Goal: Information Seeking & Learning: Learn about a topic

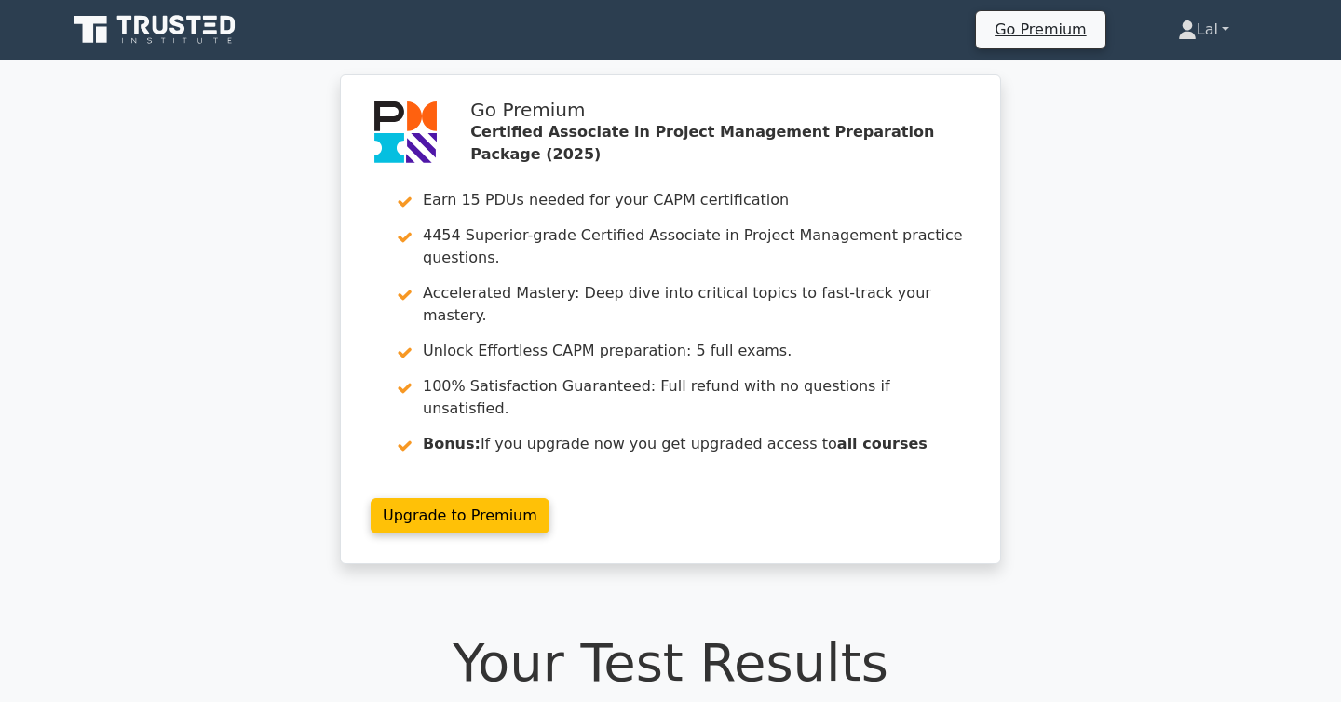
click at [1197, 34] on link "Lal" at bounding box center [1204, 29] width 141 height 37
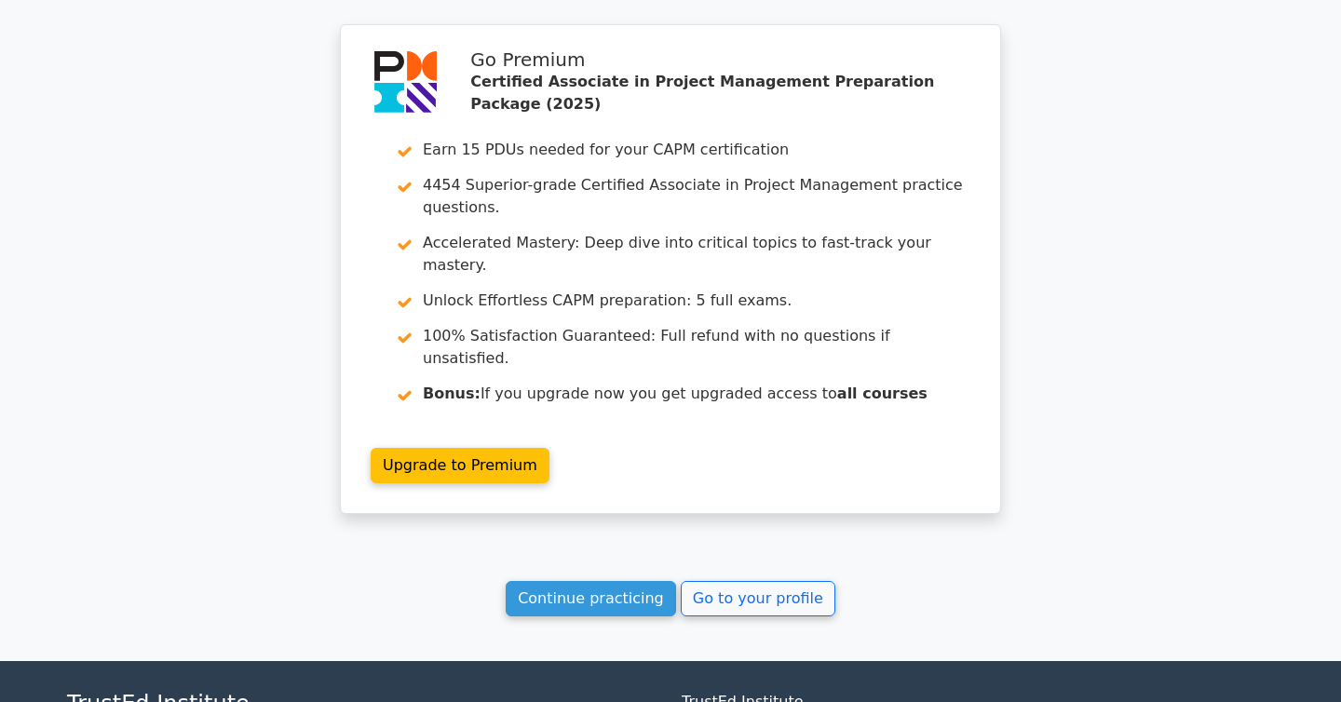
scroll to position [6119, 0]
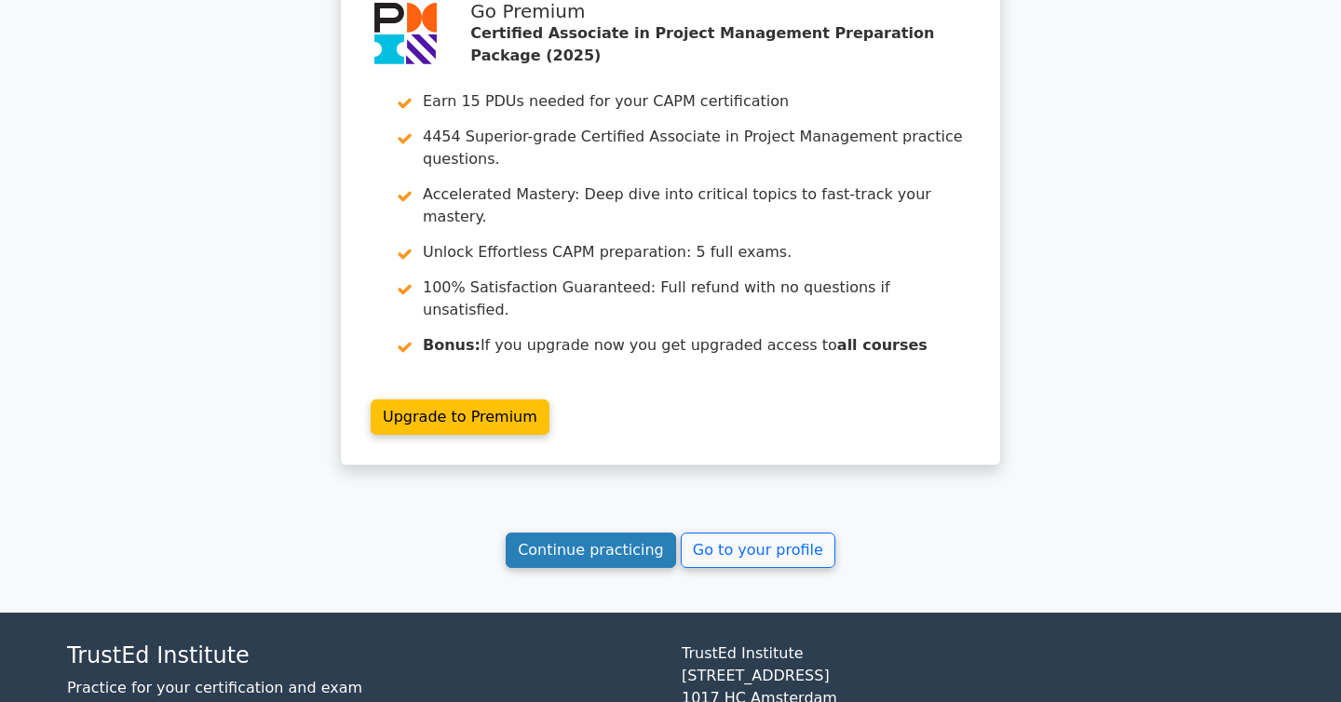
click at [602, 533] on link "Continue practicing" at bounding box center [591, 550] width 170 height 35
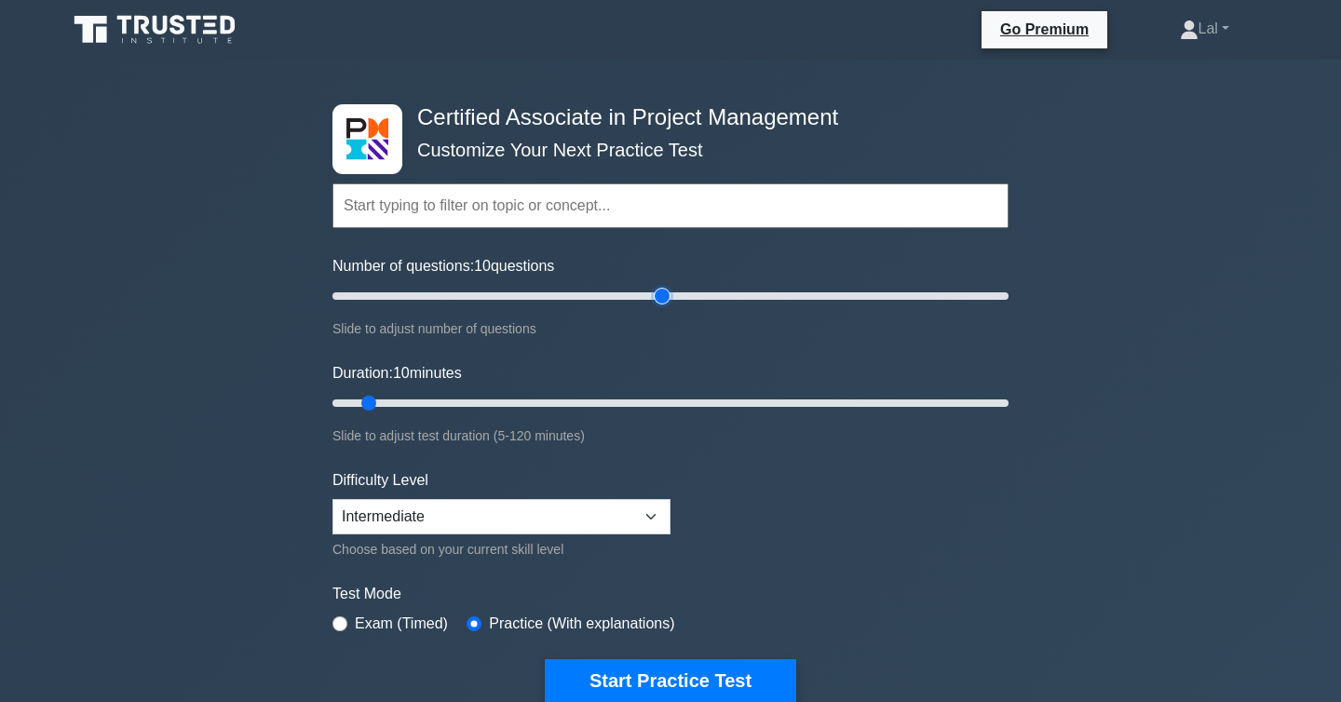
click at [660, 288] on input "Number of questions: 10 questions" at bounding box center [671, 296] width 676 height 22
click at [741, 300] on input "Number of questions: 100 questions" at bounding box center [671, 296] width 676 height 22
click at [775, 299] on input "Number of questions: 125 questions" at bounding box center [671, 296] width 676 height 22
click at [801, 297] on input "Number of questions: 135 questions" at bounding box center [671, 296] width 676 height 22
type input "150"
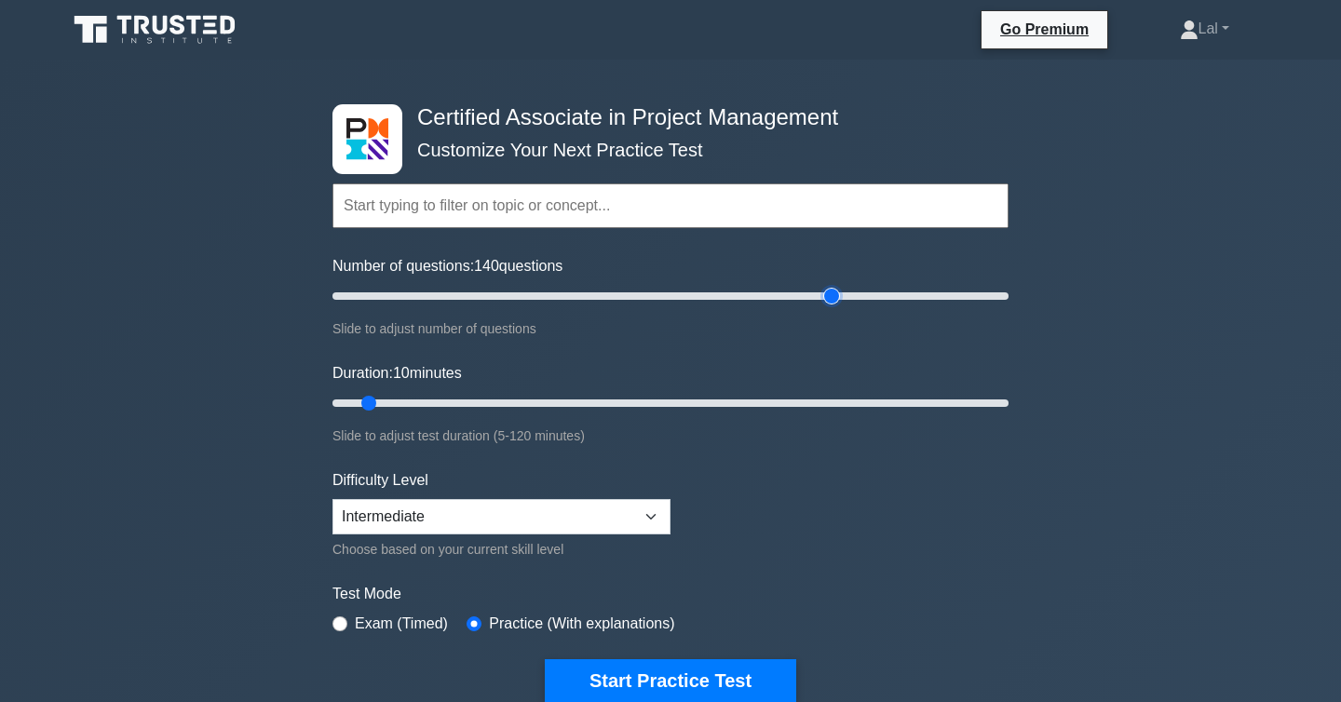
click at [825, 296] on input "Number of questions: 140 questions" at bounding box center [671, 296] width 676 height 22
type input "120"
click at [1005, 403] on input "Duration: 10 minutes" at bounding box center [671, 403] width 676 height 22
click at [998, 408] on input "Duration: 120 minutes" at bounding box center [671, 403] width 676 height 22
click at [659, 533] on div "Difficulty Level Beginner Intermediate Expert Choose based on your current skil…" at bounding box center [502, 514] width 338 height 91
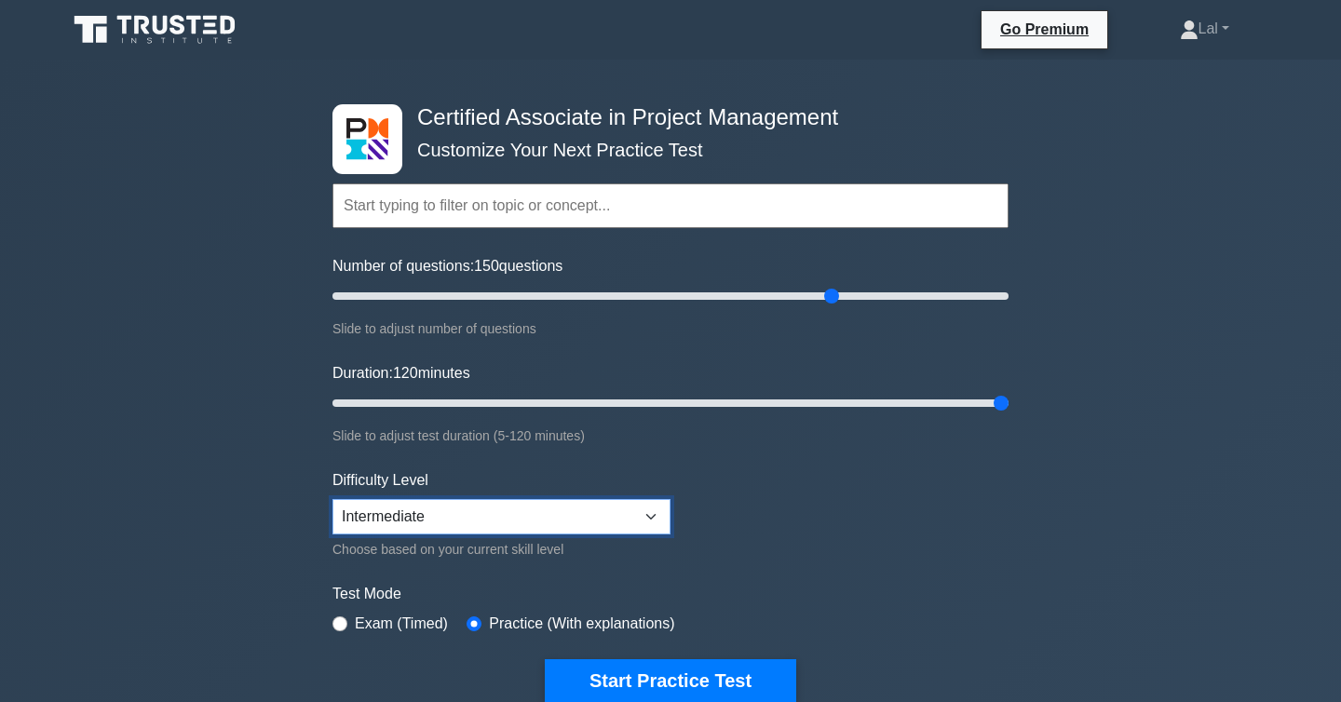
click at [649, 513] on select "Beginner Intermediate Expert" at bounding box center [502, 516] width 338 height 35
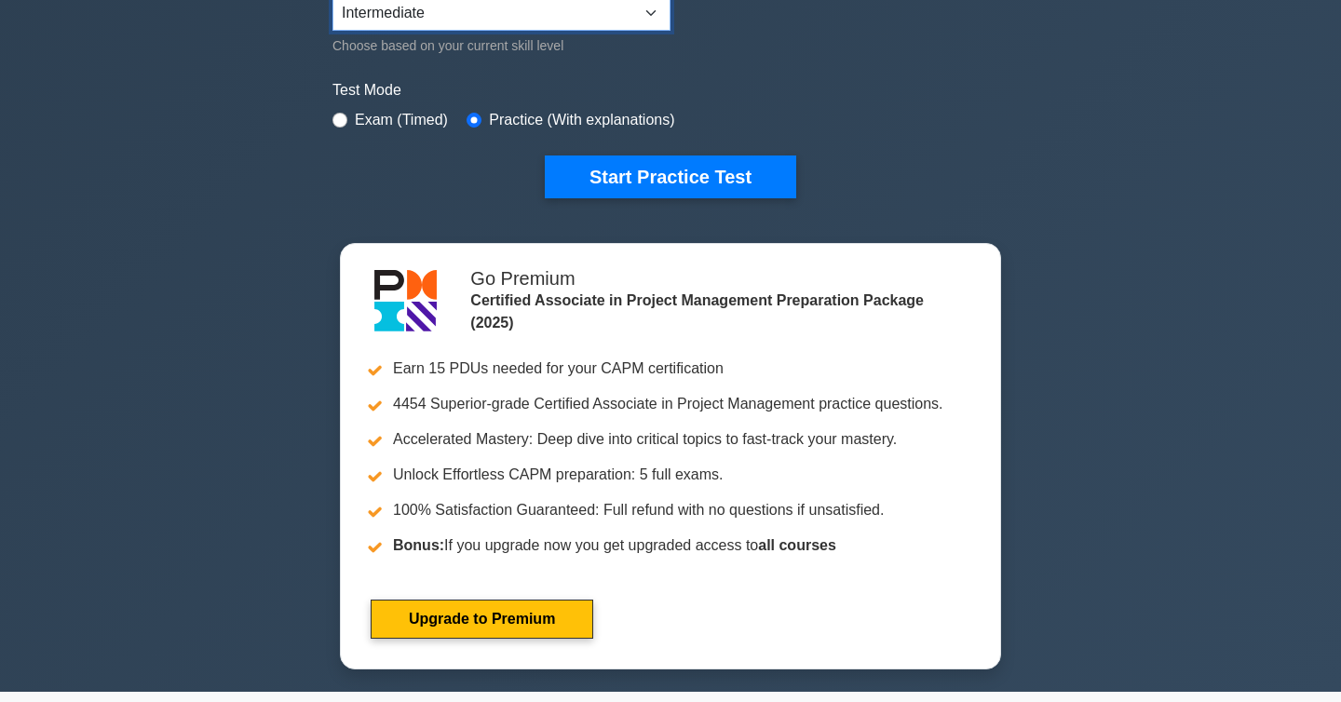
scroll to position [510, 0]
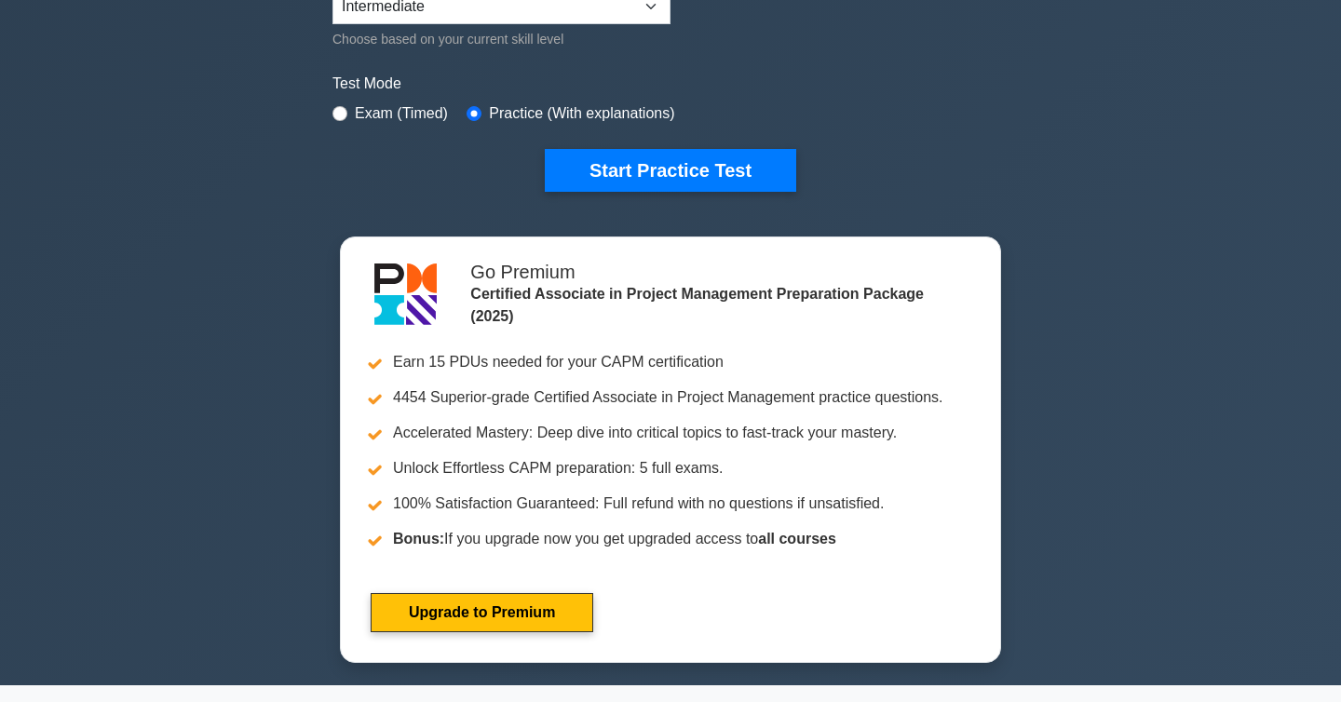
click at [393, 112] on label "Exam (Timed)" at bounding box center [401, 113] width 93 height 22
click at [346, 114] on input "radio" at bounding box center [340, 113] width 15 height 15
radio input "true"
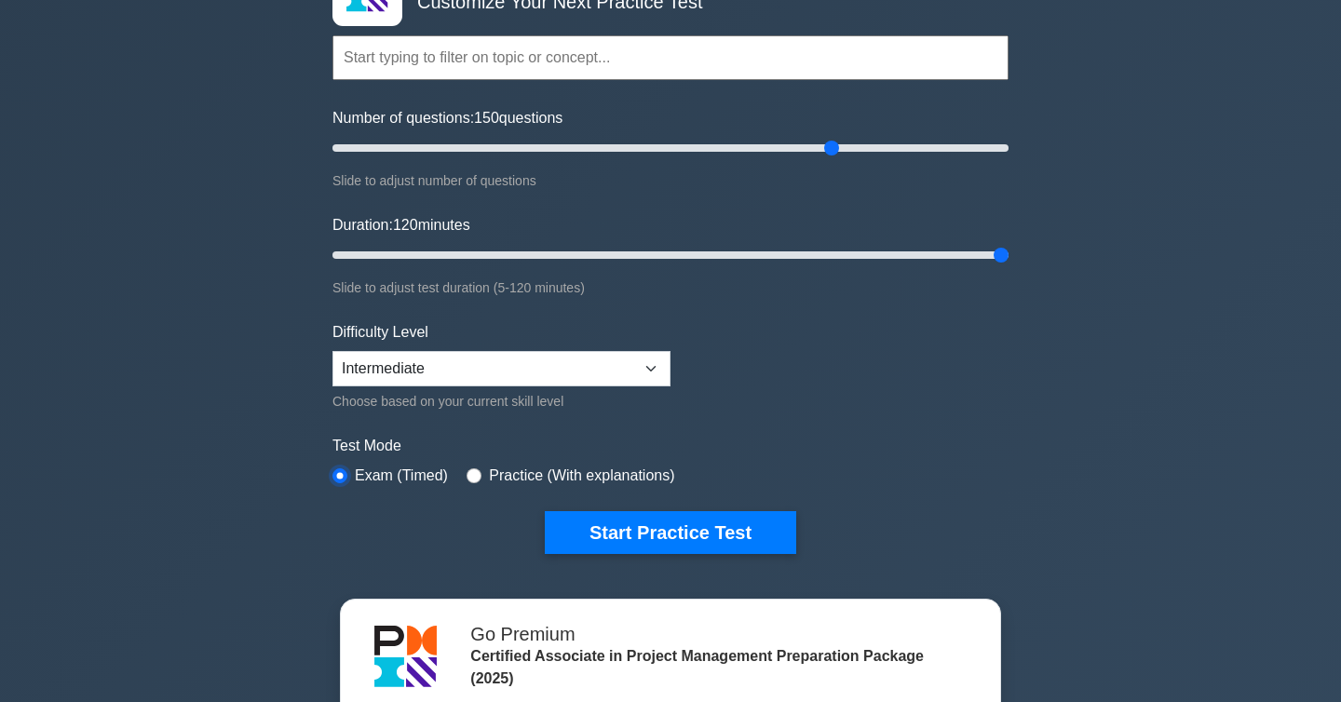
scroll to position [146, 0]
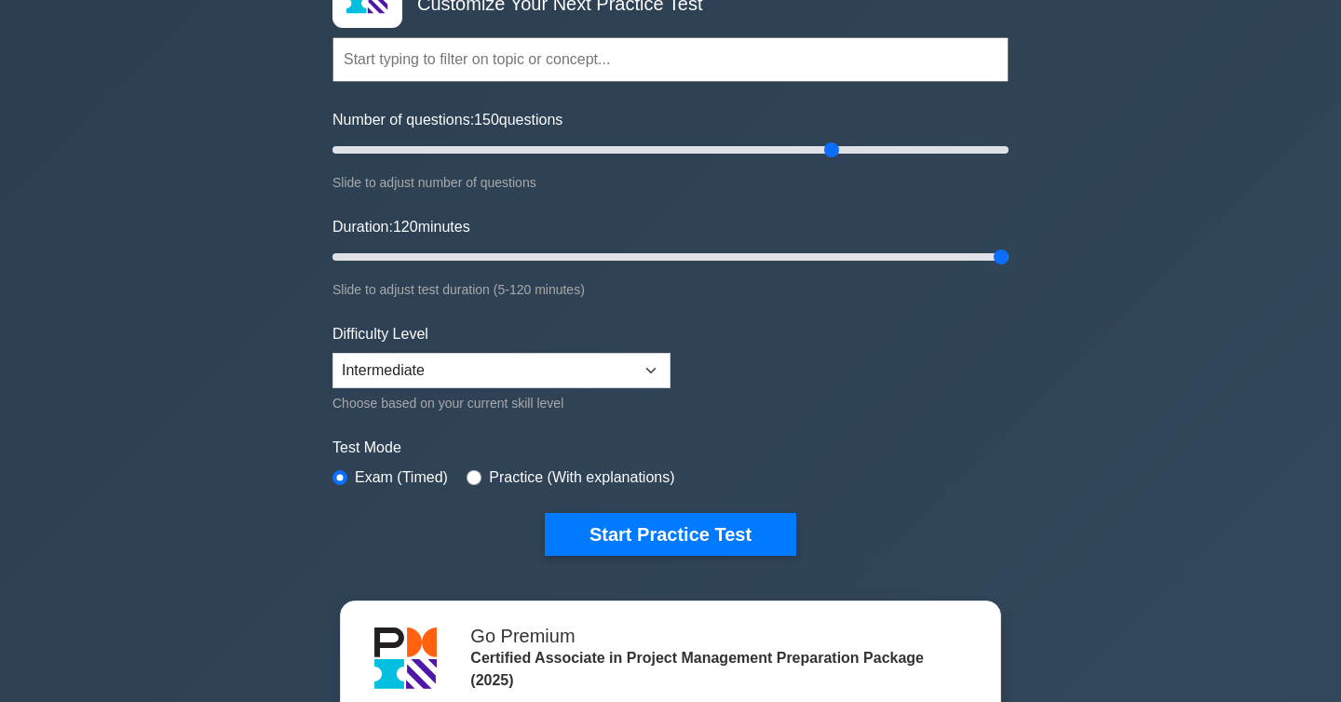
click at [551, 477] on label "Practice (With explanations)" at bounding box center [581, 478] width 185 height 22
click at [479, 477] on input "radio" at bounding box center [474, 477] width 15 height 15
radio input "true"
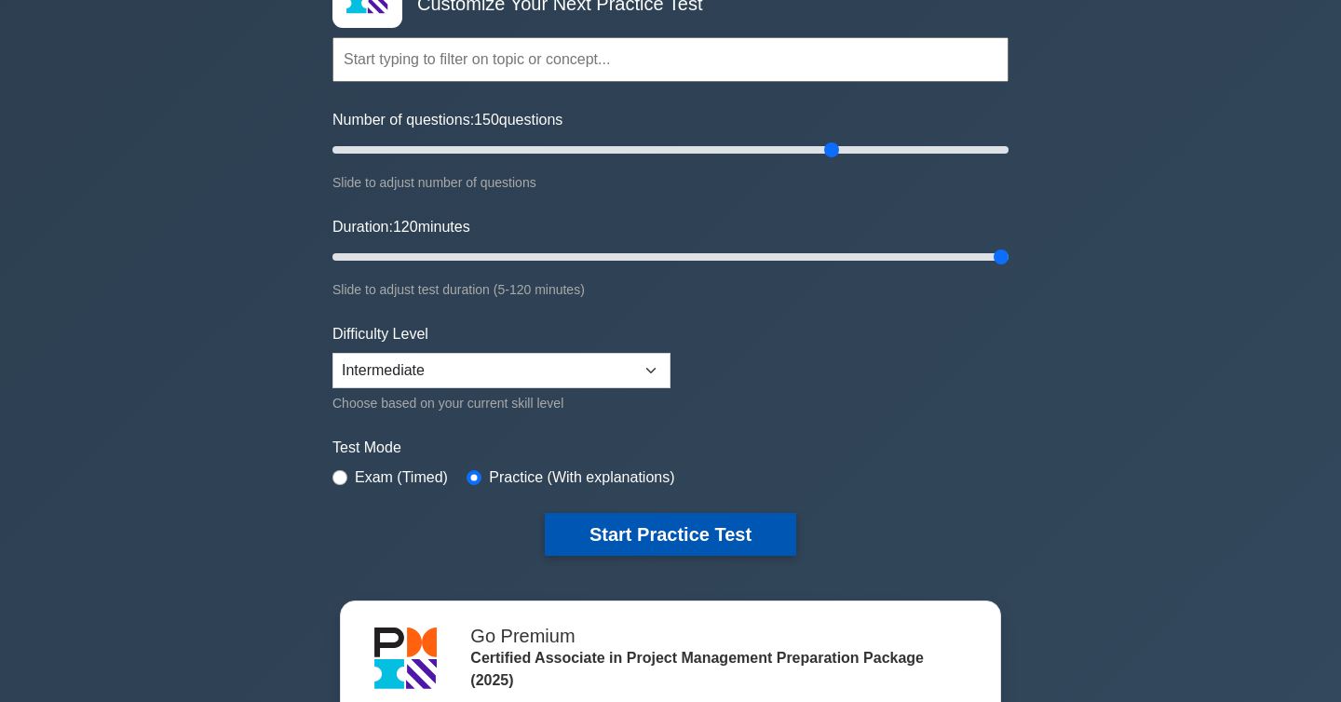
click at [628, 531] on button "Start Practice Test" at bounding box center [670, 534] width 251 height 43
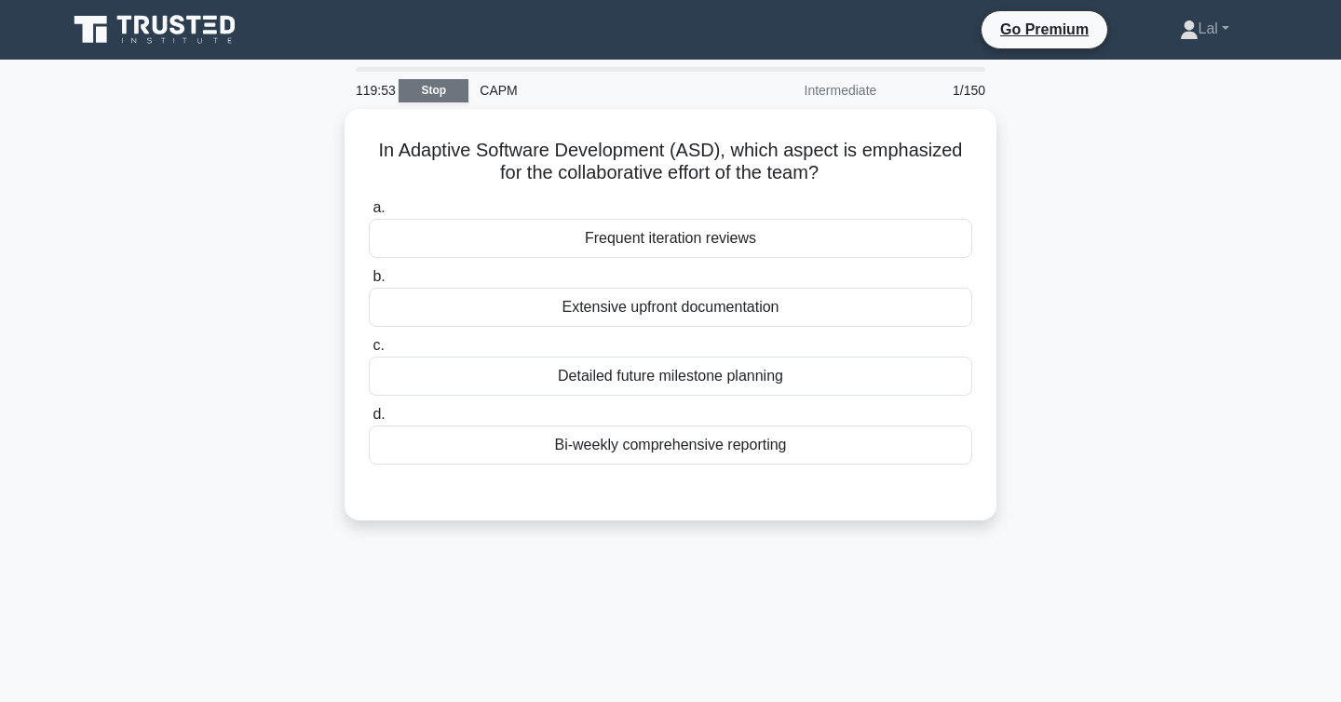
click at [443, 98] on link "Stop" at bounding box center [434, 90] width 70 height 23
click at [432, 90] on link "Stop" at bounding box center [434, 90] width 70 height 23
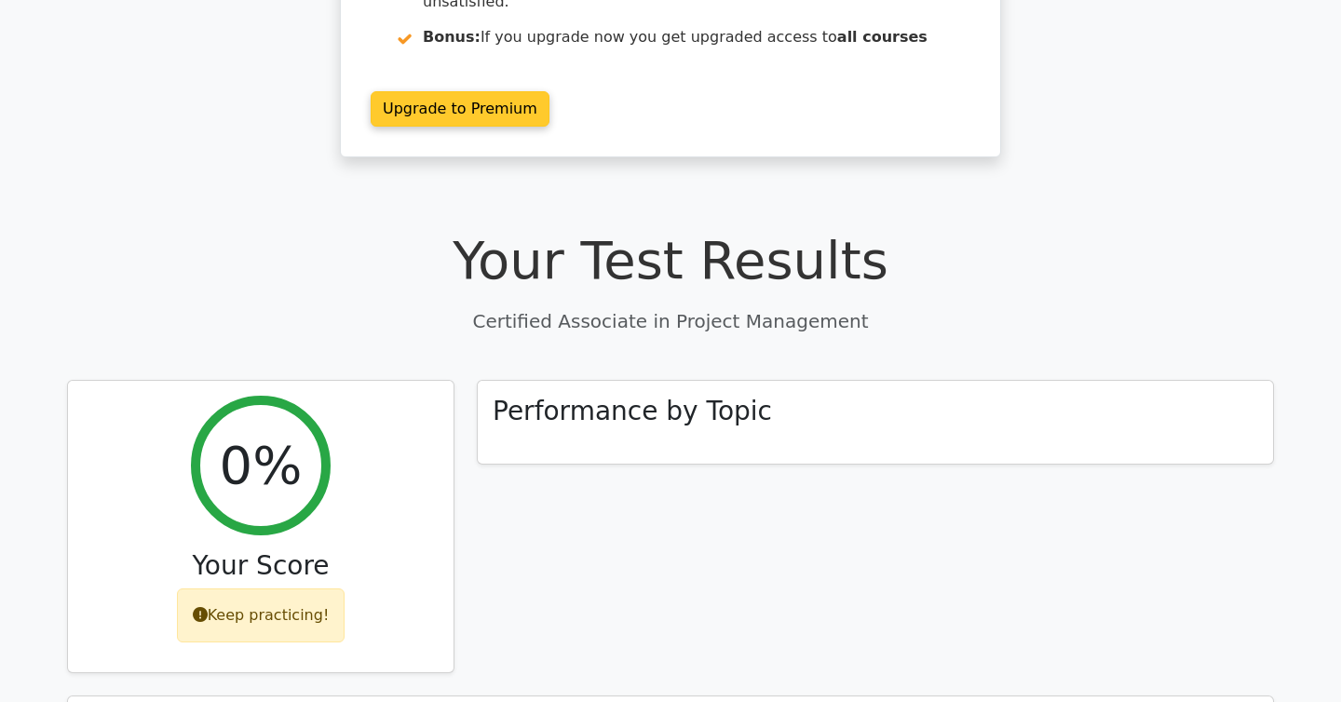
scroll to position [479, 0]
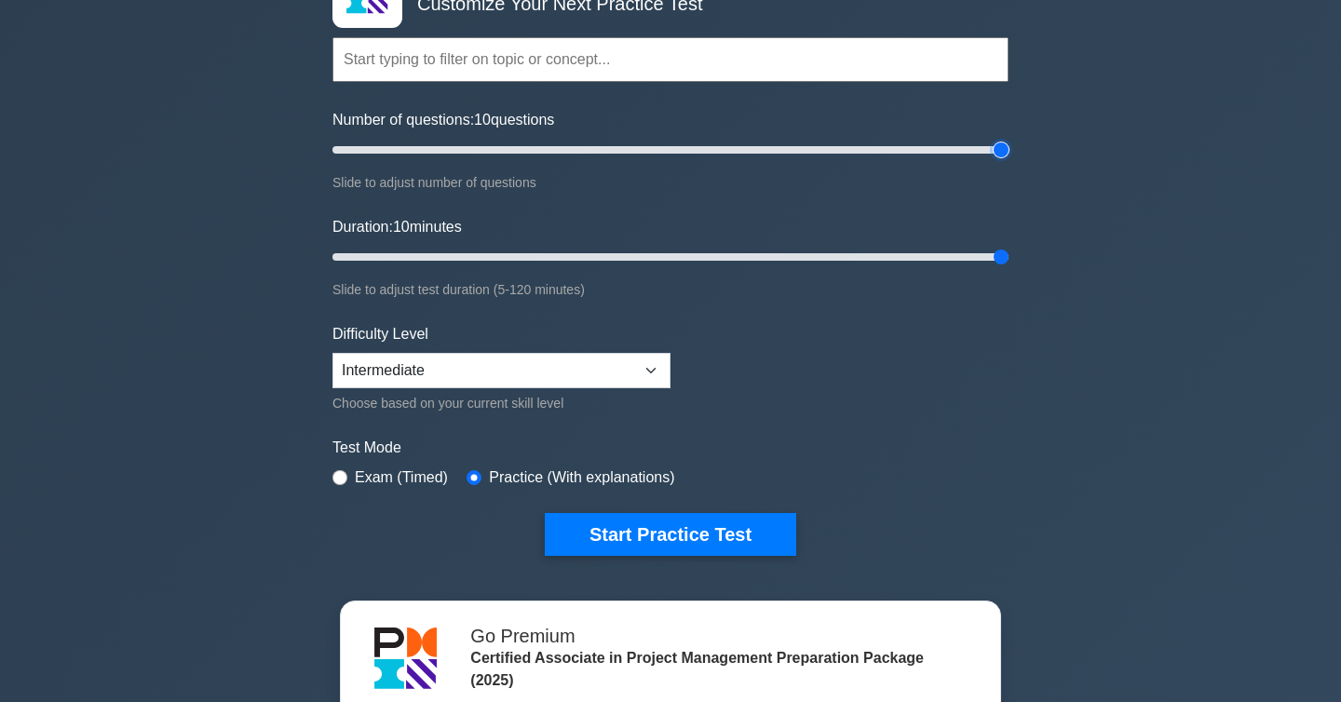
click at [998, 146] on input "Number of questions: 10 questions" at bounding box center [671, 150] width 676 height 22
type input "150"
click at [828, 152] on input "Number of questions: 200 questions" at bounding box center [671, 150] width 676 height 22
click at [1001, 255] on input "Duration: 10 minutes" at bounding box center [671, 257] width 676 height 22
click at [975, 255] on input "Duration: 10 minutes" at bounding box center [671, 257] width 676 height 22
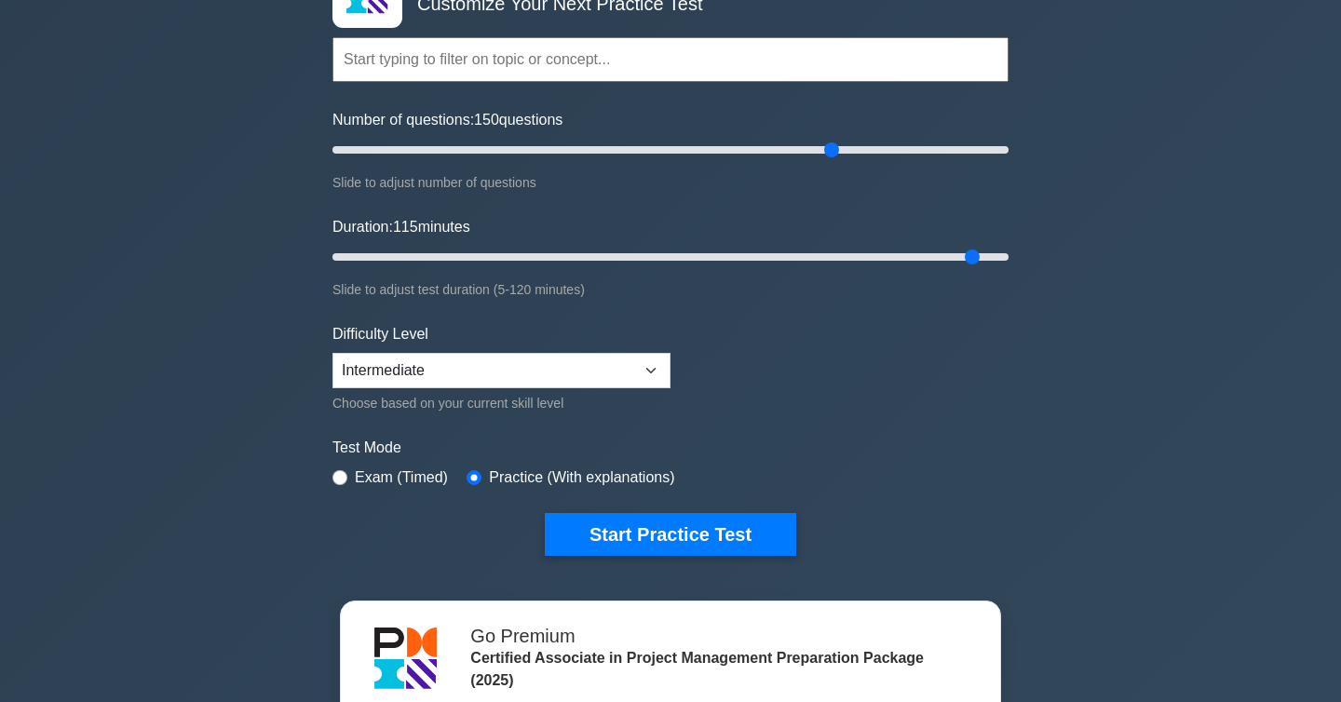
click at [1009, 255] on div "Certified Associate in Project Management Customize Your Next Practice Test Top…" at bounding box center [670, 256] width 699 height 687
type input "120"
click at [1008, 255] on input "Duration: 115 minutes" at bounding box center [671, 257] width 676 height 22
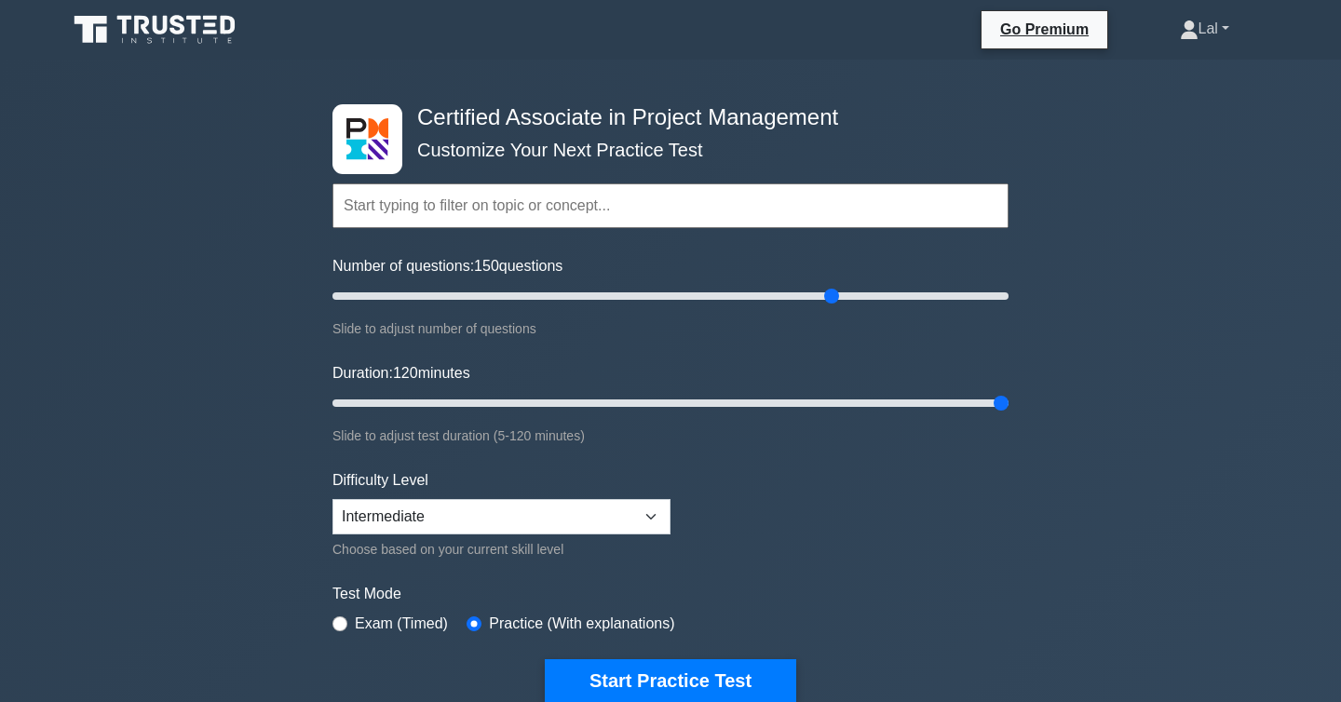
click at [1202, 36] on link "Lal" at bounding box center [1204, 28] width 139 height 37
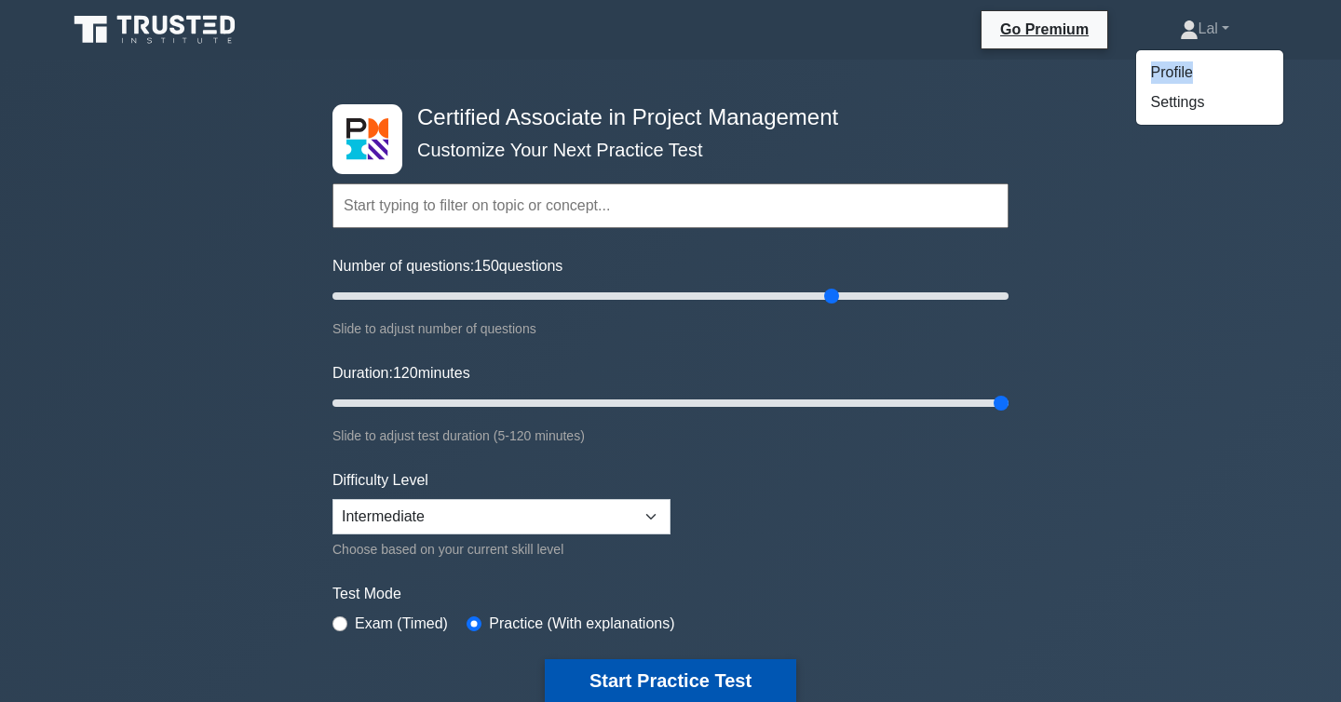
click at [699, 671] on button "Start Practice Test" at bounding box center [670, 680] width 251 height 43
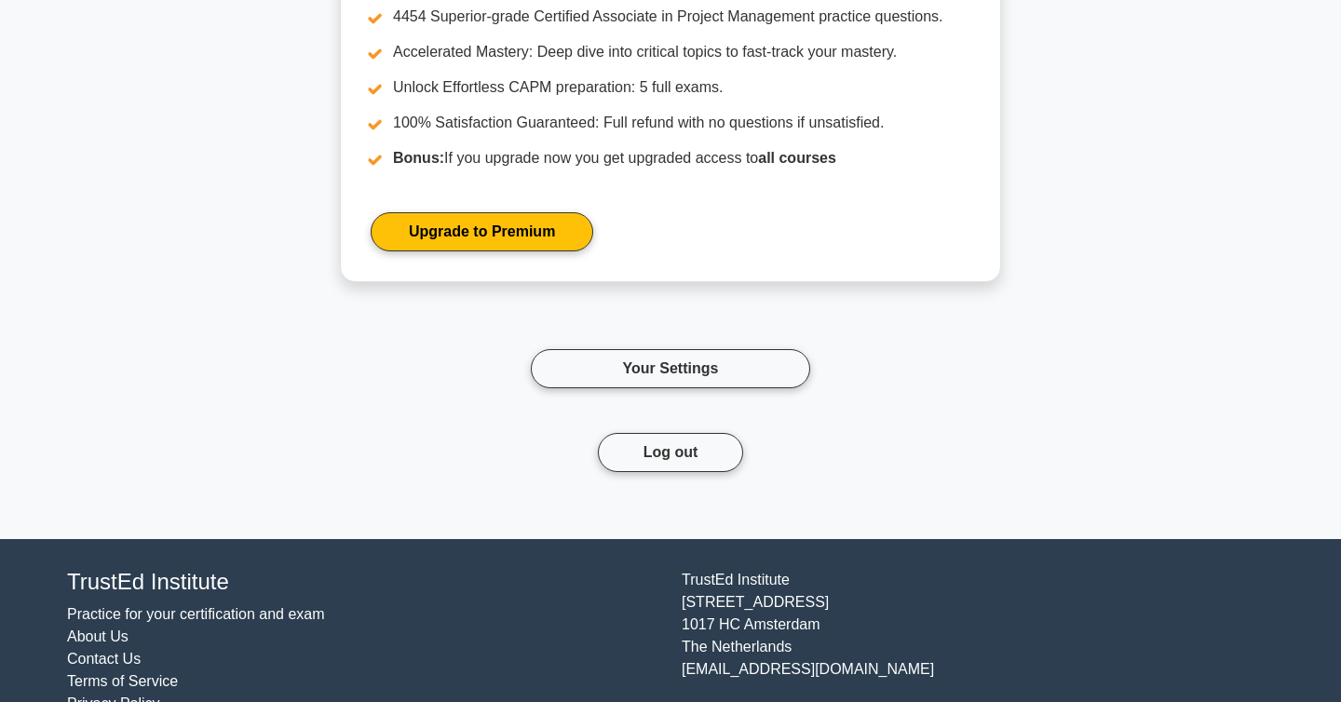
scroll to position [2625, 0]
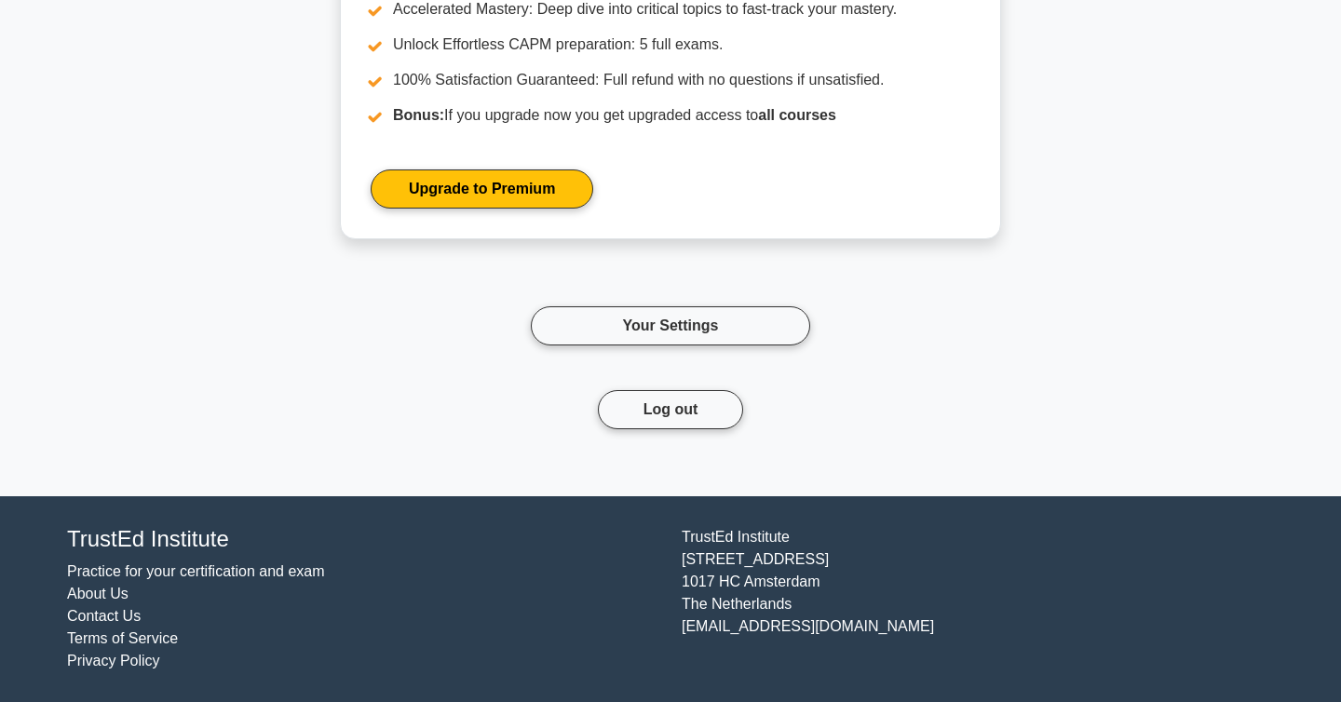
click at [791, 631] on div "TrustEd Institute Kerkstraat 310 1017 HC Amsterdam The Netherlands support@trus…" at bounding box center [978, 599] width 615 height 146
click at [637, 593] on li "About Us" at bounding box center [363, 594] width 592 height 22
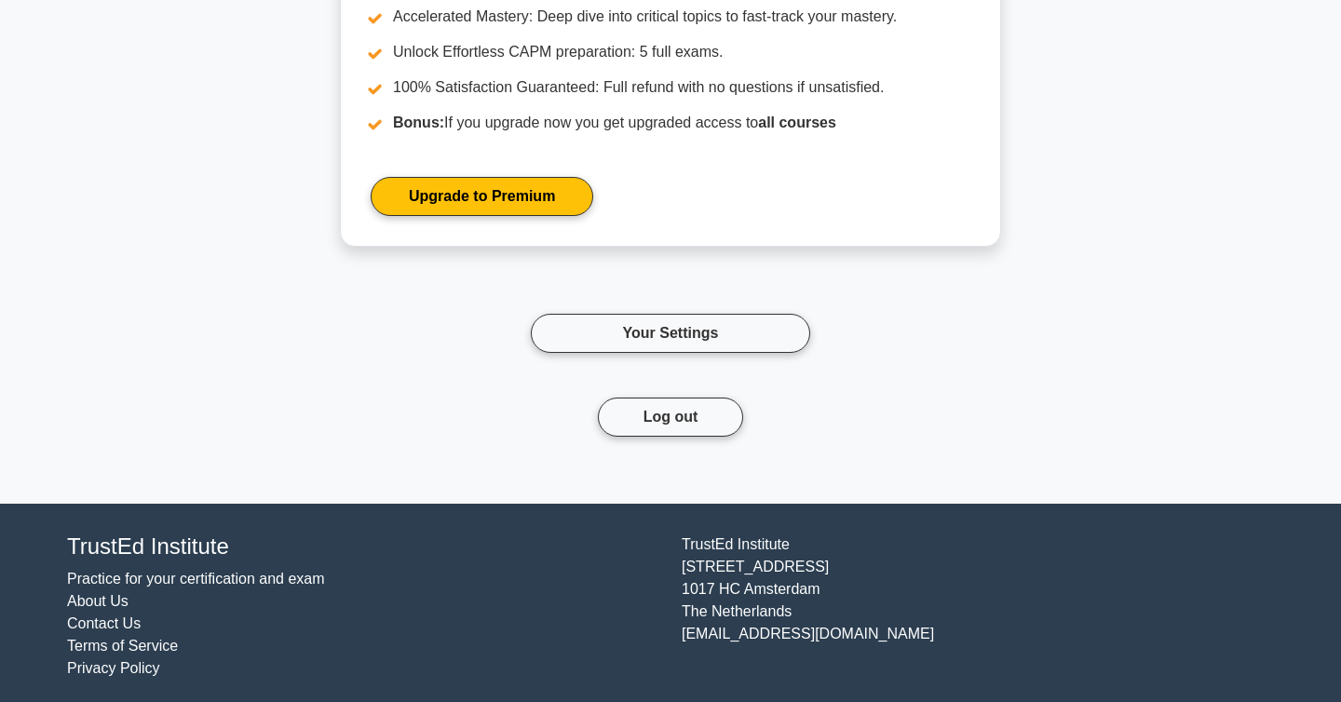
scroll to position [2616, 0]
click at [95, 627] on link "Contact Us" at bounding box center [104, 625] width 74 height 16
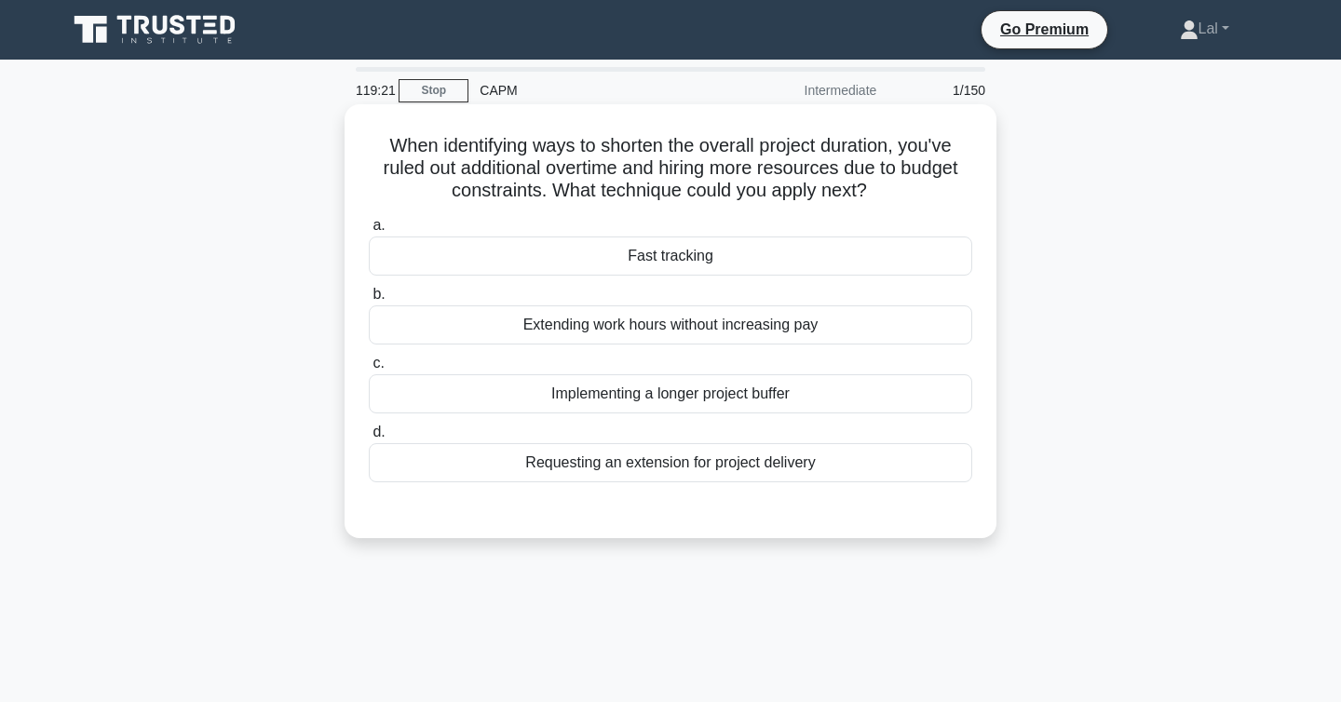
click at [793, 464] on div "Requesting an extension for project delivery" at bounding box center [671, 462] width 604 height 39
click at [369, 439] on input "d. Requesting an extension for project delivery" at bounding box center [369, 433] width 0 height 12
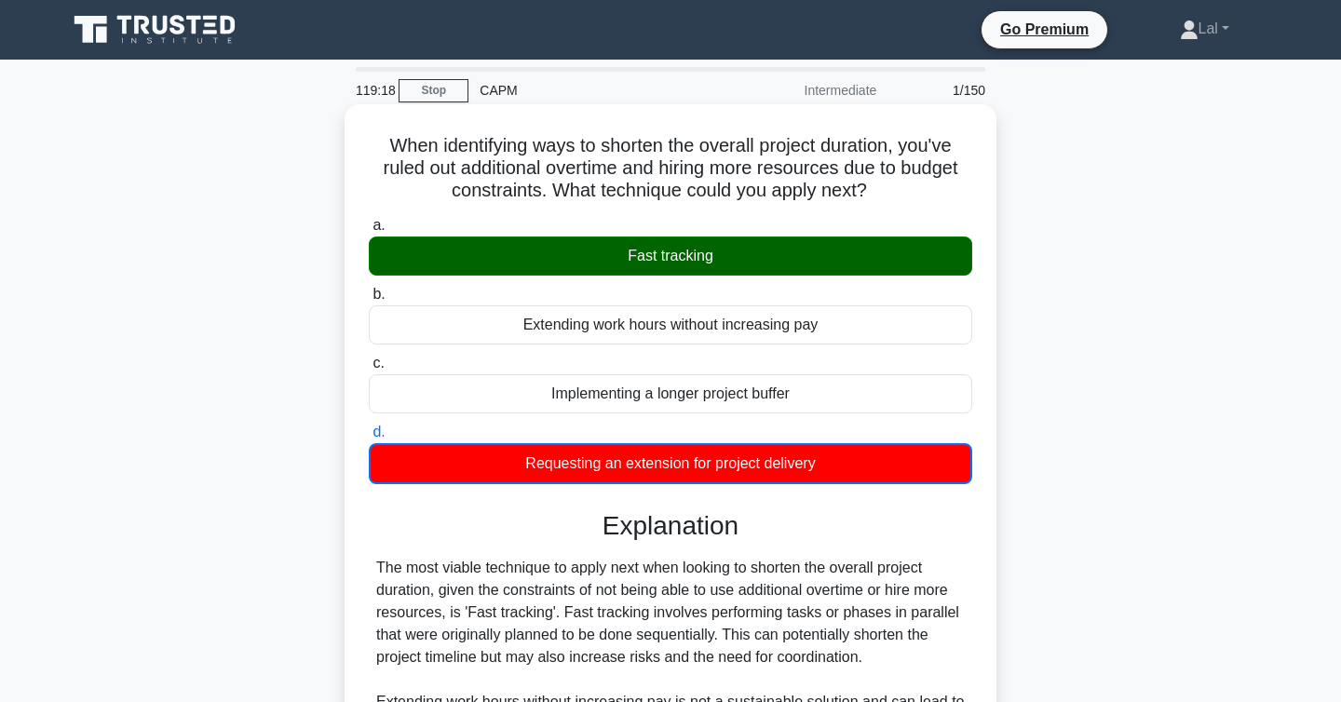
click at [721, 263] on div "Fast tracking" at bounding box center [671, 256] width 604 height 39
click at [369, 232] on input "a. Fast tracking" at bounding box center [369, 226] width 0 height 12
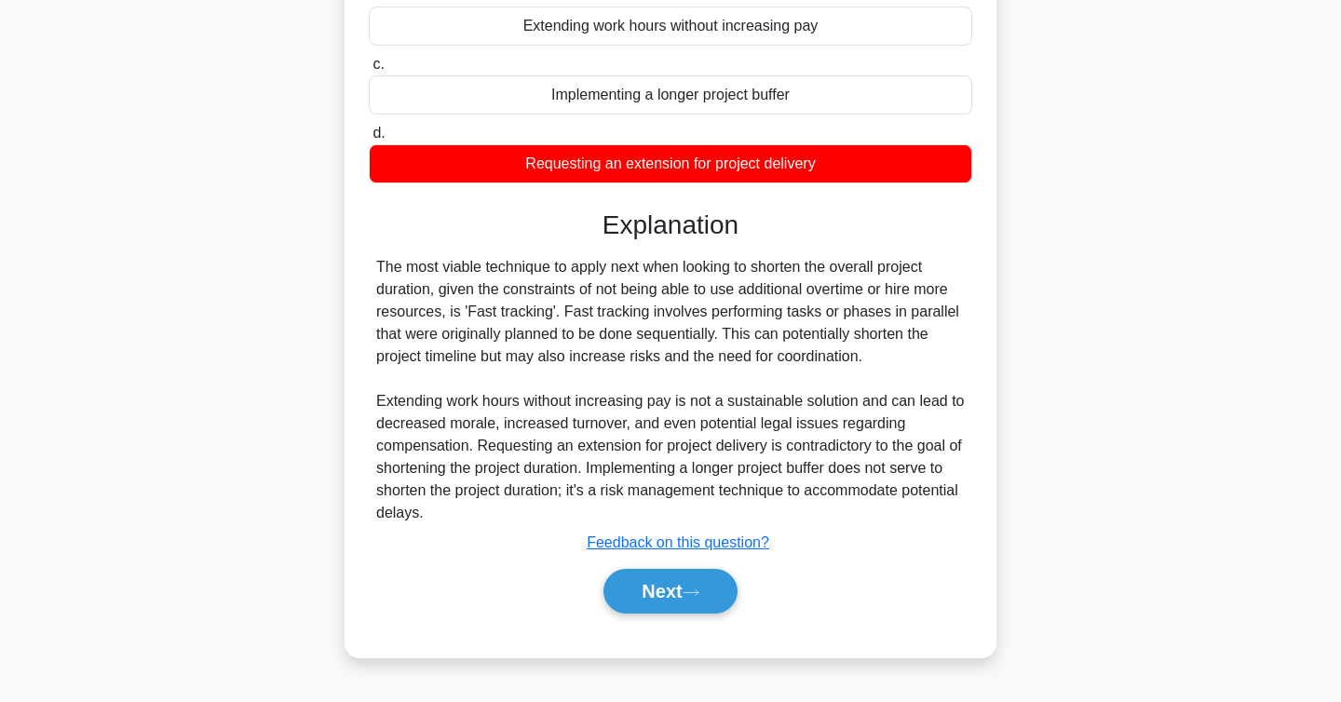
scroll to position [304, 0]
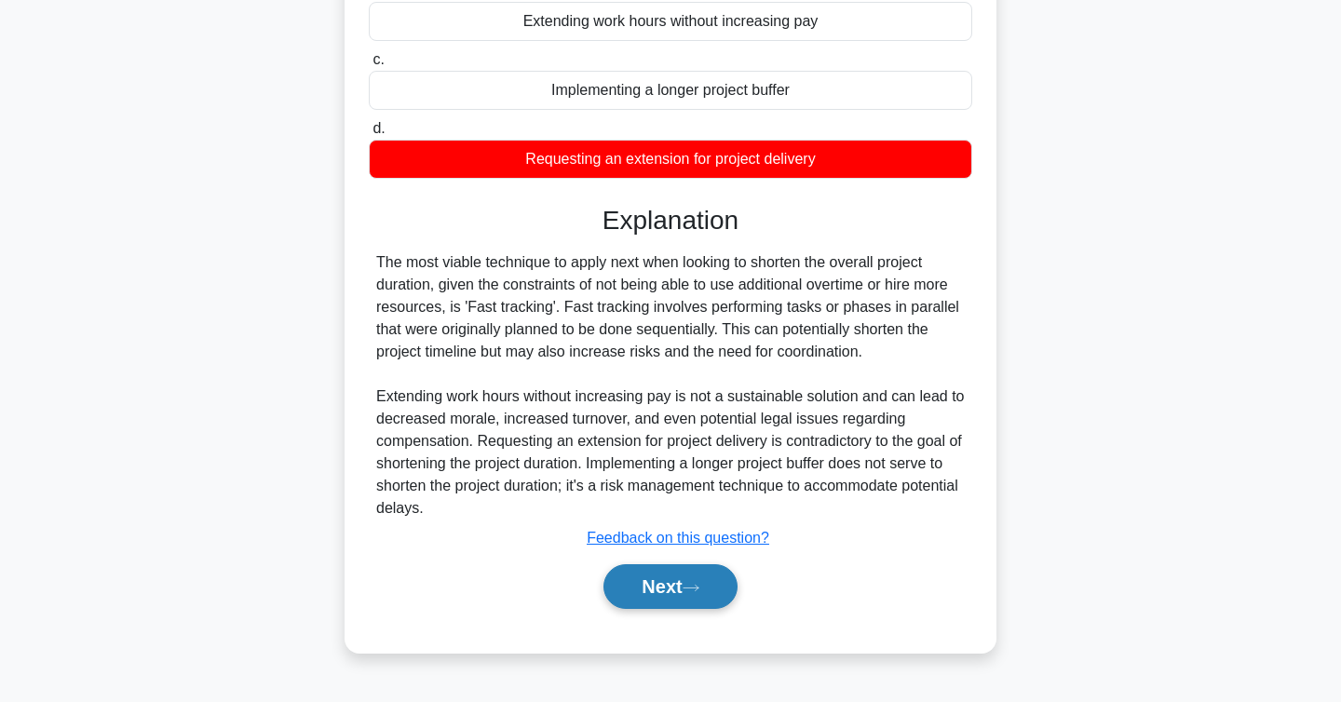
click at [710, 586] on button "Next" at bounding box center [670, 586] width 133 height 45
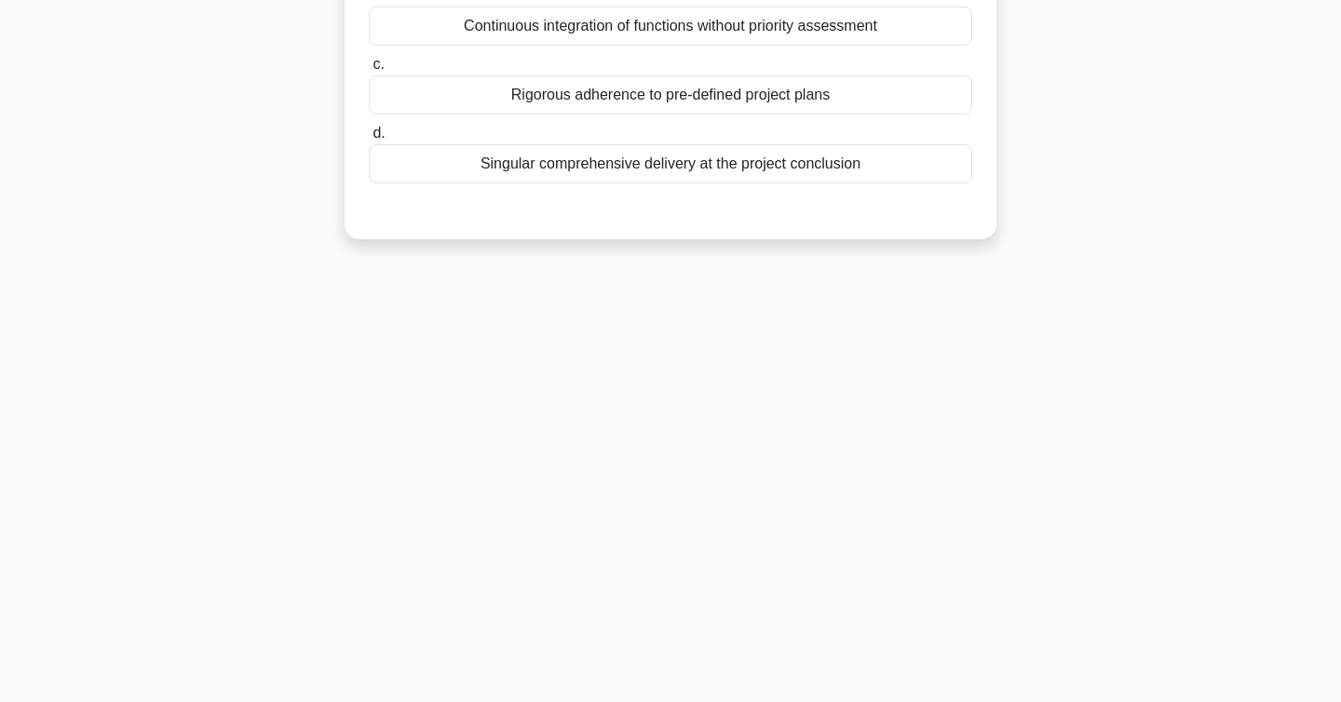
scroll to position [0, 0]
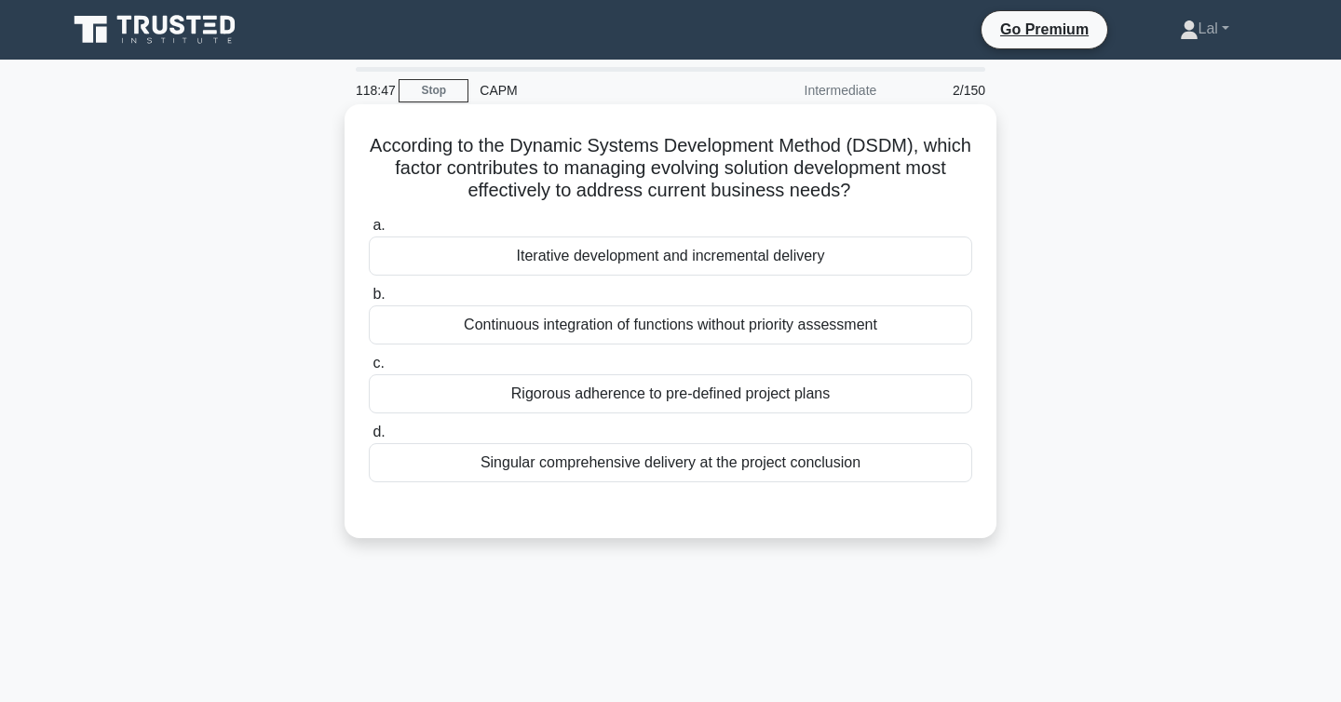
click at [881, 268] on div "Iterative development and incremental delivery" at bounding box center [671, 256] width 604 height 39
click at [369, 232] on input "a. Iterative development and incremental delivery" at bounding box center [369, 226] width 0 height 12
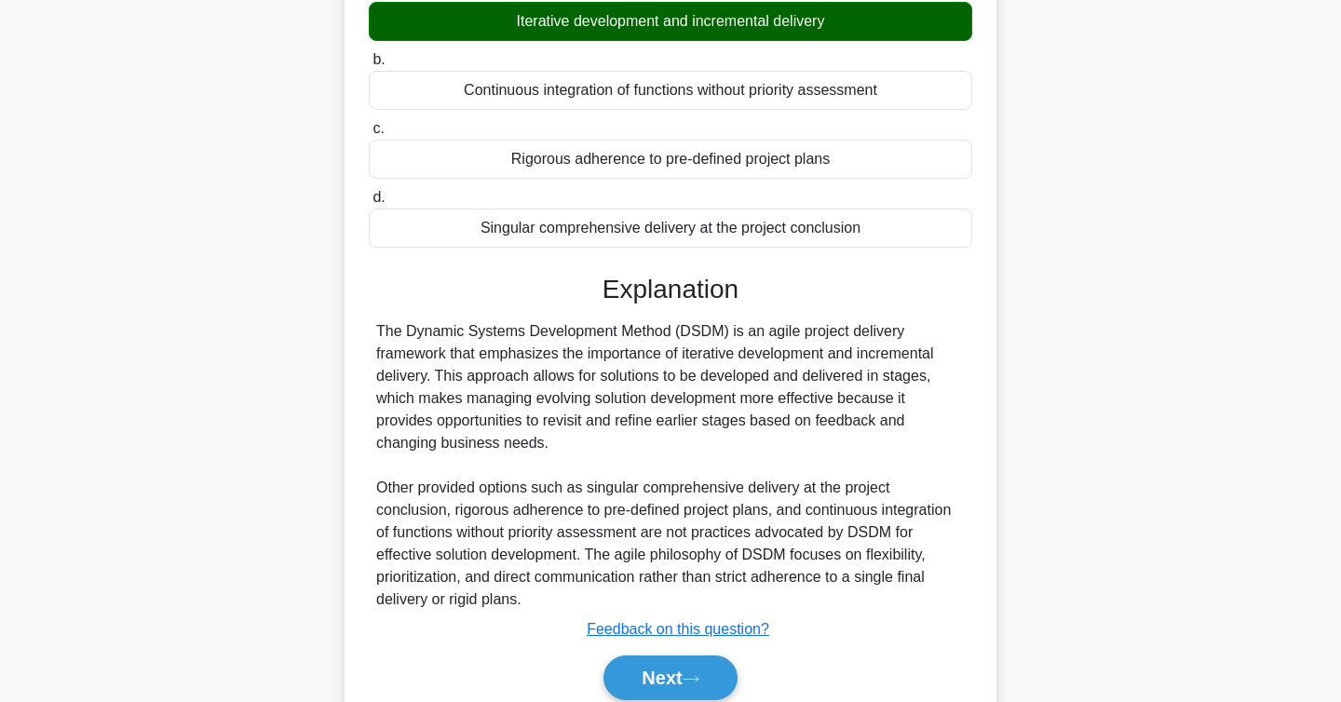
scroll to position [312, 0]
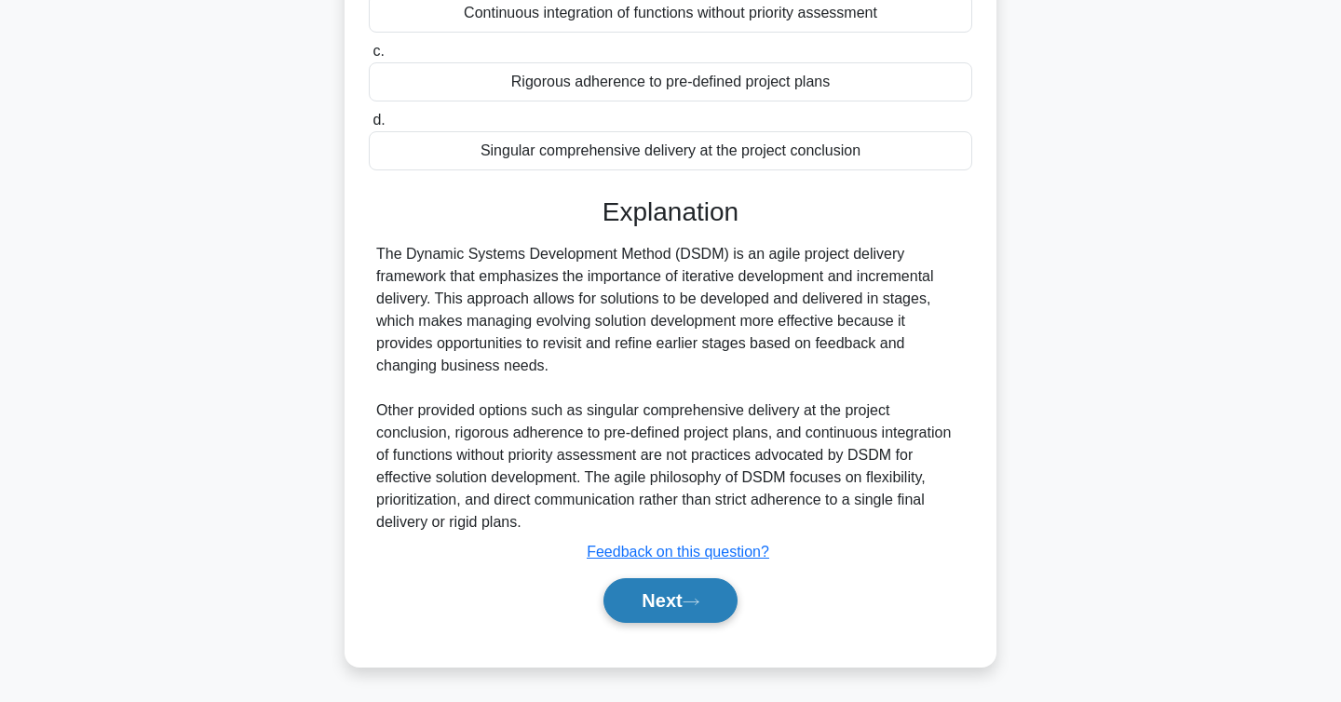
click at [713, 604] on button "Next" at bounding box center [670, 600] width 133 height 45
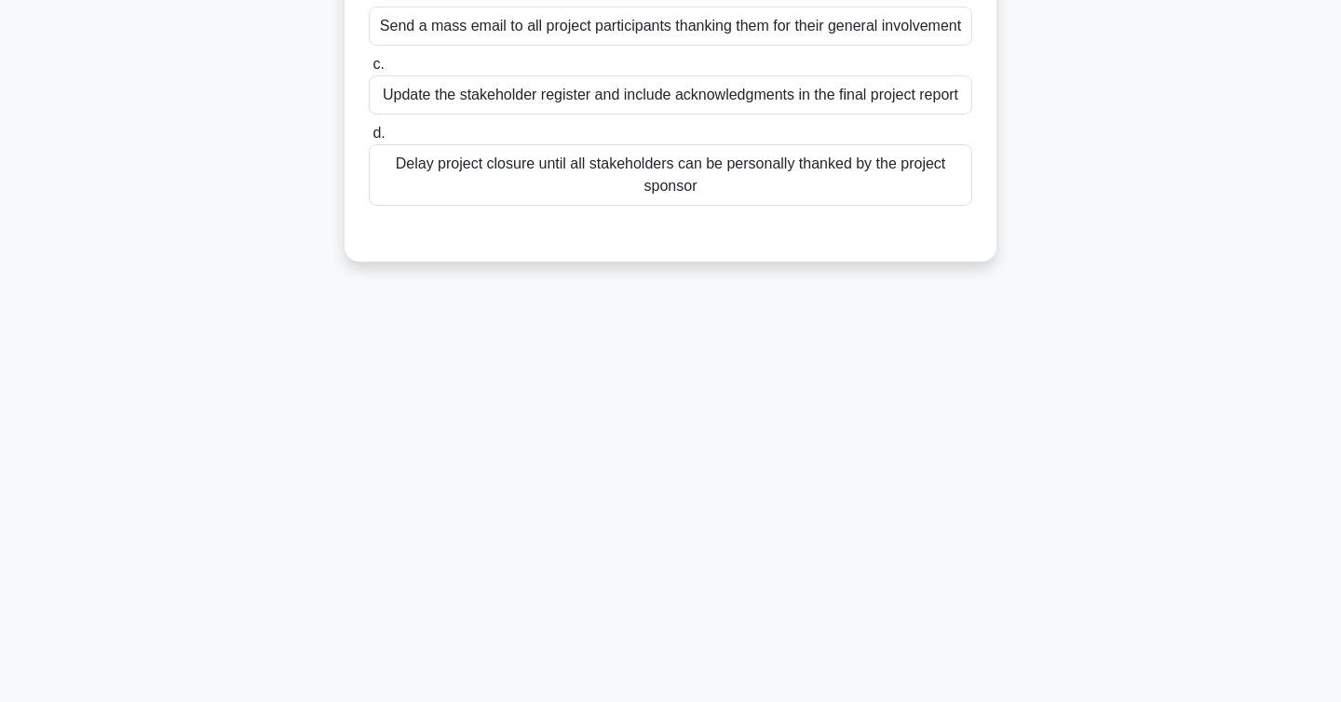
scroll to position [0, 0]
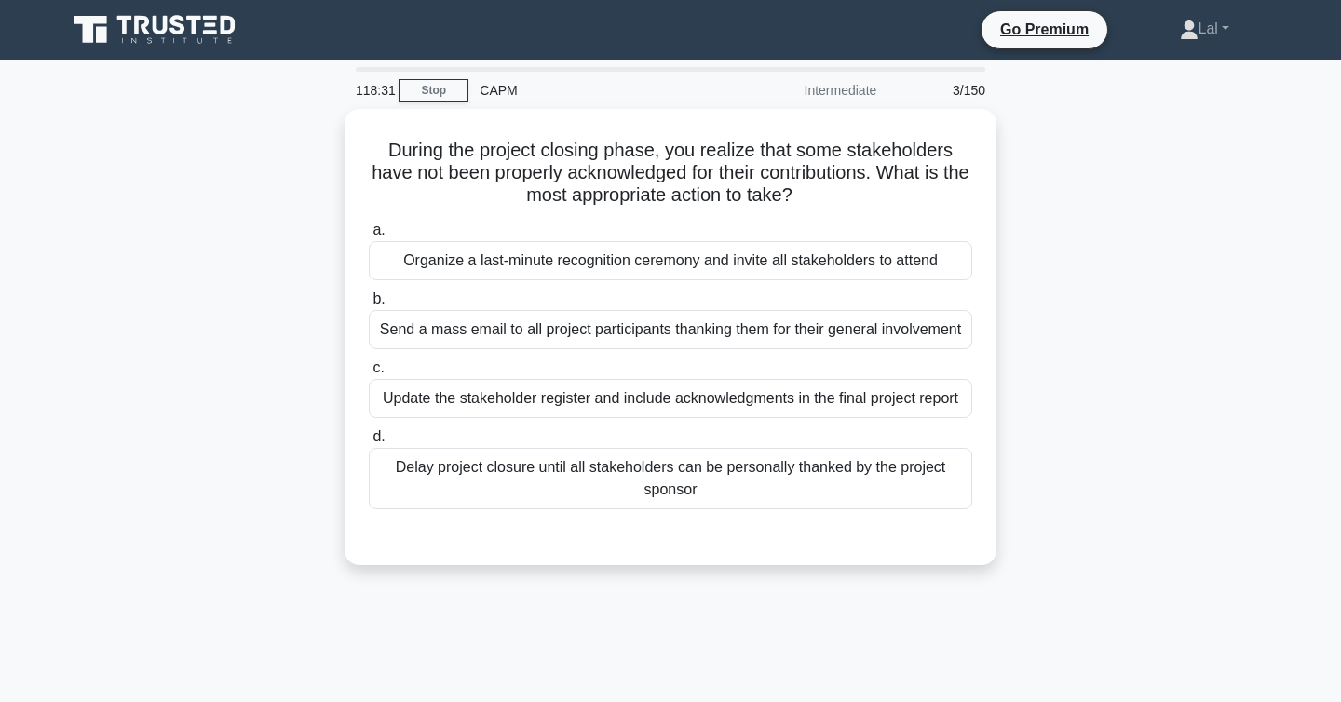
click at [1027, 385] on div "During the project closing phase, you realize that some stakeholders have not b…" at bounding box center [670, 348] width 1229 height 479
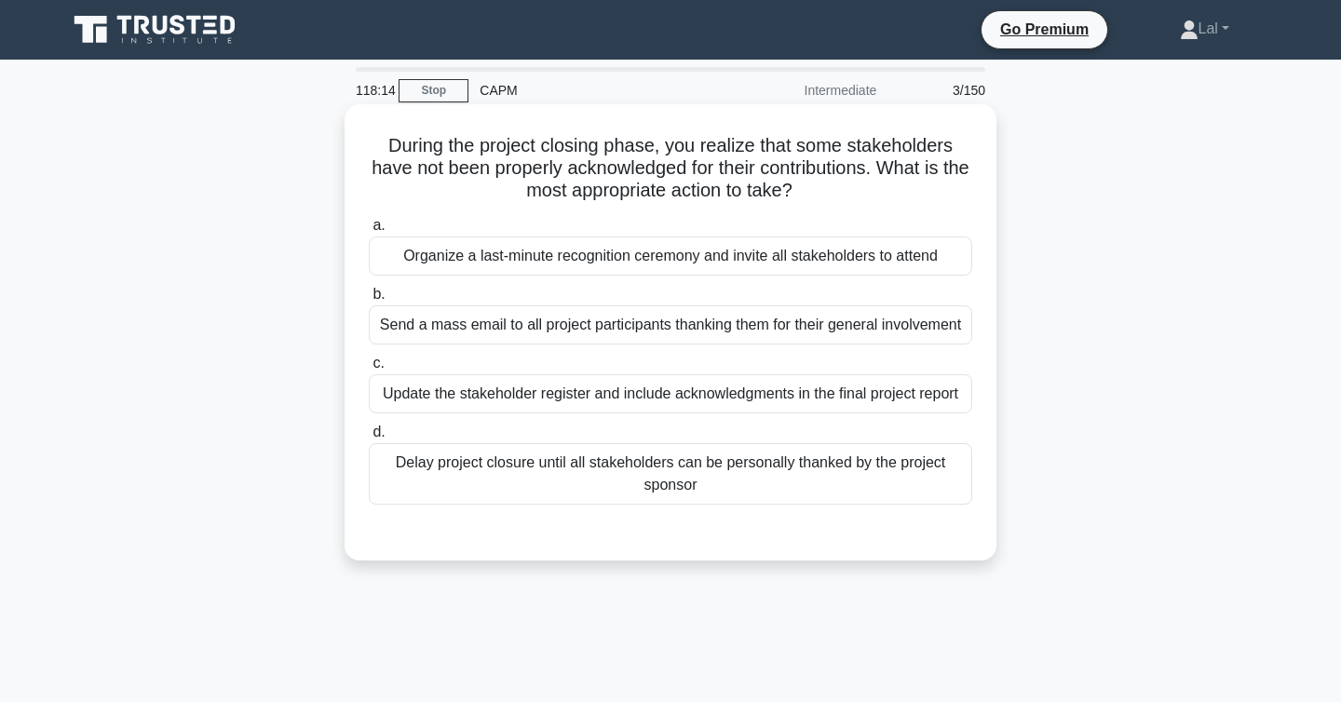
click at [882, 401] on div "Update the stakeholder register and include acknowledgments in the final projec…" at bounding box center [671, 393] width 604 height 39
click at [369, 370] on input "c. Update the stakeholder register and include acknowledgments in the final pro…" at bounding box center [369, 364] width 0 height 12
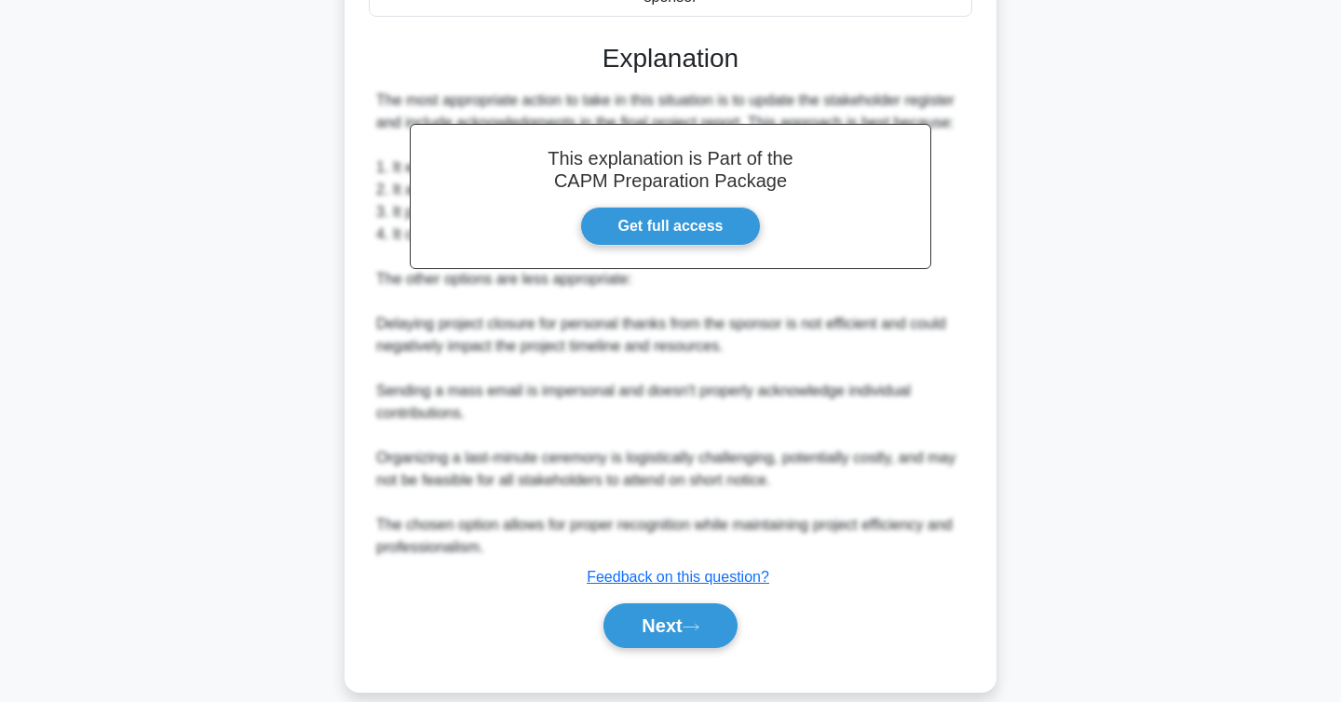
scroll to position [513, 0]
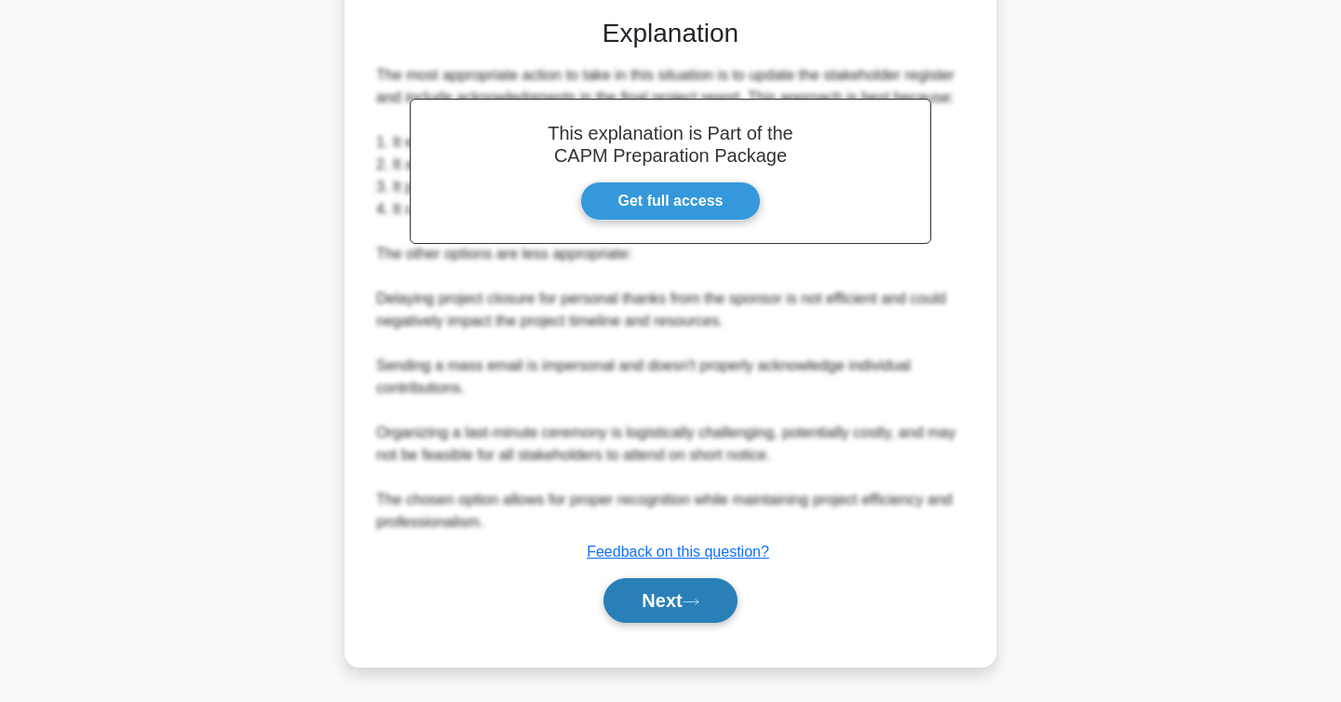
click at [699, 602] on icon at bounding box center [691, 602] width 15 height 6
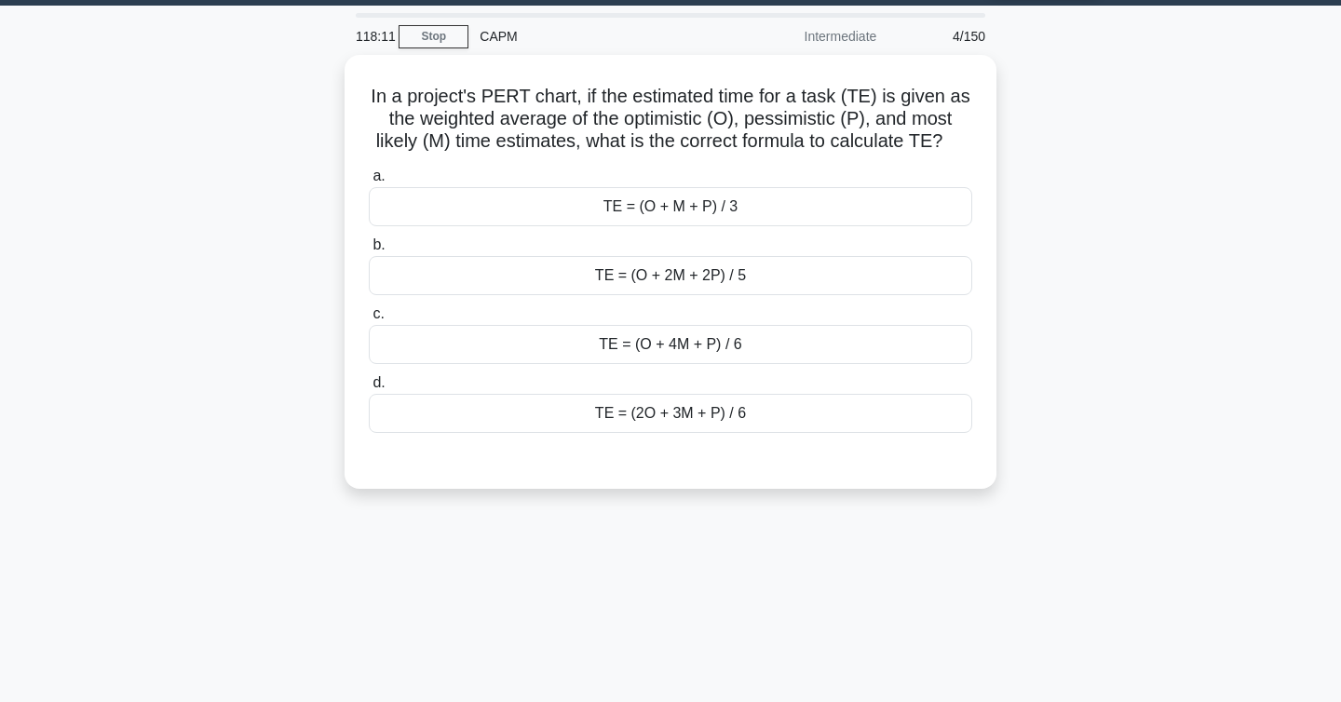
scroll to position [0, 0]
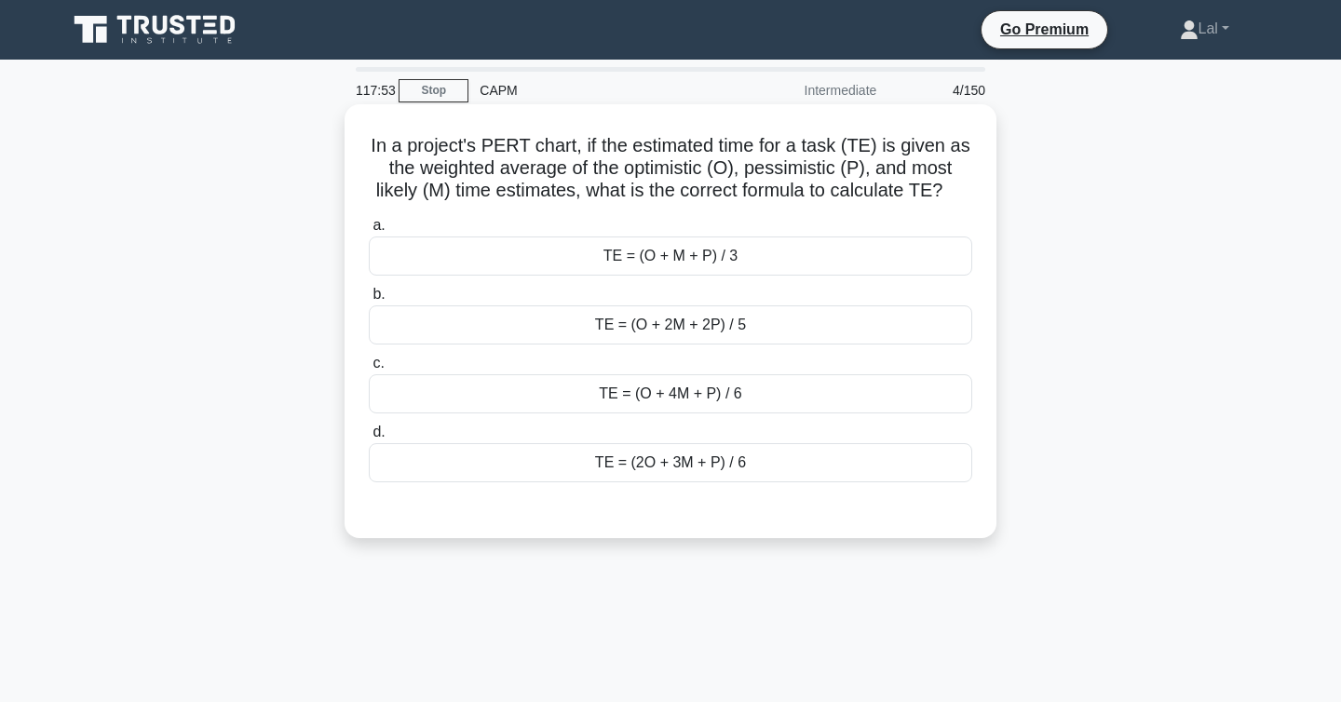
click at [757, 399] on div "TE = (O + 4M + P) / 6" at bounding box center [671, 393] width 604 height 39
click at [369, 370] on input "c. TE = (O + 4M + P) / 6" at bounding box center [369, 364] width 0 height 12
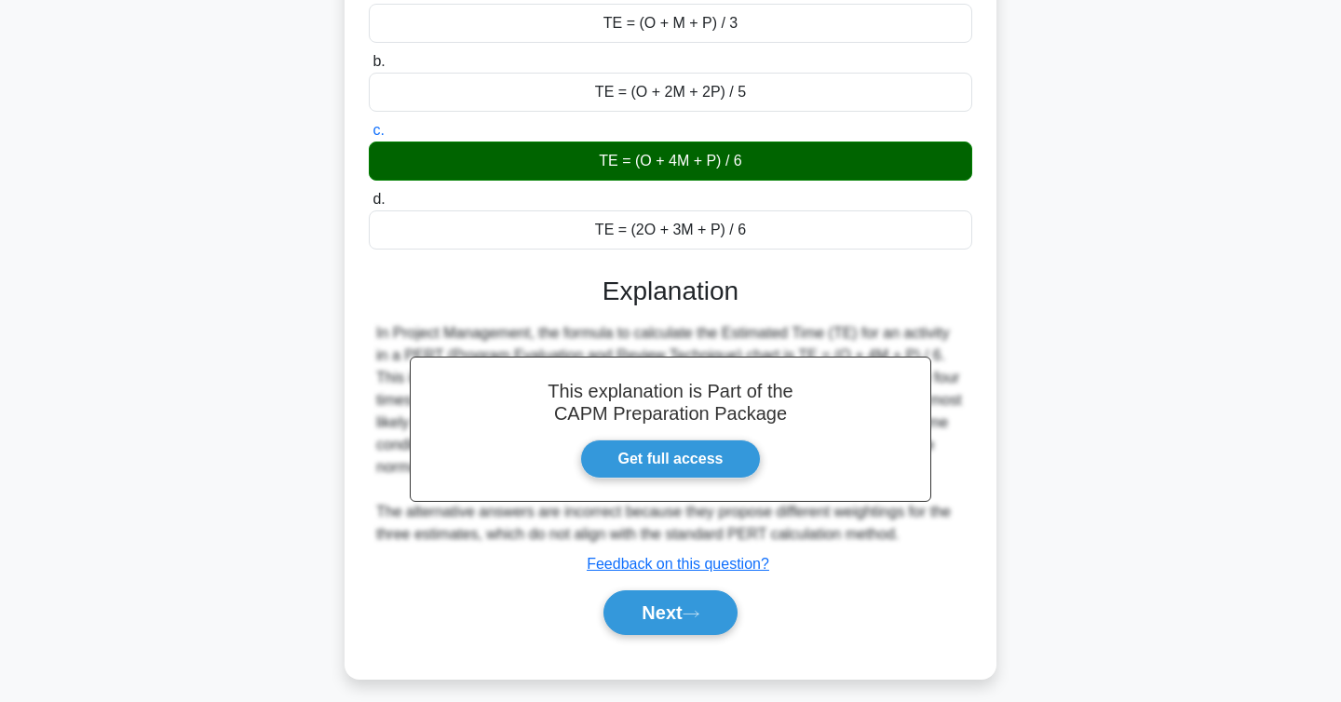
scroll to position [304, 0]
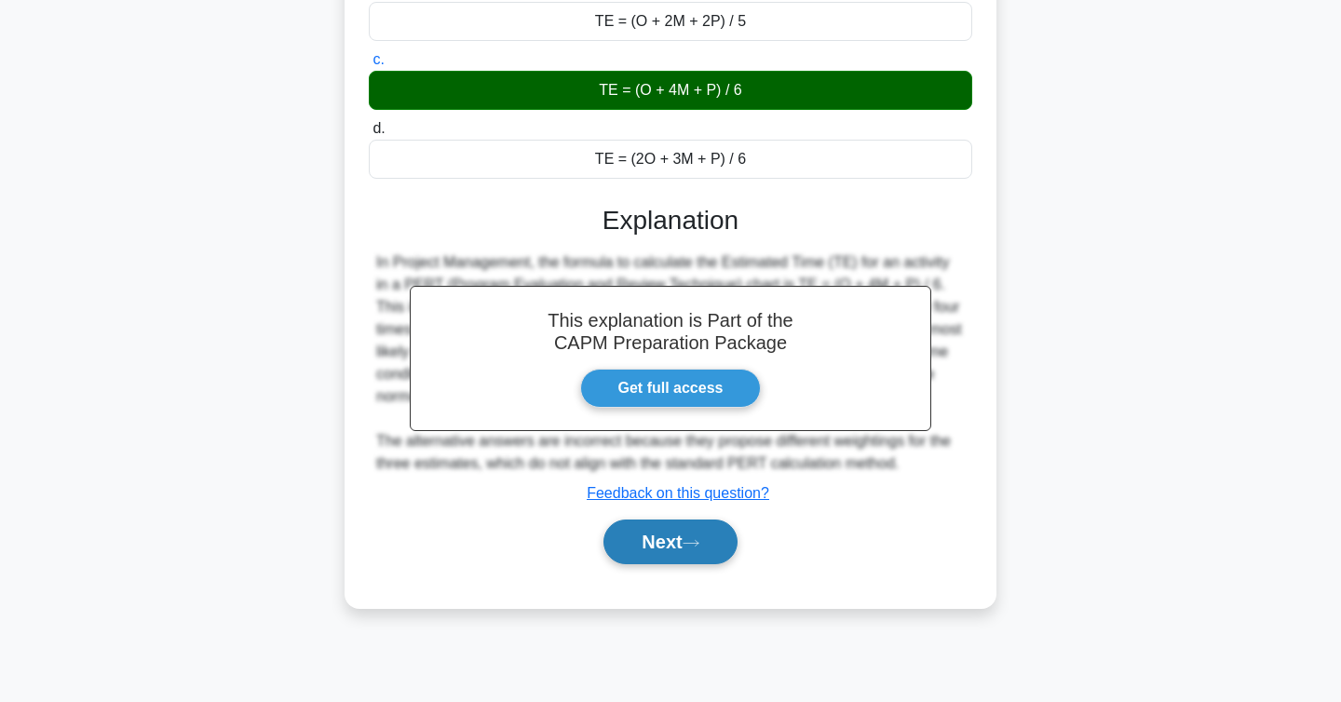
click at [703, 558] on button "Next" at bounding box center [670, 542] width 133 height 45
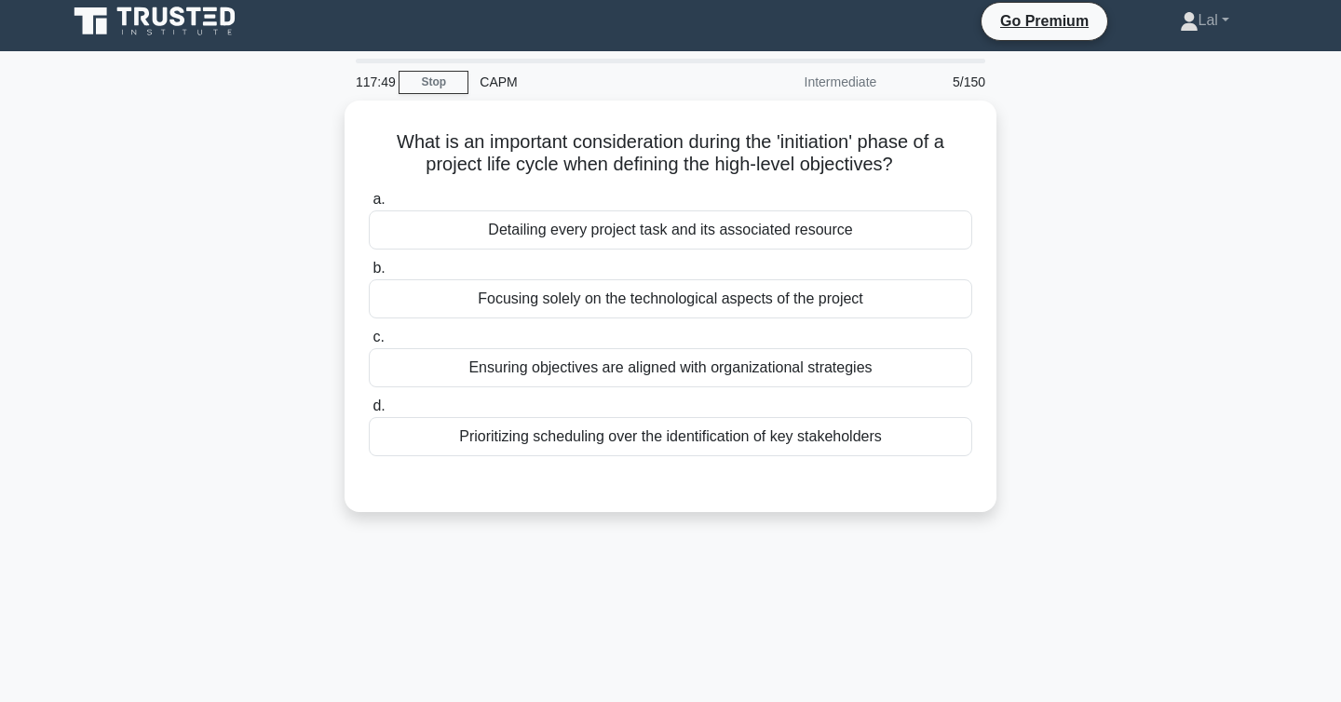
scroll to position [0, 0]
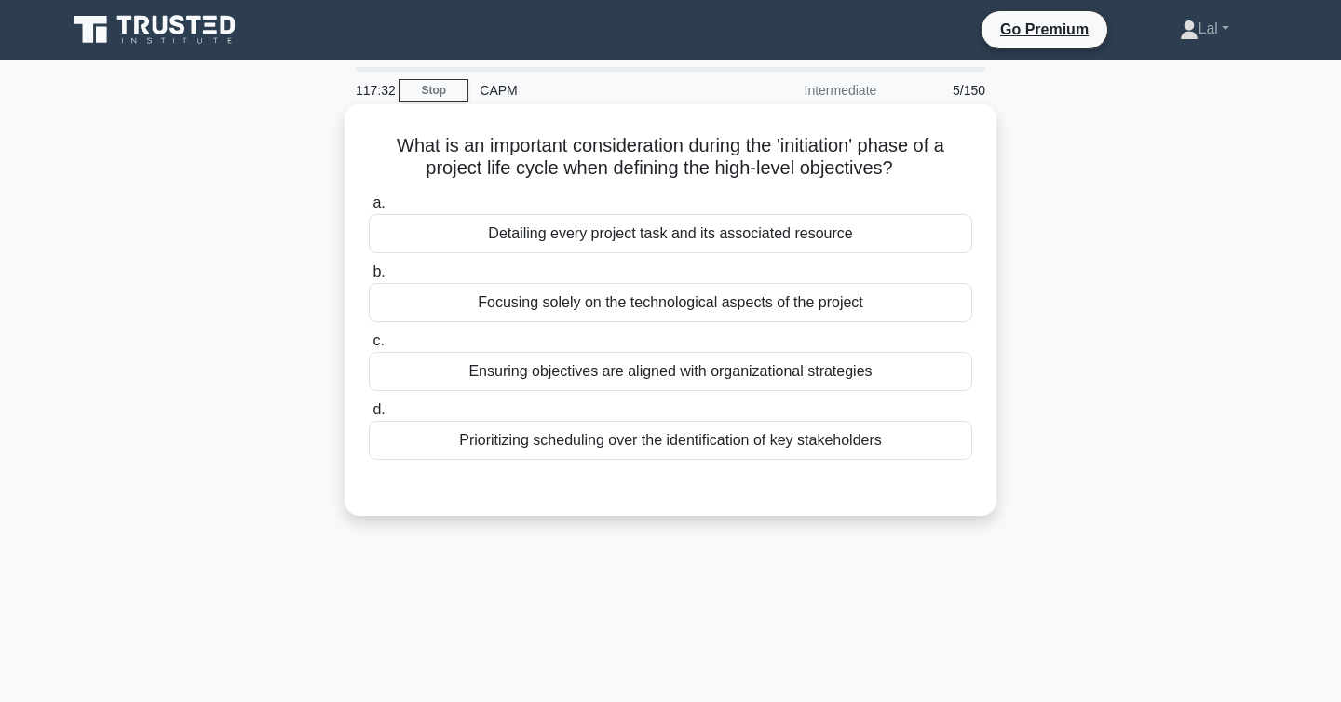
click at [751, 383] on div "Ensuring objectives are aligned with organizational strategies" at bounding box center [671, 371] width 604 height 39
click at [369, 347] on input "c. Ensuring objectives are aligned with organizational strategies" at bounding box center [369, 341] width 0 height 12
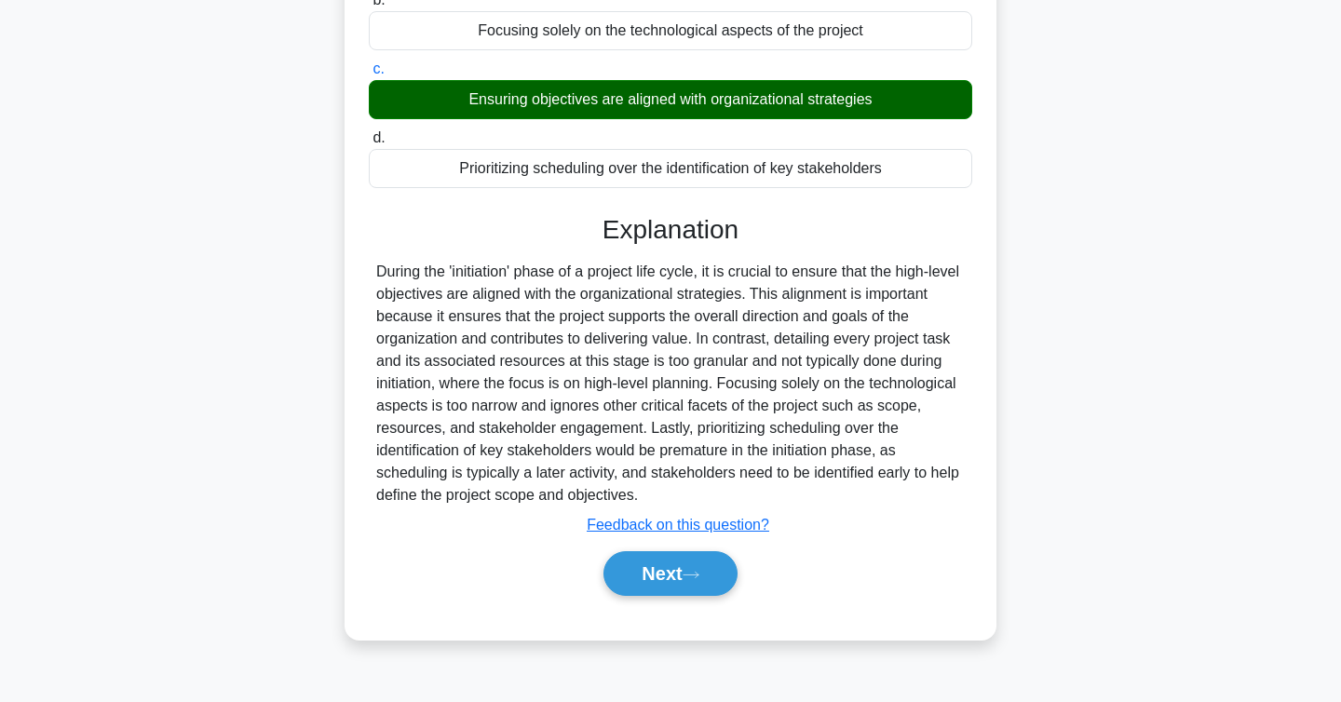
scroll to position [304, 0]
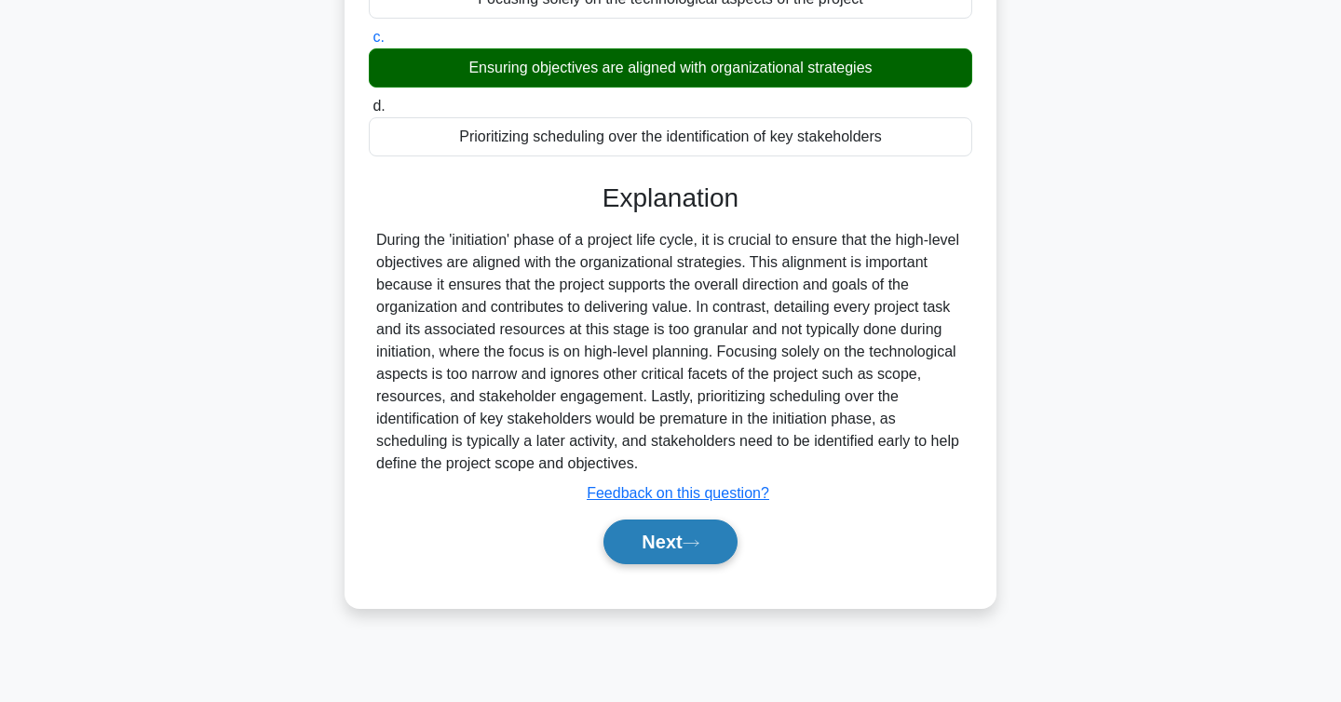
click at [685, 536] on button "Next" at bounding box center [670, 542] width 133 height 45
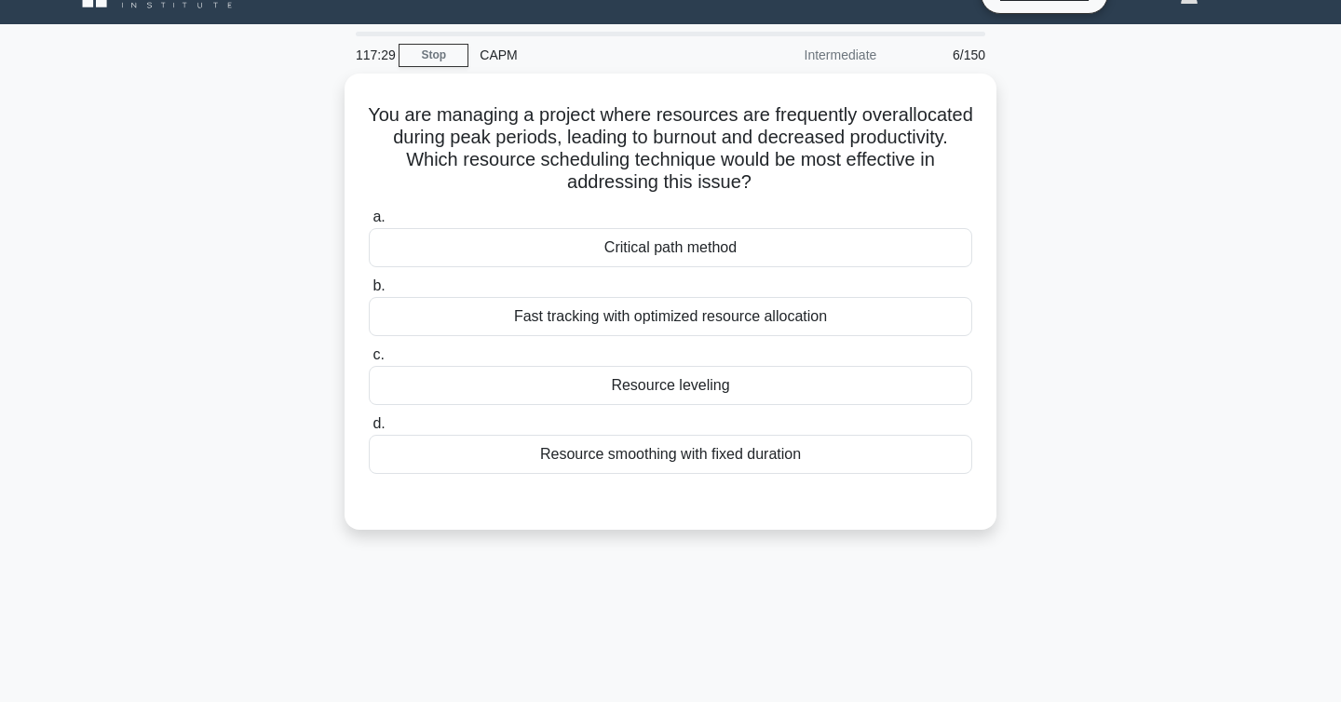
scroll to position [20, 0]
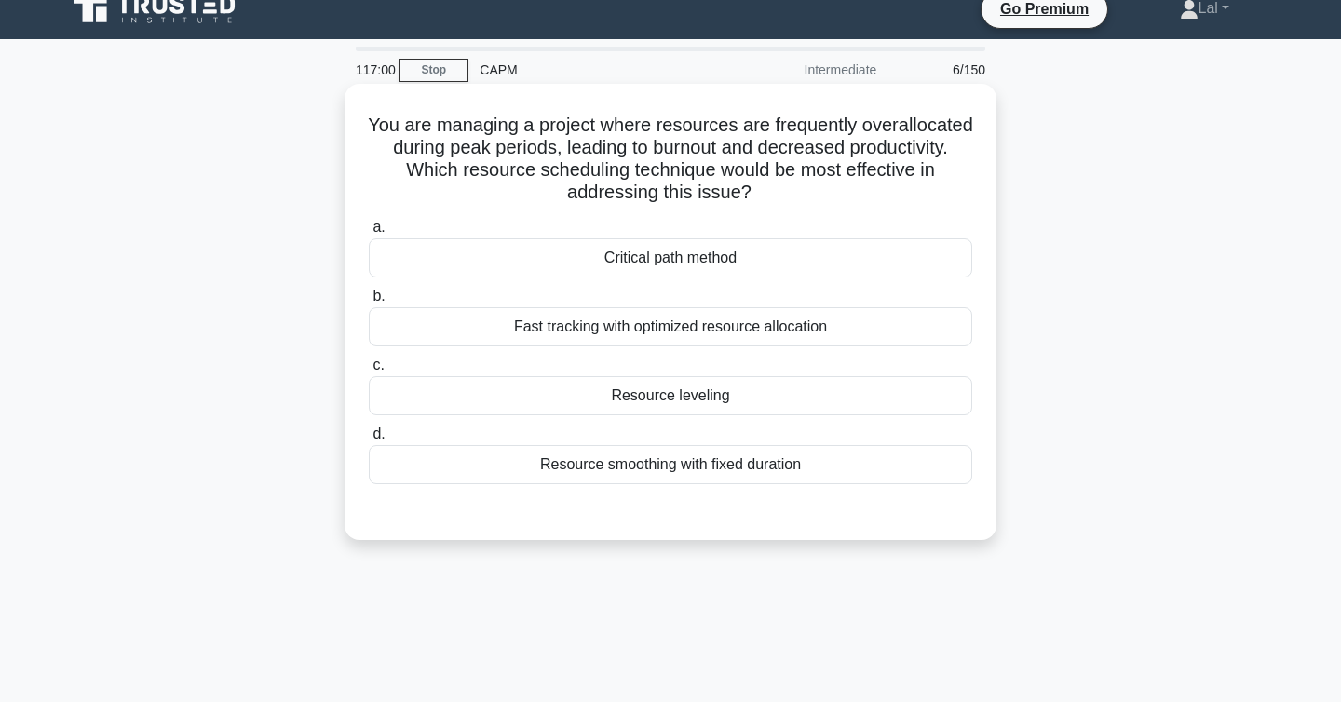
click at [837, 407] on div "Resource leveling" at bounding box center [671, 395] width 604 height 39
click at [369, 372] on input "c. Resource leveling" at bounding box center [369, 366] width 0 height 12
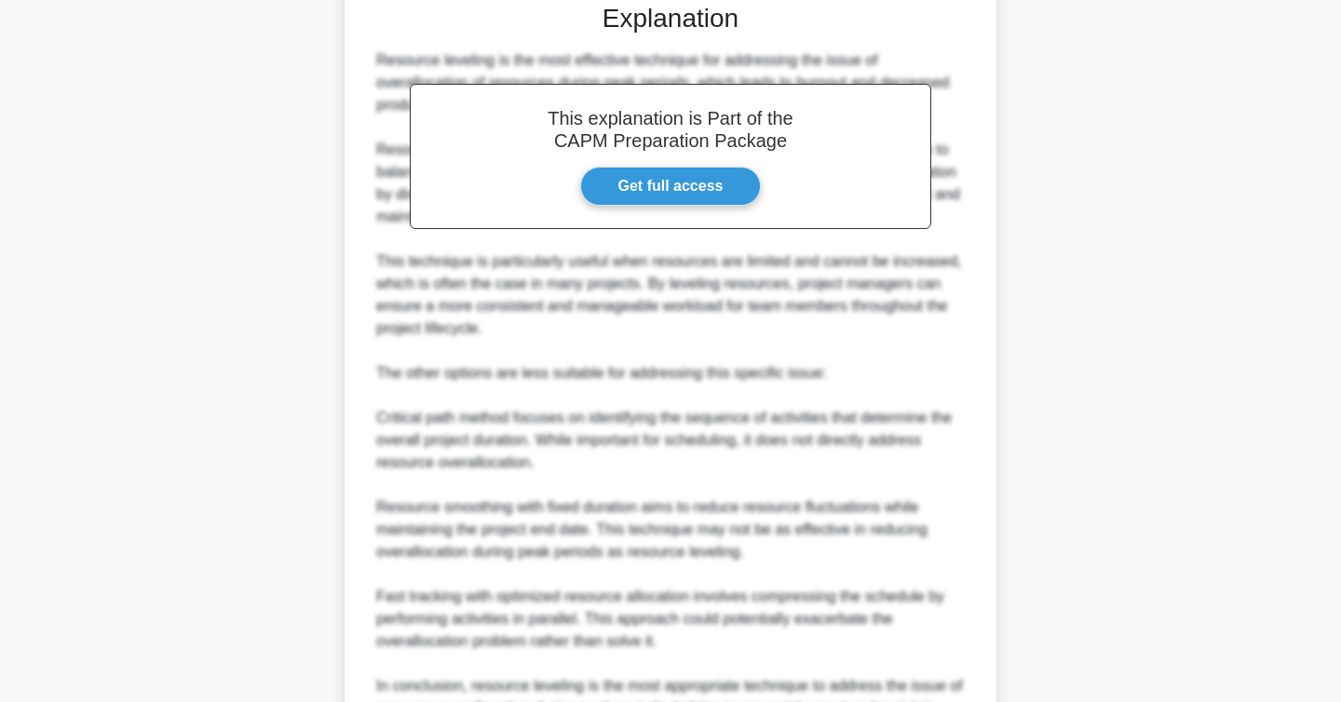
scroll to position [737, 0]
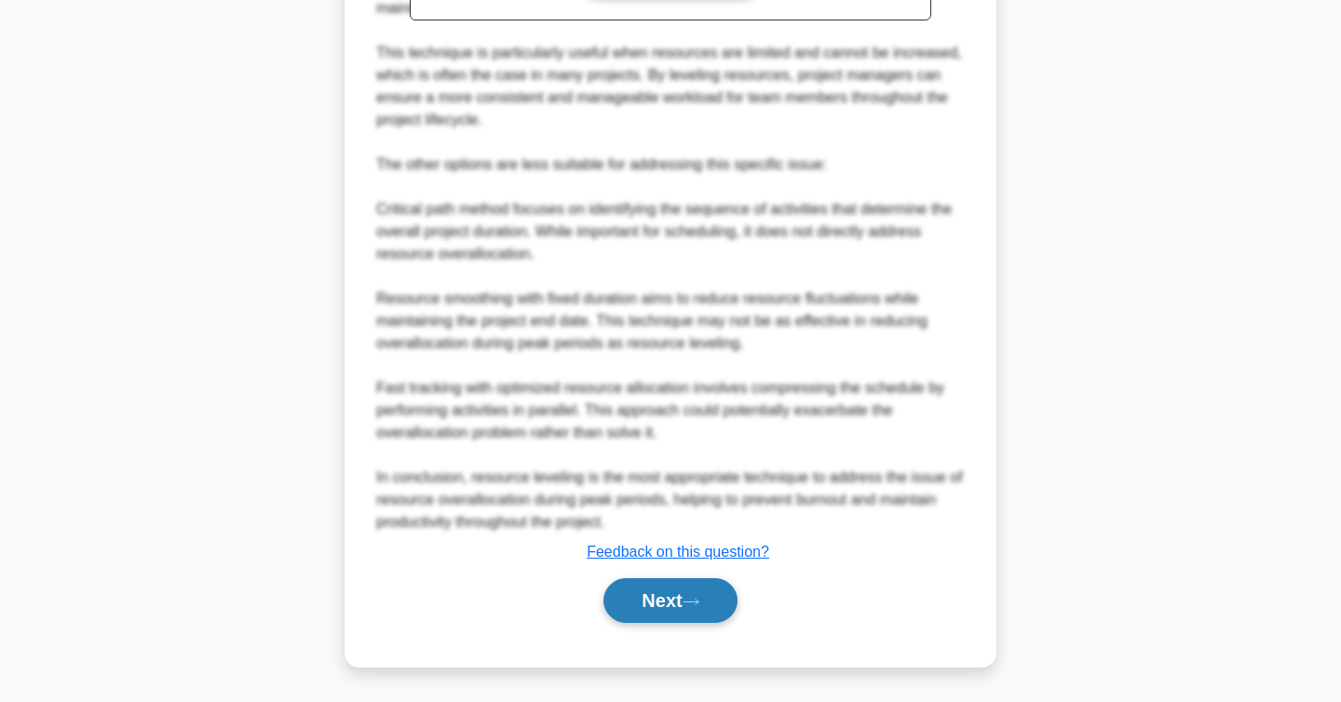
click at [711, 589] on button "Next" at bounding box center [670, 600] width 133 height 45
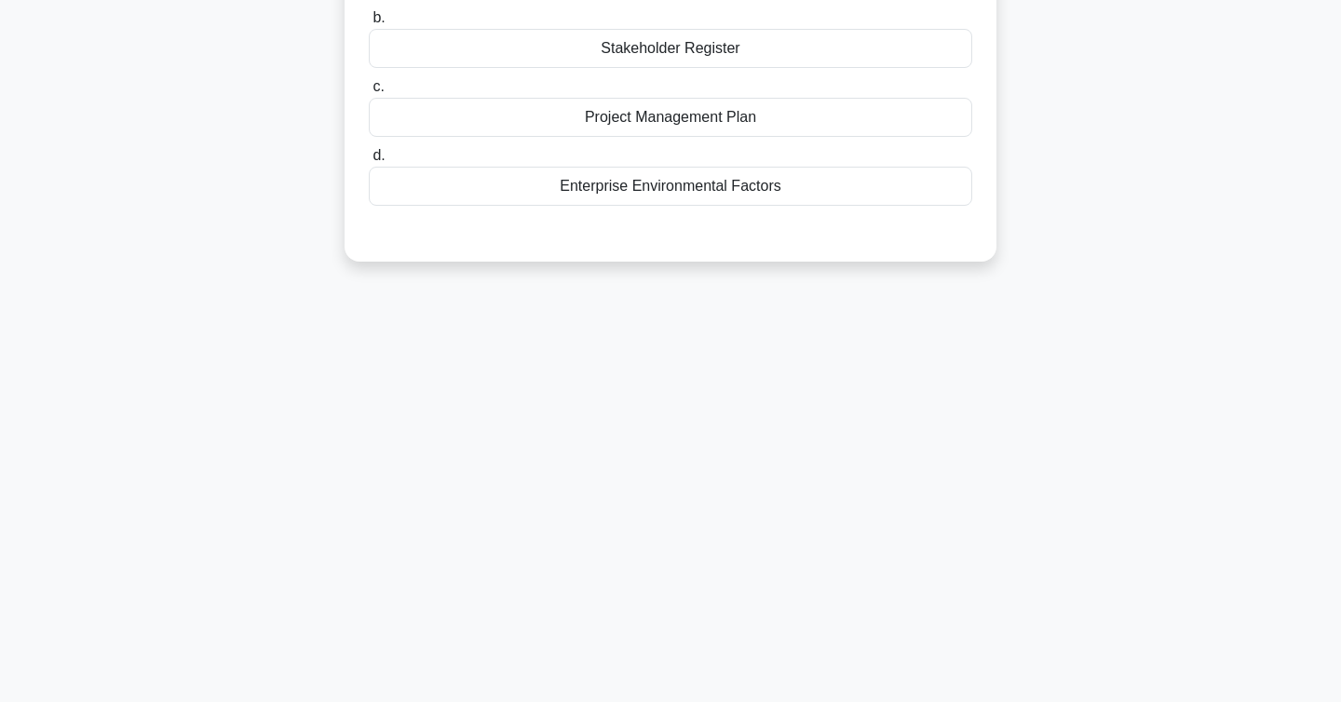
scroll to position [0, 0]
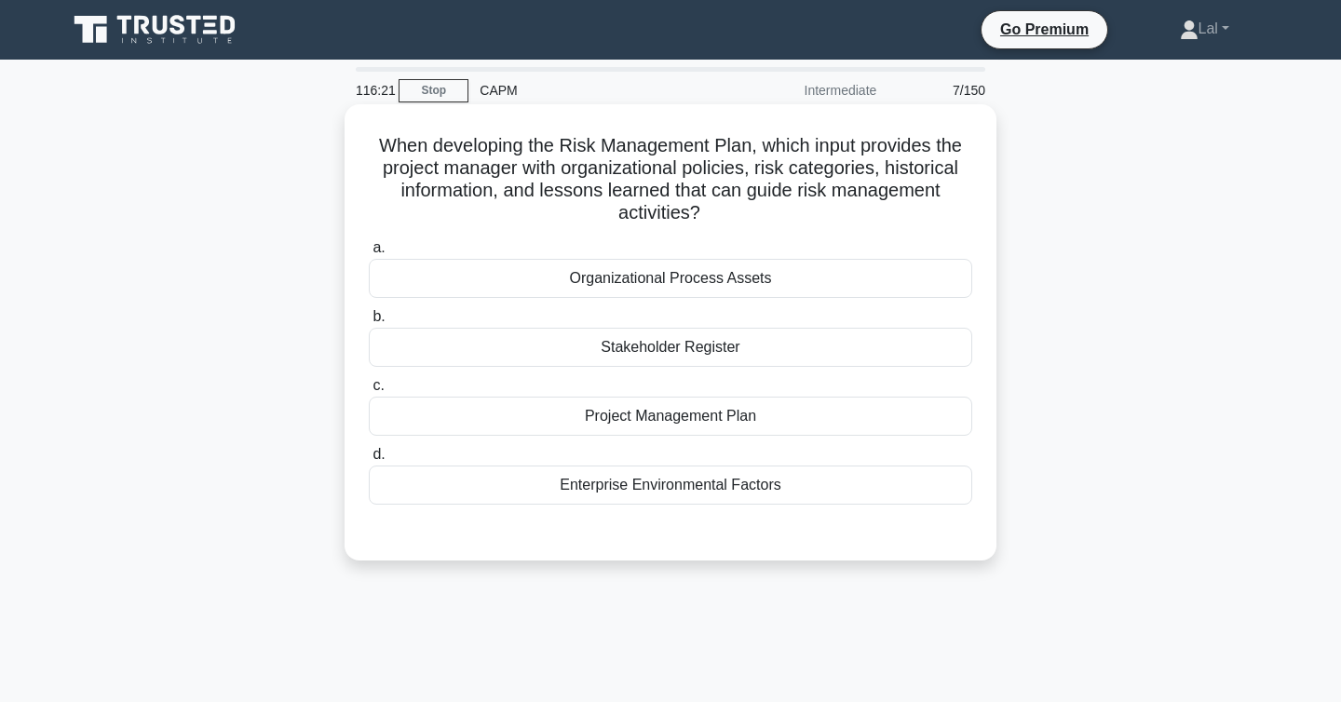
click at [792, 485] on div "Enterprise Environmental Factors" at bounding box center [671, 485] width 604 height 39
click at [369, 461] on input "d. Enterprise Environmental Factors" at bounding box center [369, 455] width 0 height 12
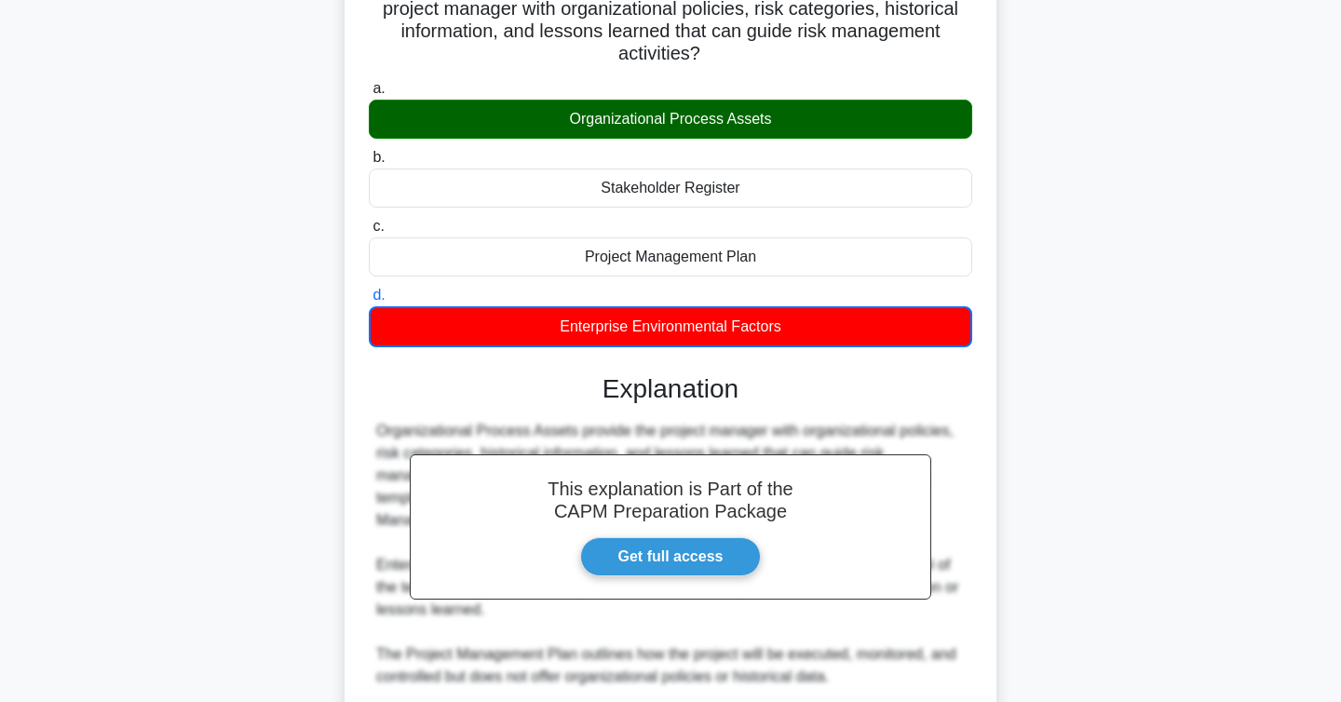
scroll to position [403, 0]
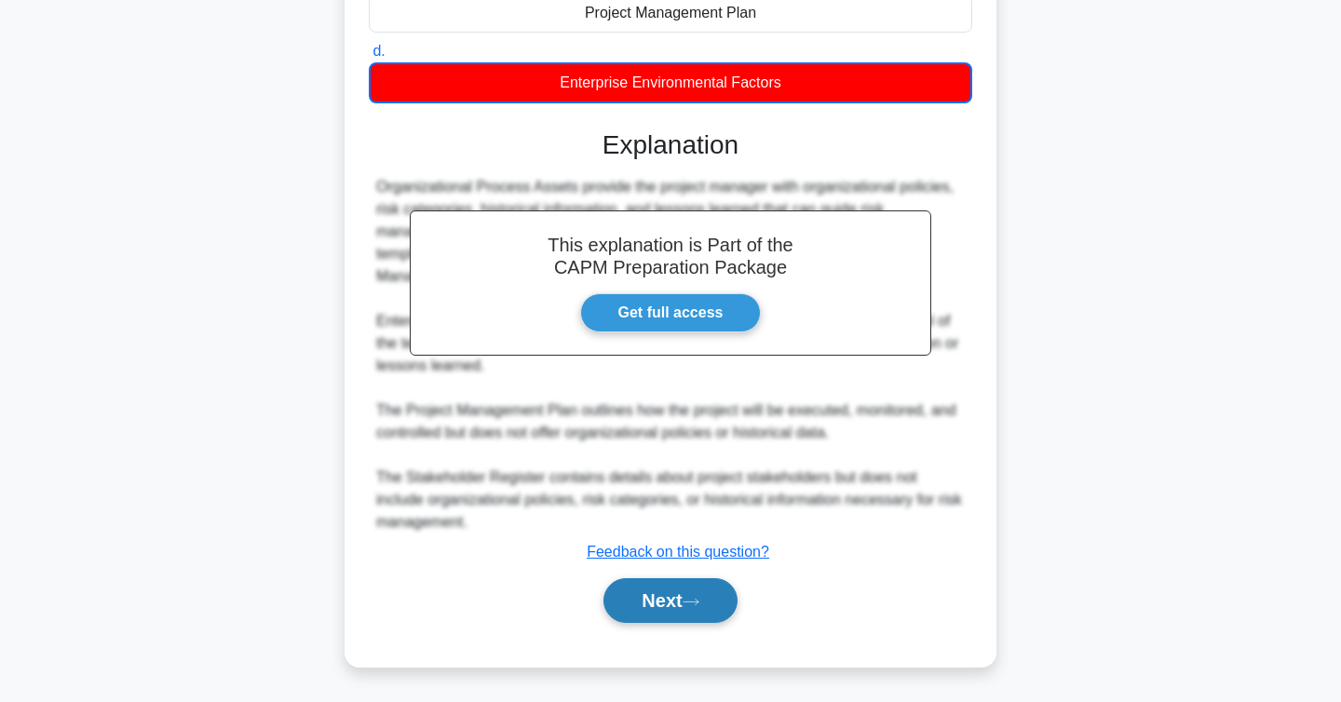
click at [685, 612] on button "Next" at bounding box center [670, 600] width 133 height 45
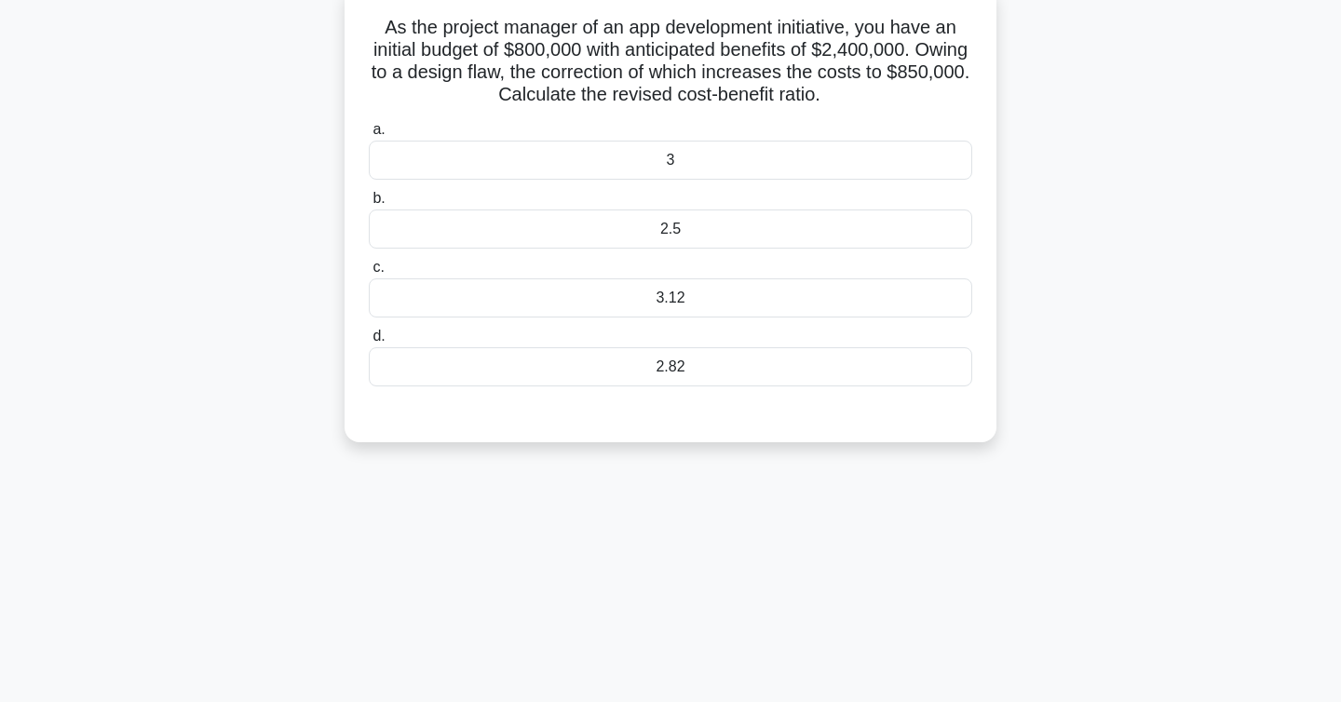
scroll to position [0, 0]
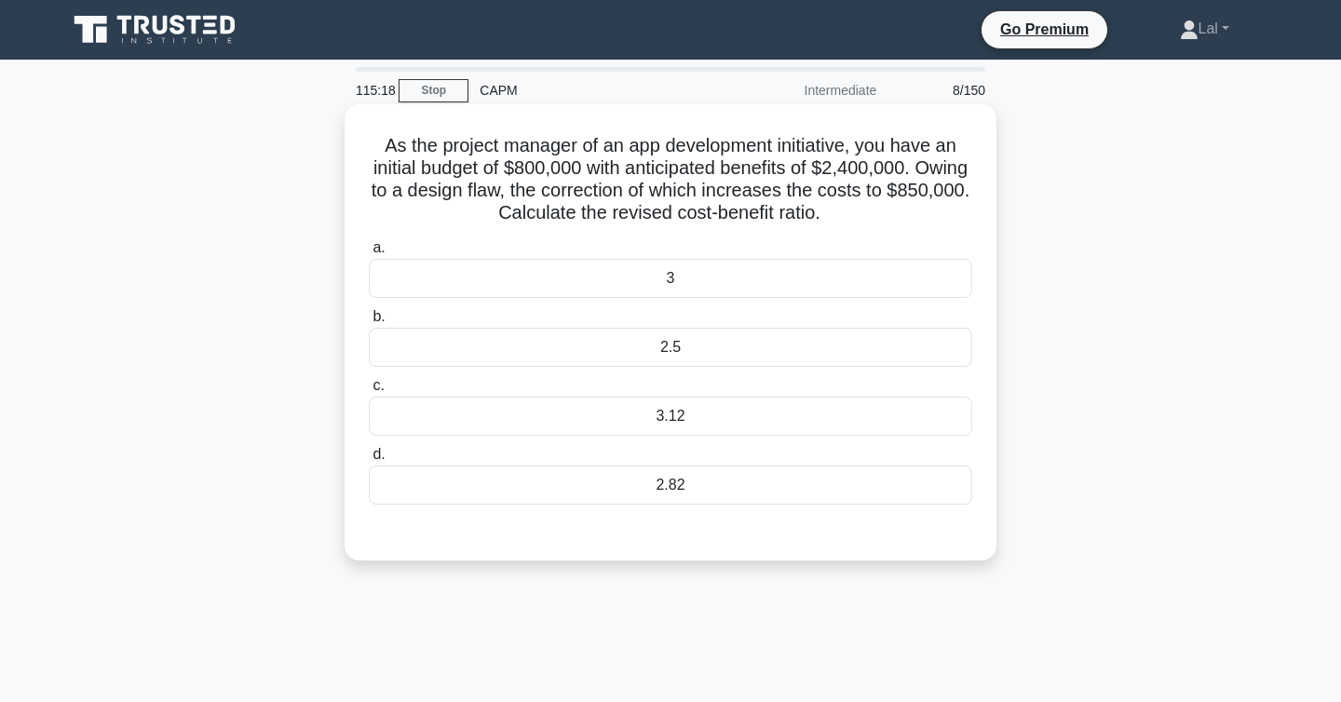
click at [560, 199] on h5 "As the project manager of an app development initiative, you have an initial bu…" at bounding box center [670, 179] width 607 height 91
click at [712, 486] on div "2.82" at bounding box center [671, 485] width 604 height 39
click at [369, 461] on input "d. 2.82" at bounding box center [369, 455] width 0 height 12
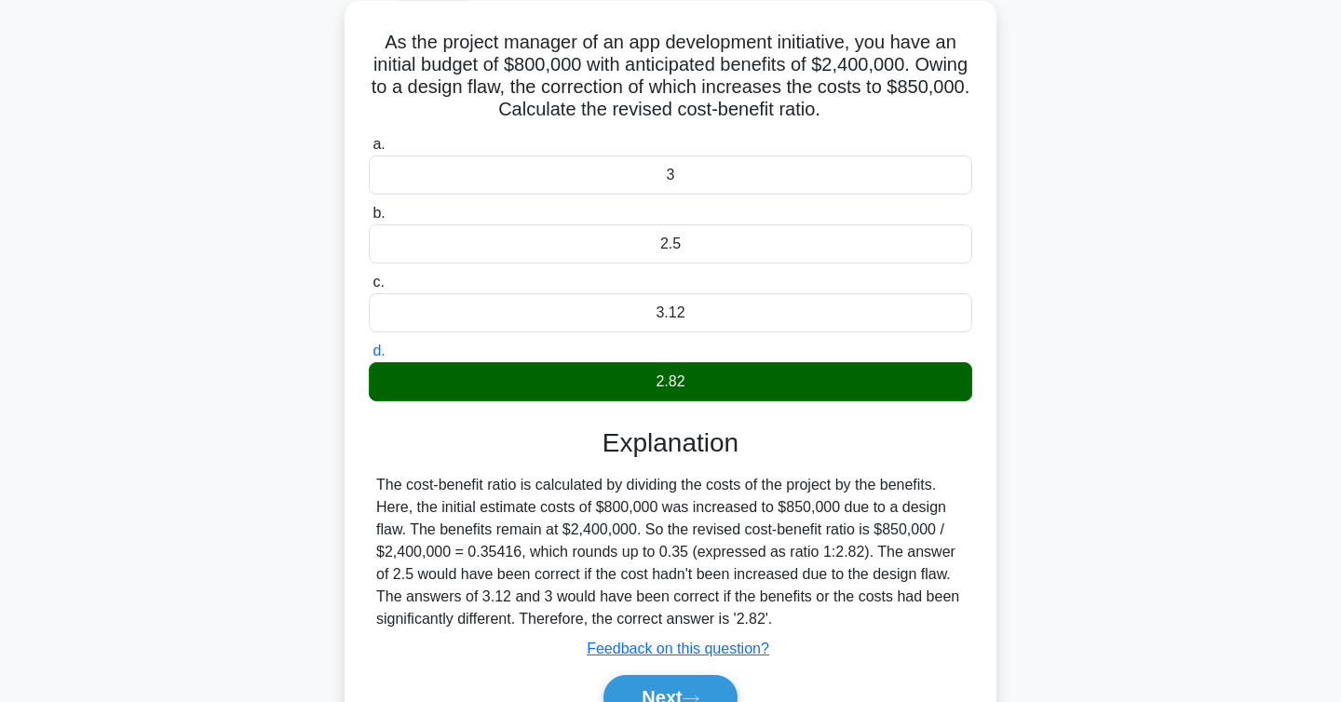
scroll to position [304, 0]
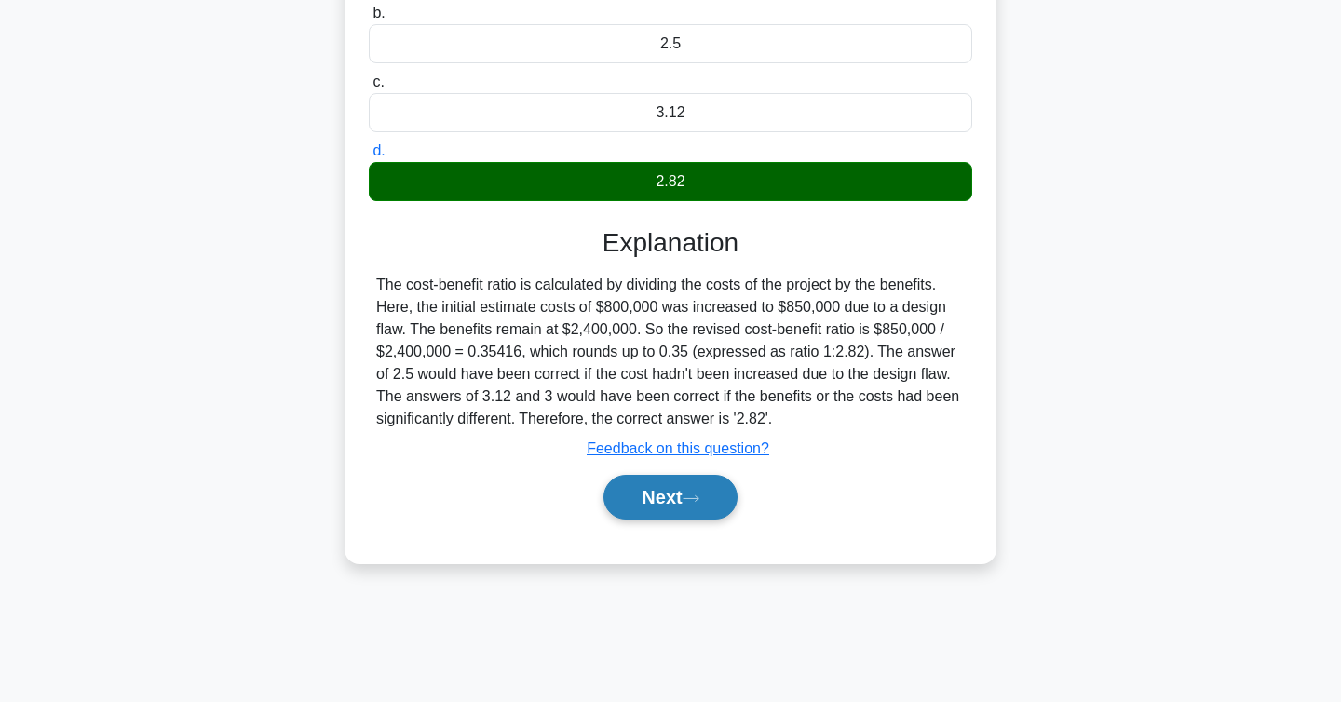
click at [698, 491] on button "Next" at bounding box center [670, 497] width 133 height 45
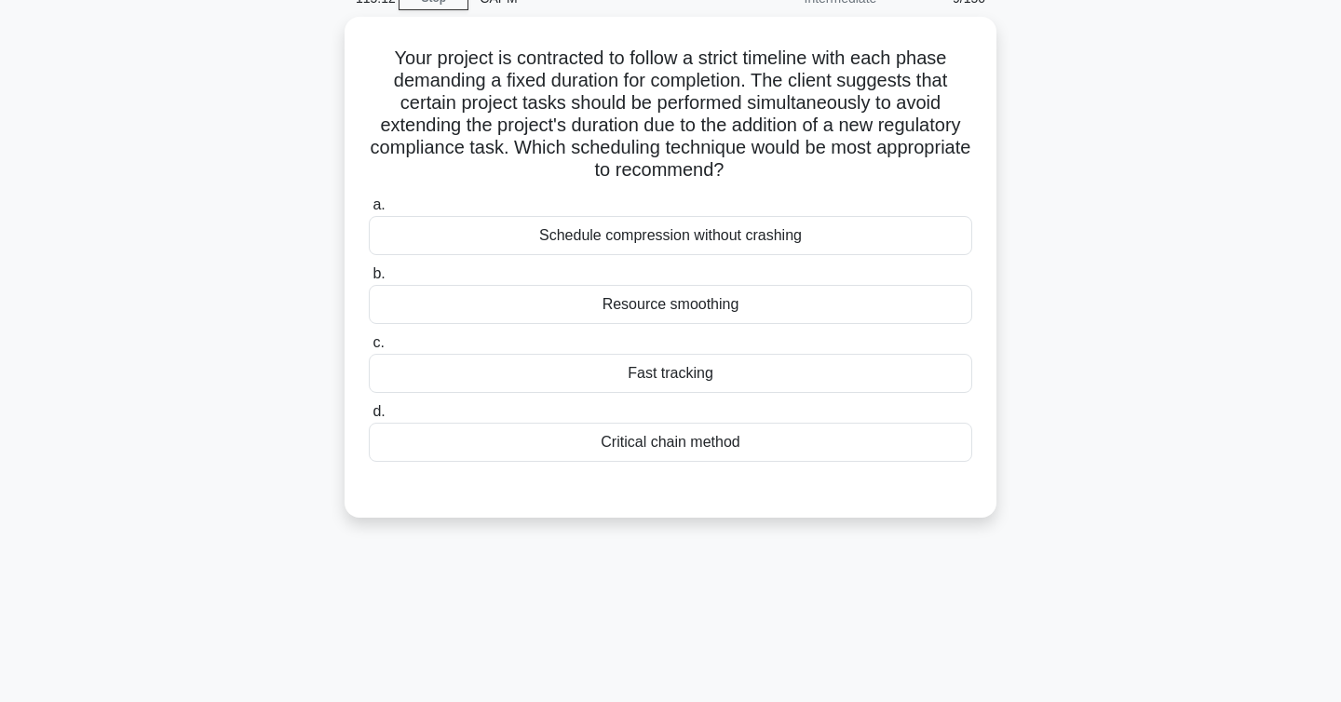
scroll to position [0, 0]
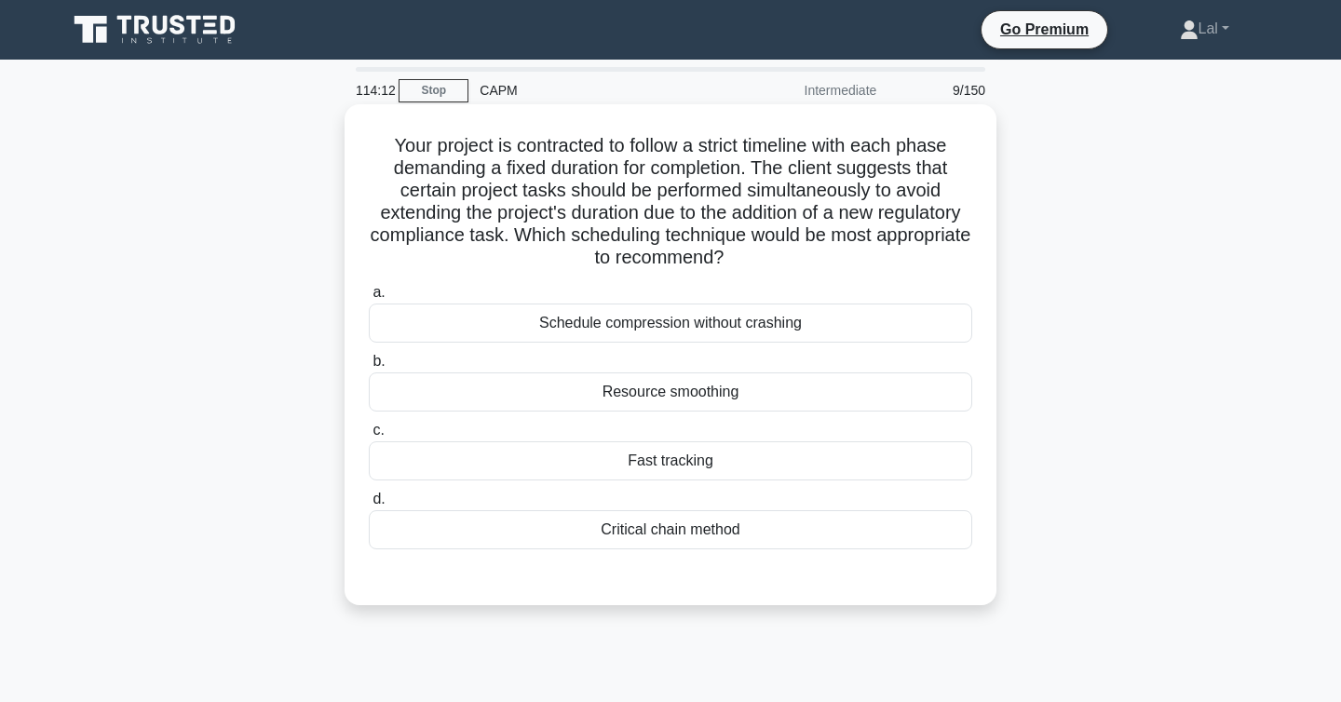
click at [748, 460] on div "Fast tracking" at bounding box center [671, 460] width 604 height 39
click at [369, 437] on input "c. Fast tracking" at bounding box center [369, 431] width 0 height 12
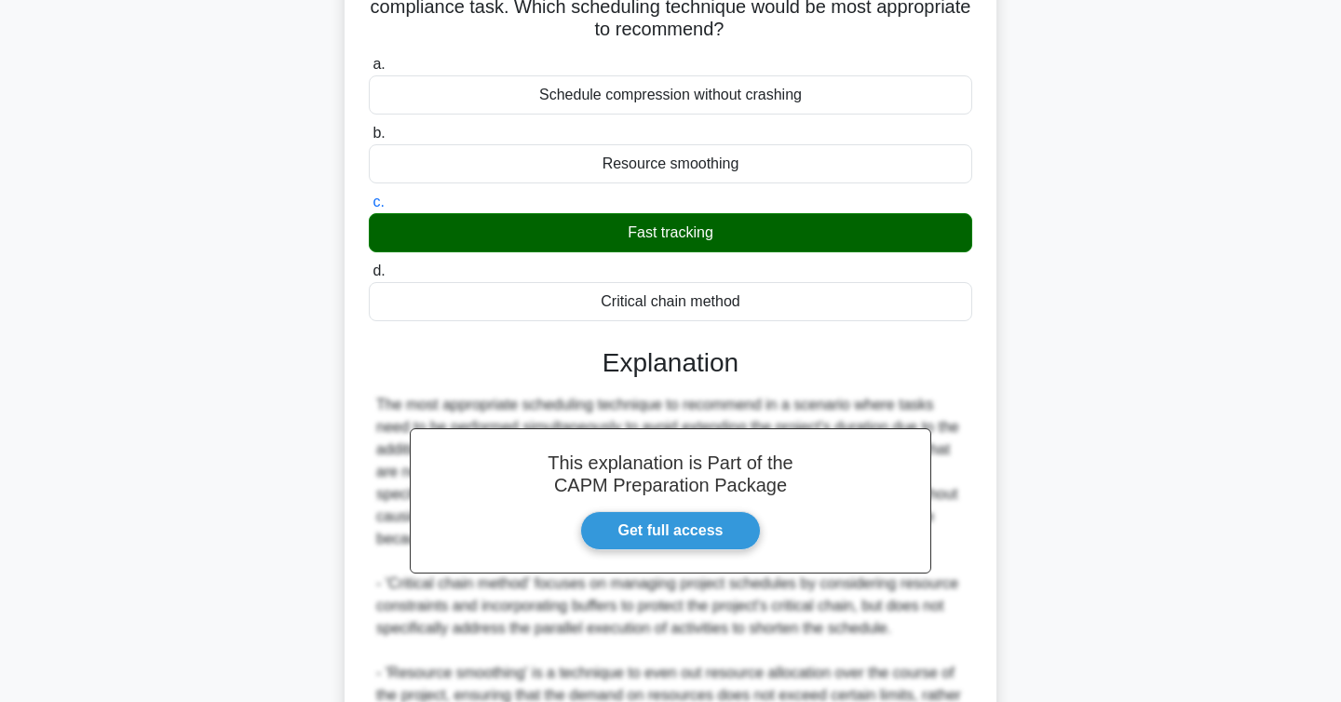
scroll to position [536, 0]
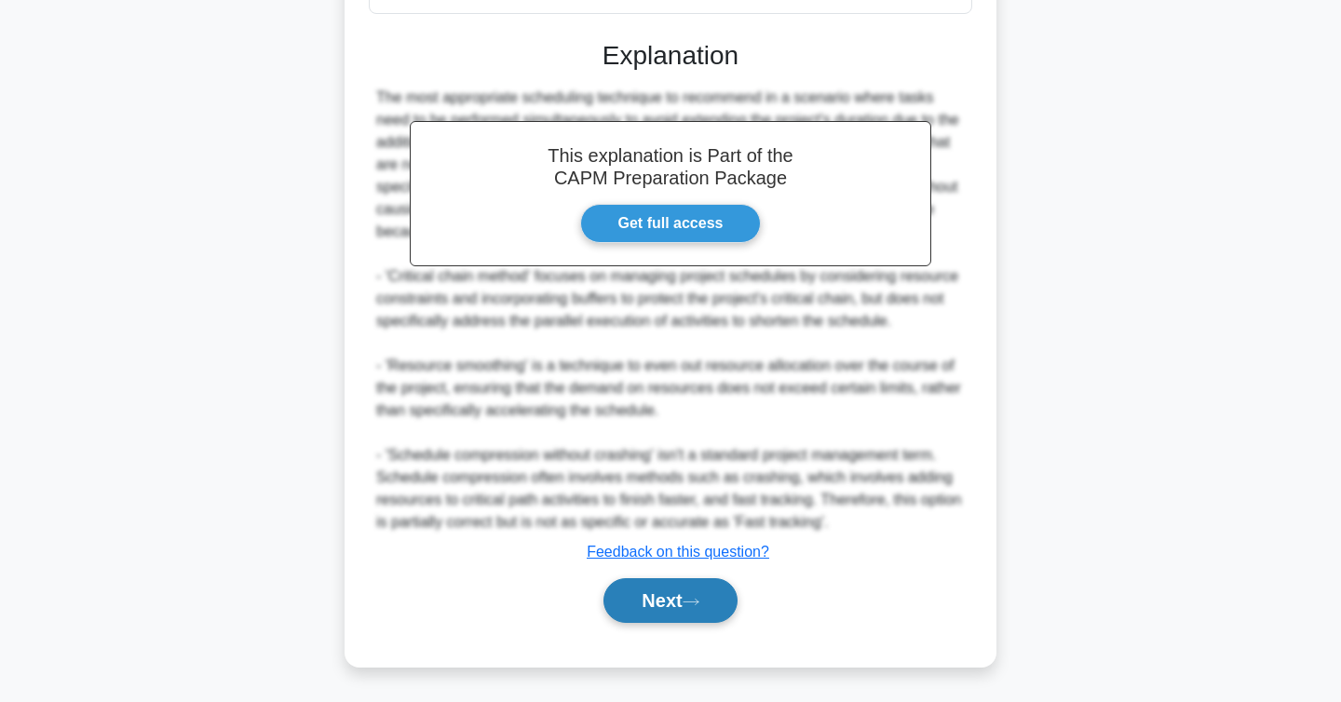
click at [686, 595] on button "Next" at bounding box center [670, 600] width 133 height 45
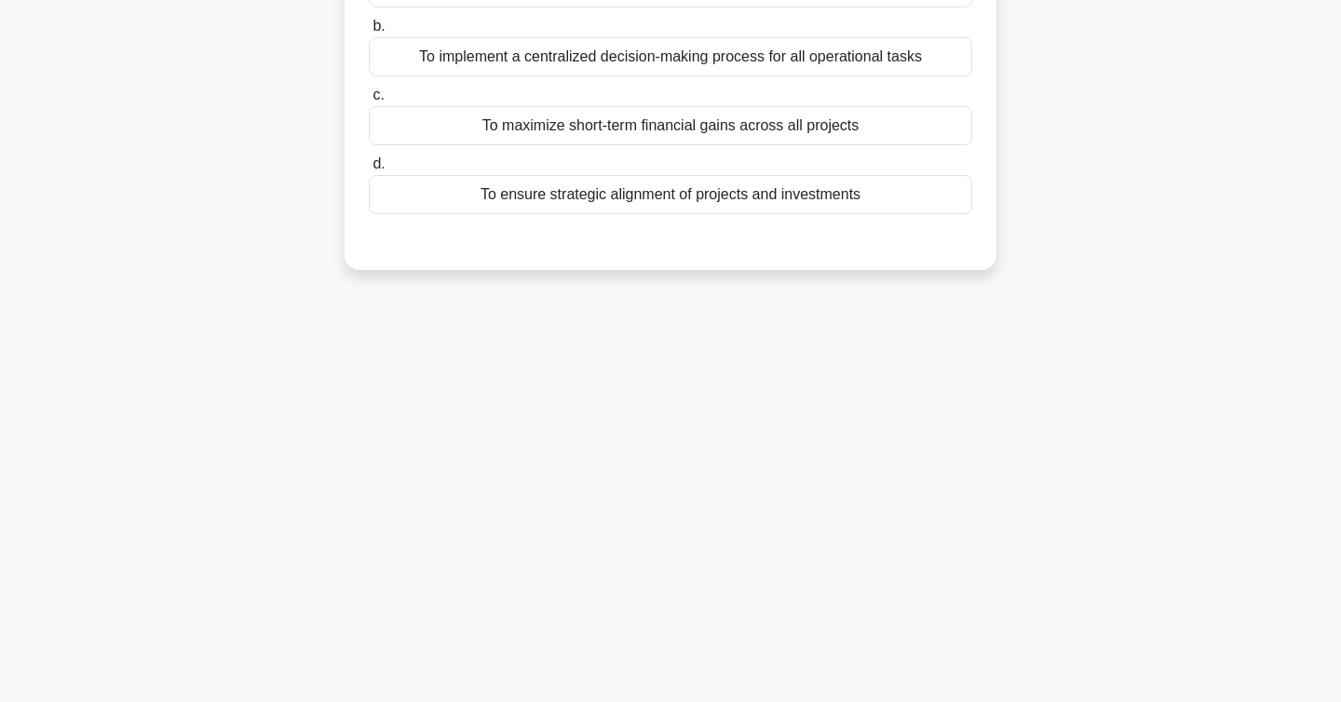
scroll to position [0, 0]
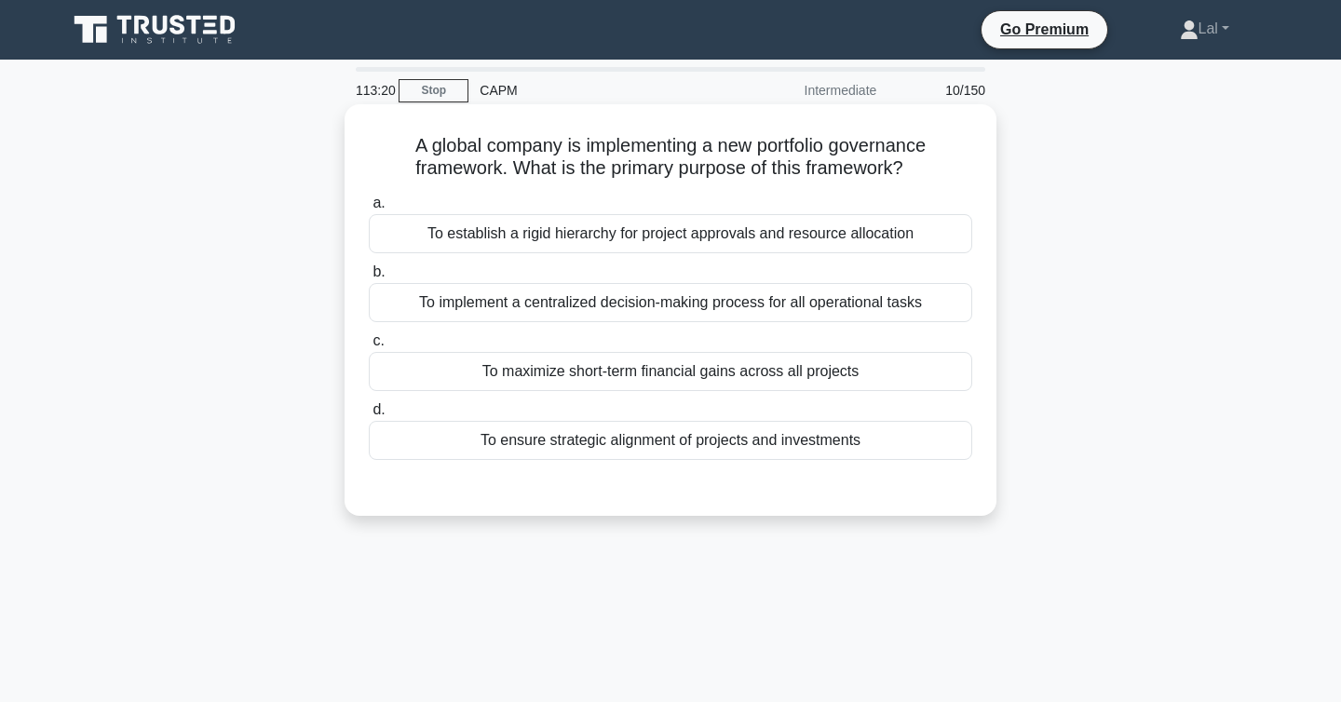
click at [659, 299] on div "To implement a centralized decision-making process for all operational tasks" at bounding box center [671, 302] width 604 height 39
click at [369, 278] on input "b. To implement a centralized decision-making process for all operational tasks" at bounding box center [369, 272] width 0 height 12
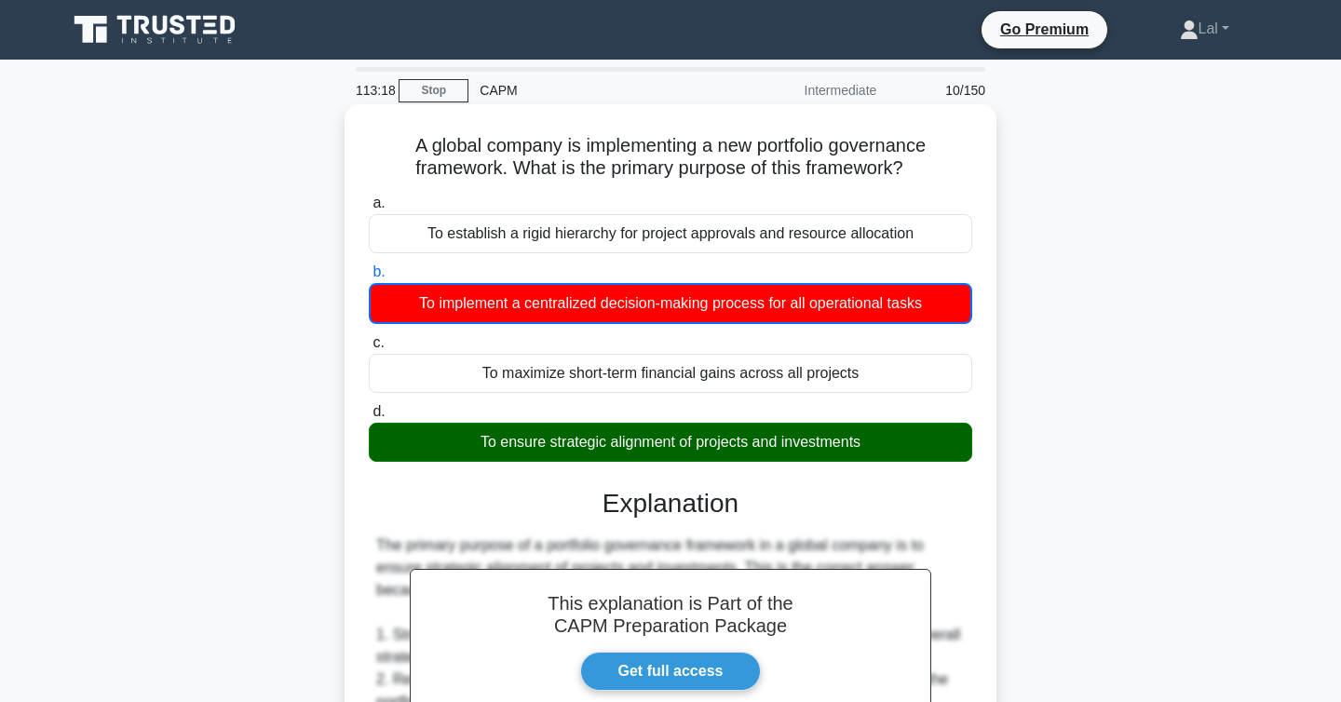
click at [680, 441] on div "To ensure strategic alignment of projects and investments" at bounding box center [671, 442] width 604 height 39
click at [369, 418] on input "d. To ensure strategic alignment of projects and investments" at bounding box center [369, 412] width 0 height 12
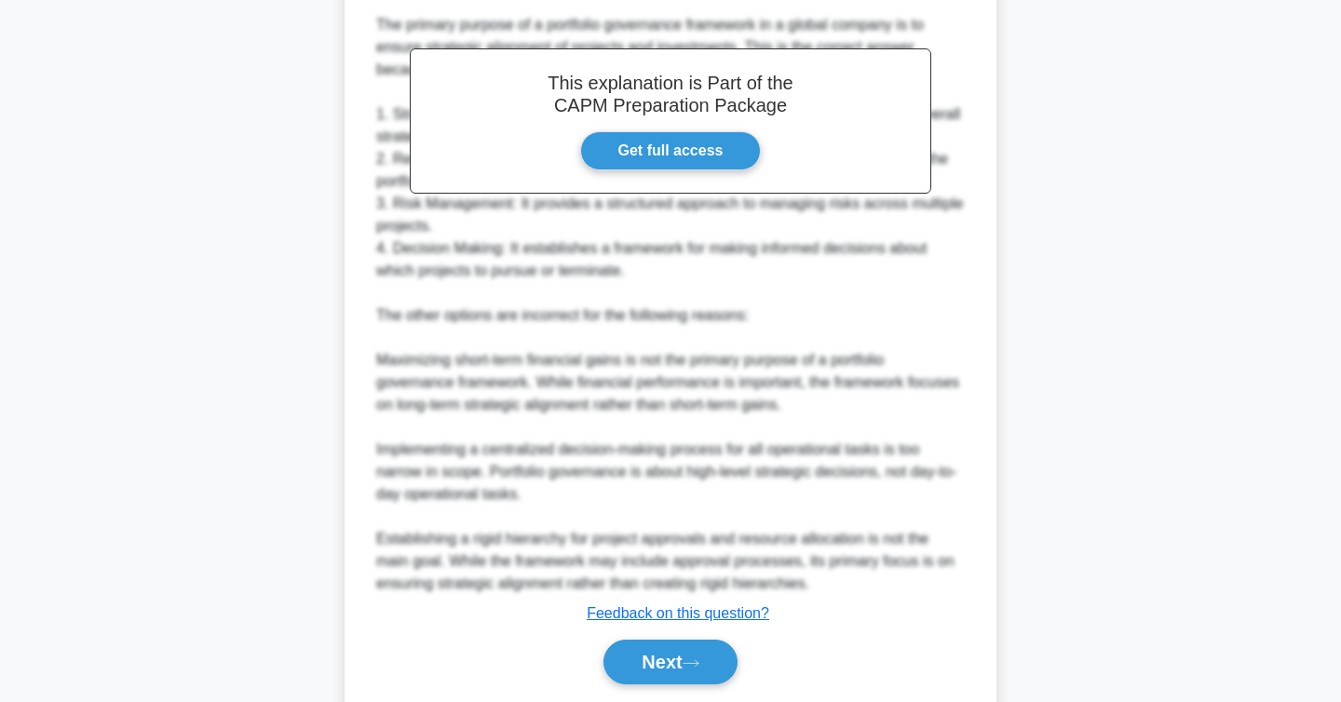
scroll to position [580, 0]
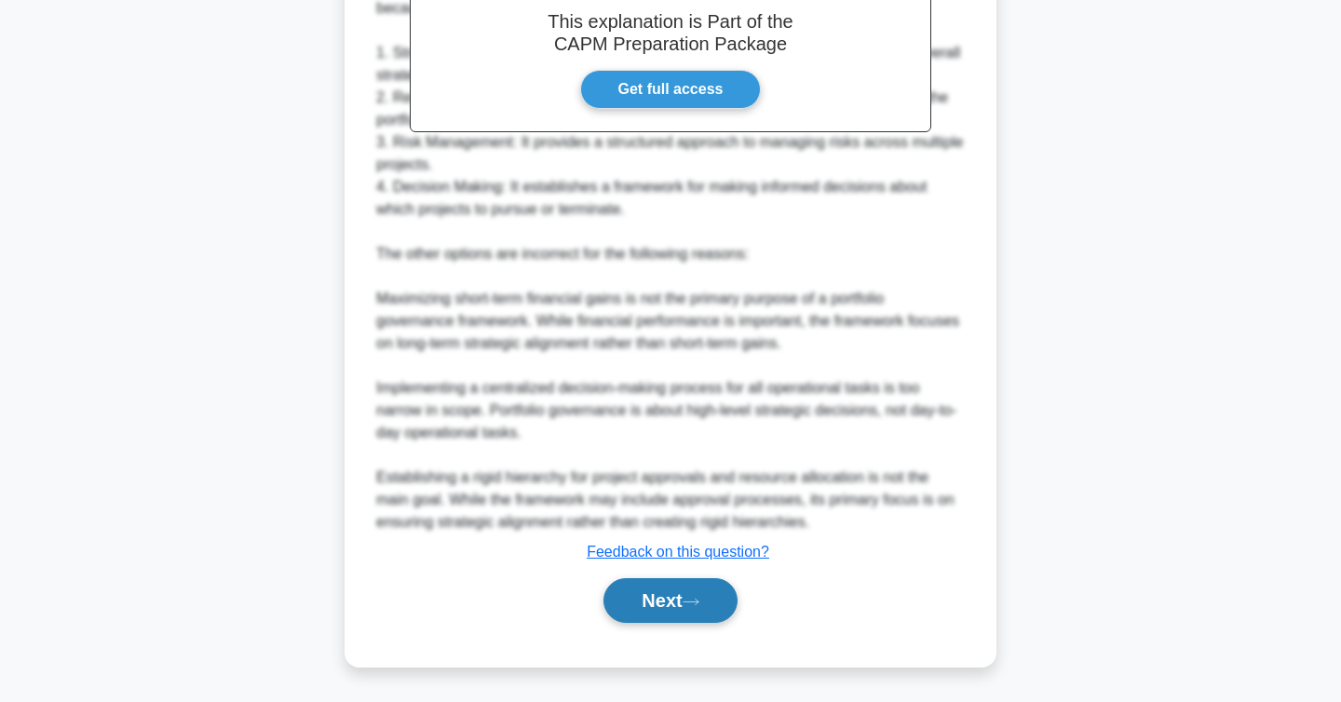
click at [657, 619] on button "Next" at bounding box center [670, 600] width 133 height 45
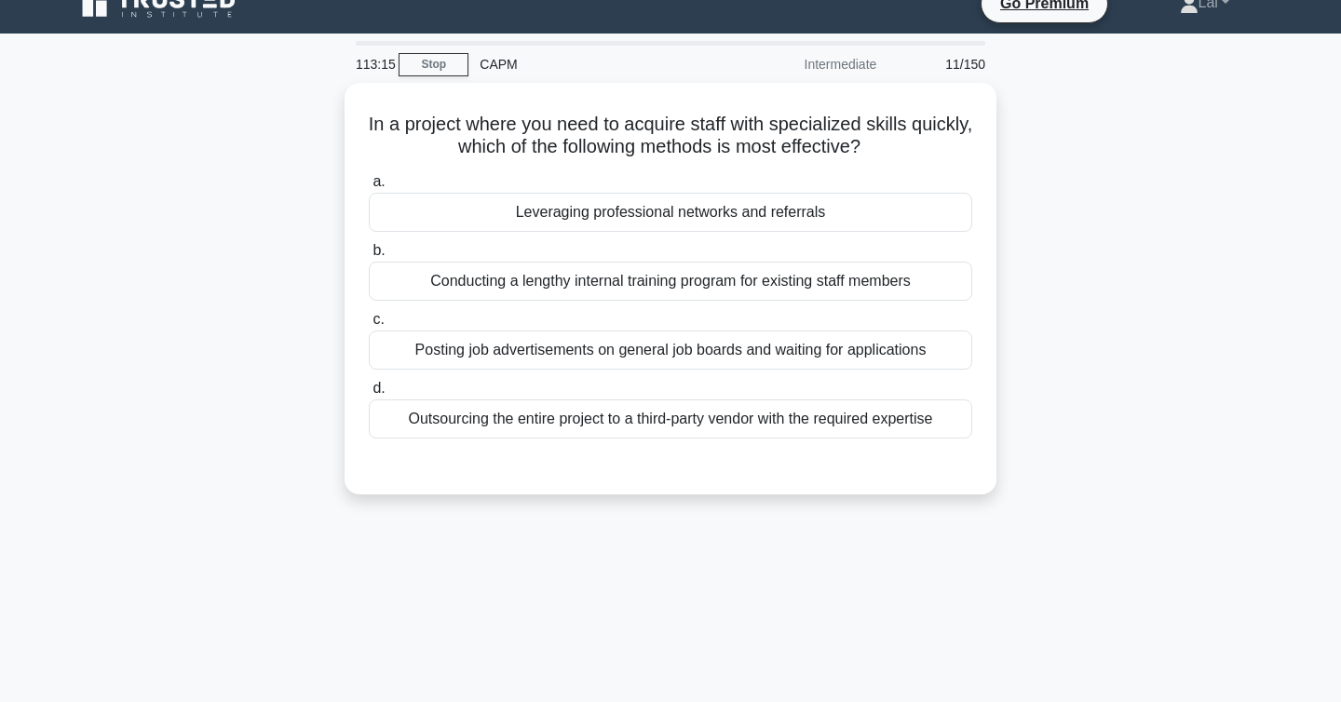
scroll to position [0, 0]
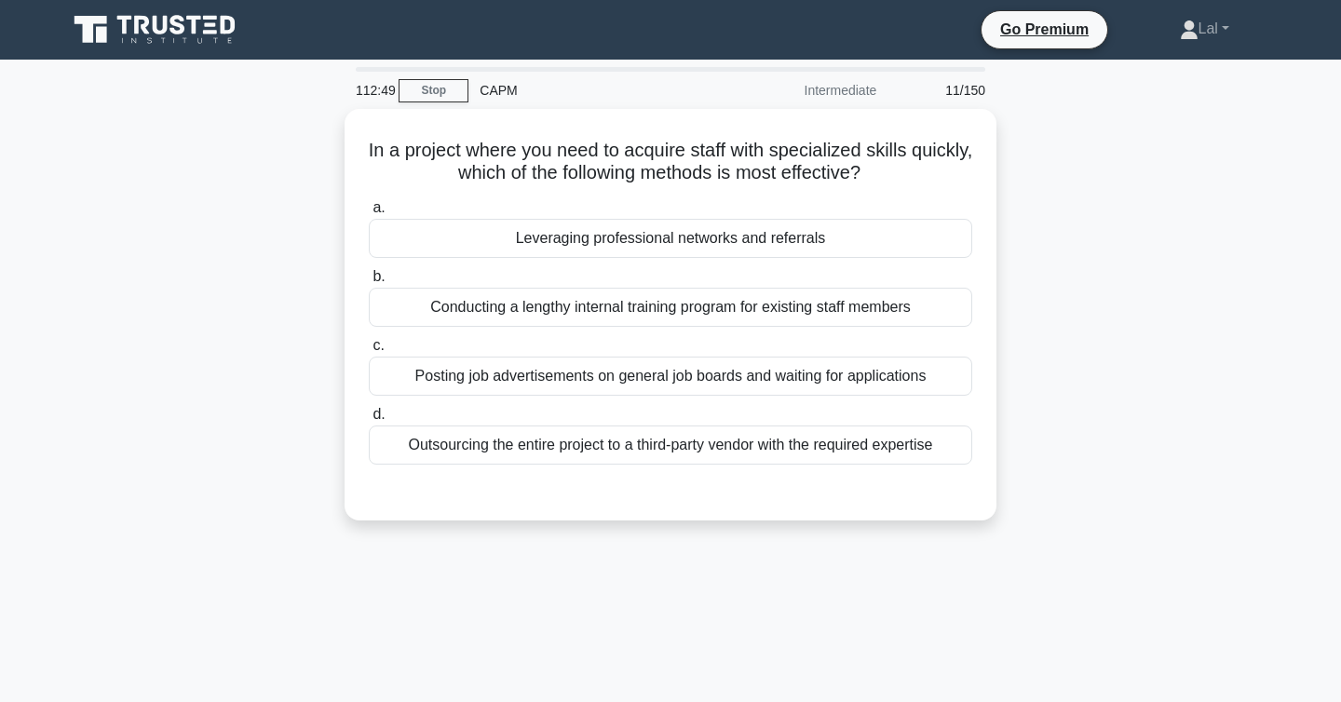
click at [657, 619] on div "112:49 Stop CAPM Intermediate 11/150 In a project where you need to acquire sta…" at bounding box center [670, 532] width 1229 height 931
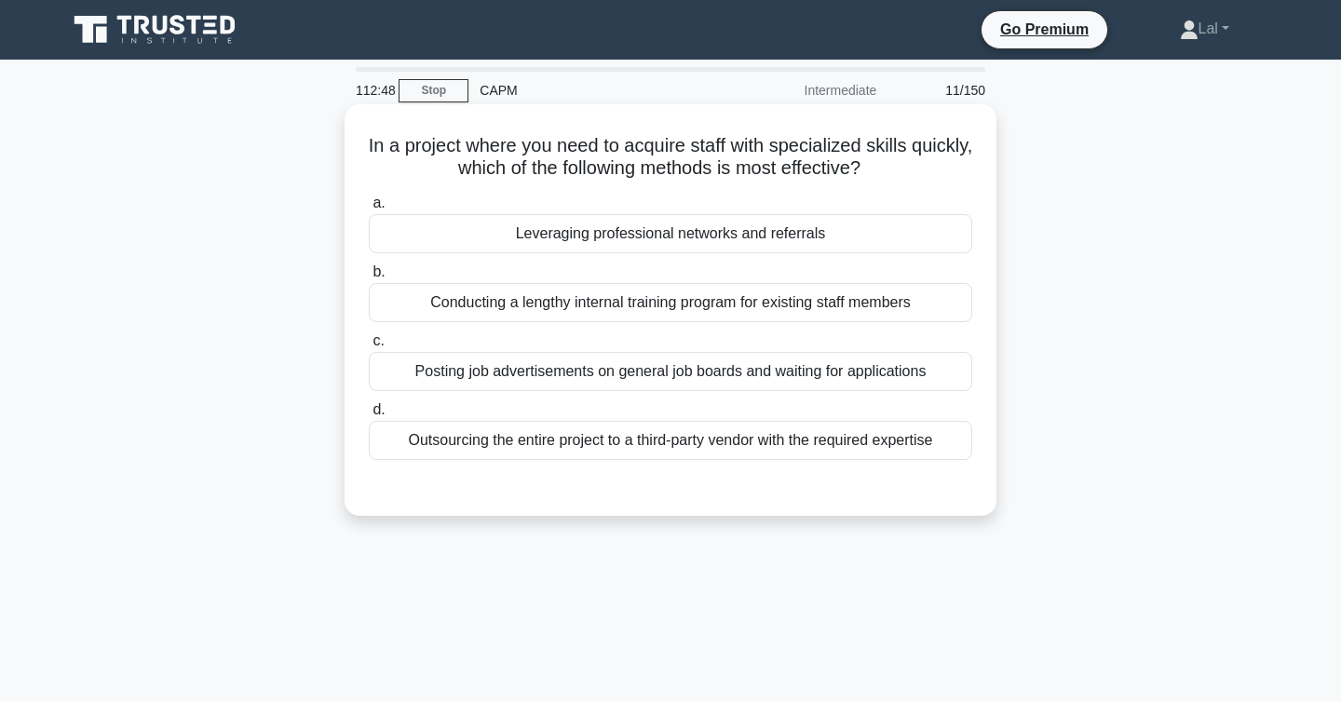
click at [761, 246] on div "Leveraging professional networks and referrals" at bounding box center [671, 233] width 604 height 39
click at [369, 210] on input "a. Leveraging professional networks and referrals" at bounding box center [369, 203] width 0 height 12
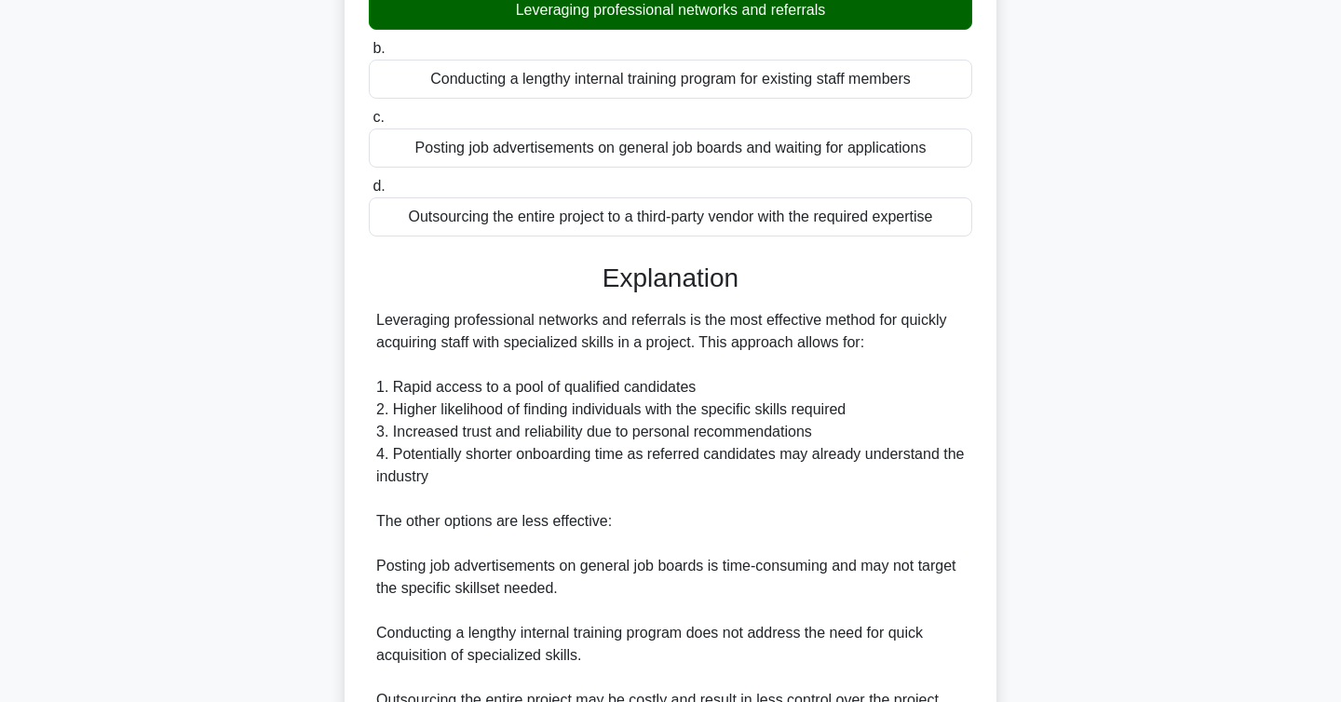
scroll to position [424, 0]
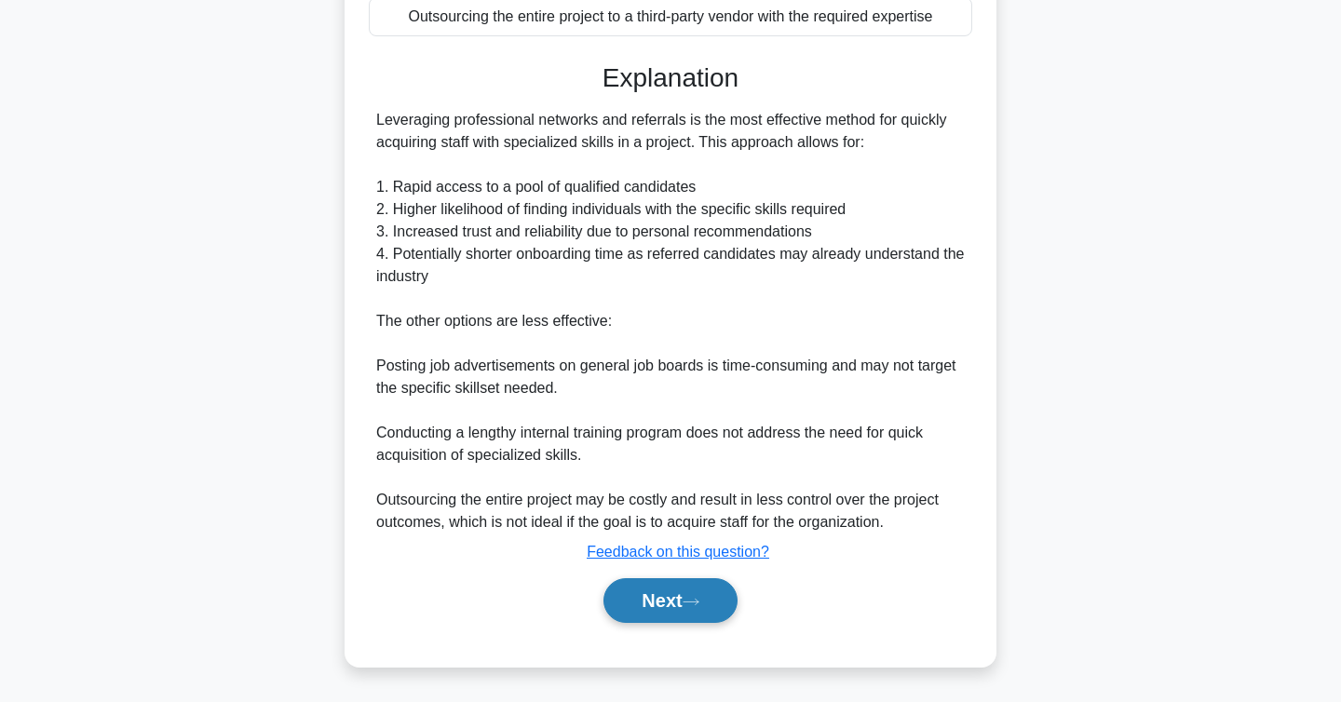
click at [682, 606] on button "Next" at bounding box center [670, 600] width 133 height 45
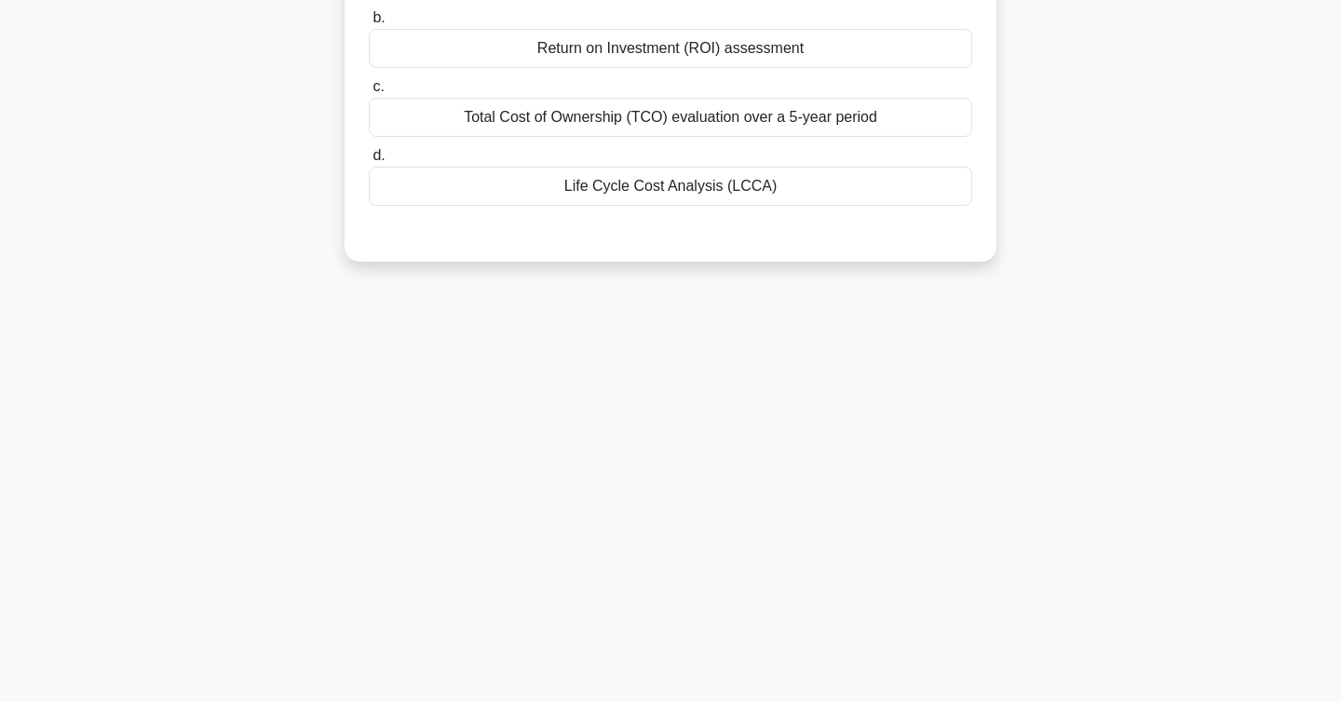
scroll to position [0, 0]
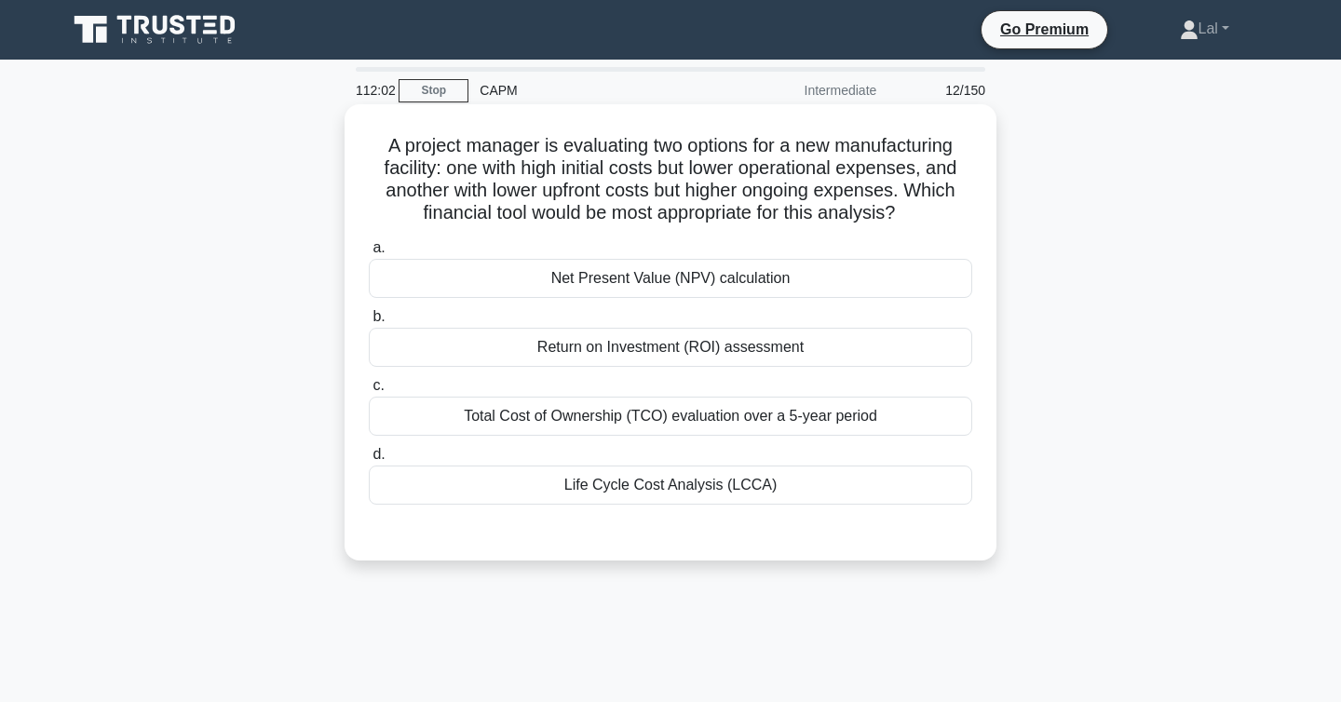
click at [655, 489] on div "Life Cycle Cost Analysis (LCCA)" at bounding box center [671, 485] width 604 height 39
click at [369, 461] on input "d. Life Cycle Cost Analysis (LCCA)" at bounding box center [369, 455] width 0 height 12
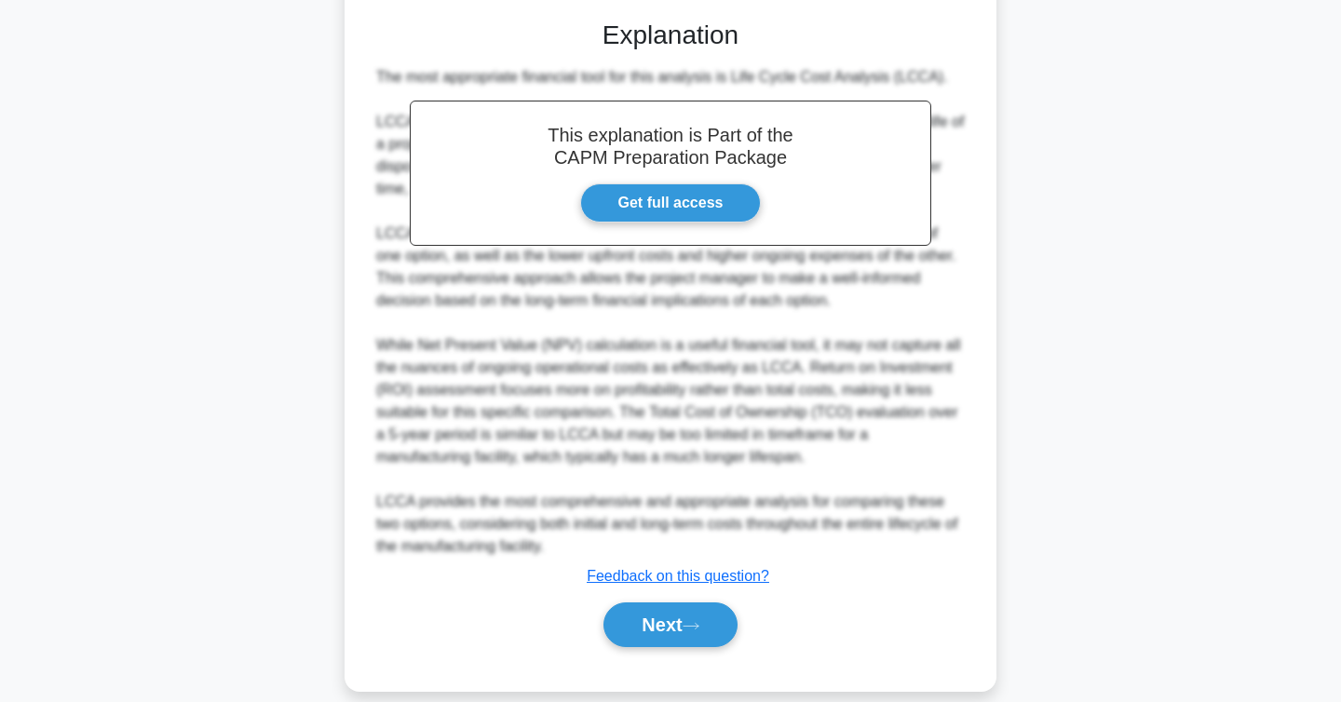
scroll to position [536, 0]
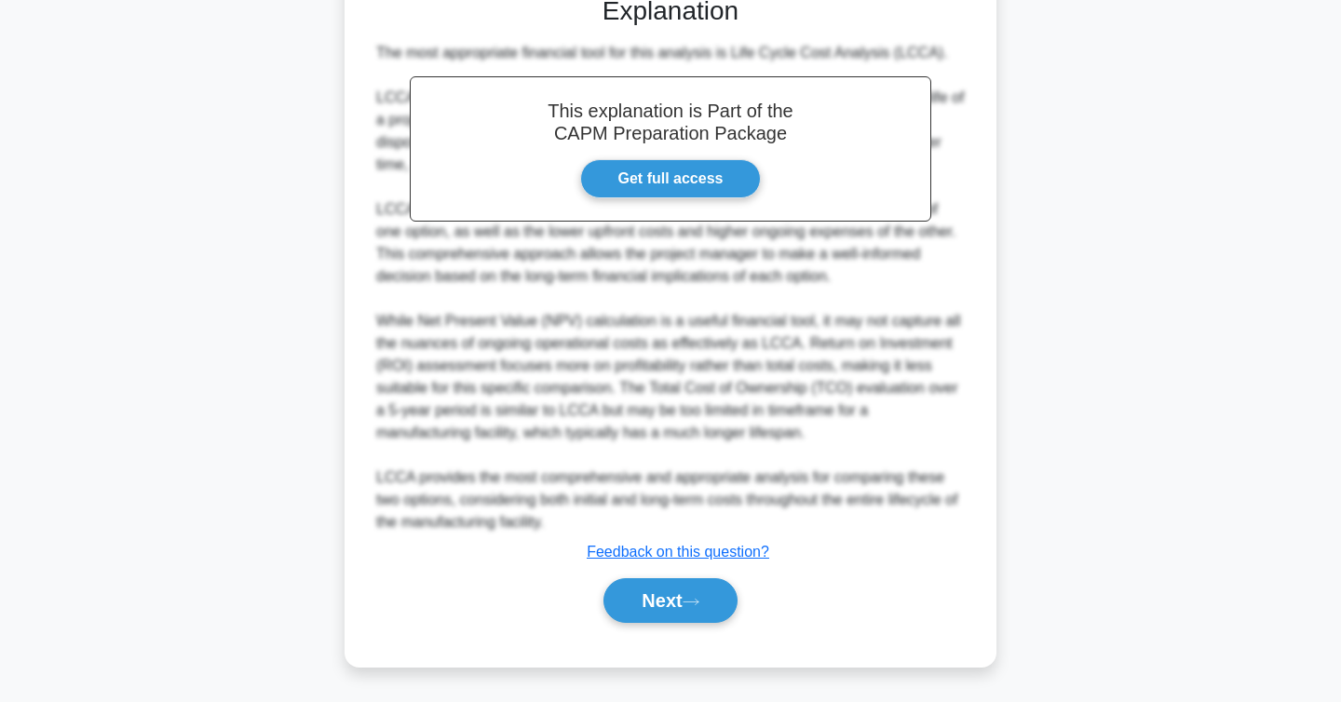
click at [670, 577] on div "Next" at bounding box center [671, 601] width 604 height 60
click at [679, 592] on button "Next" at bounding box center [670, 600] width 133 height 45
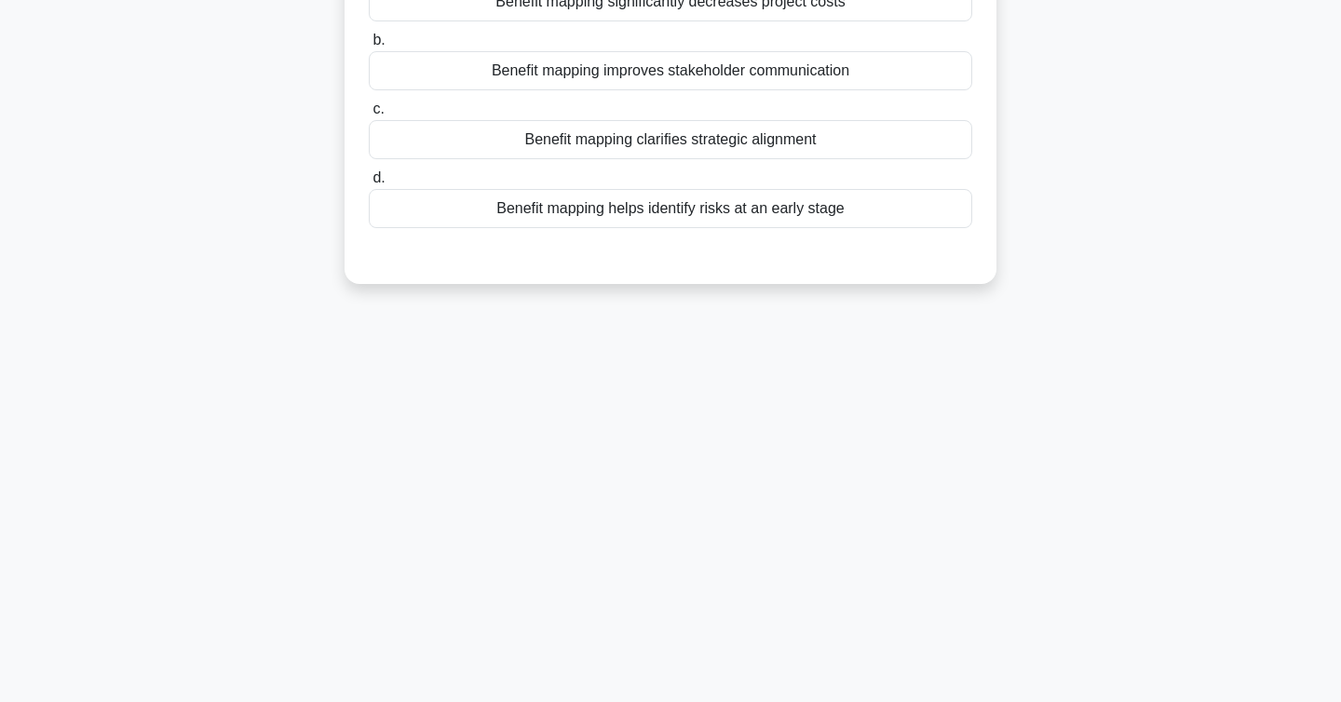
scroll to position [0, 0]
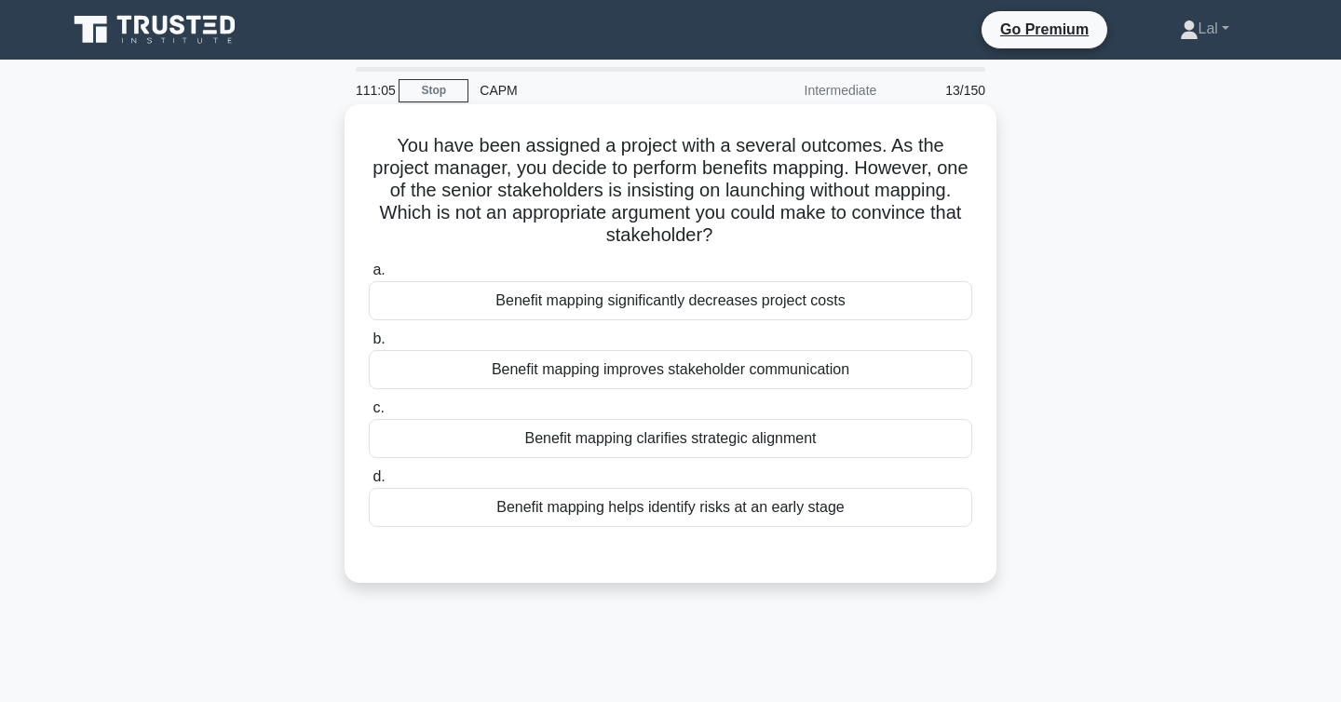
click at [706, 437] on div "Benefit mapping clarifies strategic alignment" at bounding box center [671, 438] width 604 height 39
click at [369, 414] on input "c. Benefit mapping clarifies strategic alignment" at bounding box center [369, 408] width 0 height 12
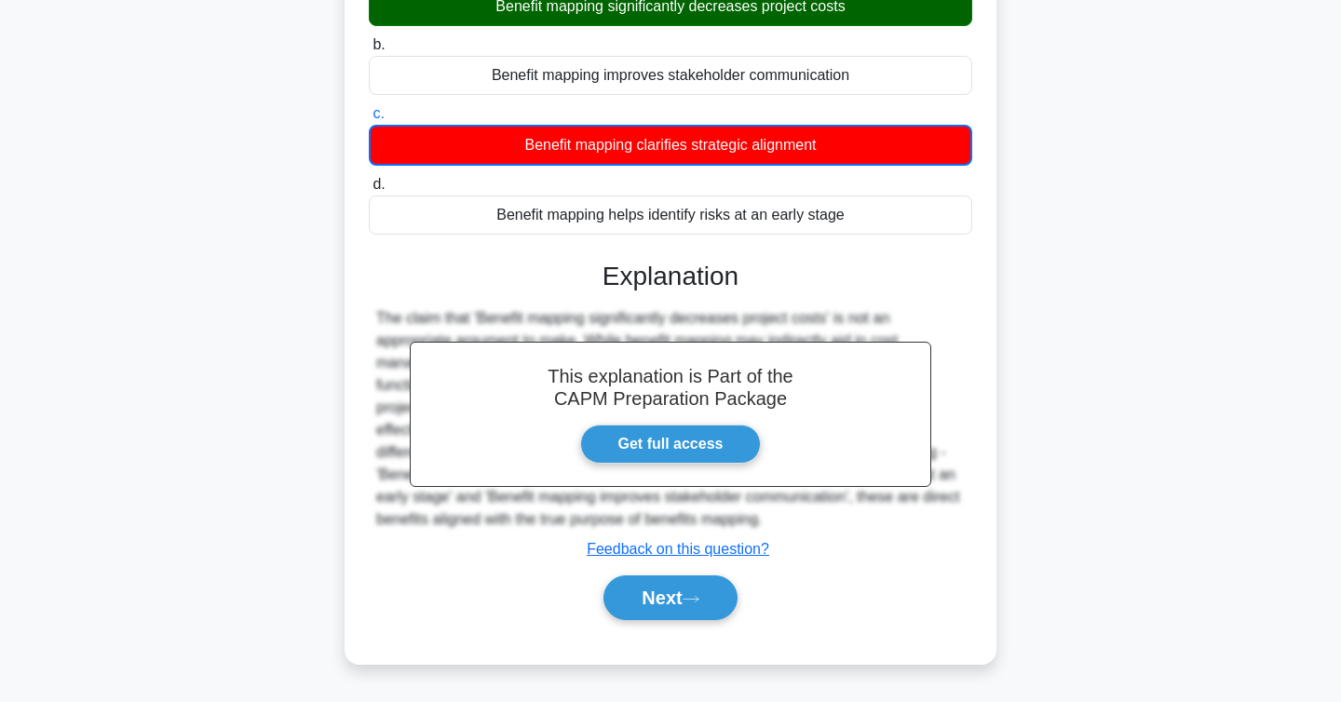
scroll to position [304, 0]
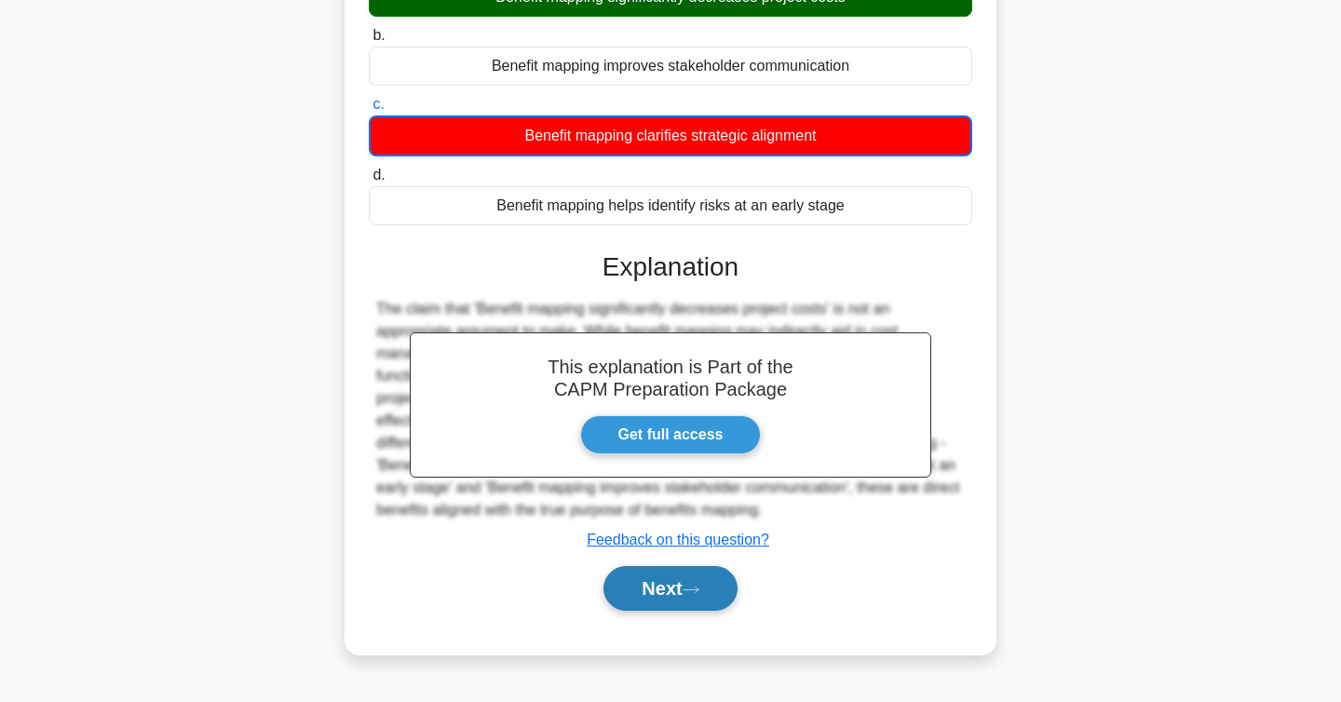
click at [662, 604] on button "Next" at bounding box center [670, 588] width 133 height 45
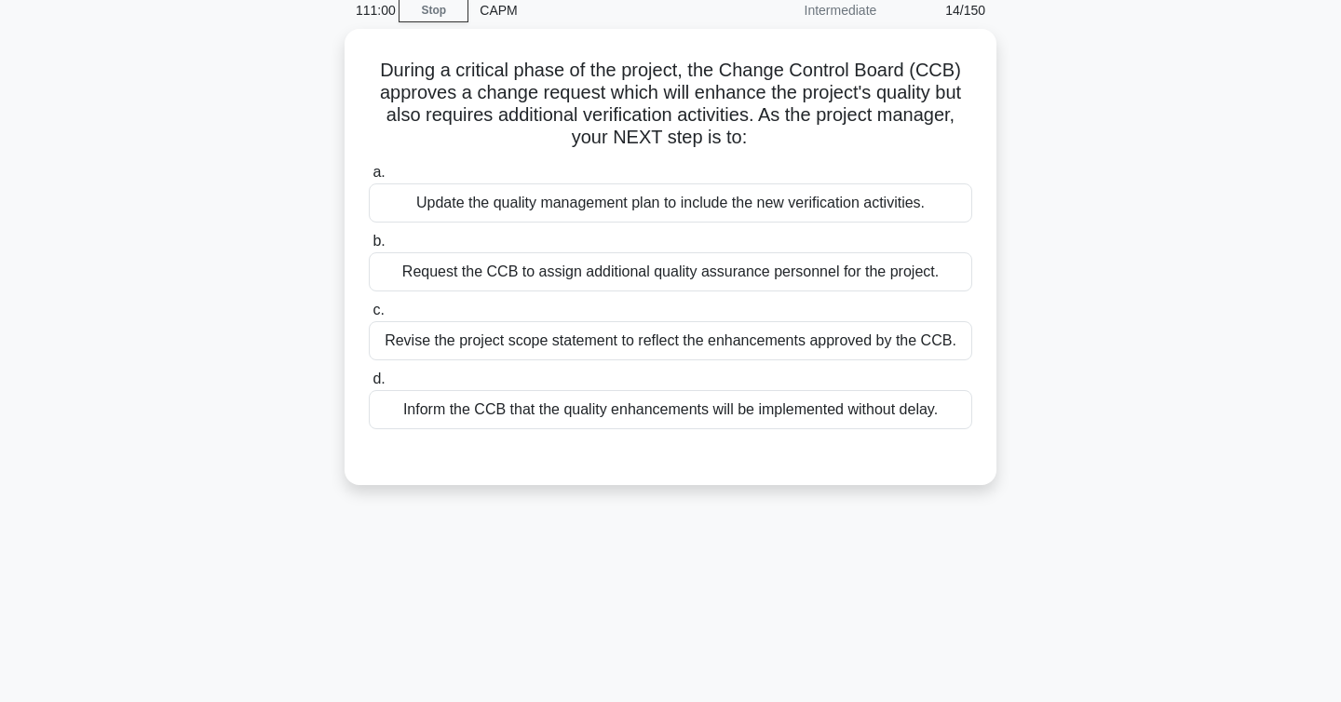
scroll to position [0, 0]
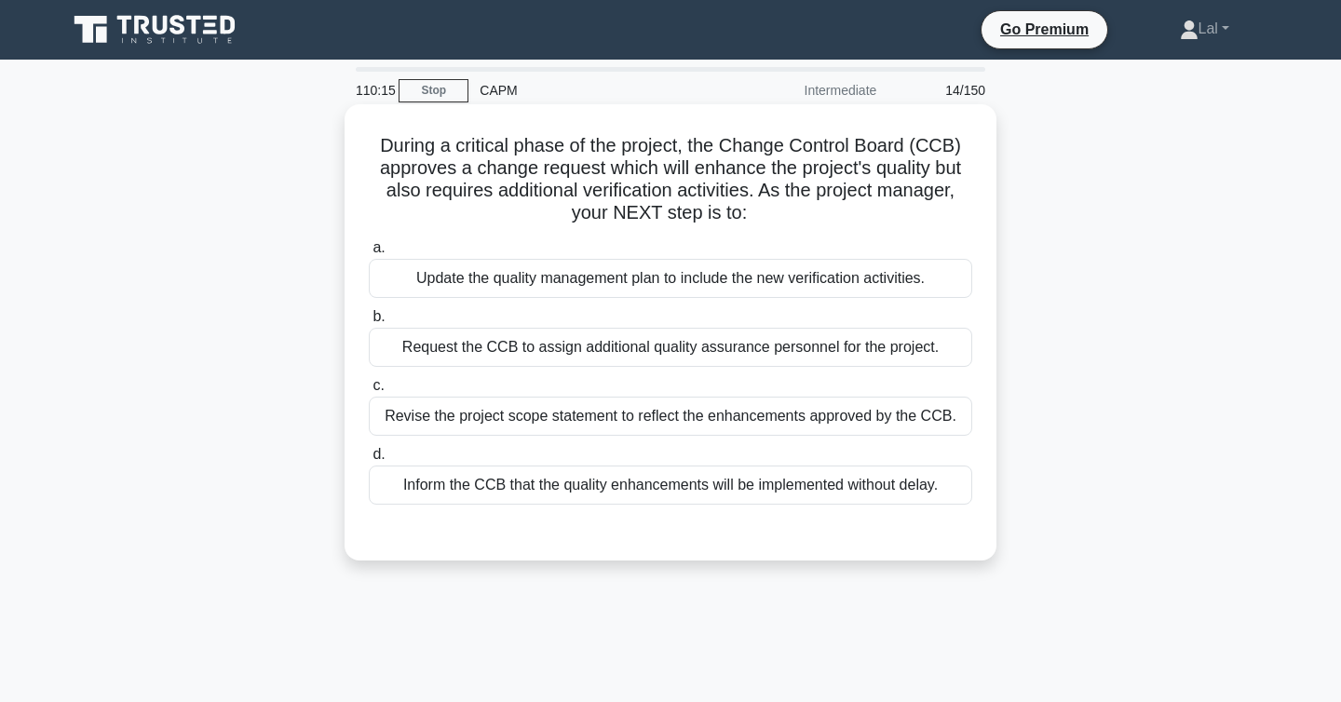
click at [726, 287] on div "Update the quality management plan to include the new verification activities." at bounding box center [671, 278] width 604 height 39
click at [369, 254] on input "a. Update the quality management plan to include the new verification activitie…" at bounding box center [369, 248] width 0 height 12
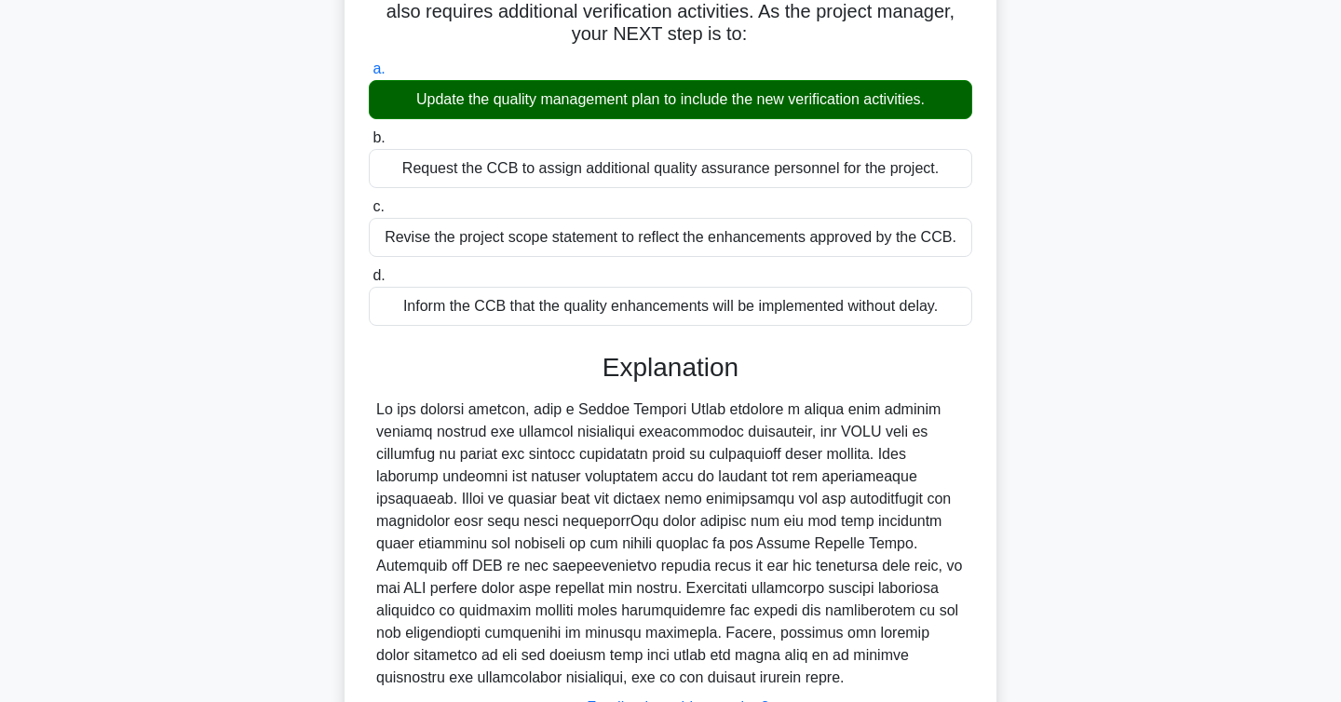
scroll to position [334, 0]
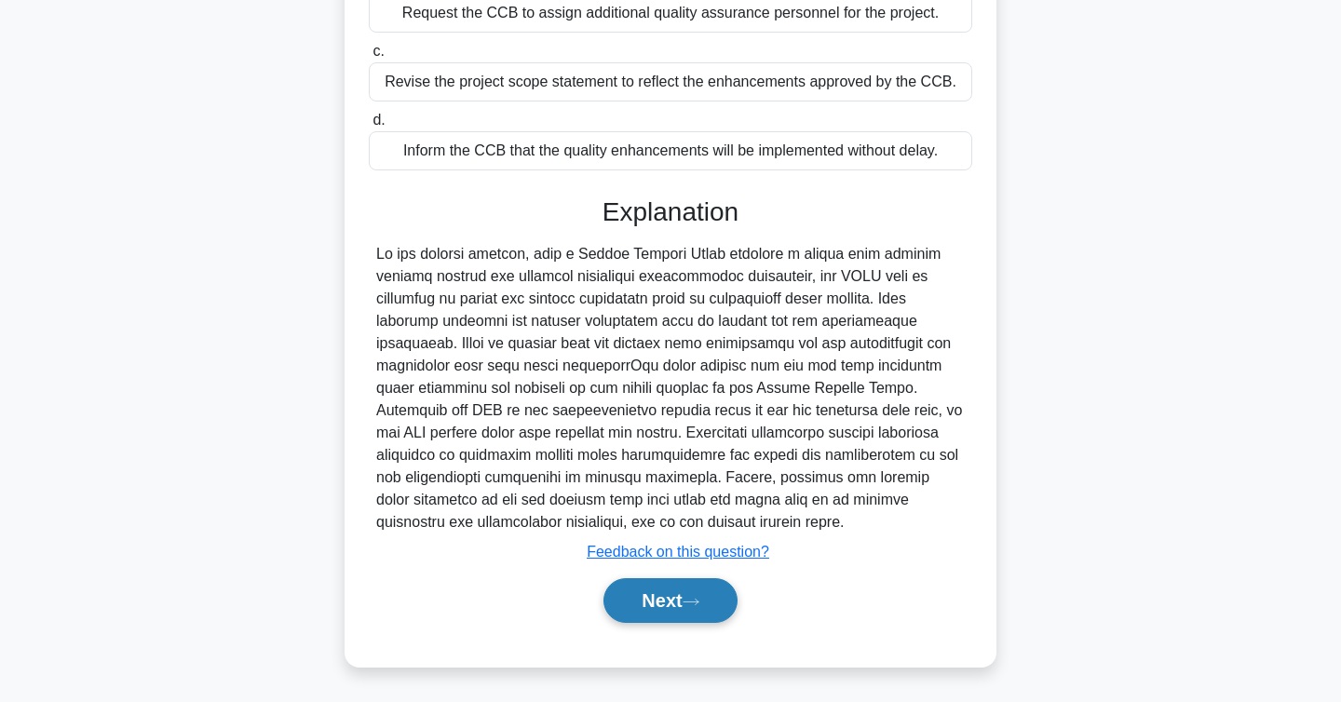
click at [673, 604] on button "Next" at bounding box center [670, 600] width 133 height 45
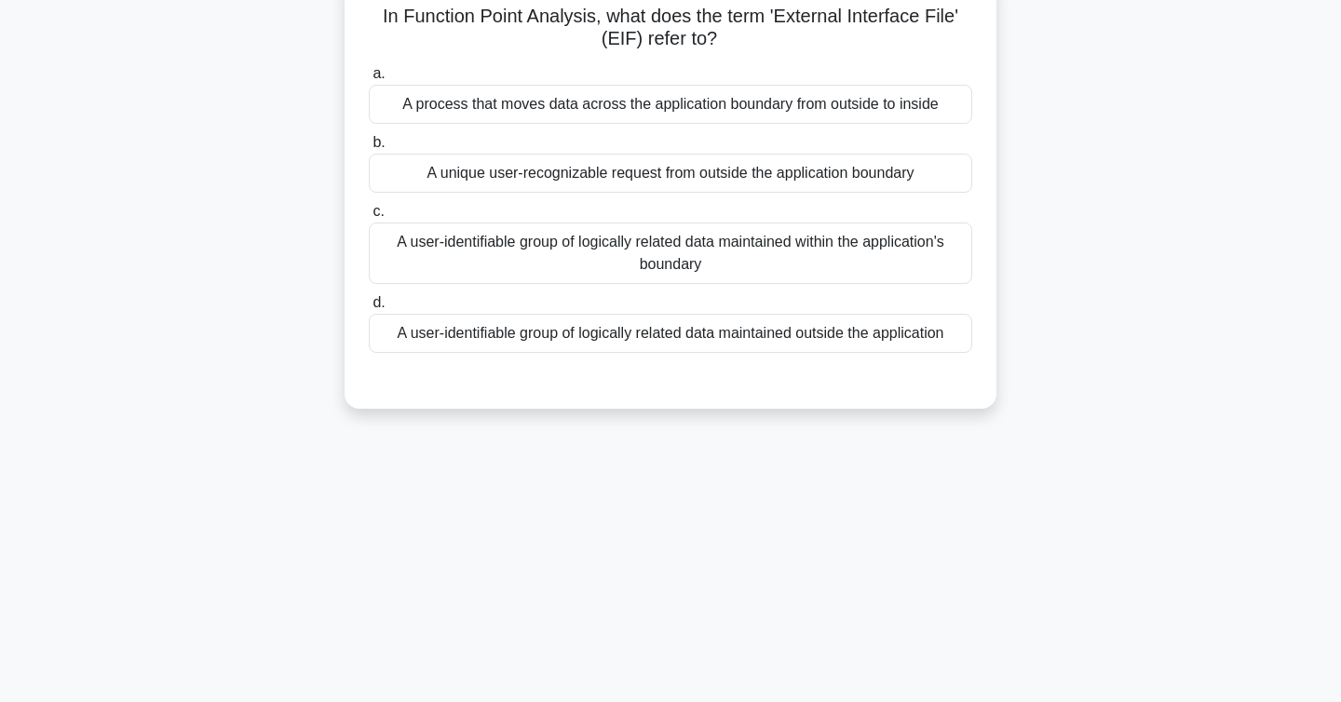
scroll to position [0, 0]
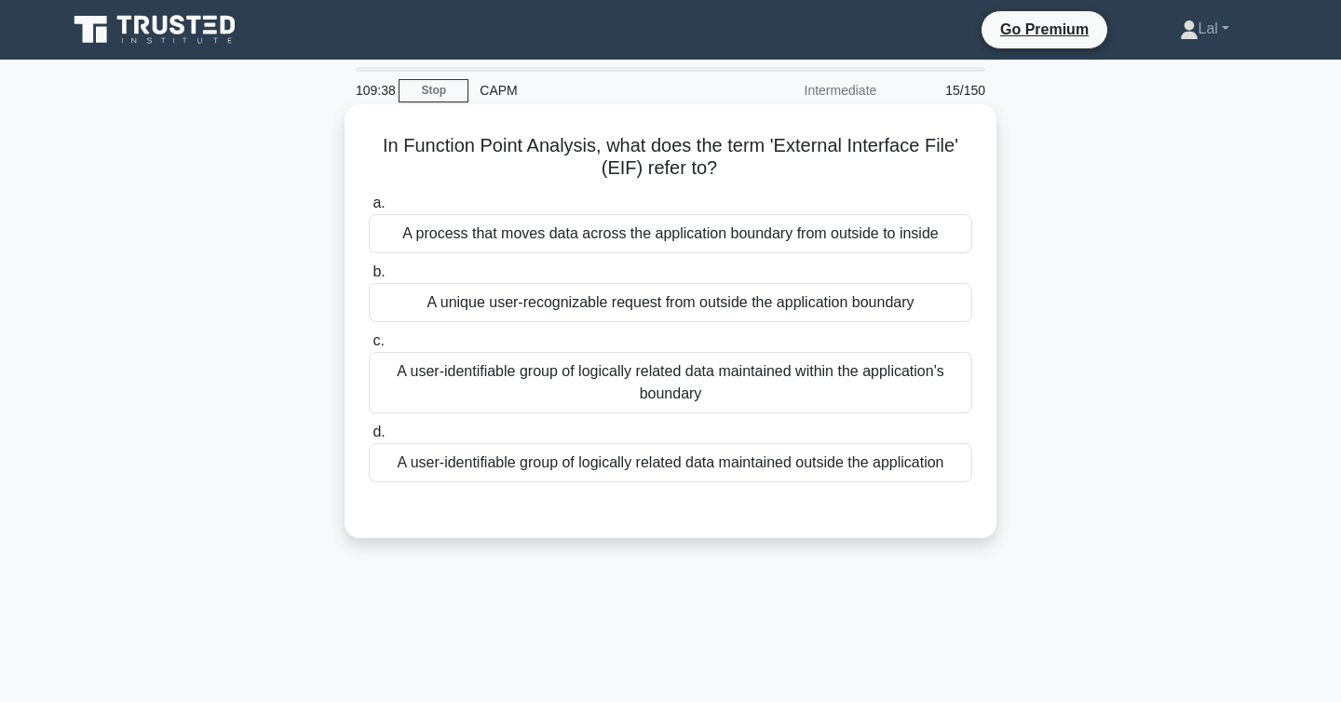
drag, startPoint x: 312, startPoint y: 416, endPoint x: 401, endPoint y: 416, distance: 88.5
click at [327, 416] on div "In Function Point Analysis, what does the term 'External Interface File' (EIF) …" at bounding box center [670, 337] width 1229 height 456
click at [459, 469] on div "A user-identifiable group of logically related data maintained outside the appl…" at bounding box center [671, 462] width 604 height 39
click at [369, 439] on input "d. A user-identifiable group of logically related data maintained outside the a…" at bounding box center [369, 433] width 0 height 12
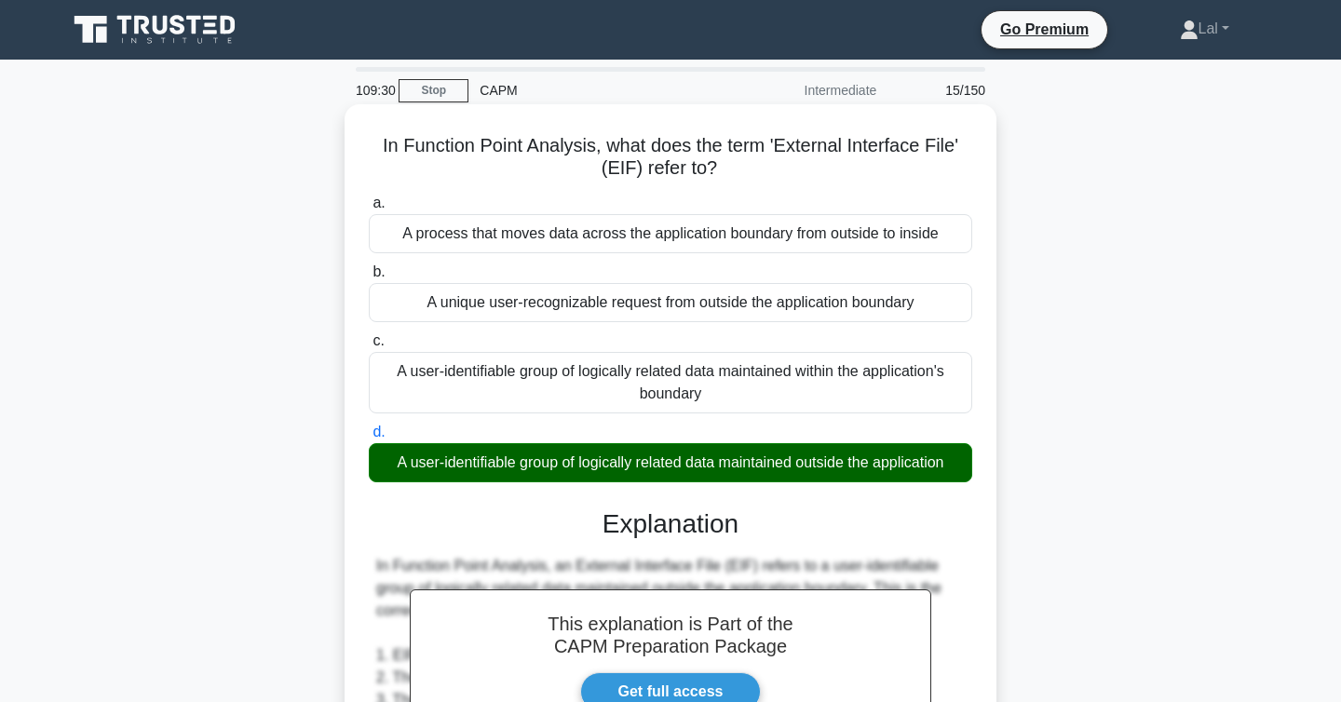
scroll to position [491, 0]
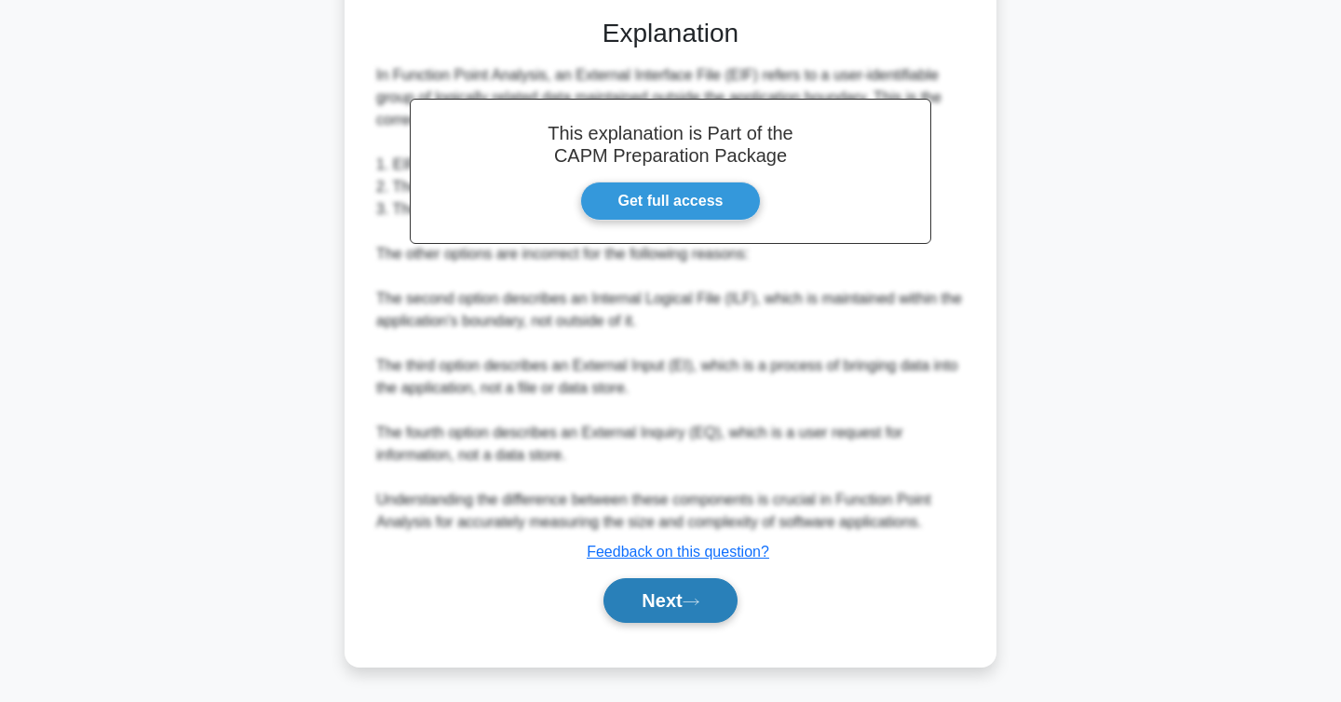
click at [618, 609] on button "Next" at bounding box center [670, 600] width 133 height 45
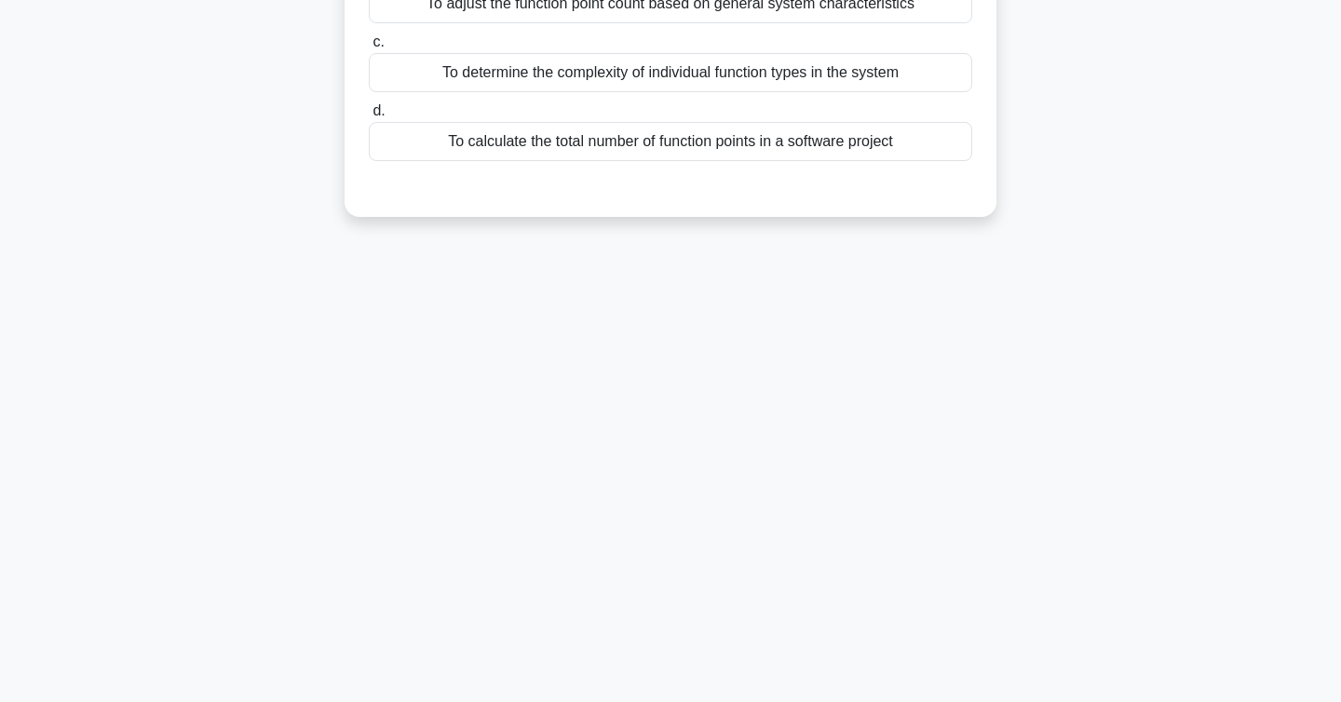
scroll to position [0, 0]
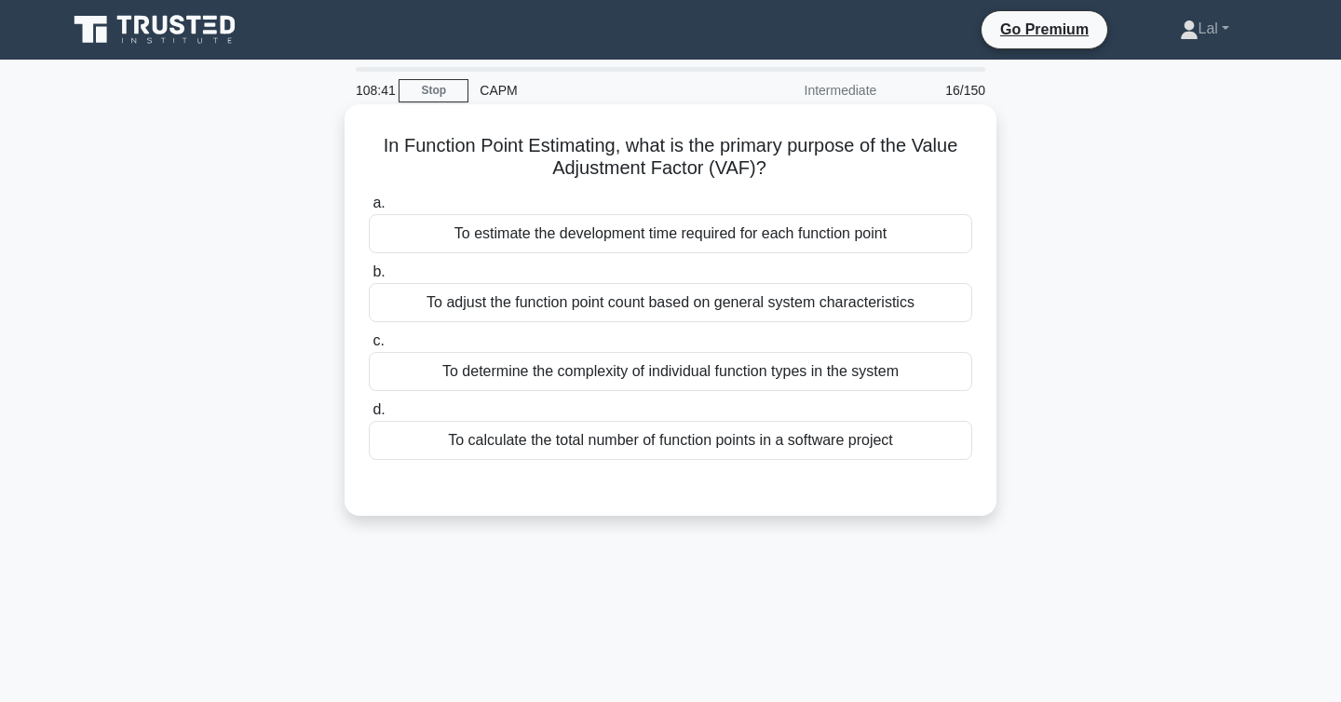
click at [452, 250] on div "To estimate the development time required for each function point" at bounding box center [671, 233] width 604 height 39
click at [369, 210] on input "a. To estimate the development time required for each function point" at bounding box center [369, 203] width 0 height 12
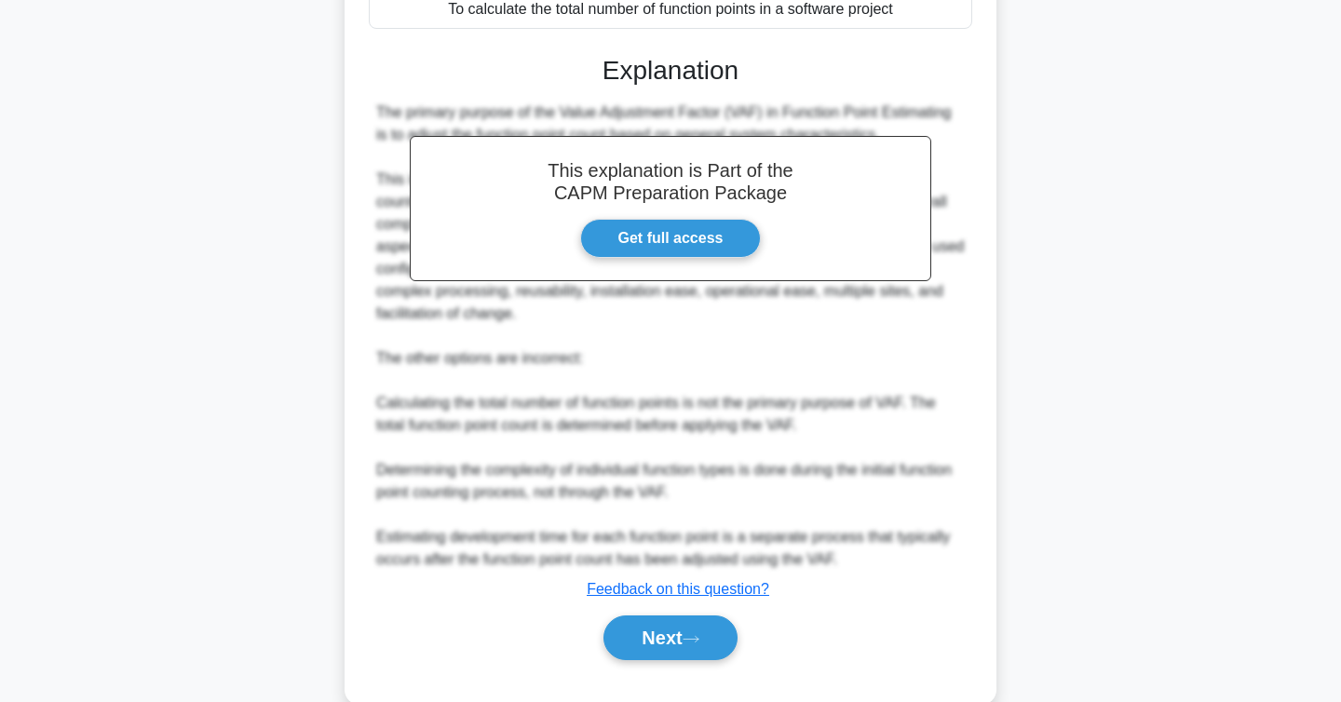
scroll to position [470, 0]
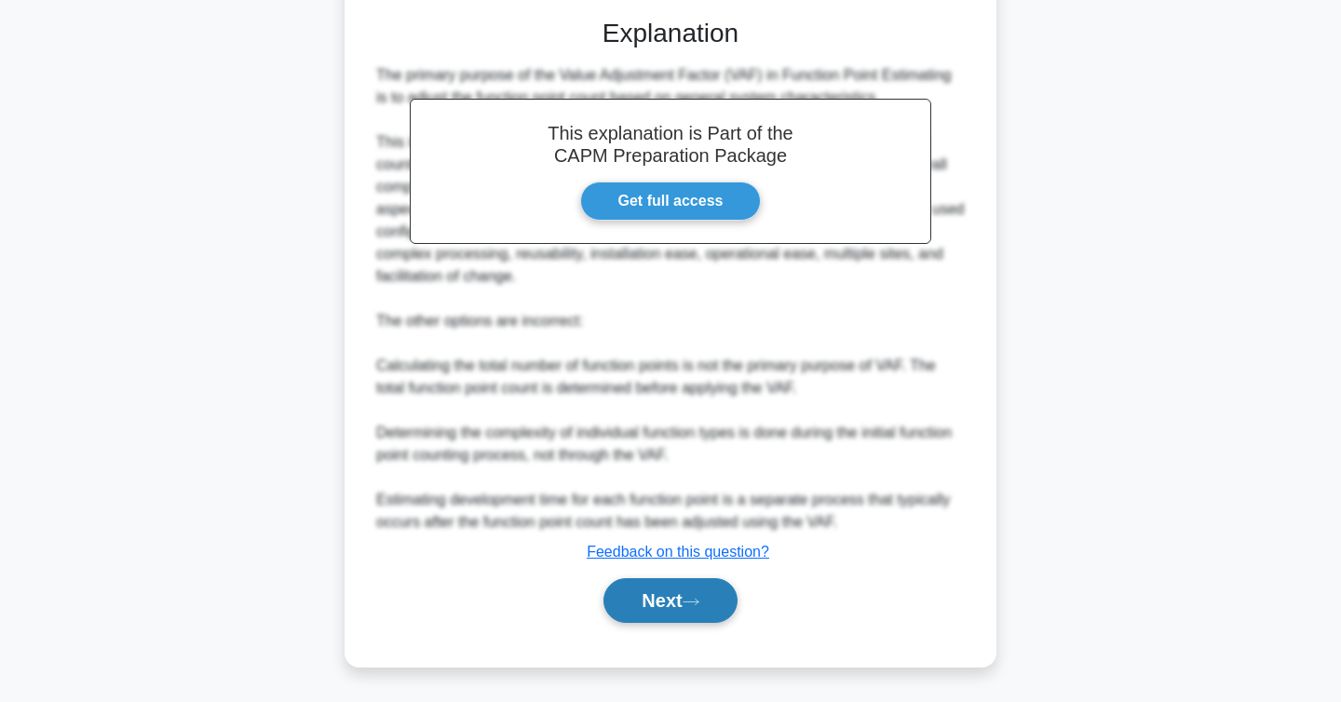
click at [653, 586] on button "Next" at bounding box center [670, 600] width 133 height 45
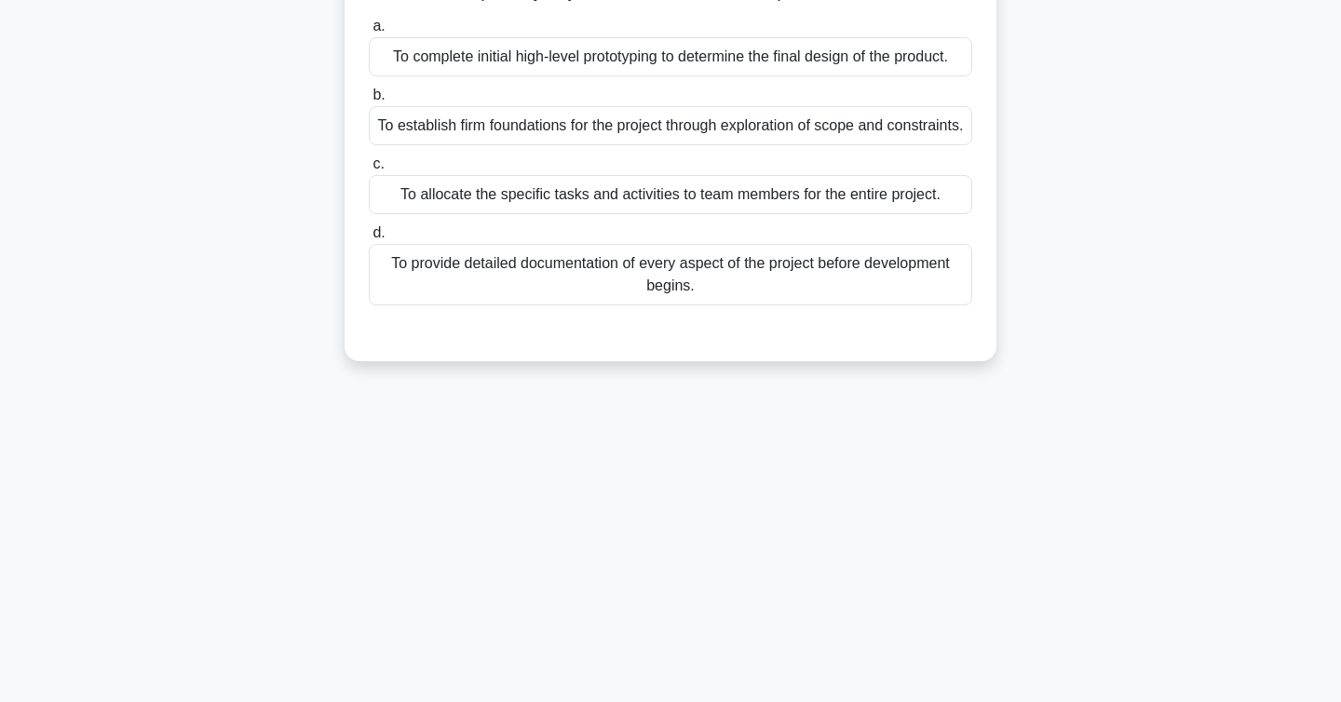
scroll to position [0, 0]
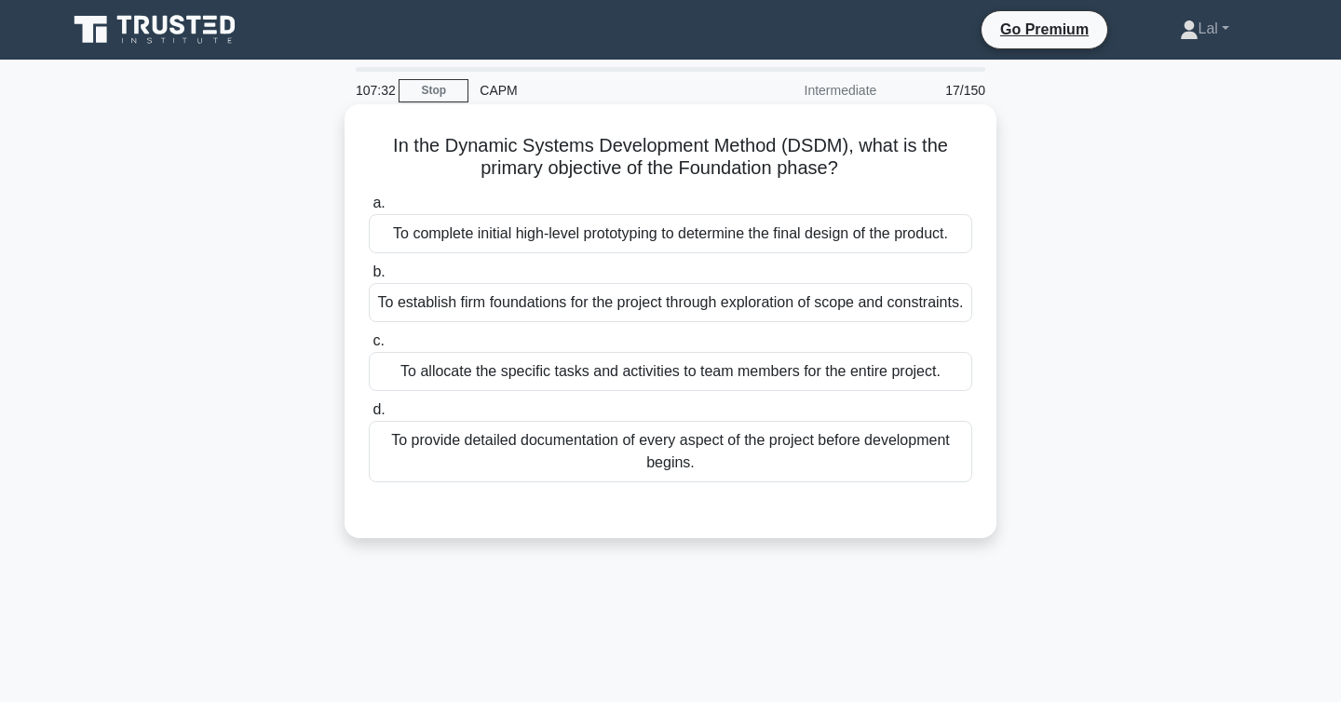
click at [755, 313] on div "To establish firm foundations for the project through exploration of scope and …" at bounding box center [671, 302] width 604 height 39
click at [369, 278] on input "b. To establish firm foundations for the project through exploration of scope a…" at bounding box center [369, 272] width 0 height 12
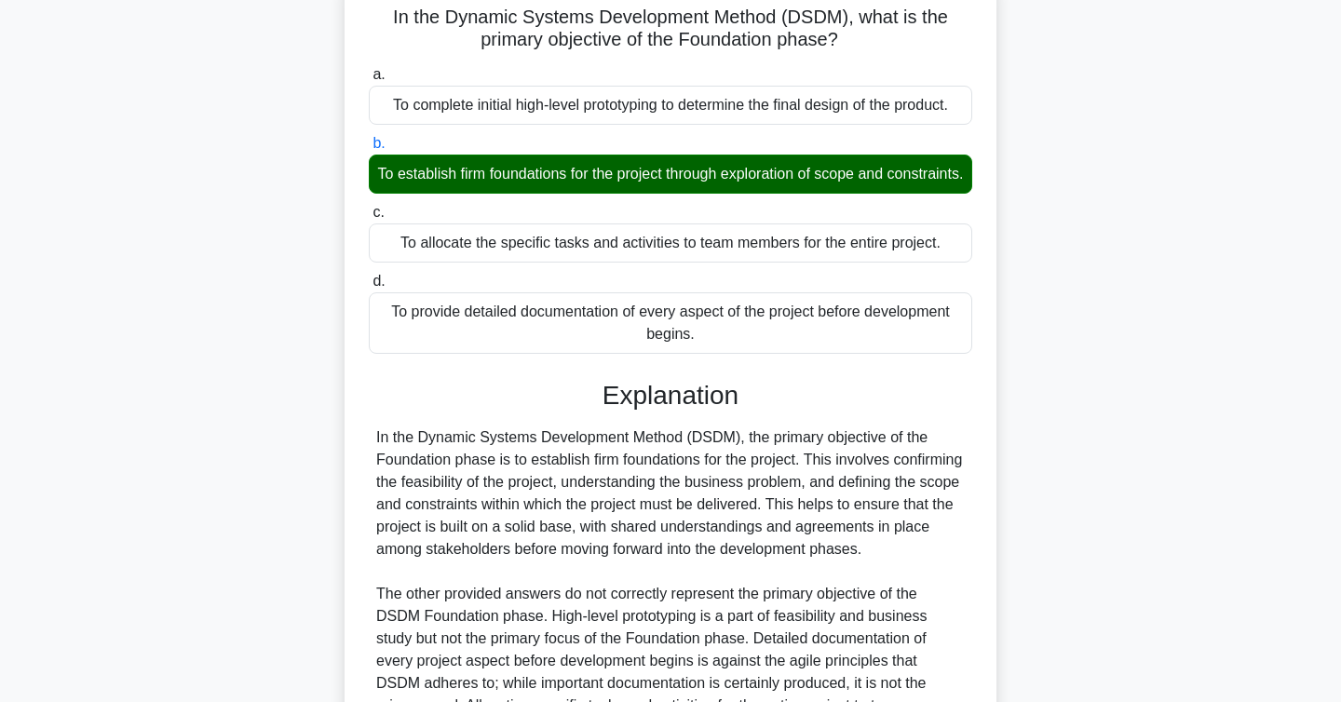
scroll to position [379, 0]
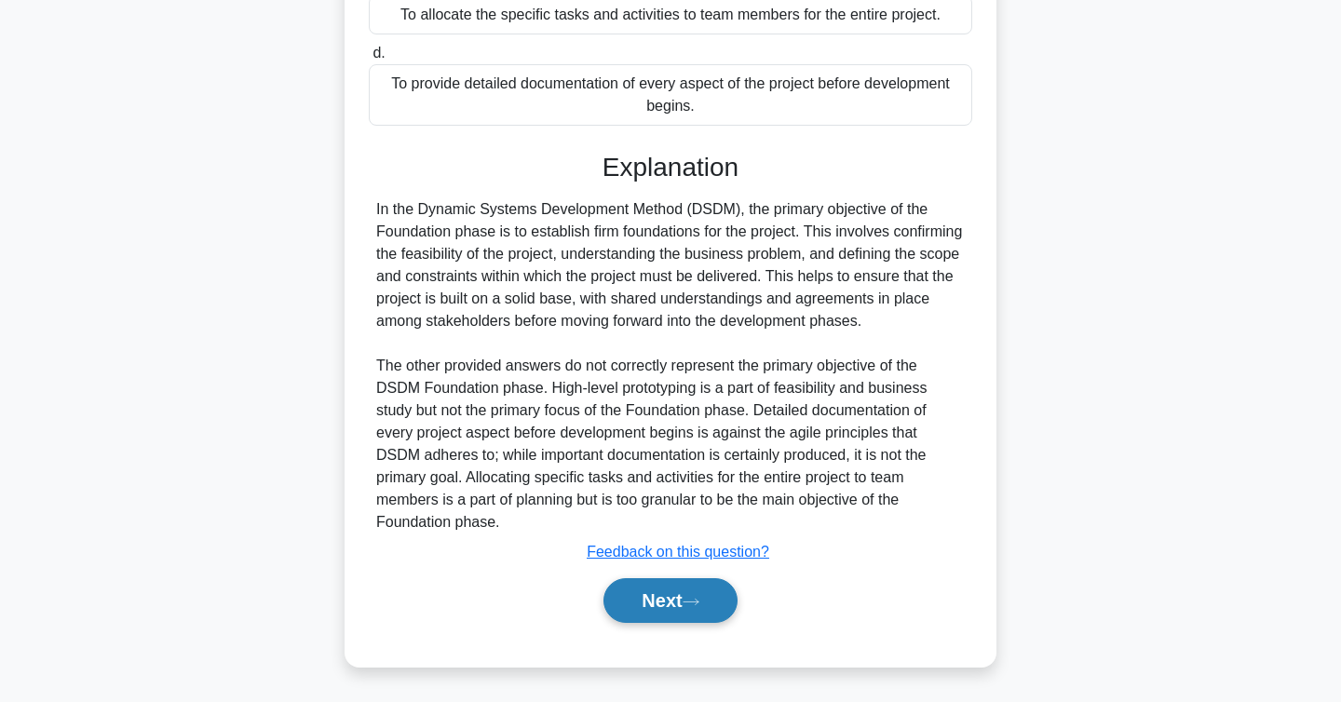
click at [687, 600] on button "Next" at bounding box center [670, 600] width 133 height 45
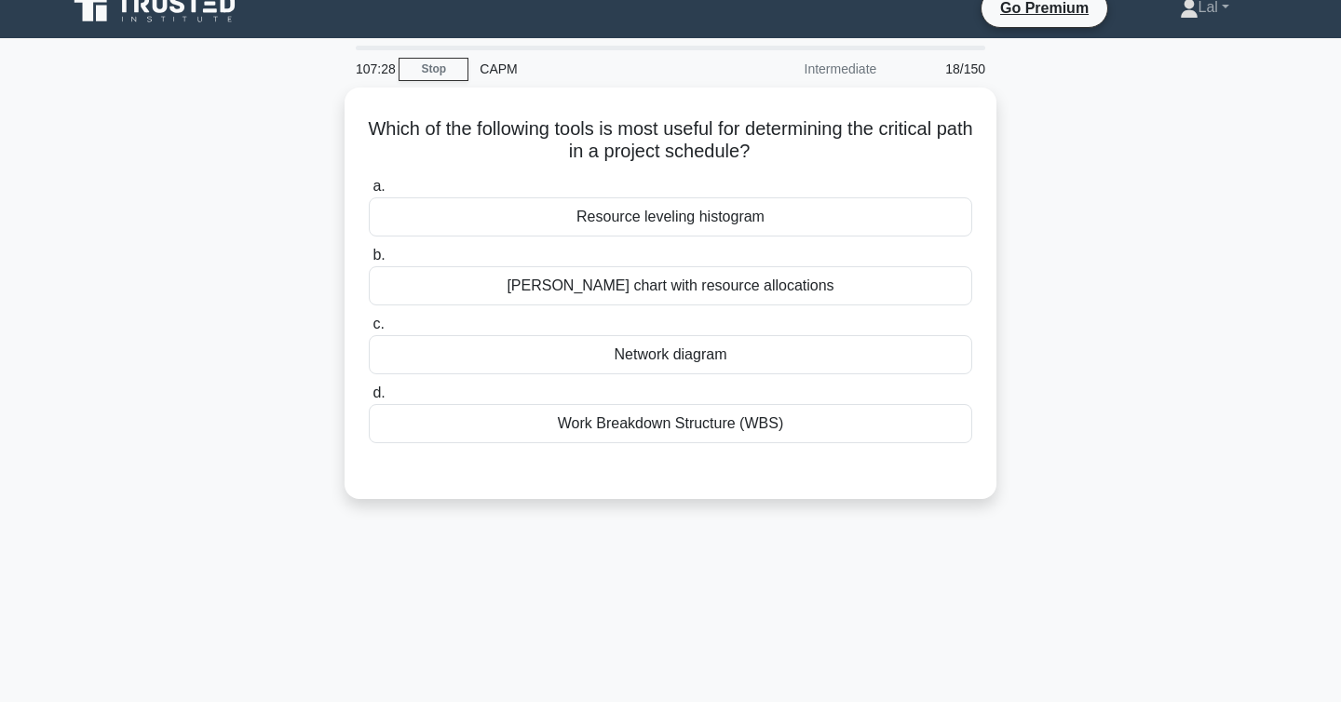
scroll to position [0, 0]
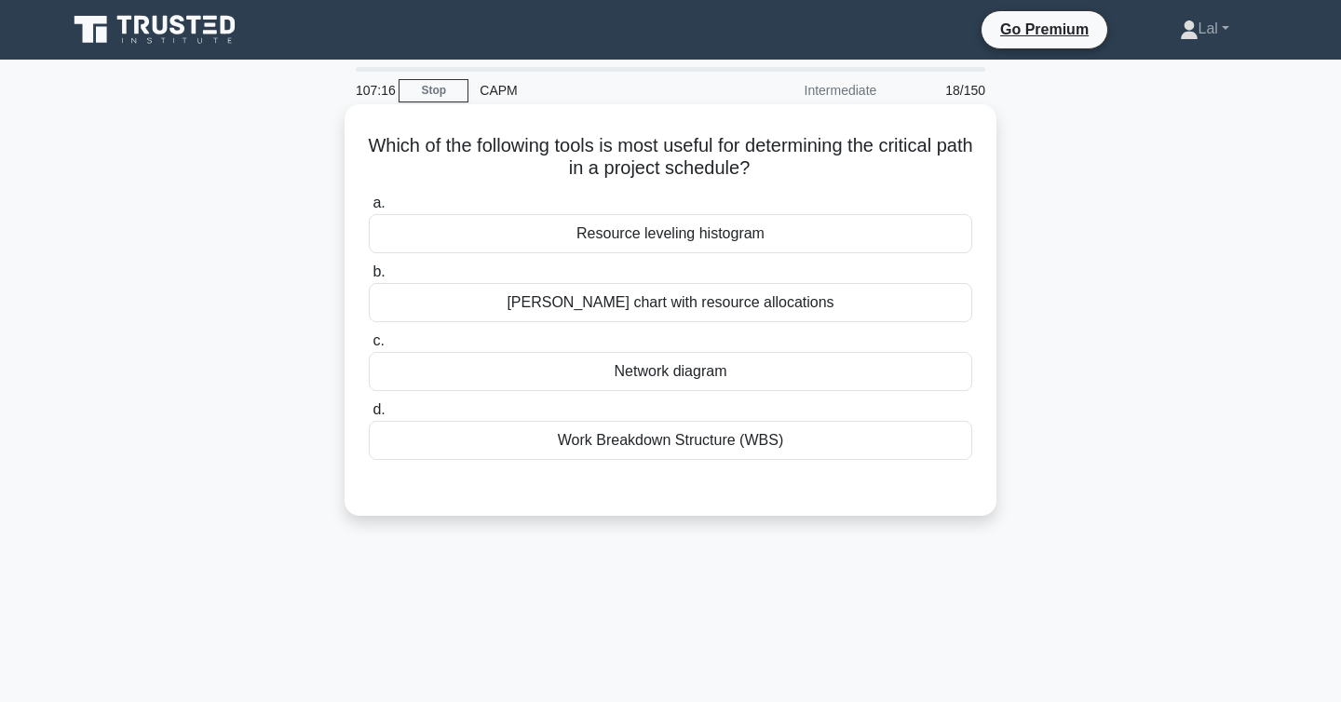
click at [765, 369] on div "Network diagram" at bounding box center [671, 371] width 604 height 39
click at [369, 347] on input "c. Network diagram" at bounding box center [369, 341] width 0 height 12
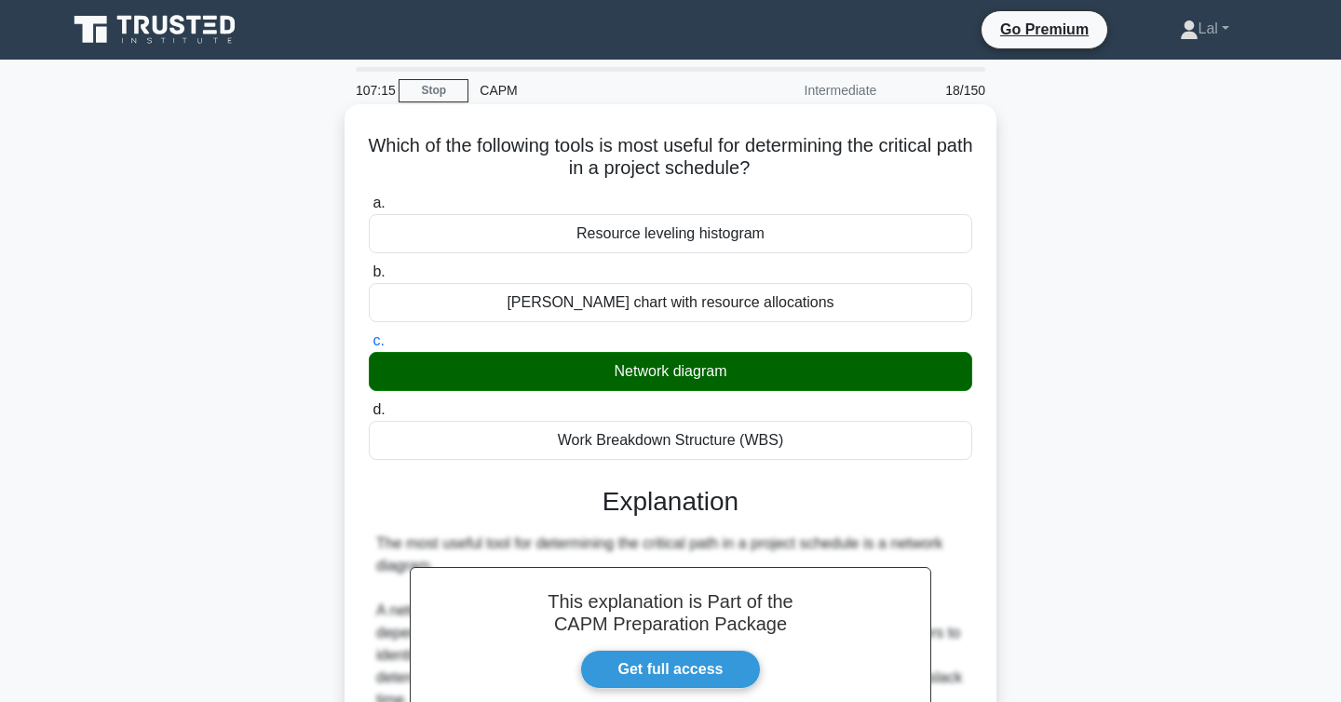
scroll to position [558, 0]
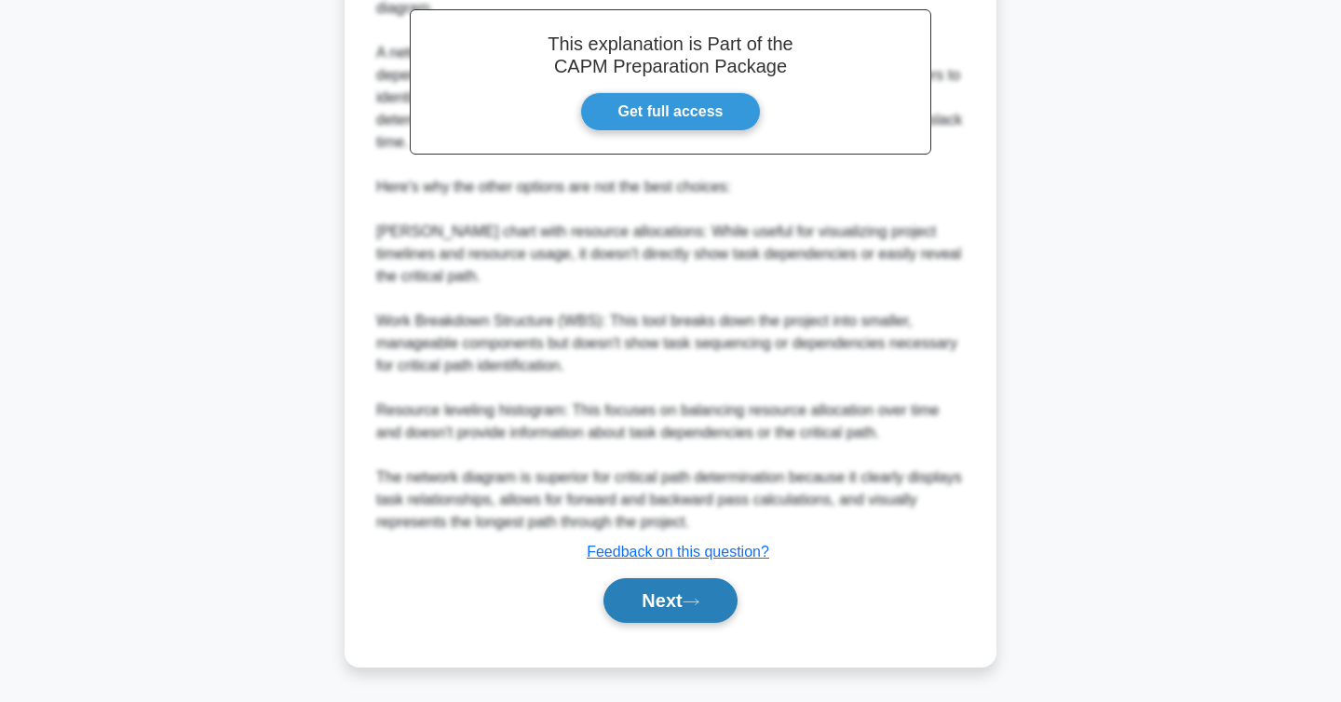
click at [709, 602] on button "Next" at bounding box center [670, 600] width 133 height 45
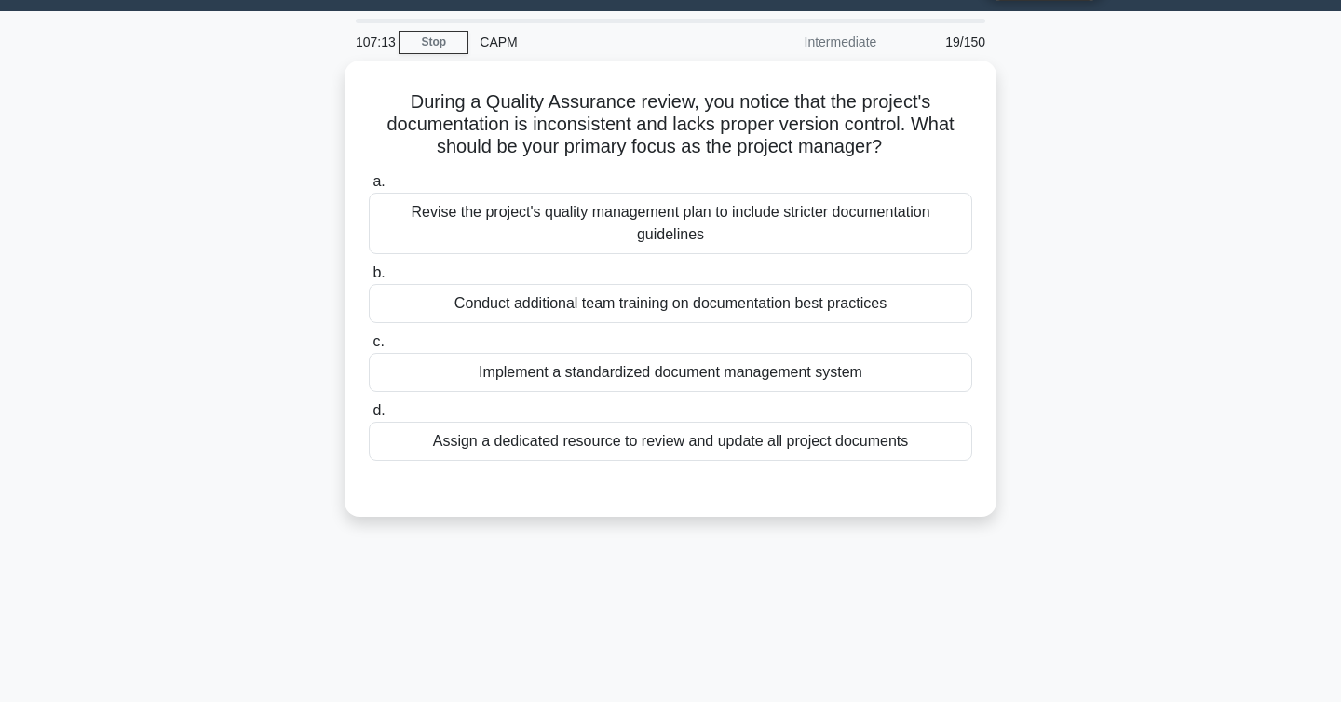
scroll to position [0, 0]
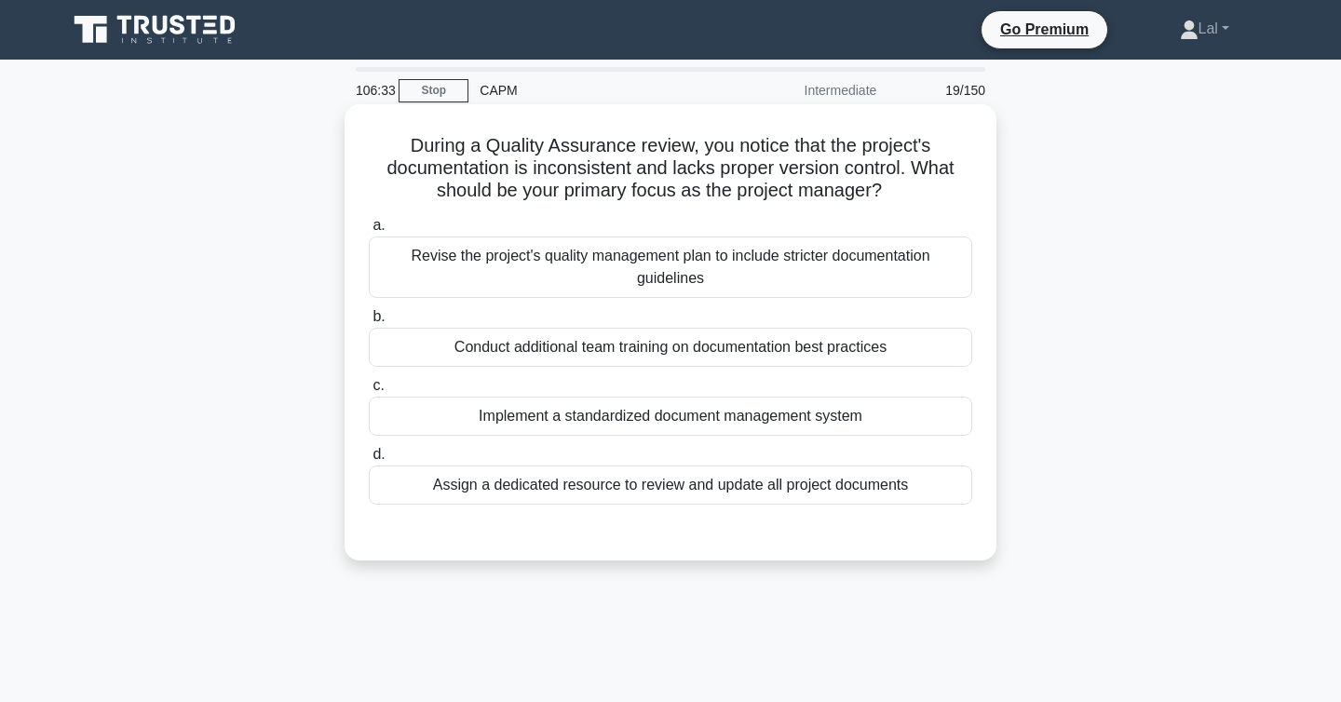
click at [896, 416] on div "Implement a standardized document management system" at bounding box center [671, 416] width 604 height 39
click at [369, 392] on input "c. Implement a standardized document management system" at bounding box center [369, 386] width 0 height 12
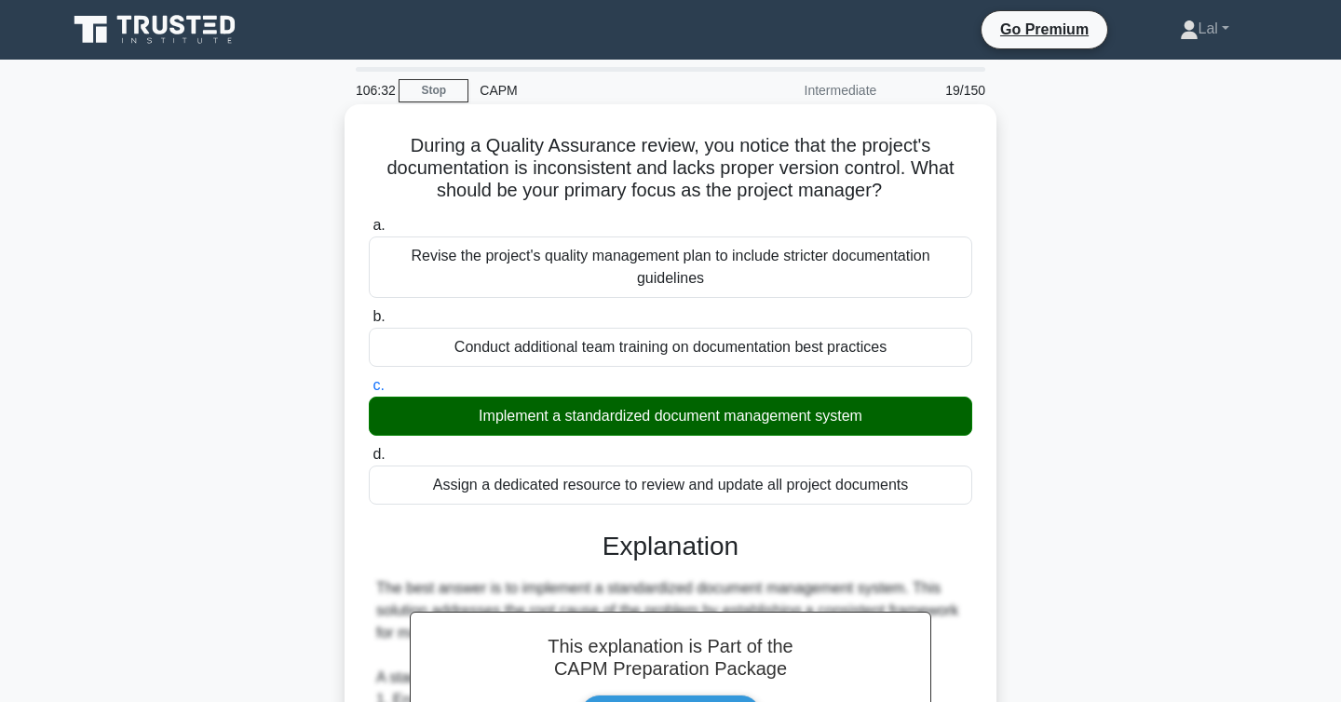
scroll to position [558, 0]
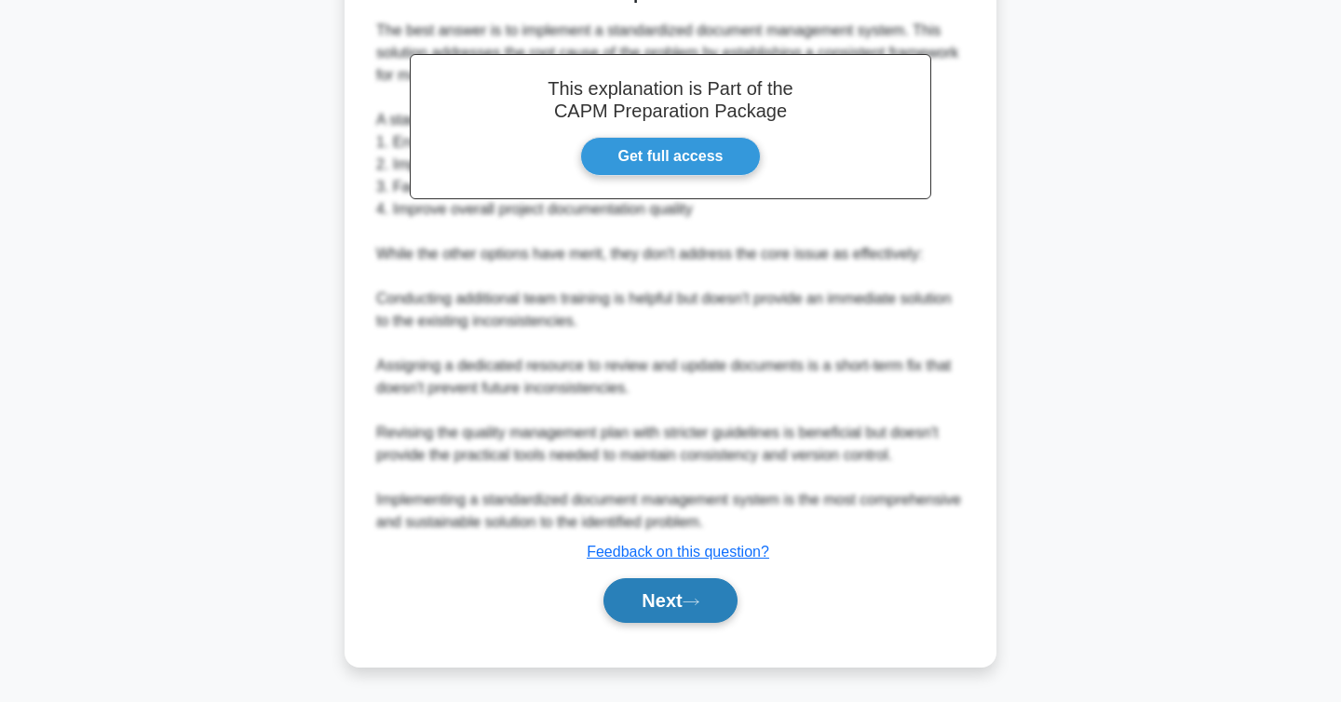
click at [713, 610] on button "Next" at bounding box center [670, 600] width 133 height 45
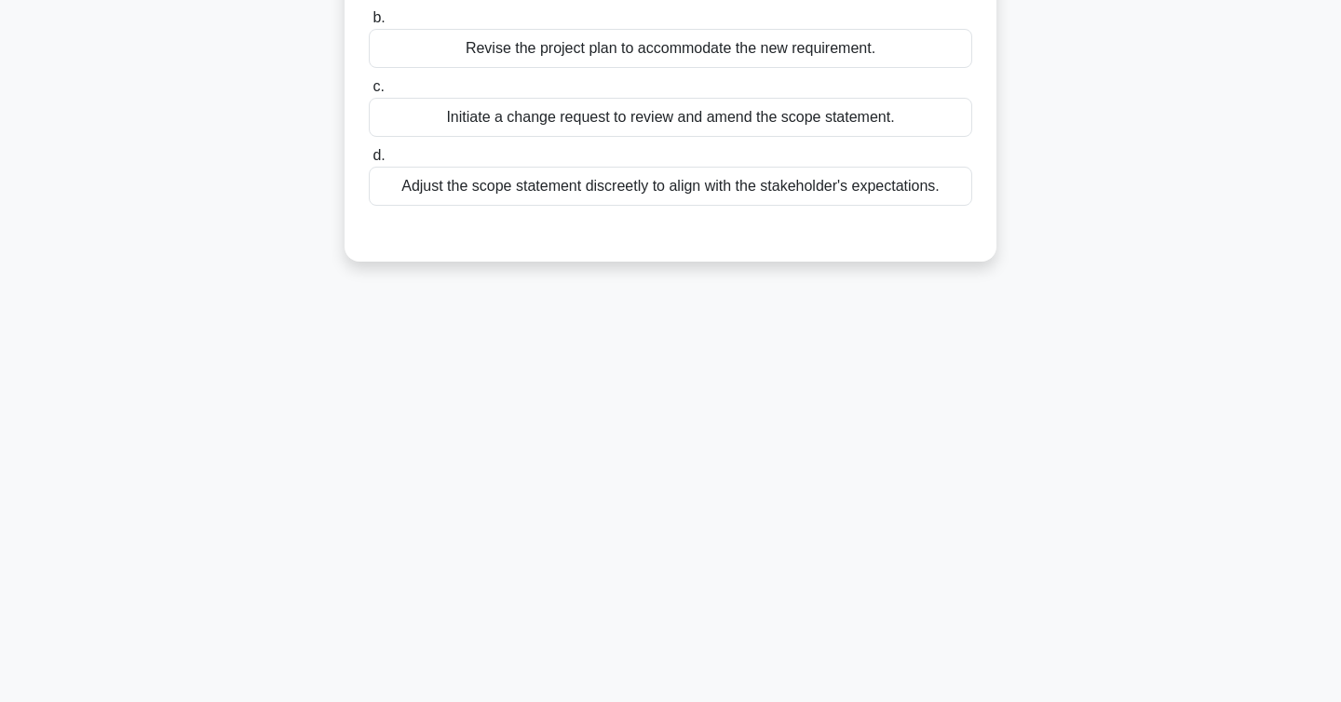
scroll to position [0, 0]
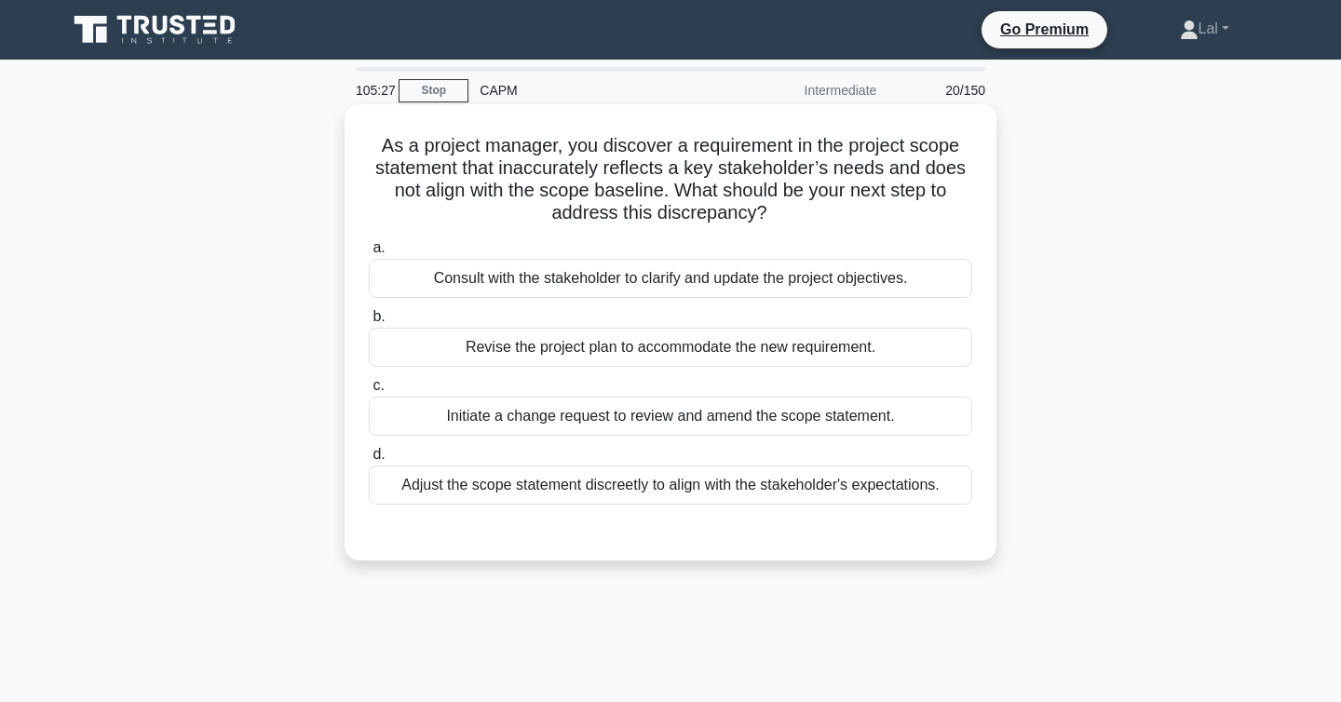
click at [764, 283] on div "Consult with the stakeholder to clarify and update the project objectives." at bounding box center [671, 278] width 604 height 39
click at [369, 254] on input "a. Consult with the stakeholder to clarify and update the project objectives." at bounding box center [369, 248] width 0 height 12
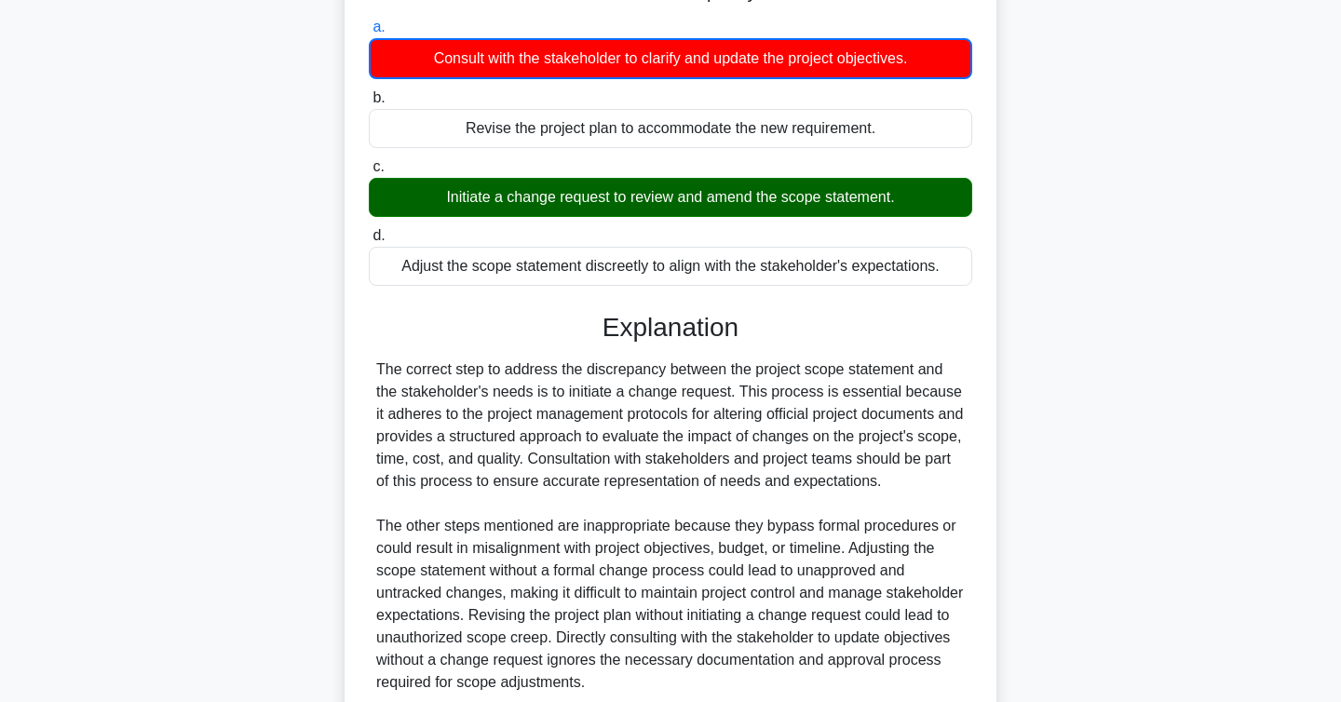
scroll to position [381, 0]
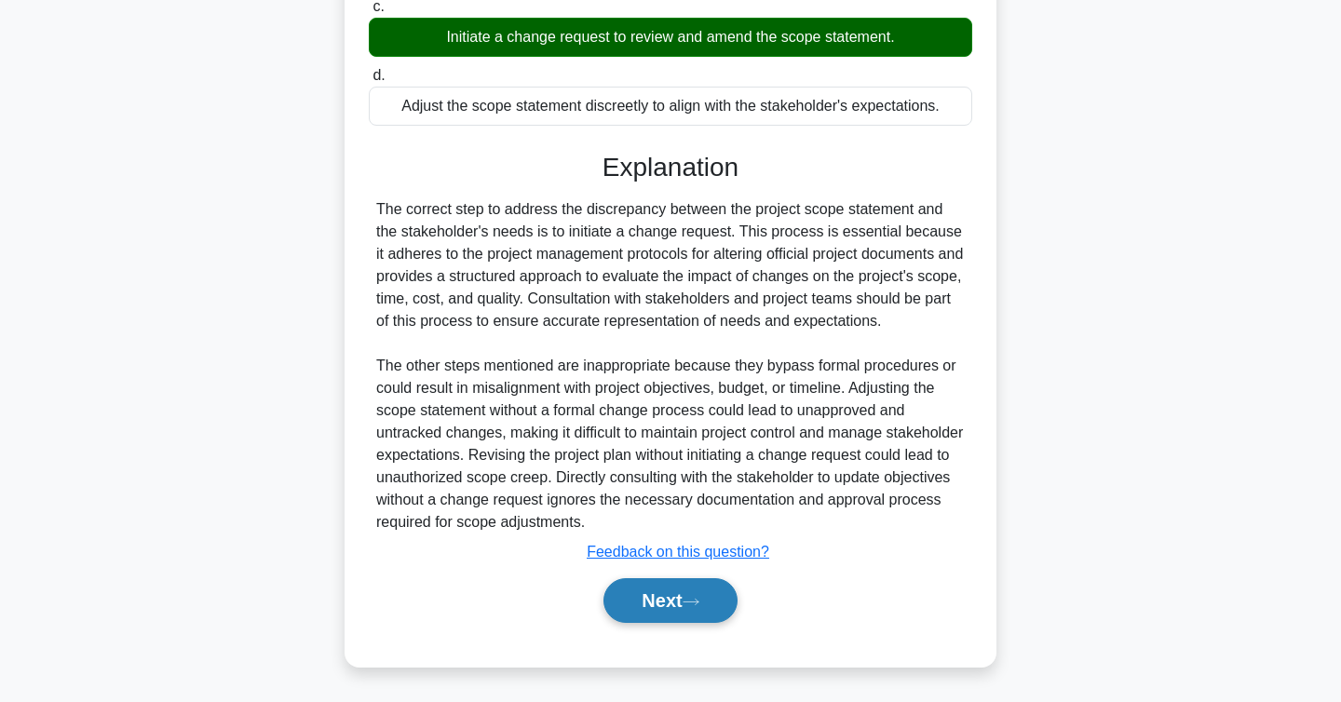
click at [699, 609] on button "Next" at bounding box center [670, 600] width 133 height 45
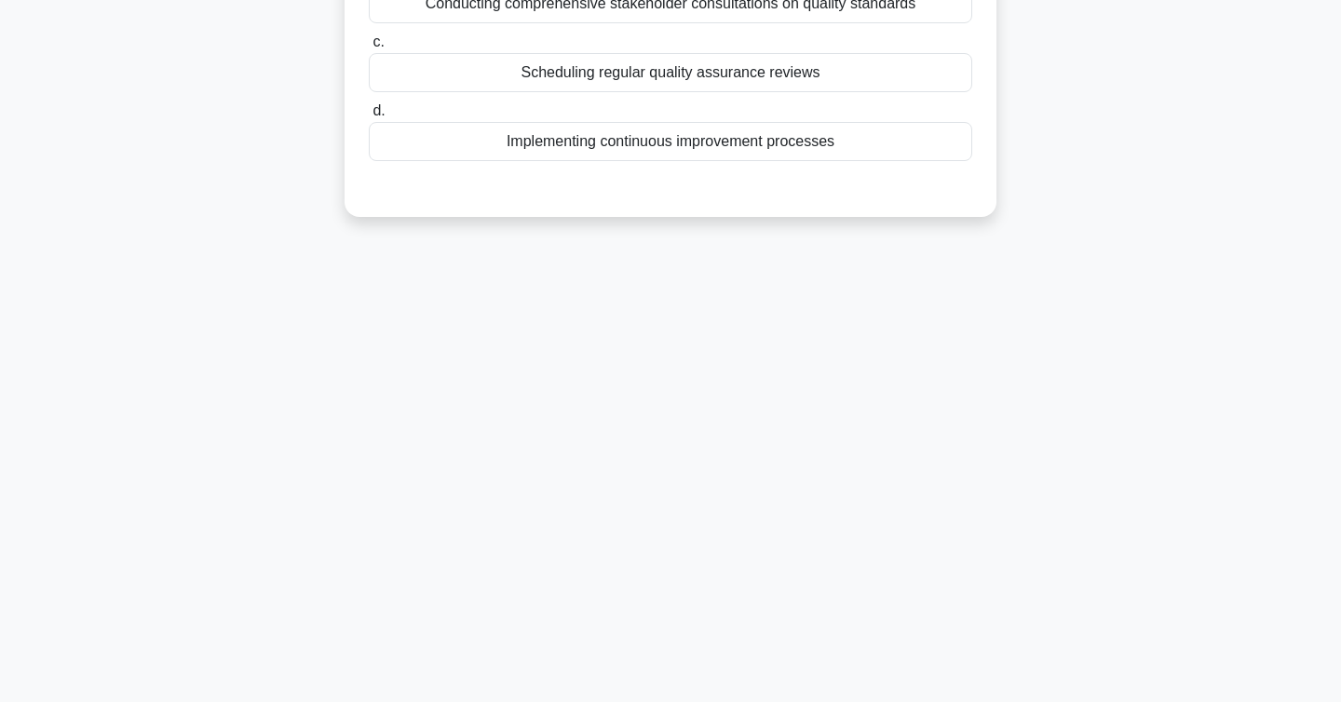
scroll to position [0, 0]
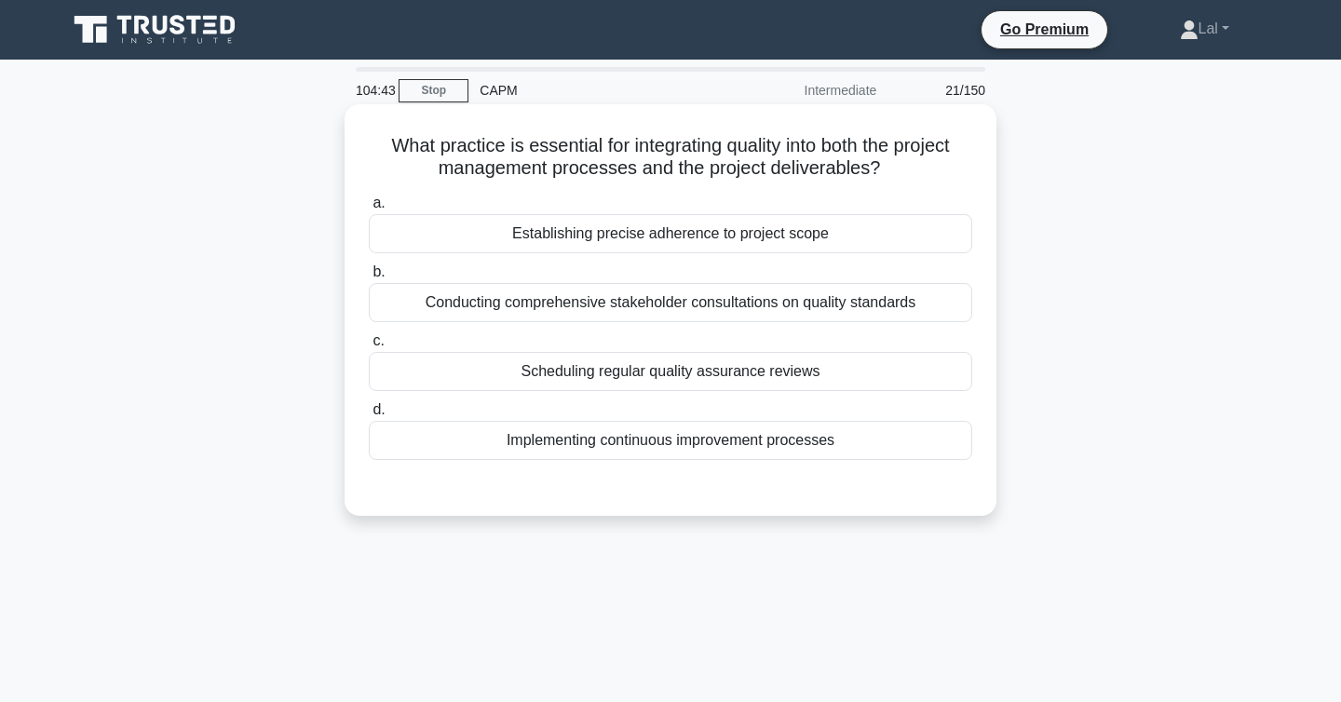
click at [781, 448] on div "Implementing continuous improvement processes" at bounding box center [671, 440] width 604 height 39
click at [369, 416] on input "d. Implementing continuous improvement processes" at bounding box center [369, 410] width 0 height 12
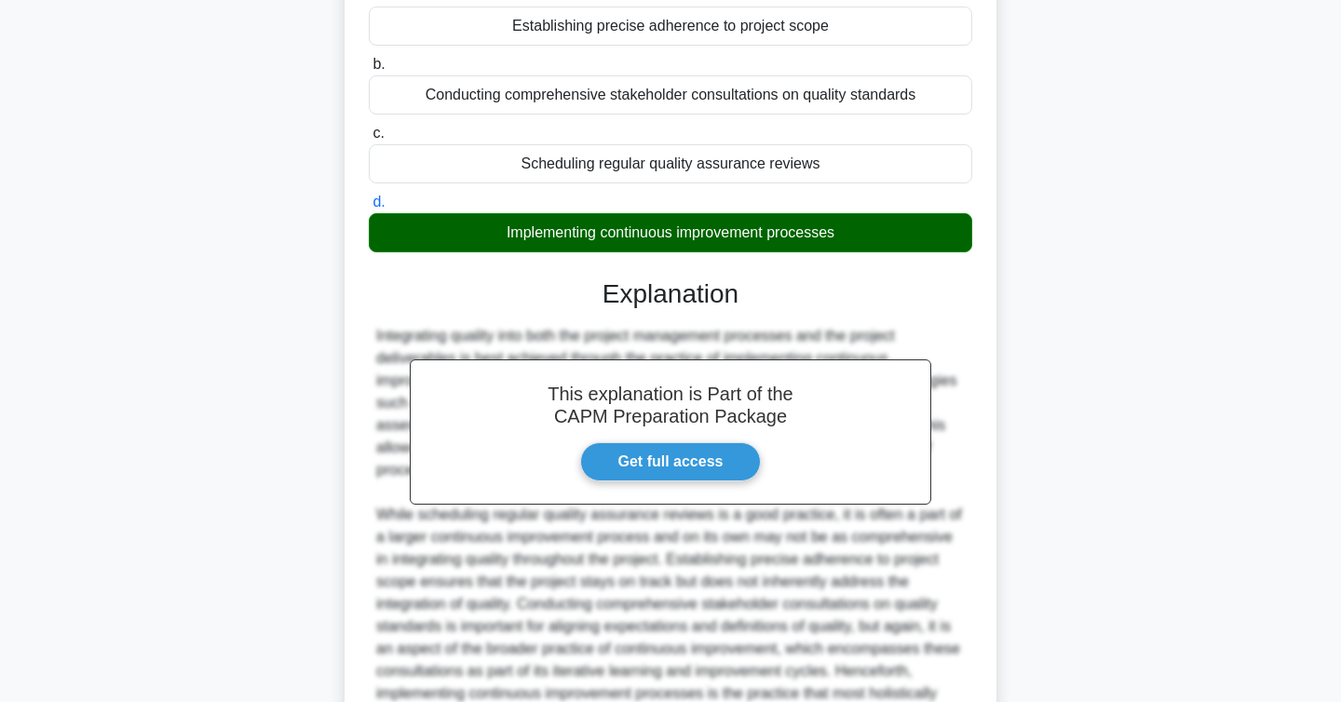
scroll to position [424, 0]
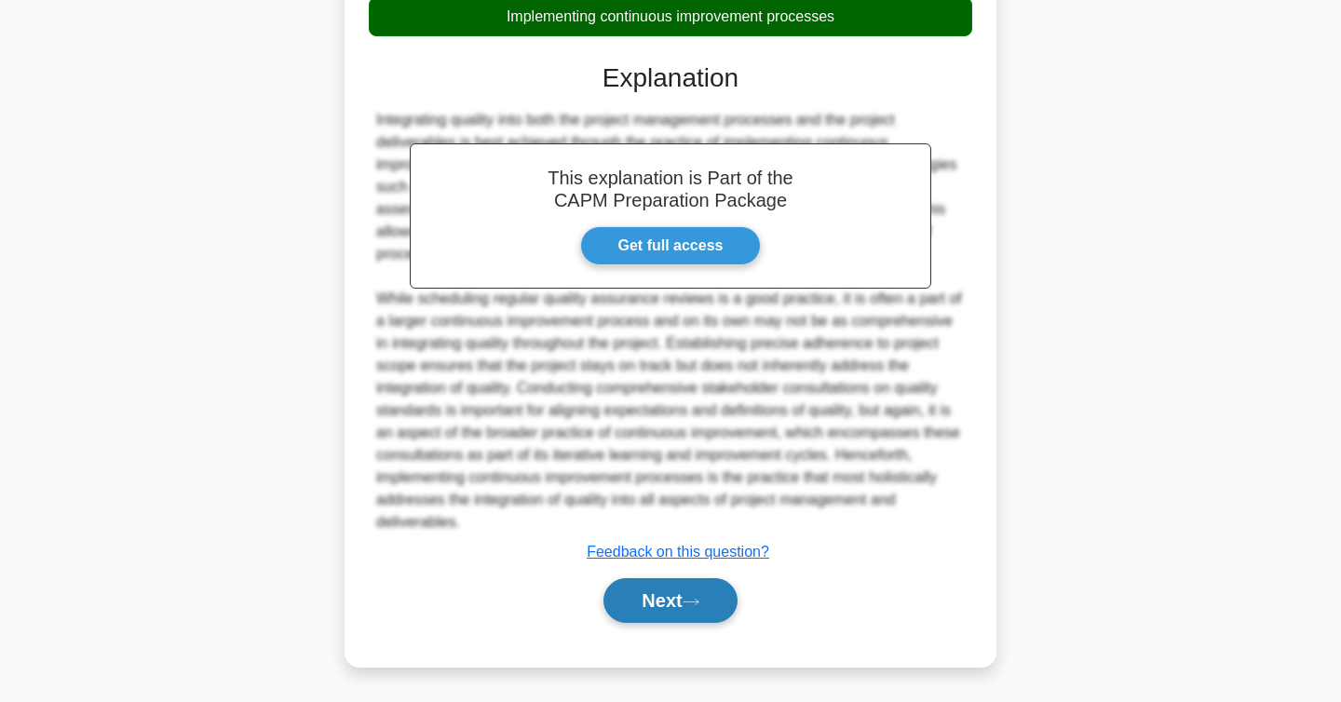
click at [645, 609] on button "Next" at bounding box center [670, 600] width 133 height 45
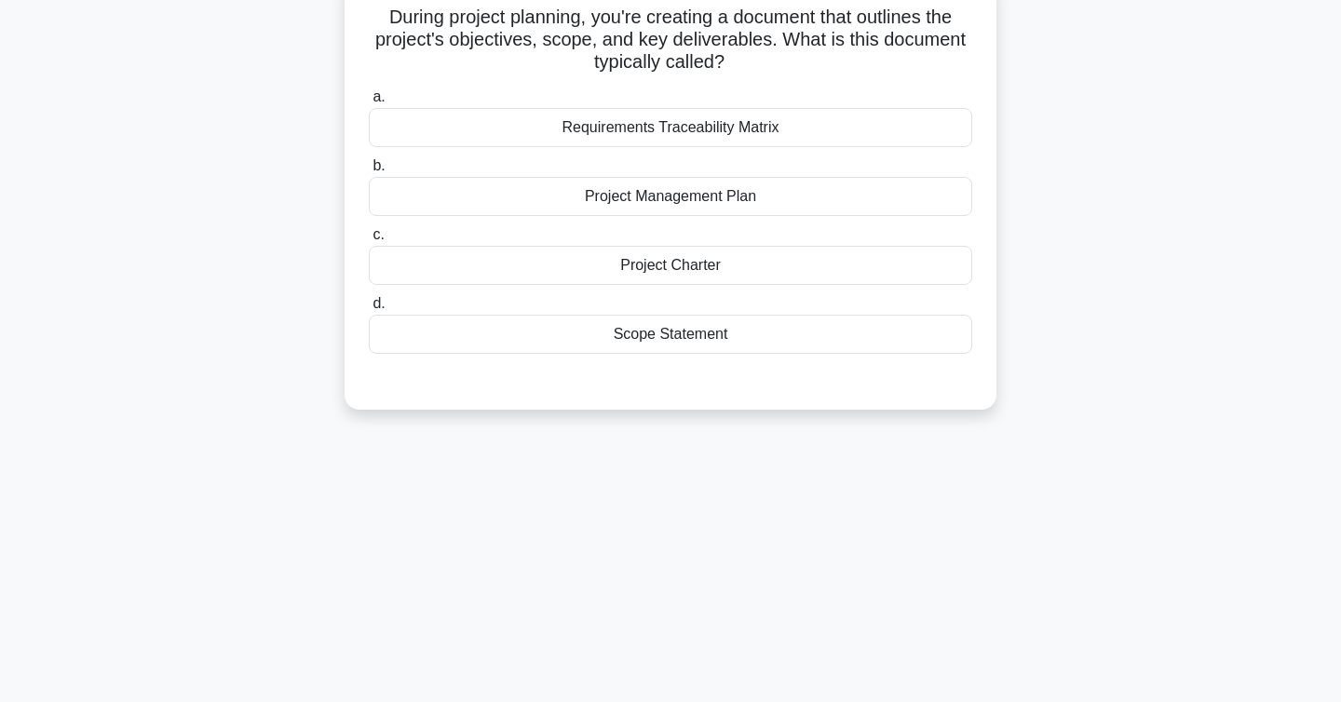
scroll to position [0, 0]
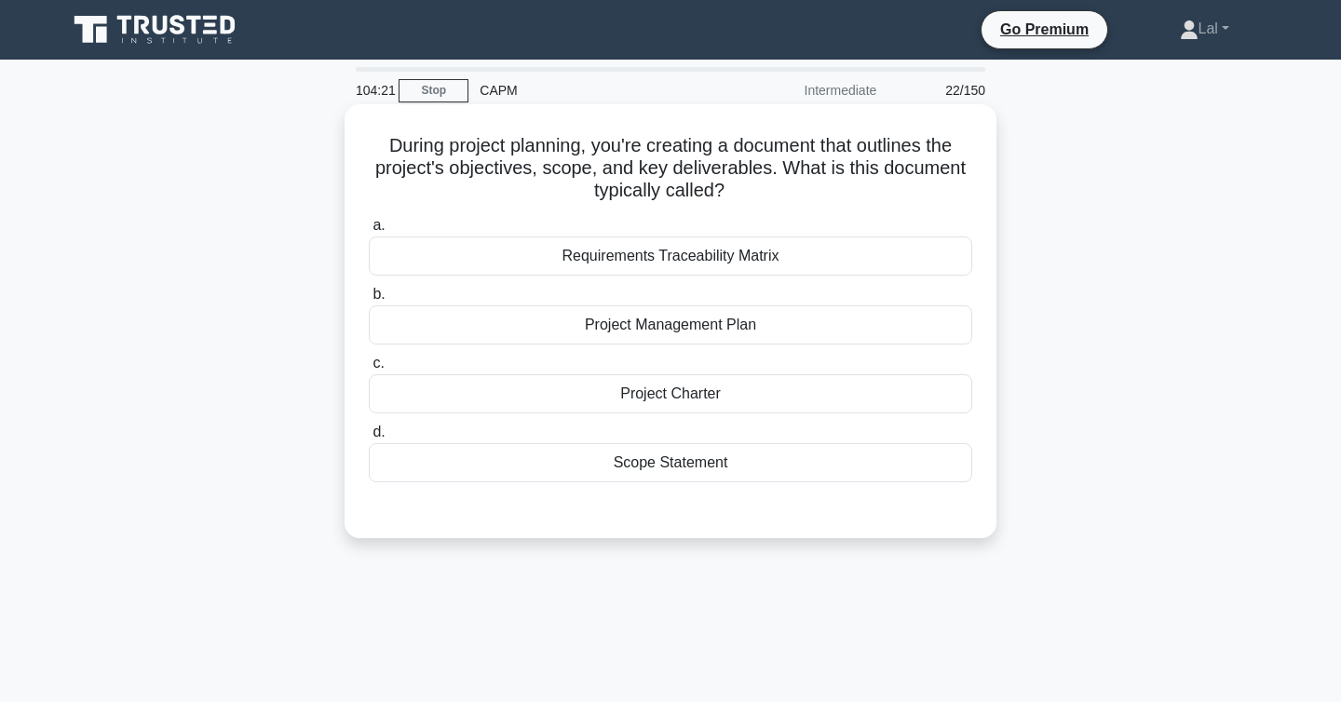
click at [756, 394] on div "Project Charter" at bounding box center [671, 393] width 604 height 39
click at [369, 370] on input "c. Project Charter" at bounding box center [369, 364] width 0 height 12
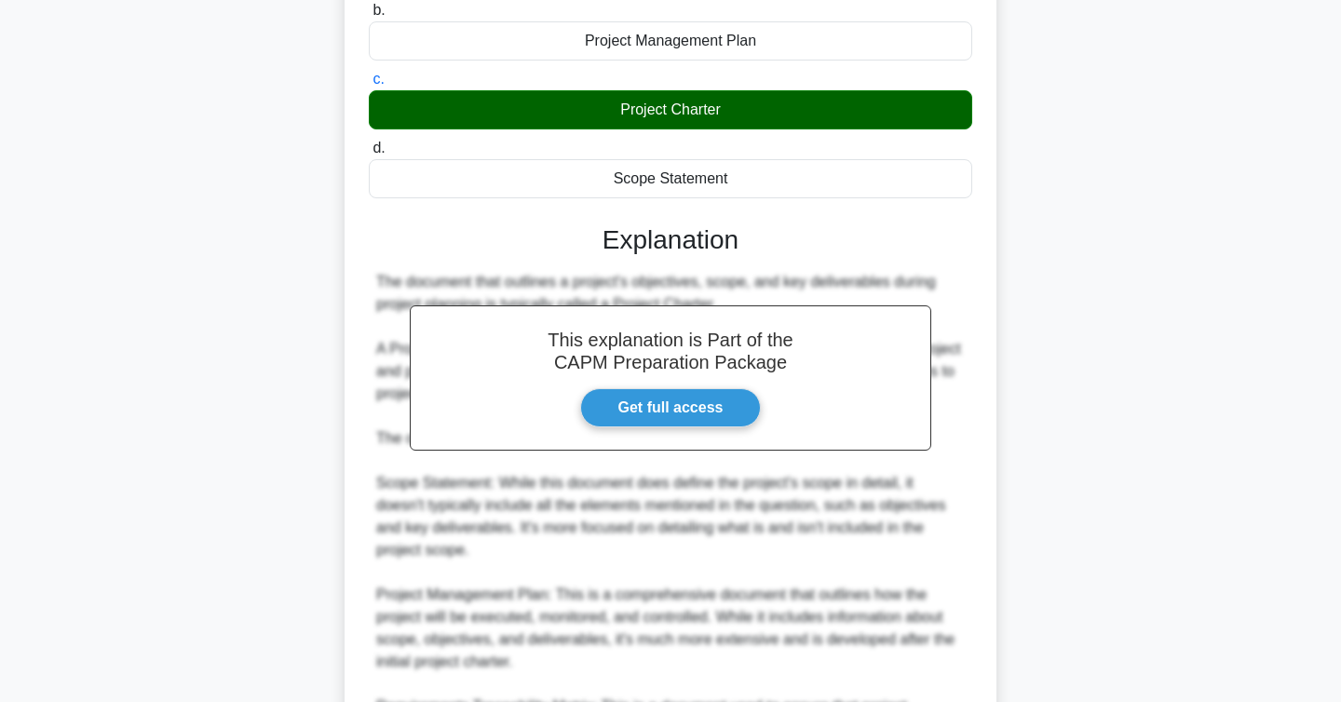
scroll to position [536, 0]
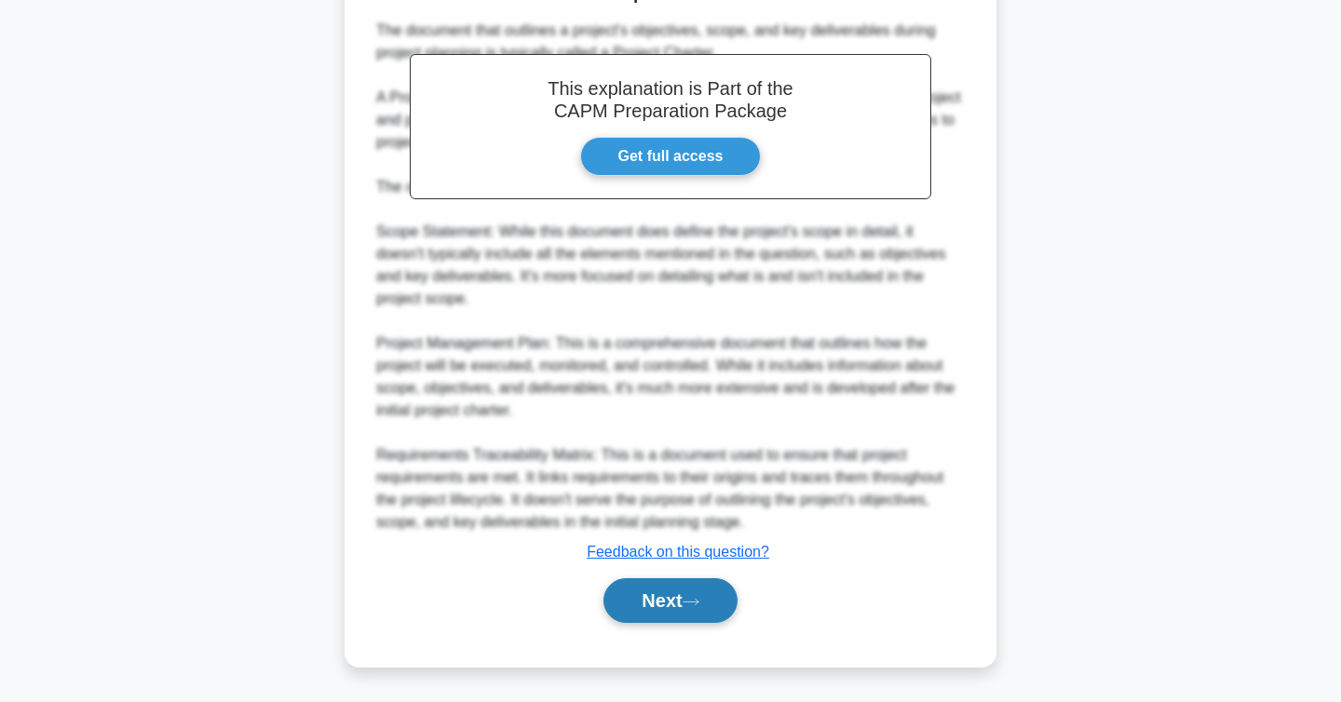
click at [692, 602] on icon at bounding box center [691, 602] width 15 height 6
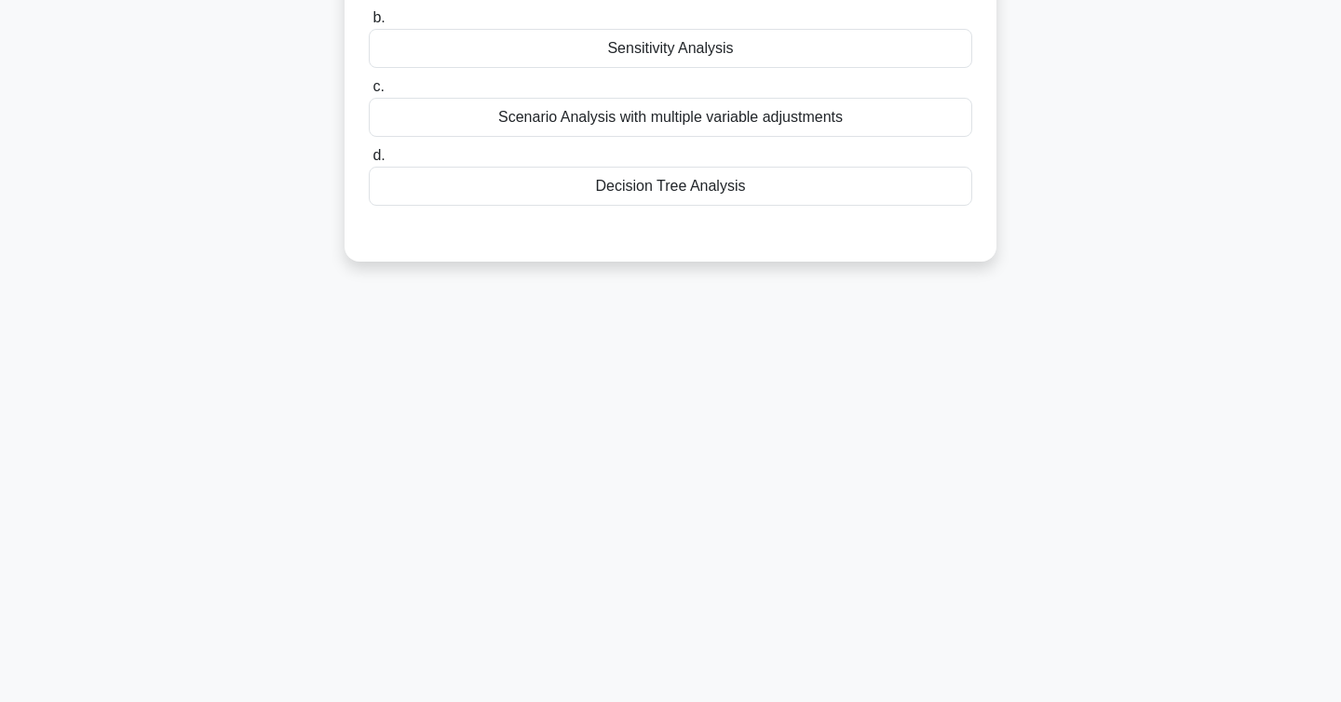
scroll to position [0, 0]
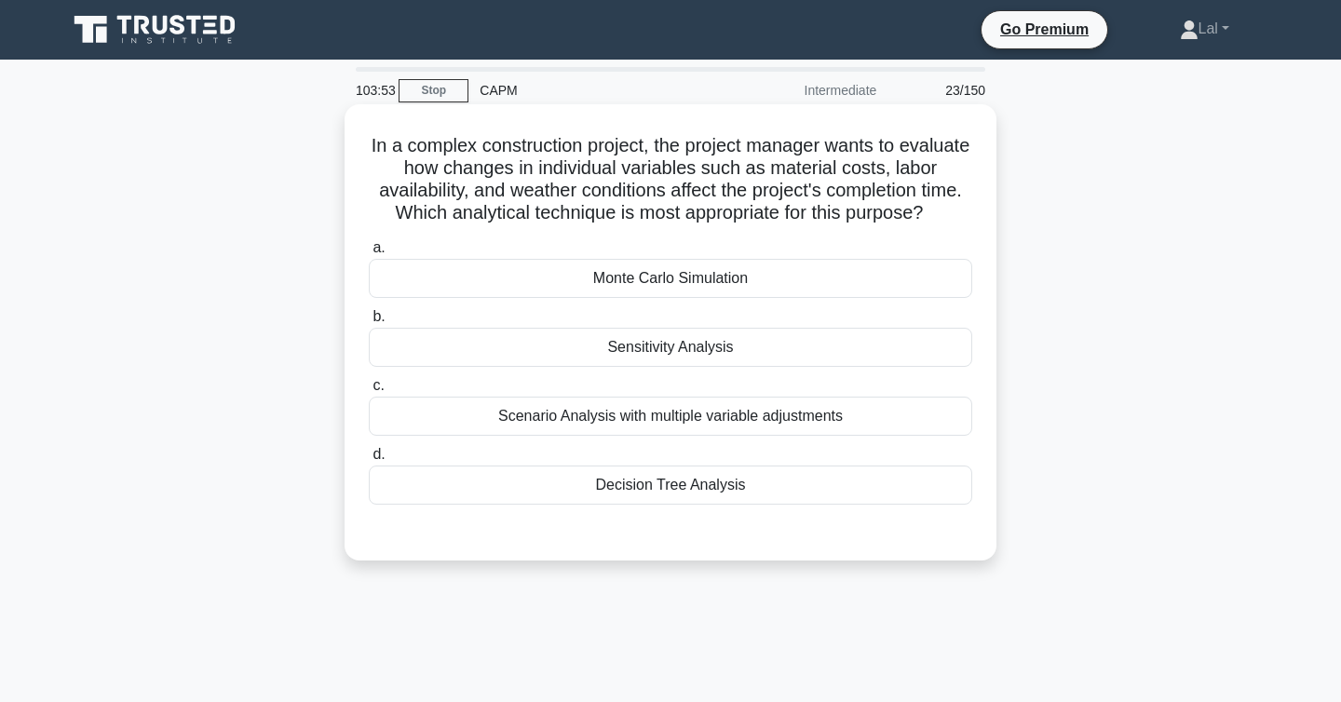
click at [792, 280] on div "Monte Carlo Simulation" at bounding box center [671, 278] width 604 height 39
click at [369, 254] on input "a. Monte Carlo Simulation" at bounding box center [369, 248] width 0 height 12
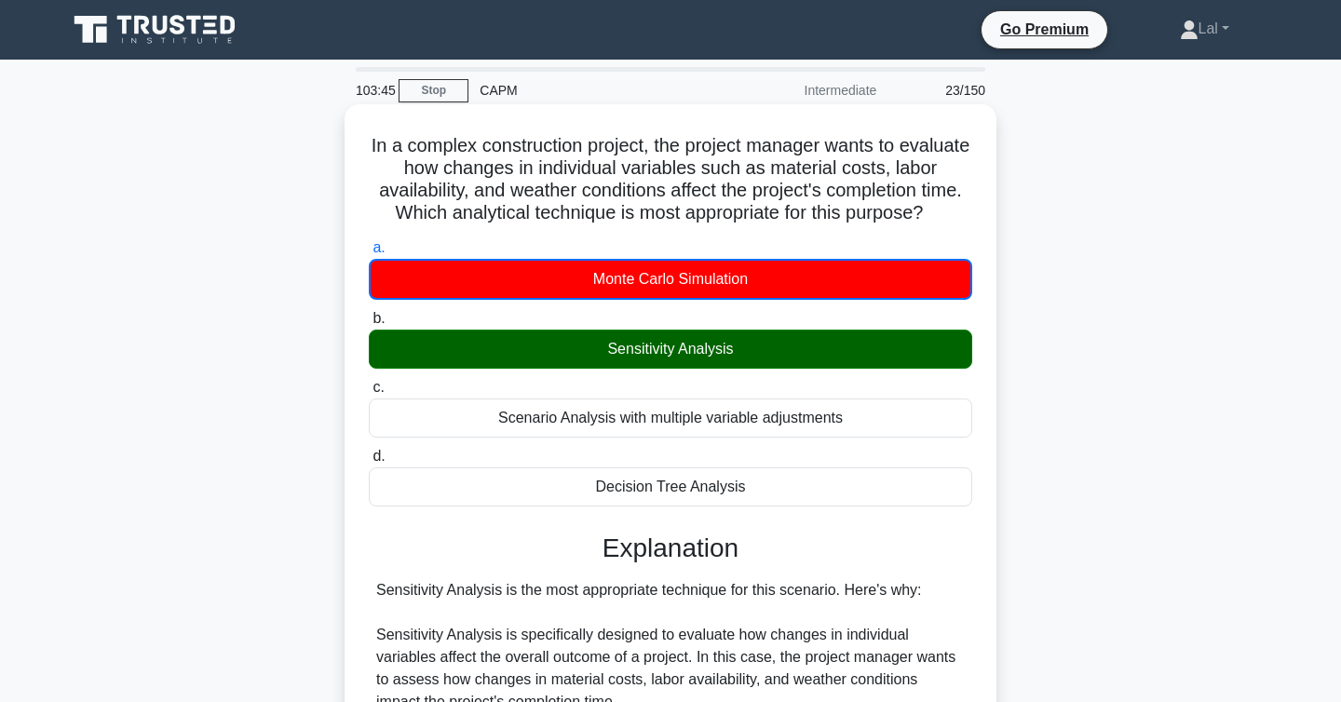
scroll to position [604, 0]
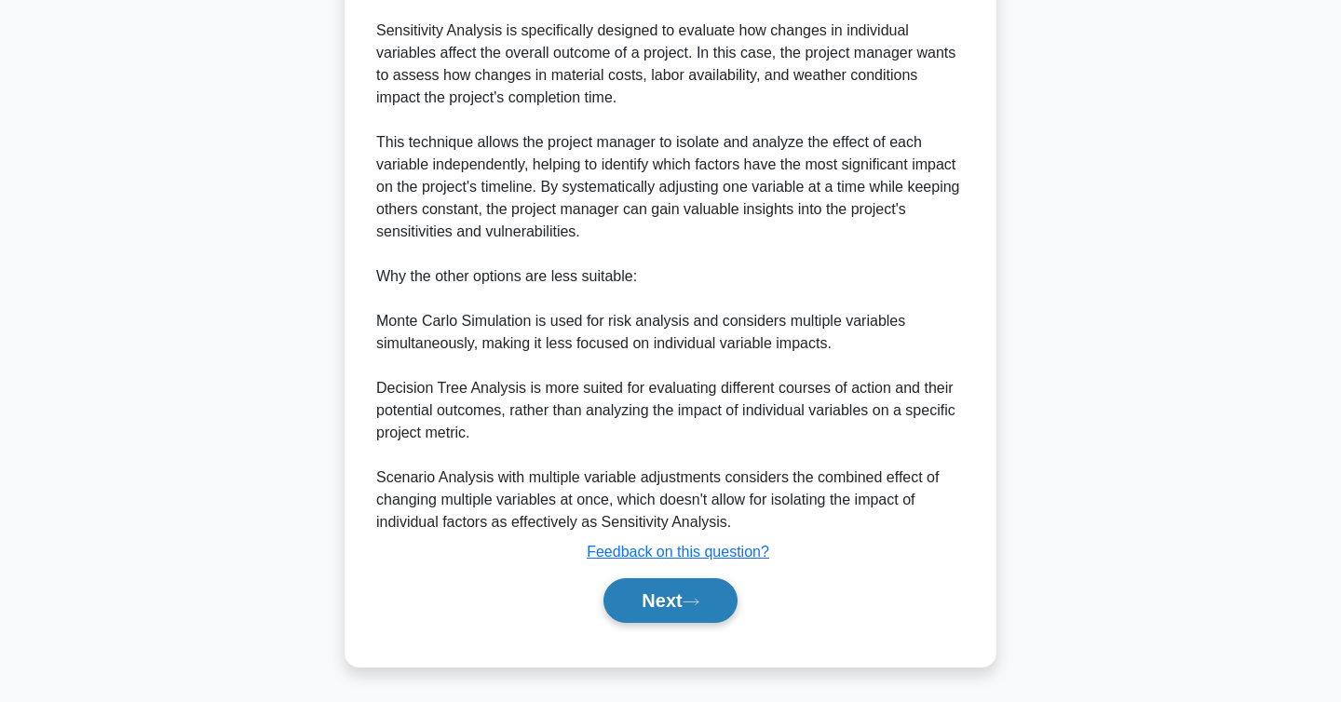
click at [686, 594] on button "Next" at bounding box center [670, 600] width 133 height 45
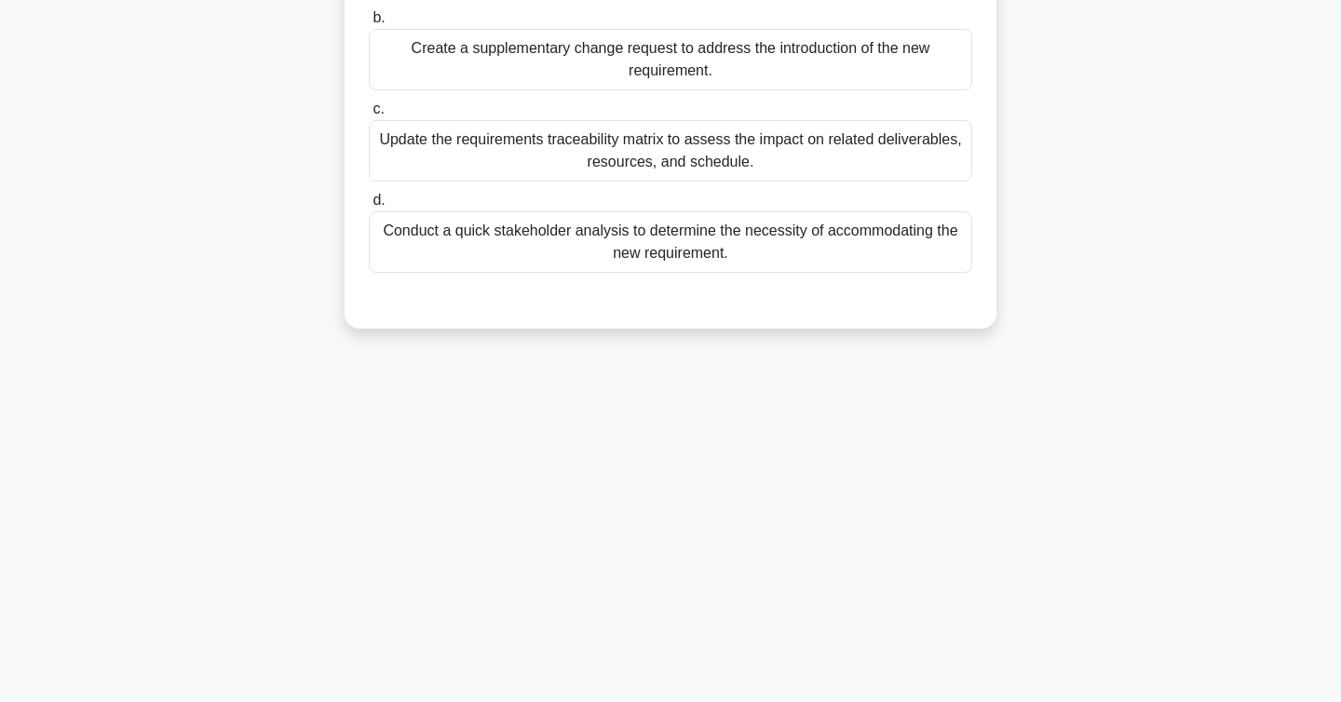
scroll to position [0, 0]
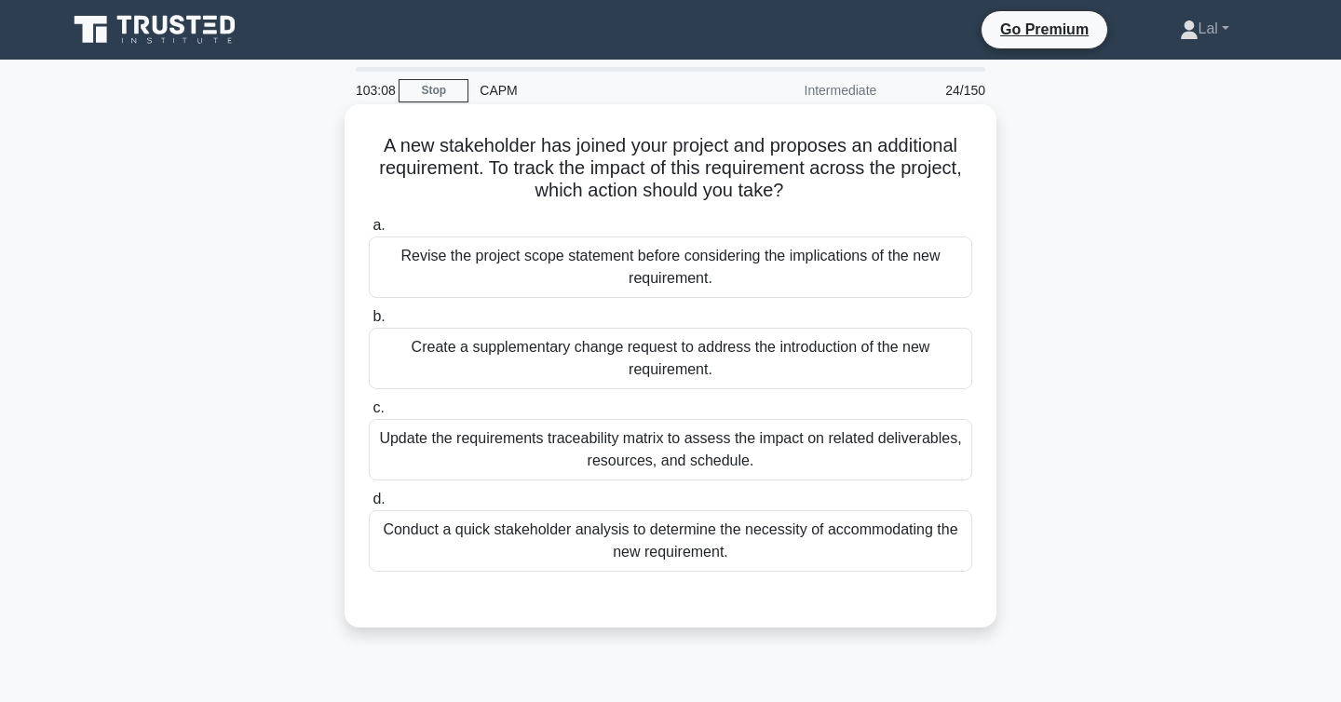
click at [818, 278] on div "Revise the project scope statement before considering the implications of the n…" at bounding box center [671, 267] width 604 height 61
click at [369, 232] on input "a. Revise the project scope statement before considering the implications of th…" at bounding box center [369, 226] width 0 height 12
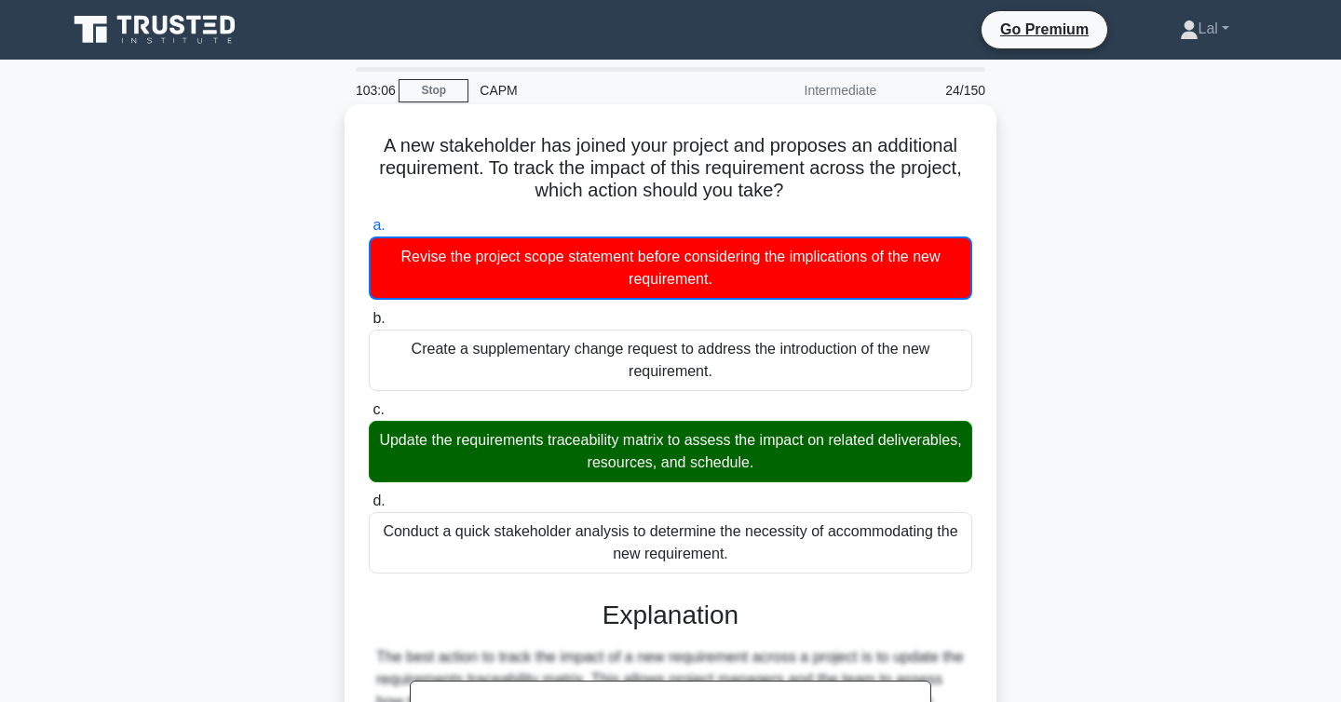
click at [781, 461] on div "Update the requirements traceability matrix to assess the impact on related del…" at bounding box center [671, 451] width 604 height 61
click at [369, 416] on input "c. Update the requirements traceability matrix to assess the impact on related …" at bounding box center [369, 410] width 0 height 12
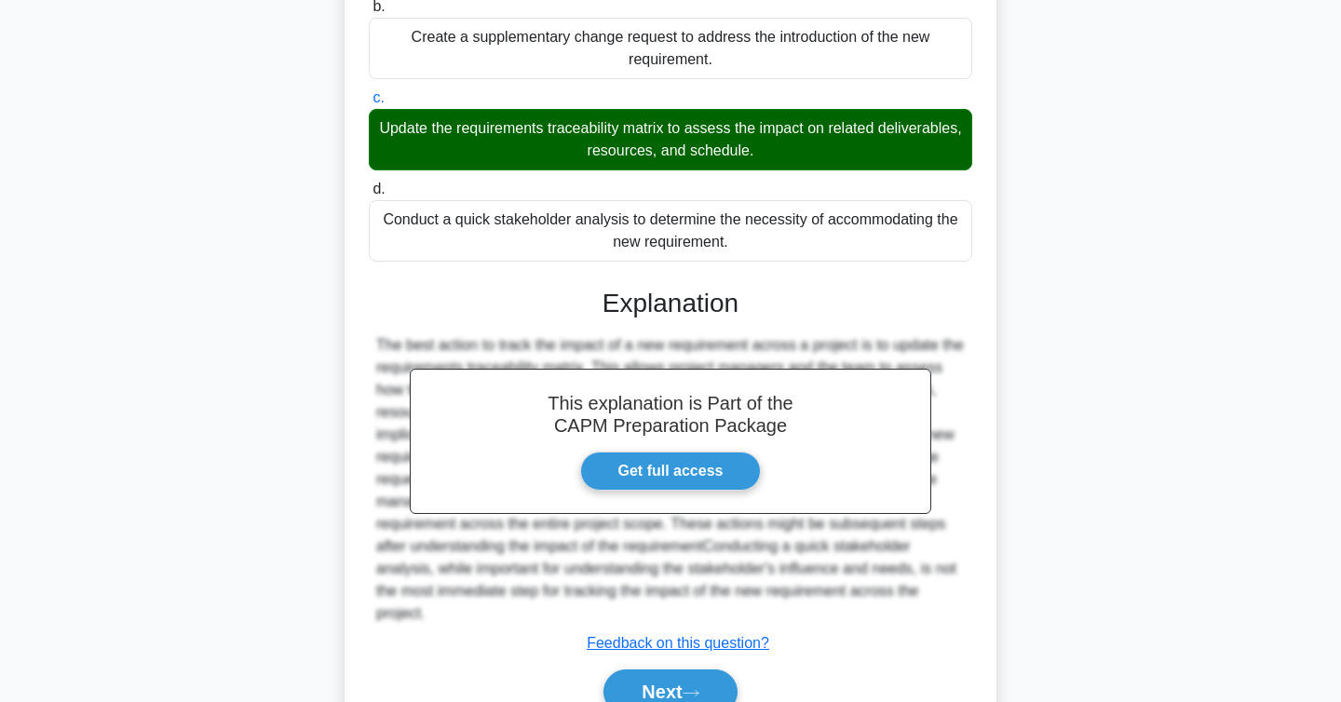
scroll to position [401, 0]
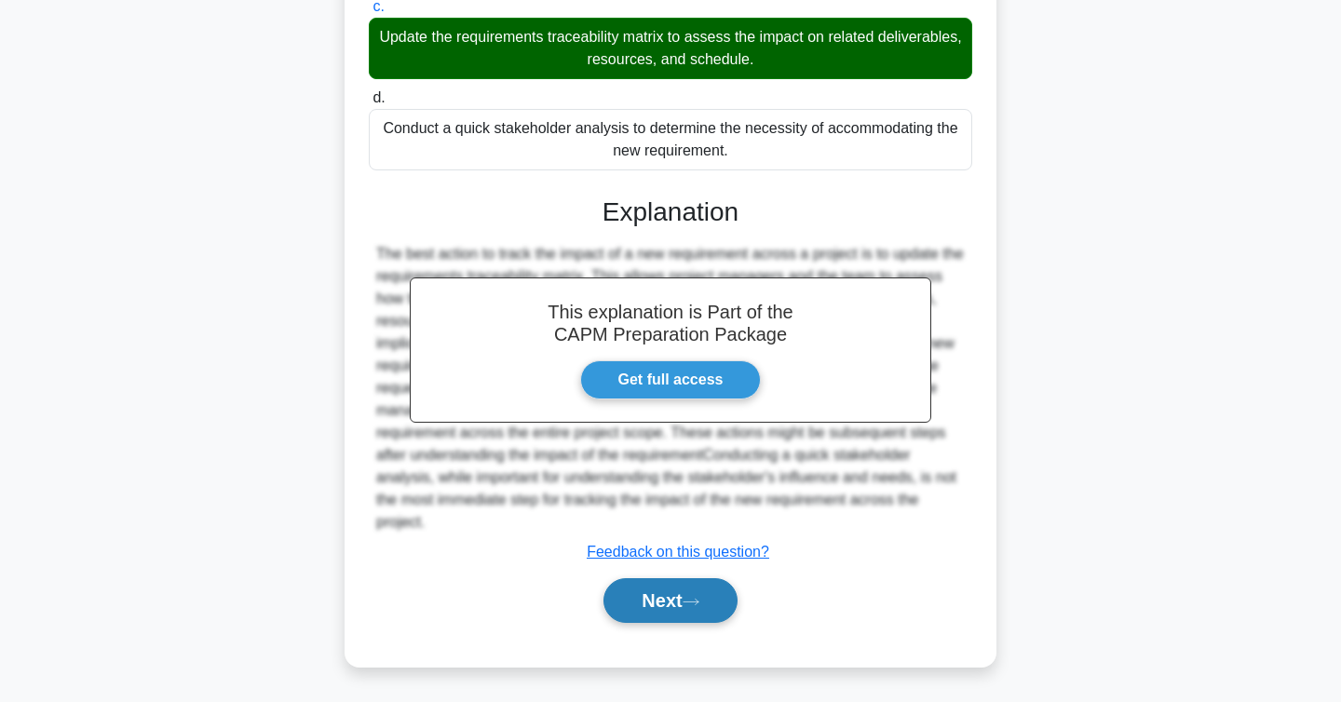
click at [722, 593] on button "Next" at bounding box center [670, 600] width 133 height 45
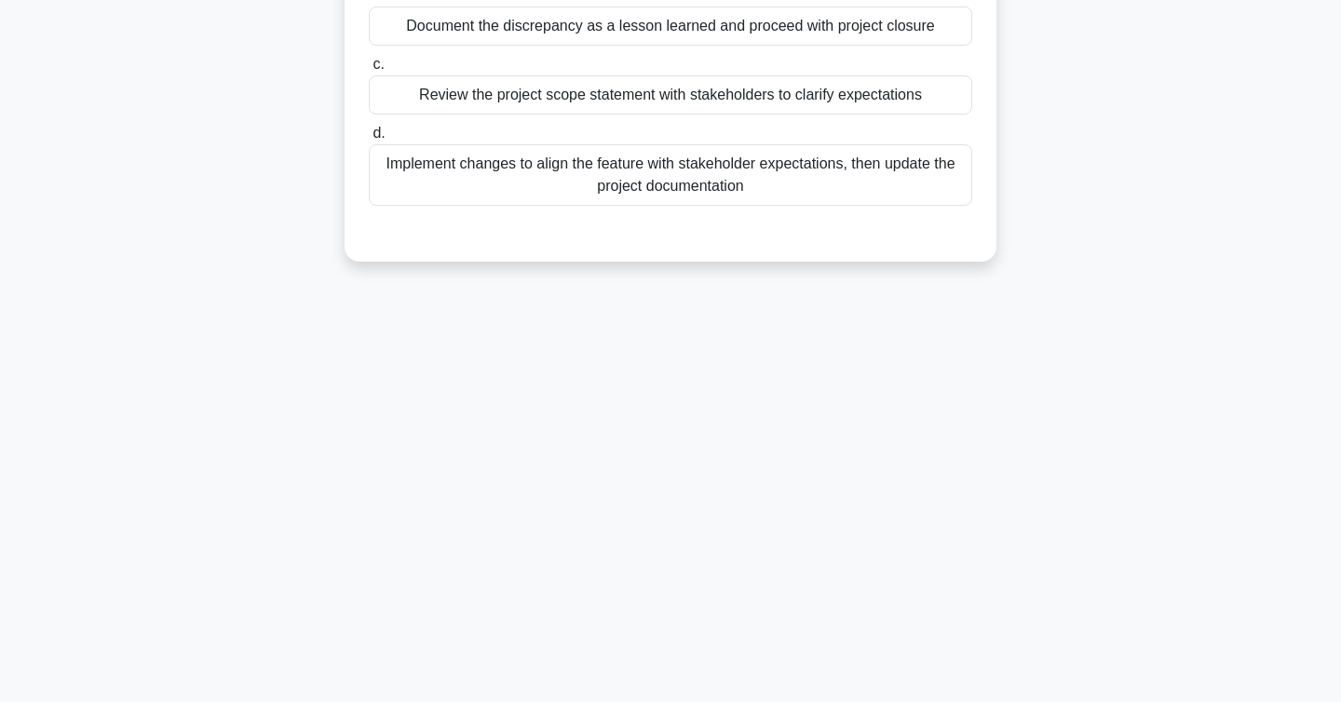
scroll to position [0, 0]
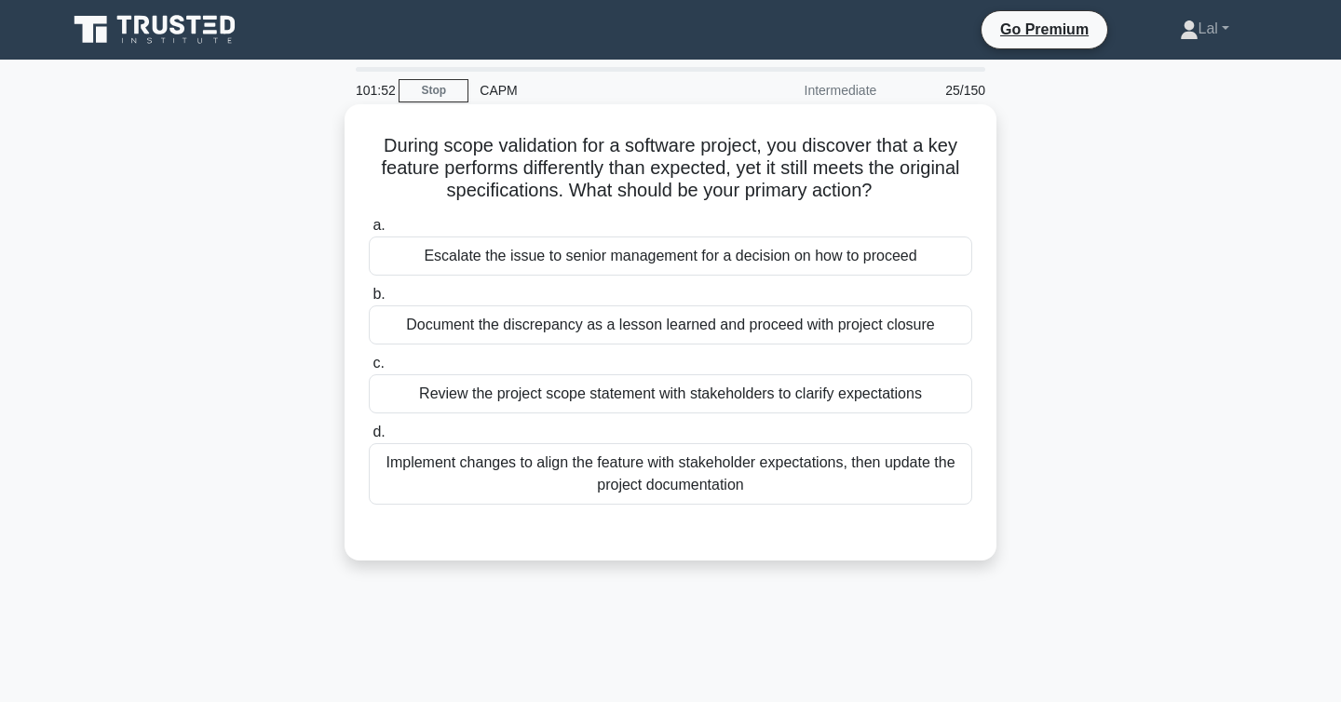
click at [681, 487] on div "Implement changes to align the feature with stakeholder expectations, then upda…" at bounding box center [671, 473] width 604 height 61
click at [369, 439] on input "d. Implement changes to align the feature with stakeholder expectations, then u…" at bounding box center [369, 433] width 0 height 12
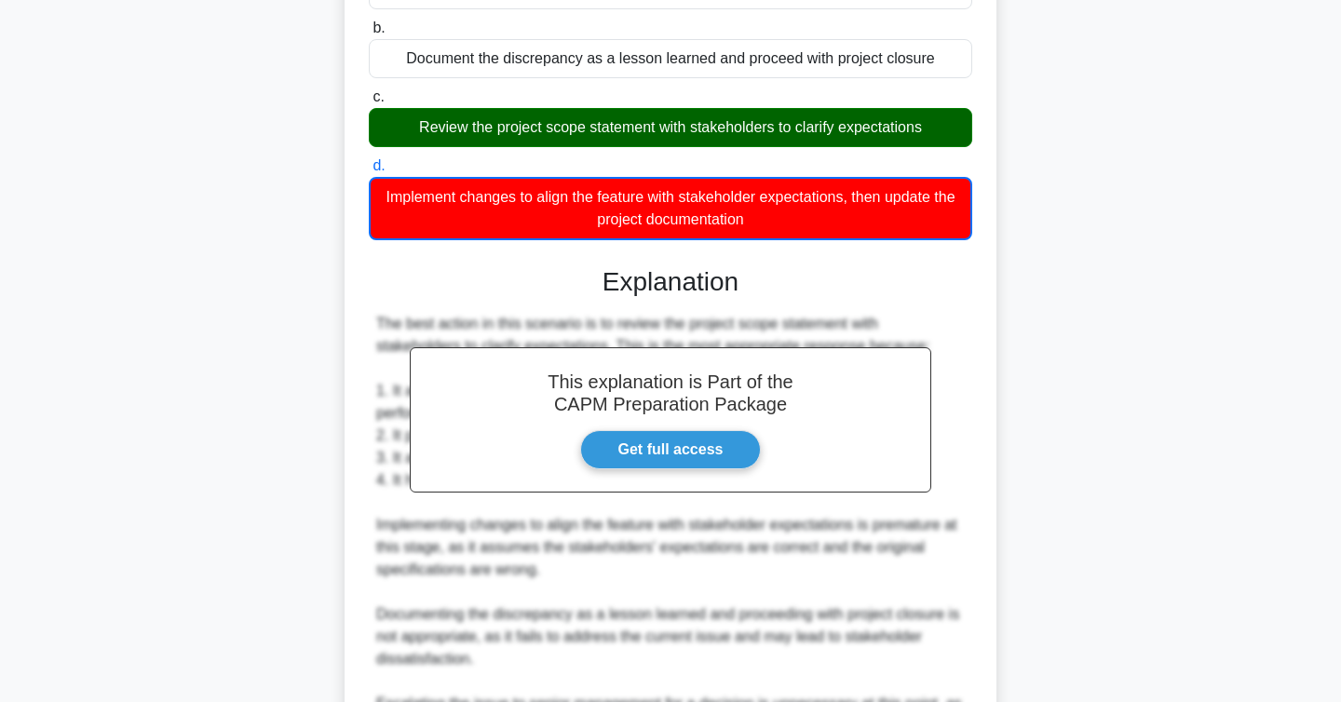
scroll to position [582, 0]
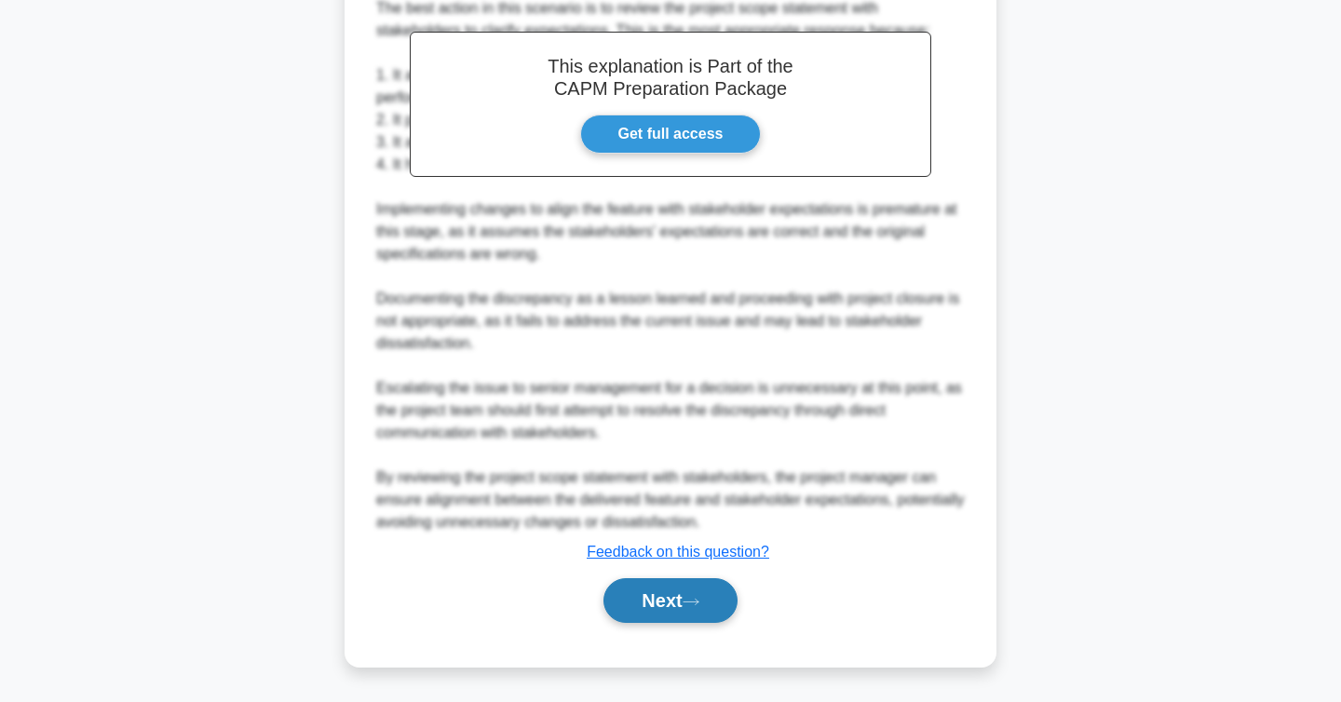
click at [686, 604] on button "Next" at bounding box center [670, 600] width 133 height 45
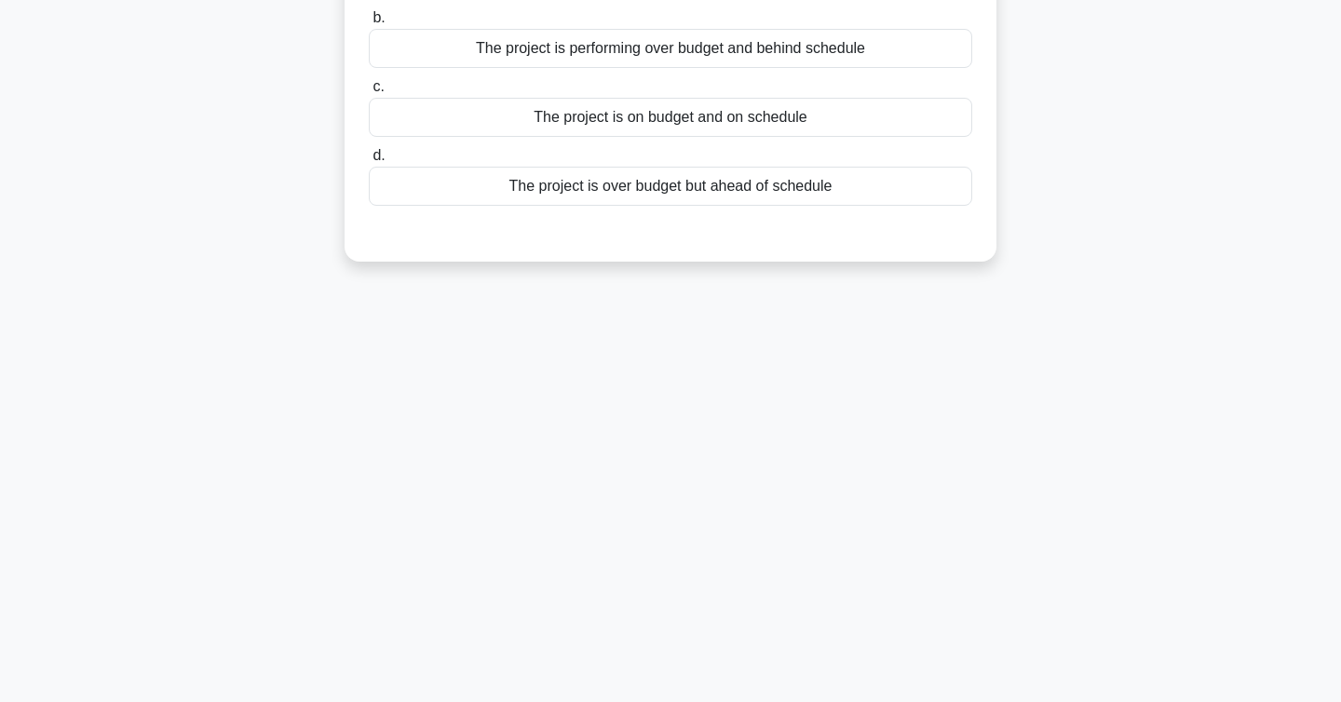
scroll to position [0, 0]
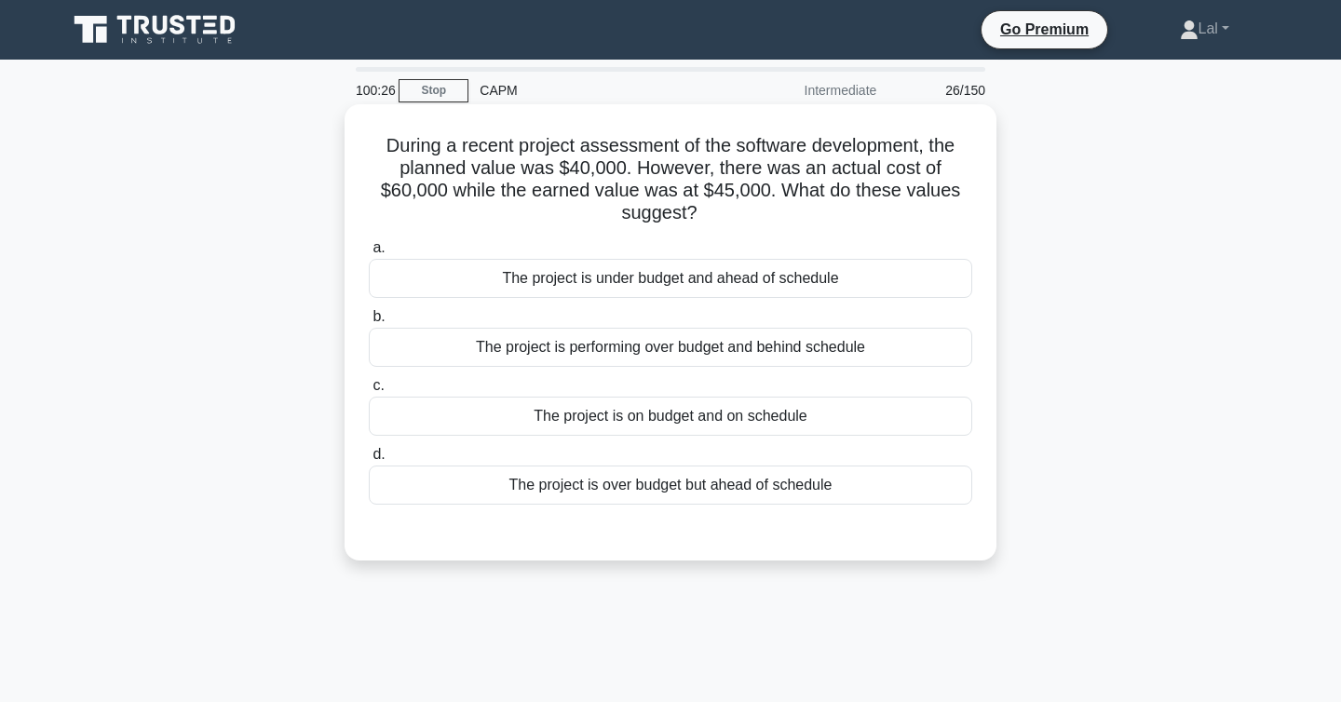
click at [530, 475] on div "The project is over budget but ahead of schedule" at bounding box center [671, 485] width 604 height 39
click at [369, 461] on input "d. The project is over budget but ahead of schedule" at bounding box center [369, 455] width 0 height 12
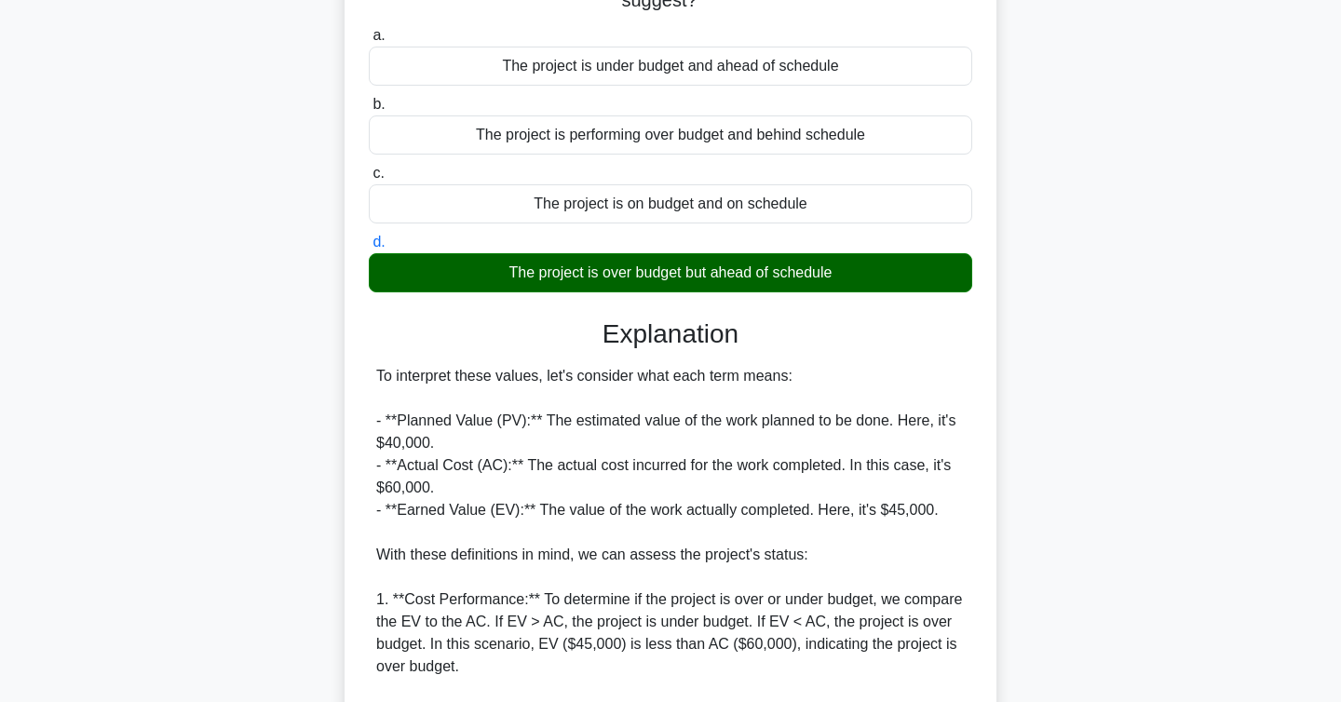
scroll to position [580, 0]
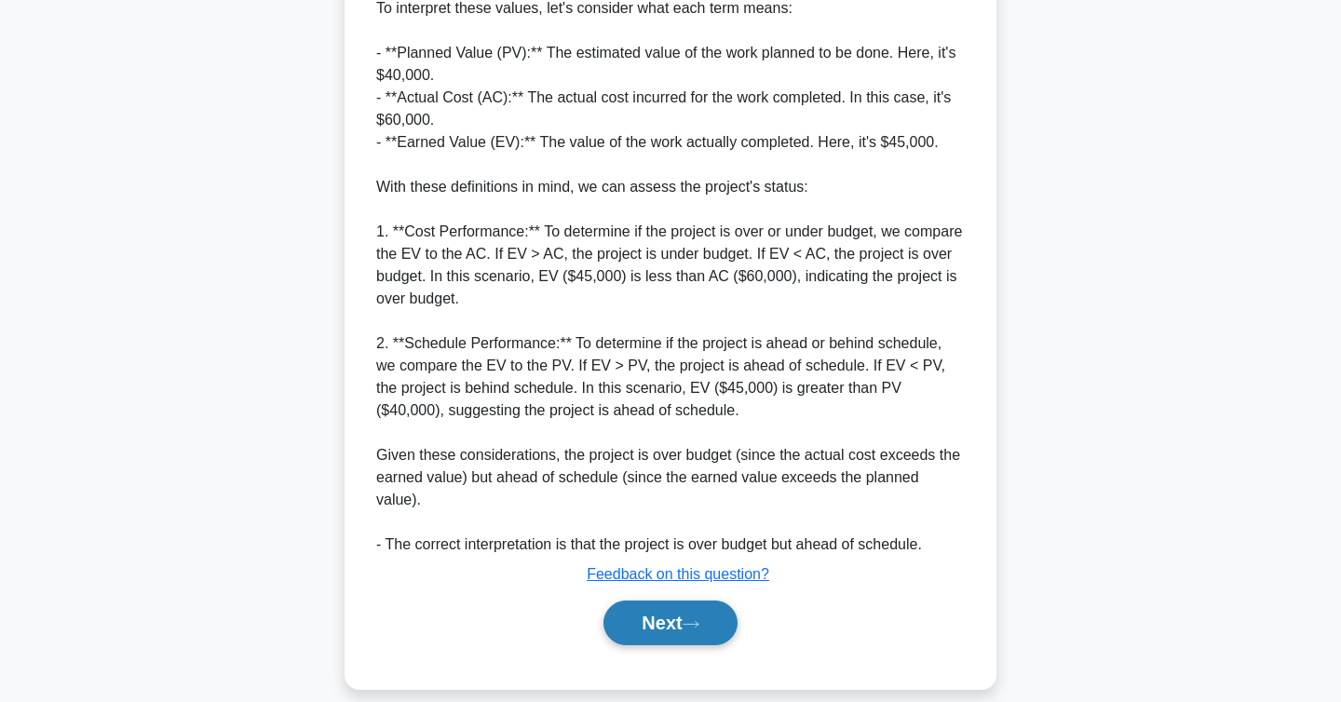
click at [629, 601] on button "Next" at bounding box center [670, 623] width 133 height 45
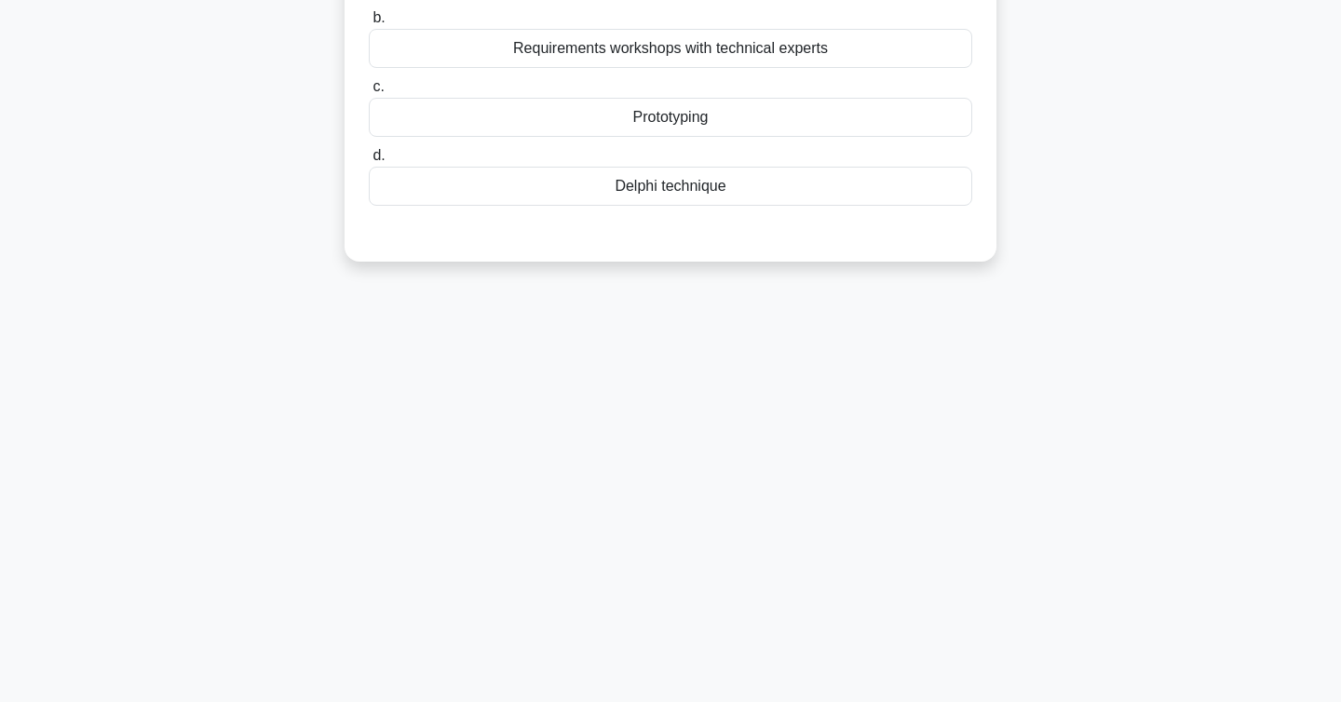
scroll to position [0, 0]
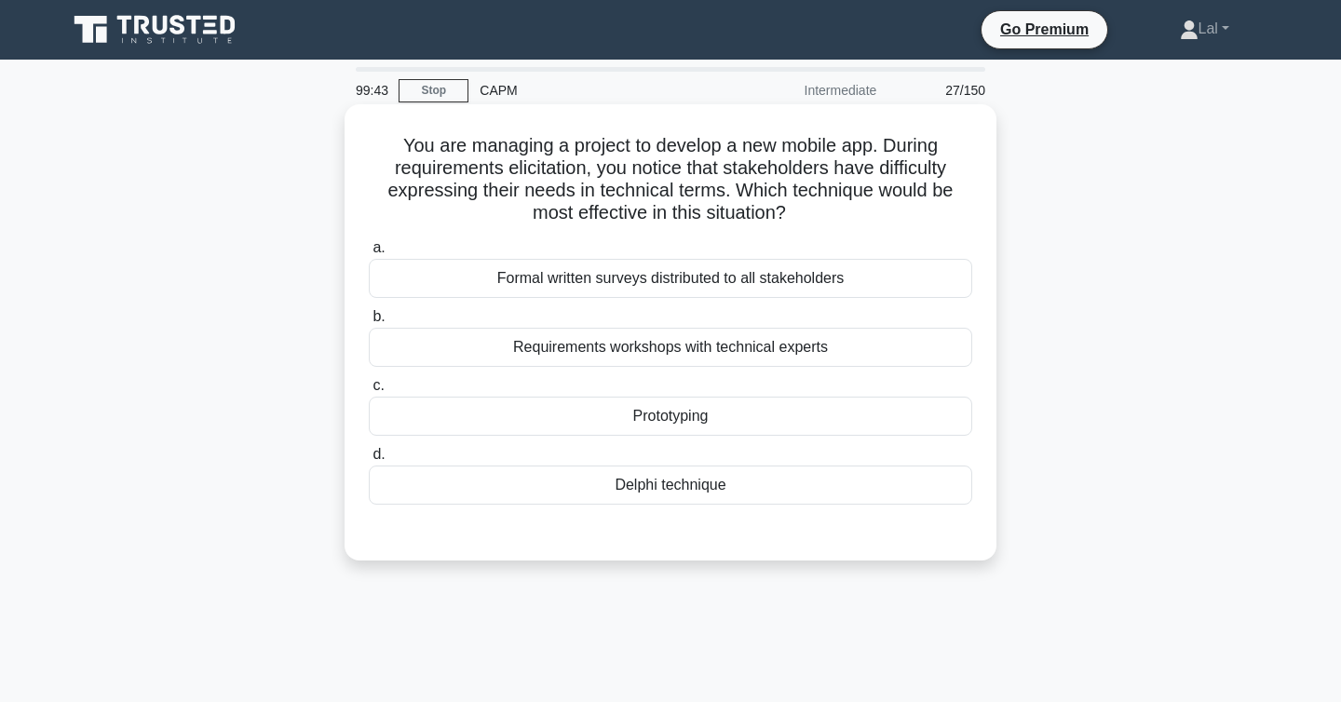
click at [747, 414] on div "Prototyping" at bounding box center [671, 416] width 604 height 39
click at [369, 392] on input "c. Prototyping" at bounding box center [369, 386] width 0 height 12
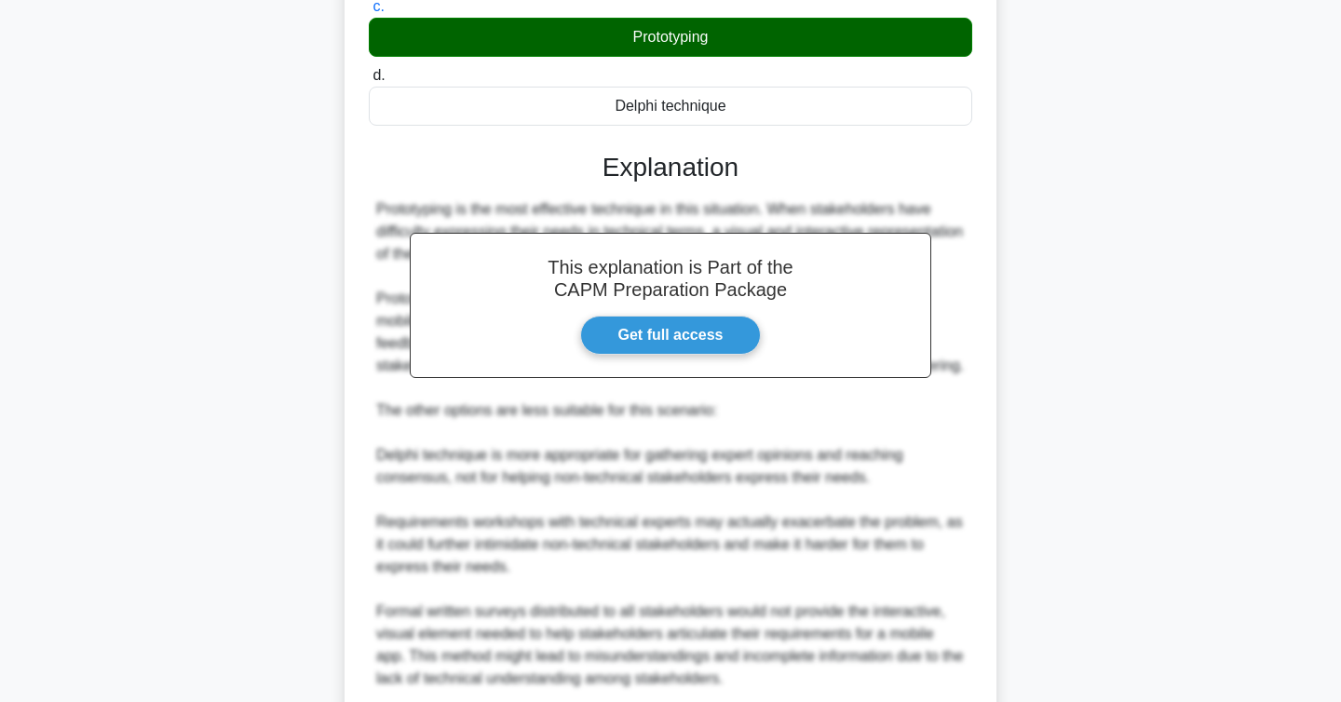
scroll to position [558, 0]
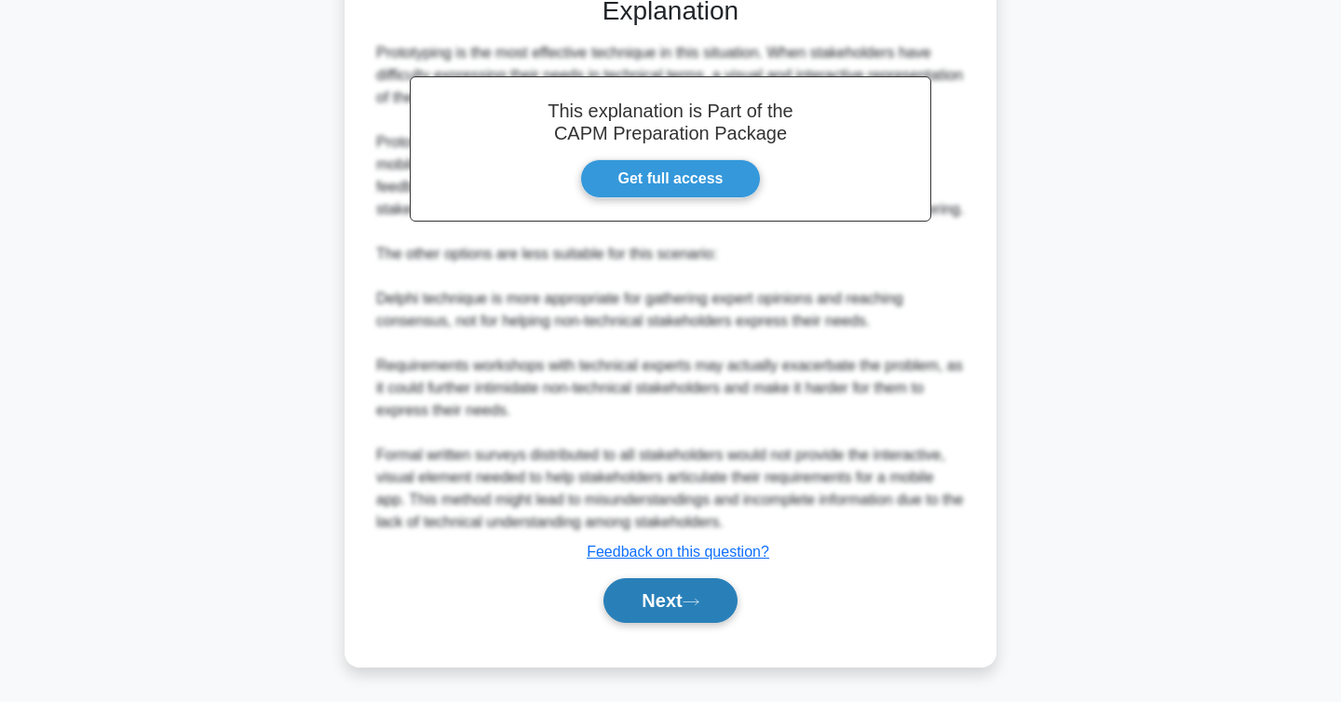
click at [651, 611] on button "Next" at bounding box center [670, 600] width 133 height 45
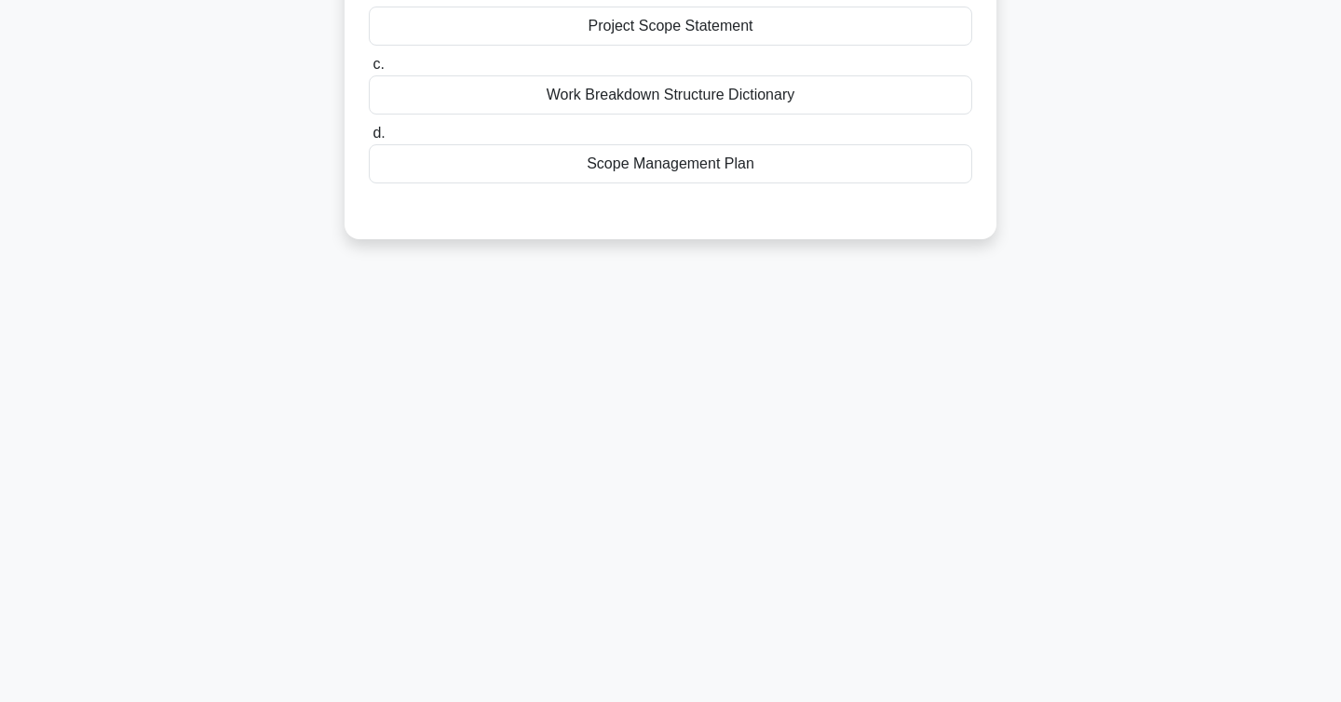
scroll to position [0, 0]
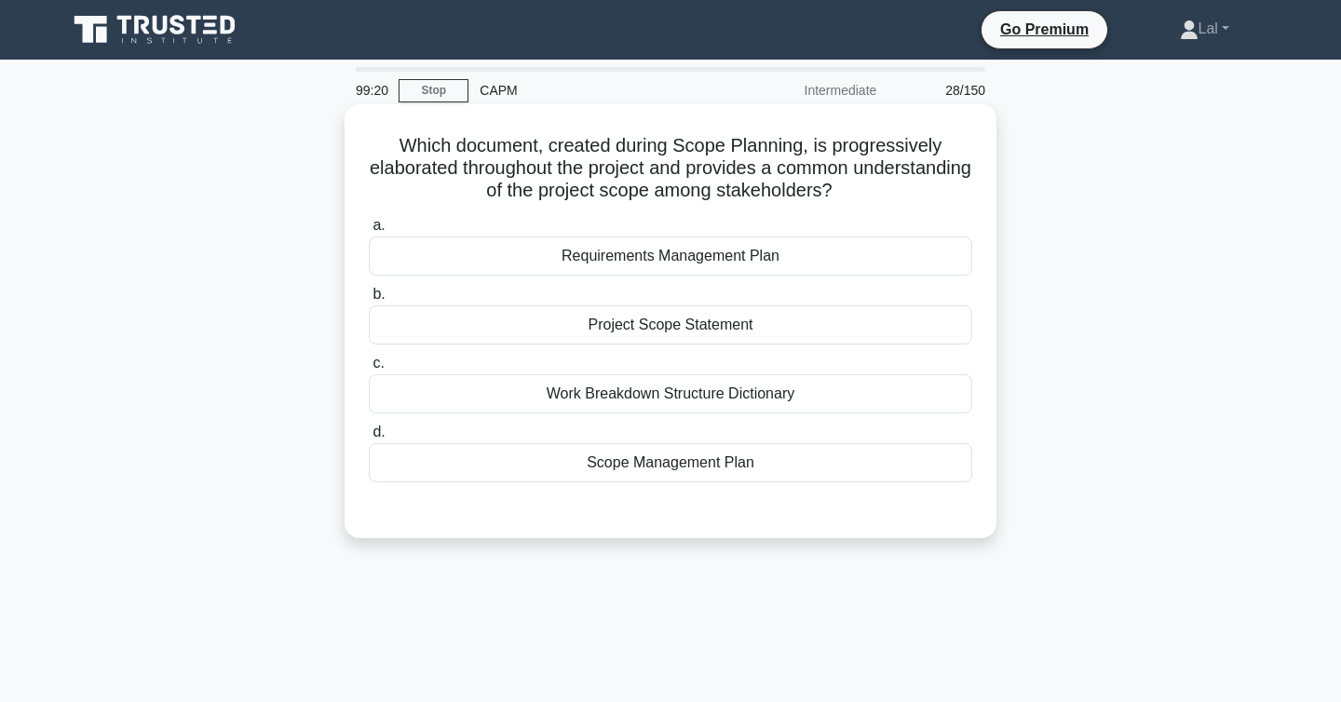
click at [778, 414] on div "Work Breakdown Structure Dictionary" at bounding box center [671, 393] width 604 height 39
click at [369, 370] on input "c. Work Breakdown Structure Dictionary" at bounding box center [369, 364] width 0 height 12
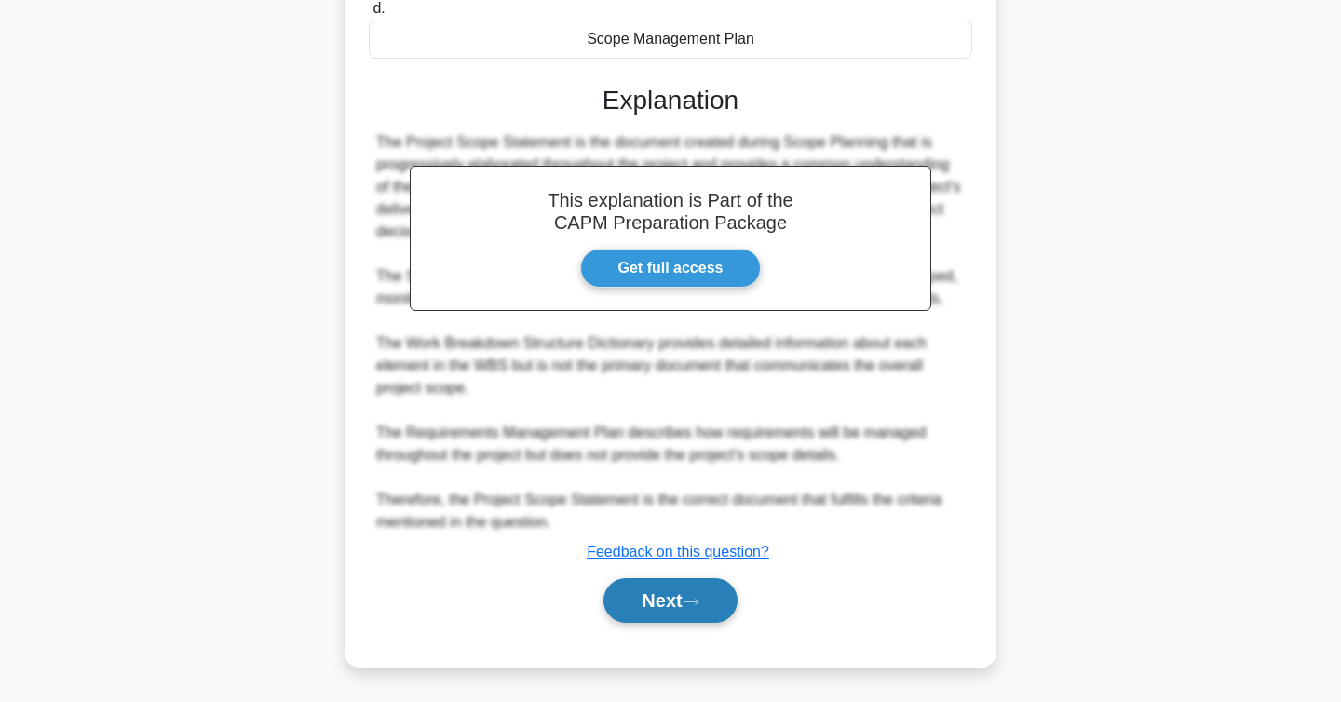
click at [692, 612] on button "Next" at bounding box center [670, 600] width 133 height 45
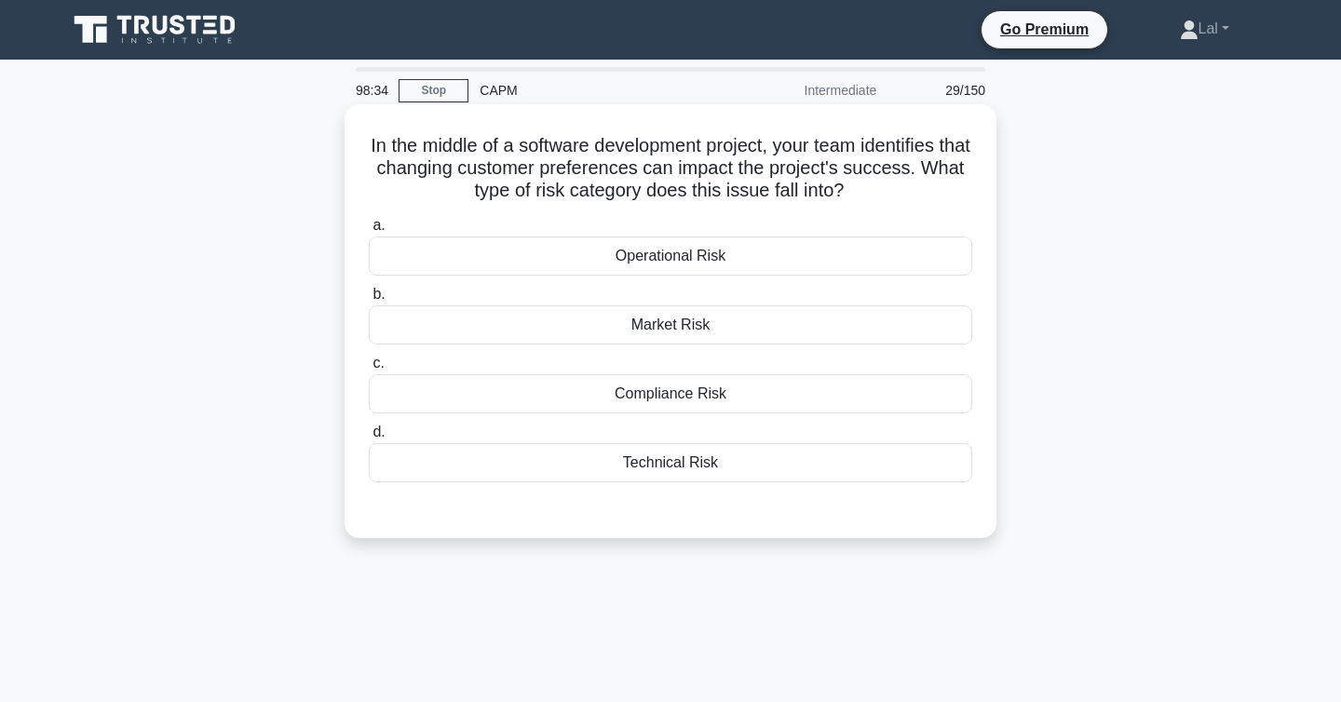
click at [748, 331] on div "Market Risk" at bounding box center [671, 325] width 604 height 39
click at [369, 301] on input "b. Market Risk" at bounding box center [369, 295] width 0 height 12
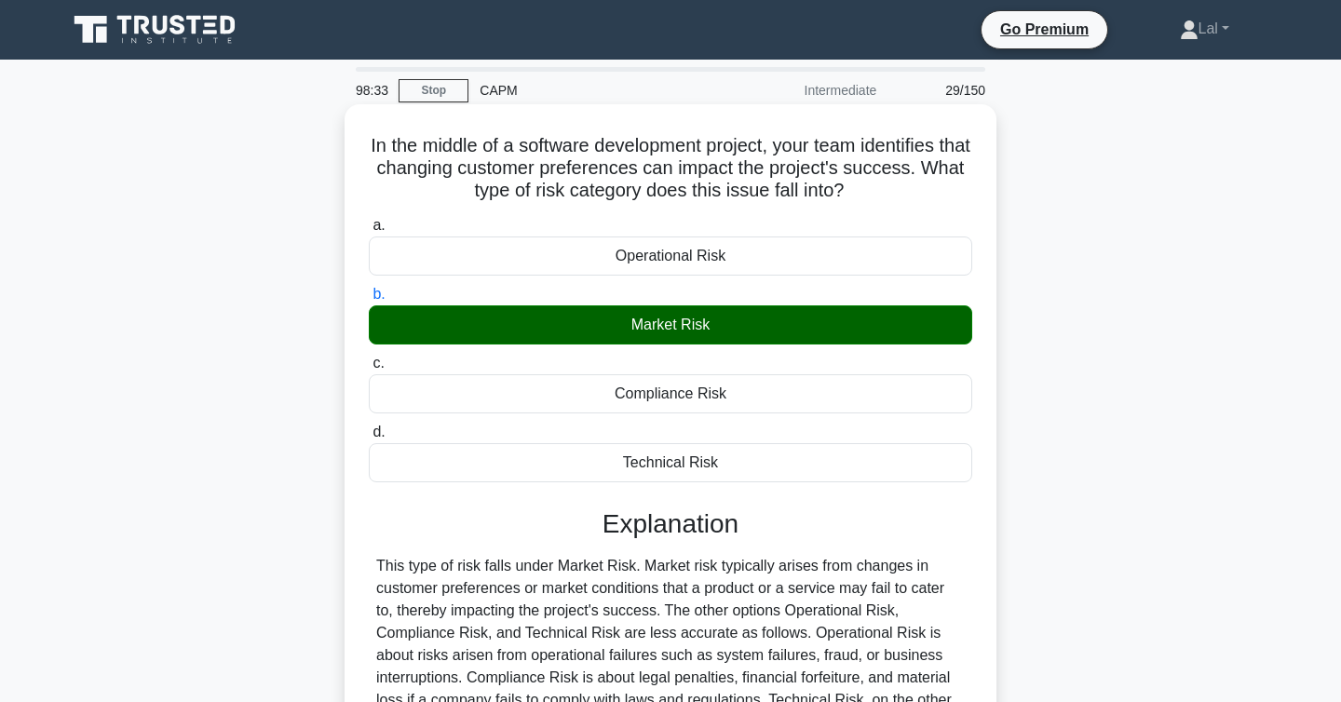
scroll to position [304, 0]
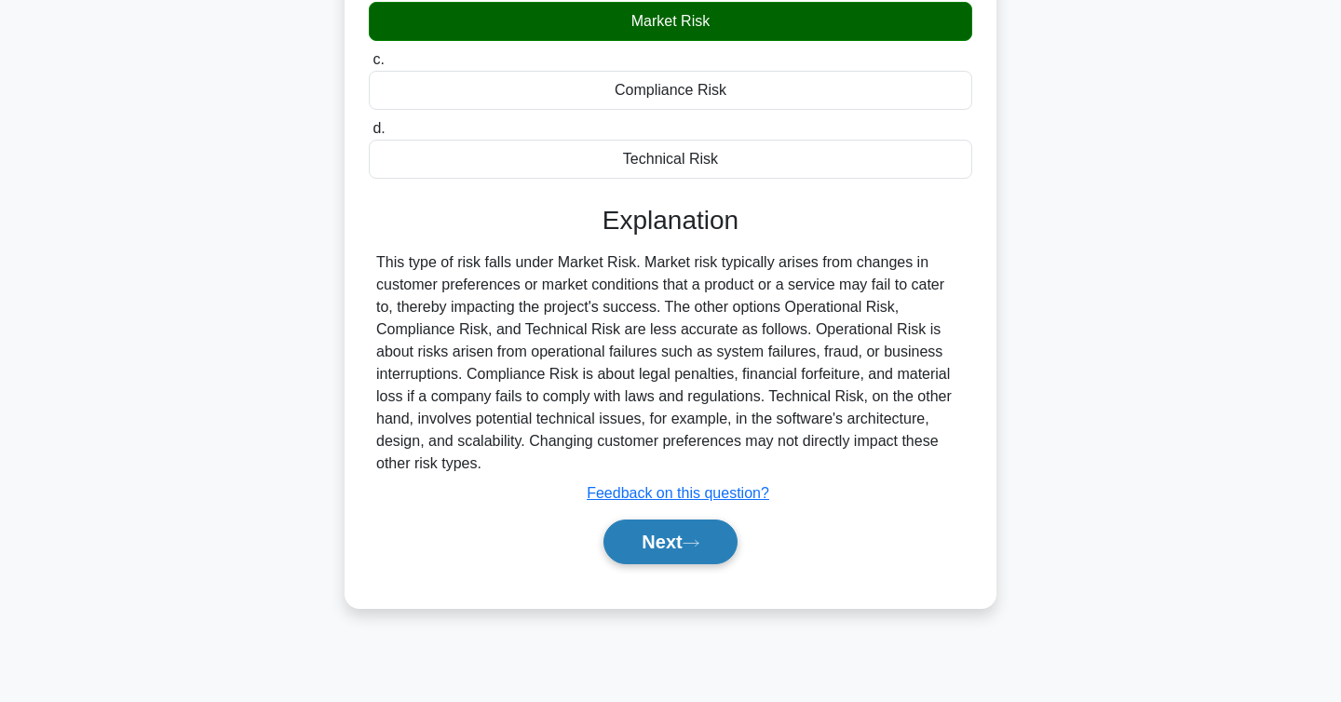
click at [671, 547] on button "Next" at bounding box center [670, 542] width 133 height 45
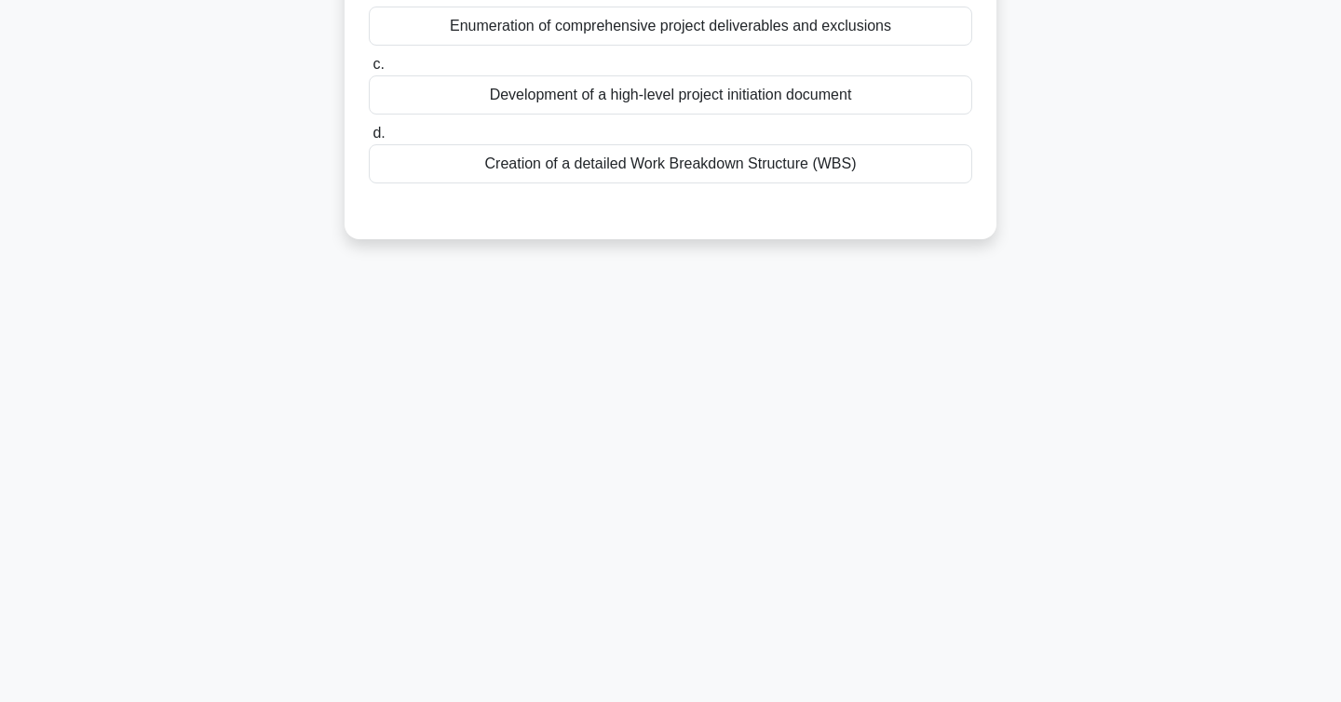
scroll to position [0, 0]
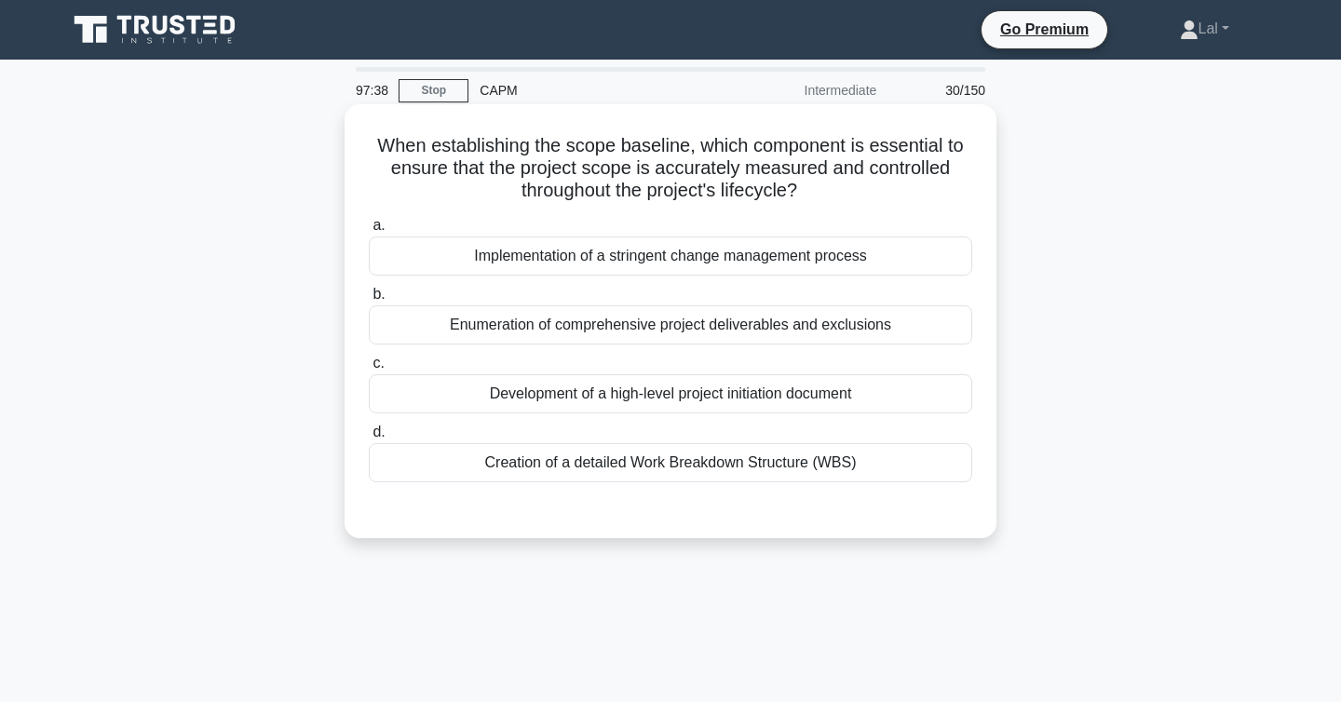
click at [651, 458] on div "Creation of a detailed Work Breakdown Structure (WBS)" at bounding box center [671, 462] width 604 height 39
click at [369, 439] on input "d. Creation of a detailed Work Breakdown Structure (WBS)" at bounding box center [369, 433] width 0 height 12
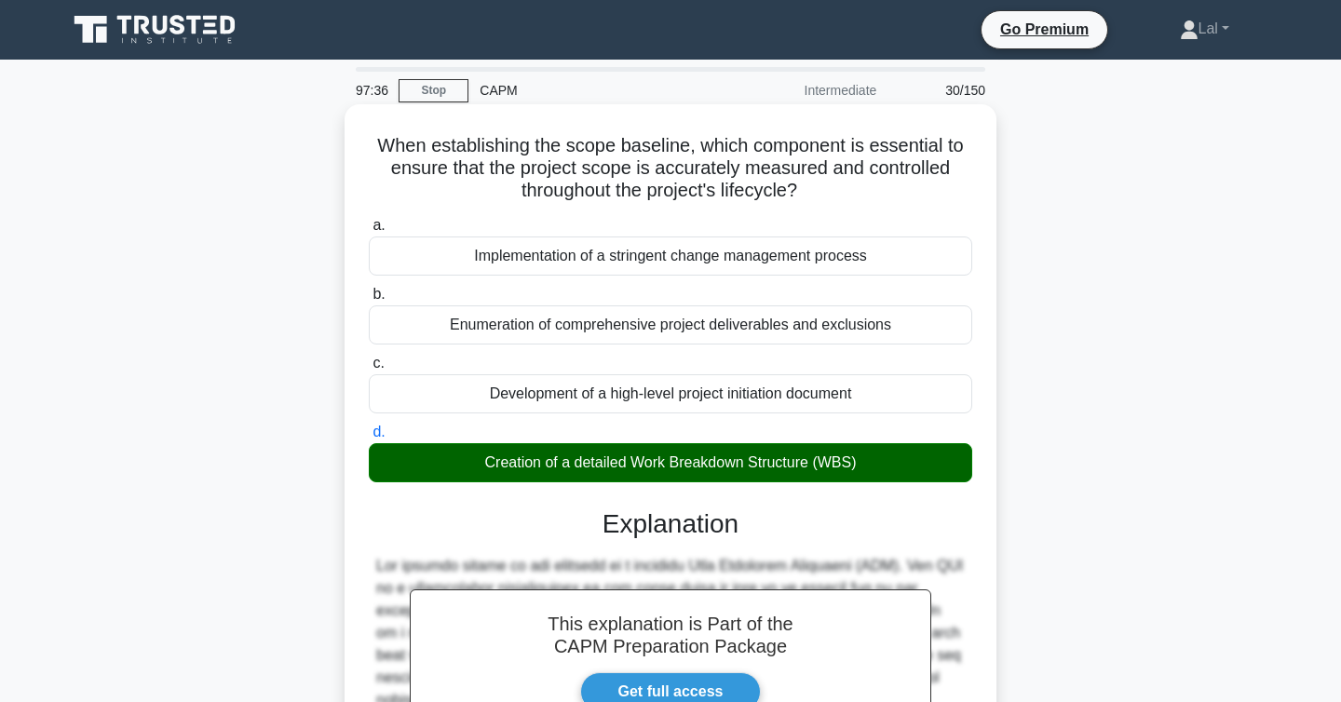
scroll to position [357, 0]
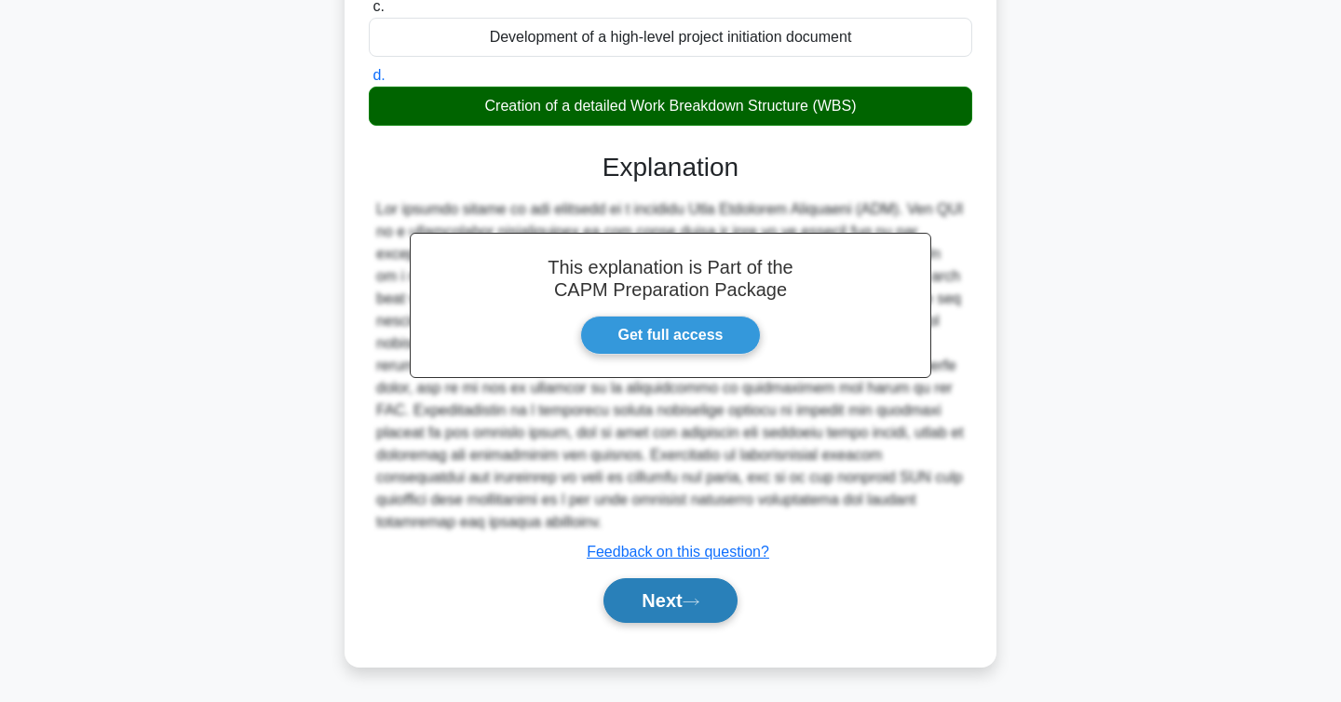
click at [680, 605] on button "Next" at bounding box center [670, 600] width 133 height 45
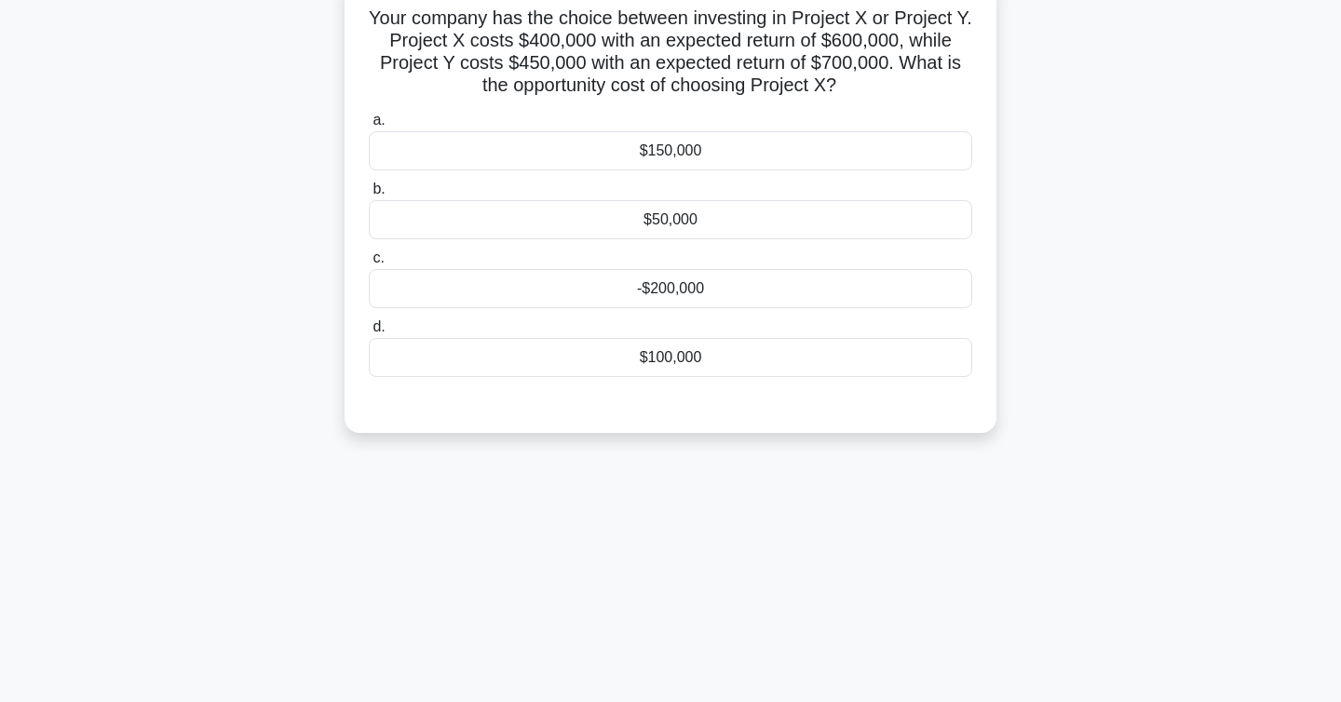
scroll to position [0, 0]
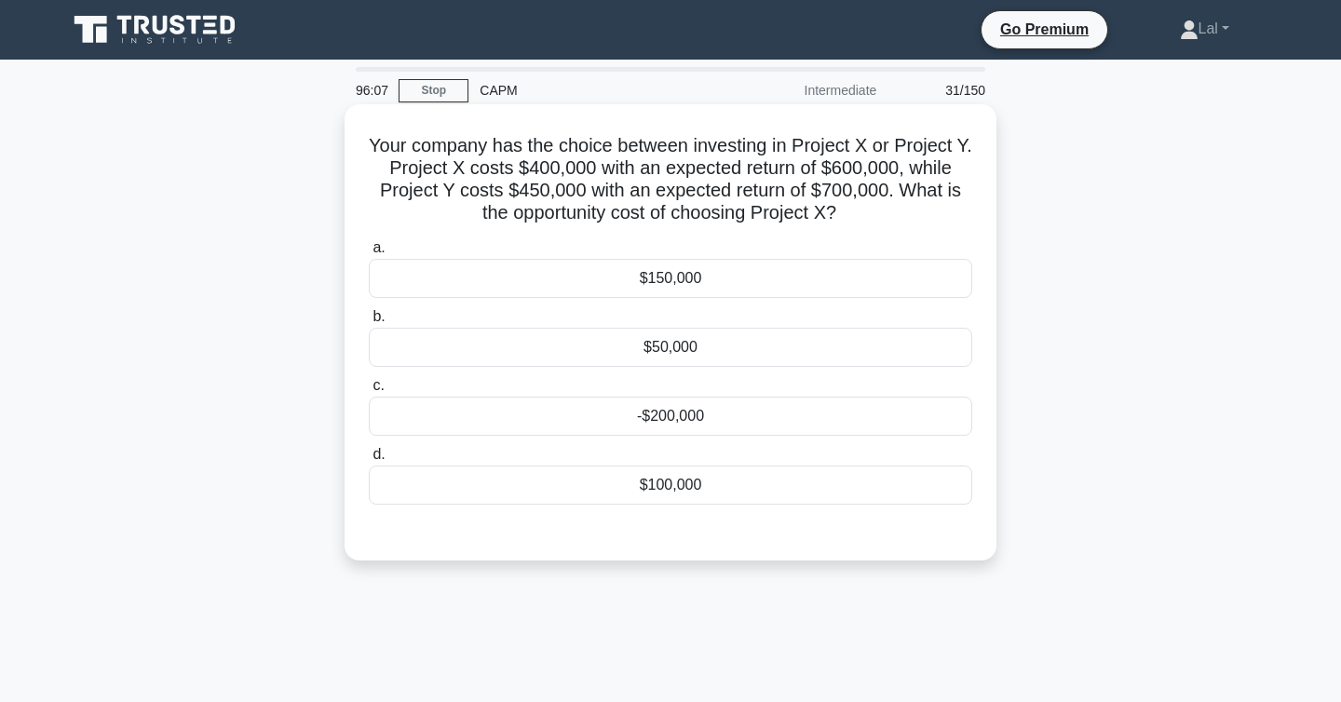
click at [754, 342] on div "$50,000" at bounding box center [671, 347] width 604 height 39
click at [369, 323] on input "b. $50,000" at bounding box center [369, 317] width 0 height 12
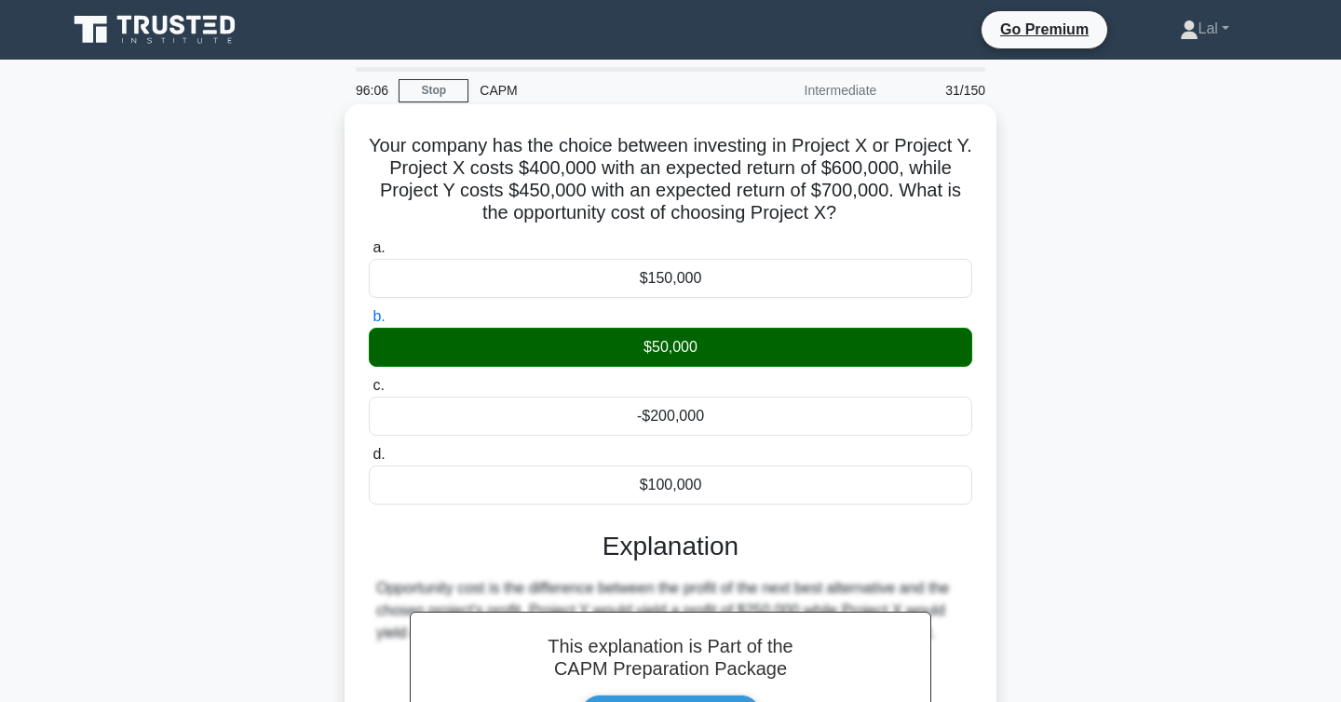
scroll to position [304, 0]
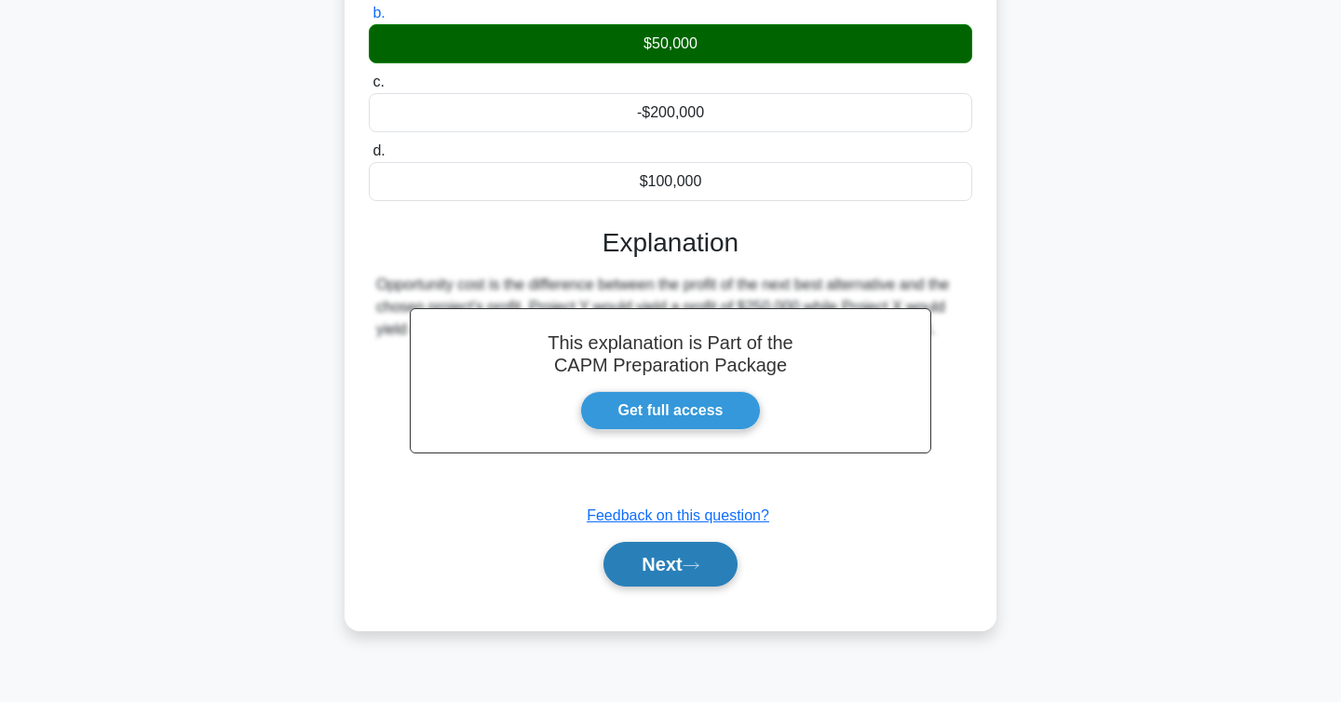
click at [700, 578] on button "Next" at bounding box center [670, 564] width 133 height 45
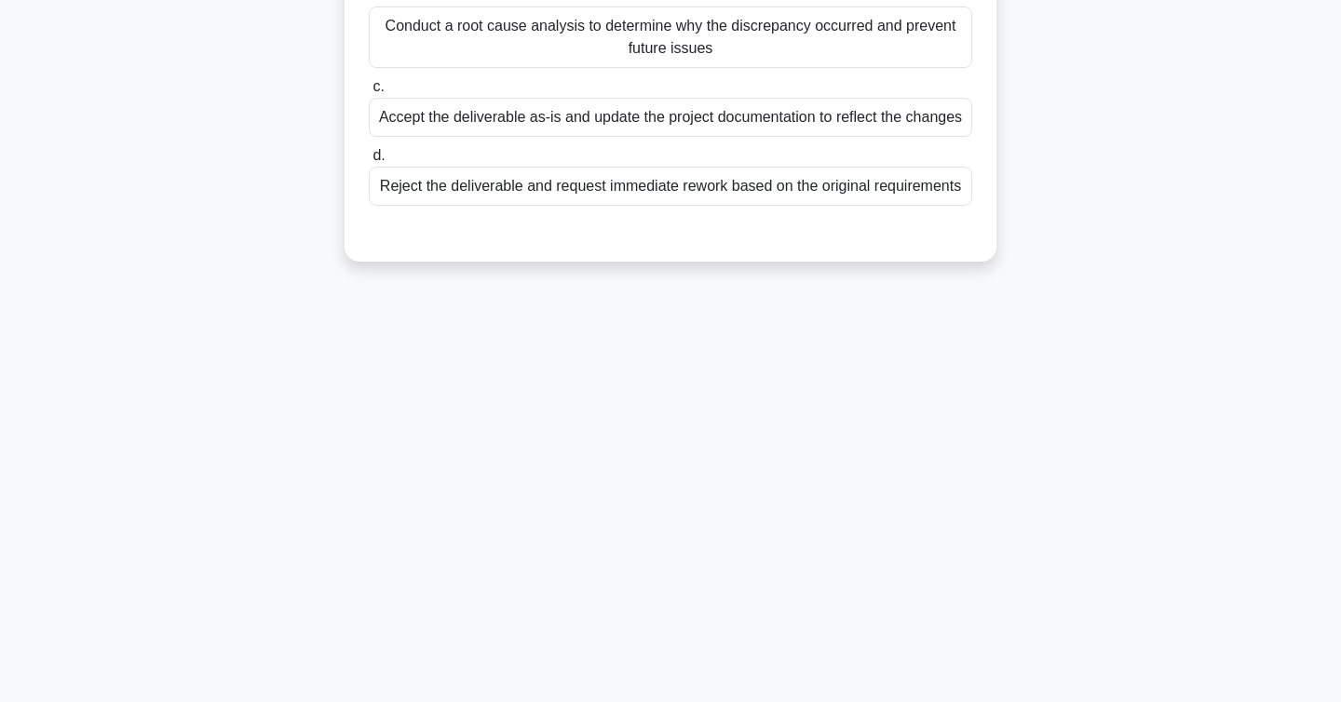
scroll to position [0, 0]
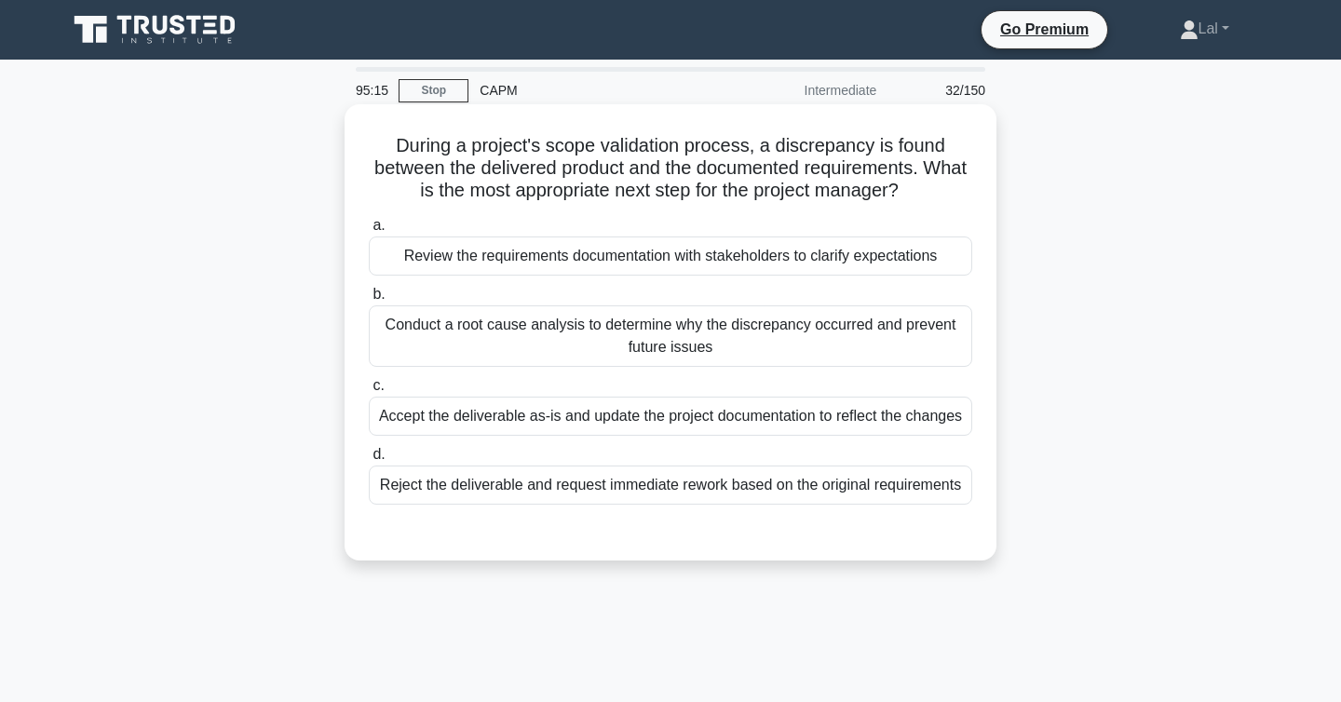
click at [700, 349] on div "Conduct a root cause analysis to determine why the discrepancy occurred and pre…" at bounding box center [671, 336] width 604 height 61
click at [369, 301] on input "b. Conduct a root cause analysis to determine why the discrepancy occurred and …" at bounding box center [369, 295] width 0 height 12
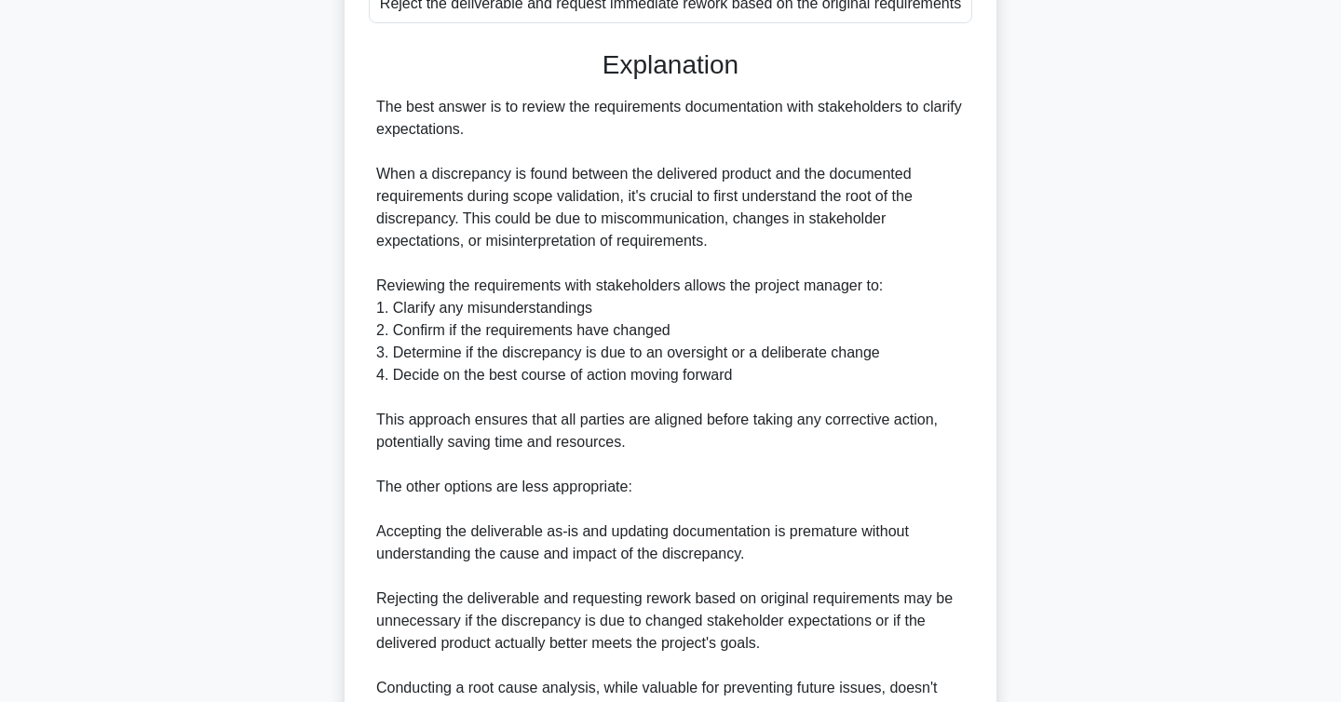
scroll to position [694, 0]
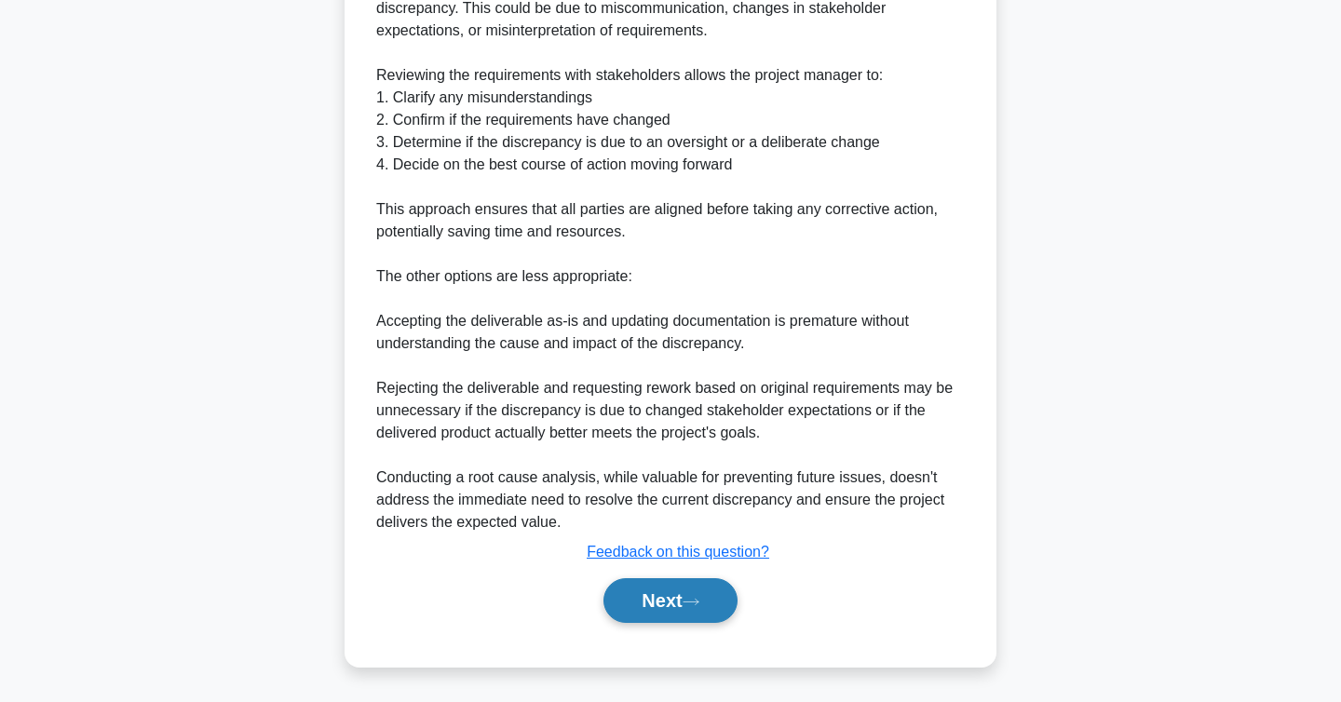
click at [670, 609] on button "Next" at bounding box center [670, 600] width 133 height 45
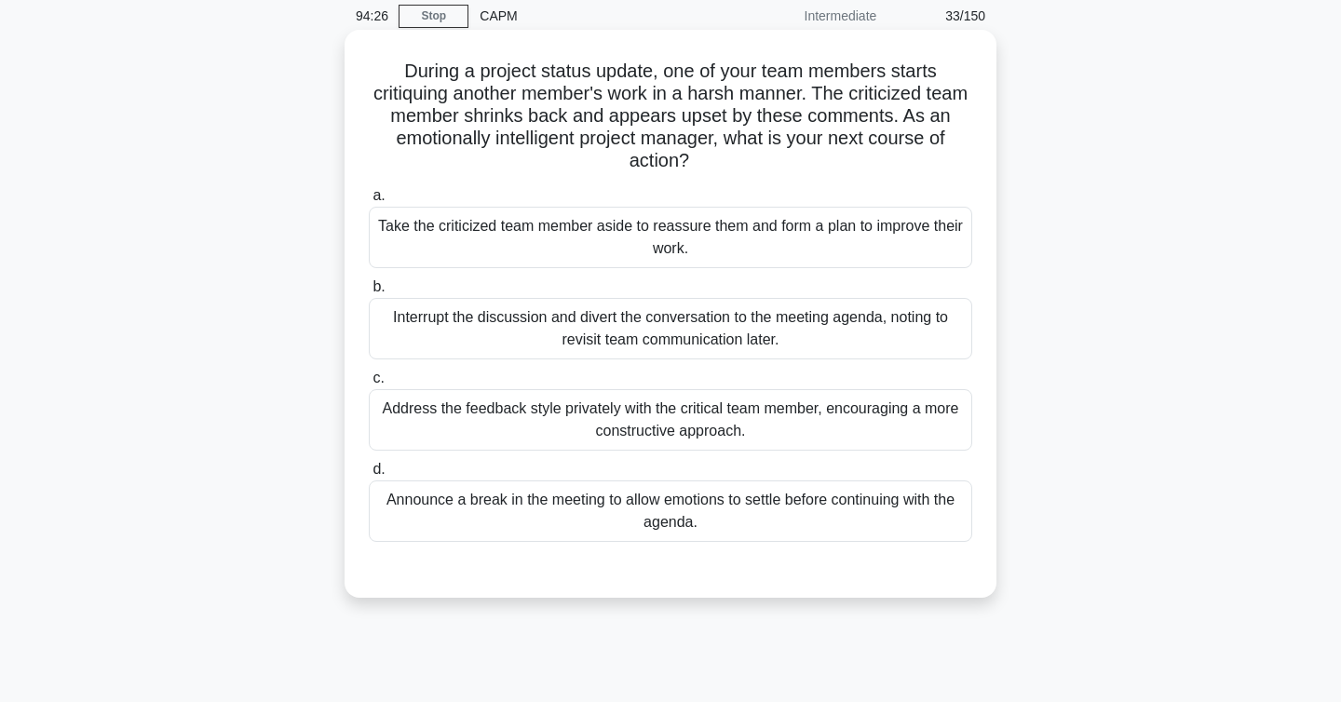
scroll to position [83, 0]
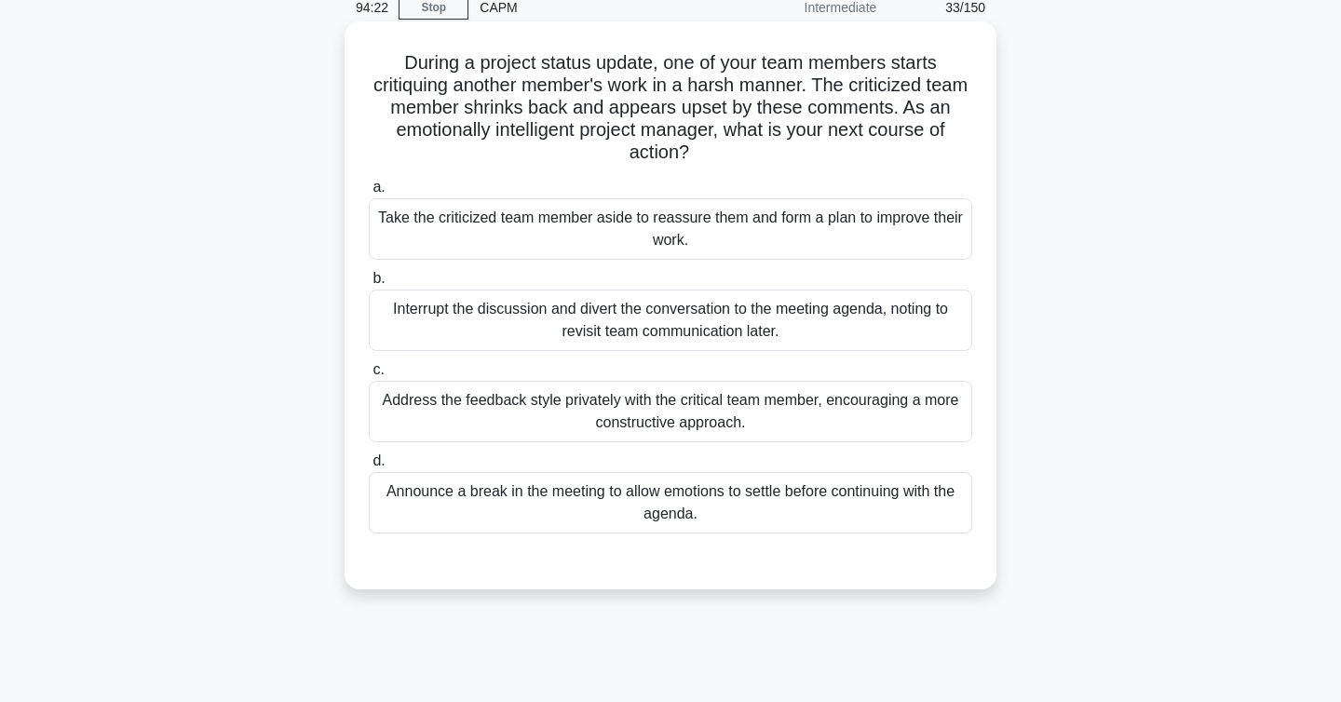
click at [691, 514] on div "Announce a break in the meeting to allow emotions to settle before continuing w…" at bounding box center [671, 502] width 604 height 61
click at [369, 468] on input "d. Announce a break in the meeting to allow emotions to settle before continuin…" at bounding box center [369, 461] width 0 height 12
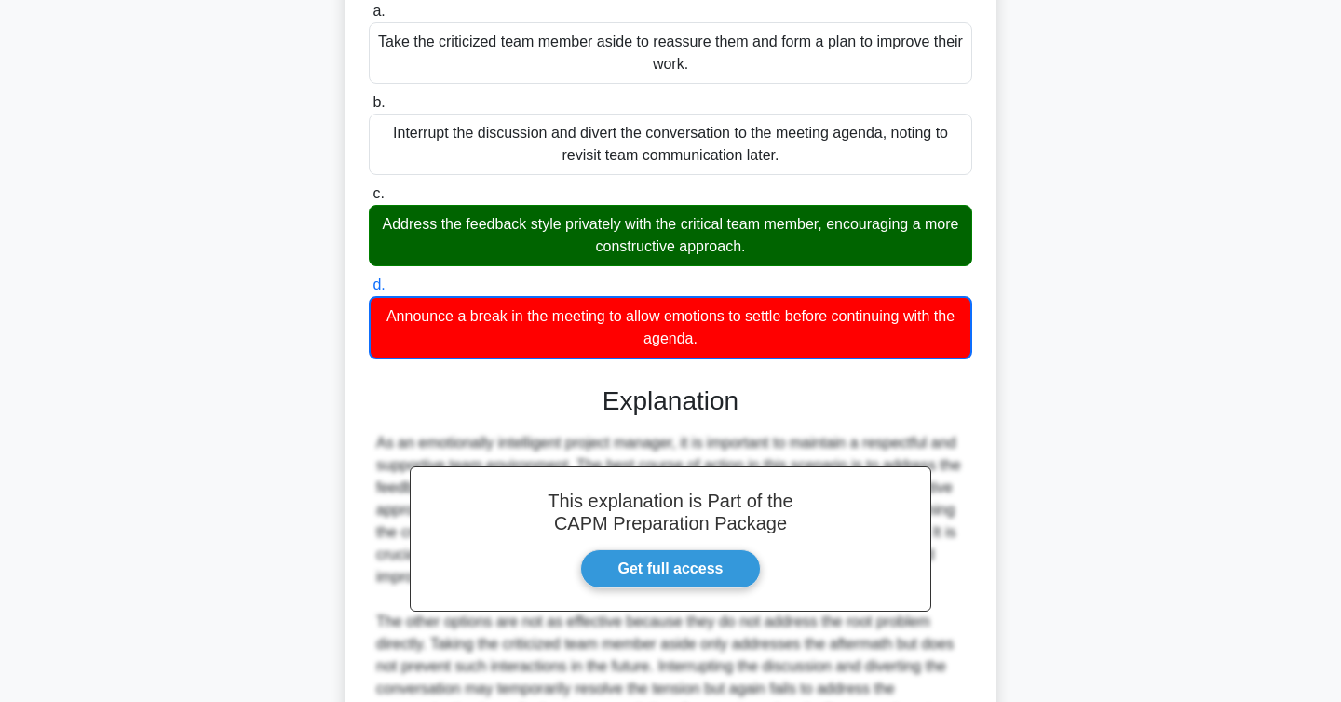
scroll to position [515, 0]
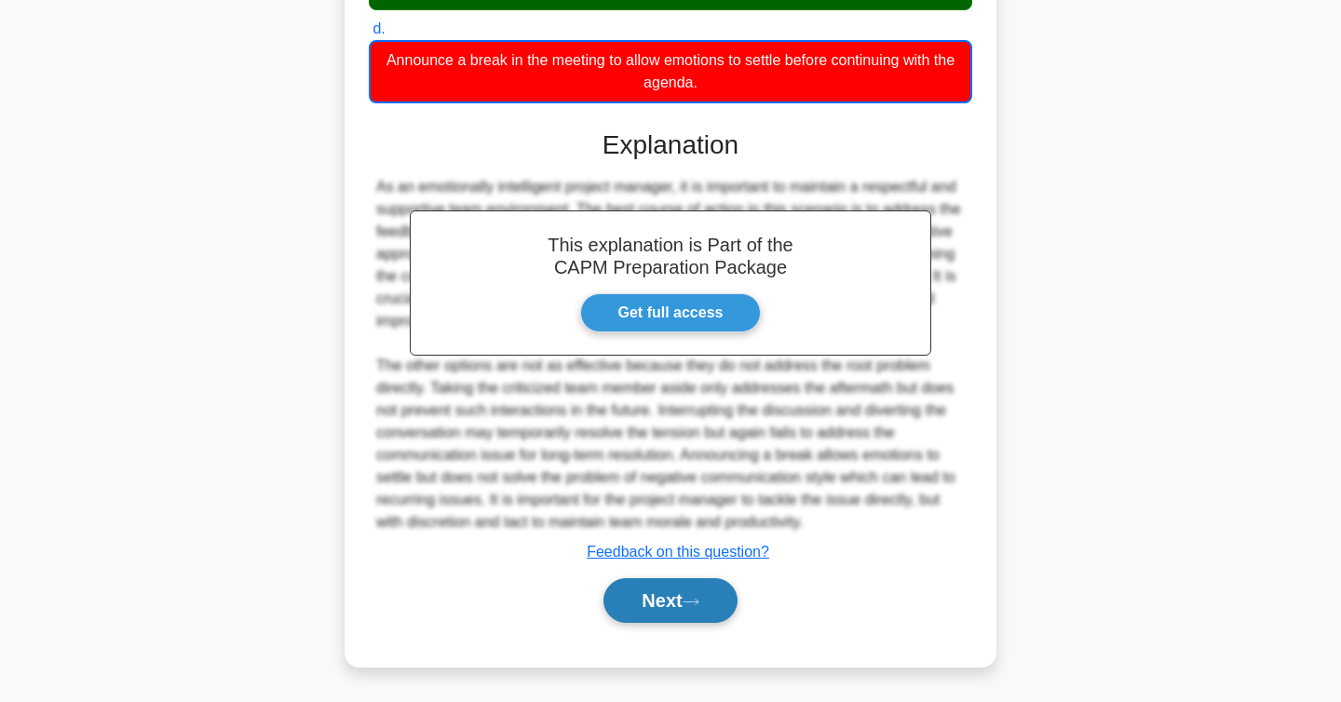
click at [699, 605] on icon at bounding box center [691, 602] width 17 height 10
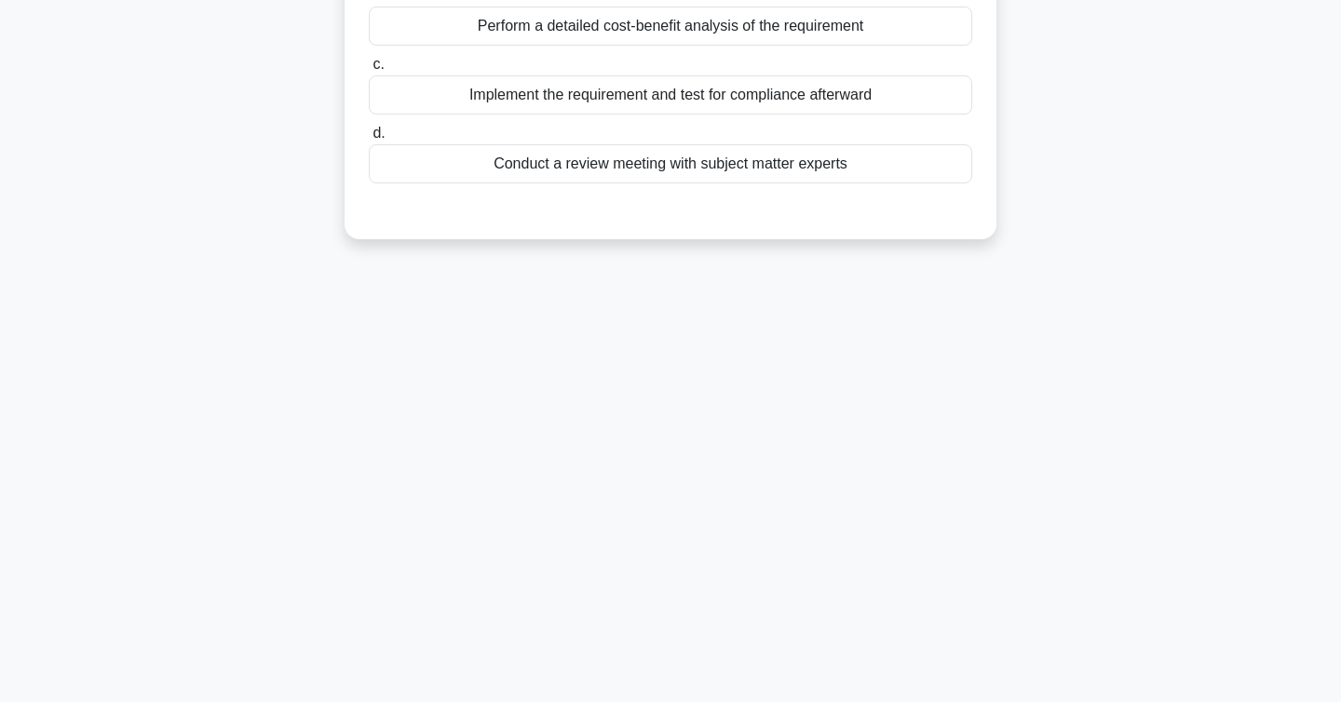
scroll to position [0, 0]
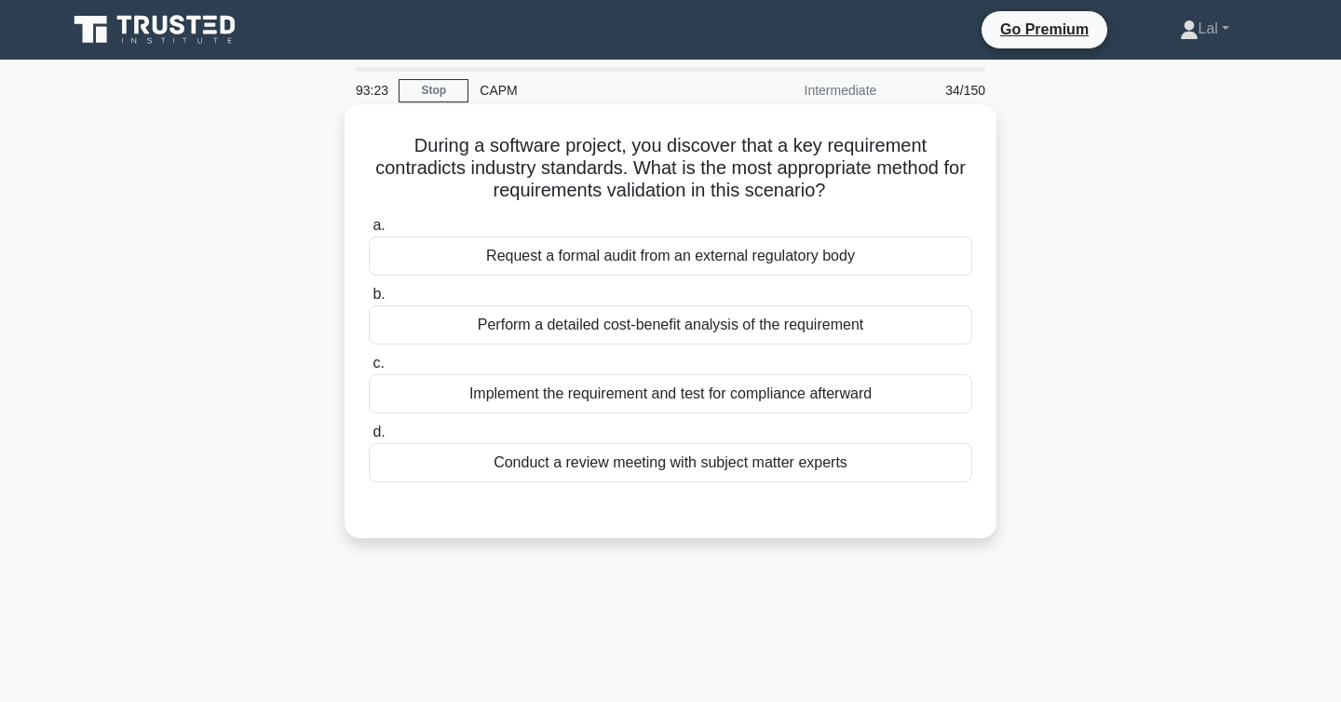
click at [608, 334] on div "Perform a detailed cost-benefit analysis of the requirement" at bounding box center [671, 325] width 604 height 39
click at [369, 301] on input "b. Perform a detailed cost-benefit analysis of the requirement" at bounding box center [369, 295] width 0 height 12
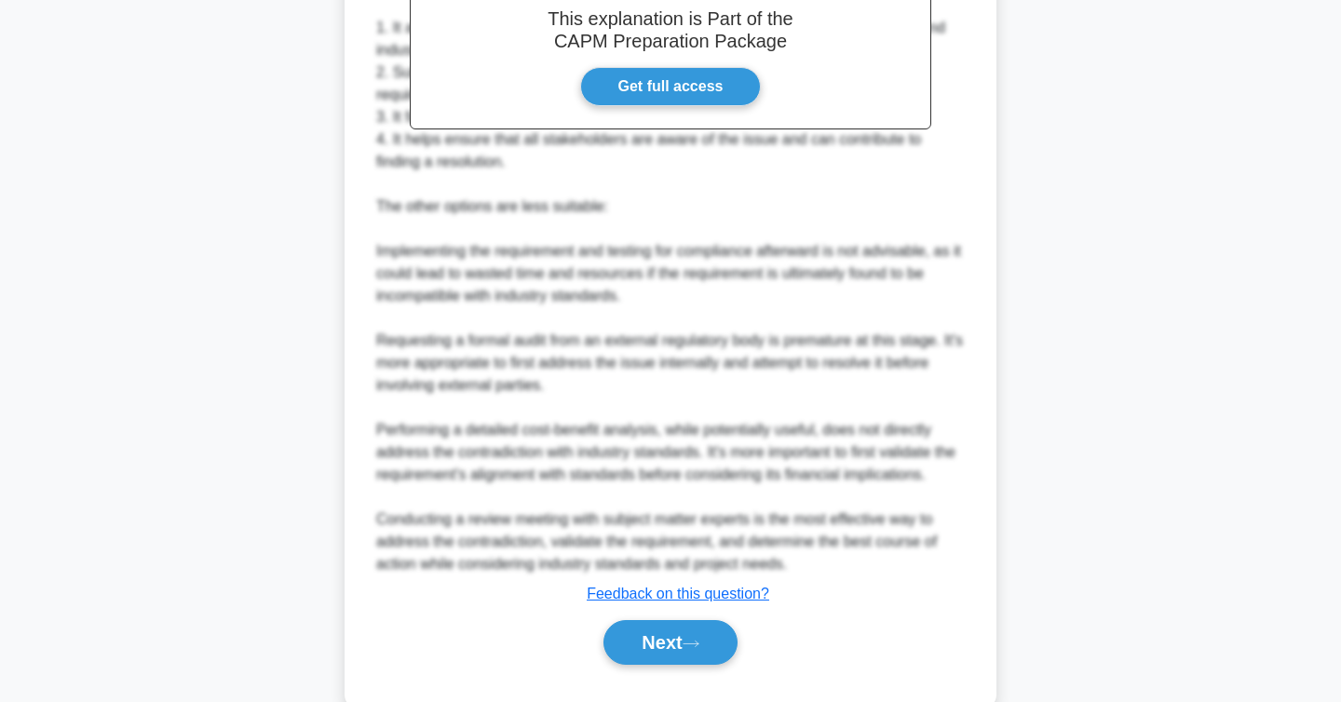
scroll to position [649, 0]
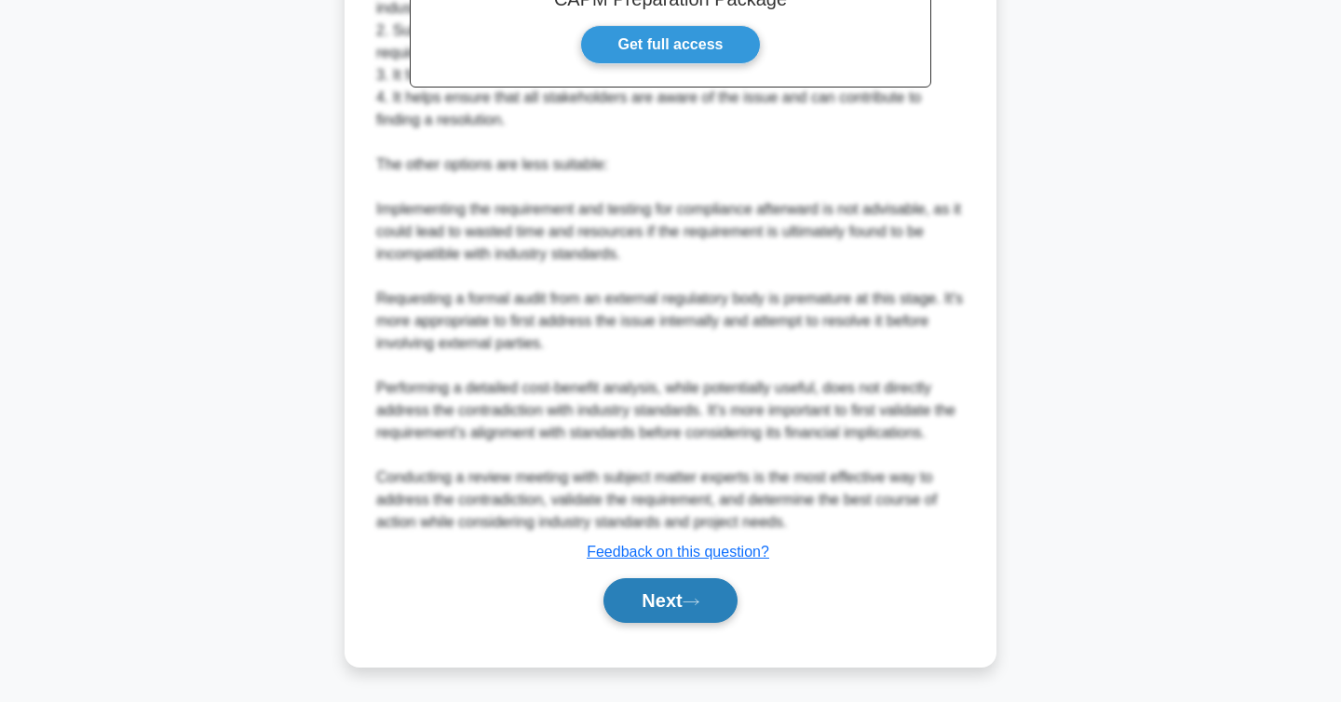
click at [686, 595] on button "Next" at bounding box center [670, 600] width 133 height 45
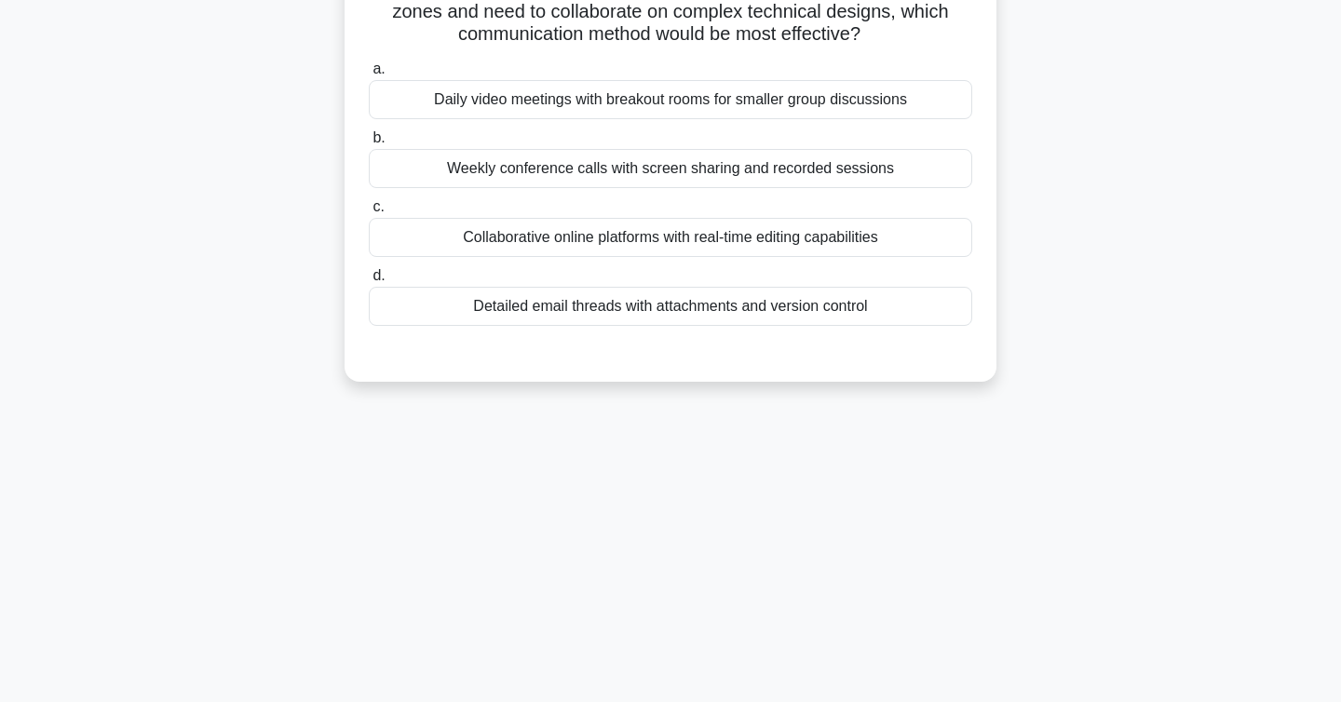
scroll to position [0, 0]
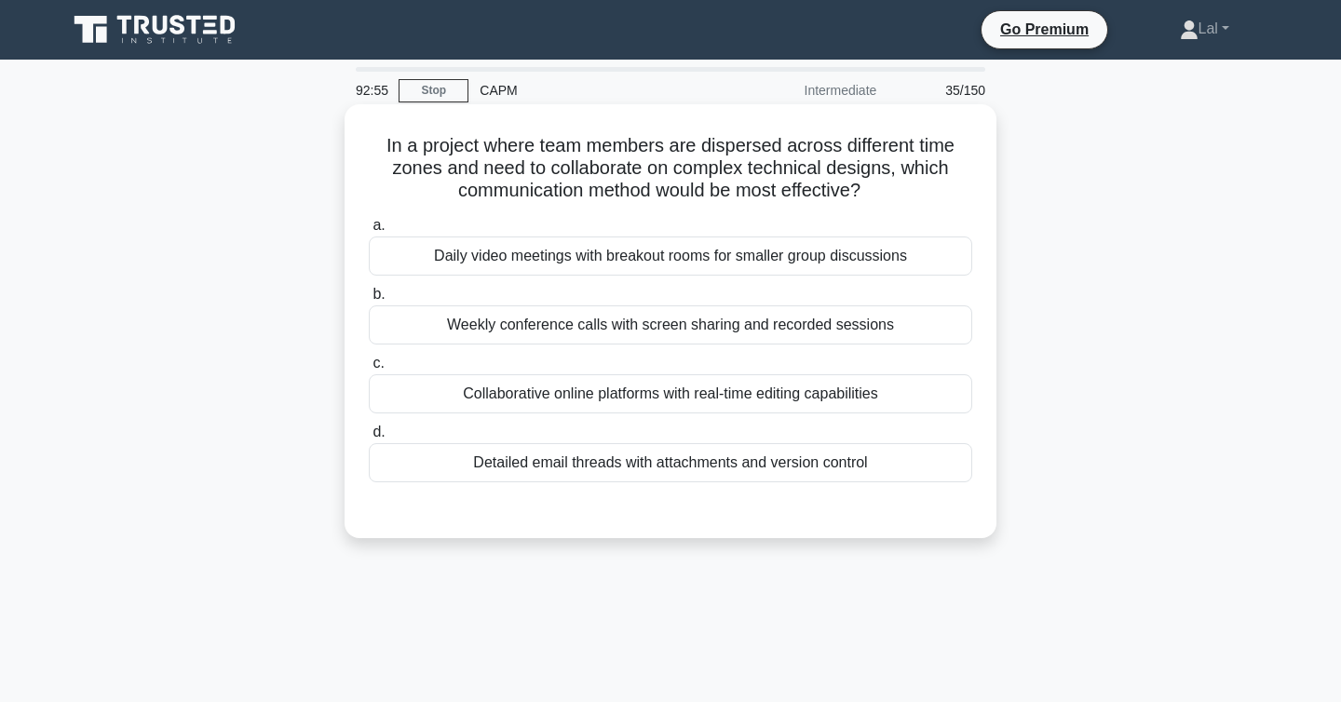
click at [500, 396] on div "Collaborative online platforms with real-time editing capabilities" at bounding box center [671, 393] width 604 height 39
click at [369, 370] on input "c. Collaborative online platforms with real-time editing capabilities" at bounding box center [369, 364] width 0 height 12
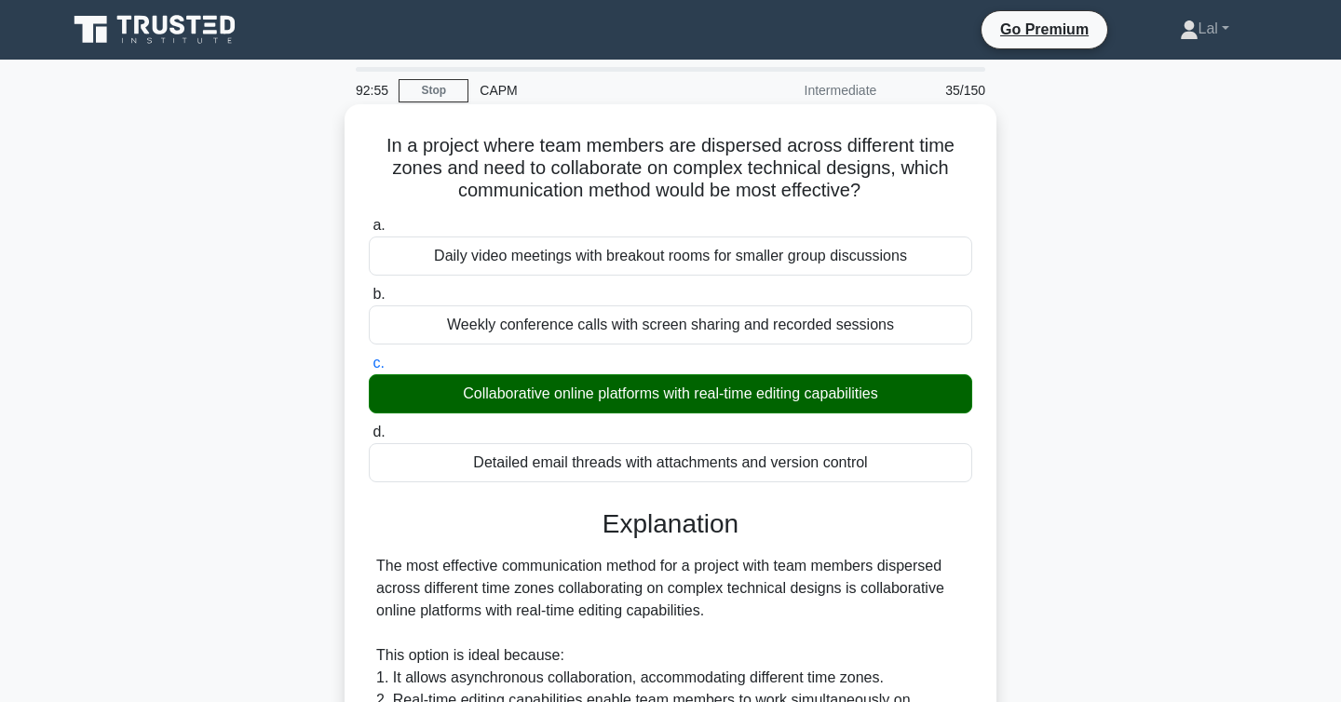
scroll to position [513, 0]
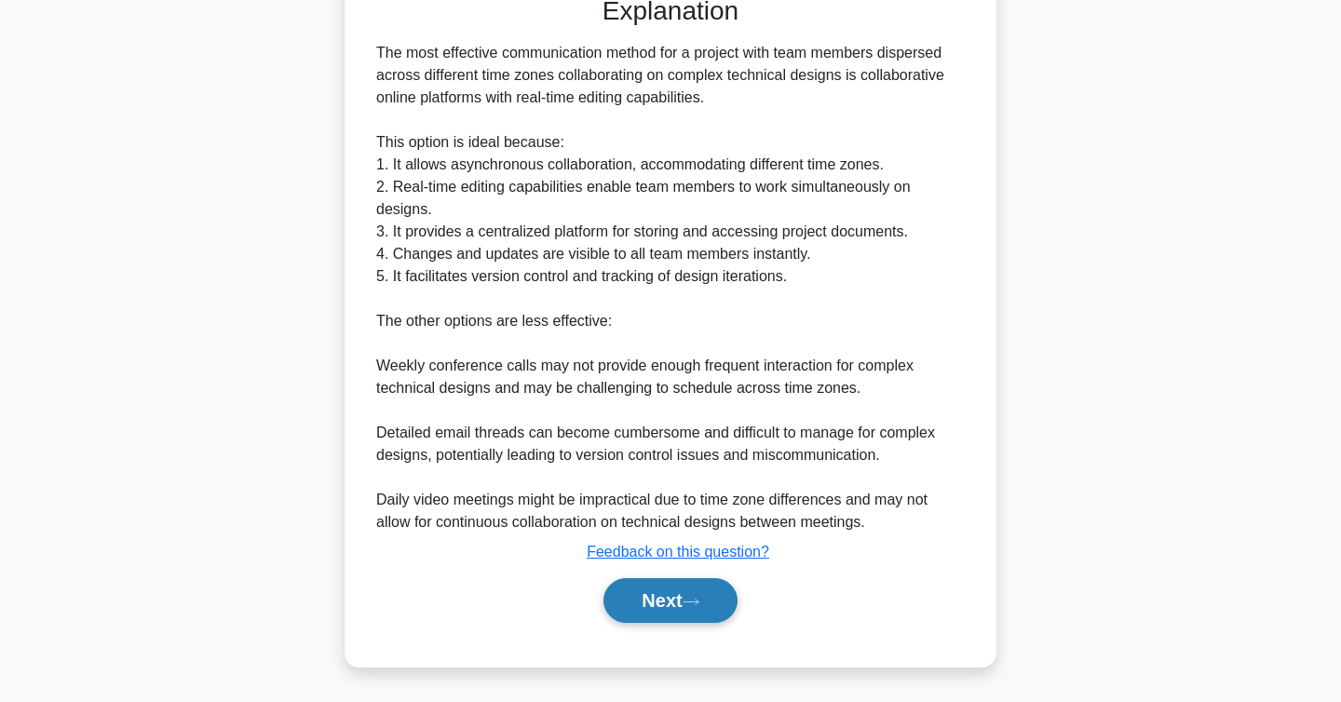
click at [617, 599] on button "Next" at bounding box center [670, 600] width 133 height 45
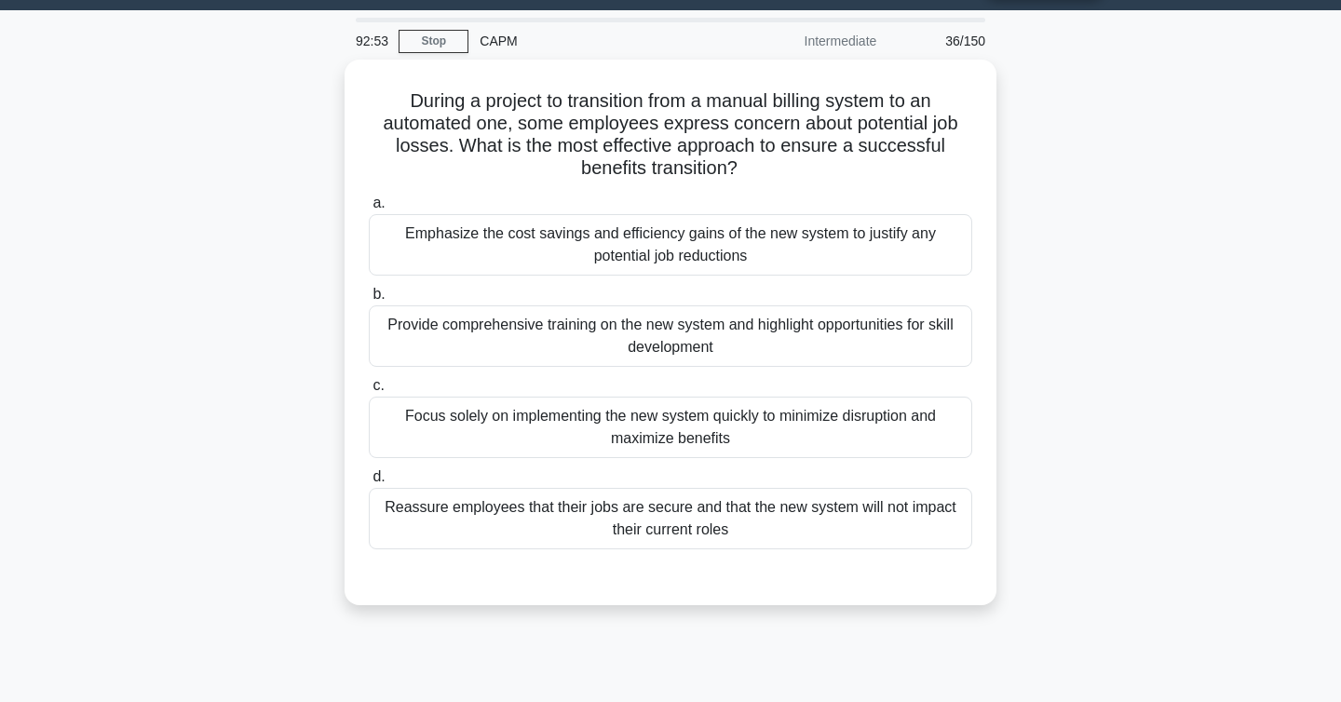
scroll to position [0, 0]
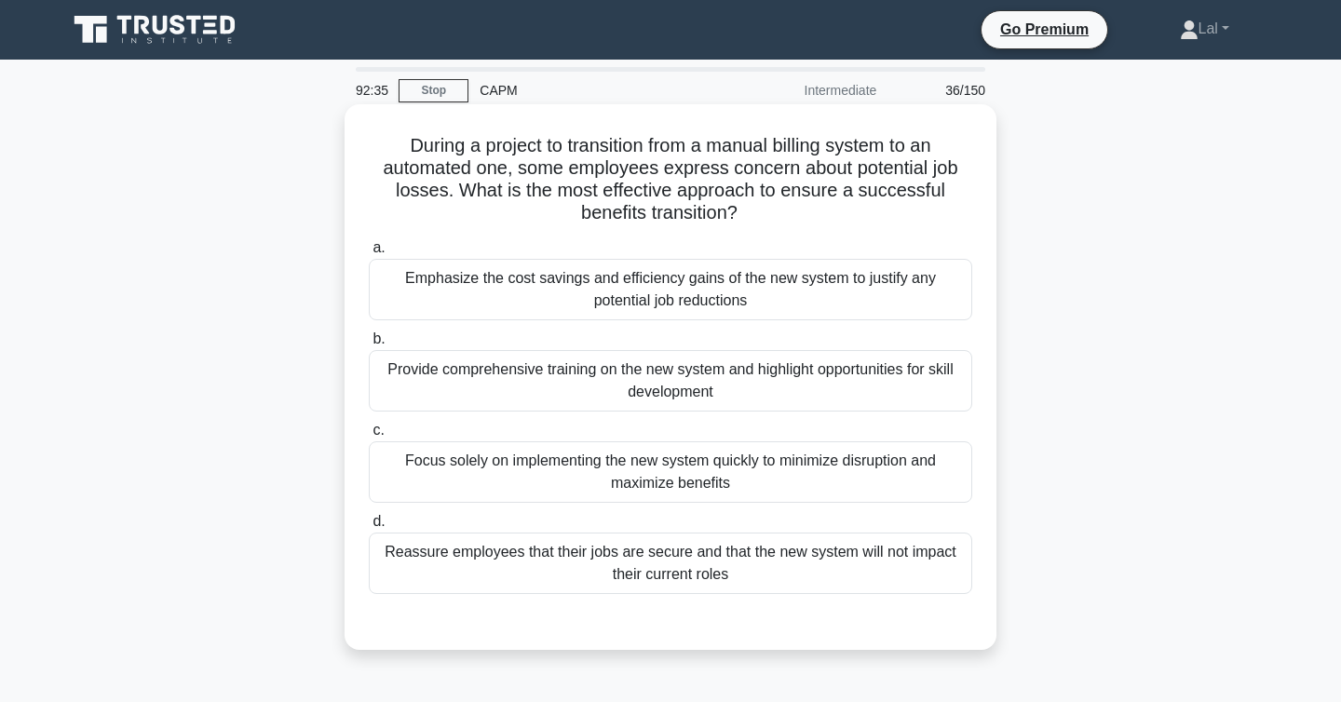
click at [764, 375] on div "Provide comprehensive training on the new system and highlight opportunities fo…" at bounding box center [671, 380] width 604 height 61
click at [369, 346] on input "b. Provide comprehensive training on the new system and highlight opportunities…" at bounding box center [369, 339] width 0 height 12
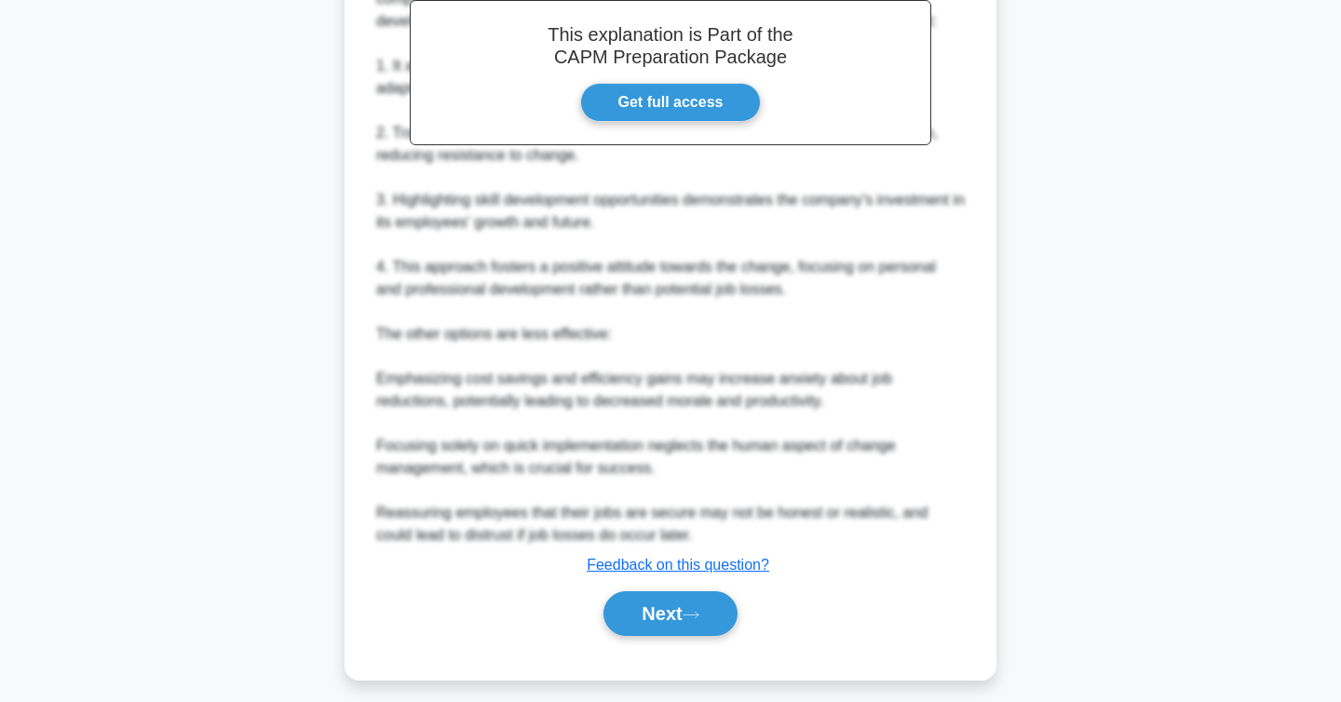
scroll to position [714, 0]
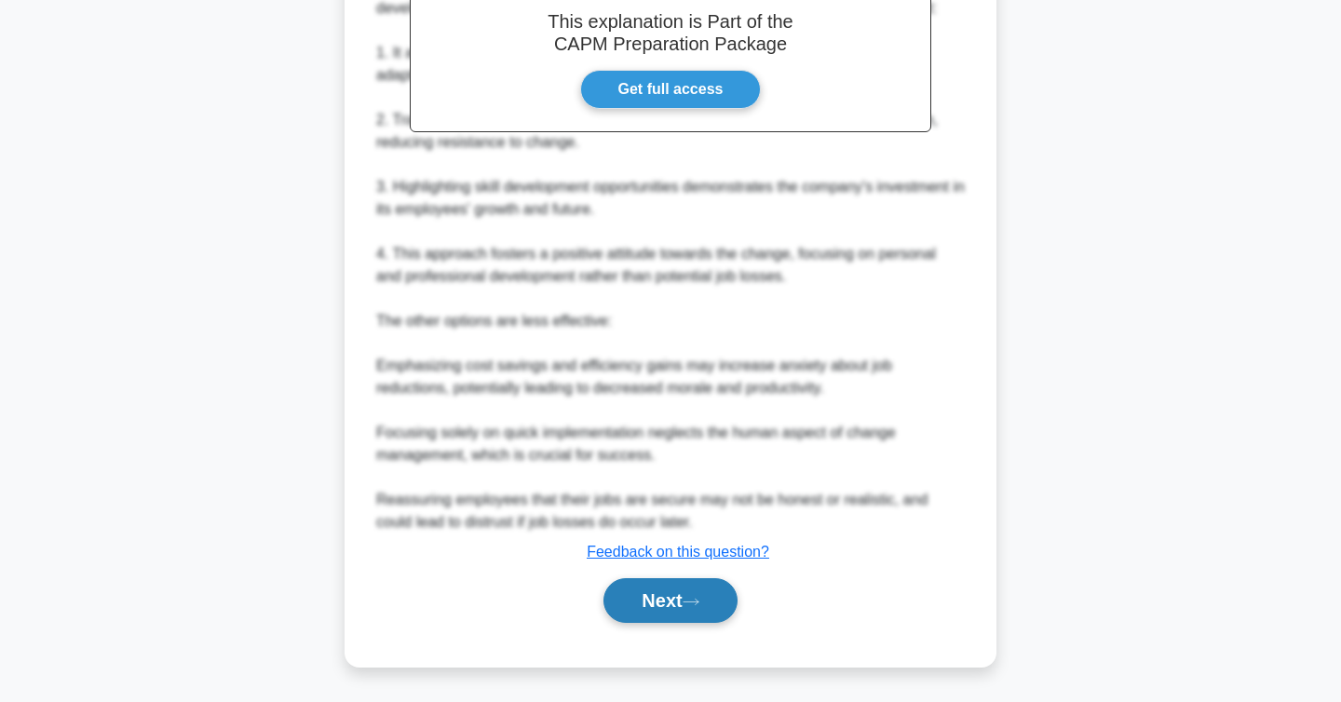
click at [656, 586] on button "Next" at bounding box center [670, 600] width 133 height 45
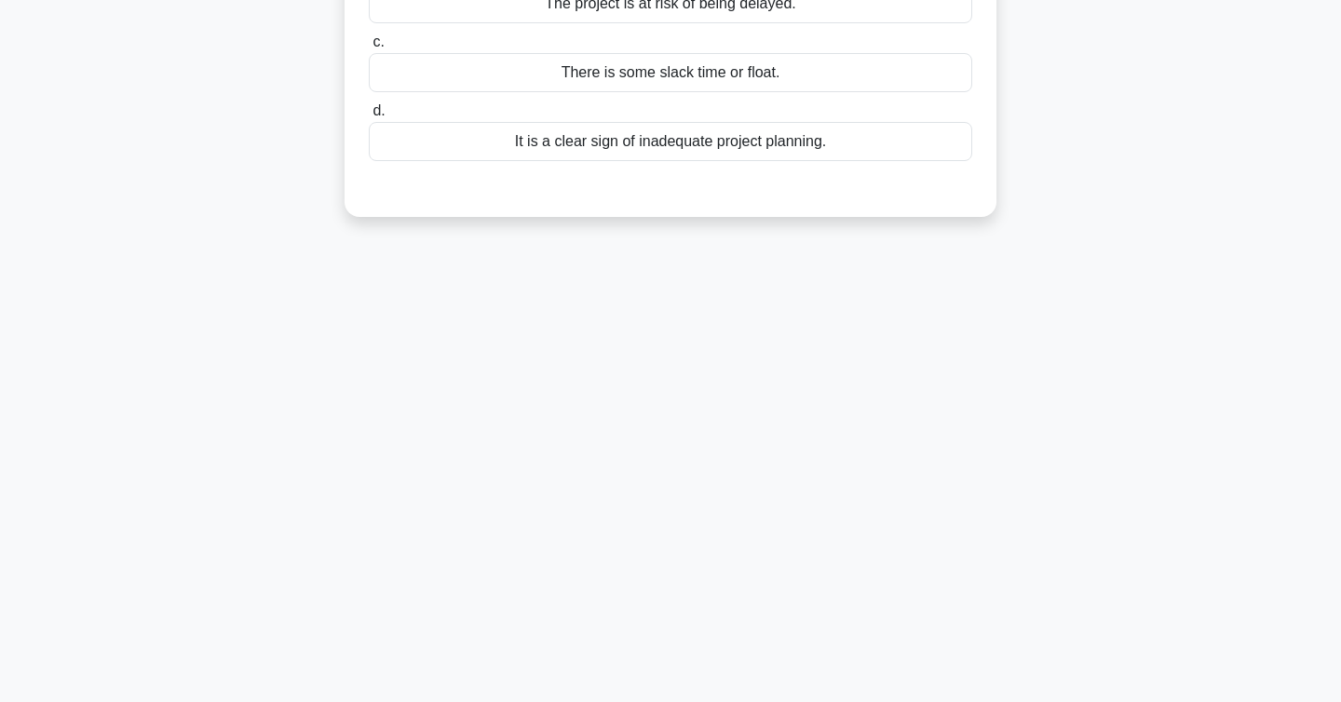
scroll to position [0, 0]
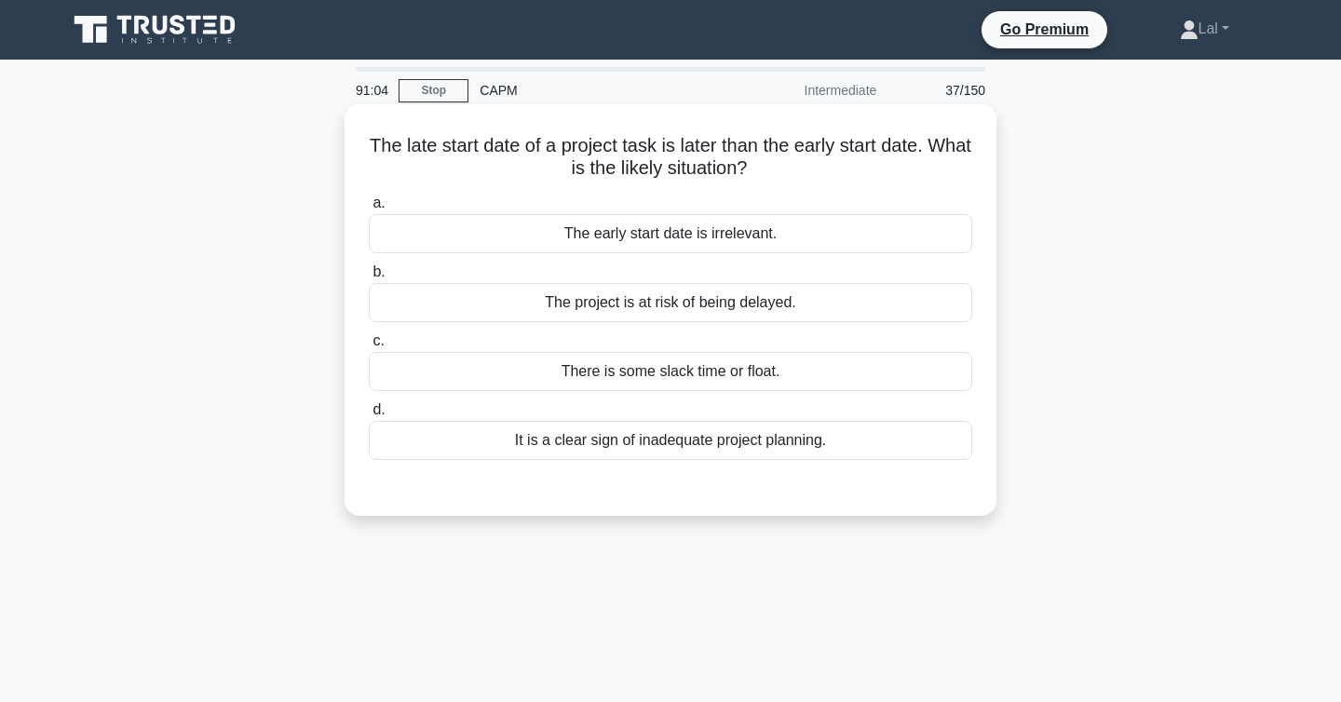
click at [756, 363] on div "There is some slack time or float." at bounding box center [671, 371] width 604 height 39
click at [369, 347] on input "c. There is some slack time or float." at bounding box center [369, 341] width 0 height 12
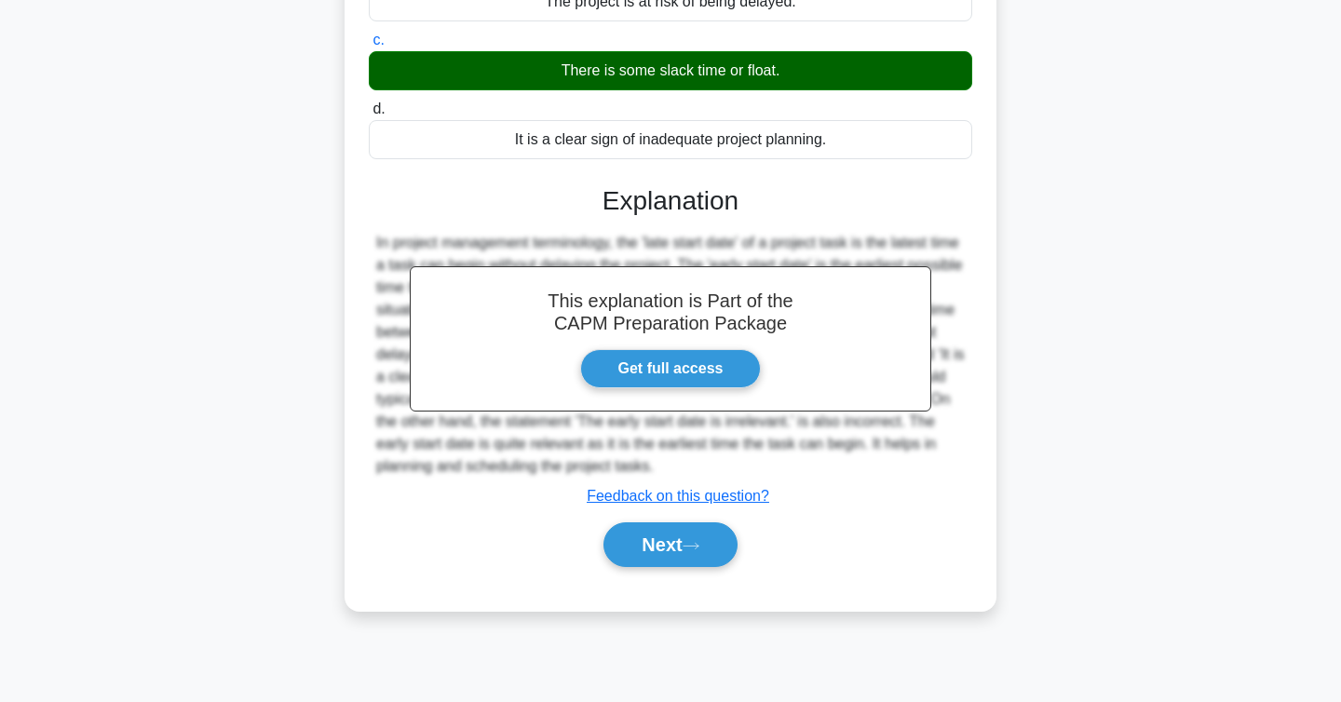
scroll to position [304, 0]
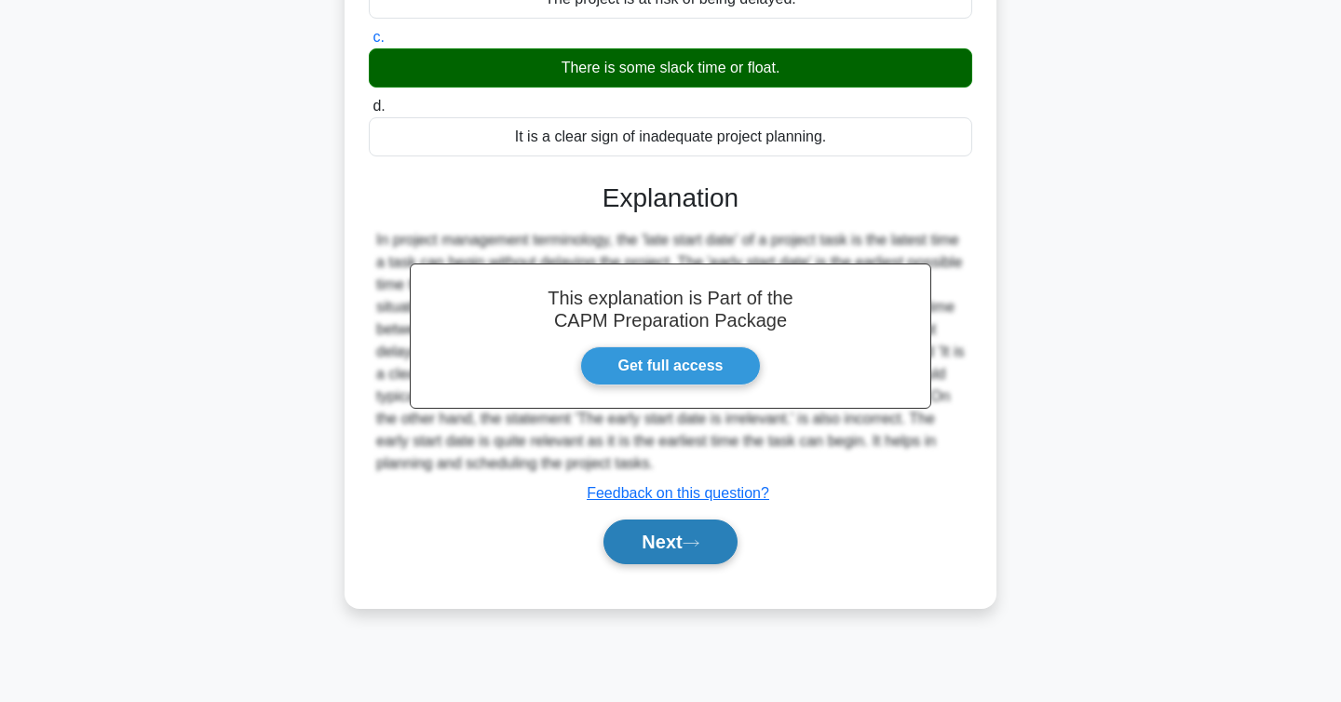
click at [605, 530] on button "Next" at bounding box center [670, 542] width 133 height 45
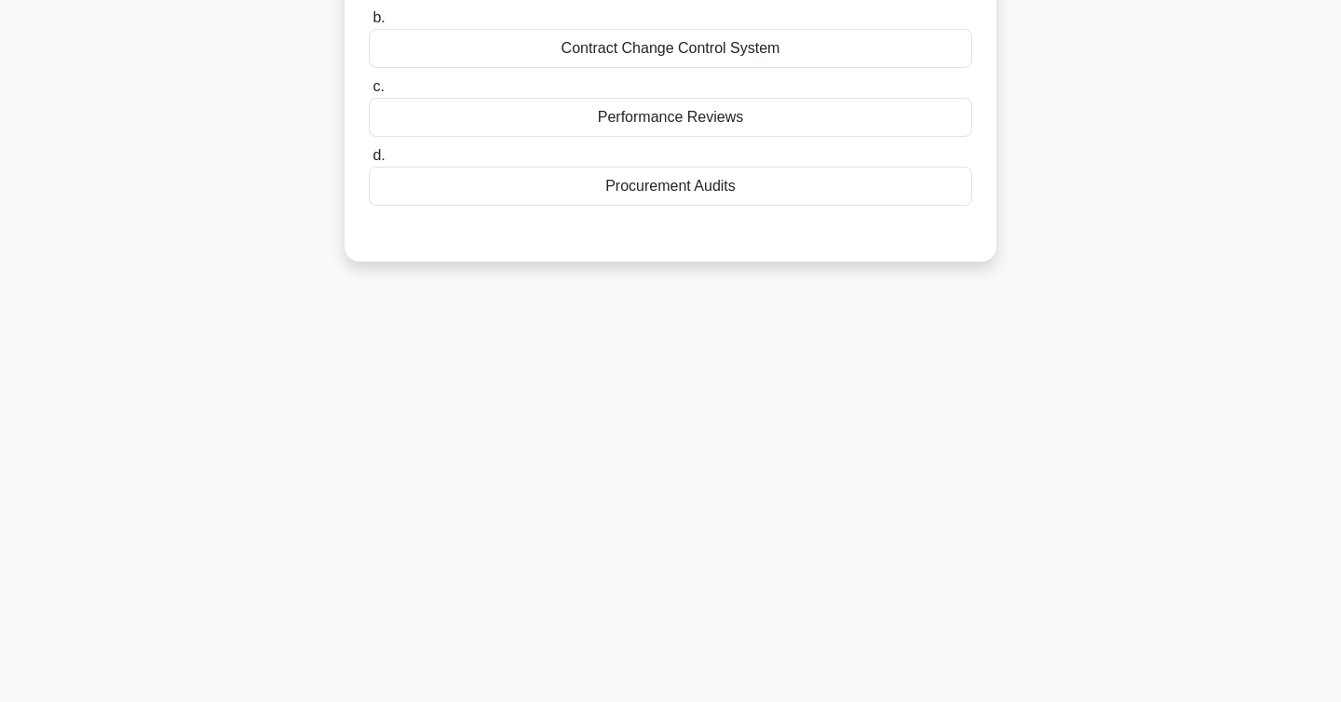
scroll to position [0, 0]
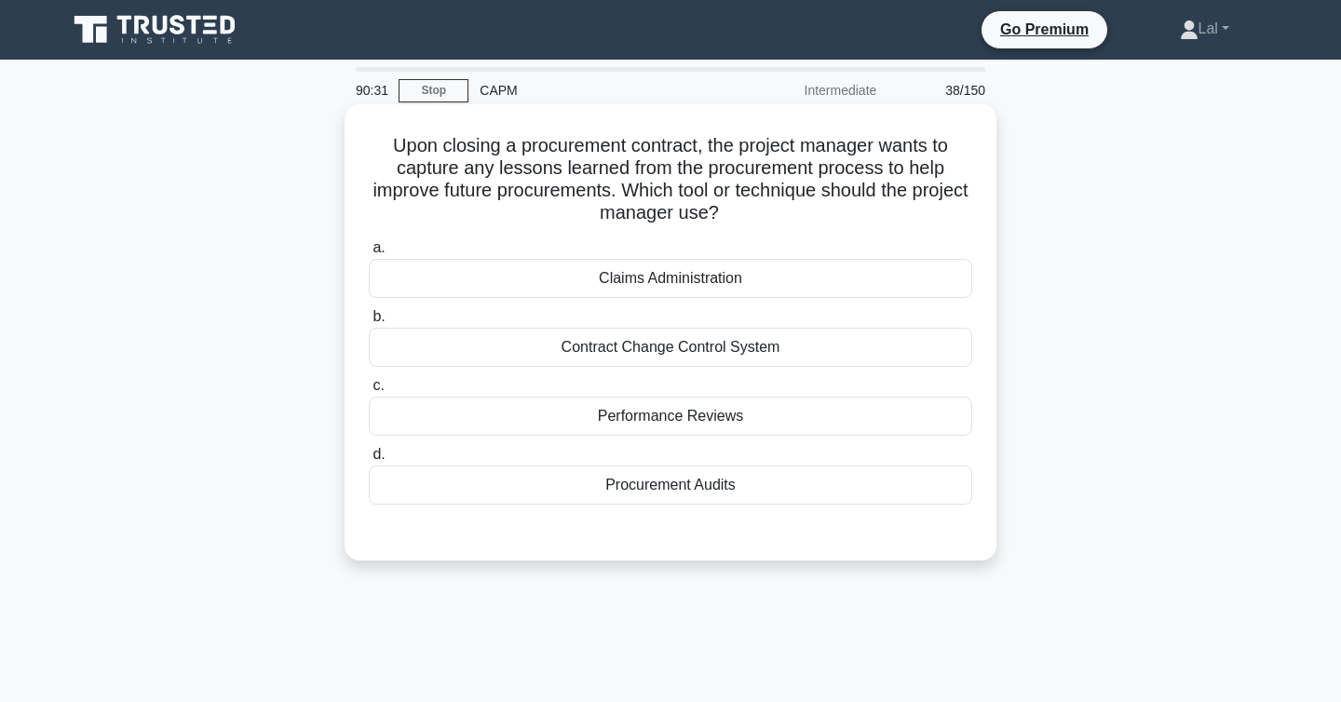
click at [649, 491] on div "Procurement Audits" at bounding box center [671, 485] width 604 height 39
click at [369, 461] on input "d. Procurement Audits" at bounding box center [369, 455] width 0 height 12
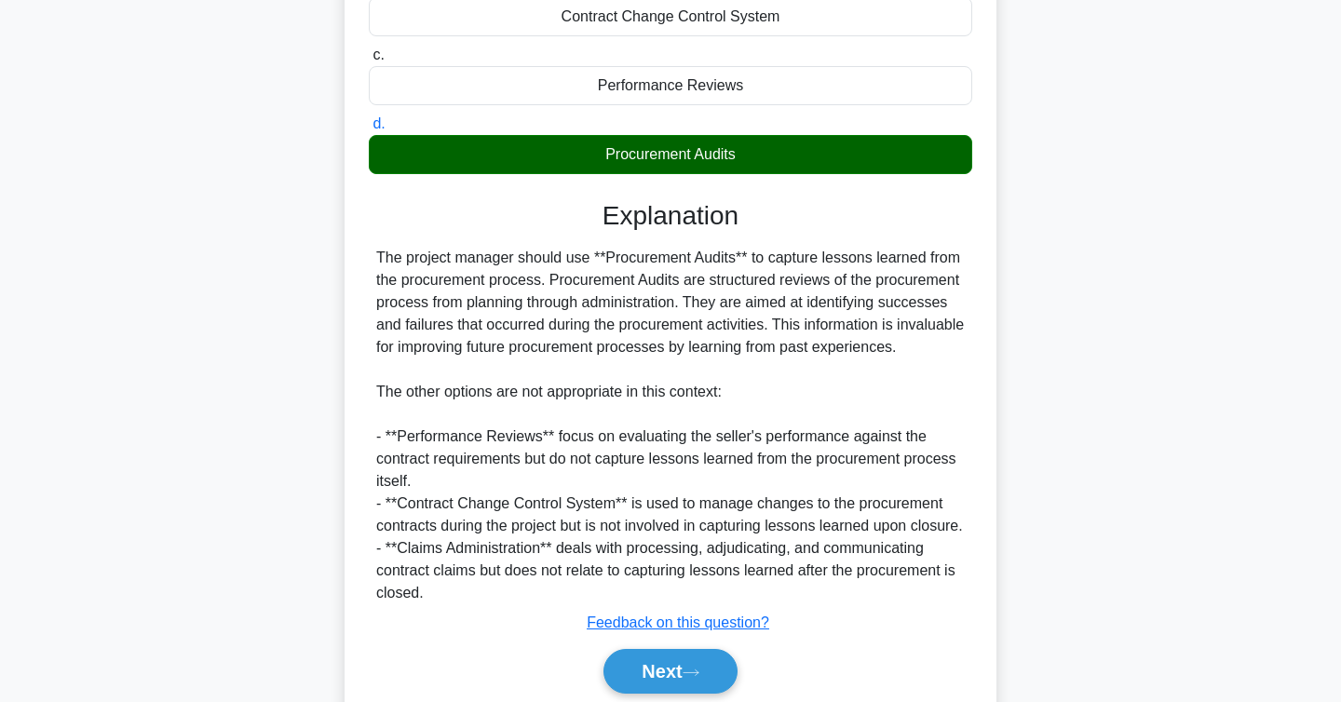
scroll to position [446, 0]
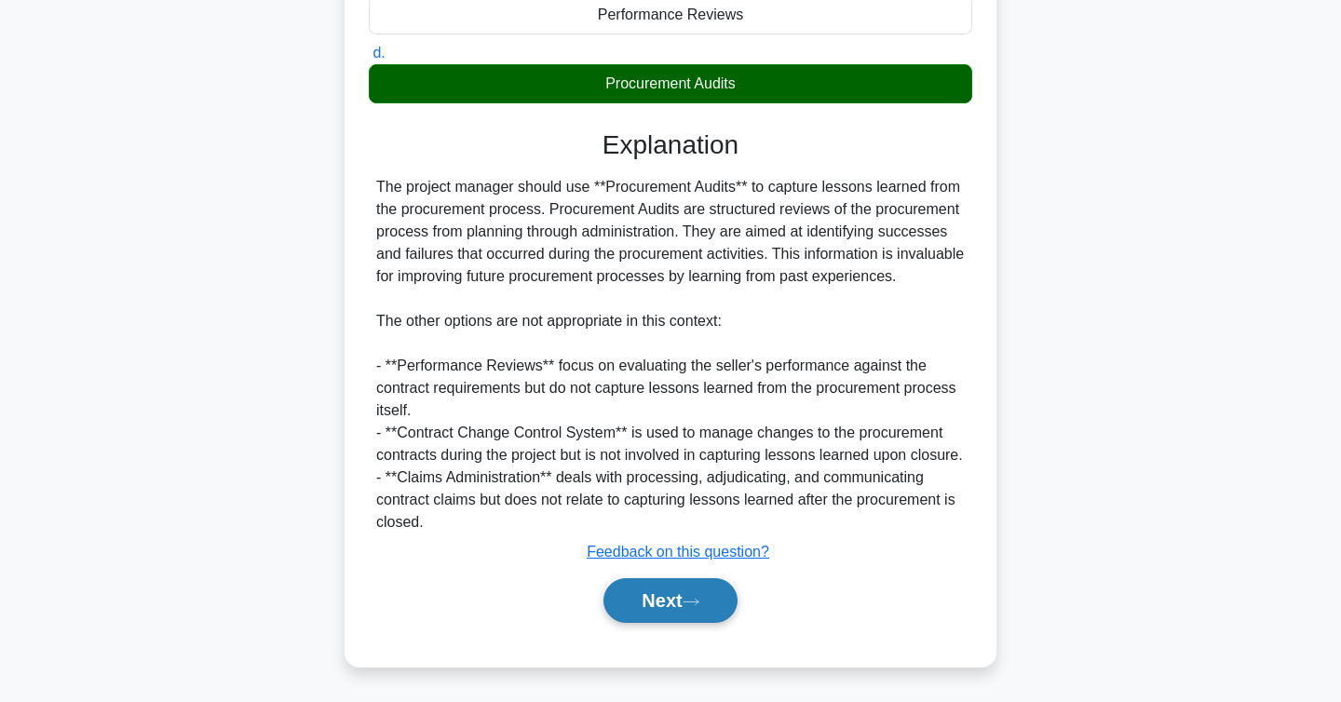
click at [681, 611] on button "Next" at bounding box center [670, 600] width 133 height 45
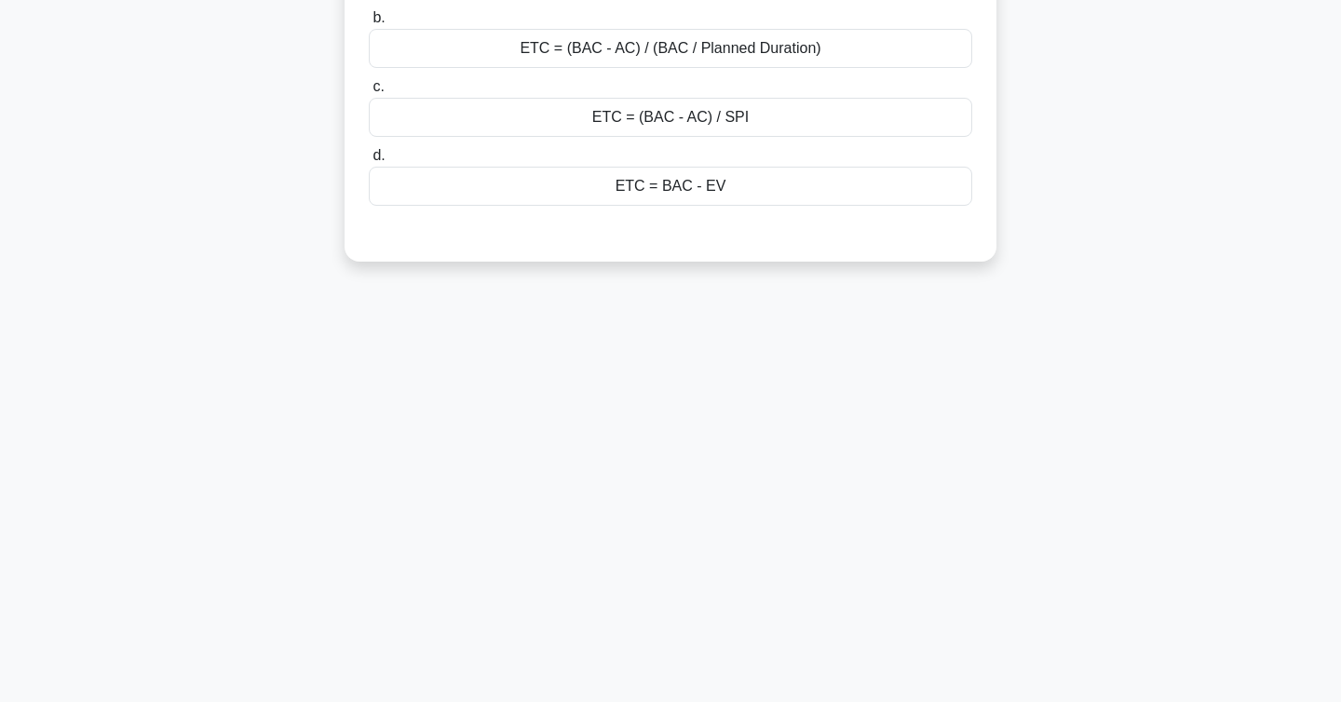
scroll to position [0, 0]
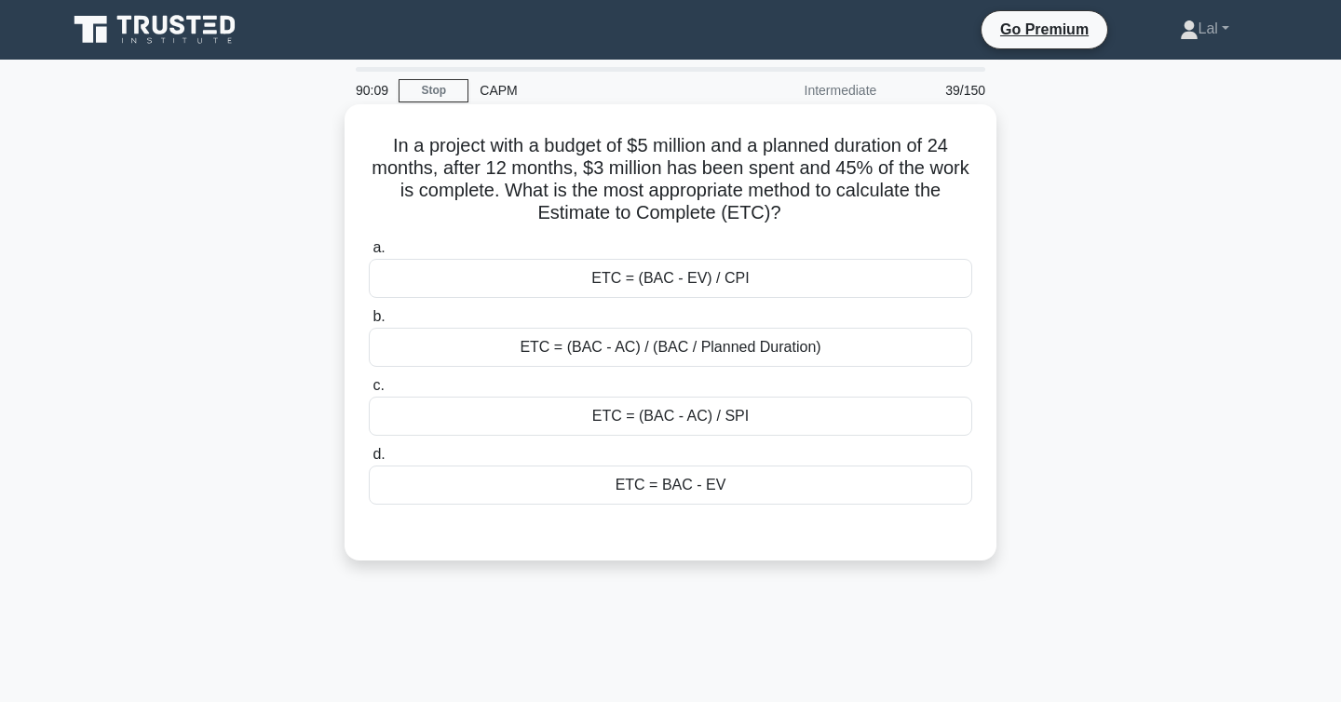
click at [853, 350] on div "ETC = (BAC - AC) / (BAC / Planned Duration)" at bounding box center [671, 347] width 604 height 39
click at [369, 323] on input "b. ETC = (BAC - AC) / (BAC / Planned Duration)" at bounding box center [369, 317] width 0 height 12
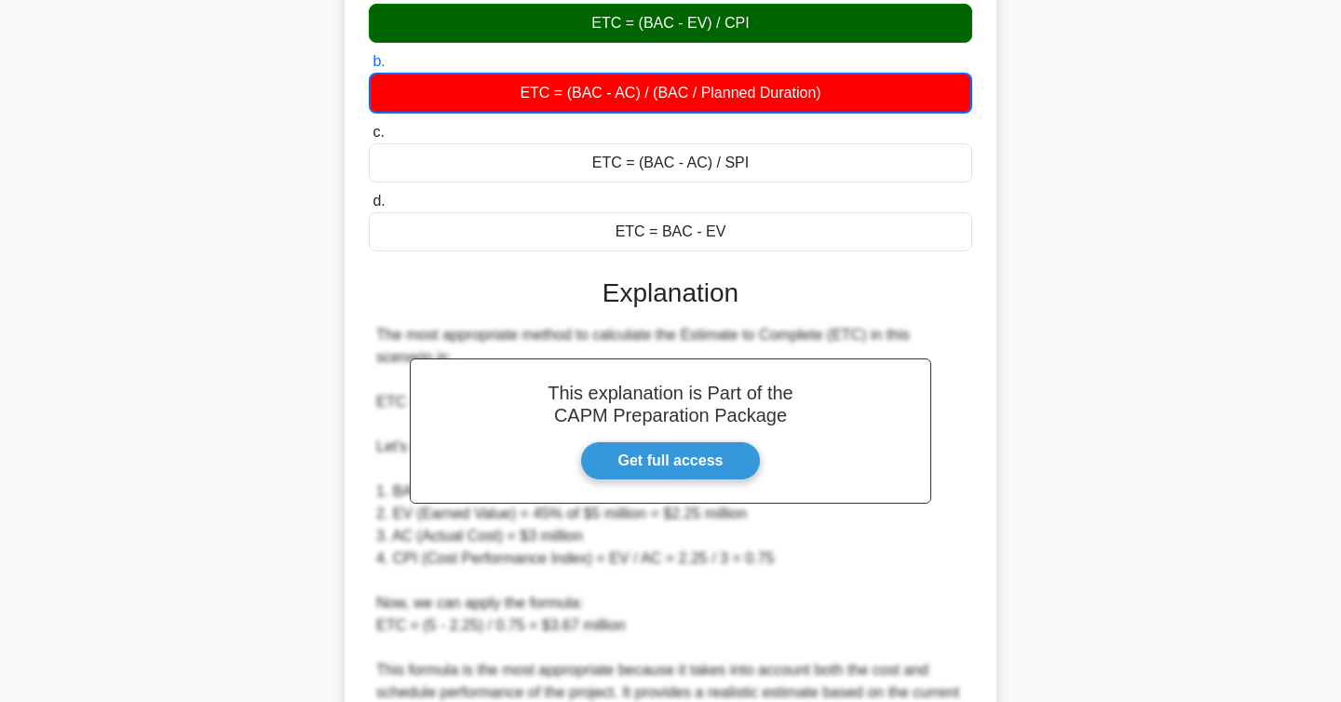
scroll to position [627, 0]
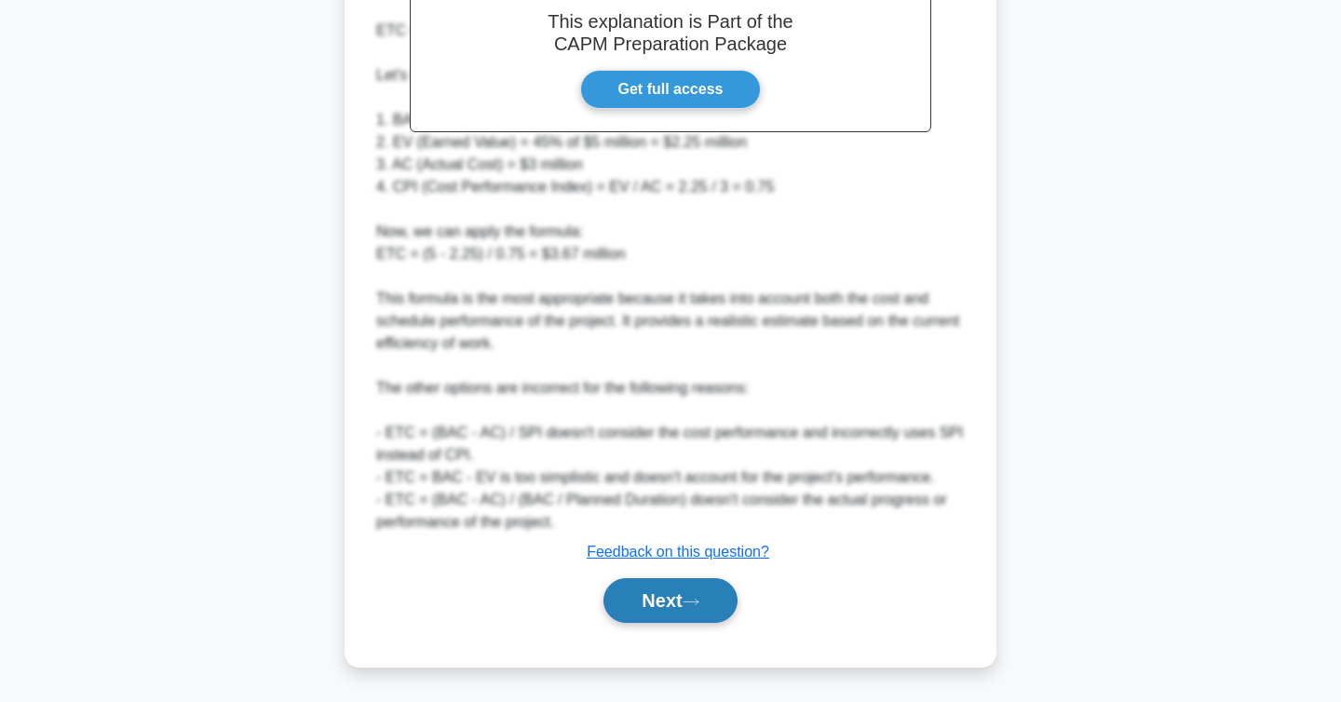
click at [717, 602] on button "Next" at bounding box center [670, 600] width 133 height 45
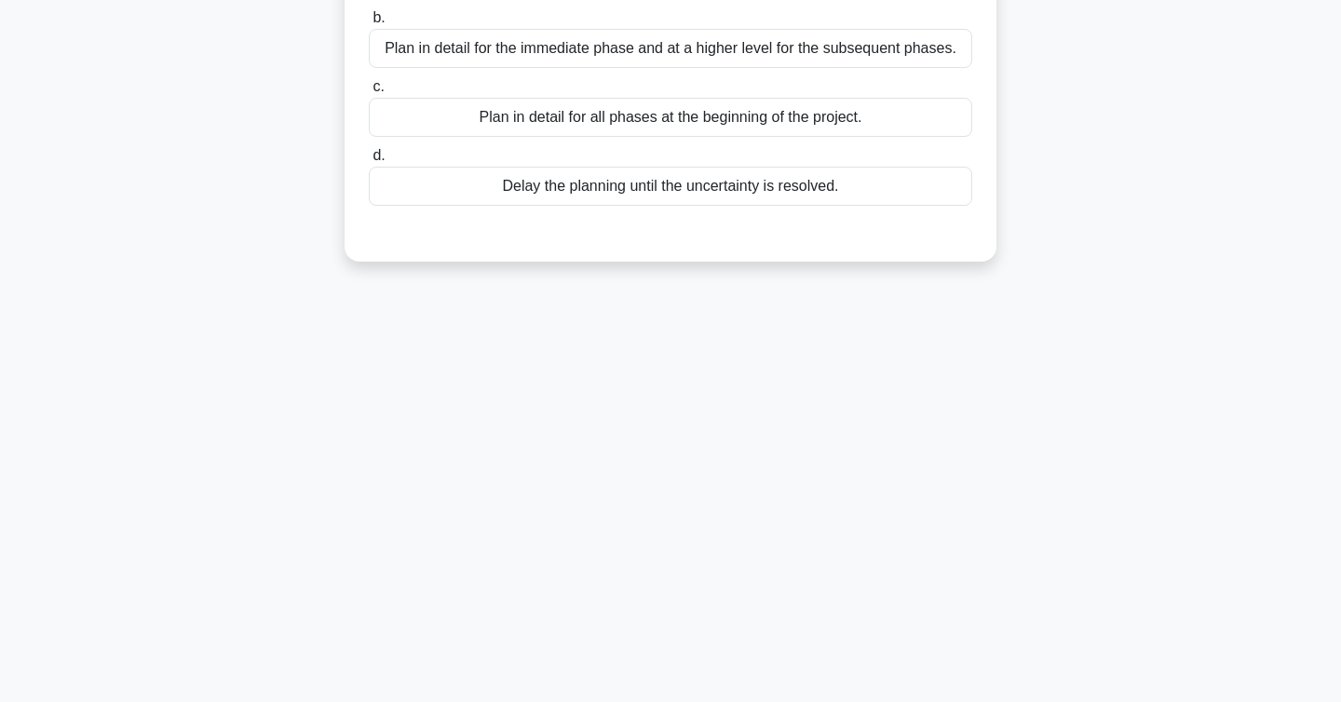
scroll to position [0, 0]
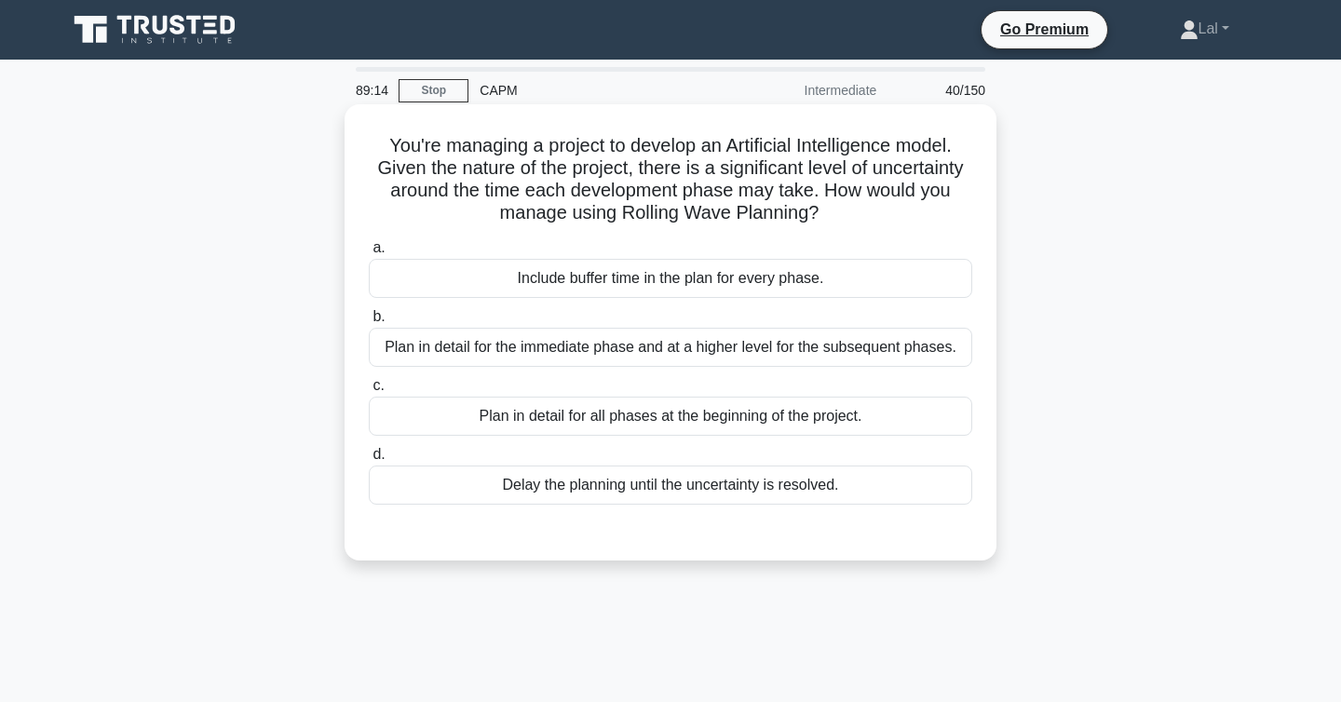
click at [595, 353] on div "Plan in detail for the immediate phase and at a higher level for the subsequent…" at bounding box center [671, 347] width 604 height 39
click at [369, 323] on input "b. Plan in detail for the immediate phase and at a higher level for the subsequ…" at bounding box center [369, 317] width 0 height 12
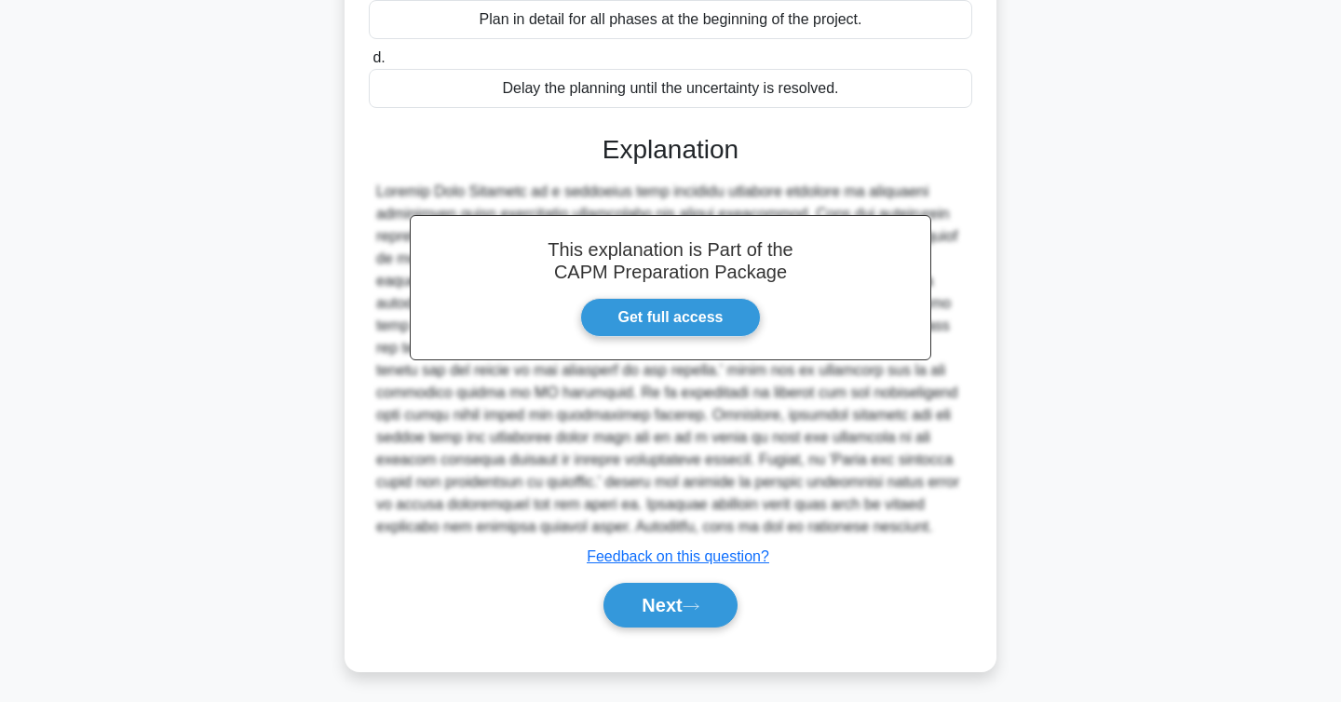
scroll to position [401, 0]
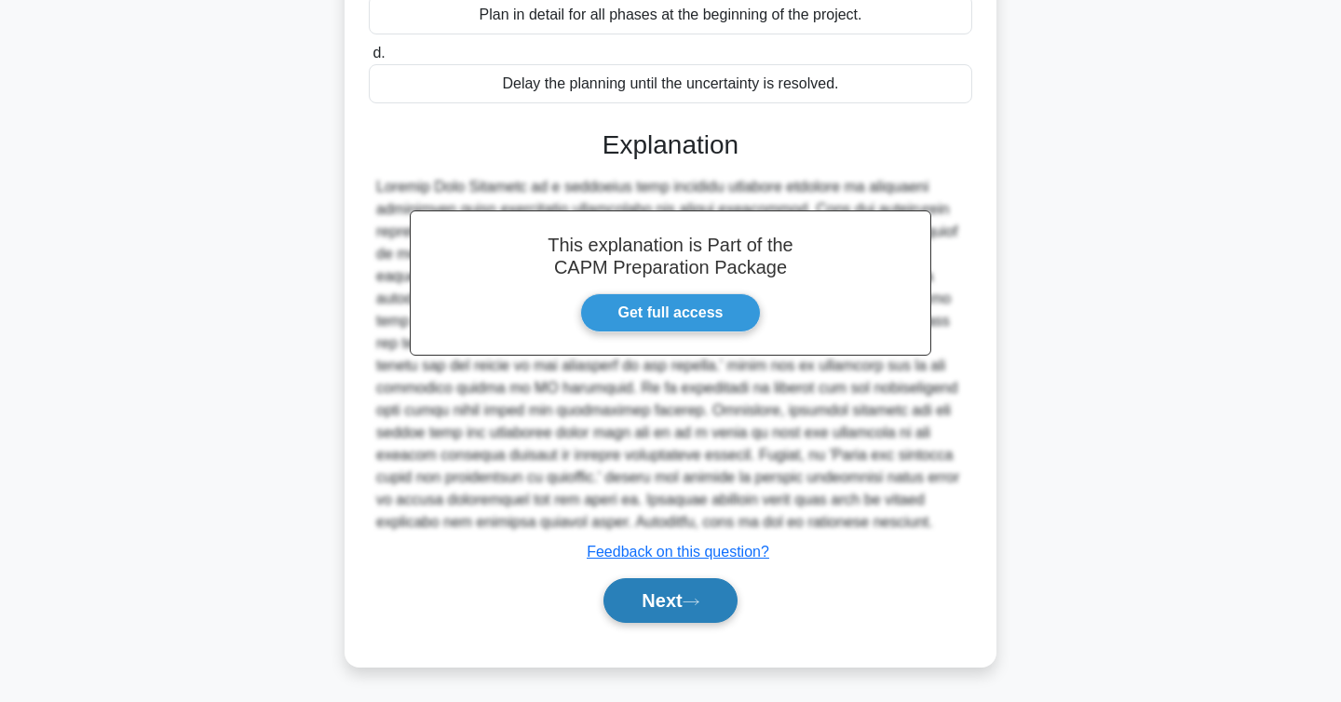
click at [626, 607] on button "Next" at bounding box center [670, 600] width 133 height 45
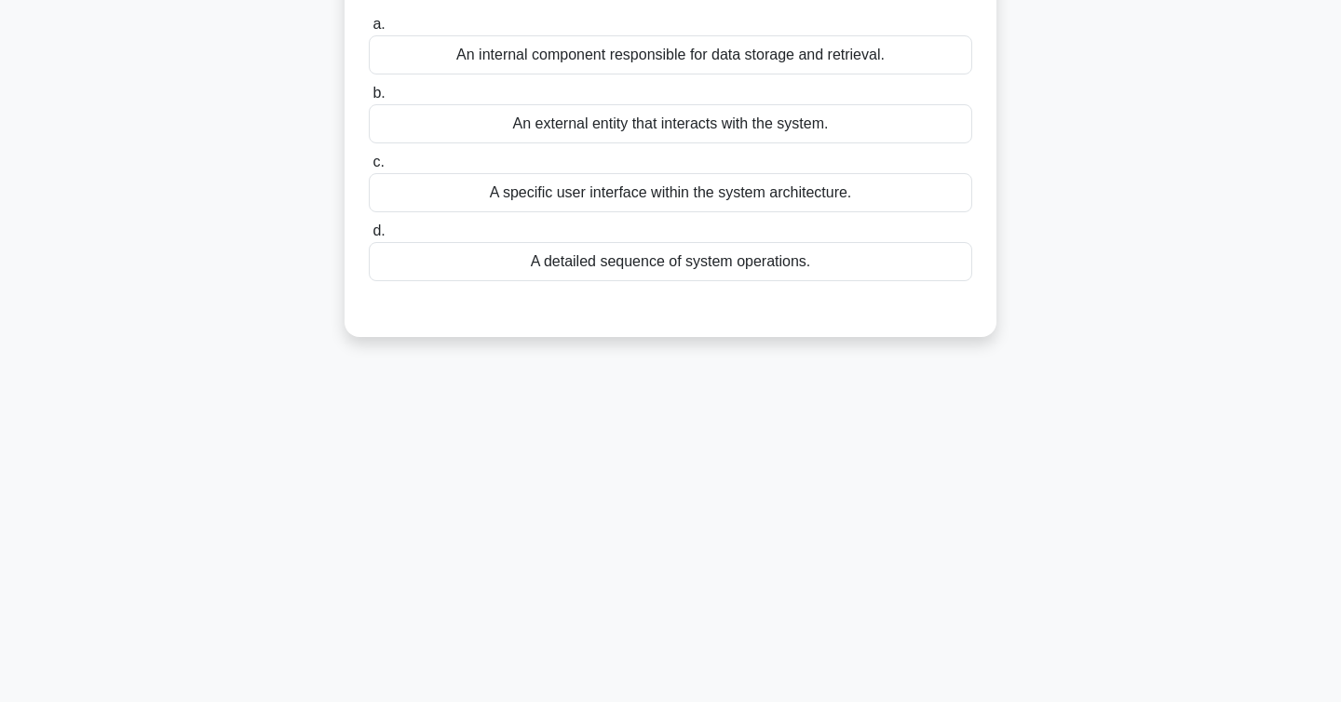
scroll to position [0, 0]
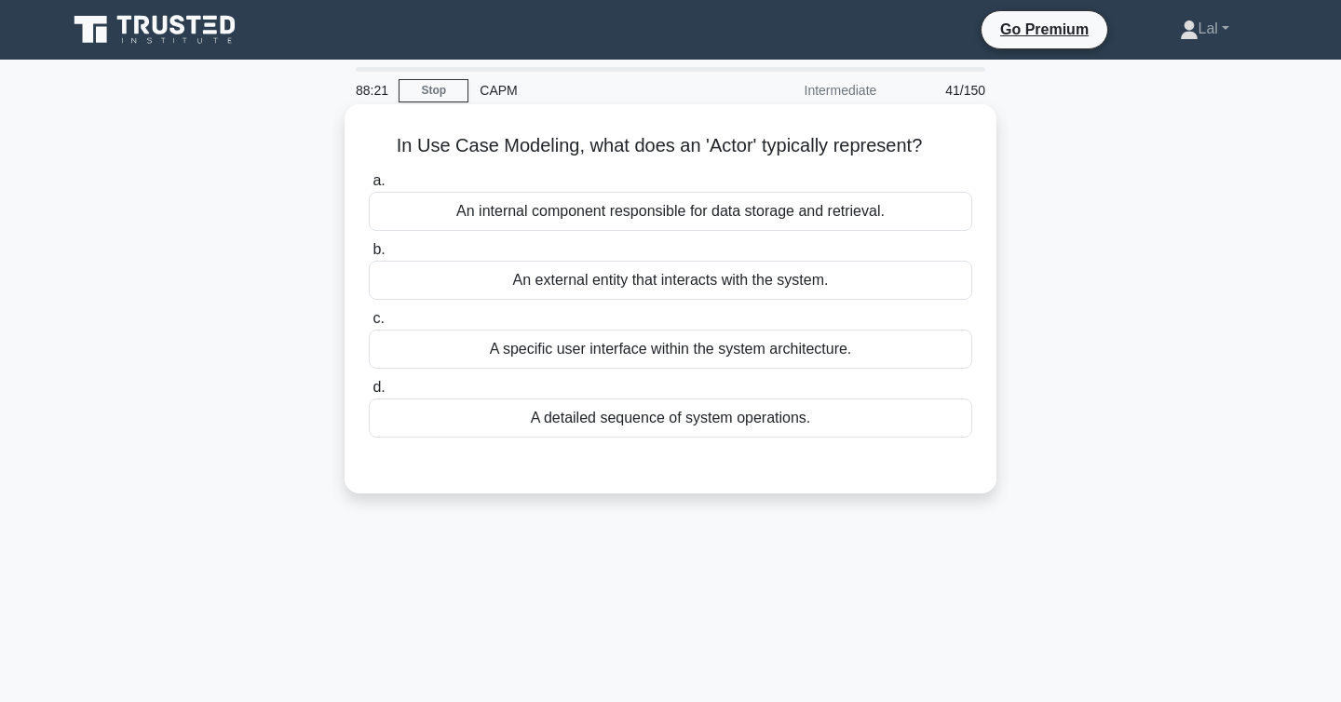
click at [663, 279] on div "An external entity that interacts with the system." at bounding box center [671, 280] width 604 height 39
click at [369, 256] on input "b. An external entity that interacts with the system." at bounding box center [369, 250] width 0 height 12
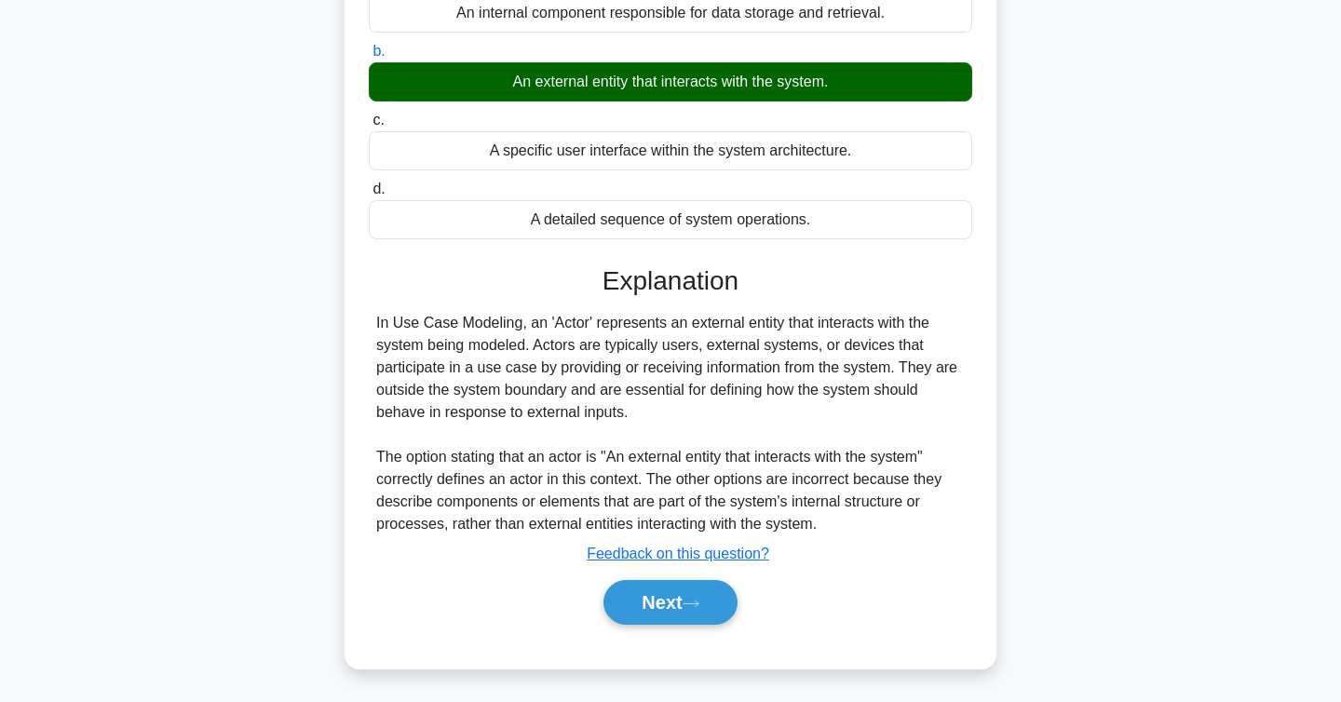
scroll to position [304, 0]
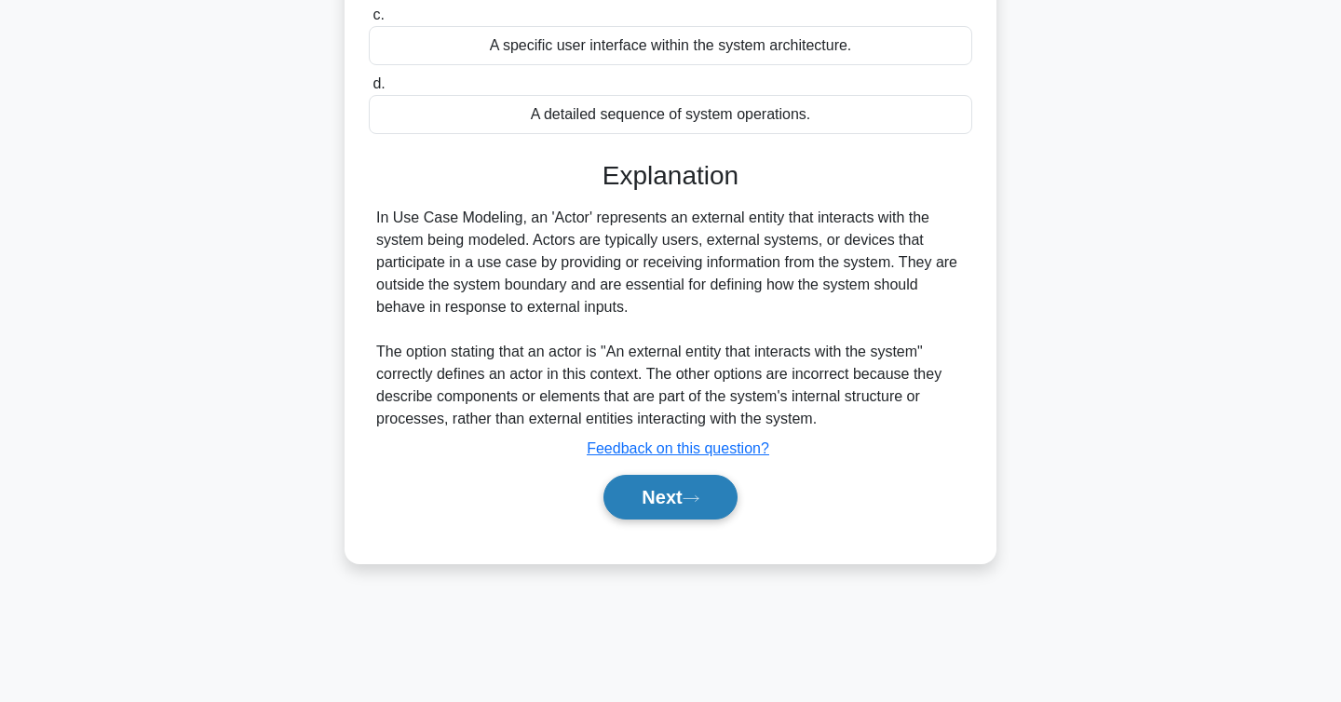
click at [648, 492] on button "Next" at bounding box center [670, 497] width 133 height 45
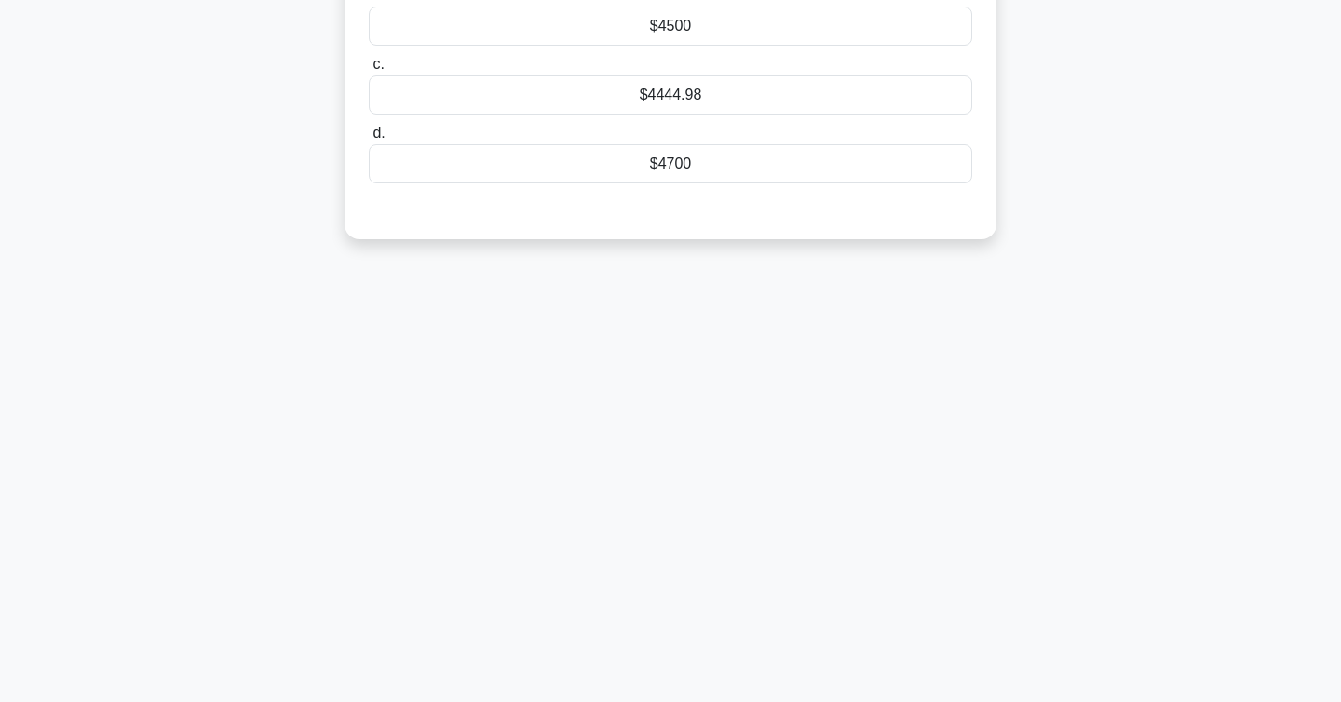
scroll to position [0, 0]
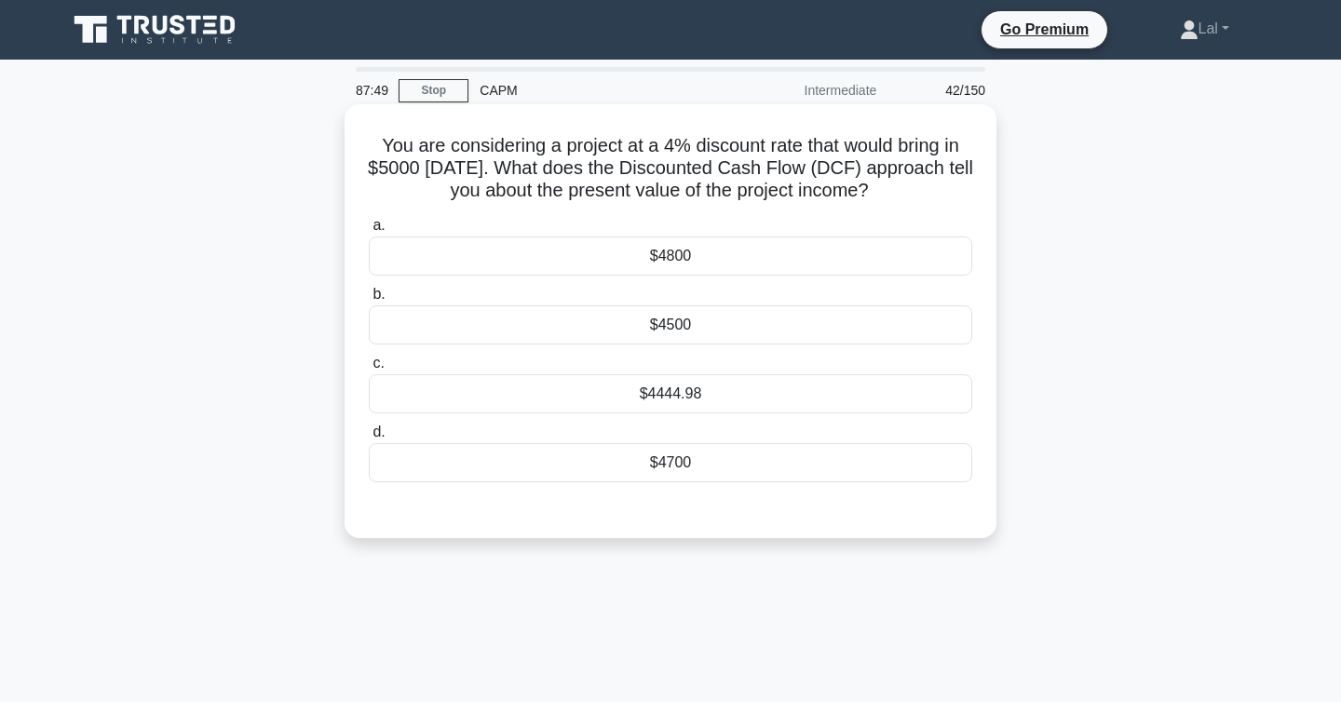
click at [688, 257] on div "$4800" at bounding box center [671, 256] width 604 height 39
click at [369, 232] on input "a. $4800" at bounding box center [369, 226] width 0 height 12
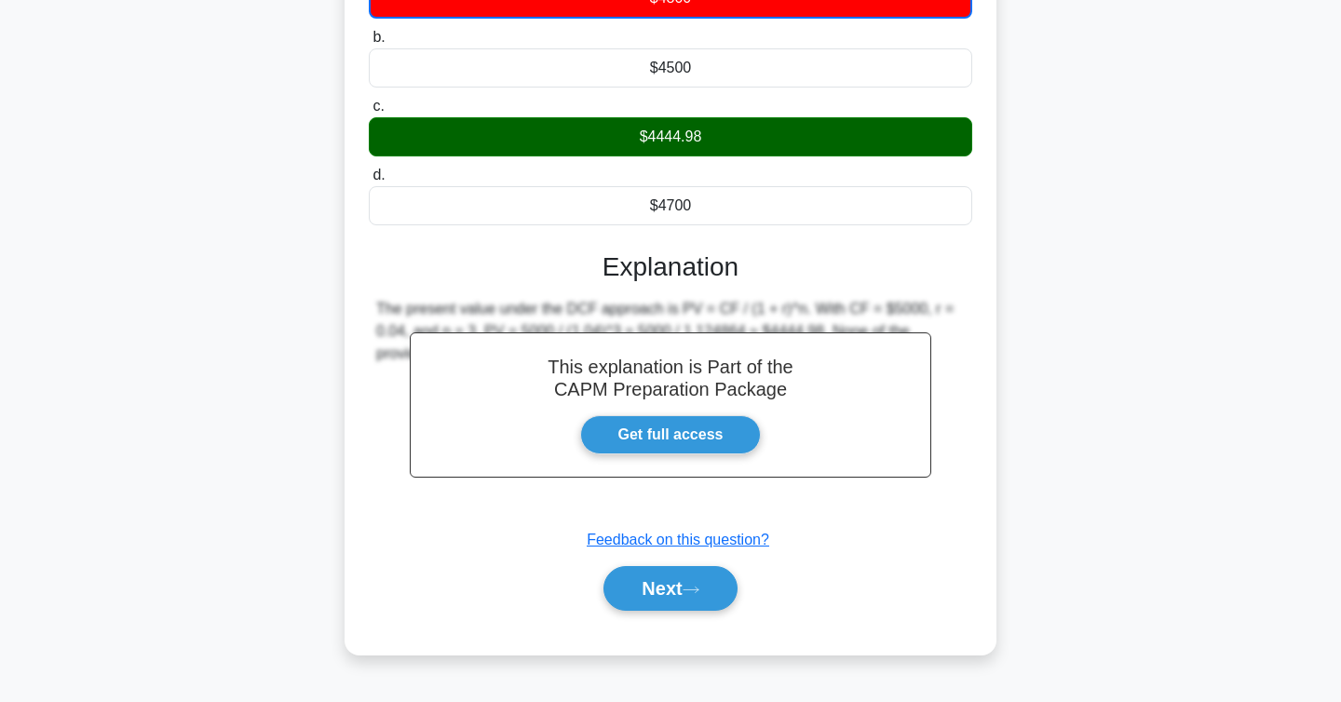
scroll to position [304, 0]
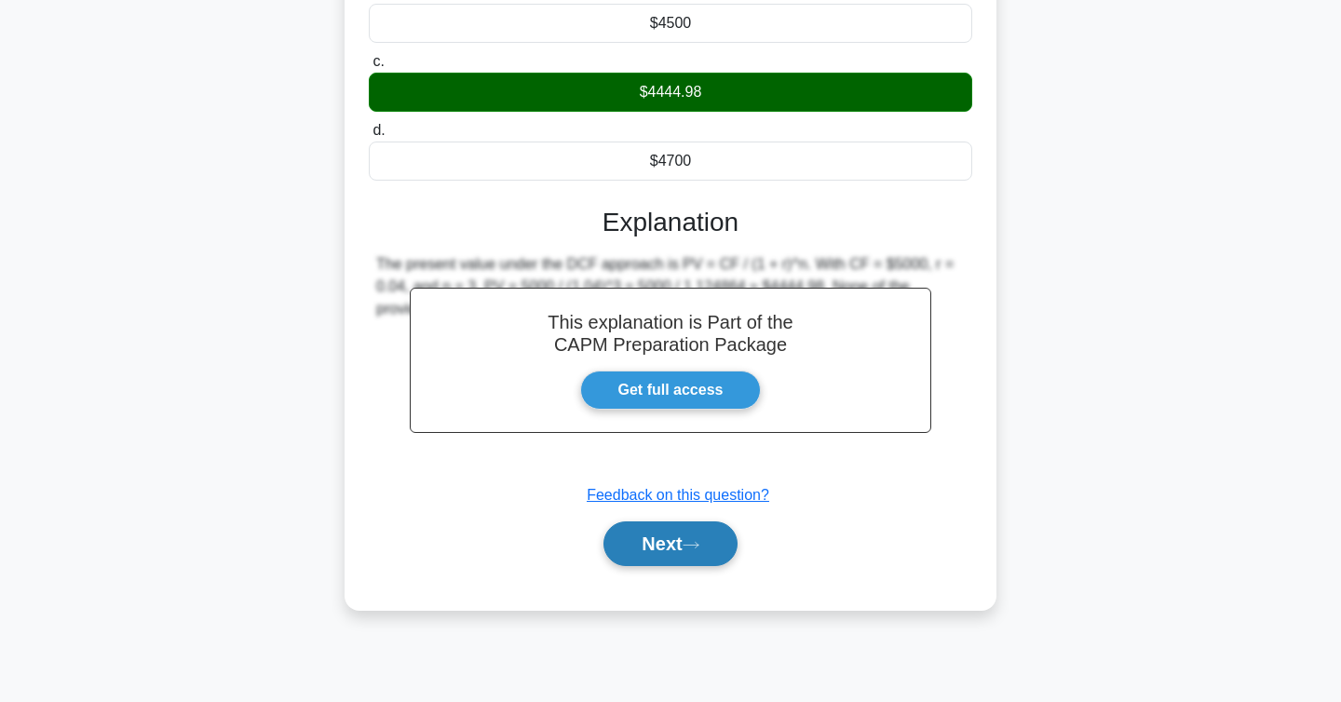
click at [659, 539] on button "Next" at bounding box center [670, 544] width 133 height 45
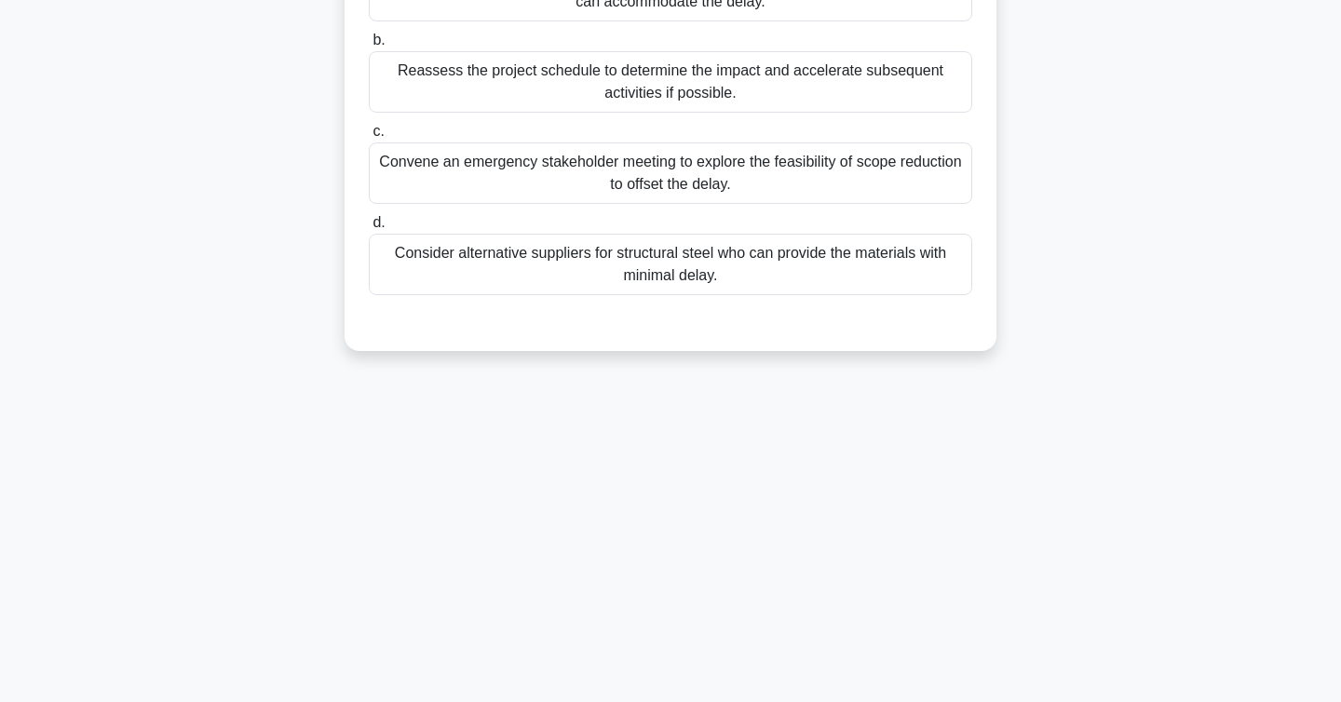
scroll to position [0, 0]
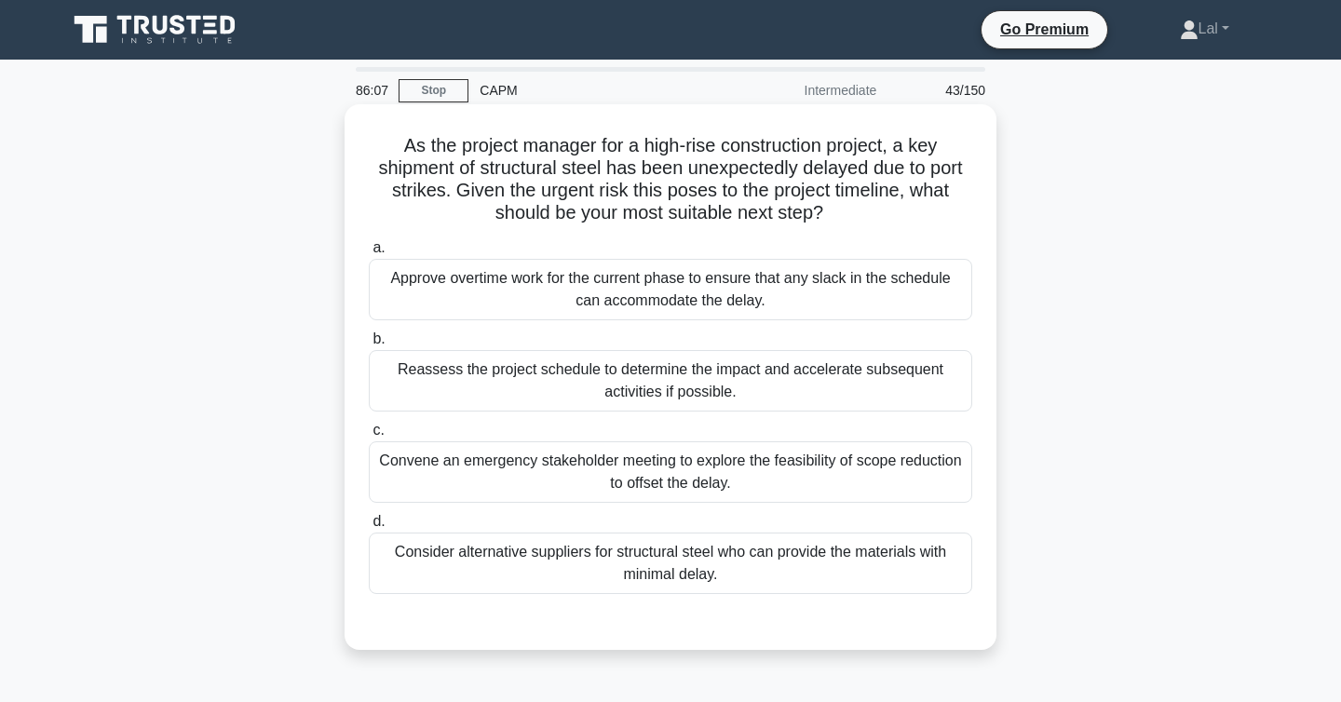
click at [813, 397] on div "Reassess the project schedule to determine the impact and accelerate subsequent…" at bounding box center [671, 380] width 604 height 61
click at [369, 346] on input "b. Reassess the project schedule to determine the impact and accelerate subsequ…" at bounding box center [369, 339] width 0 height 12
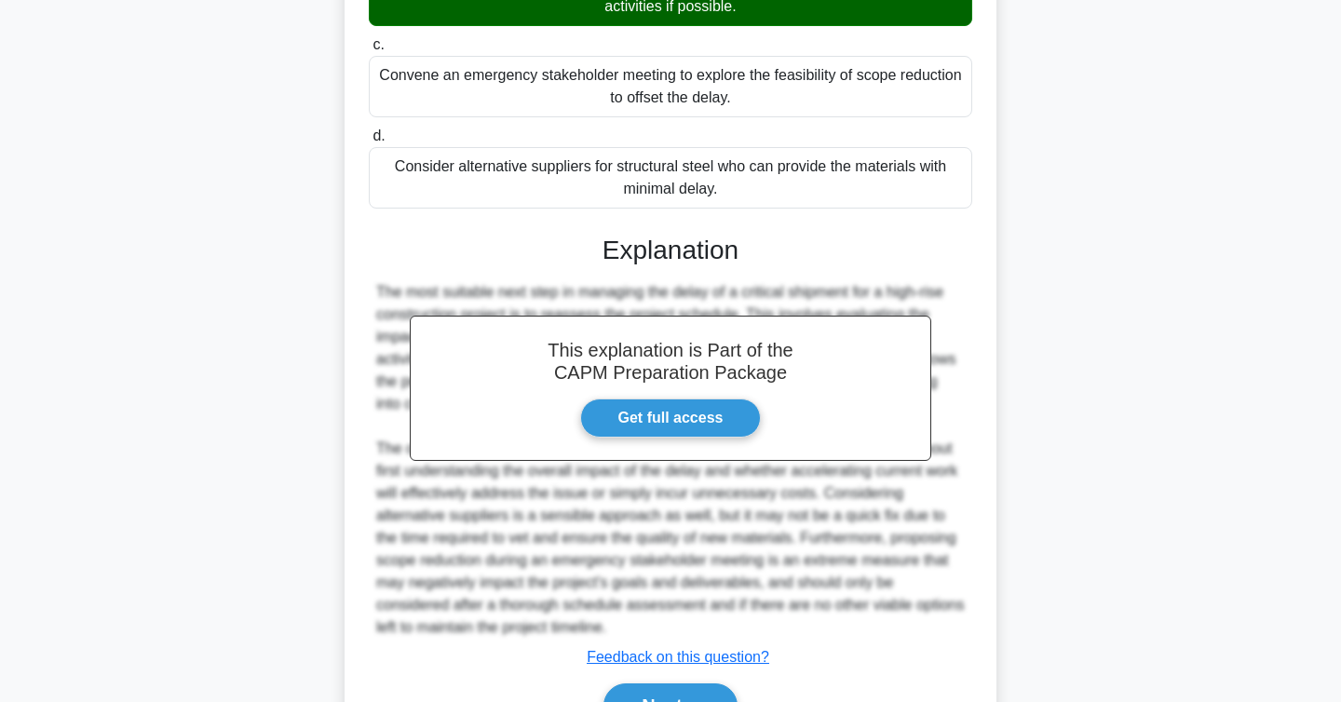
scroll to position [491, 0]
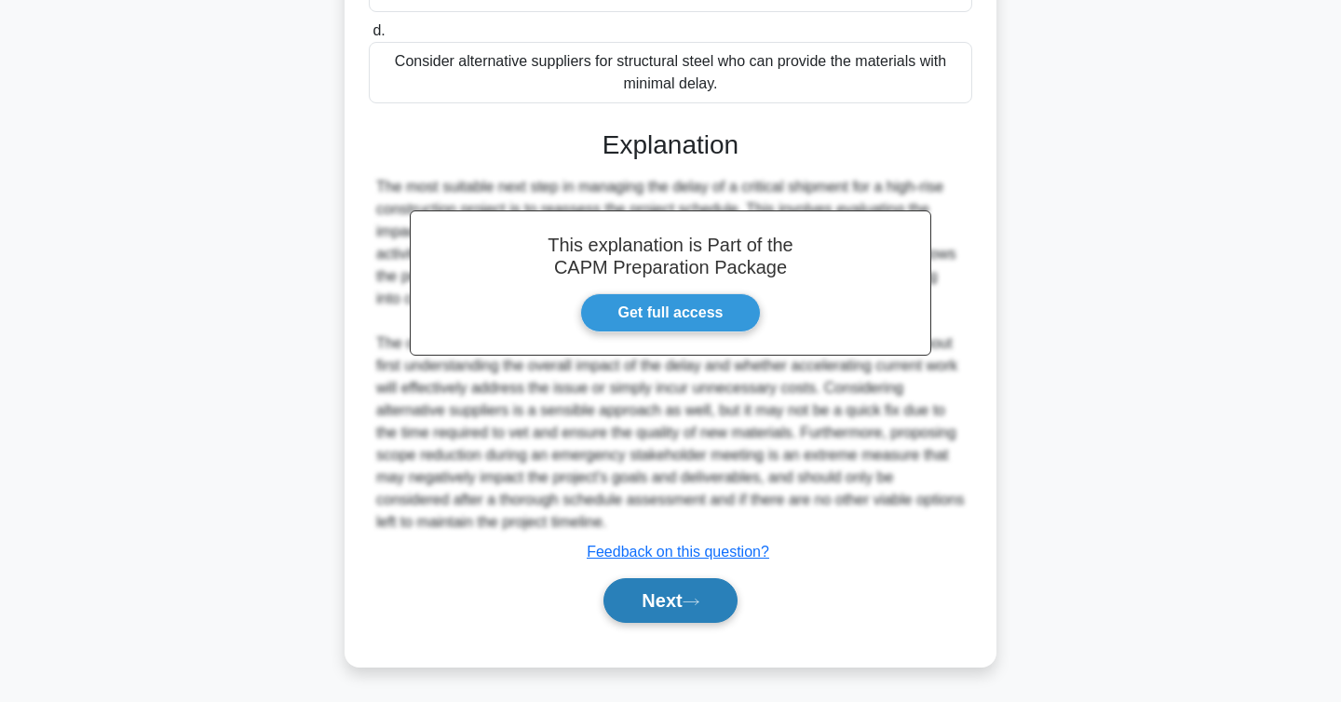
click at [677, 598] on button "Next" at bounding box center [670, 600] width 133 height 45
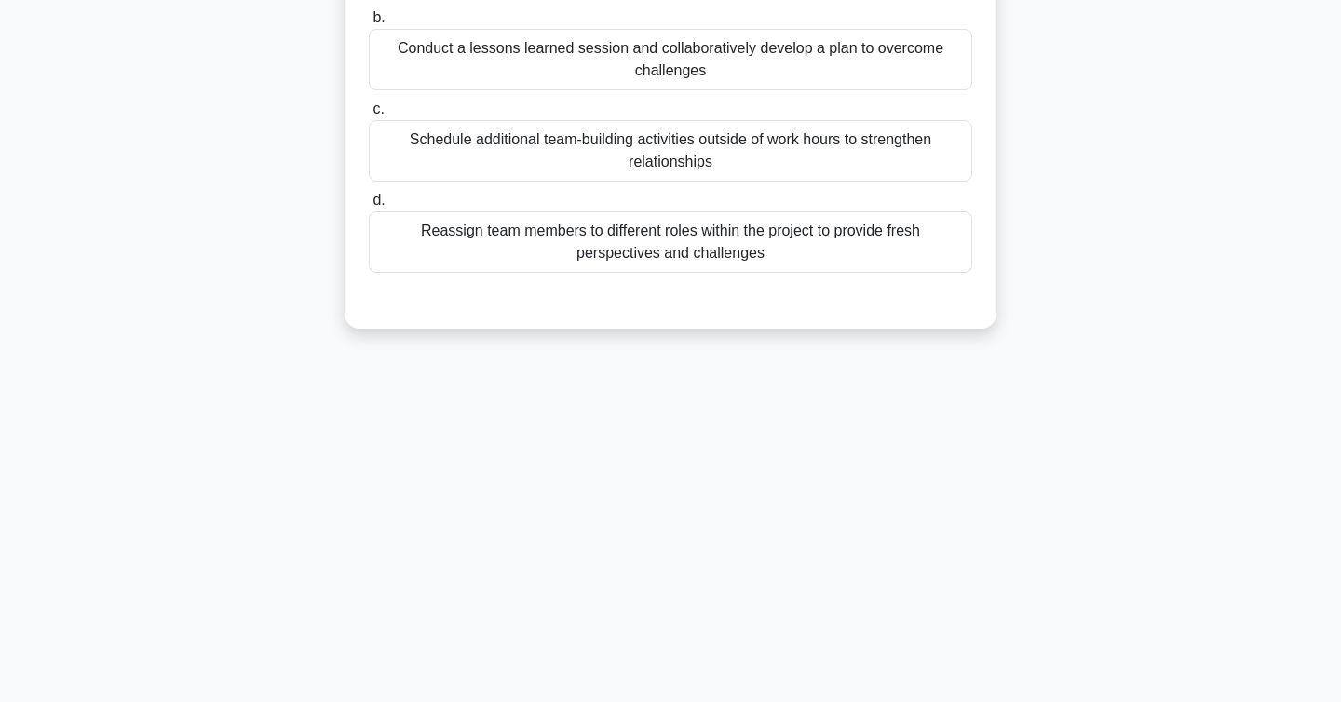
scroll to position [0, 0]
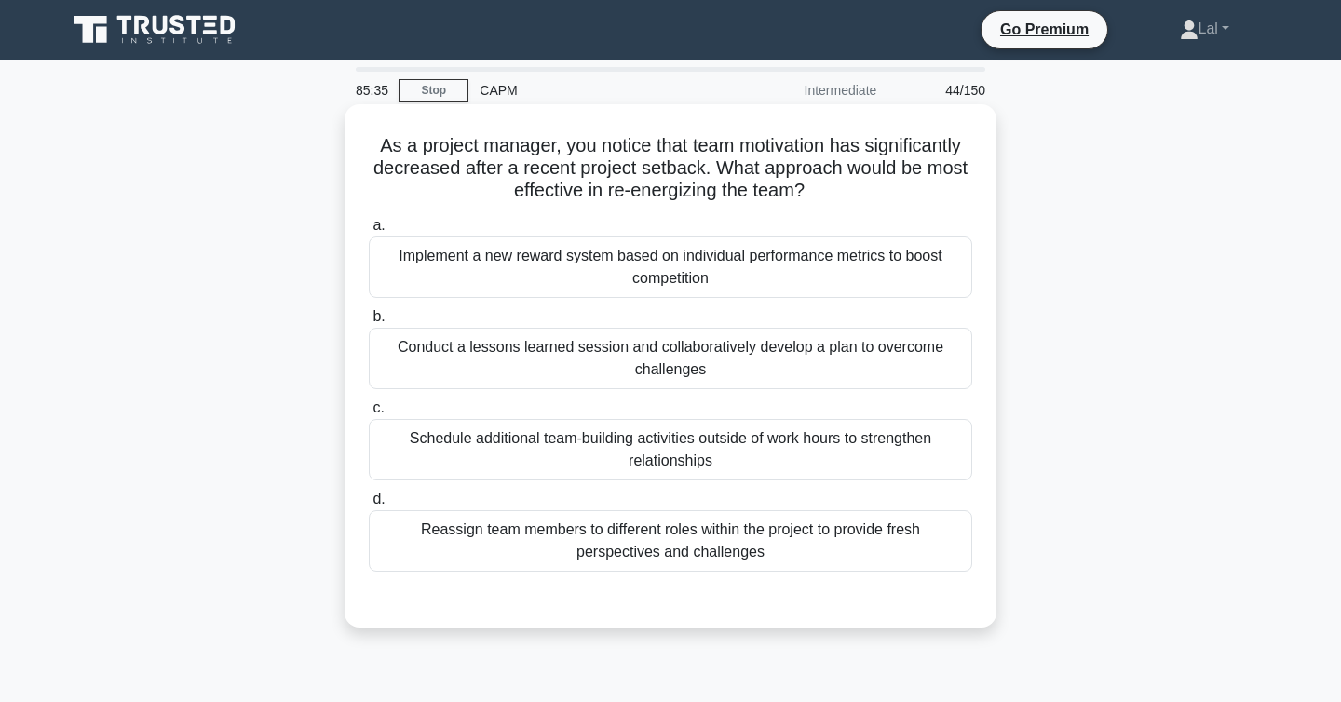
click at [818, 377] on div "Conduct a lessons learned session and collaboratively develop a plan to overcom…" at bounding box center [671, 358] width 604 height 61
click at [369, 323] on input "b. Conduct a lessons learned session and collaboratively develop a plan to over…" at bounding box center [369, 317] width 0 height 12
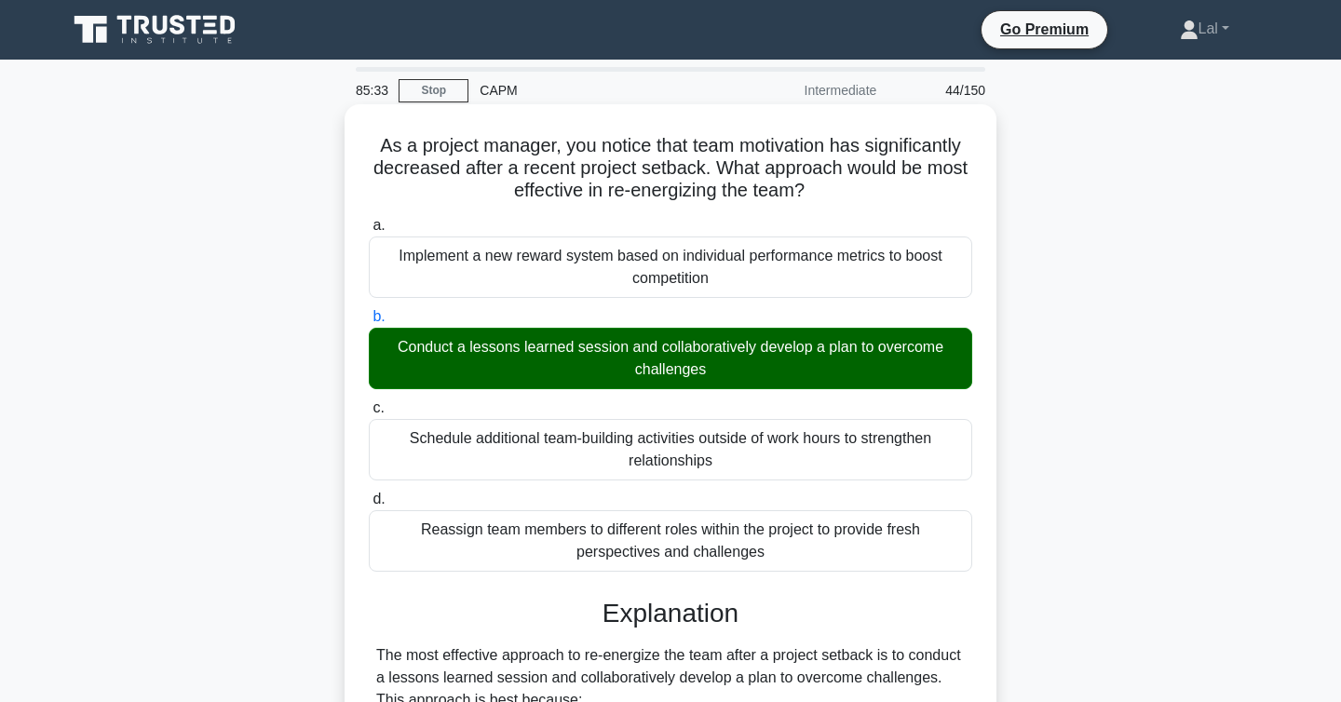
scroll to position [759, 0]
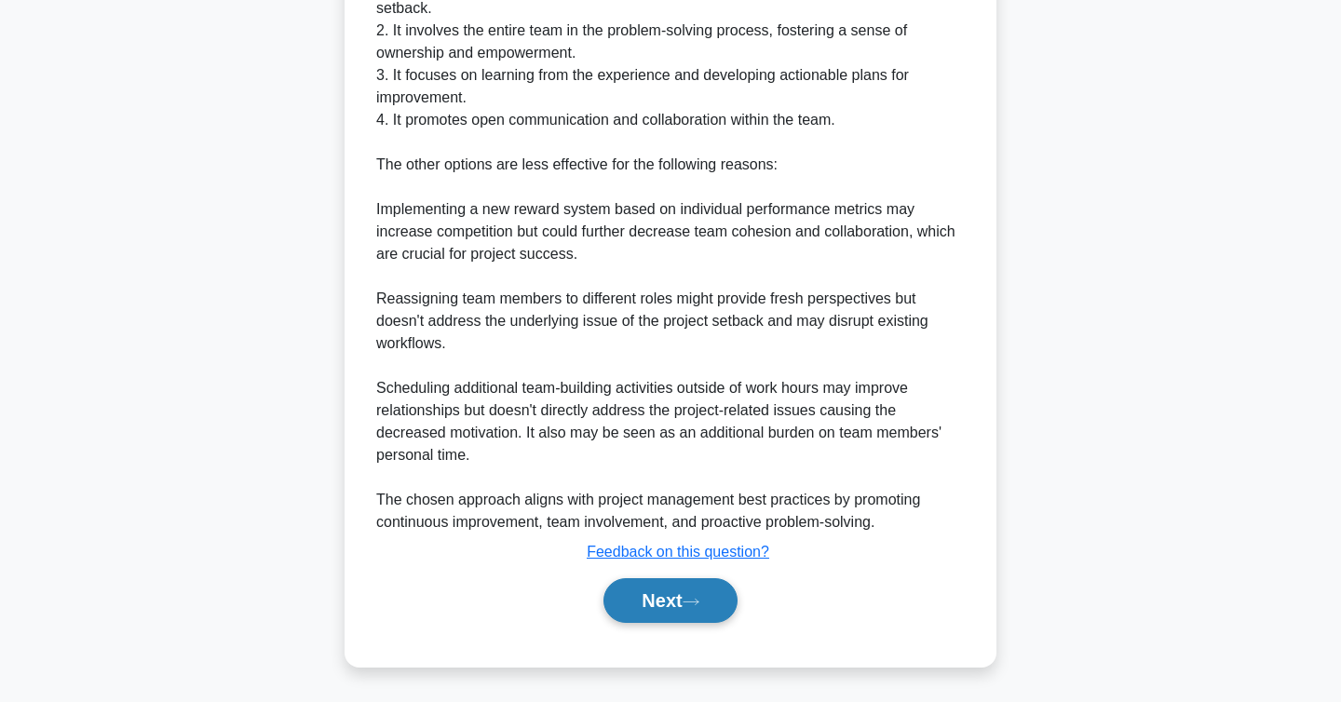
click at [659, 602] on button "Next" at bounding box center [670, 600] width 133 height 45
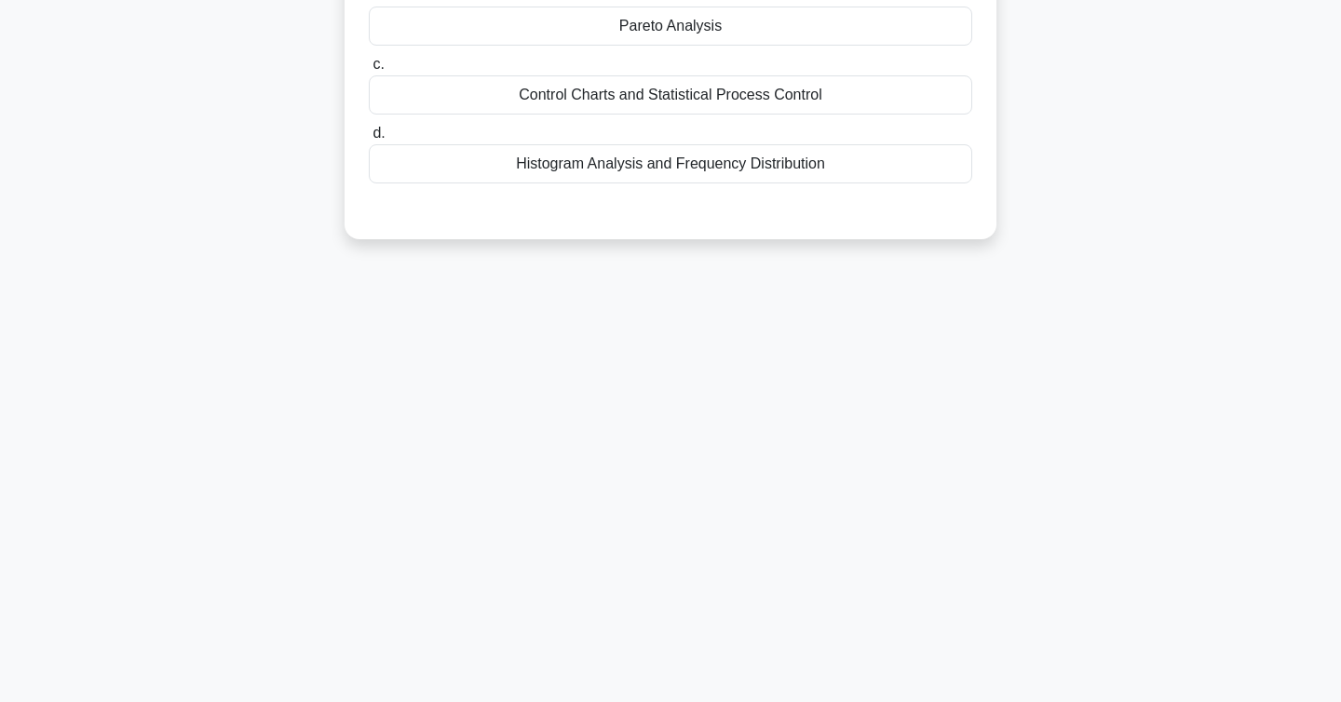
scroll to position [0, 0]
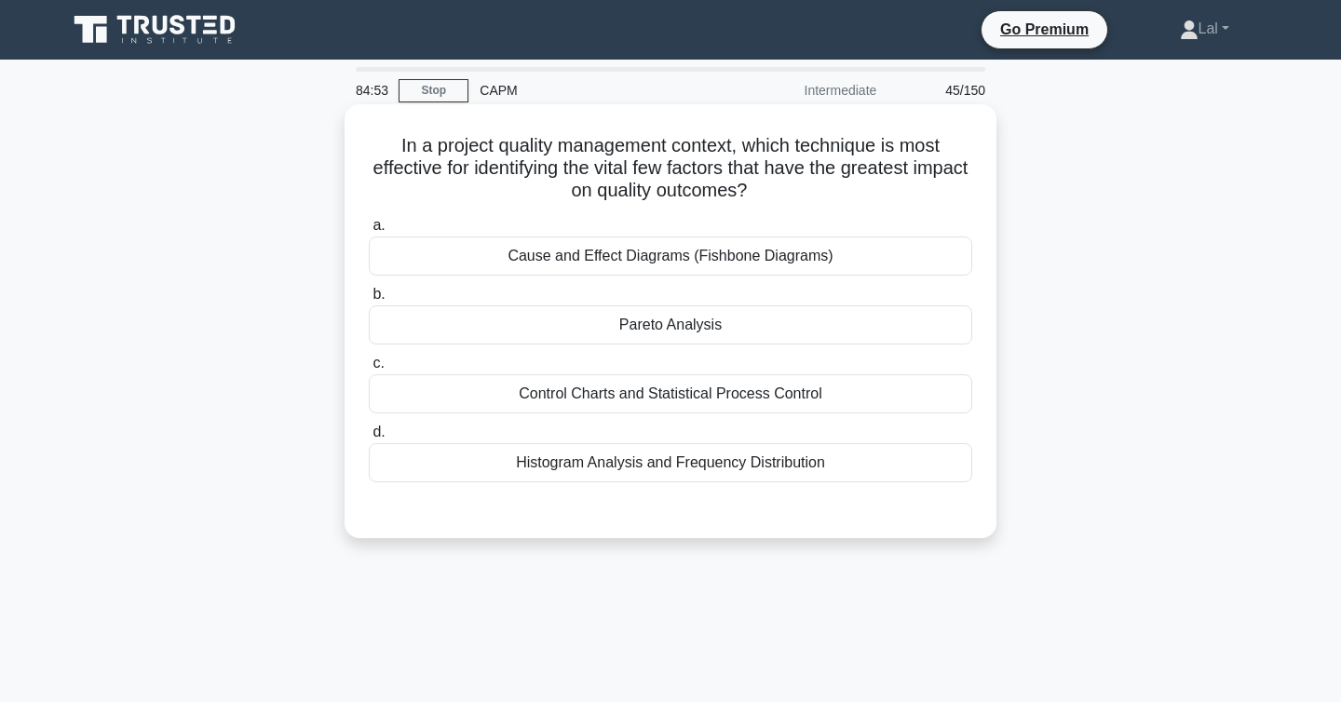
click at [805, 269] on div "Cause and Effect Diagrams (Fishbone Diagrams)" at bounding box center [671, 256] width 604 height 39
click at [369, 232] on input "a. Cause and Effect Diagrams (Fishbone Diagrams)" at bounding box center [369, 226] width 0 height 12
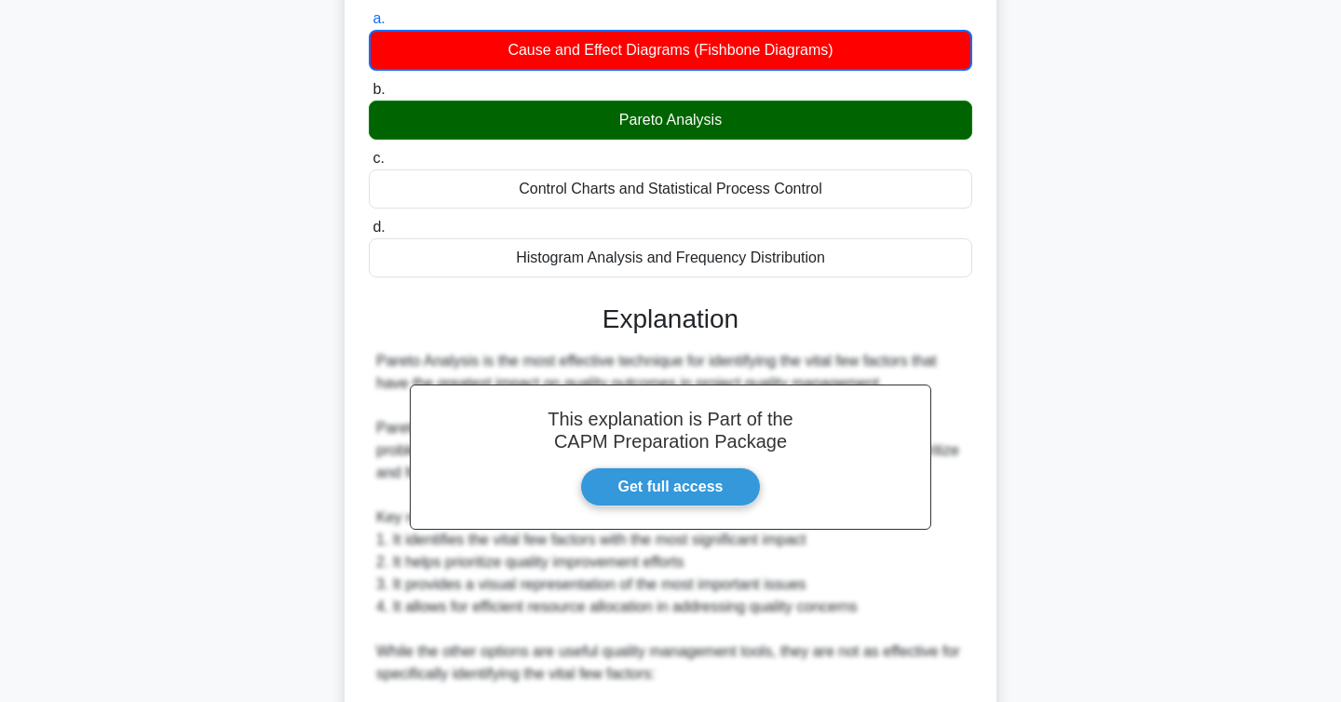
scroll to position [560, 0]
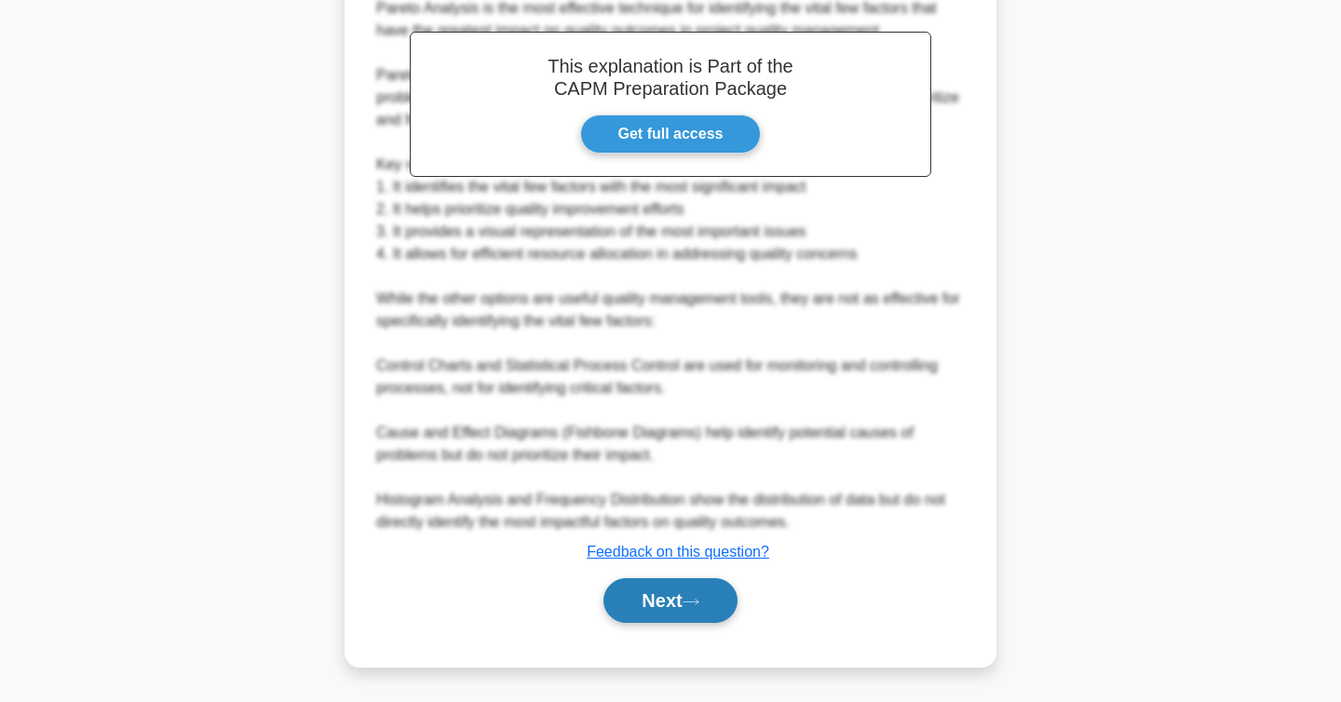
click at [680, 607] on button "Next" at bounding box center [670, 600] width 133 height 45
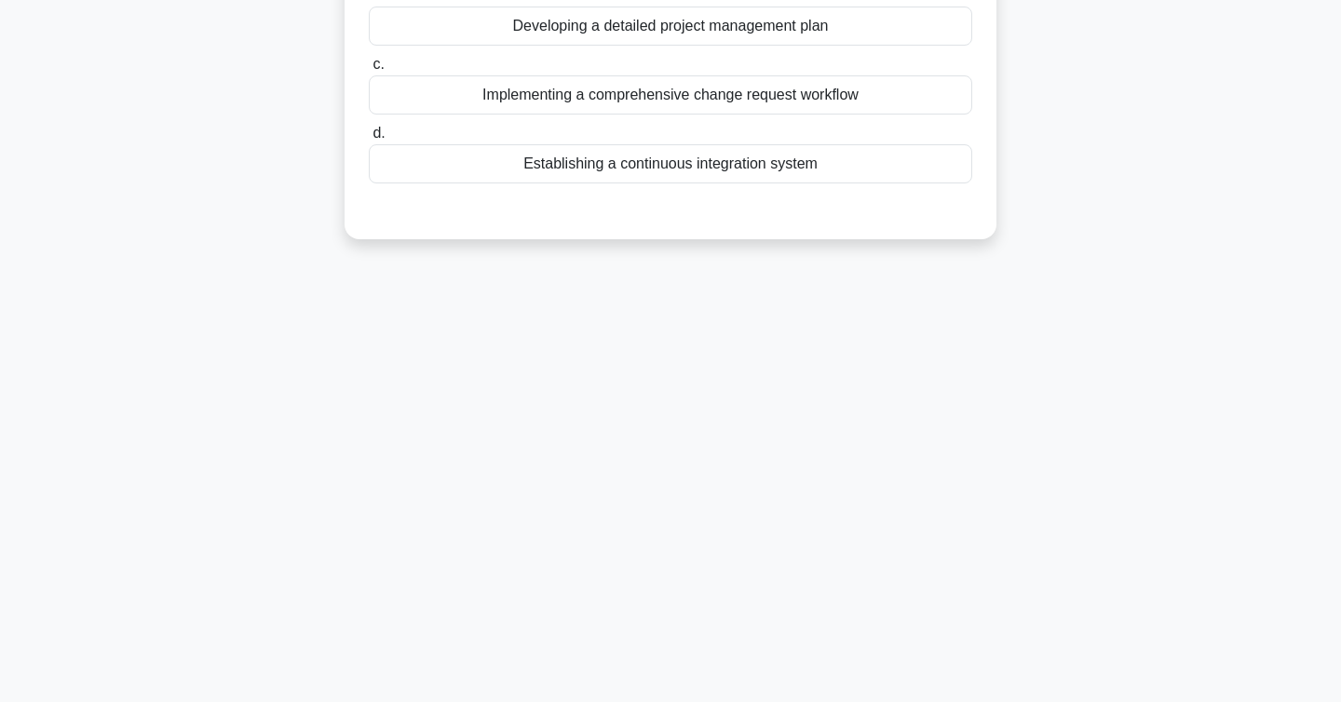
scroll to position [0, 0]
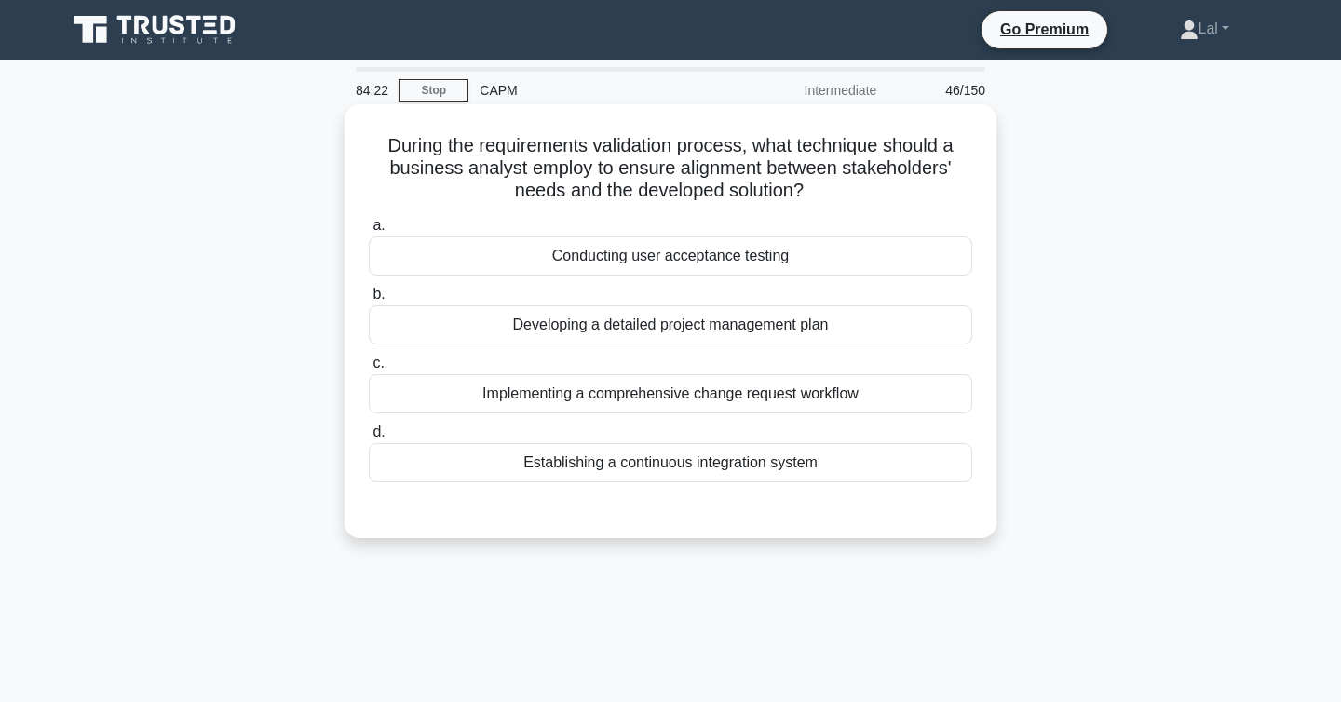
click at [773, 472] on div "Establishing a continuous integration system" at bounding box center [671, 462] width 604 height 39
click at [369, 439] on input "d. Establishing a continuous integration system" at bounding box center [369, 433] width 0 height 12
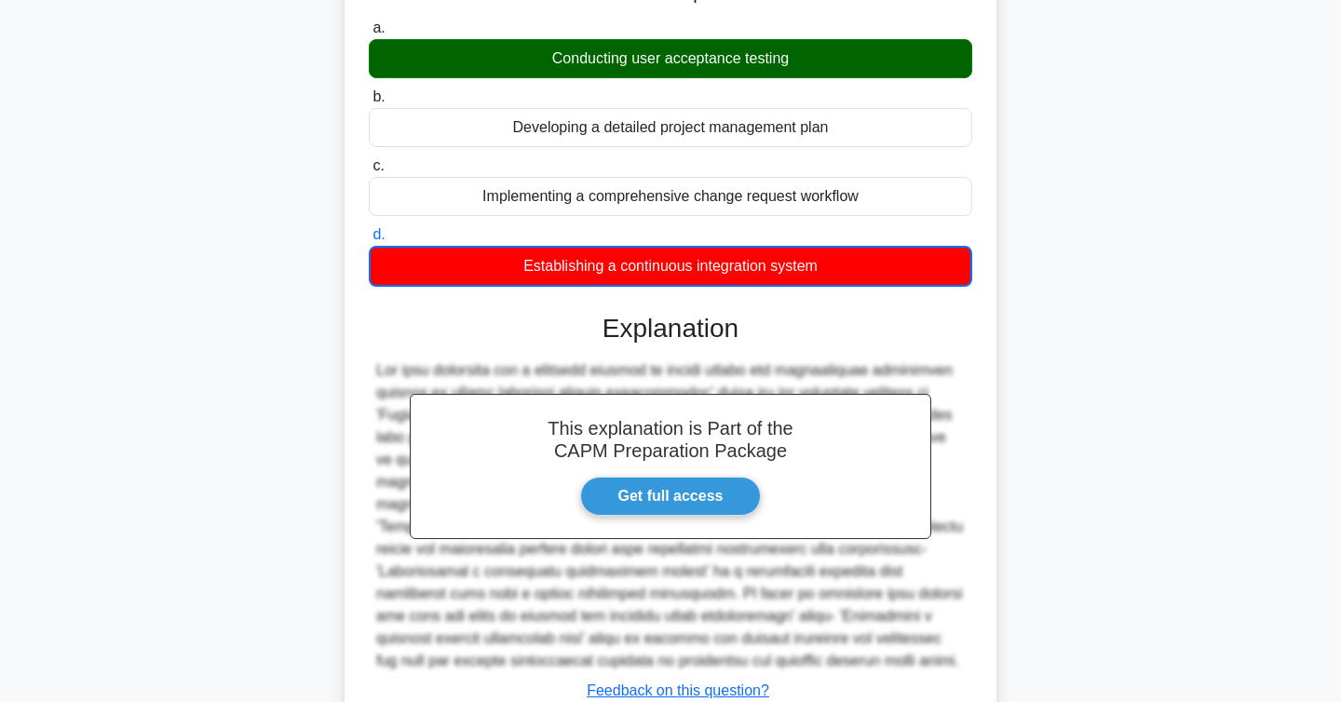
scroll to position [336, 0]
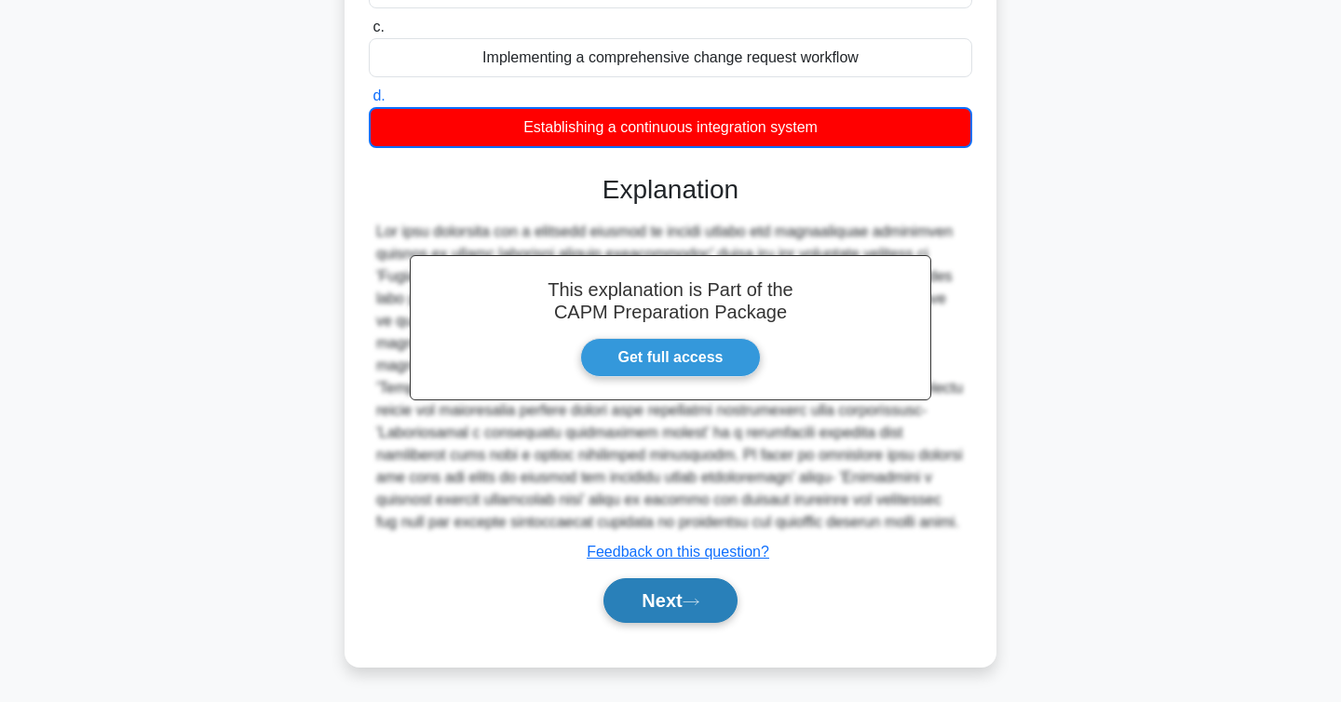
click at [719, 596] on button "Next" at bounding box center [670, 600] width 133 height 45
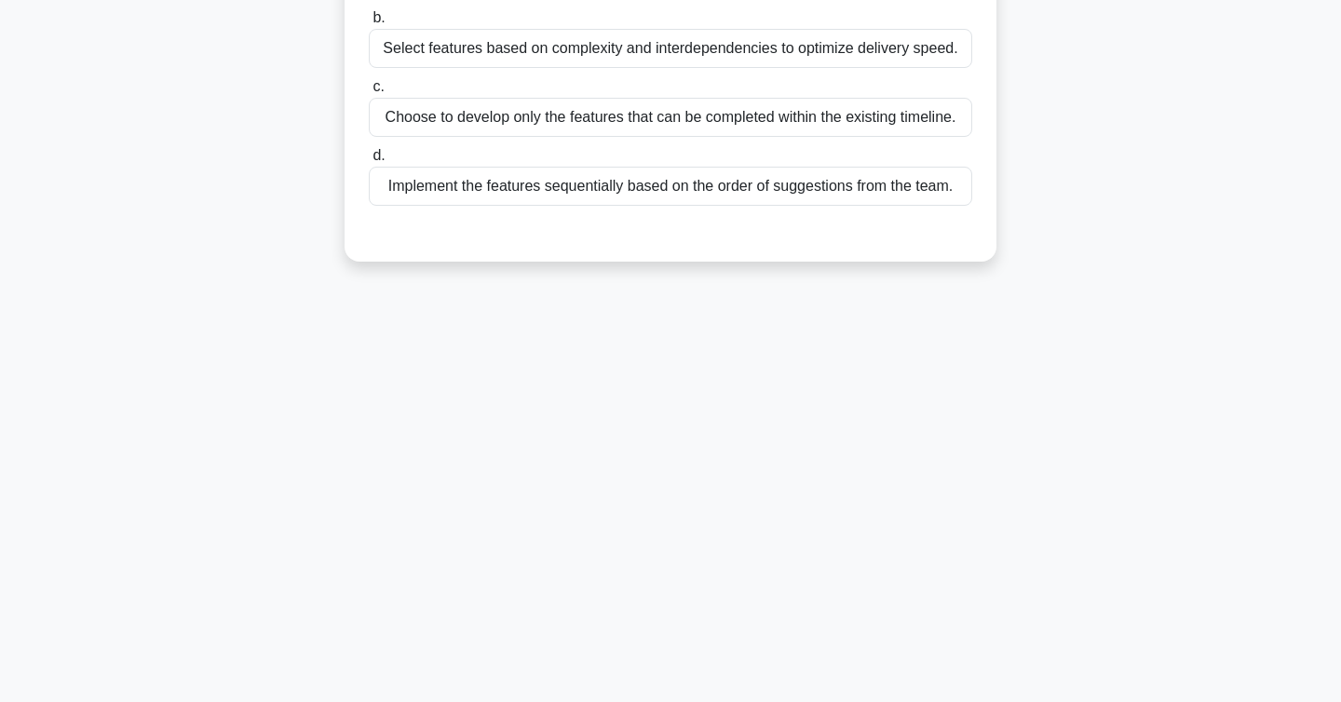
scroll to position [0, 0]
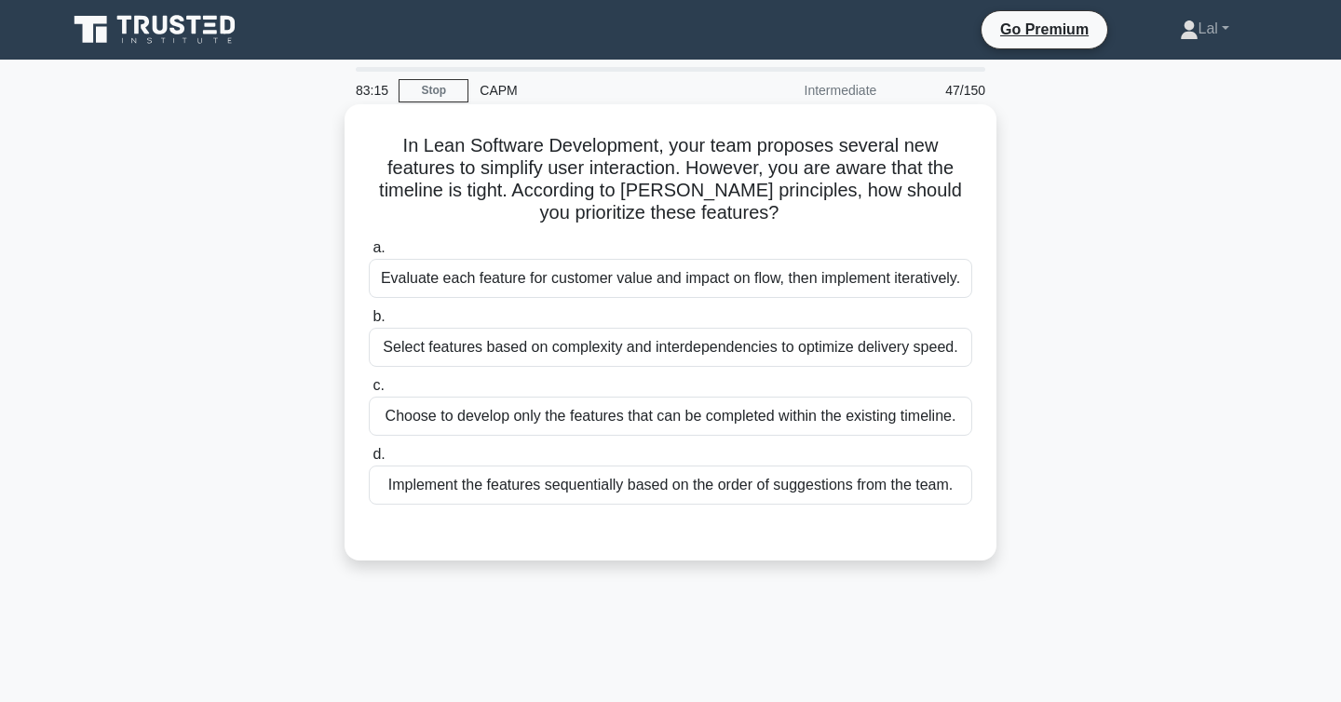
click at [917, 291] on div "Evaluate each feature for customer value and impact on flow, then implement ite…" at bounding box center [671, 278] width 604 height 39
click at [369, 254] on input "a. Evaluate each feature for customer value and impact on flow, then implement …" at bounding box center [369, 248] width 0 height 12
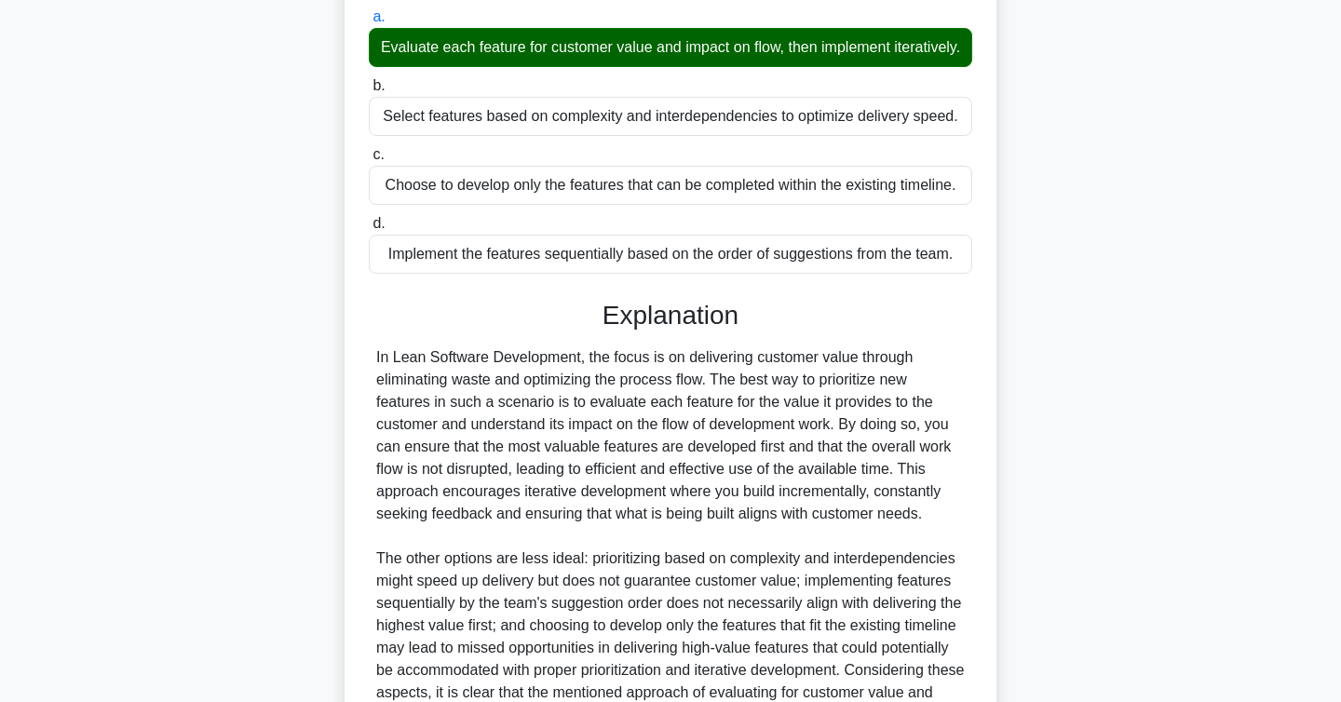
scroll to position [424, 0]
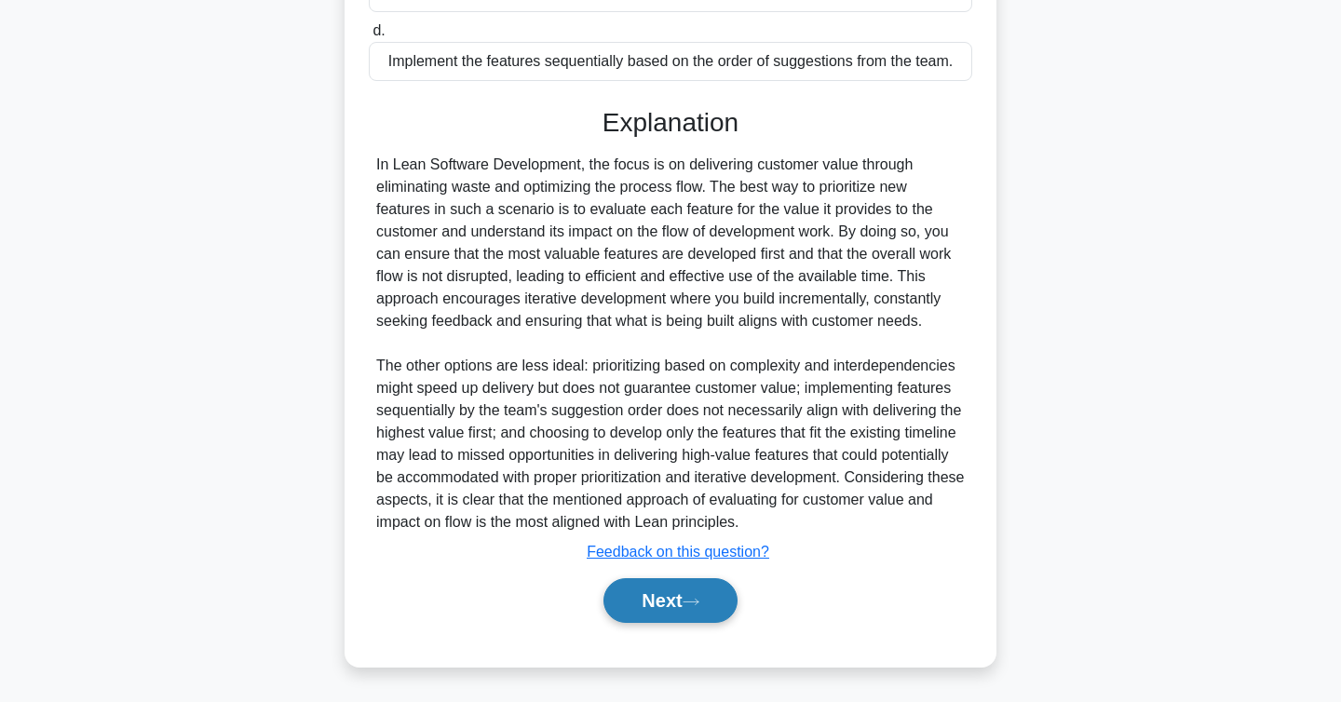
click at [715, 612] on button "Next" at bounding box center [670, 600] width 133 height 45
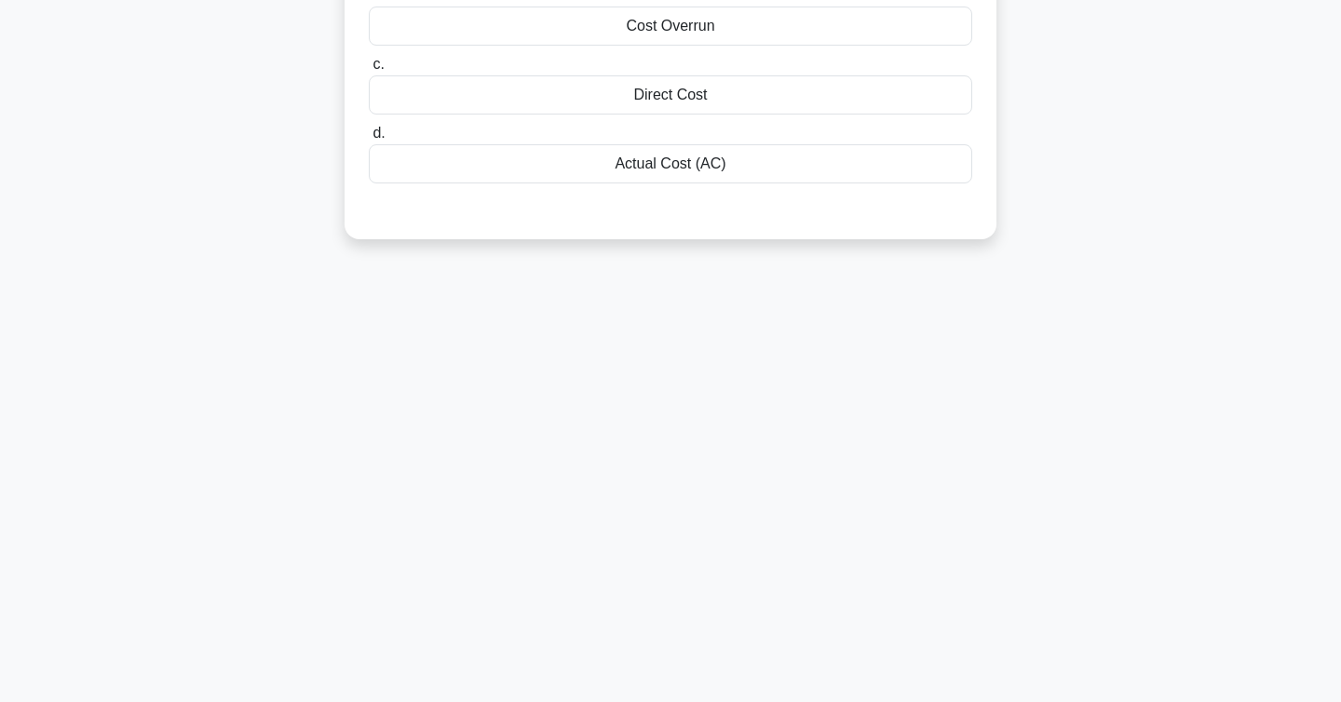
scroll to position [0, 0]
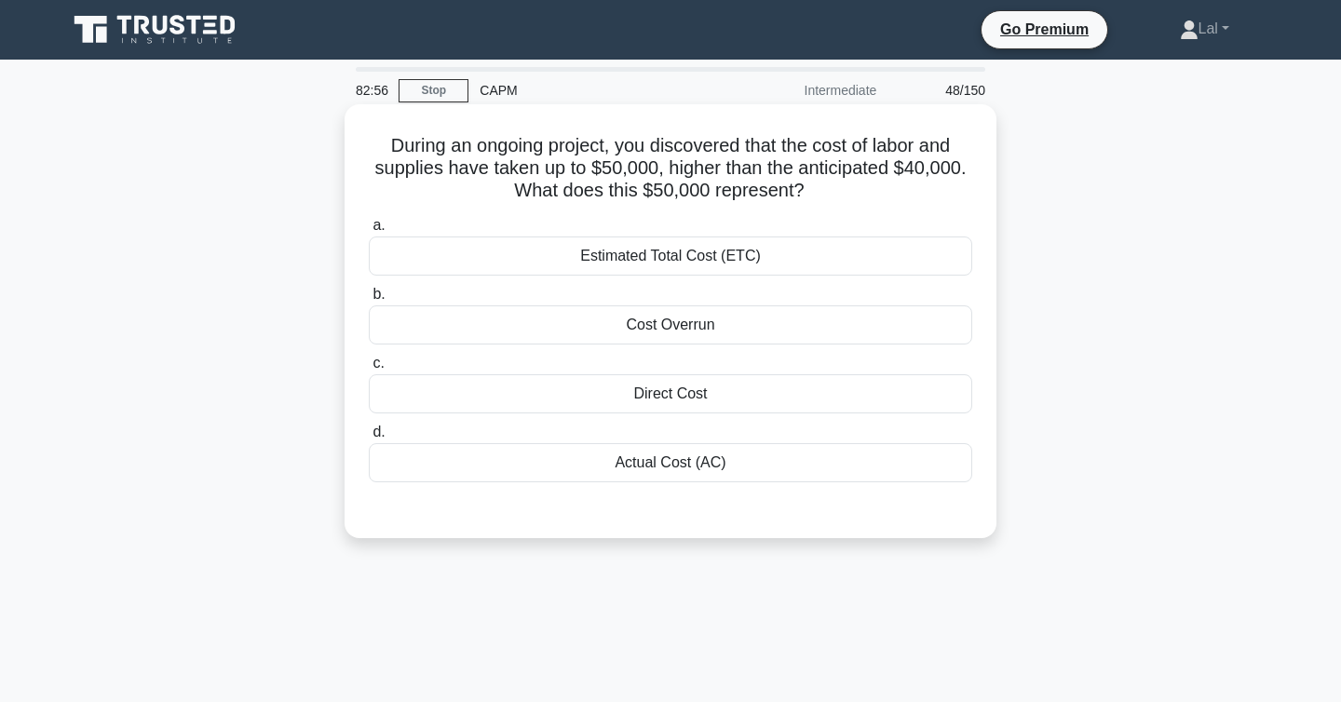
click at [817, 462] on div "Actual Cost (AC)" at bounding box center [671, 462] width 604 height 39
click at [369, 439] on input "d. Actual Cost (AC)" at bounding box center [369, 433] width 0 height 12
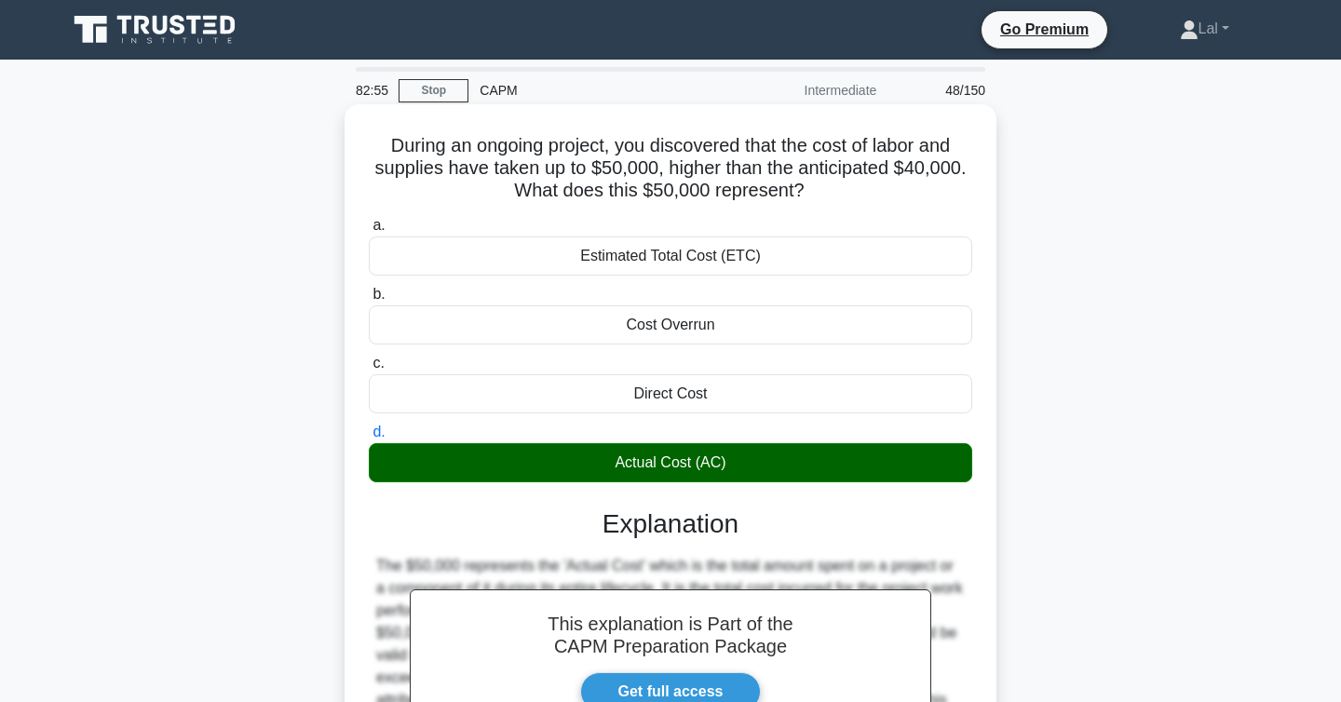
scroll to position [304, 0]
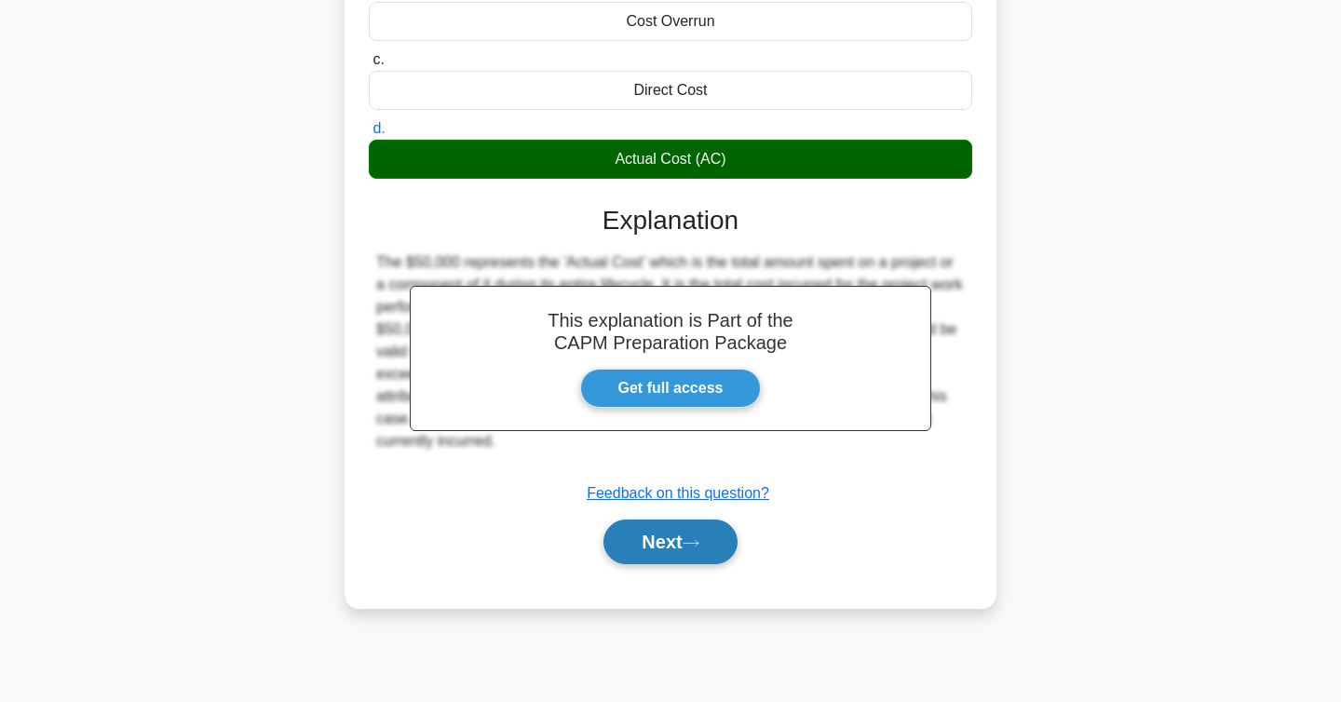
click at [715, 536] on button "Next" at bounding box center [670, 542] width 133 height 45
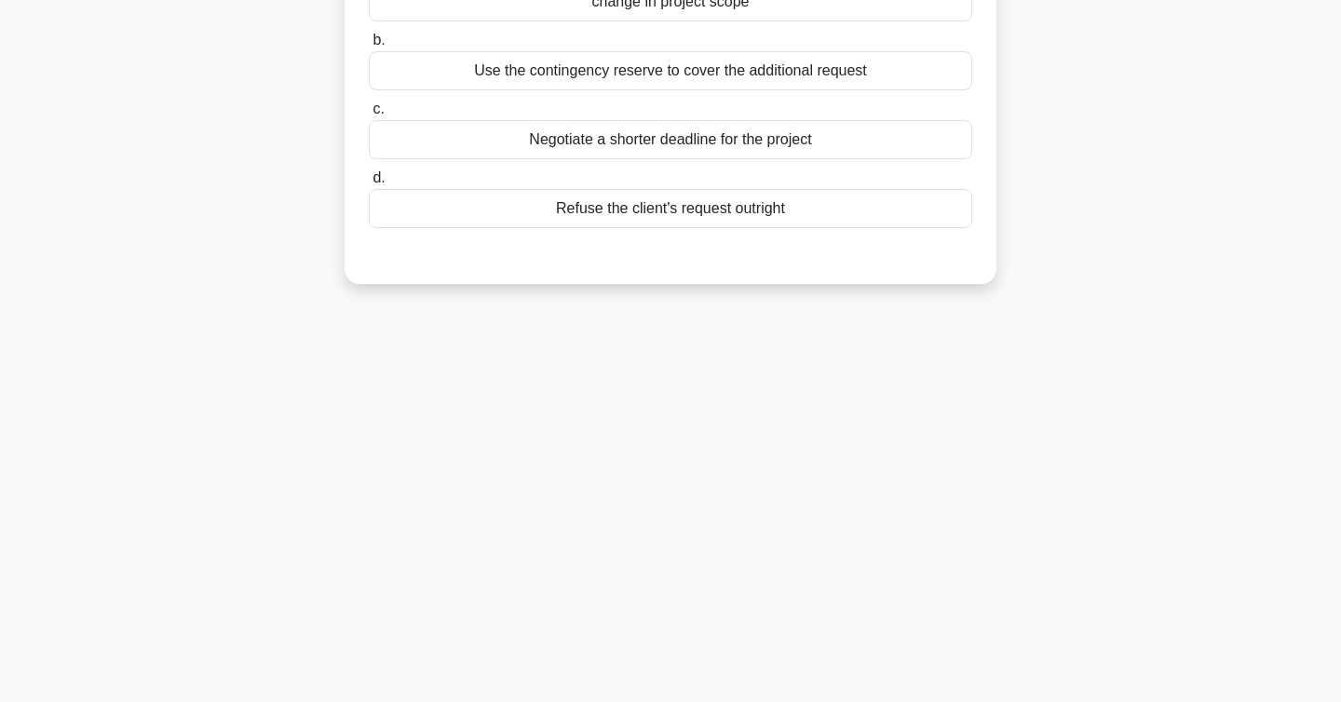
scroll to position [0, 0]
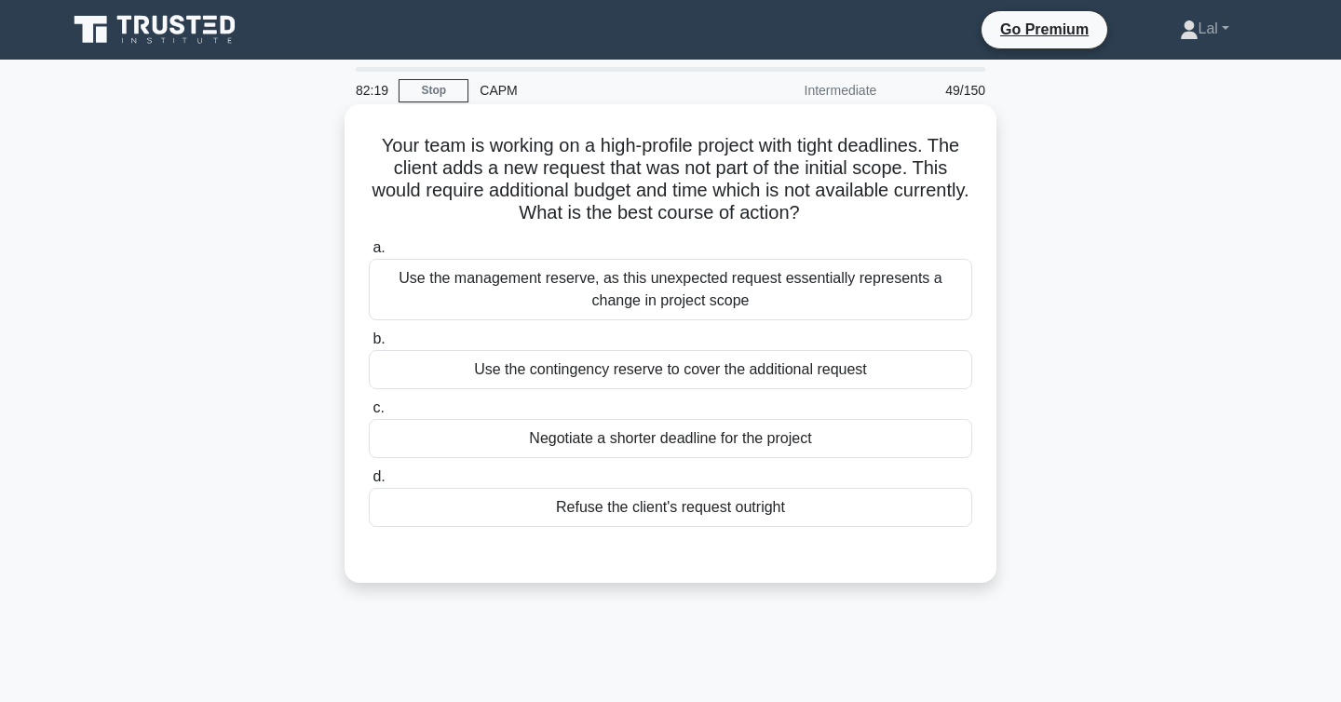
click at [785, 305] on div "Use the management reserve, as this unexpected request essentially represents a…" at bounding box center [671, 289] width 604 height 61
click at [369, 254] on input "a. Use the management reserve, as this unexpected request essentially represent…" at bounding box center [369, 248] width 0 height 12
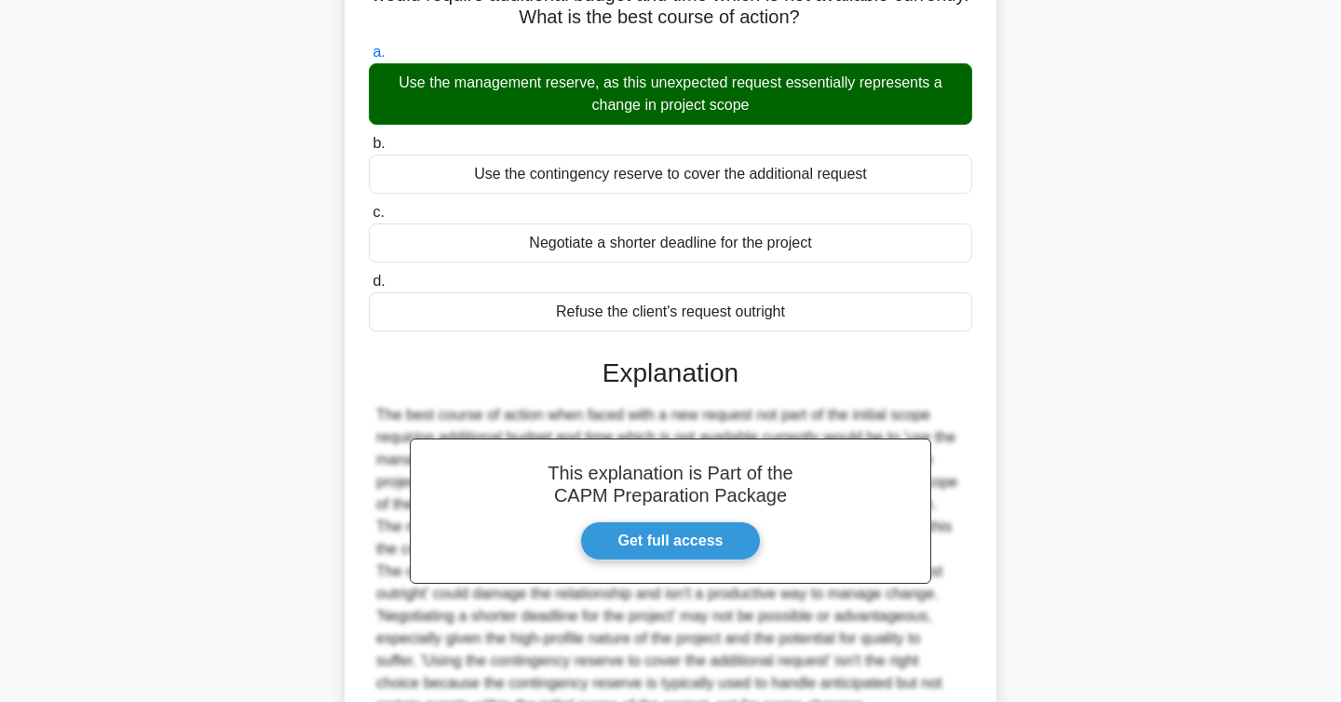
scroll to position [379, 0]
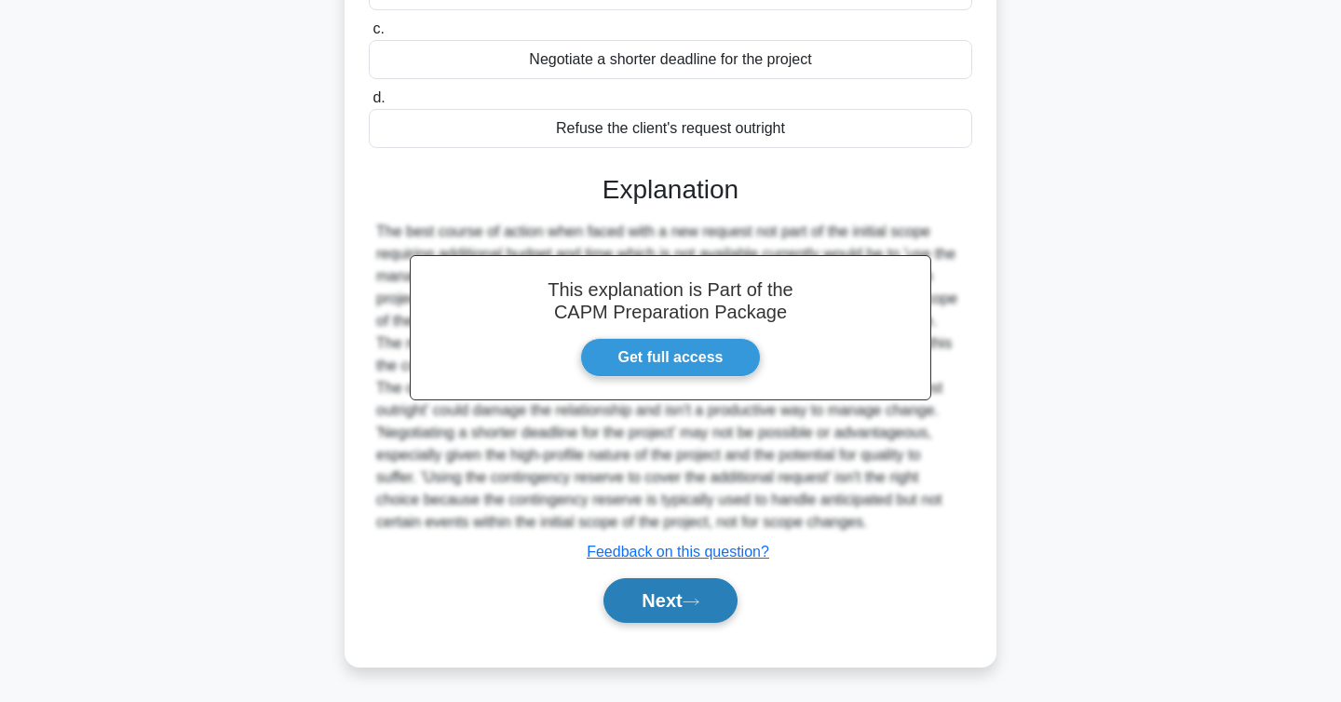
click at [686, 589] on button "Next" at bounding box center [670, 600] width 133 height 45
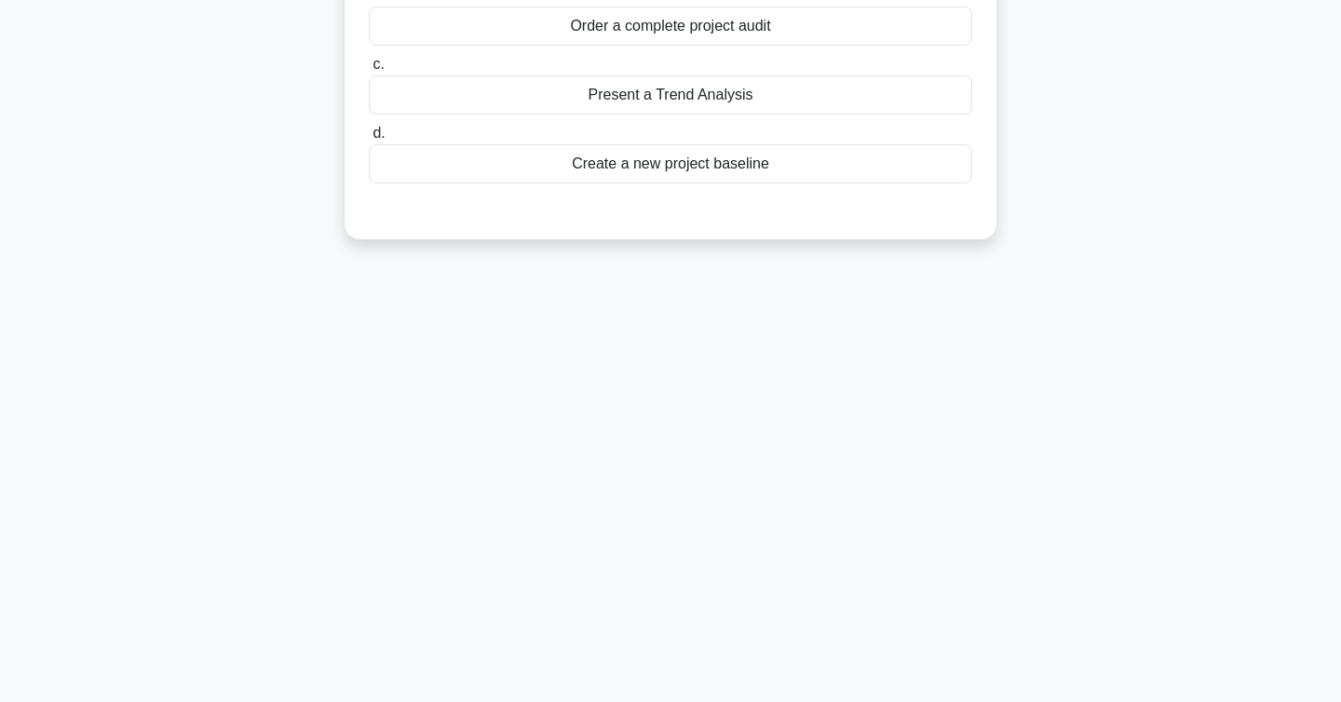
scroll to position [0, 0]
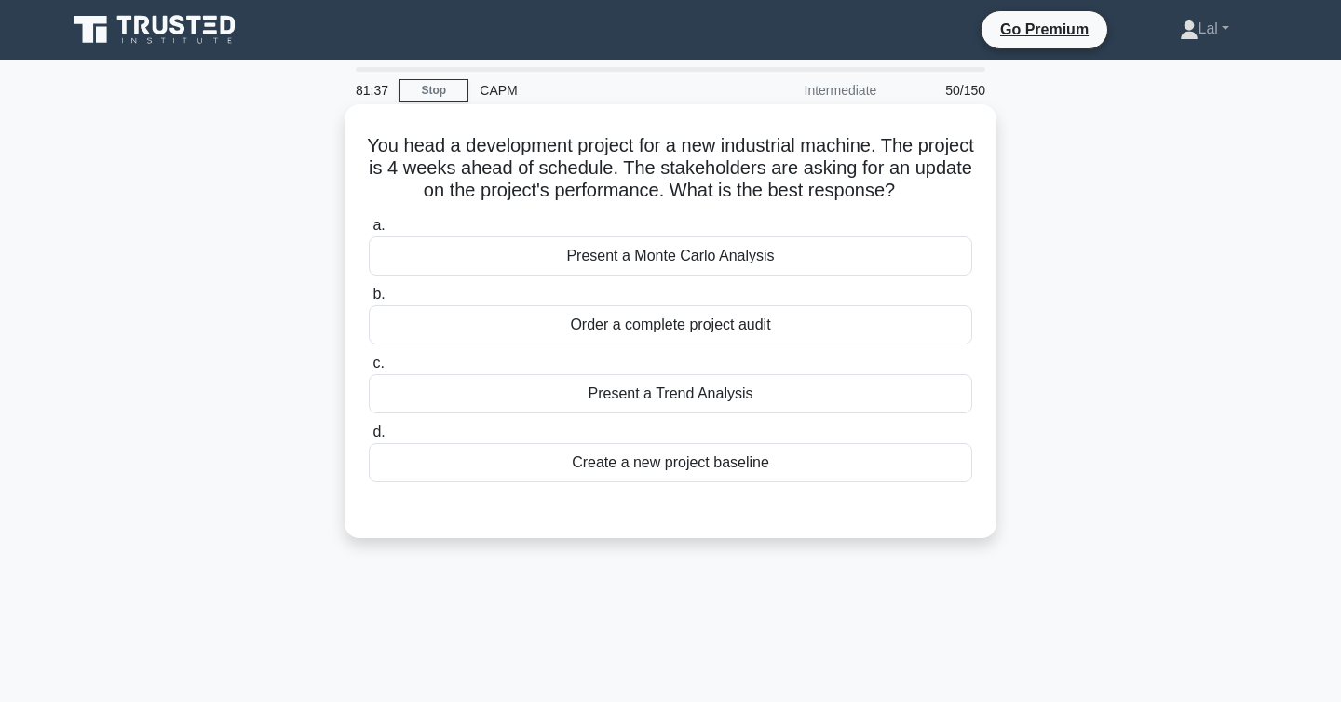
click at [600, 401] on div "Present a Trend Analysis" at bounding box center [671, 393] width 604 height 39
click at [369, 370] on input "c. Present a Trend Analysis" at bounding box center [369, 364] width 0 height 12
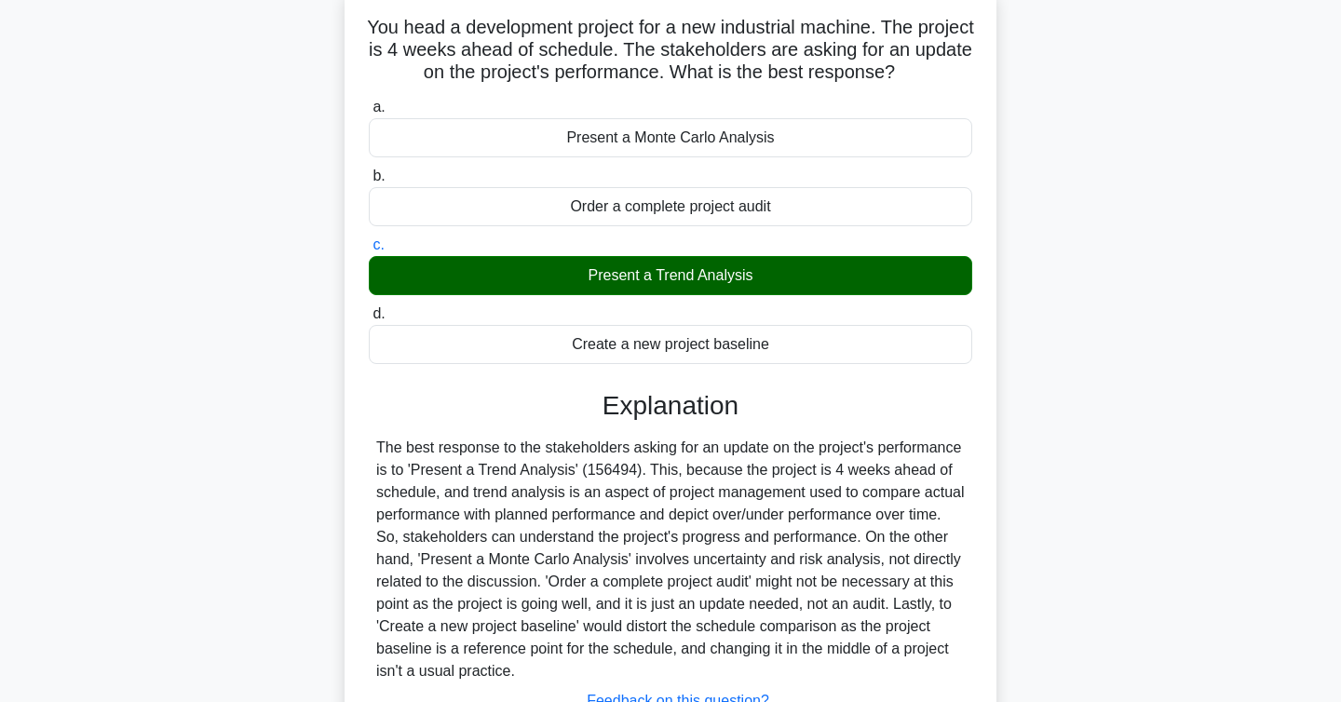
scroll to position [304, 0]
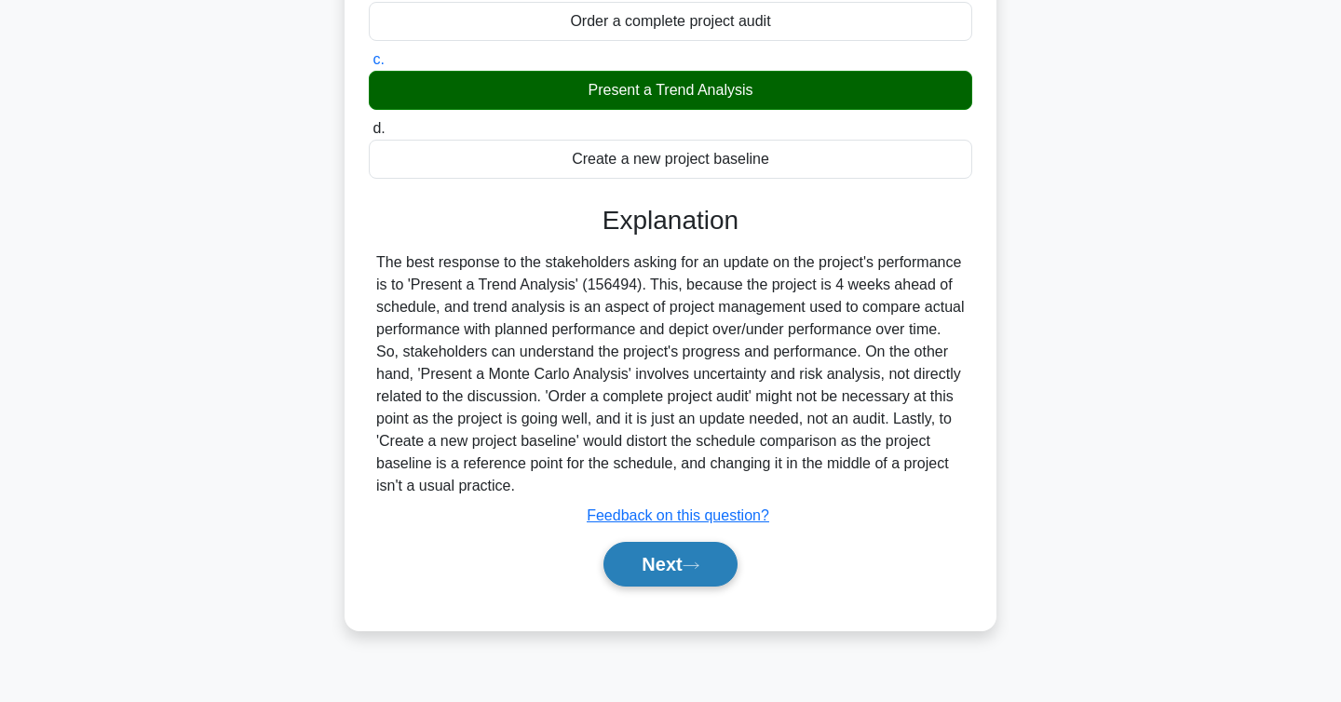
click at [641, 583] on button "Next" at bounding box center [670, 564] width 133 height 45
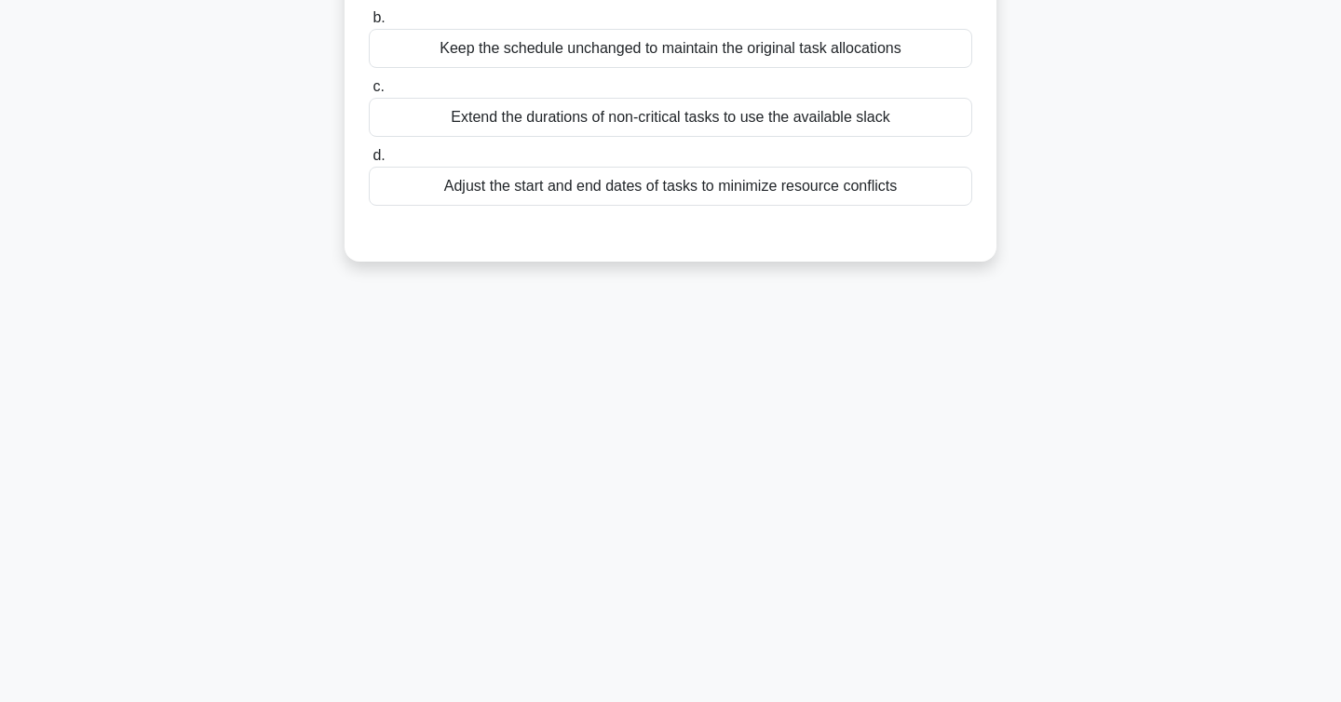
scroll to position [0, 0]
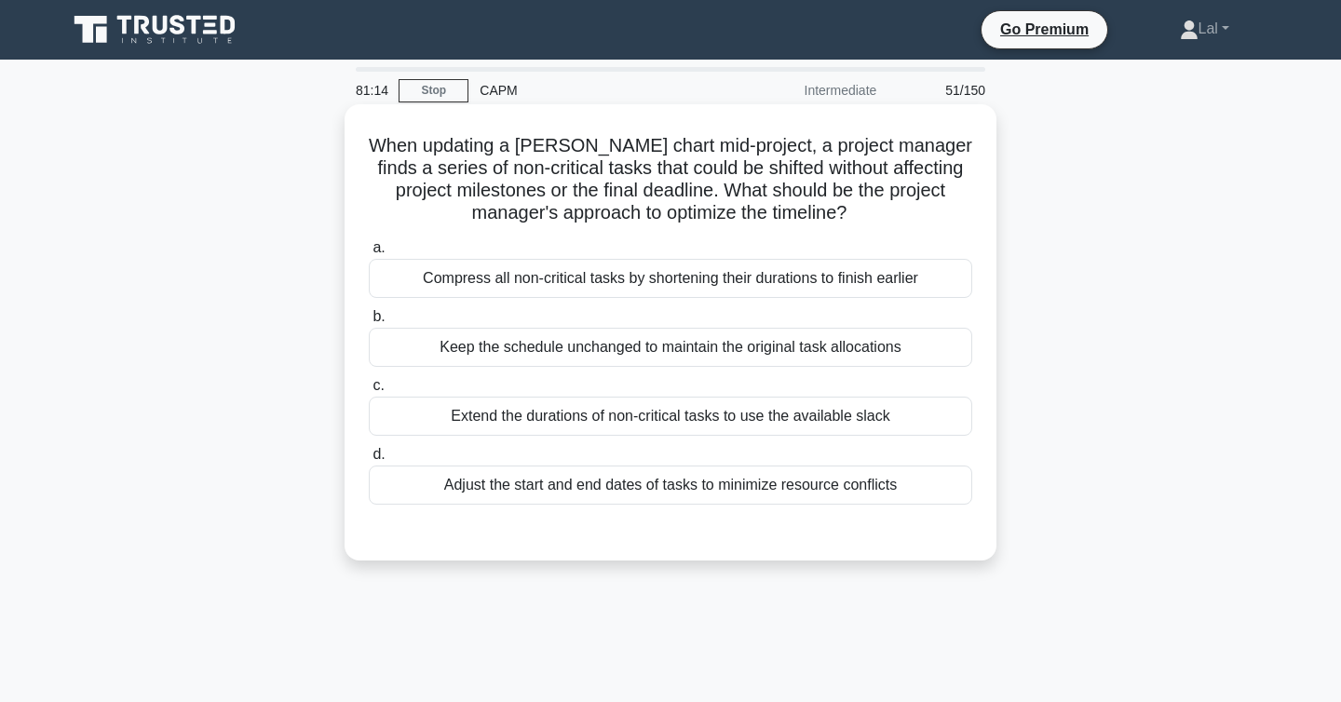
click at [604, 494] on div "Adjust the start and end dates of tasks to minimize resource conflicts" at bounding box center [671, 485] width 604 height 39
click at [369, 461] on input "d. Adjust the start and end dates of tasks to minimize resource conflicts" at bounding box center [369, 455] width 0 height 12
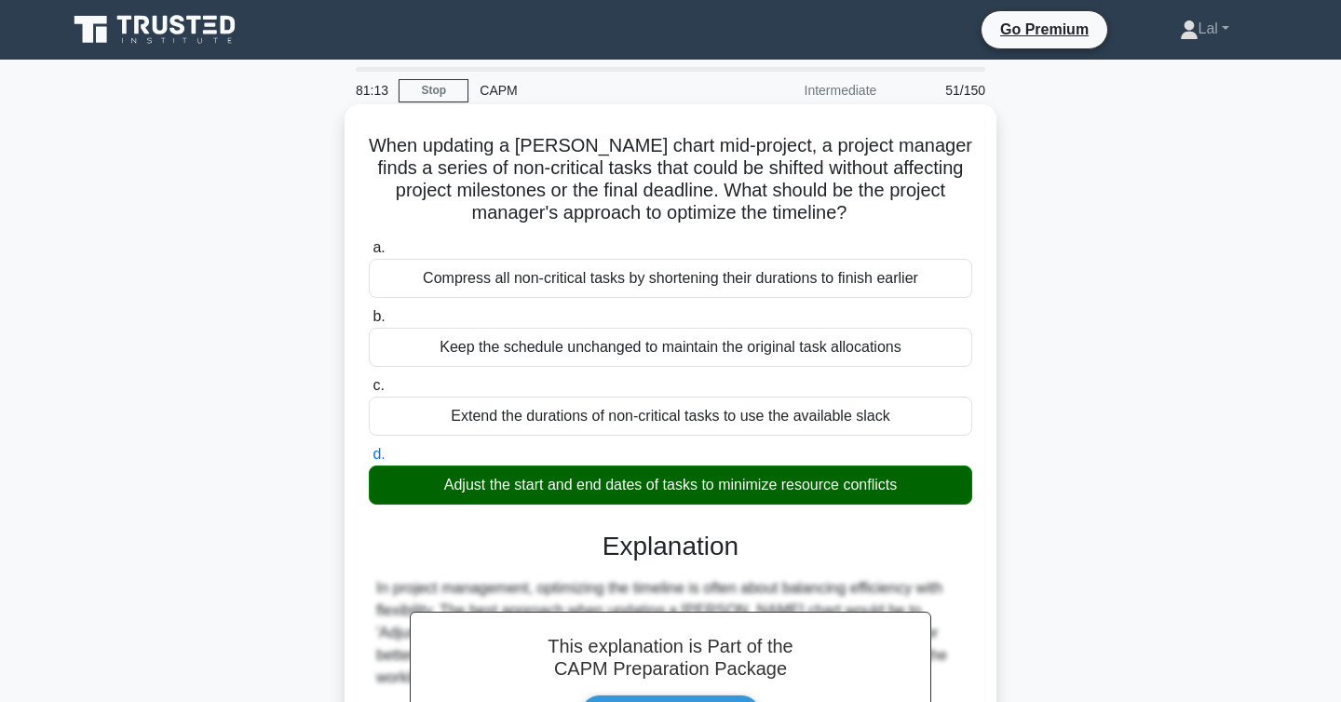
scroll to position [357, 0]
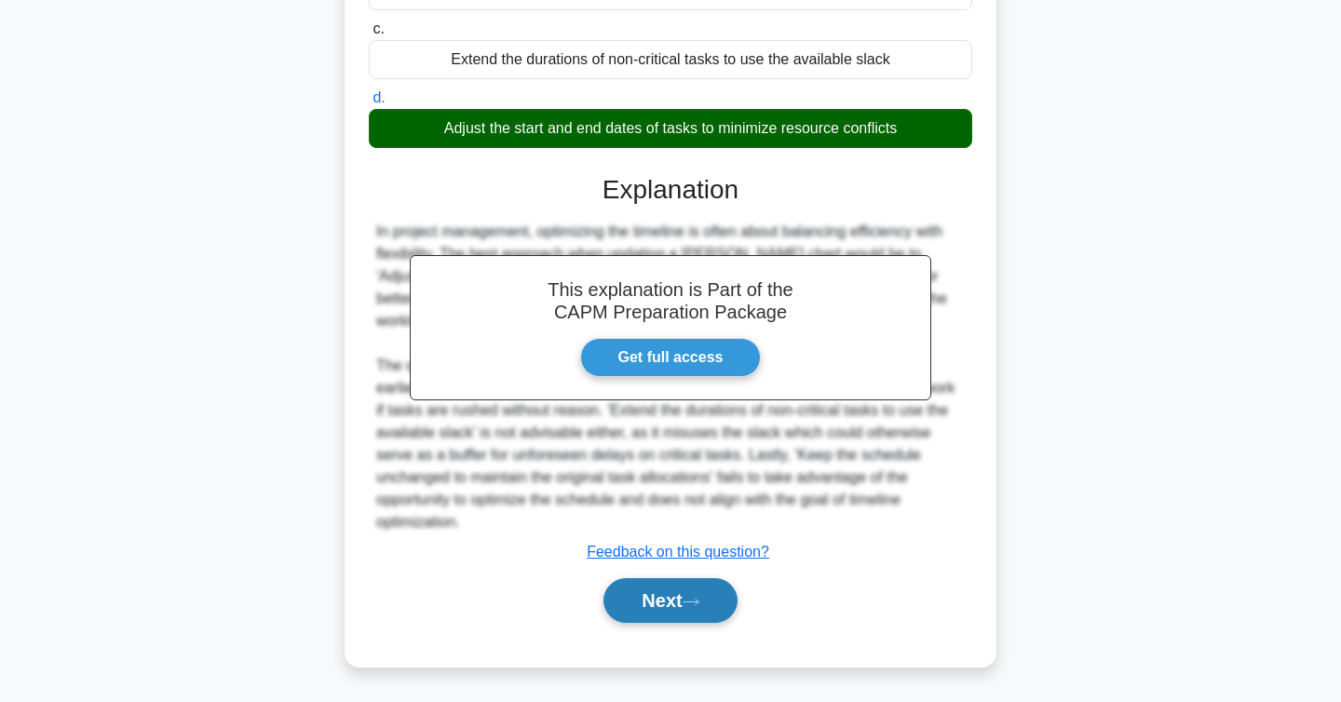
click at [663, 612] on button "Next" at bounding box center [670, 600] width 133 height 45
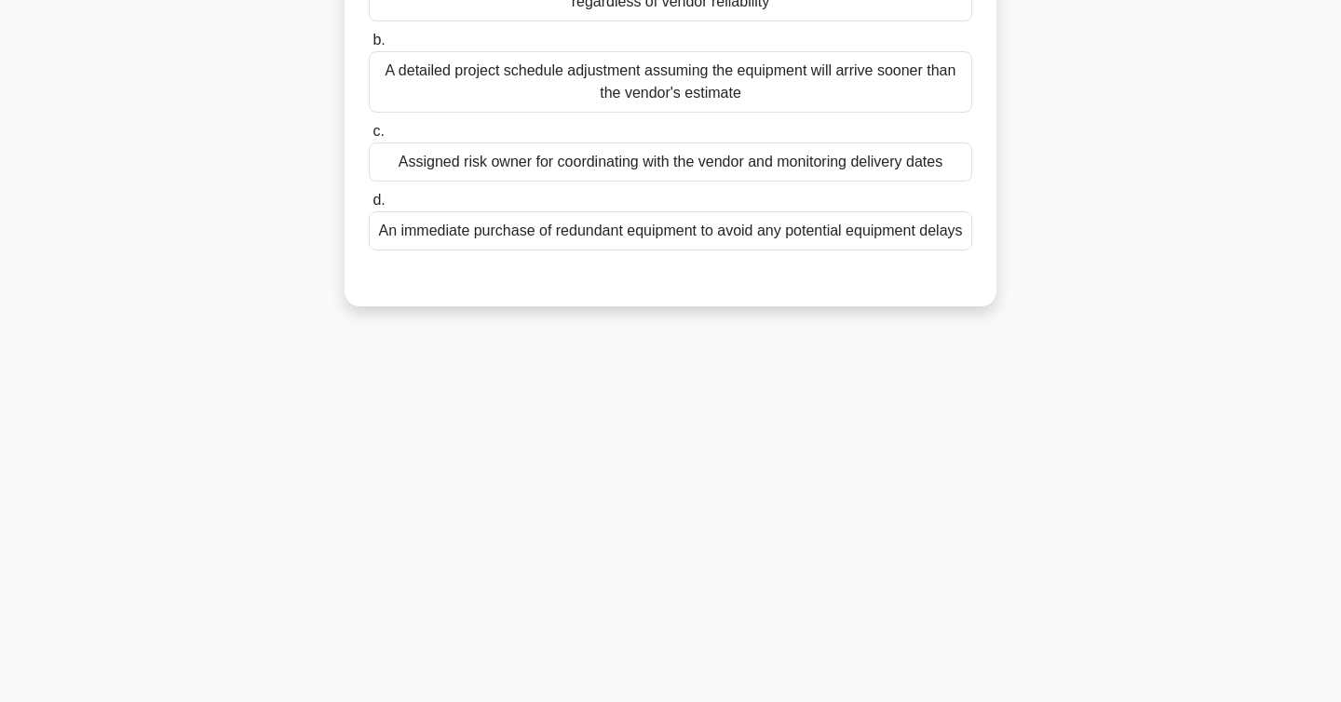
scroll to position [0, 0]
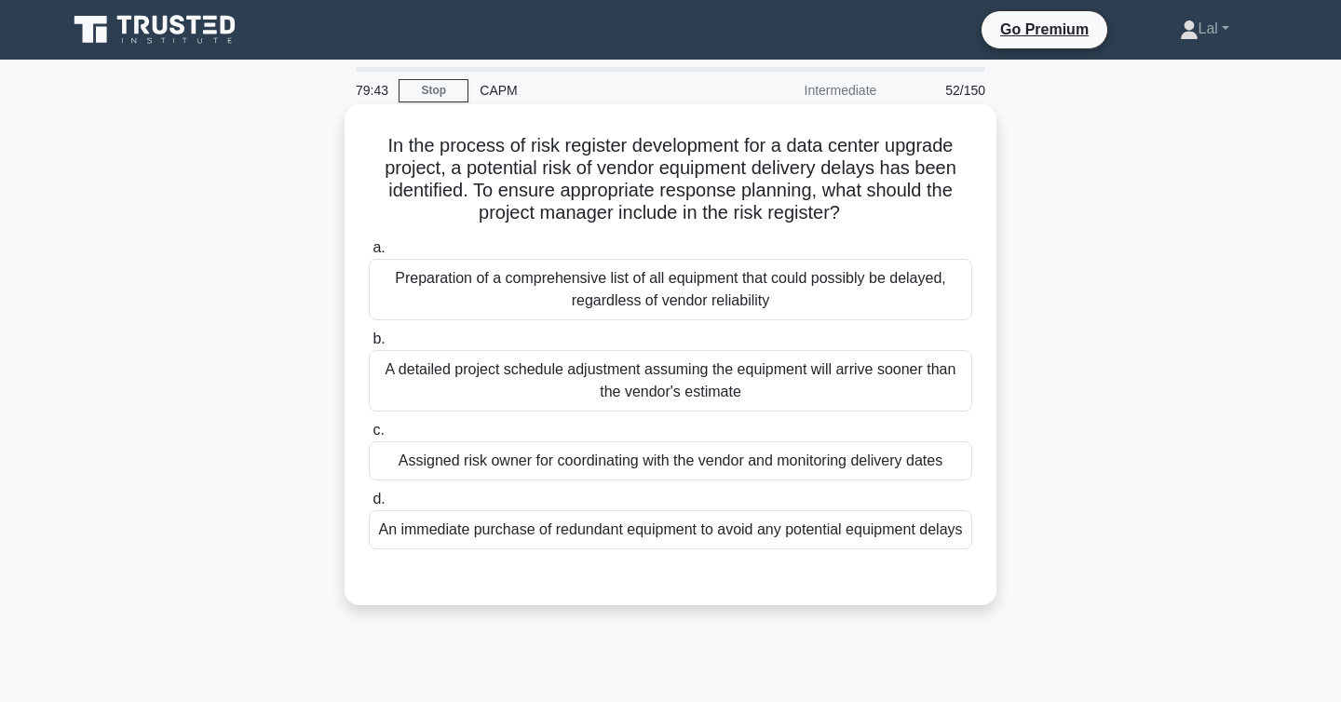
click at [464, 458] on div "Assigned risk owner for coordinating with the vendor and monitoring delivery da…" at bounding box center [671, 460] width 604 height 39
click at [369, 437] on input "c. Assigned risk owner for coordinating with the vendor and monitoring delivery…" at bounding box center [369, 431] width 0 height 12
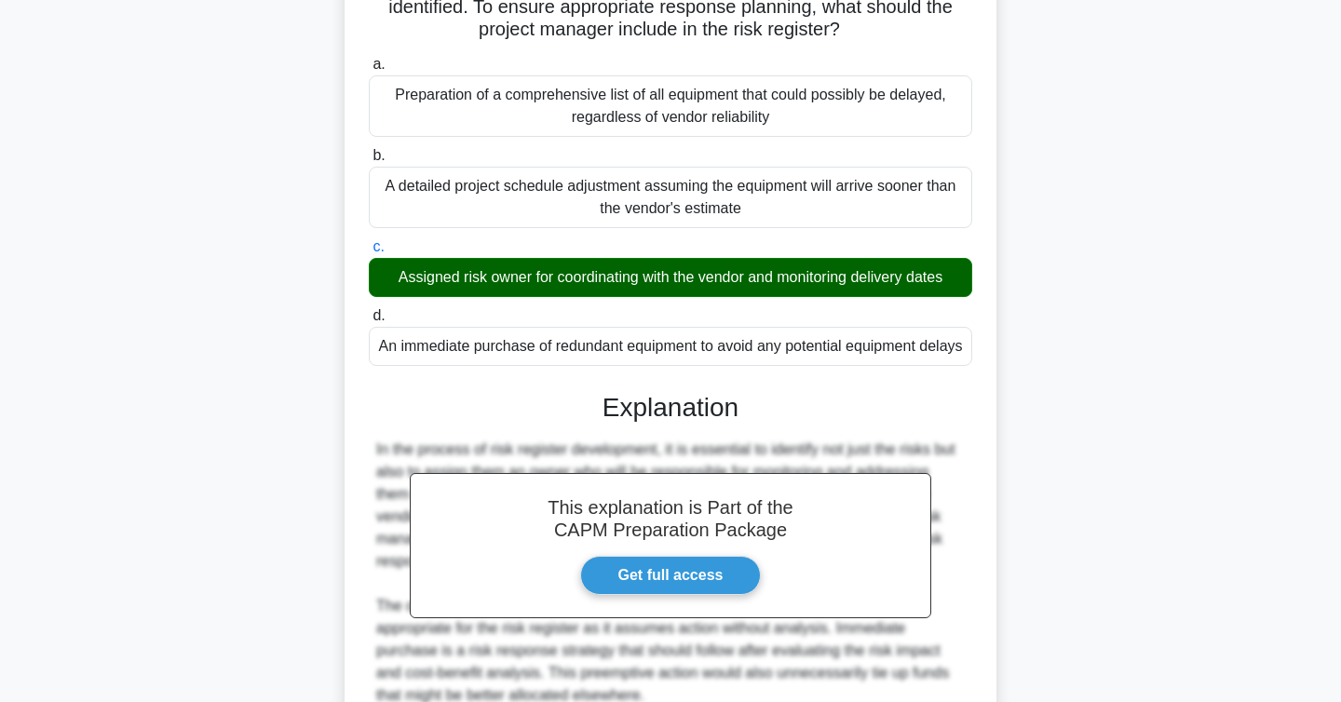
scroll to position [625, 0]
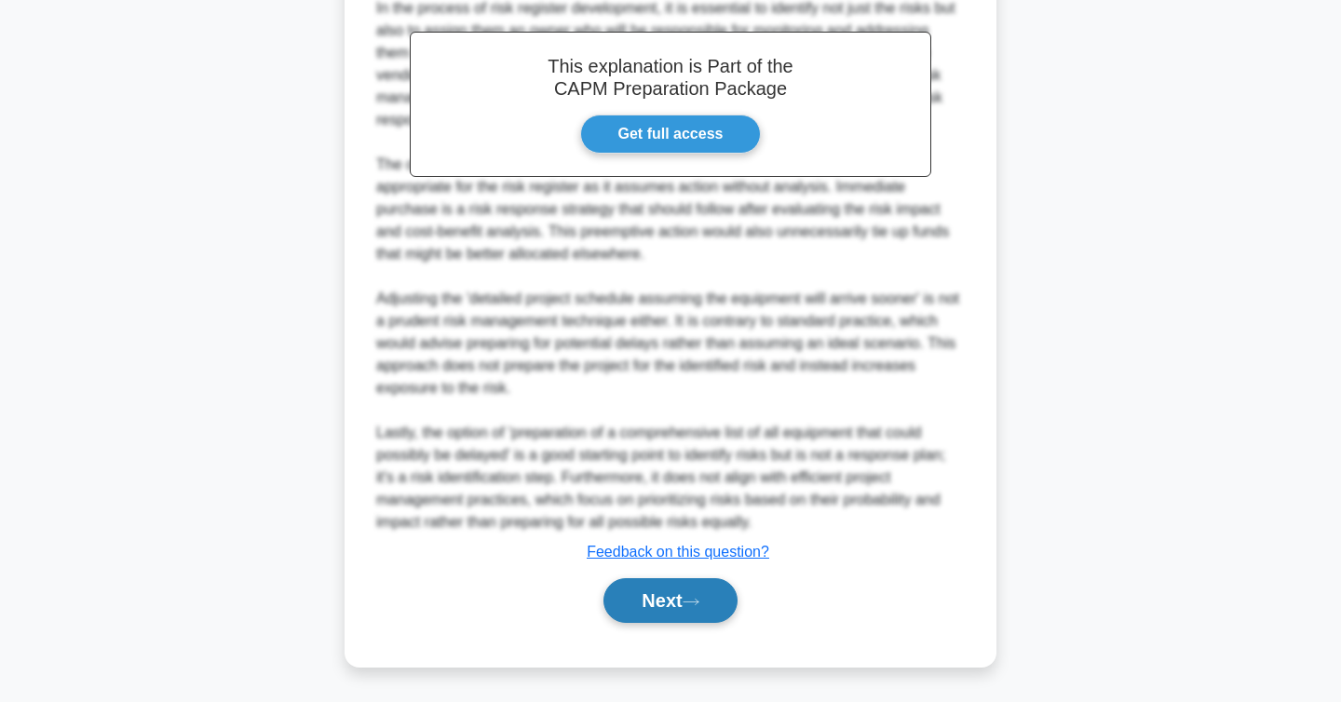
click at [632, 603] on button "Next" at bounding box center [670, 600] width 133 height 45
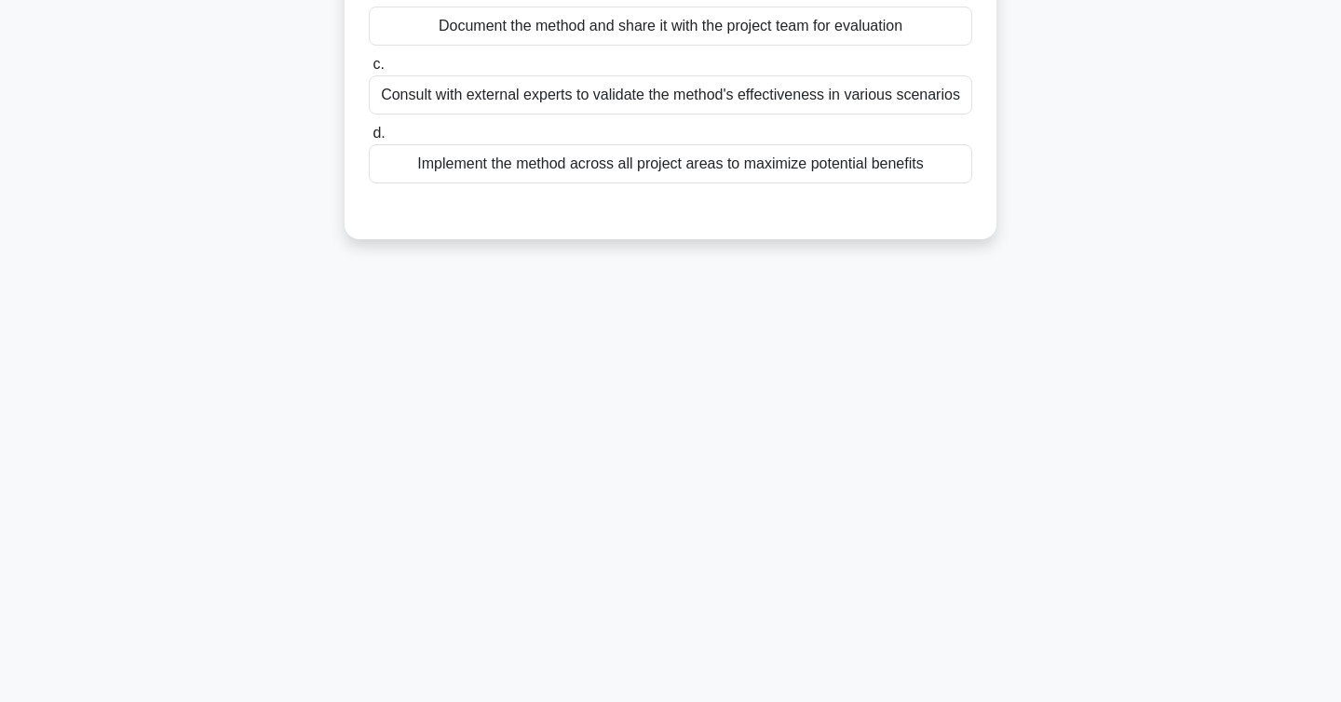
scroll to position [0, 0]
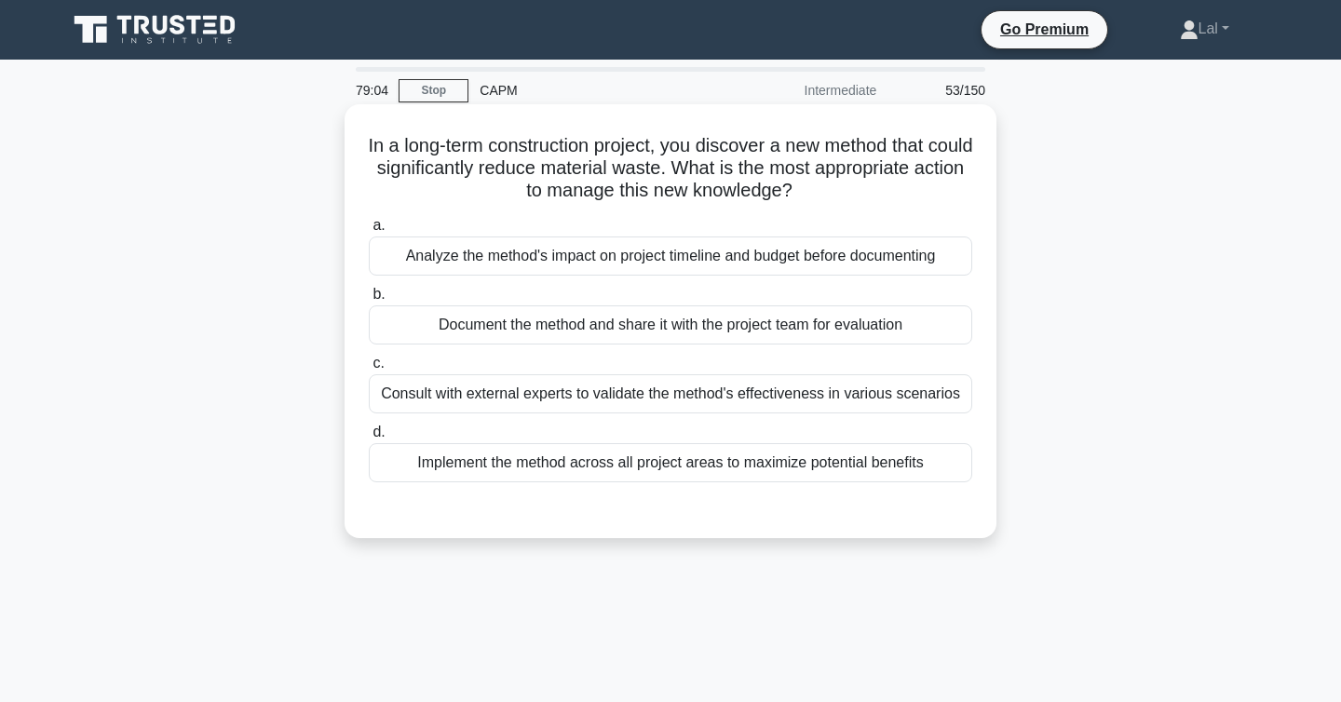
click at [448, 263] on div "Analyze the method's impact on project timeline and budget before documenting" at bounding box center [671, 256] width 604 height 39
click at [369, 232] on input "a. Analyze the method's impact on project timeline and budget before documenting" at bounding box center [369, 226] width 0 height 12
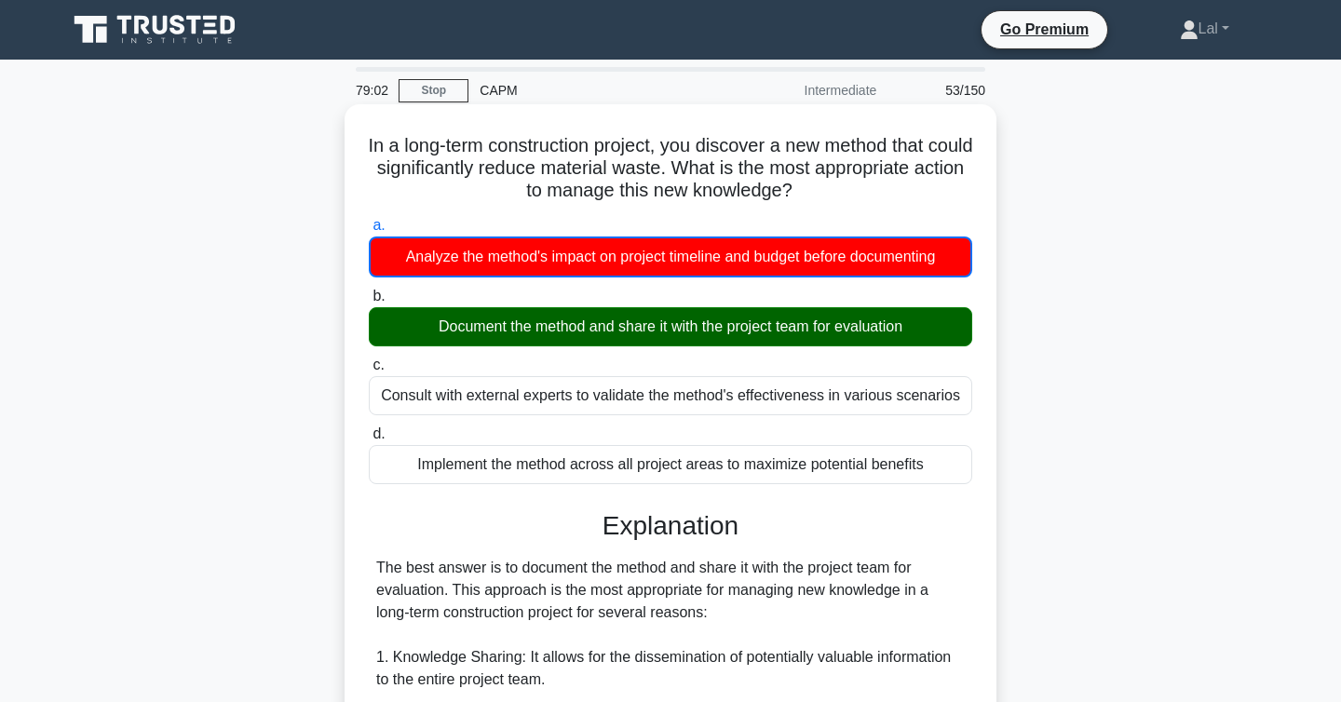
click at [453, 330] on div "Document the method and share it with the project team for evaluation" at bounding box center [671, 326] width 604 height 39
click at [369, 303] on input "b. Document the method and share it with the project team for evaluation" at bounding box center [369, 297] width 0 height 12
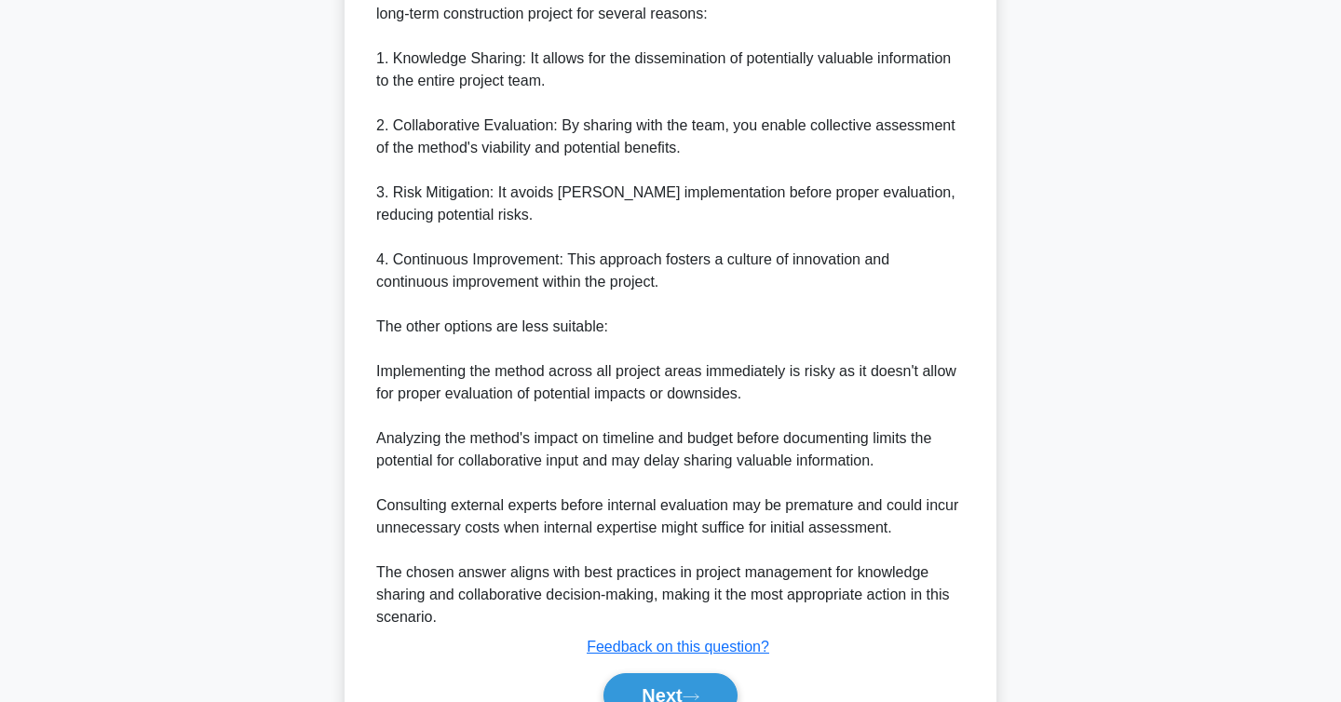
scroll to position [670, 0]
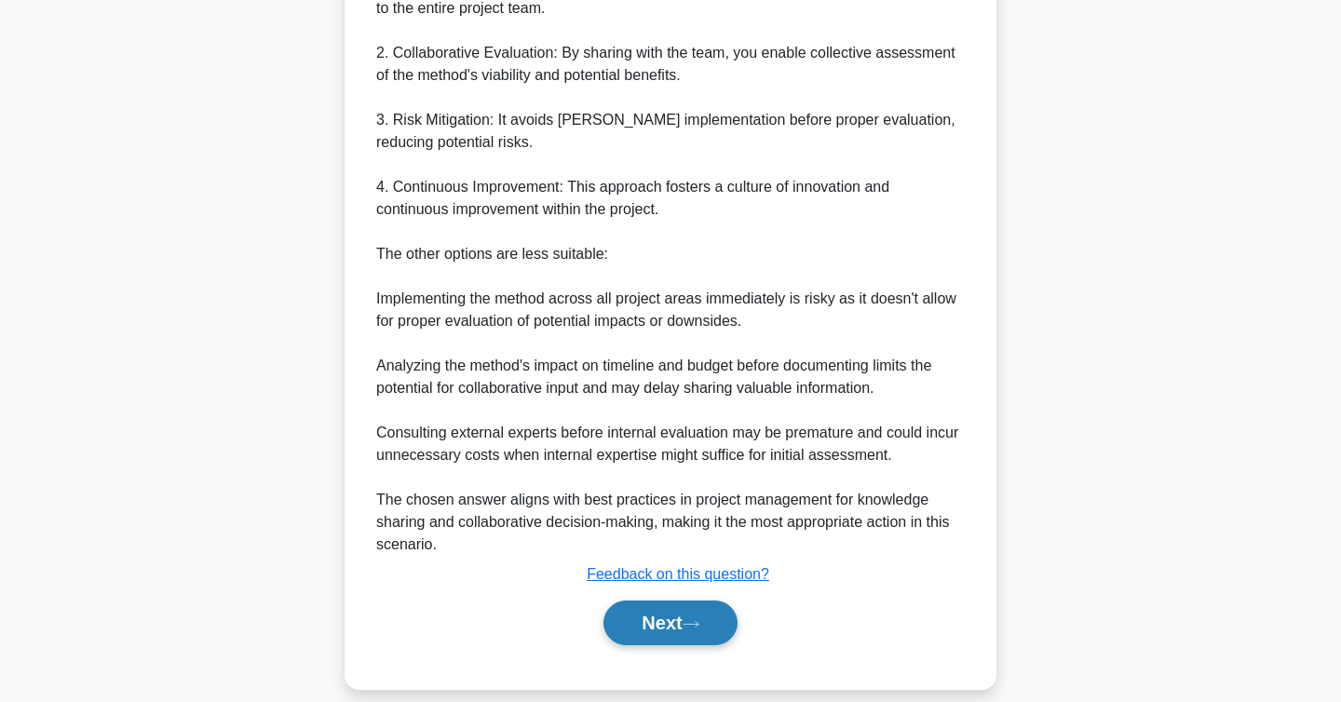
click at [623, 630] on button "Next" at bounding box center [670, 623] width 133 height 45
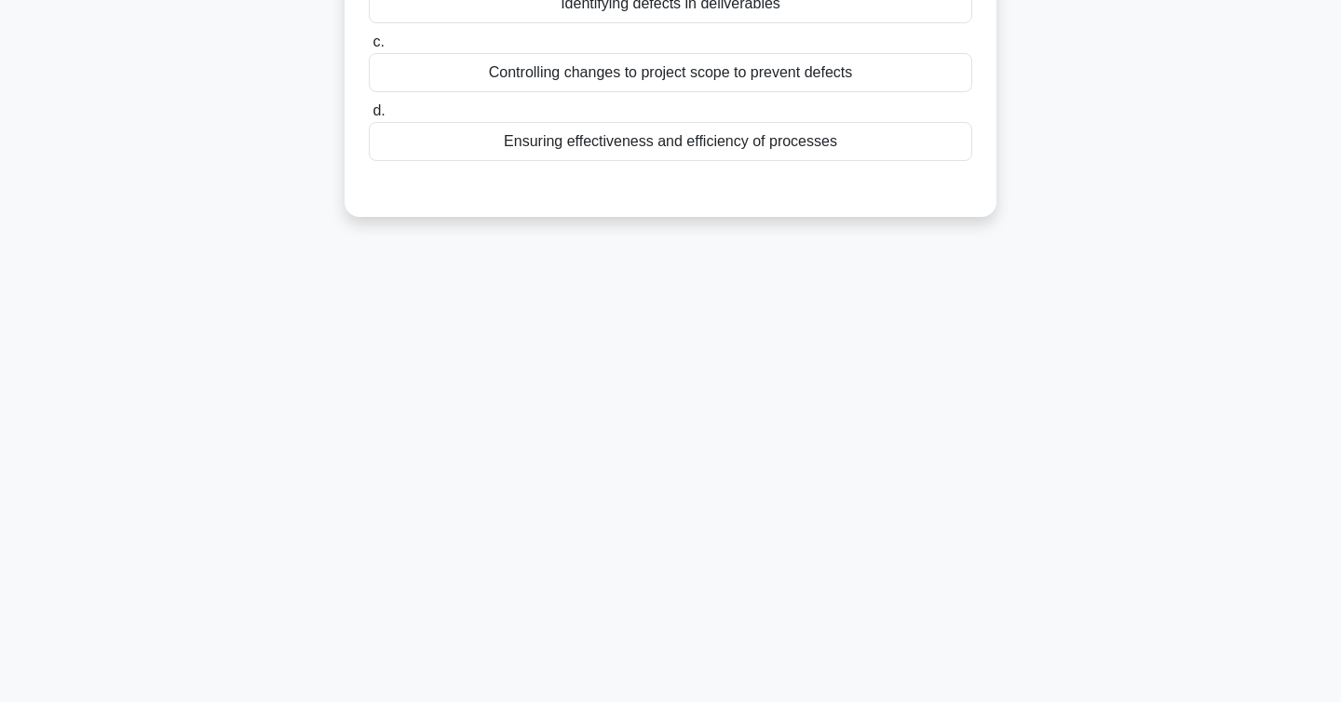
scroll to position [0, 0]
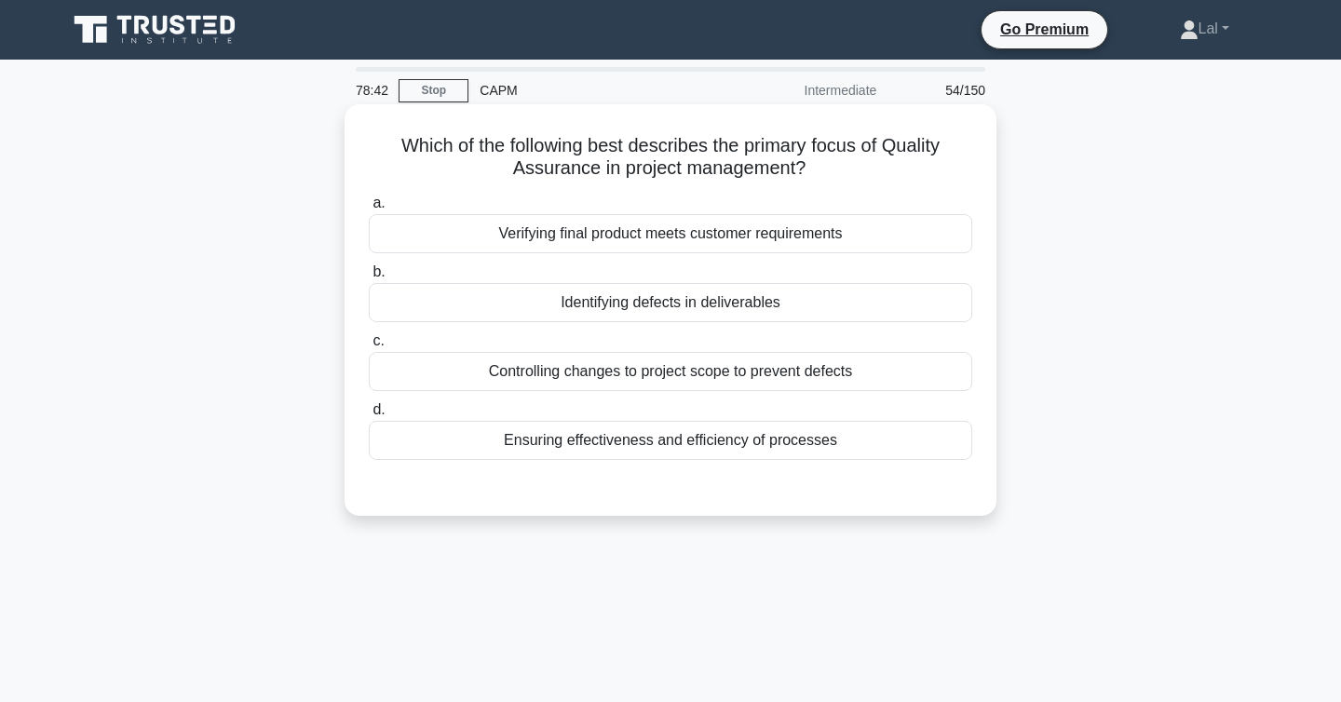
click at [815, 228] on div "Verifying final product meets customer requirements" at bounding box center [671, 233] width 604 height 39
click at [369, 210] on input "a. Verifying final product meets customer requirements" at bounding box center [369, 203] width 0 height 12
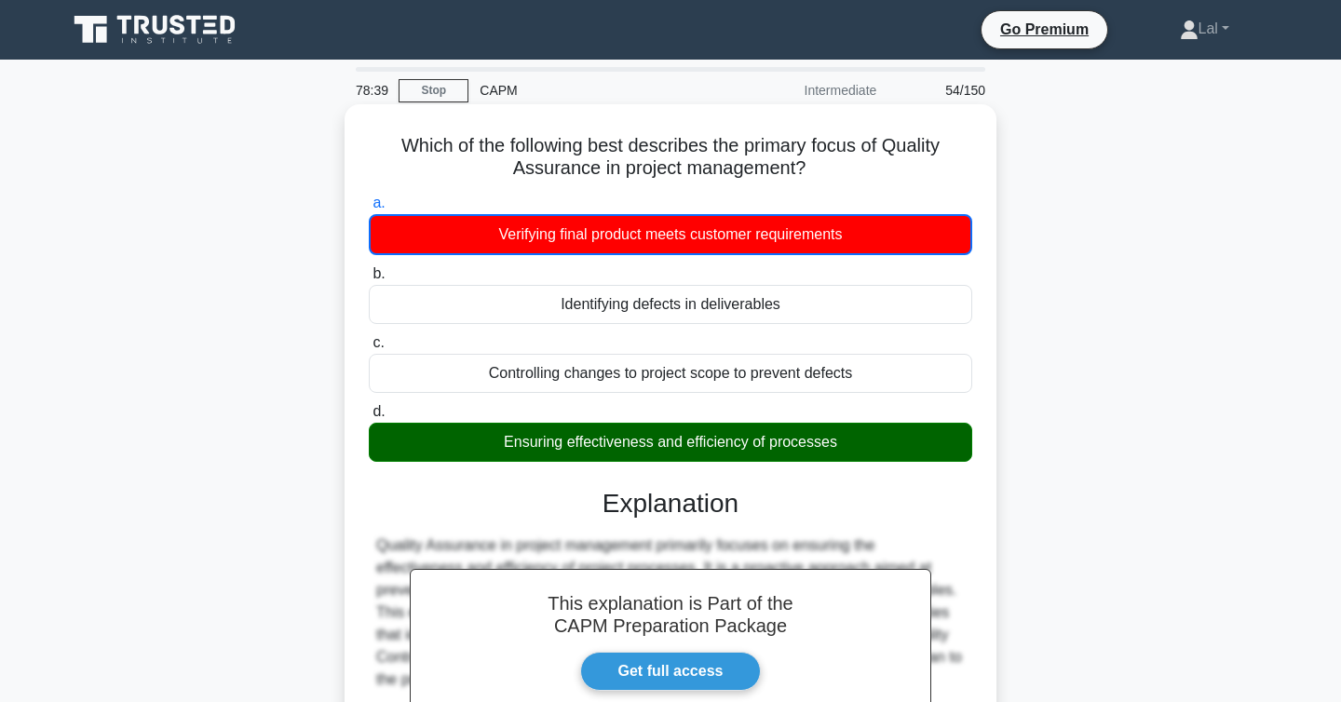
click at [613, 461] on div "Ensuring effectiveness and efficiency of processes" at bounding box center [671, 442] width 604 height 39
click at [369, 418] on input "d. Ensuring effectiveness and efficiency of processes" at bounding box center [369, 412] width 0 height 12
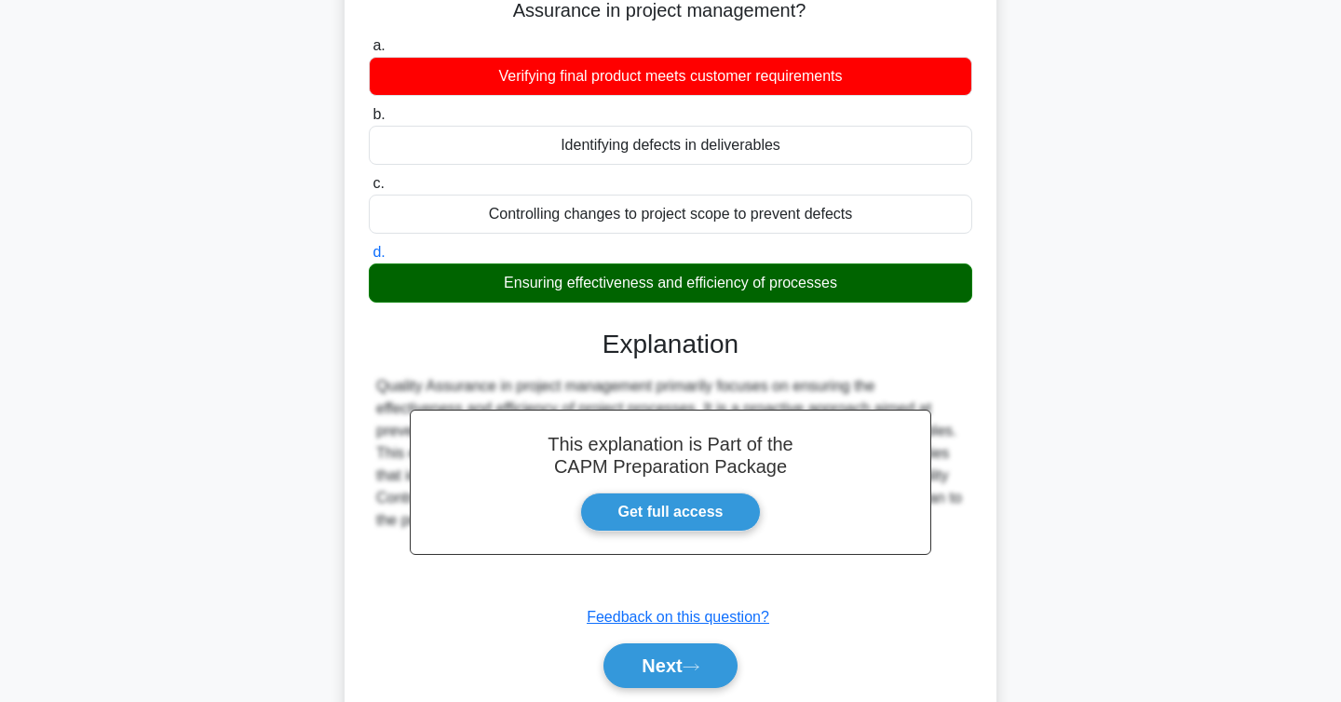
scroll to position [304, 0]
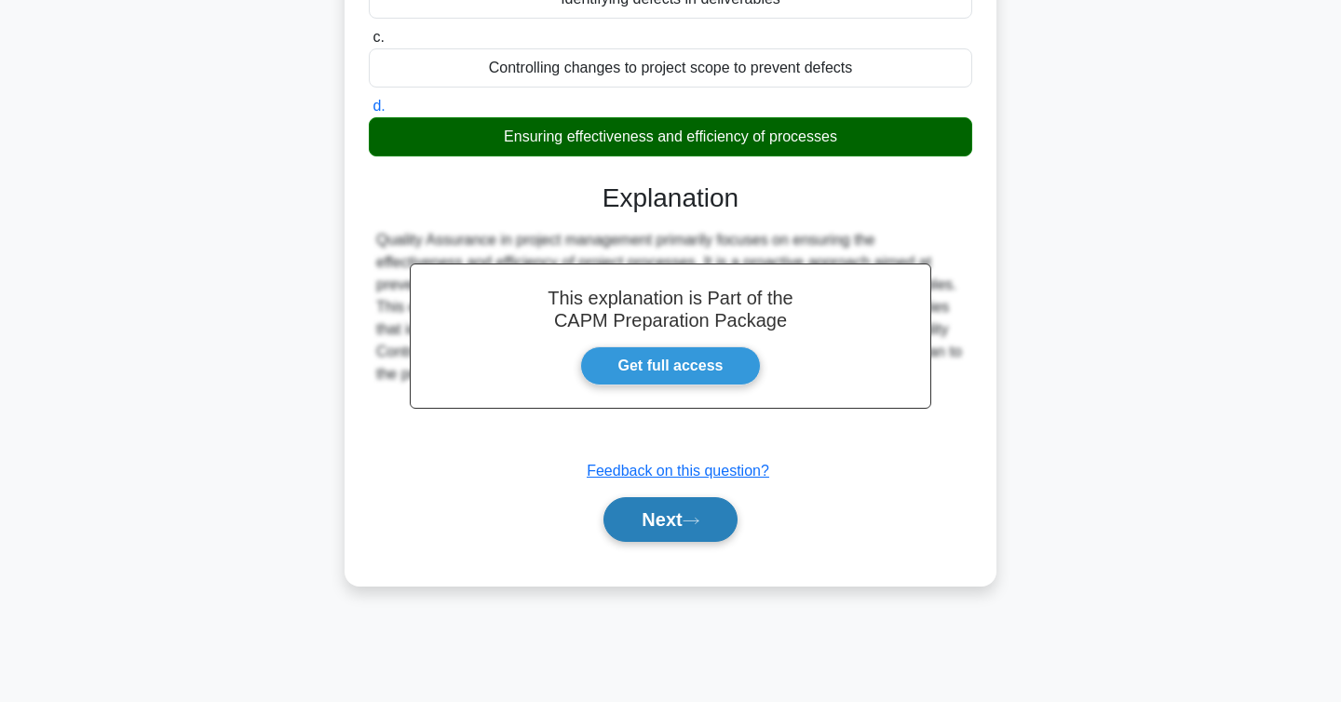
click at [656, 533] on button "Next" at bounding box center [670, 519] width 133 height 45
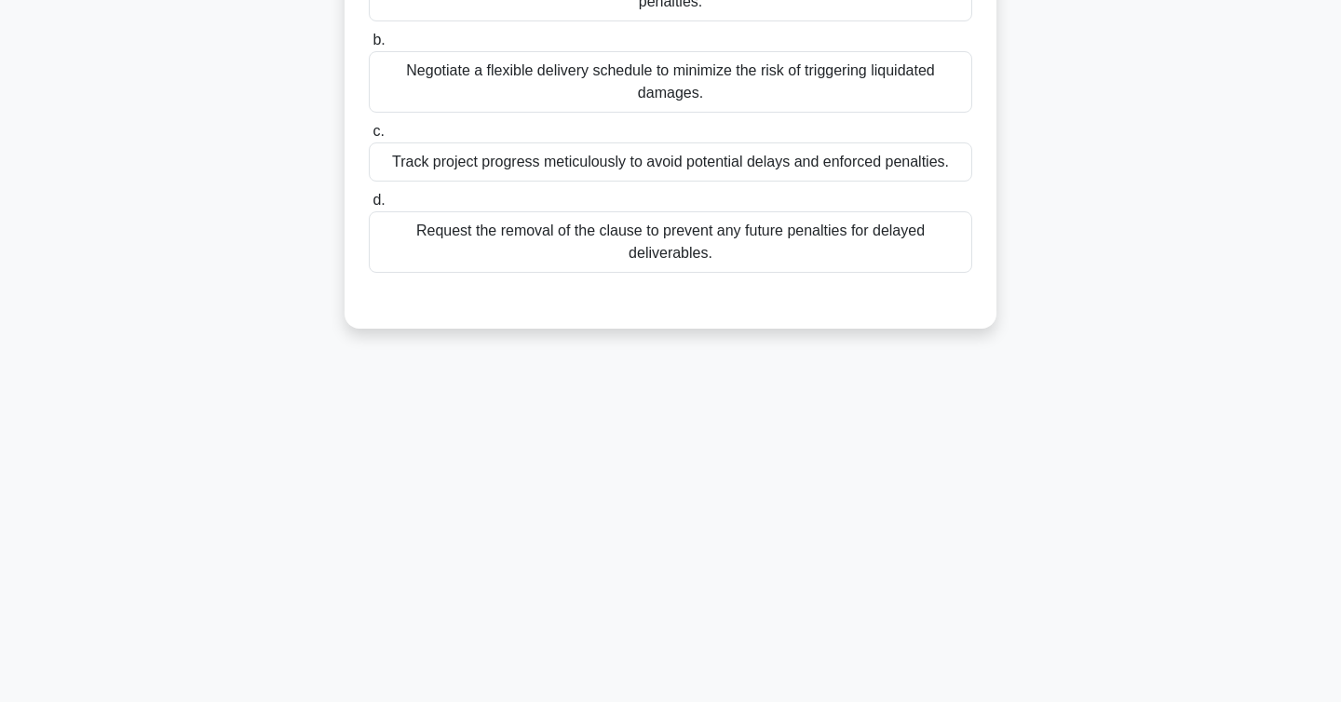
scroll to position [0, 0]
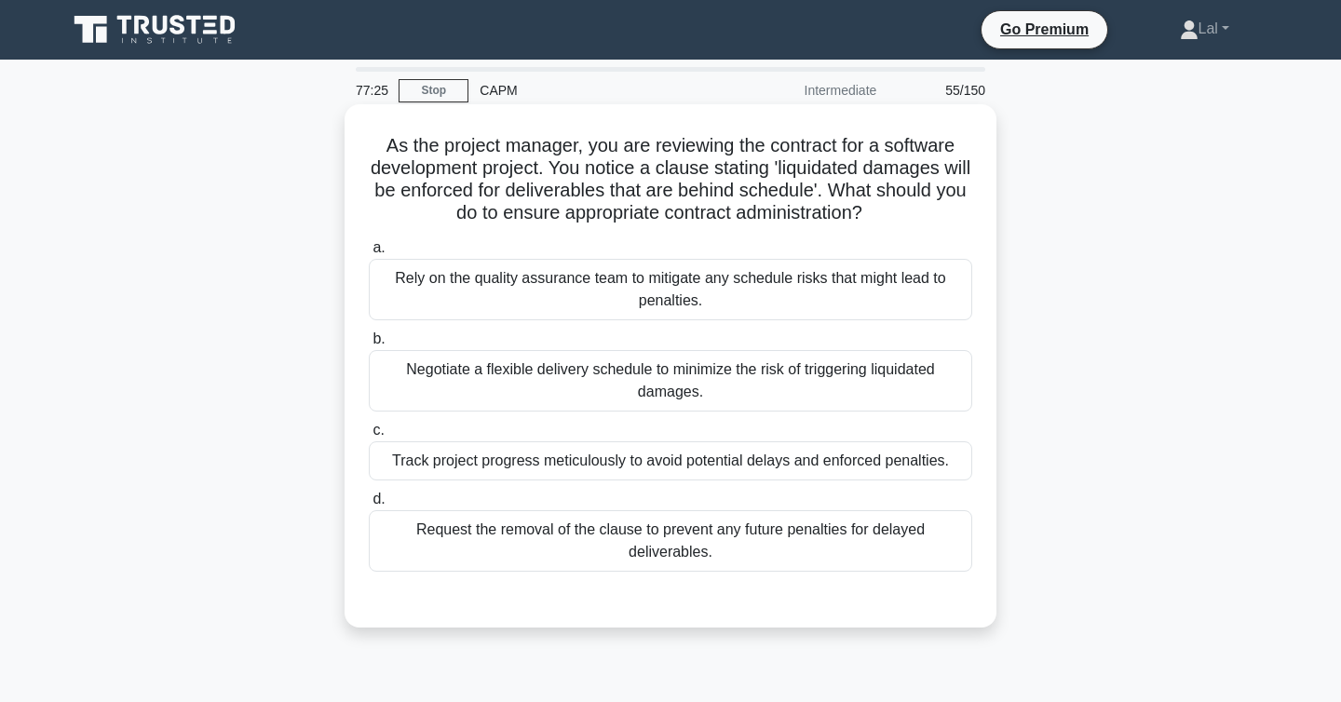
click at [514, 390] on div "Negotiate a flexible delivery schedule to minimize the risk of triggering liqui…" at bounding box center [671, 380] width 604 height 61
click at [369, 346] on input "b. Negotiate a flexible delivery schedule to minimize the risk of triggering li…" at bounding box center [369, 339] width 0 height 12
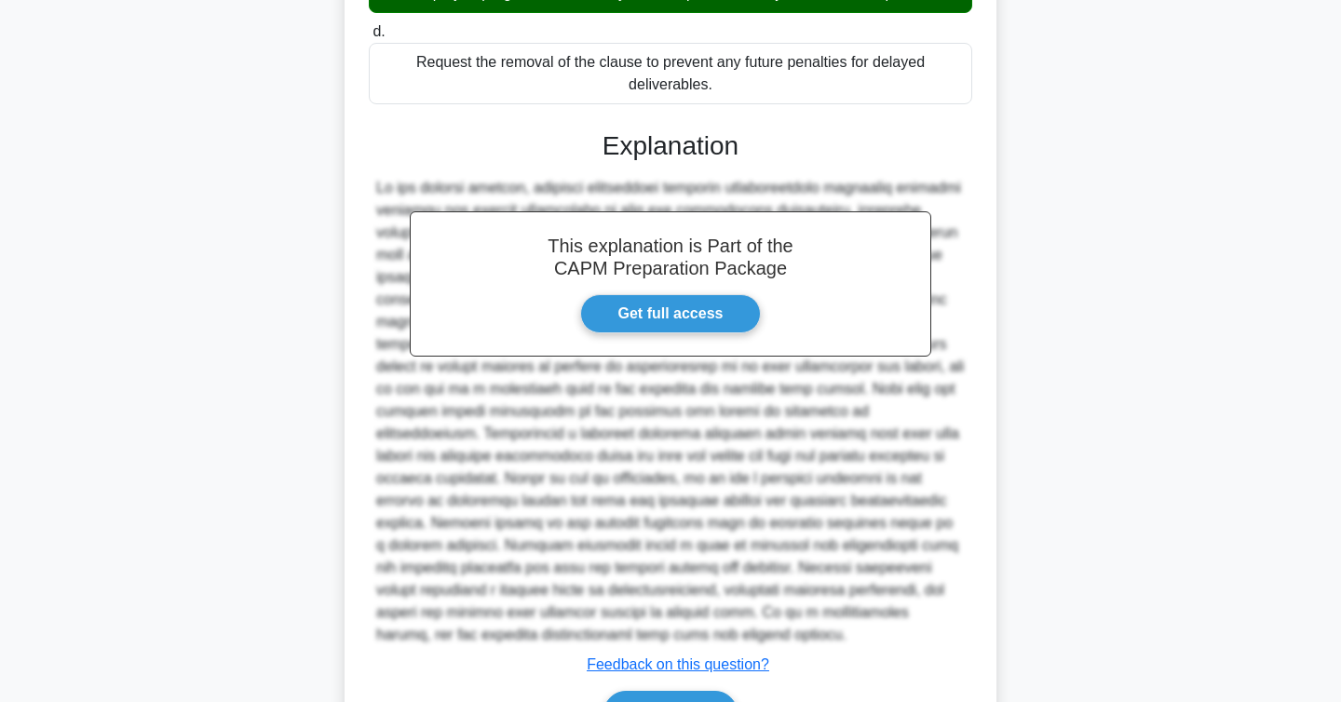
scroll to position [582, 0]
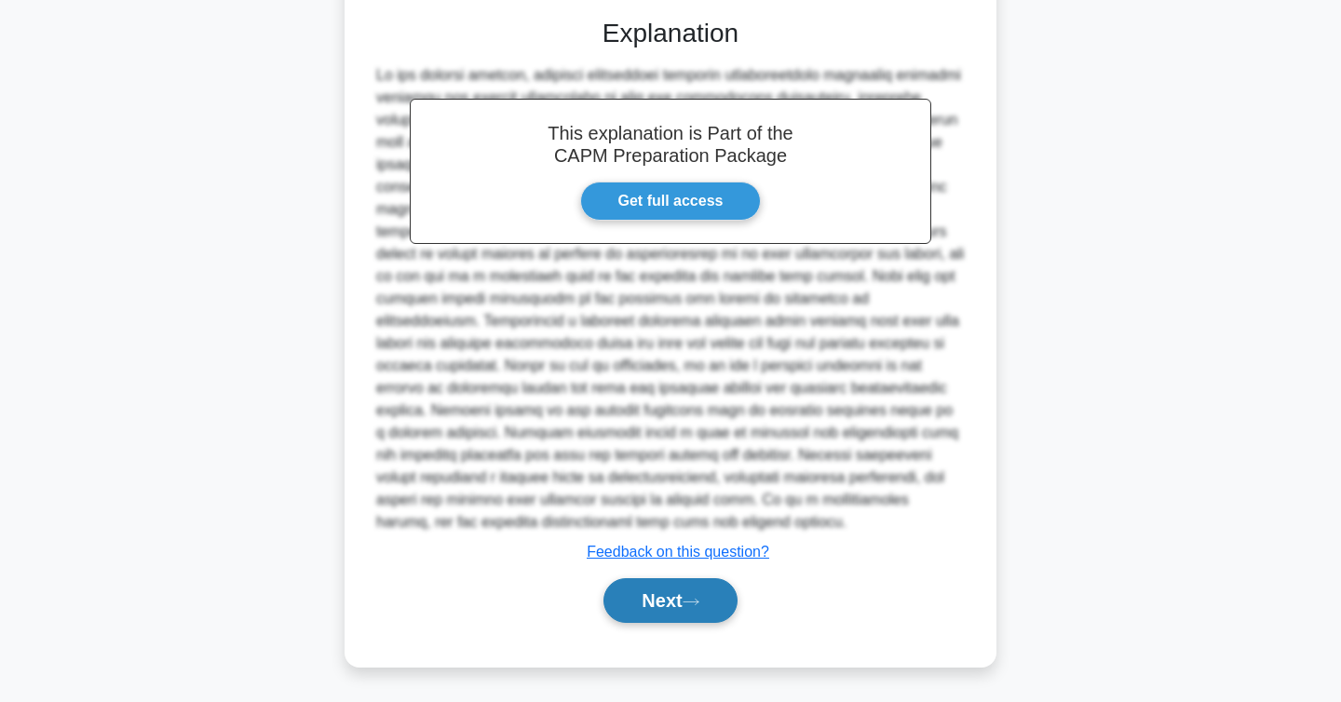
click at [688, 597] on button "Next" at bounding box center [670, 600] width 133 height 45
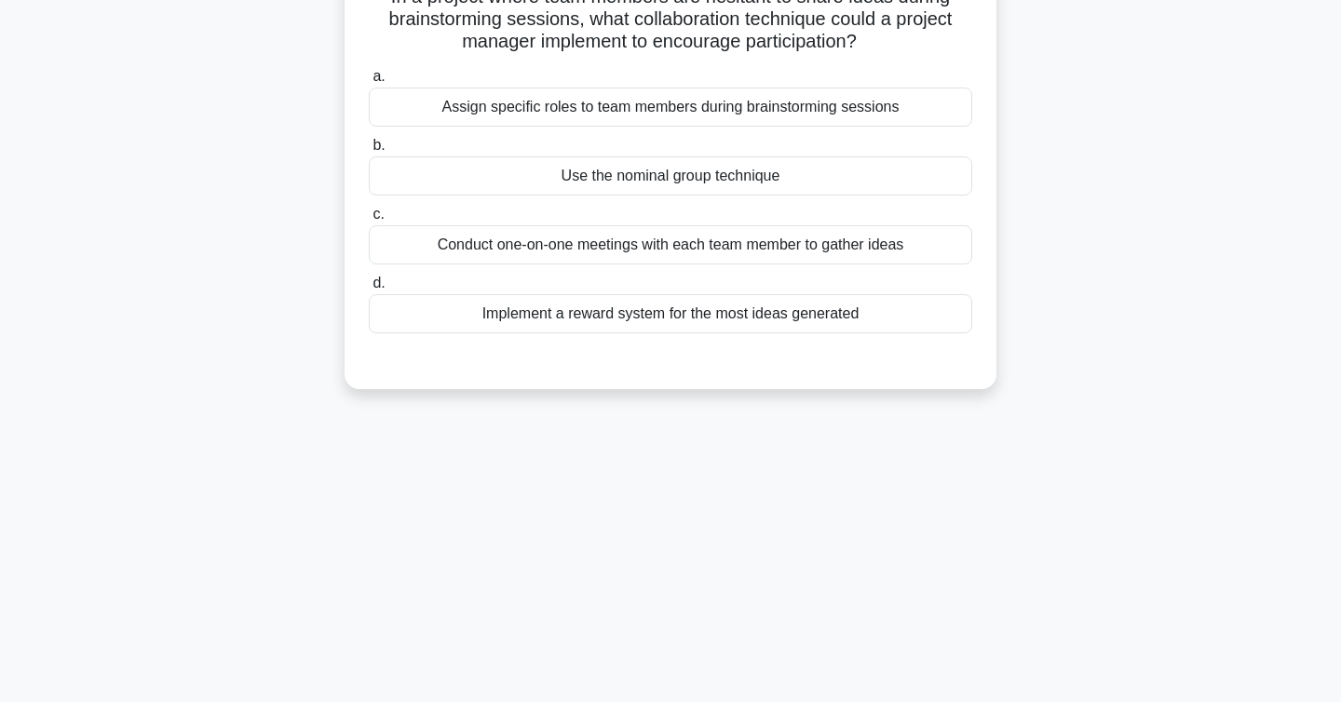
scroll to position [0, 0]
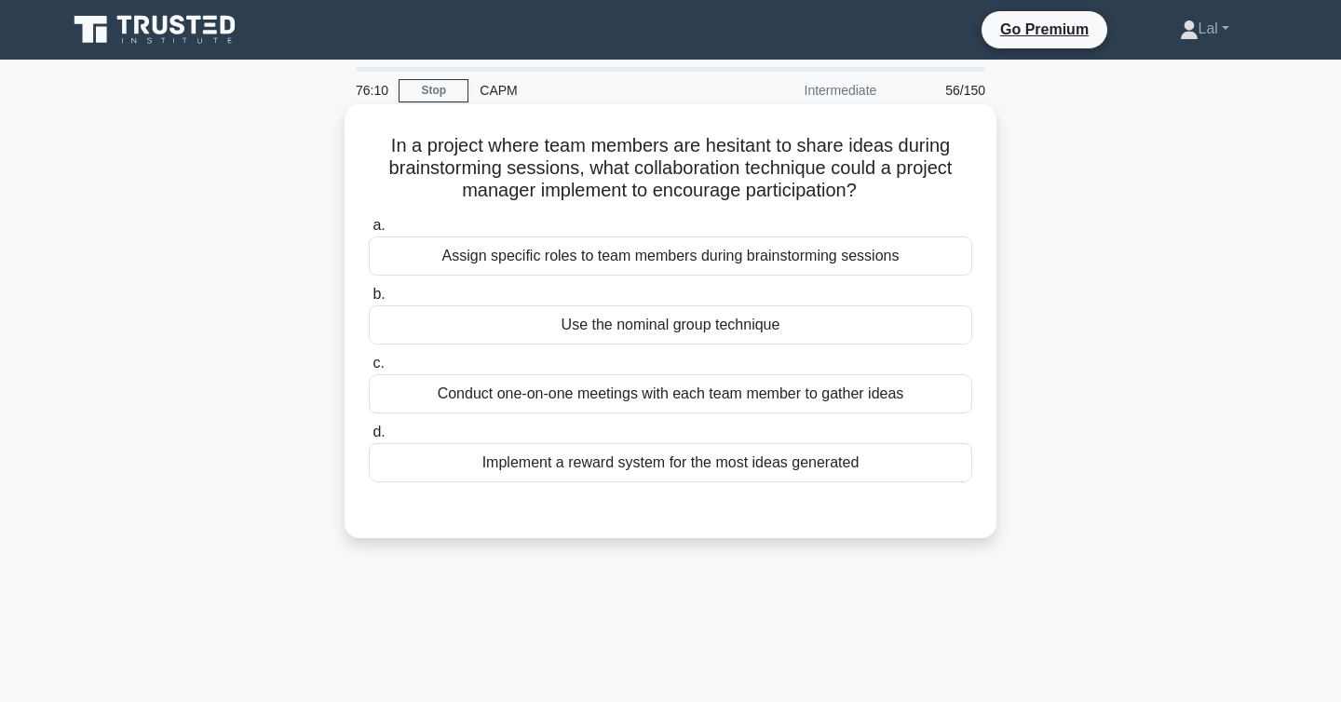
click at [638, 468] on div "Implement a reward system for the most ideas generated" at bounding box center [671, 462] width 604 height 39
click at [369, 439] on input "d. Implement a reward system for the most ideas generated" at bounding box center [369, 433] width 0 height 12
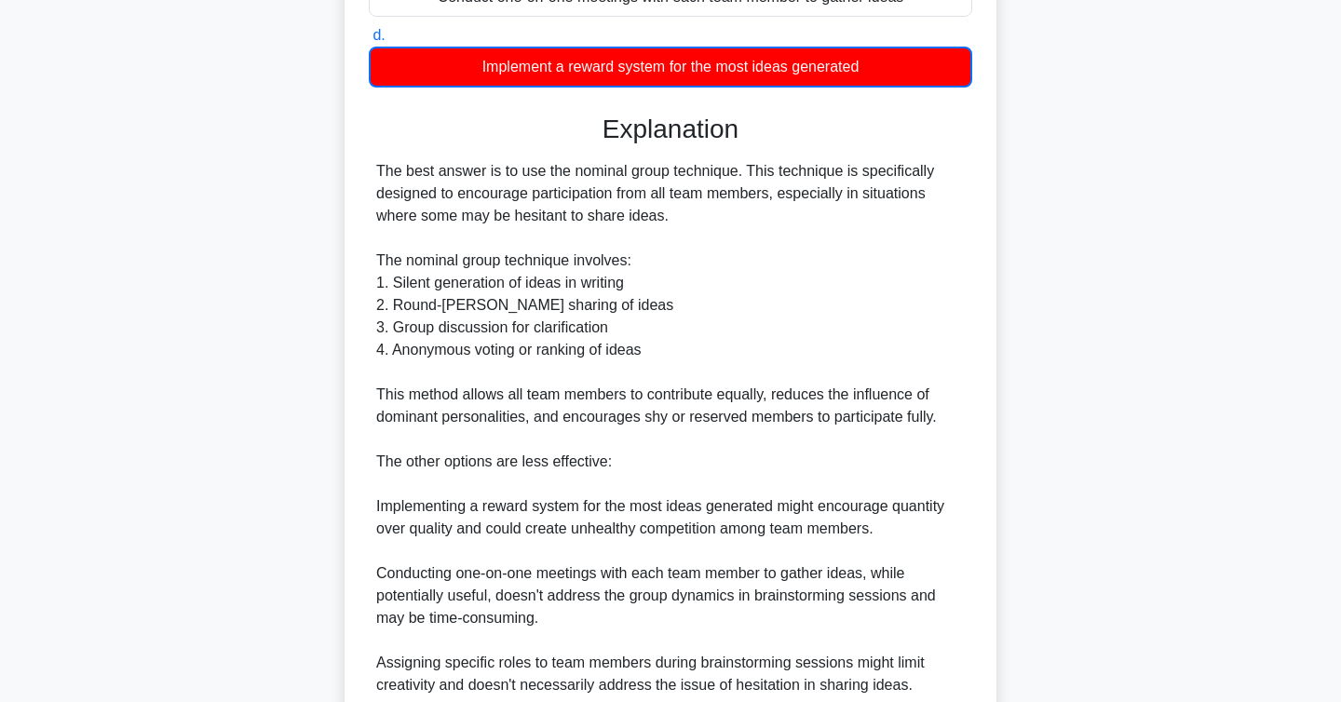
scroll to position [649, 0]
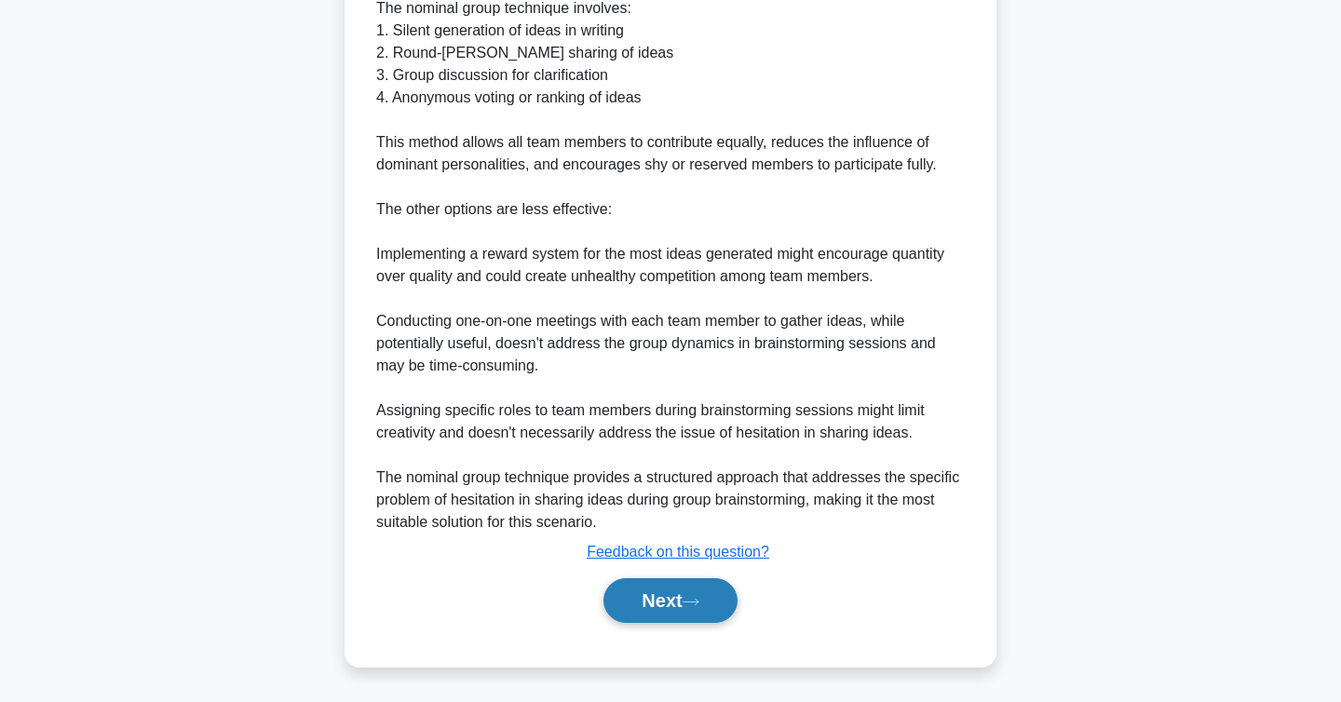
click at [646, 608] on button "Next" at bounding box center [670, 600] width 133 height 45
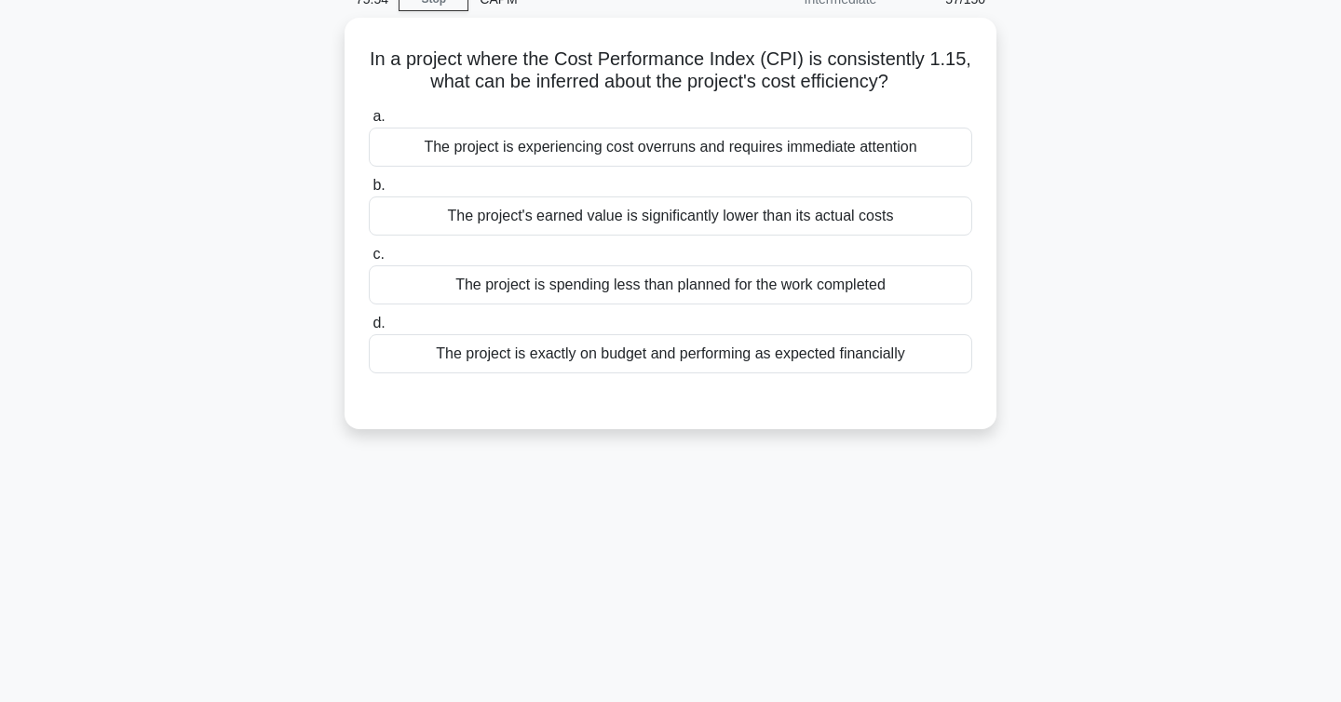
scroll to position [0, 0]
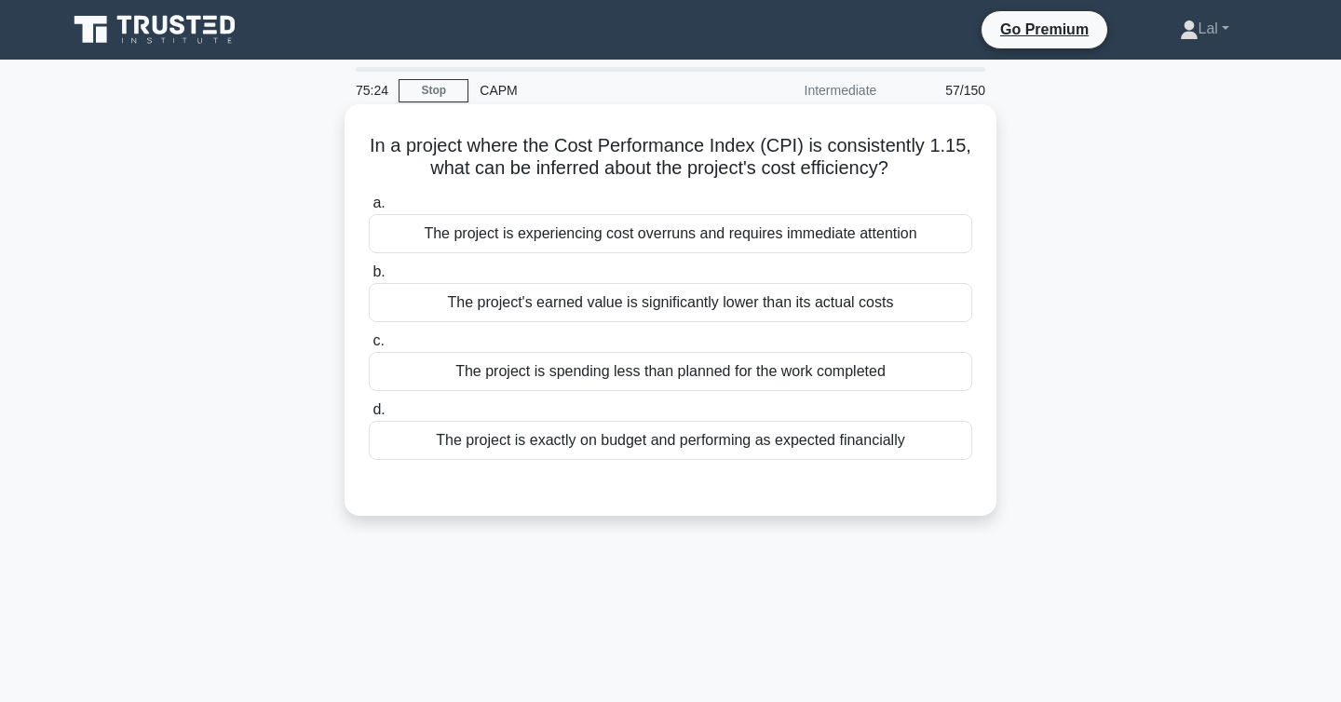
click at [579, 377] on div "The project is spending less than planned for the work completed" at bounding box center [671, 371] width 604 height 39
click at [369, 347] on input "c. The project is spending less than planned for the work completed" at bounding box center [369, 341] width 0 height 12
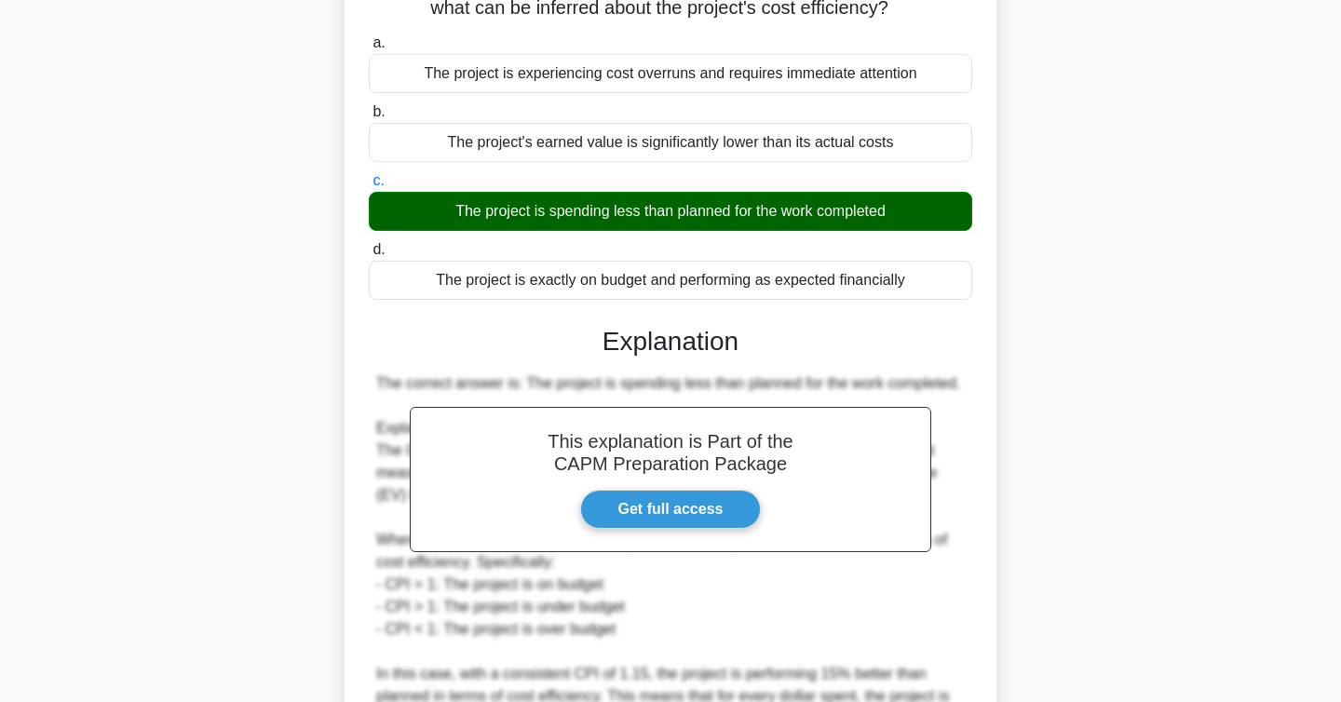
scroll to position [536, 0]
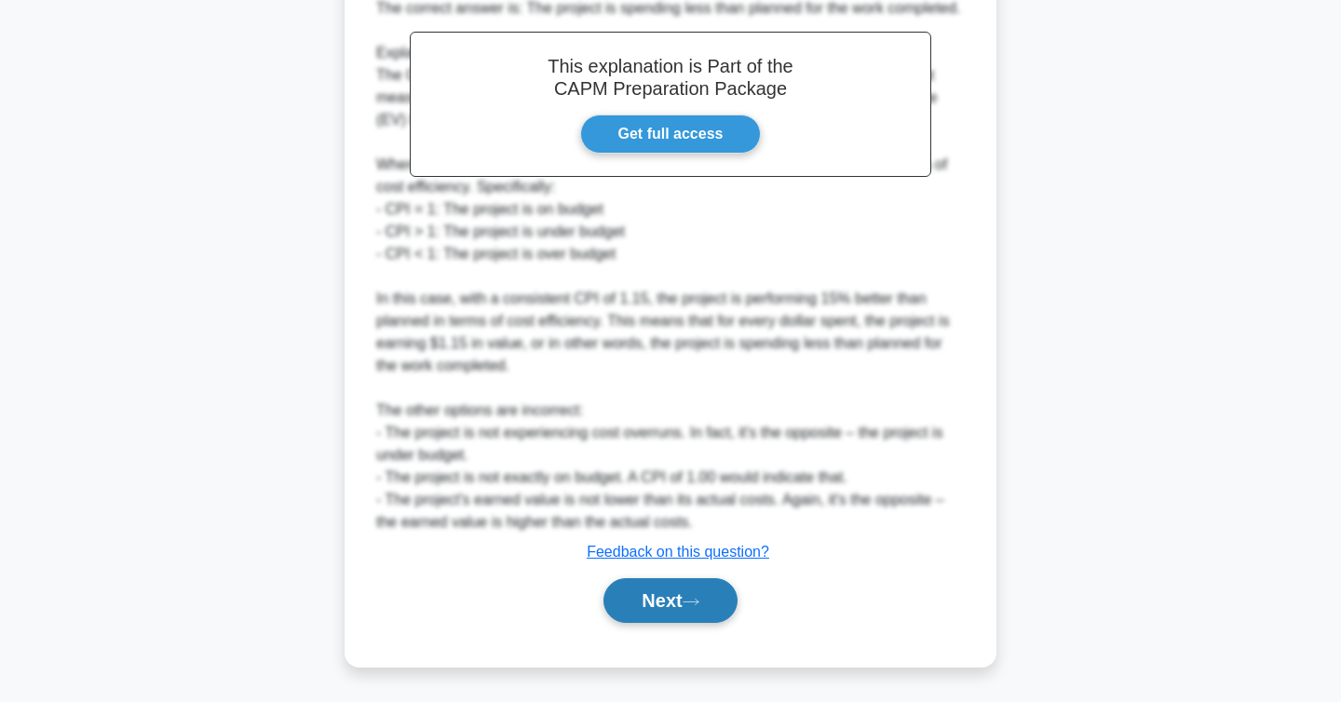
click at [612, 600] on button "Next" at bounding box center [670, 600] width 133 height 45
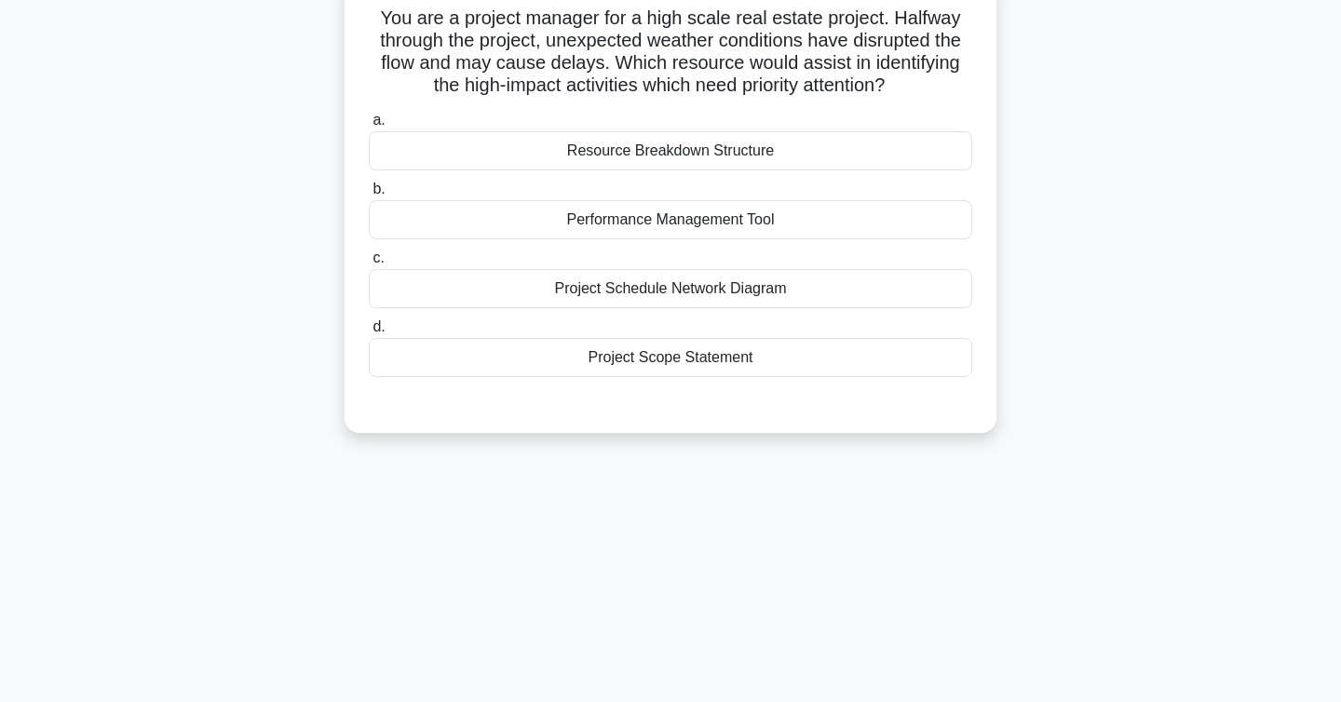
scroll to position [0, 0]
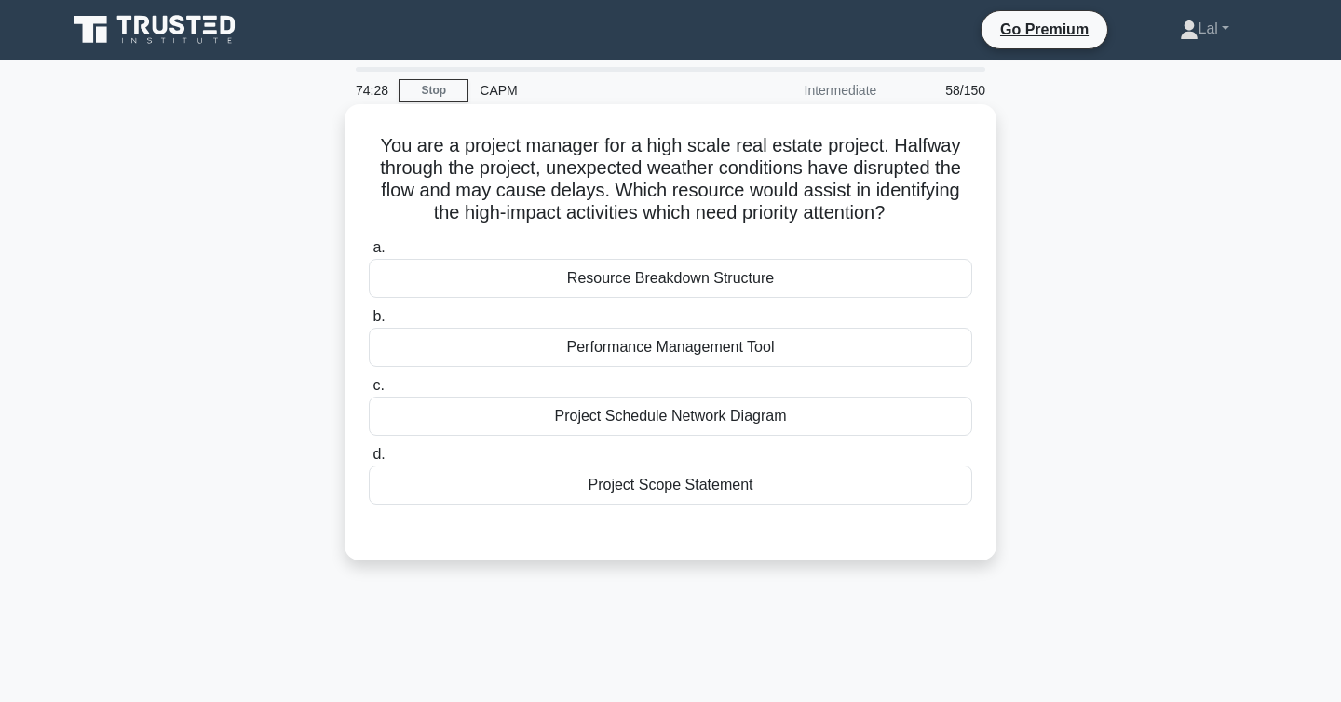
click at [808, 420] on div "Project Schedule Network Diagram" at bounding box center [671, 416] width 604 height 39
click at [369, 392] on input "c. Project Schedule Network Diagram" at bounding box center [369, 386] width 0 height 12
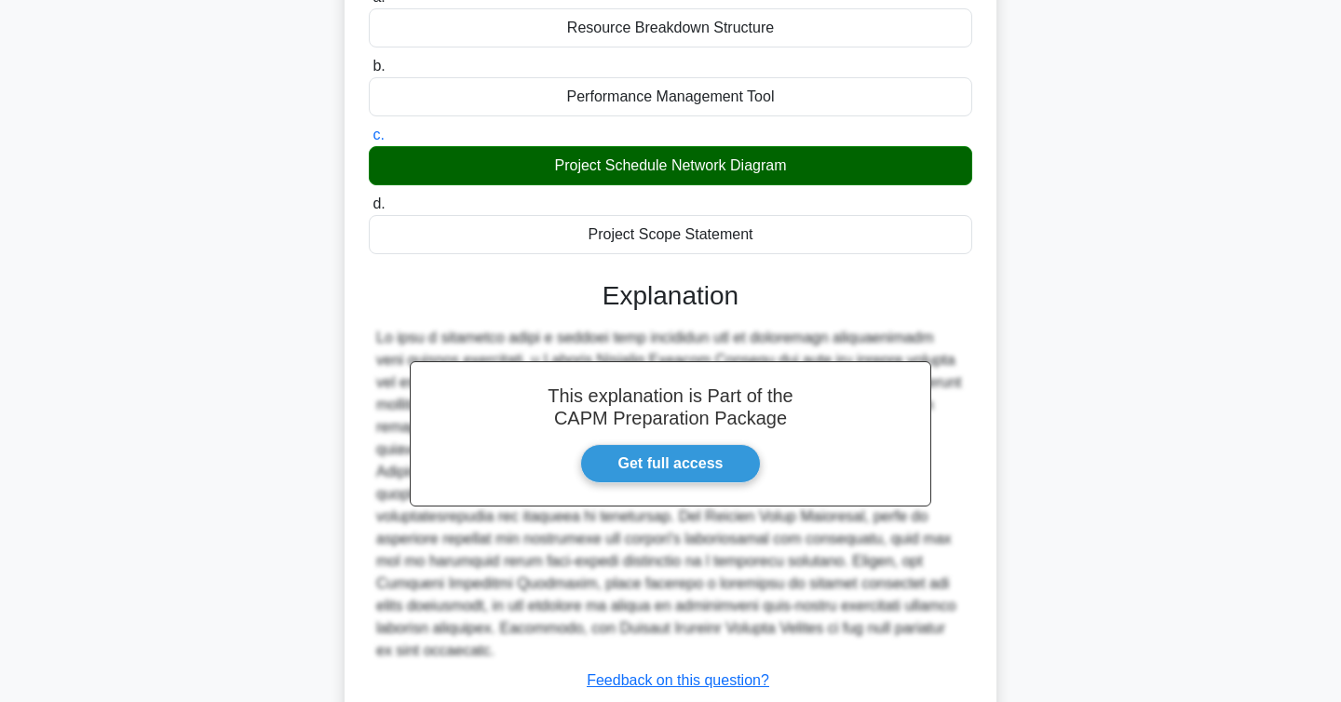
scroll to position [357, 0]
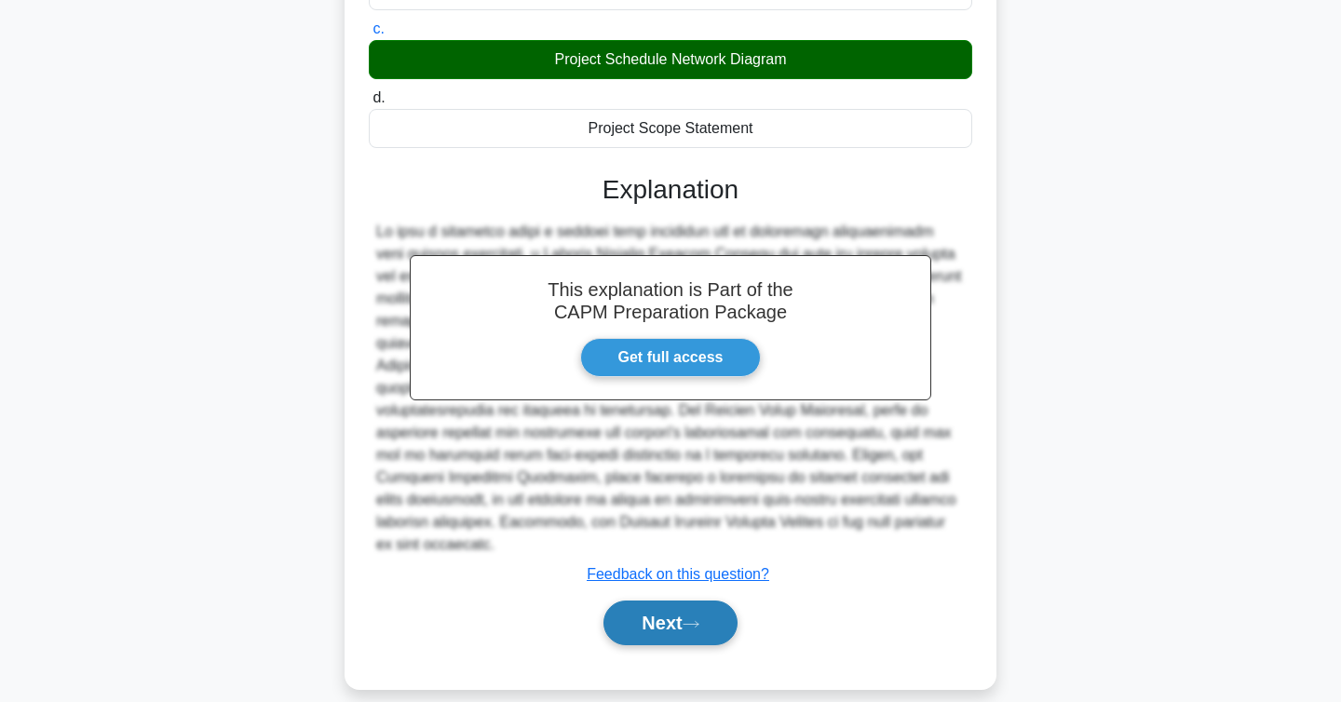
click at [658, 615] on button "Next" at bounding box center [670, 623] width 133 height 45
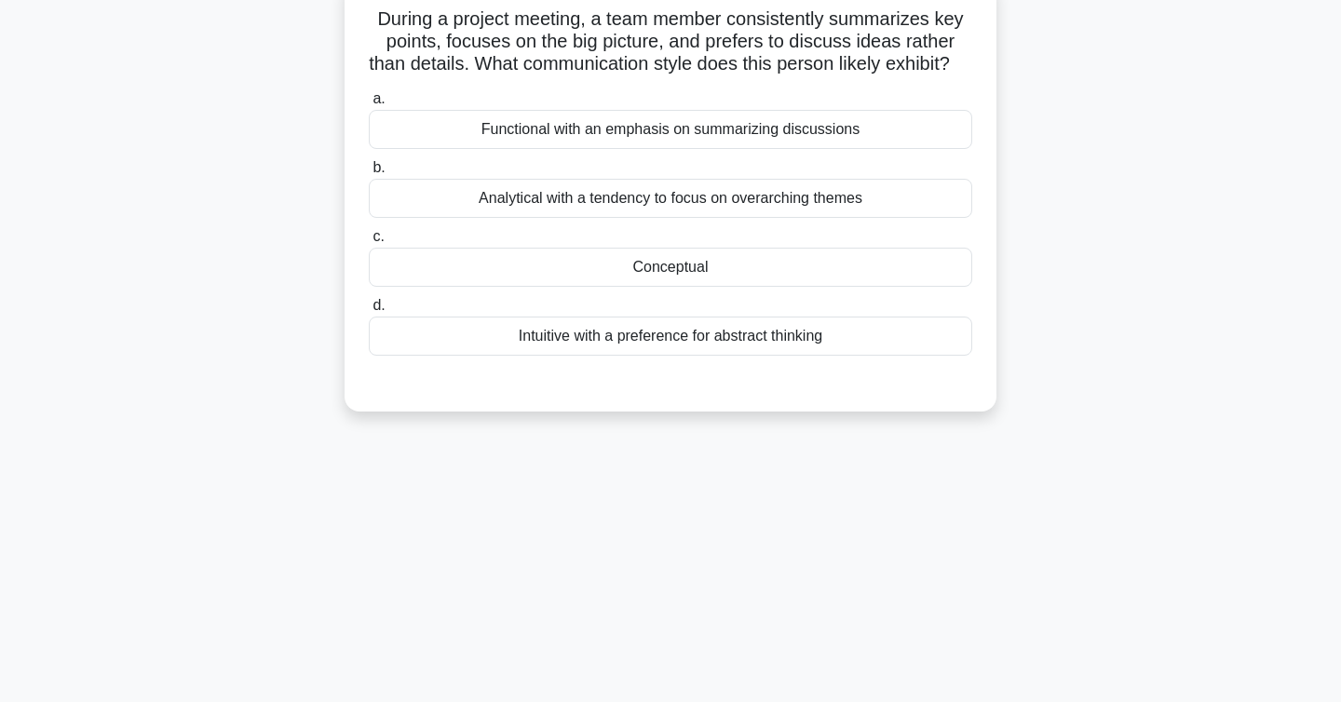
scroll to position [0, 0]
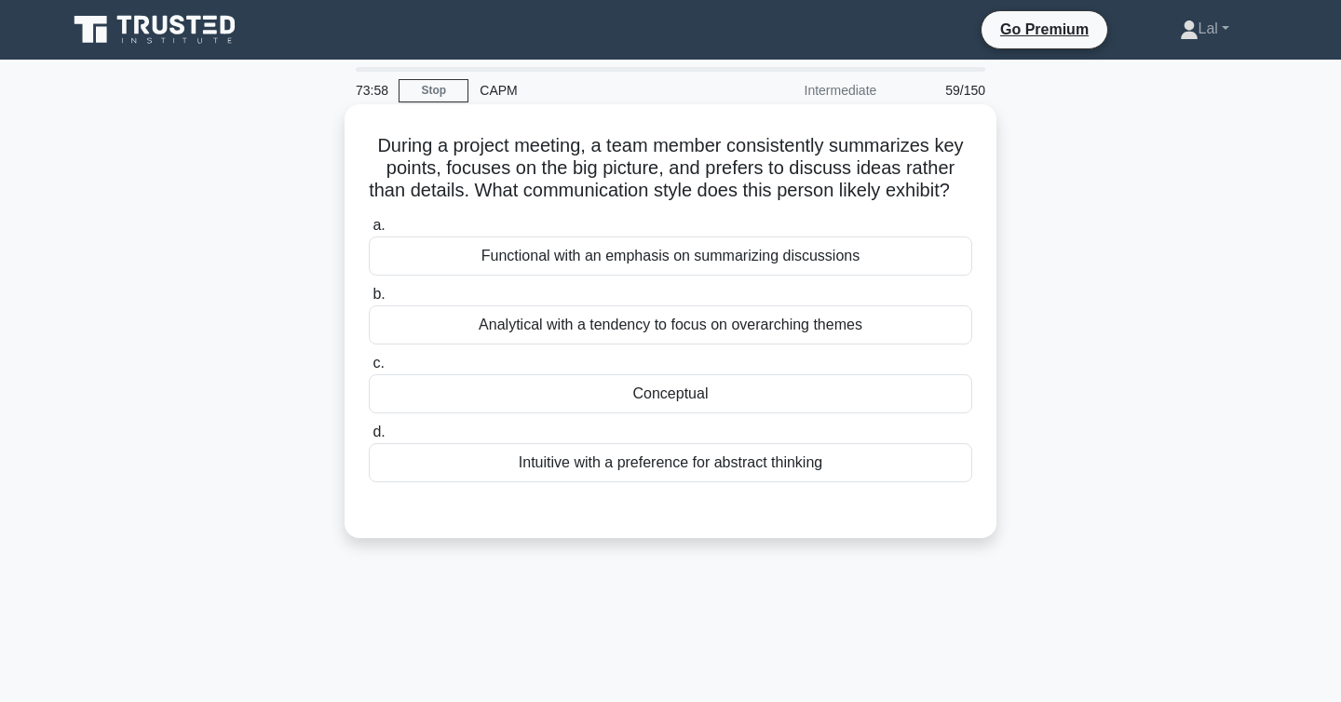
click at [871, 482] on div "Intuitive with a preference for abstract thinking" at bounding box center [671, 462] width 604 height 39
click at [369, 439] on input "d. Intuitive with a preference for abstract thinking" at bounding box center [369, 433] width 0 height 12
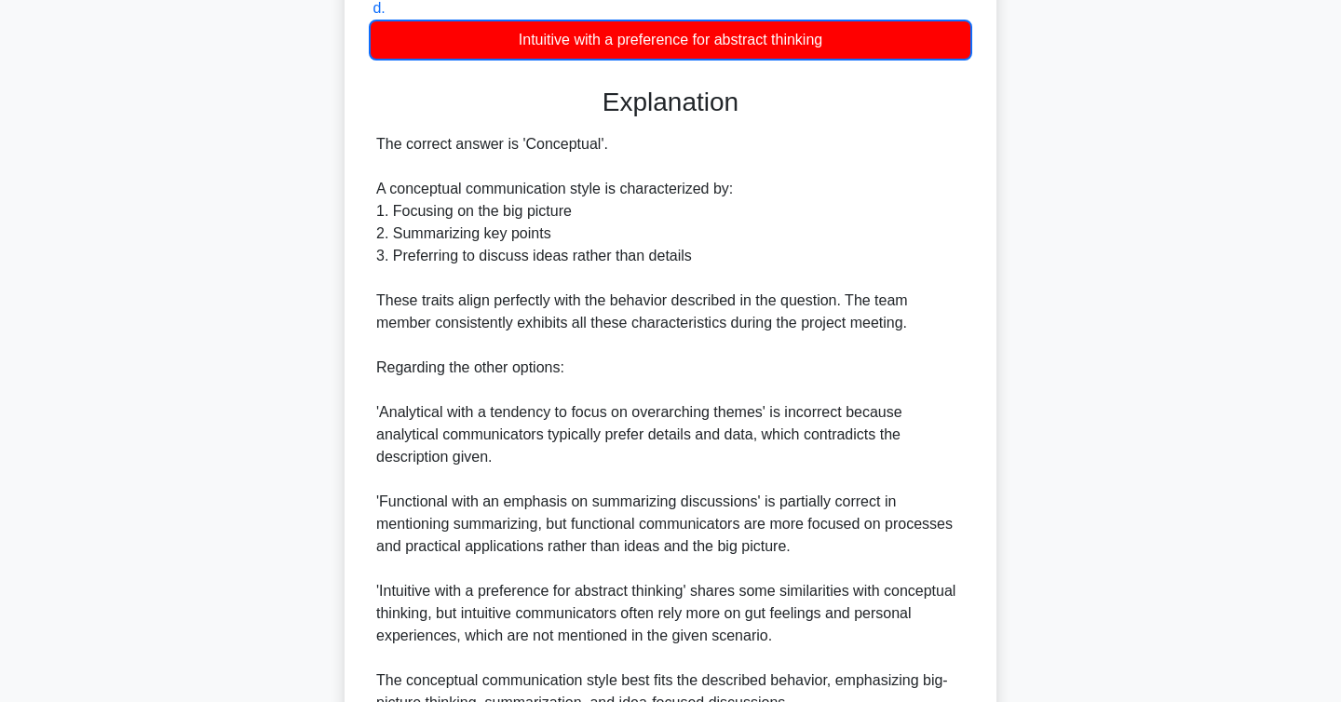
scroll to position [627, 0]
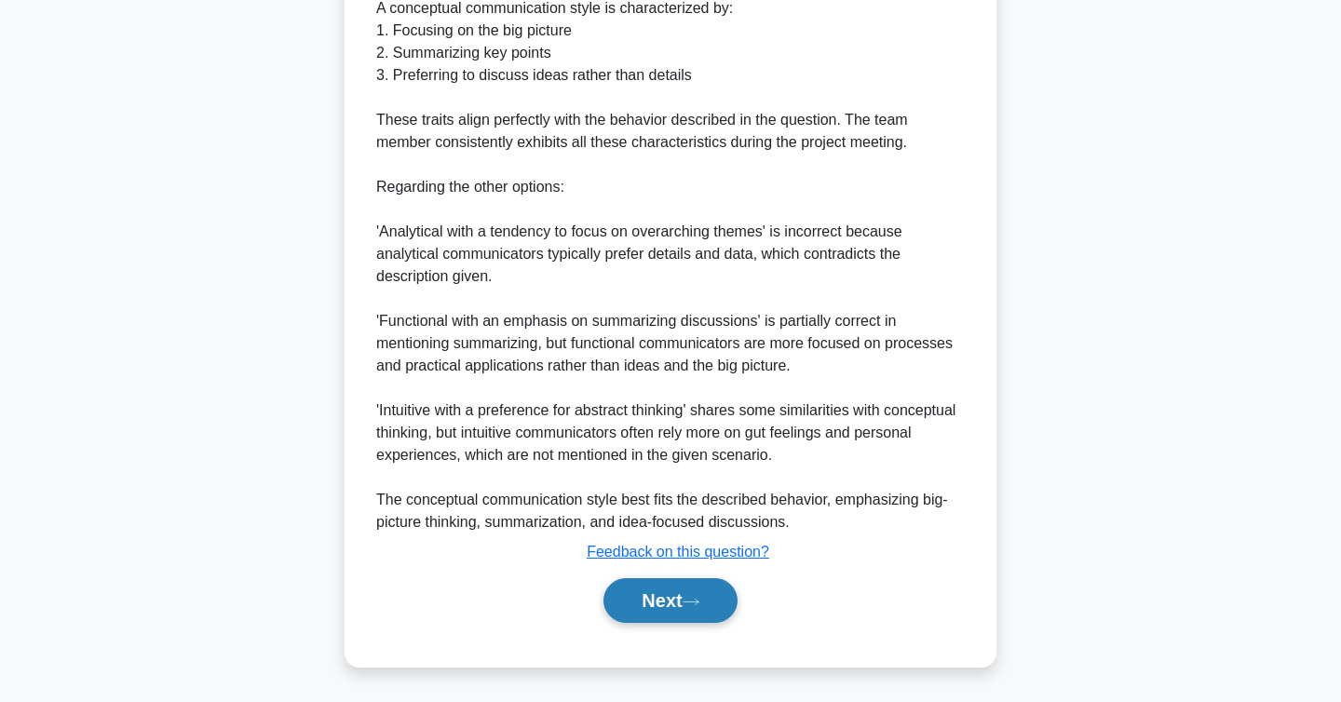
click at [699, 603] on icon at bounding box center [691, 602] width 17 height 10
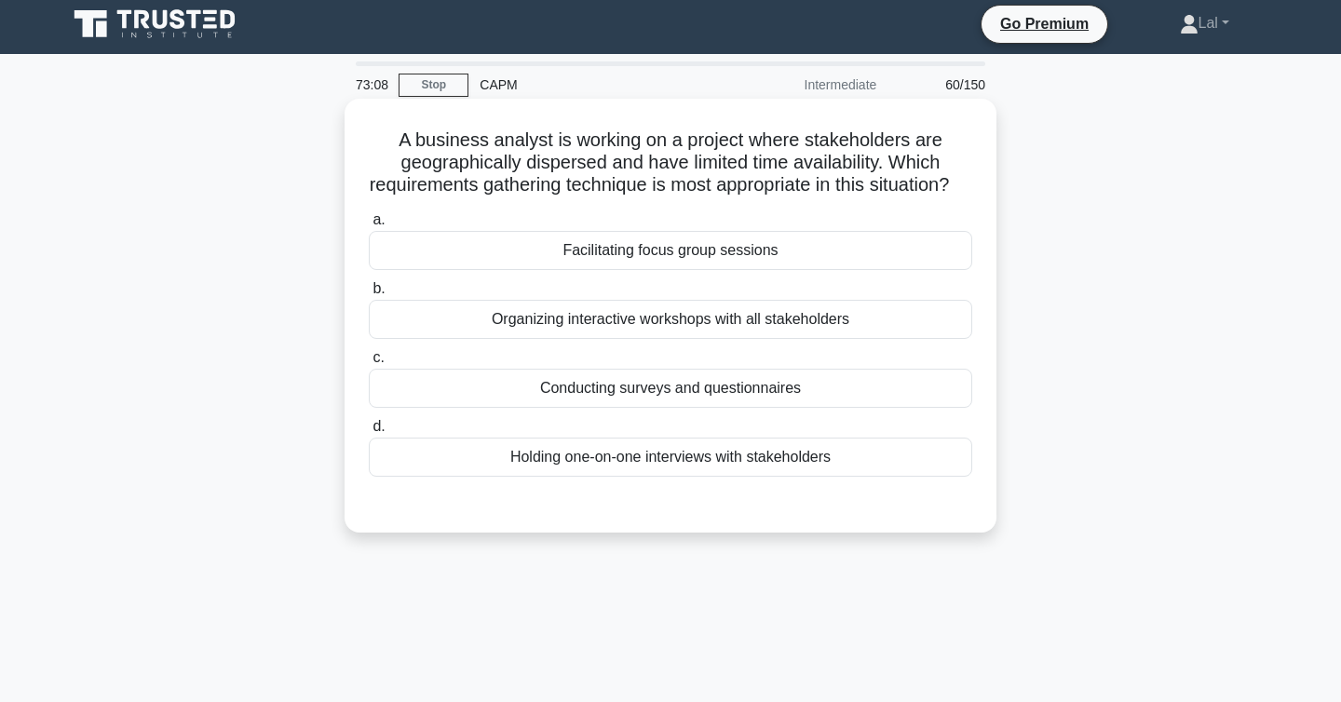
scroll to position [3, 0]
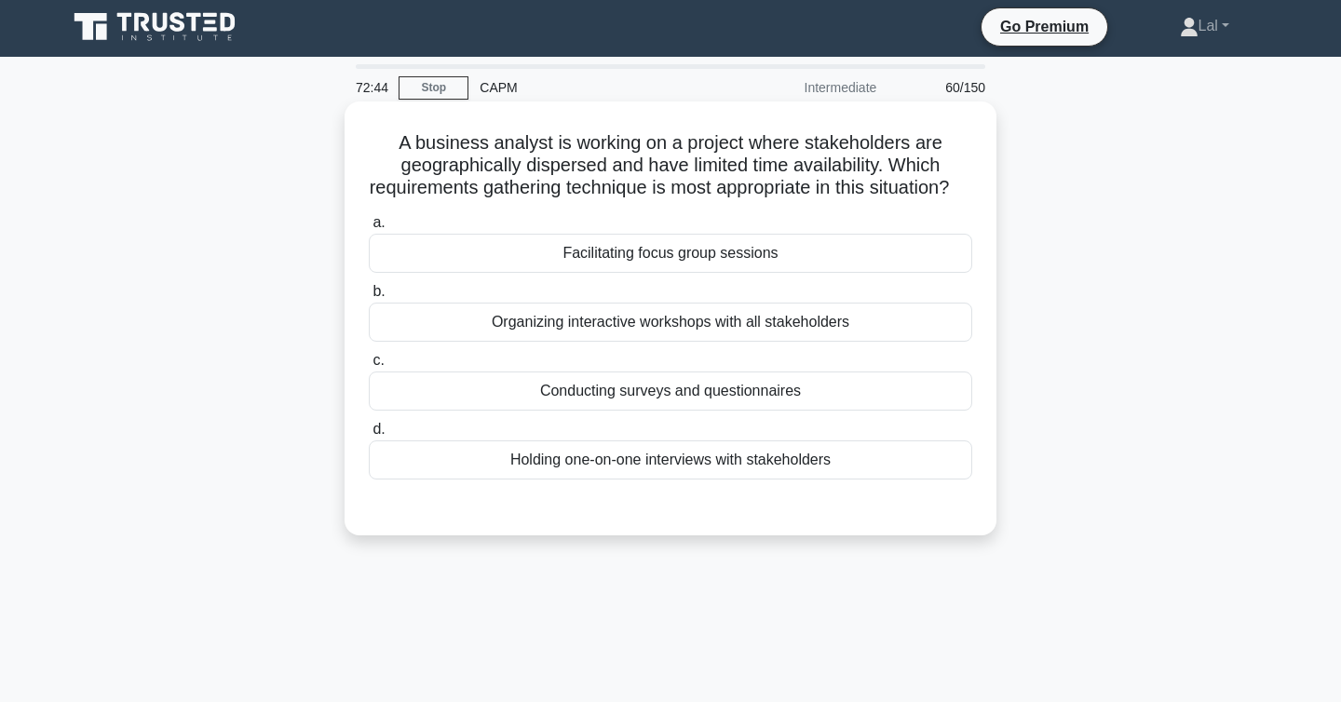
click at [843, 273] on div "Facilitating focus group sessions" at bounding box center [671, 253] width 604 height 39
click at [369, 229] on input "a. Facilitating focus group sessions" at bounding box center [369, 223] width 0 height 12
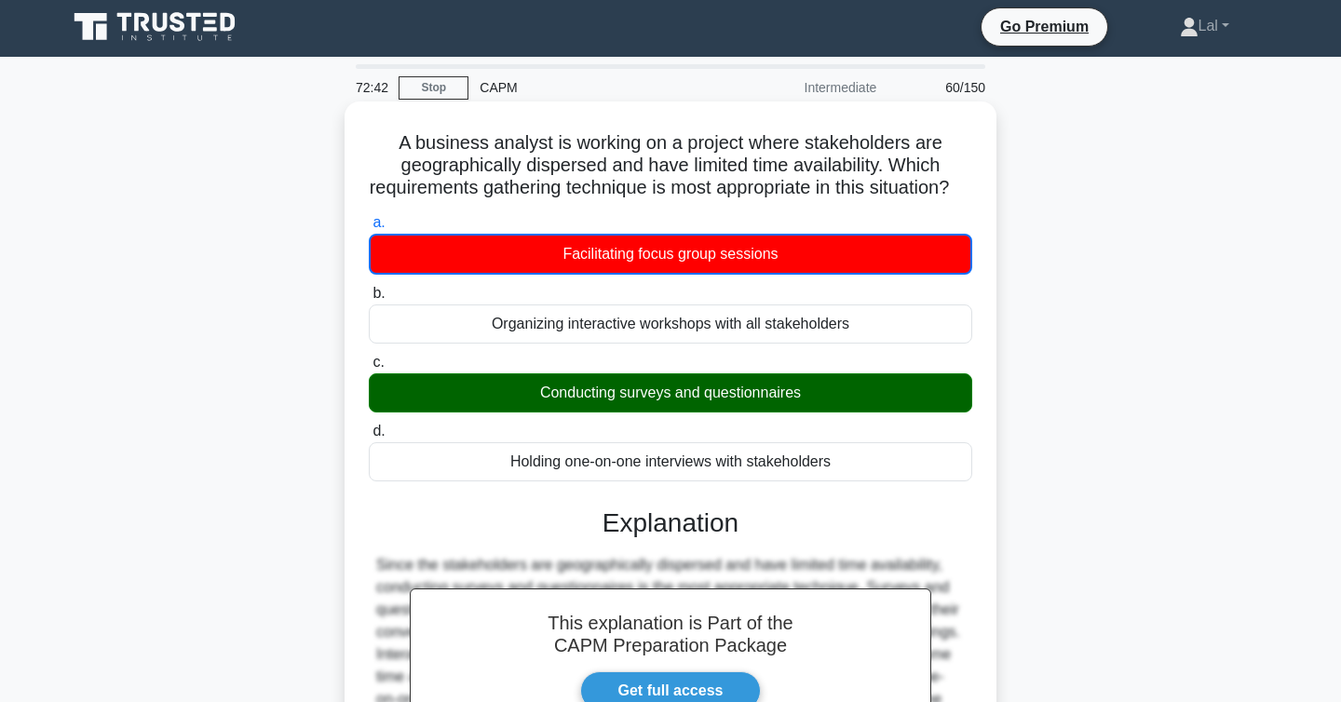
click at [781, 411] on div "Conducting surveys and questionnaires" at bounding box center [671, 392] width 604 height 39
click at [369, 369] on input "c. Conducting surveys and questionnaires" at bounding box center [369, 363] width 0 height 12
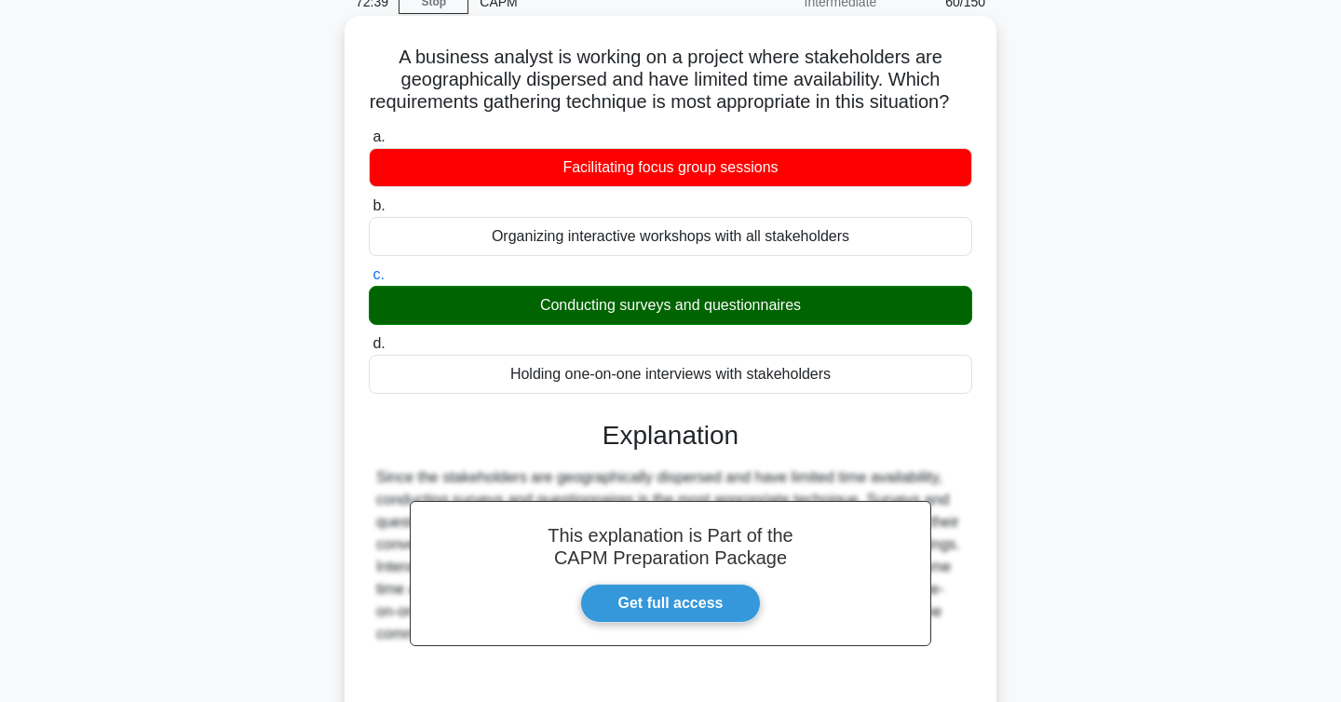
scroll to position [304, 0]
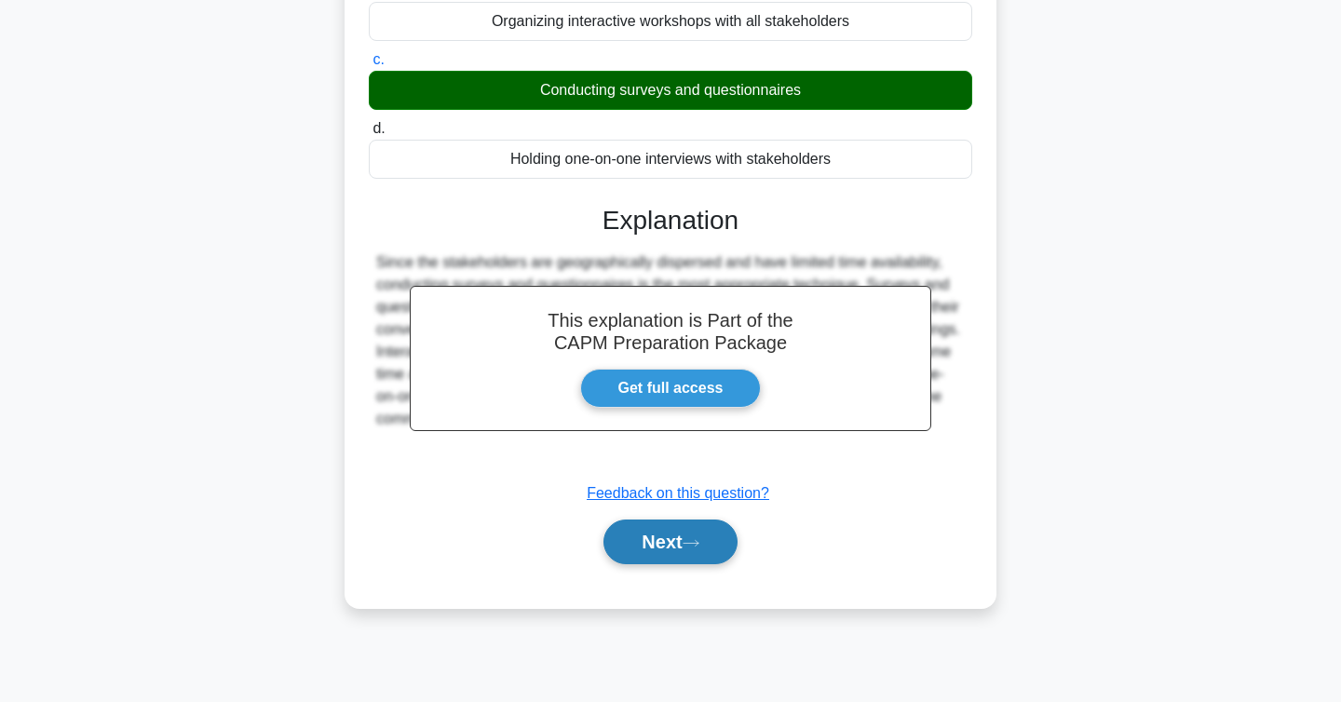
click at [699, 549] on icon at bounding box center [691, 543] width 17 height 10
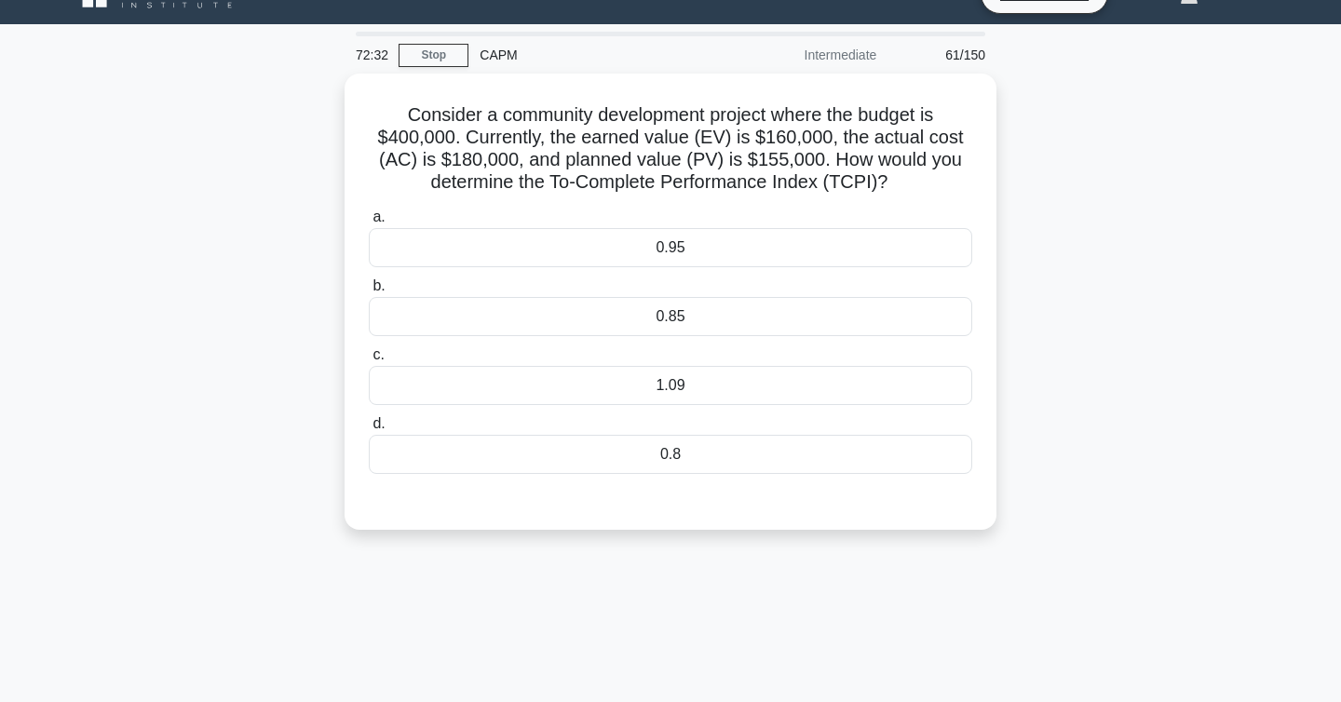
scroll to position [0, 0]
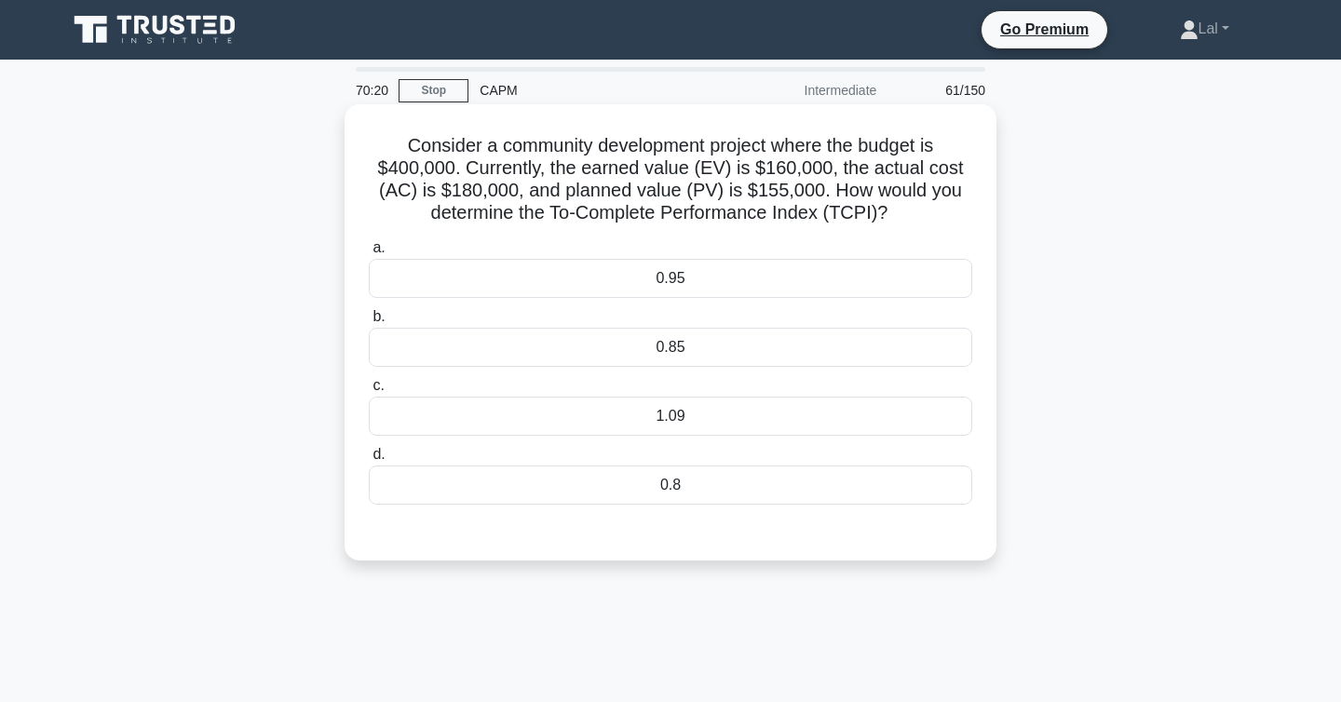
click at [631, 362] on div "0.85" at bounding box center [671, 347] width 604 height 39
click at [369, 323] on input "b. 0.85" at bounding box center [369, 317] width 0 height 12
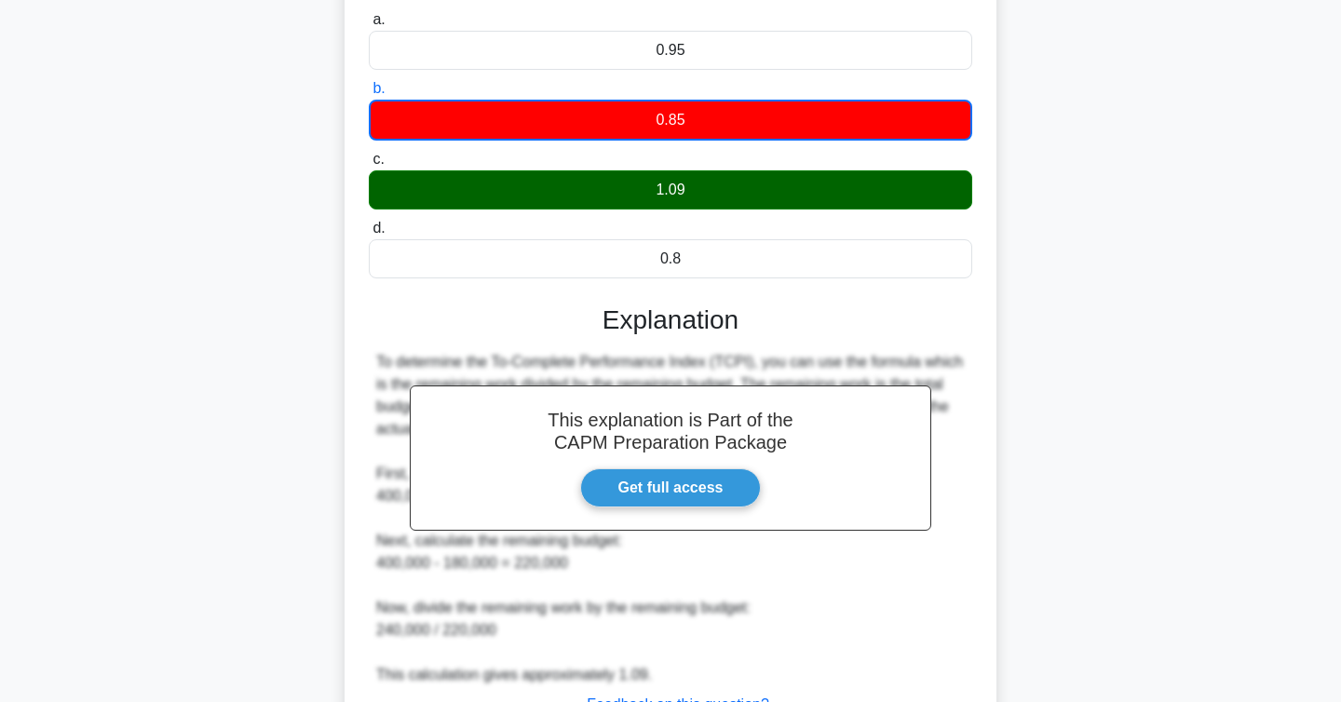
scroll to position [381, 0]
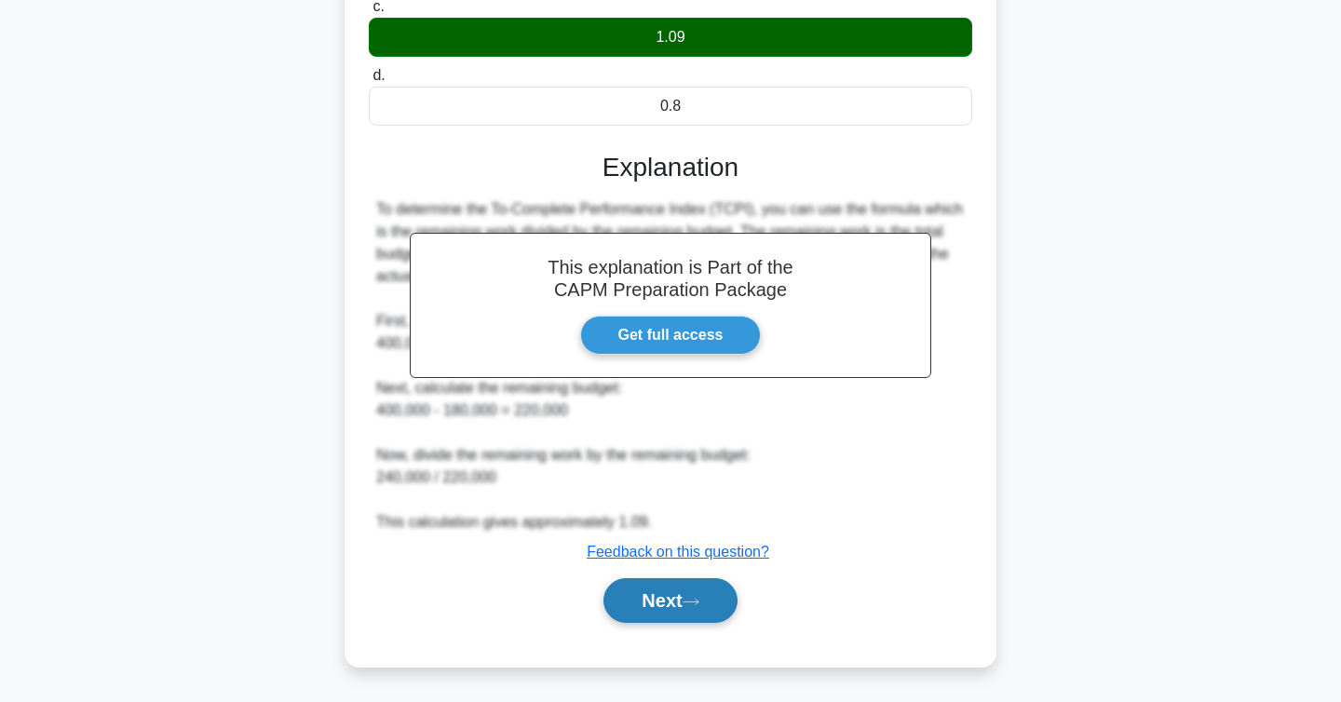
click at [680, 589] on button "Next" at bounding box center [670, 600] width 133 height 45
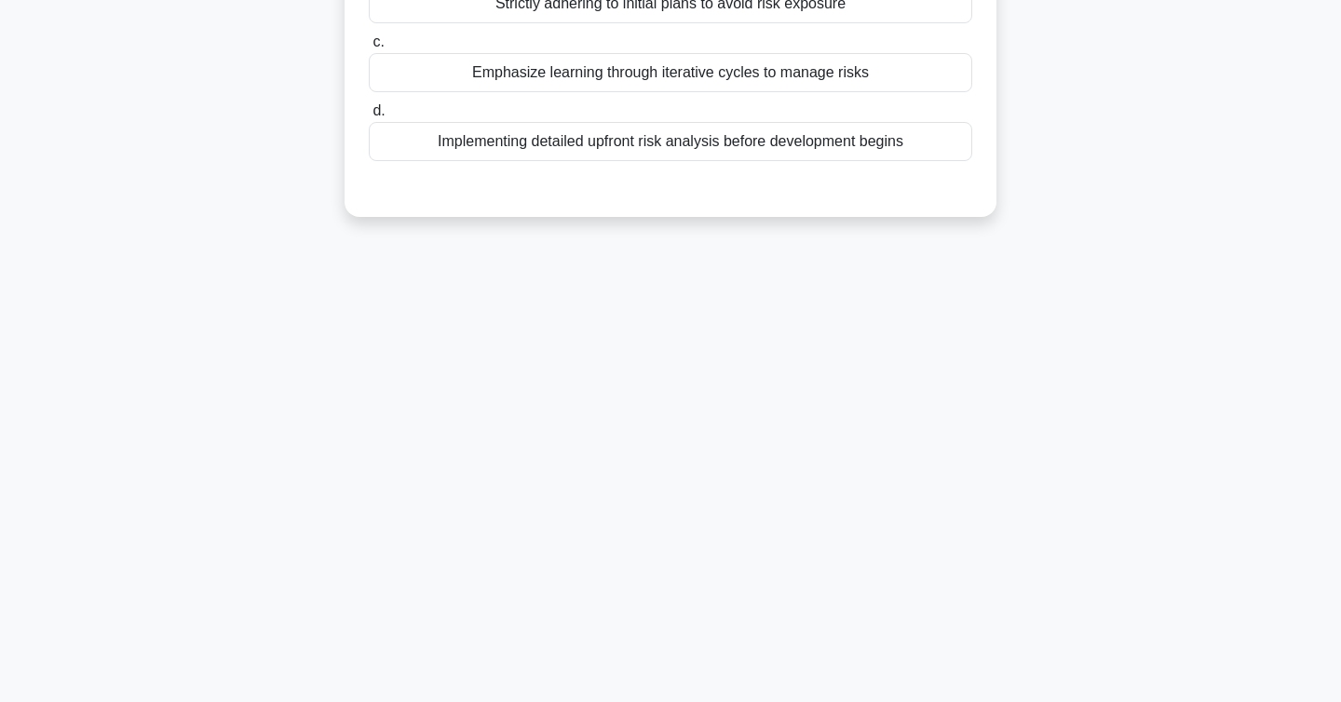
scroll to position [0, 0]
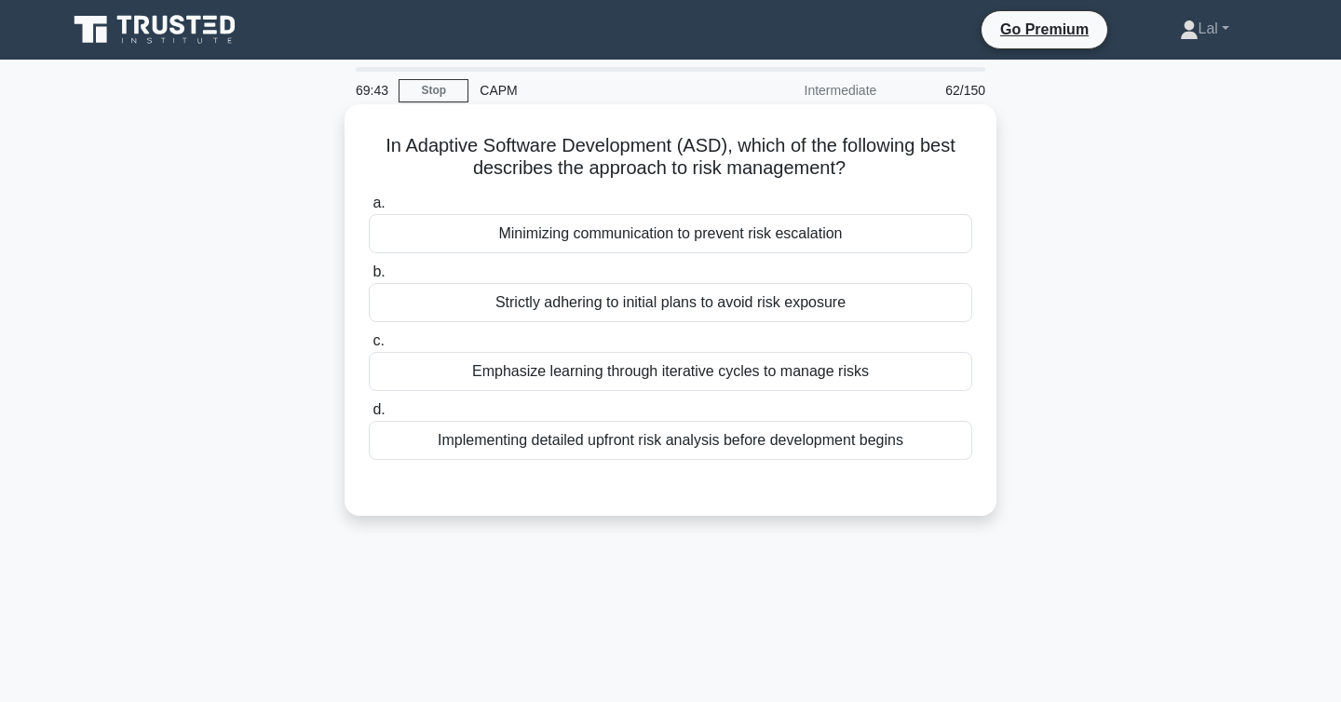
click at [915, 376] on div "Emphasize learning through iterative cycles to manage risks" at bounding box center [671, 371] width 604 height 39
click at [369, 347] on input "c. Emphasize learning through iterative cycles to manage risks" at bounding box center [369, 341] width 0 height 12
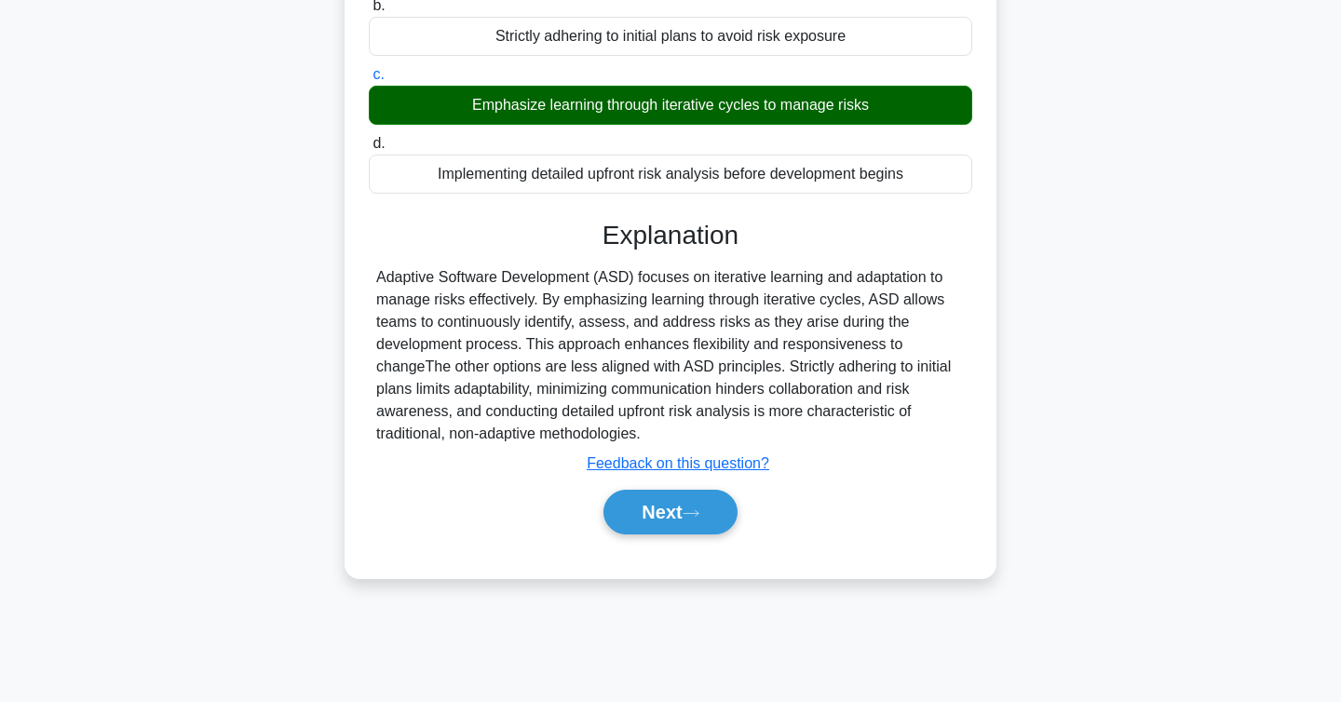
scroll to position [304, 0]
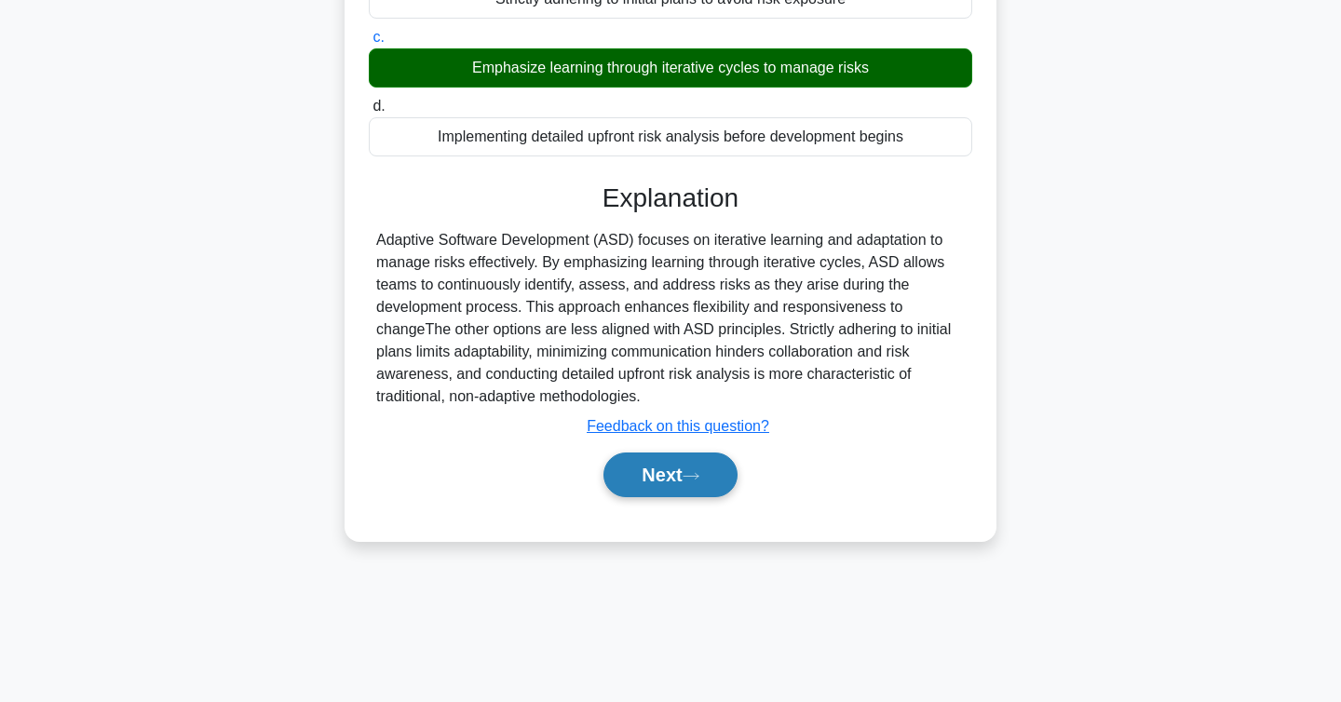
click at [710, 466] on button "Next" at bounding box center [670, 475] width 133 height 45
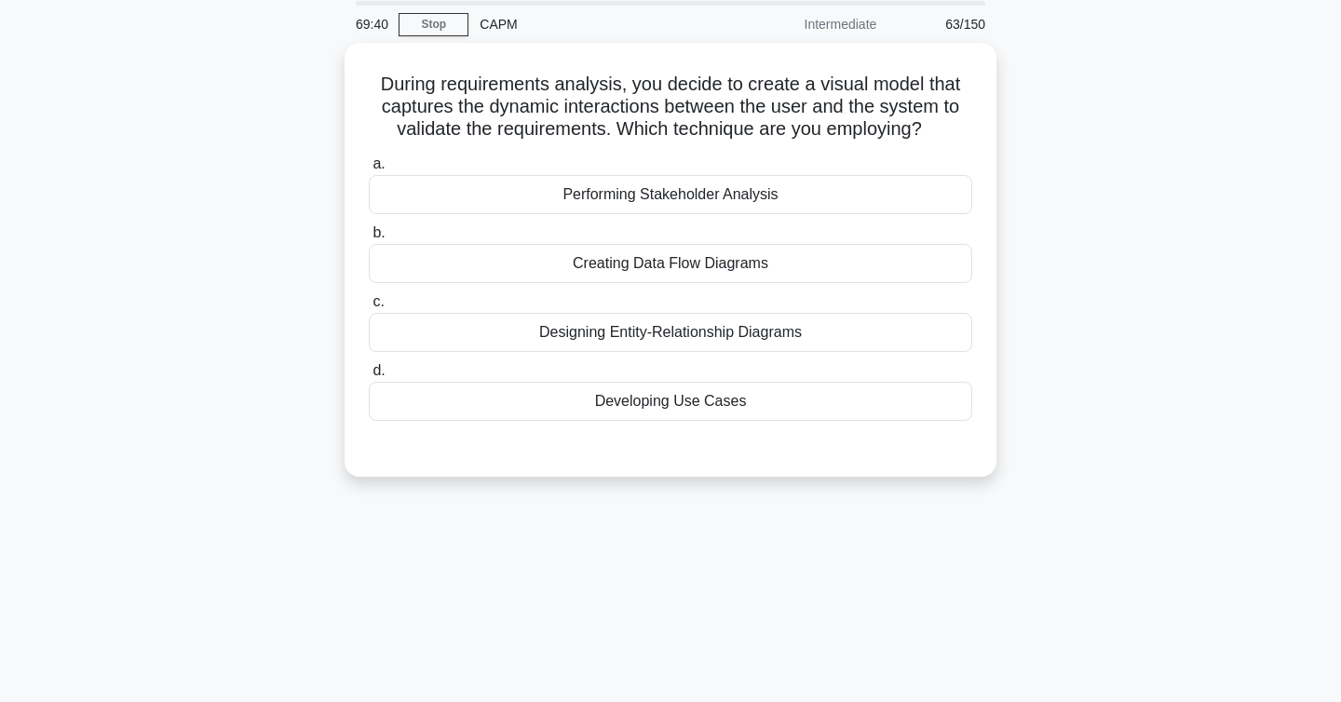
scroll to position [0, 0]
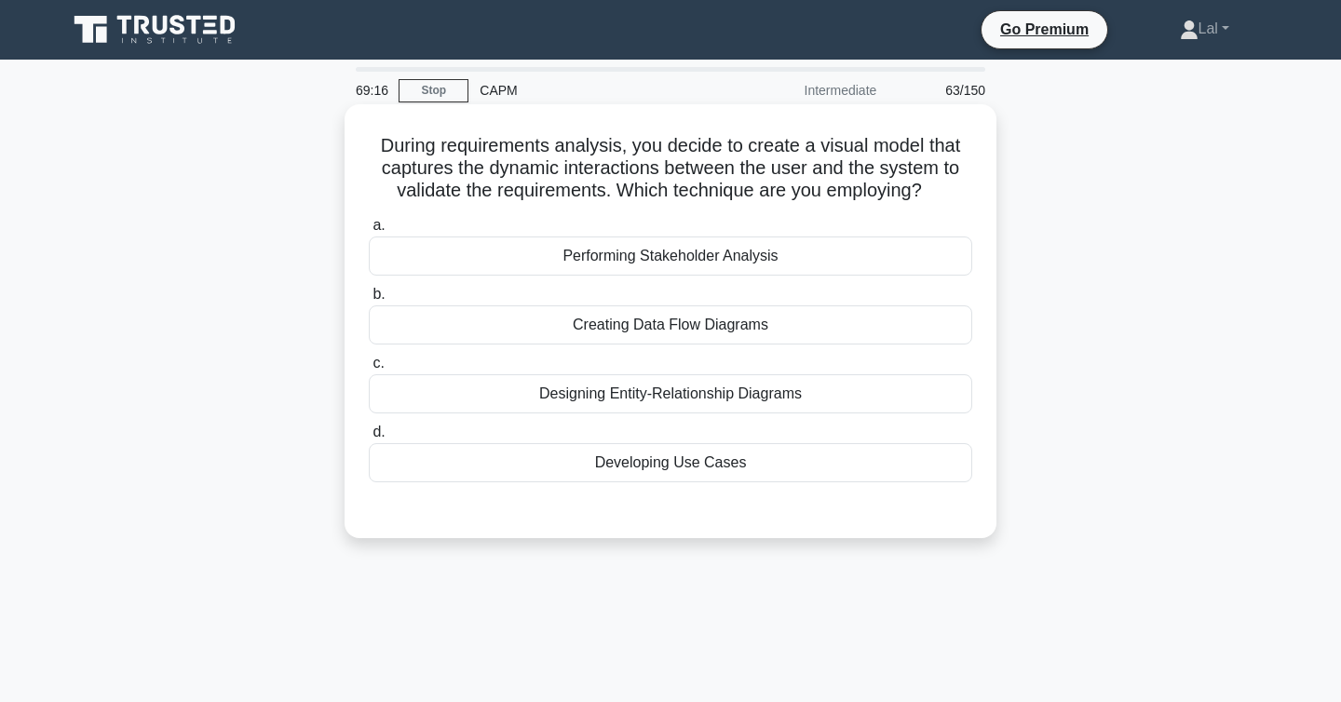
click at [898, 387] on div "Designing Entity-Relationship Diagrams" at bounding box center [671, 393] width 604 height 39
click at [369, 370] on input "c. Designing Entity-Relationship Diagrams" at bounding box center [369, 364] width 0 height 12
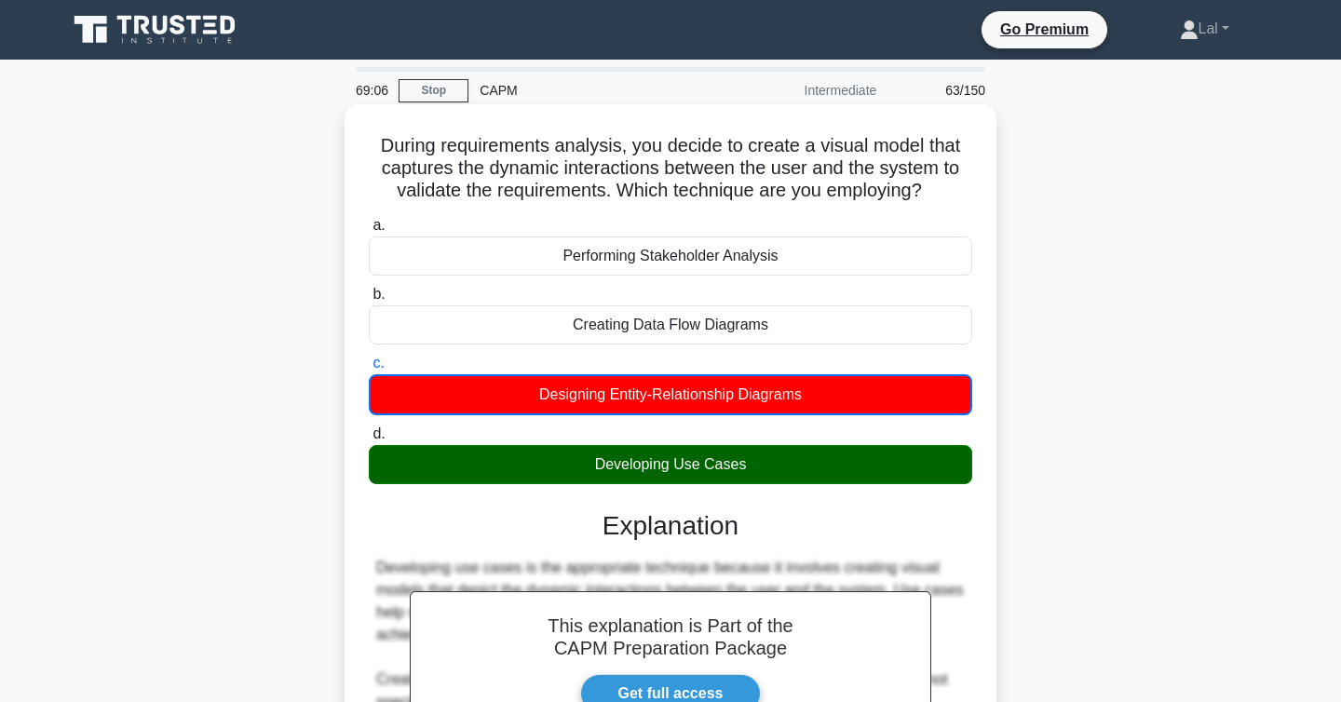
scroll to position [314, 0]
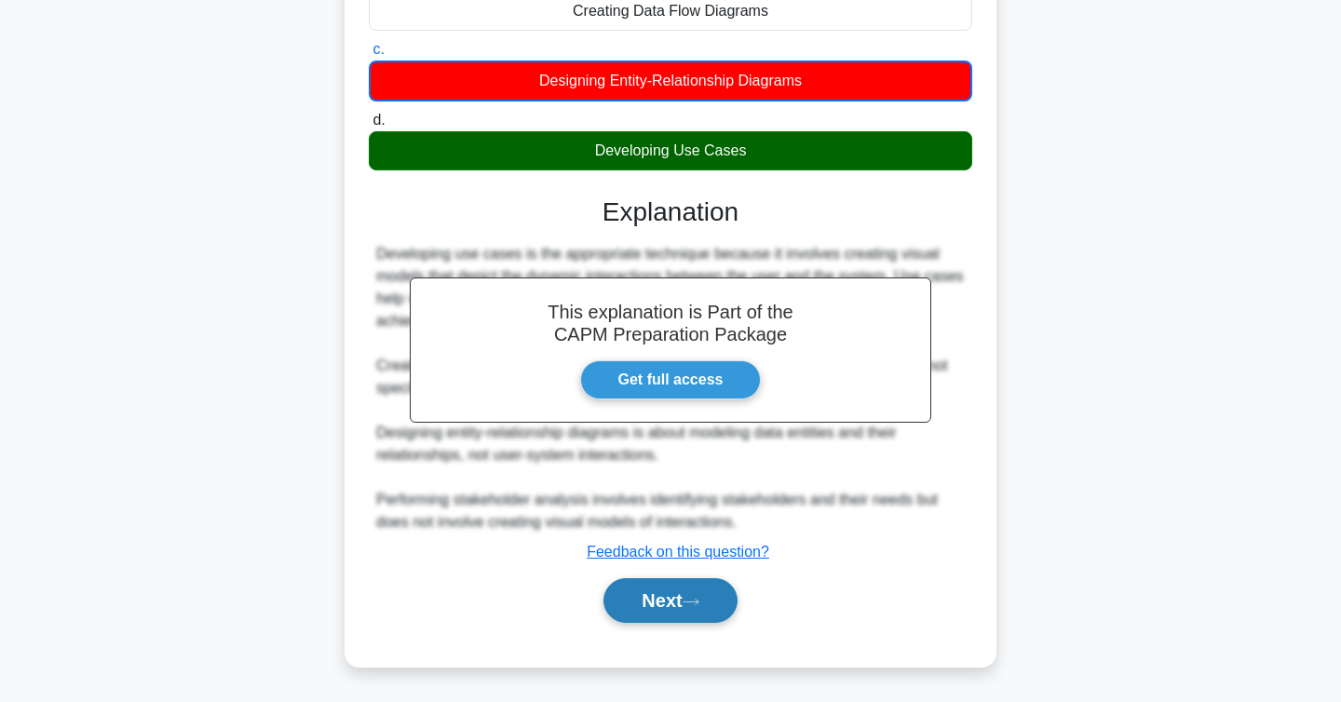
click at [689, 589] on button "Next" at bounding box center [670, 600] width 133 height 45
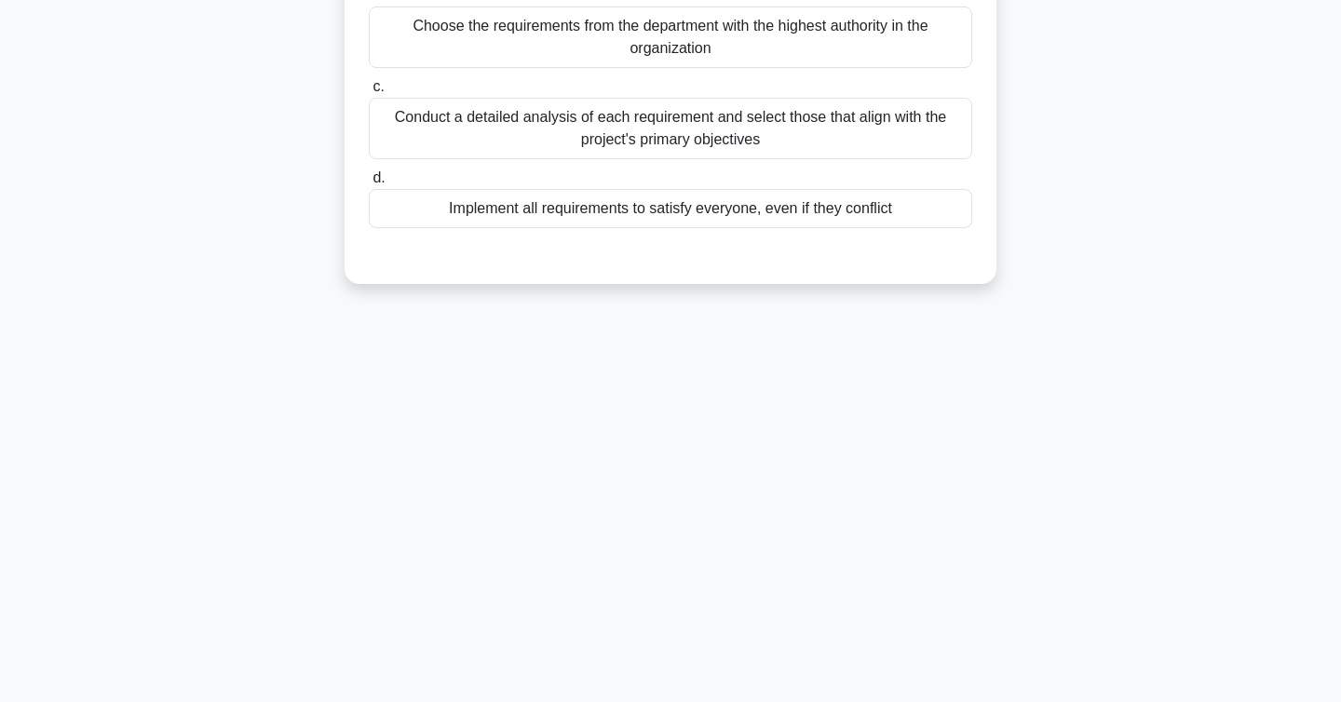
scroll to position [0, 0]
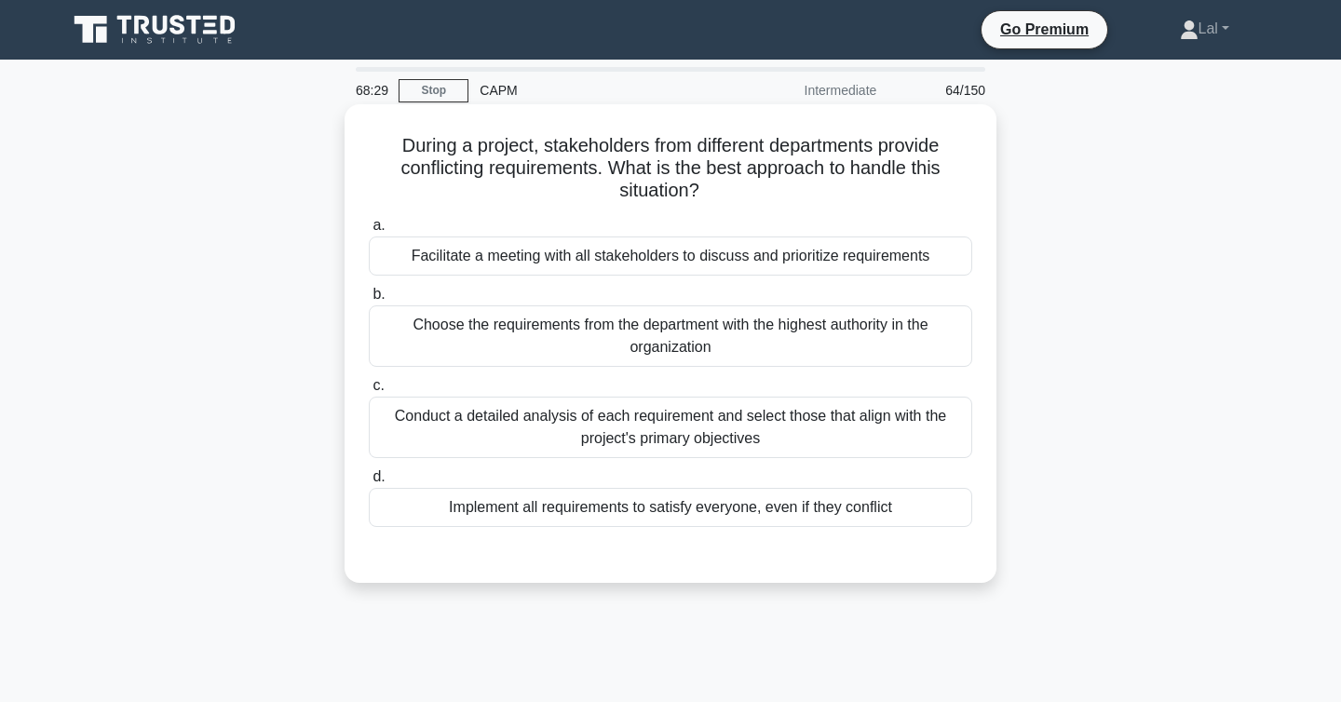
click at [930, 263] on div "Facilitate a meeting with all stakeholders to discuss and prioritize requiremen…" at bounding box center [671, 256] width 604 height 39
click at [369, 232] on input "a. Facilitate a meeting with all stakeholders to discuss and prioritize require…" at bounding box center [369, 226] width 0 height 12
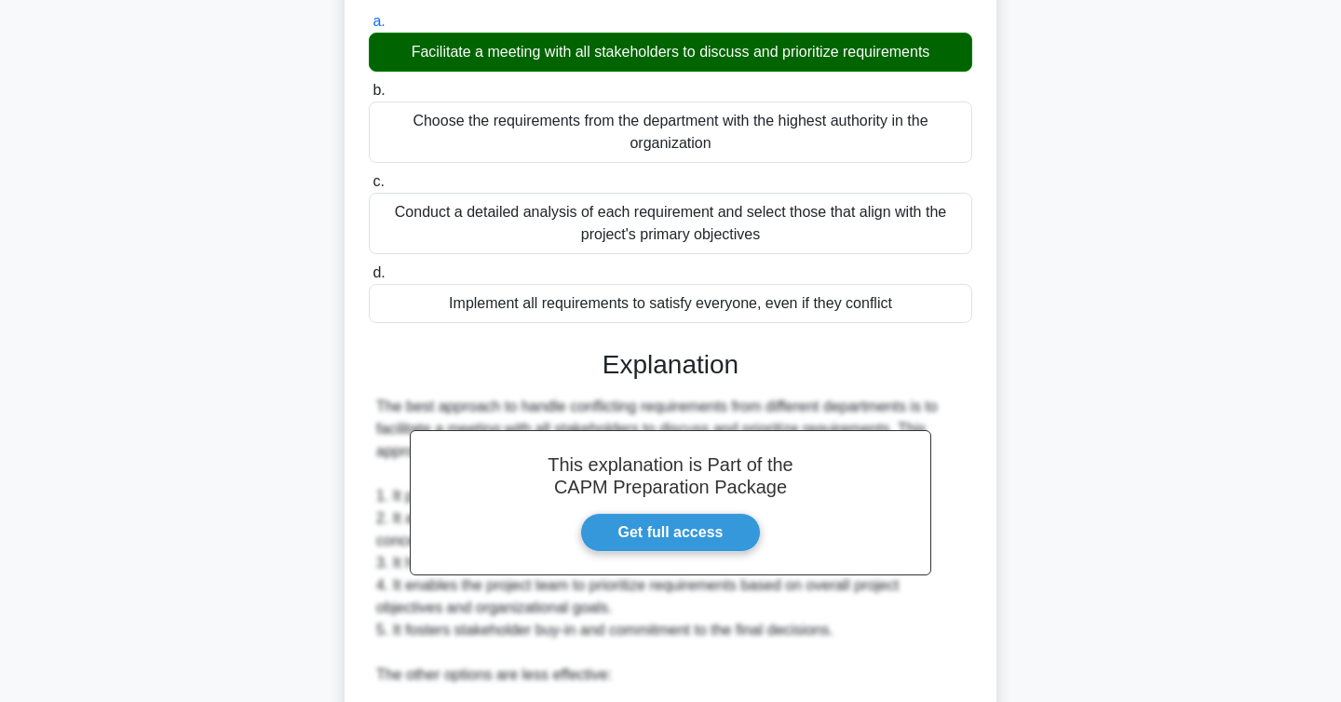
scroll to position [647, 0]
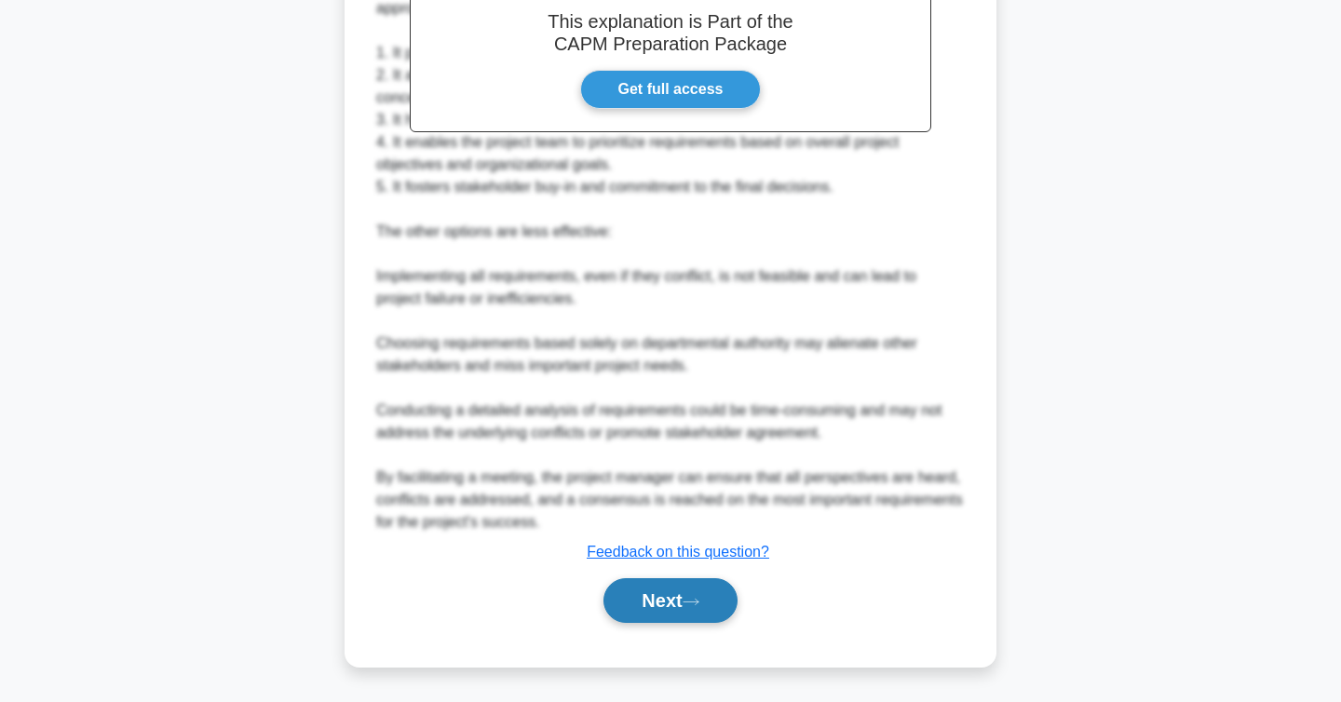
click at [681, 598] on button "Next" at bounding box center [670, 600] width 133 height 45
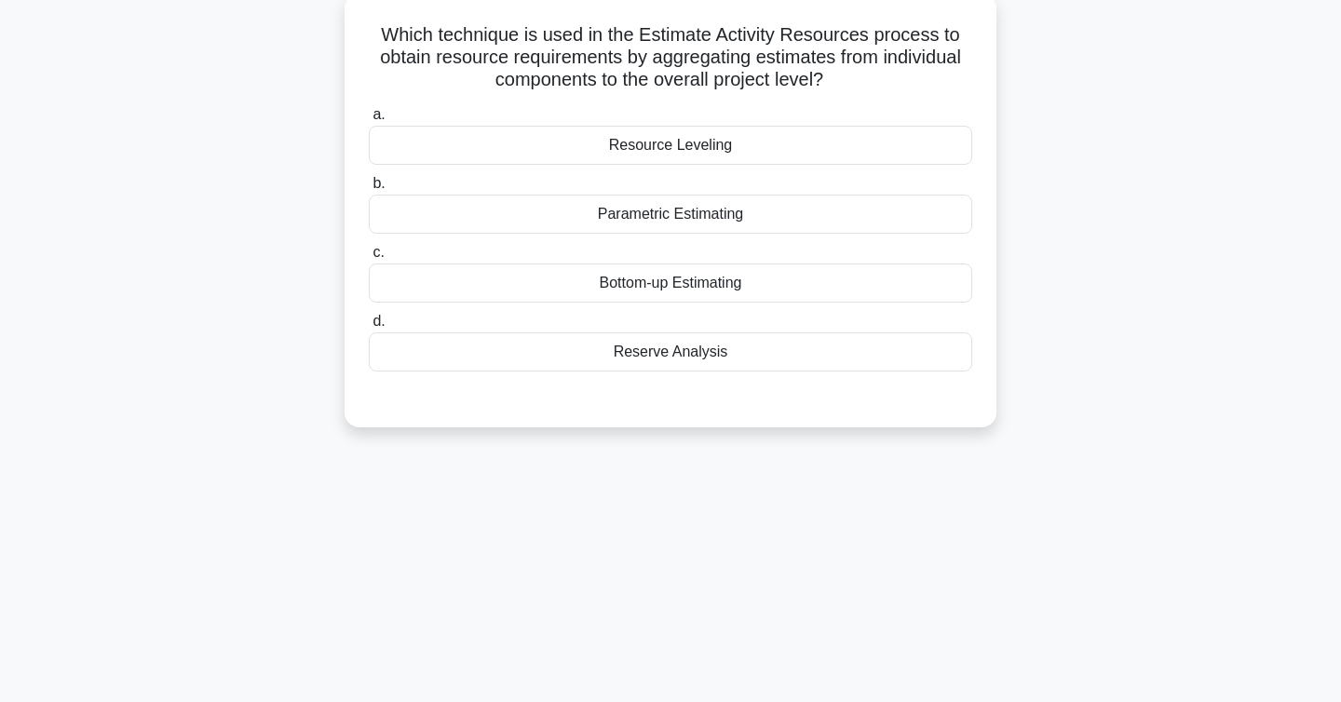
scroll to position [0, 0]
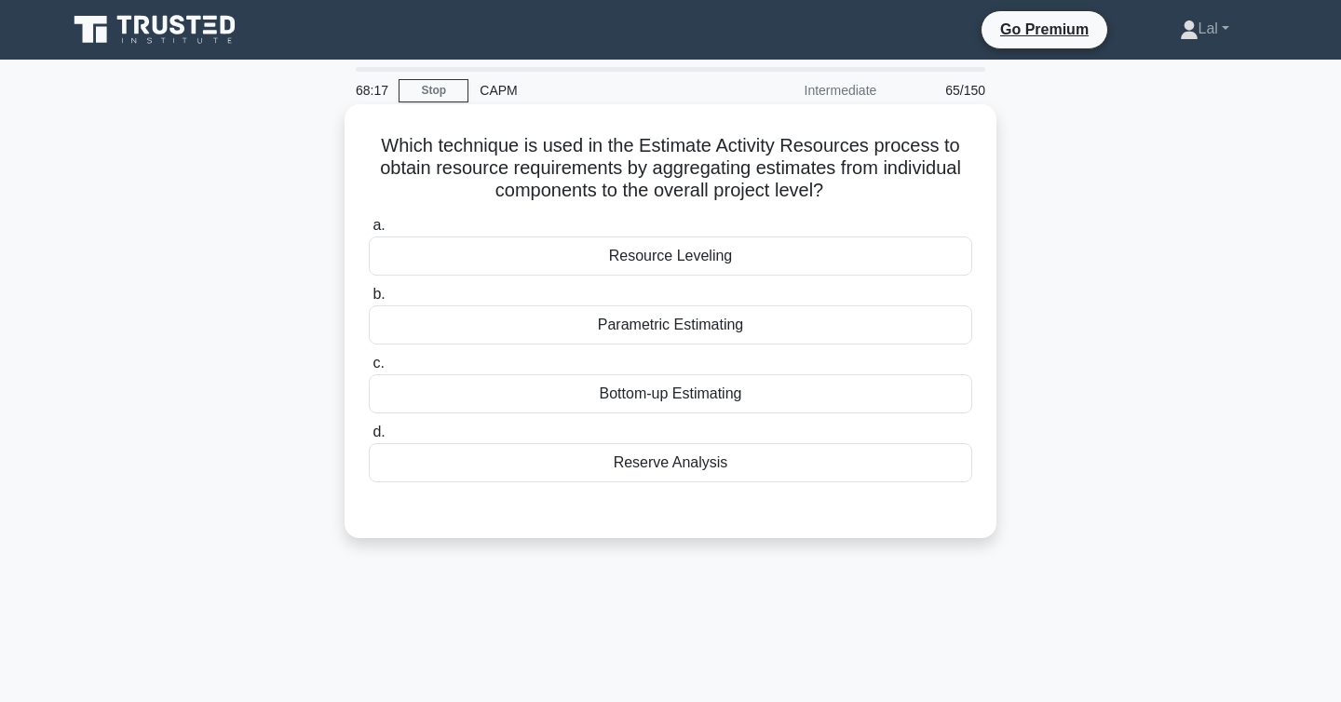
click at [906, 395] on div "Bottom-up Estimating" at bounding box center [671, 393] width 604 height 39
click at [369, 370] on input "c. Bottom-up Estimating" at bounding box center [369, 364] width 0 height 12
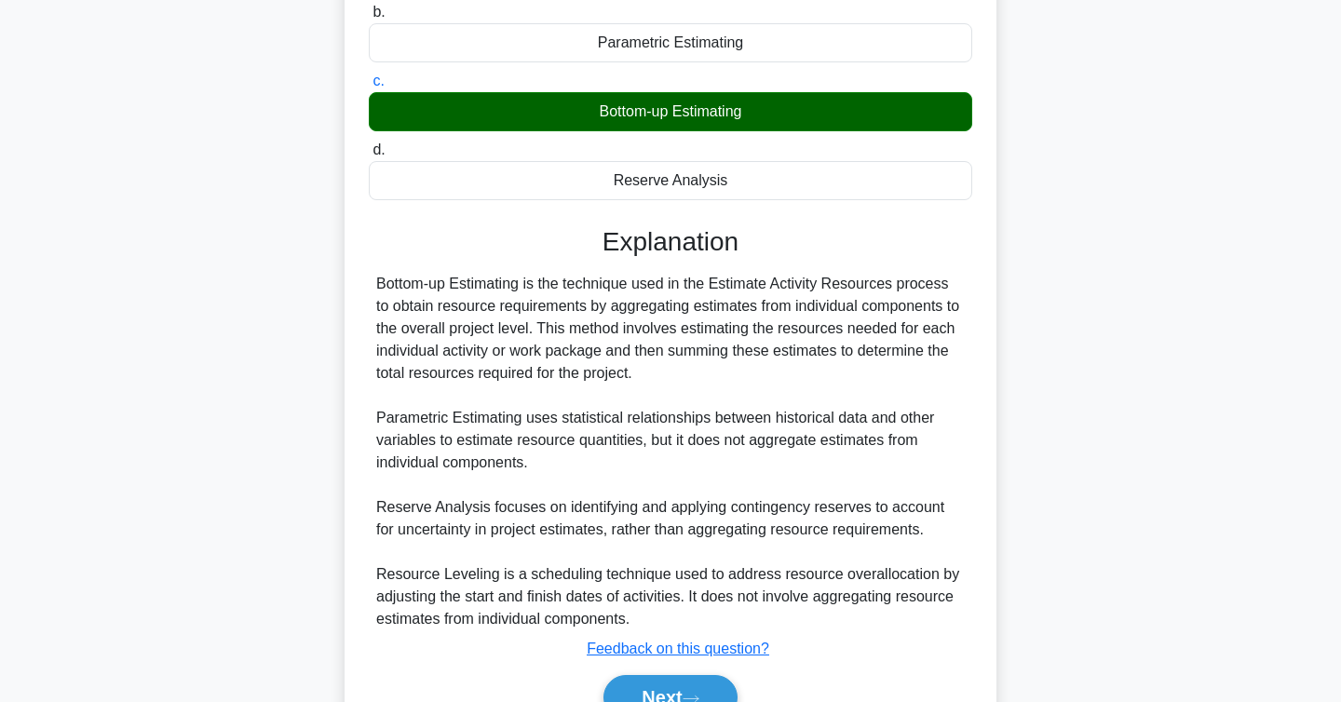
scroll to position [379, 0]
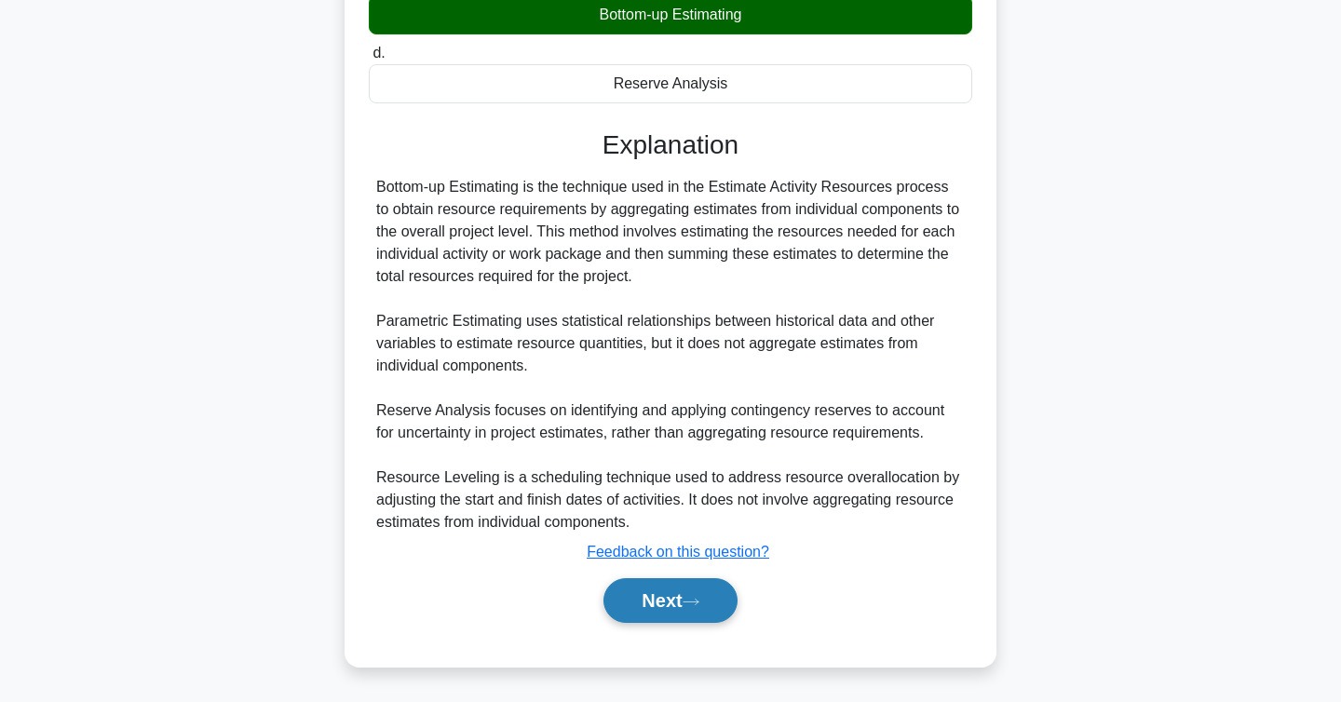
click at [686, 600] on button "Next" at bounding box center [670, 600] width 133 height 45
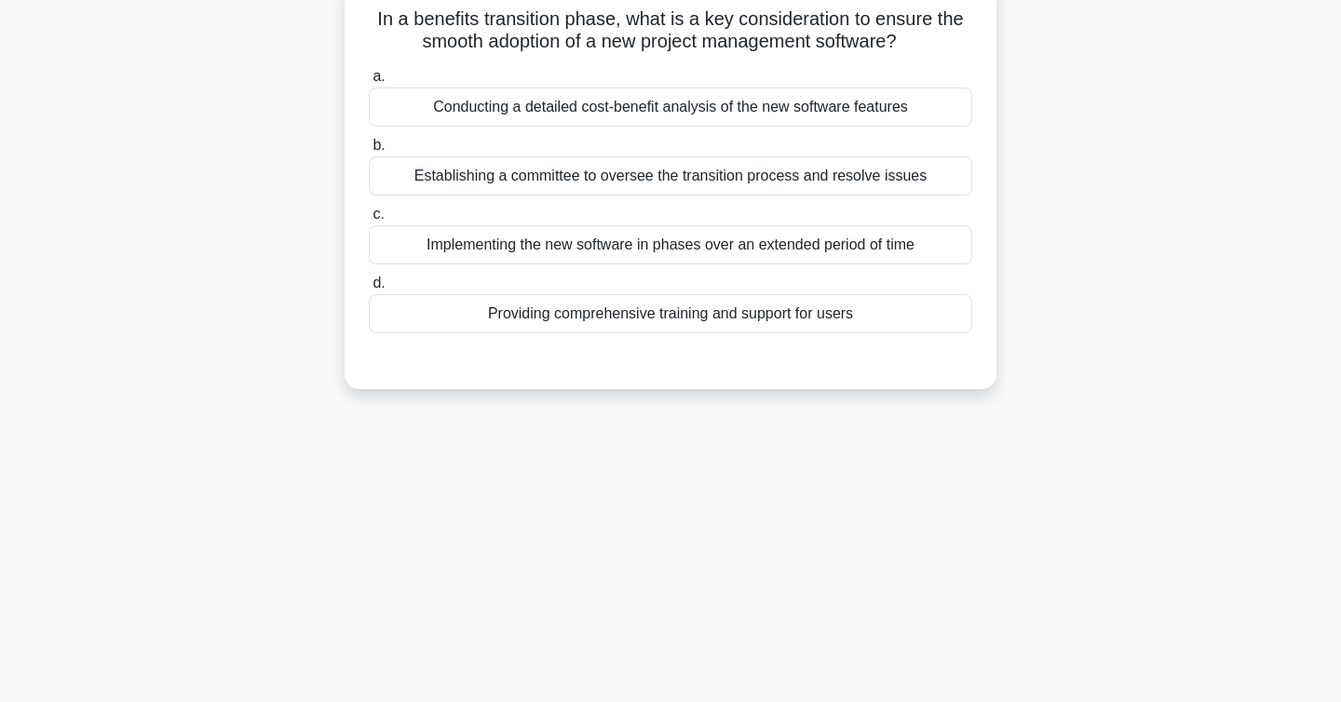
scroll to position [0, 0]
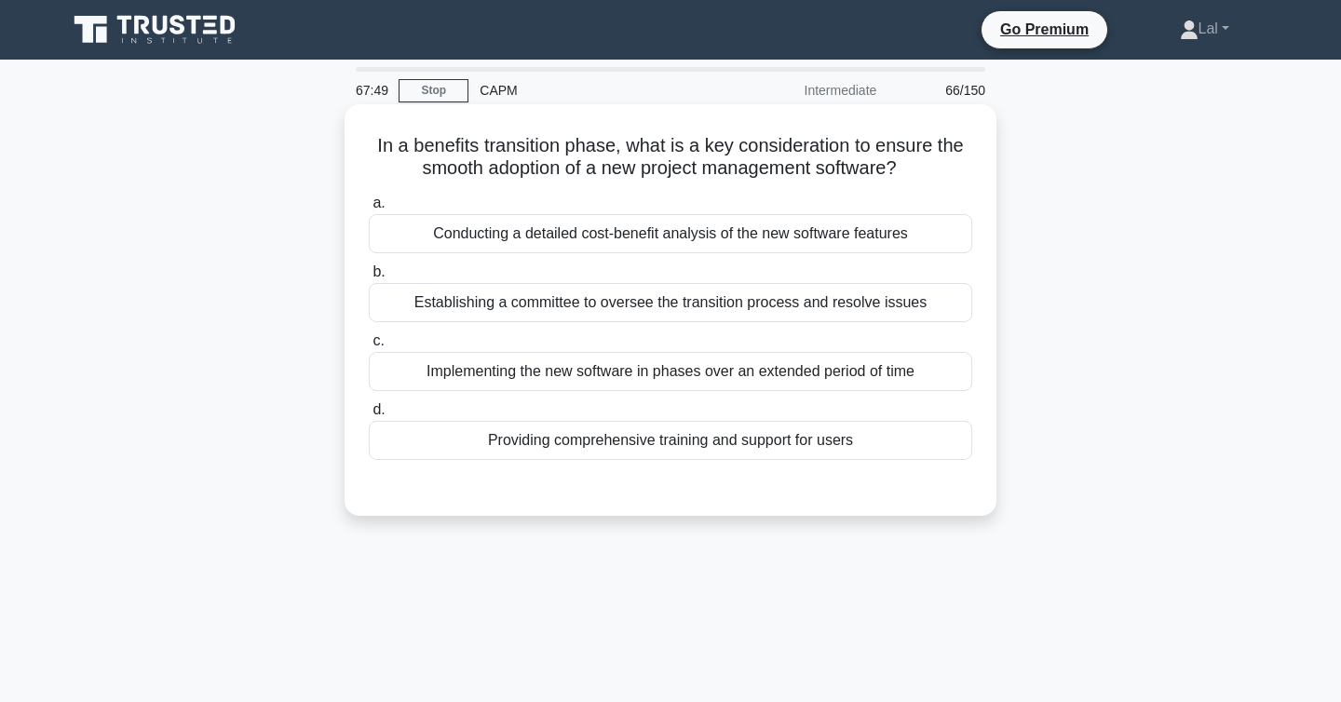
click at [917, 387] on div "Implementing the new software in phases over an extended period of time" at bounding box center [671, 371] width 604 height 39
click at [369, 347] on input "c. Implementing the new software in phases over an extended period of time" at bounding box center [369, 341] width 0 height 12
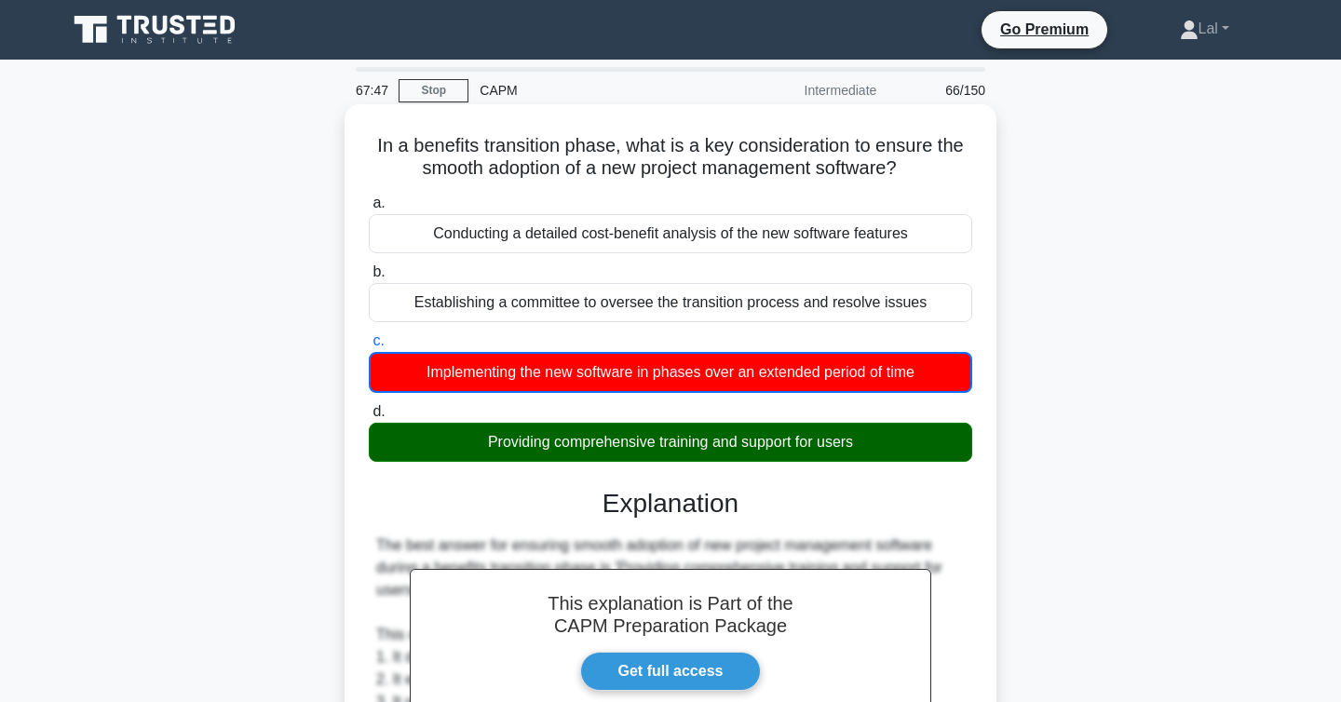
click at [824, 448] on div "Providing comprehensive training and support for users" at bounding box center [671, 442] width 604 height 39
click at [369, 418] on input "d. Providing comprehensive training and support for users" at bounding box center [369, 412] width 0 height 12
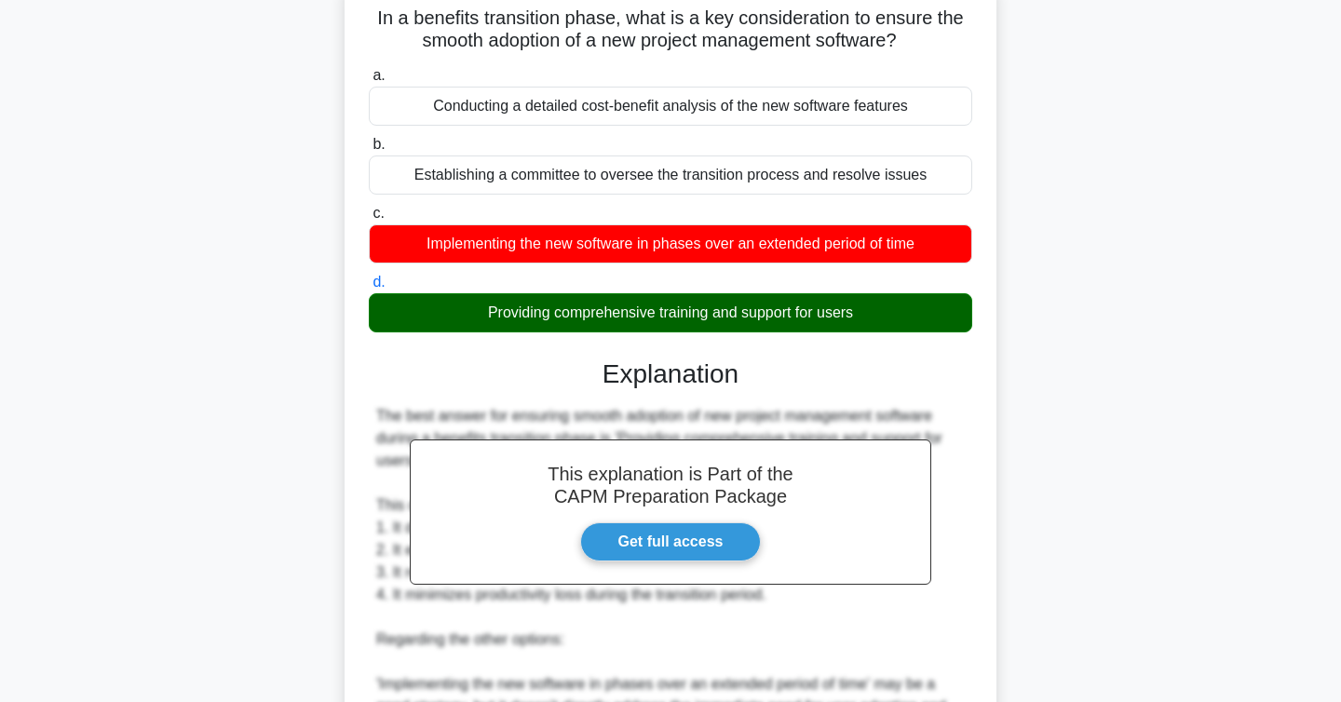
scroll to position [603, 0]
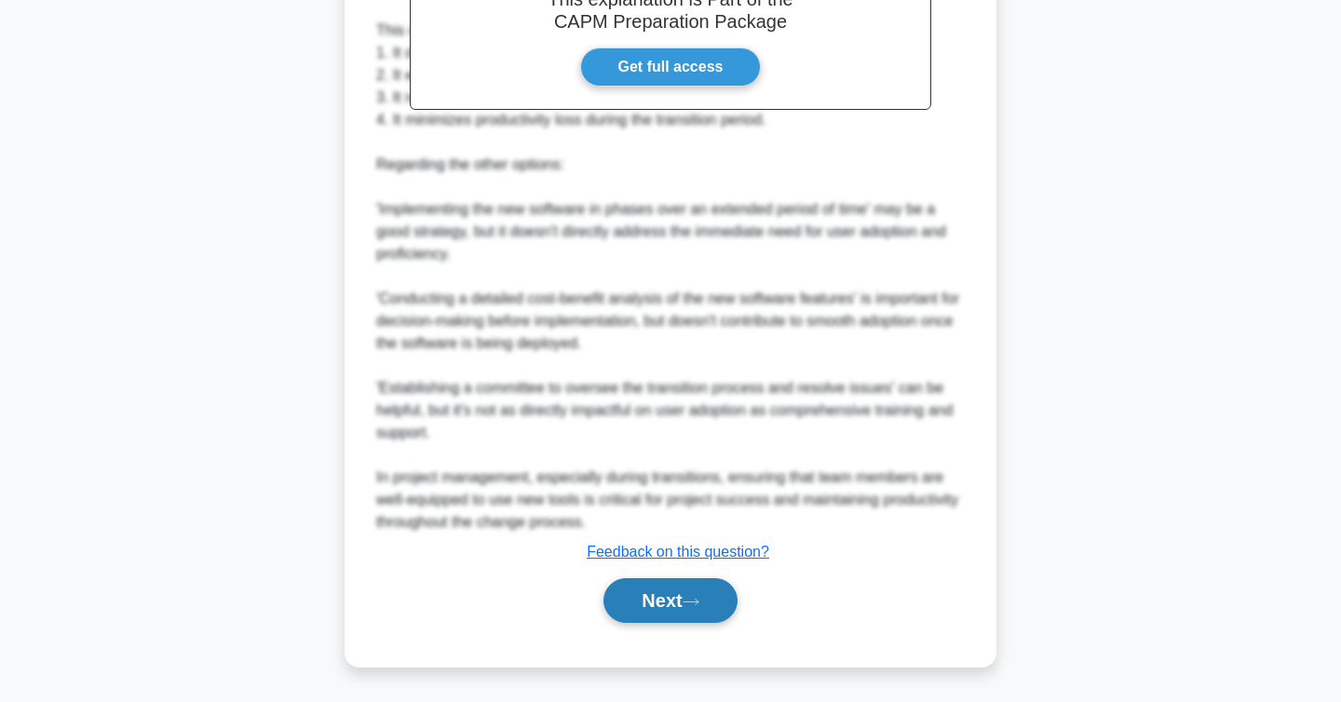
click at [686, 604] on button "Next" at bounding box center [670, 600] width 133 height 45
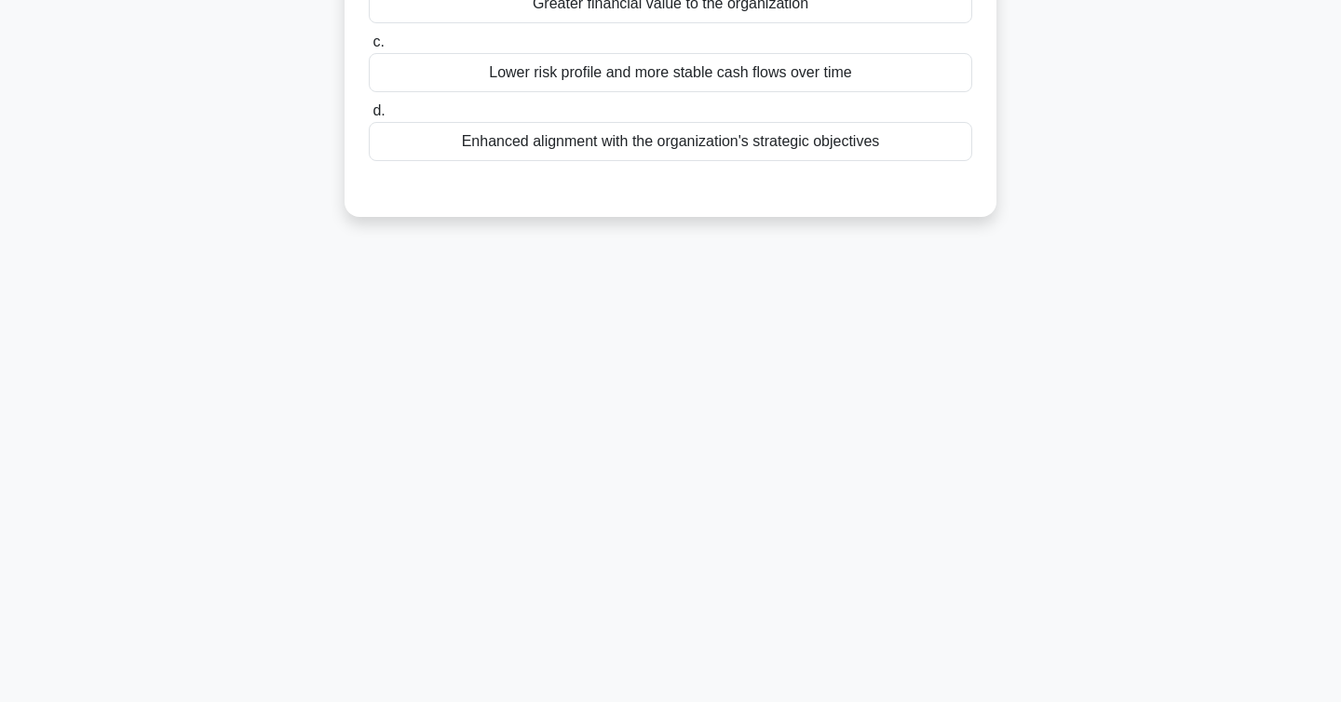
scroll to position [0, 0]
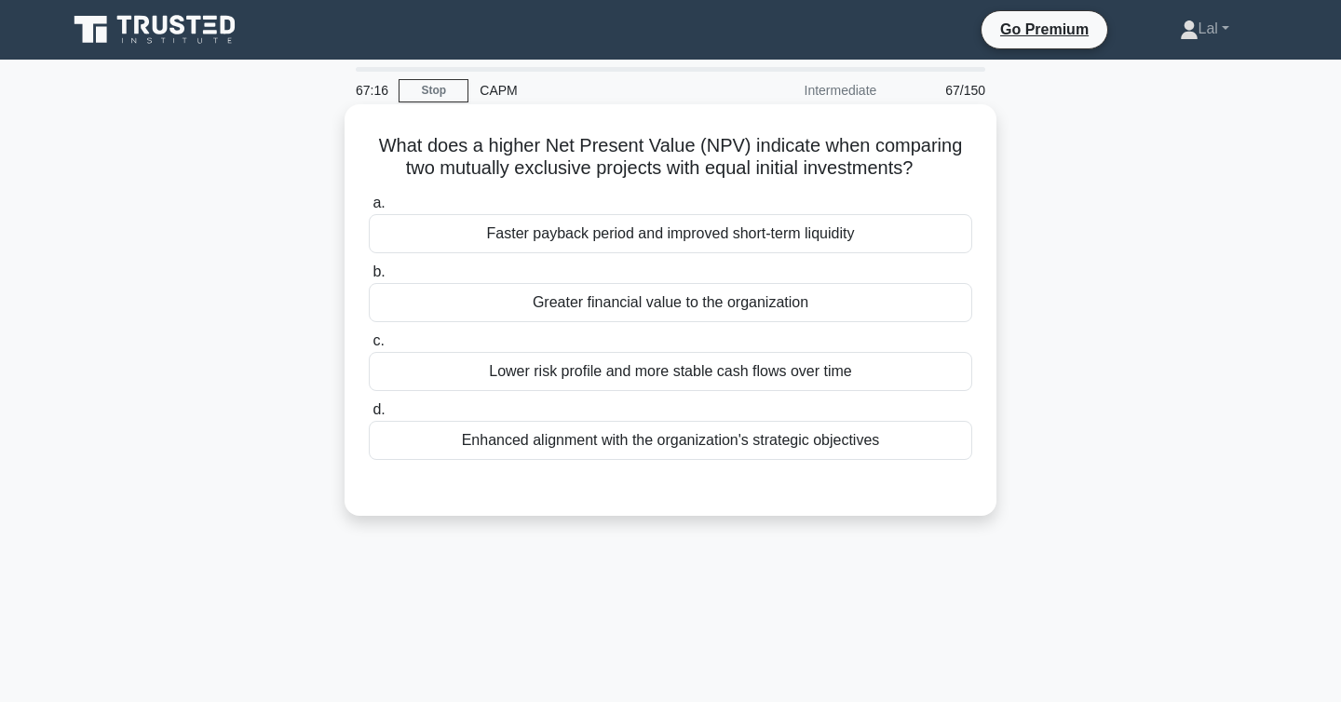
click at [883, 307] on div "Greater financial value to the organization" at bounding box center [671, 302] width 604 height 39
click at [369, 278] on input "b. Greater financial value to the organization" at bounding box center [369, 272] width 0 height 12
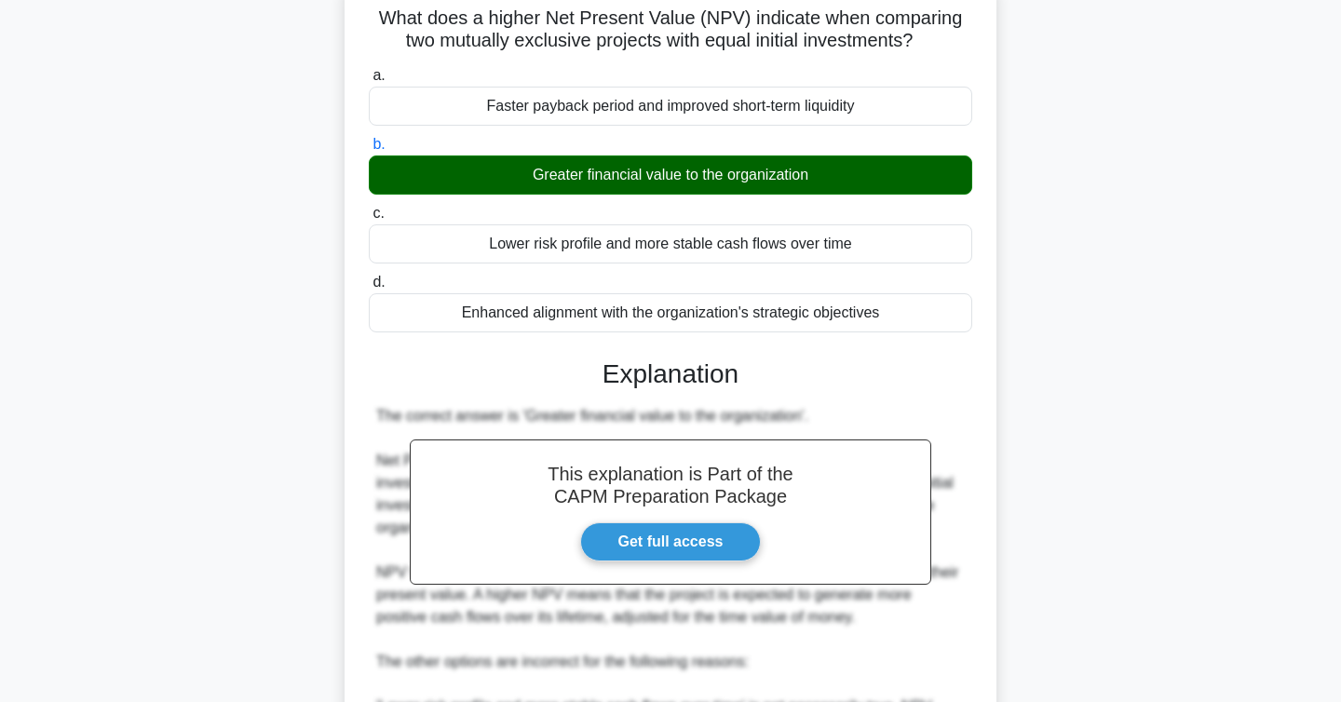
scroll to position [580, 0]
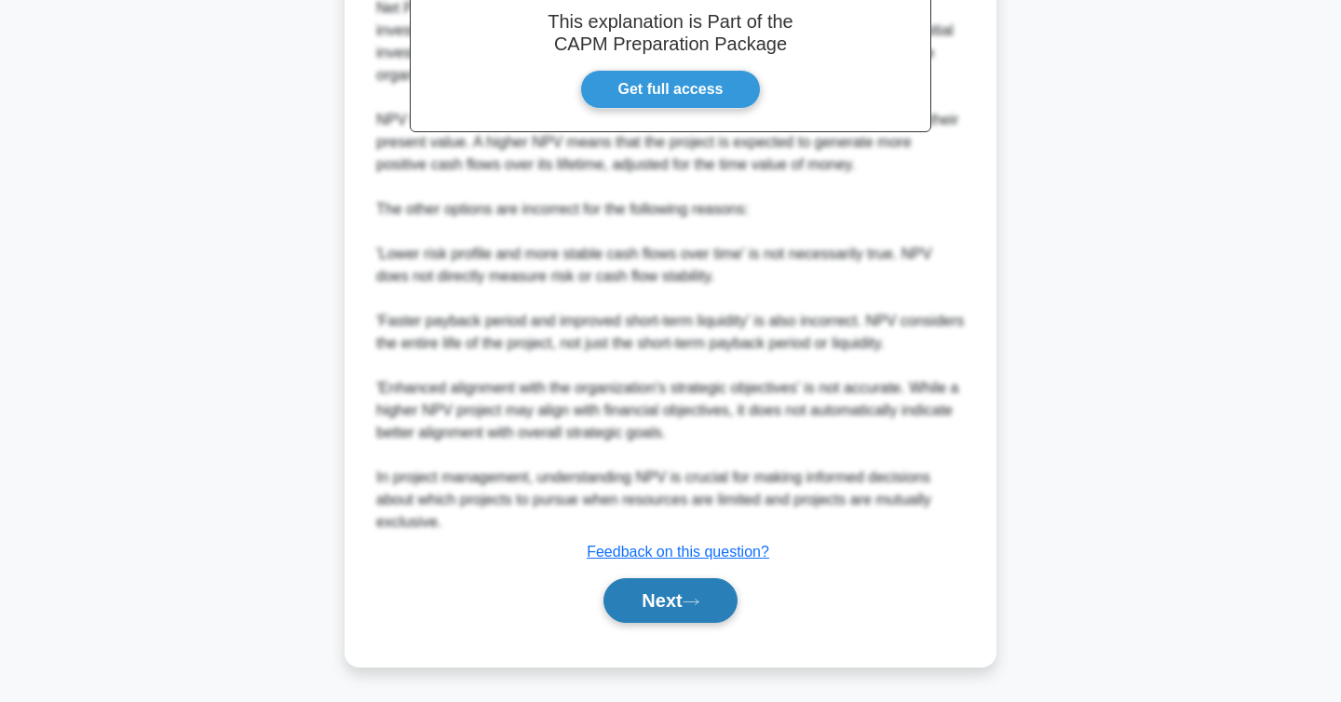
click at [680, 589] on button "Next" at bounding box center [670, 600] width 133 height 45
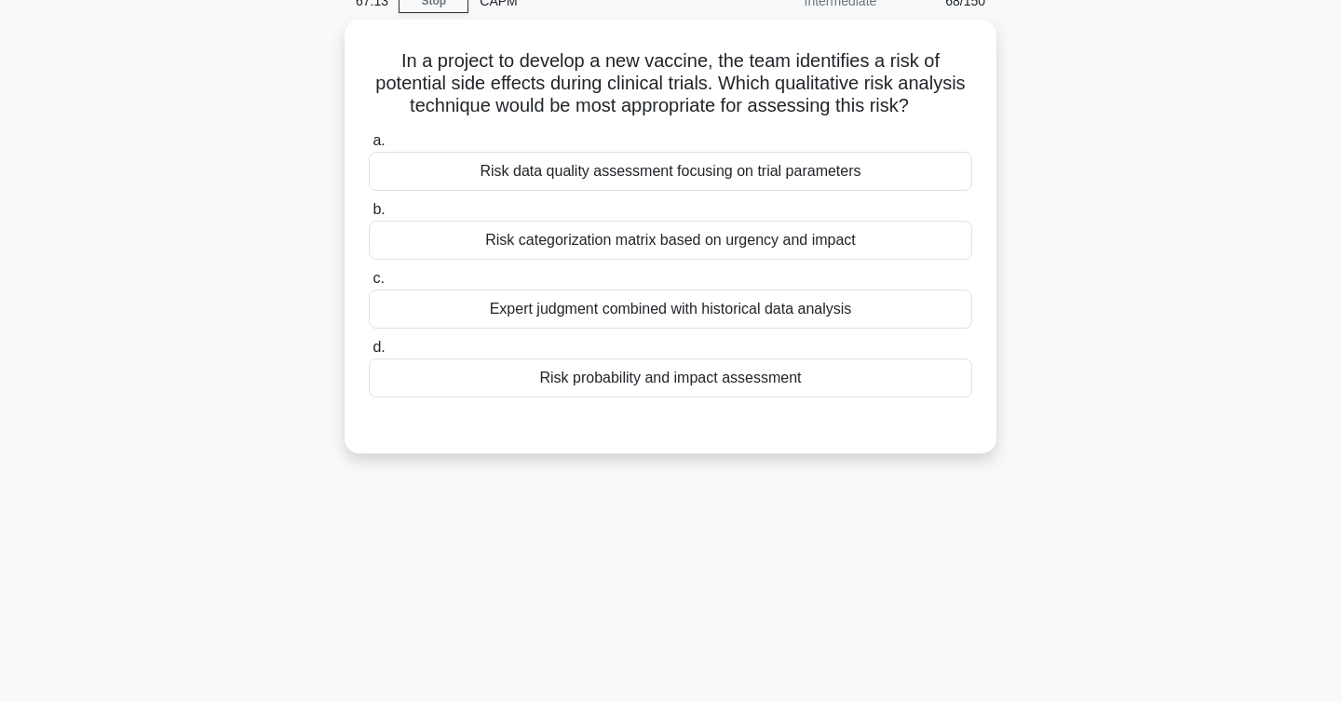
scroll to position [0, 0]
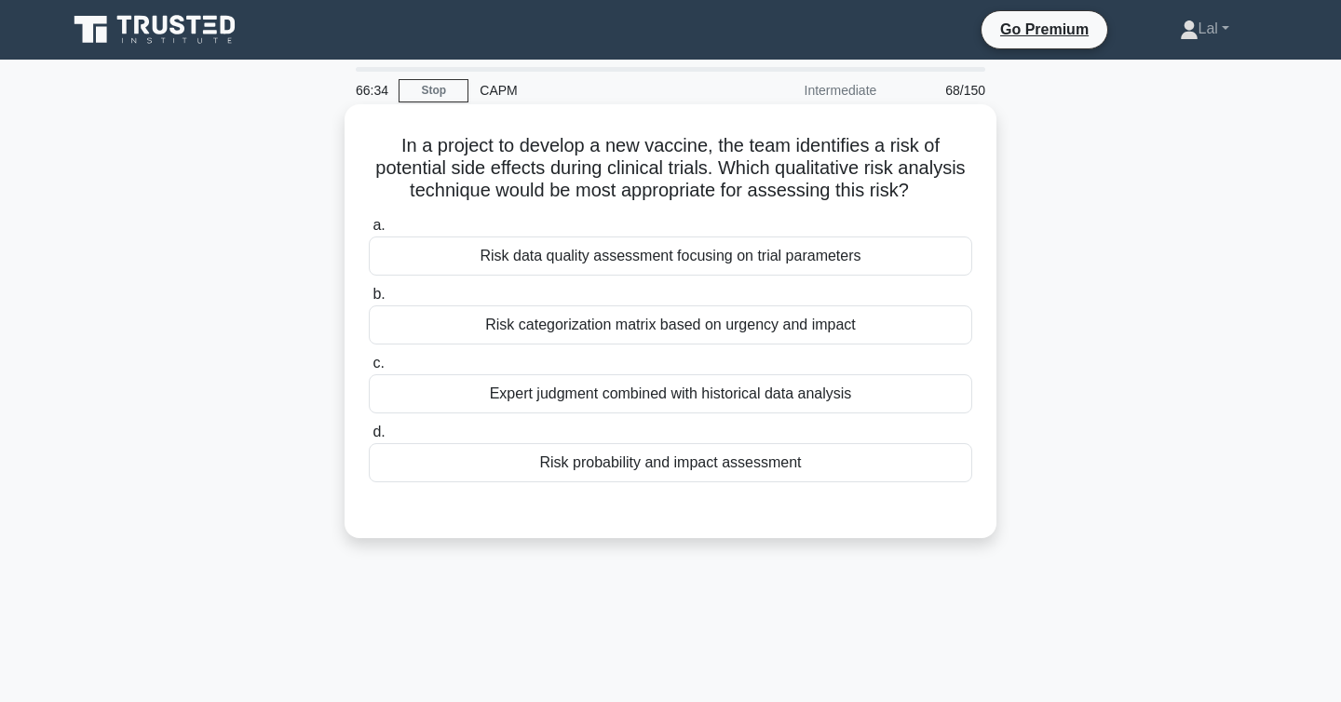
click at [932, 261] on div "Risk data quality assessment focusing on trial parameters" at bounding box center [671, 256] width 604 height 39
click at [369, 232] on input "a. Risk data quality assessment focusing on trial parameters" at bounding box center [369, 226] width 0 height 12
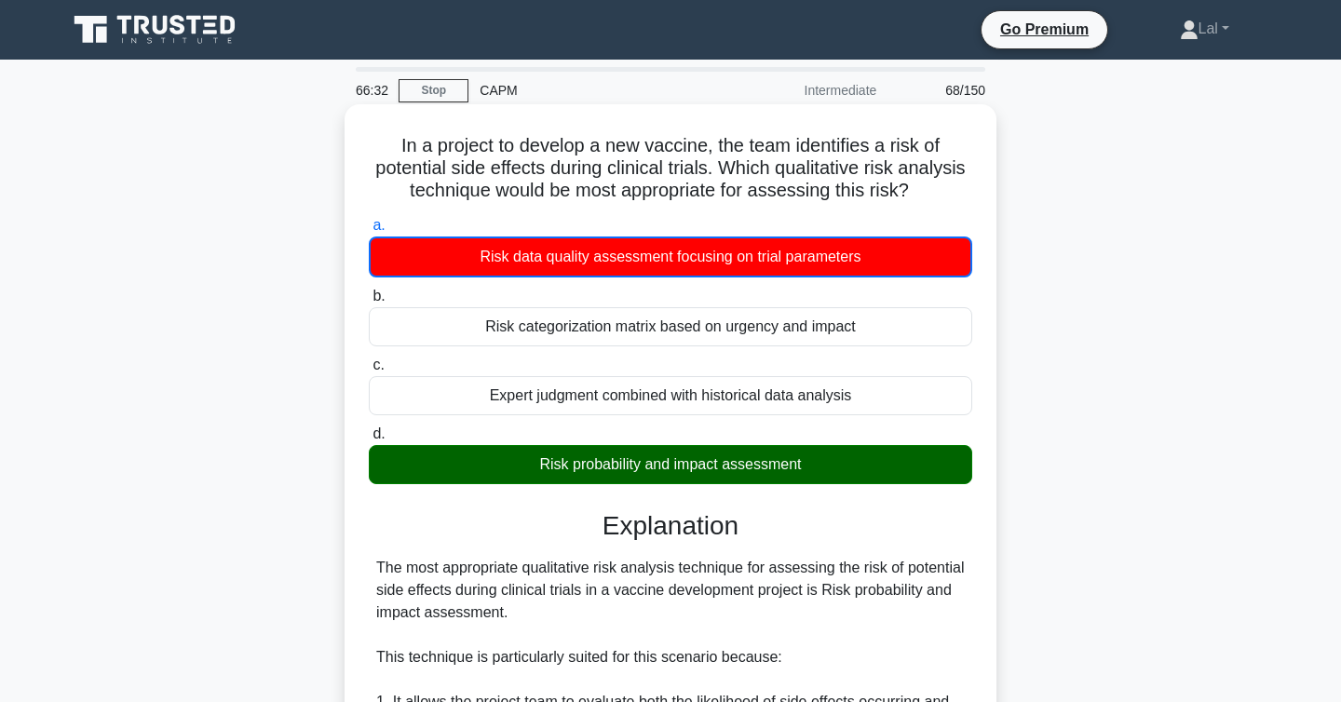
click at [772, 467] on div "Risk probability and impact assessment" at bounding box center [671, 464] width 604 height 39
click at [369, 441] on input "d. Risk probability and impact assessment" at bounding box center [369, 434] width 0 height 12
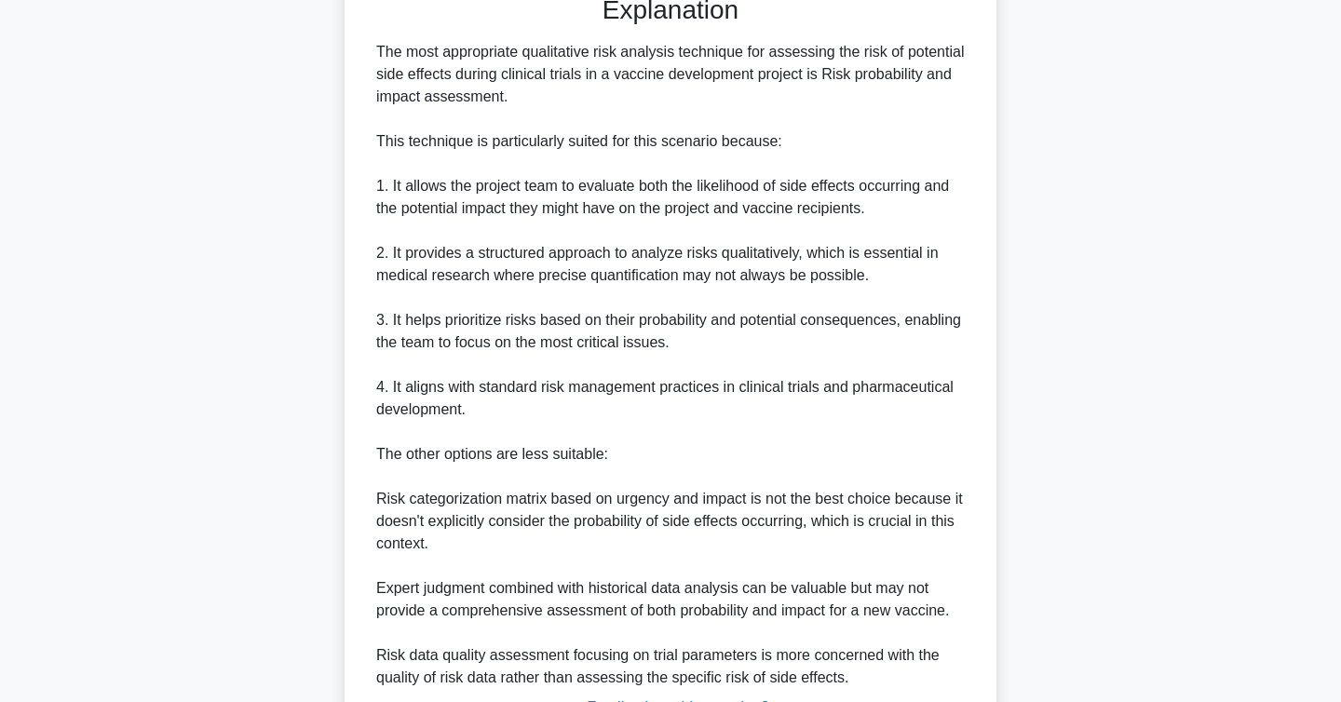
scroll to position [670, 0]
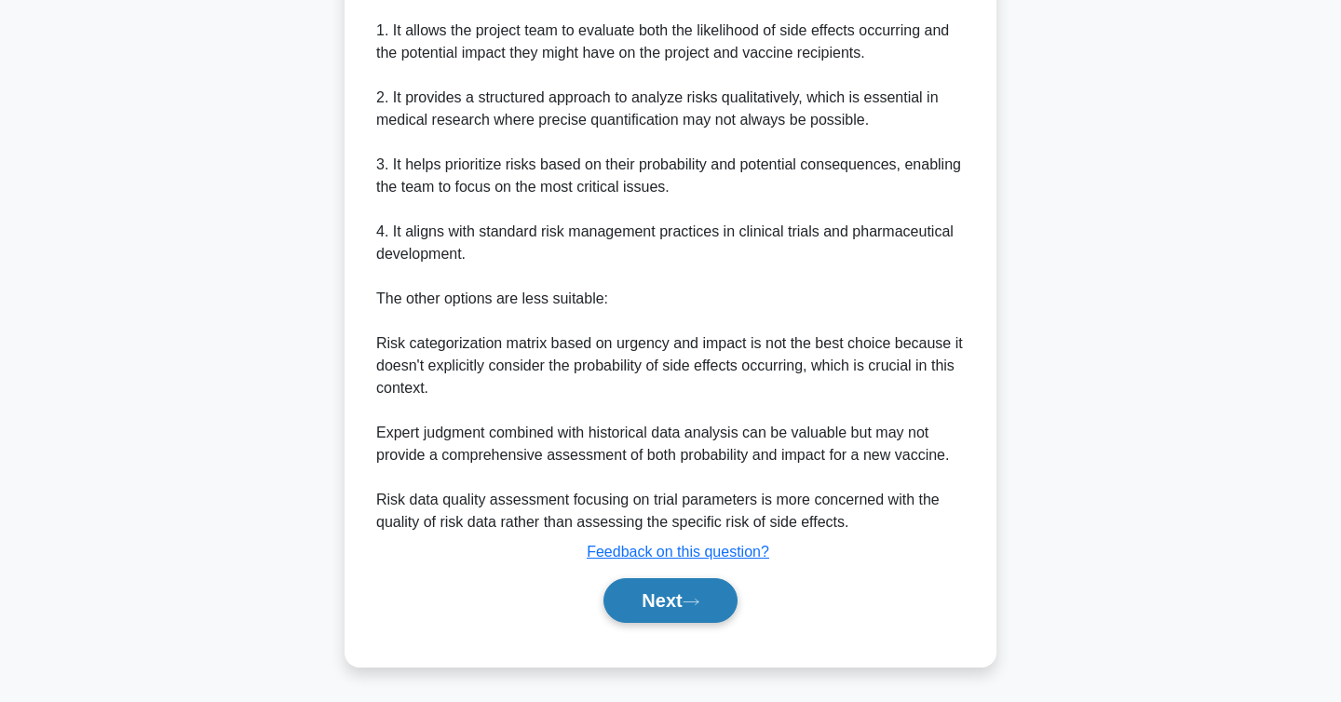
click at [687, 591] on button "Next" at bounding box center [670, 600] width 133 height 45
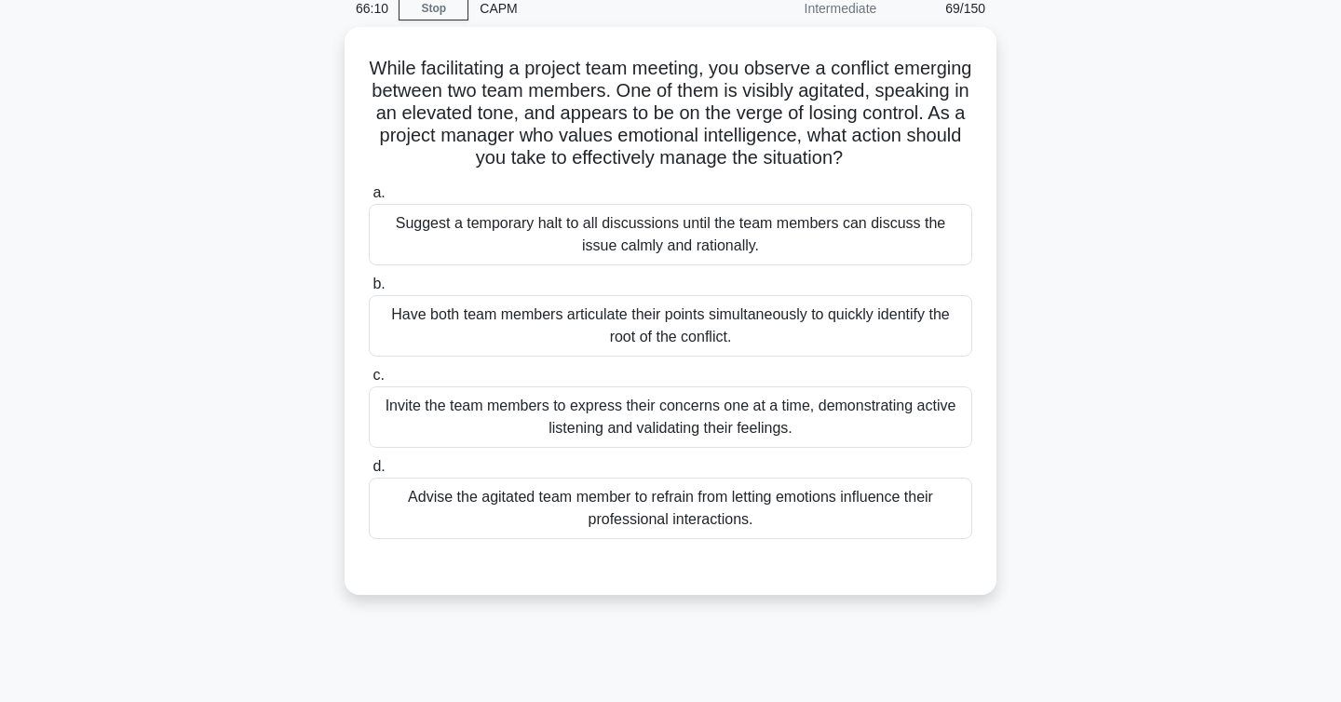
scroll to position [87, 0]
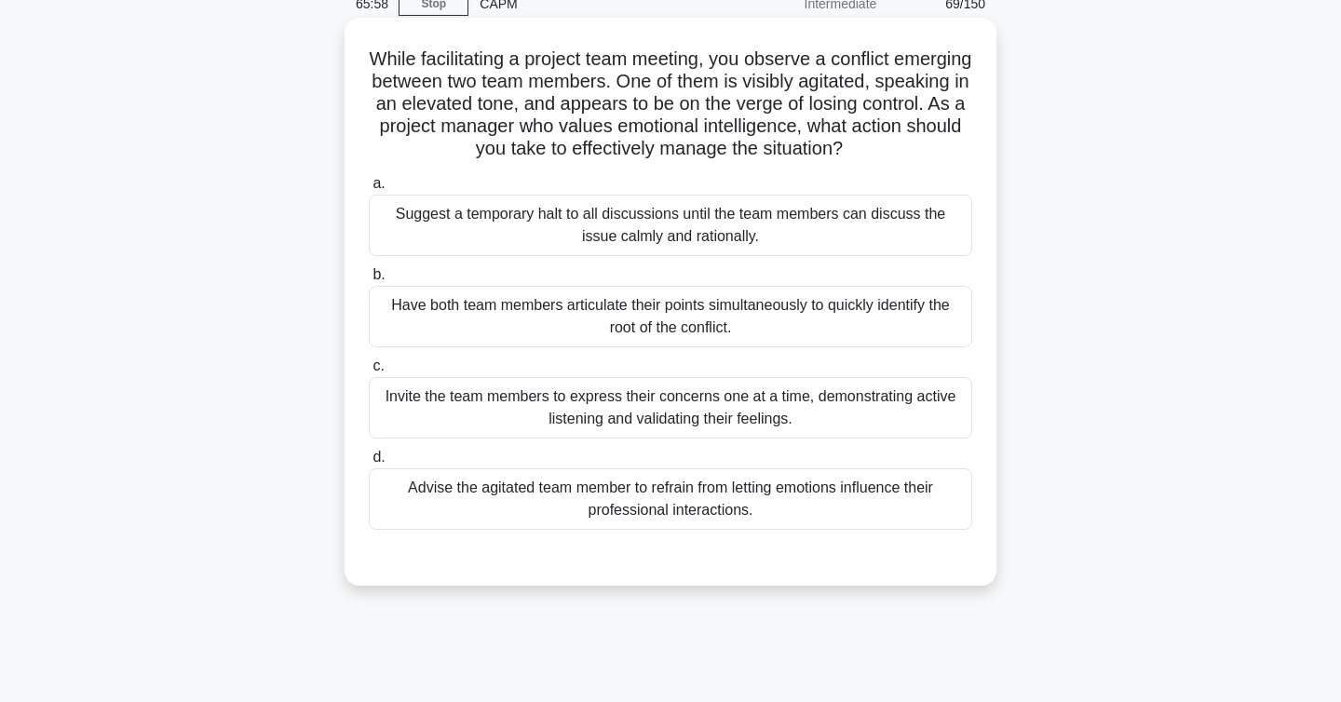
click at [887, 412] on div "Invite the team members to express their concerns one at a time, demonstrating …" at bounding box center [671, 407] width 604 height 61
click at [369, 373] on input "c. Invite the team members to express their concerns one at a time, demonstrati…" at bounding box center [369, 366] width 0 height 12
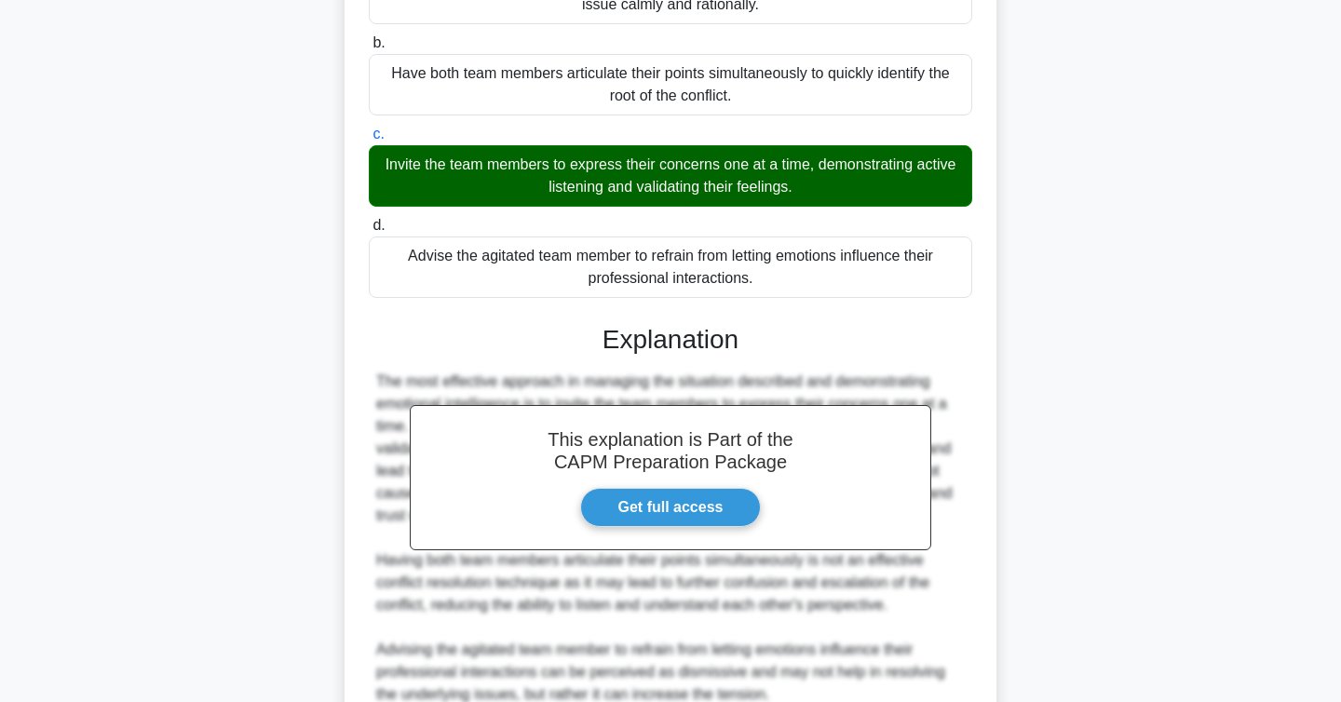
scroll to position [603, 0]
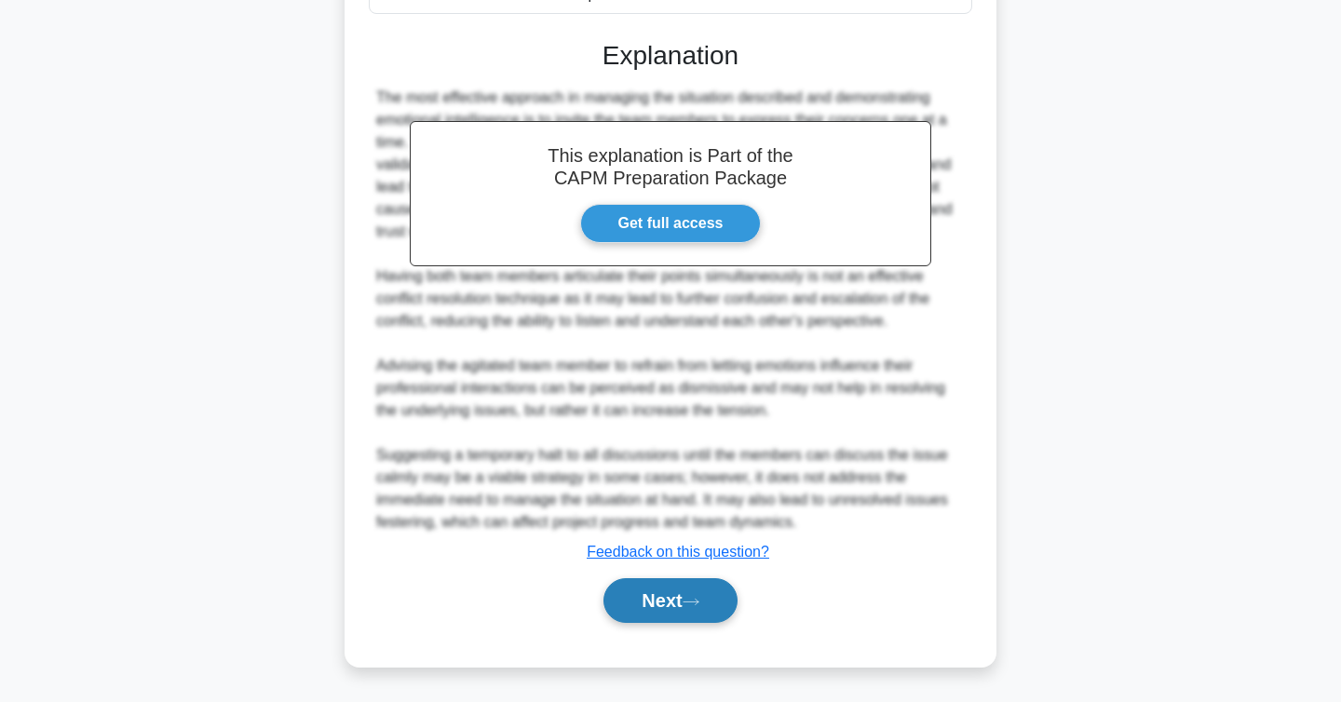
click at [692, 610] on button "Next" at bounding box center [670, 600] width 133 height 45
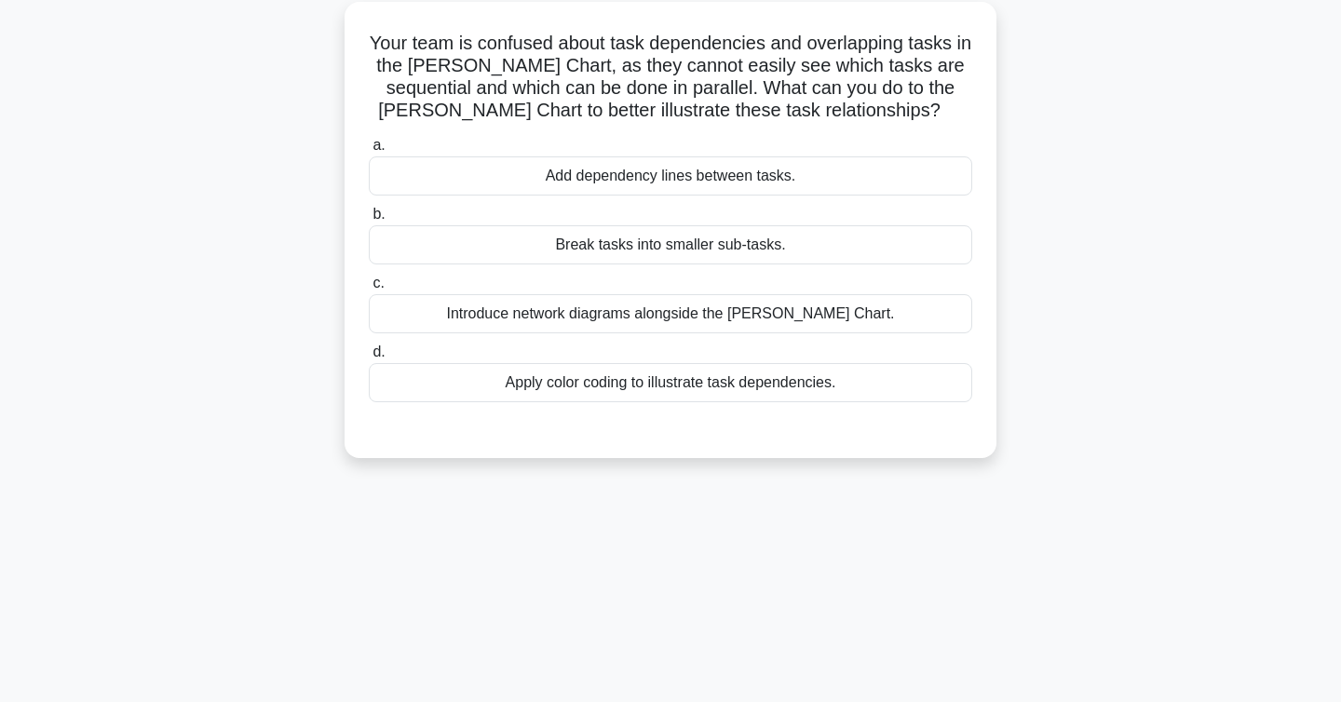
scroll to position [0, 0]
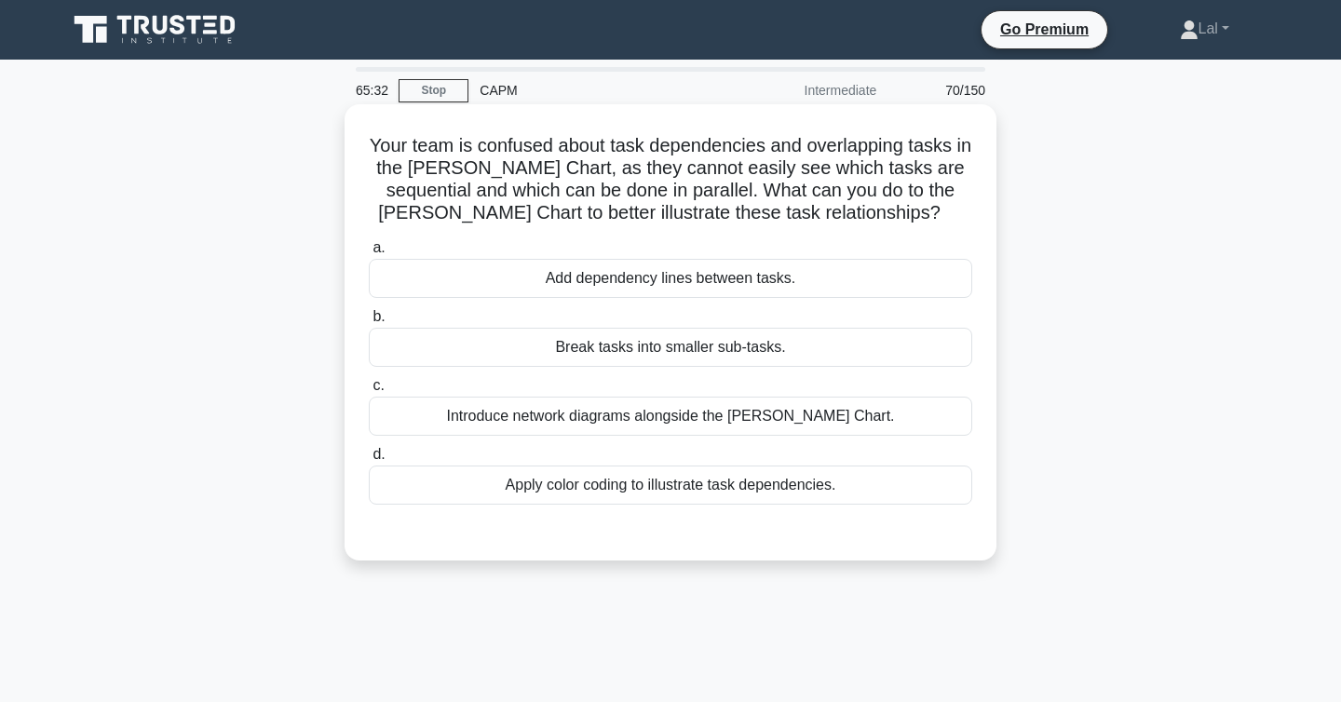
click at [840, 279] on div "Add dependency lines between tasks." at bounding box center [671, 278] width 604 height 39
click at [369, 254] on input "a. Add dependency lines between tasks." at bounding box center [369, 248] width 0 height 12
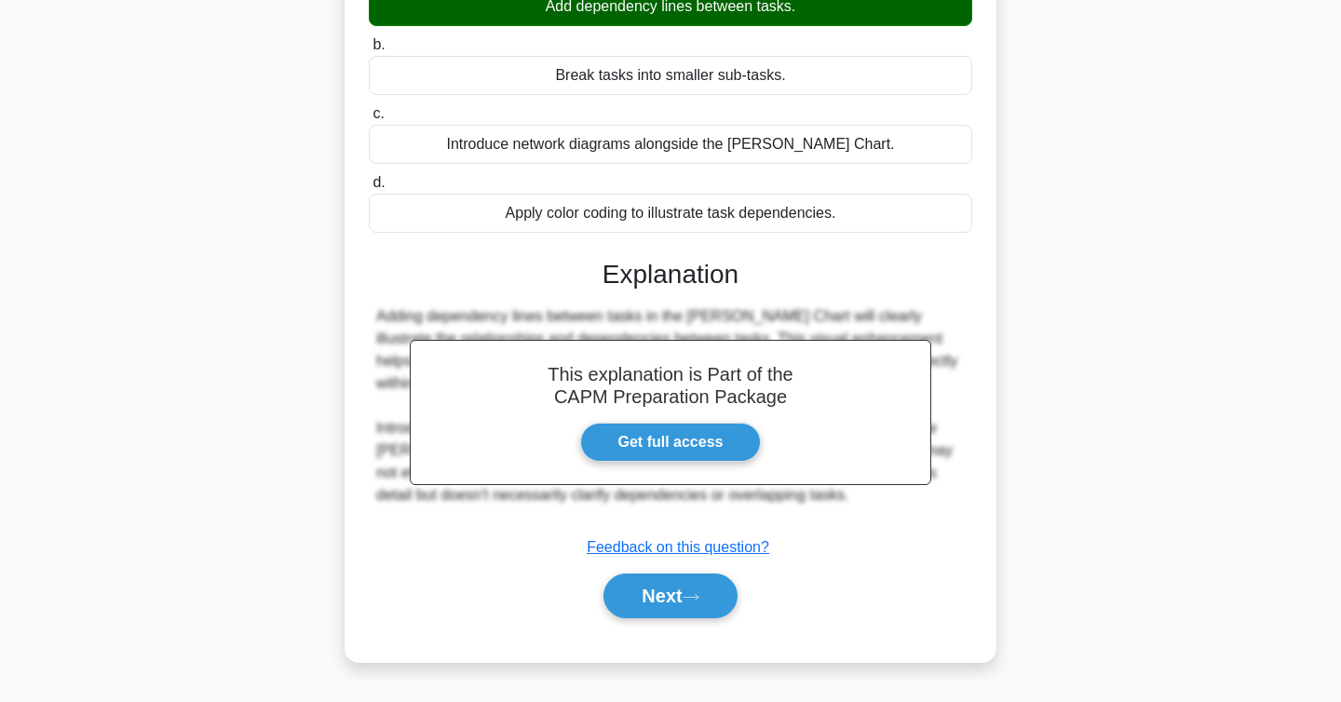
scroll to position [304, 0]
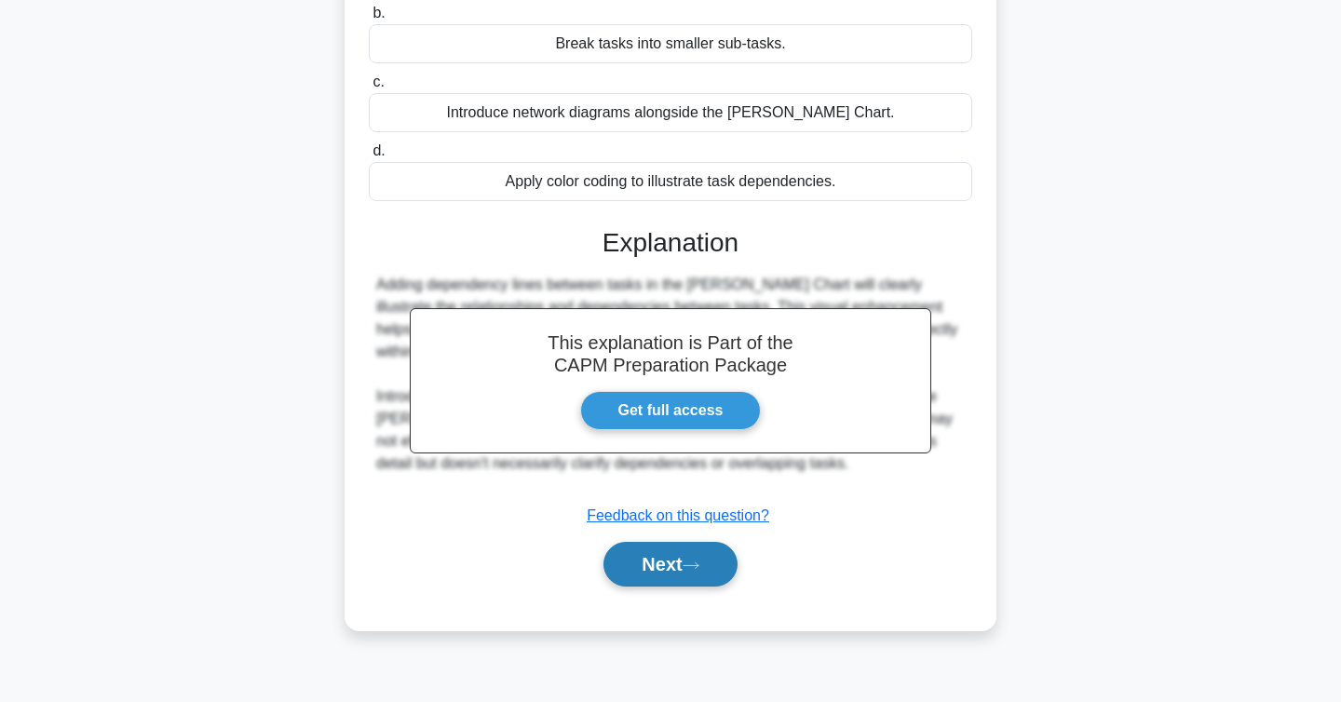
click at [689, 566] on button "Next" at bounding box center [670, 564] width 133 height 45
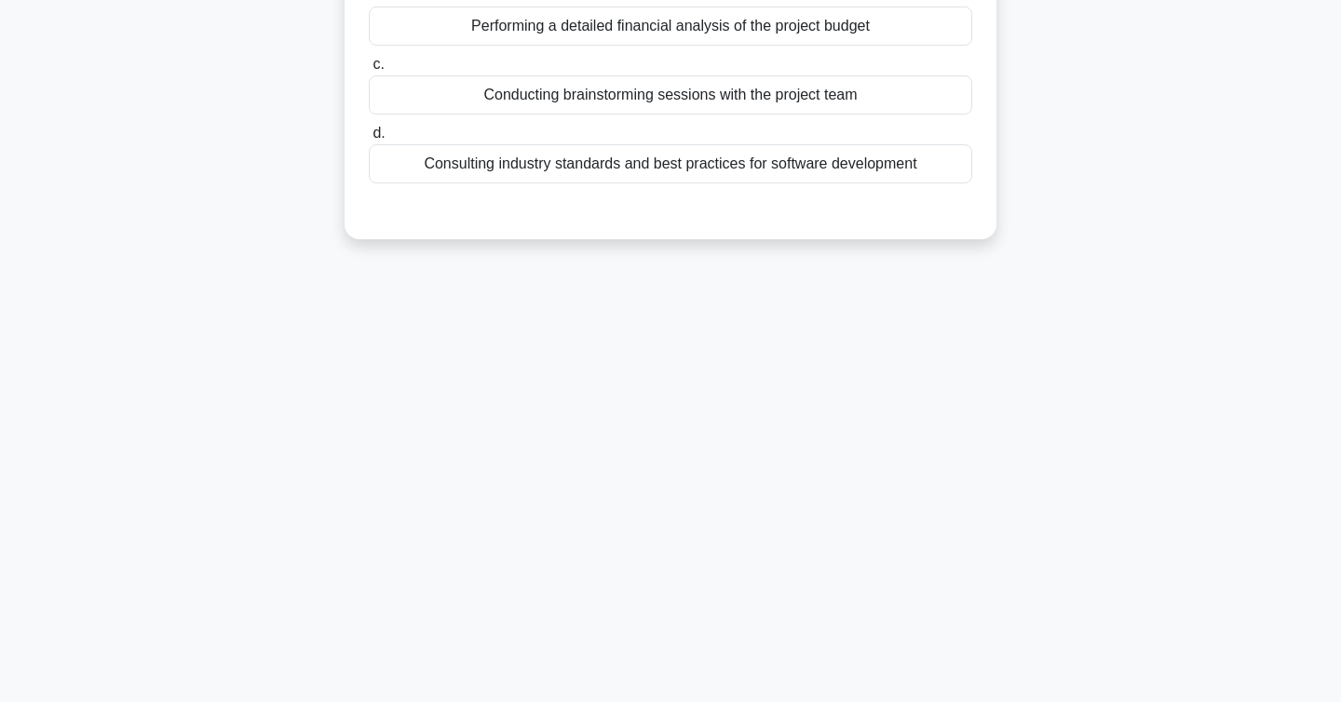
scroll to position [0, 0]
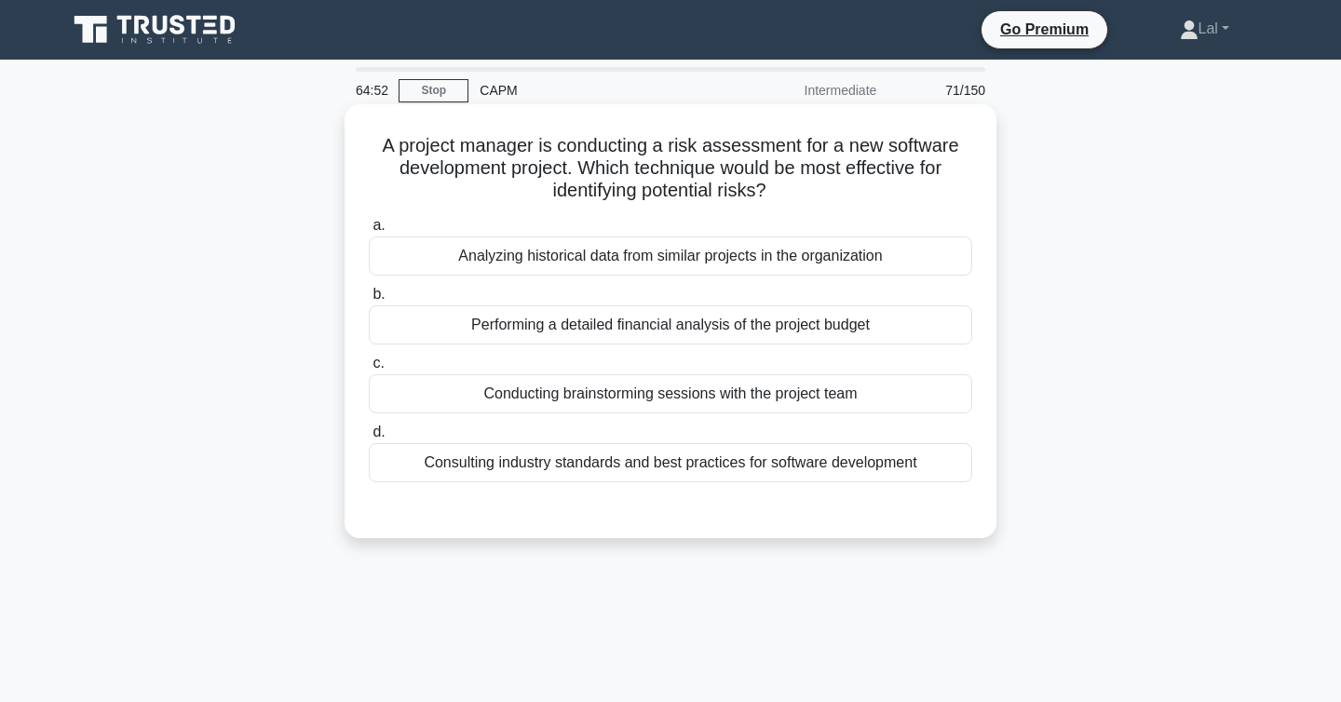
click at [921, 402] on div "Conducting brainstorming sessions with the project team" at bounding box center [671, 393] width 604 height 39
click at [369, 370] on input "c. Conducting brainstorming sessions with the project team" at bounding box center [369, 364] width 0 height 12
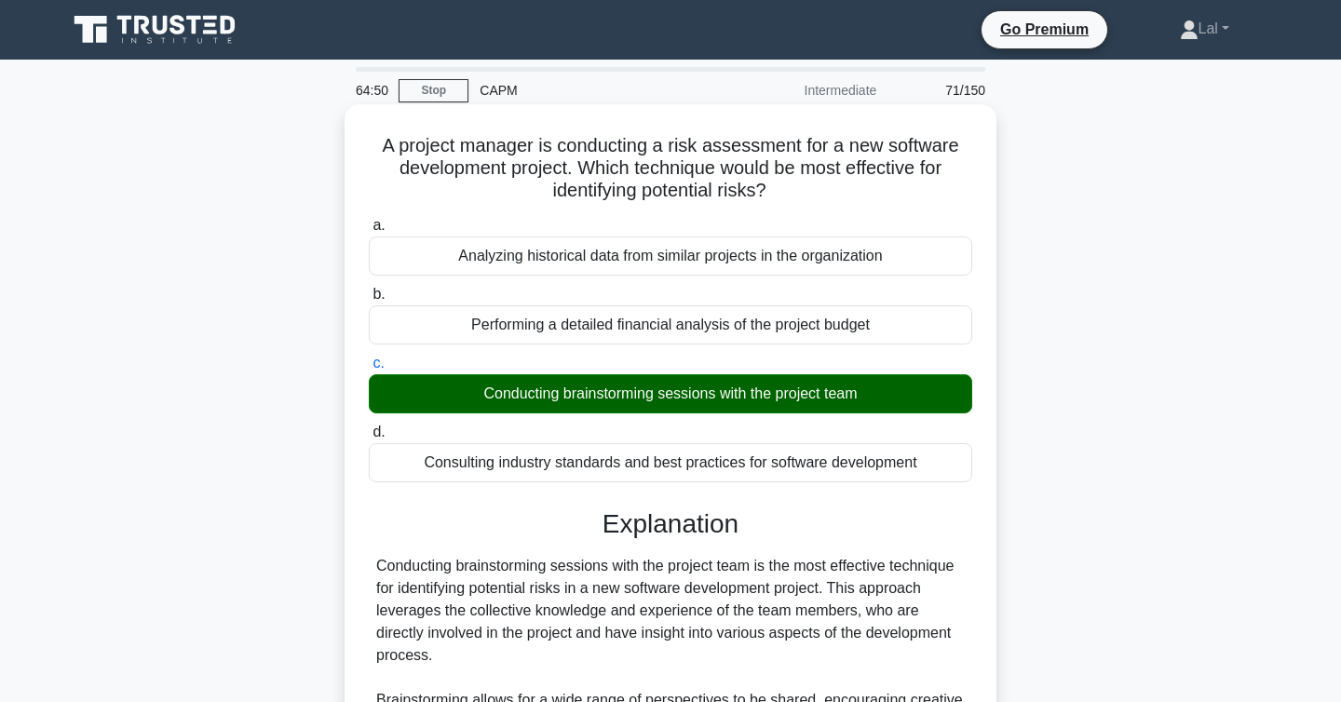
scroll to position [491, 0]
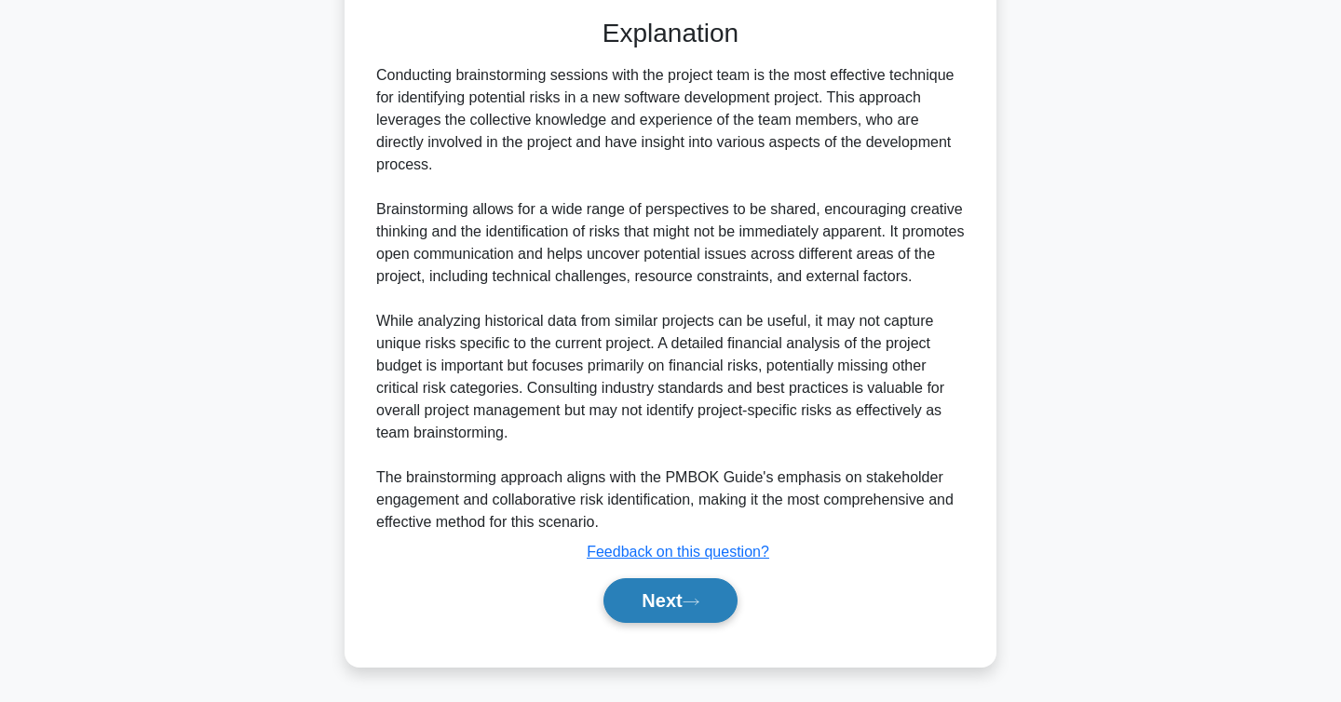
click at [672, 599] on button "Next" at bounding box center [670, 600] width 133 height 45
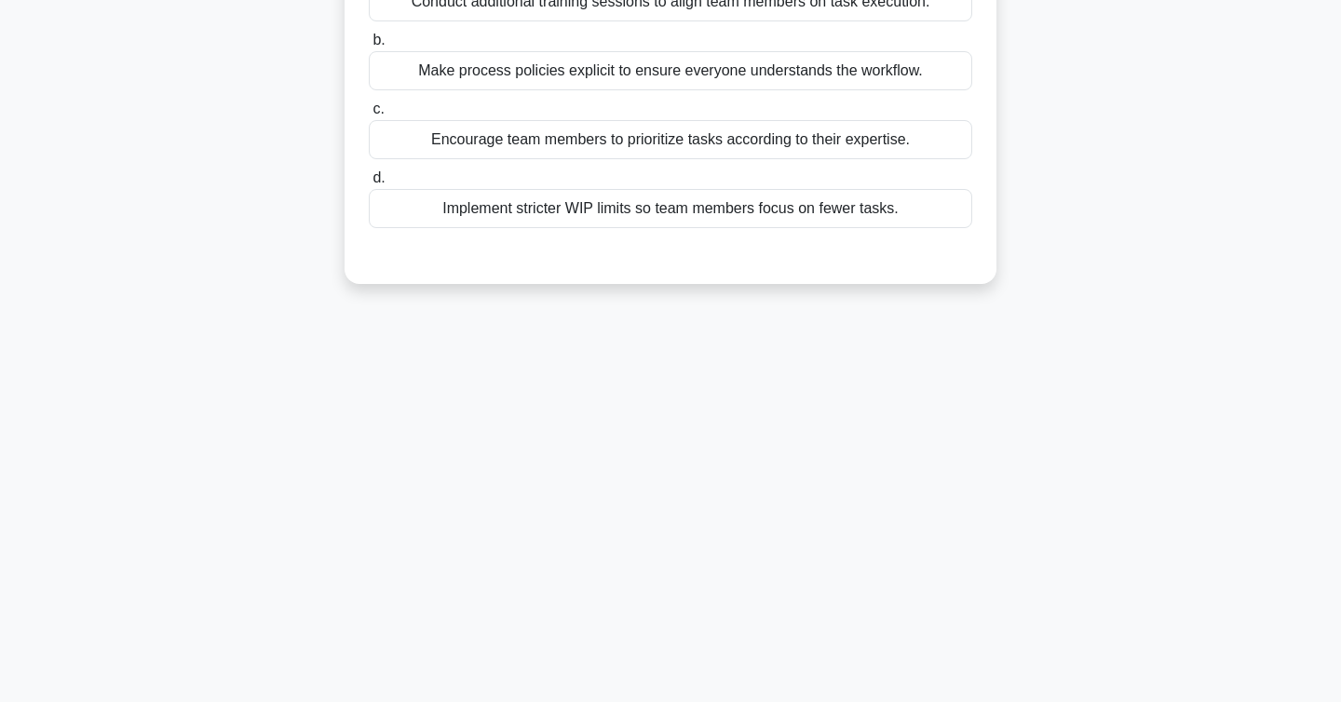
scroll to position [0, 0]
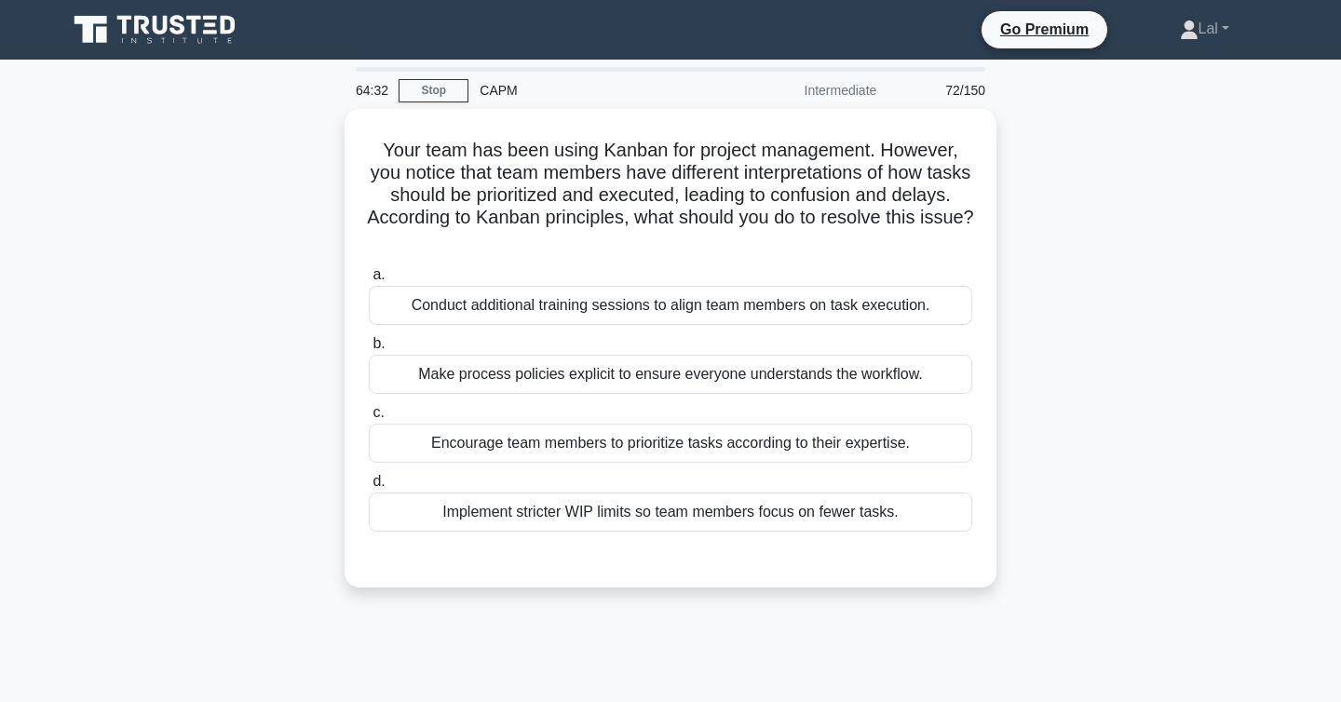
click at [1108, 204] on div "Your team has been using Kanban for project management. However, you notice tha…" at bounding box center [670, 359] width 1229 height 501
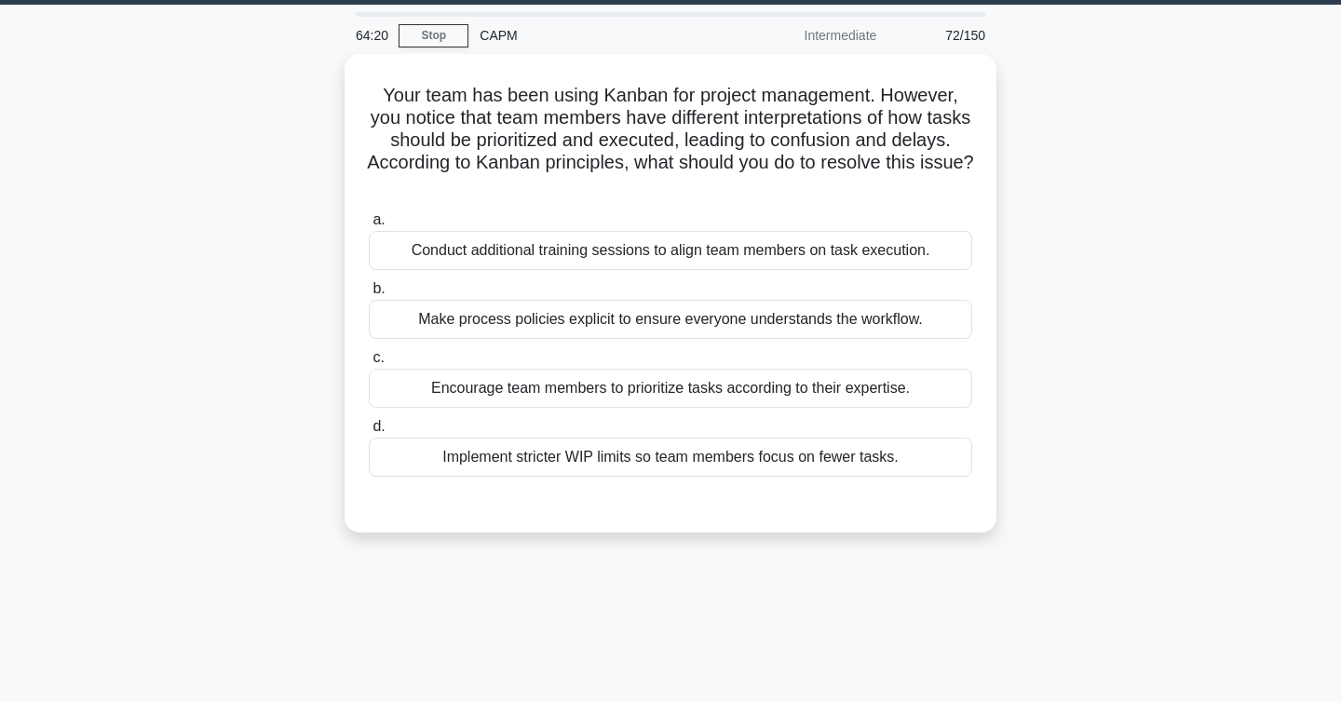
scroll to position [57, 0]
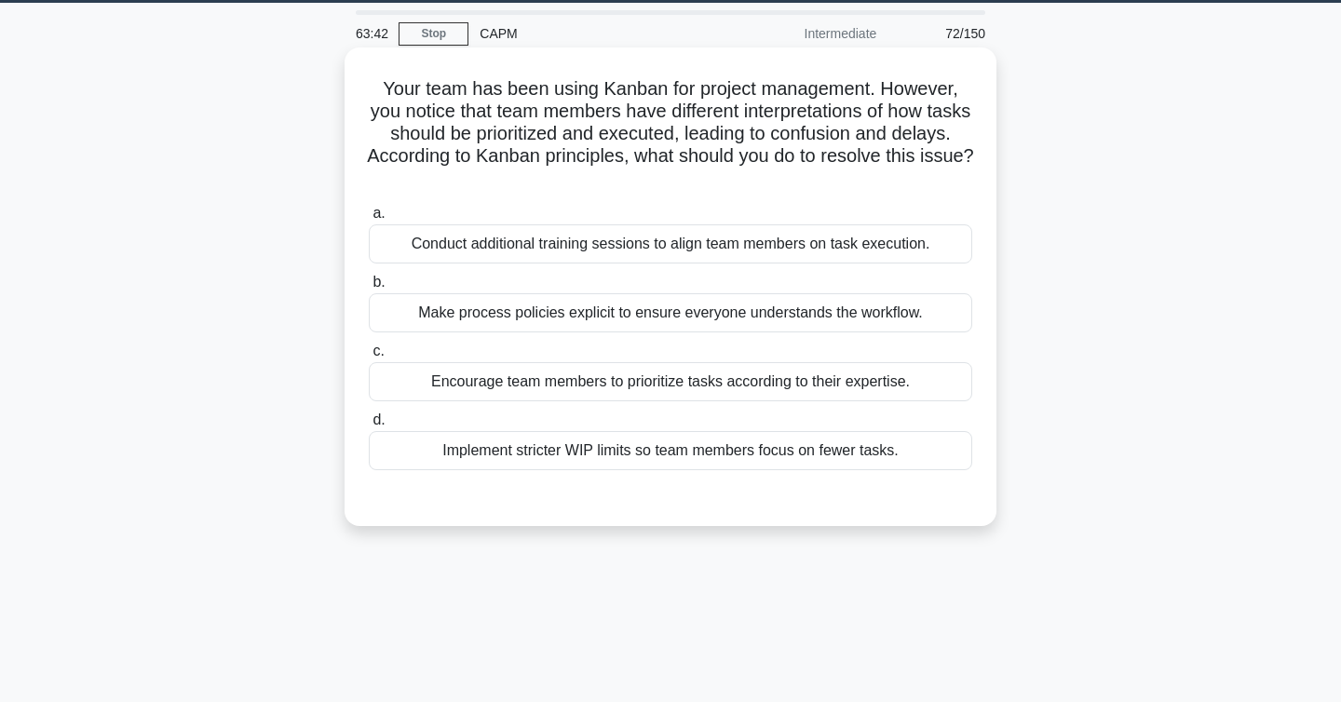
click at [940, 321] on div "Make process policies explicit to ensure everyone understands the workflow." at bounding box center [671, 312] width 604 height 39
click at [369, 289] on input "b. Make process policies explicit to ensure everyone understands the workflow." at bounding box center [369, 283] width 0 height 12
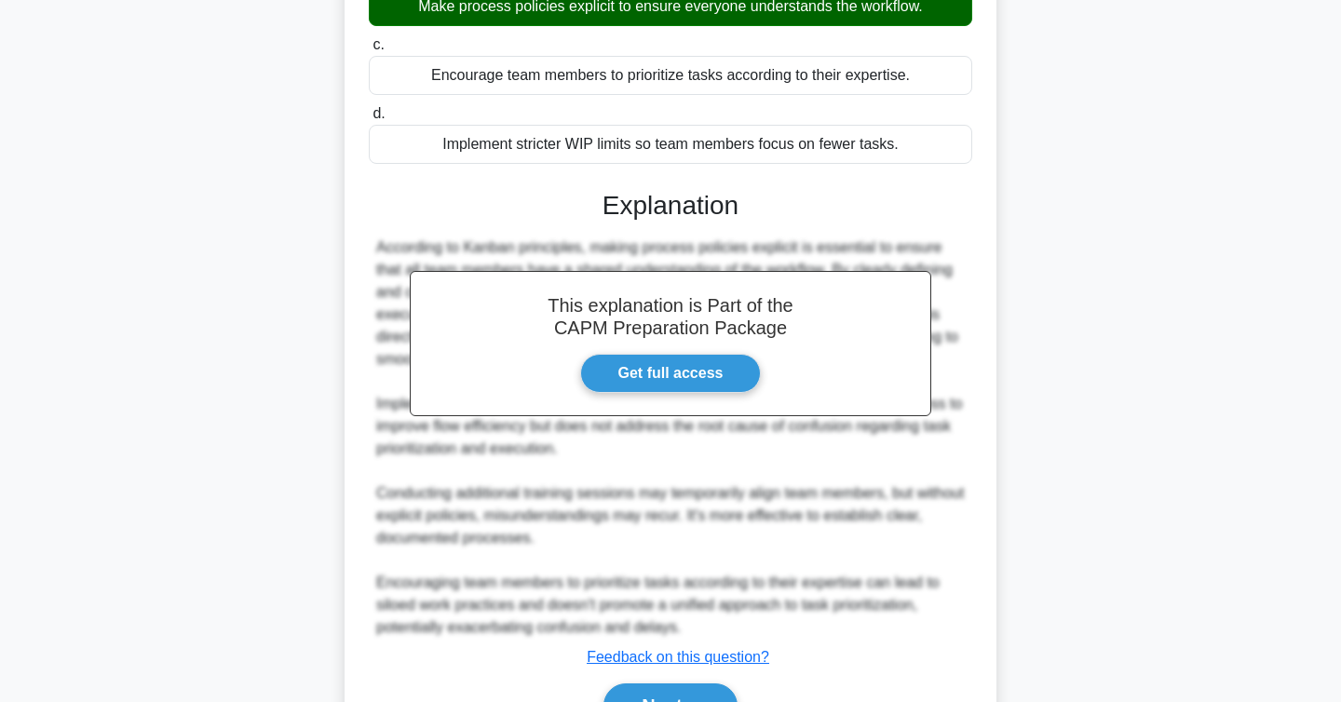
scroll to position [469, 0]
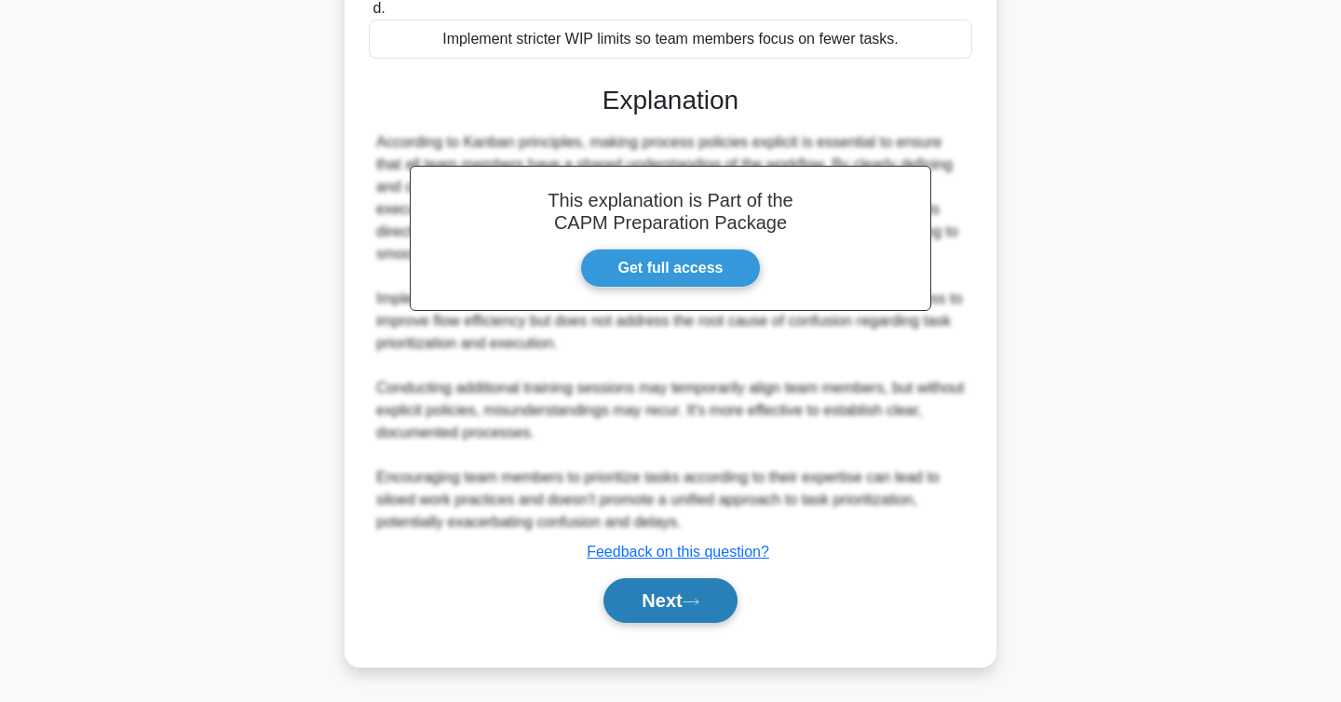
click at [678, 595] on button "Next" at bounding box center [670, 600] width 133 height 45
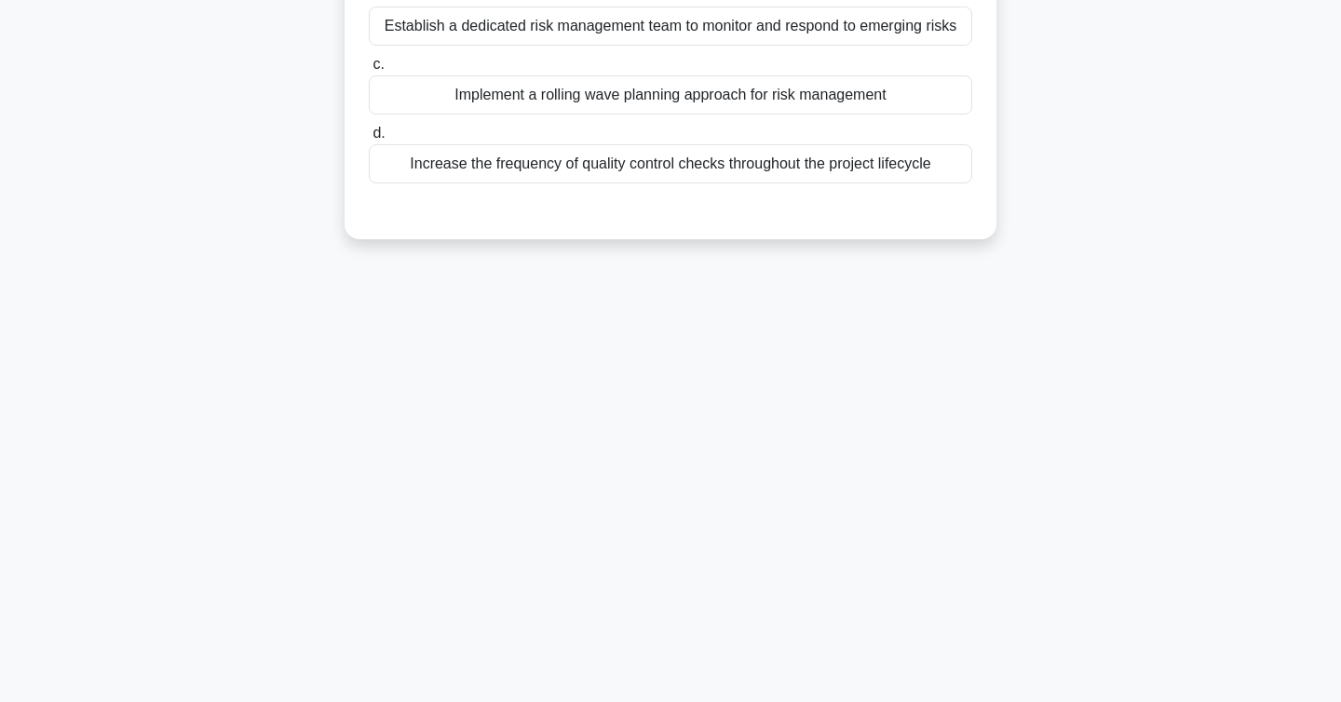
scroll to position [0, 0]
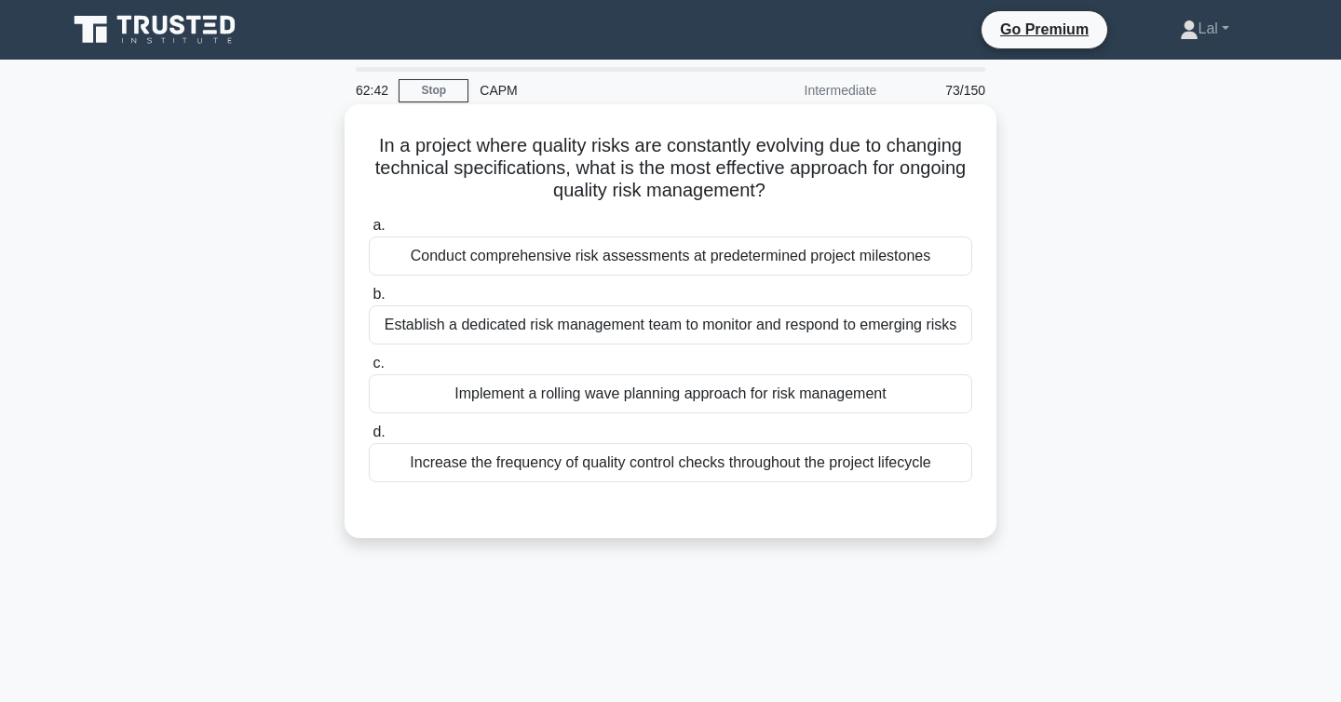
click at [954, 335] on div "Establish a dedicated risk management team to monitor and respond to emerging r…" at bounding box center [671, 325] width 604 height 39
click at [369, 301] on input "b. Establish a dedicated risk management team to monitor and respond to emergin…" at bounding box center [369, 295] width 0 height 12
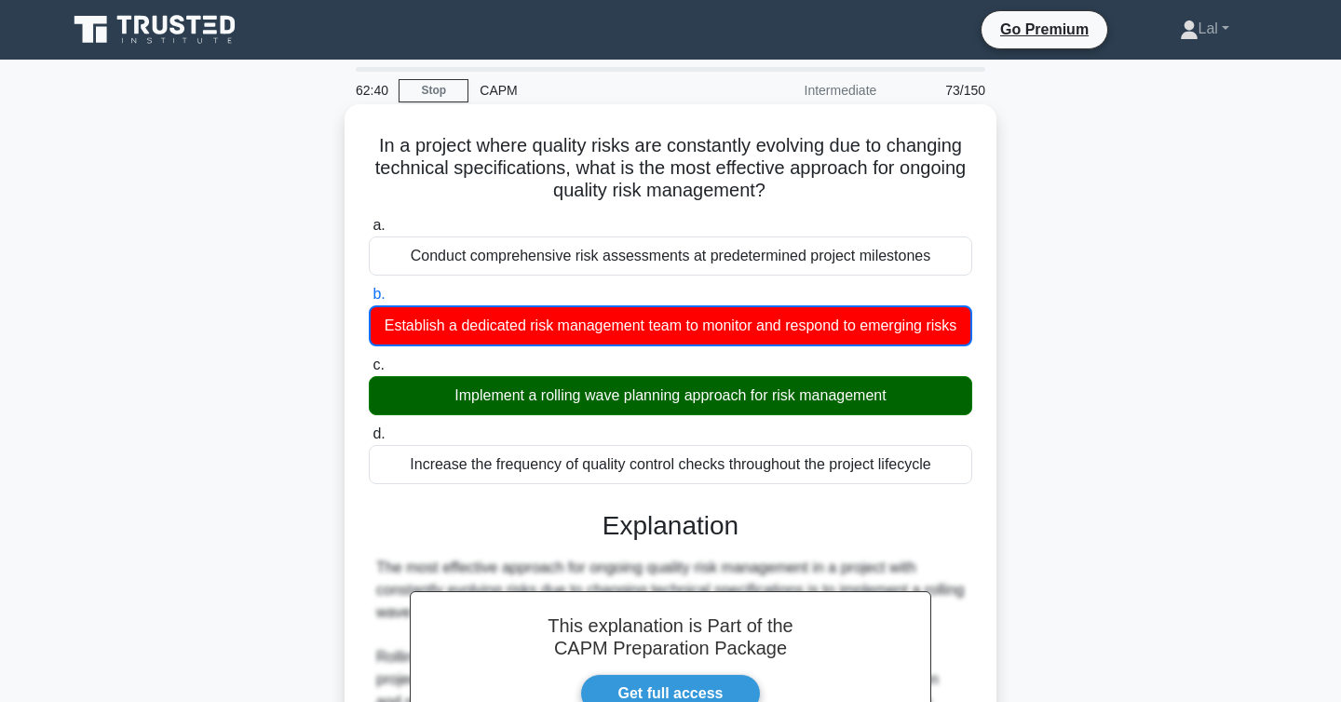
click at [876, 388] on div "Implement a rolling wave planning approach for risk management" at bounding box center [671, 395] width 604 height 39
click at [369, 372] on input "c. Implement a rolling wave planning approach for risk management" at bounding box center [369, 366] width 0 height 12
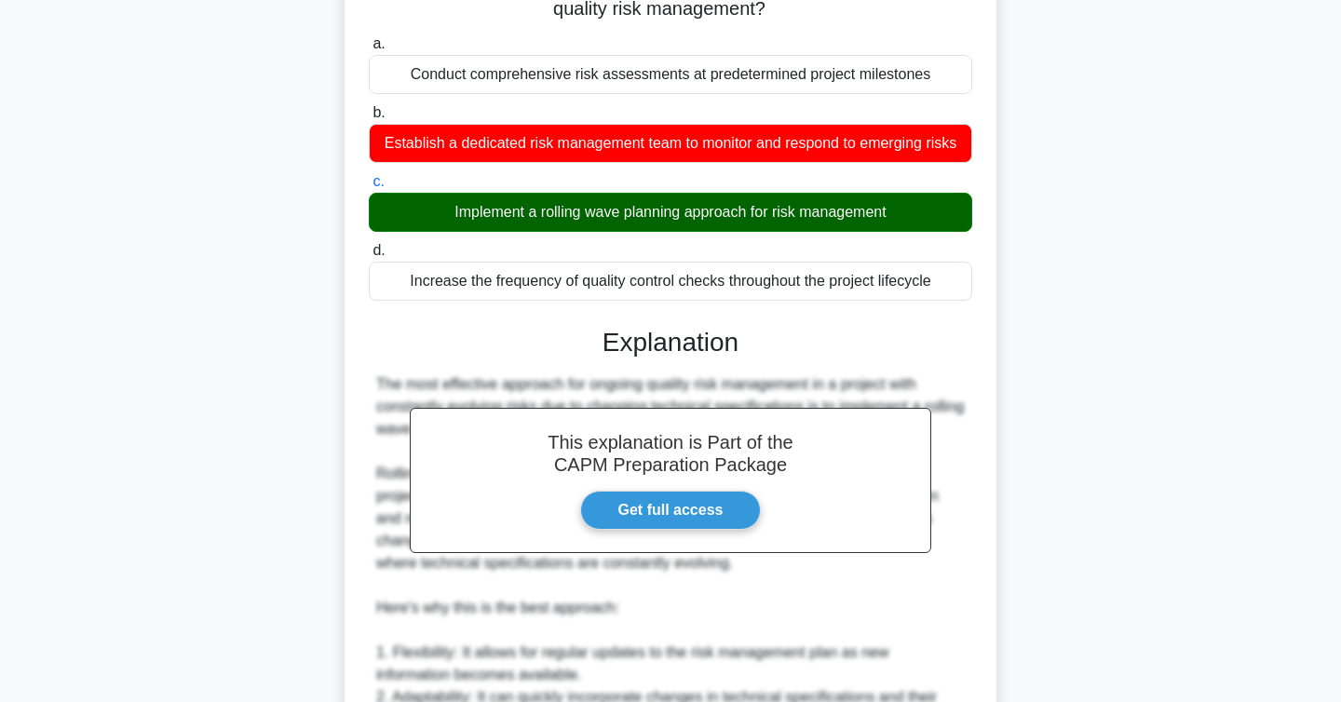
scroll to position [804, 0]
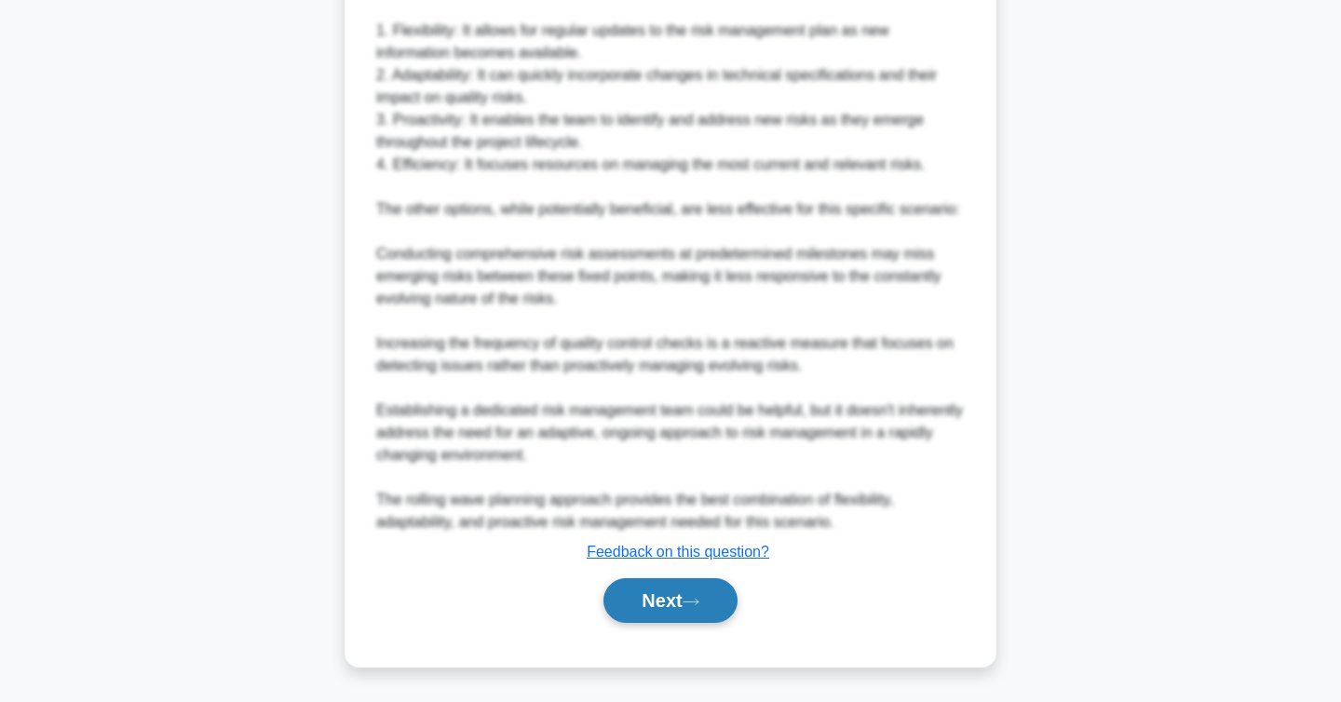
click at [690, 603] on icon at bounding box center [691, 602] width 17 height 10
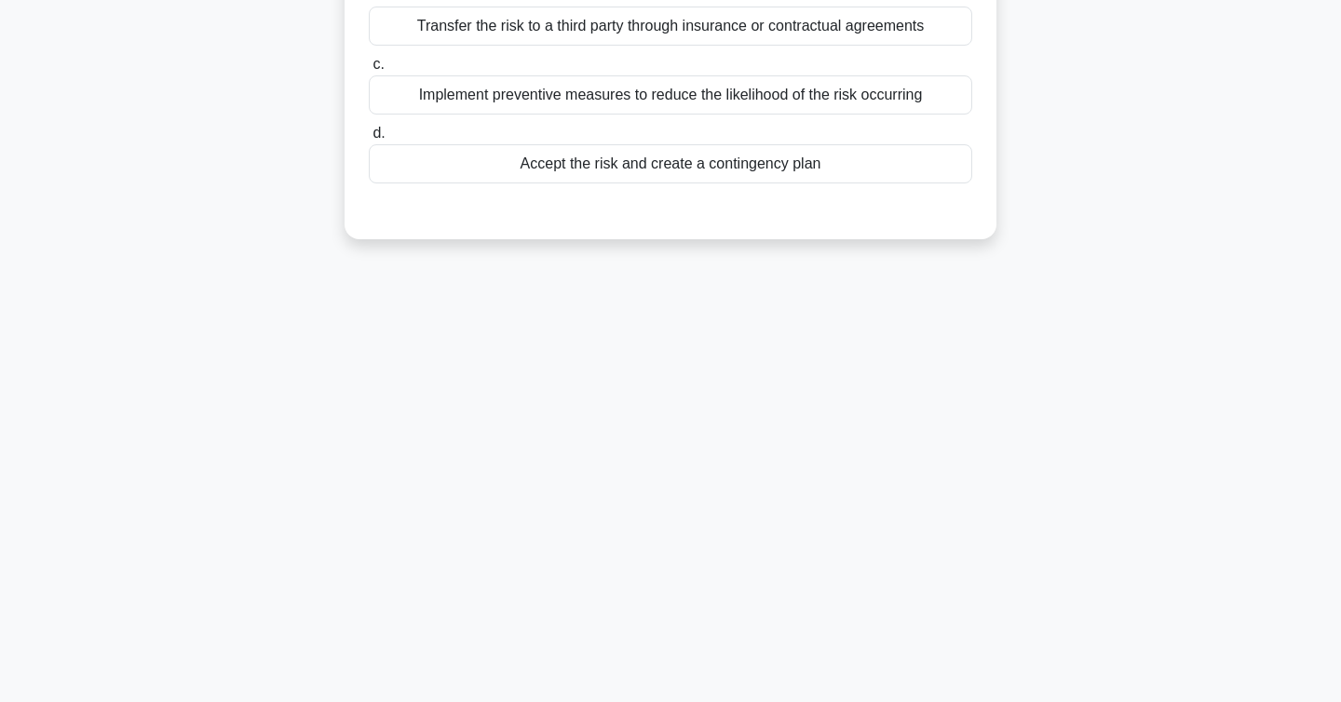
scroll to position [0, 0]
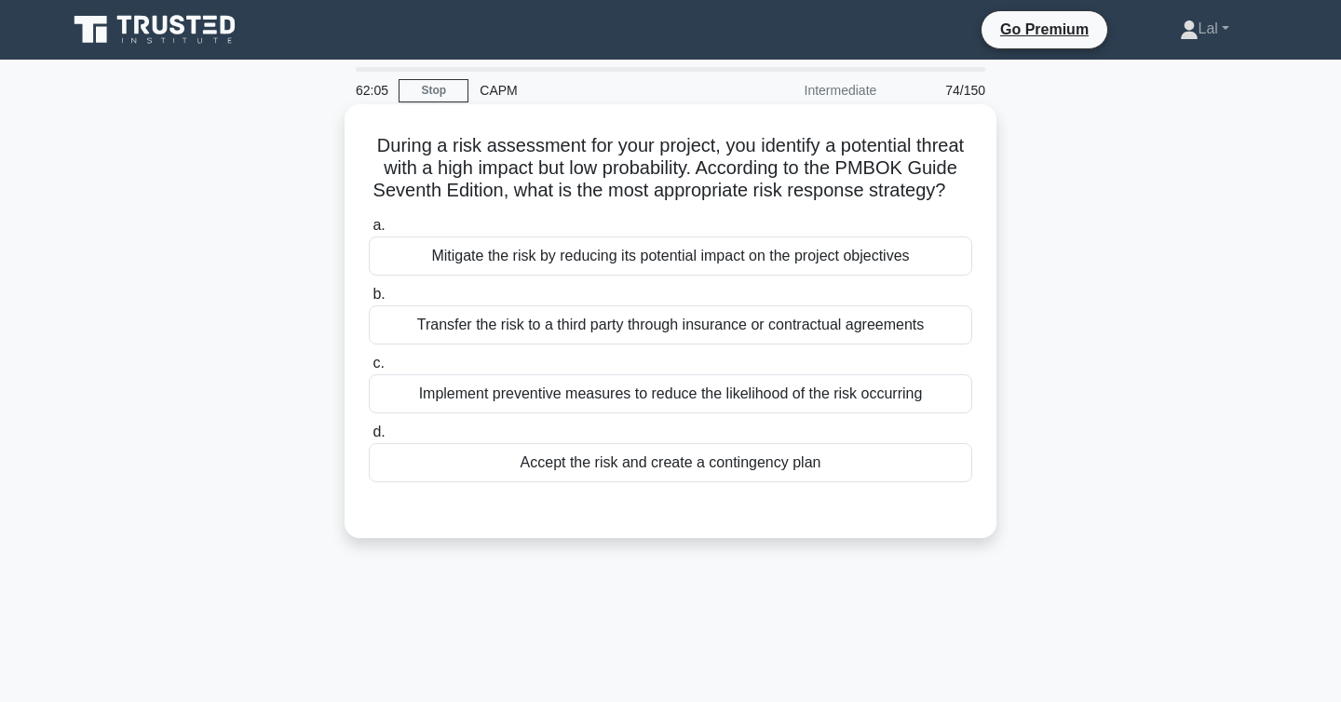
click at [884, 263] on div "Mitigate the risk by reducing its potential impact on the project objectives" at bounding box center [671, 256] width 604 height 39
click at [369, 232] on input "a. Mitigate the risk by reducing its potential impact on the project objectives" at bounding box center [369, 226] width 0 height 12
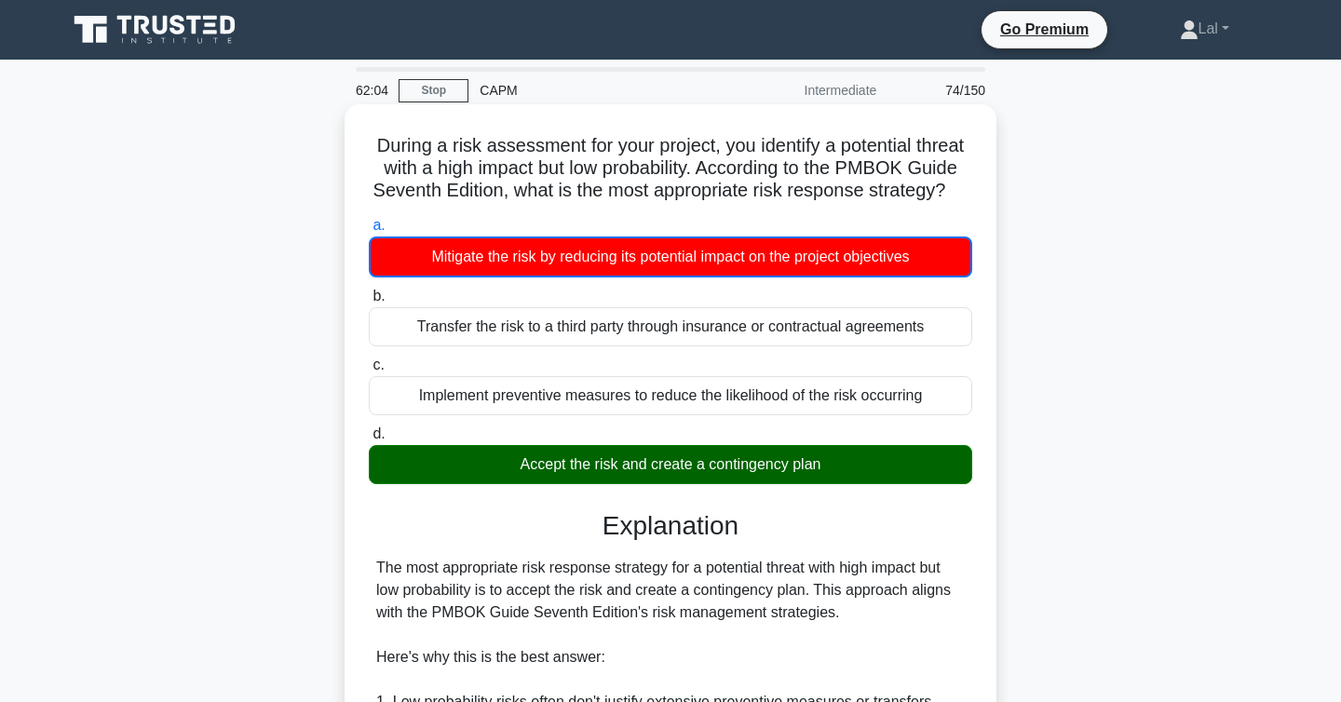
click at [739, 474] on div "Accept the risk and create a contingency plan" at bounding box center [671, 464] width 604 height 39
click at [369, 441] on input "d. Accept the risk and create a contingency plan" at bounding box center [369, 434] width 0 height 12
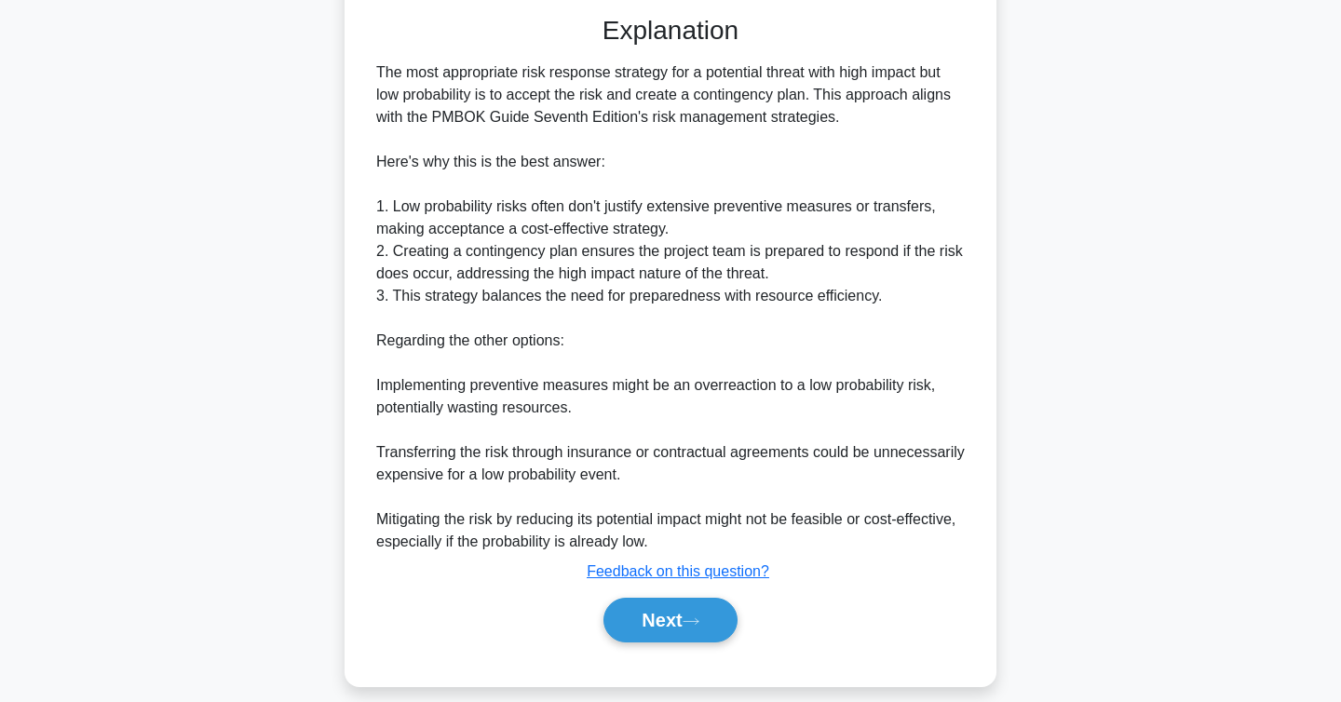
scroll to position [513, 0]
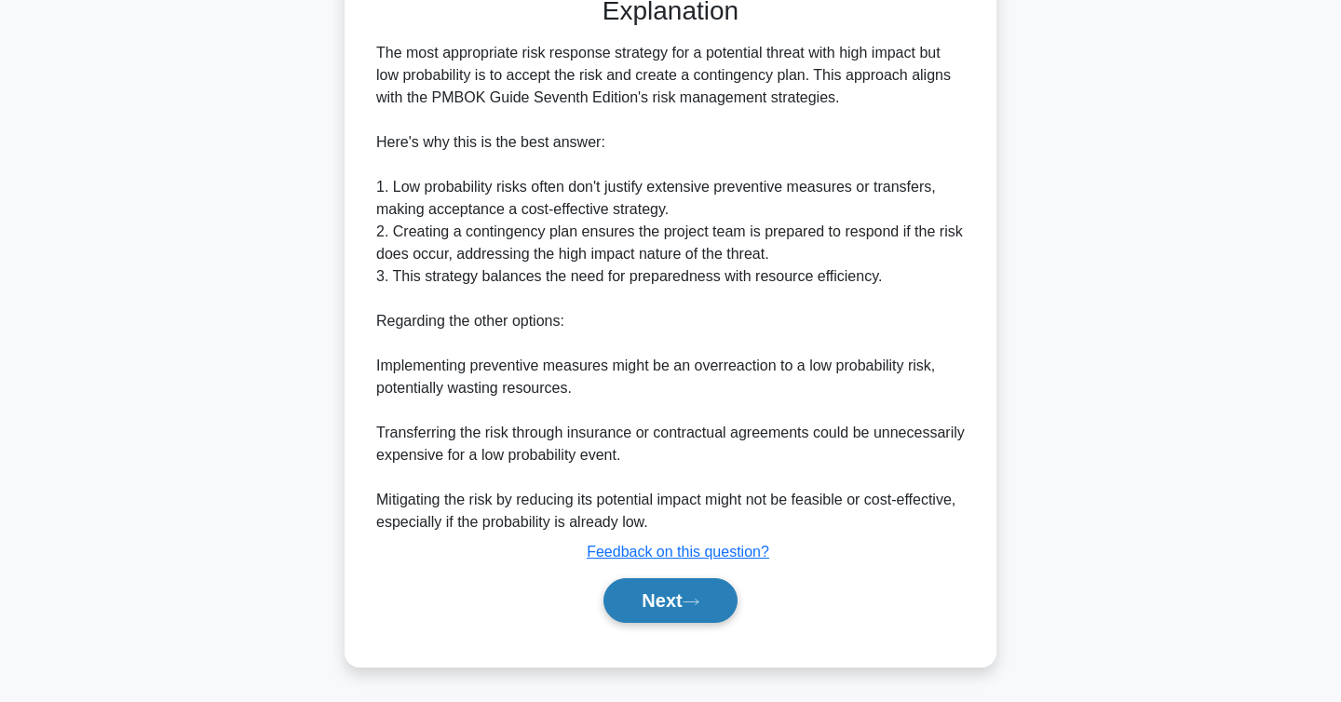
click at [678, 599] on button "Next" at bounding box center [670, 600] width 133 height 45
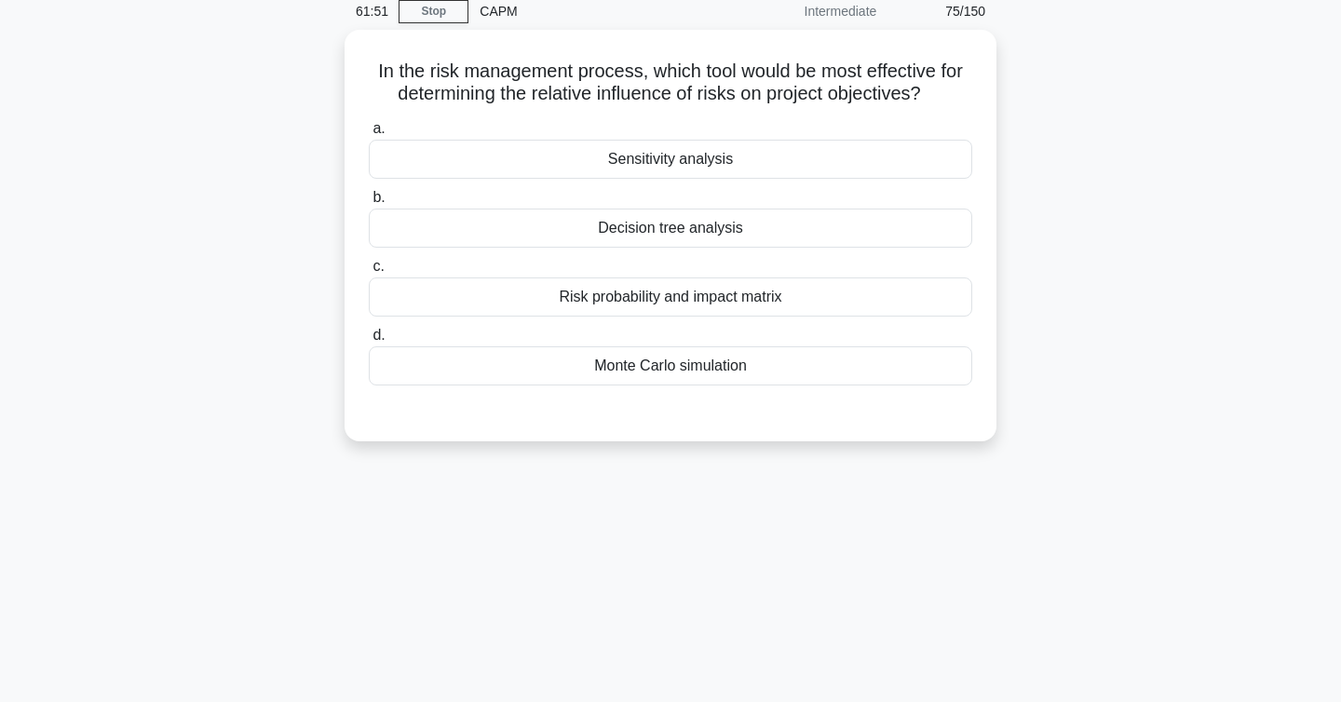
scroll to position [0, 0]
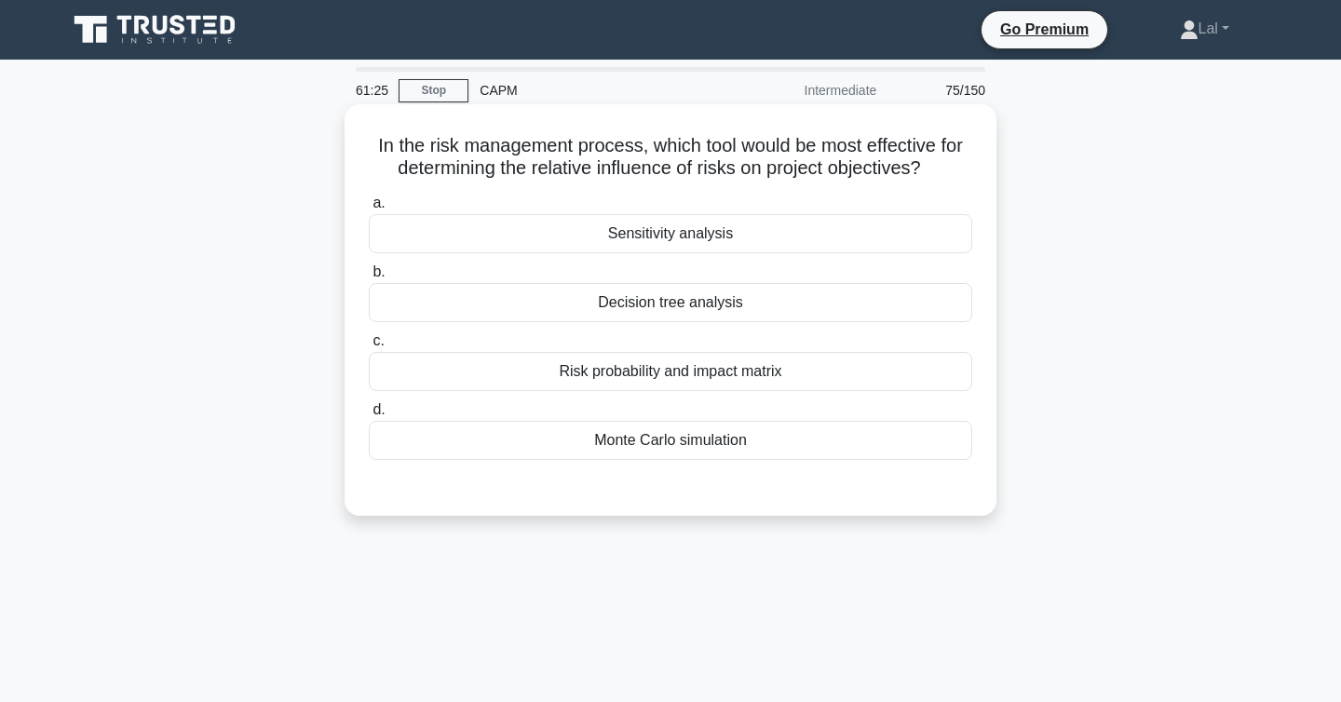
click at [932, 379] on div "Risk probability and impact matrix" at bounding box center [671, 371] width 604 height 39
click at [369, 347] on input "c. Risk probability and impact matrix" at bounding box center [369, 341] width 0 height 12
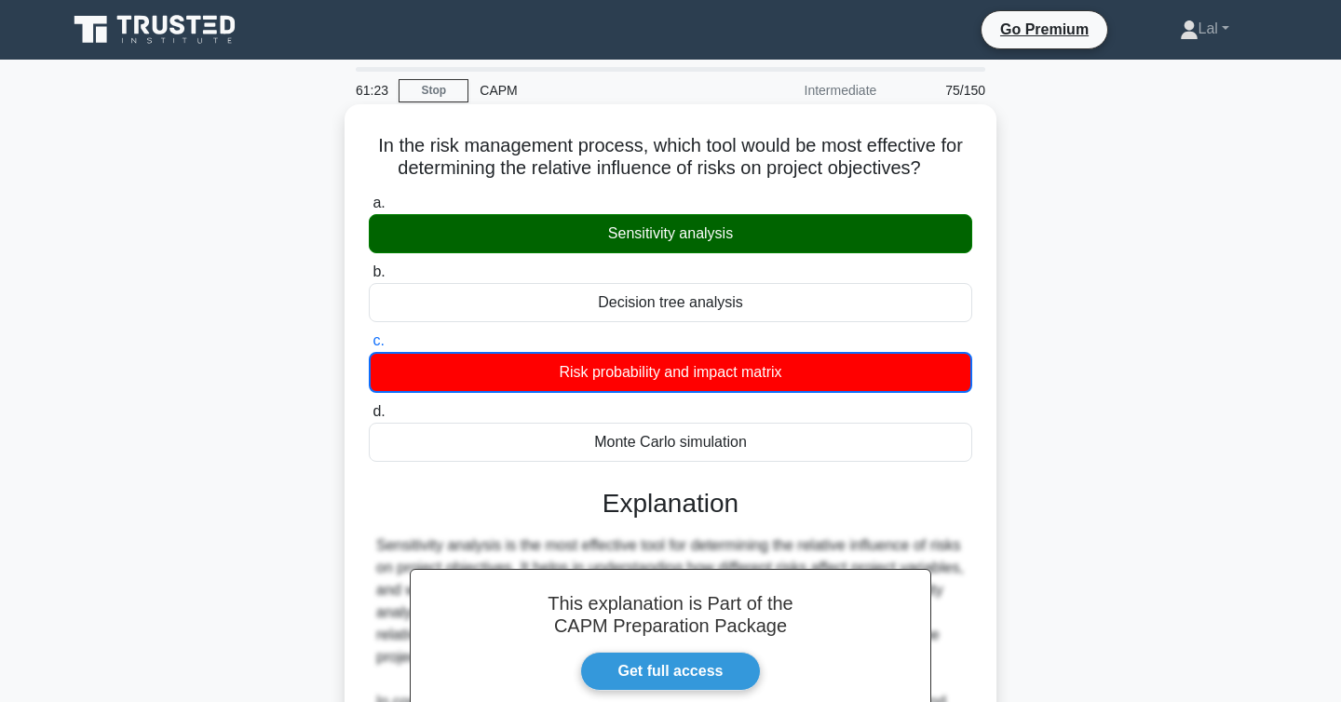
click at [866, 244] on div "Sensitivity analysis" at bounding box center [671, 233] width 604 height 39
click at [369, 210] on input "a. Sensitivity analysis" at bounding box center [369, 203] width 0 height 12
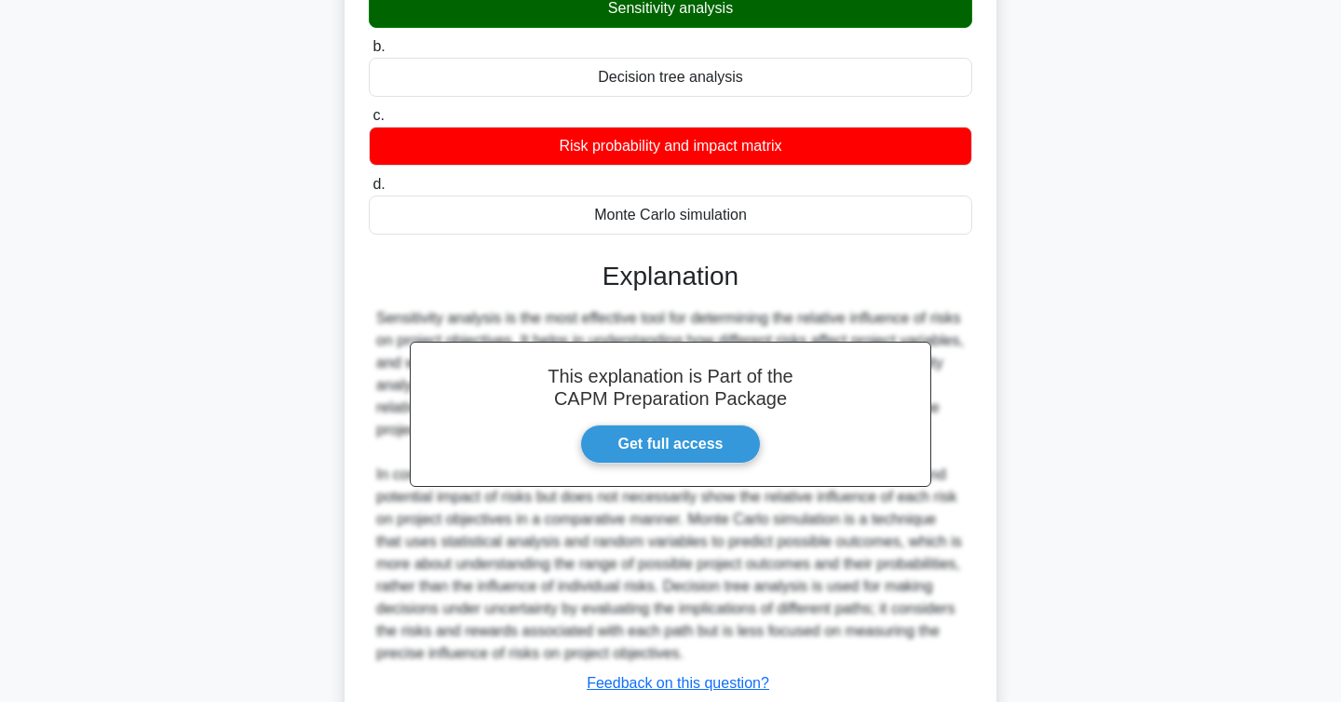
scroll to position [357, 0]
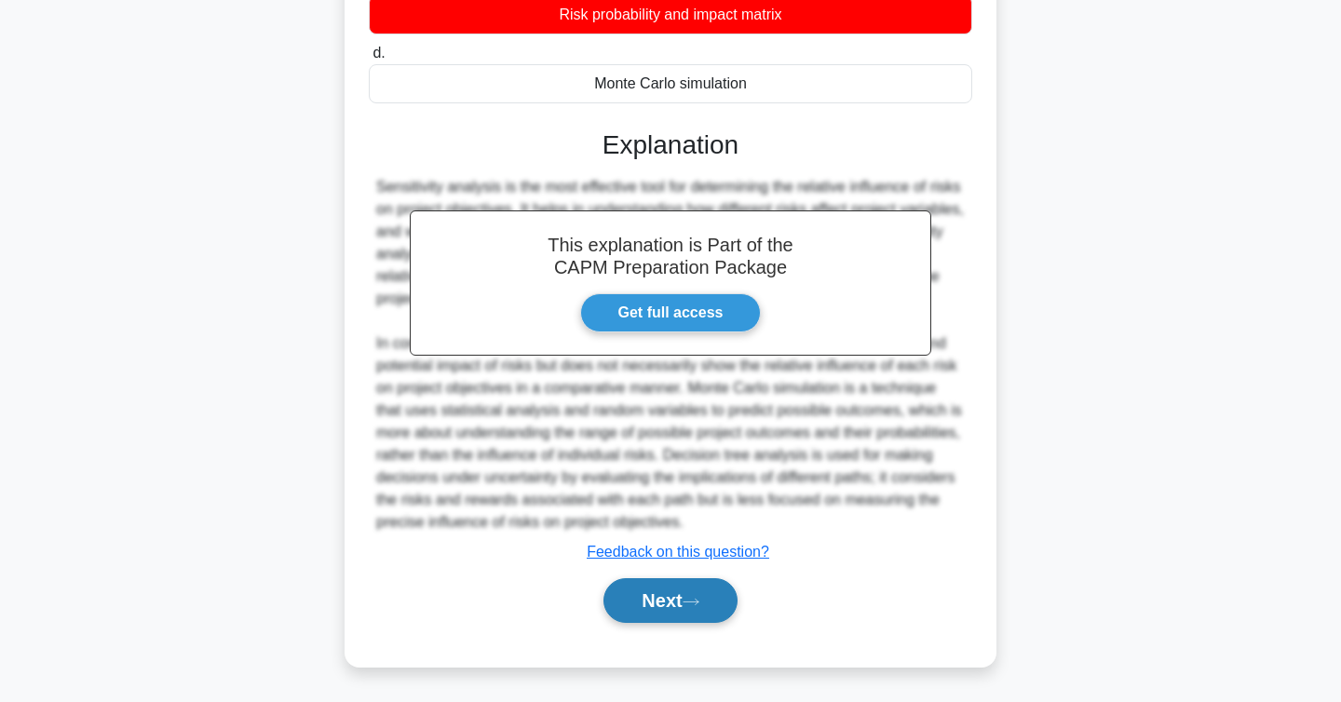
click at [654, 604] on button "Next" at bounding box center [670, 600] width 133 height 45
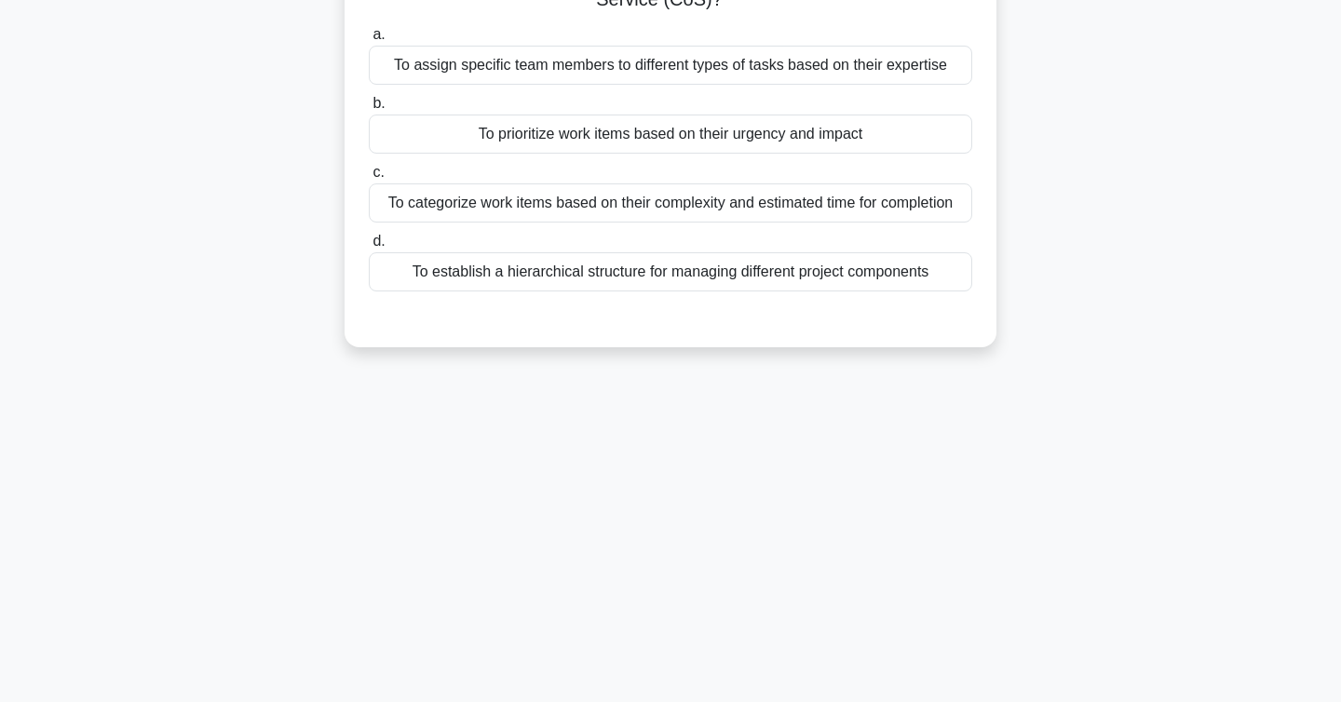
scroll to position [0, 0]
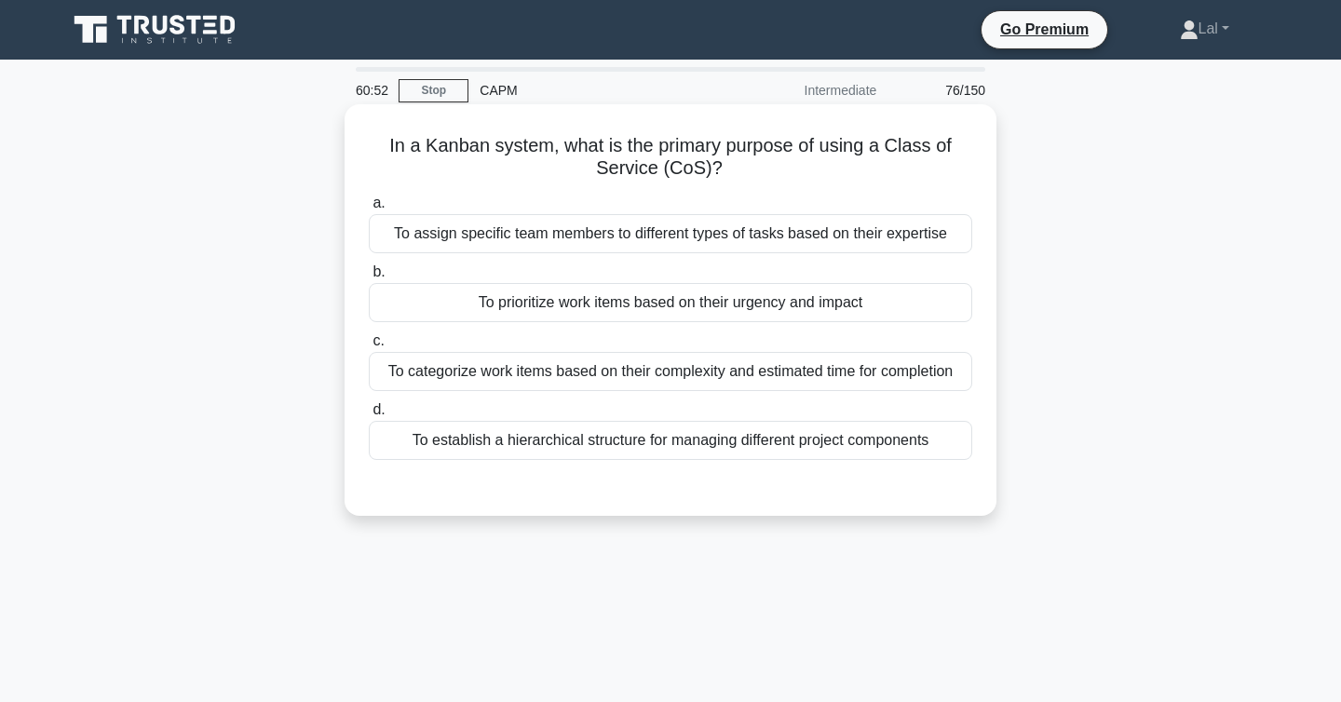
click at [961, 220] on div "To assign specific team members to different types of tasks based on their expe…" at bounding box center [671, 233] width 604 height 39
click at [369, 210] on input "a. To assign specific team members to different types of tasks based on their e…" at bounding box center [369, 203] width 0 height 12
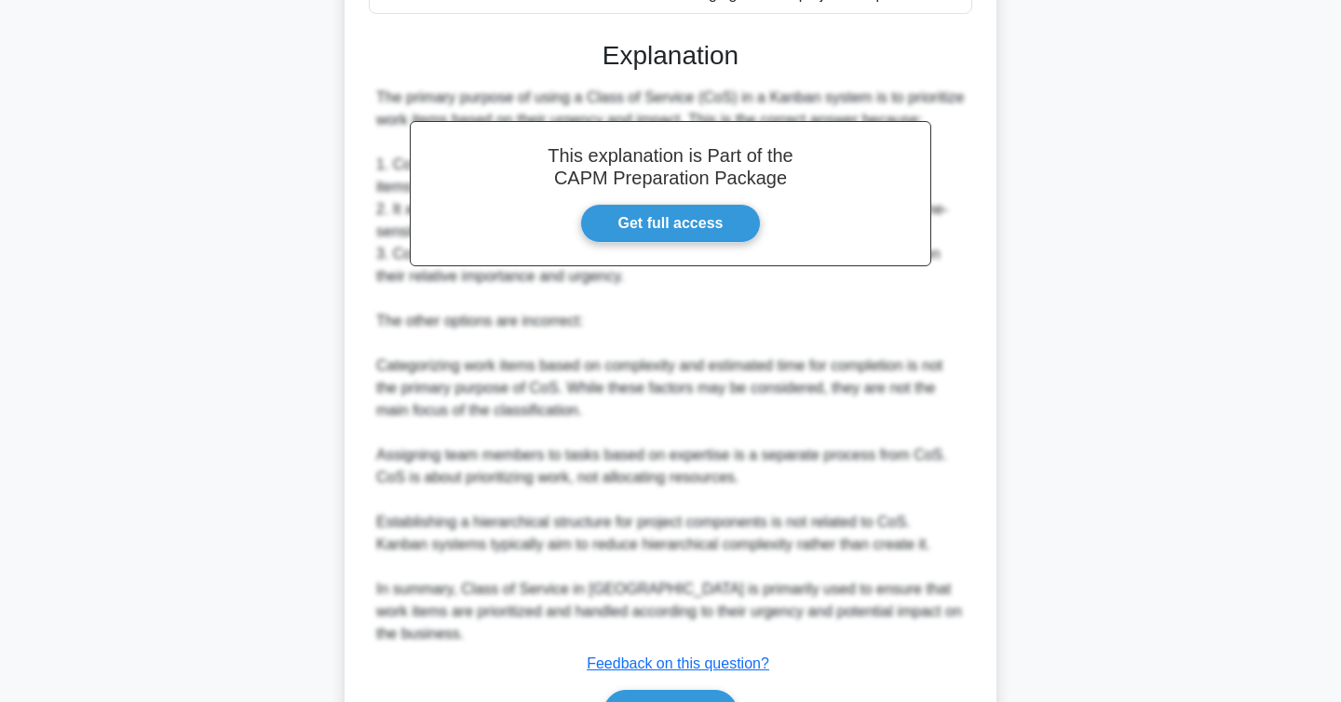
scroll to position [537, 0]
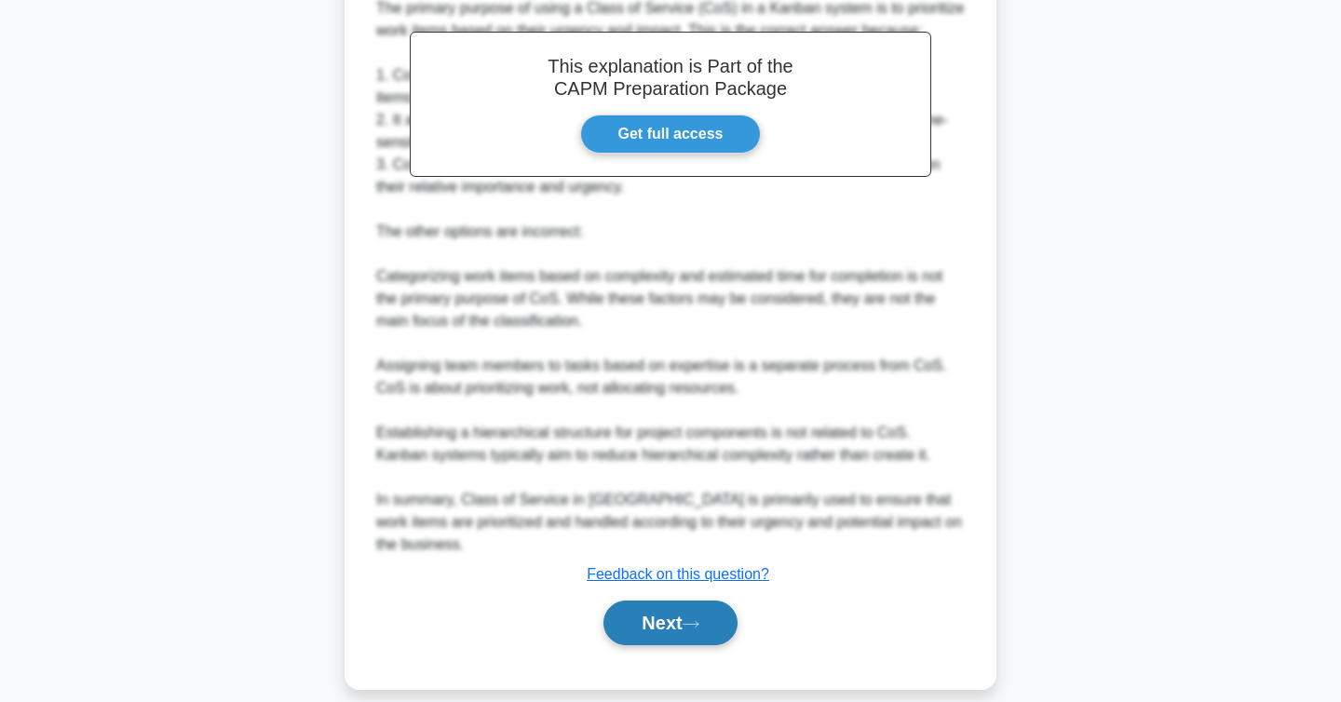
click at [686, 617] on button "Next" at bounding box center [670, 623] width 133 height 45
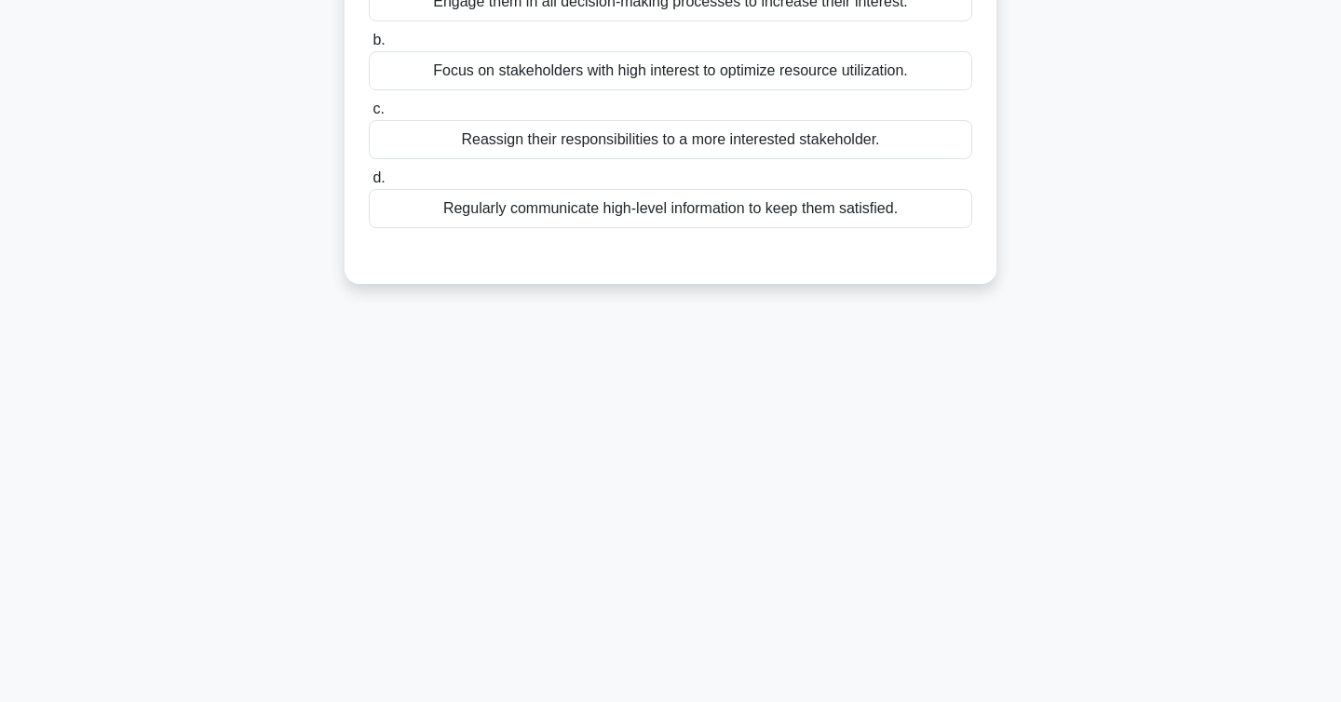
scroll to position [0, 0]
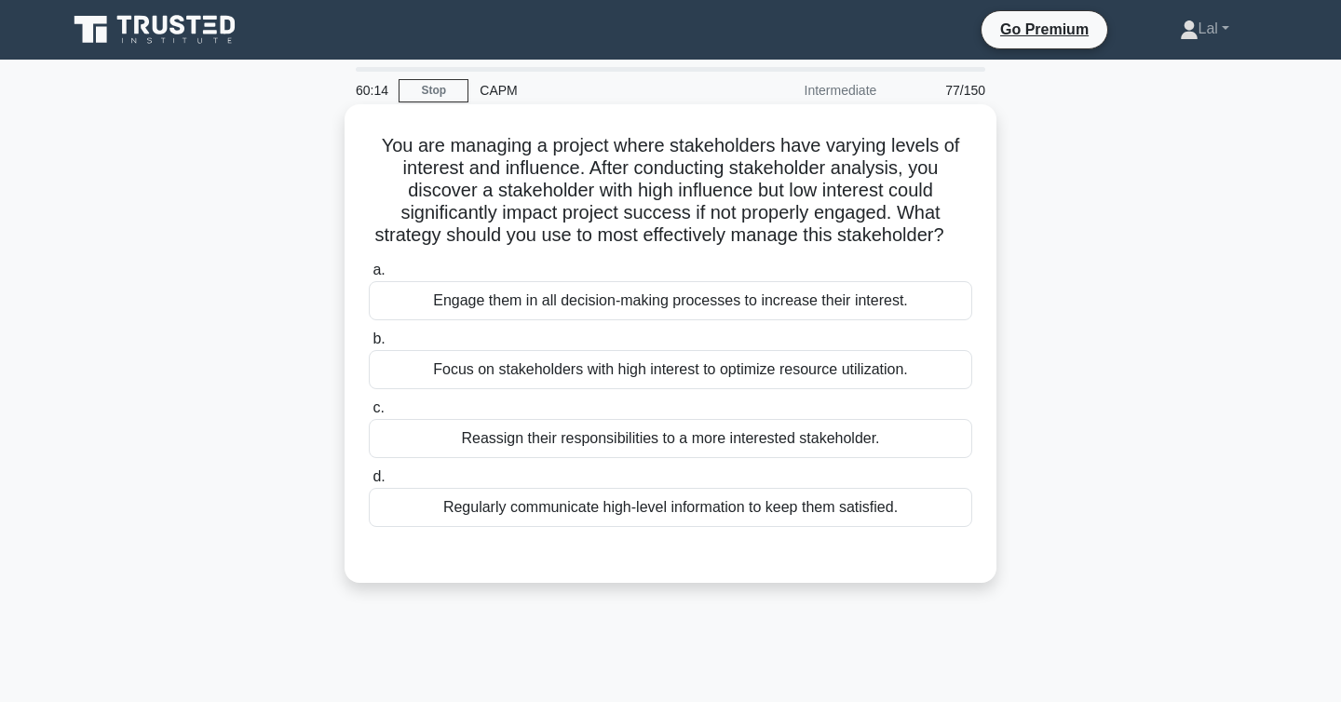
click at [934, 302] on div "Engage them in all decision-making processes to increase their interest." at bounding box center [671, 300] width 604 height 39
click at [369, 277] on input "a. Engage them in all decision-making processes to increase their interest." at bounding box center [369, 271] width 0 height 12
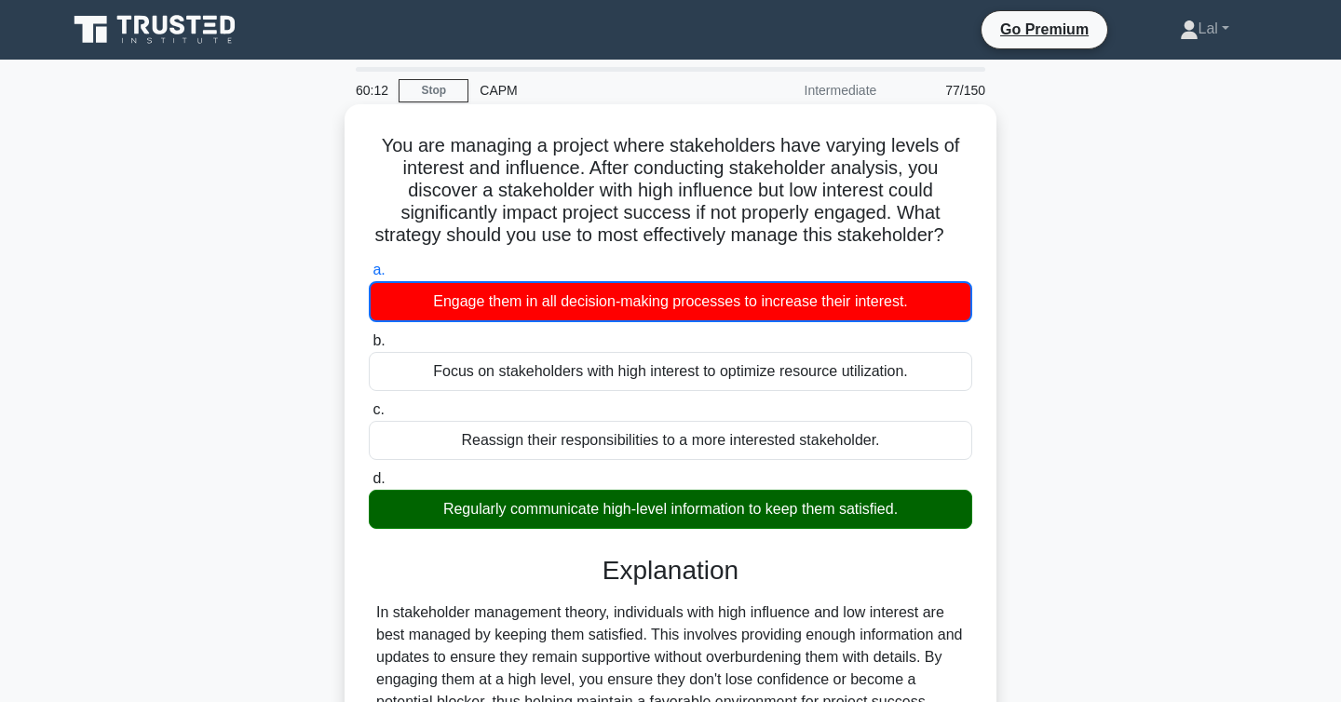
click at [905, 527] on div "Regularly communicate high-level information to keep them satisfied." at bounding box center [671, 509] width 604 height 39
click at [369, 485] on input "d. Regularly communicate high-level information to keep them satisfied." at bounding box center [369, 479] width 0 height 12
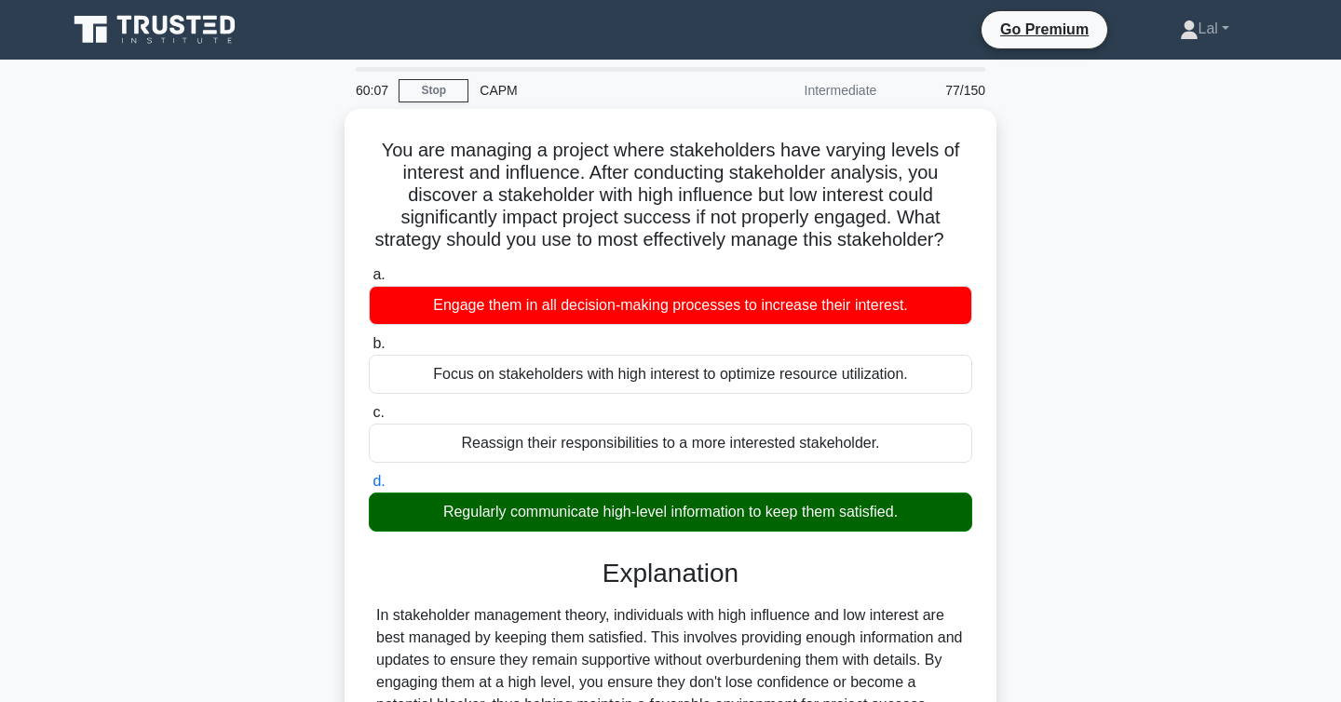
scroll to position [304, 0]
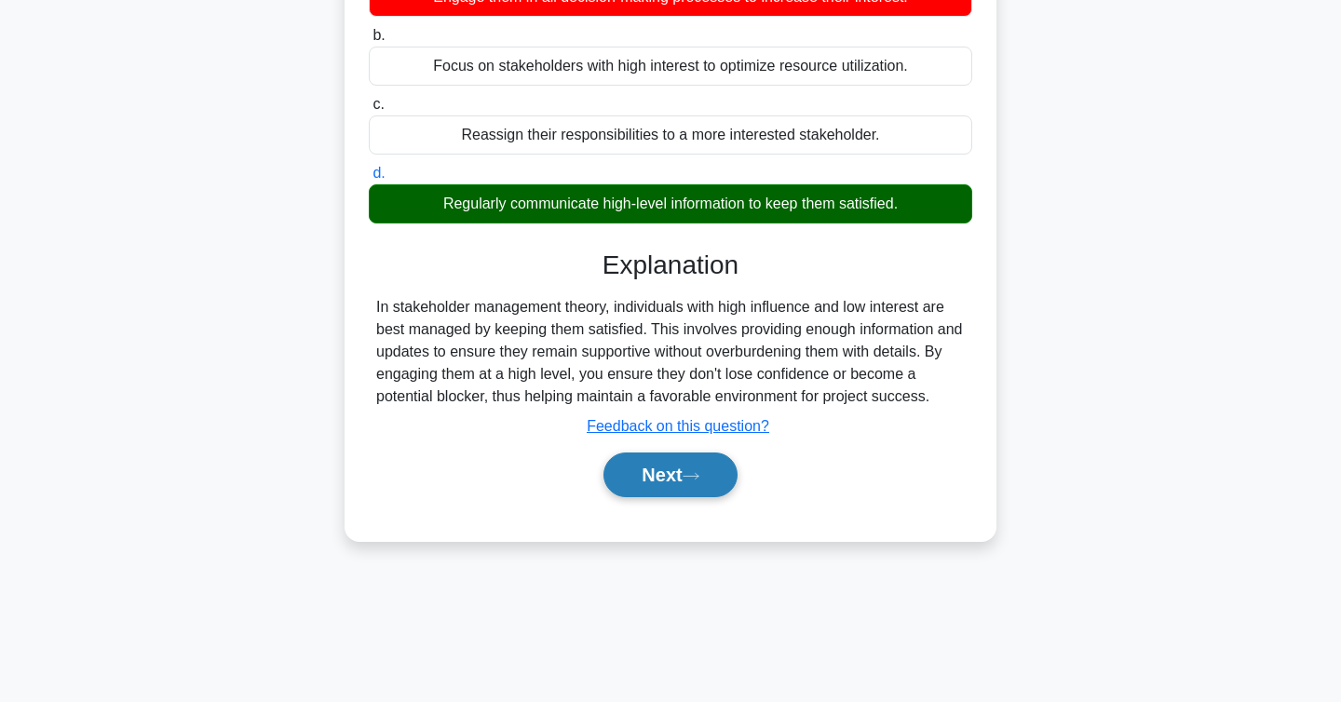
click at [696, 487] on button "Next" at bounding box center [670, 475] width 133 height 45
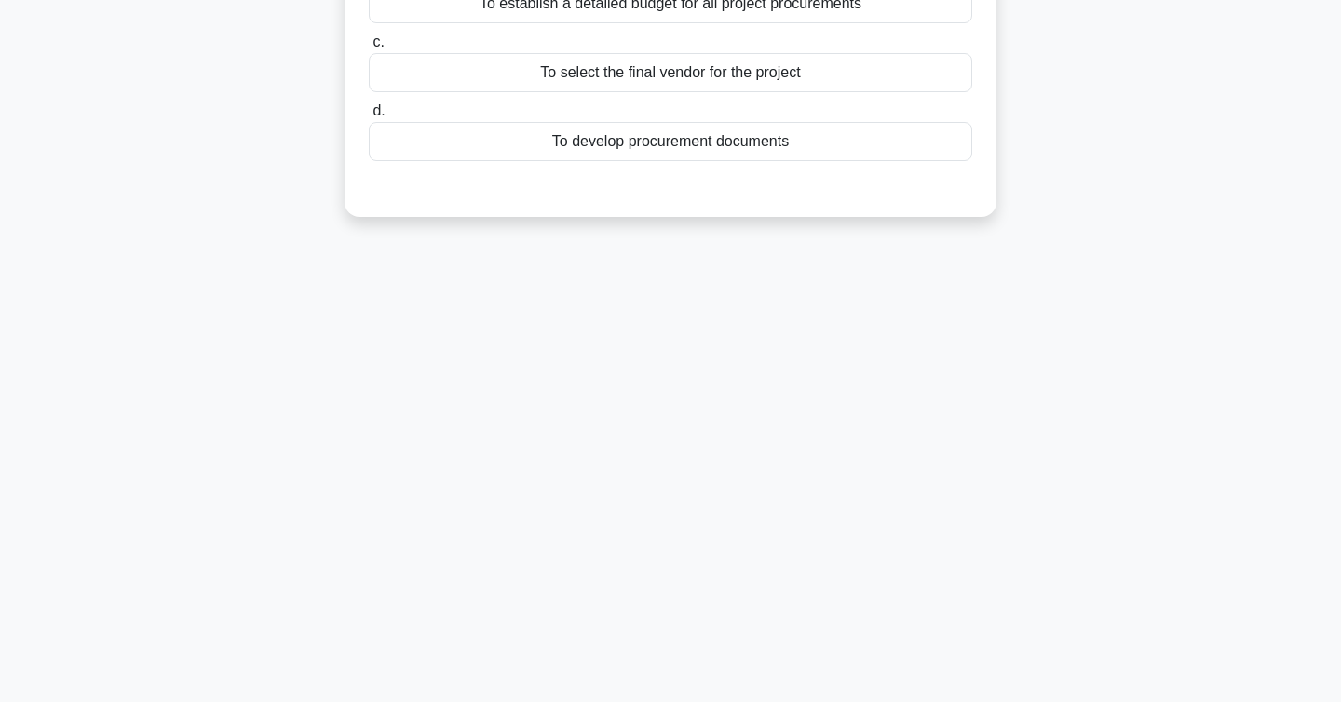
scroll to position [0, 0]
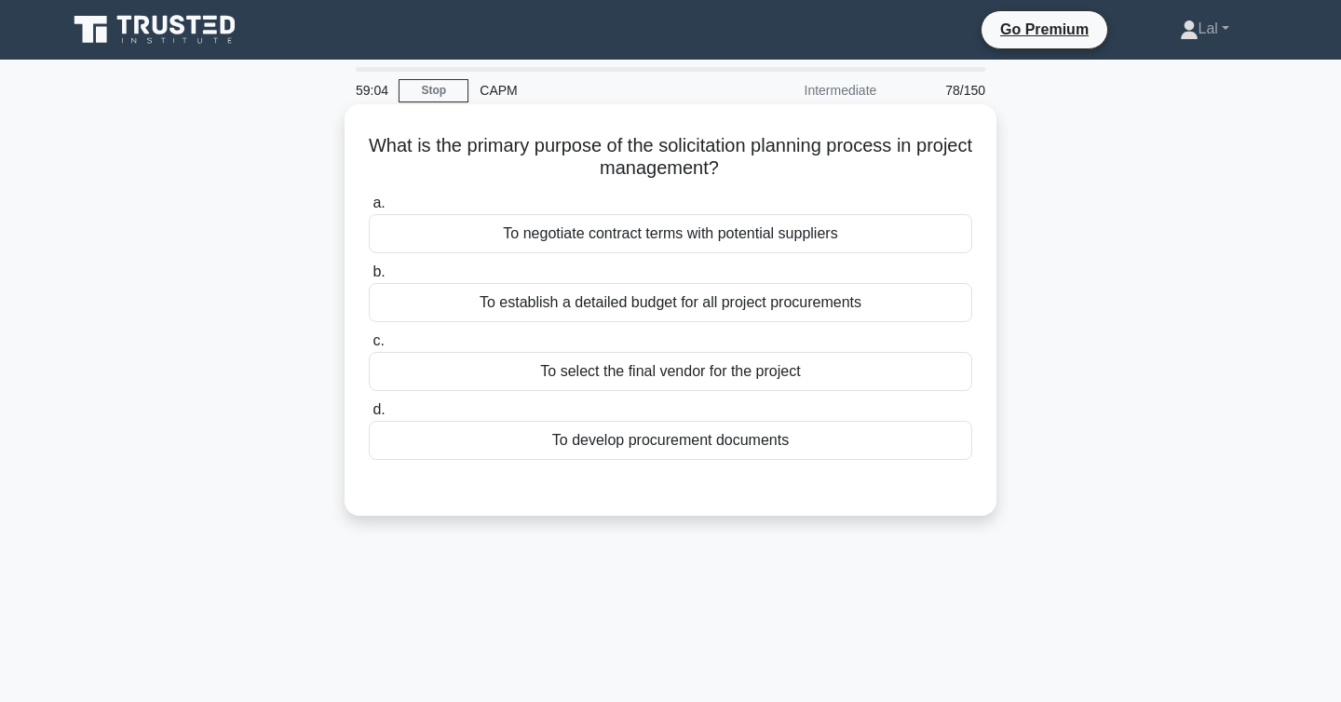
click at [883, 304] on div "To establish a detailed budget for all project procurements" at bounding box center [671, 302] width 604 height 39
click at [369, 278] on input "b. To establish a detailed budget for all project procurements" at bounding box center [369, 272] width 0 height 12
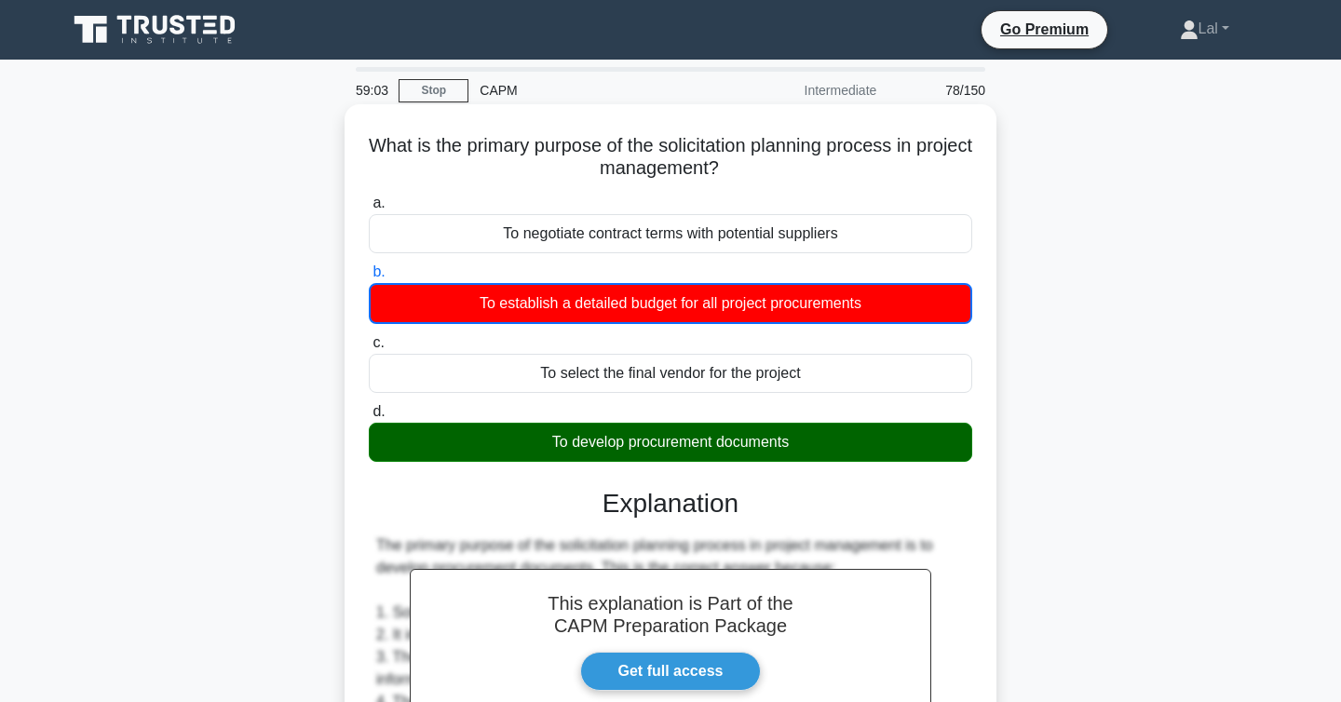
click at [781, 450] on div "To develop procurement documents" at bounding box center [671, 442] width 604 height 39
click at [369, 418] on input "d. To develop procurement documents" at bounding box center [369, 412] width 0 height 12
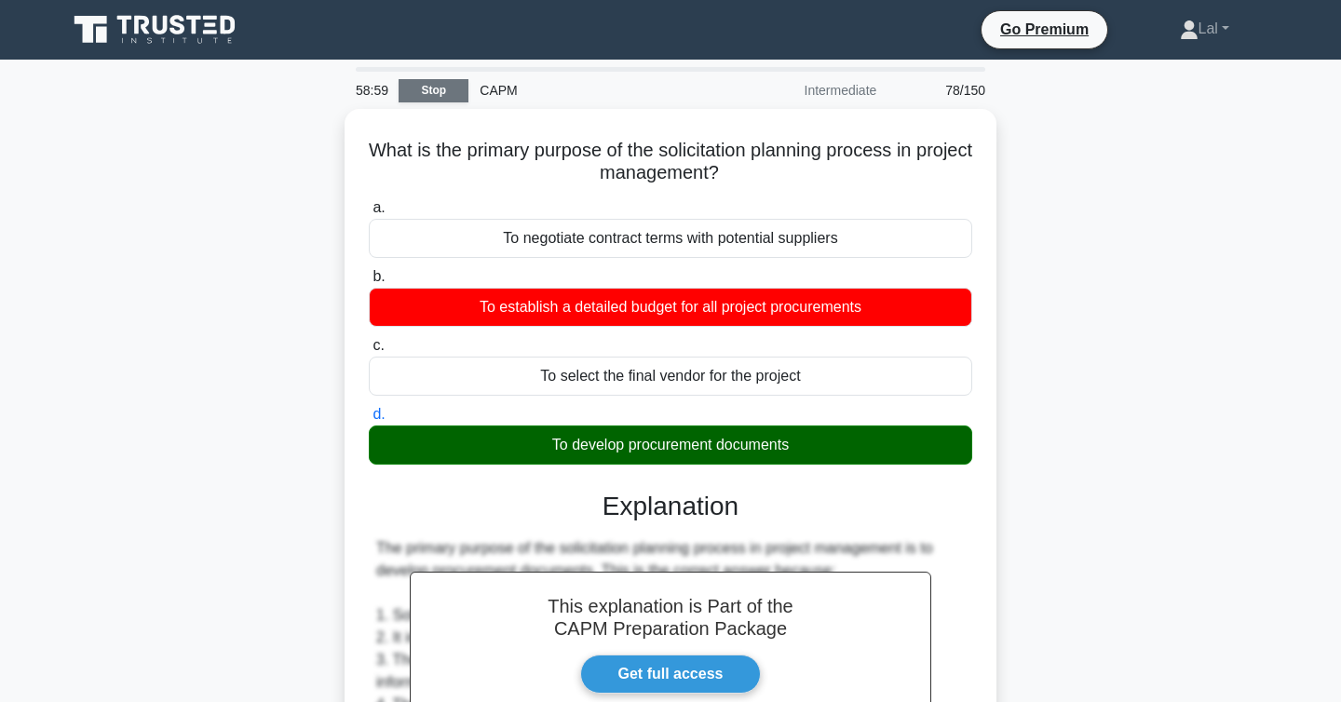
click at [456, 94] on link "Stop" at bounding box center [434, 90] width 70 height 23
click at [435, 89] on link "Stop" at bounding box center [434, 90] width 70 height 23
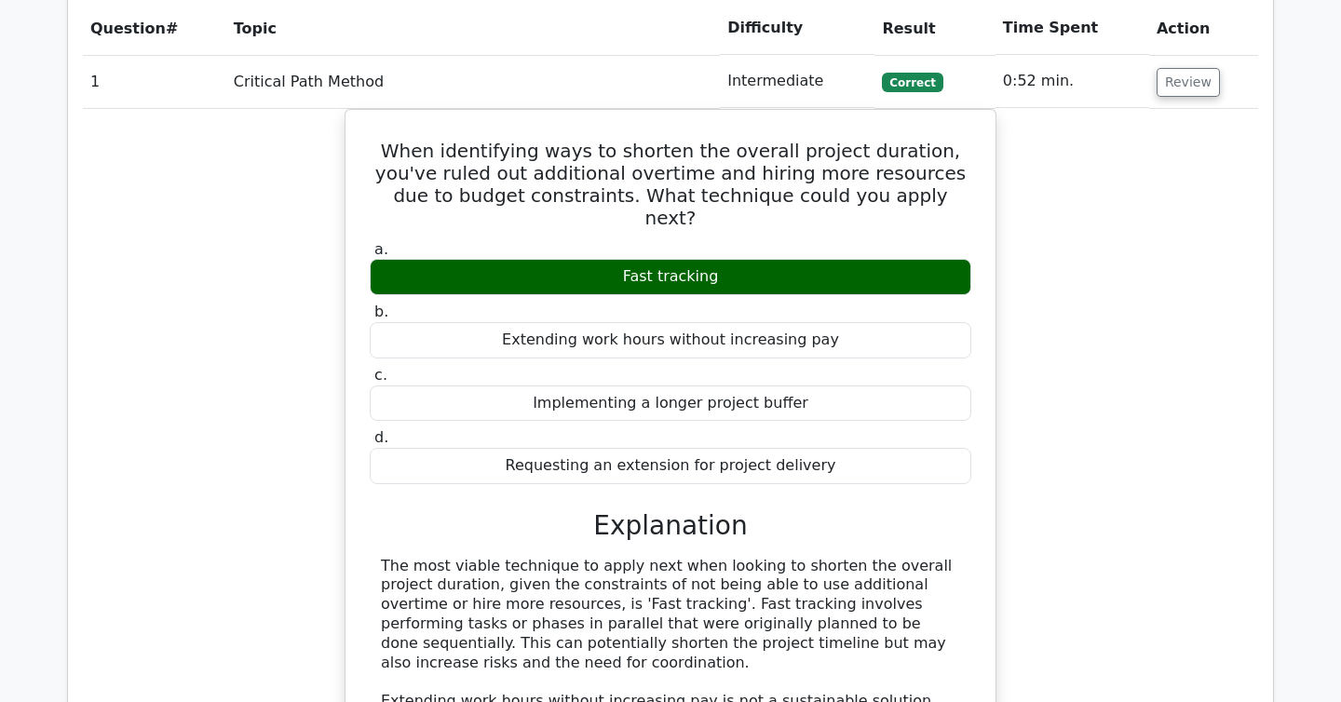
scroll to position [2696, 0]
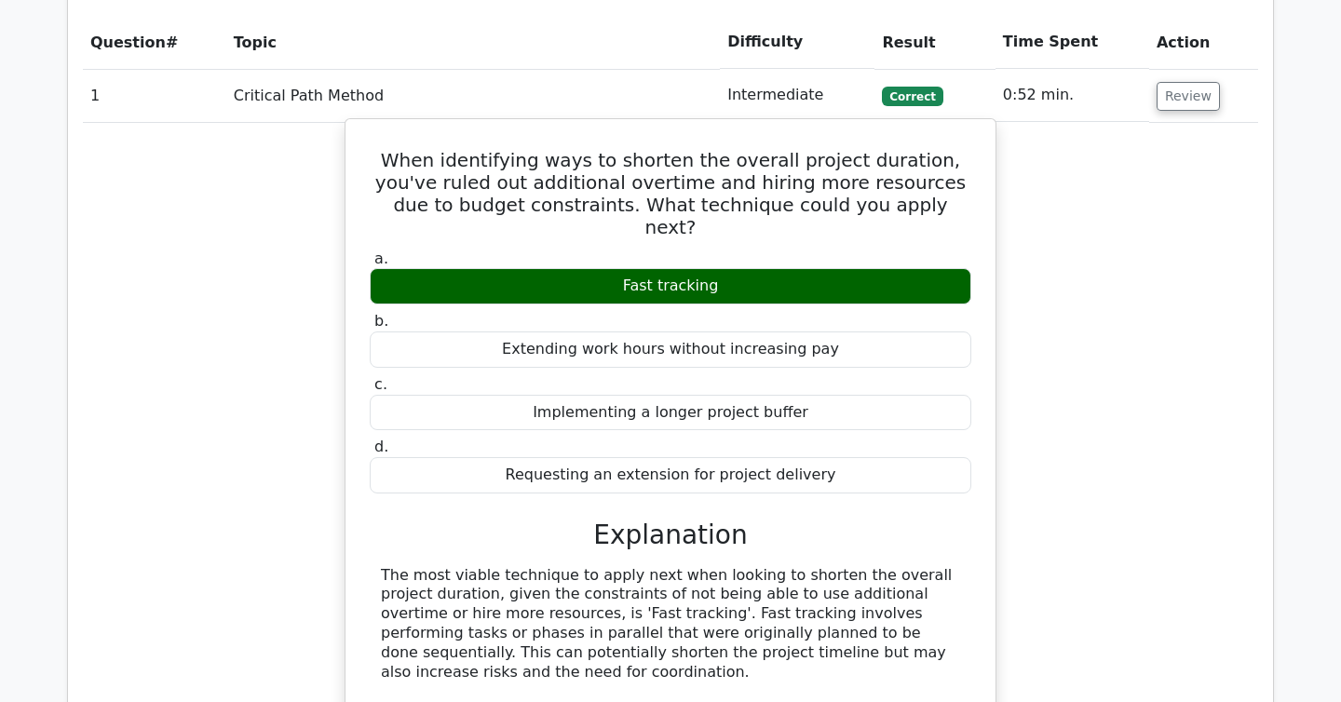
click at [784, 395] on div "Implementing a longer project buffer" at bounding box center [671, 413] width 602 height 36
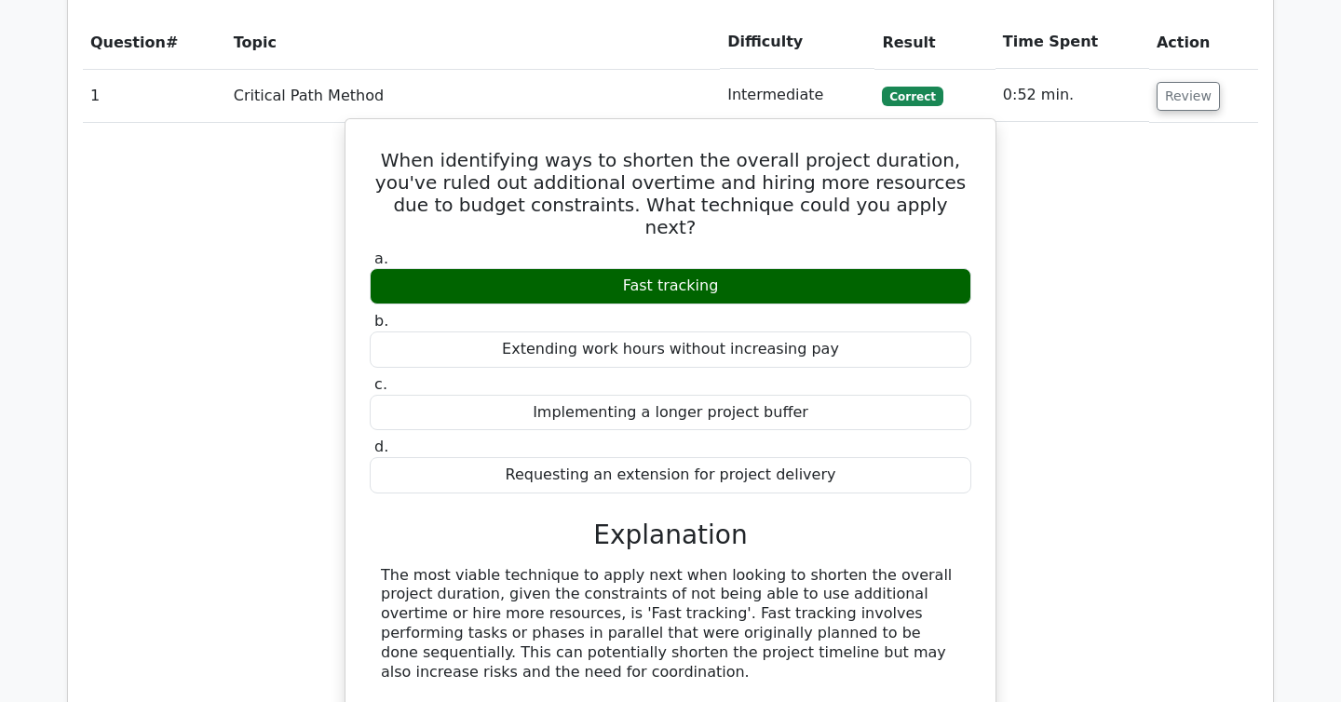
click at [784, 395] on div "Implementing a longer project buffer" at bounding box center [671, 413] width 602 height 36
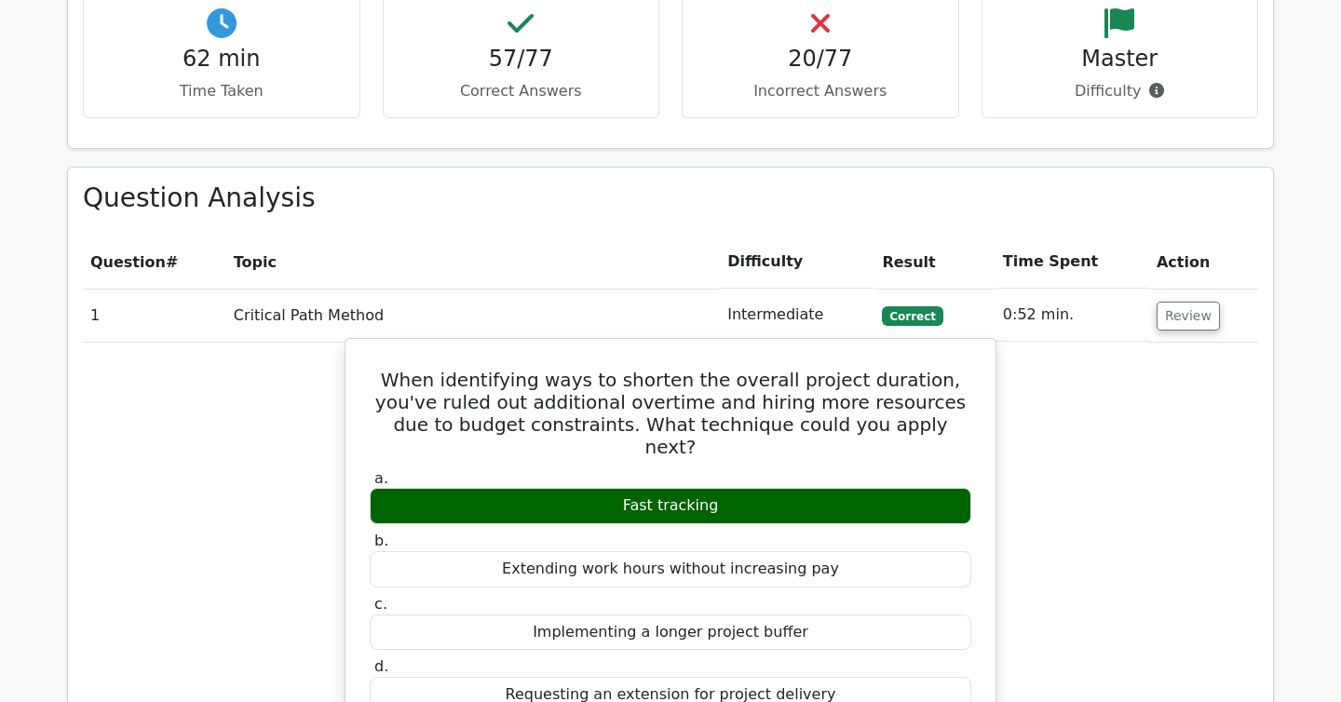
scroll to position [2377, 0]
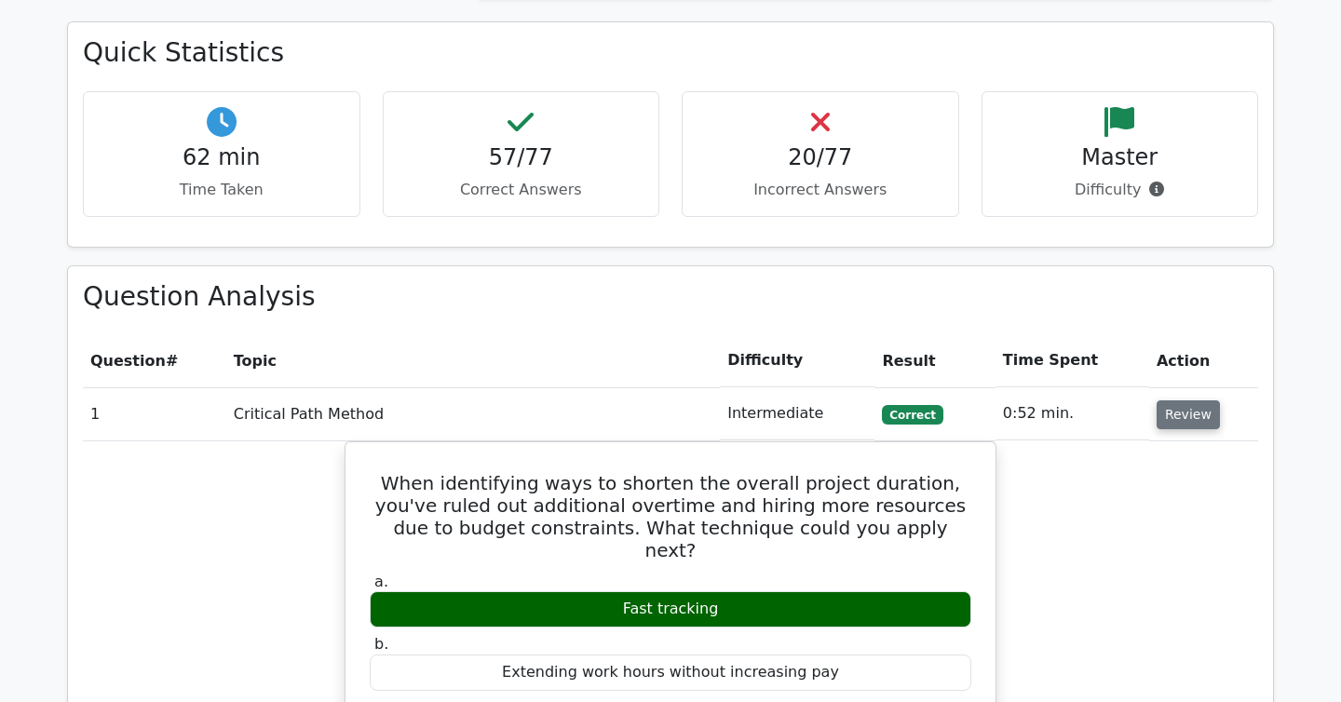
click at [1166, 401] on button "Review" at bounding box center [1188, 415] width 63 height 29
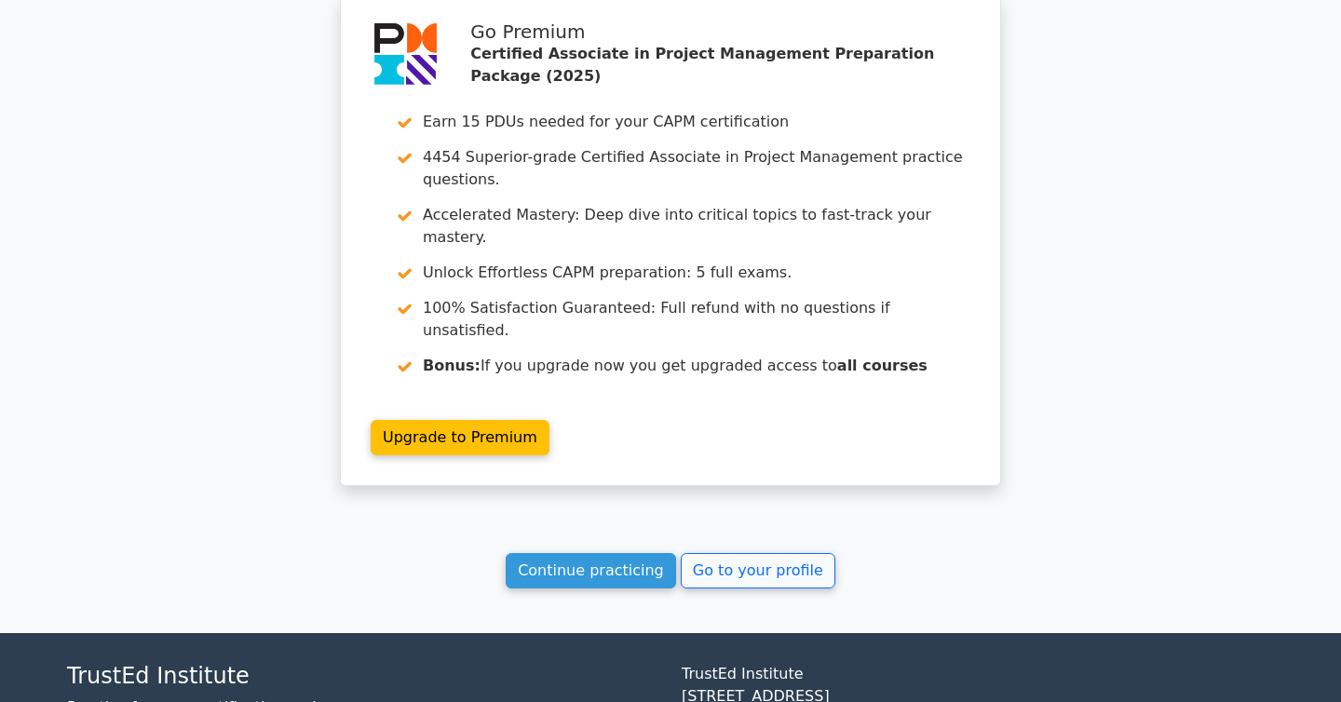
scroll to position [7056, 0]
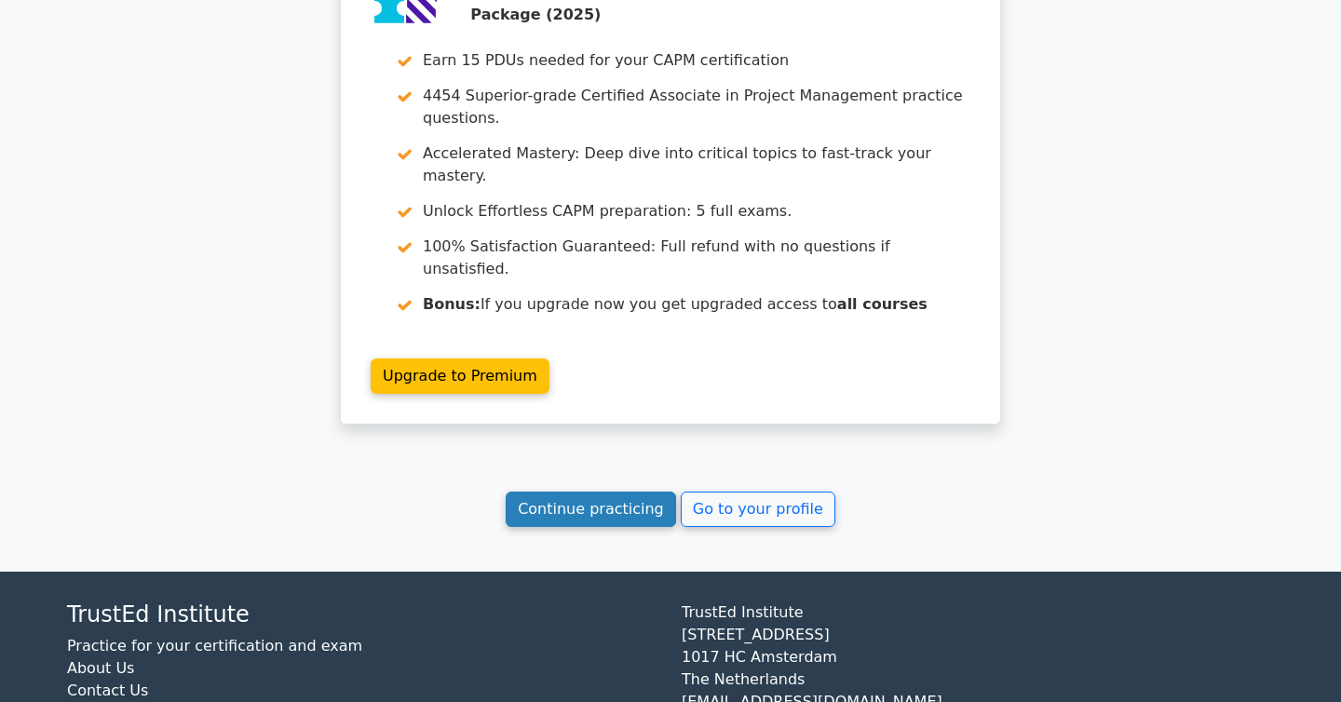
click at [629, 492] on link "Continue practicing" at bounding box center [591, 509] width 170 height 35
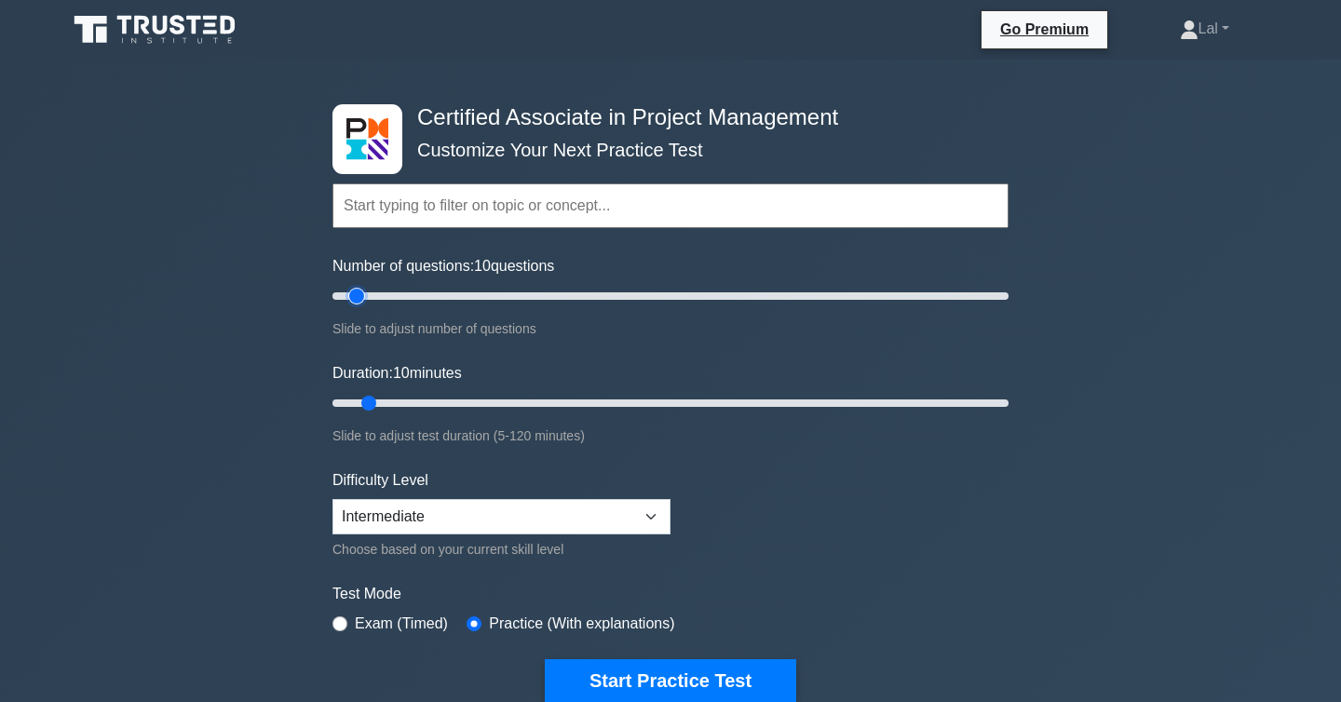
type input "85"
click at [618, 296] on input "Number of questions: 10 questions" at bounding box center [671, 296] width 676 height 22
click at [605, 295] on input "Number of questions: 85 questions" at bounding box center [671, 296] width 676 height 22
type input "115"
click at [959, 403] on input "Duration: 10 minutes" at bounding box center [671, 403] width 676 height 22
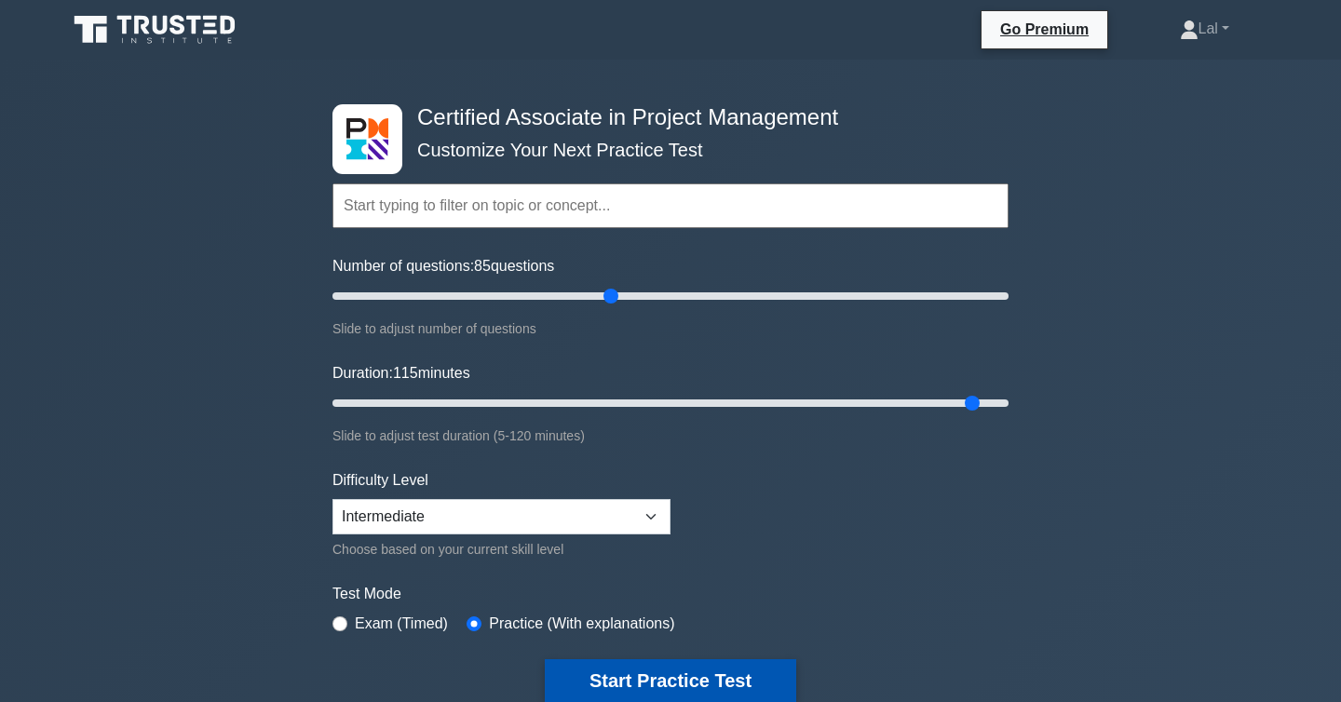
click at [741, 673] on button "Start Practice Test" at bounding box center [670, 680] width 251 height 43
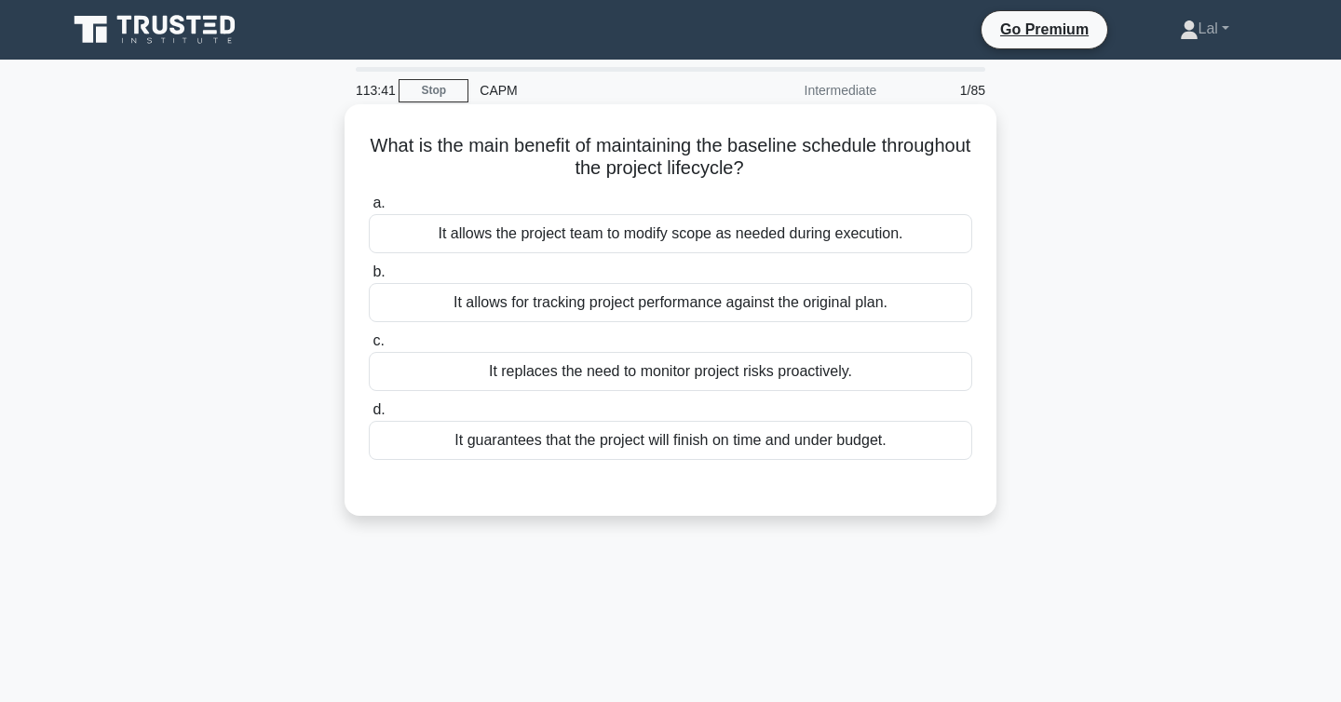
click at [903, 294] on div "It allows for tracking project performance against the original plan." at bounding box center [671, 302] width 604 height 39
click at [369, 278] on input "b. It allows for tracking project performance against the original plan." at bounding box center [369, 272] width 0 height 12
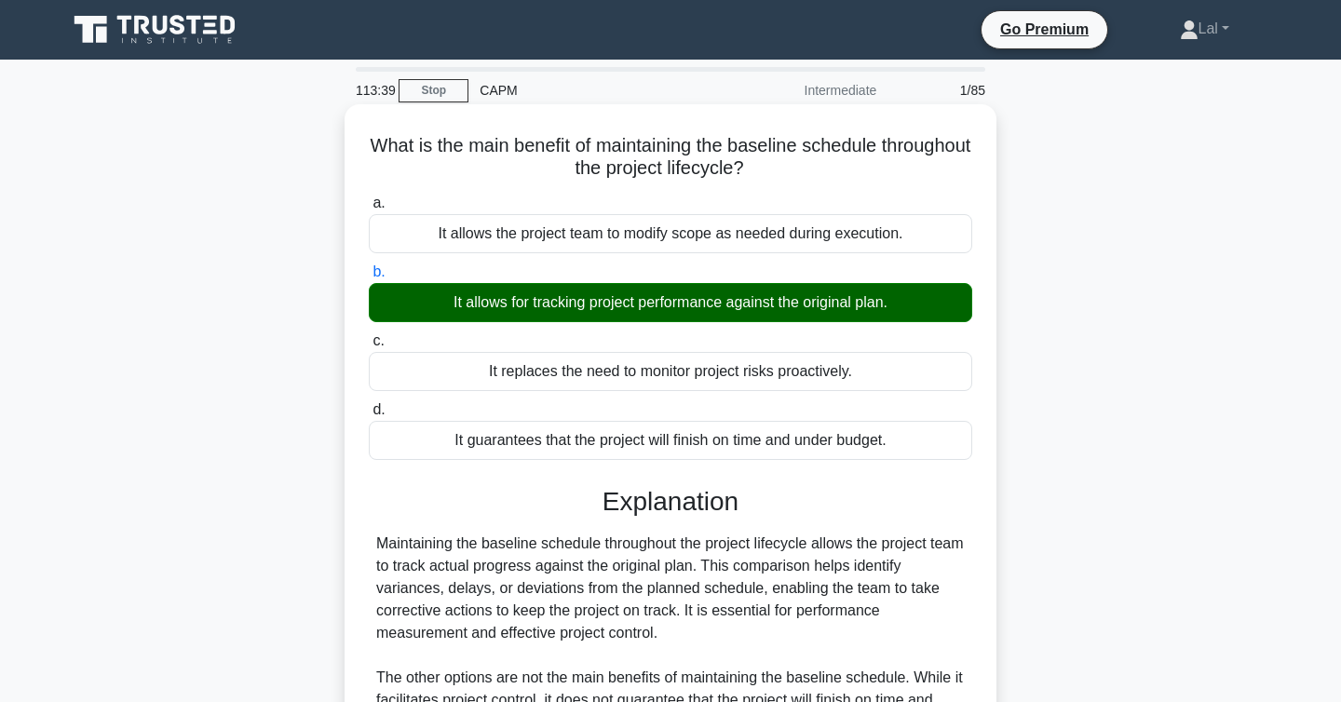
scroll to position [304, 0]
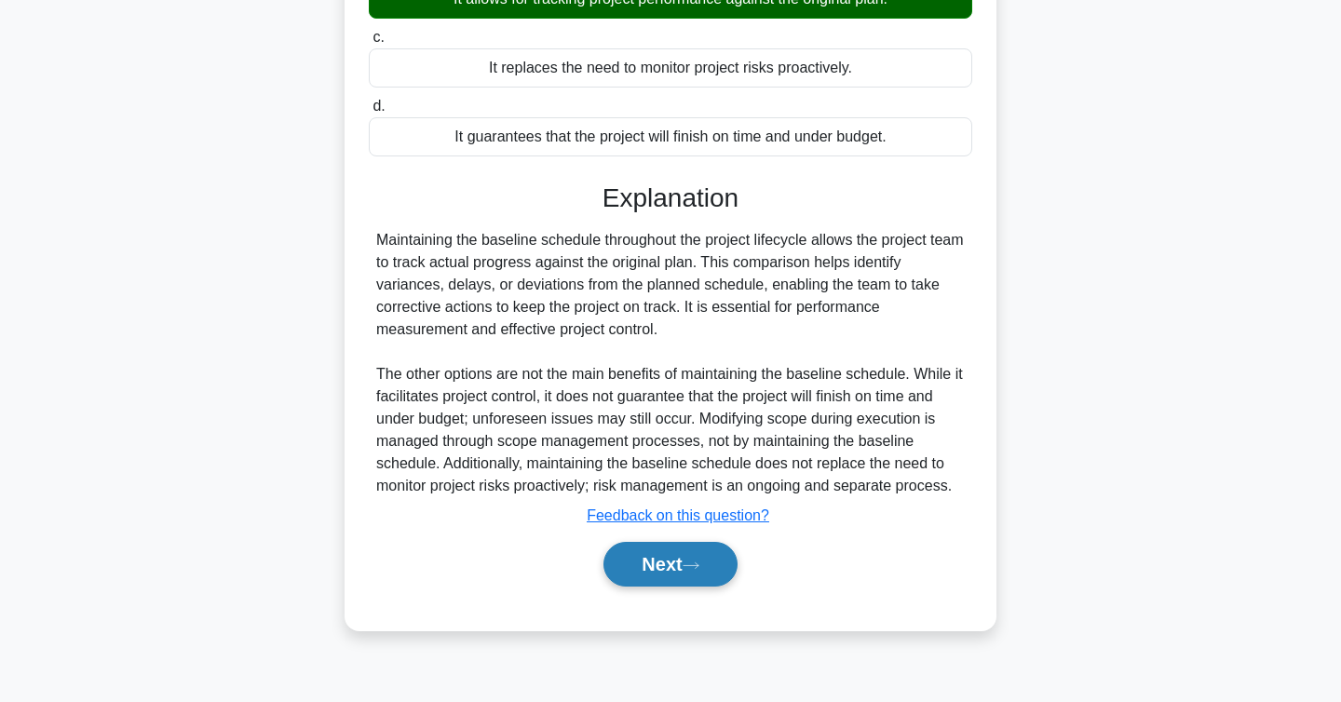
click at [654, 561] on button "Next" at bounding box center [670, 564] width 133 height 45
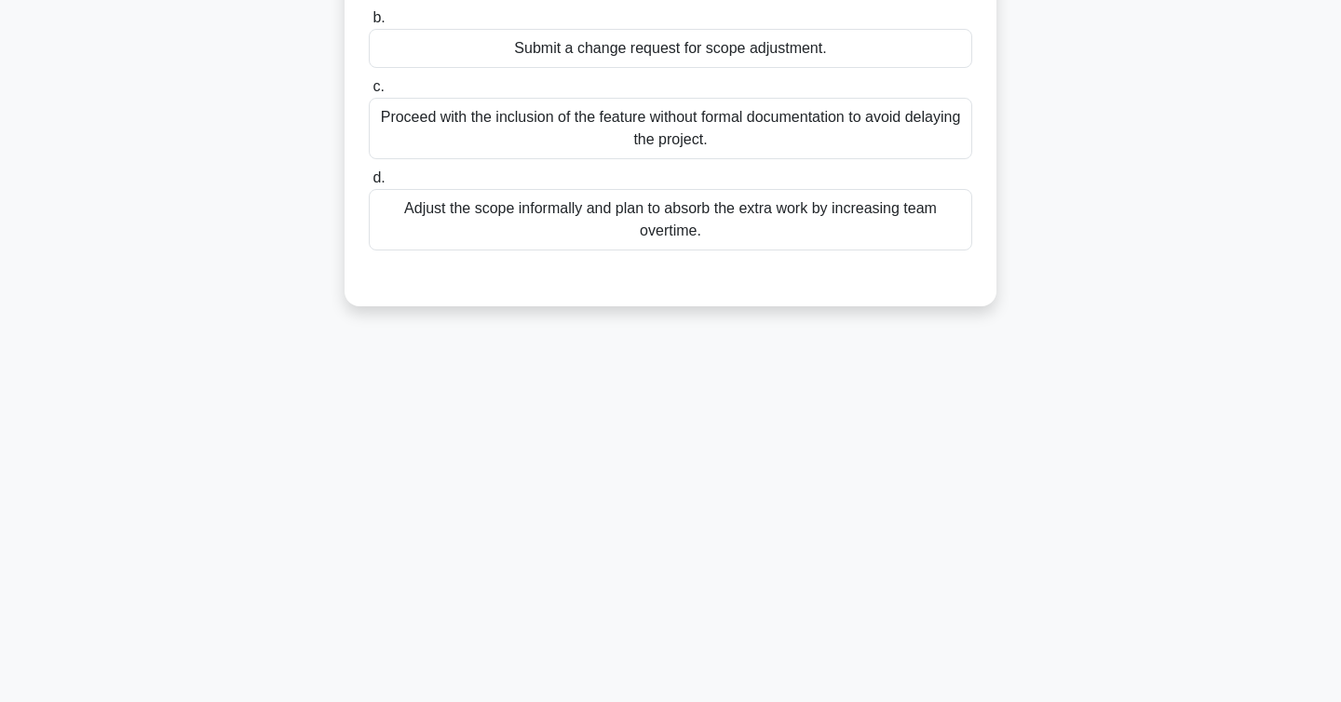
scroll to position [0, 0]
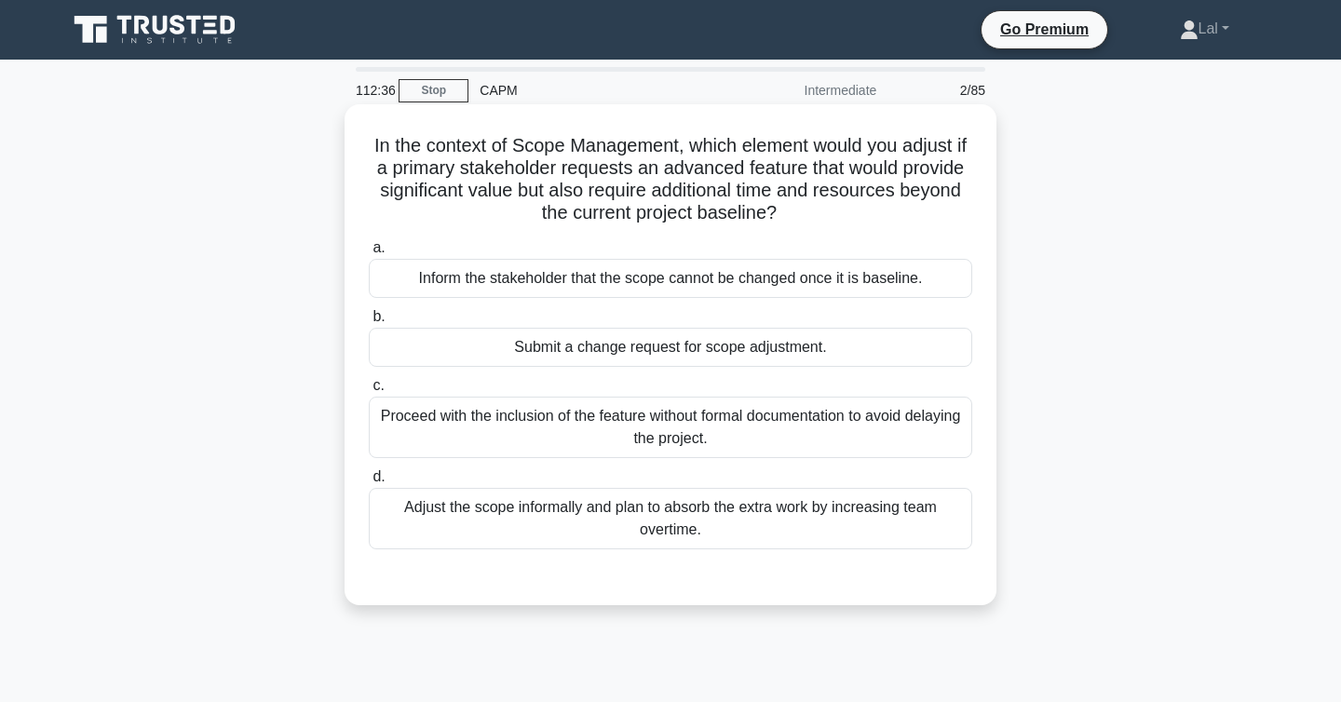
click at [718, 356] on div "Submit a change request for scope adjustment." at bounding box center [671, 347] width 604 height 39
click at [369, 323] on input "b. Submit a change request for scope adjustment." at bounding box center [369, 317] width 0 height 12
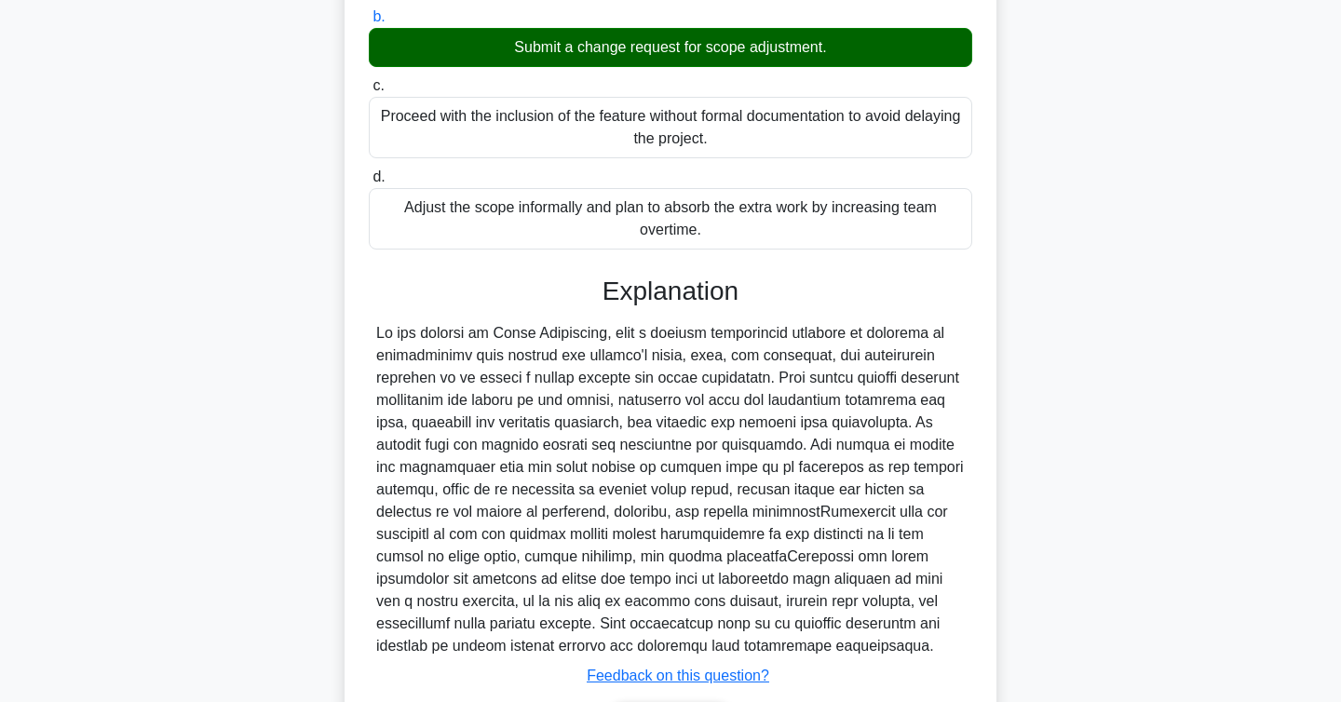
scroll to position [424, 0]
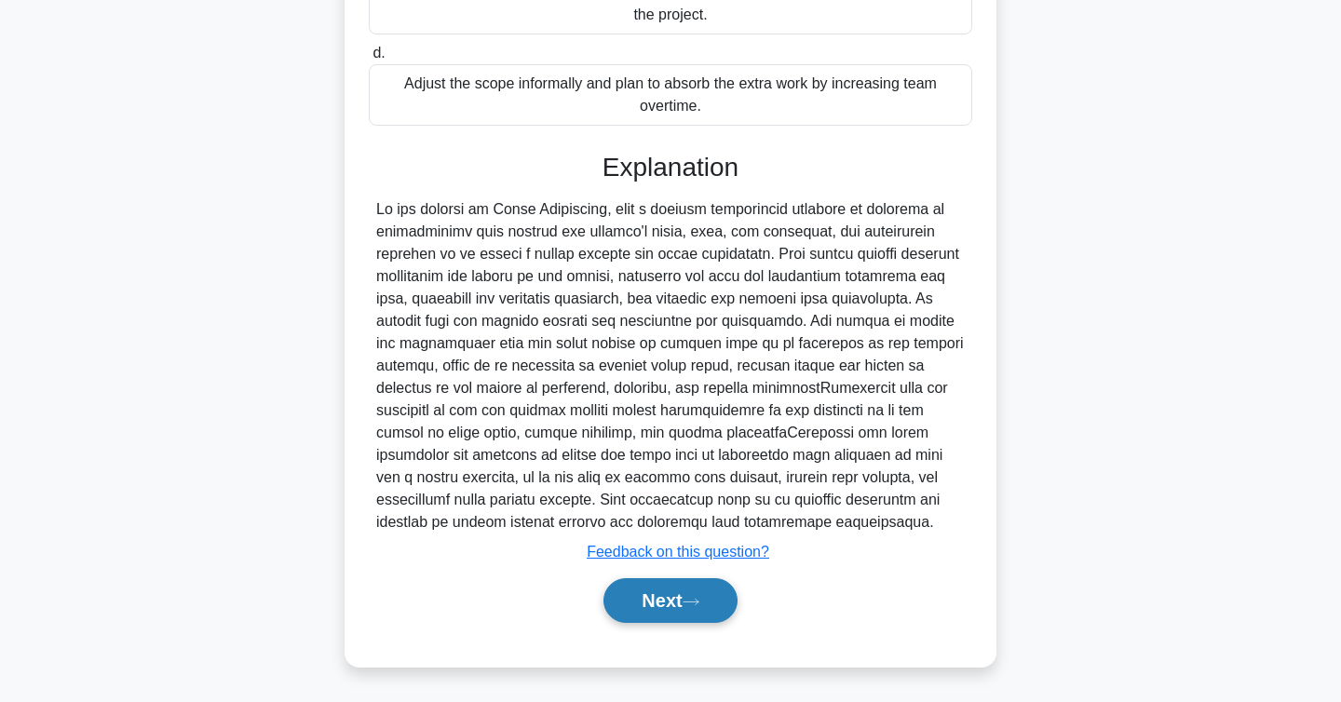
click at [686, 604] on button "Next" at bounding box center [670, 600] width 133 height 45
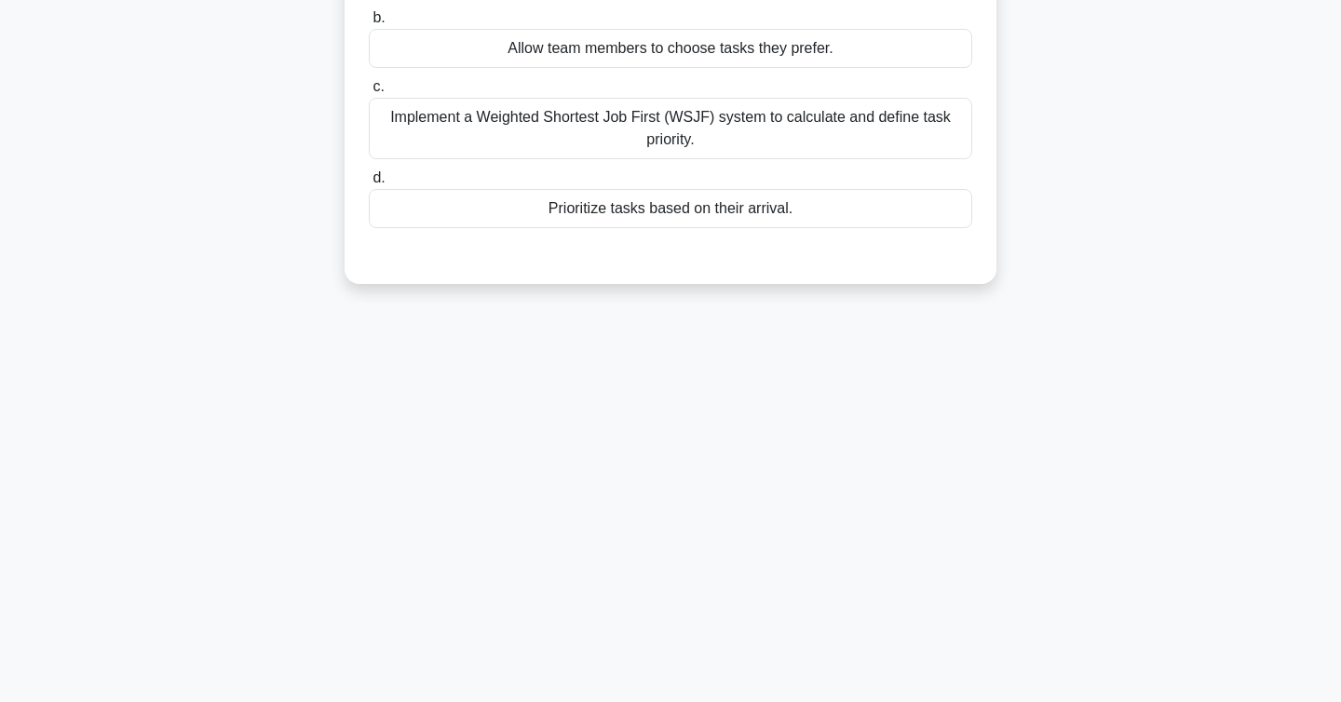
scroll to position [0, 0]
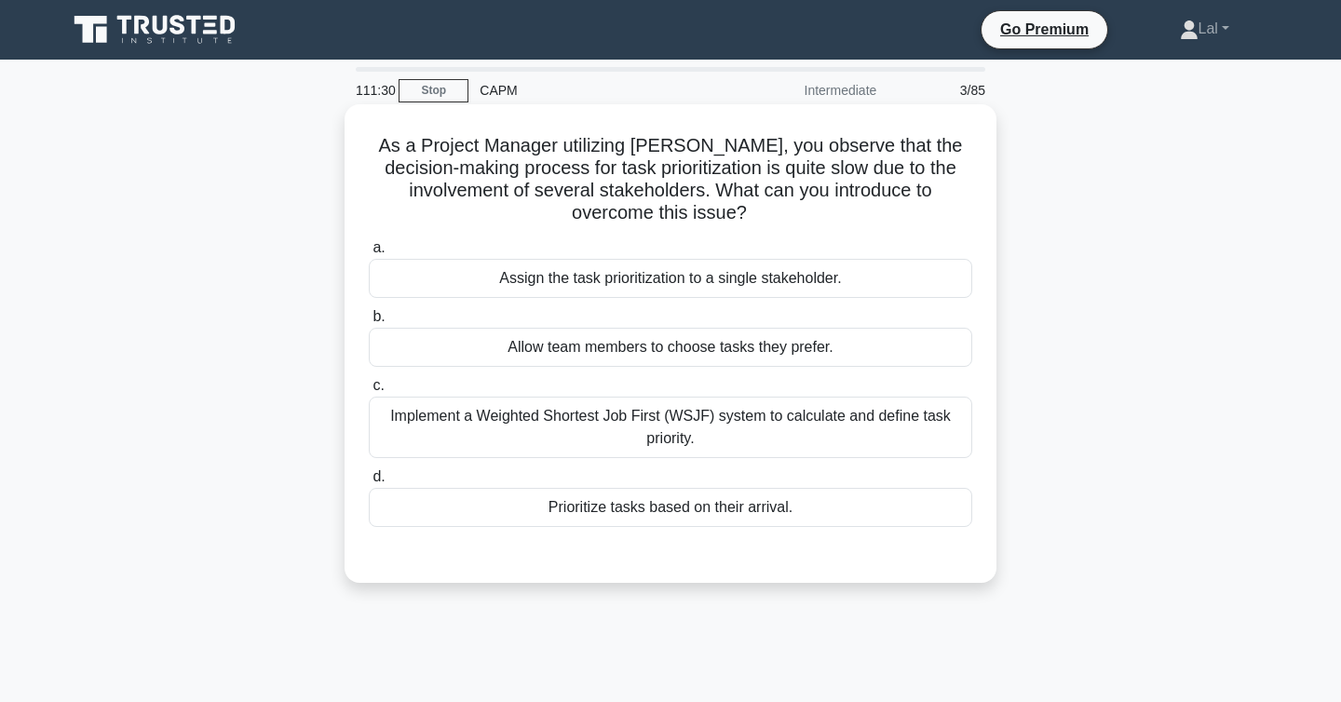
click at [722, 454] on div "Implement a Weighted Shortest Job First (WSJF) system to calculate and define t…" at bounding box center [671, 427] width 604 height 61
click at [369, 392] on input "c. Implement a Weighted Shortest Job First (WSJF) system to calculate and defin…" at bounding box center [369, 386] width 0 height 12
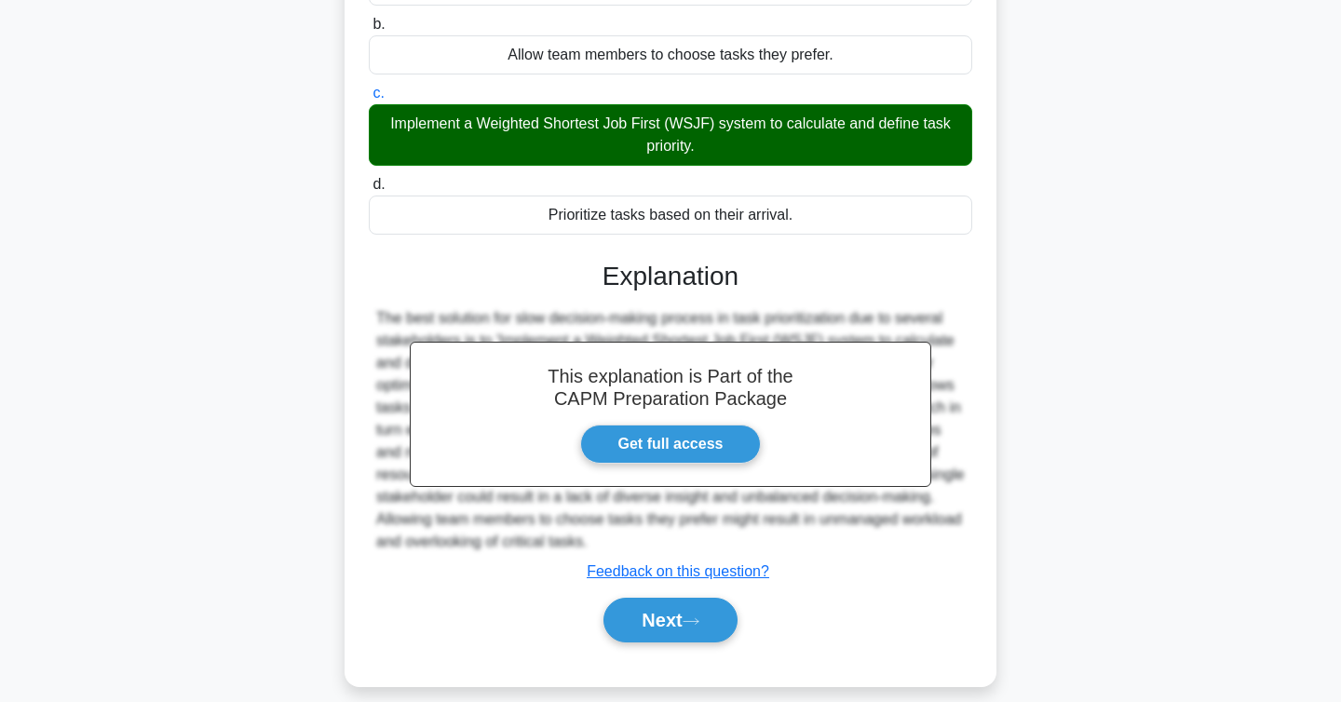
scroll to position [312, 0]
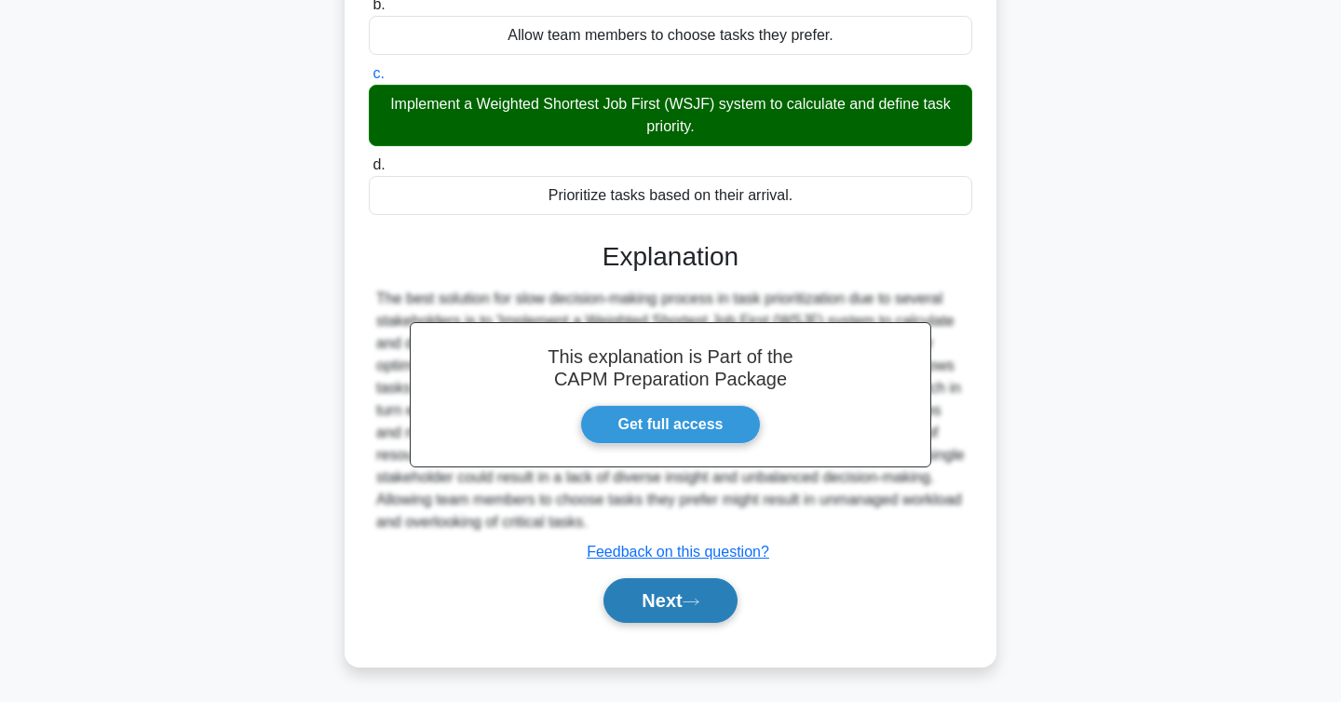
click at [674, 618] on button "Next" at bounding box center [670, 600] width 133 height 45
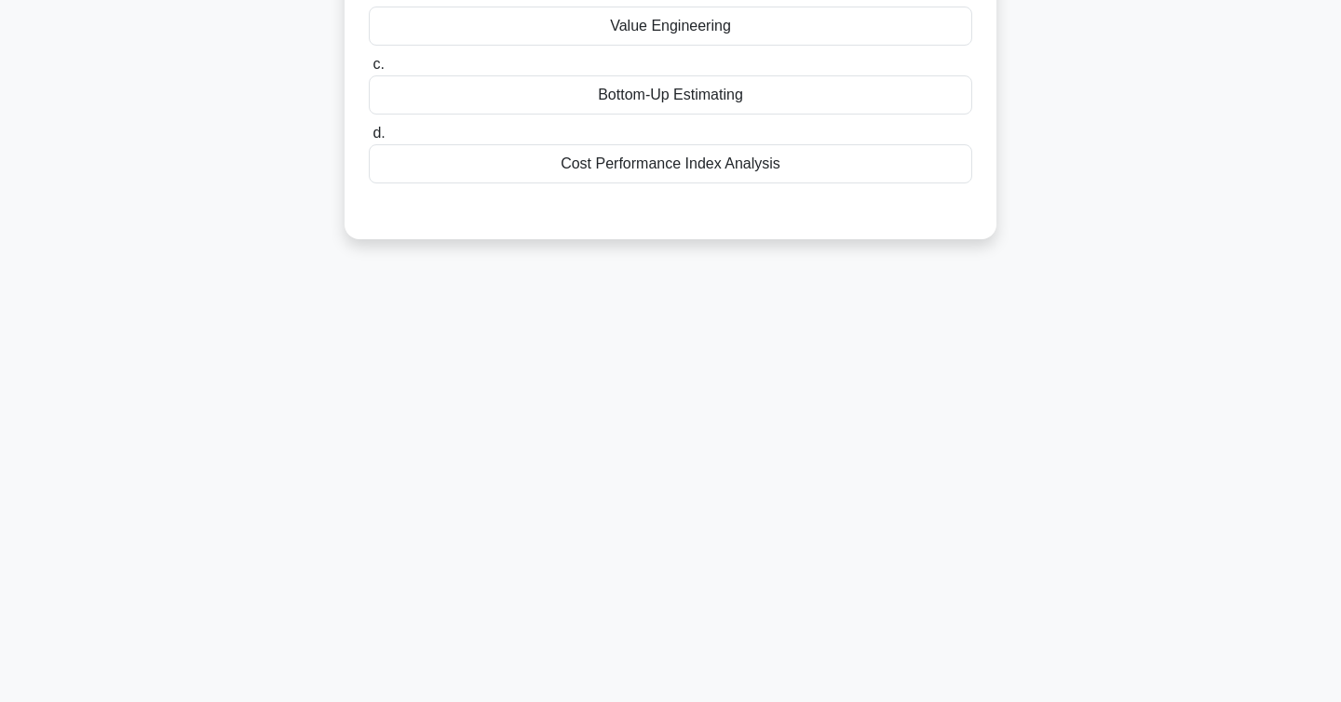
scroll to position [0, 0]
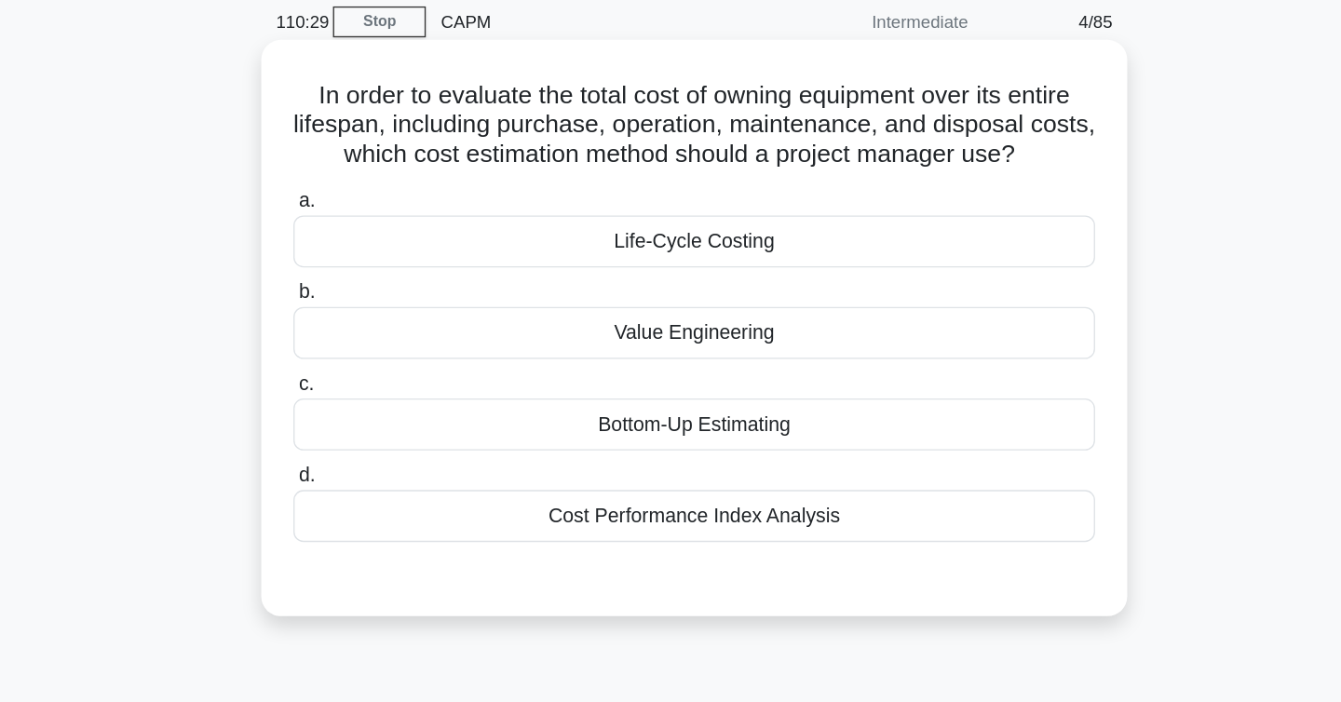
click at [780, 259] on div "Life-Cycle Costing" at bounding box center [671, 256] width 604 height 39
click at [369, 232] on input "a. Life-Cycle Costing" at bounding box center [369, 226] width 0 height 12
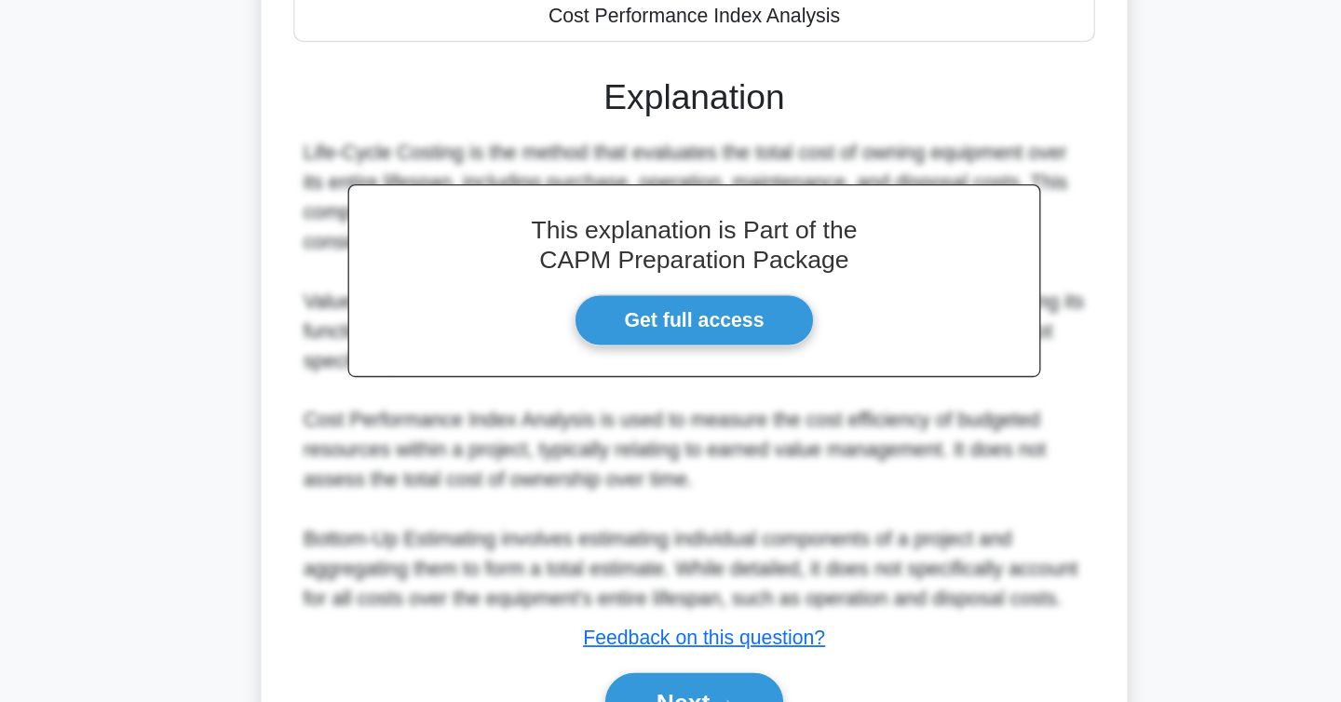
scroll to position [401, 0]
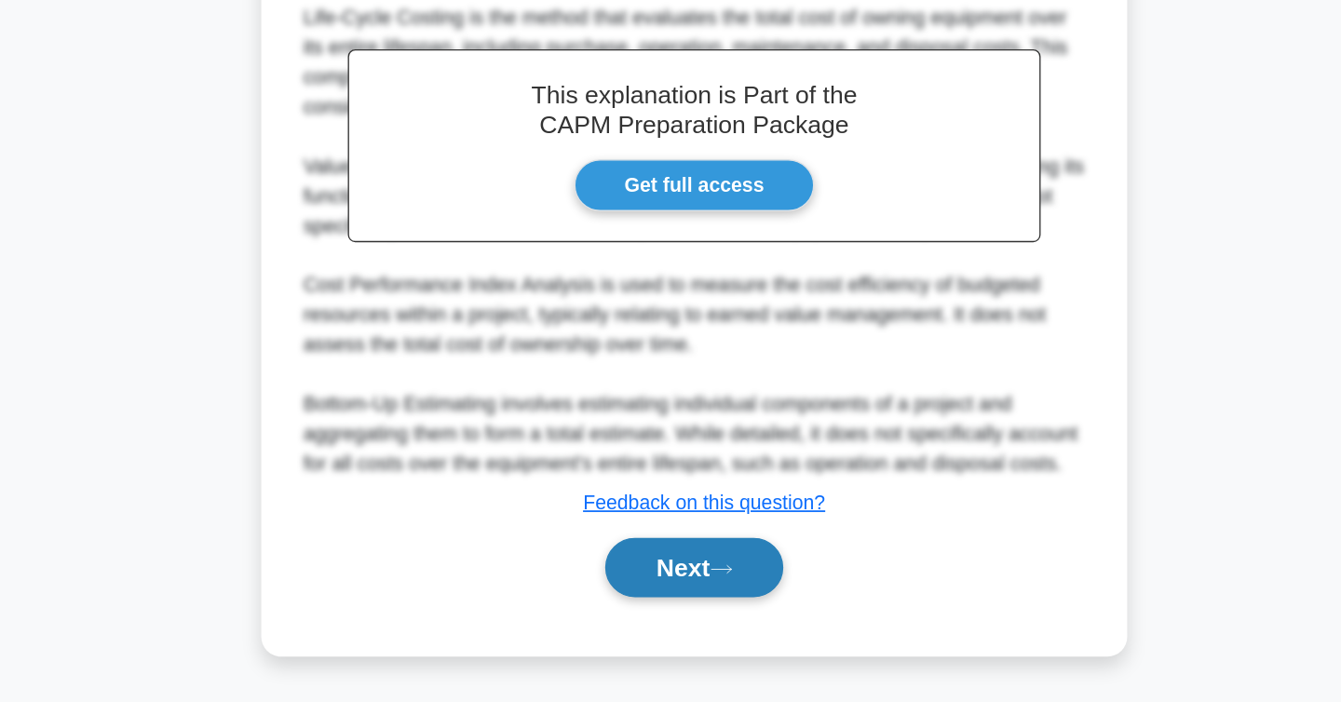
click at [645, 604] on button "Next" at bounding box center [670, 600] width 133 height 45
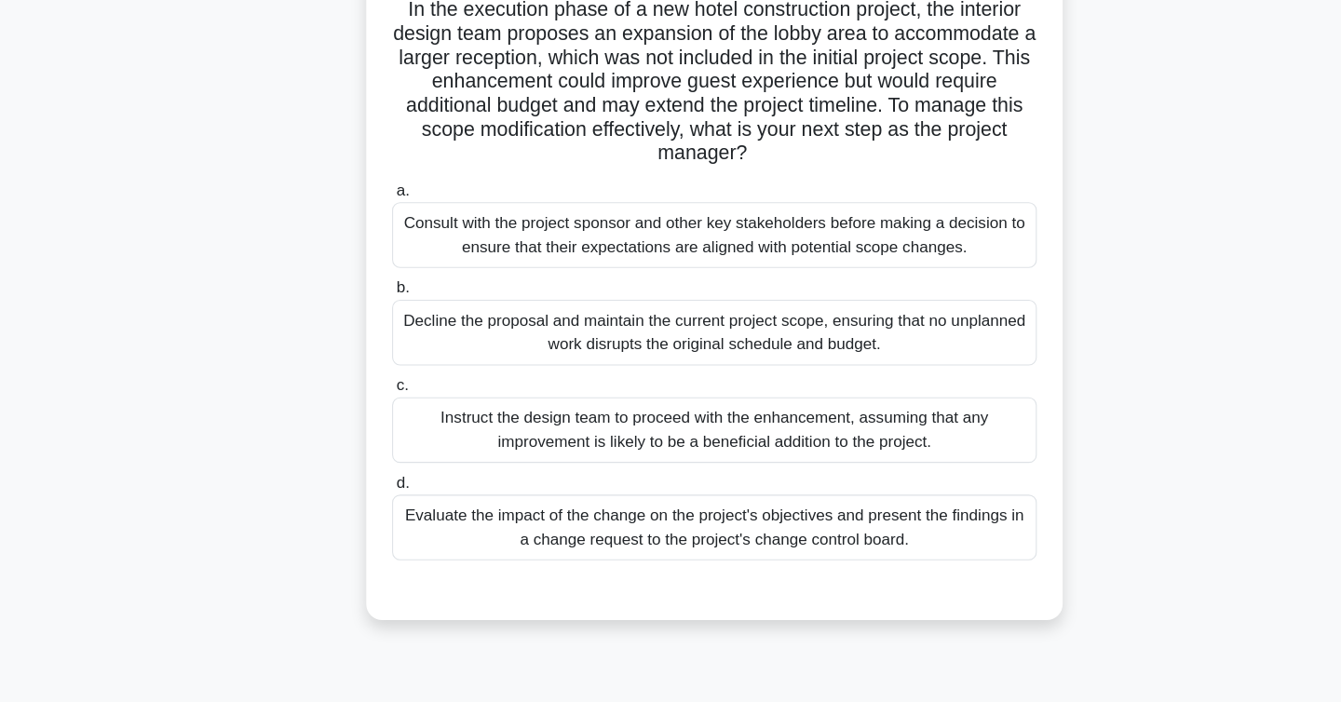
scroll to position [99, 0]
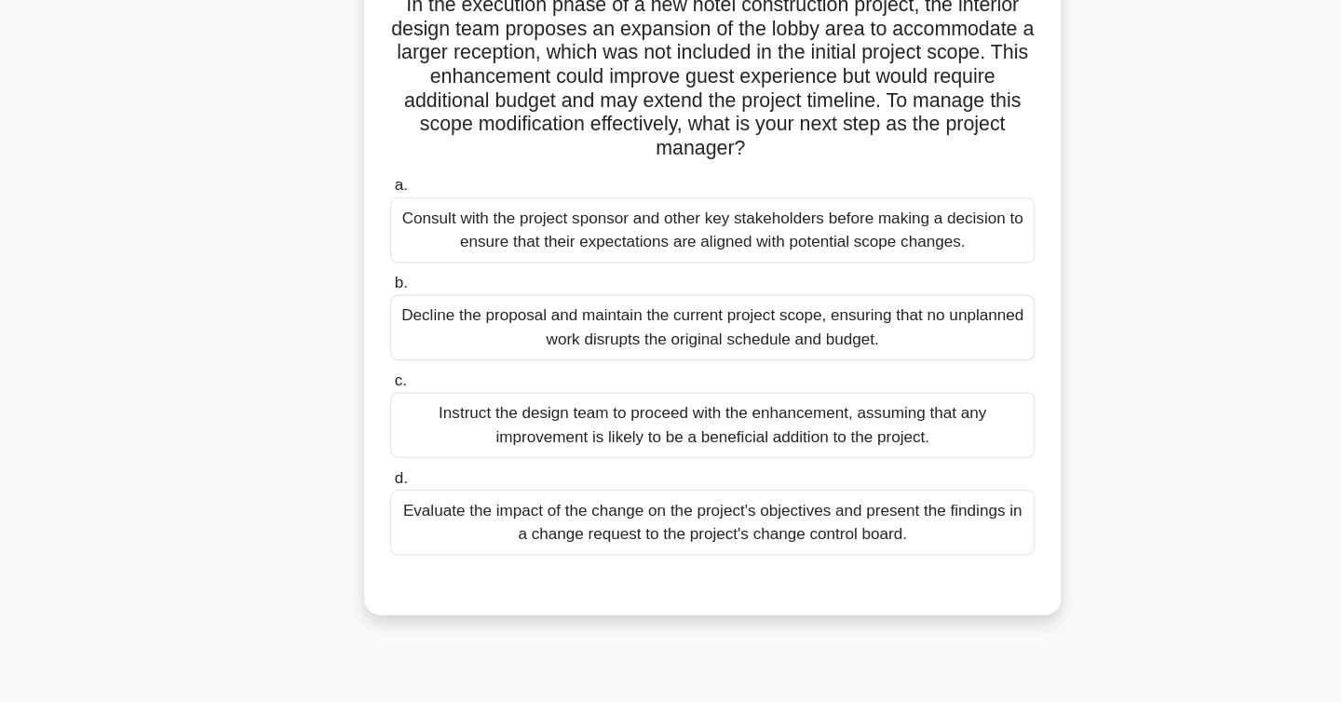
click at [855, 540] on div "Evaluate the impact of the change on the project's objectives and present the f…" at bounding box center [671, 531] width 604 height 61
click at [369, 496] on input "d. Evaluate the impact of the change on the project's objectives and present th…" at bounding box center [369, 490] width 0 height 12
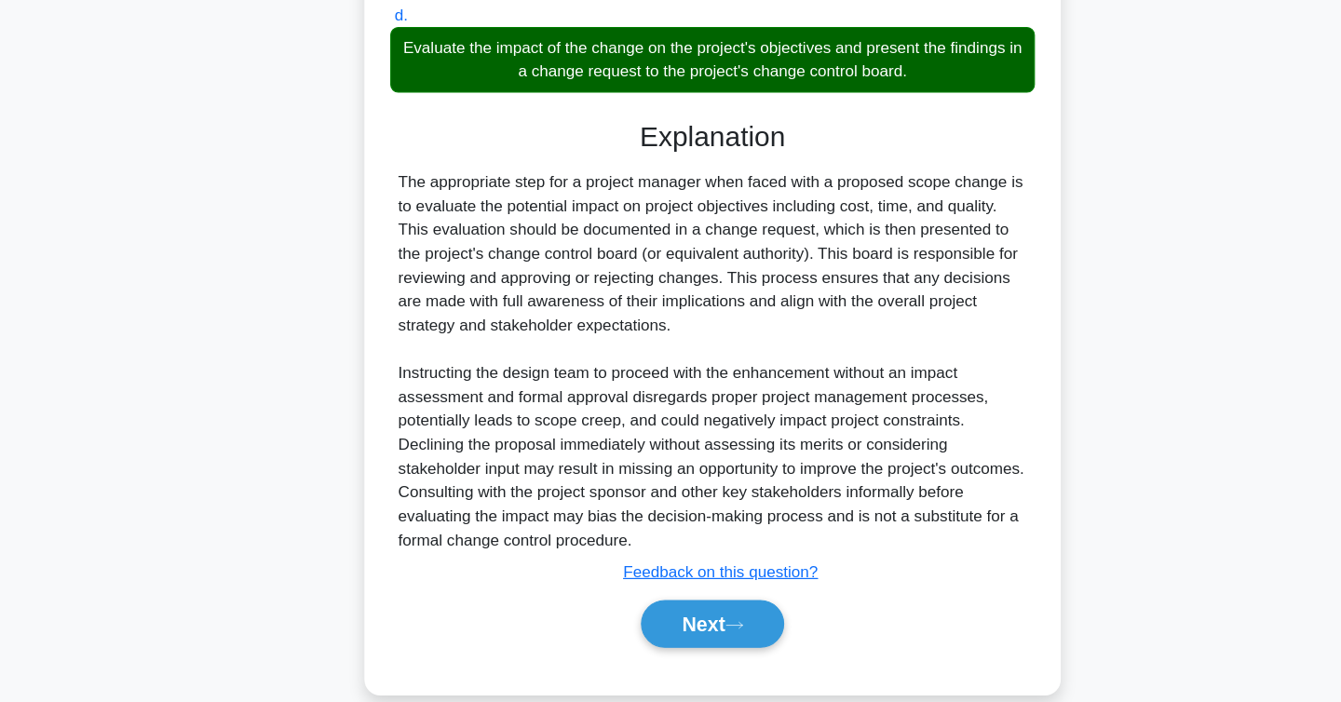
scroll to position [558, 0]
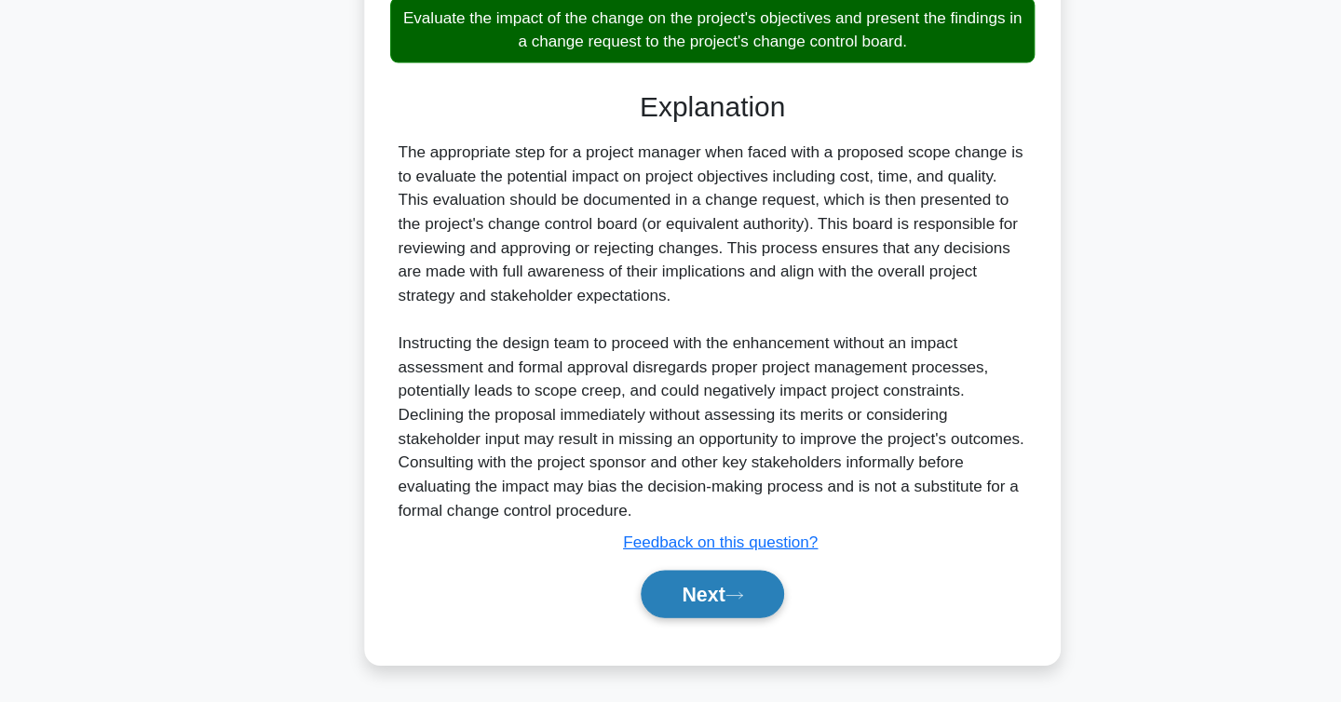
click at [687, 609] on button "Next" at bounding box center [670, 600] width 133 height 45
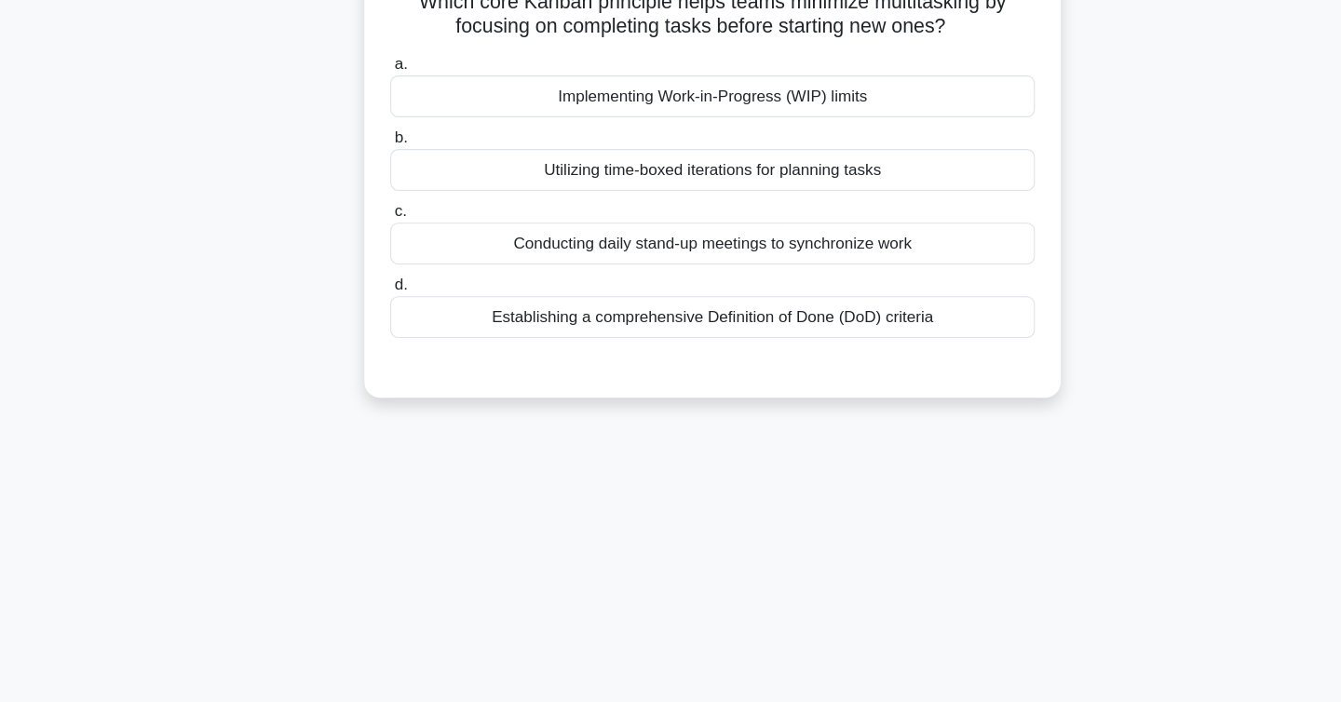
scroll to position [0, 0]
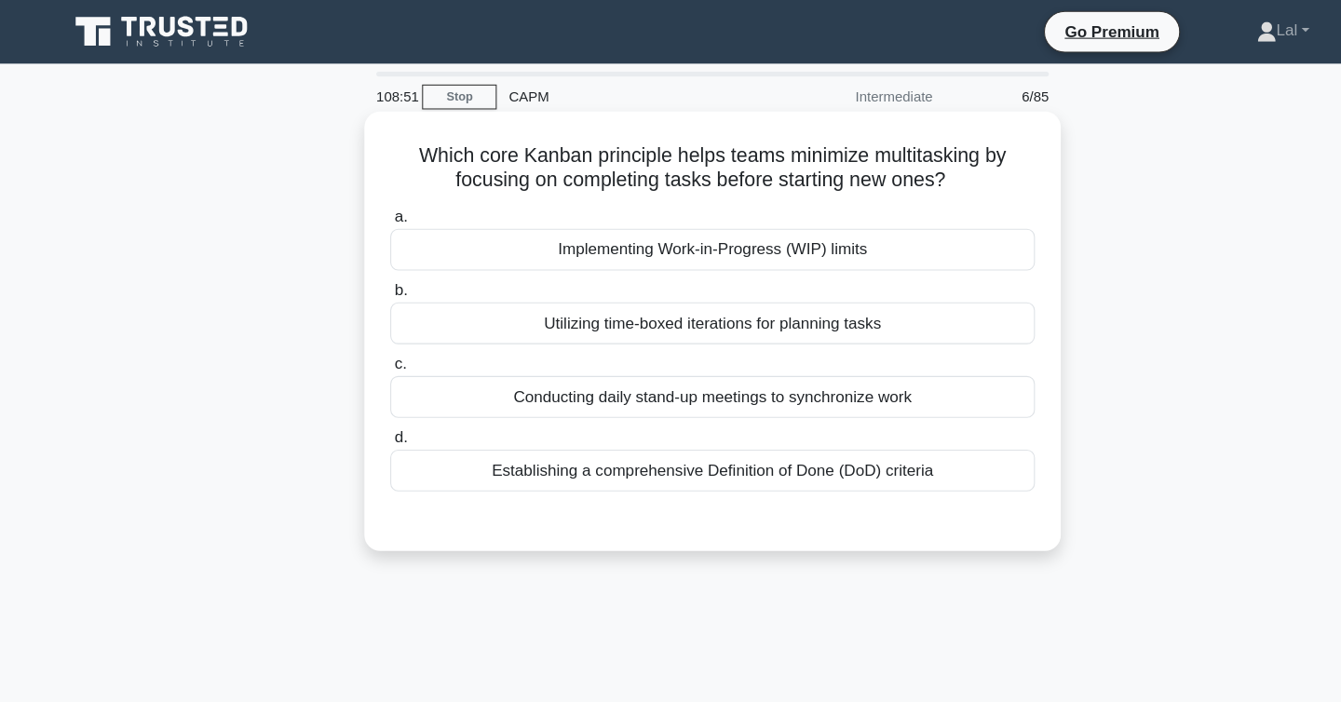
click at [828, 232] on div "Implementing Work-in-Progress (WIP) limits" at bounding box center [671, 233] width 604 height 39
click at [369, 210] on input "a. Implementing Work-in-Progress (WIP) limits" at bounding box center [369, 203] width 0 height 12
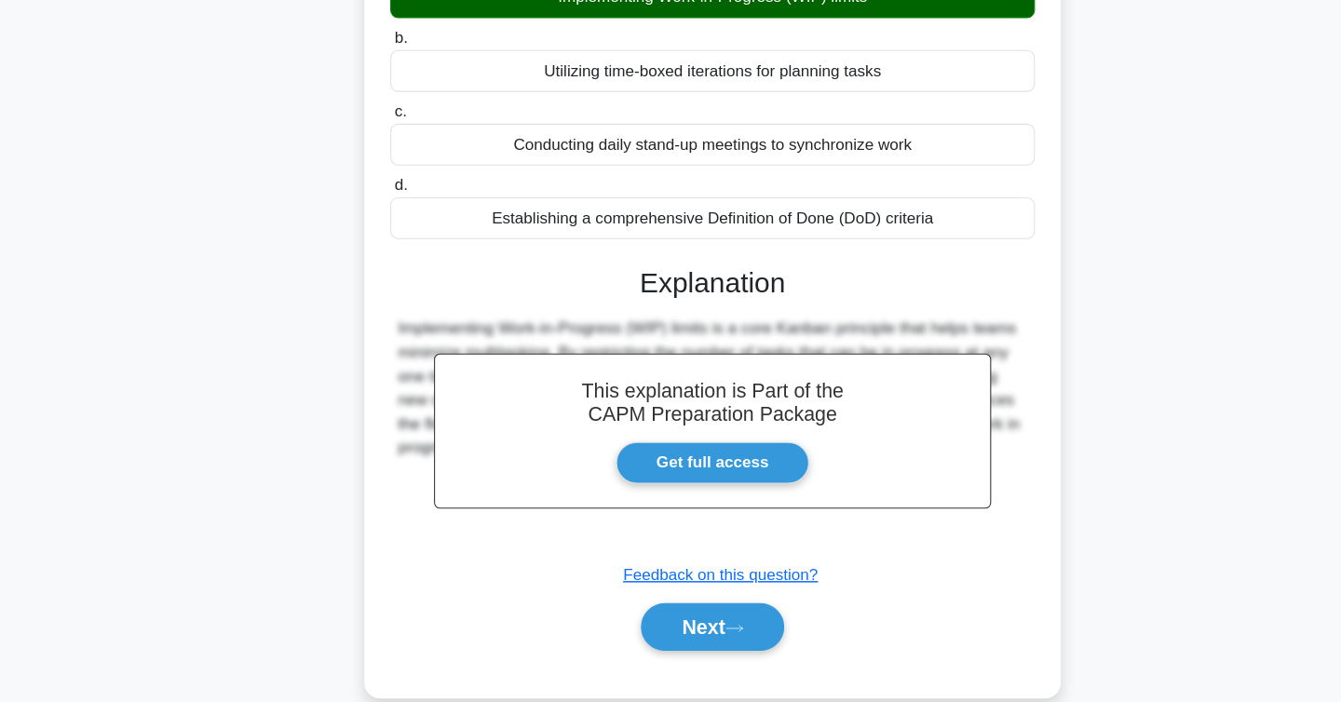
scroll to position [304, 0]
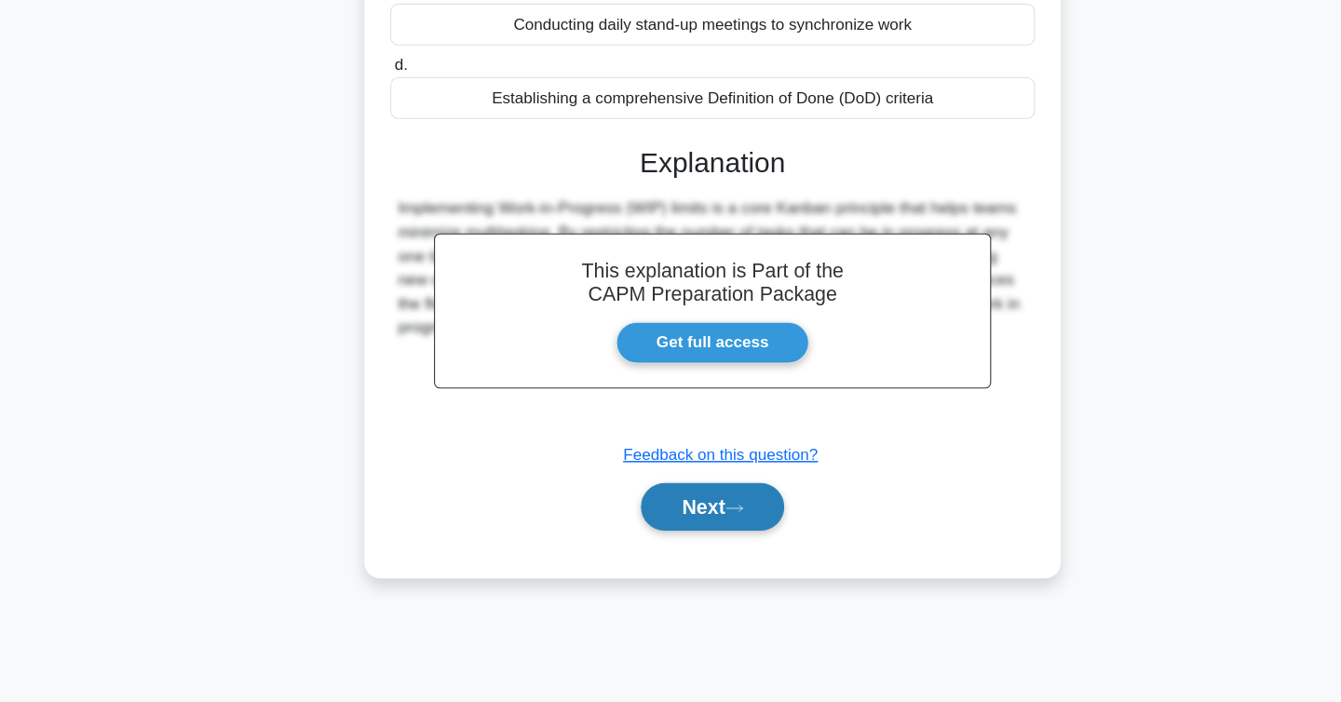
click at [664, 513] on button "Next" at bounding box center [670, 519] width 133 height 45
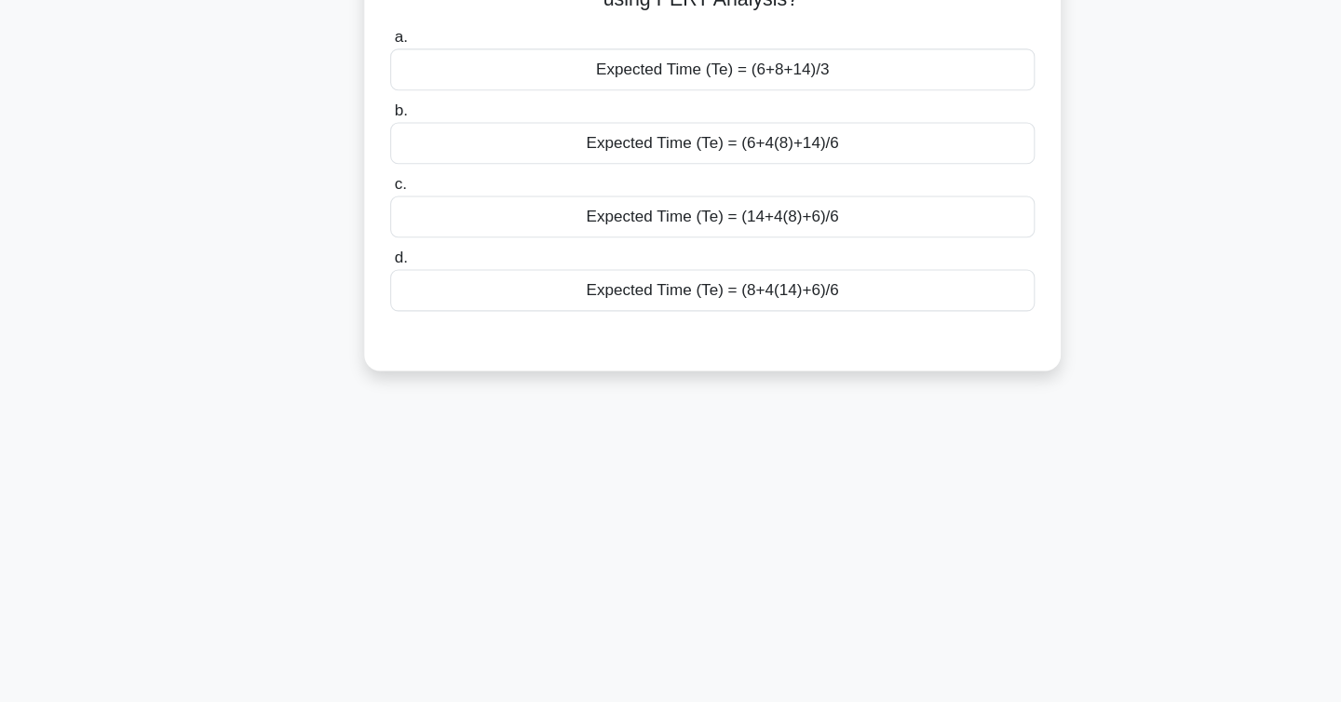
scroll to position [0, 0]
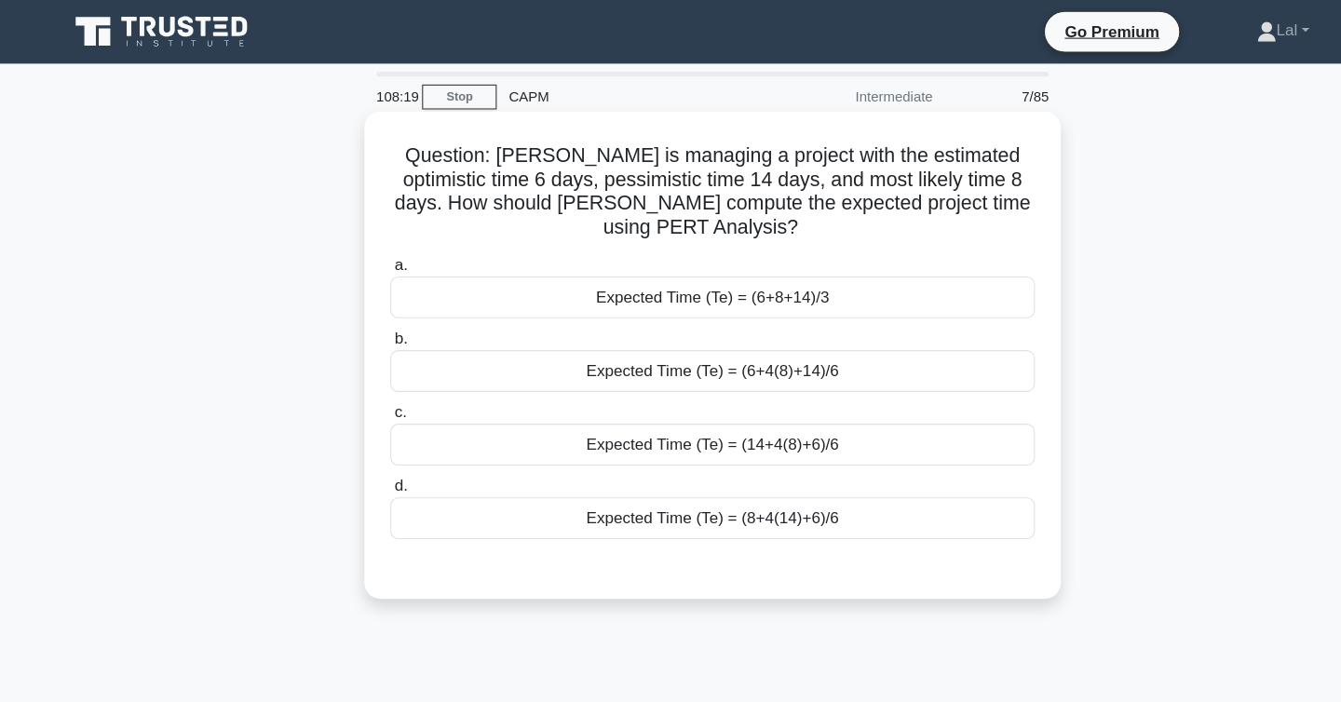
click at [846, 328] on div "Expected Time (Te) = (6+4(8)+14)/6" at bounding box center [671, 347] width 604 height 39
click at [369, 323] on input "b. Expected Time (Te) = (6+4(8)+14)/6" at bounding box center [369, 317] width 0 height 12
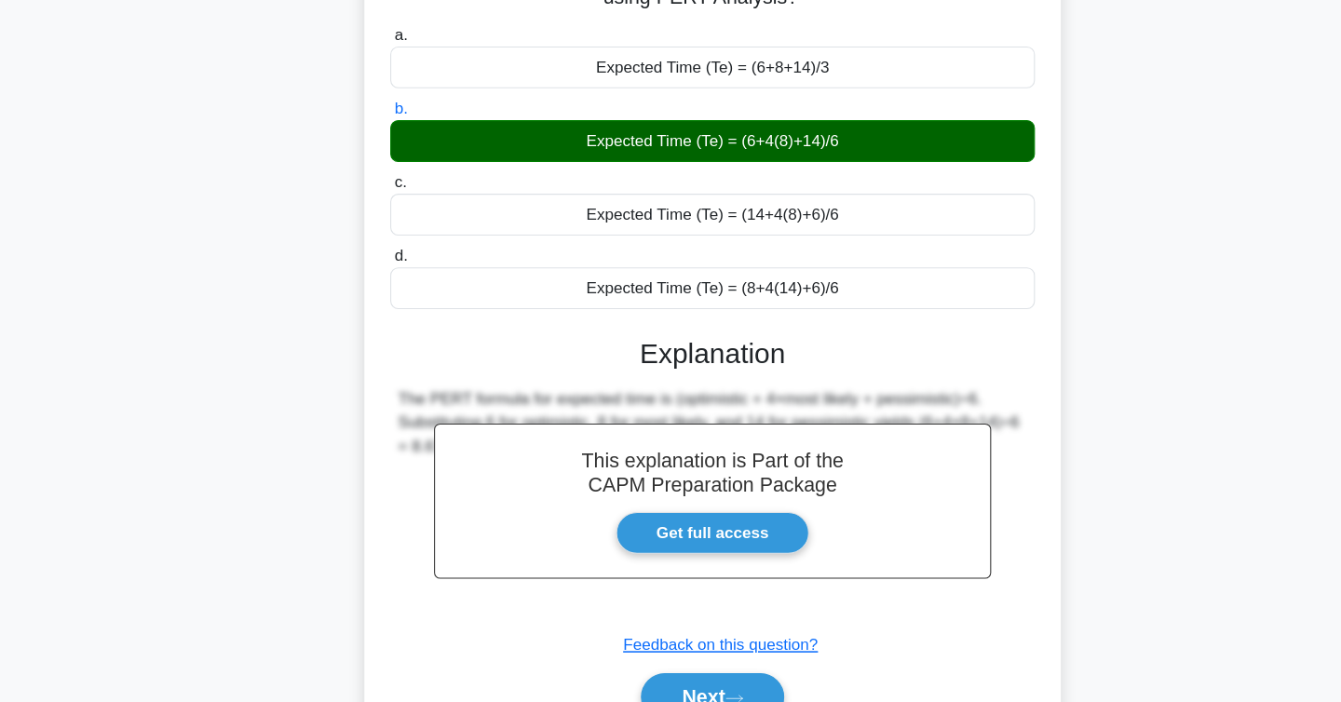
scroll to position [304, 0]
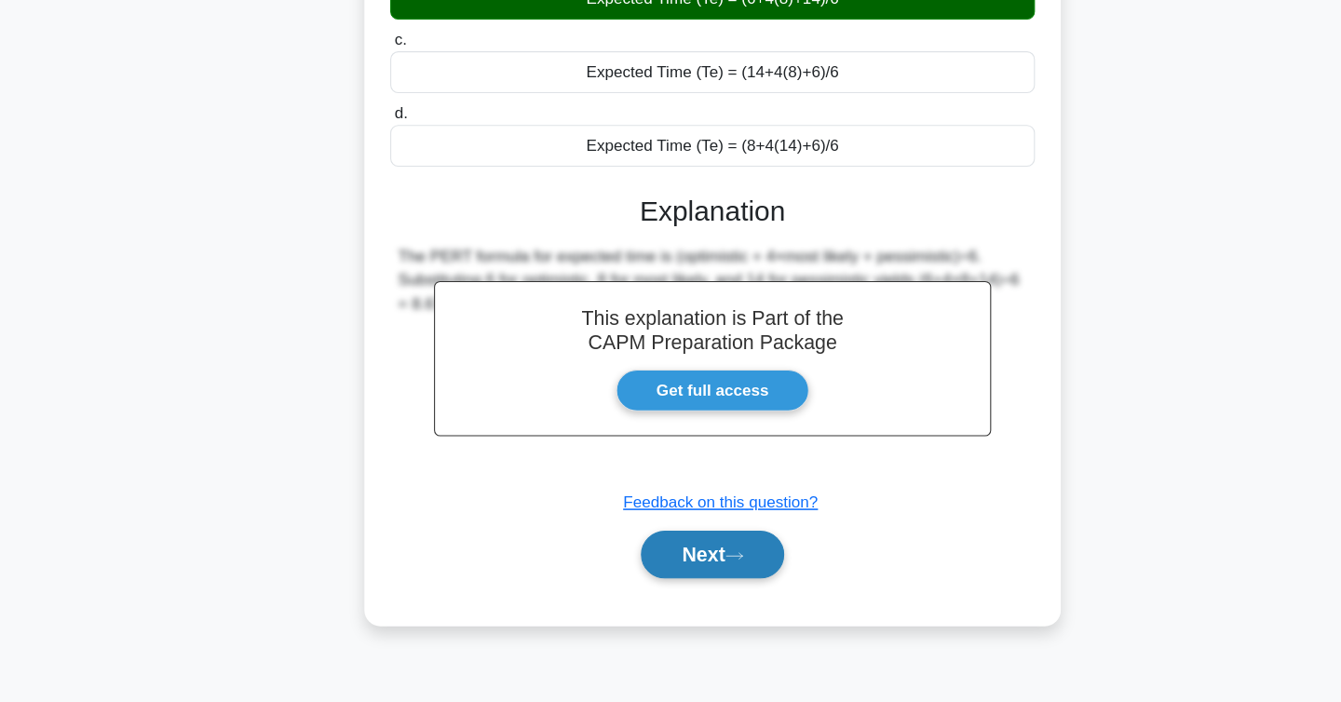
click at [709, 542] on button "Next" at bounding box center [670, 564] width 133 height 45
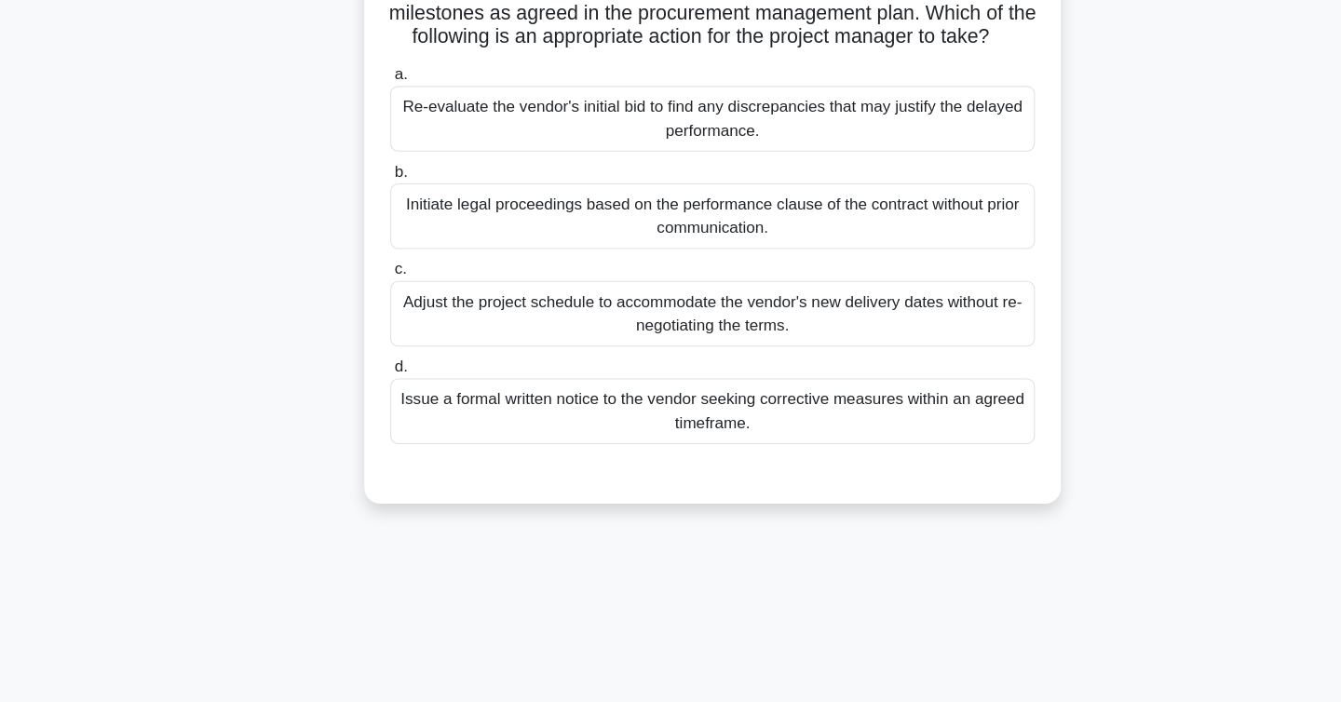
scroll to position [0, 0]
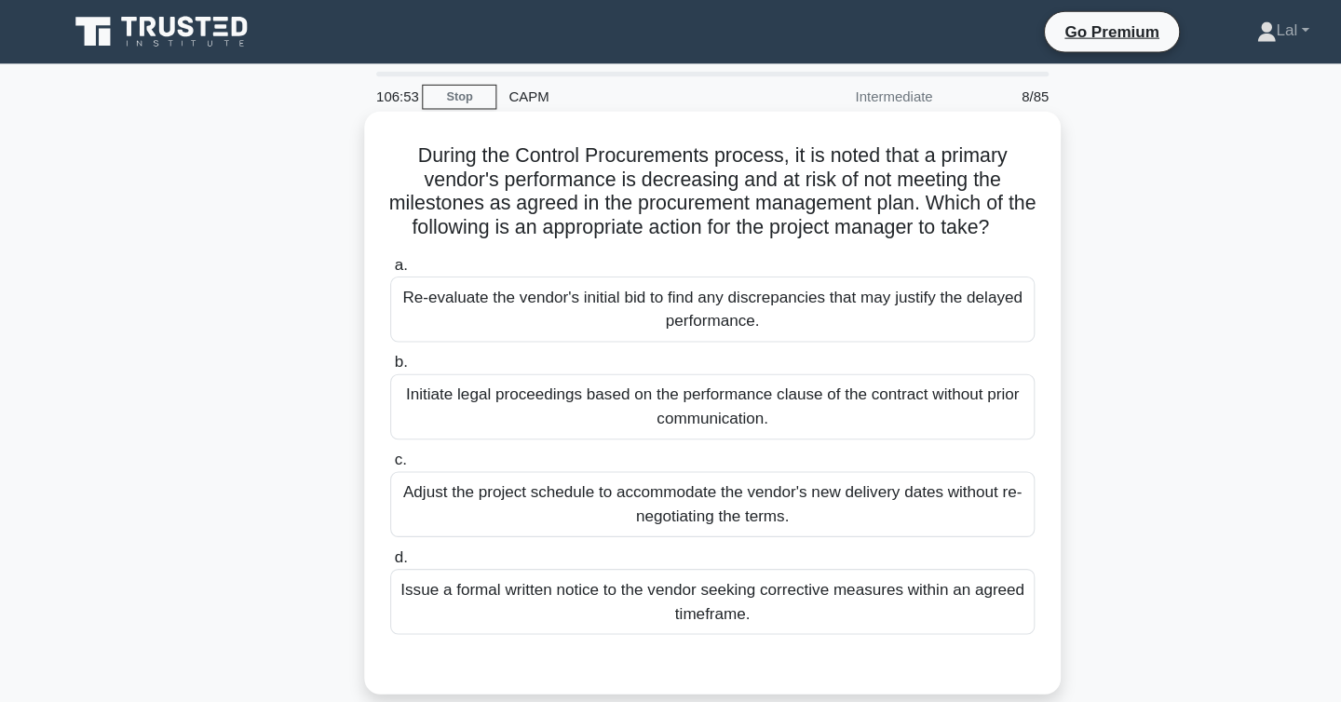
click at [869, 295] on div "Re-evaluate the vendor's initial bid to find any discrepancies that may justify…" at bounding box center [671, 289] width 604 height 61
click at [369, 254] on input "a. Re-evaluate the vendor's initial bid to find any discrepancies that may just…" at bounding box center [369, 248] width 0 height 12
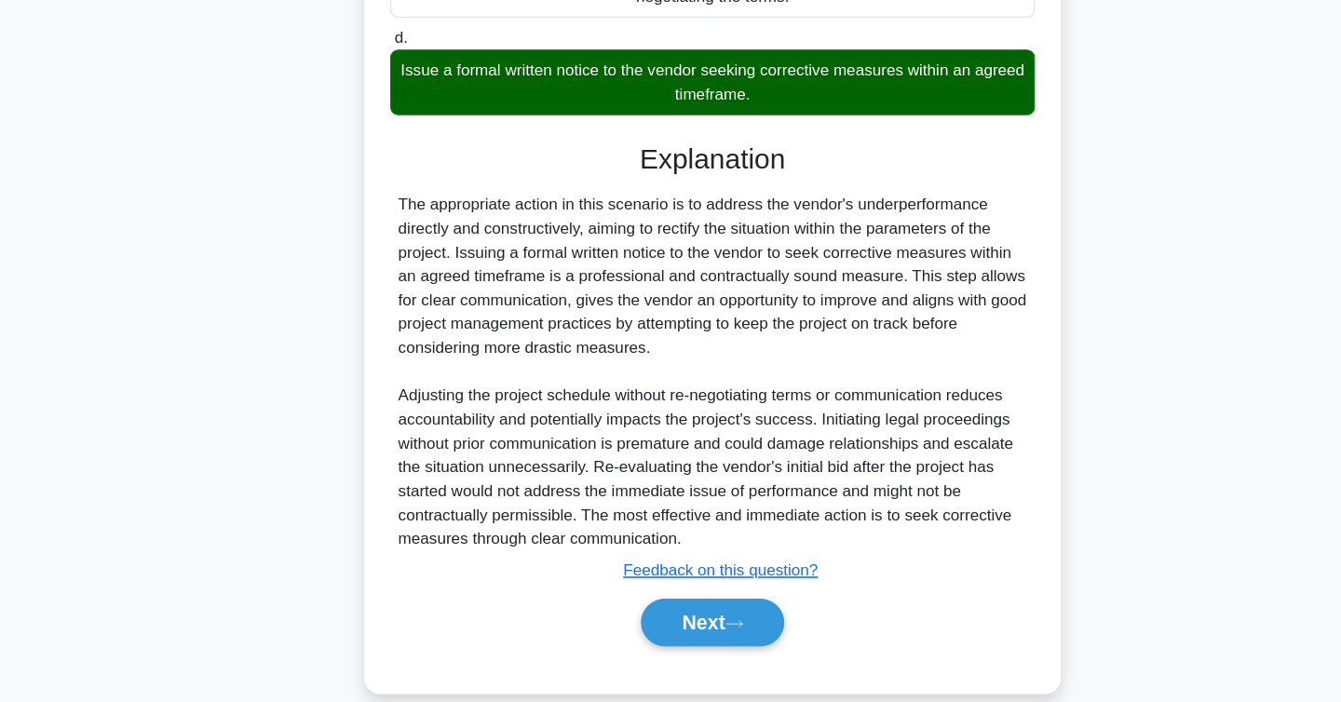
scroll to position [470, 0]
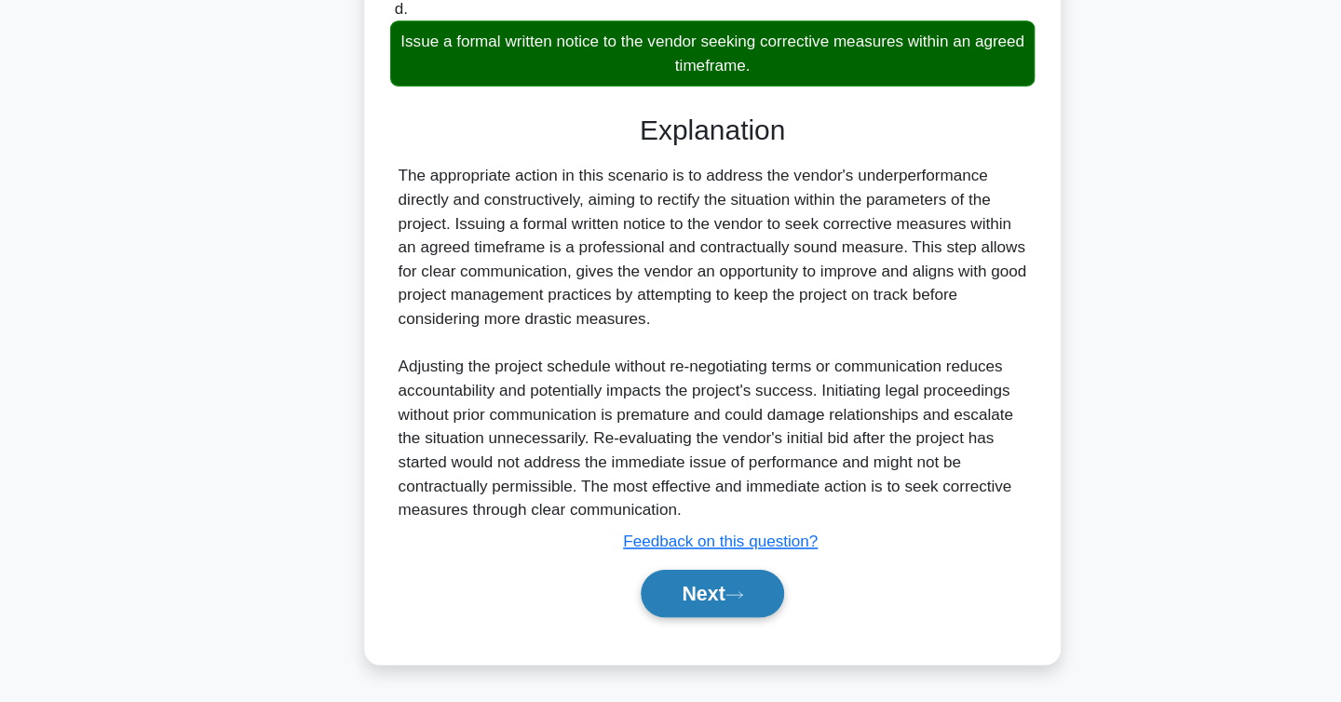
click at [713, 582] on button "Next" at bounding box center [670, 600] width 133 height 45
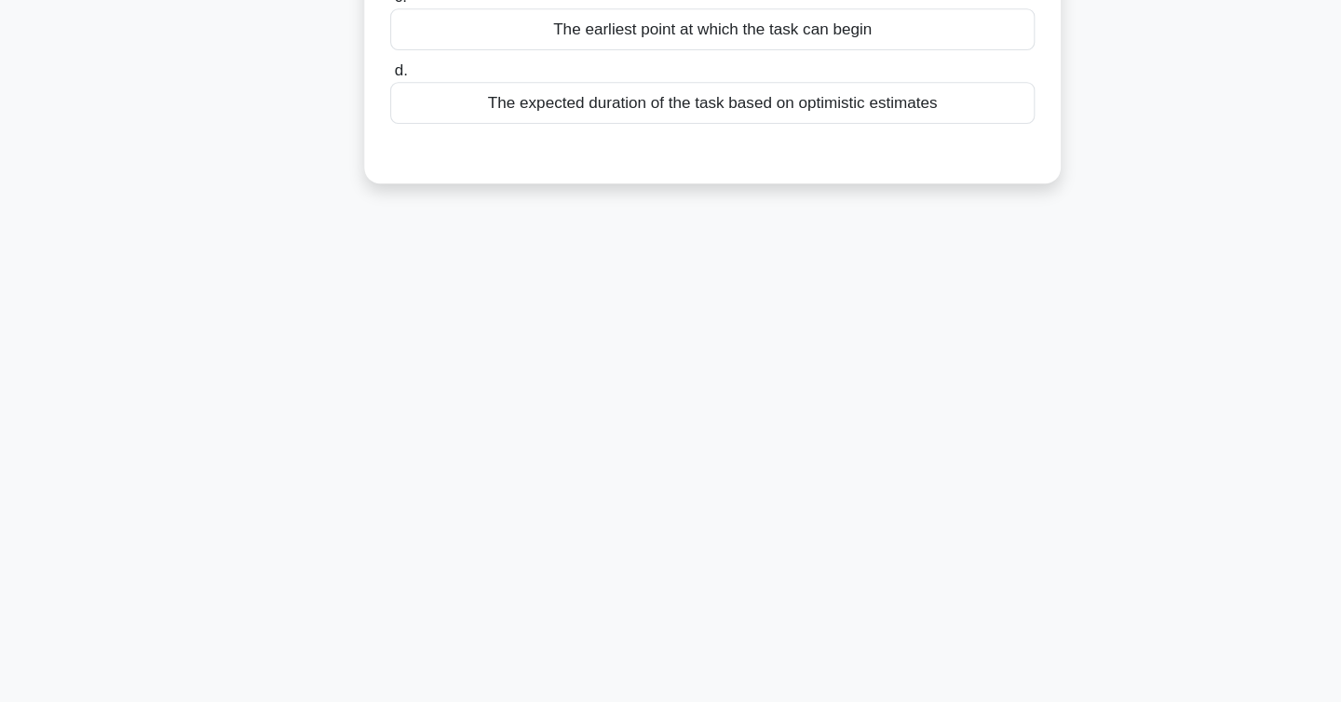
scroll to position [0, 0]
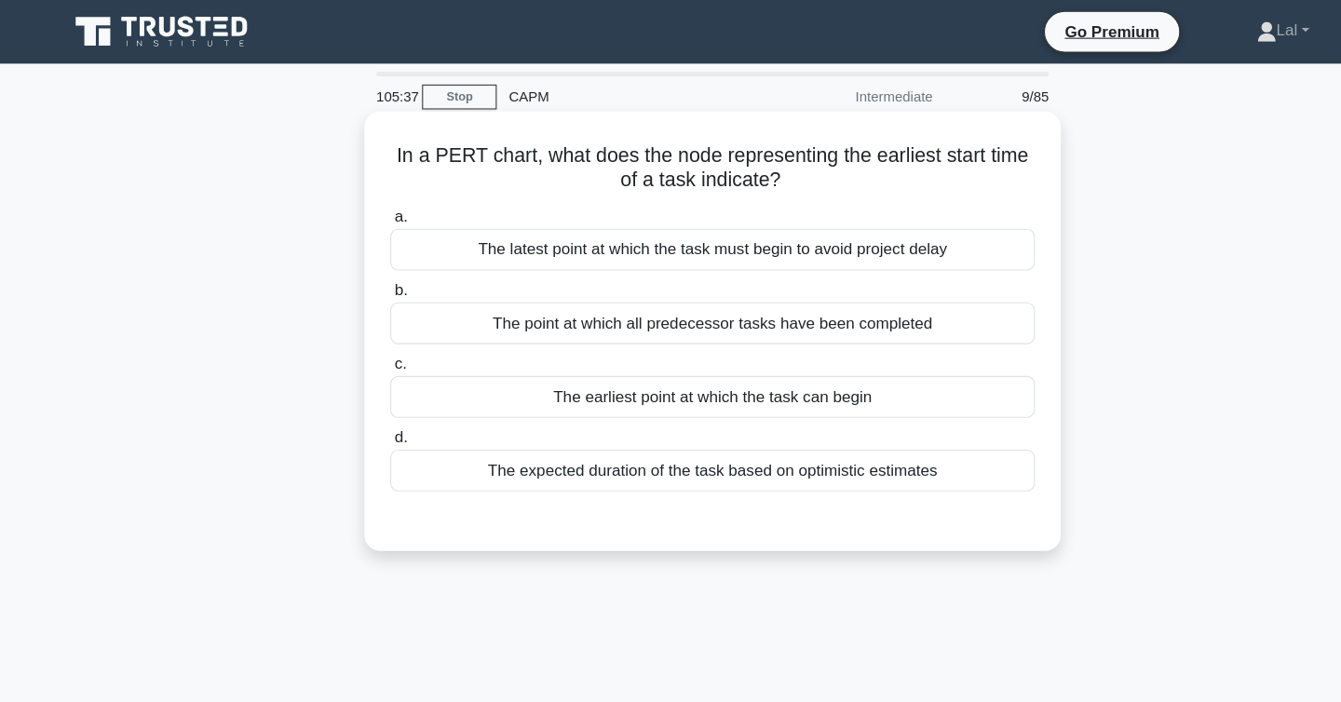
click at [691, 373] on div "The earliest point at which the task can begin" at bounding box center [671, 371] width 604 height 39
click at [369, 347] on input "c. The earliest point at which the task can begin" at bounding box center [369, 341] width 0 height 12
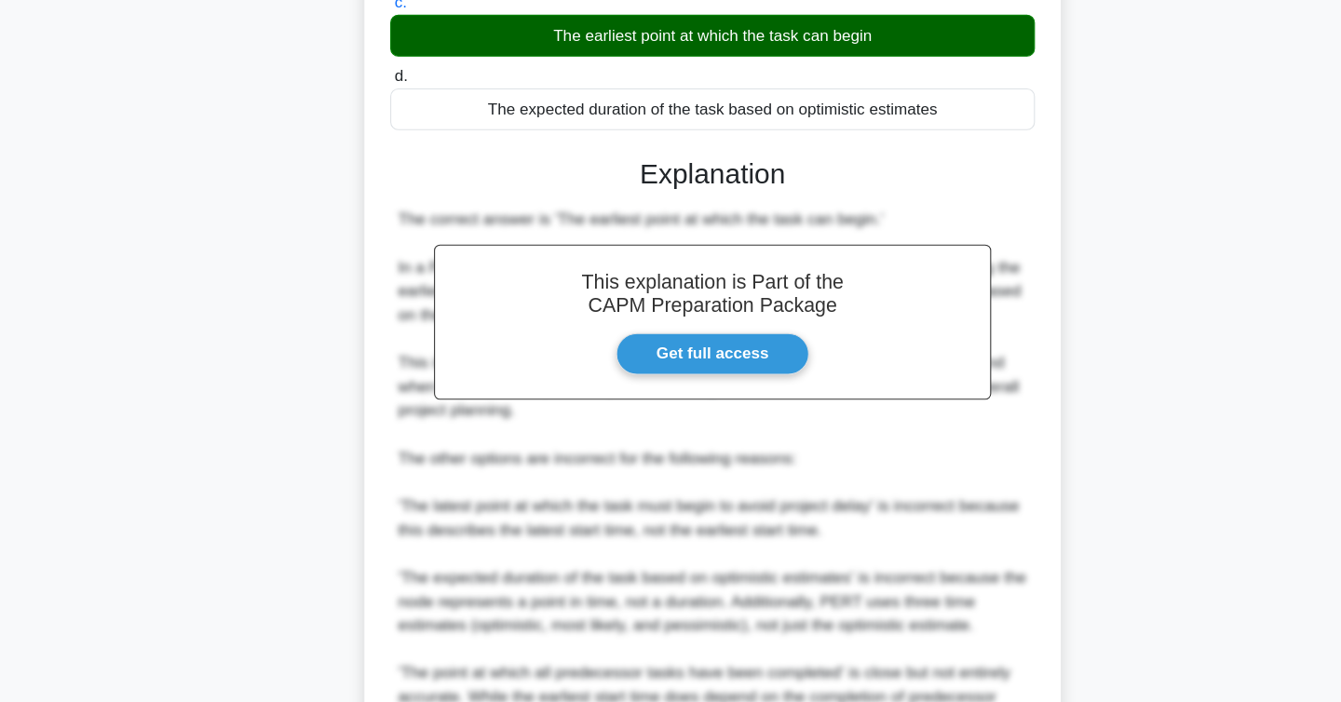
scroll to position [513, 0]
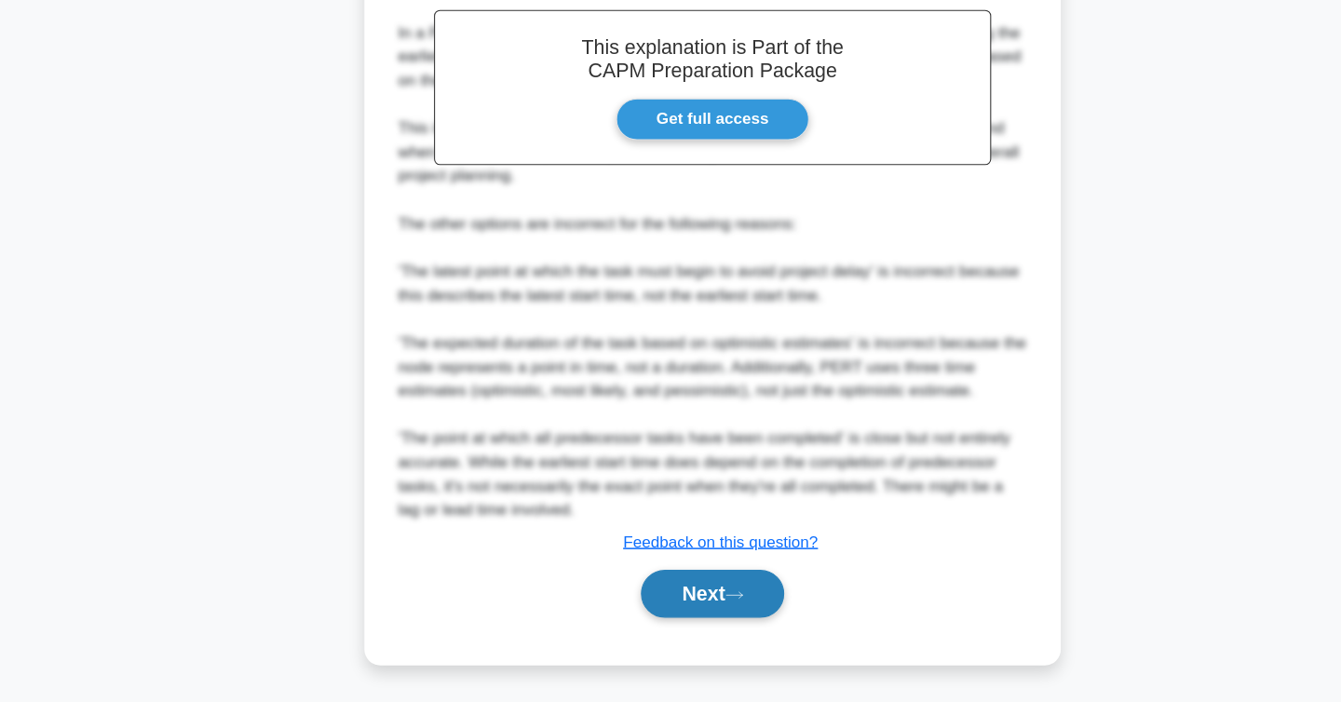
click at [681, 592] on button "Next" at bounding box center [670, 600] width 133 height 45
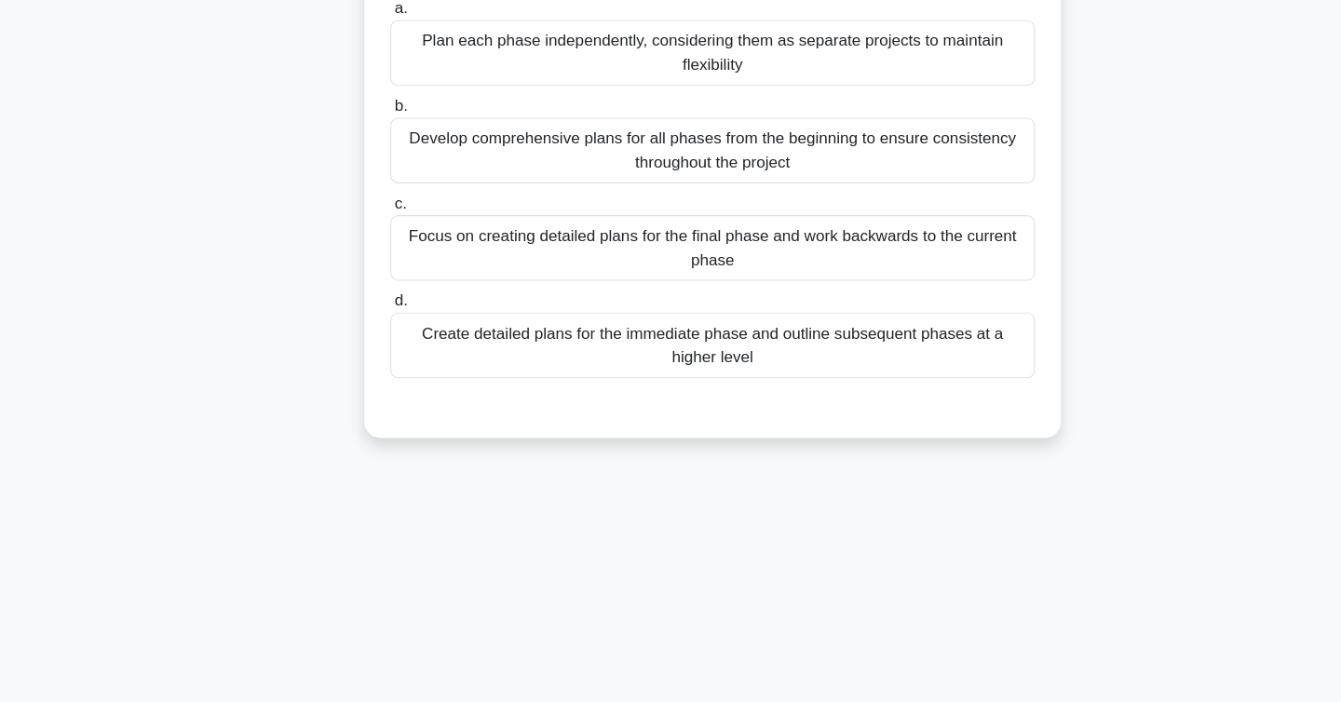
scroll to position [0, 0]
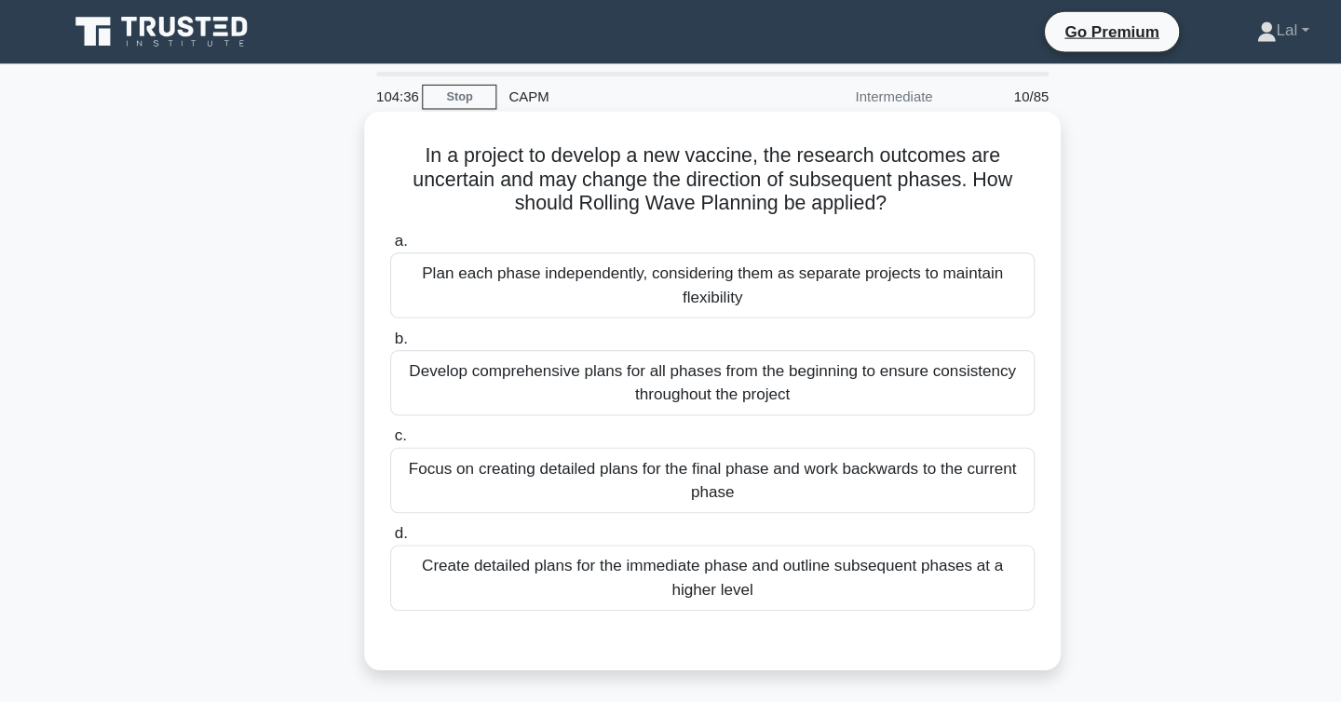
click at [871, 554] on div "Create detailed plans for the immediate phase and outline subsequent phases at …" at bounding box center [671, 540] width 604 height 61
click at [369, 506] on input "d. Create detailed plans for the immediate phase and outline subsequent phases …" at bounding box center [369, 500] width 0 height 12
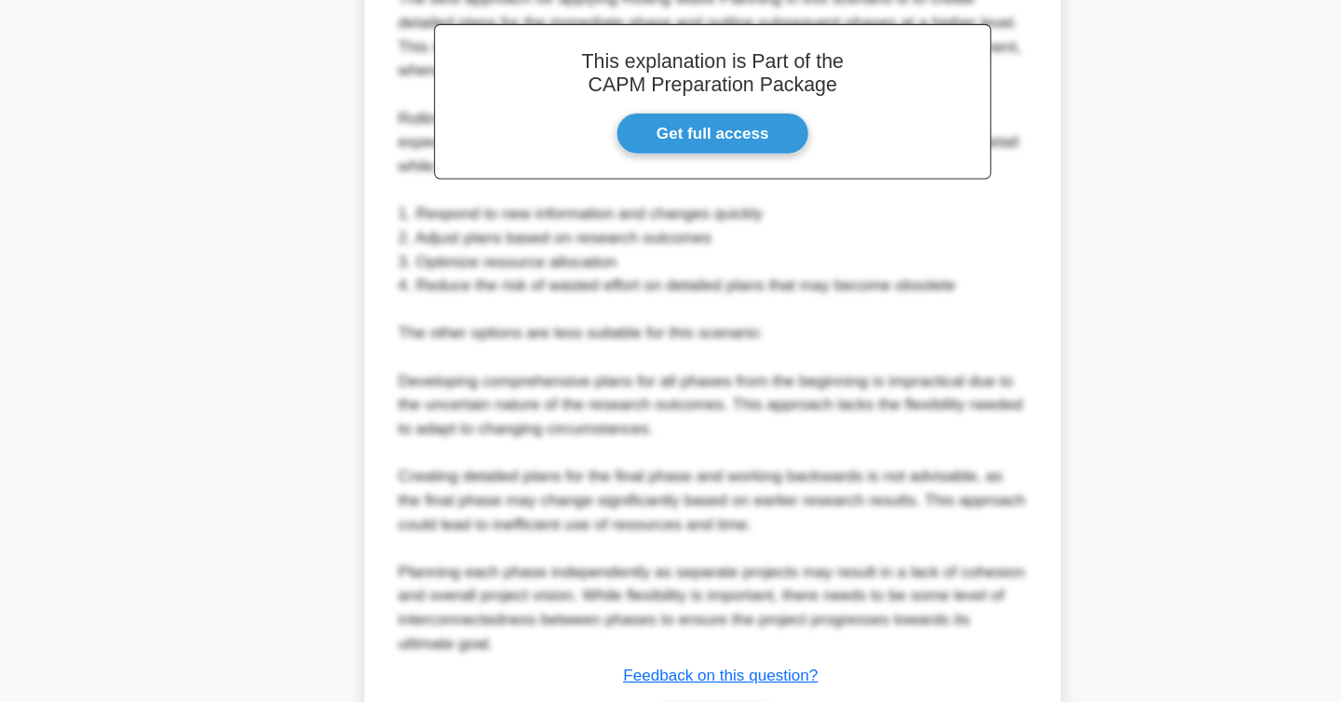
scroll to position [737, 0]
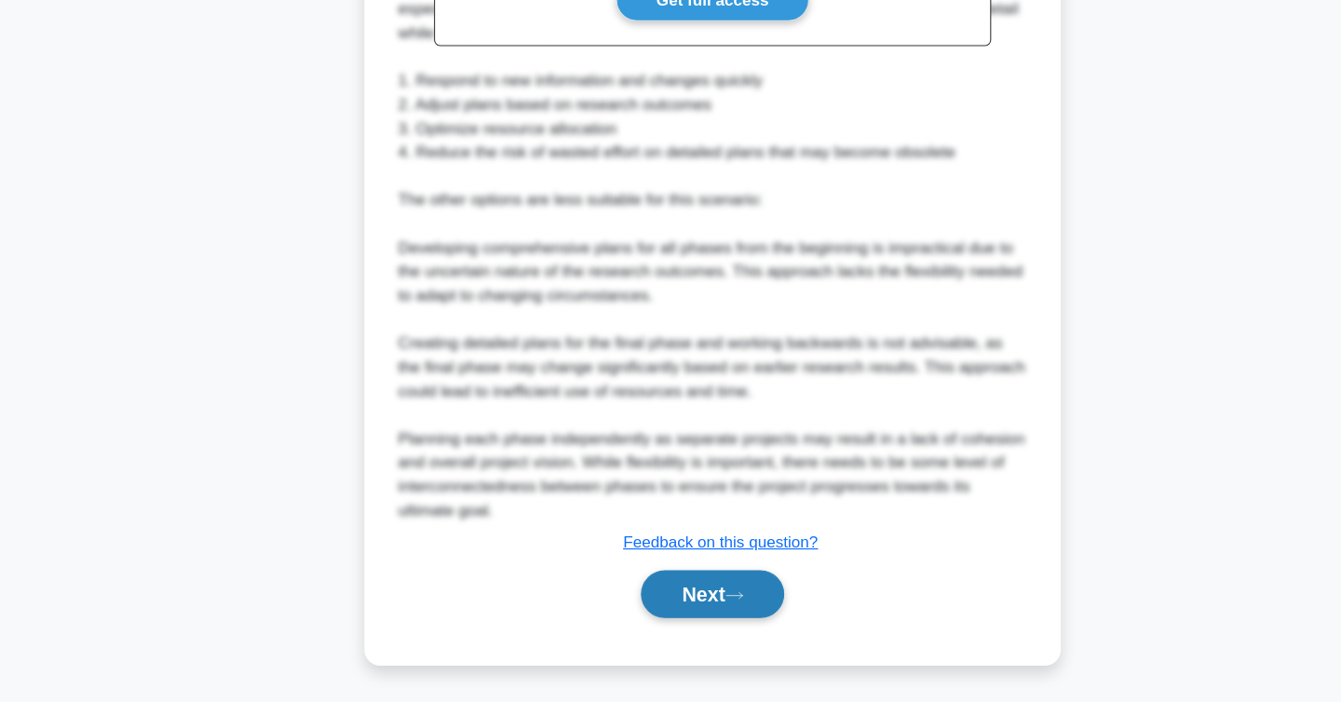
click at [696, 591] on button "Next" at bounding box center [670, 600] width 133 height 45
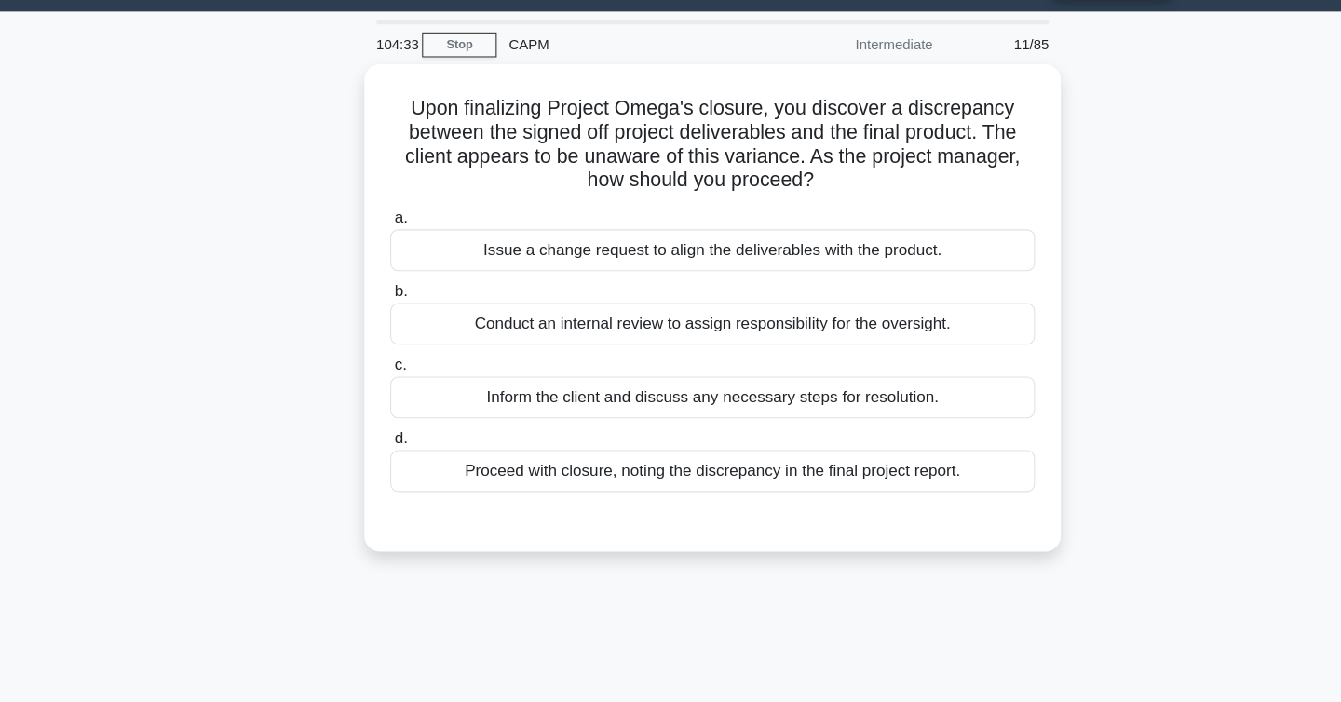
scroll to position [0, 0]
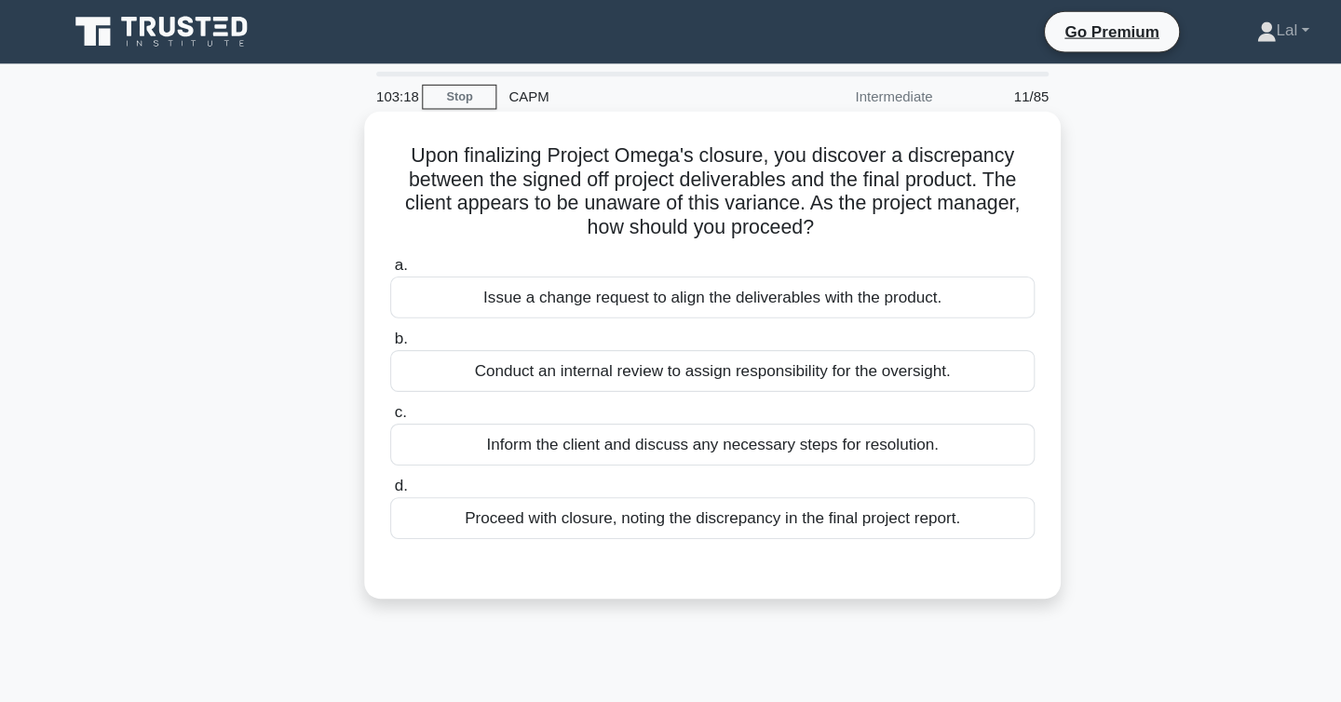
click at [699, 425] on div "Inform the client and discuss any necessary steps for resolution." at bounding box center [671, 416] width 604 height 39
click at [369, 392] on input "c. Inform the client and discuss any necessary steps for resolution." at bounding box center [369, 386] width 0 height 12
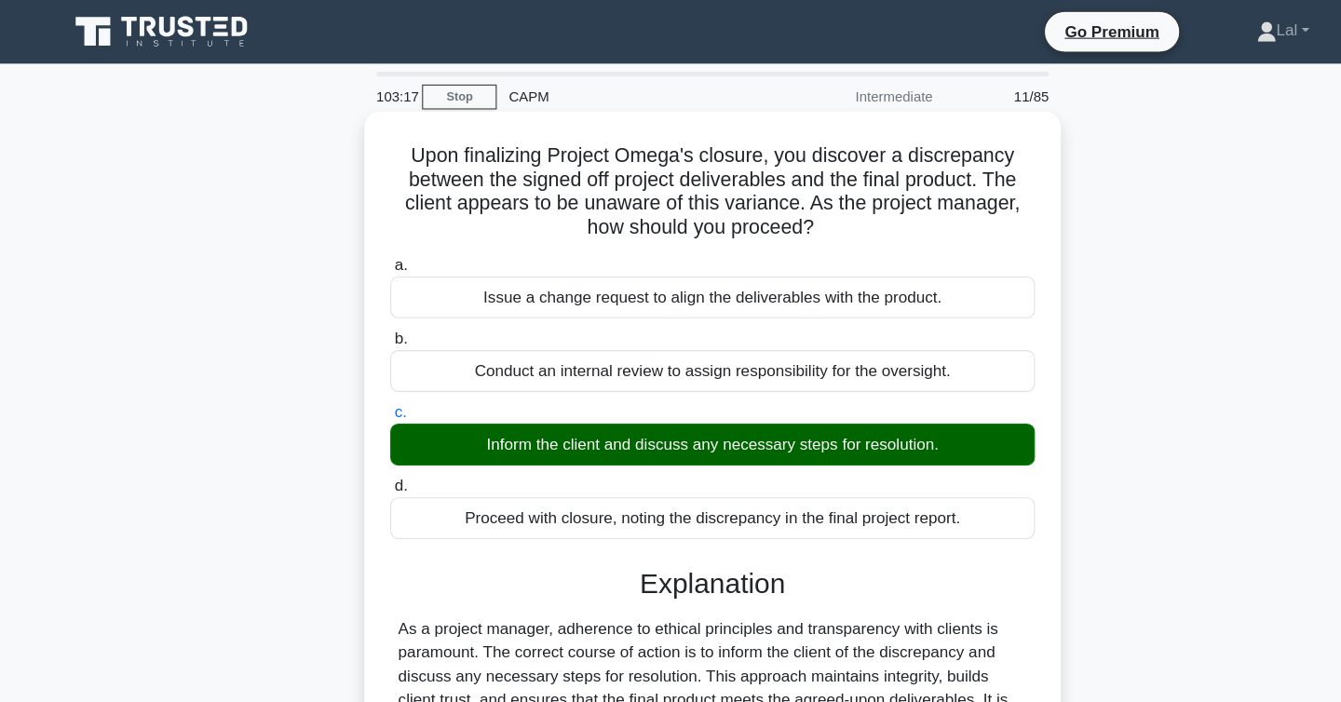
scroll to position [304, 0]
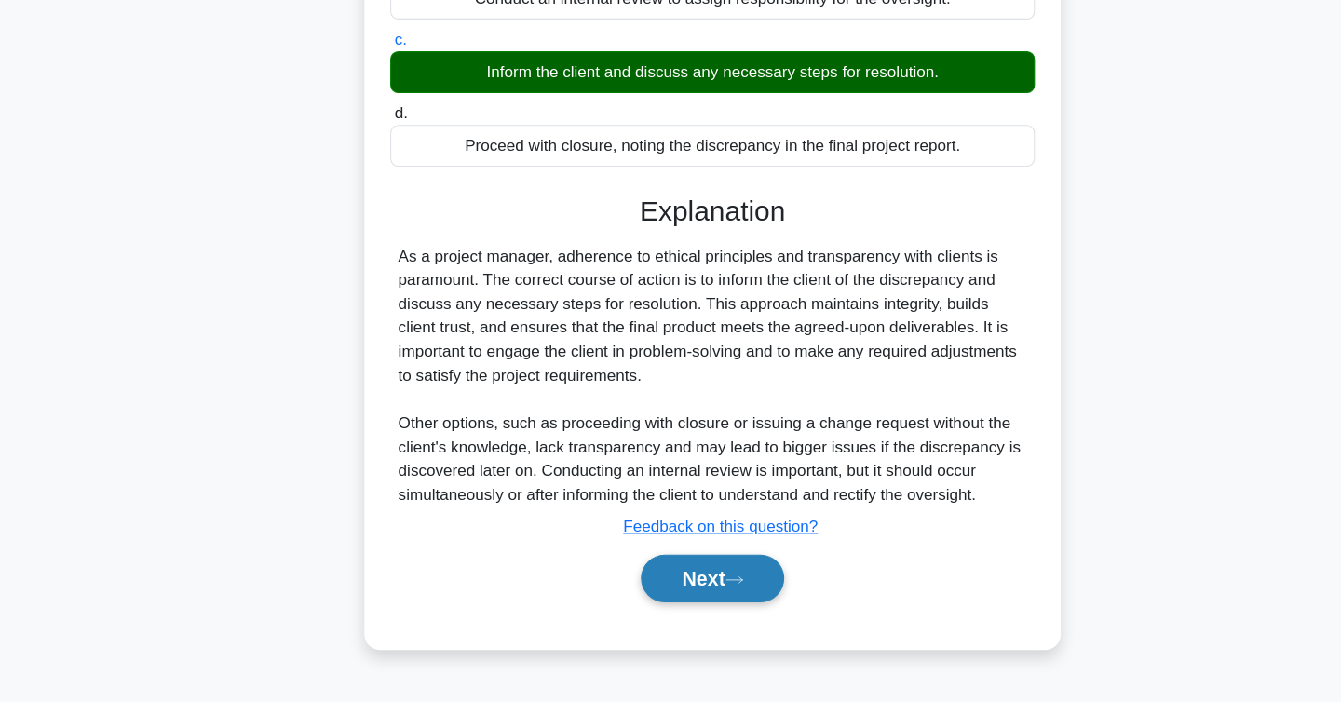
click at [666, 603] on button "Next" at bounding box center [670, 586] width 133 height 45
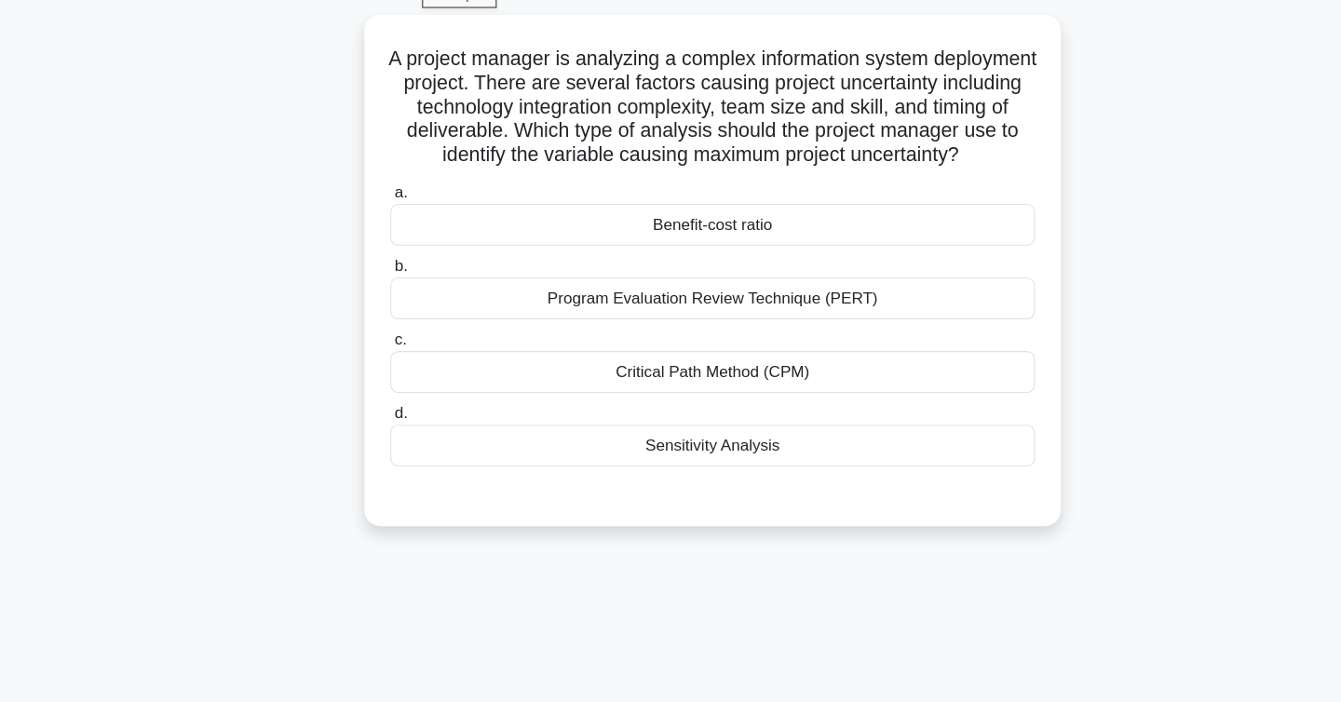
scroll to position [0, 0]
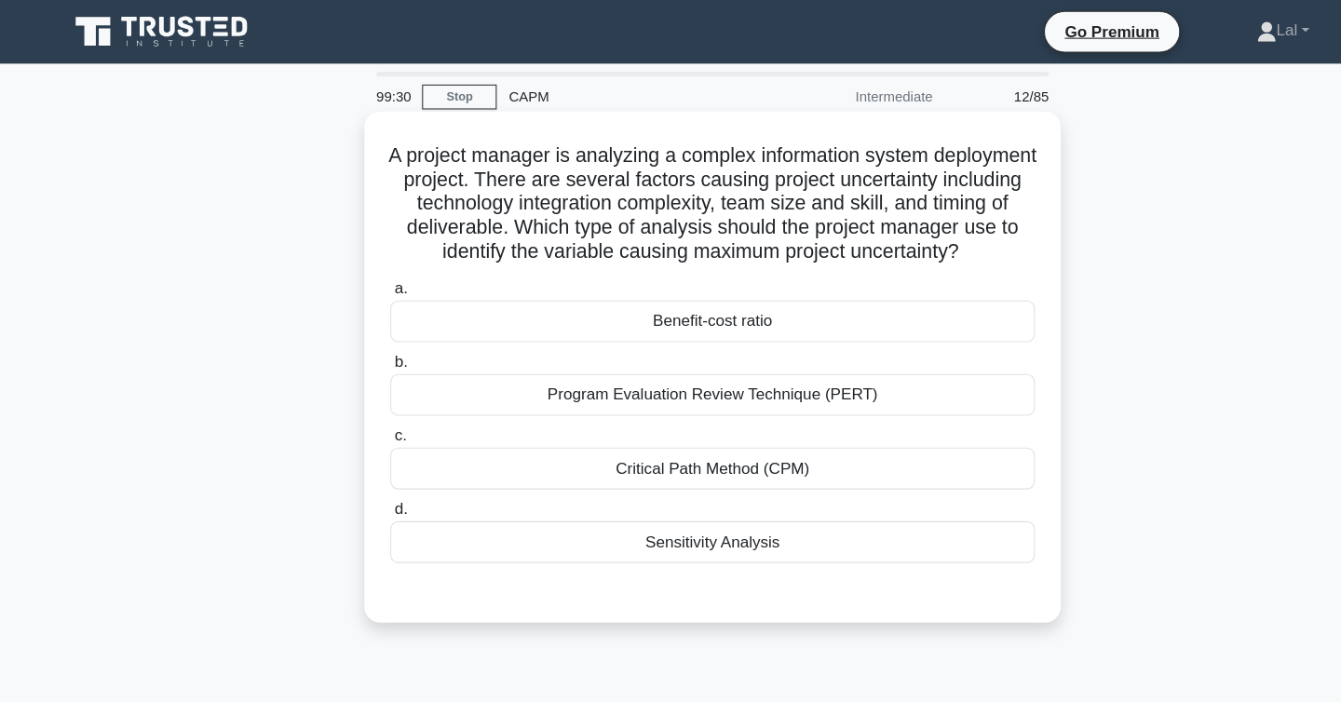
click at [747, 517] on div "Sensitivity Analysis" at bounding box center [671, 507] width 604 height 39
click at [369, 483] on input "d. Sensitivity Analysis" at bounding box center [369, 477] width 0 height 12
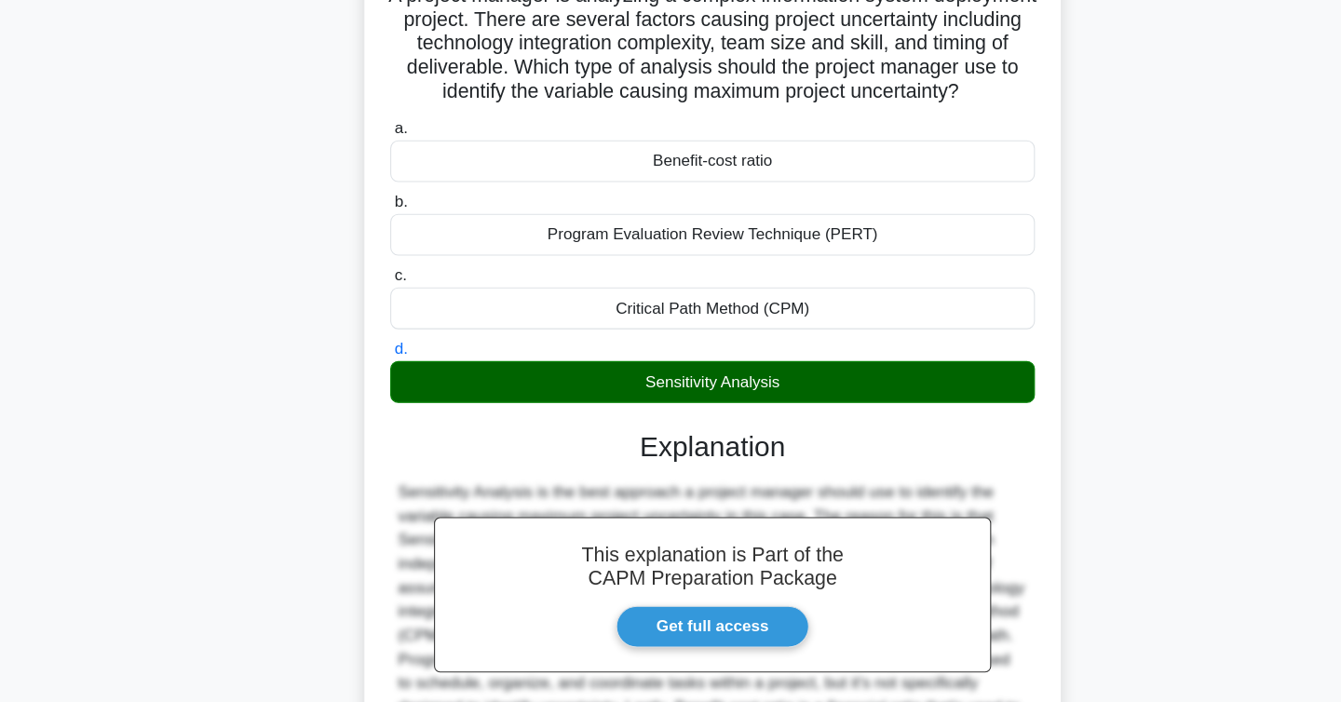
scroll to position [334, 0]
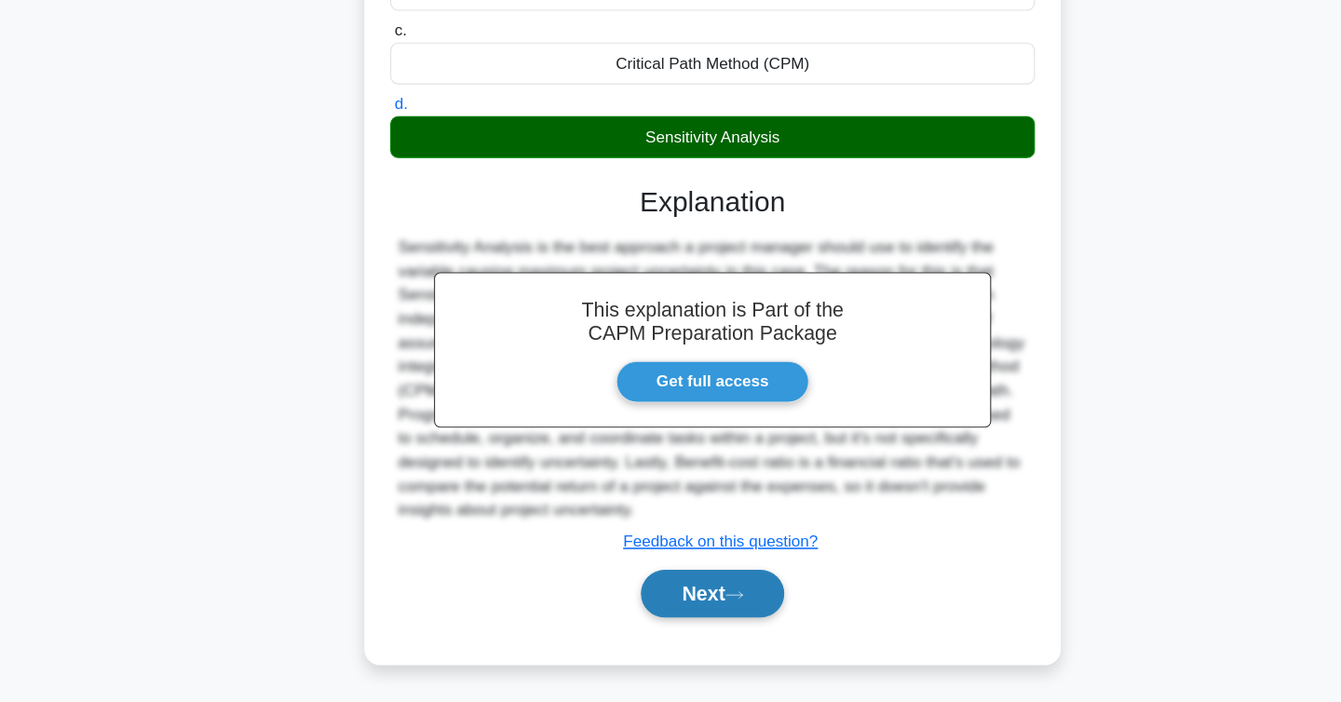
click at [652, 616] on button "Next" at bounding box center [670, 600] width 133 height 45
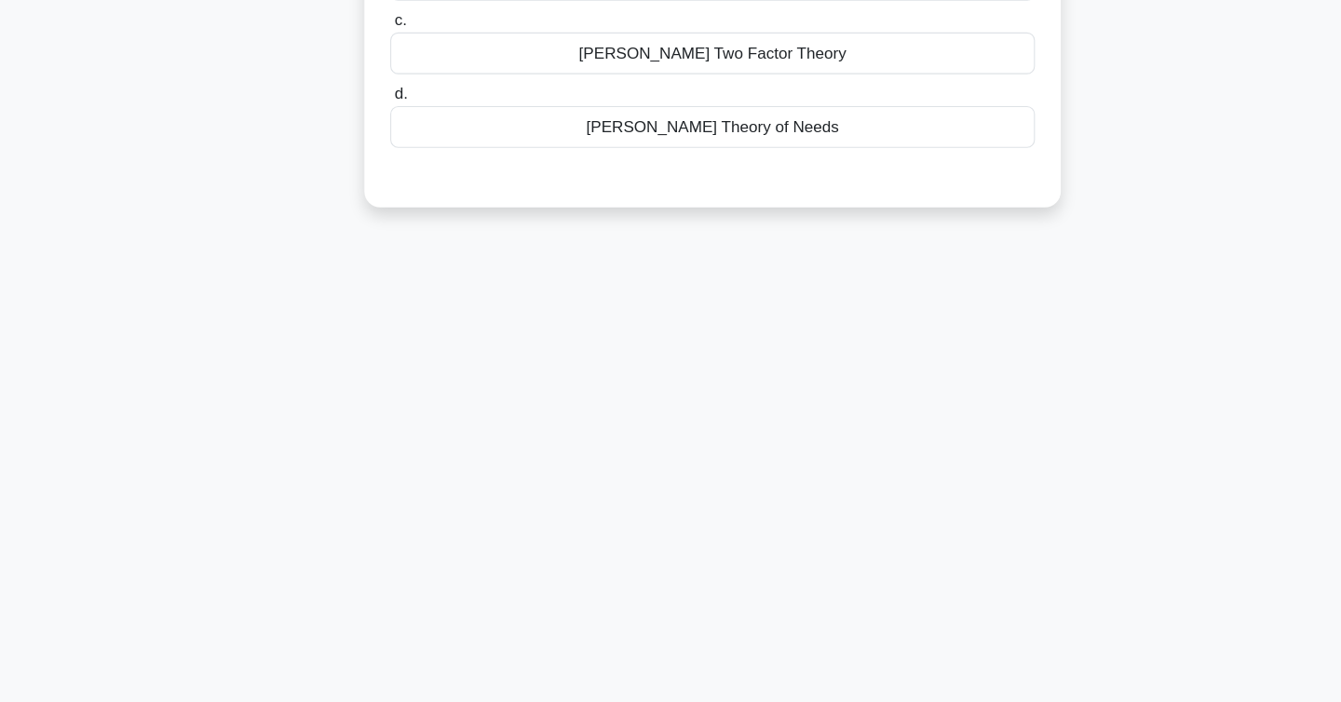
scroll to position [0, 0]
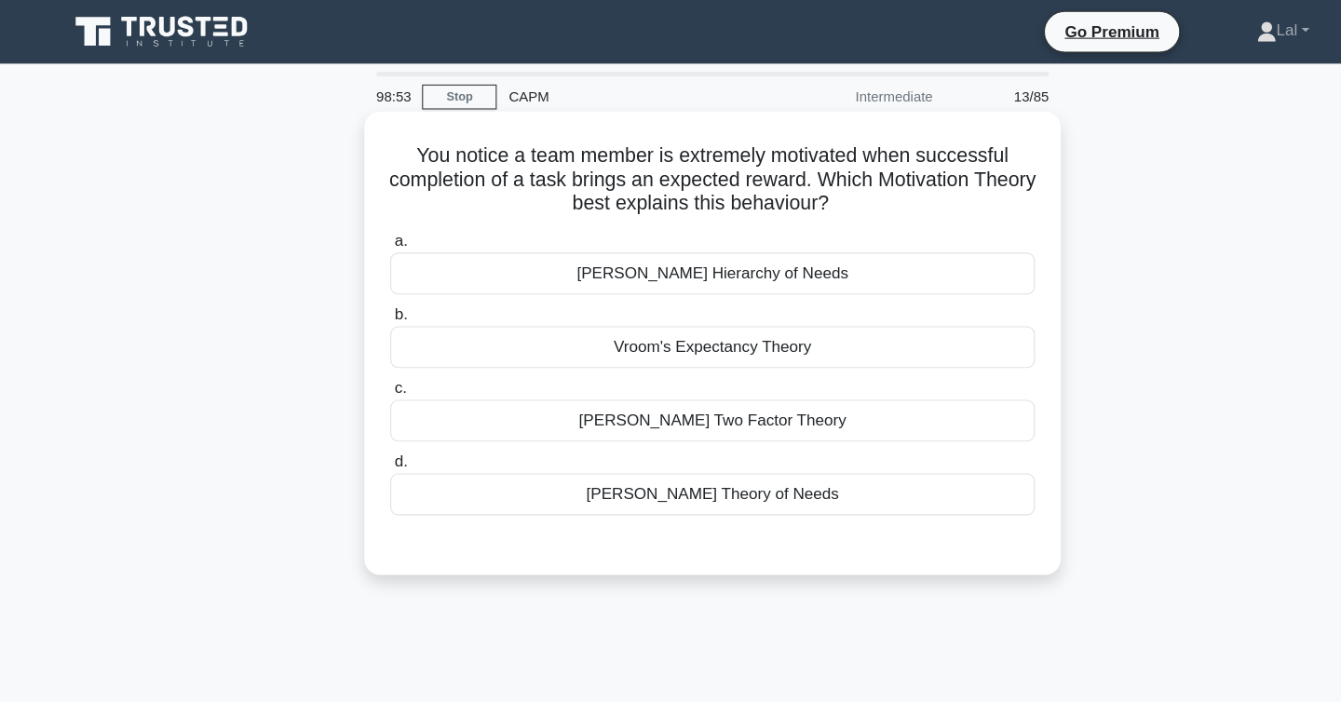
click at [704, 256] on div "Maslow's Hierarchy of Needs" at bounding box center [671, 256] width 604 height 39
click at [369, 232] on input "a. Maslow's Hierarchy of Needs" at bounding box center [369, 226] width 0 height 12
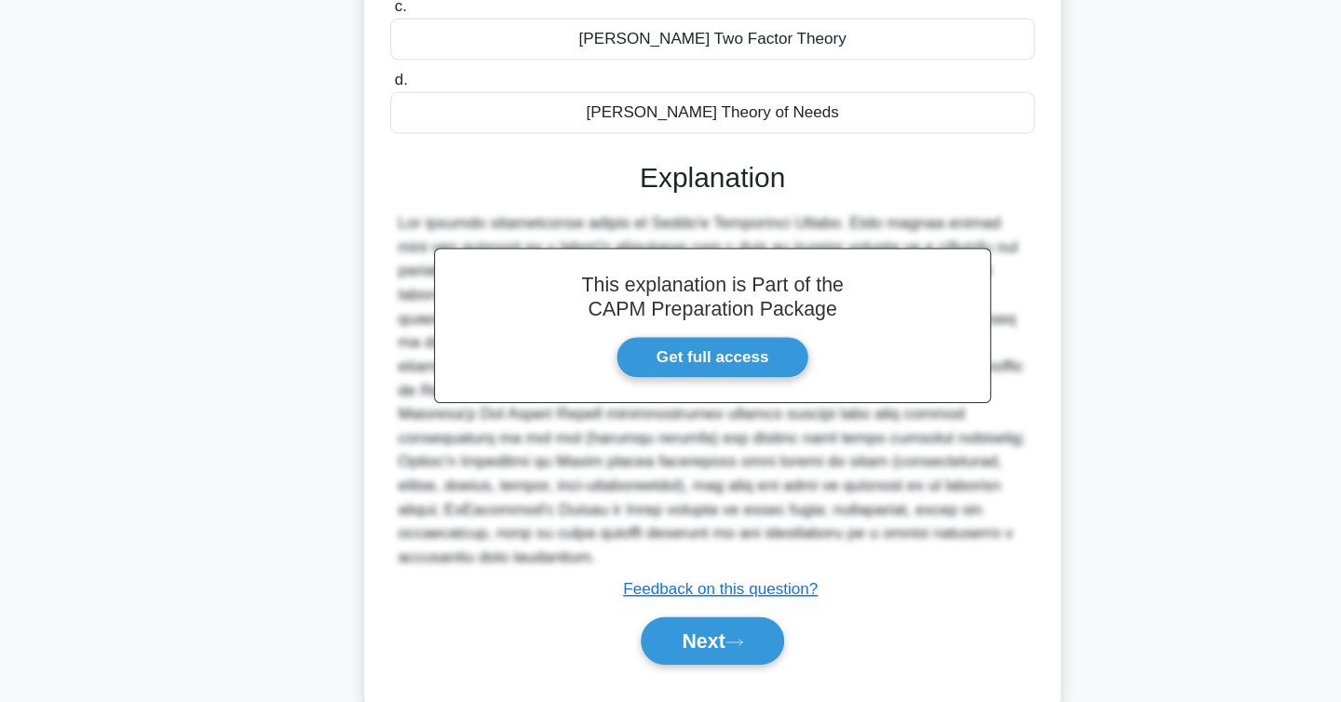
scroll to position [336, 0]
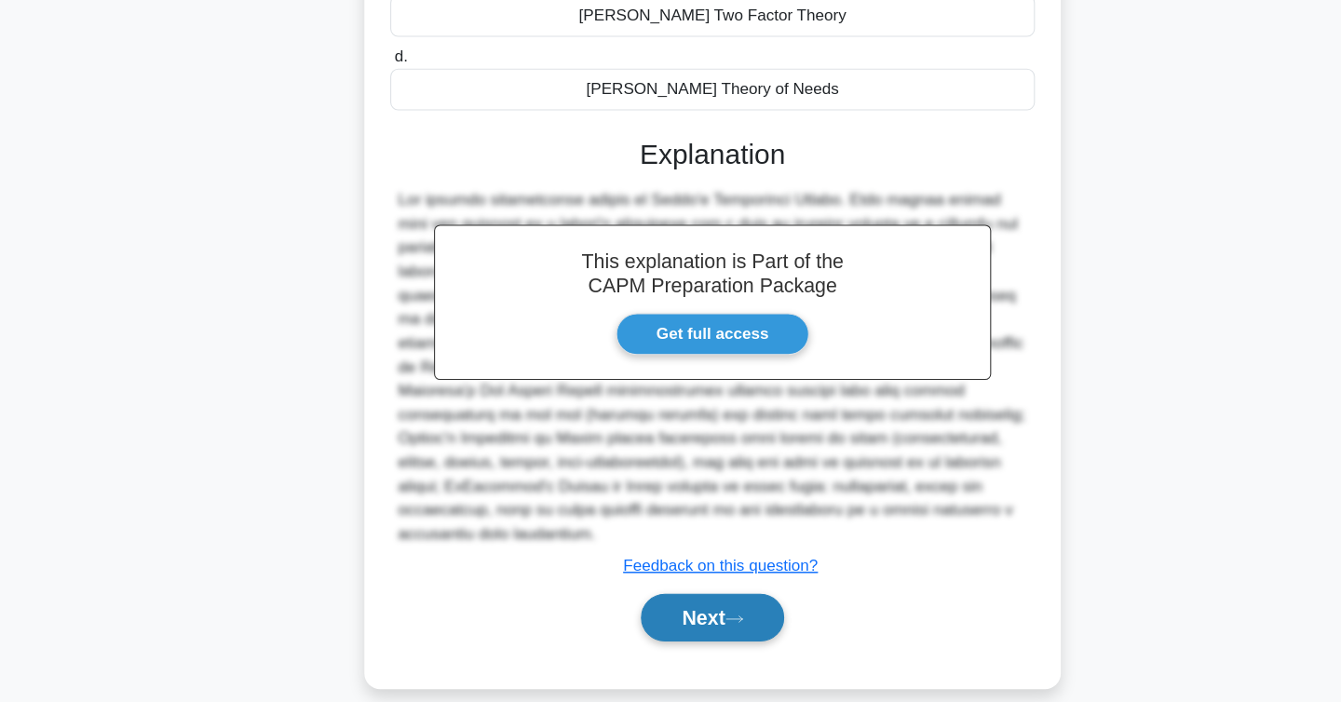
click at [699, 619] on icon at bounding box center [691, 624] width 17 height 10
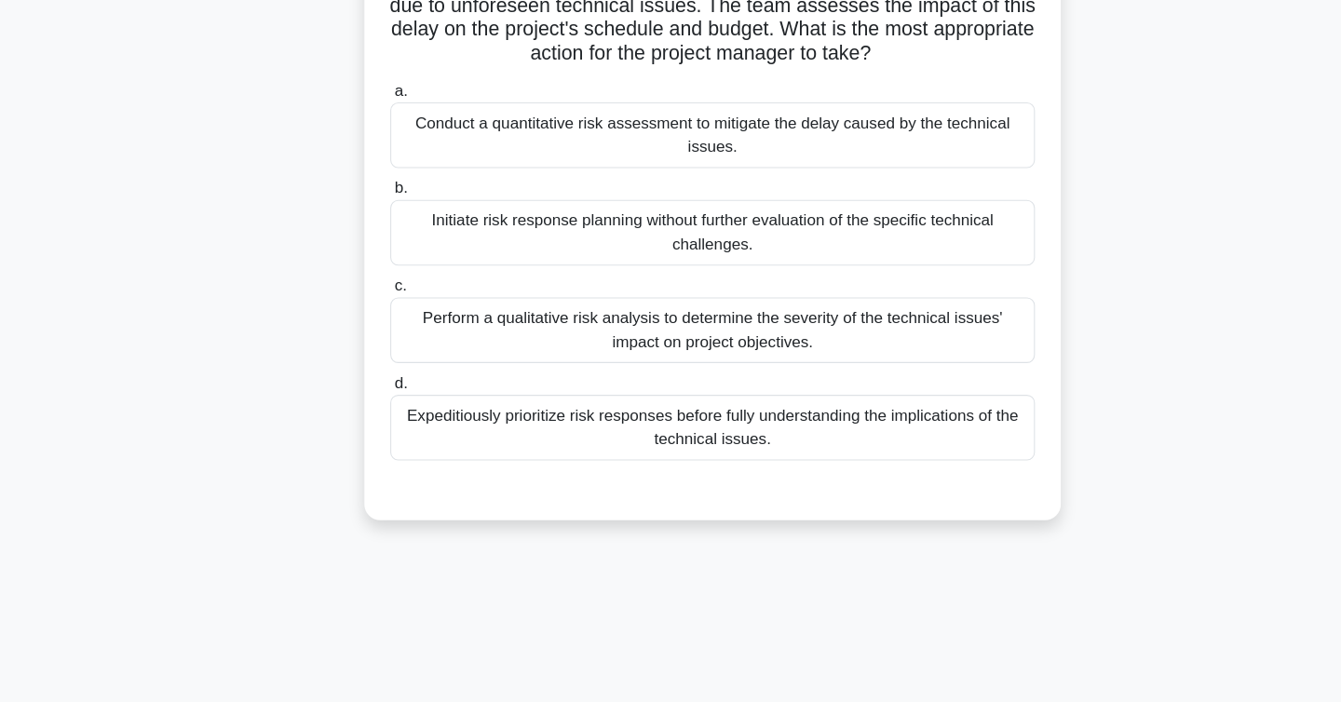
scroll to position [0, 0]
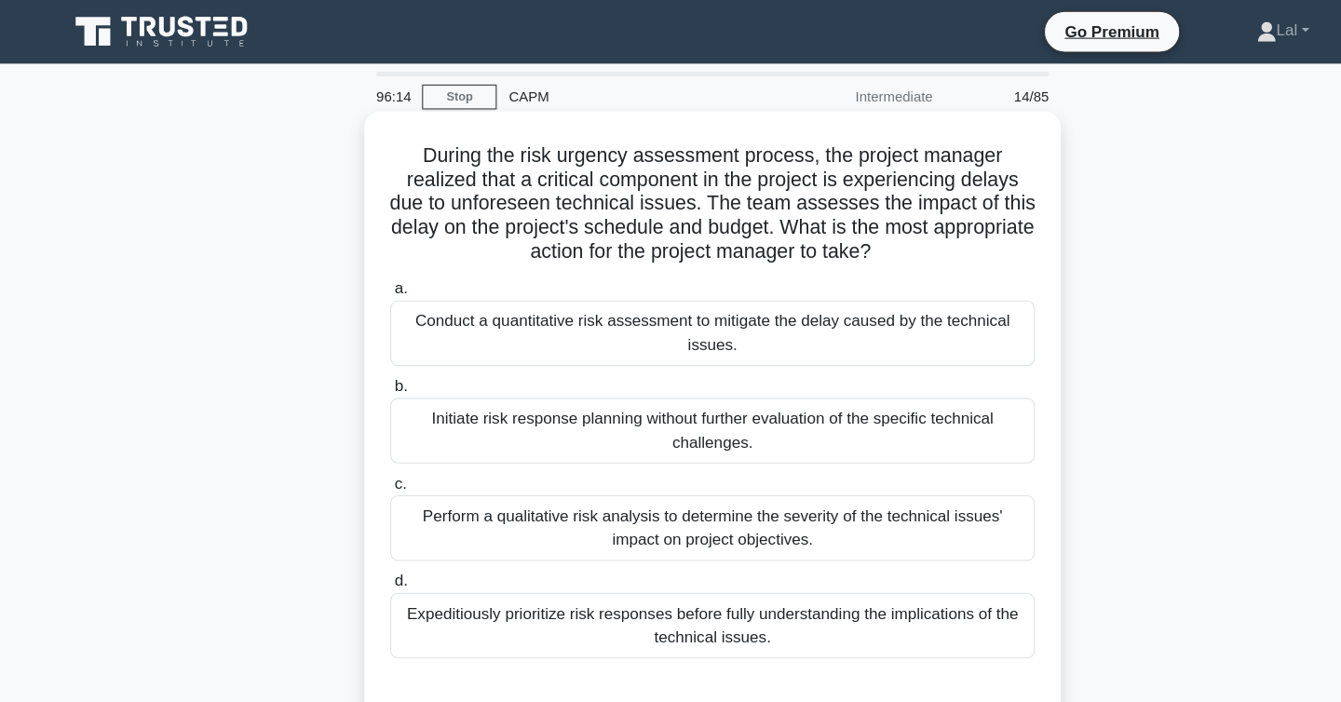
click at [768, 320] on div "Conduct a quantitative risk assessment to mitigate the delay caused by the tech…" at bounding box center [671, 311] width 604 height 61
click at [369, 277] on input "a. Conduct a quantitative risk assessment to mitigate the delay caused by the t…" at bounding box center [369, 271] width 0 height 12
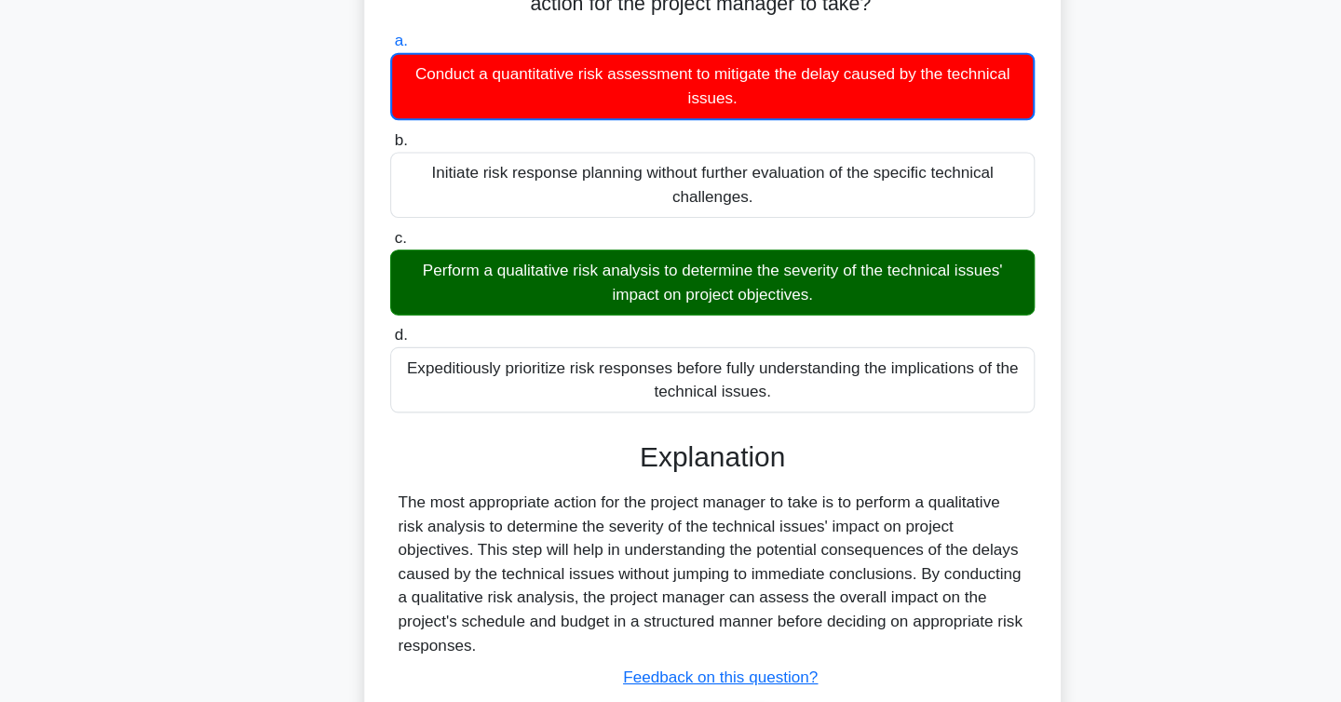
scroll to position [314, 0]
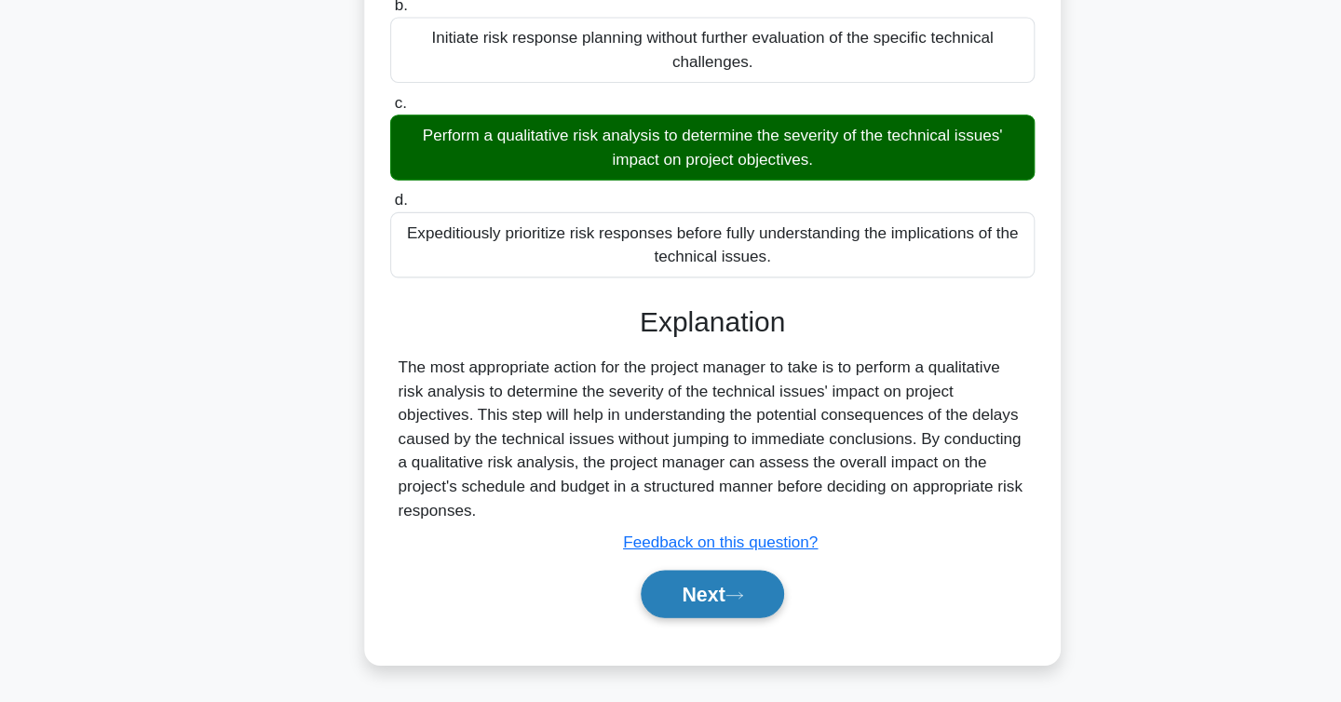
click at [672, 610] on button "Next" at bounding box center [670, 600] width 133 height 45
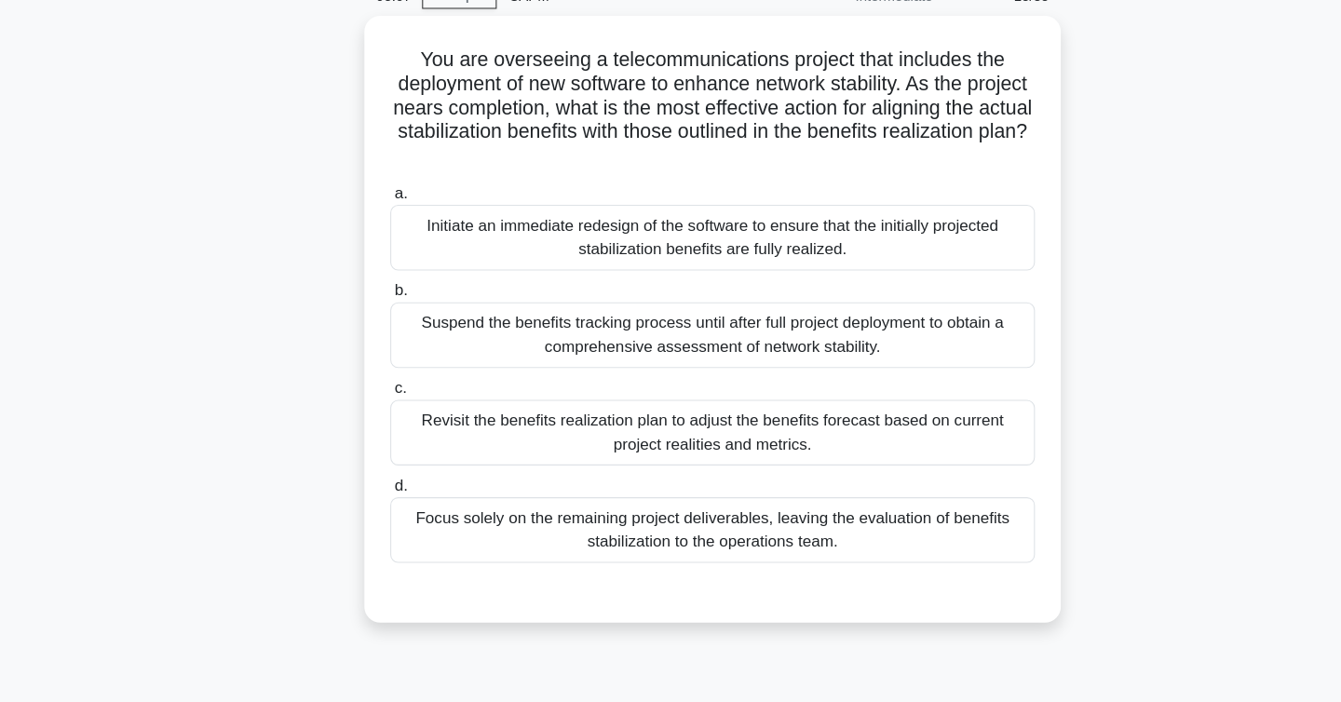
scroll to position [56, 0]
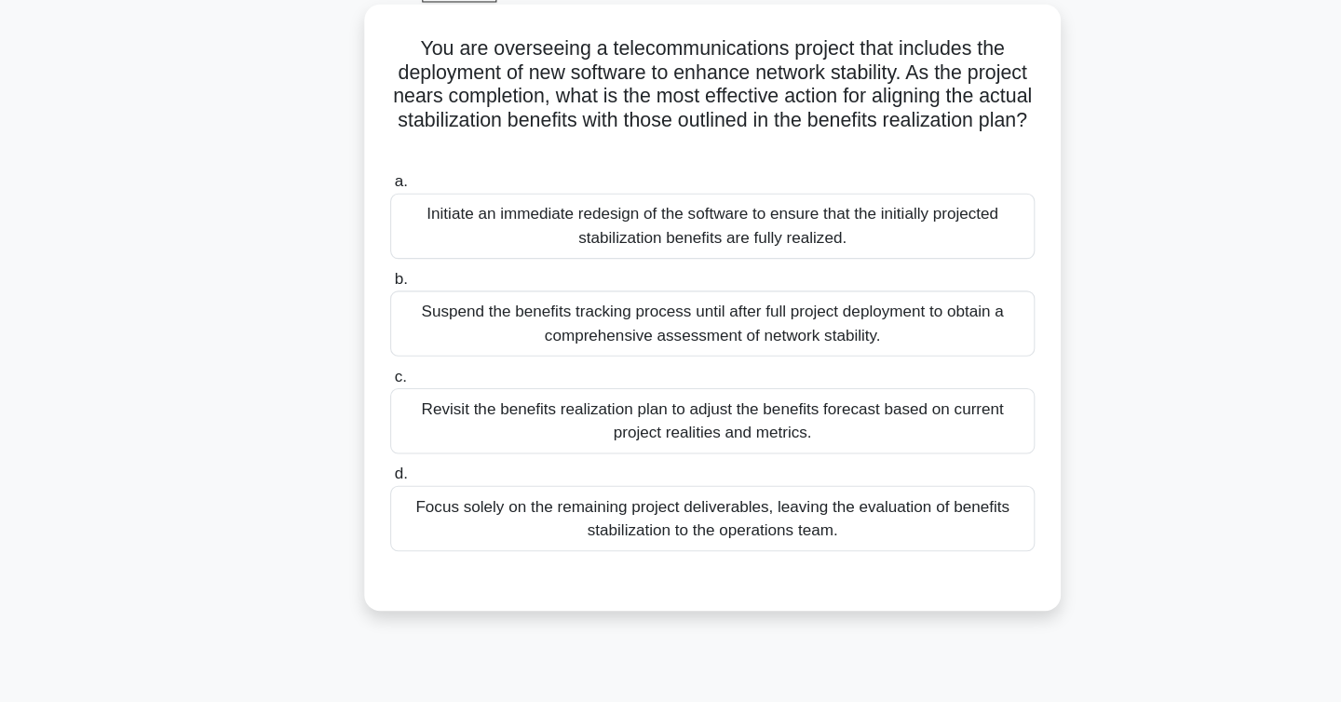
click at [849, 450] on div "Revisit the benefits realization plan to adjust the benefits forecast based on …" at bounding box center [671, 438] width 604 height 61
click at [369, 403] on input "c. Revisit the benefits realization plan to adjust the benefits forecast based …" at bounding box center [369, 397] width 0 height 12
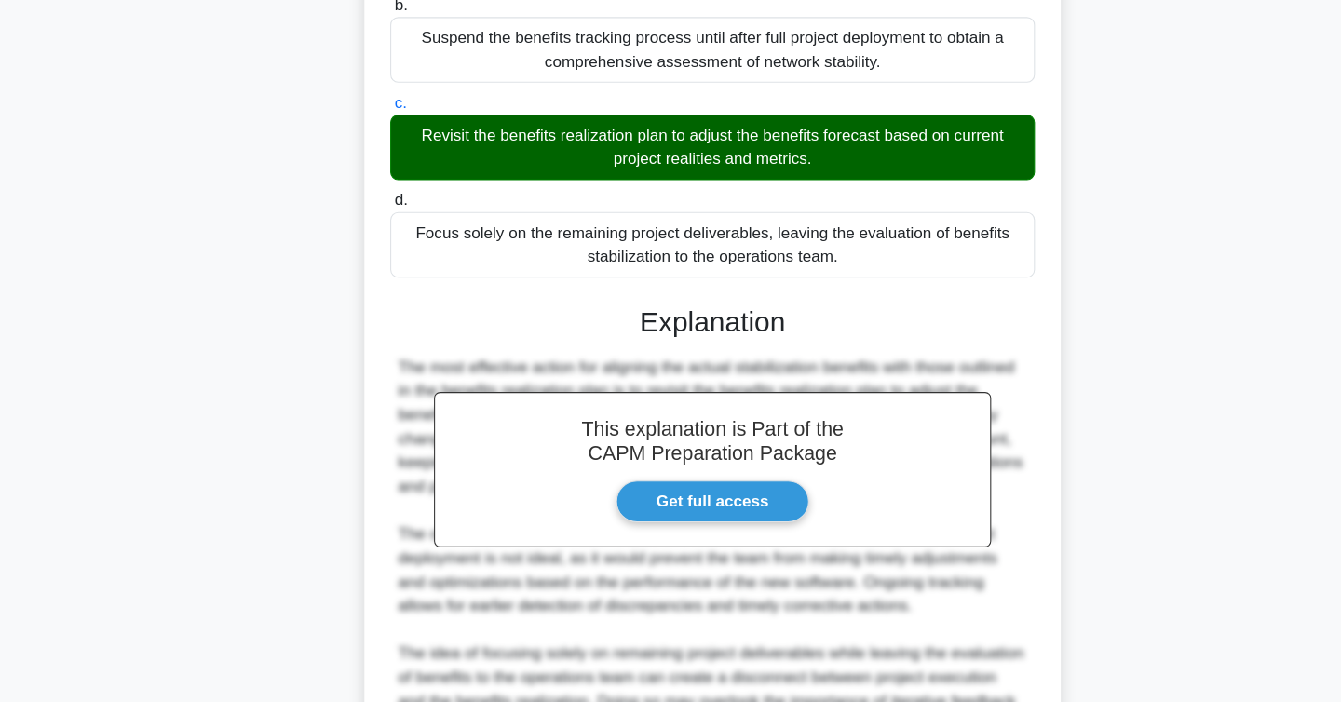
scroll to position [625, 0]
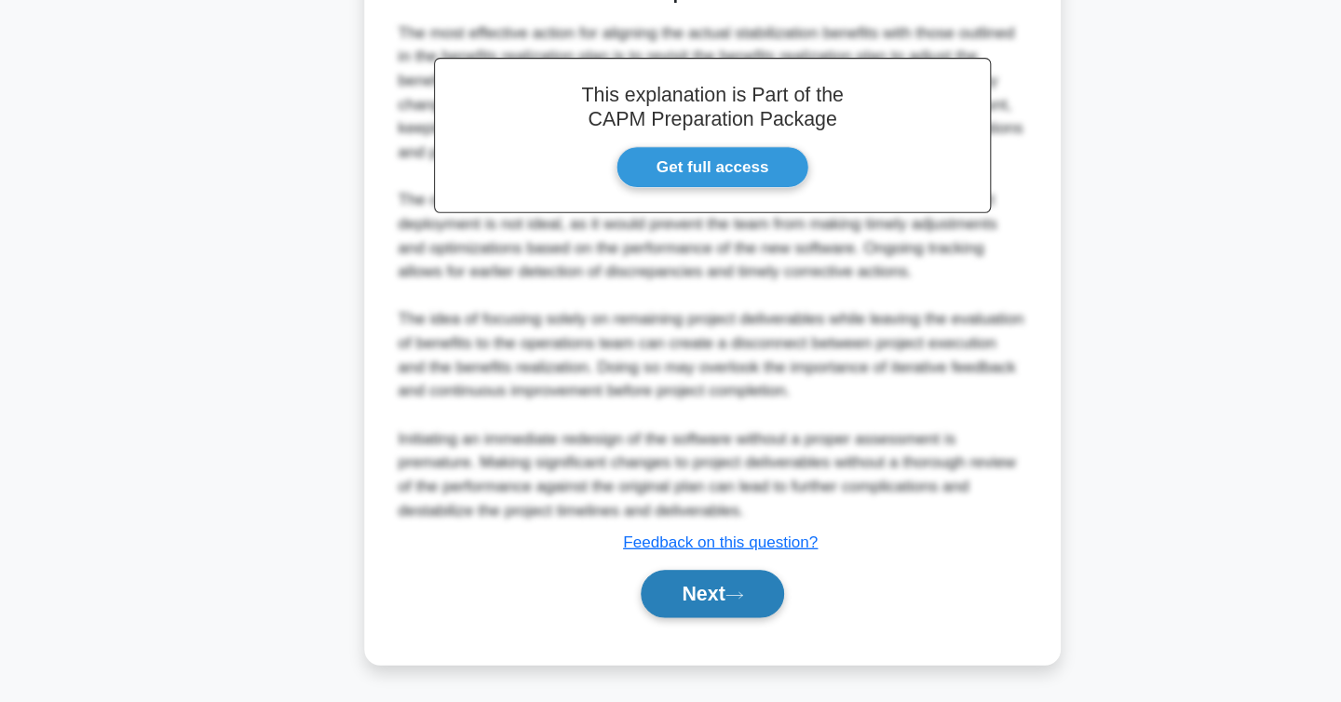
click at [700, 591] on button "Next" at bounding box center [670, 600] width 133 height 45
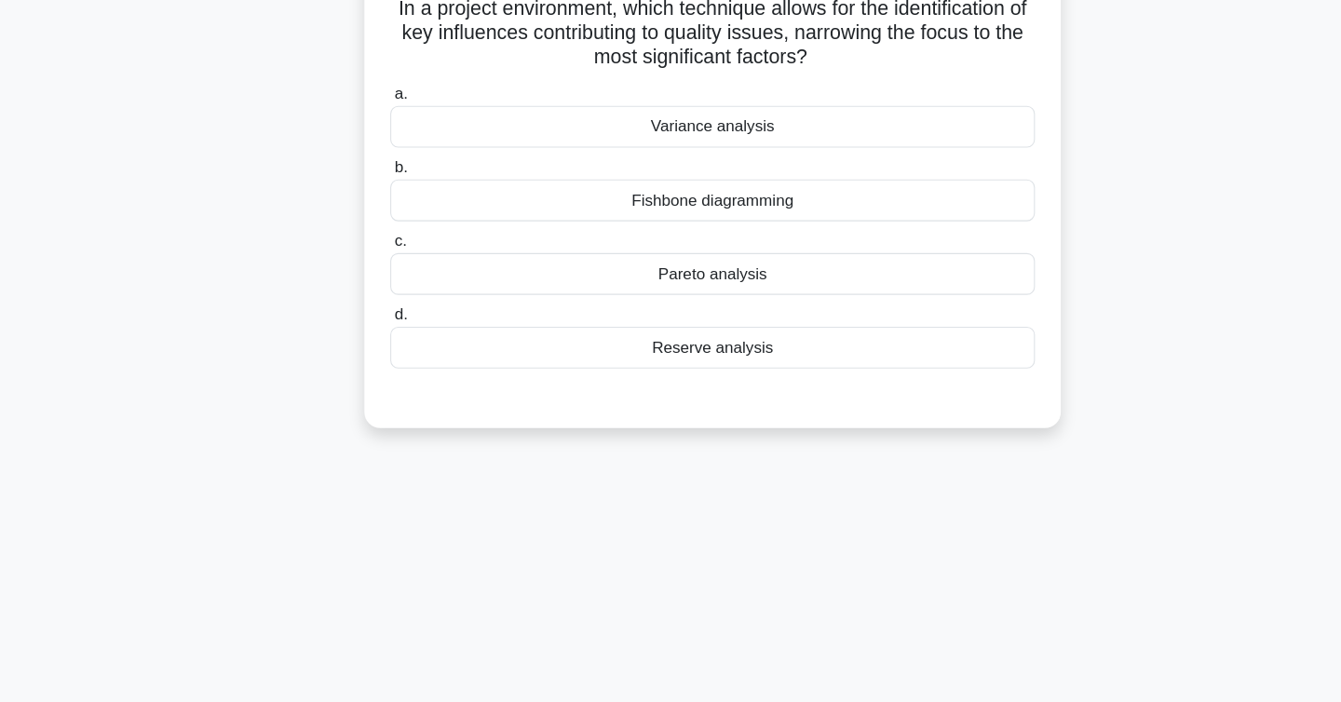
scroll to position [0, 0]
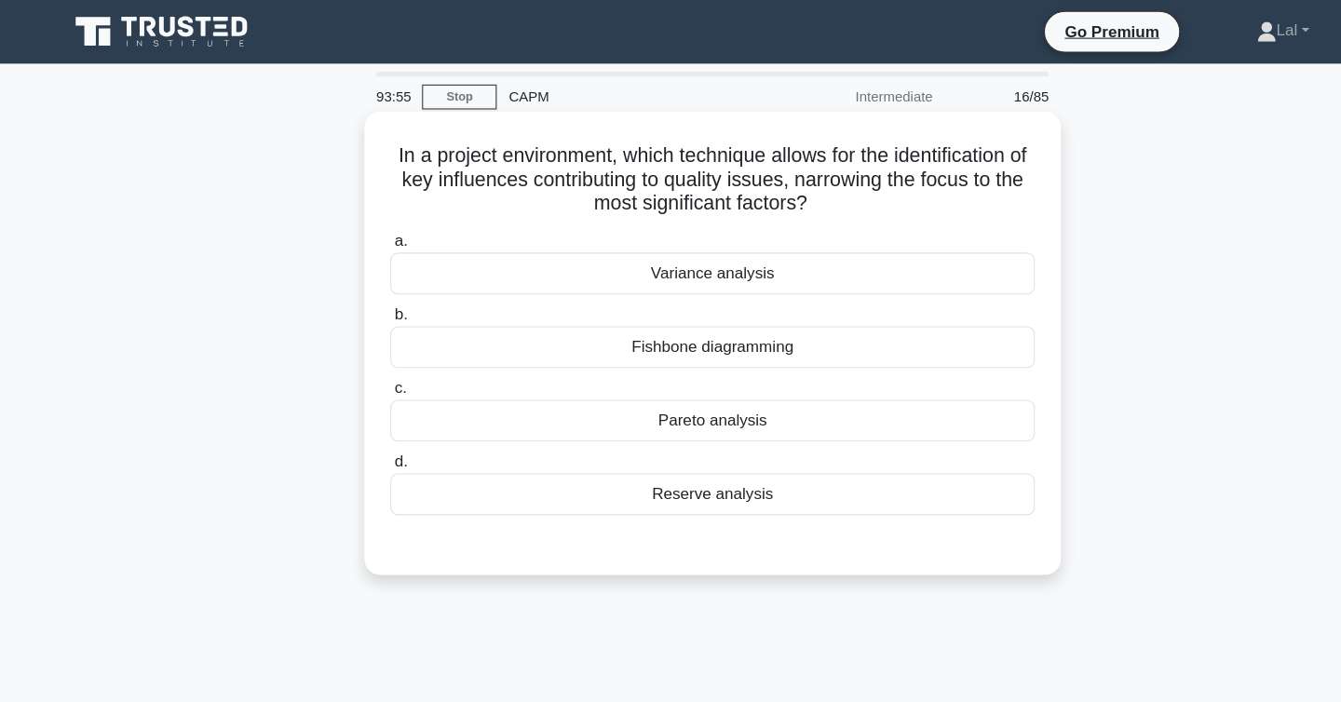
click at [710, 331] on div "Fishbone diagramming" at bounding box center [671, 325] width 604 height 39
click at [369, 301] on input "b. Fishbone diagramming" at bounding box center [369, 295] width 0 height 12
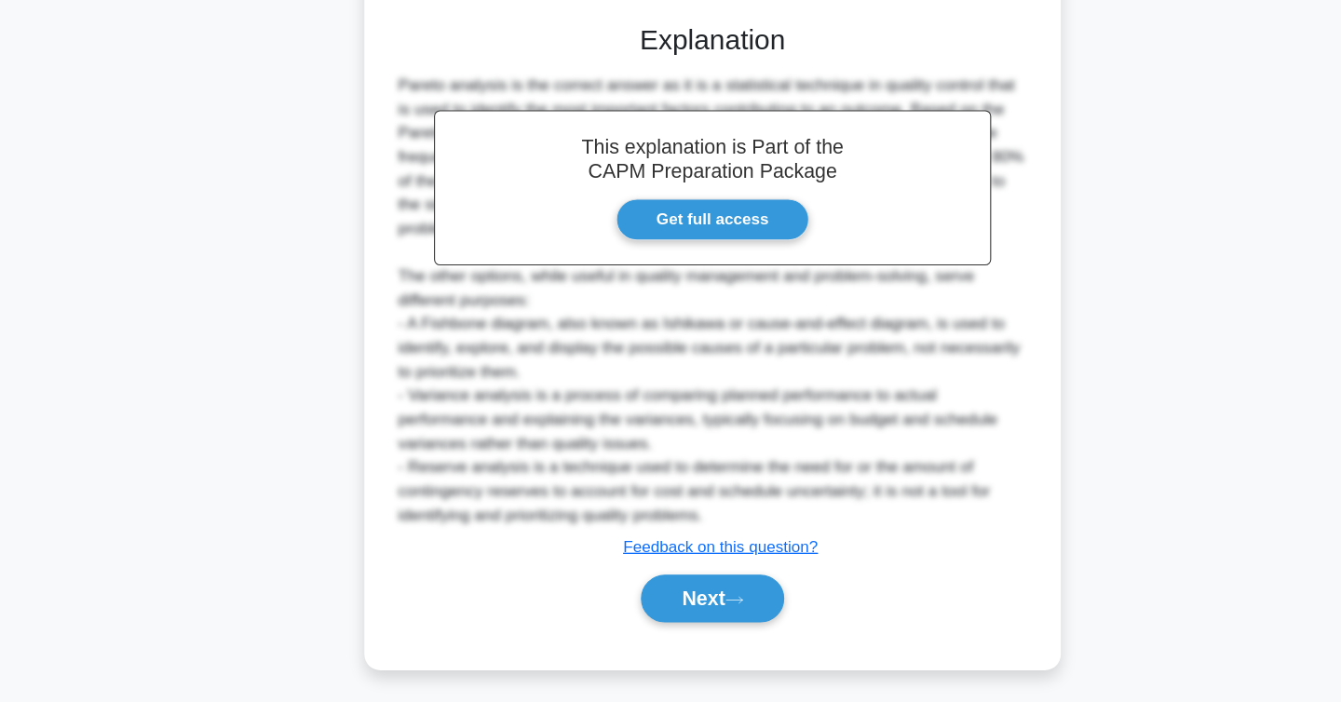
scroll to position [448, 0]
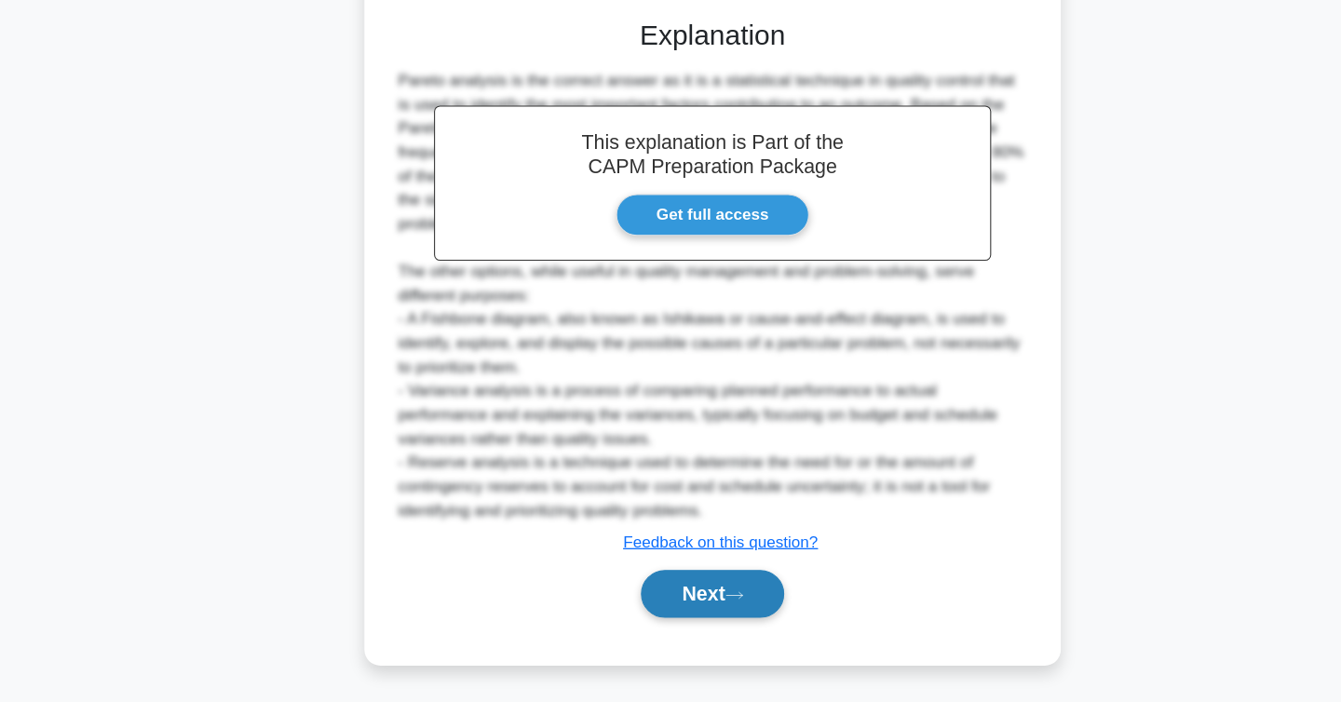
click at [657, 594] on button "Next" at bounding box center [670, 600] width 133 height 45
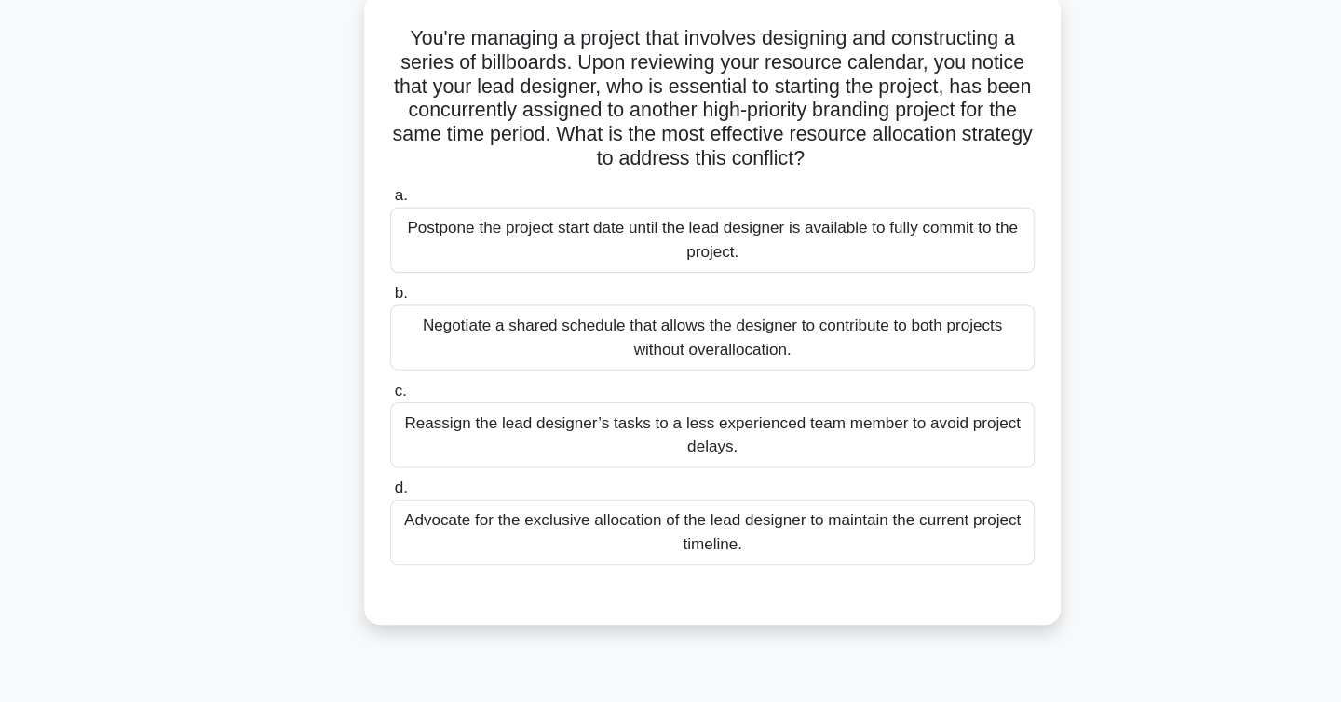
scroll to position [107, 0]
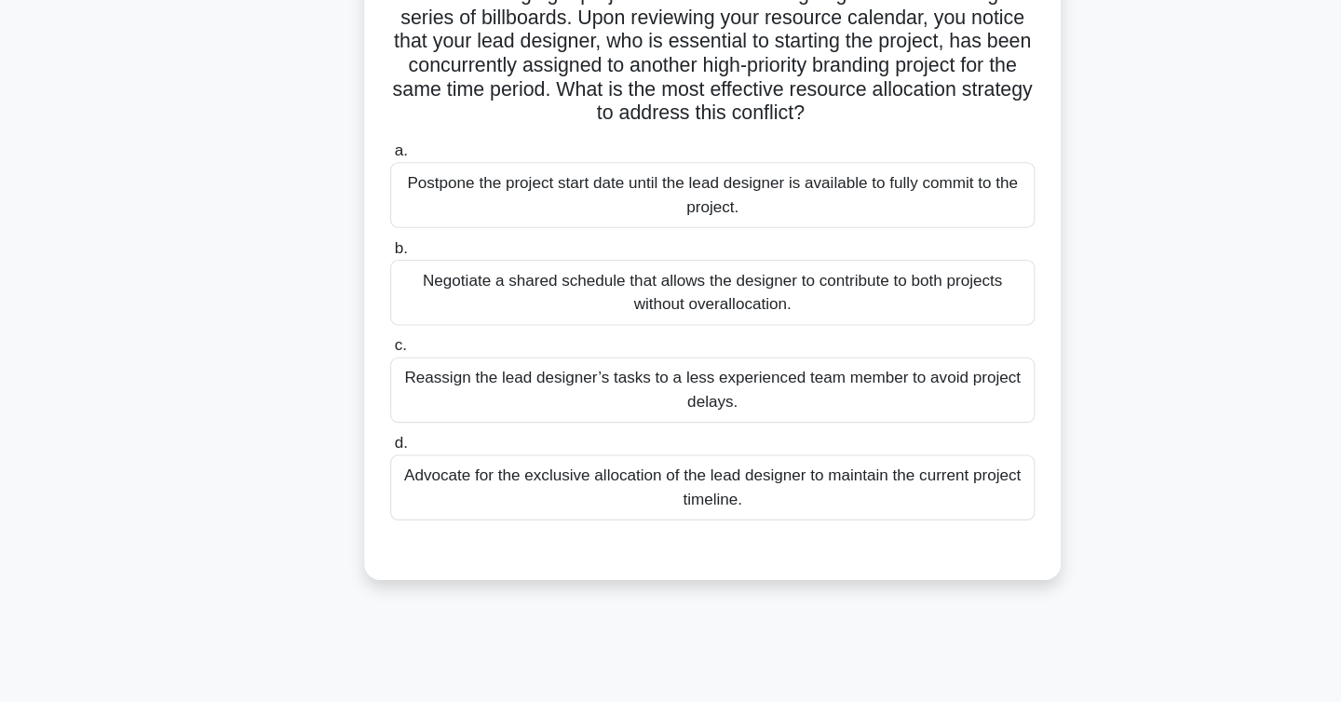
click at [919, 503] on div "Advocate for the exclusive allocation of the lead designer to maintain the curr…" at bounding box center [671, 500] width 604 height 61
click at [369, 466] on input "d. Advocate for the exclusive allocation of the lead designer to maintain the c…" at bounding box center [369, 460] width 0 height 12
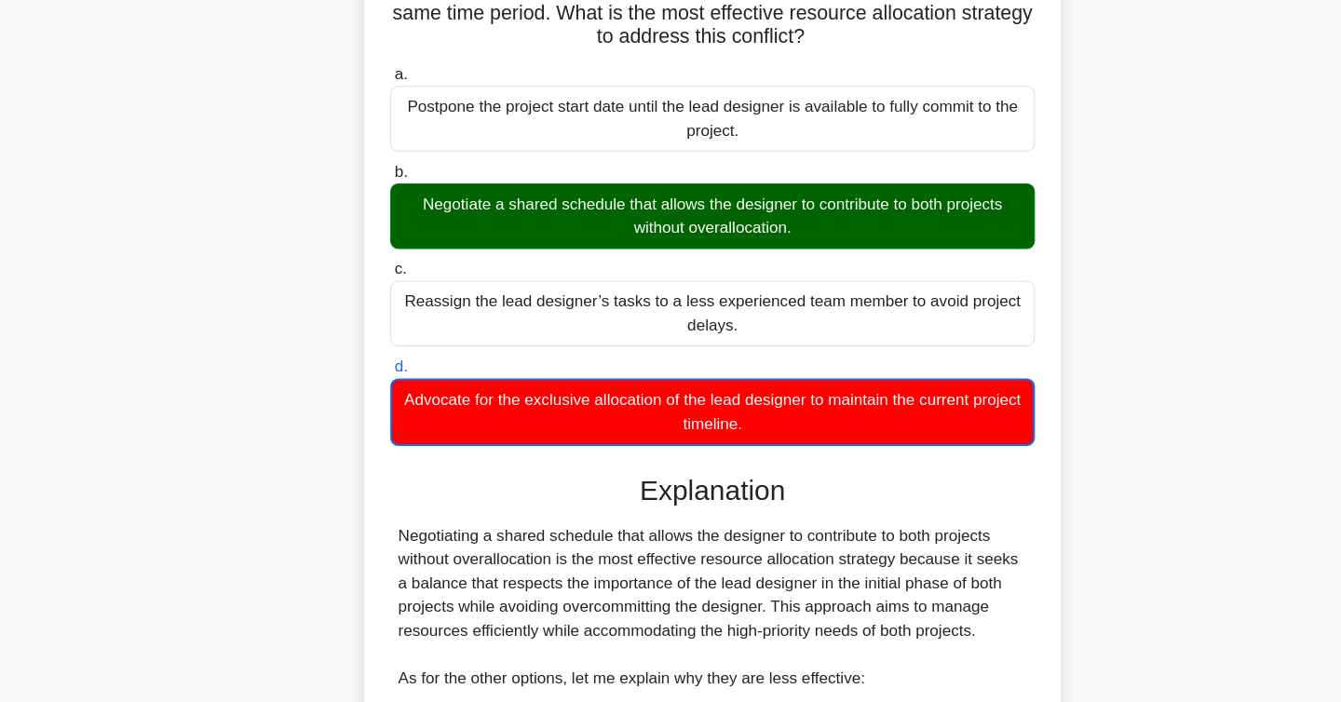
scroll to position [604, 0]
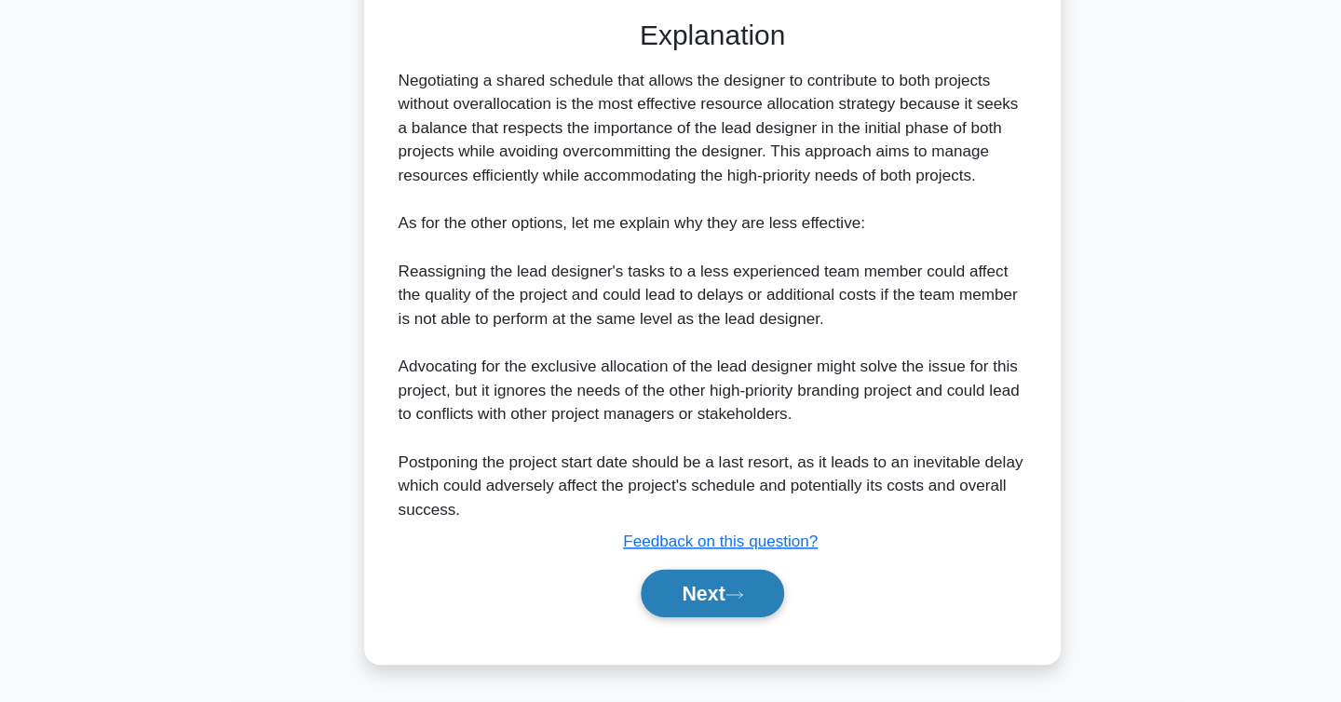
click at [711, 615] on button "Next" at bounding box center [670, 600] width 133 height 45
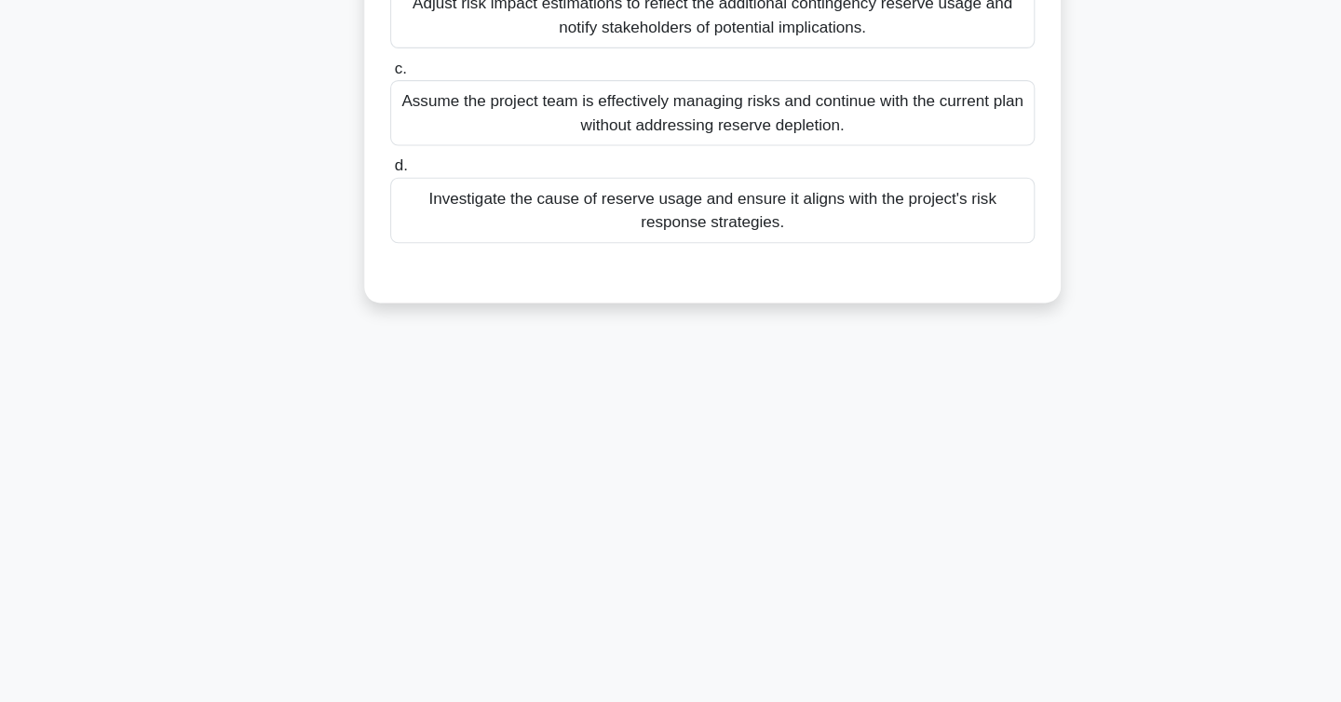
scroll to position [0, 0]
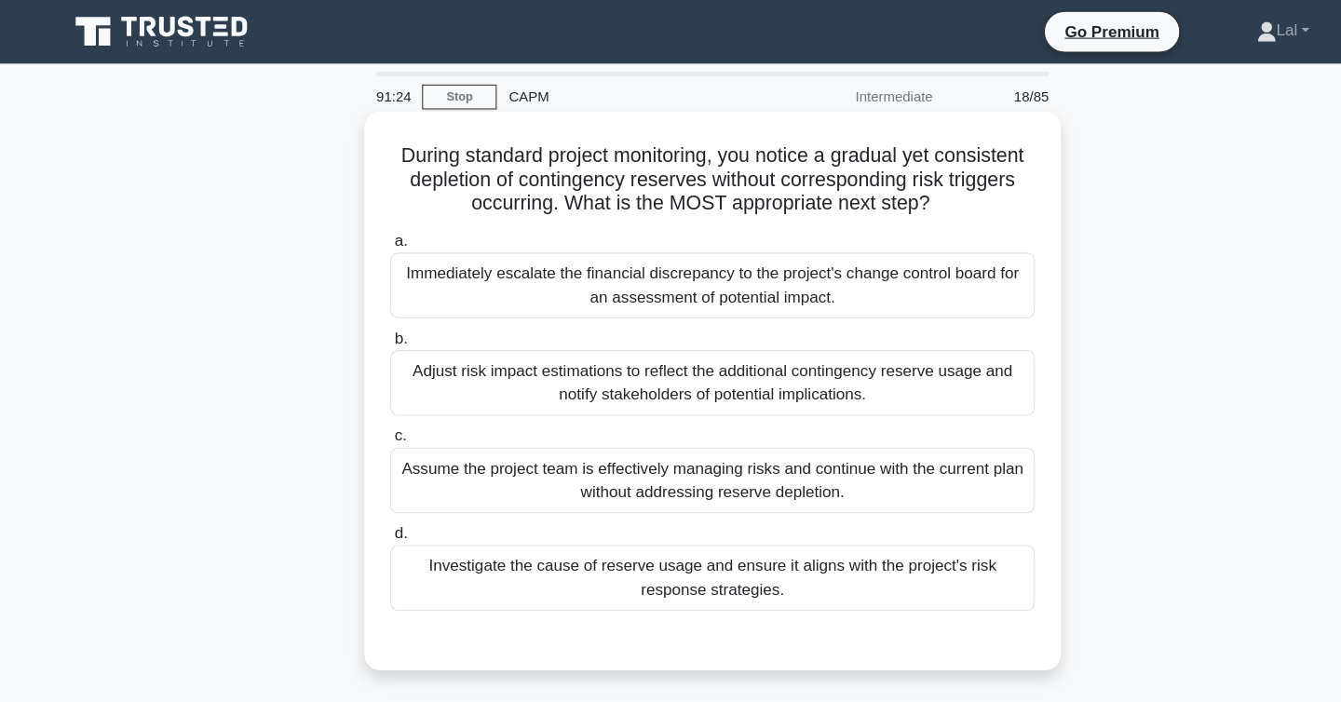
click at [767, 563] on div "Investigate the cause of reserve usage and ensure it aligns with the project's …" at bounding box center [671, 540] width 604 height 61
click at [369, 506] on input "d. Investigate the cause of reserve usage and ensure it aligns with the project…" at bounding box center [369, 500] width 0 height 12
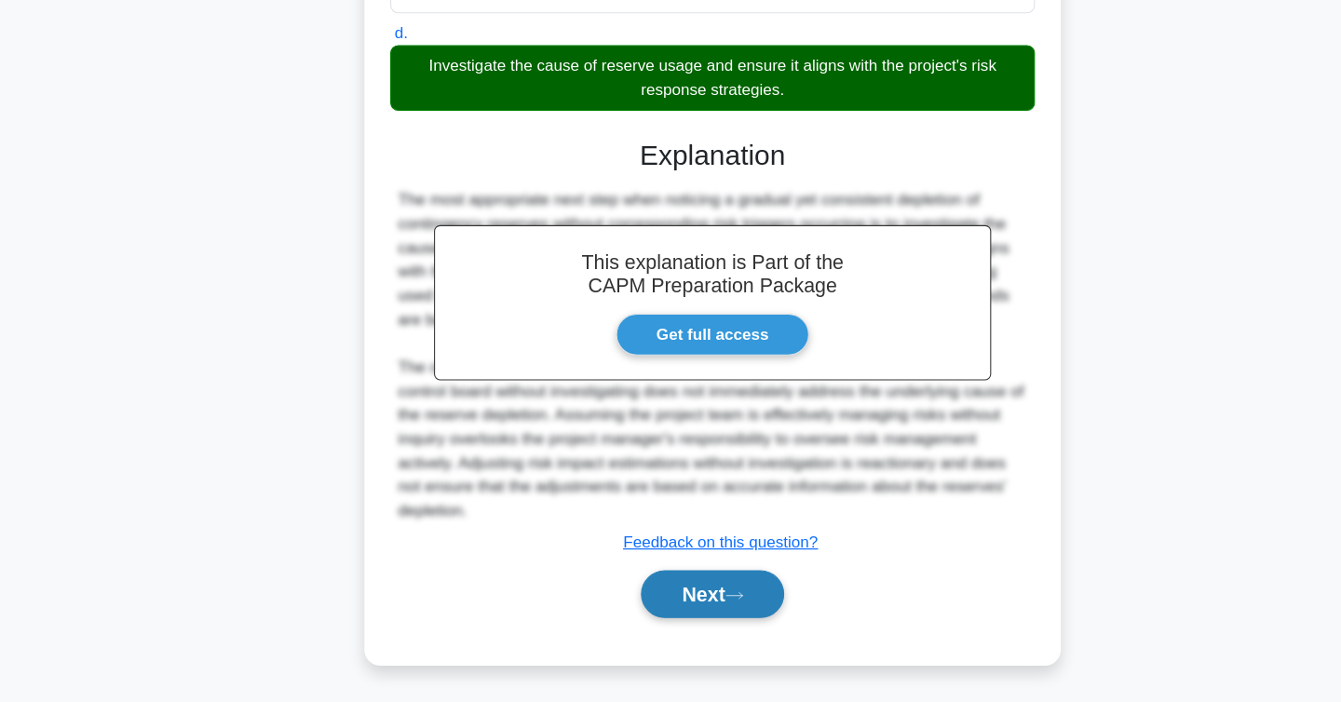
click at [722, 600] on button "Next" at bounding box center [670, 600] width 133 height 45
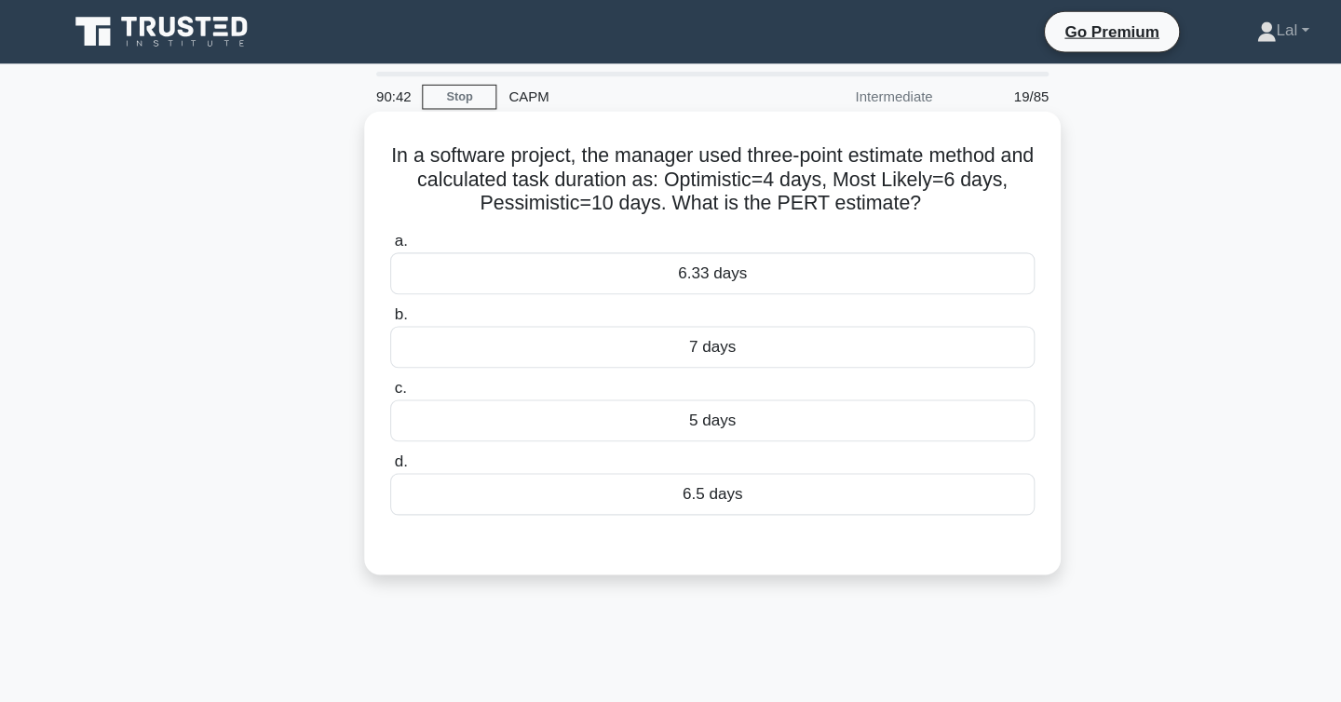
click at [822, 267] on div "6.33 days" at bounding box center [671, 256] width 604 height 39
click at [369, 232] on input "a. 6.33 days" at bounding box center [369, 226] width 0 height 12
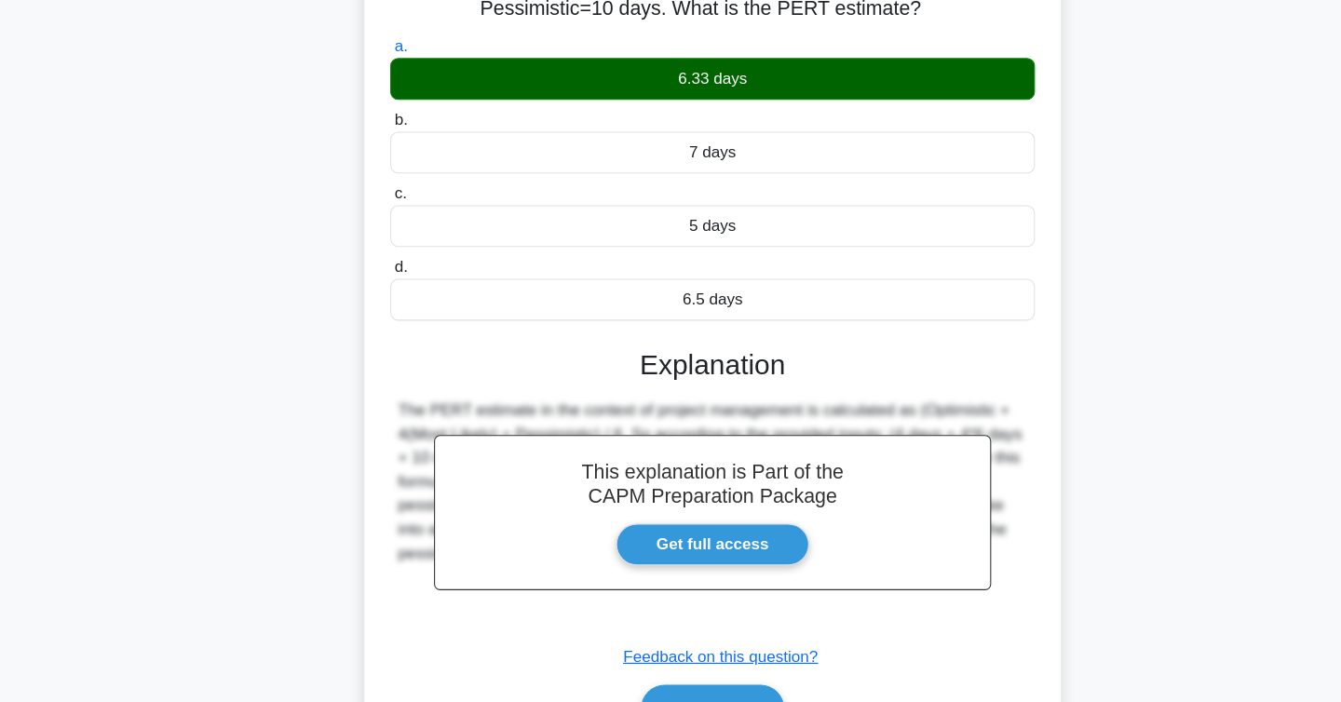
scroll to position [304, 0]
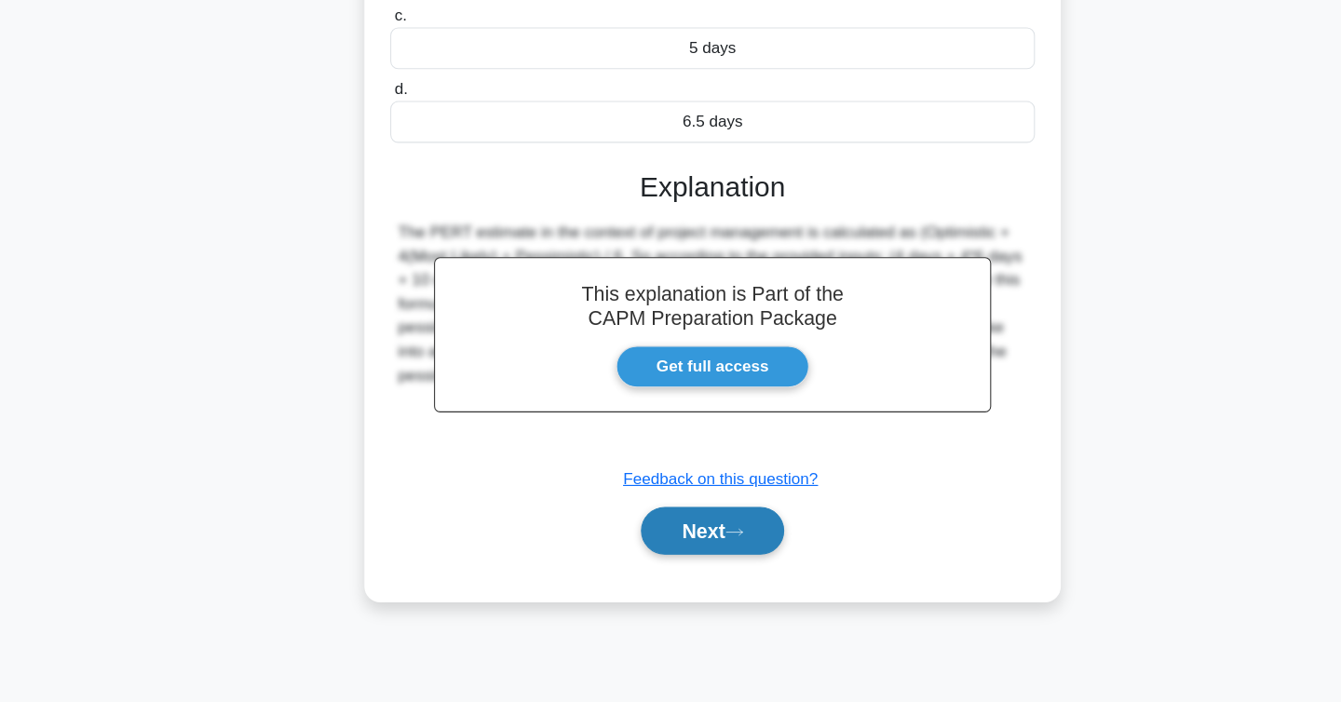
click at [659, 537] on button "Next" at bounding box center [670, 542] width 133 height 45
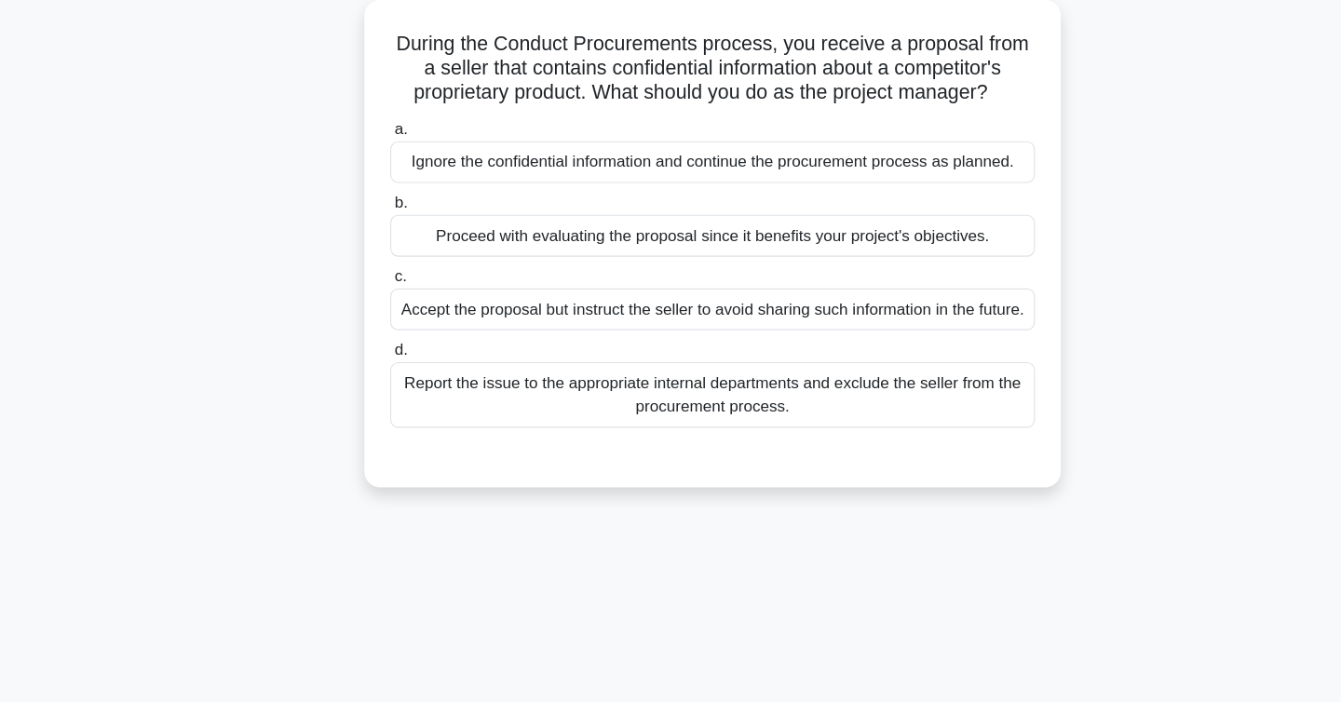
scroll to position [0, 0]
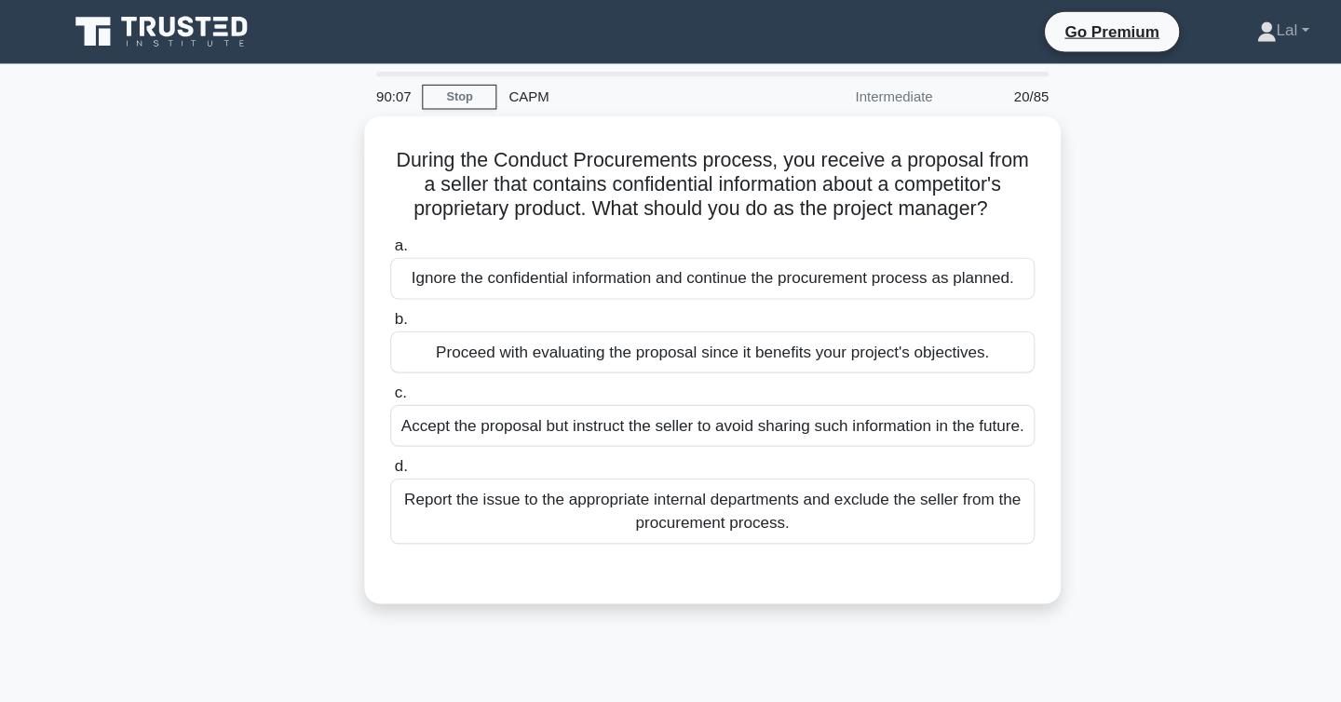
click at [659, 493] on div "Report the issue to the appropriate internal departments and exclude the seller…" at bounding box center [671, 478] width 604 height 61
click at [369, 443] on input "d. Report the issue to the appropriate internal departments and exclude the sel…" at bounding box center [369, 437] width 0 height 12
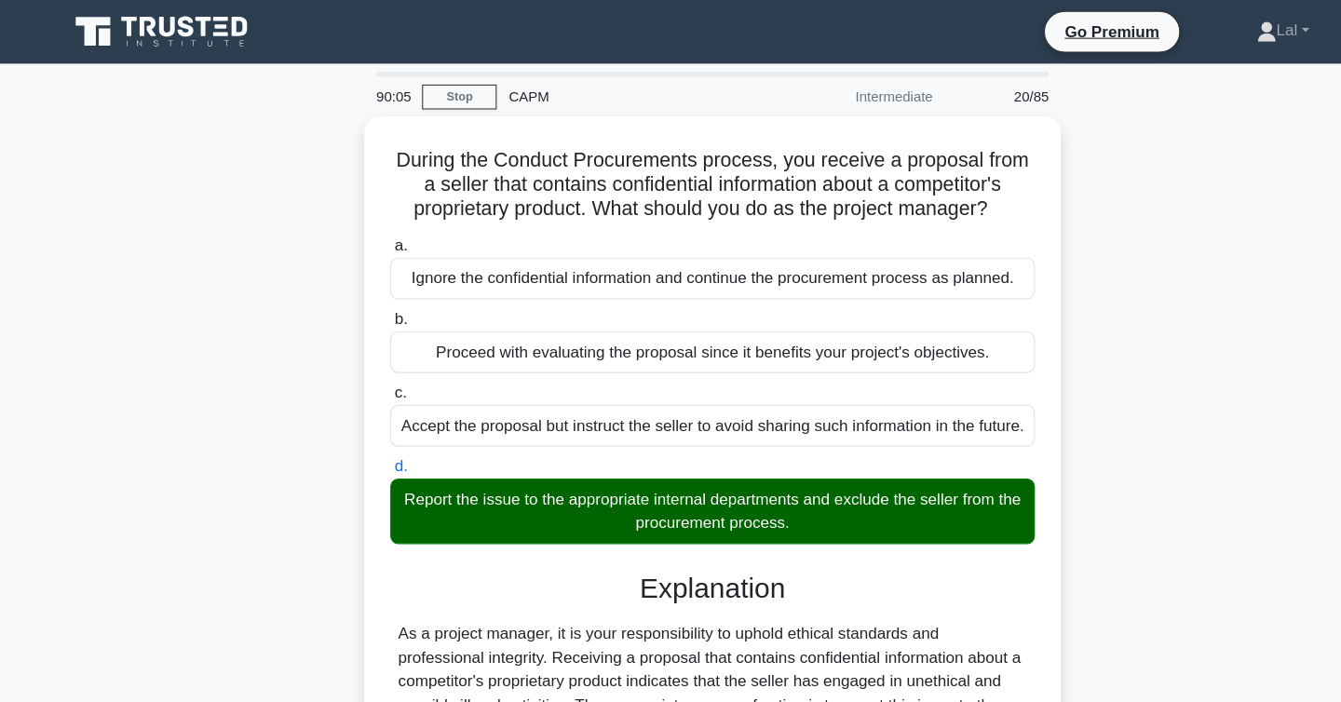
scroll to position [312, 0]
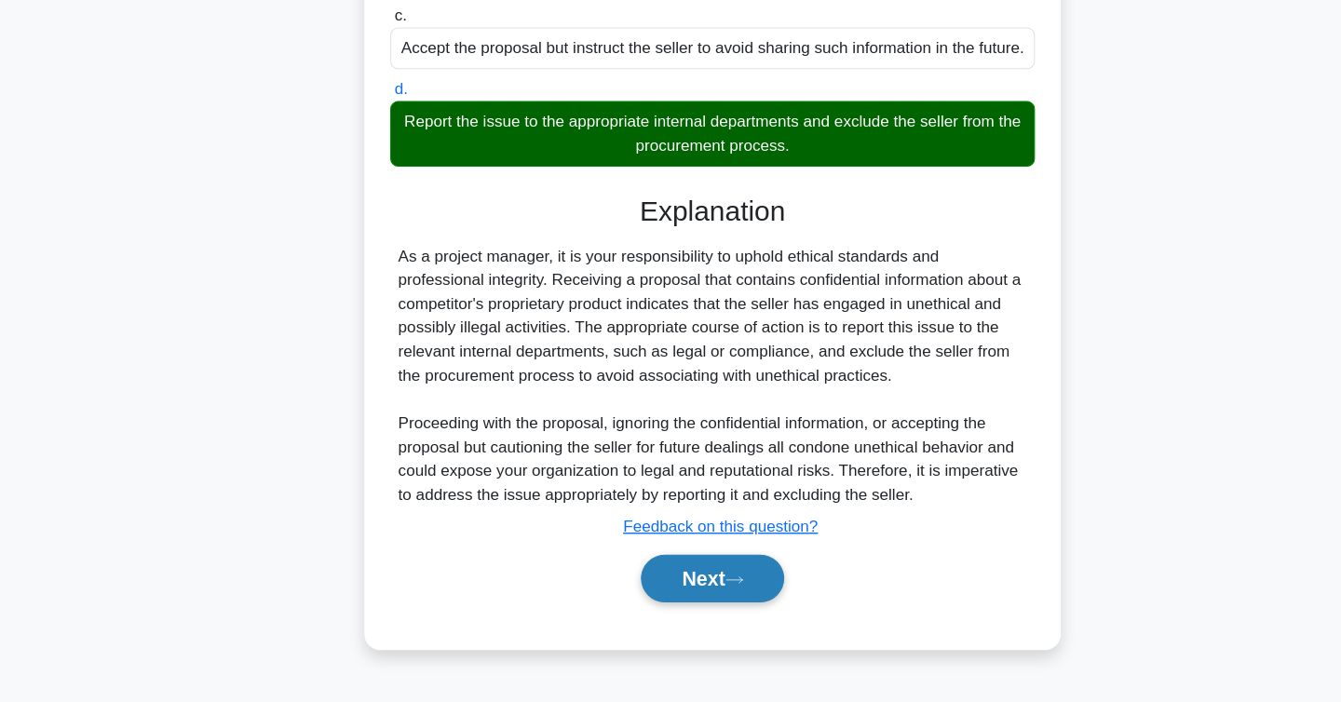
click at [672, 594] on button "Next" at bounding box center [670, 586] width 133 height 45
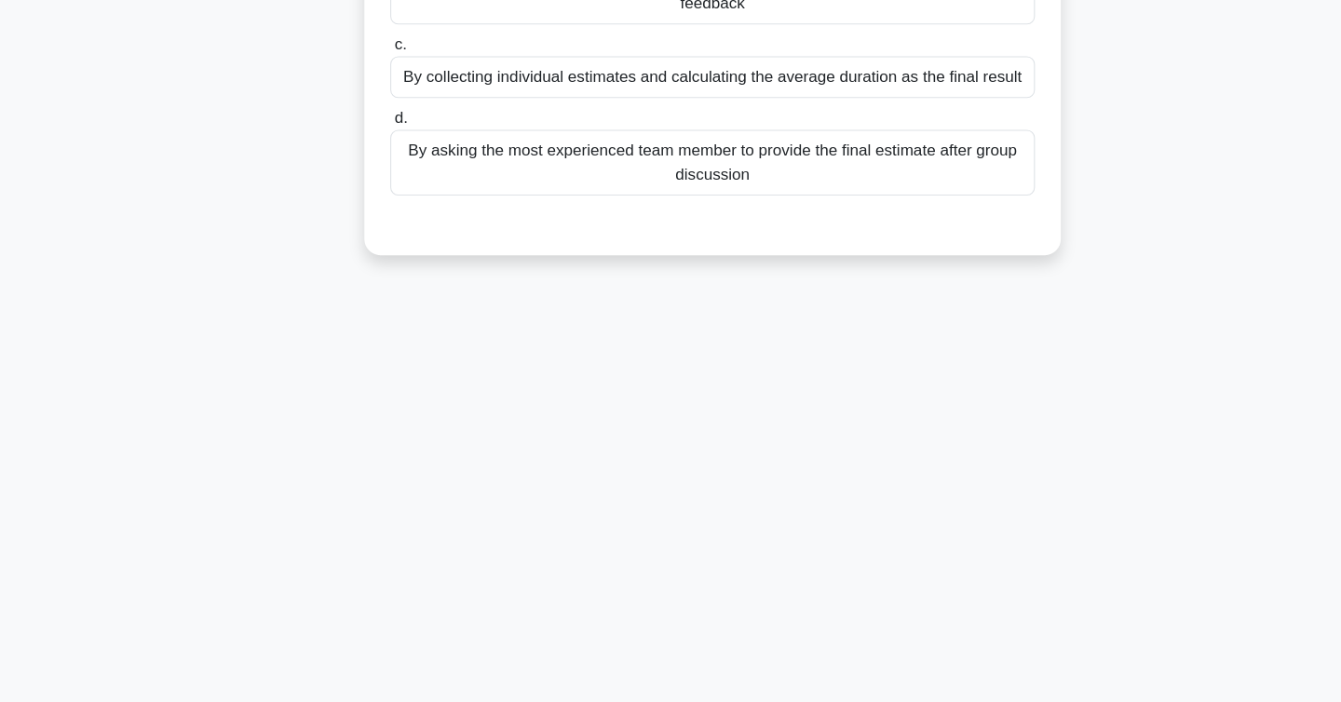
scroll to position [0, 0]
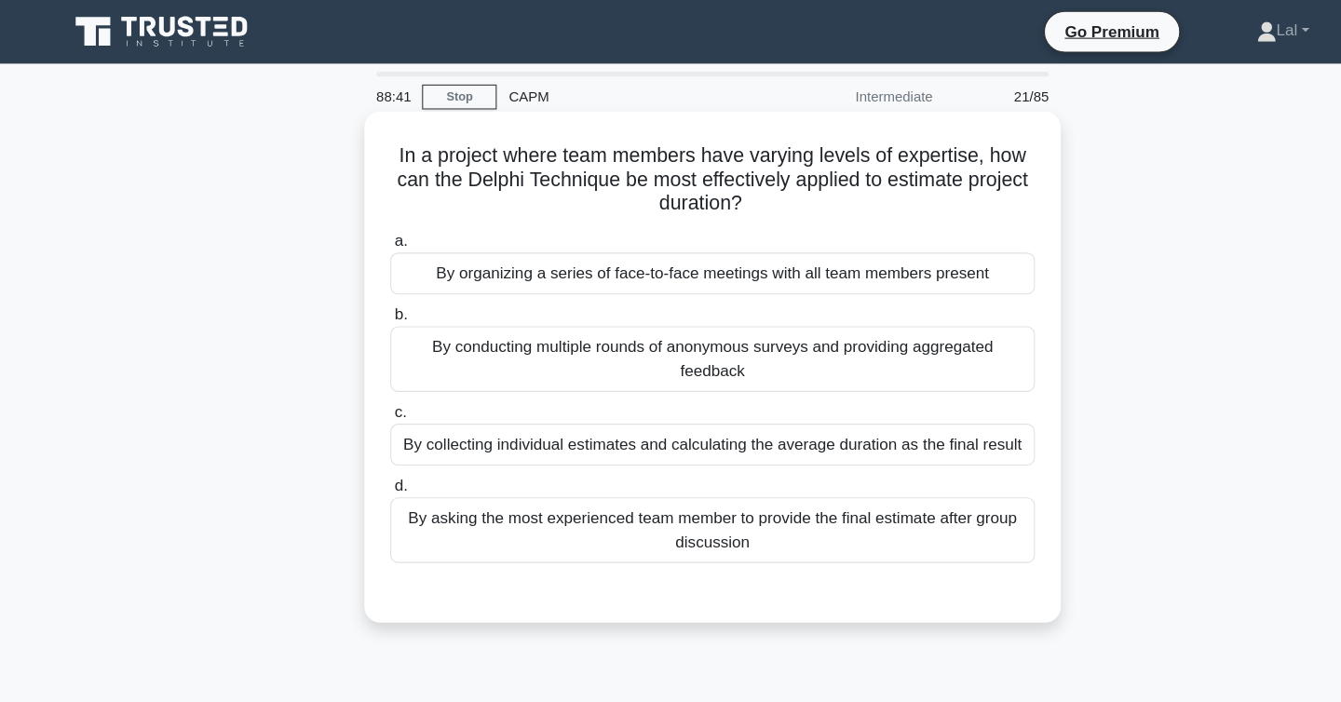
click at [487, 492] on div "By asking the most experienced team member to provide the final estimate after …" at bounding box center [671, 496] width 604 height 61
click at [369, 461] on input "d. By asking the most experienced team member to provide the final estimate aft…" at bounding box center [369, 455] width 0 height 12
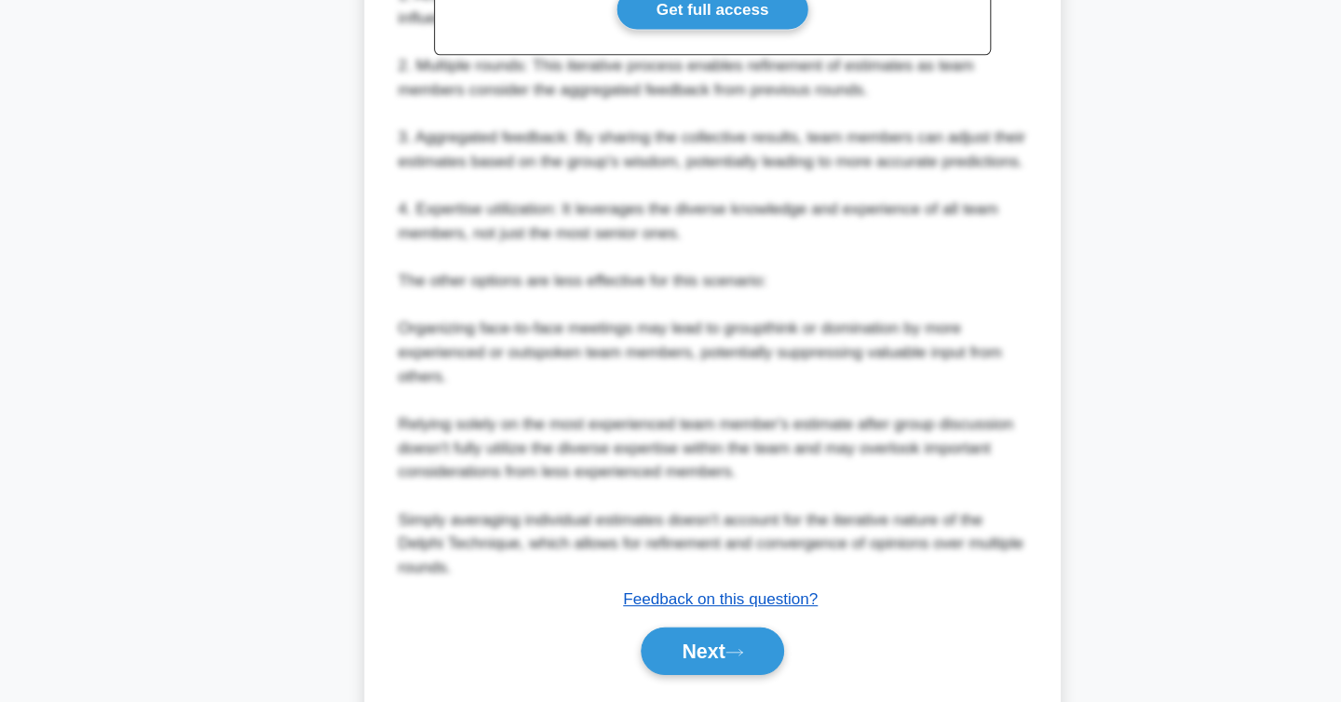
scroll to position [687, 0]
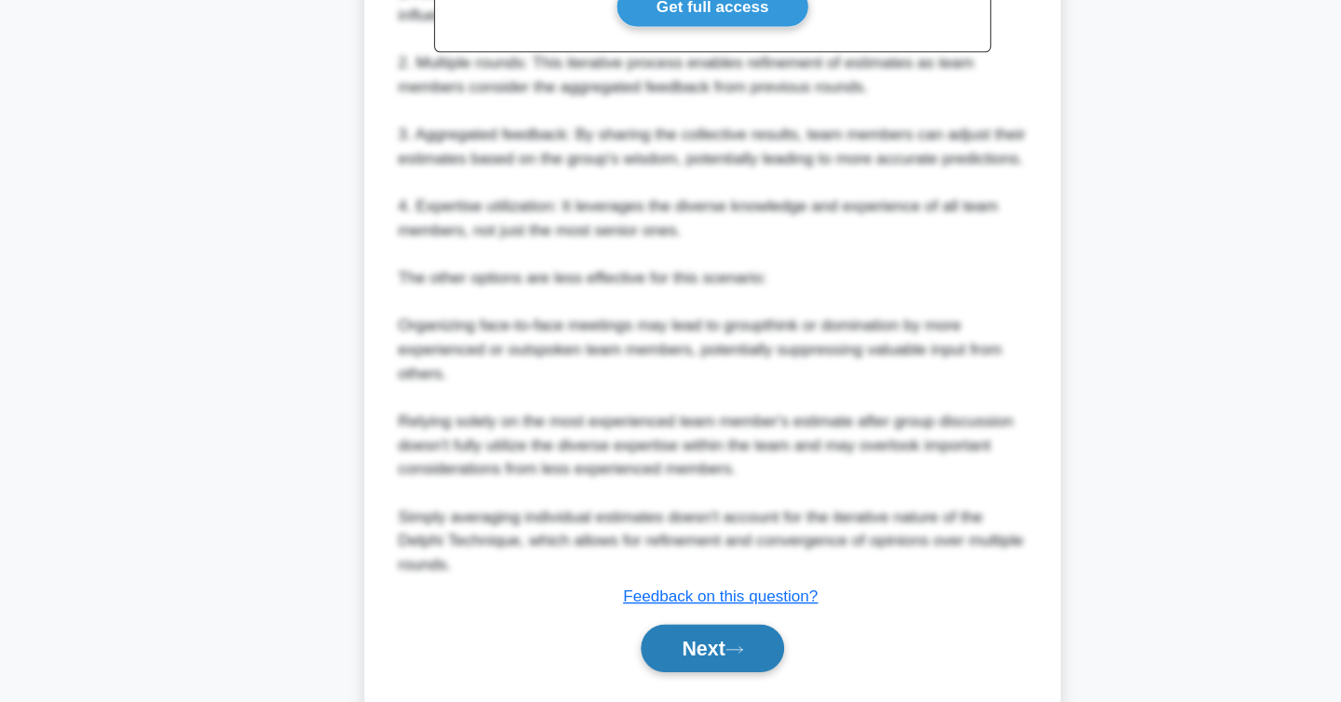
click at [678, 674] on button "Next" at bounding box center [670, 652] width 133 height 45
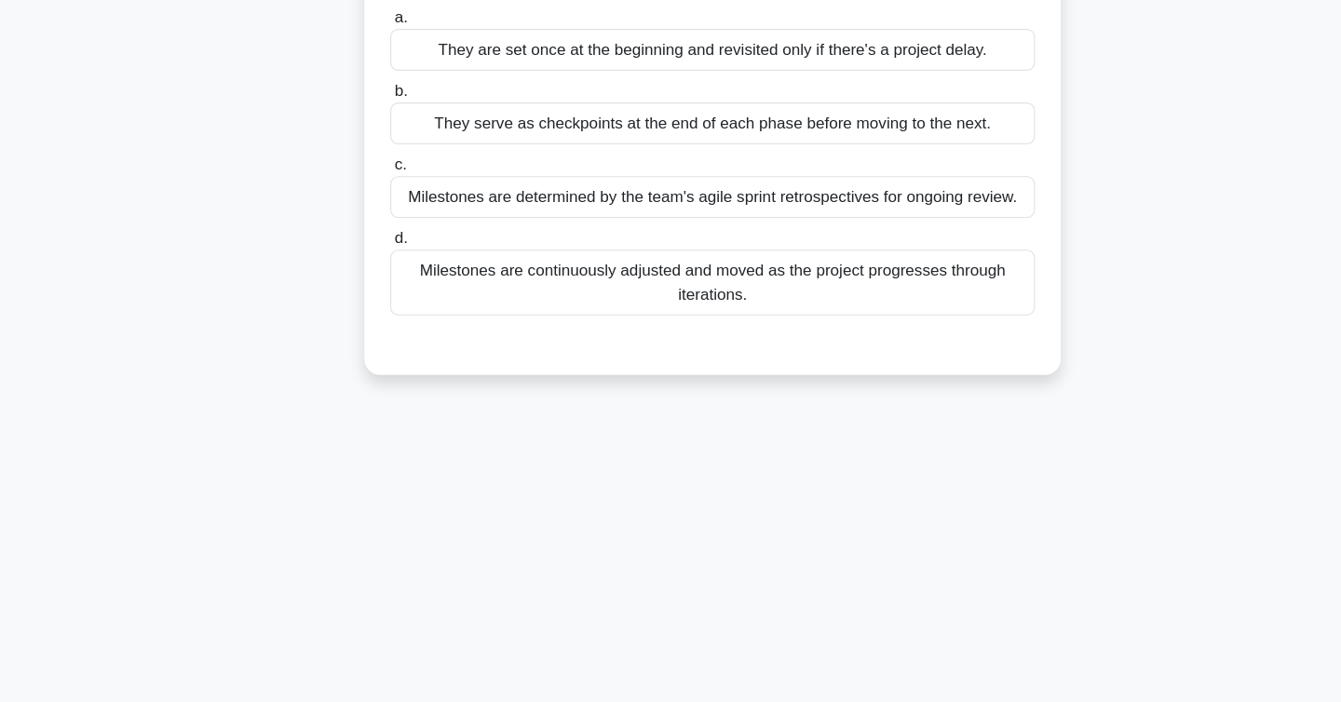
scroll to position [0, 0]
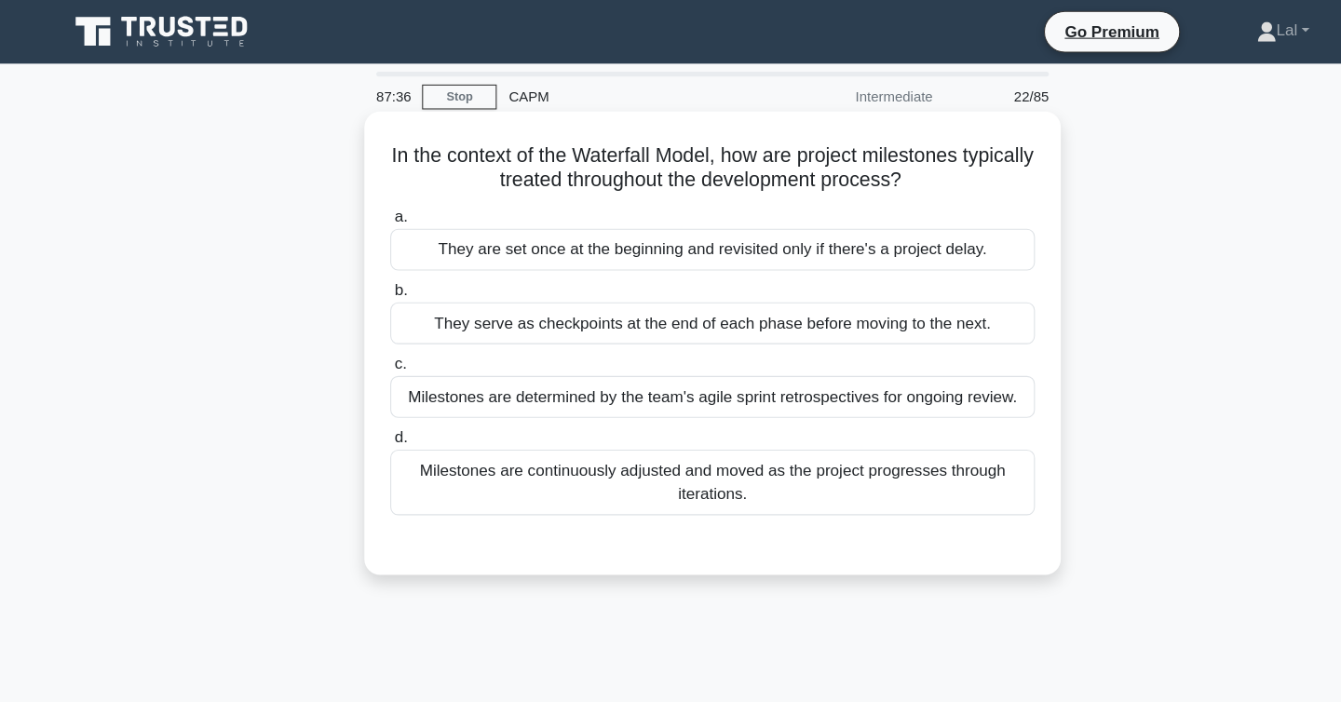
click at [662, 315] on div "They serve as checkpoints at the end of each phase before moving to the next." at bounding box center [671, 302] width 604 height 39
click at [369, 278] on input "b. They serve as checkpoints at the end of each phase before moving to the next." at bounding box center [369, 272] width 0 height 12
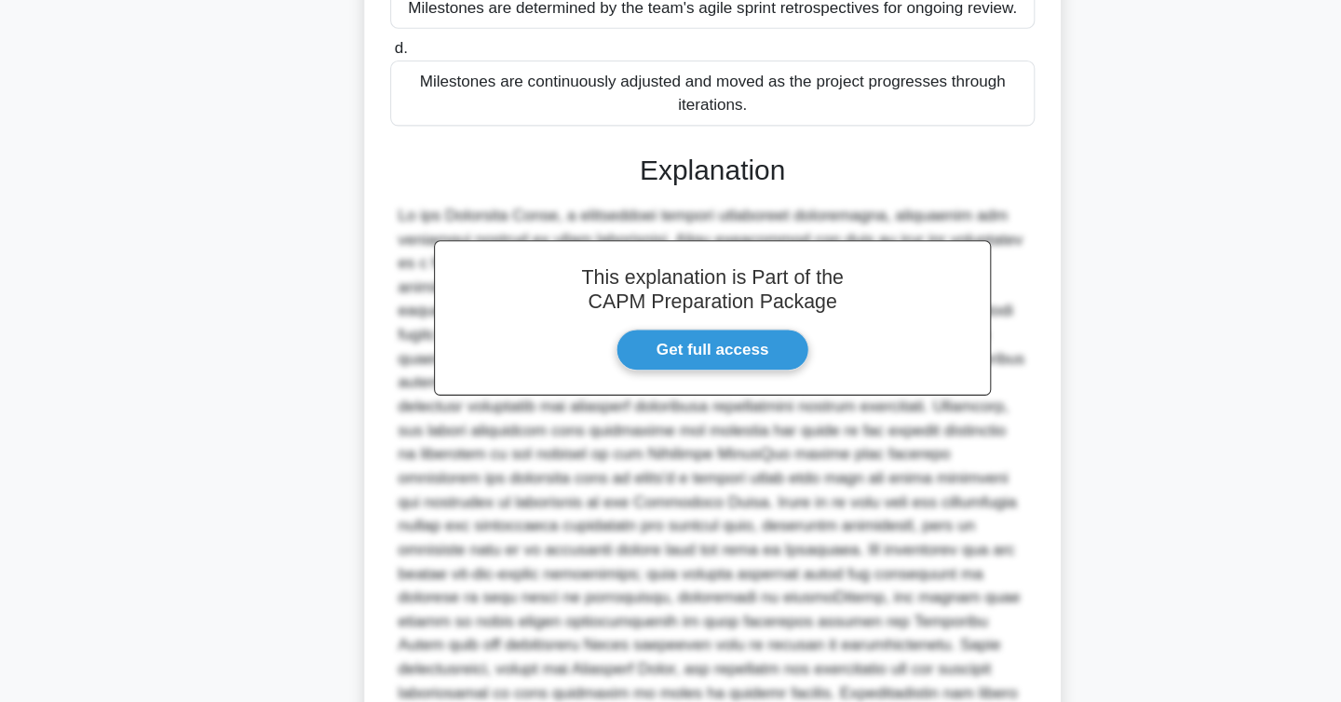
scroll to position [513, 0]
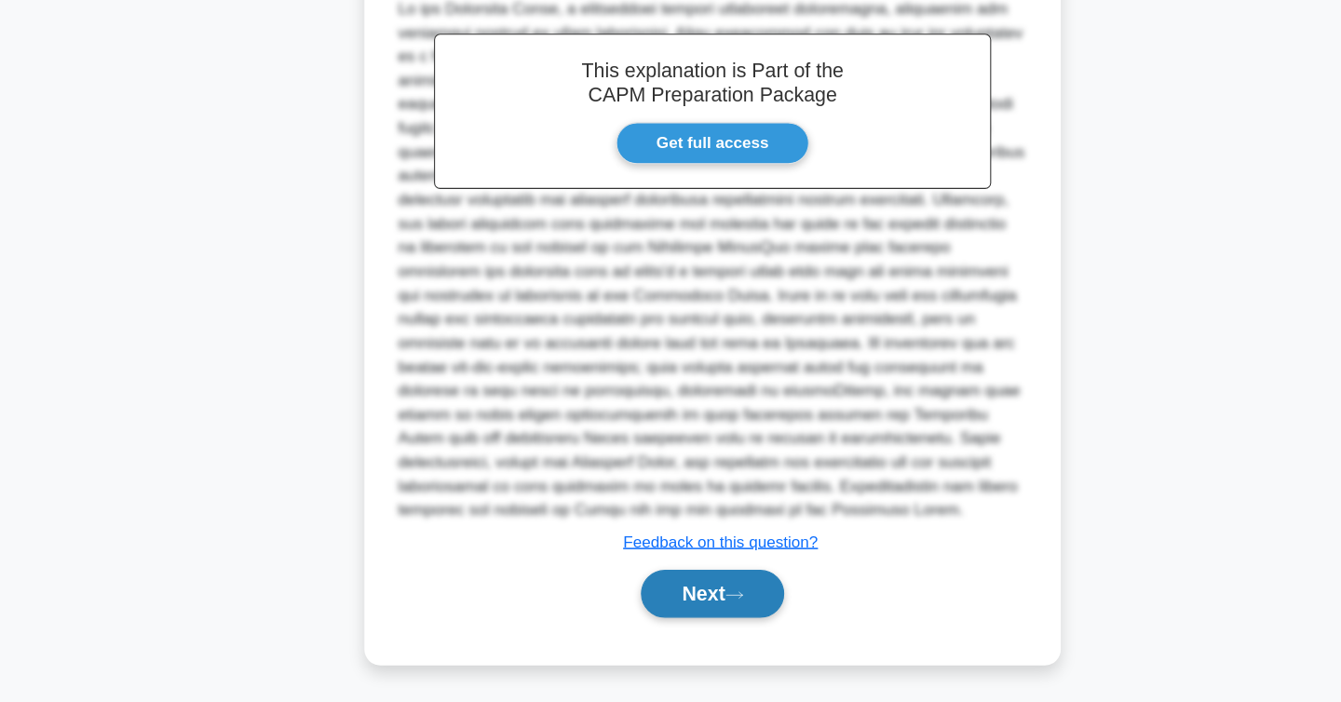
click at [661, 602] on button "Next" at bounding box center [670, 600] width 133 height 45
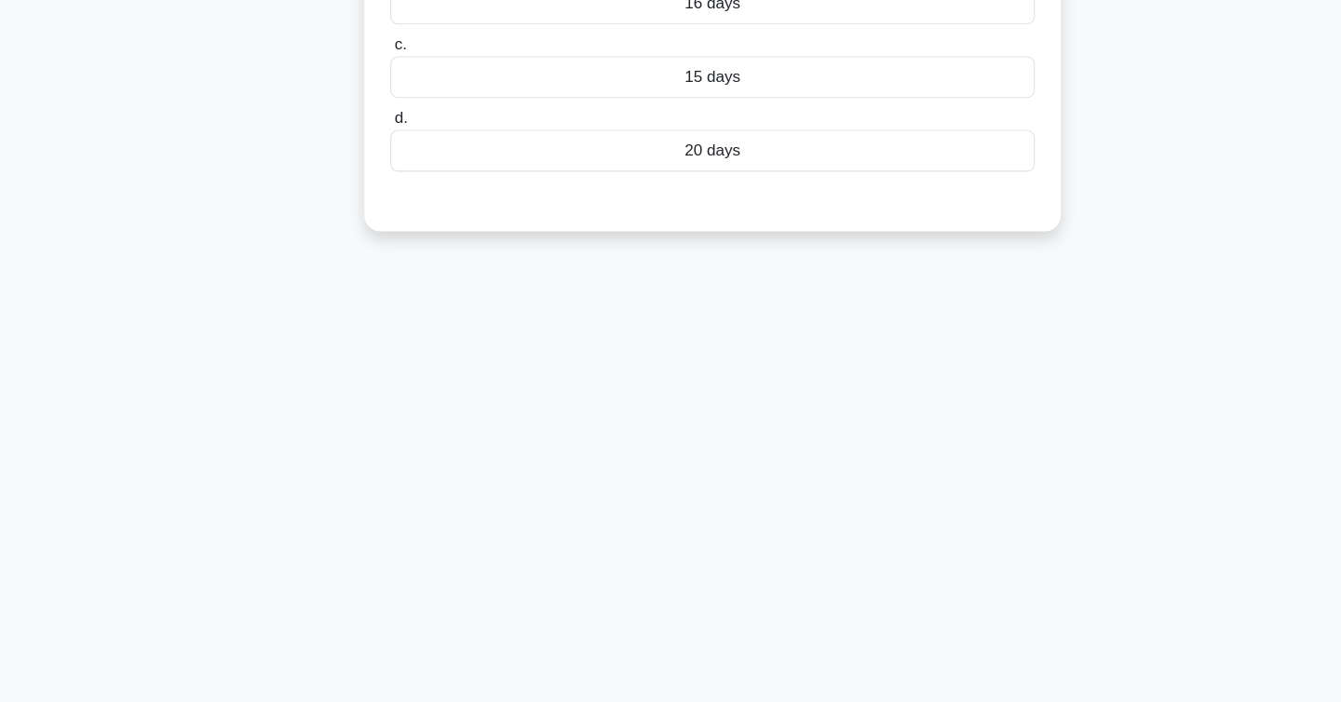
scroll to position [0, 0]
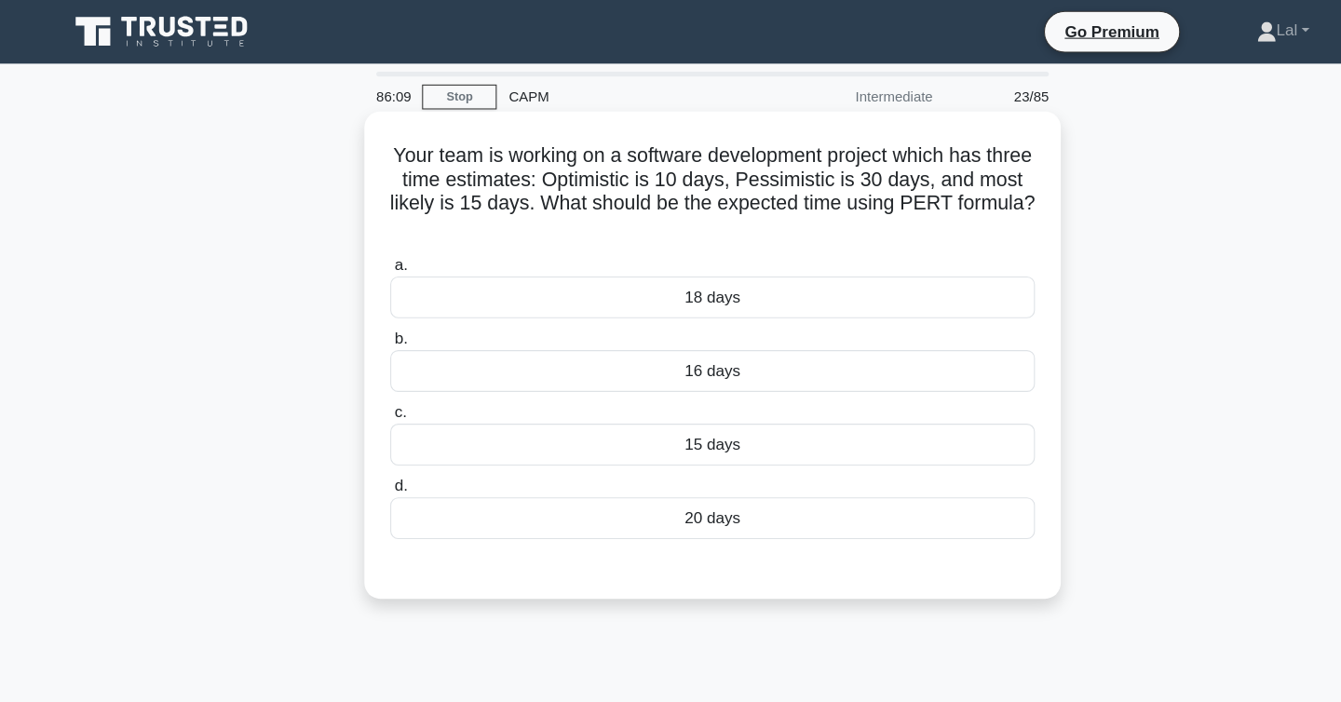
click at [721, 349] on div "16 days" at bounding box center [671, 347] width 604 height 39
click at [369, 323] on input "b. 16 days" at bounding box center [369, 317] width 0 height 12
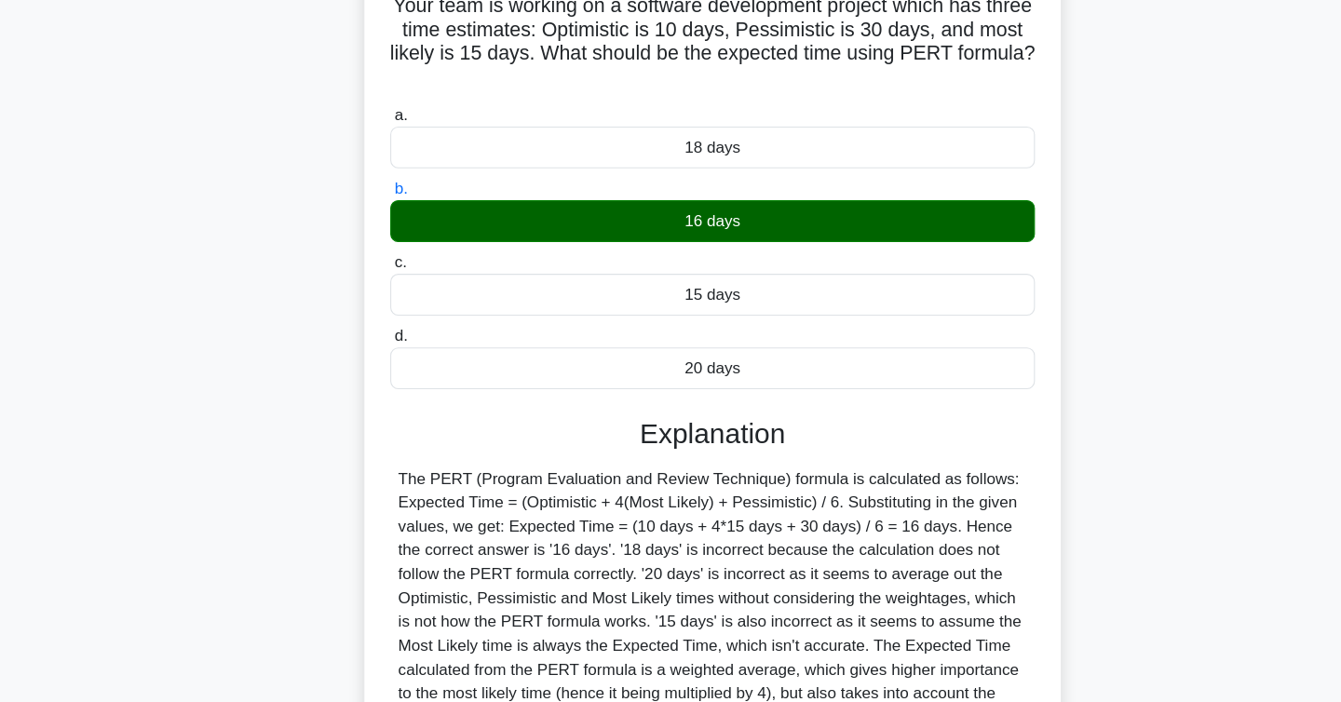
scroll to position [304, 0]
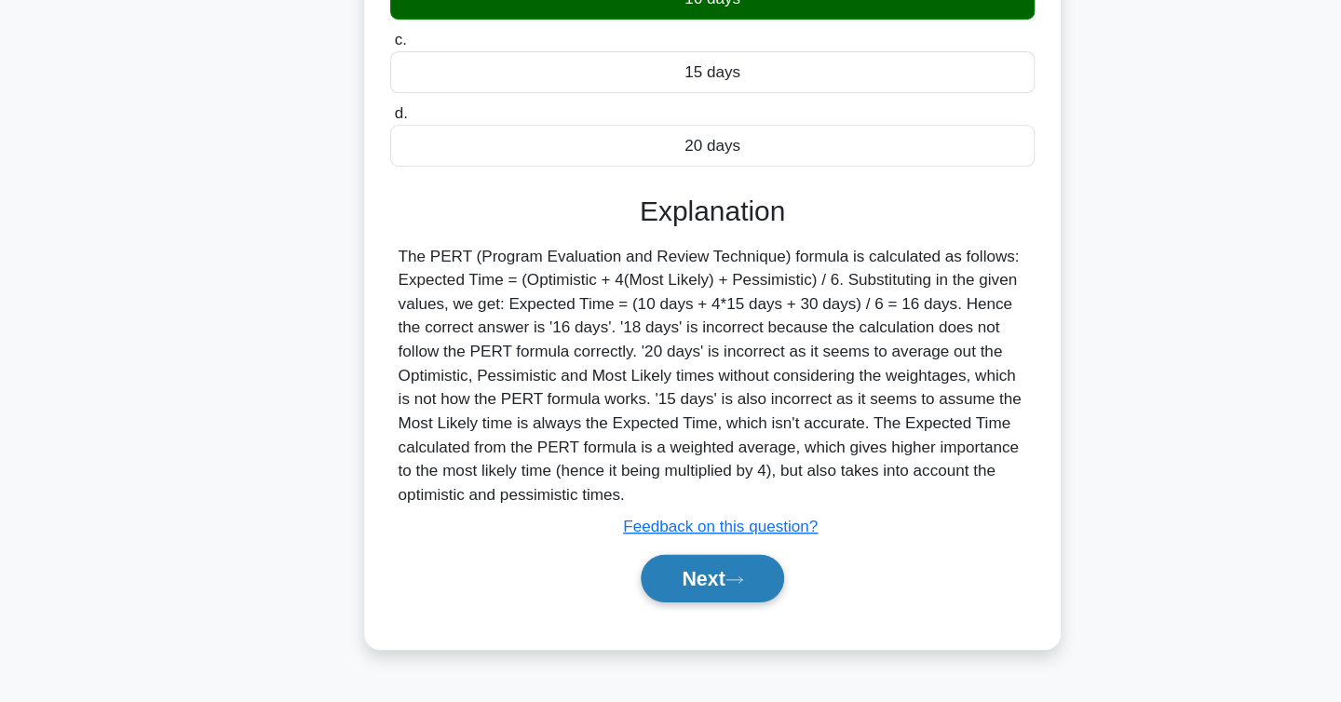
click at [647, 595] on button "Next" at bounding box center [670, 586] width 133 height 45
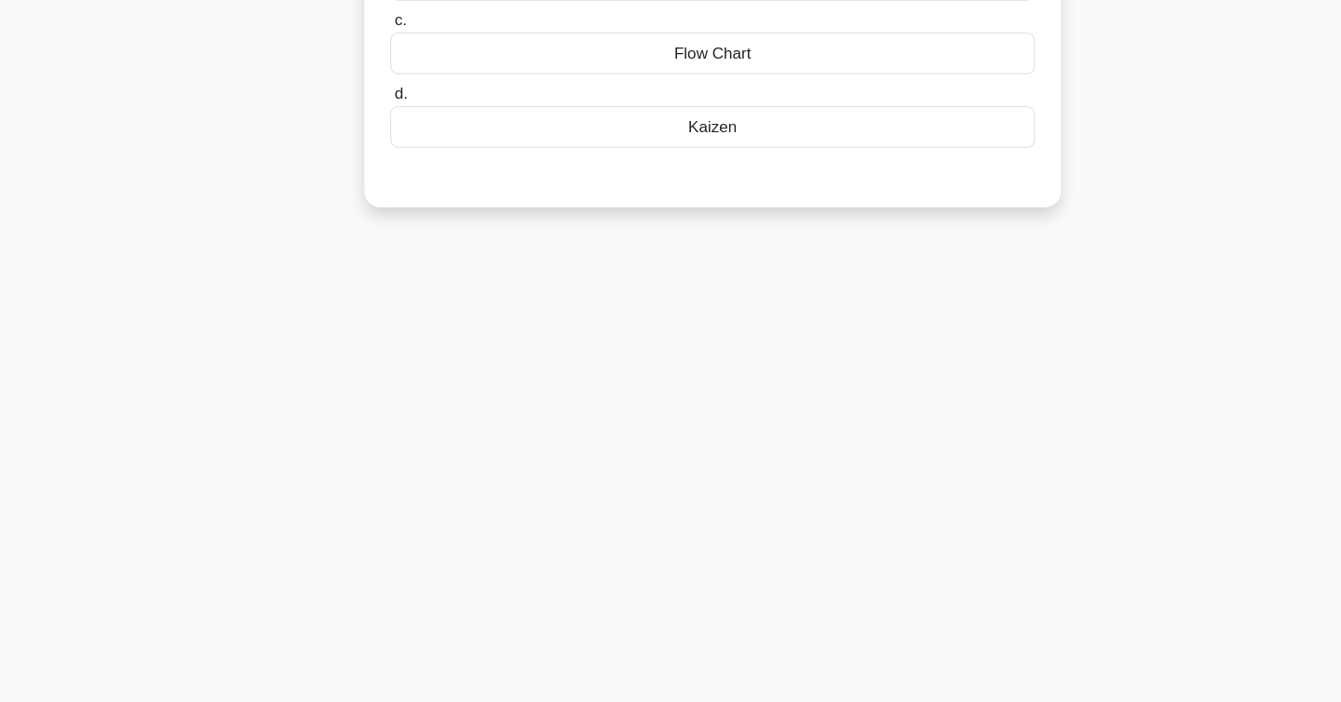
click at [647, 595] on div "86:05 Stop CAPM Intermediate 24/85 You are managing a project for a client, whe…" at bounding box center [670, 228] width 1229 height 931
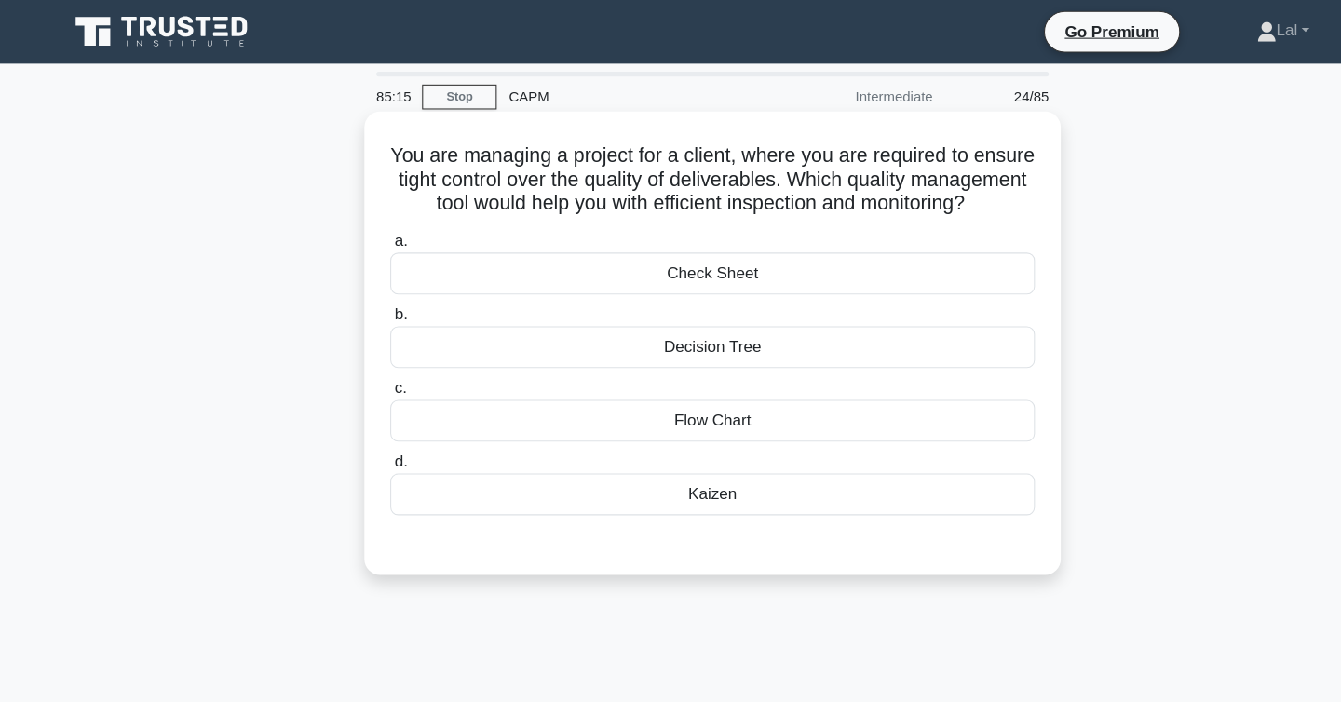
click at [723, 270] on div "Check Sheet" at bounding box center [671, 256] width 604 height 39
click at [369, 232] on input "a. Check Sheet" at bounding box center [369, 226] width 0 height 12
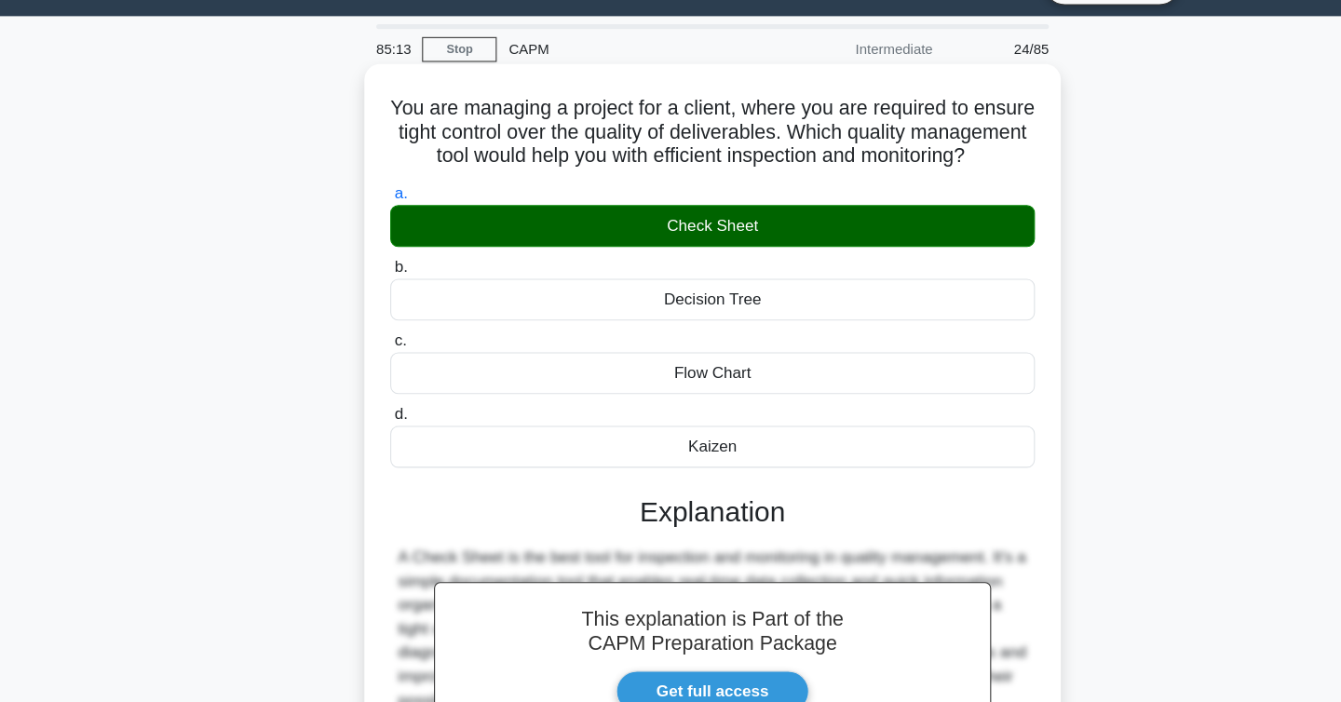
scroll to position [304, 0]
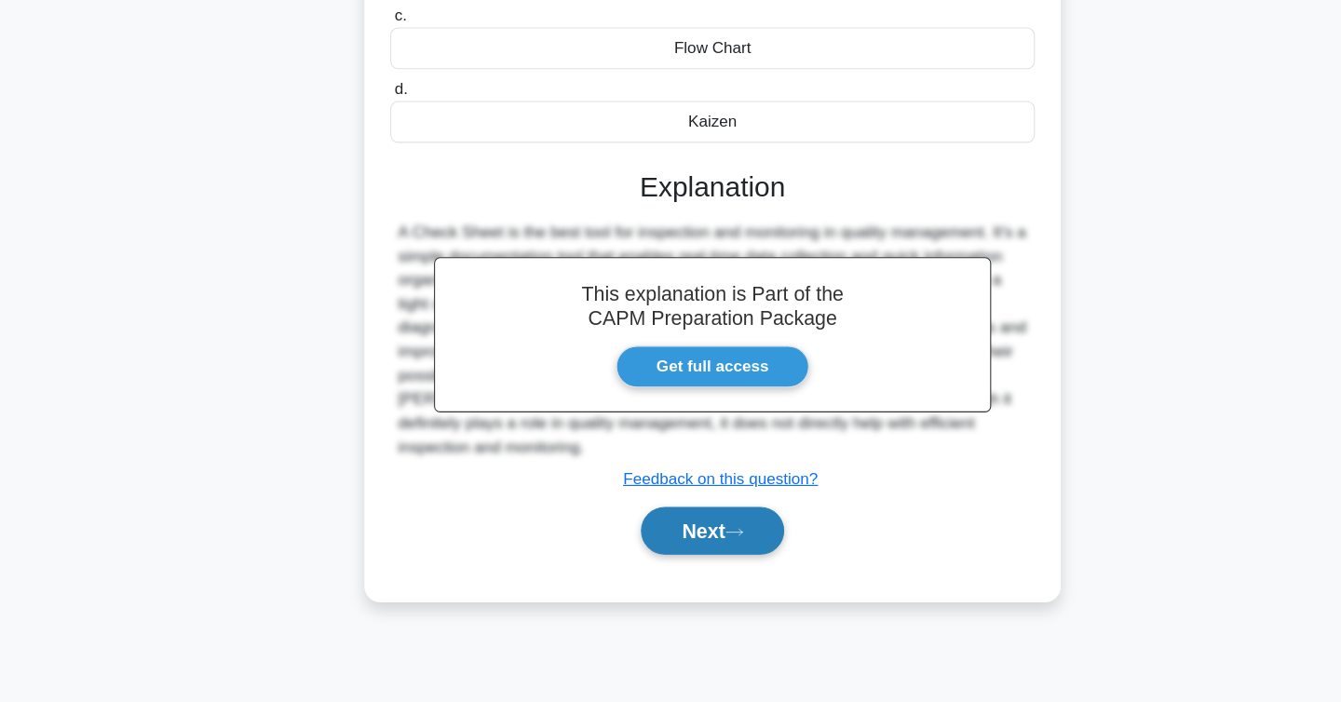
click at [688, 554] on button "Next" at bounding box center [670, 542] width 133 height 45
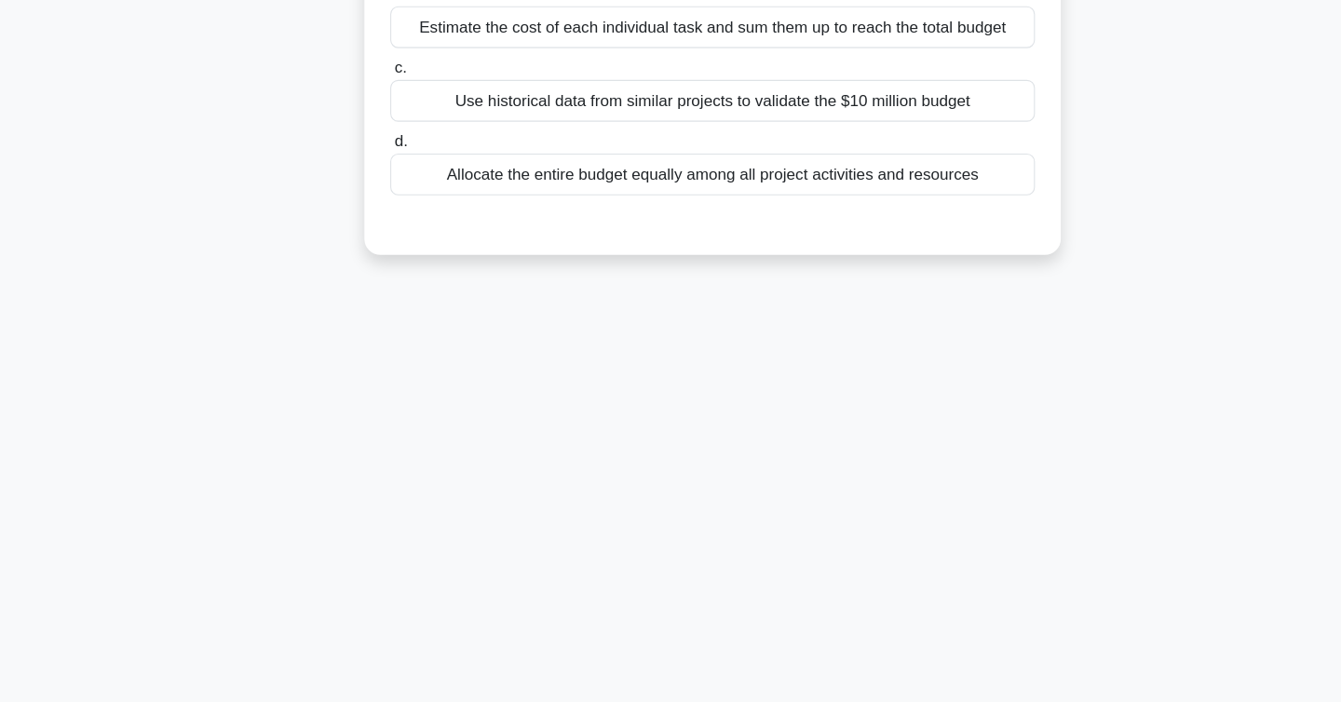
scroll to position [0, 0]
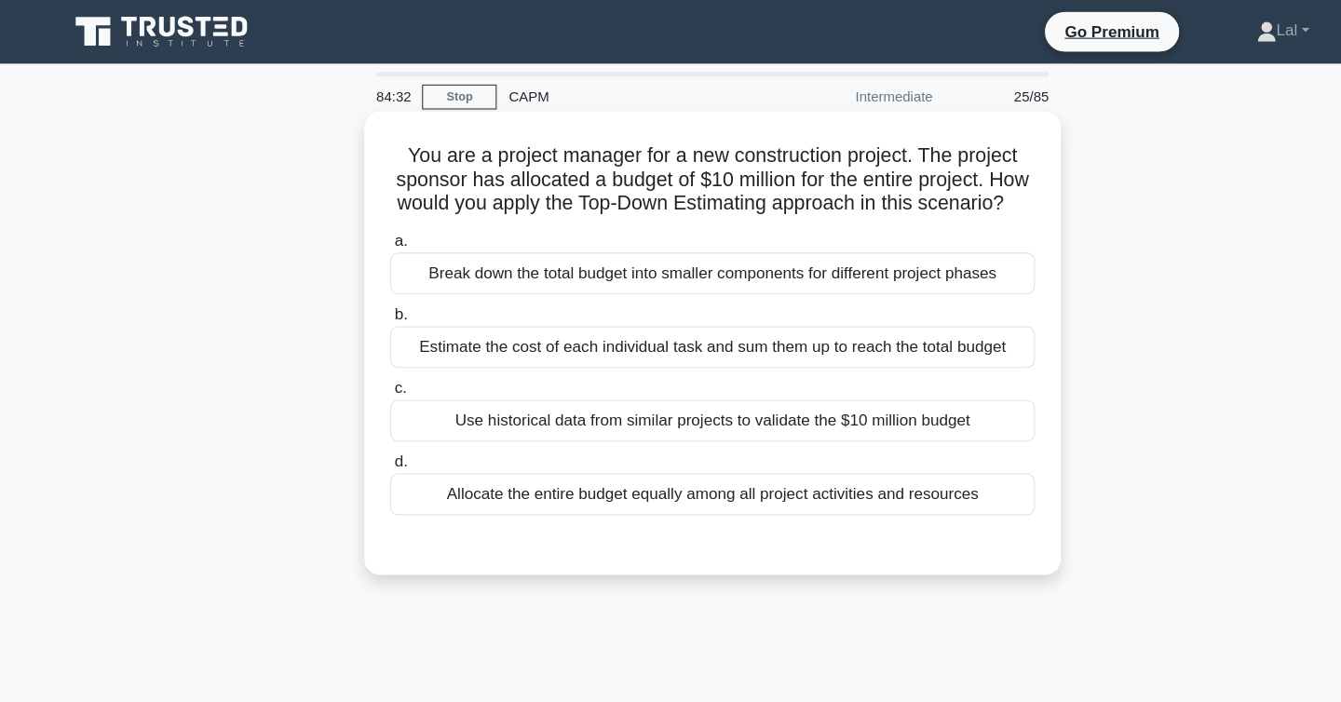
click at [781, 253] on div "Break down the total budget into smaller components for different project phases" at bounding box center [671, 256] width 604 height 39
click at [369, 232] on input "a. Break down the total budget into smaller components for different project ph…" at bounding box center [369, 226] width 0 height 12
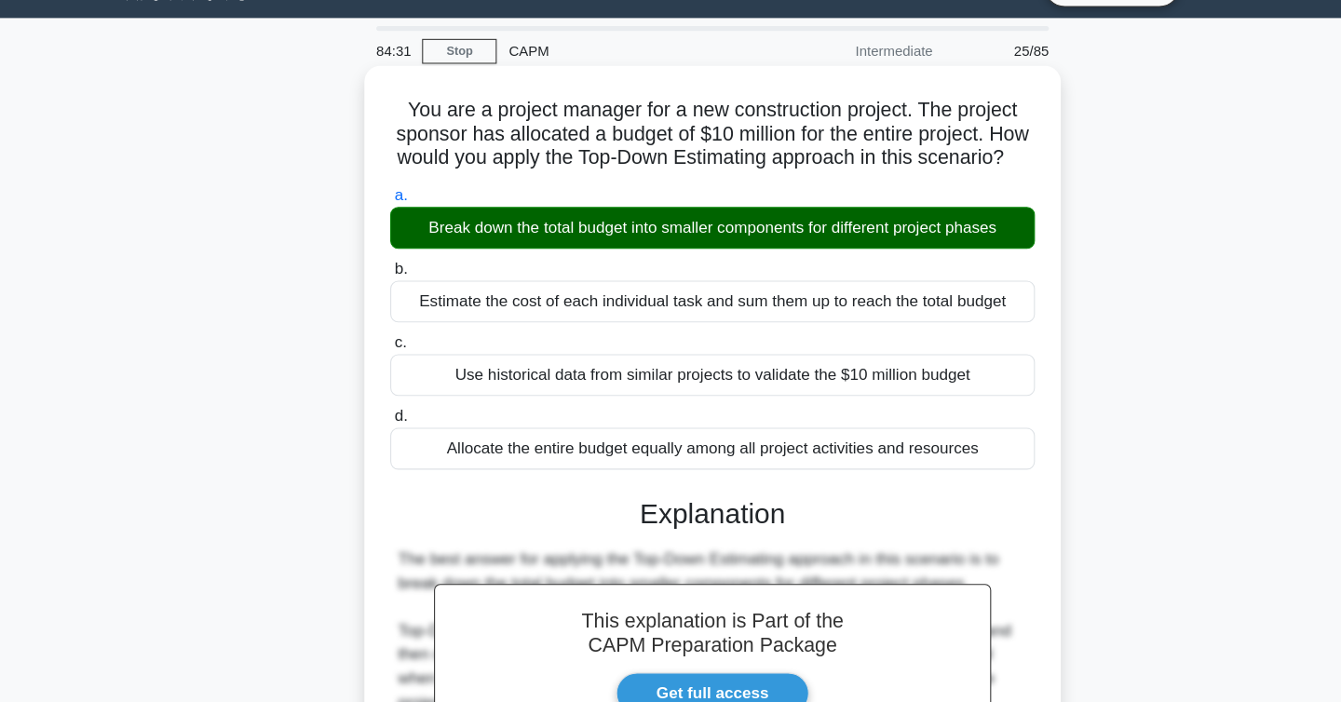
scroll to position [603, 0]
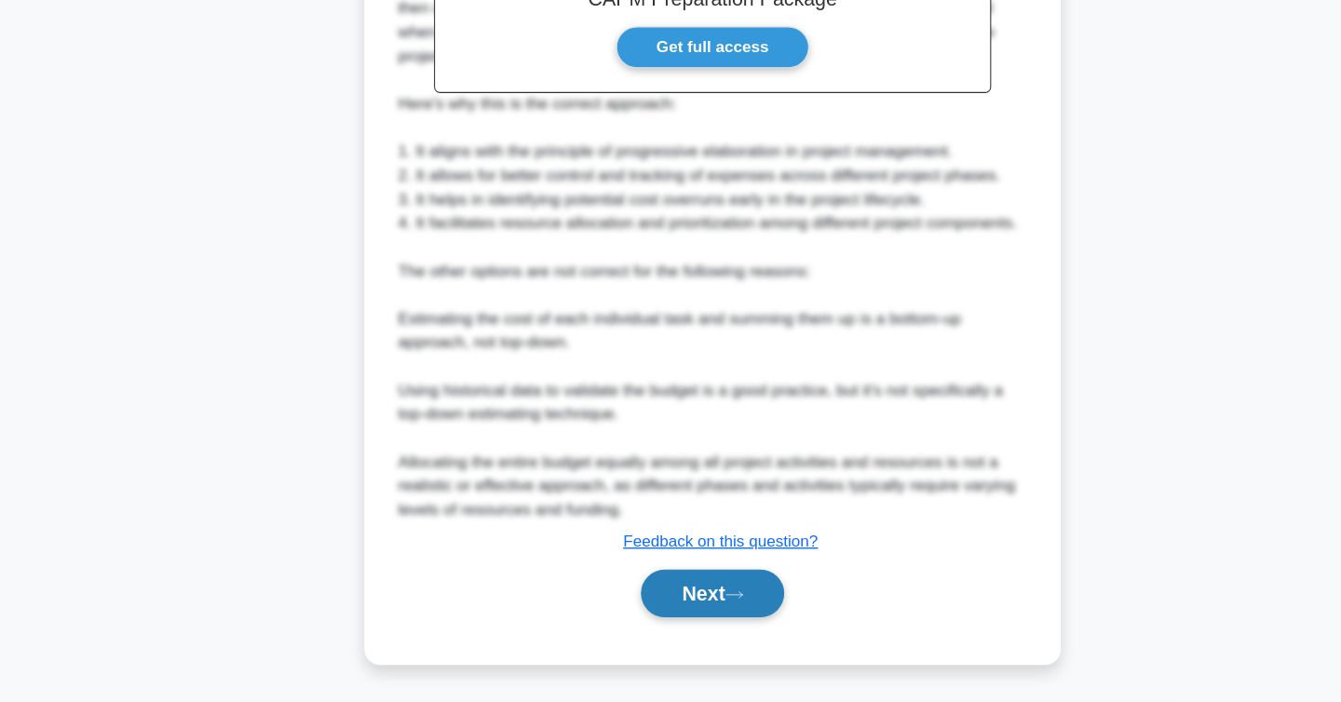
click at [688, 613] on button "Next" at bounding box center [670, 600] width 133 height 45
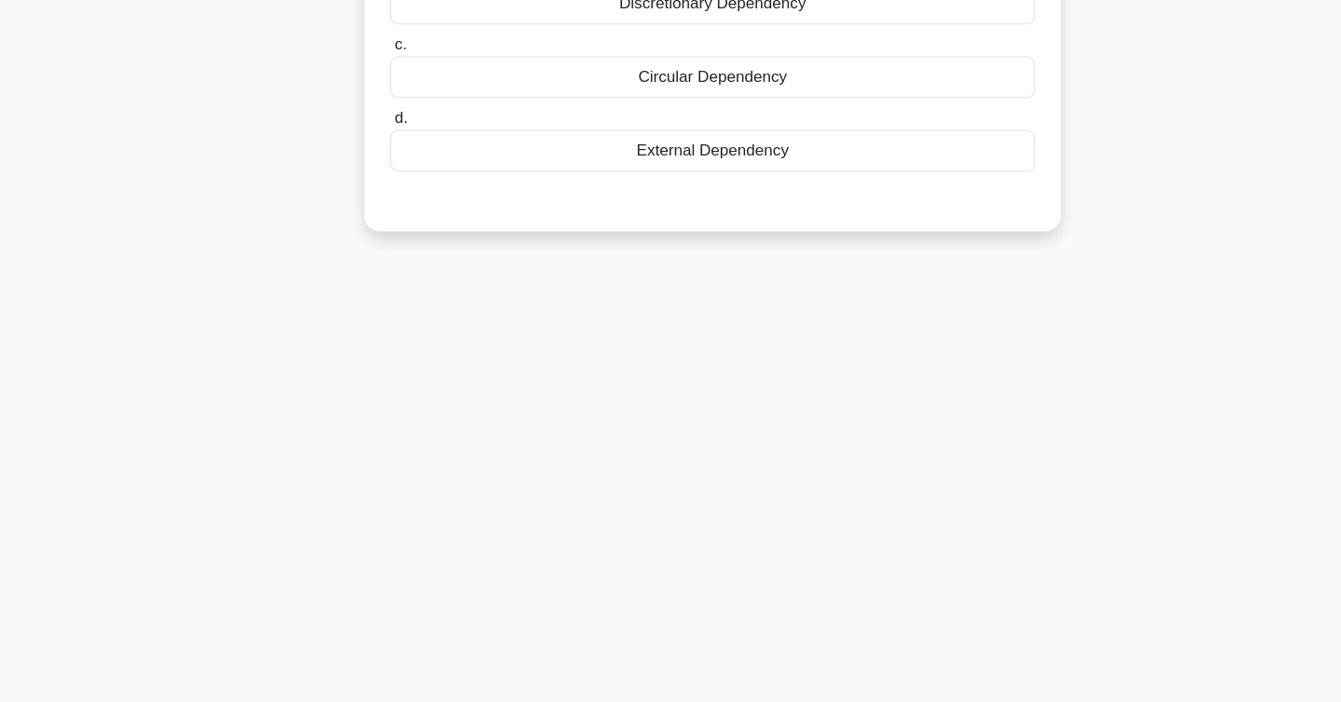
scroll to position [0, 0]
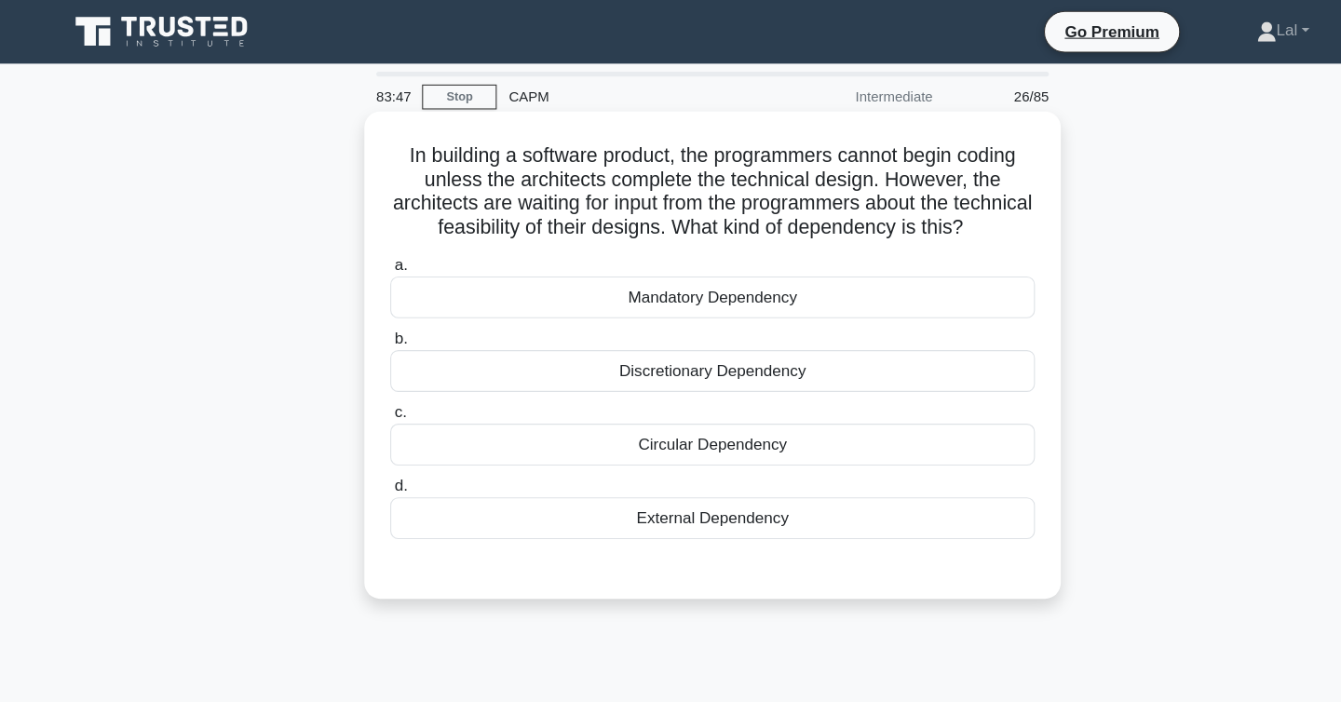
click at [704, 426] on div "Circular Dependency" at bounding box center [671, 416] width 604 height 39
click at [369, 392] on input "c. Circular Dependency" at bounding box center [369, 386] width 0 height 12
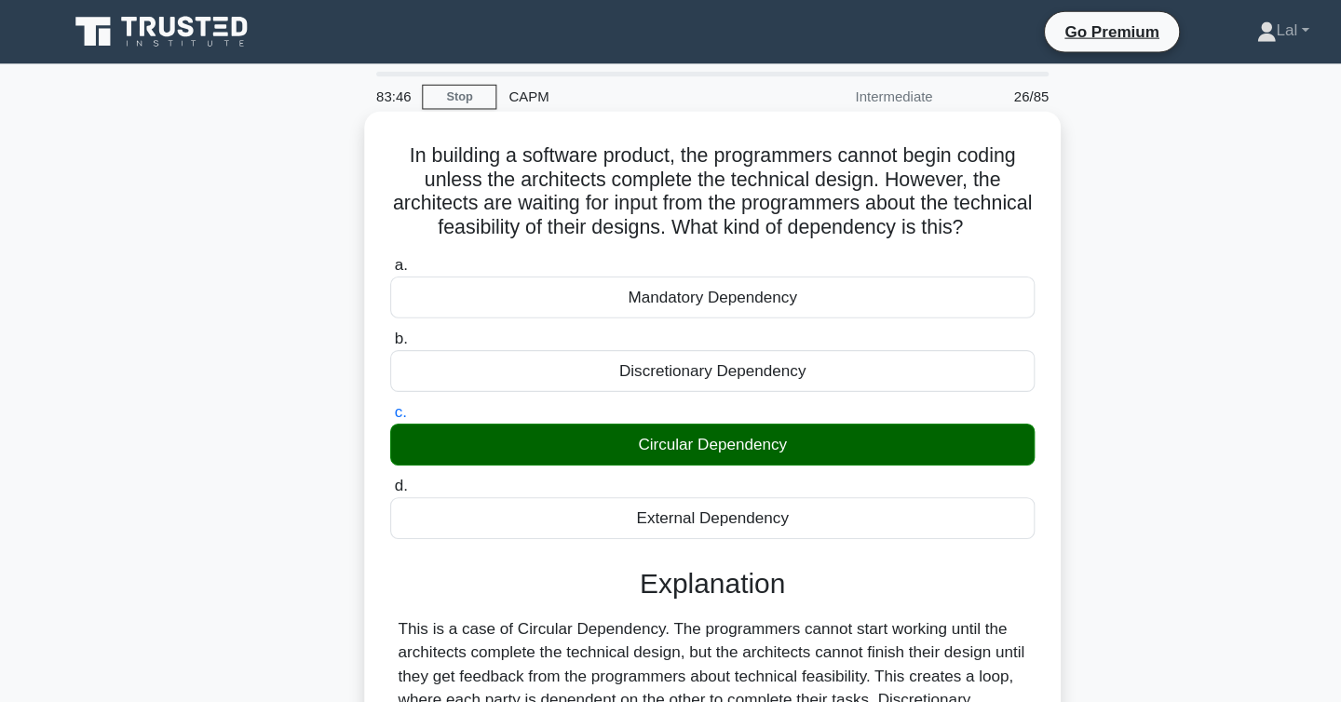
scroll to position [304, 0]
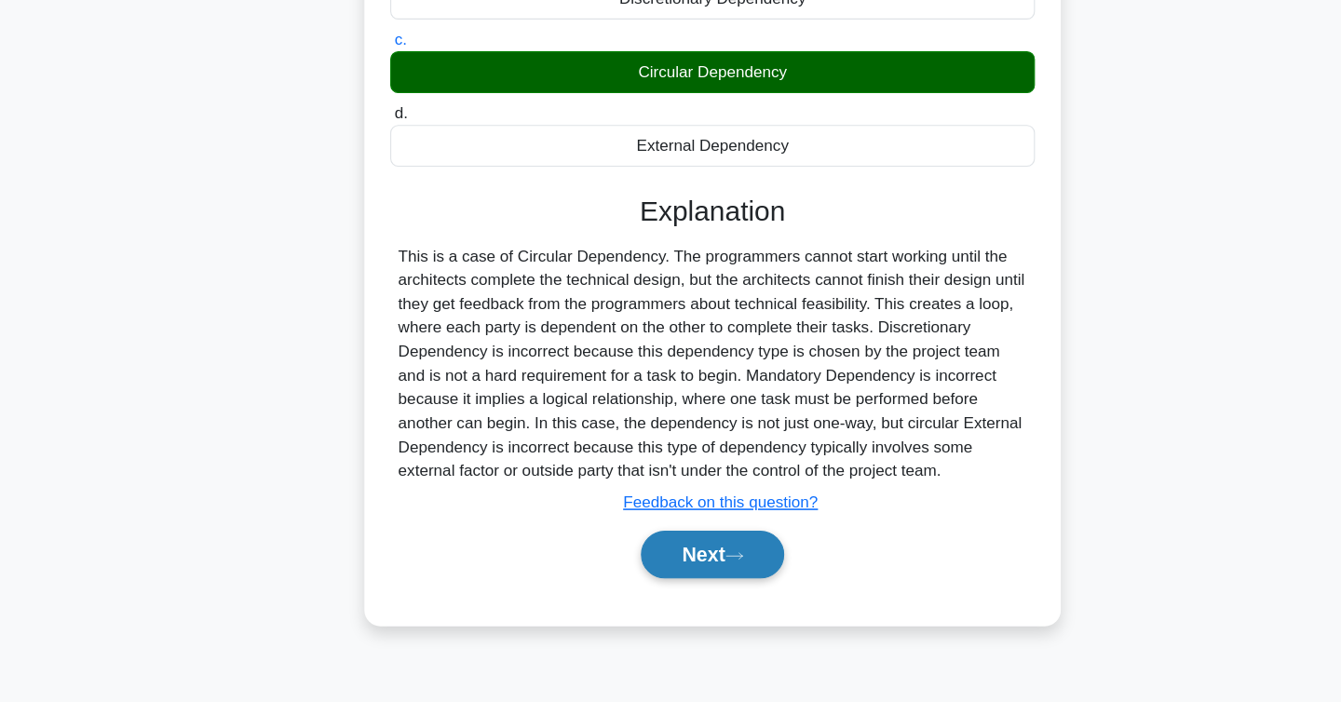
click at [685, 561] on button "Next" at bounding box center [670, 564] width 133 height 45
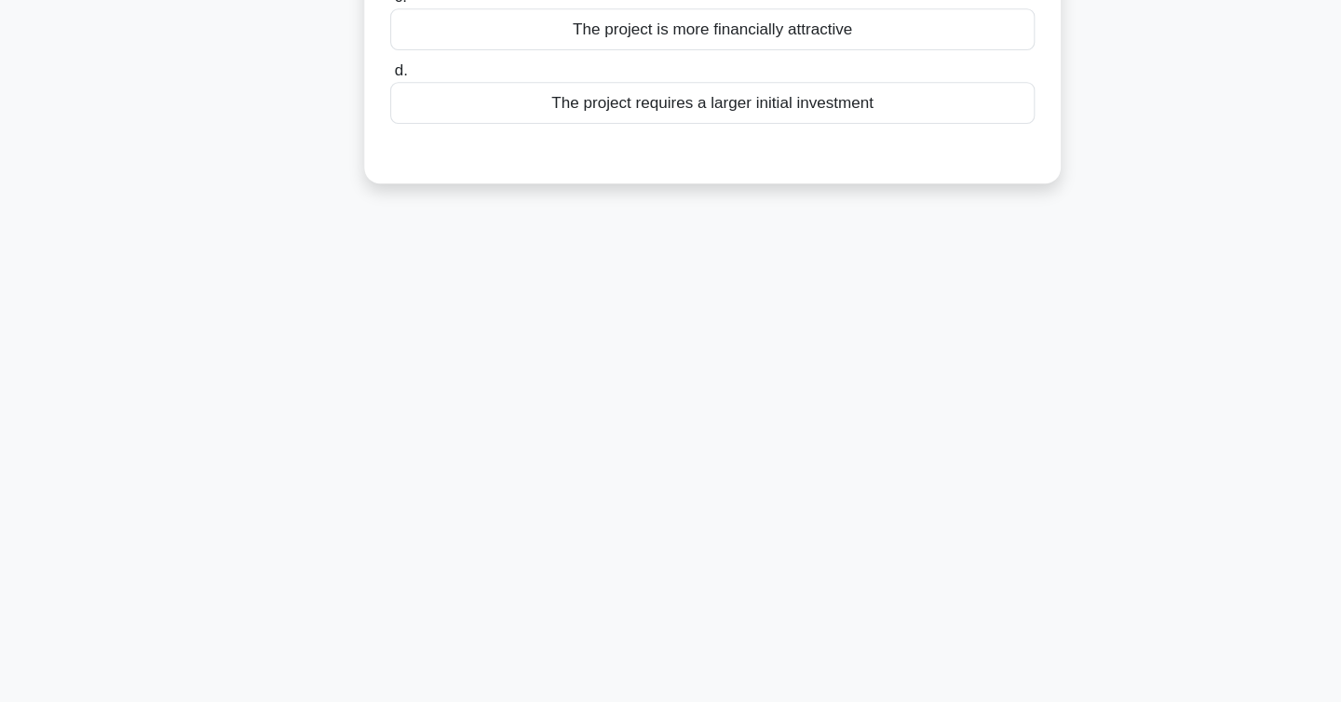
scroll to position [0, 0]
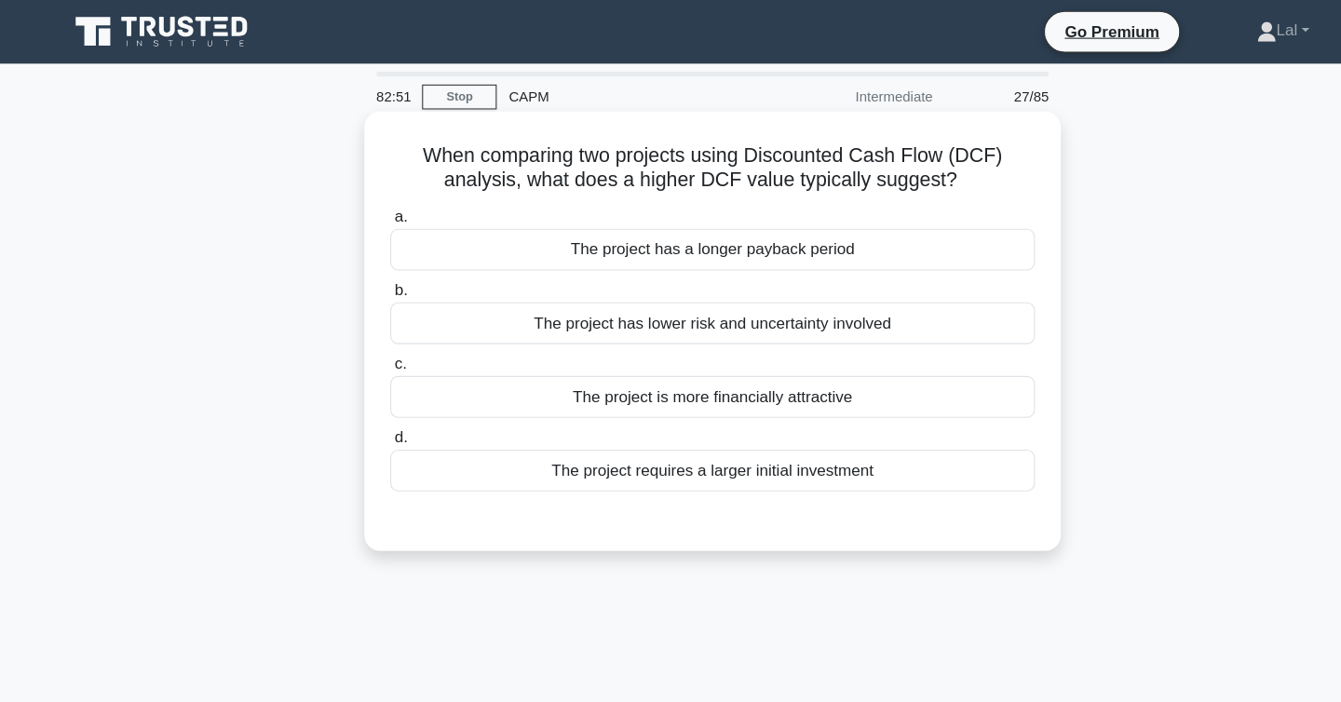
click at [792, 373] on div "The project is more financially attractive" at bounding box center [671, 371] width 604 height 39
click at [369, 347] on input "c. The project is more financially attractive" at bounding box center [369, 341] width 0 height 12
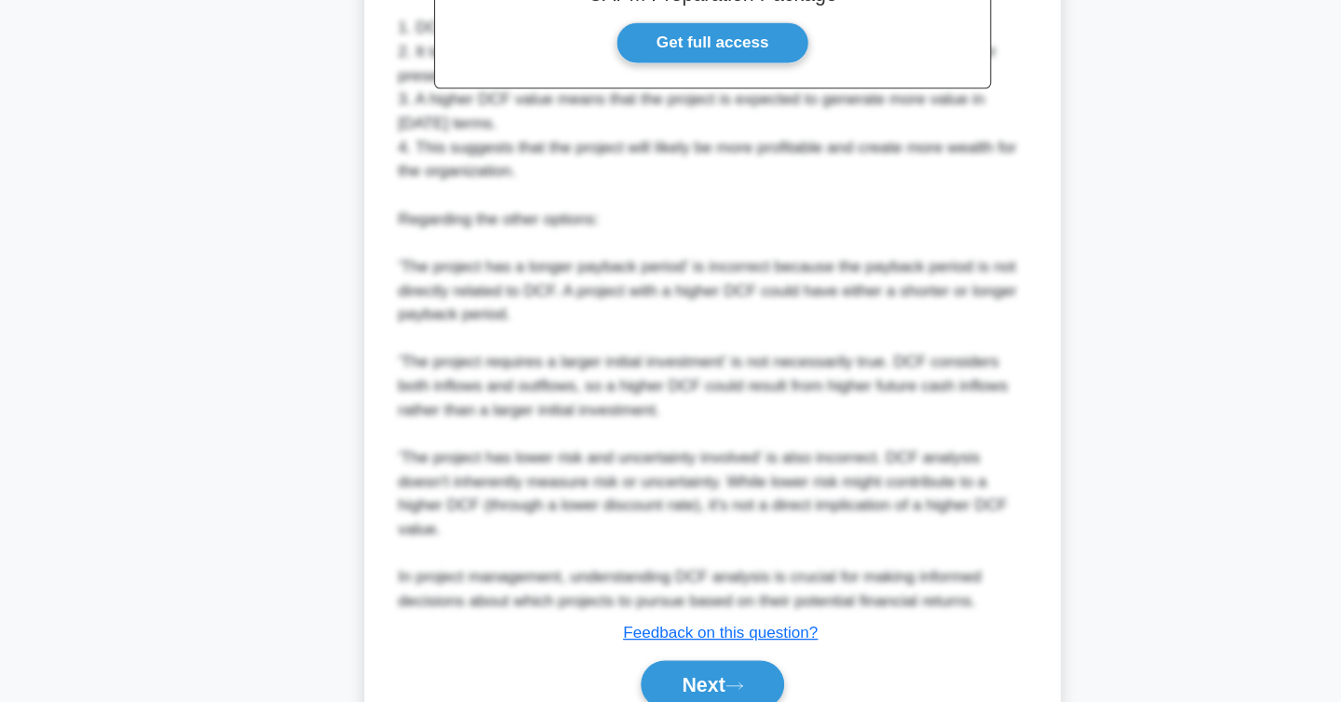
scroll to position [670, 0]
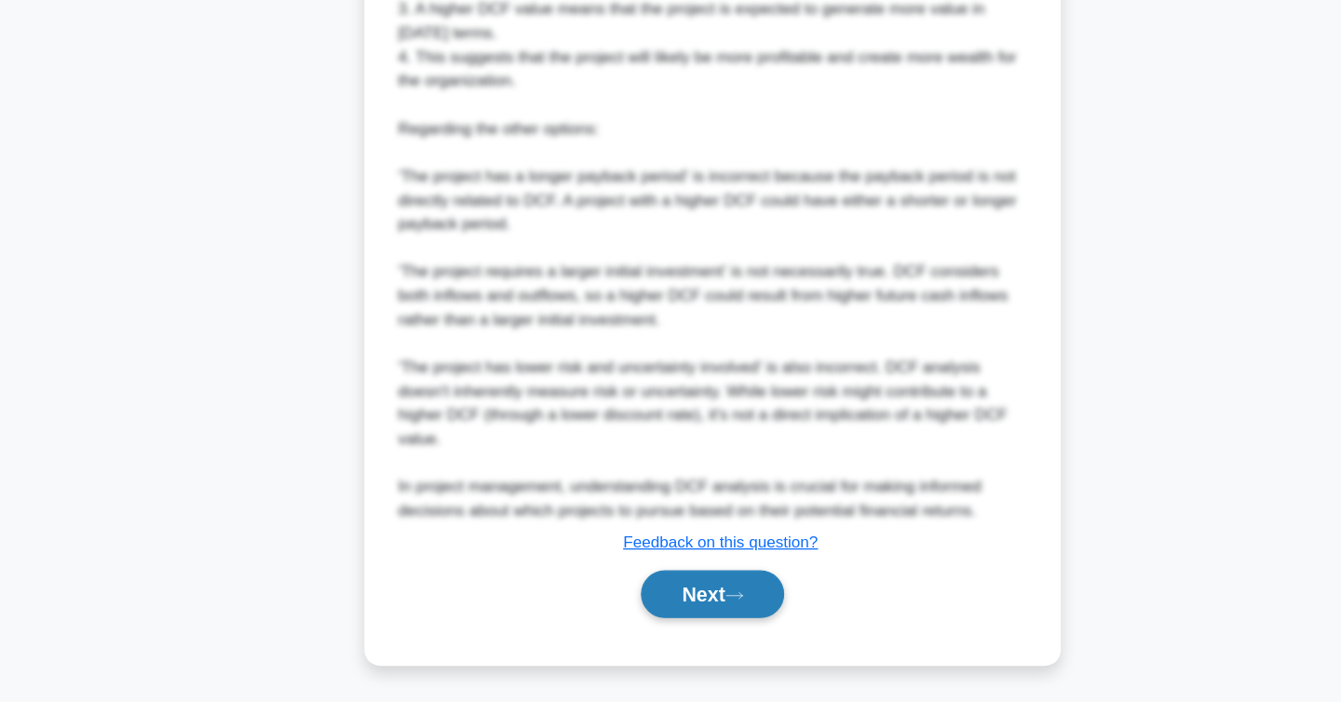
click at [696, 595] on button "Next" at bounding box center [670, 600] width 133 height 45
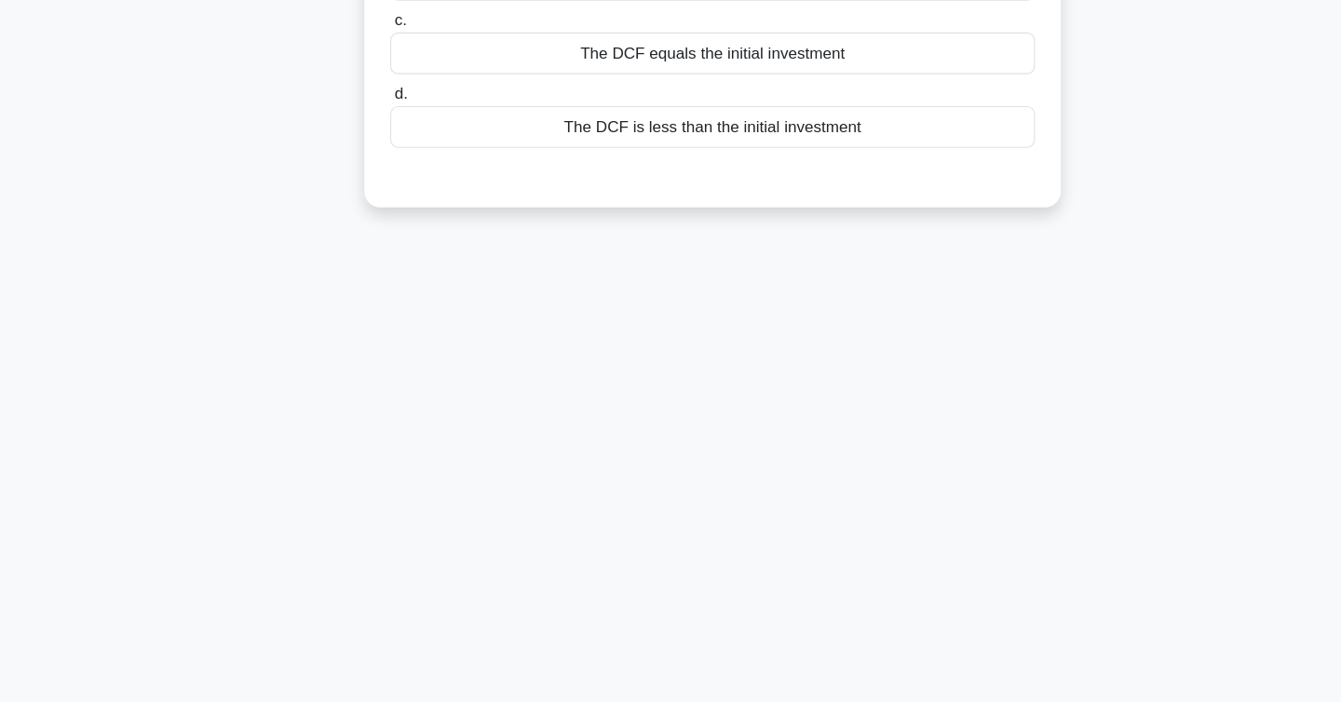
scroll to position [0, 0]
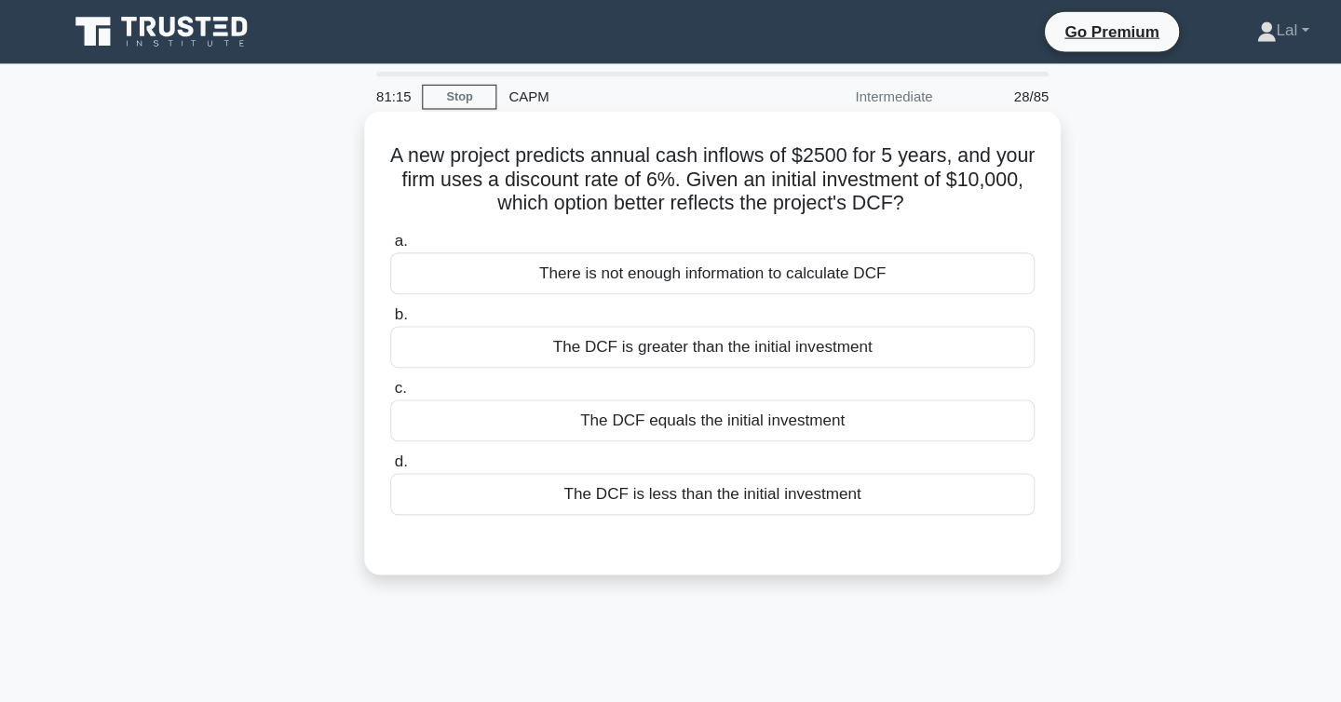
click at [754, 346] on div "a. There is not enough information to calculate DCF b. The DCF is greater than …" at bounding box center [671, 349] width 626 height 276
click at [731, 334] on div "The DCF is greater than the initial investment" at bounding box center [671, 325] width 604 height 39
click at [369, 301] on input "b. The DCF is greater than the initial investment" at bounding box center [369, 295] width 0 height 12
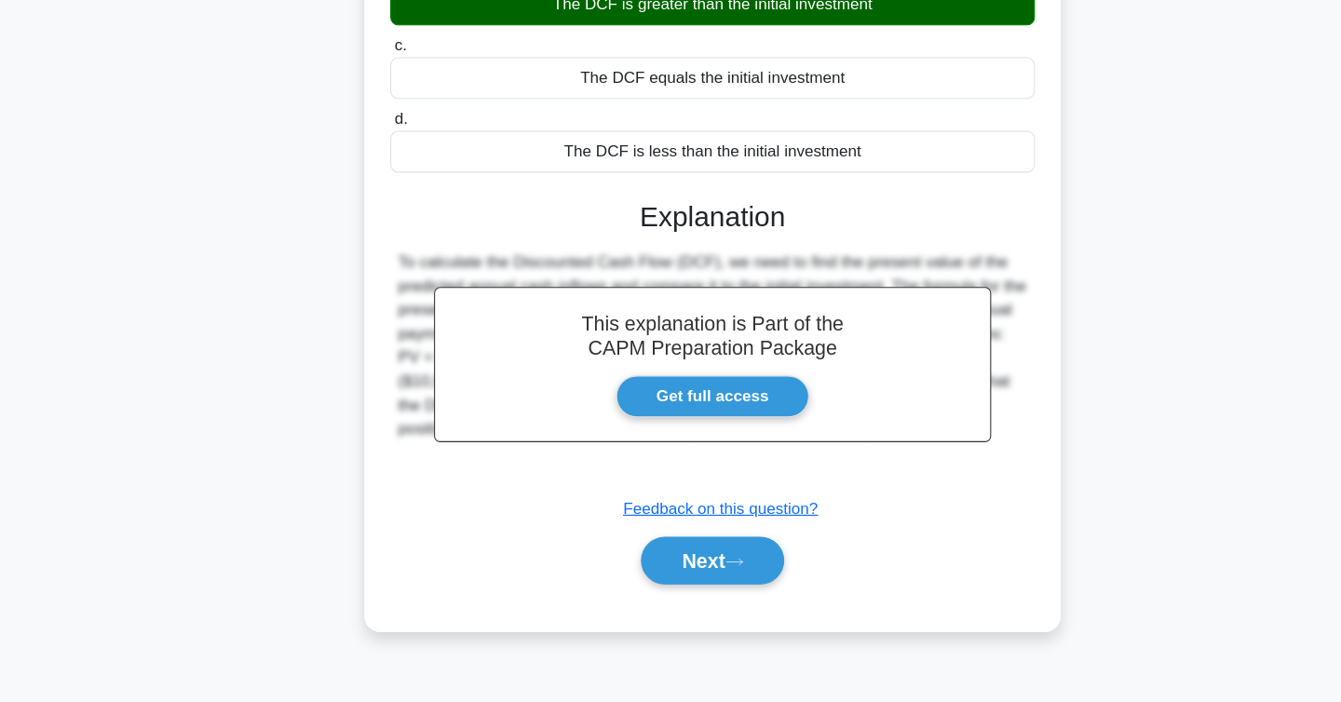
scroll to position [304, 0]
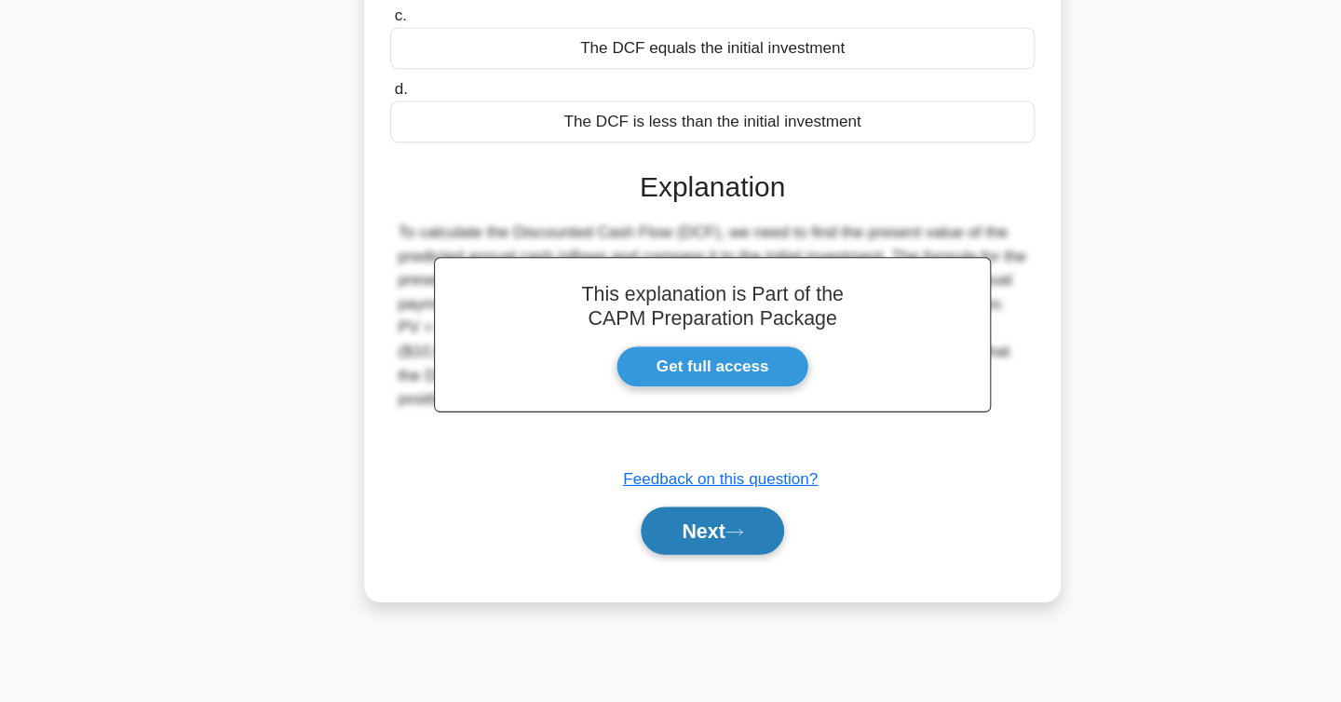
click at [675, 548] on button "Next" at bounding box center [670, 542] width 133 height 45
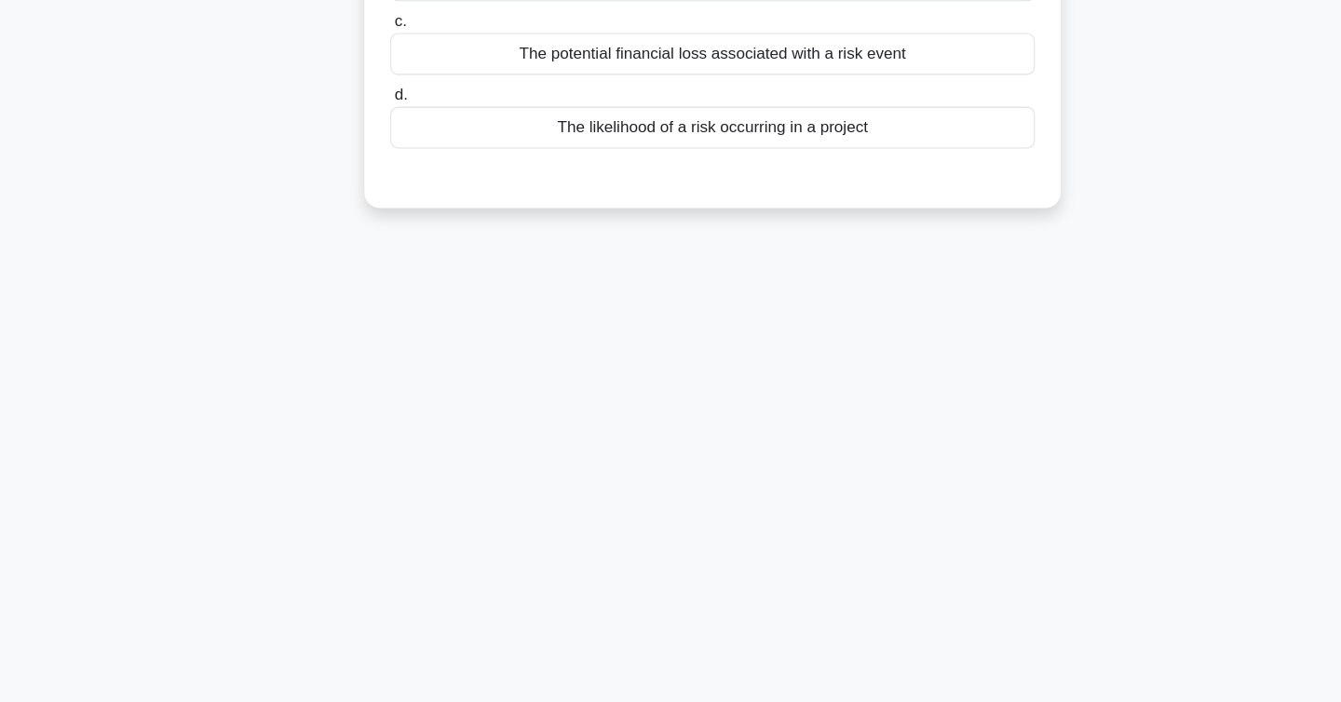
scroll to position [0, 0]
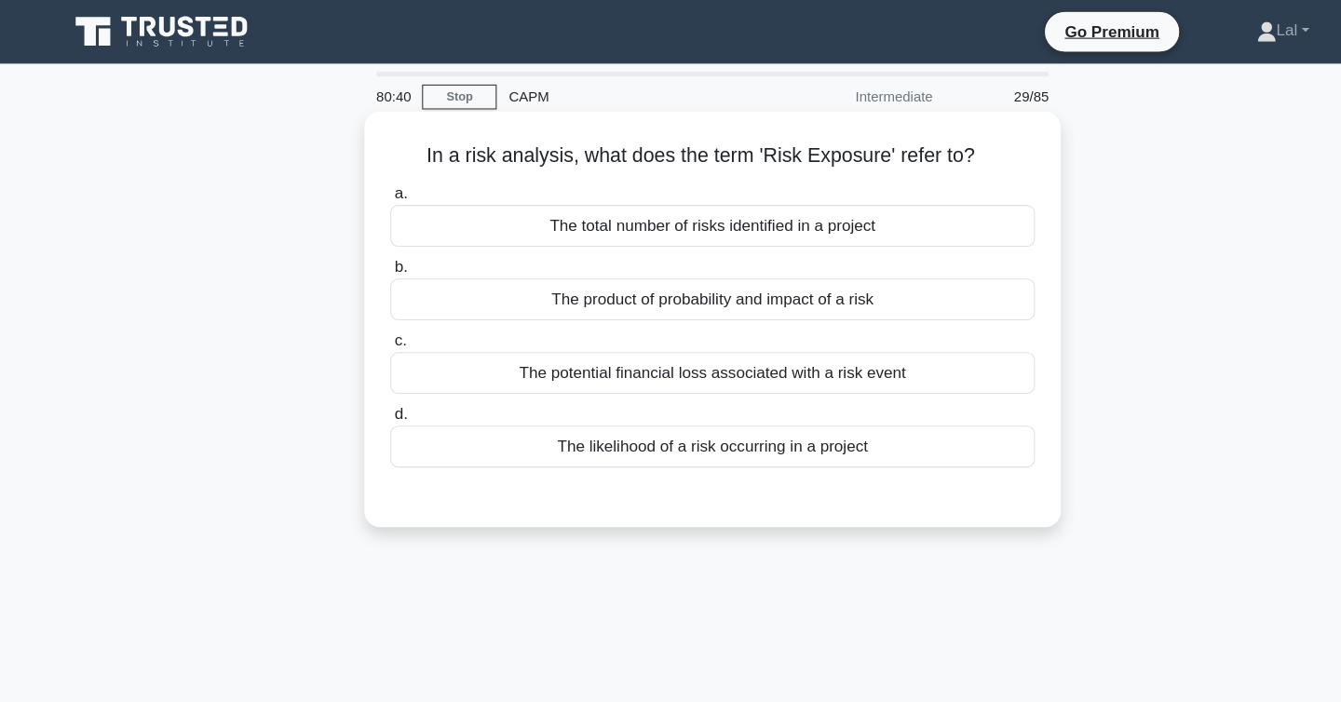
click at [713, 434] on div "The likelihood of a risk occurring in a project" at bounding box center [671, 418] width 604 height 39
click at [369, 394] on input "d. The likelihood of a risk occurring in a project" at bounding box center [369, 388] width 0 height 12
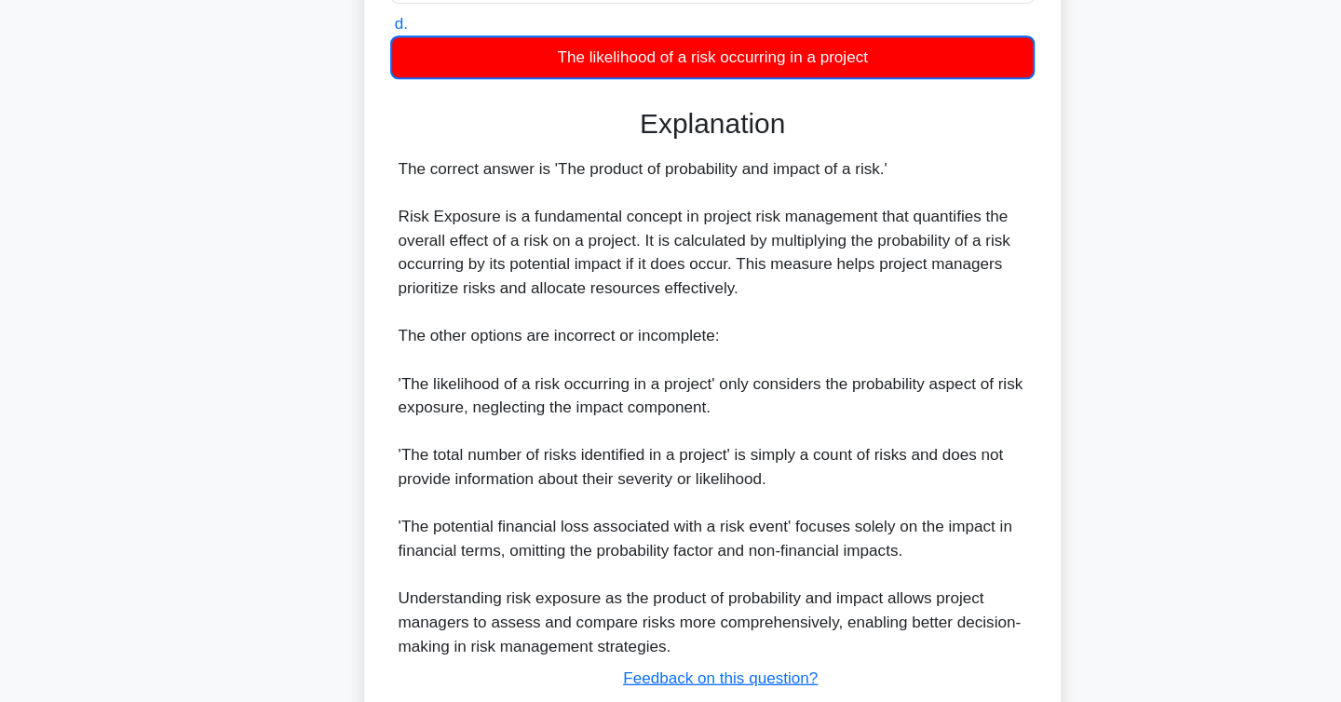
scroll to position [372, 0]
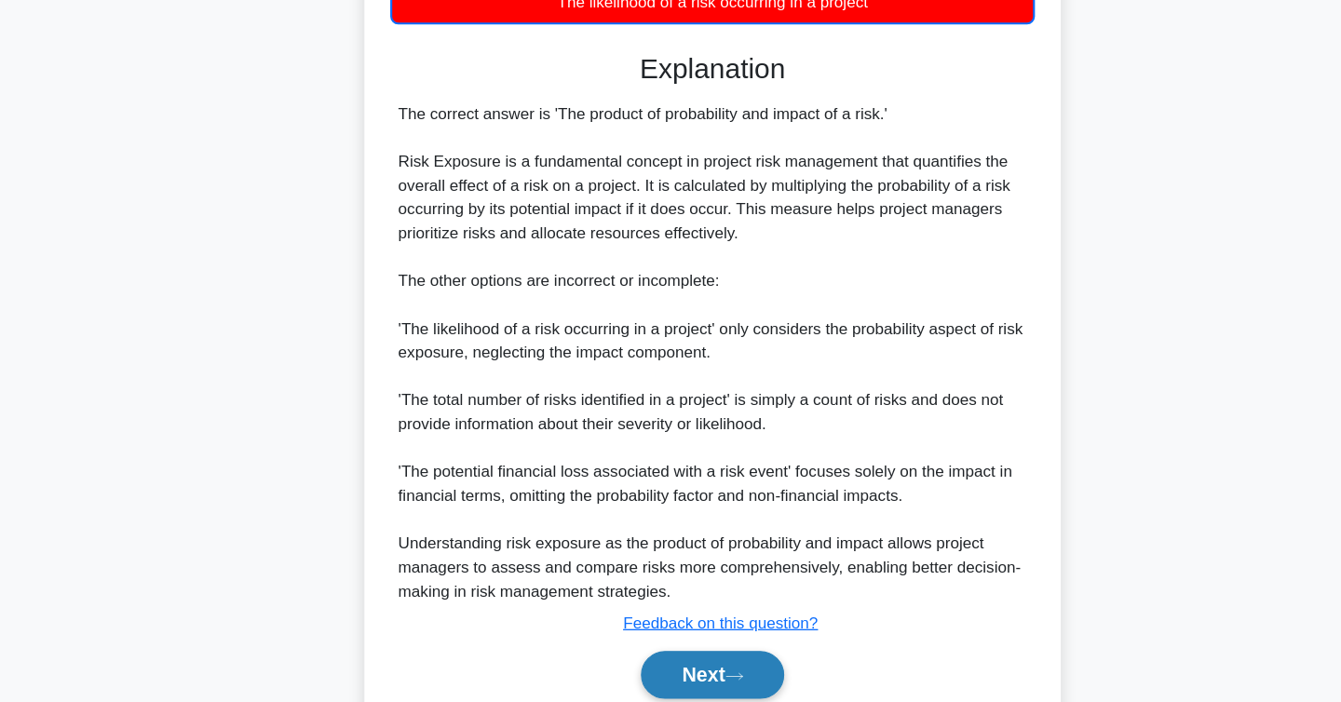
click at [715, 674] on button "Next" at bounding box center [670, 677] width 133 height 45
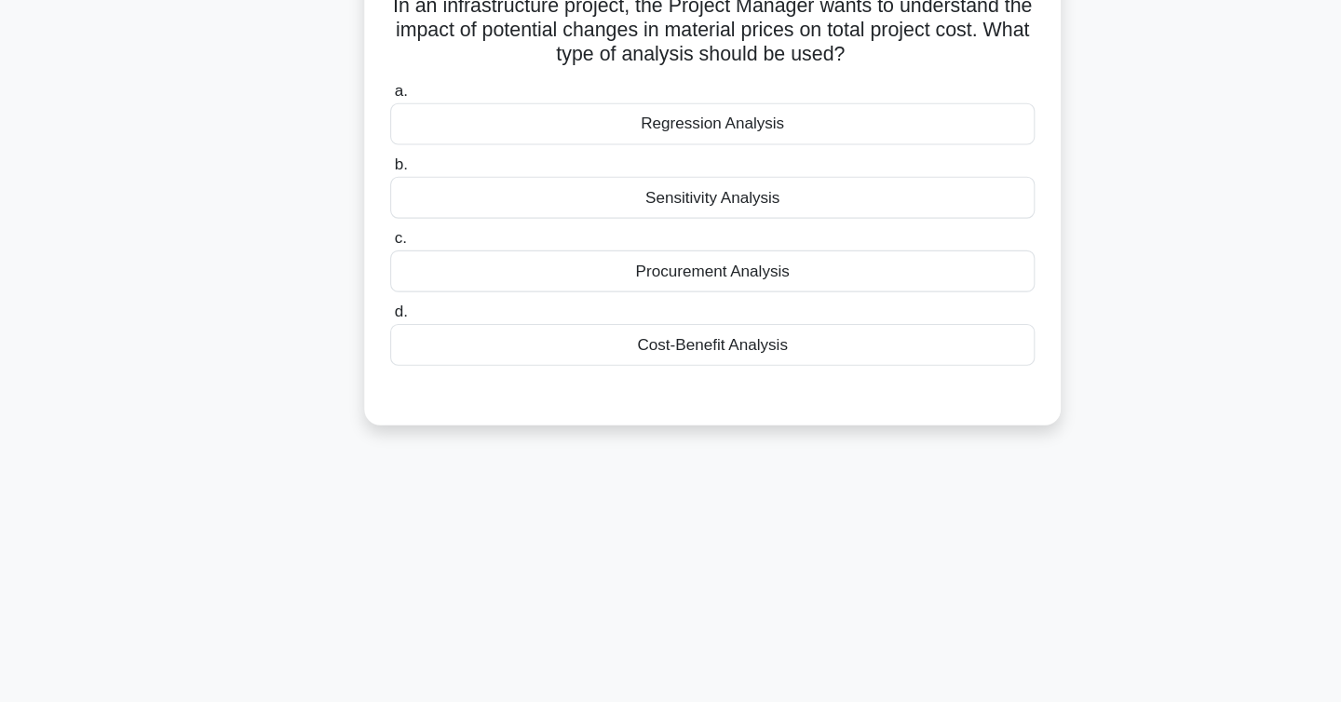
scroll to position [0, 0]
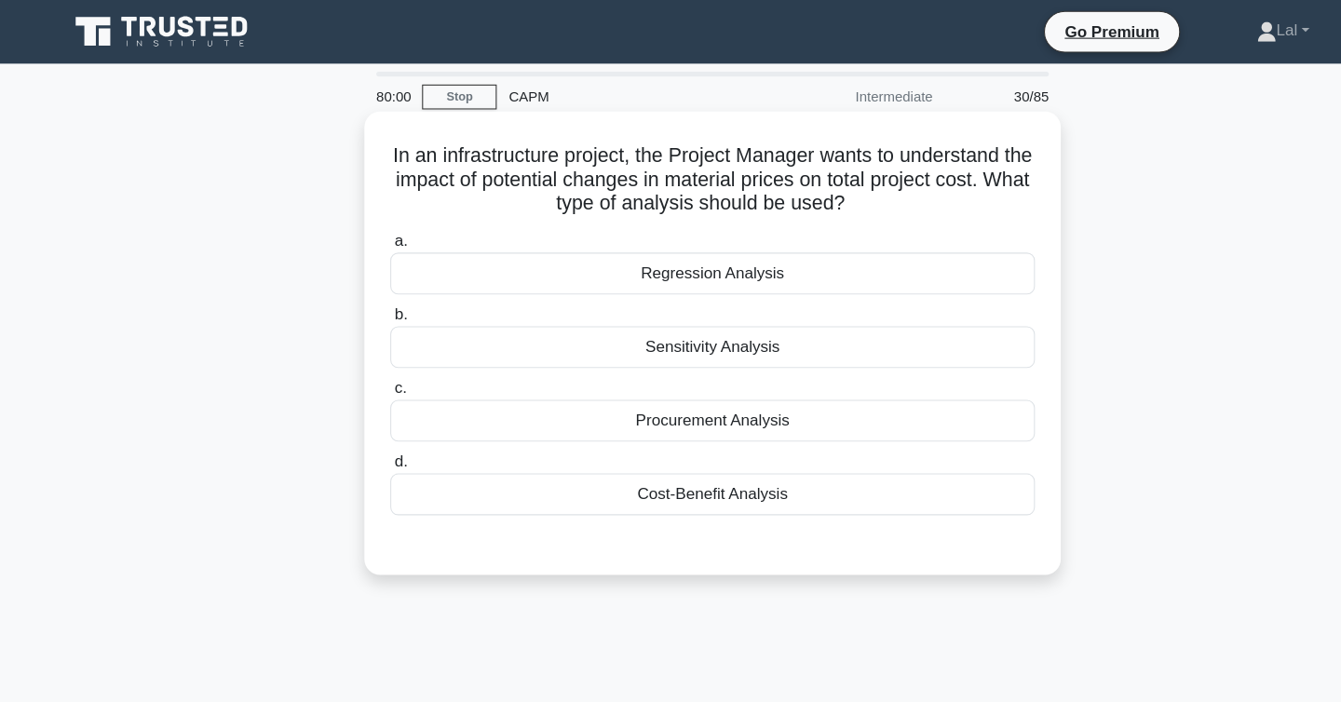
click at [644, 343] on div "Sensitivity Analysis" at bounding box center [671, 325] width 604 height 39
click at [369, 301] on input "b. Sensitivity Analysis" at bounding box center [369, 295] width 0 height 12
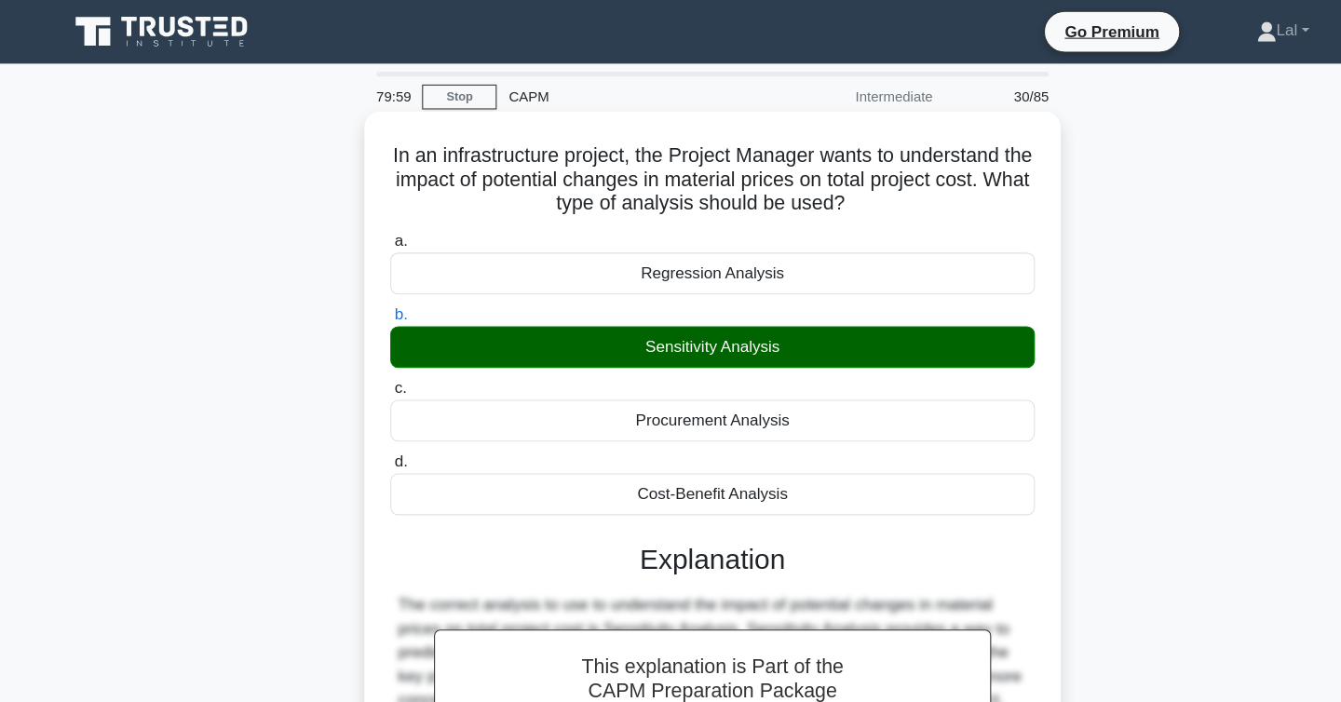
scroll to position [304, 0]
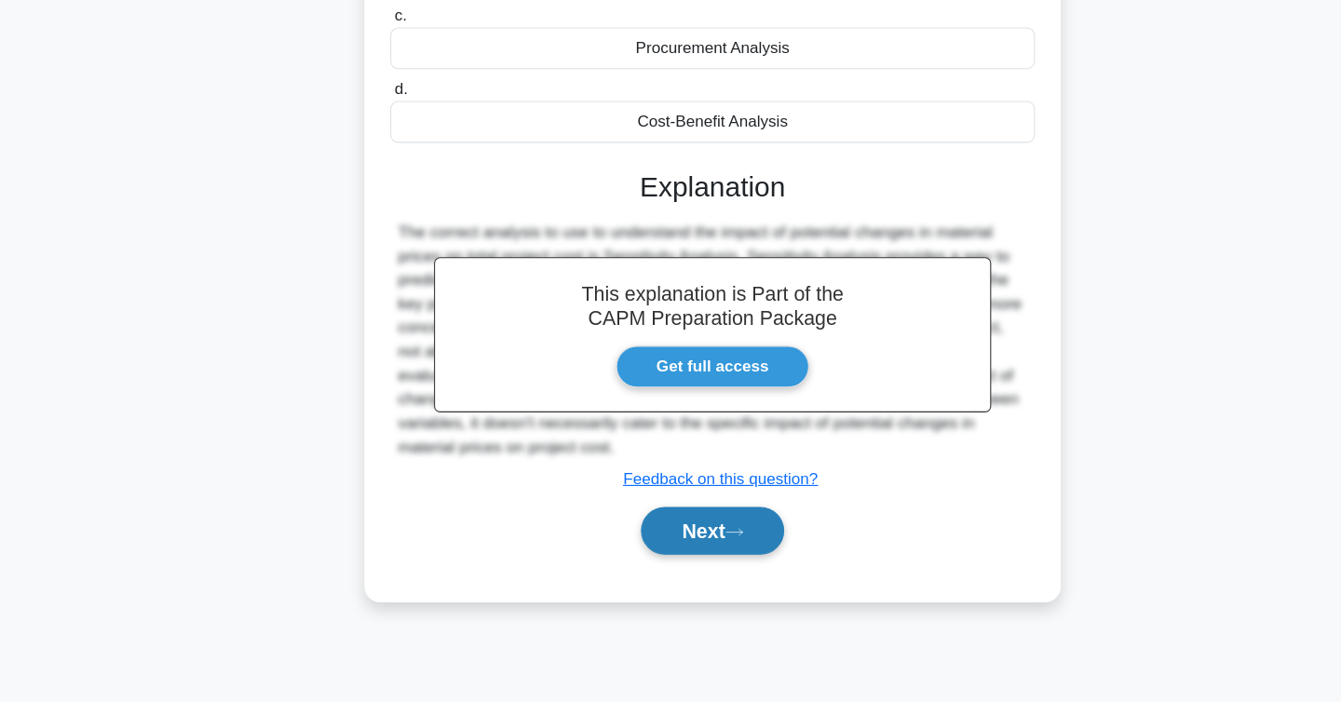
click at [643, 541] on button "Next" at bounding box center [670, 542] width 133 height 45
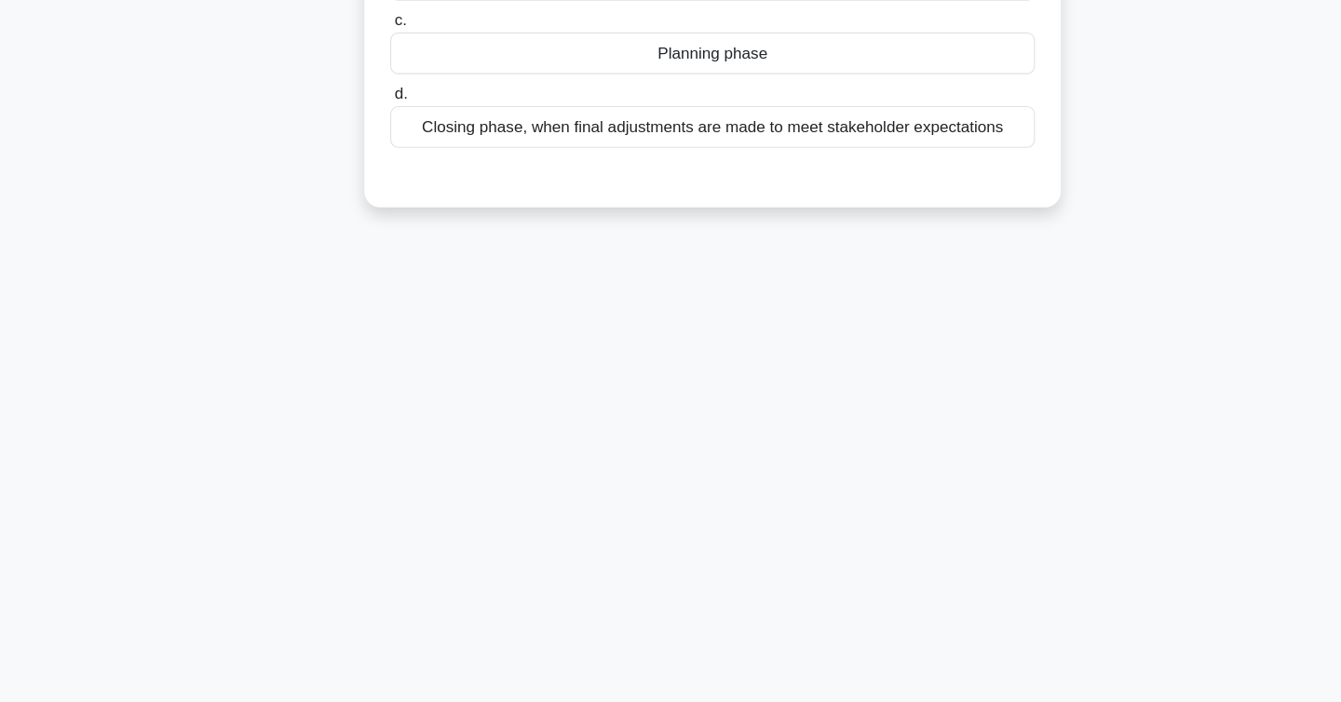
scroll to position [0, 0]
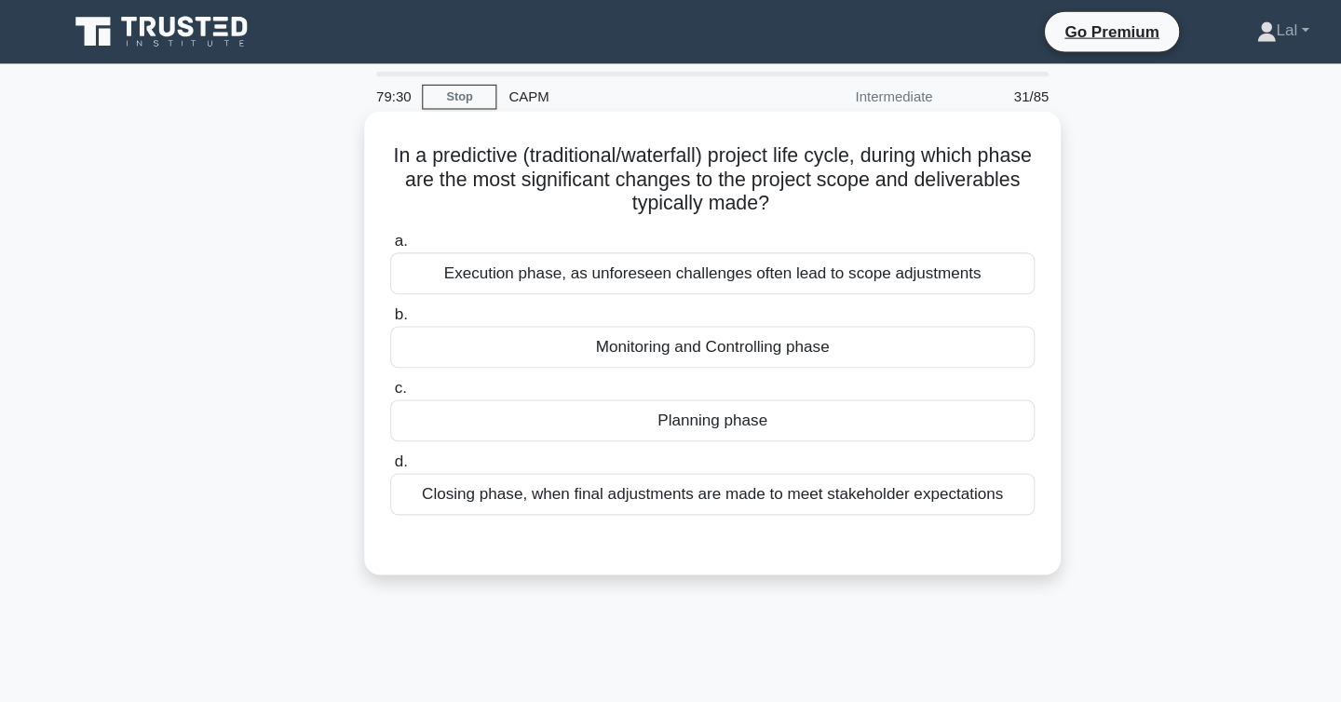
click at [623, 256] on div "Execution phase, as unforeseen challenges often lead to scope adjustments" at bounding box center [671, 256] width 604 height 39
click at [369, 232] on input "a. Execution phase, as unforeseen challenges often lead to scope adjustments" at bounding box center [369, 226] width 0 height 12
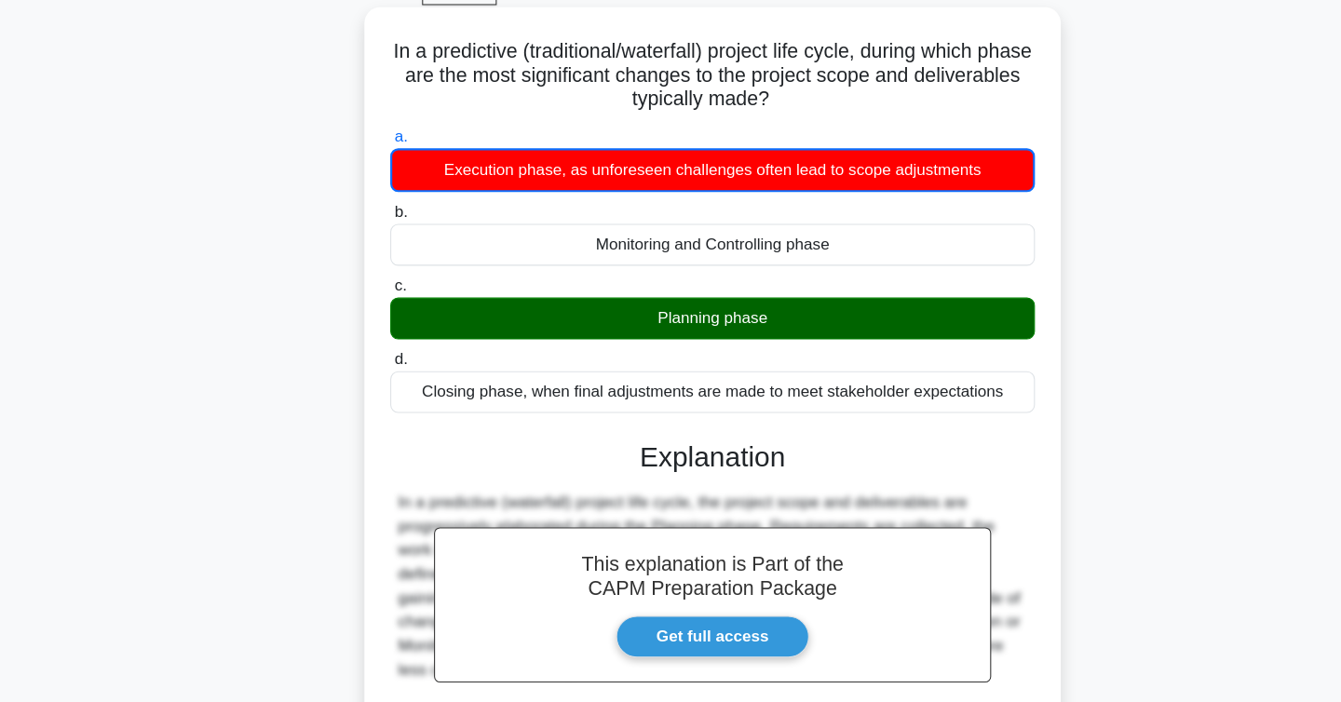
scroll to position [304, 0]
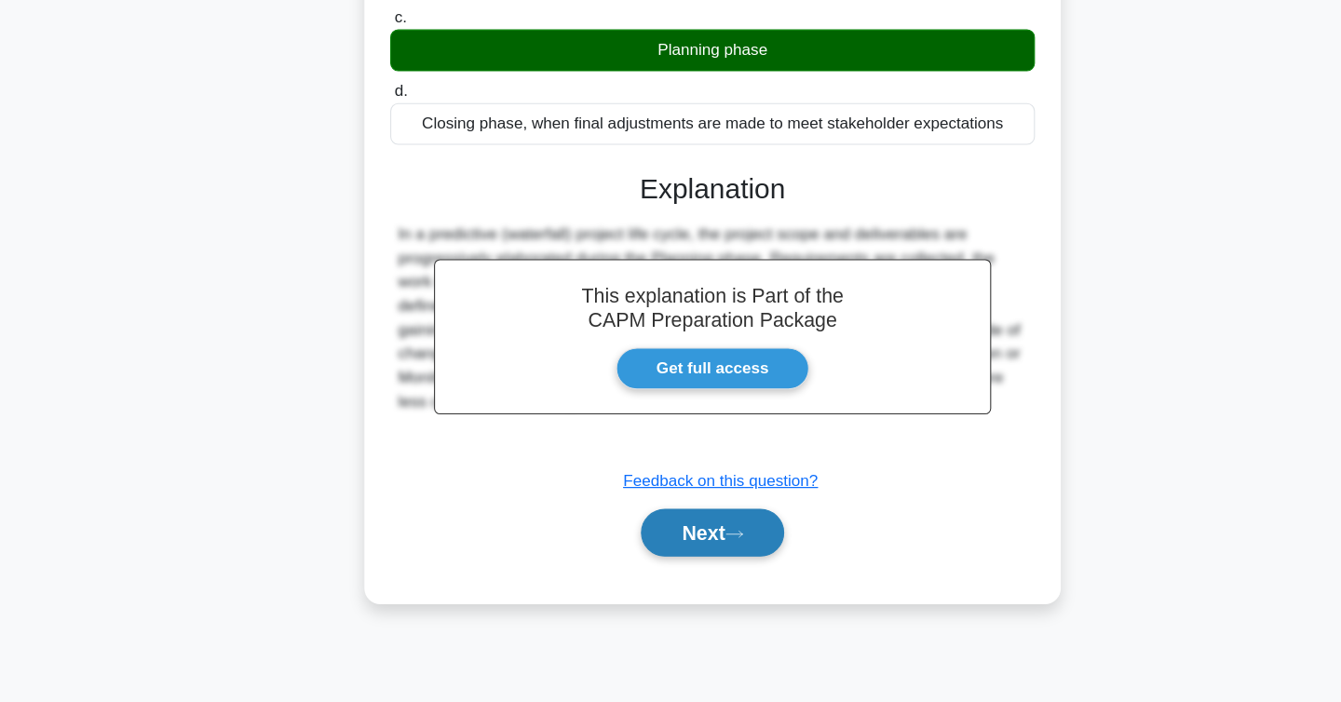
click at [662, 550] on button "Next" at bounding box center [670, 544] width 133 height 45
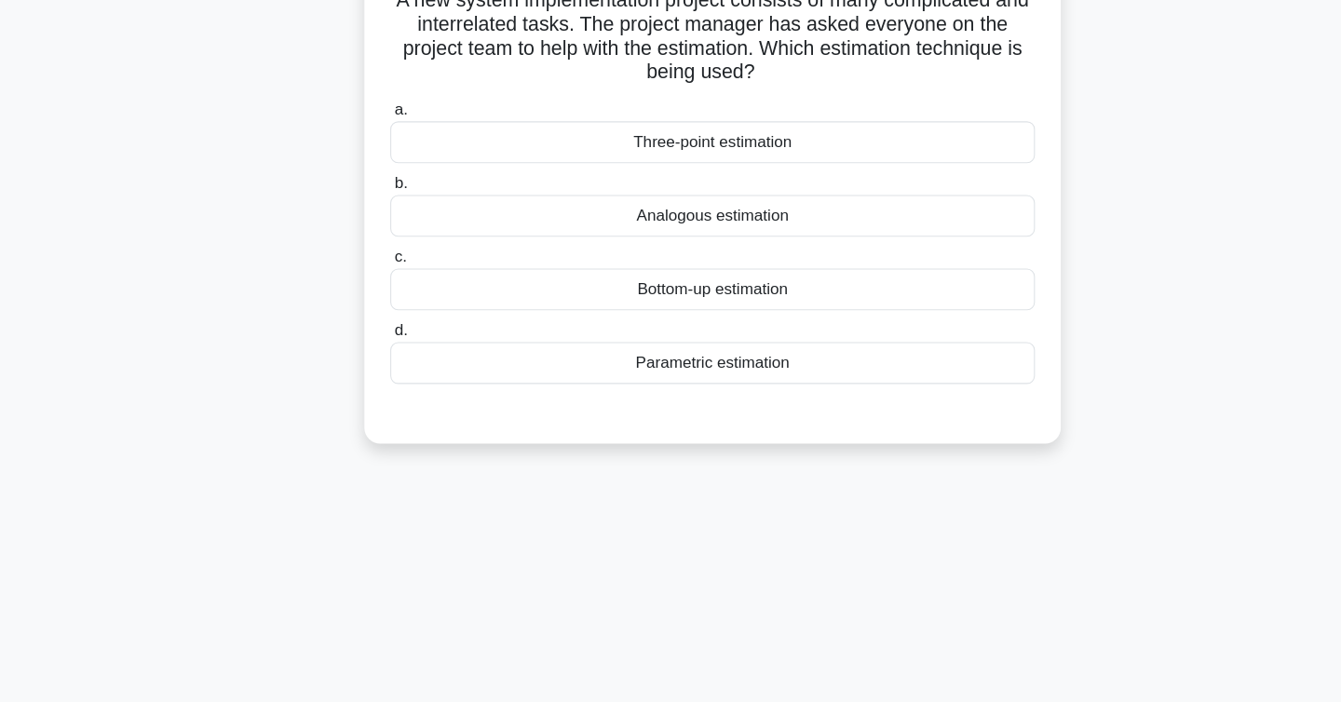
scroll to position [0, 0]
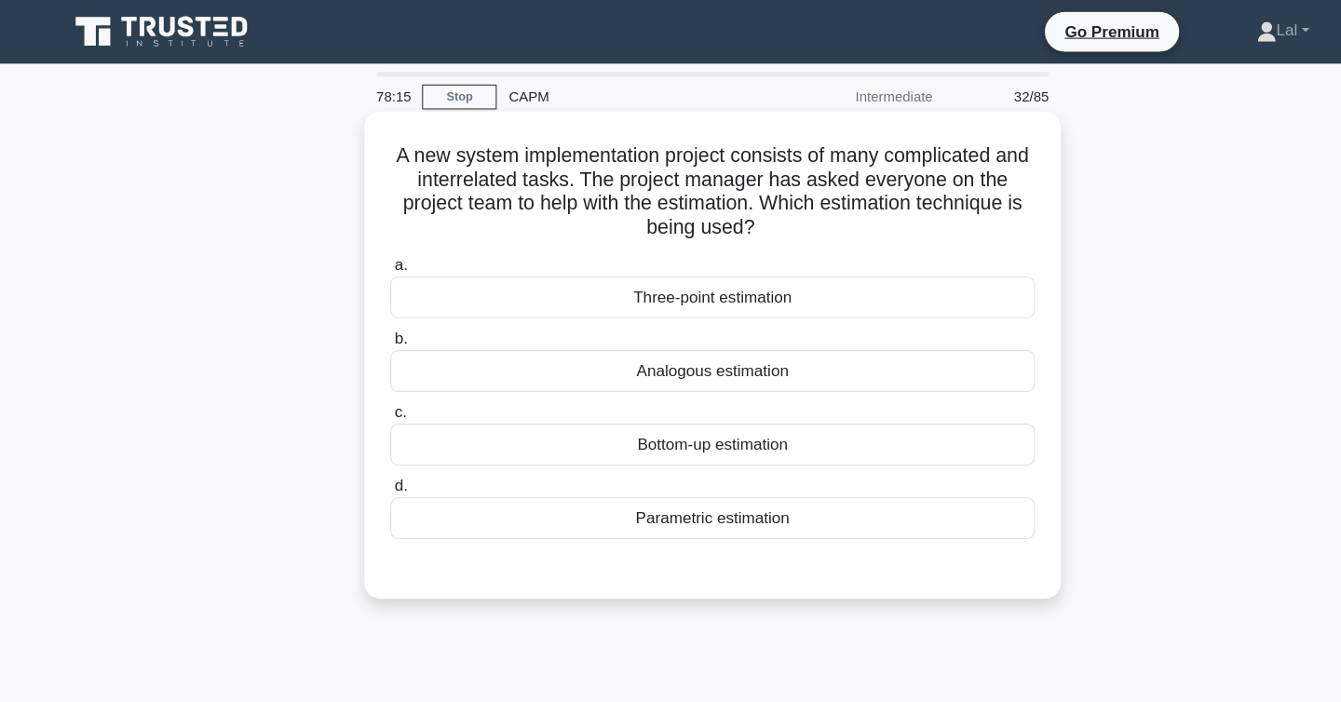
click at [713, 484] on div "Parametric estimation" at bounding box center [671, 485] width 604 height 39
click at [369, 461] on input "d. Parametric estimation" at bounding box center [369, 455] width 0 height 12
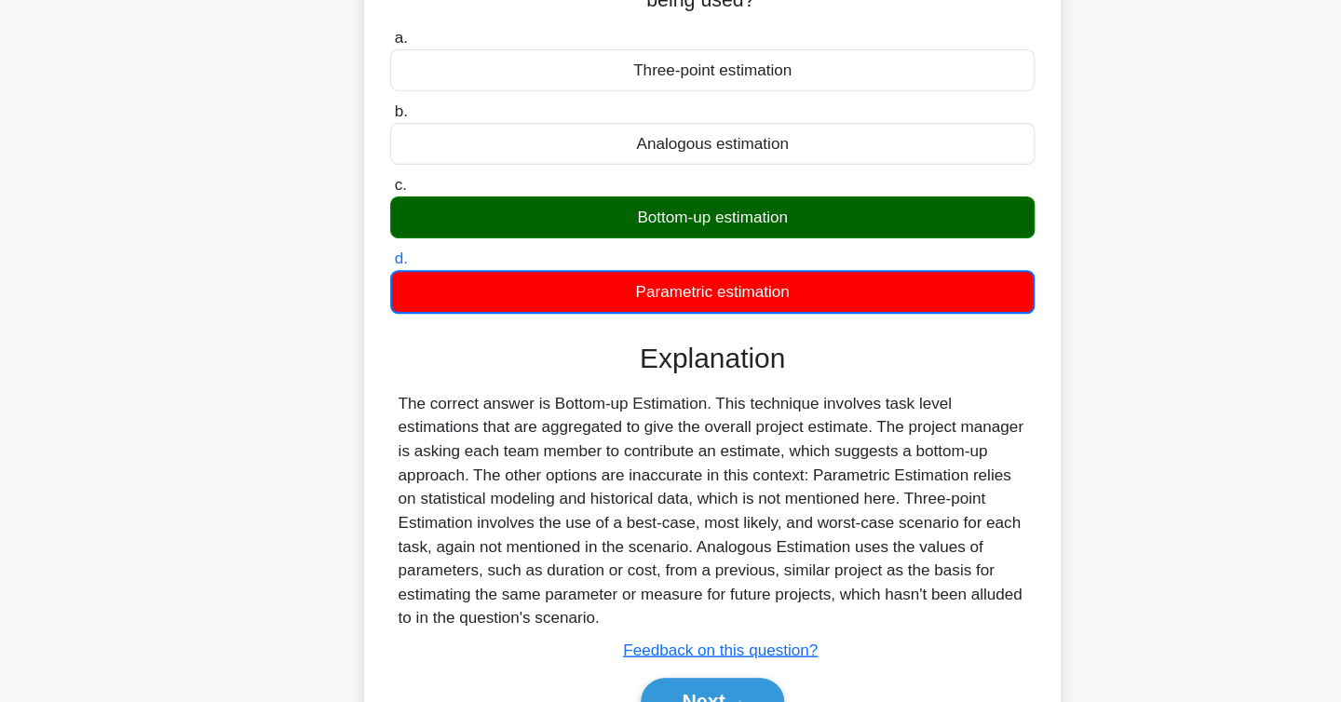
scroll to position [304, 0]
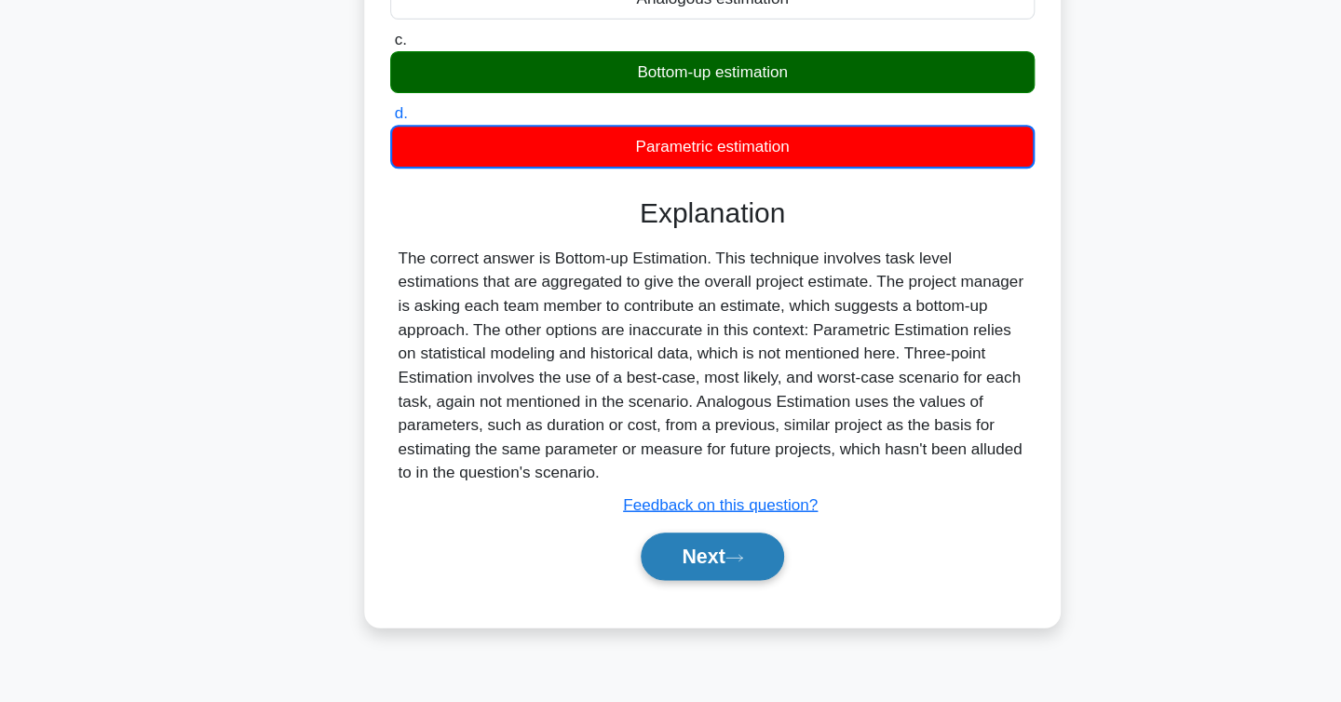
click at [676, 562] on button "Next" at bounding box center [670, 566] width 133 height 45
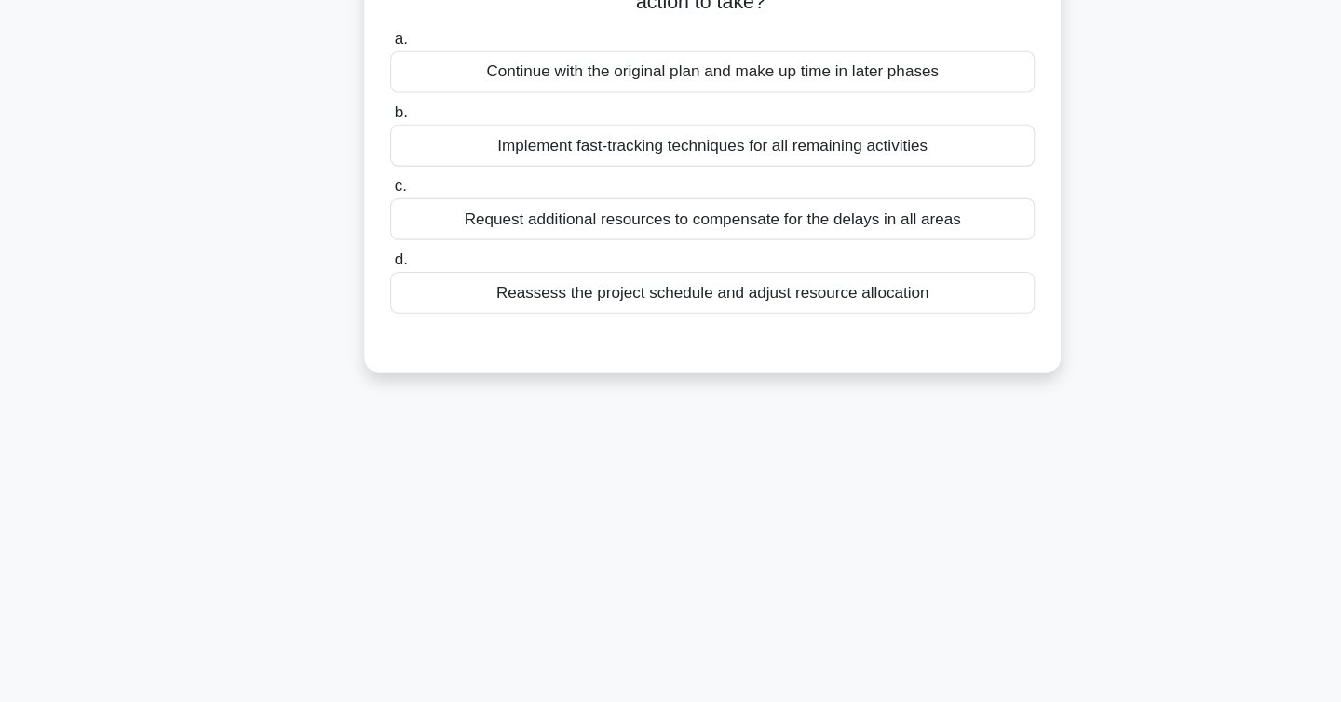
scroll to position [0, 0]
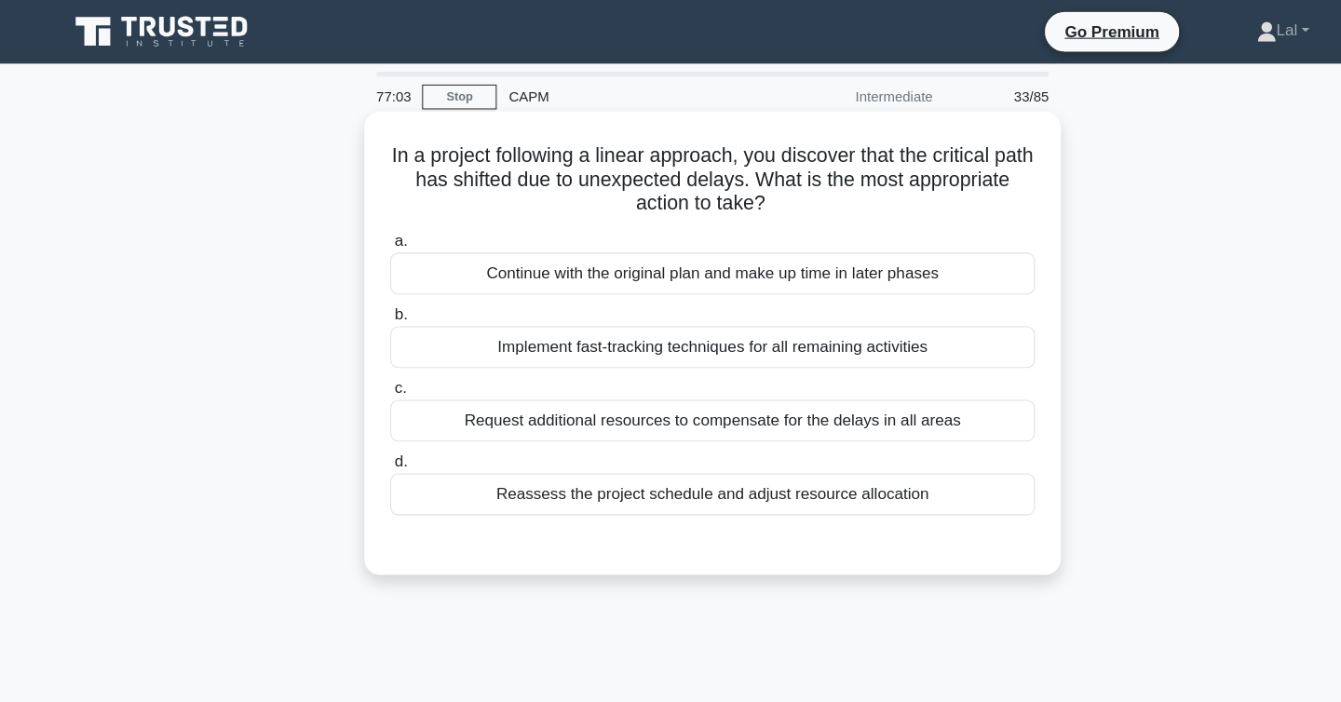
click at [528, 467] on div "Reassess the project schedule and adjust resource allocation" at bounding box center [671, 462] width 604 height 39
click at [369, 439] on input "d. Reassess the project schedule and adjust resource allocation" at bounding box center [369, 433] width 0 height 12
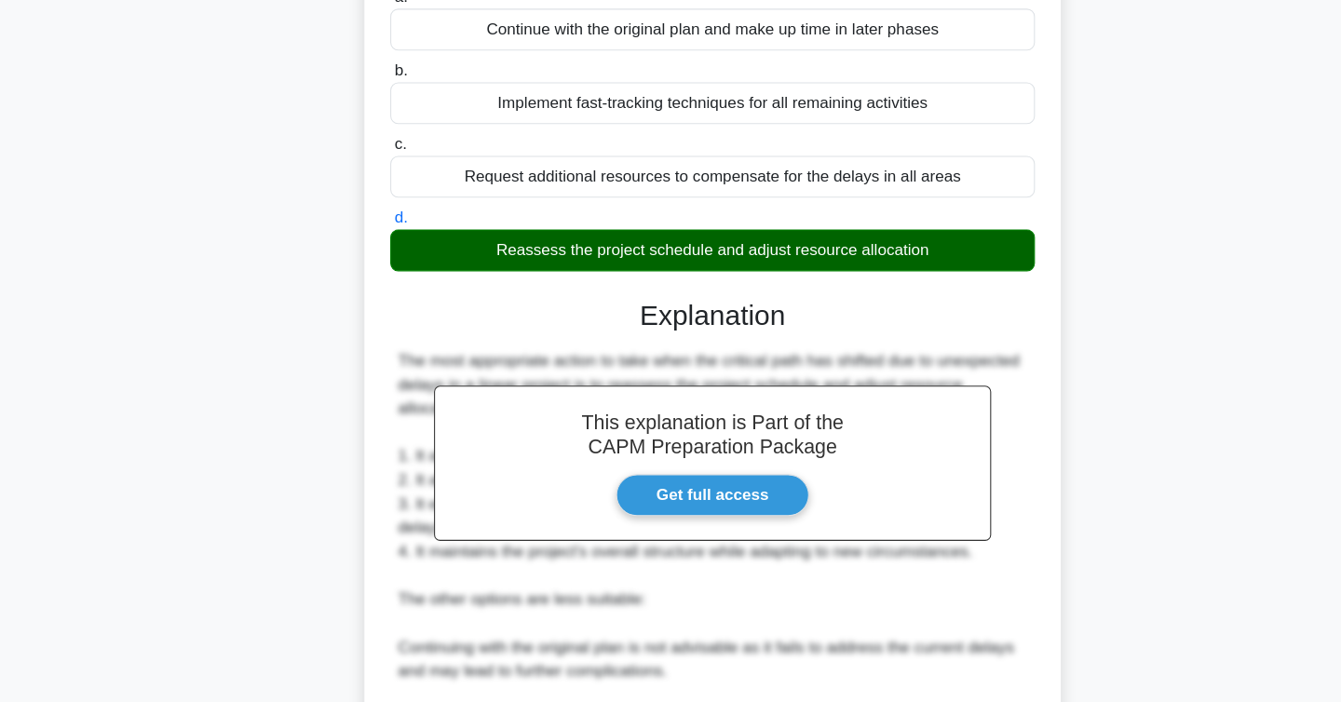
scroll to position [558, 0]
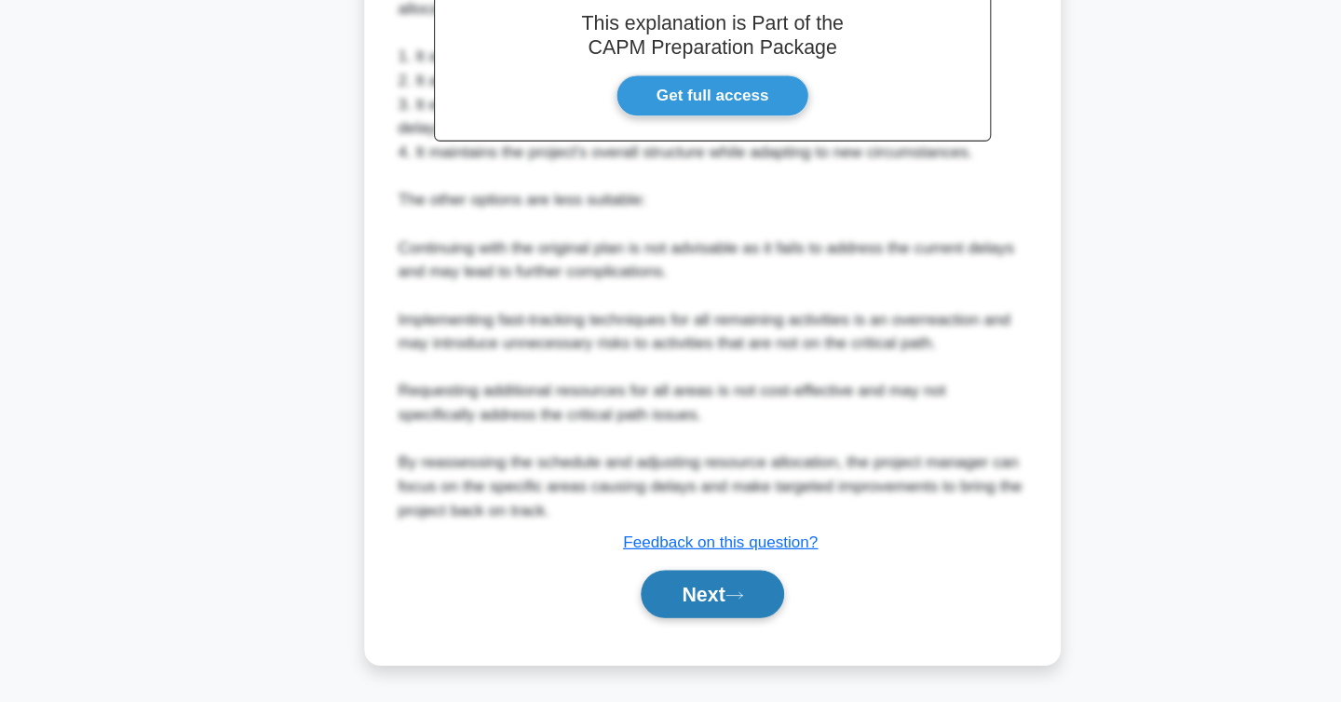
click at [643, 599] on button "Next" at bounding box center [670, 600] width 133 height 45
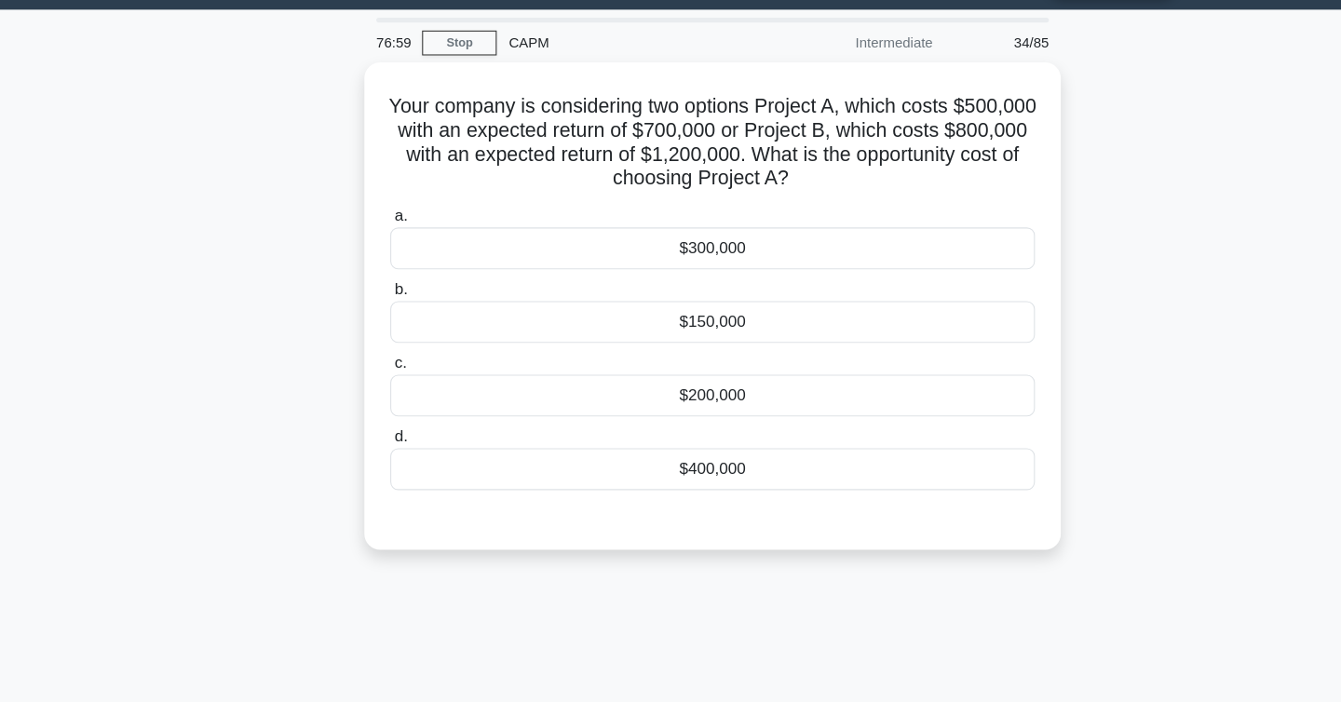
scroll to position [0, 0]
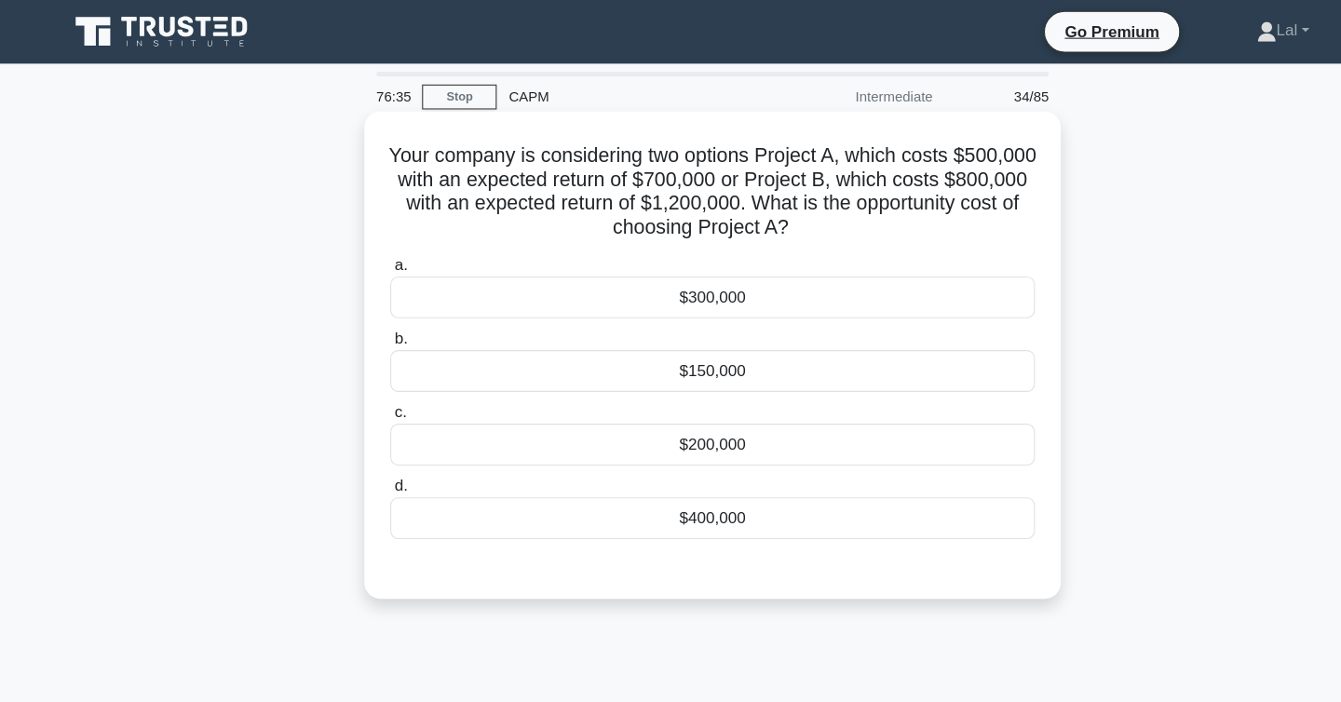
click at [572, 415] on div "$200,000" at bounding box center [671, 416] width 604 height 39
click at [369, 392] on input "c. $200,000" at bounding box center [369, 386] width 0 height 12
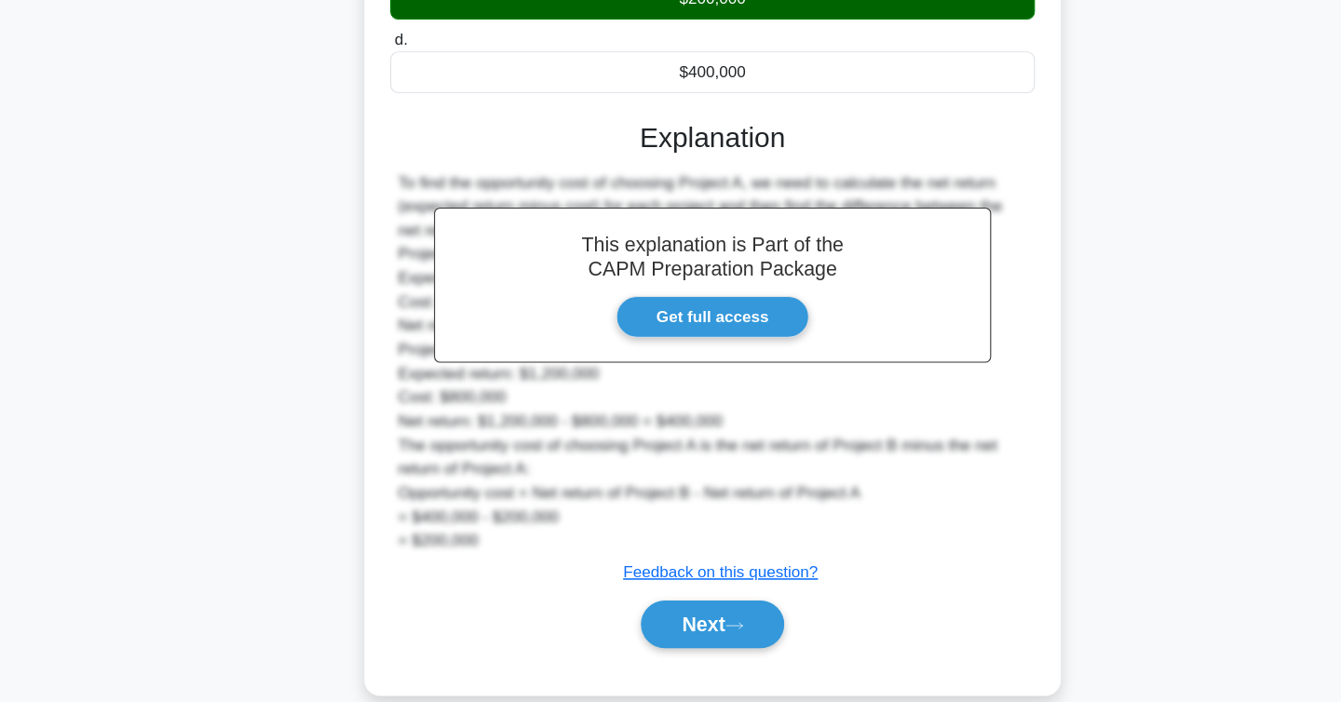
scroll to position [401, 0]
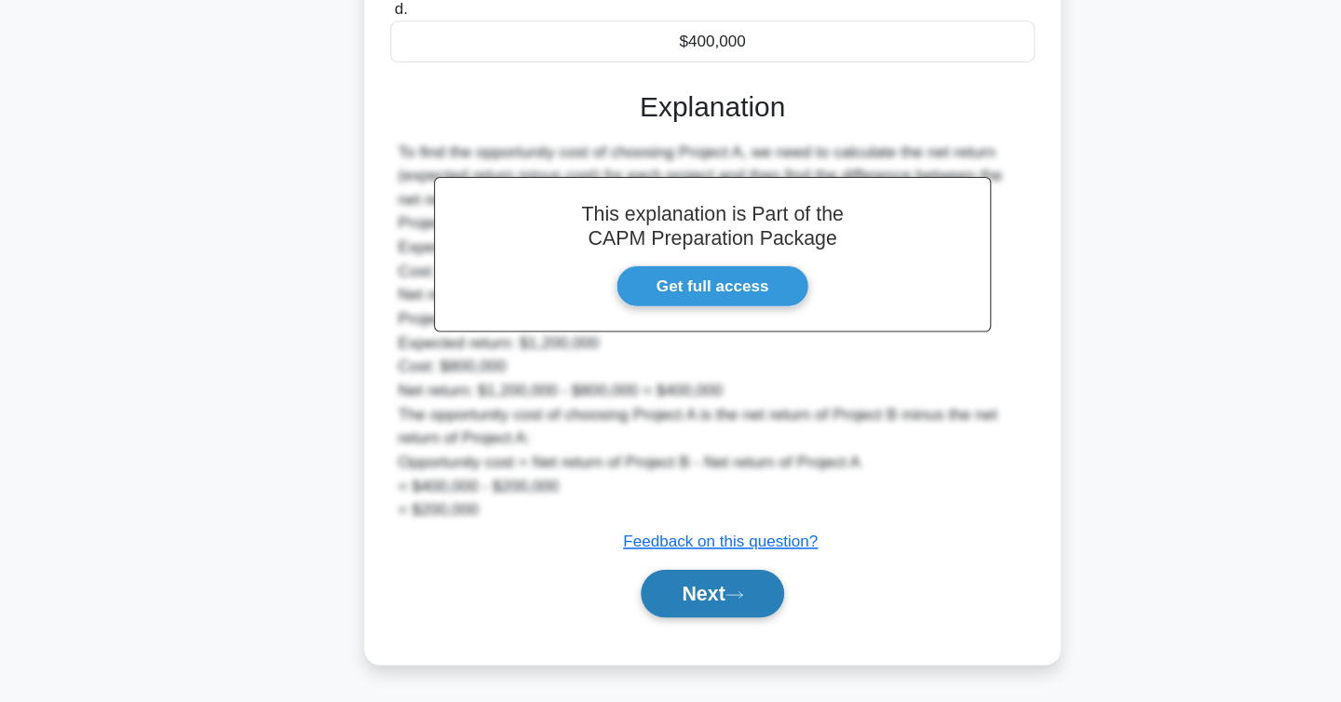
click at [648, 592] on button "Next" at bounding box center [670, 600] width 133 height 45
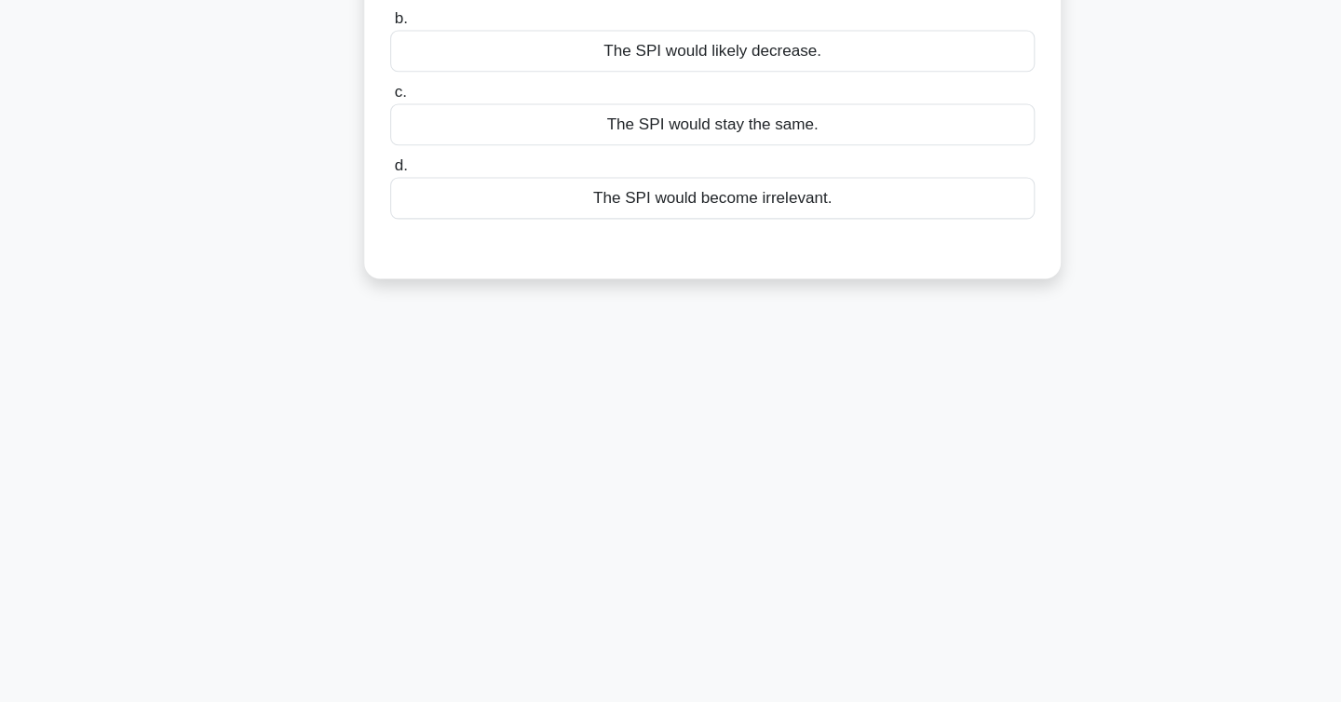
scroll to position [0, 0]
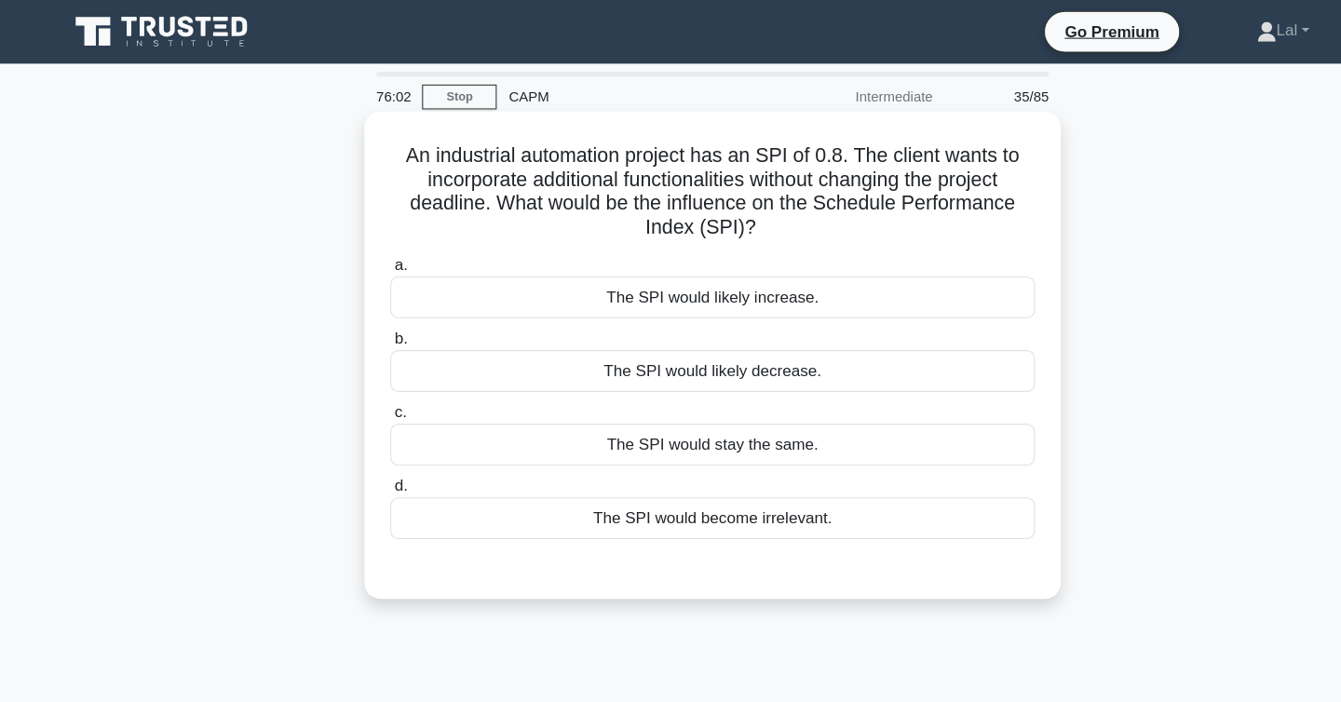
click at [696, 347] on div "The SPI would likely decrease." at bounding box center [671, 347] width 604 height 39
click at [369, 323] on input "b. The SPI would likely decrease." at bounding box center [369, 317] width 0 height 12
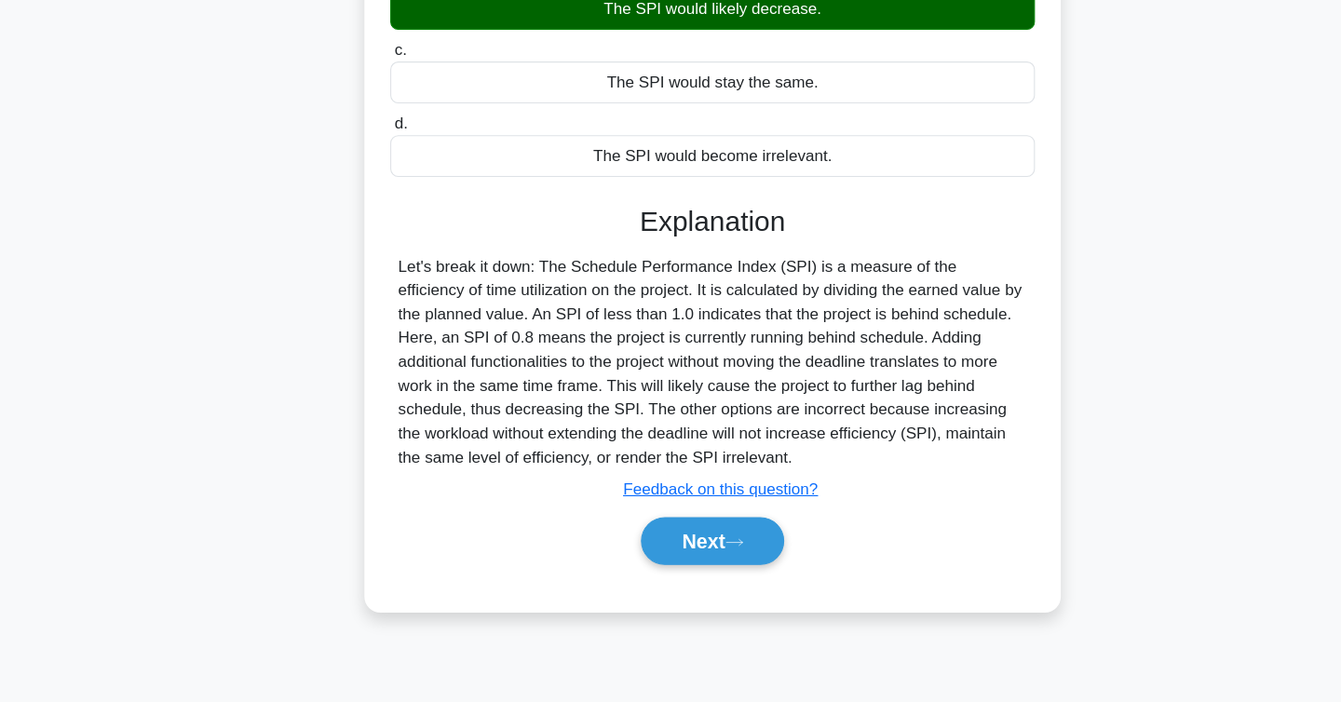
scroll to position [304, 0]
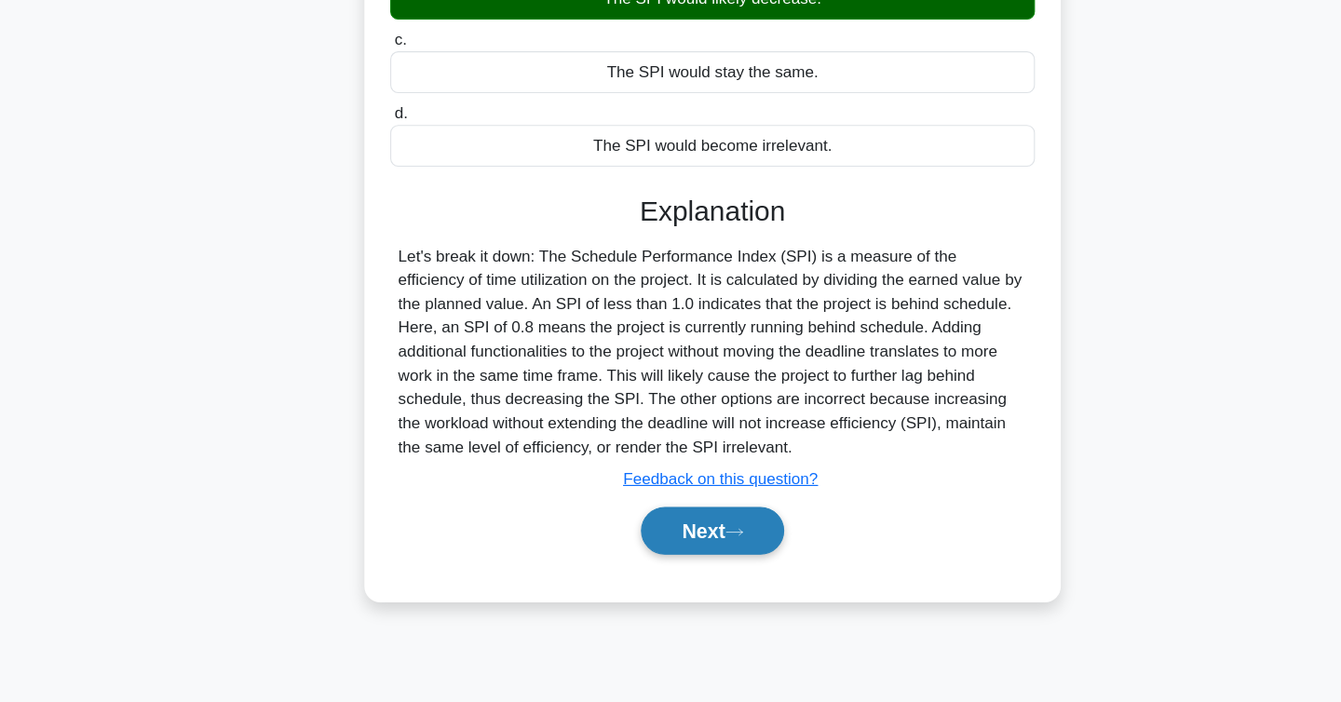
click at [671, 555] on button "Next" at bounding box center [670, 542] width 133 height 45
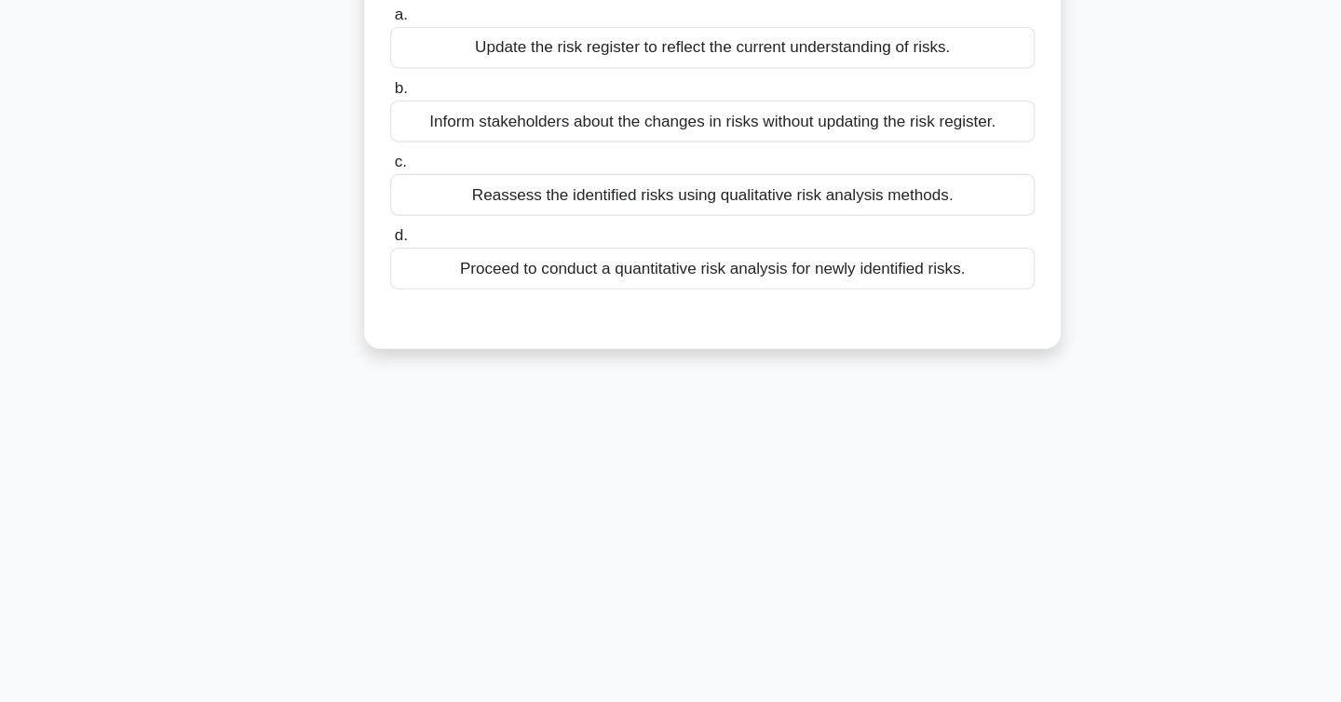
scroll to position [0, 0]
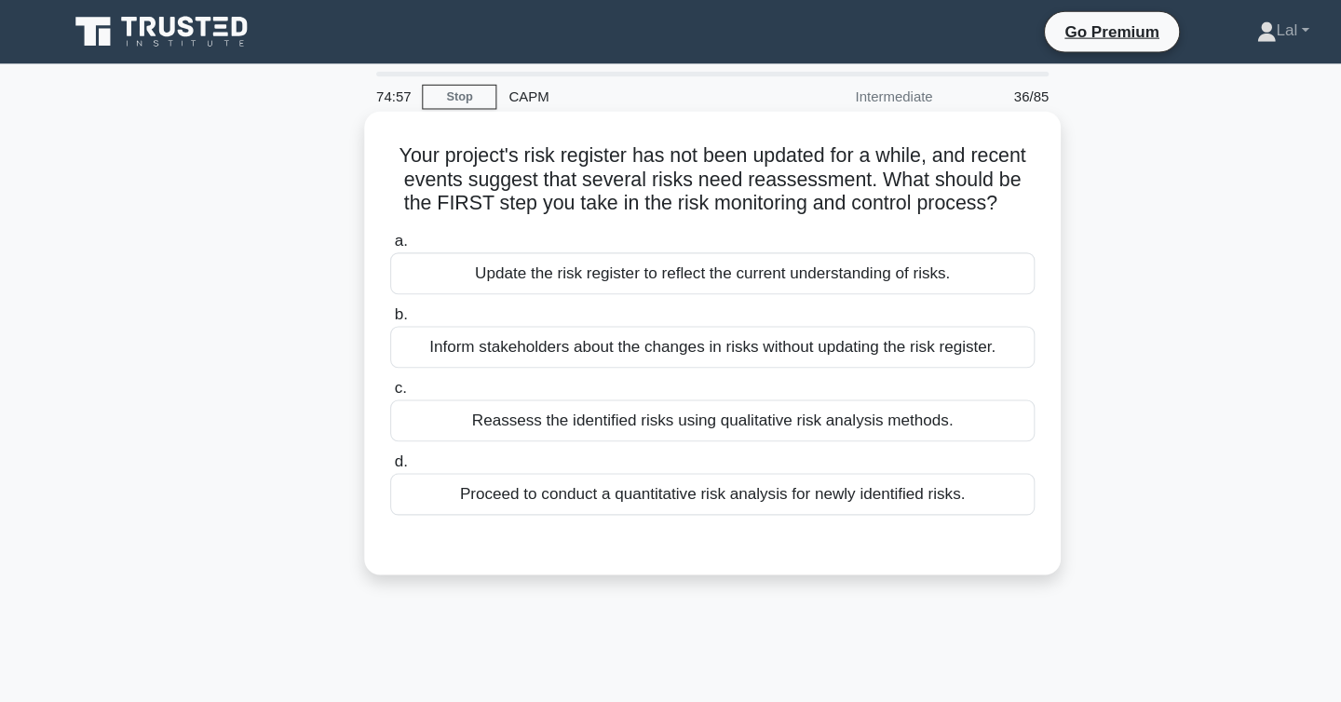
click at [476, 267] on div "Update the risk register to reflect the current understanding of risks." at bounding box center [671, 256] width 604 height 39
click at [369, 232] on input "a. Update the risk register to reflect the current understanding of risks." at bounding box center [369, 226] width 0 height 12
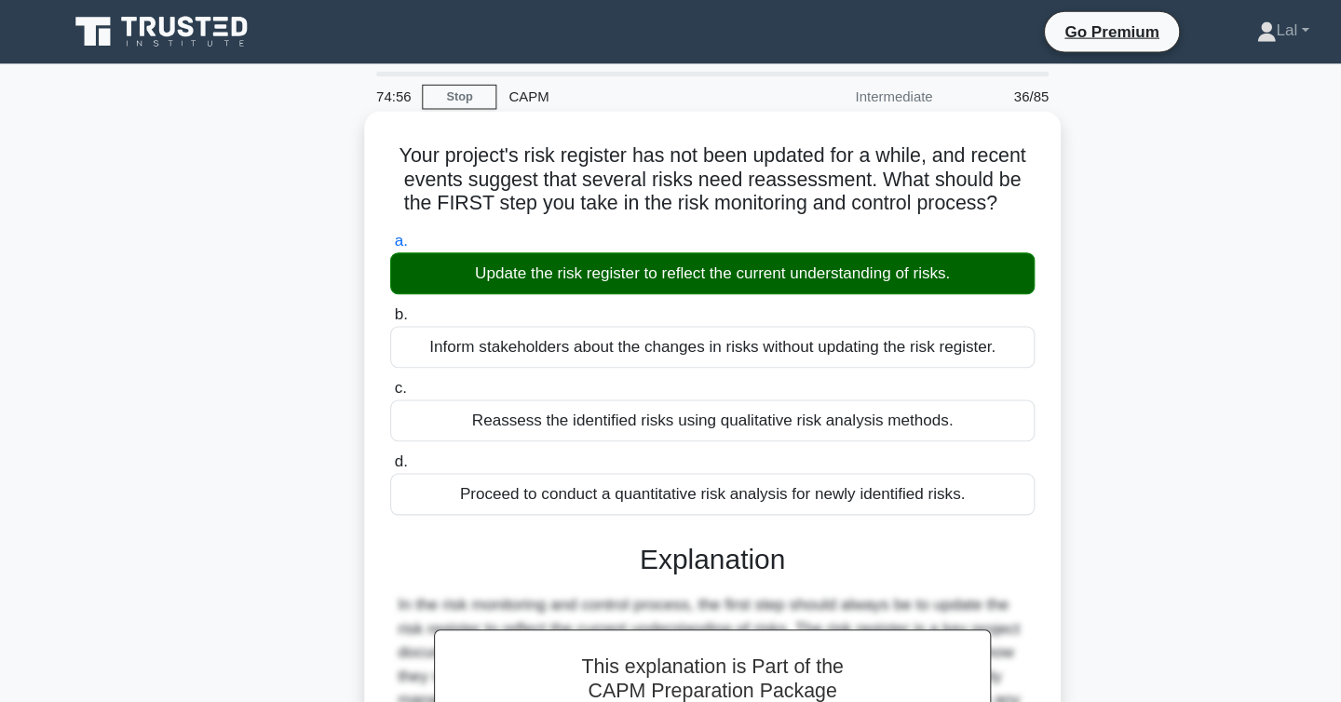
scroll to position [304, 0]
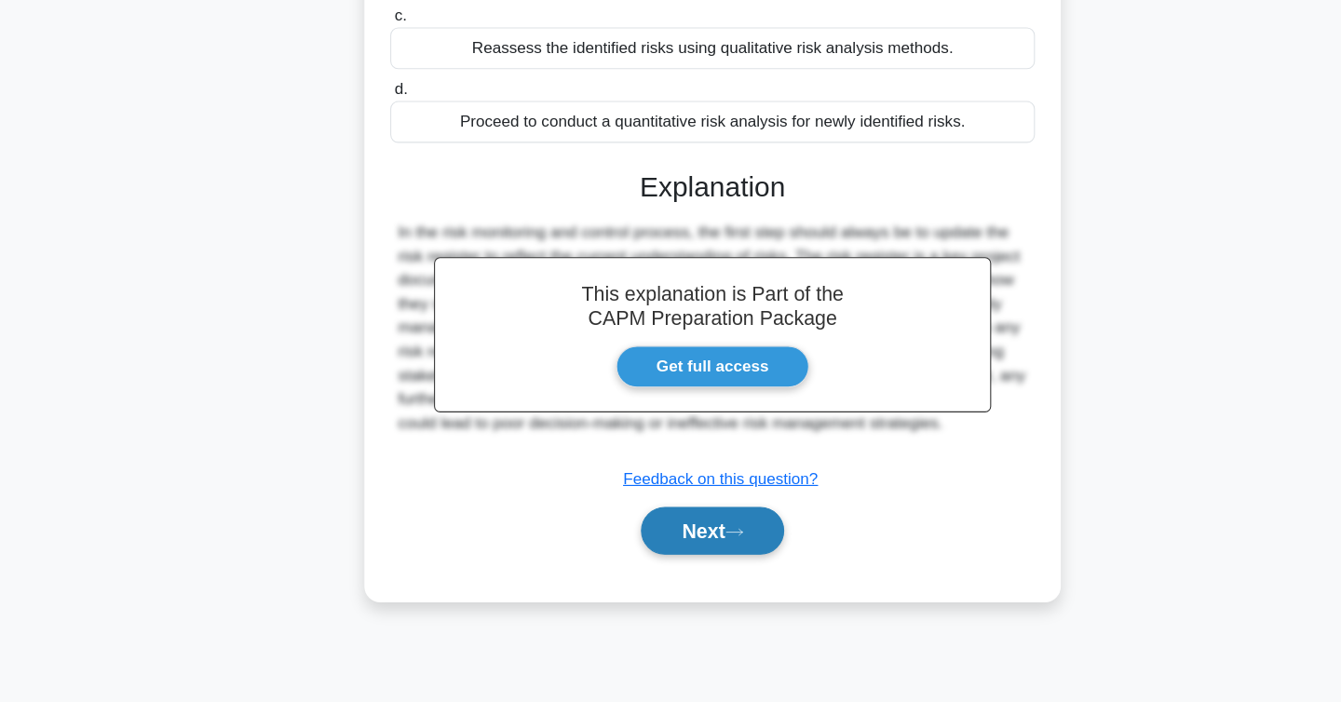
click at [663, 531] on button "Next" at bounding box center [670, 542] width 133 height 45
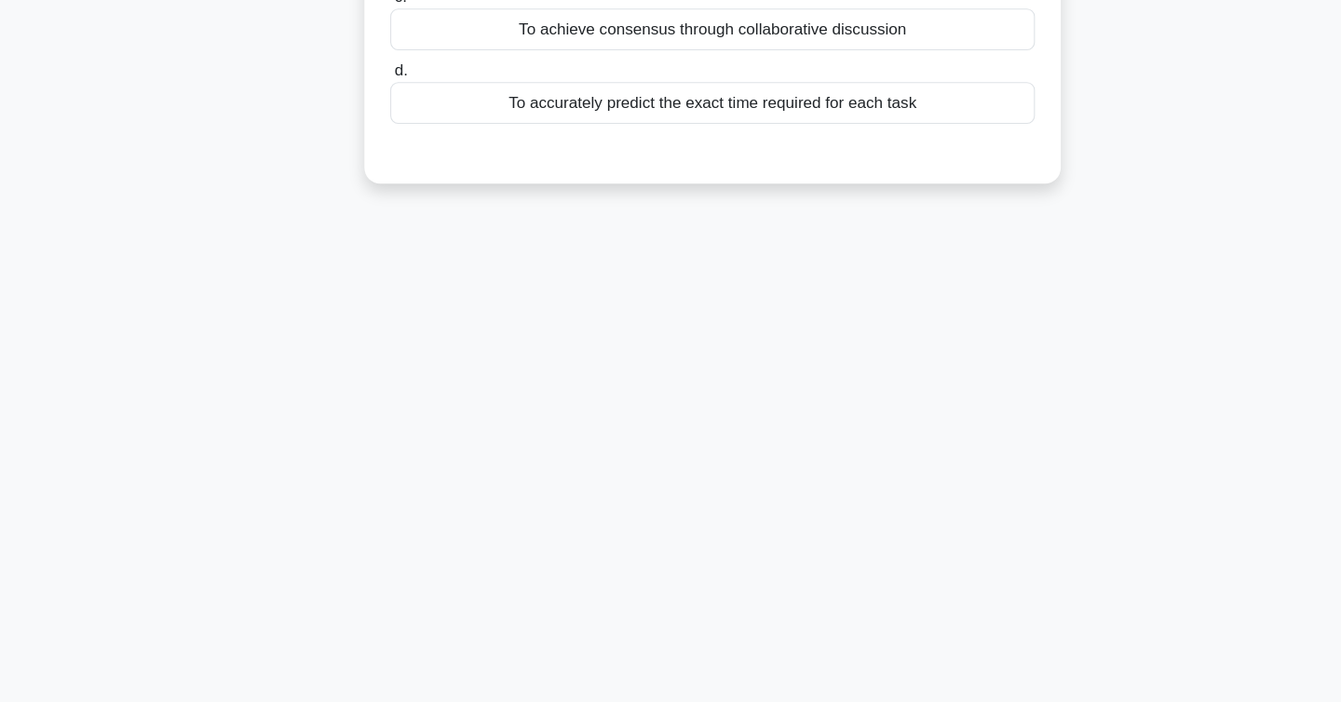
scroll to position [0, 0]
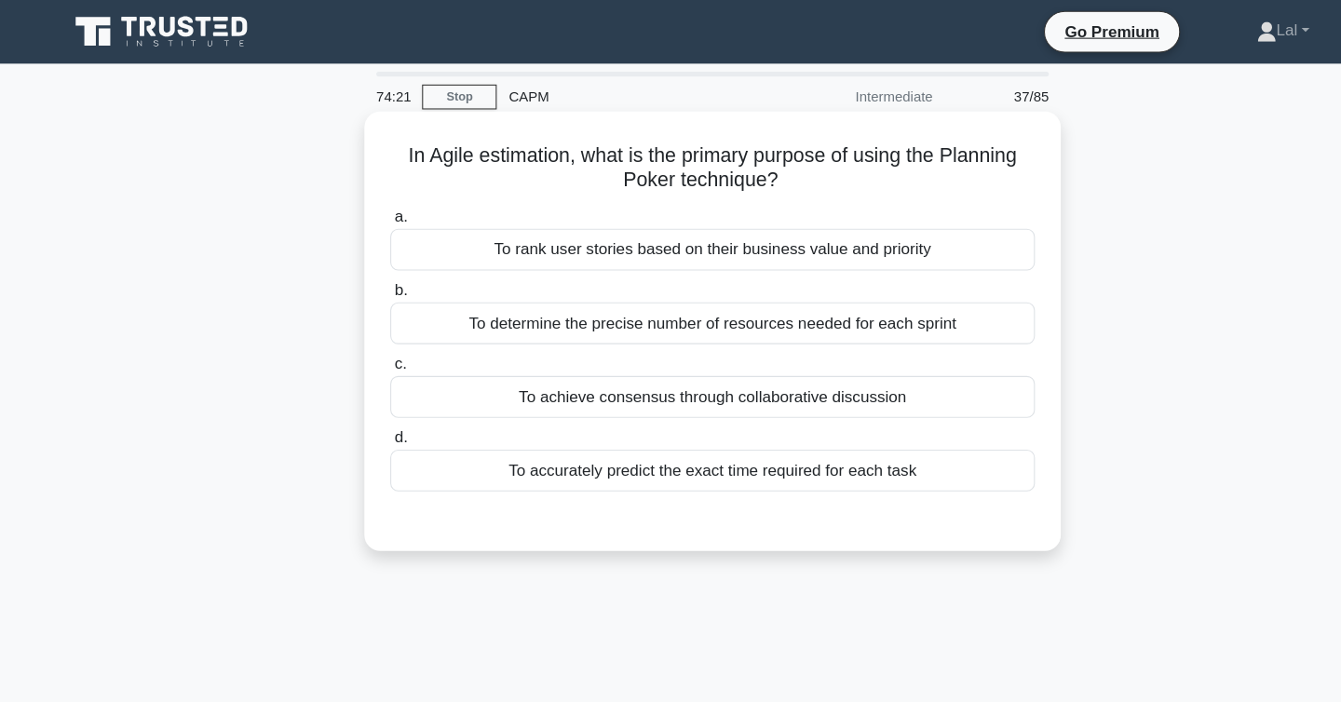
click at [555, 233] on div "To rank user stories based on their business value and priority" at bounding box center [671, 233] width 604 height 39
click at [369, 210] on input "a. To rank user stories based on their business value and priority" at bounding box center [369, 203] width 0 height 12
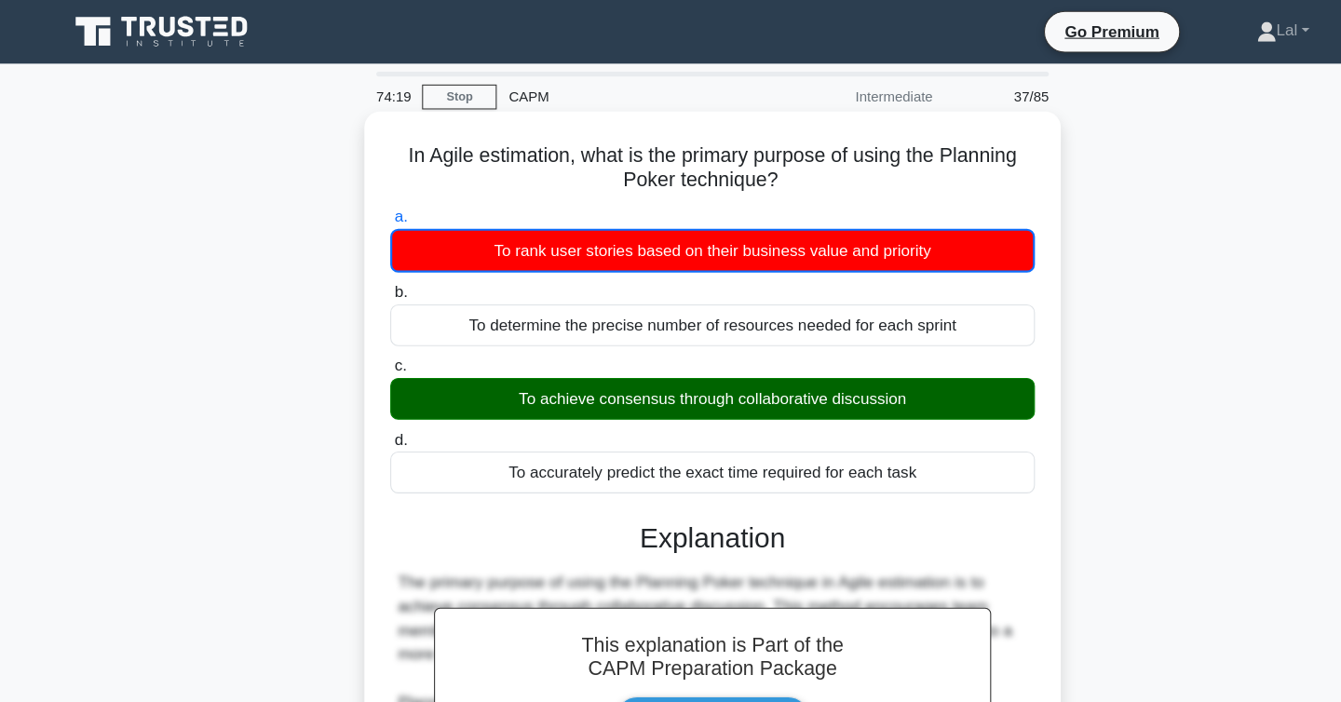
click at [577, 367] on div "To achieve consensus through collaborative discussion" at bounding box center [671, 373] width 604 height 39
click at [369, 349] on input "c. To achieve consensus through collaborative discussion" at bounding box center [369, 343] width 0 height 12
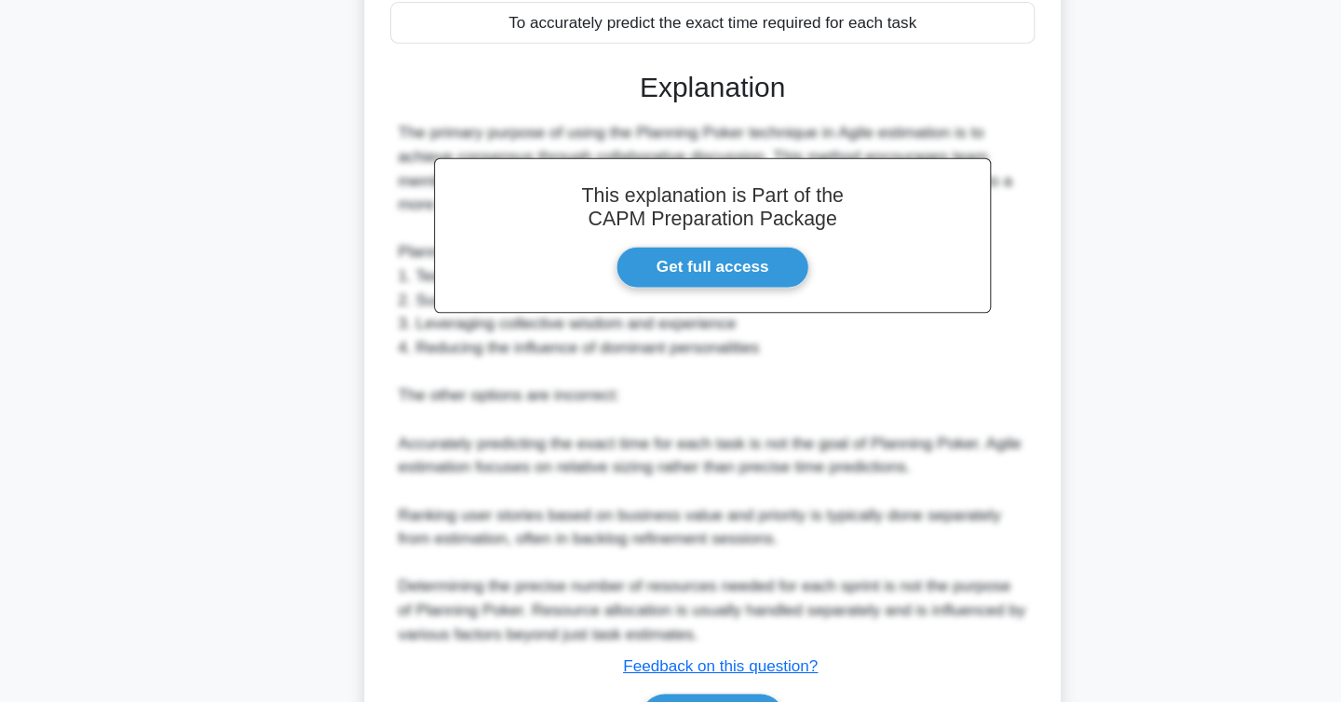
scroll to position [491, 0]
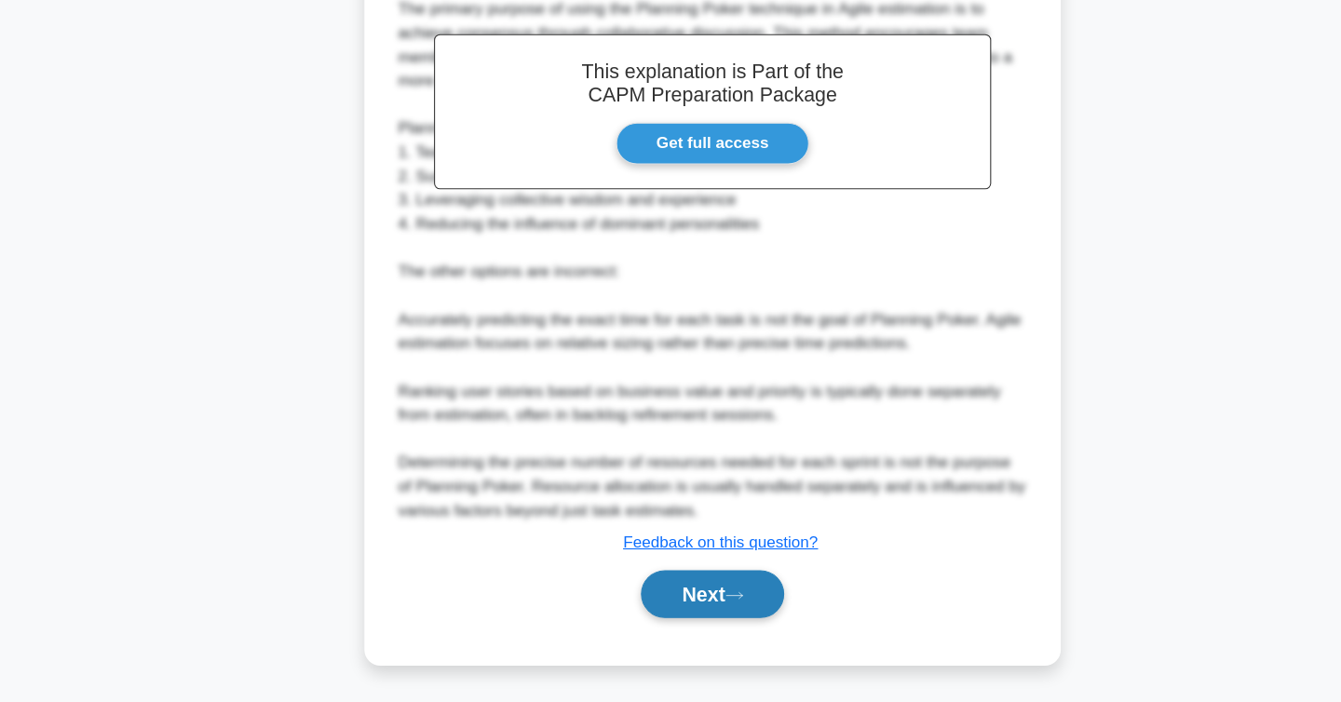
click at [670, 611] on button "Next" at bounding box center [670, 600] width 133 height 45
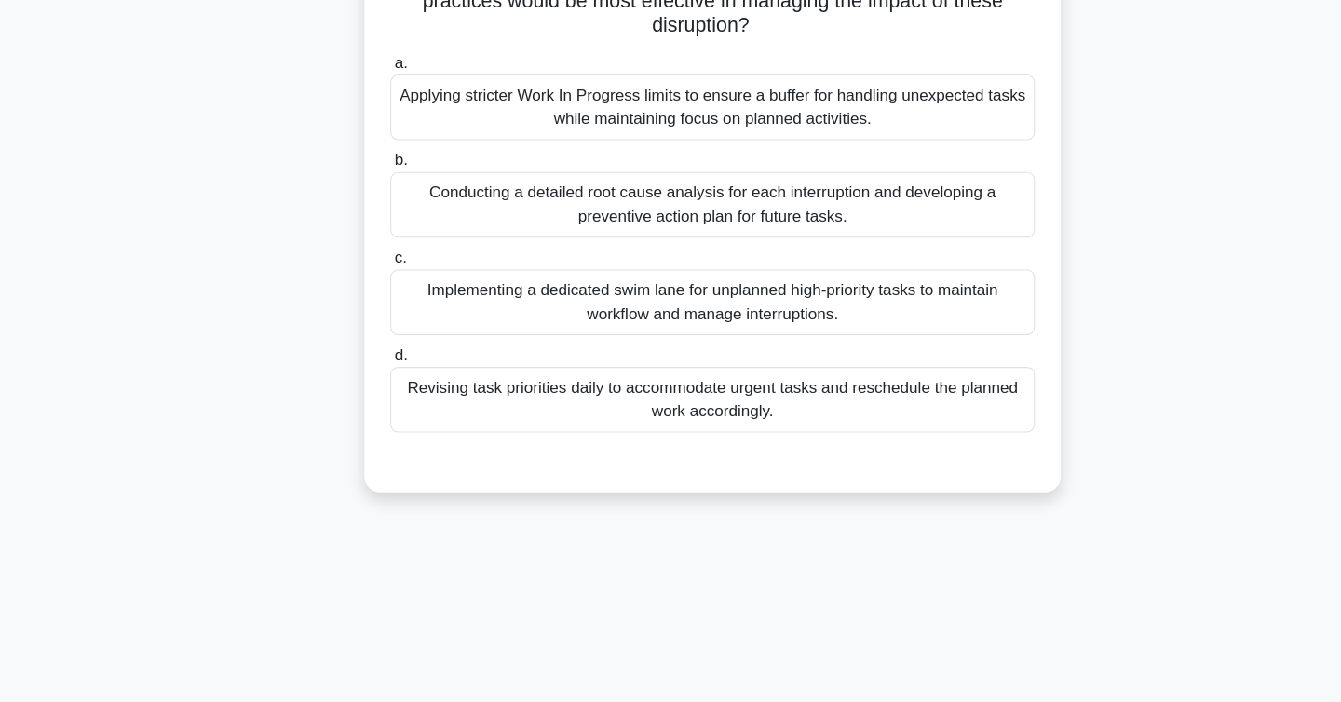
scroll to position [0, 0]
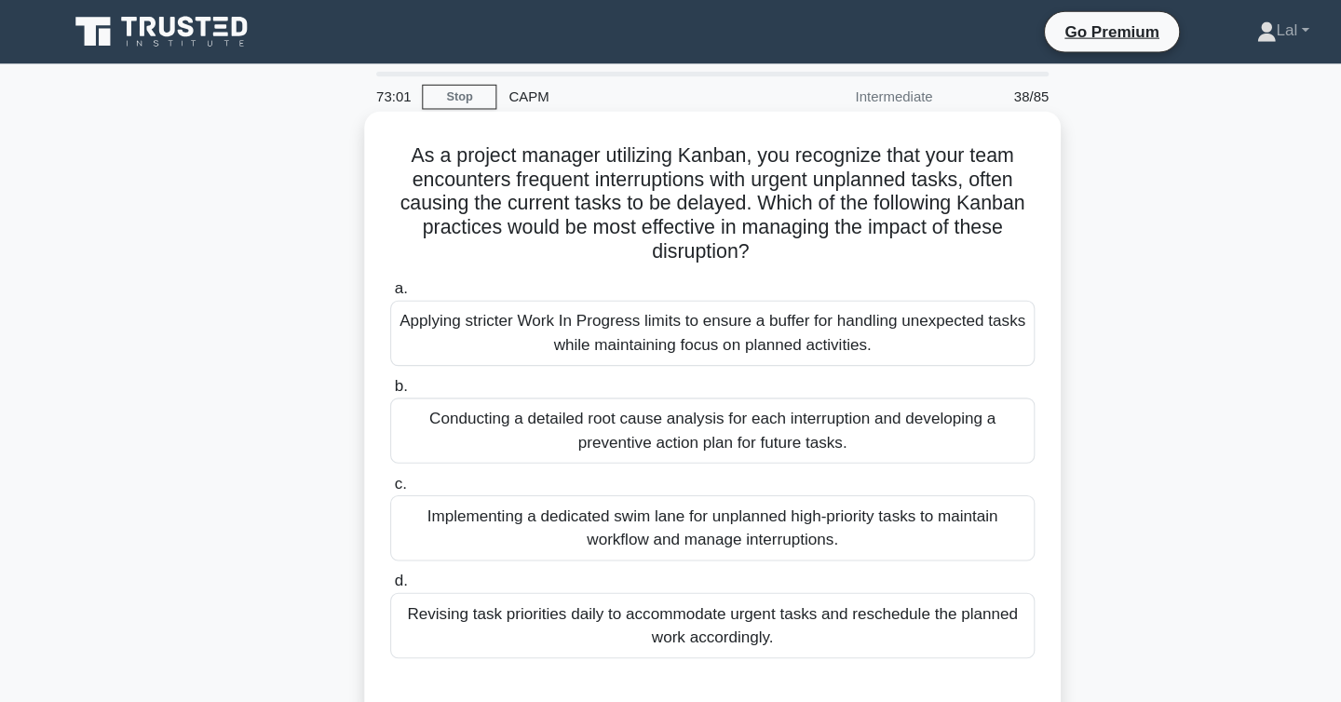
click at [499, 324] on div "Applying stricter Work In Progress limits to ensure a buffer for handling unexp…" at bounding box center [671, 311] width 604 height 61
click at [369, 277] on input "a. Applying stricter Work In Progress limits to ensure a buffer for handling un…" at bounding box center [369, 271] width 0 height 12
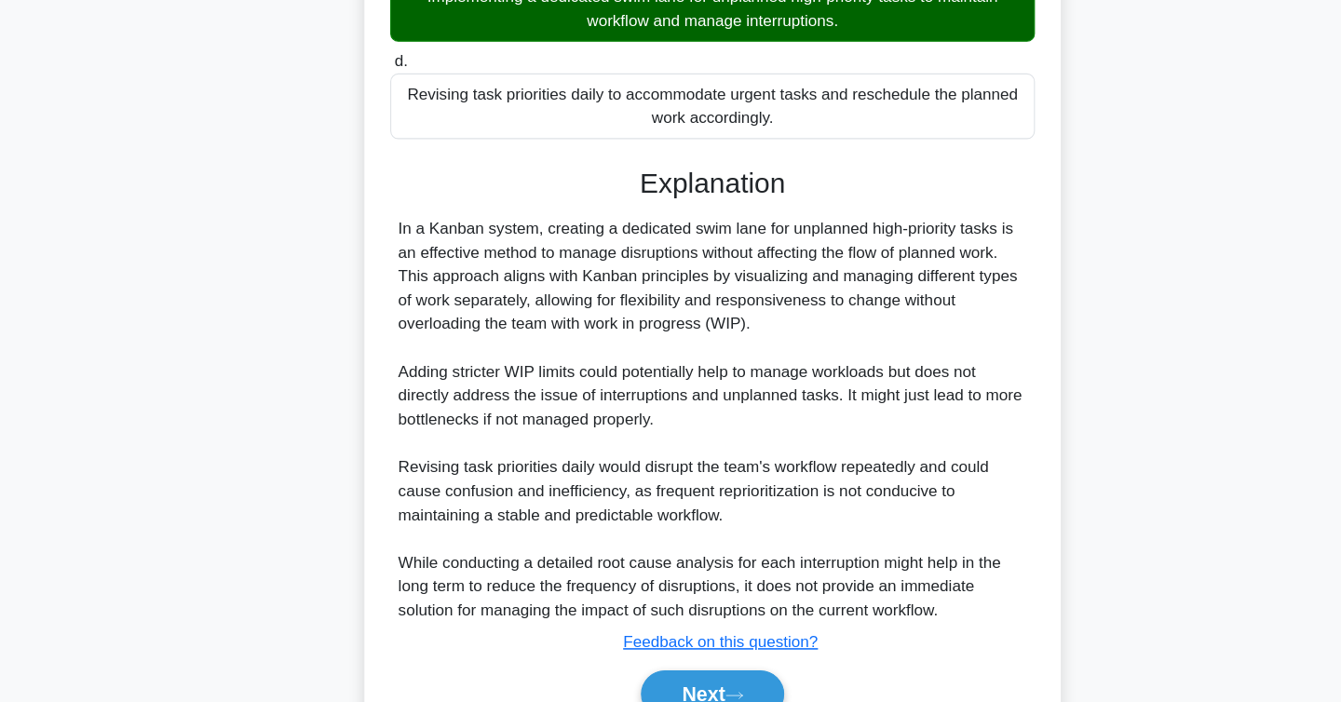
scroll to position [537, 0]
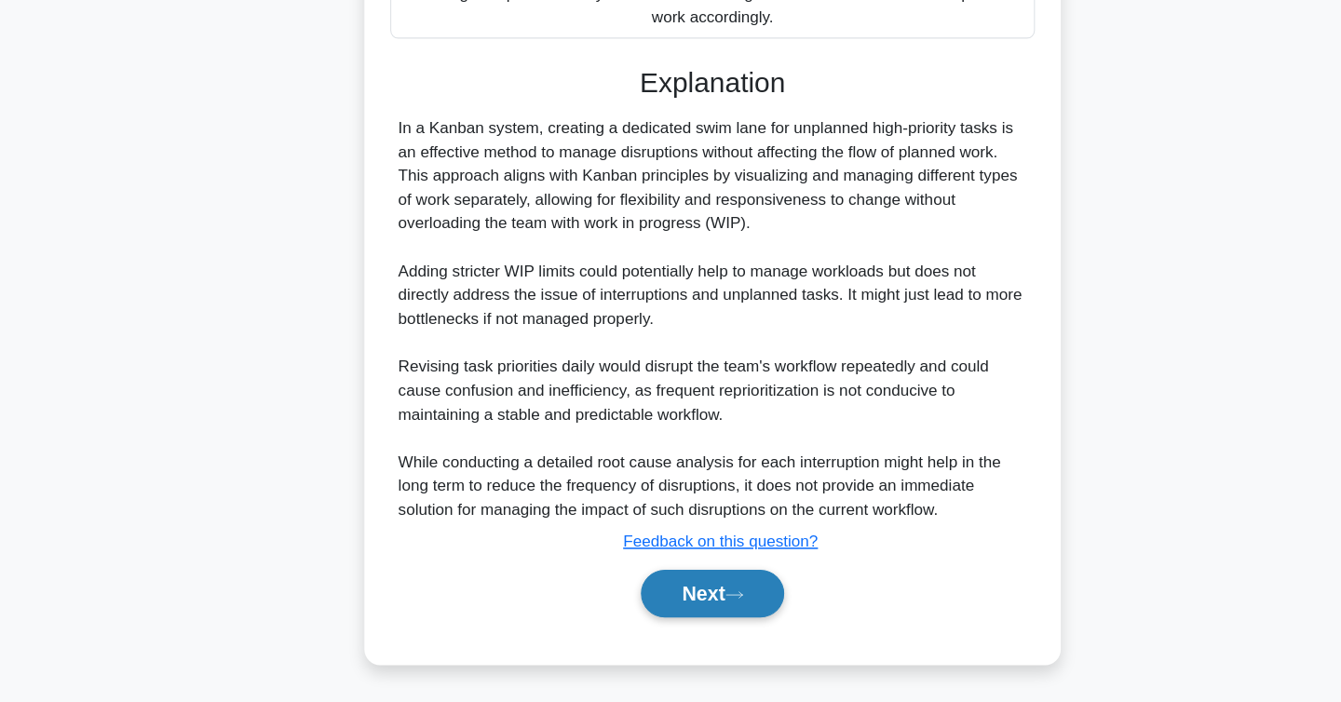
click at [677, 592] on button "Next" at bounding box center [670, 600] width 133 height 45
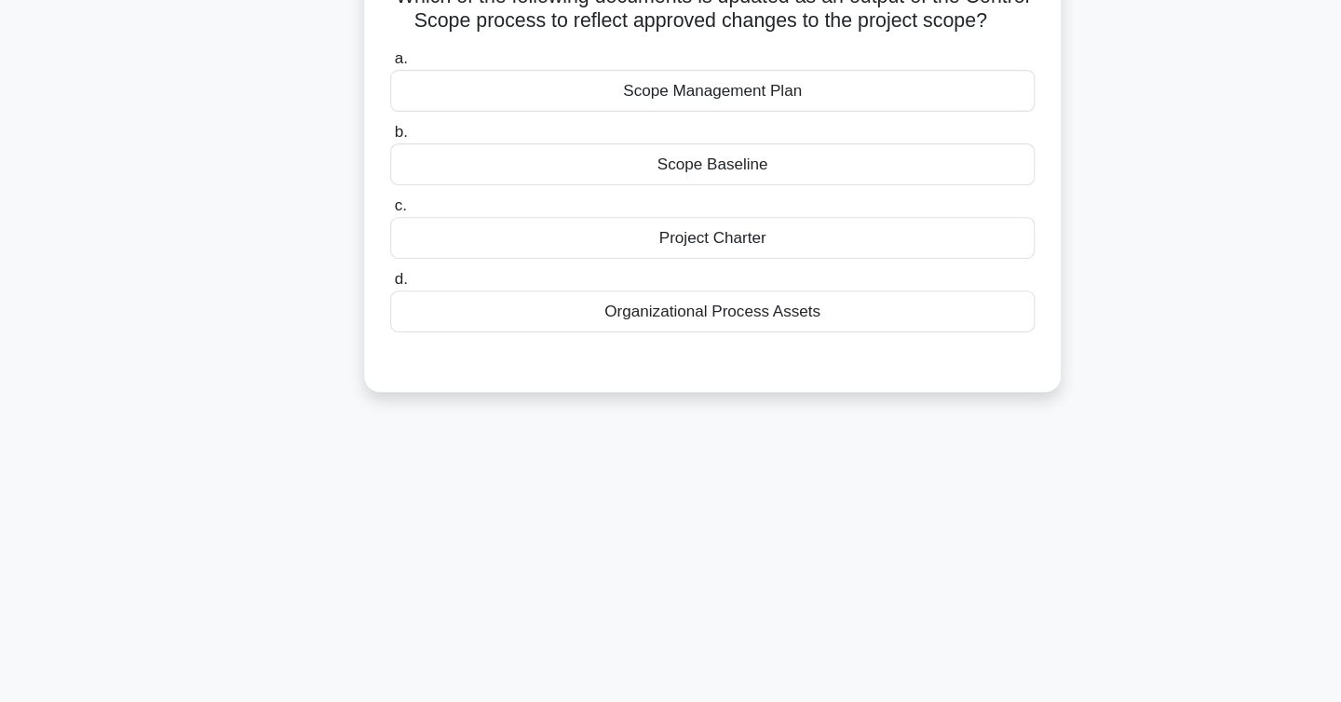
scroll to position [0, 0]
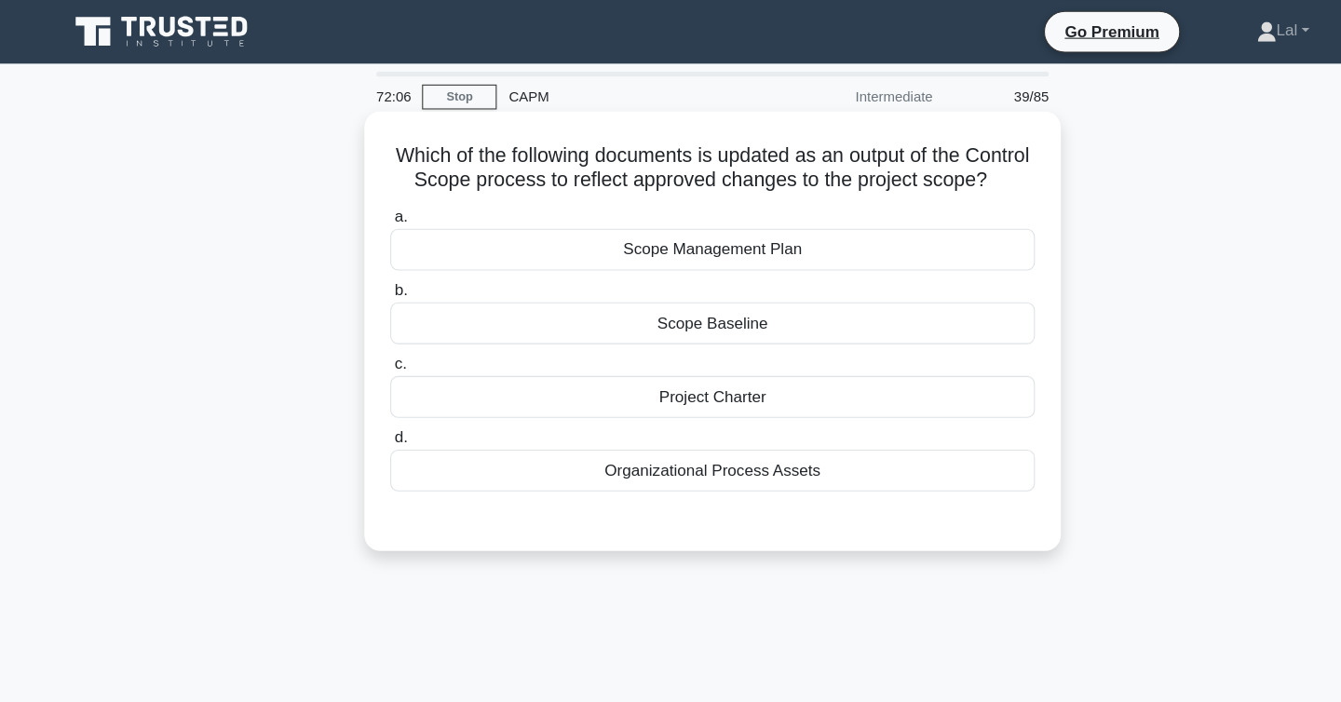
click at [536, 242] on div "Scope Management Plan" at bounding box center [671, 233] width 604 height 39
click at [369, 210] on input "a. Scope Management Plan" at bounding box center [369, 203] width 0 height 12
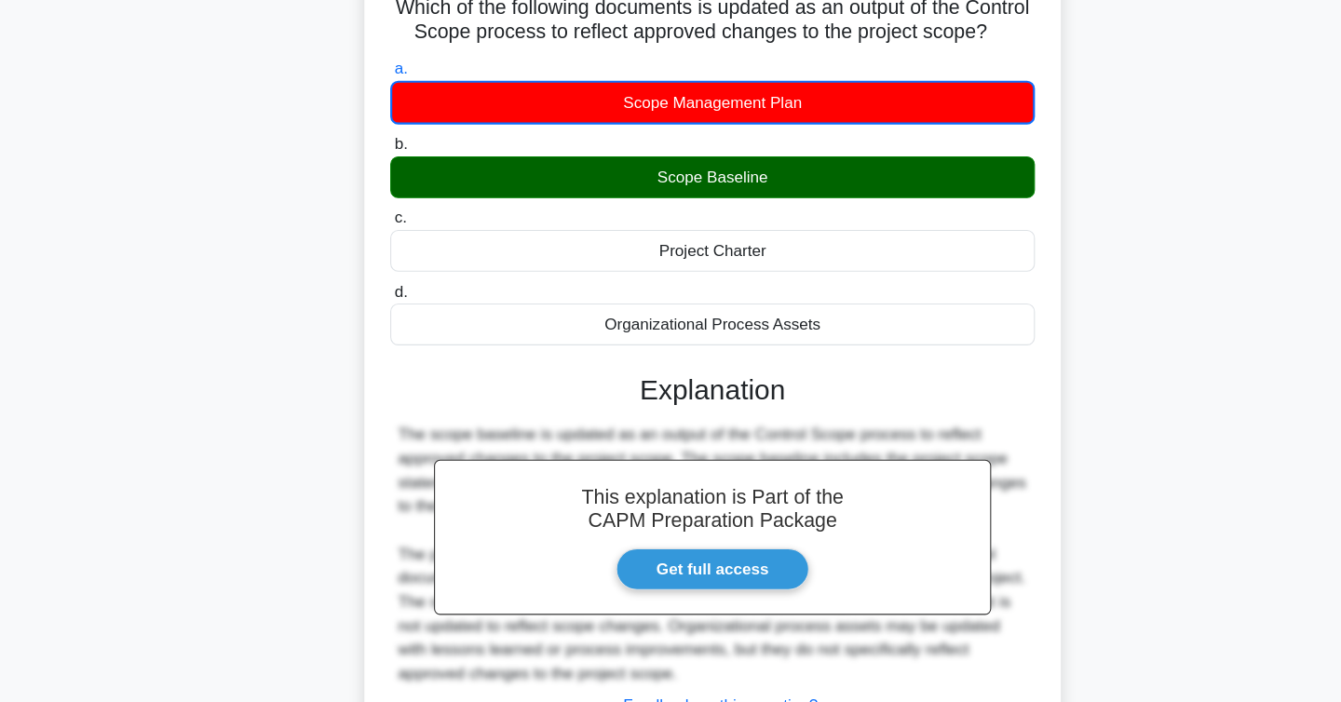
scroll to position [304, 0]
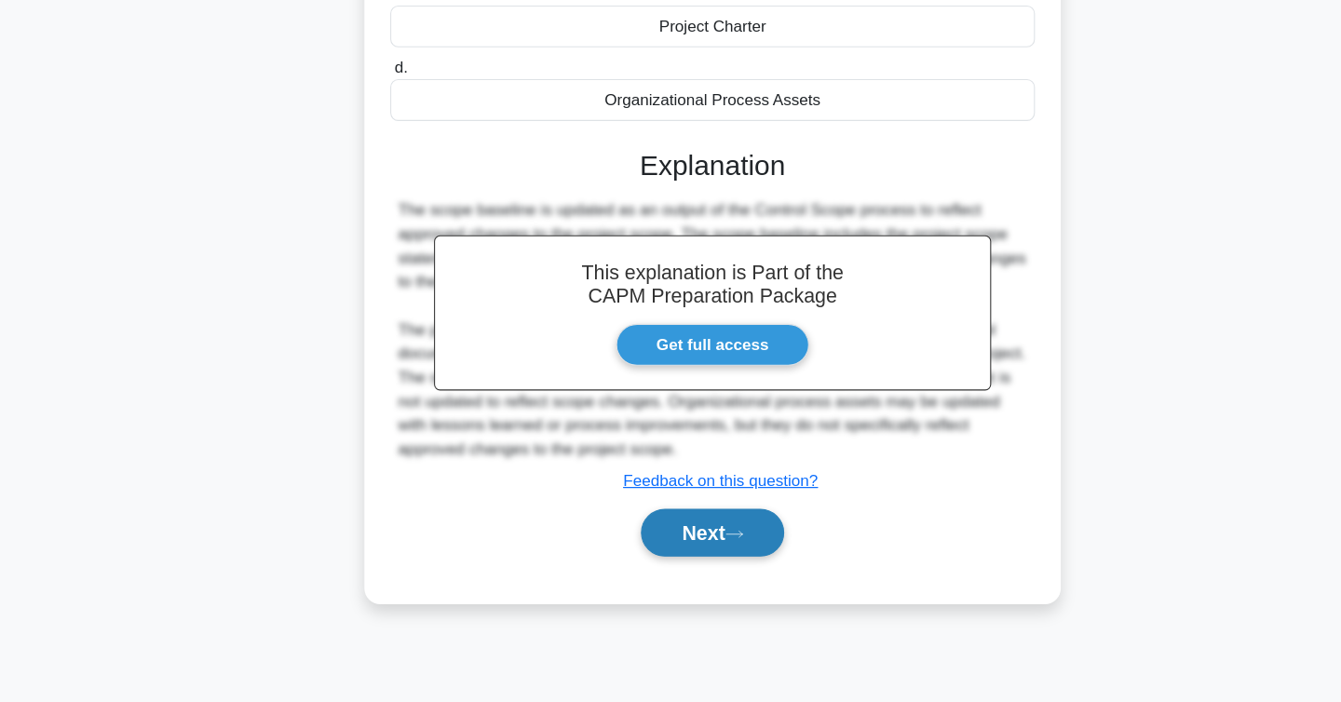
click at [667, 544] on button "Next" at bounding box center [670, 544] width 133 height 45
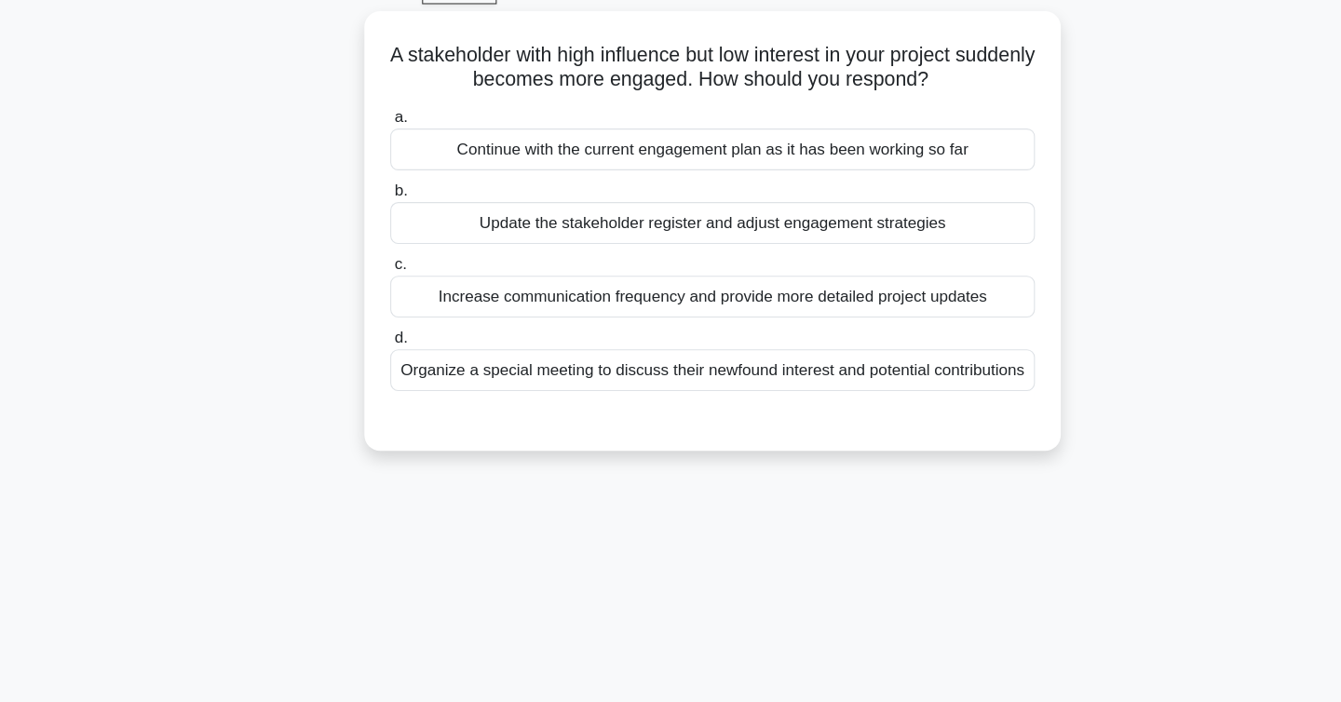
scroll to position [0, 0]
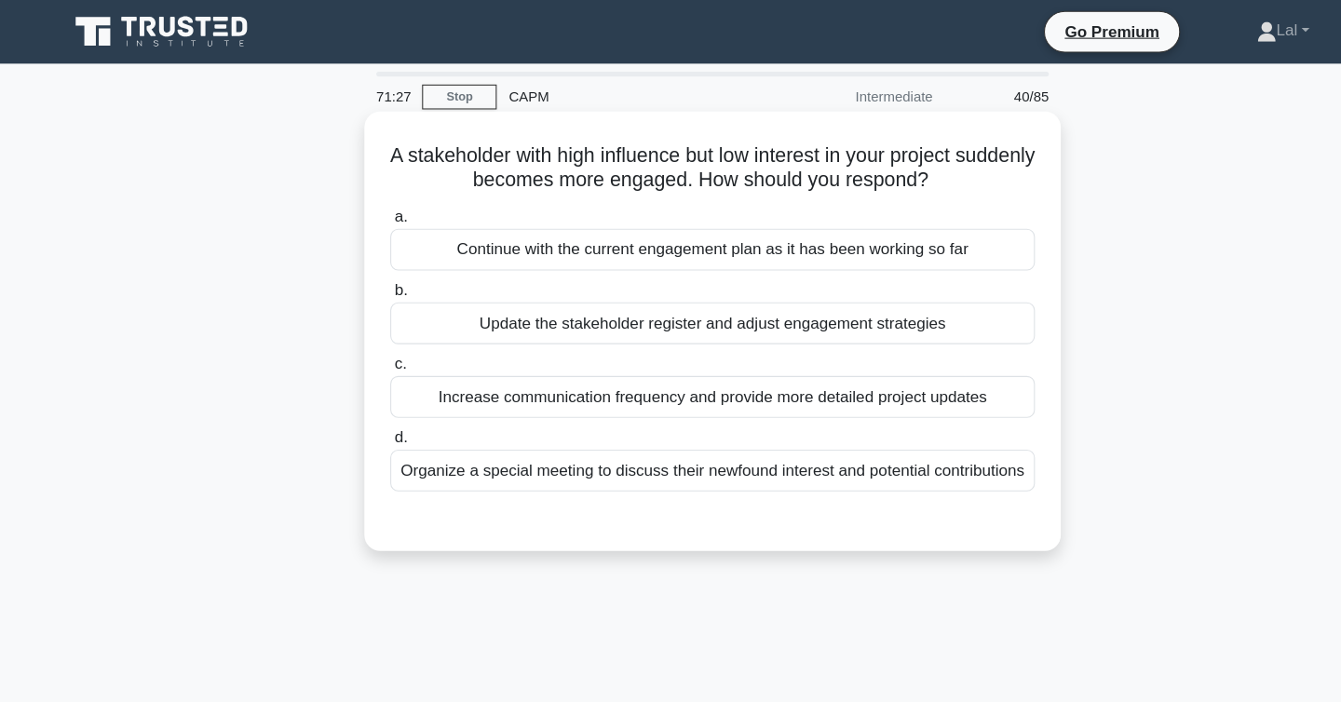
click at [505, 446] on div "Organize a special meeting to discuss their newfound interest and potential con…" at bounding box center [671, 440] width 604 height 39
click at [369, 416] on input "d. Organize a special meeting to discuss their newfound interest and potential …" at bounding box center [369, 410] width 0 height 12
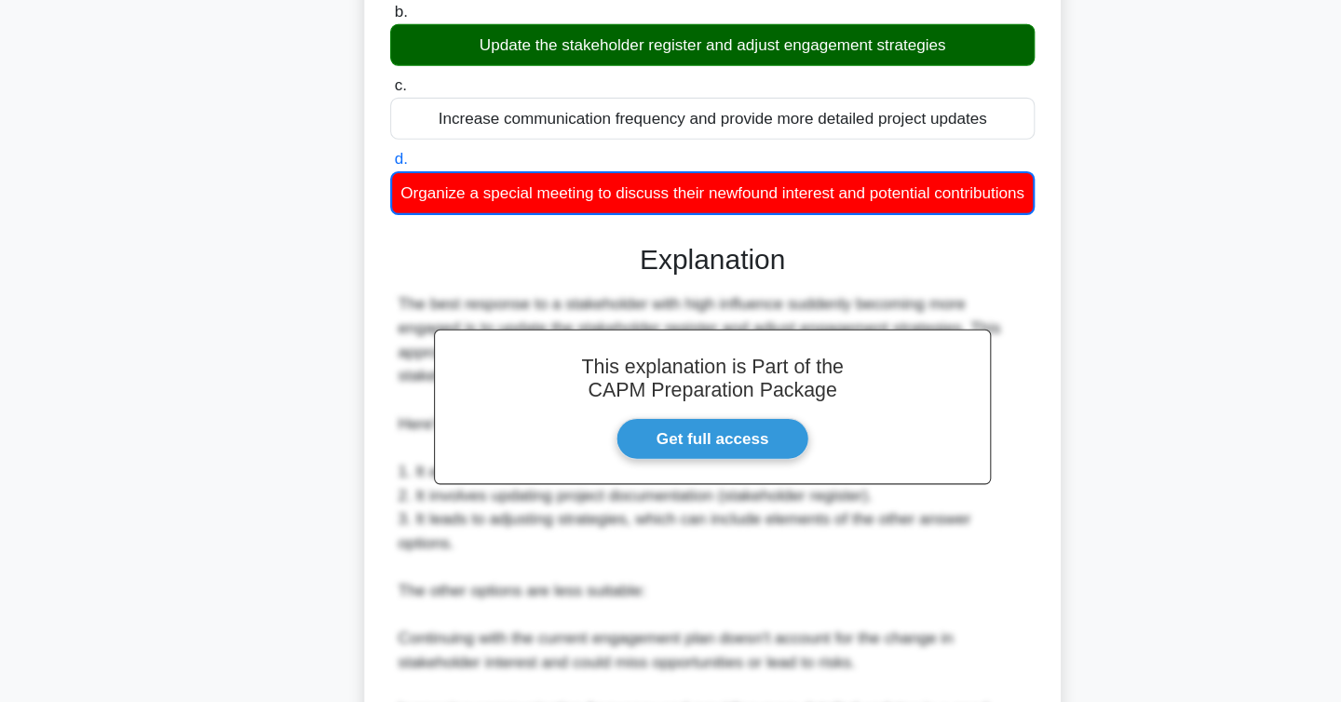
scroll to position [582, 0]
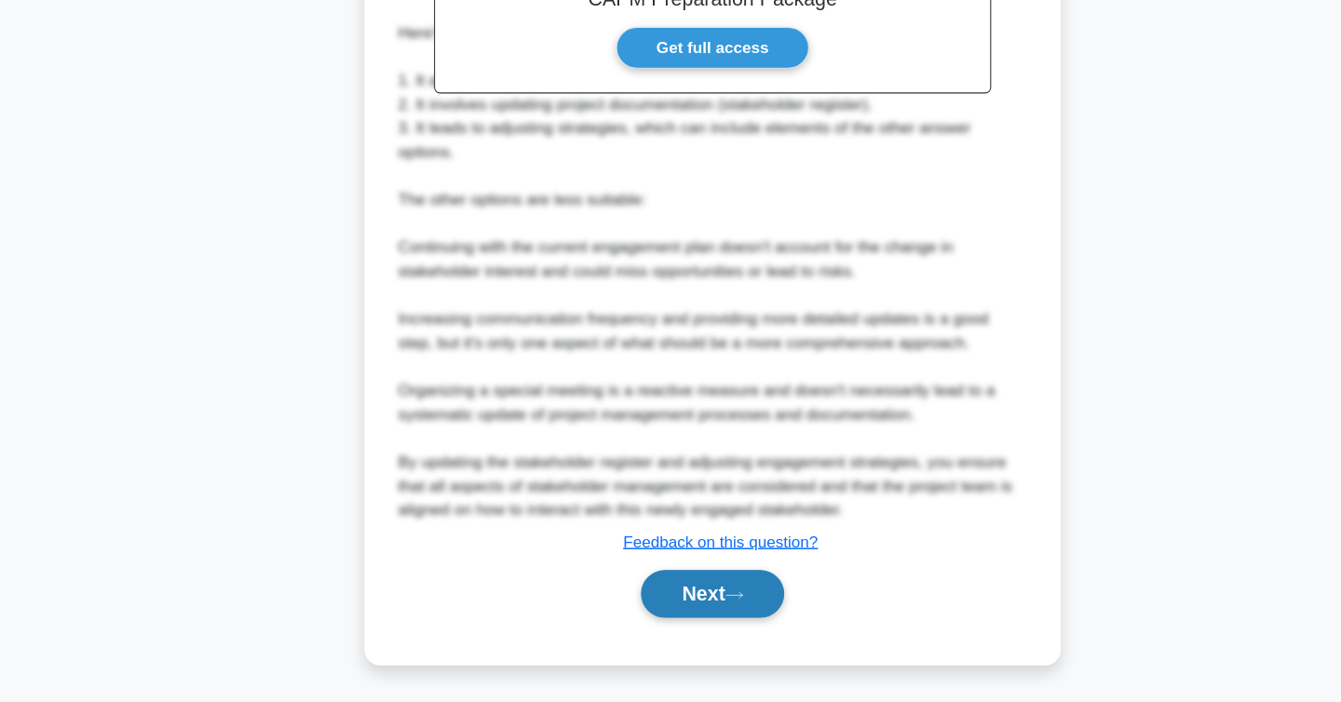
click at [671, 606] on button "Next" at bounding box center [670, 600] width 133 height 45
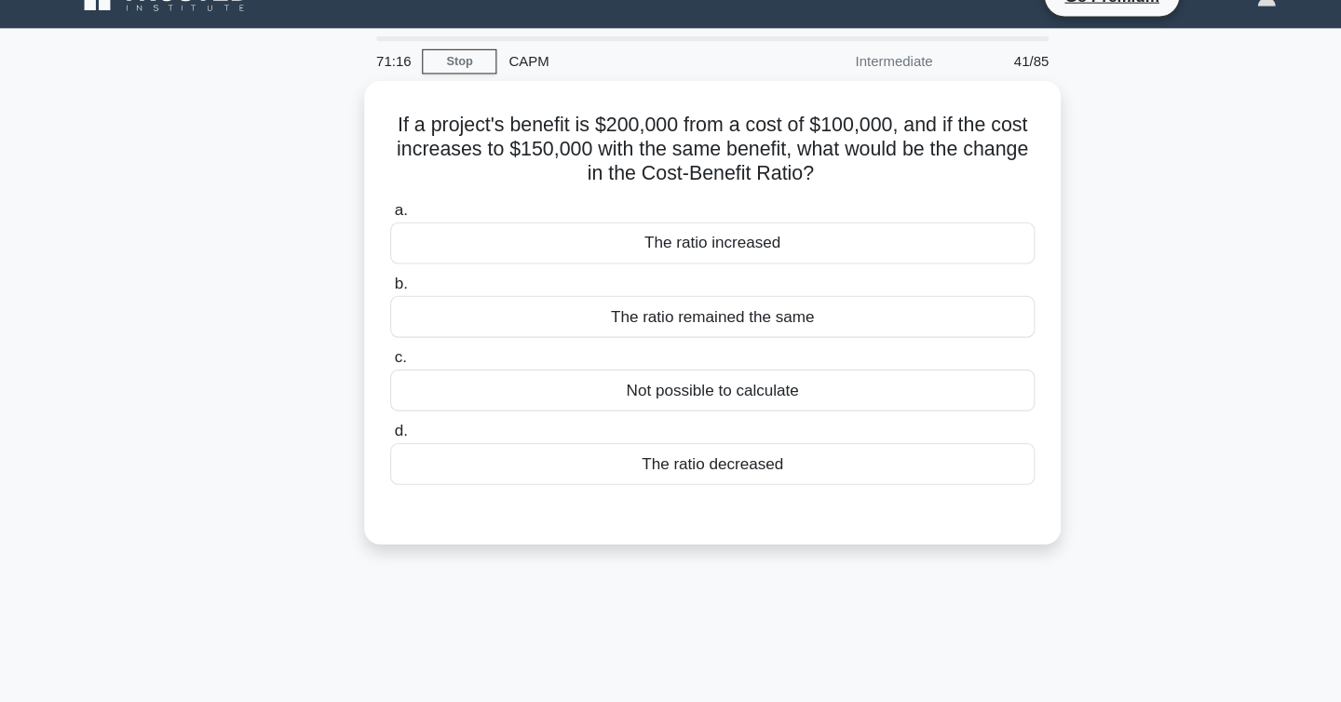
scroll to position [0, 0]
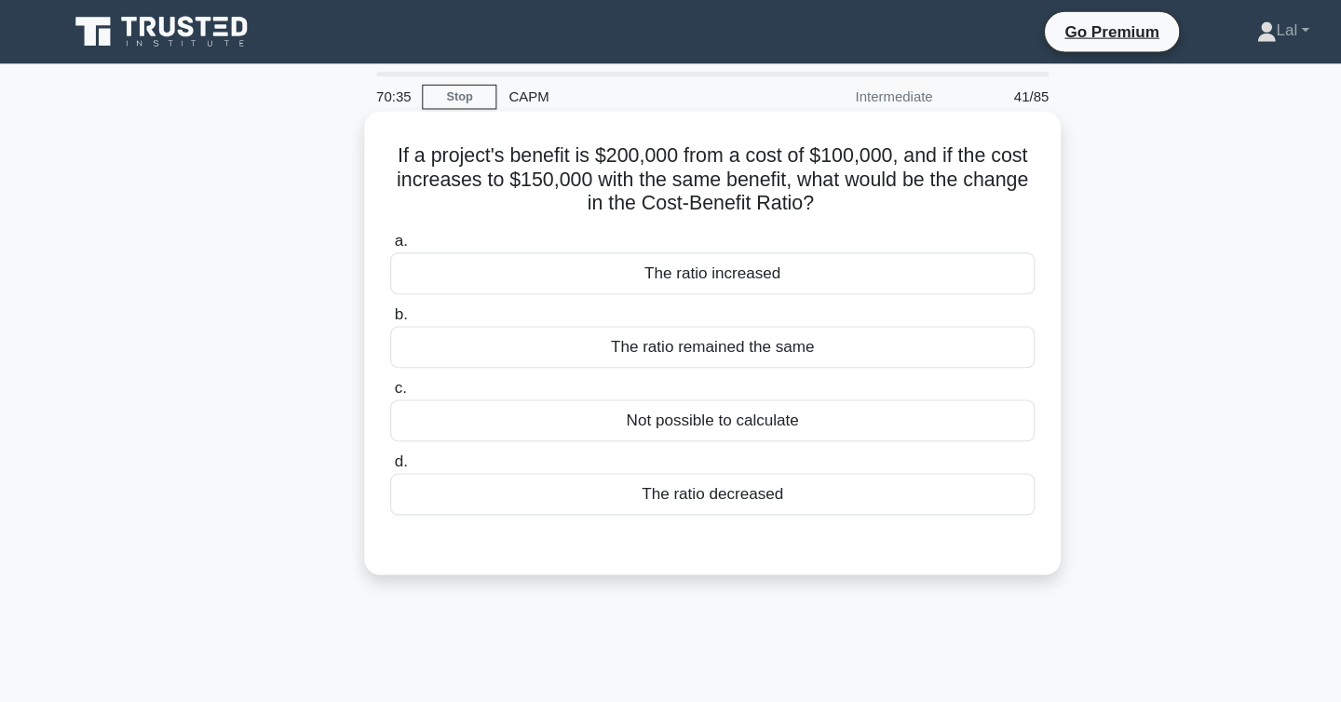
click at [666, 265] on div "The ratio increased" at bounding box center [671, 256] width 604 height 39
click at [369, 232] on input "a. The ratio increased" at bounding box center [369, 226] width 0 height 12
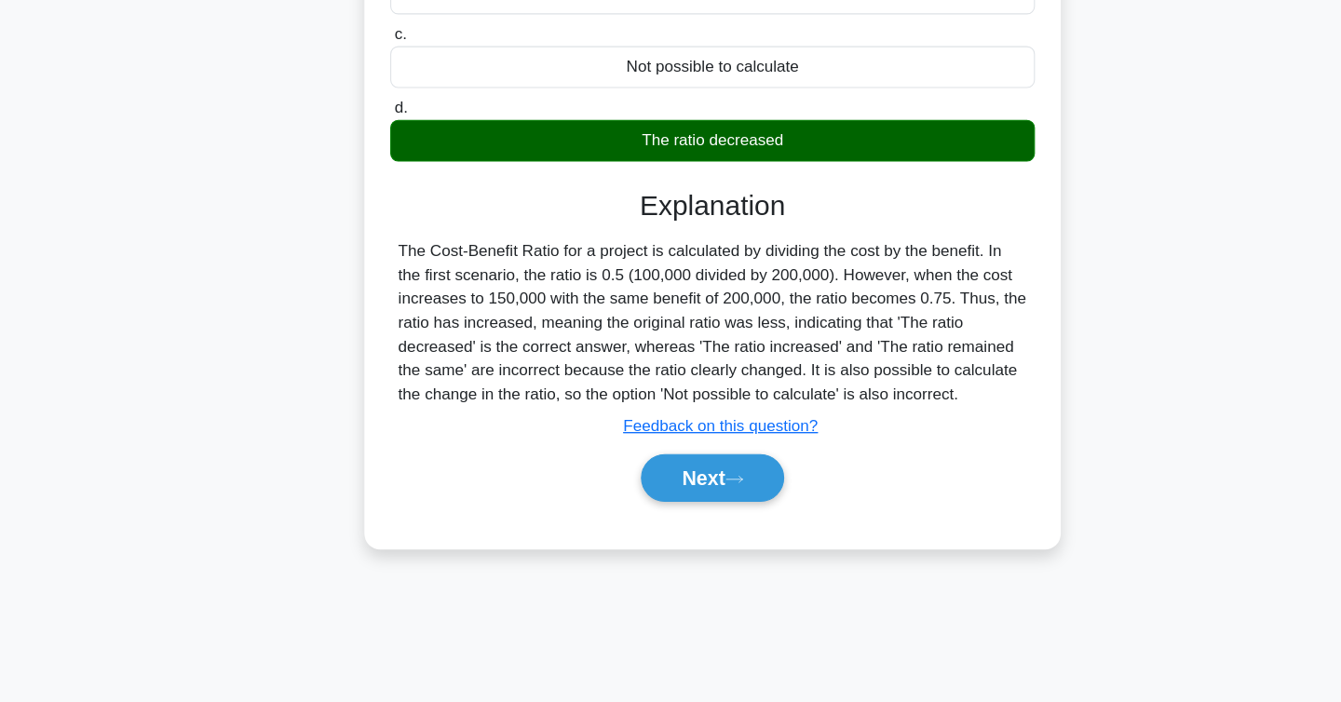
scroll to position [295, 0]
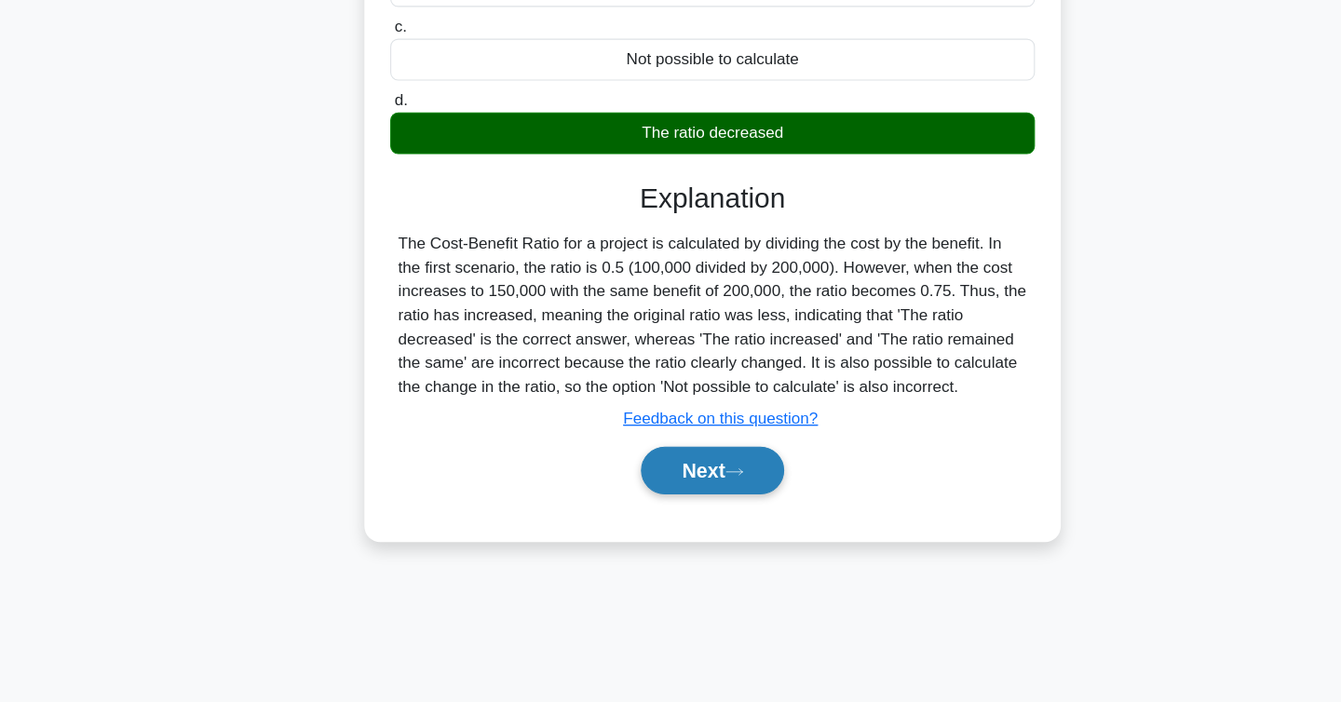
click at [691, 495] on button "Next" at bounding box center [670, 485] width 133 height 45
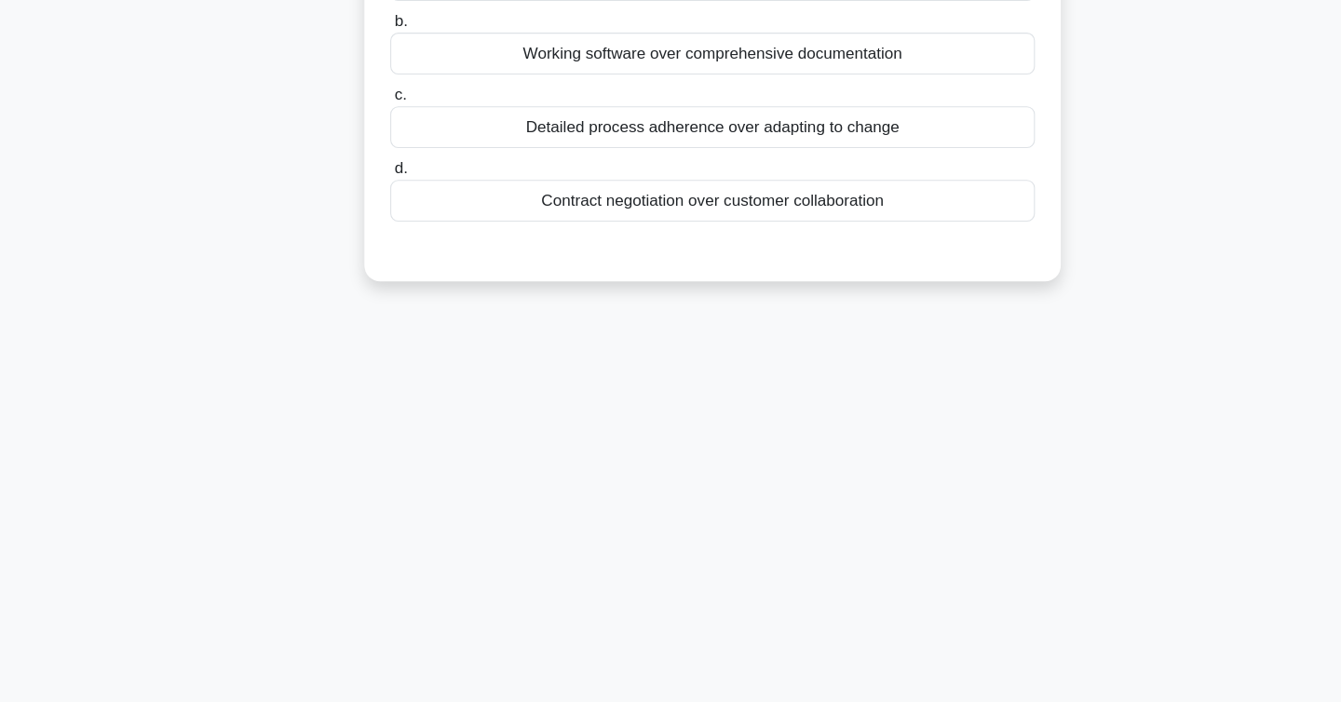
scroll to position [0, 0]
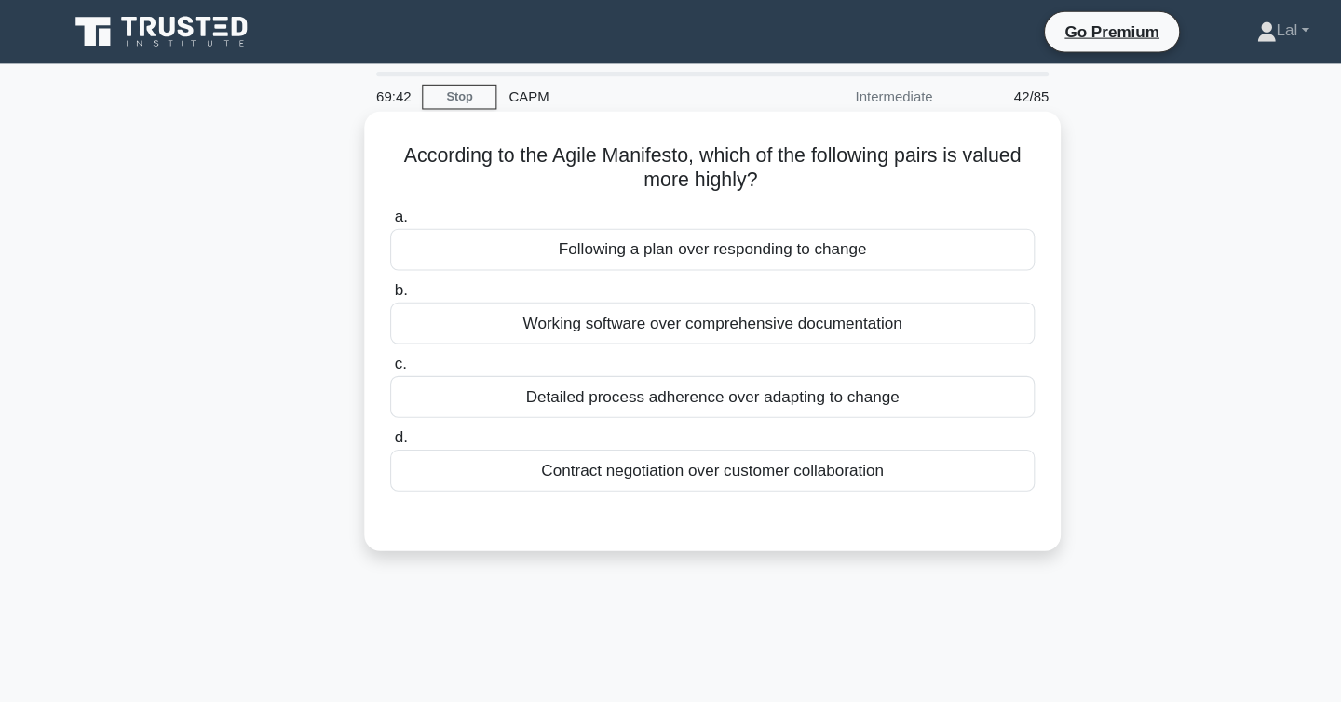
click at [569, 301] on div "Working software over comprehensive documentation" at bounding box center [671, 302] width 604 height 39
click at [369, 278] on input "b. Working software over comprehensive documentation" at bounding box center [369, 272] width 0 height 12
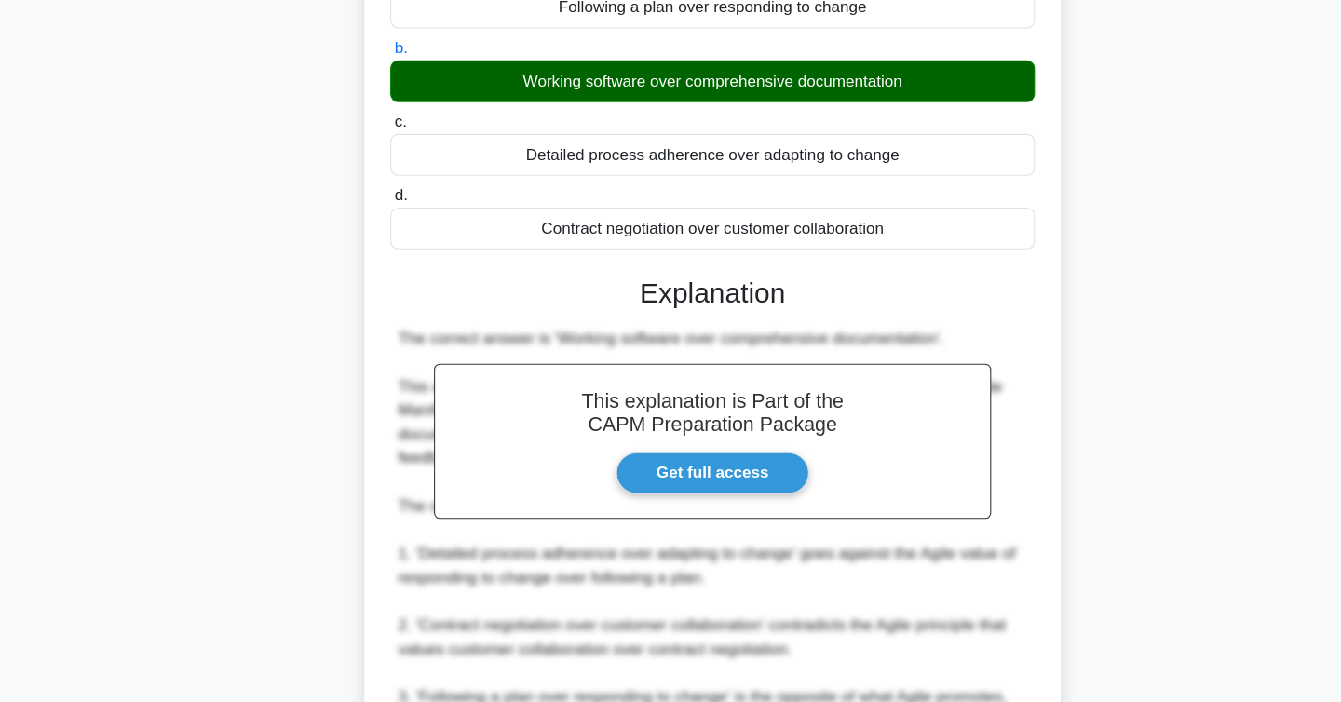
scroll to position [491, 0]
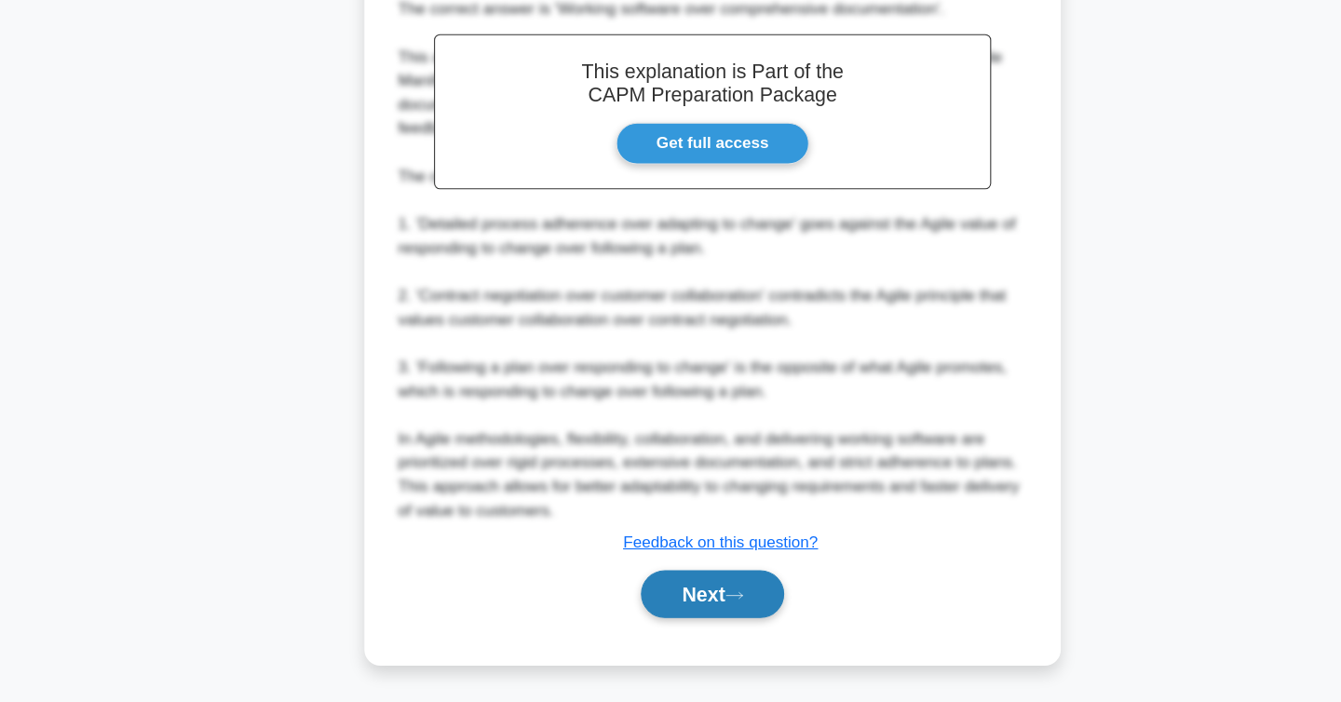
click at [667, 587] on button "Next" at bounding box center [670, 600] width 133 height 45
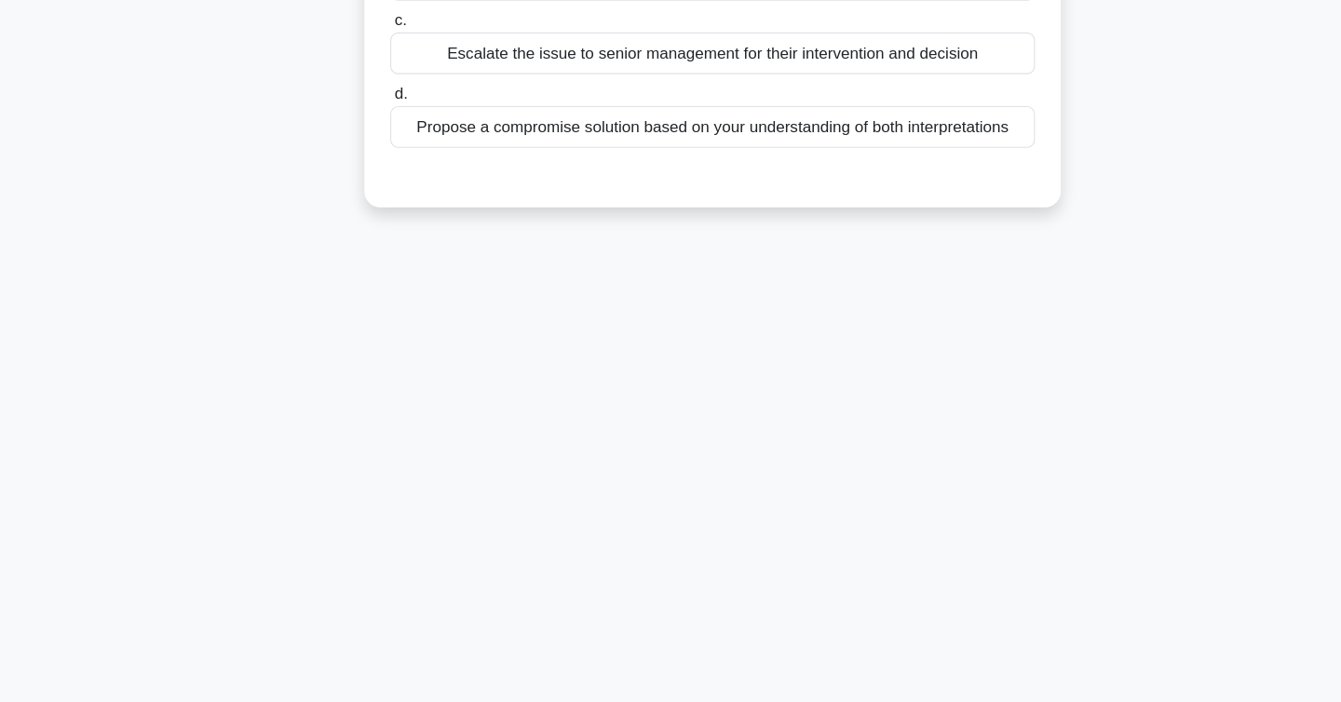
scroll to position [0, 0]
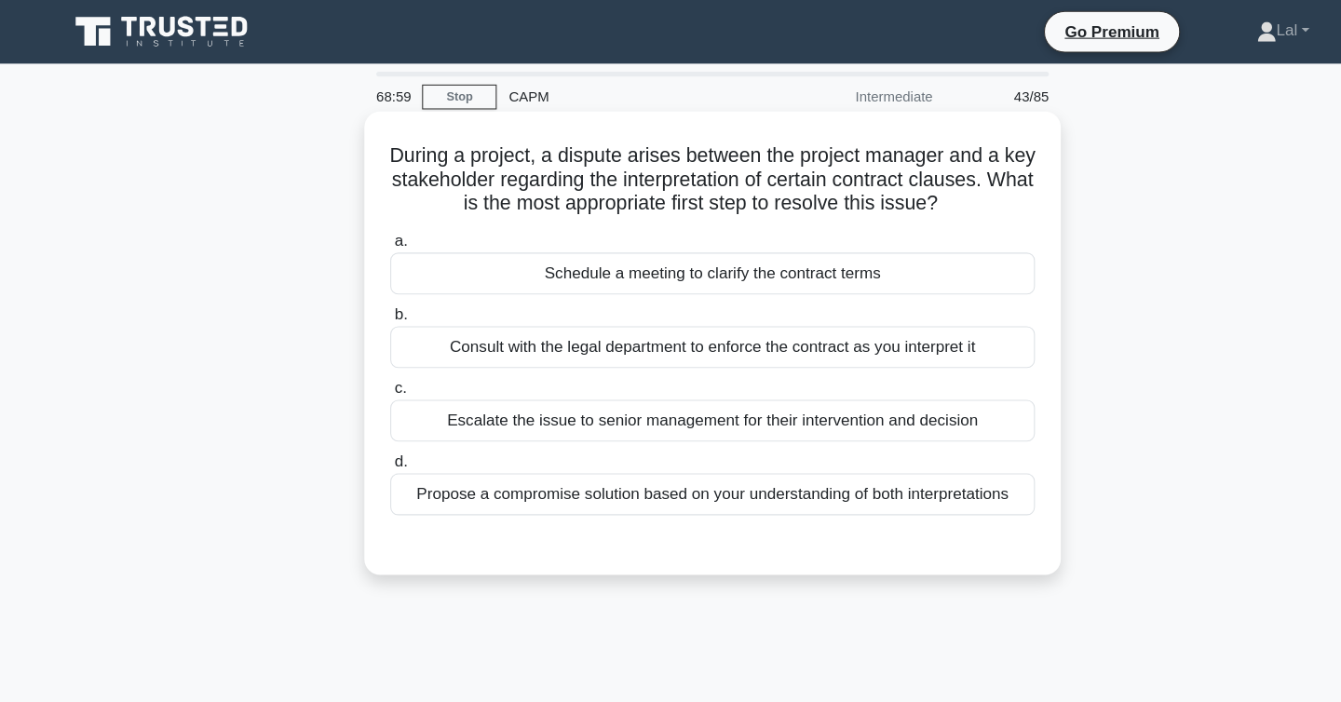
click at [663, 262] on div "Schedule a meeting to clarify the contract terms" at bounding box center [671, 256] width 604 height 39
click at [369, 232] on input "a. Schedule a meeting to clarify the contract terms" at bounding box center [369, 226] width 0 height 12
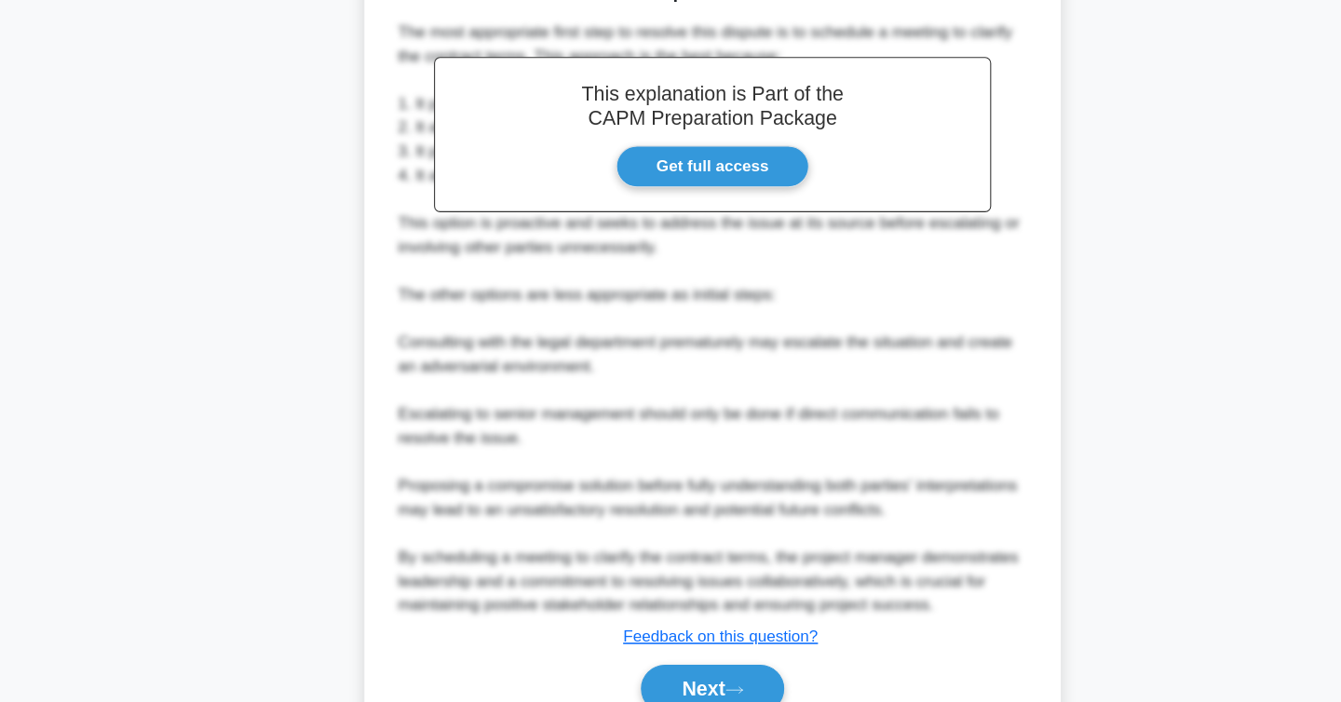
scroll to position [580, 0]
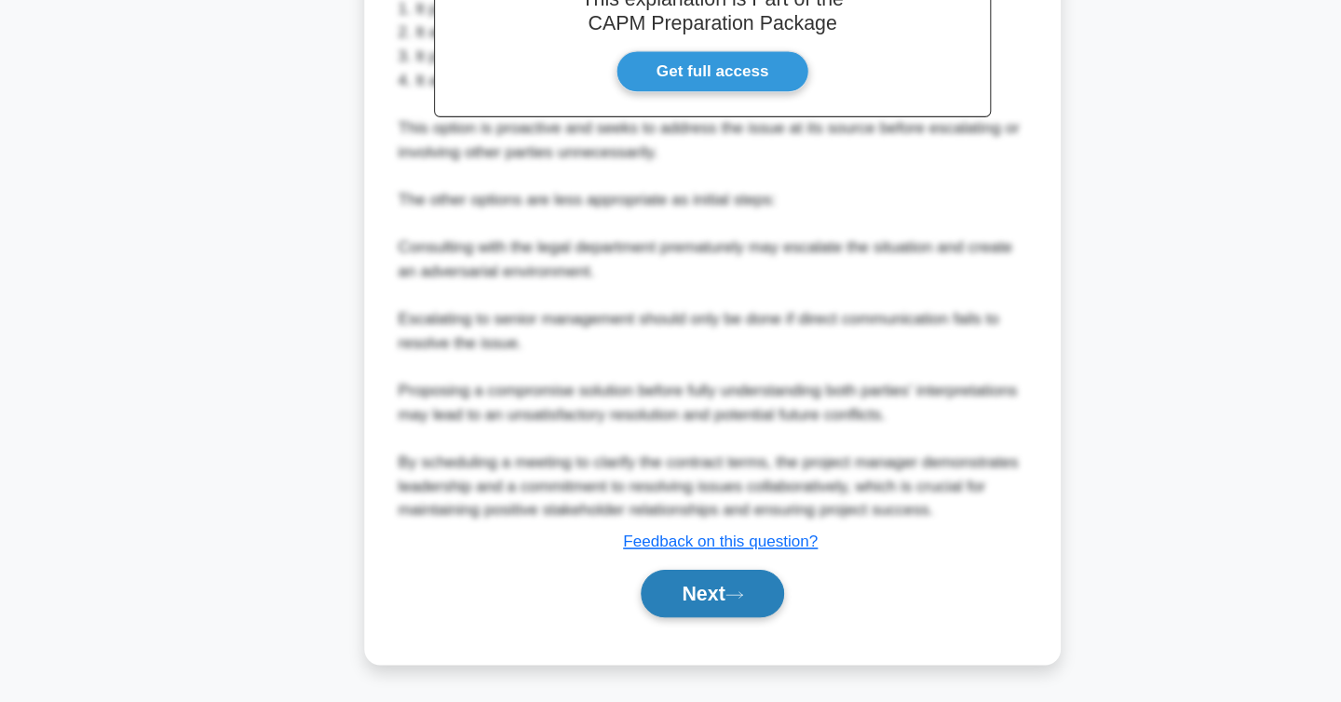
click at [656, 592] on button "Next" at bounding box center [670, 600] width 133 height 45
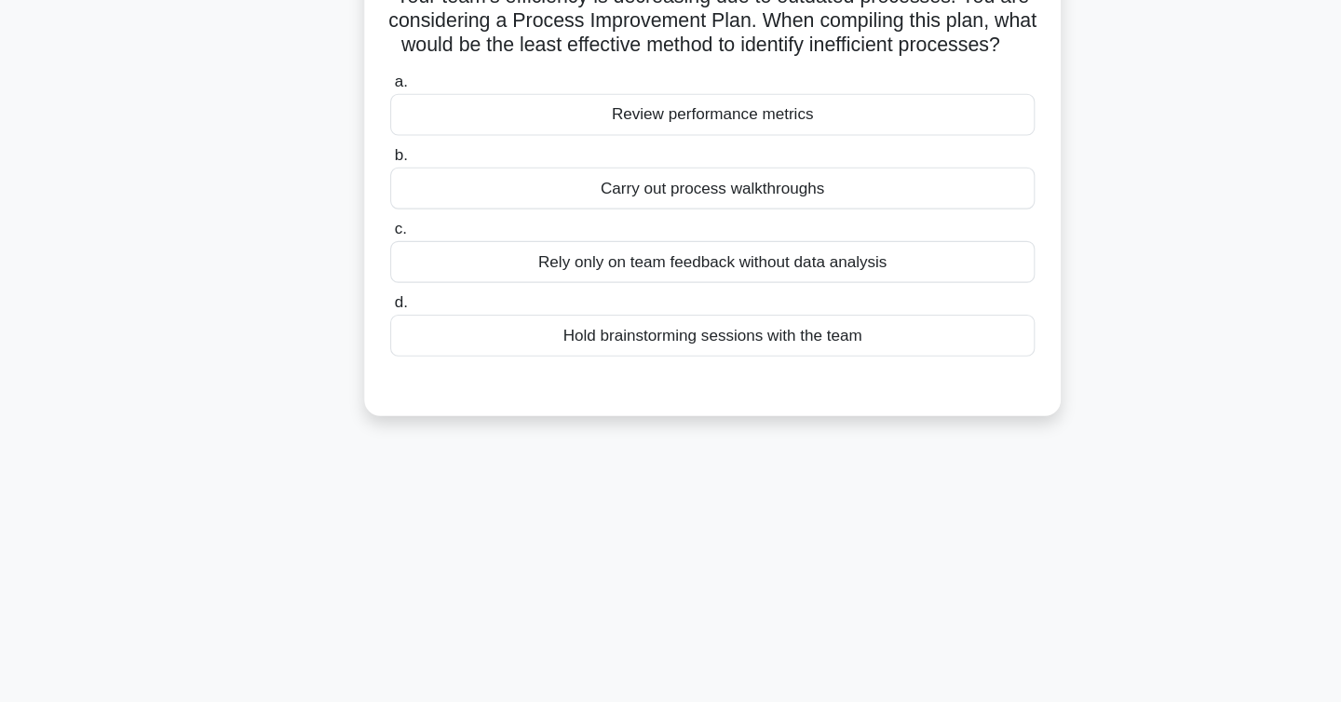
scroll to position [0, 0]
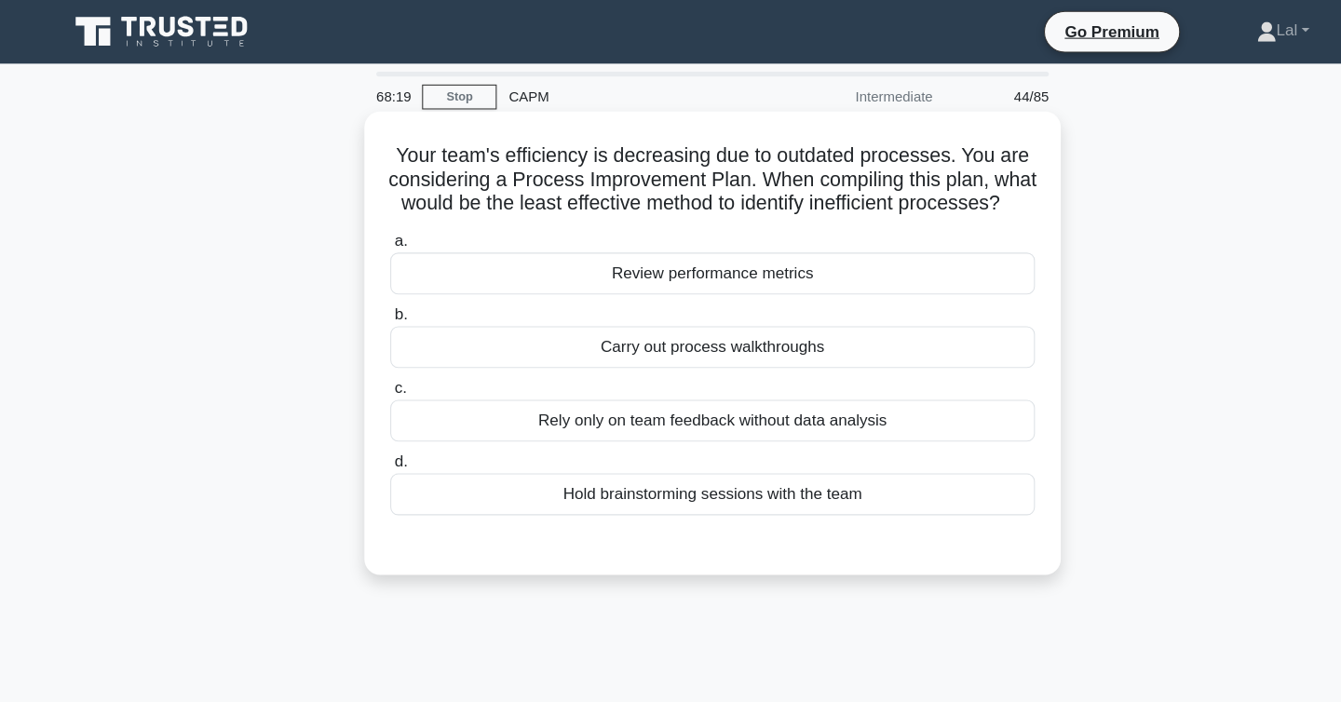
click at [636, 466] on div "Hold brainstorming sessions with the team" at bounding box center [671, 462] width 604 height 39
click at [369, 439] on input "d. Hold brainstorming sessions with the team" at bounding box center [369, 433] width 0 height 12
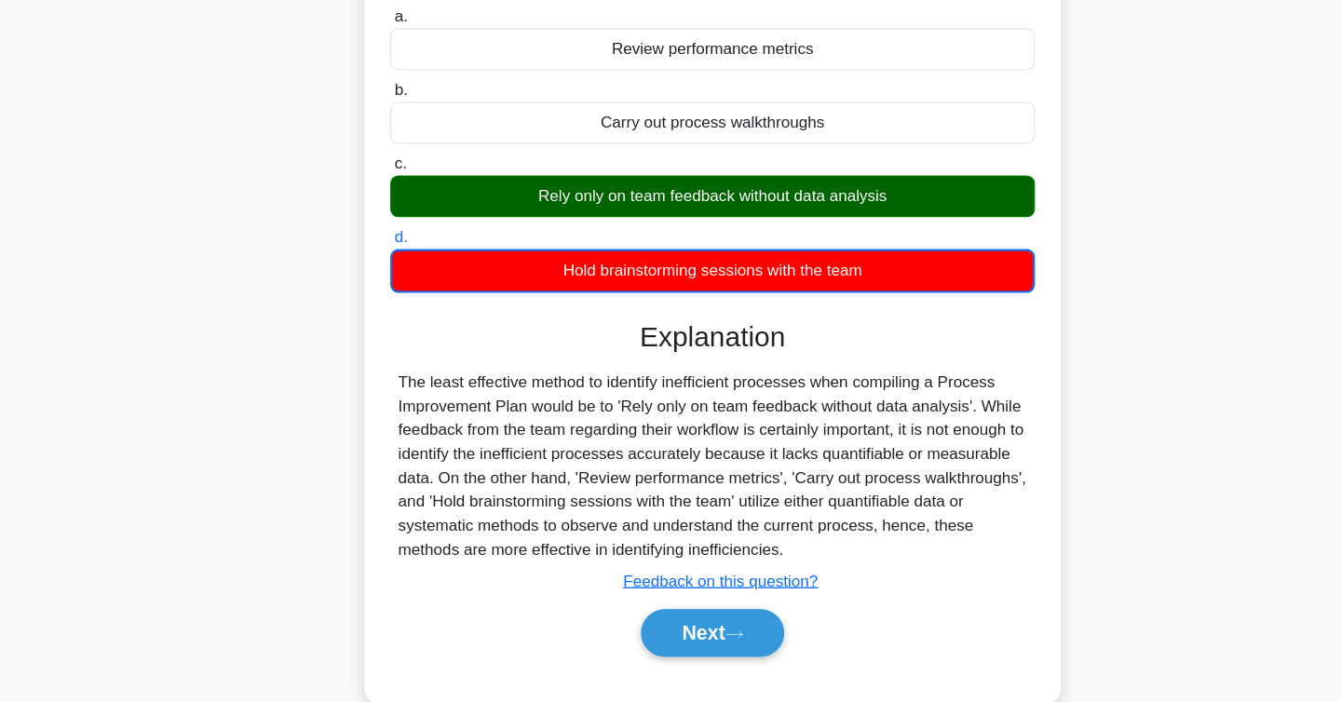
scroll to position [304, 0]
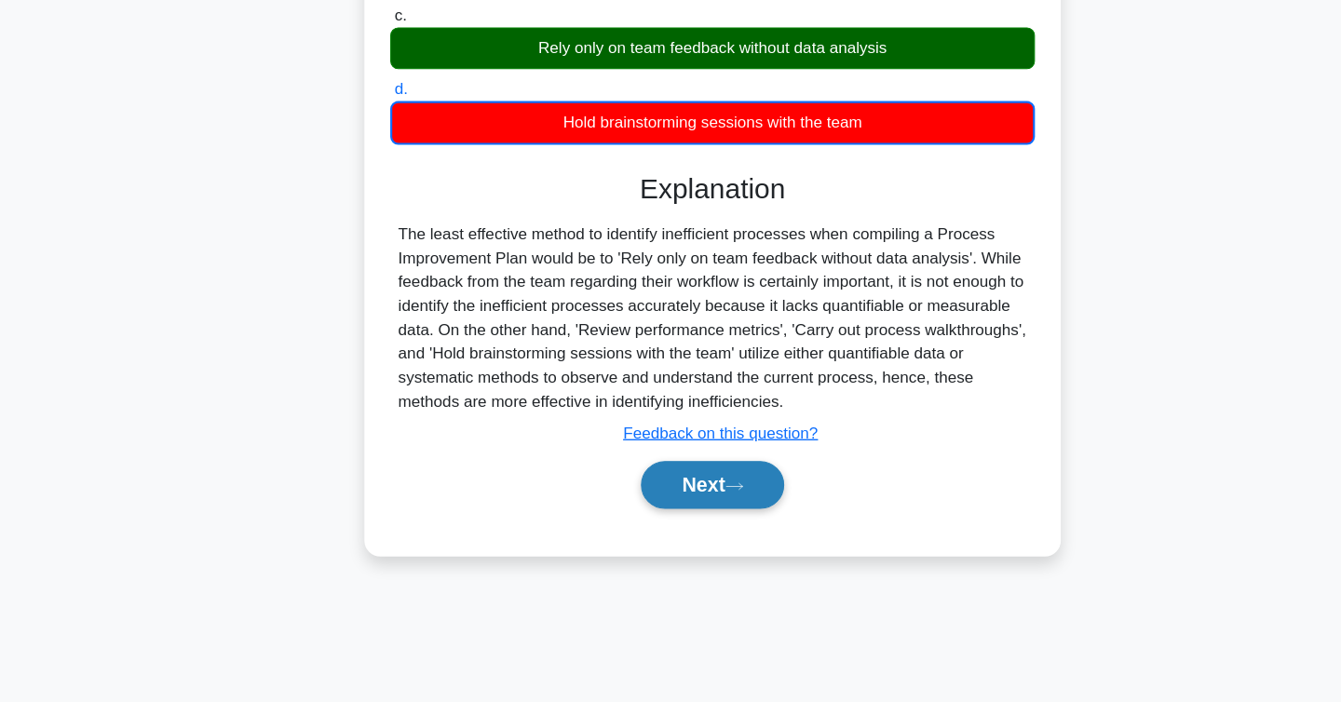
click at [673, 504] on button "Next" at bounding box center [670, 499] width 133 height 45
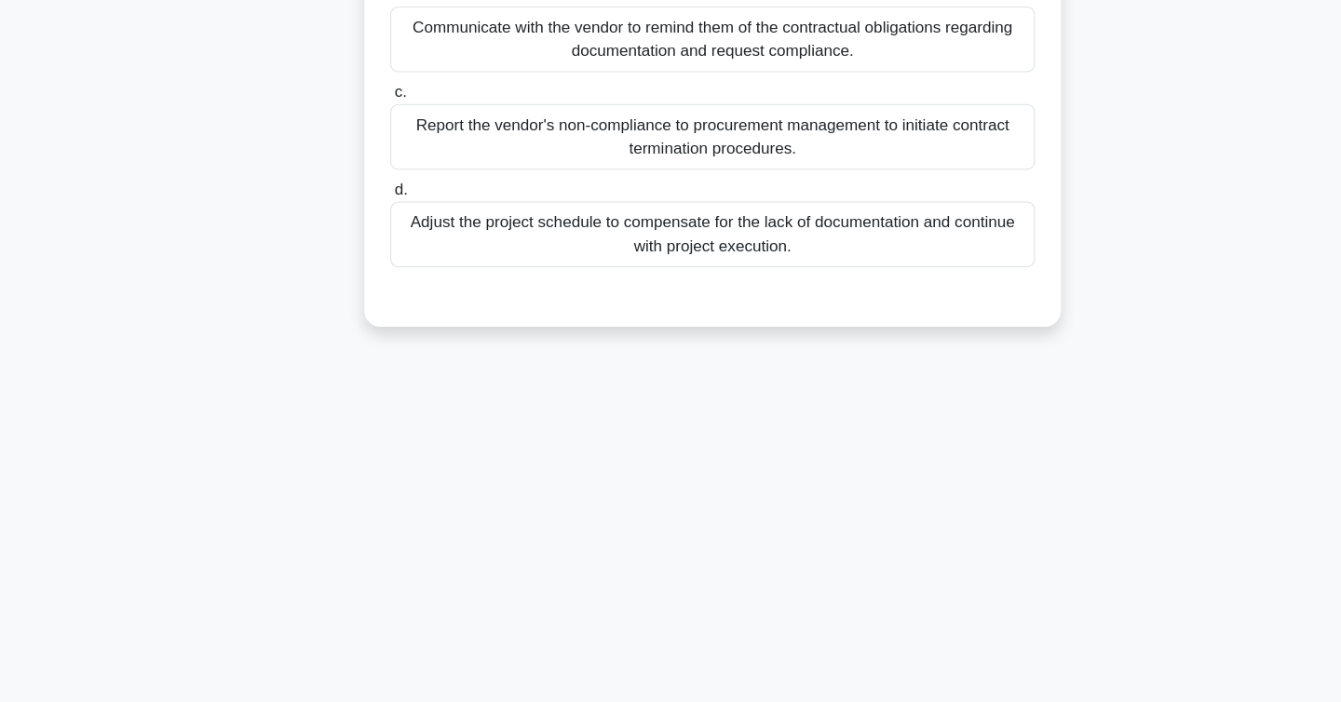
scroll to position [0, 0]
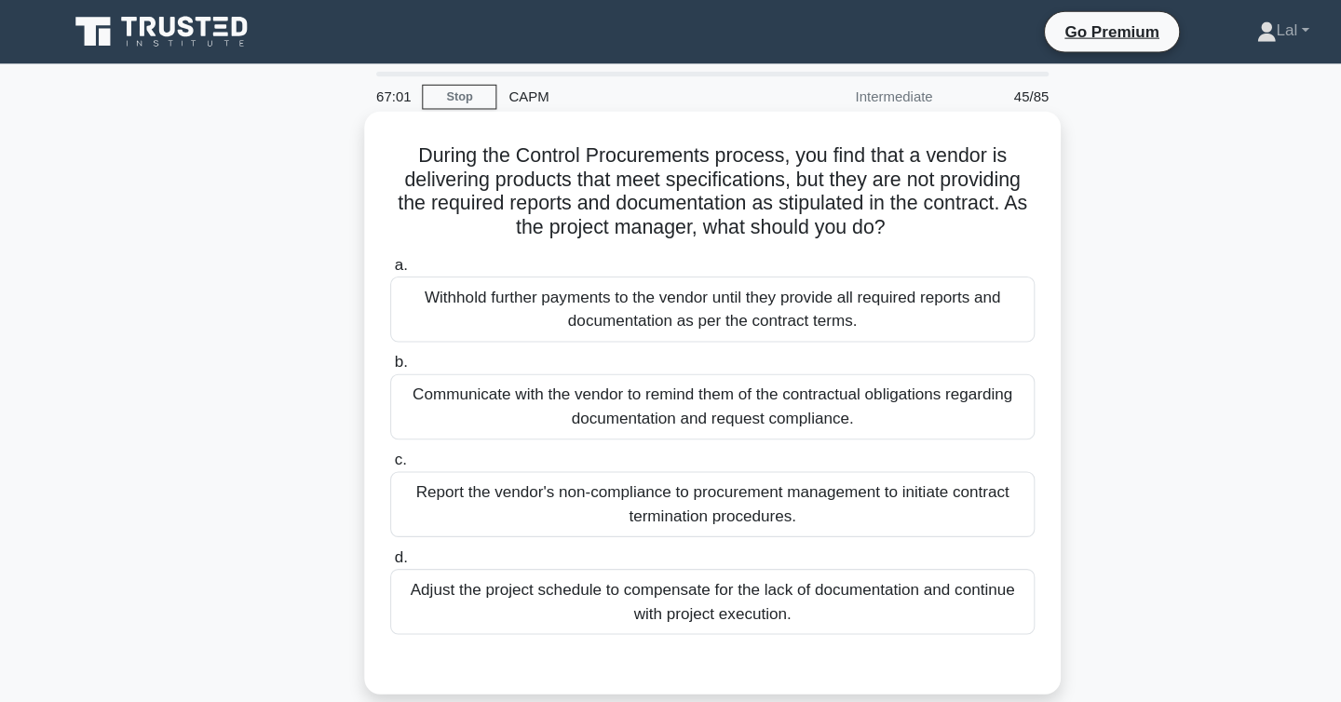
click at [437, 328] on label "b. Communicate with the vendor to remind them of the contractual obligations re…" at bounding box center [671, 370] width 604 height 84
click at [369, 333] on input "b. Communicate with the vendor to remind them of the contractual obligations re…" at bounding box center [369, 339] width 0 height 12
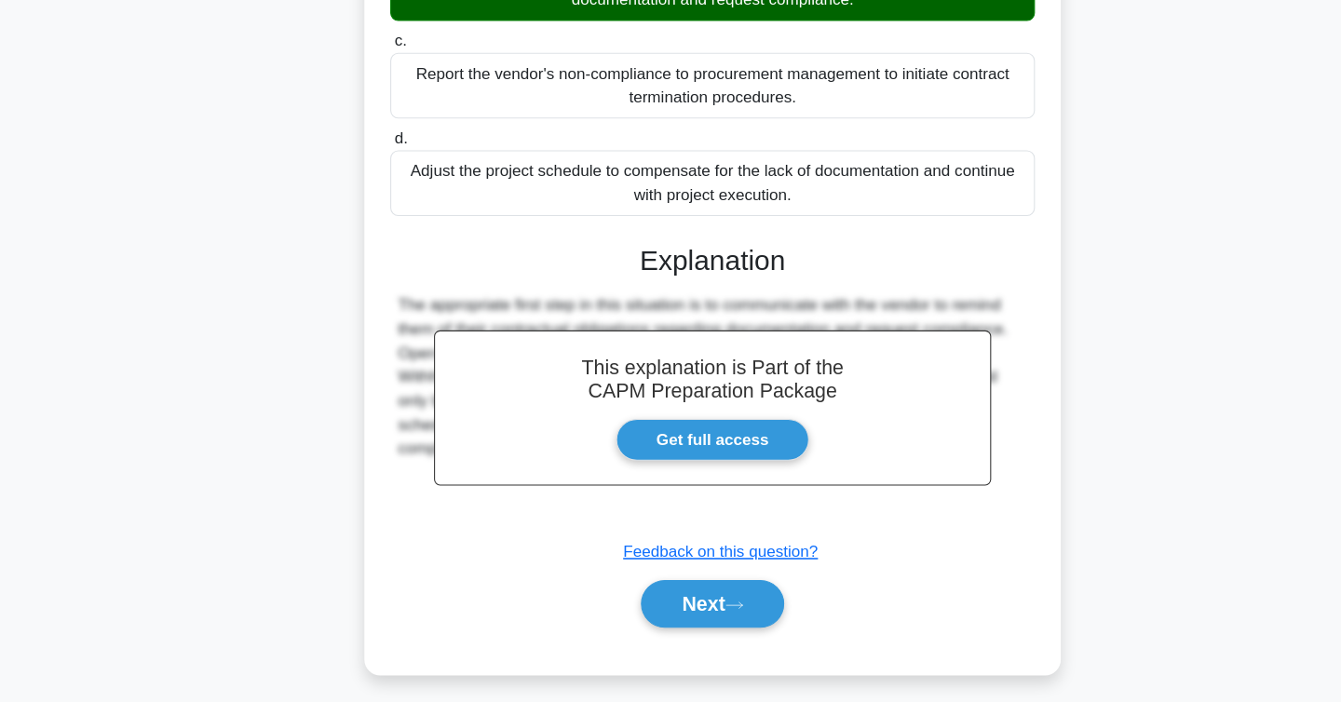
scroll to position [357, 0]
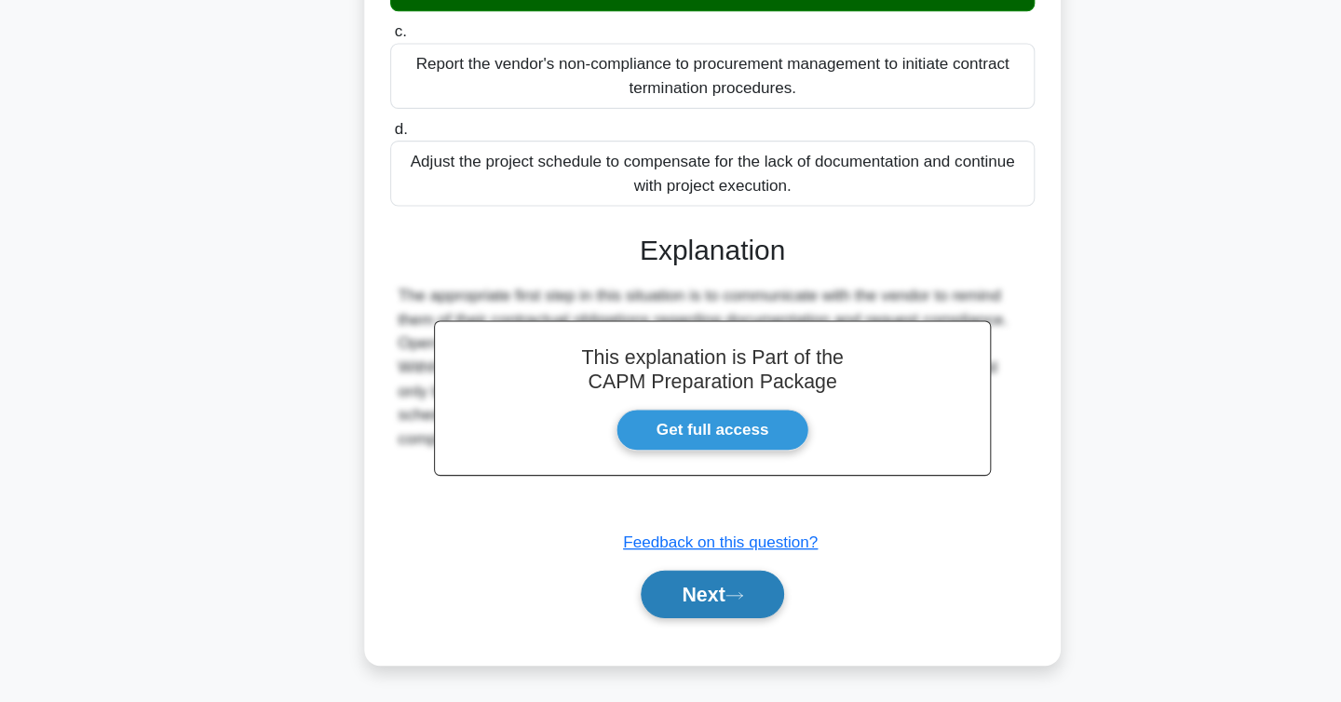
click at [648, 608] on button "Next" at bounding box center [670, 600] width 133 height 45
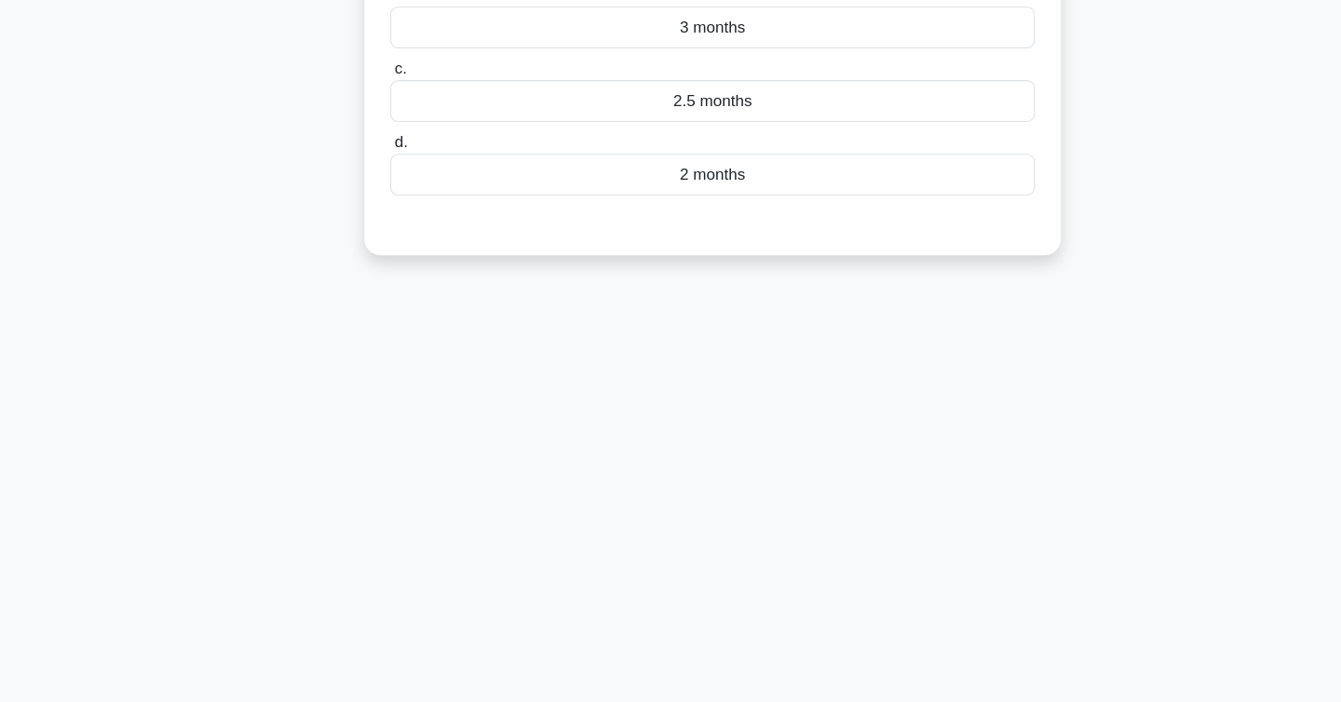
scroll to position [0, 0]
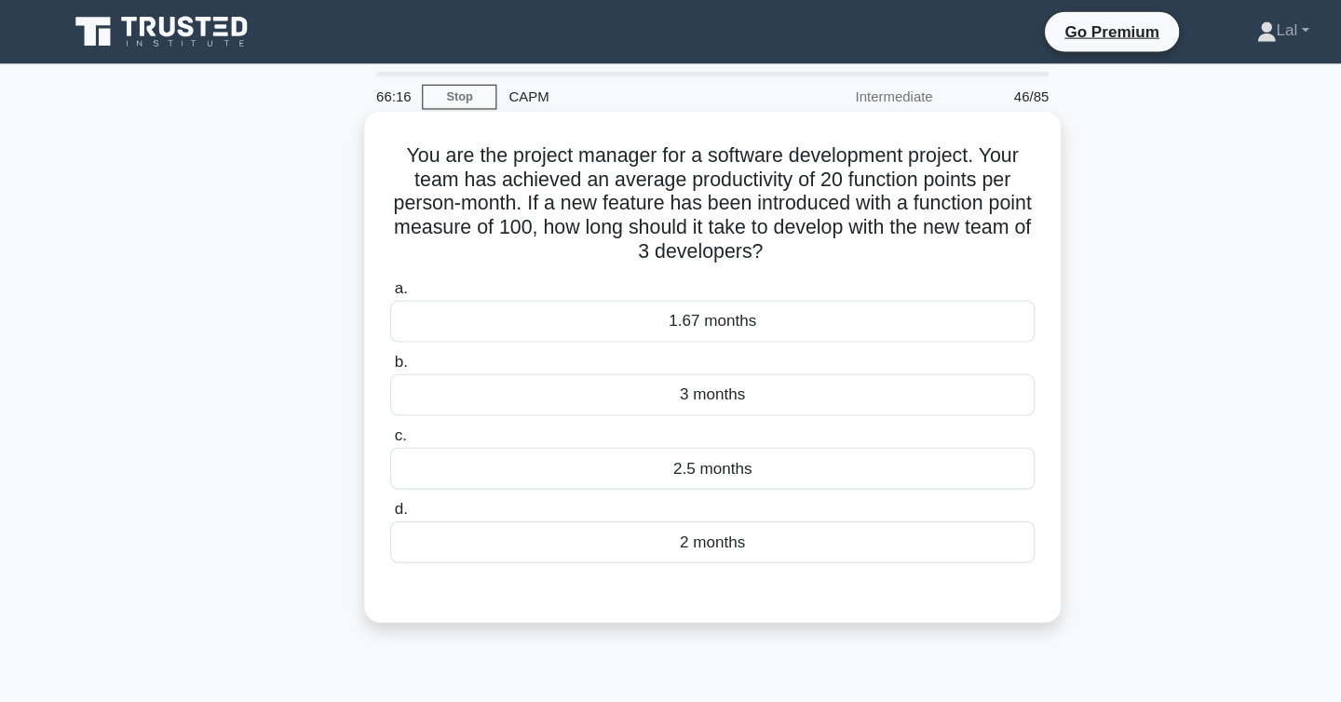
click at [705, 364] on div "3 months" at bounding box center [671, 369] width 604 height 39
click at [369, 346] on input "b. 3 months" at bounding box center [369, 339] width 0 height 12
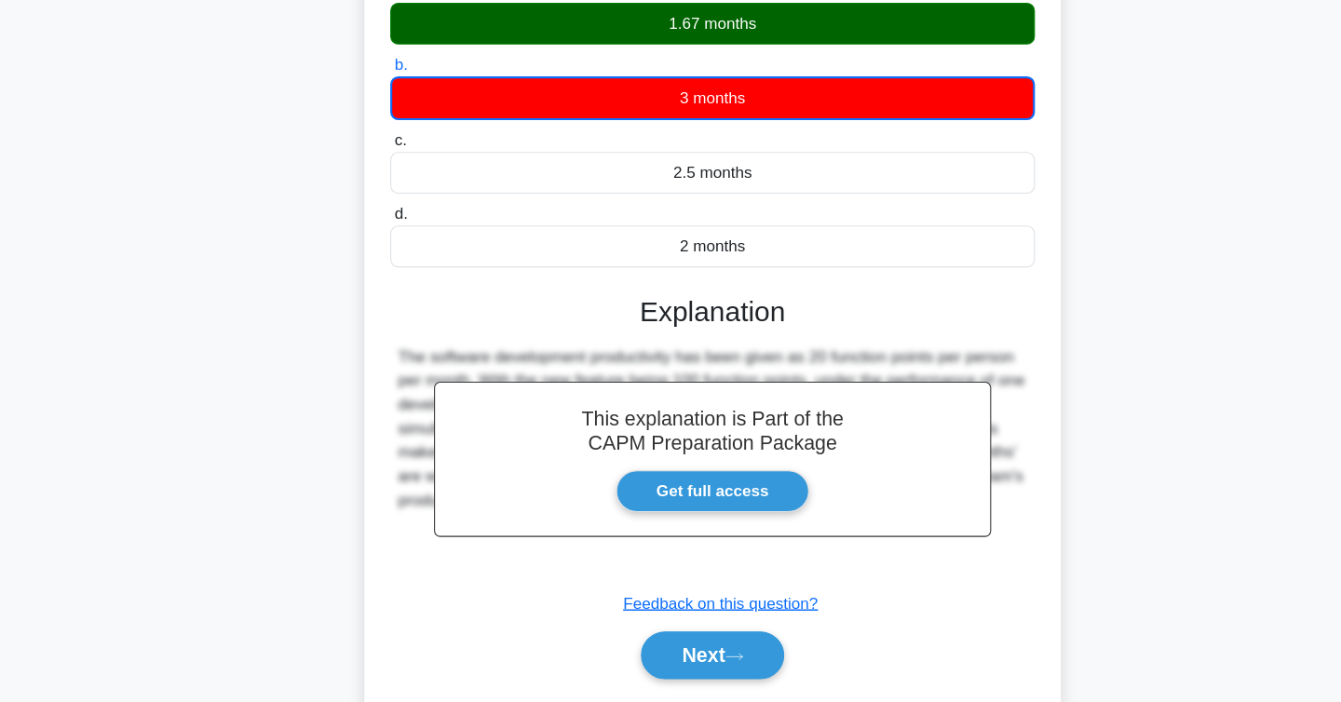
scroll to position [304, 0]
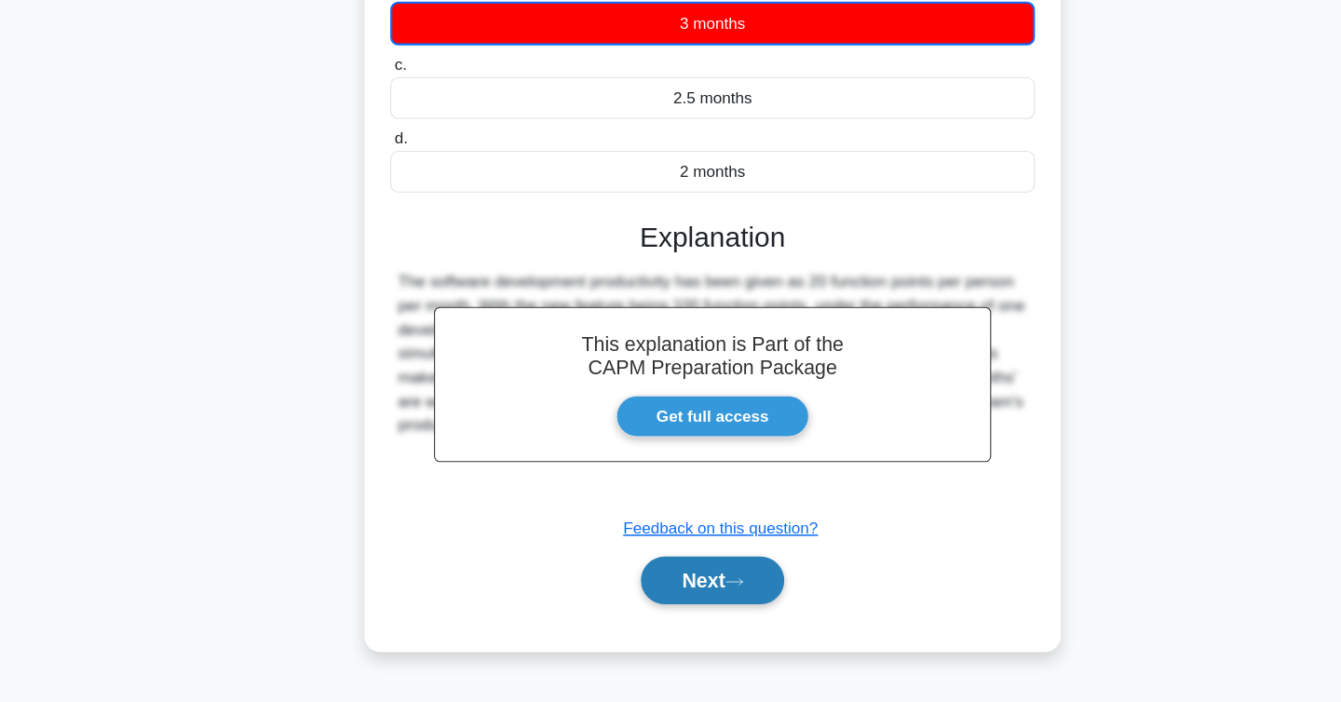
click at [658, 586] on button "Next" at bounding box center [670, 588] width 133 height 45
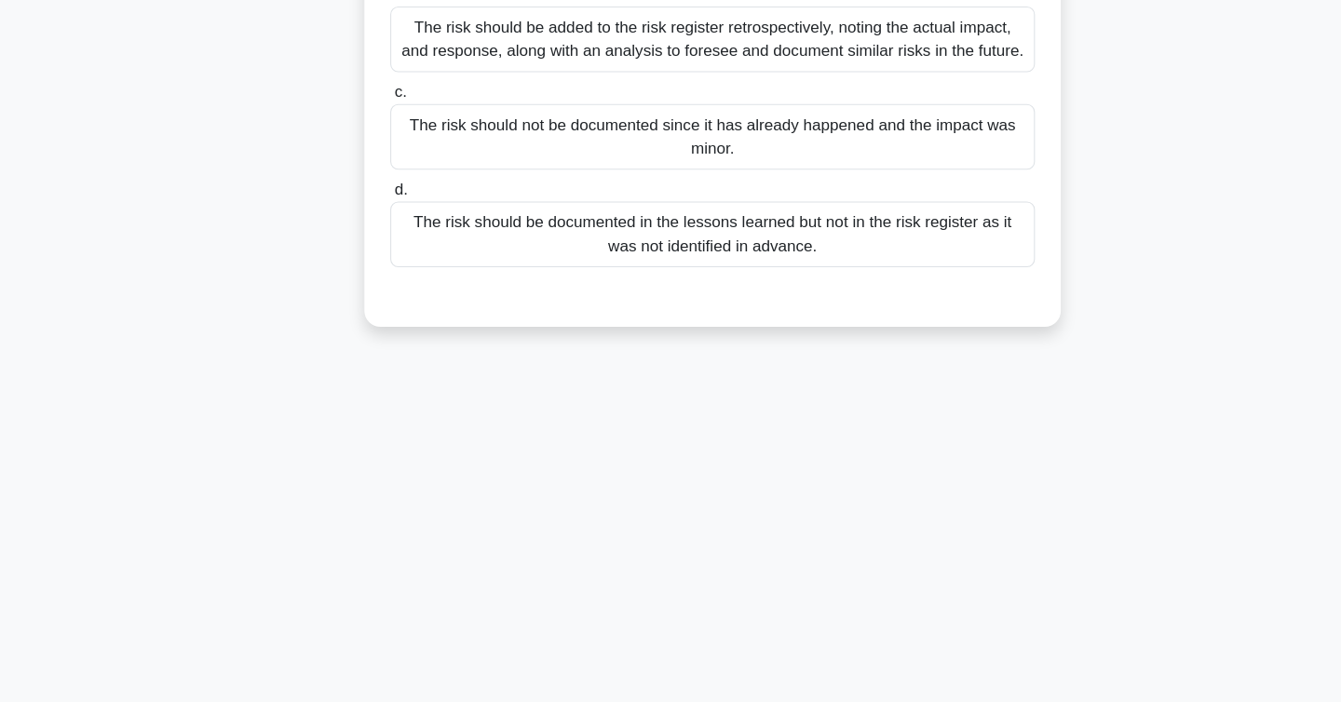
scroll to position [0, 0]
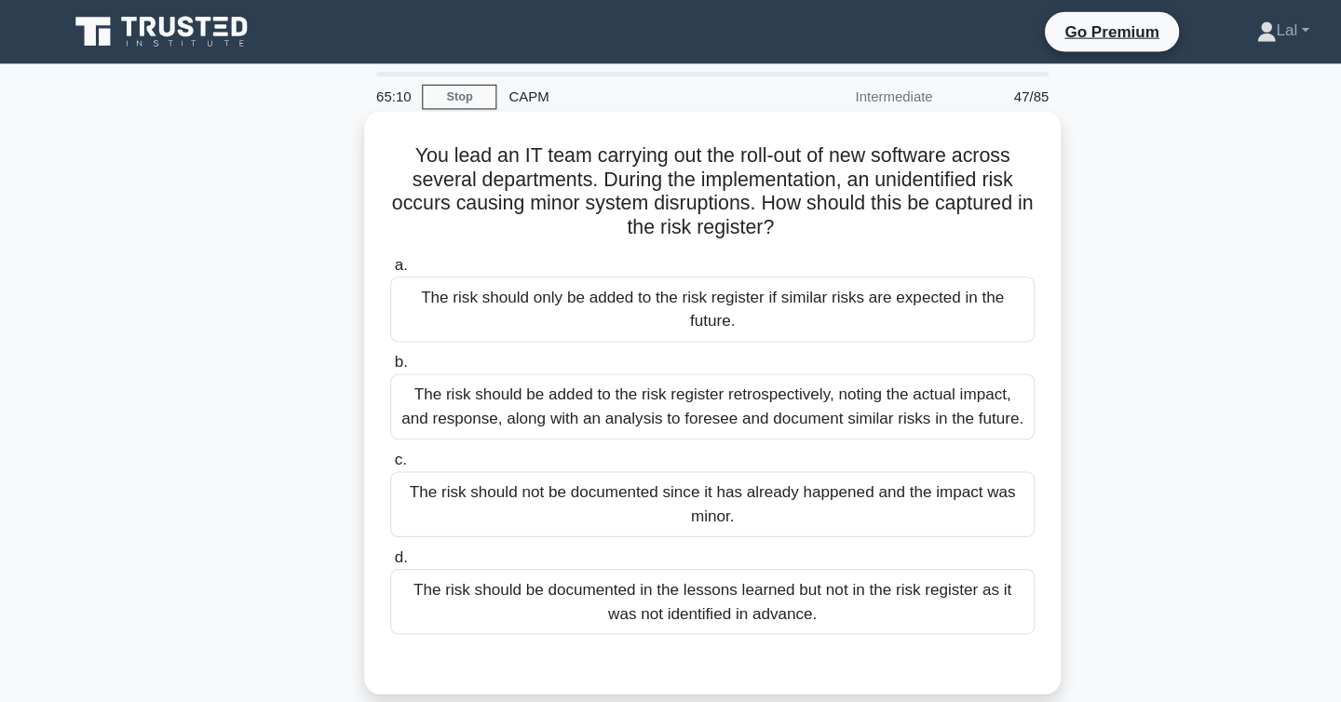
click at [428, 394] on div "The risk should be added to the risk register retrospectively, noting the actua…" at bounding box center [671, 380] width 604 height 61
click at [369, 346] on input "b. The risk should be added to the risk register retrospectively, noting the ac…" at bounding box center [369, 339] width 0 height 12
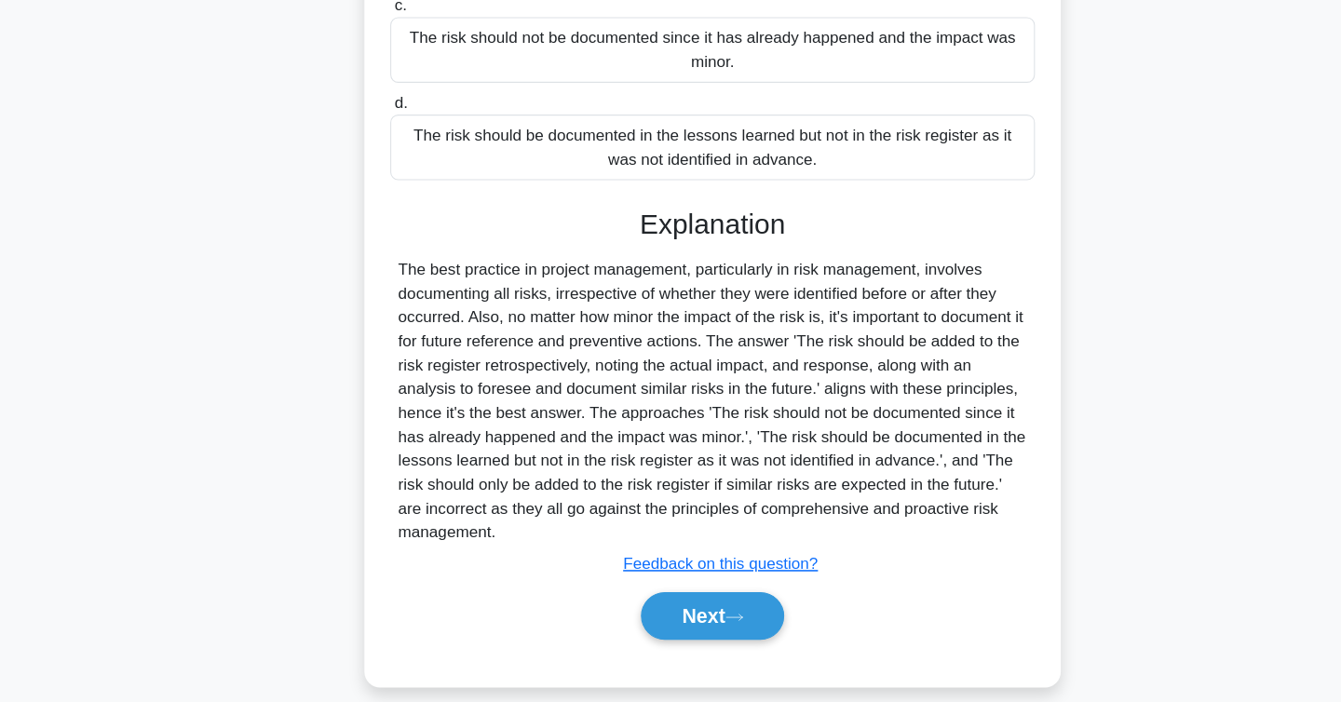
scroll to position [401, 0]
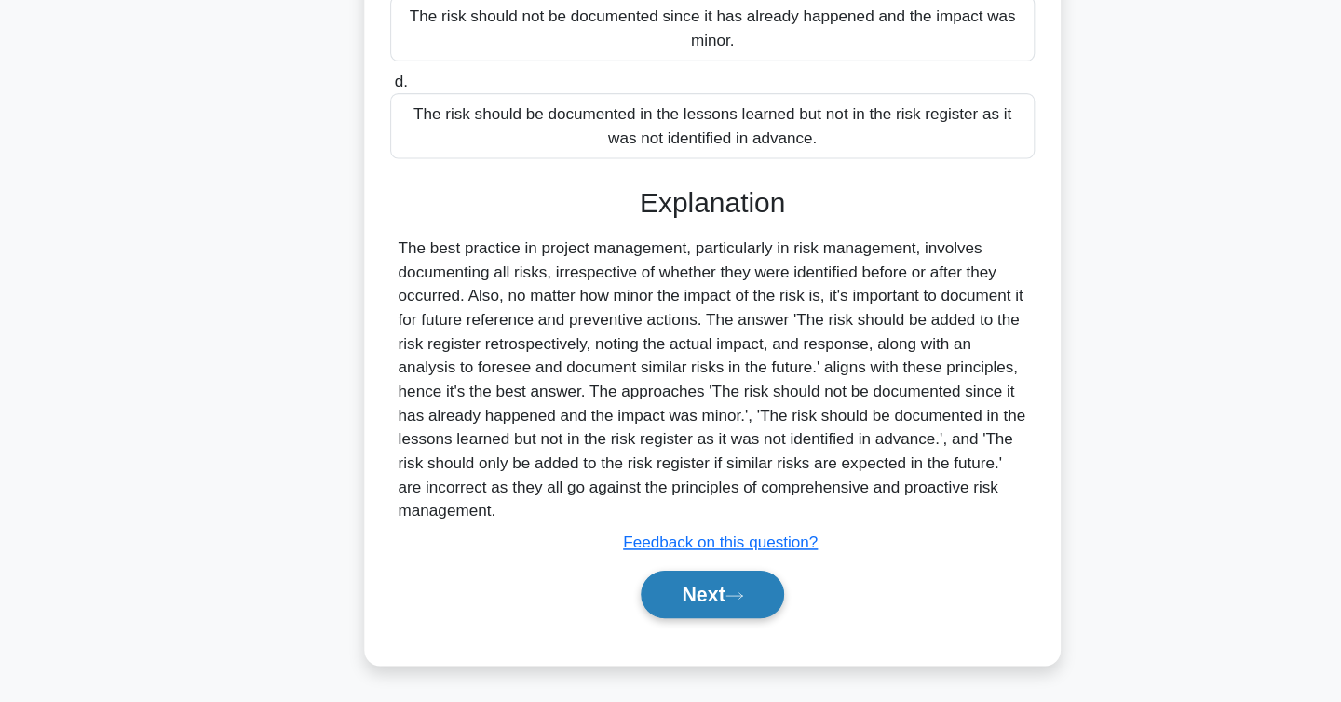
click at [707, 592] on button "Next" at bounding box center [670, 601] width 133 height 45
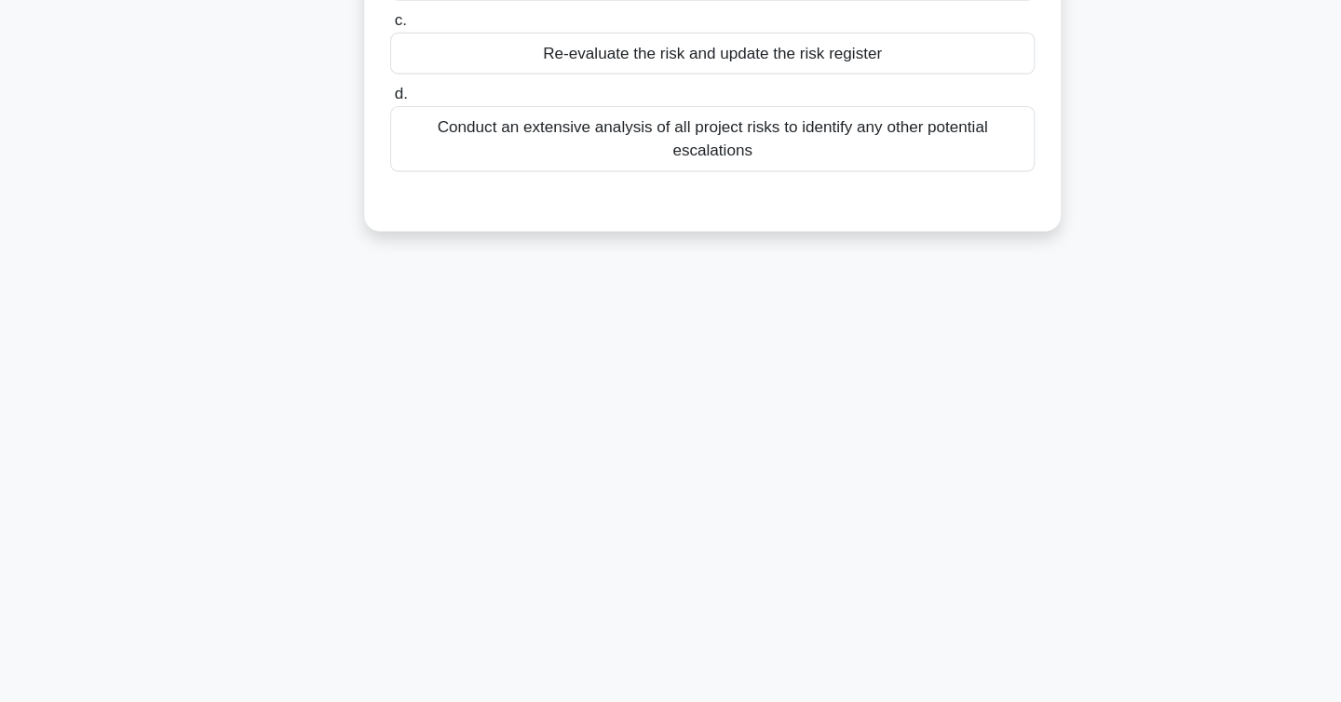
scroll to position [0, 0]
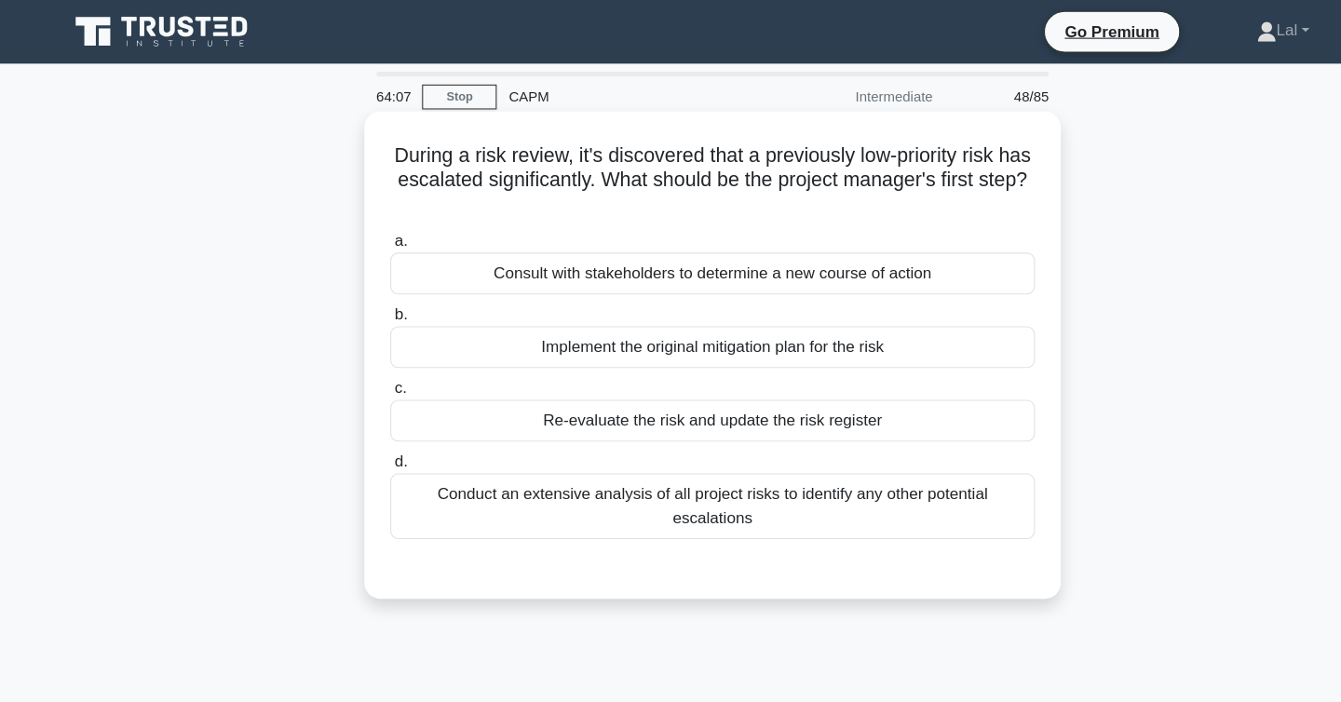
click at [599, 402] on div "Re-evaluate the risk and update the risk register" at bounding box center [671, 393] width 604 height 39
click at [369, 370] on input "c. Re-evaluate the risk and update the risk register" at bounding box center [369, 364] width 0 height 12
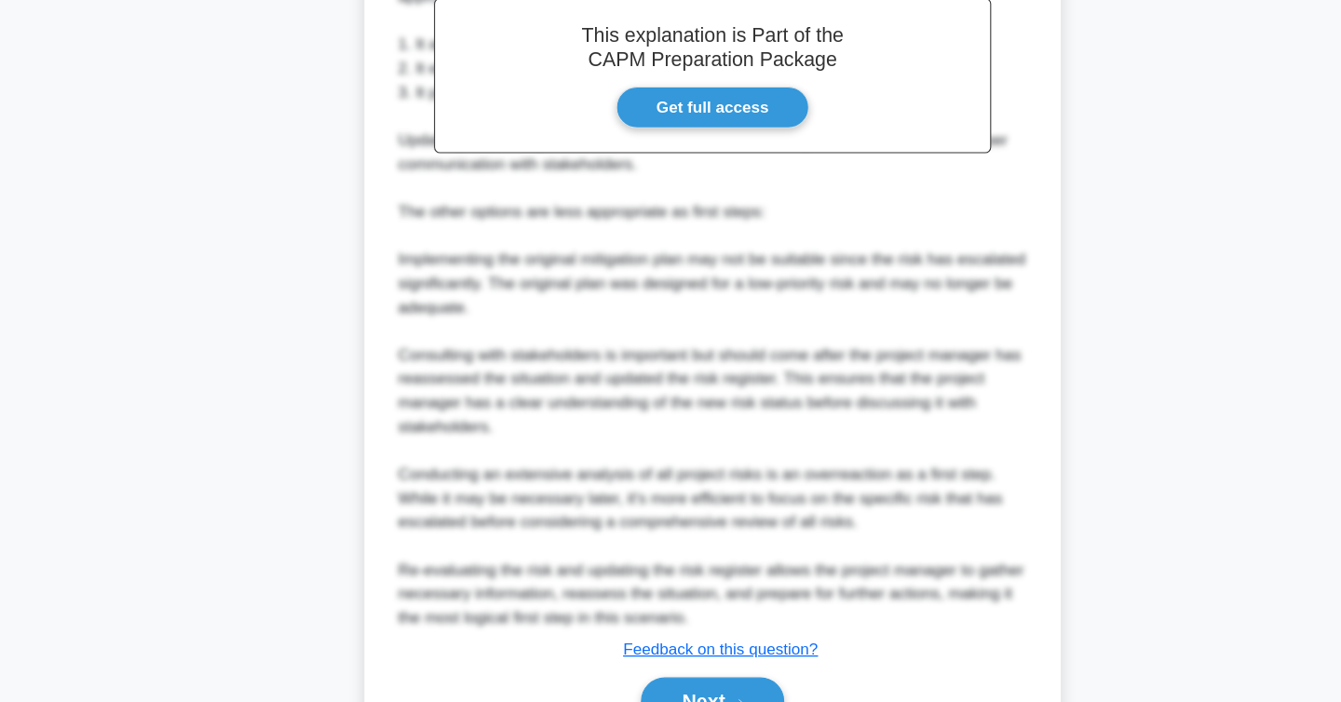
scroll to position [670, 0]
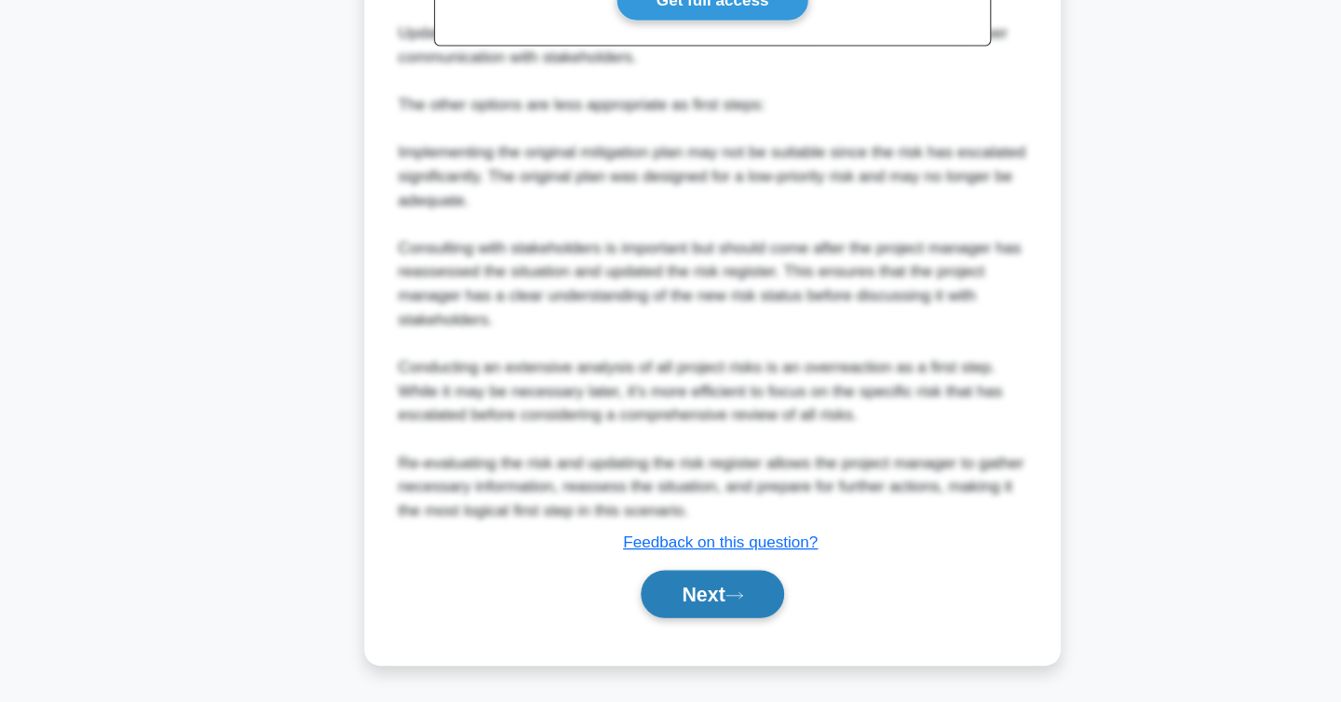
click at [688, 613] on button "Next" at bounding box center [670, 600] width 133 height 45
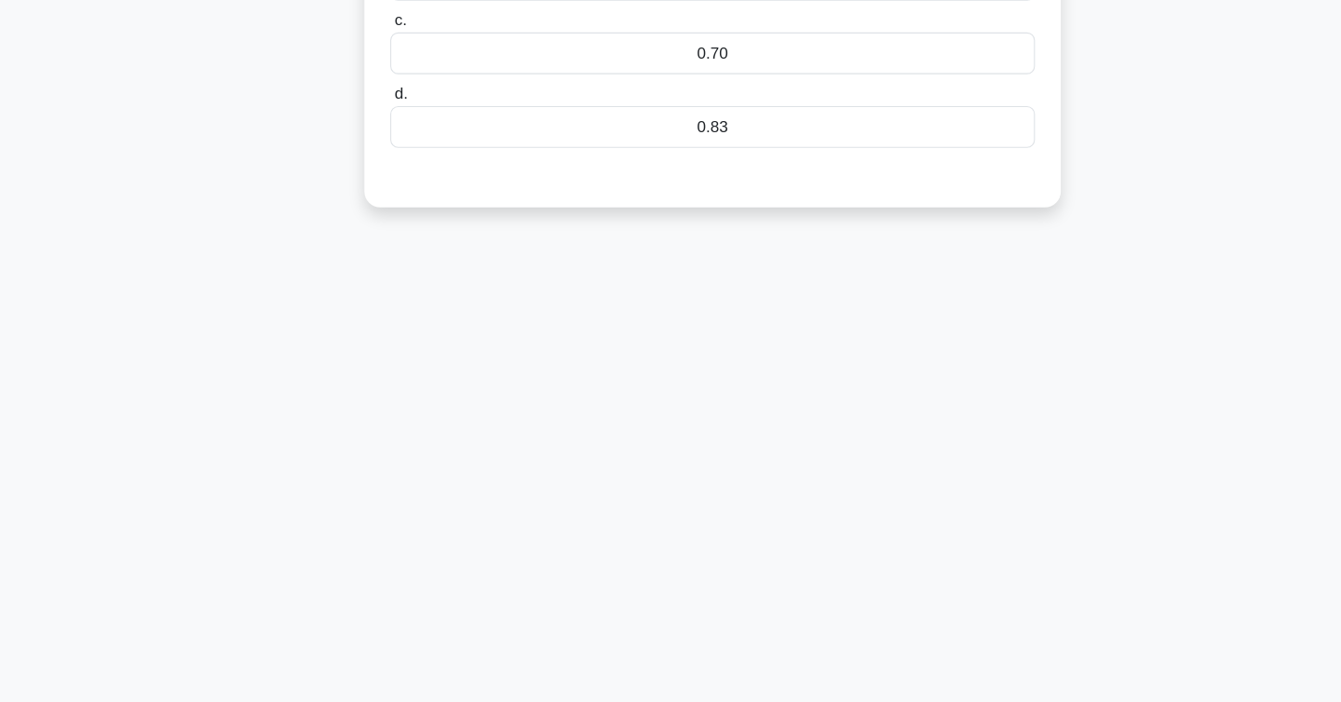
scroll to position [0, 0]
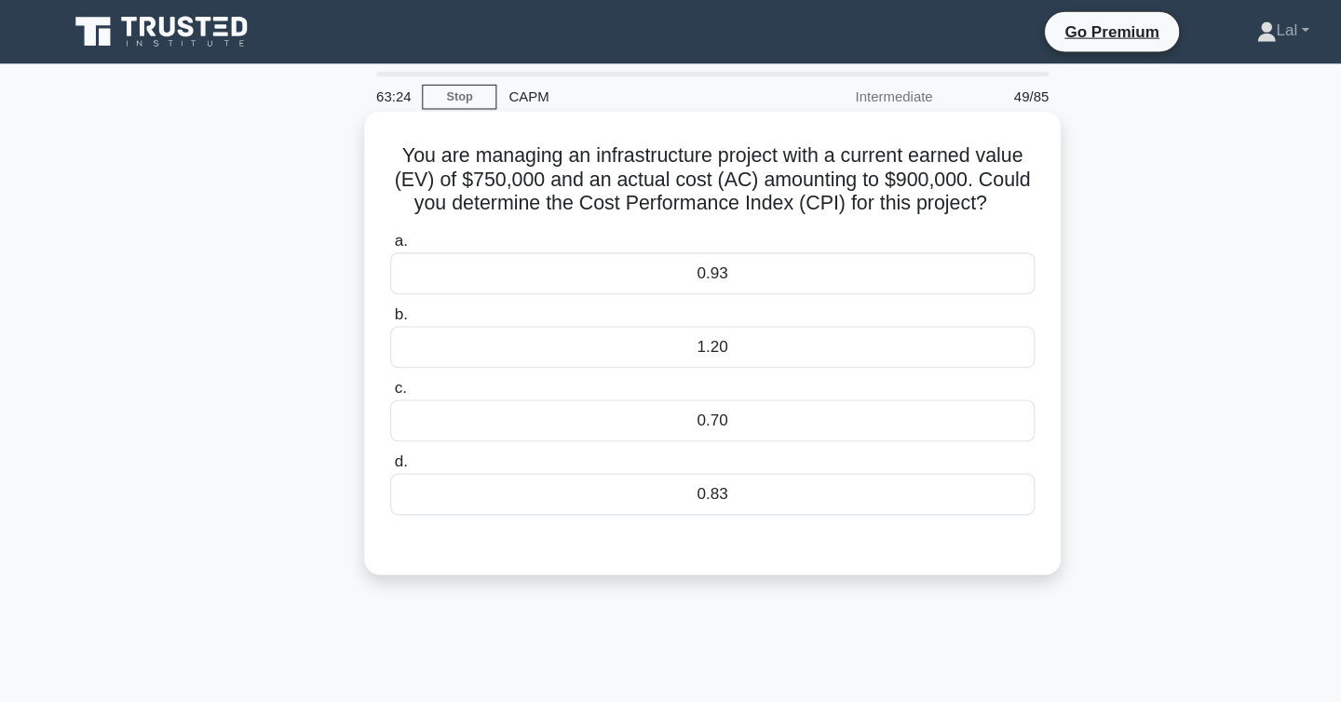
click at [727, 406] on div "0.70" at bounding box center [671, 393] width 604 height 39
click at [369, 370] on input "c. 0.70" at bounding box center [369, 364] width 0 height 12
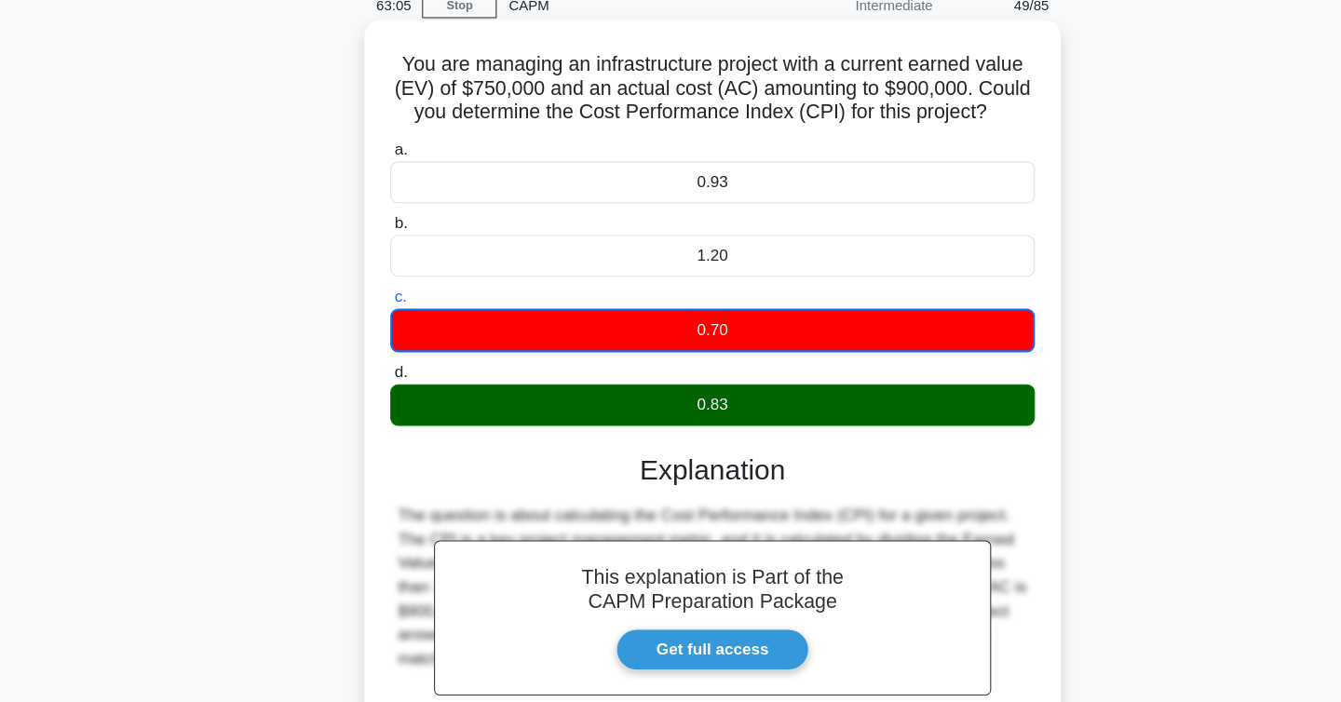
scroll to position [304, 0]
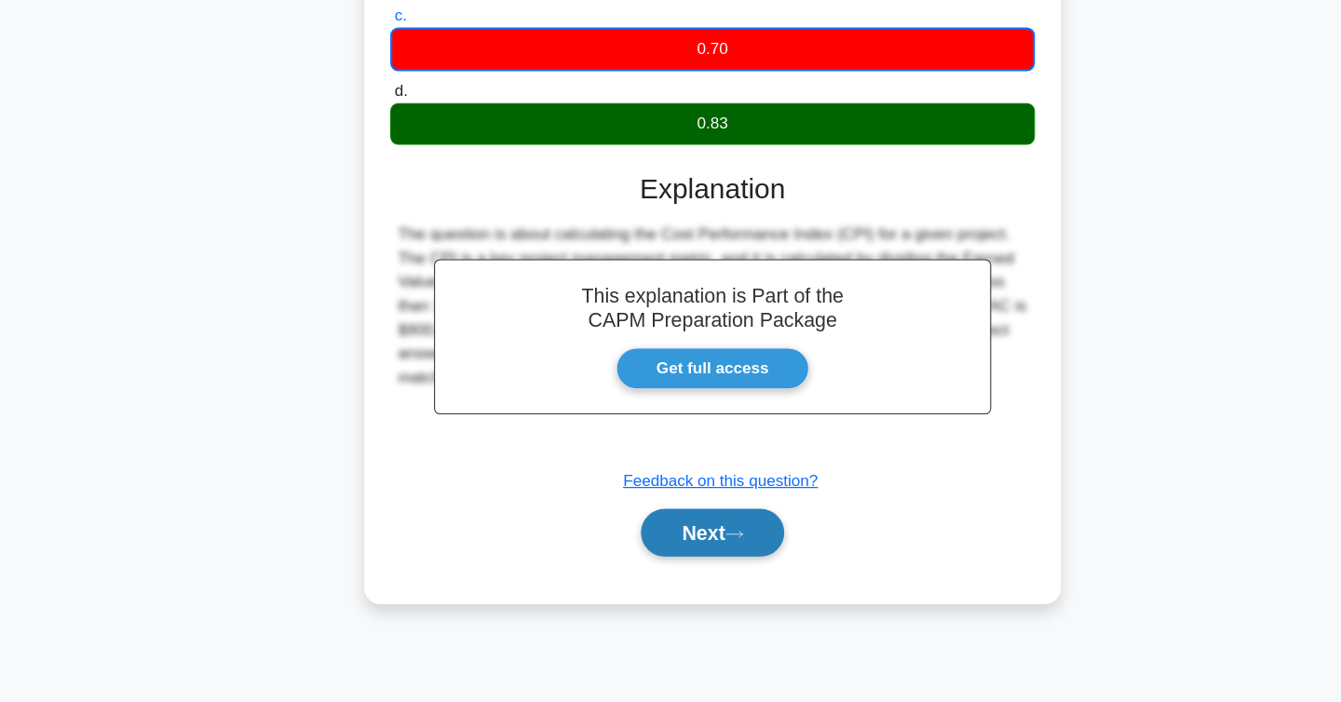
click at [692, 550] on icon at bounding box center [691, 545] width 17 height 10
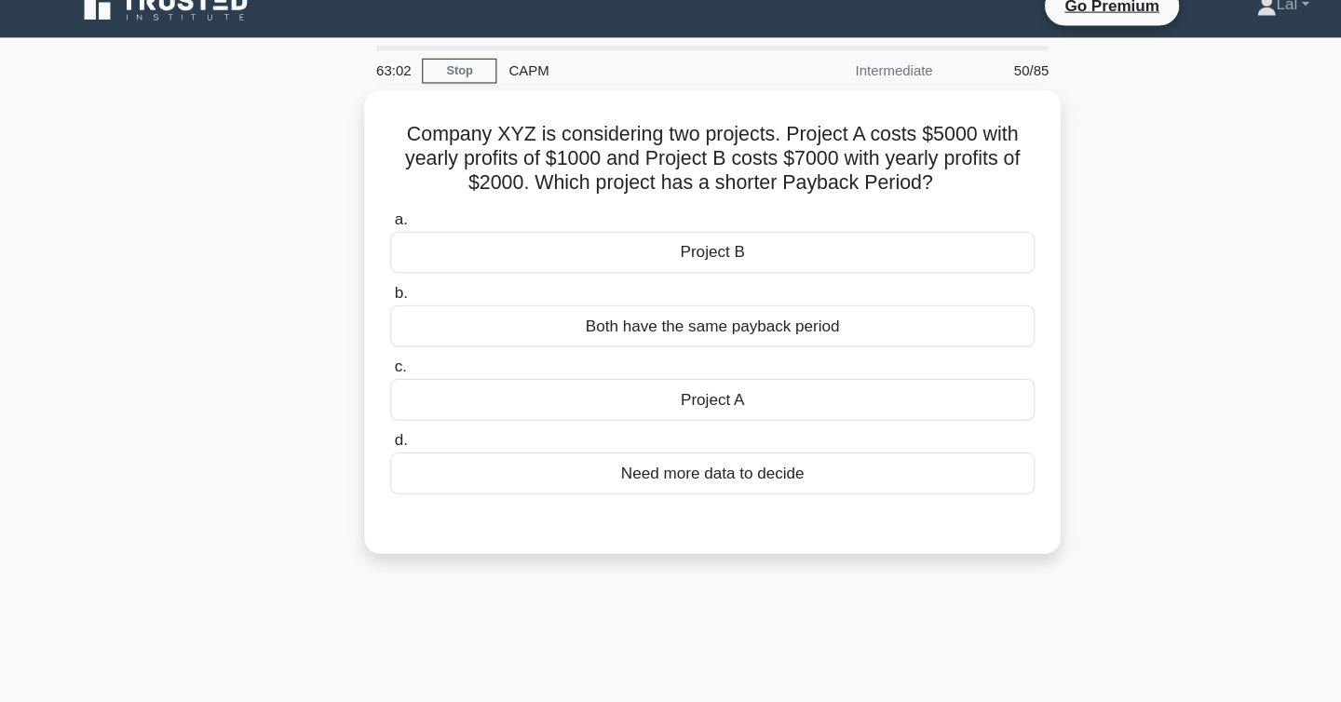
scroll to position [0, 0]
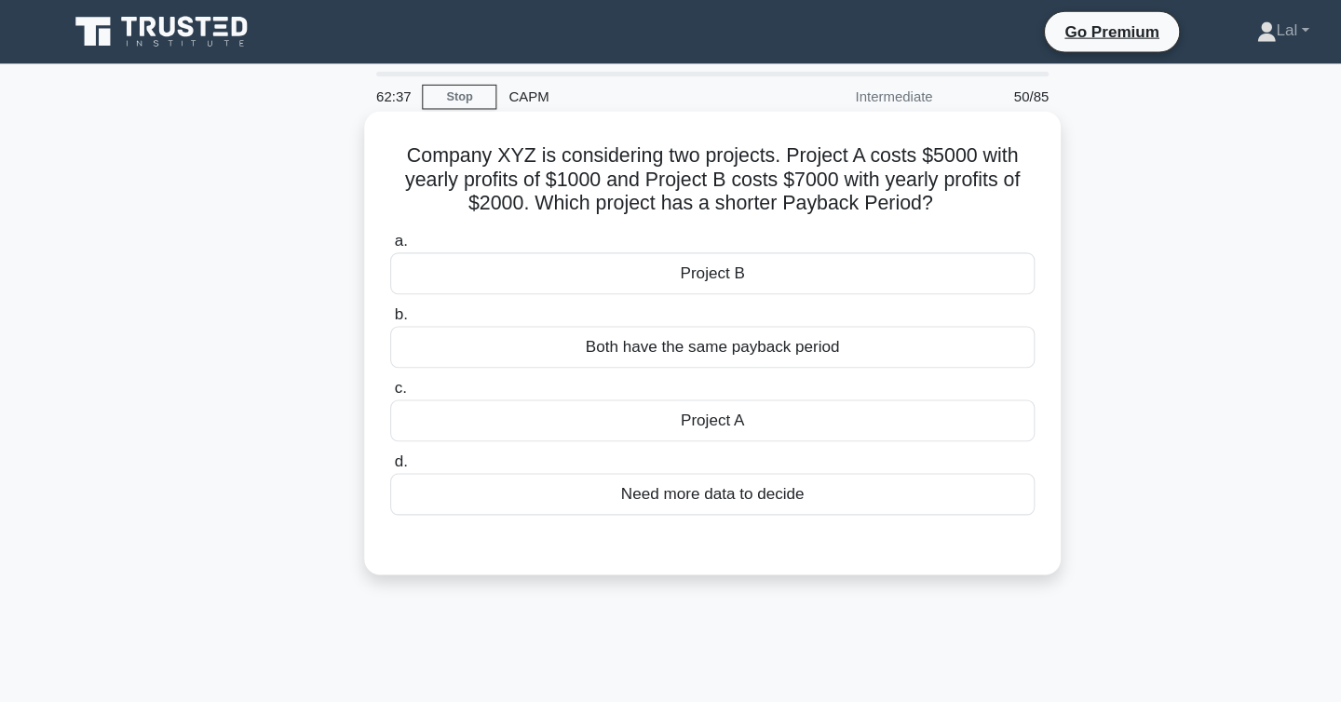
click at [627, 267] on div "Project B" at bounding box center [671, 256] width 604 height 39
click at [369, 232] on input "a. Project B" at bounding box center [369, 226] width 0 height 12
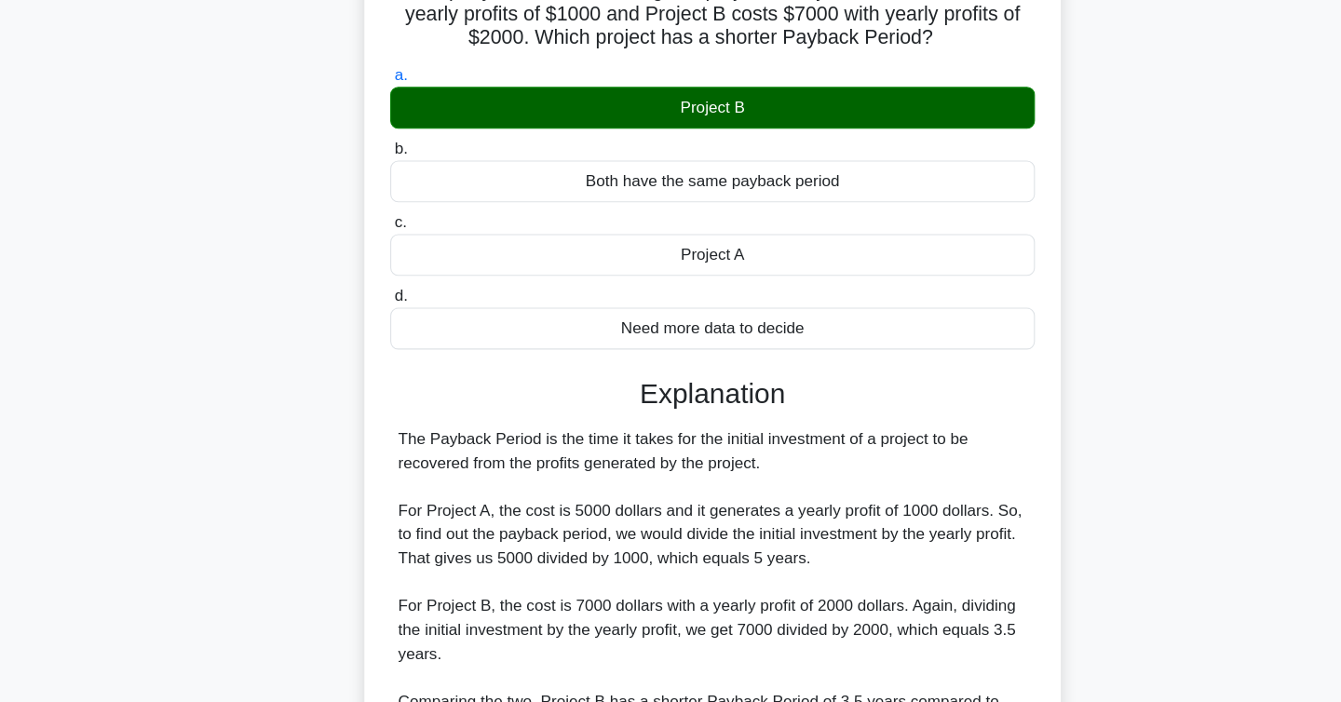
scroll to position [312, 0]
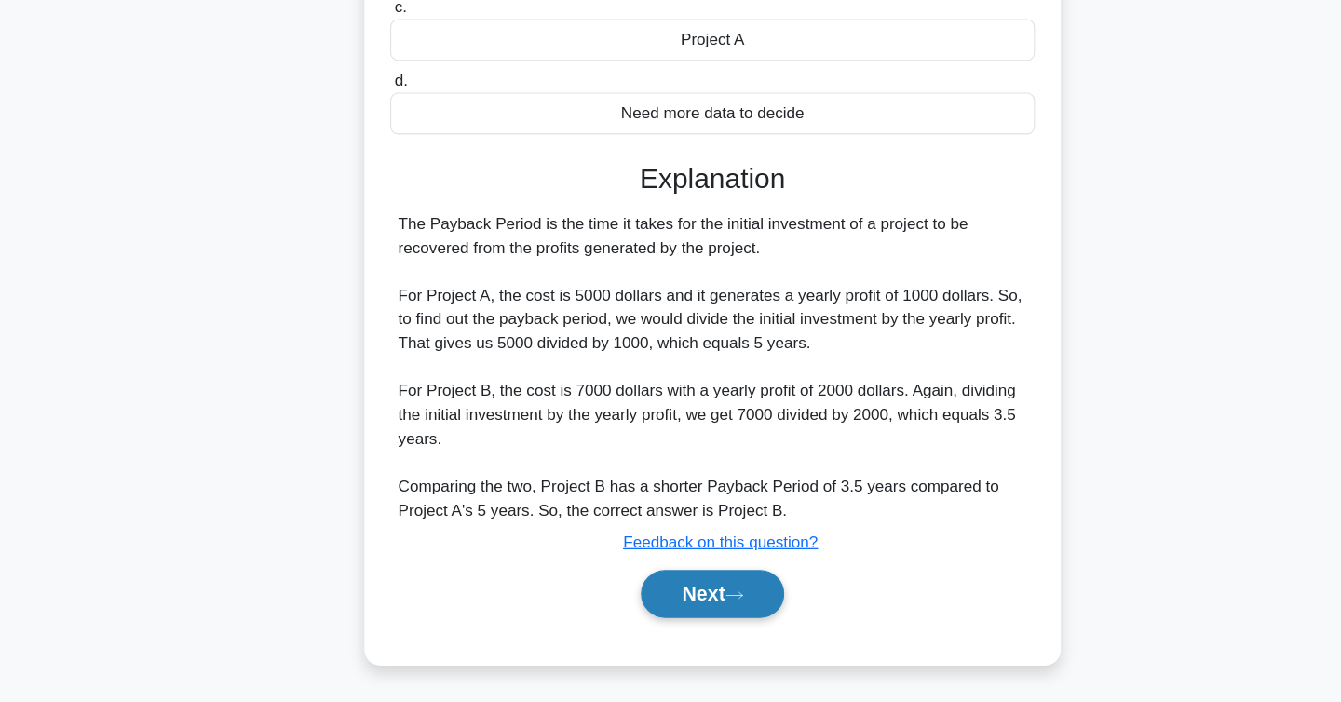
click at [659, 594] on button "Next" at bounding box center [670, 600] width 133 height 45
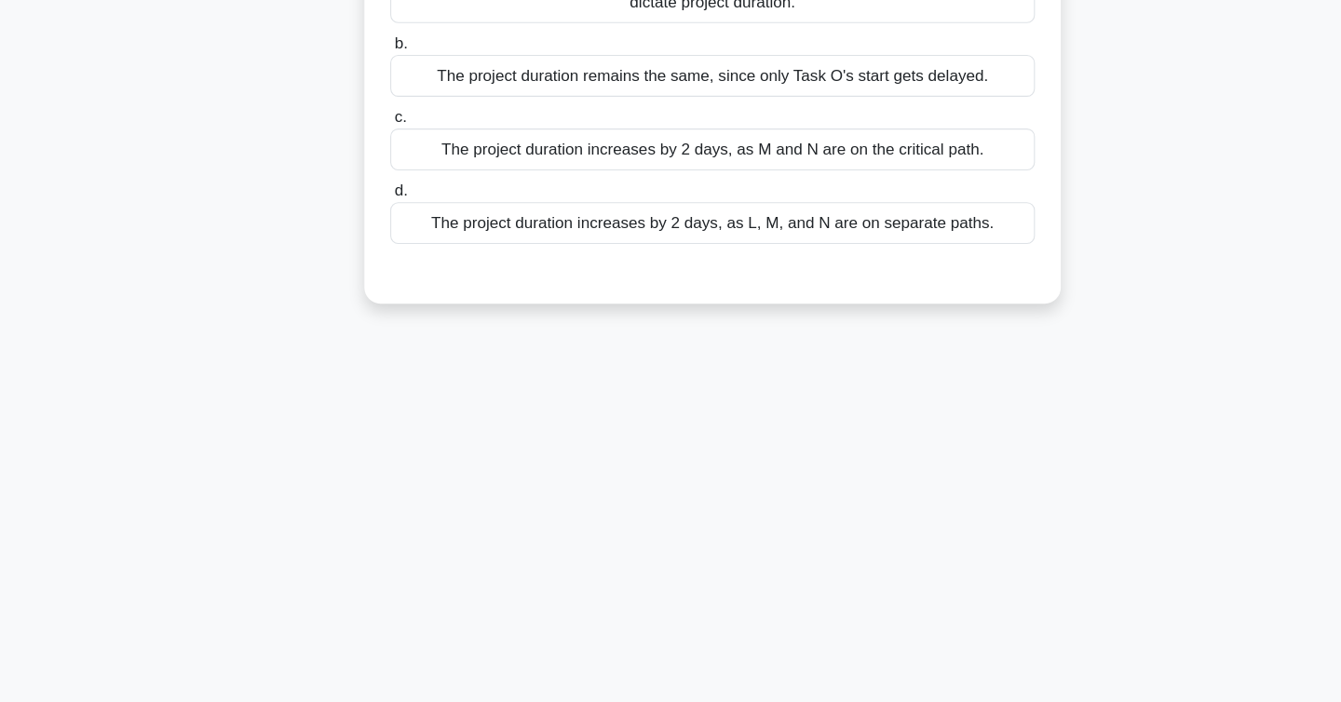
scroll to position [0, 0]
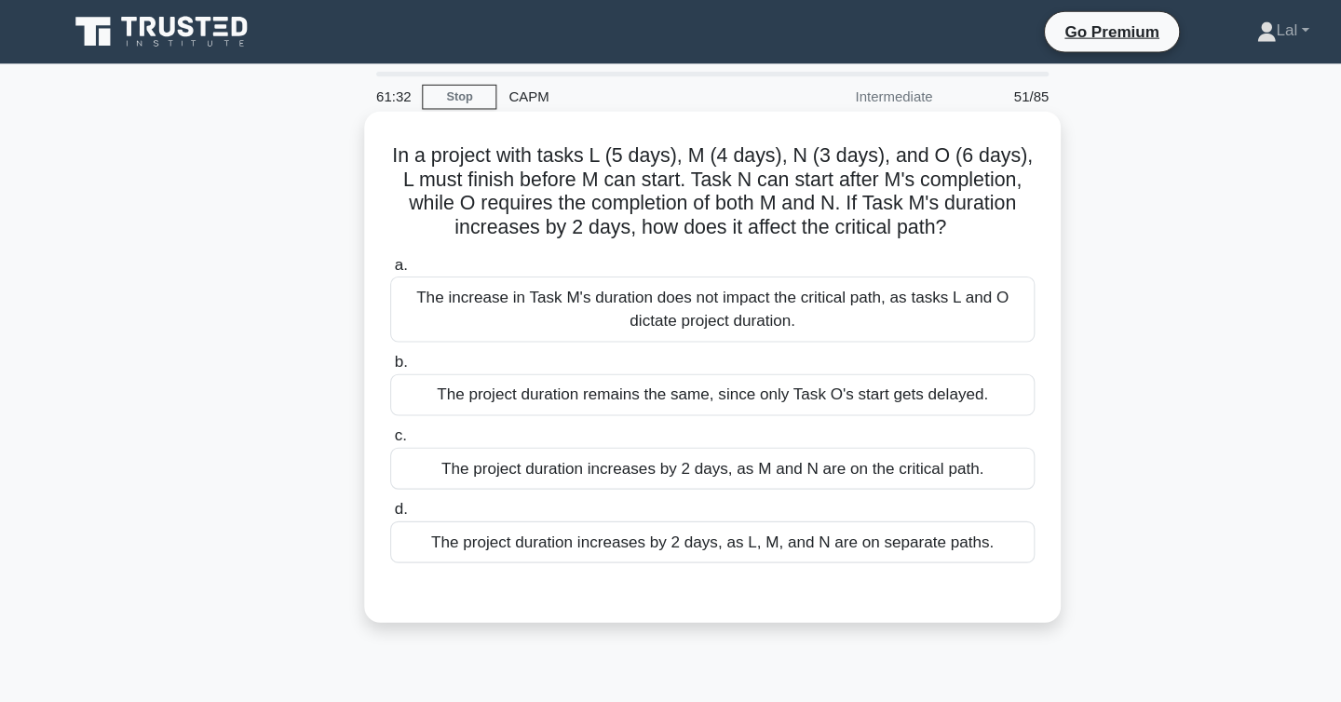
click at [667, 450] on div "The project duration increases by 2 days, as M and N are on the critical path." at bounding box center [671, 438] width 604 height 39
click at [369, 414] on input "c. The project duration increases by 2 days, as M and N are on the critical pat…" at bounding box center [369, 408] width 0 height 12
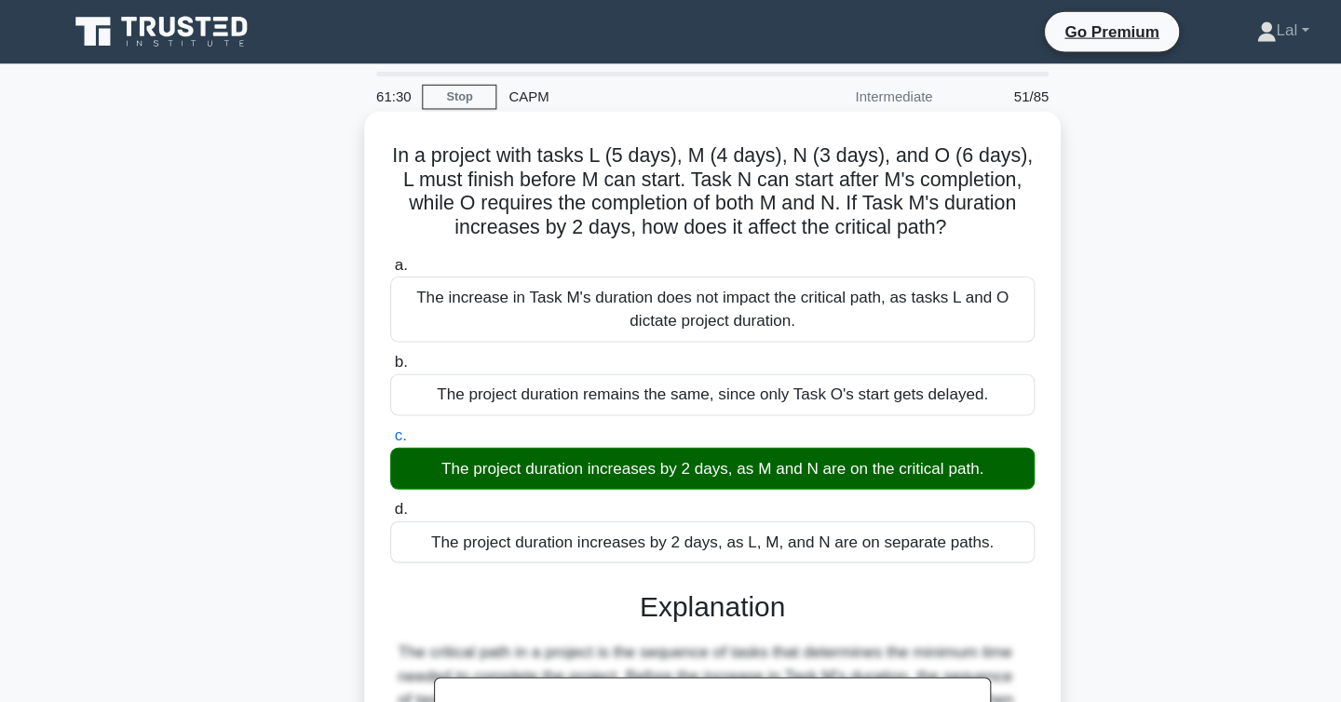
scroll to position [424, 0]
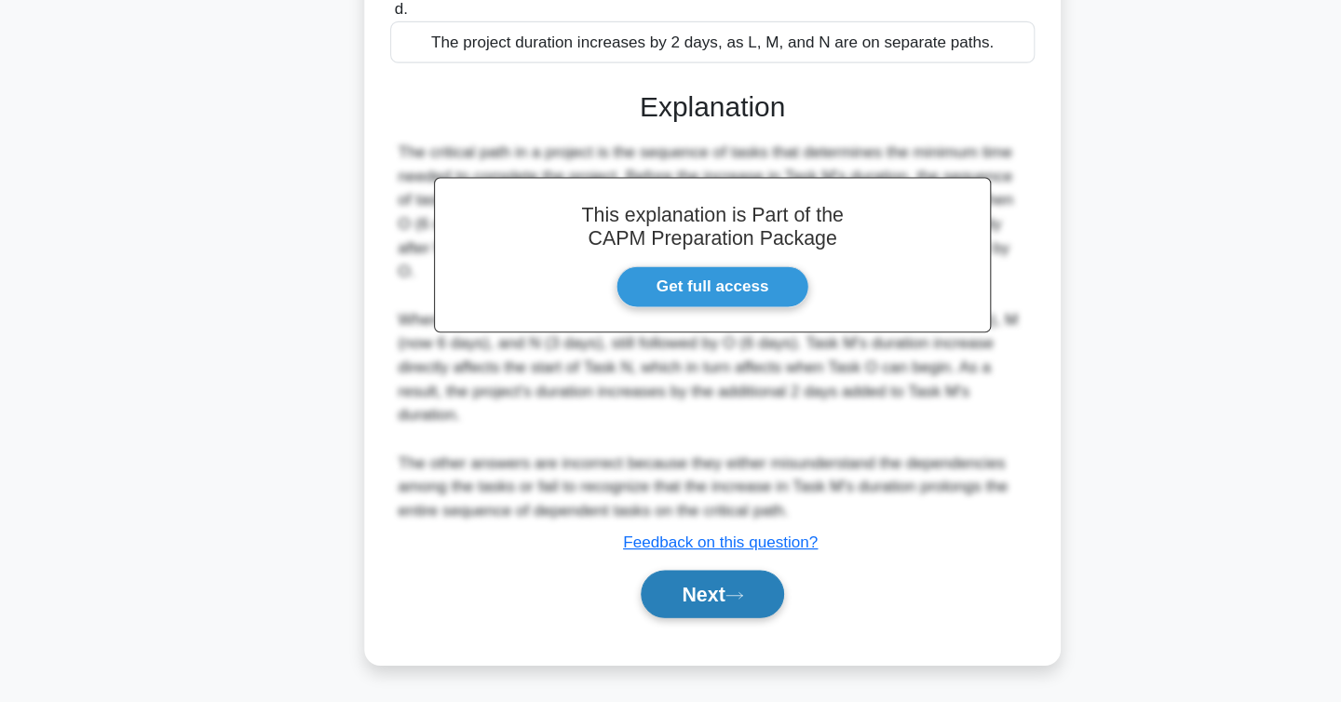
click at [670, 607] on button "Next" at bounding box center [670, 600] width 133 height 45
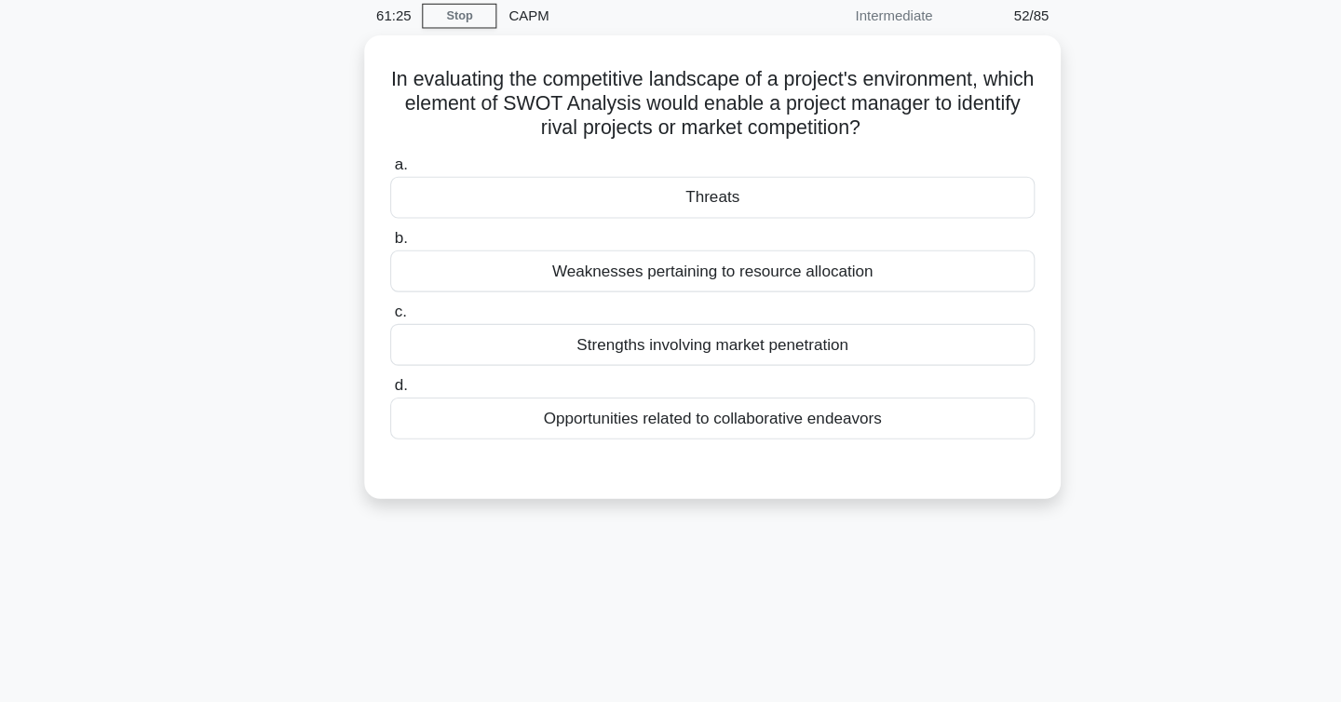
scroll to position [0, 0]
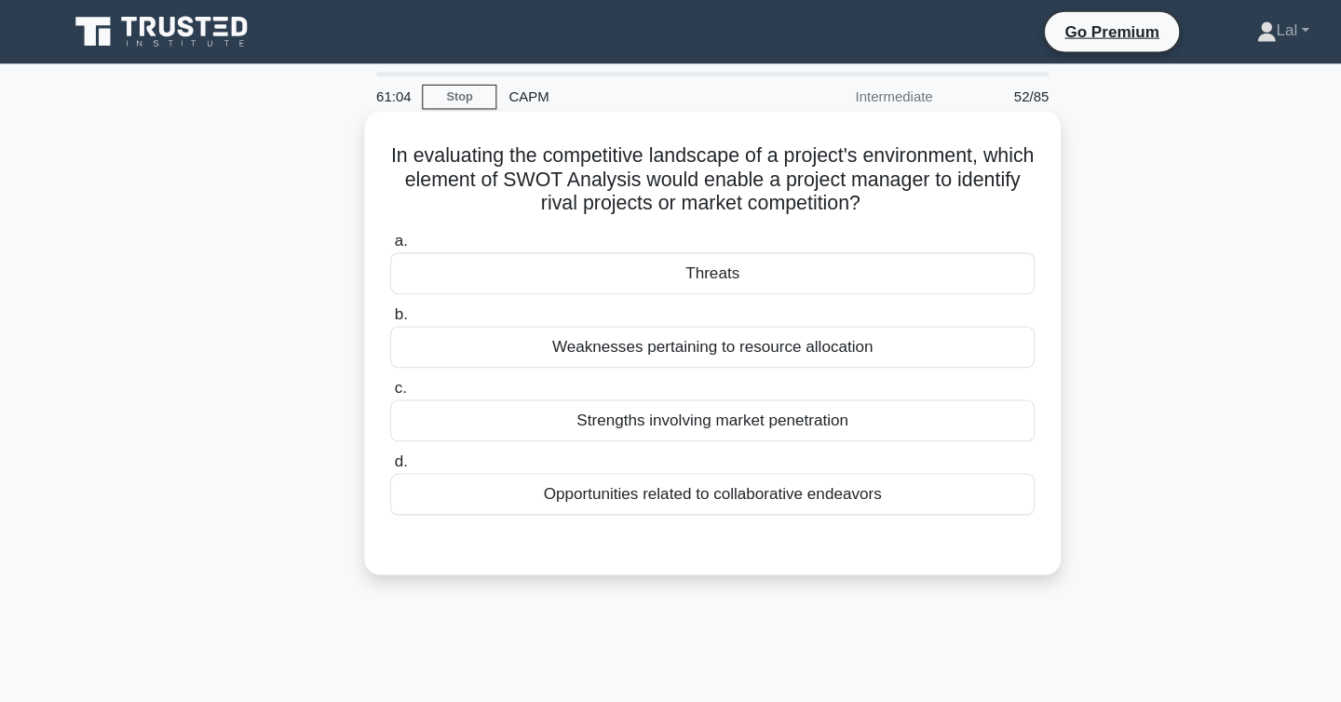
click at [739, 255] on div "Threats" at bounding box center [671, 256] width 604 height 39
click at [369, 232] on input "a. Threats" at bounding box center [369, 226] width 0 height 12
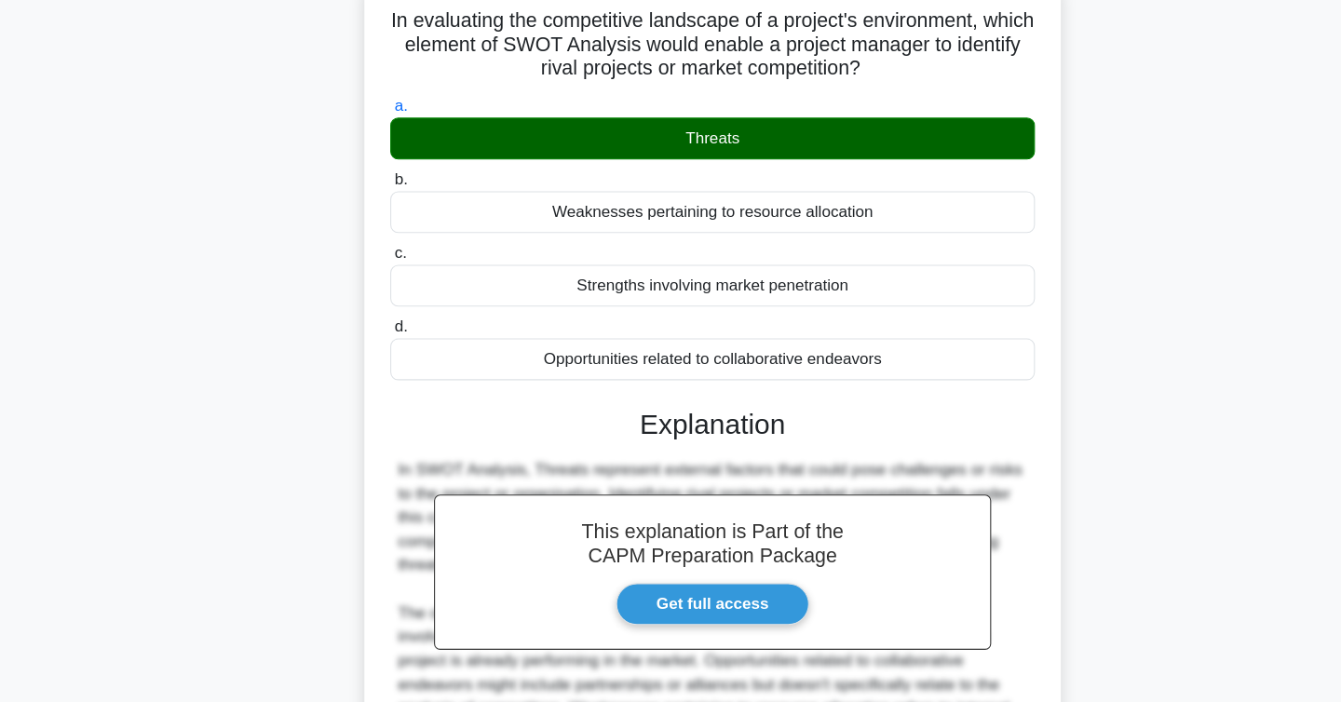
scroll to position [304, 0]
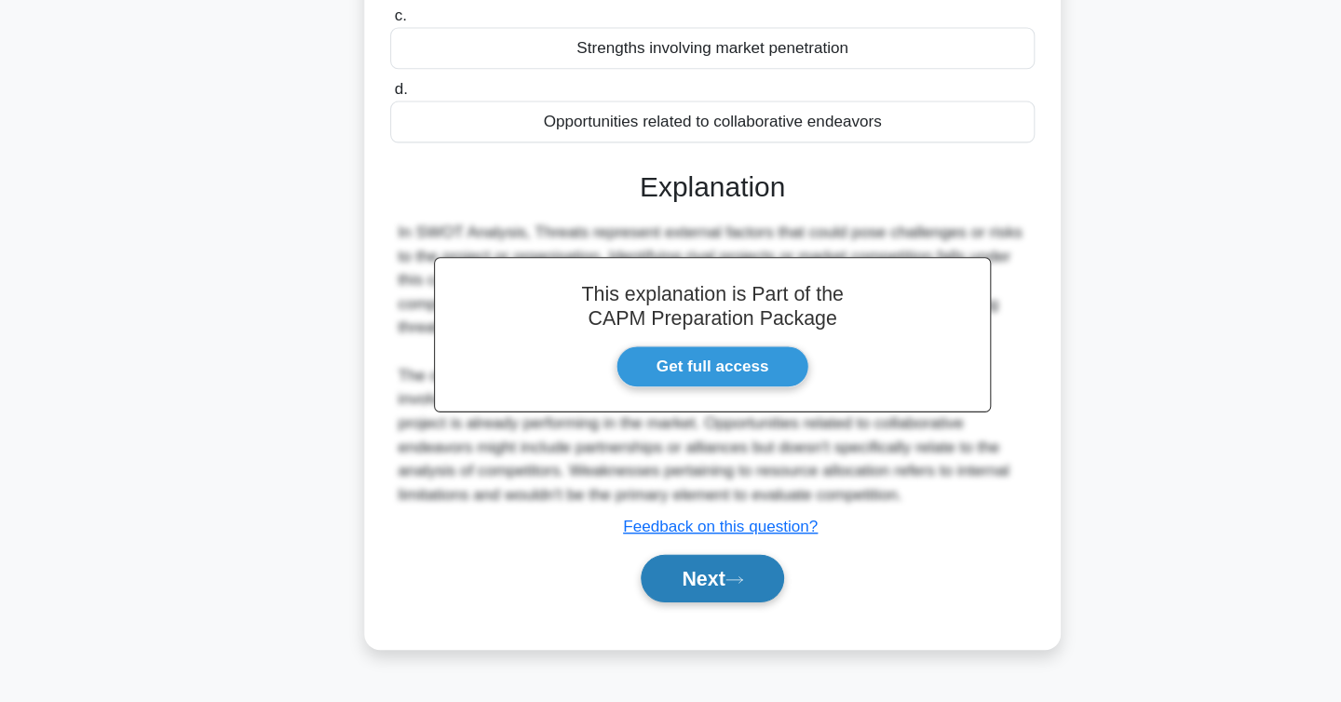
click at [652, 583] on button "Next" at bounding box center [670, 586] width 133 height 45
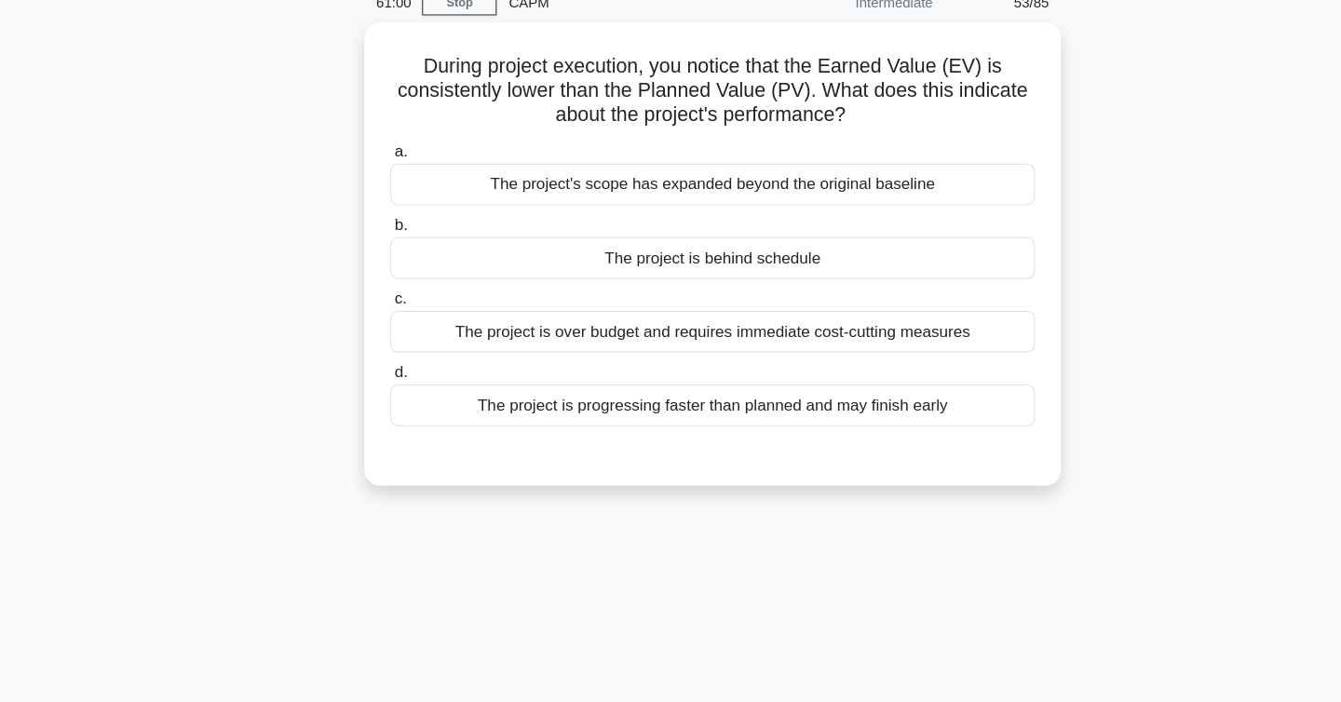
scroll to position [0, 0]
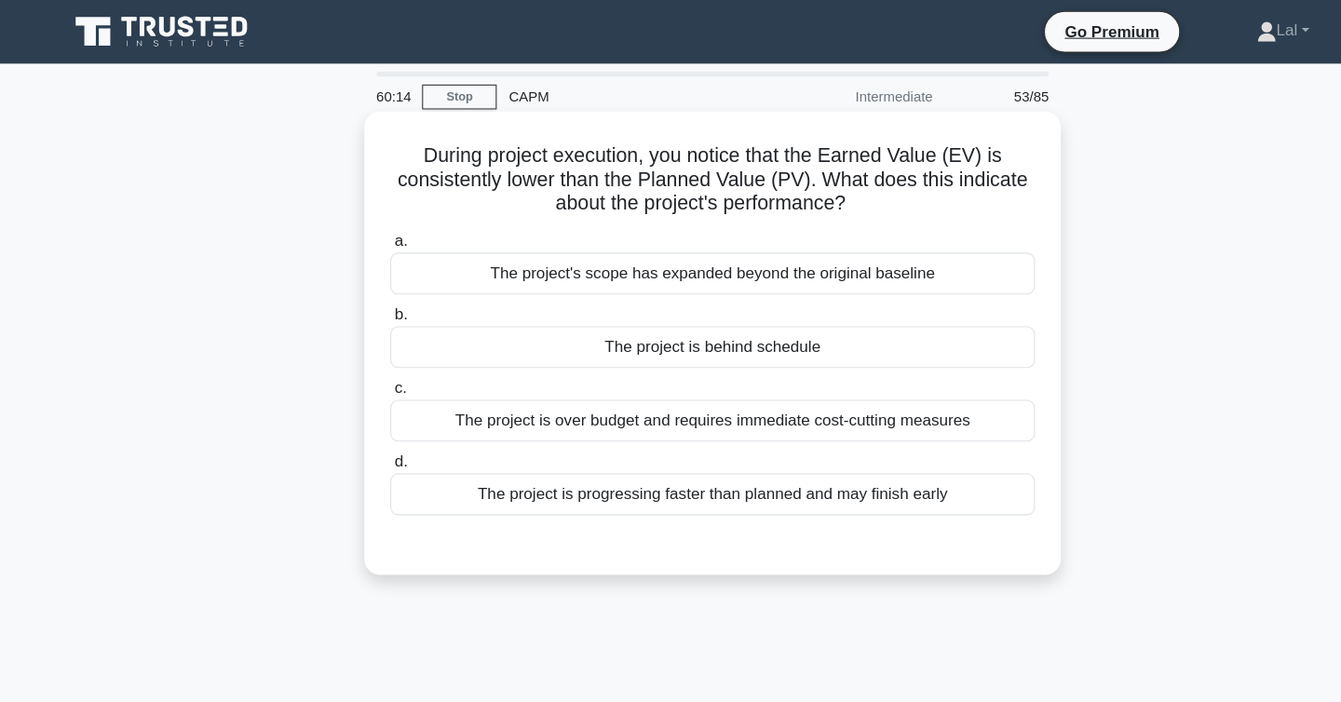
click at [618, 400] on div "The project is over budget and requires immediate cost-cutting measures" at bounding box center [671, 393] width 604 height 39
click at [369, 370] on input "c. The project is over budget and requires immediate cost-cutting measures" at bounding box center [369, 364] width 0 height 12
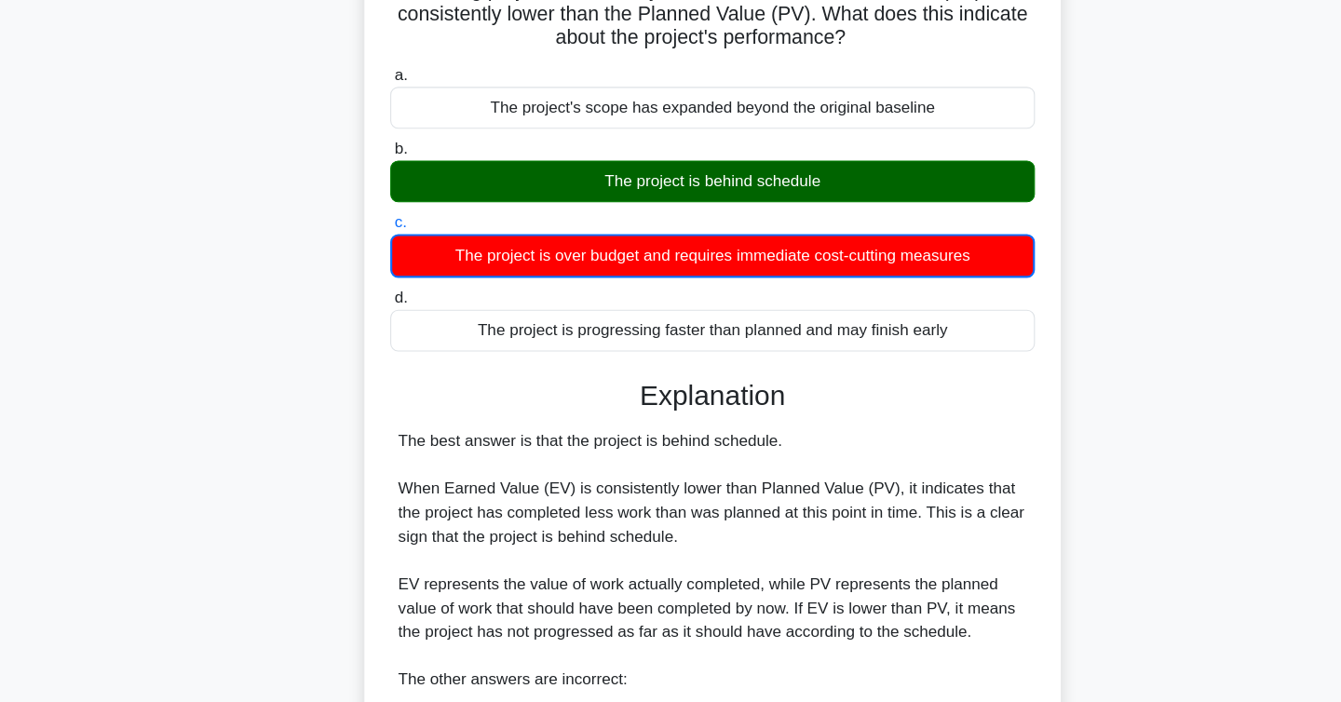
scroll to position [493, 0]
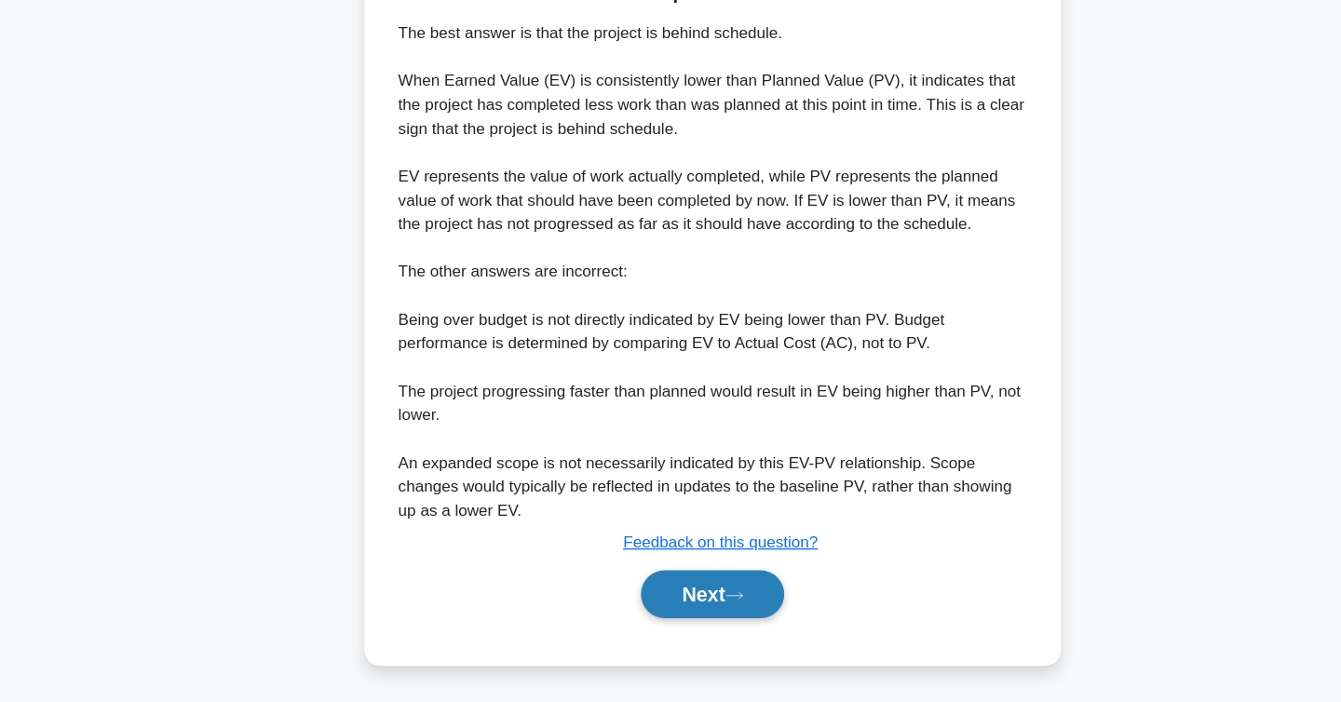
click at [665, 595] on button "Next" at bounding box center [670, 600] width 133 height 45
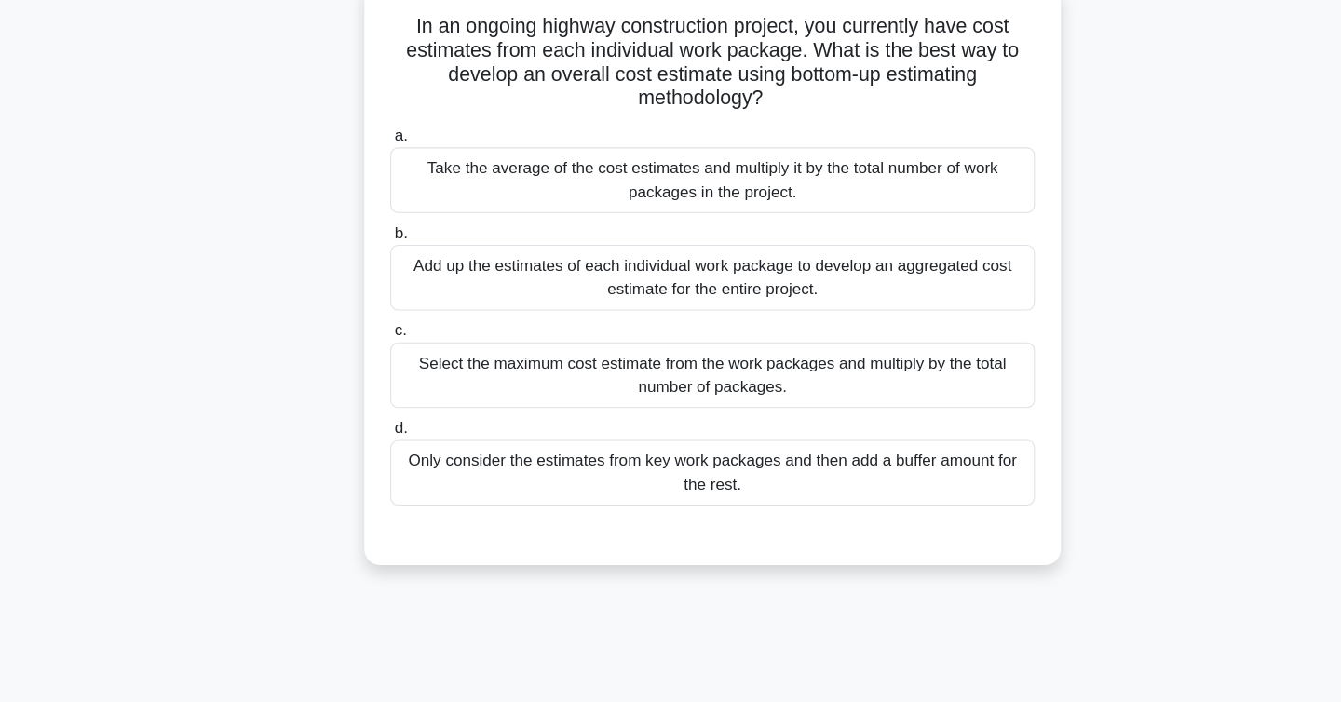
scroll to position [118, 0]
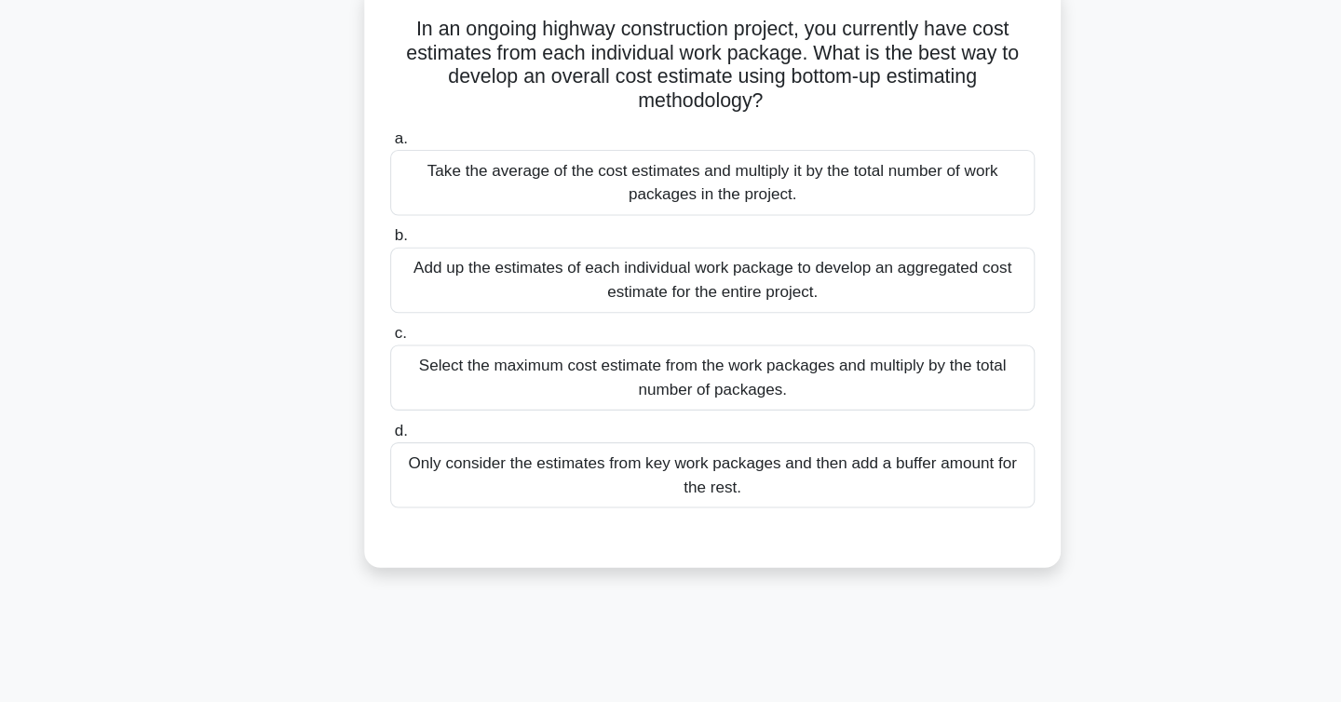
click at [867, 272] on div "Add up the estimates of each individual work package to develop an aggregated c…" at bounding box center [671, 262] width 604 height 61
click at [369, 227] on input "b. Add up the estimates of each individual work package to develop an aggregate…" at bounding box center [369, 221] width 0 height 12
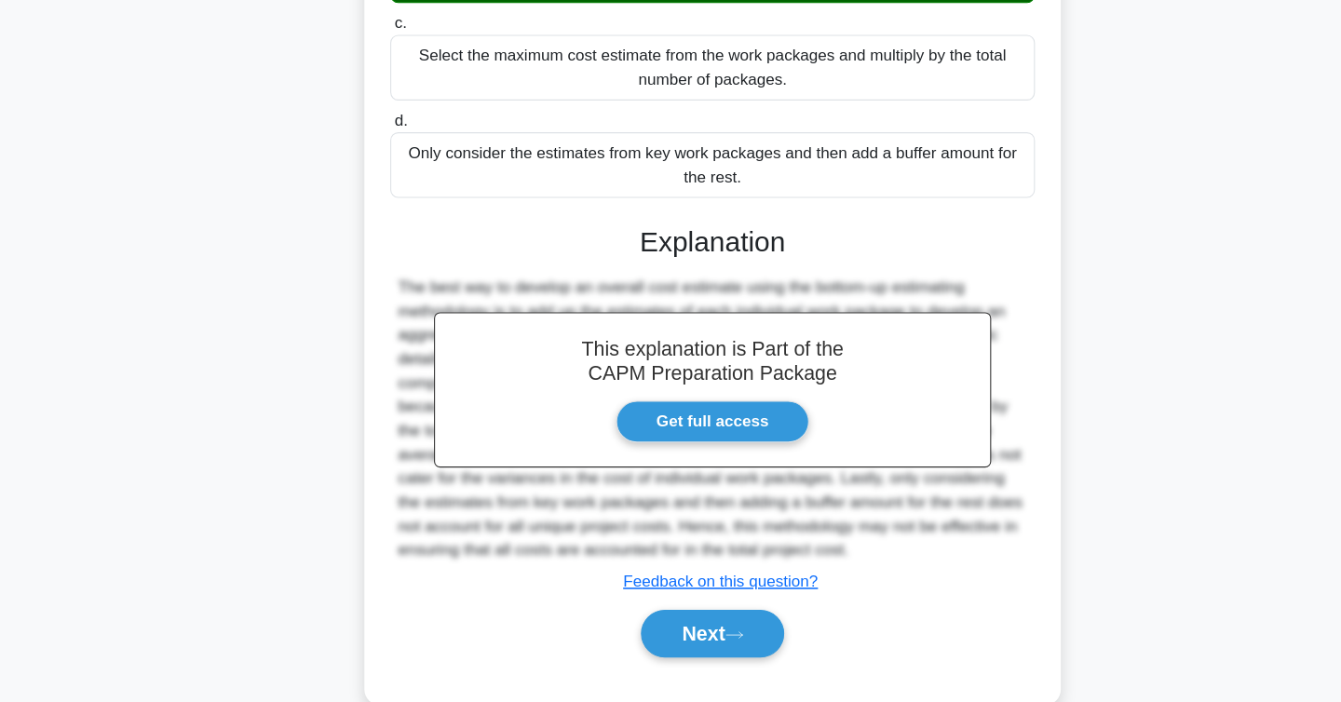
scroll to position [401, 0]
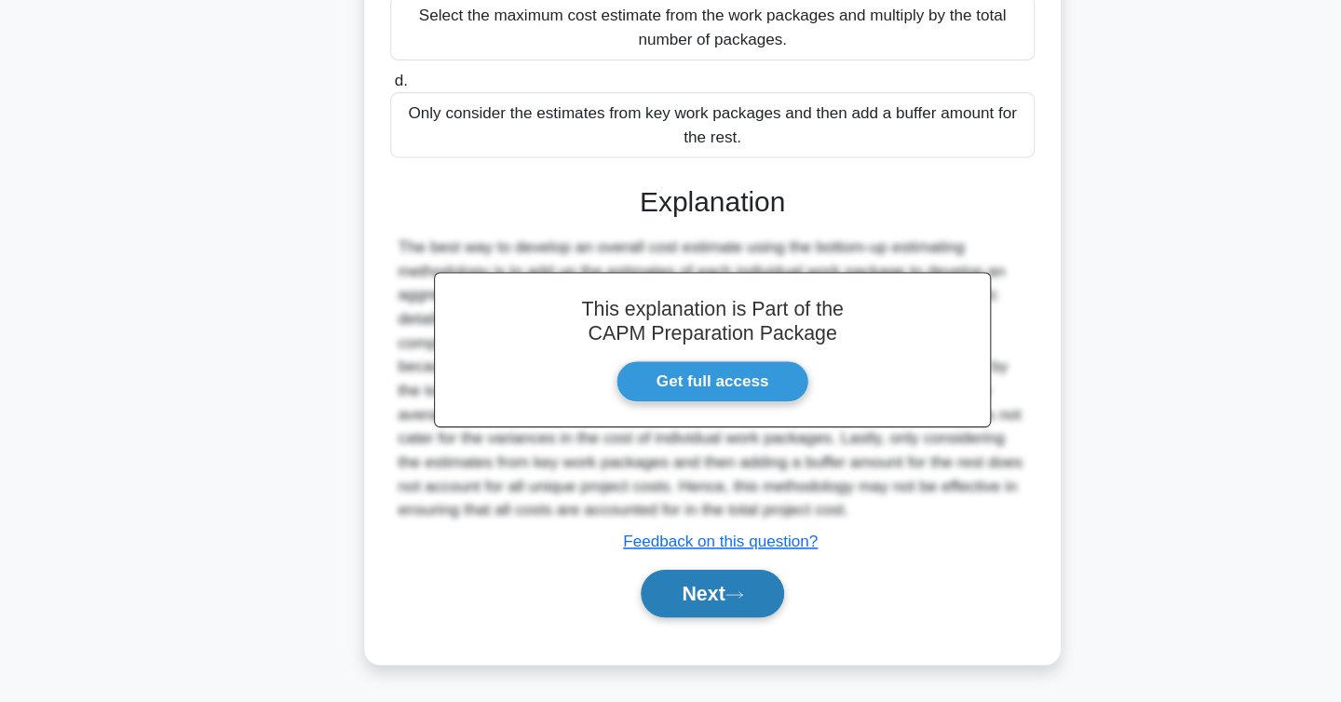
click at [684, 615] on button "Next" at bounding box center [670, 600] width 133 height 45
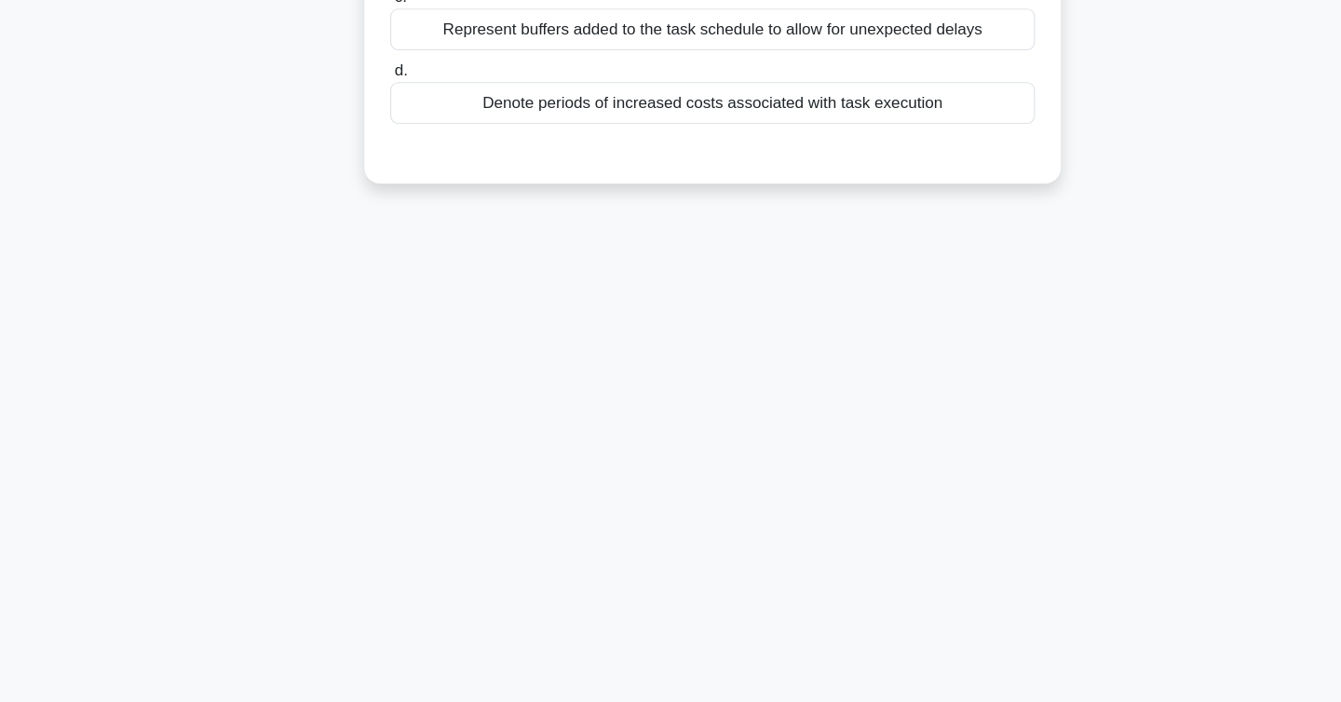
scroll to position [0, 0]
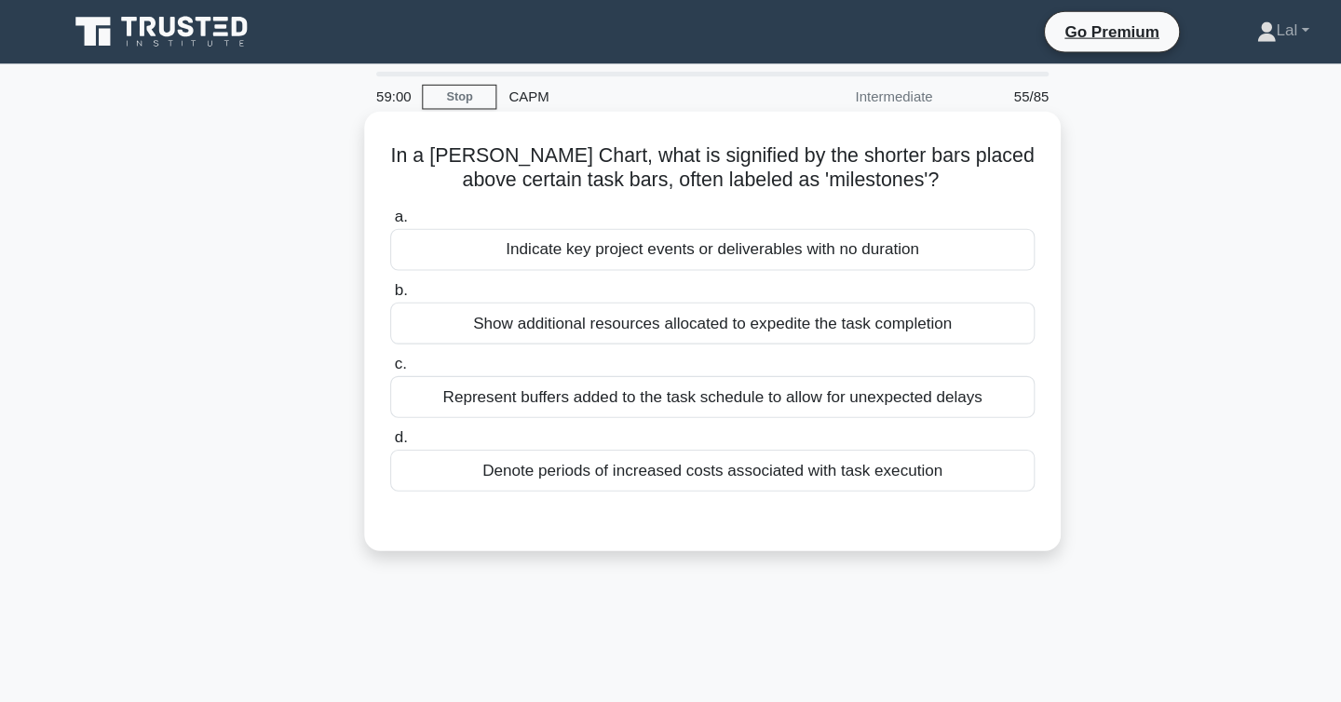
click at [892, 233] on div "Indicate key project events or deliverables with no duration" at bounding box center [671, 233] width 604 height 39
click at [369, 210] on input "a. Indicate key project events or deliverables with no duration" at bounding box center [369, 203] width 0 height 12
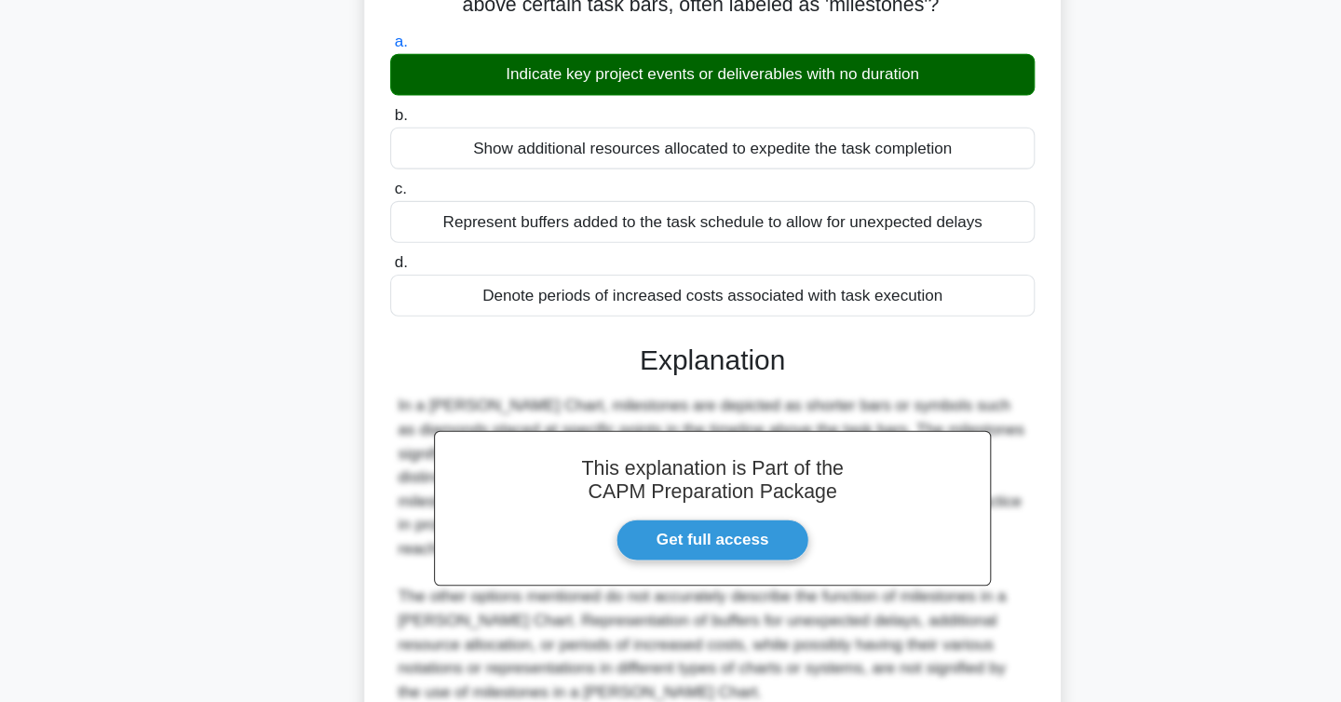
scroll to position [304, 0]
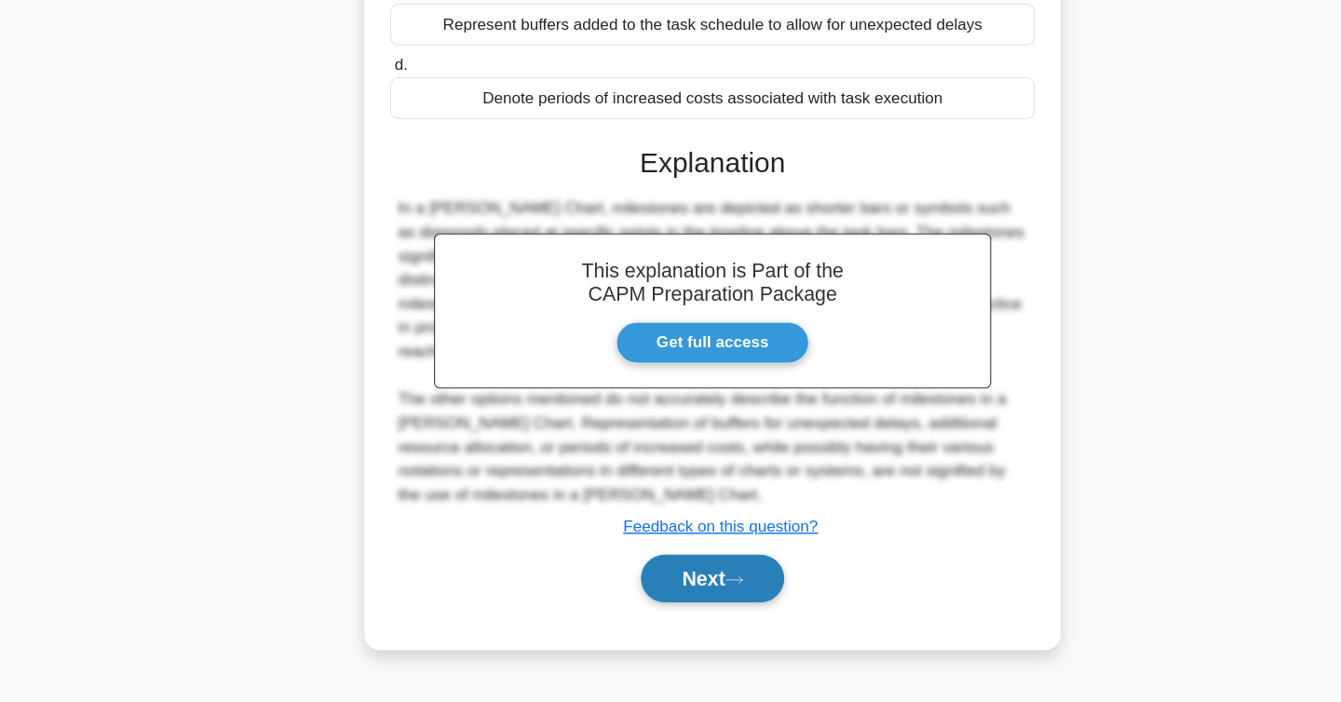
click at [699, 583] on icon at bounding box center [691, 588] width 17 height 10
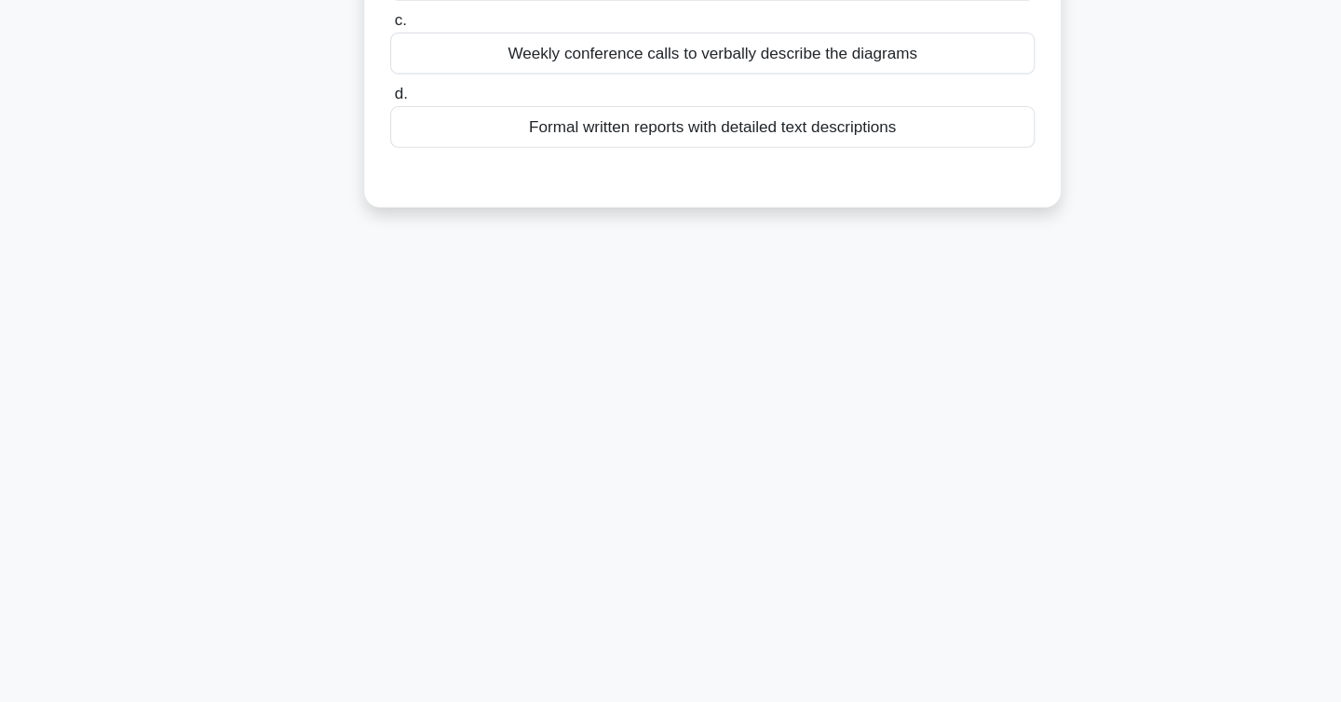
scroll to position [0, 0]
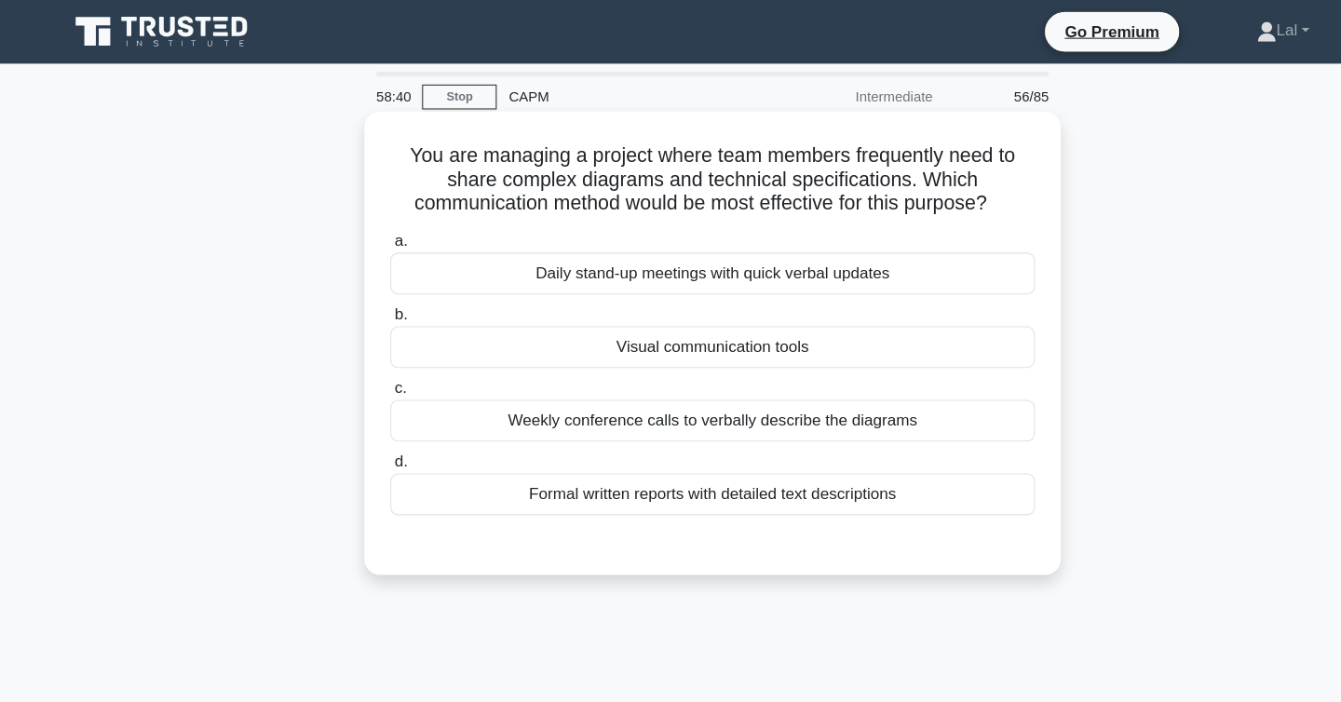
click at [673, 325] on div "Visual communication tools" at bounding box center [671, 325] width 604 height 39
click at [369, 301] on input "b. Visual communication tools" at bounding box center [369, 295] width 0 height 12
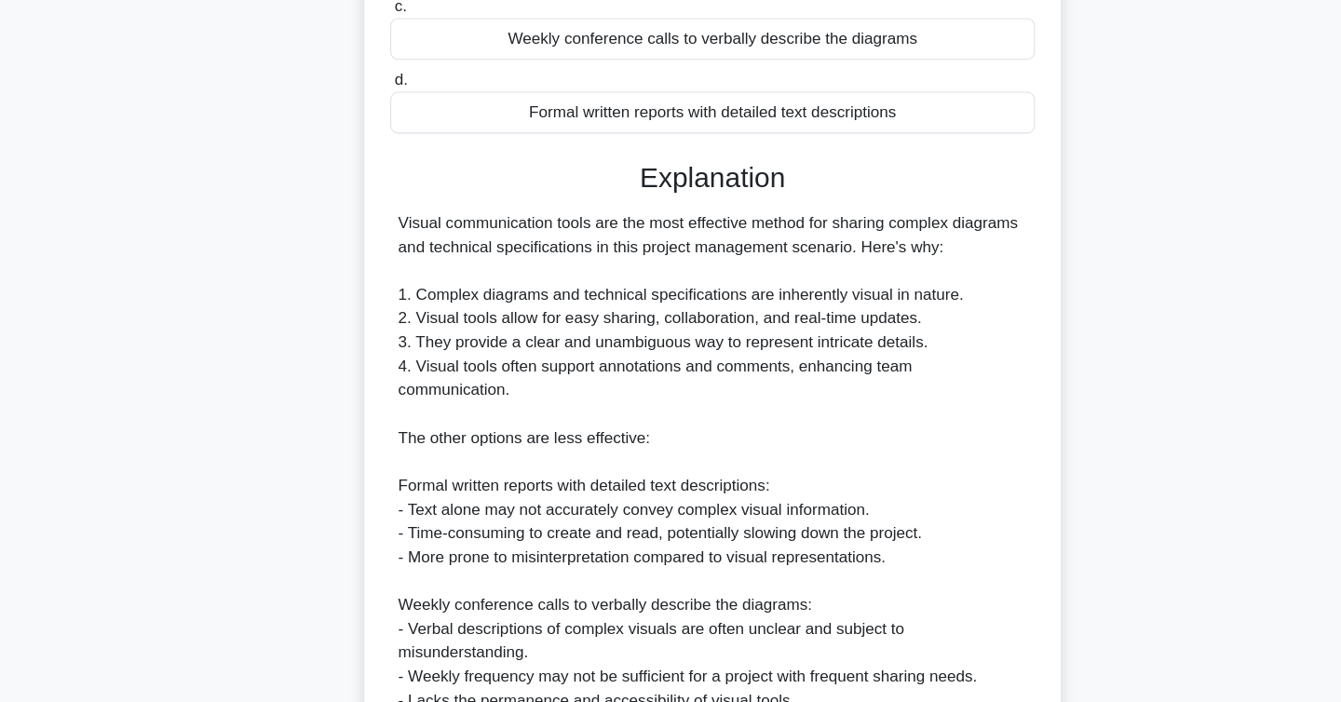
scroll to position [692, 0]
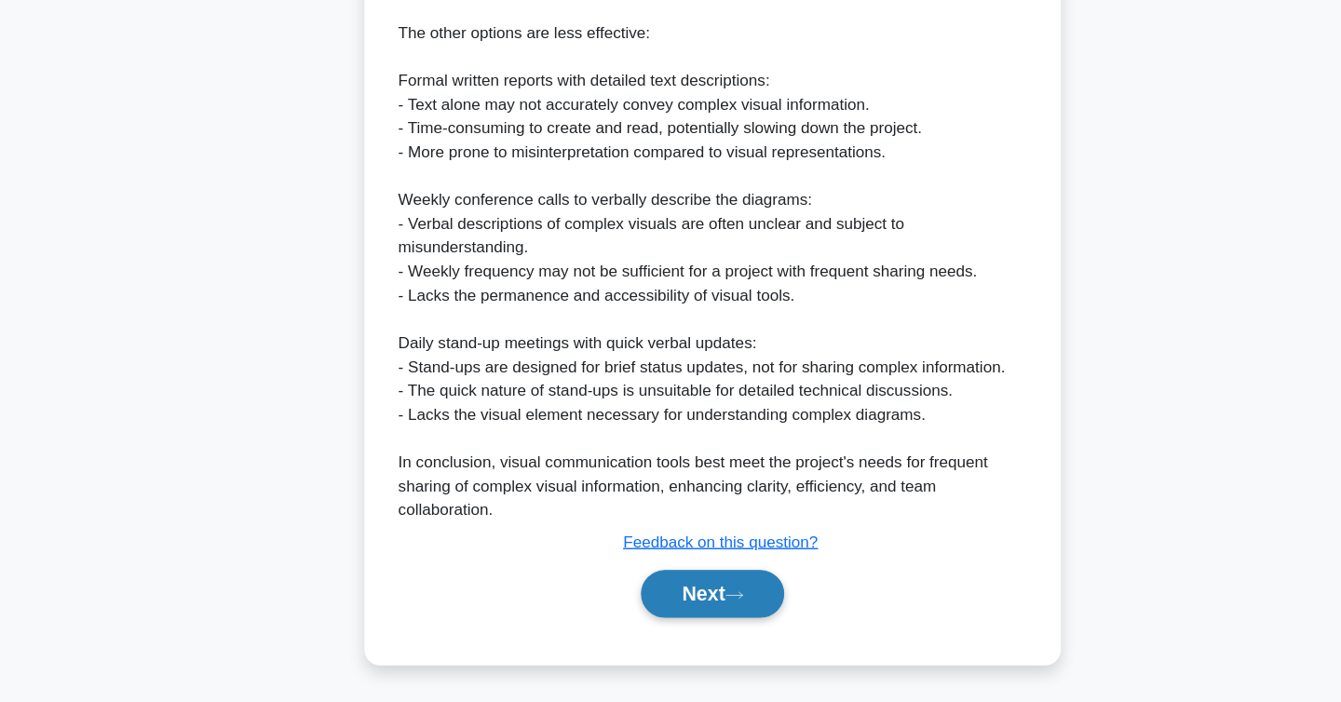
click at [658, 602] on button "Next" at bounding box center [670, 600] width 133 height 45
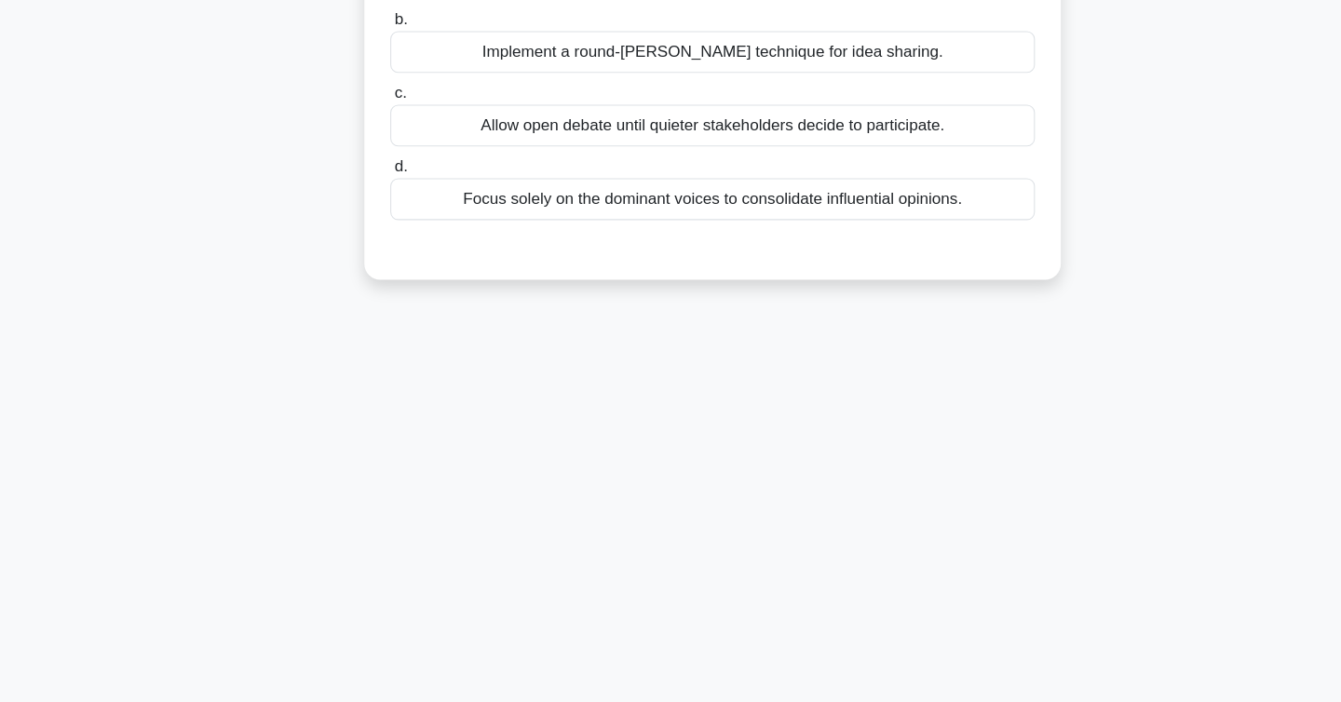
scroll to position [0, 0]
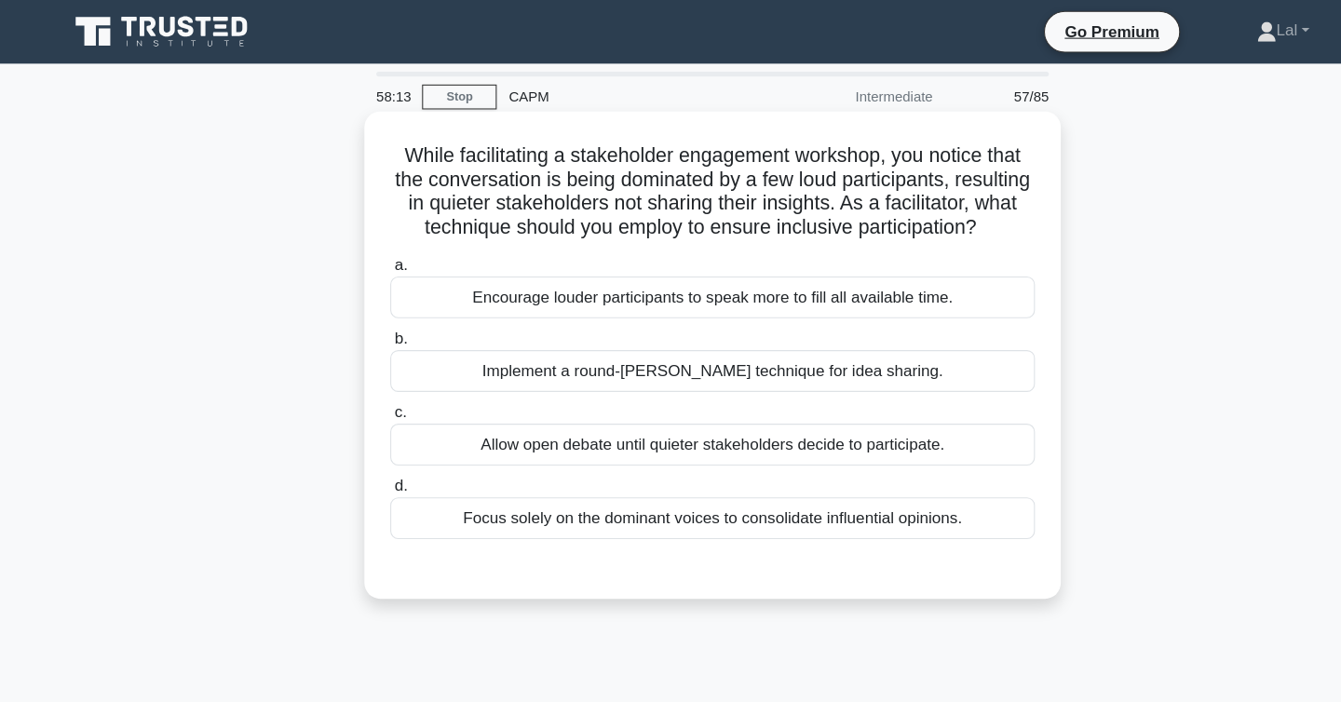
click at [776, 353] on div "Implement a round-robin technique for idea sharing." at bounding box center [671, 347] width 604 height 39
click at [369, 323] on input "b. Implement a round-robin technique for idea sharing." at bounding box center [369, 317] width 0 height 12
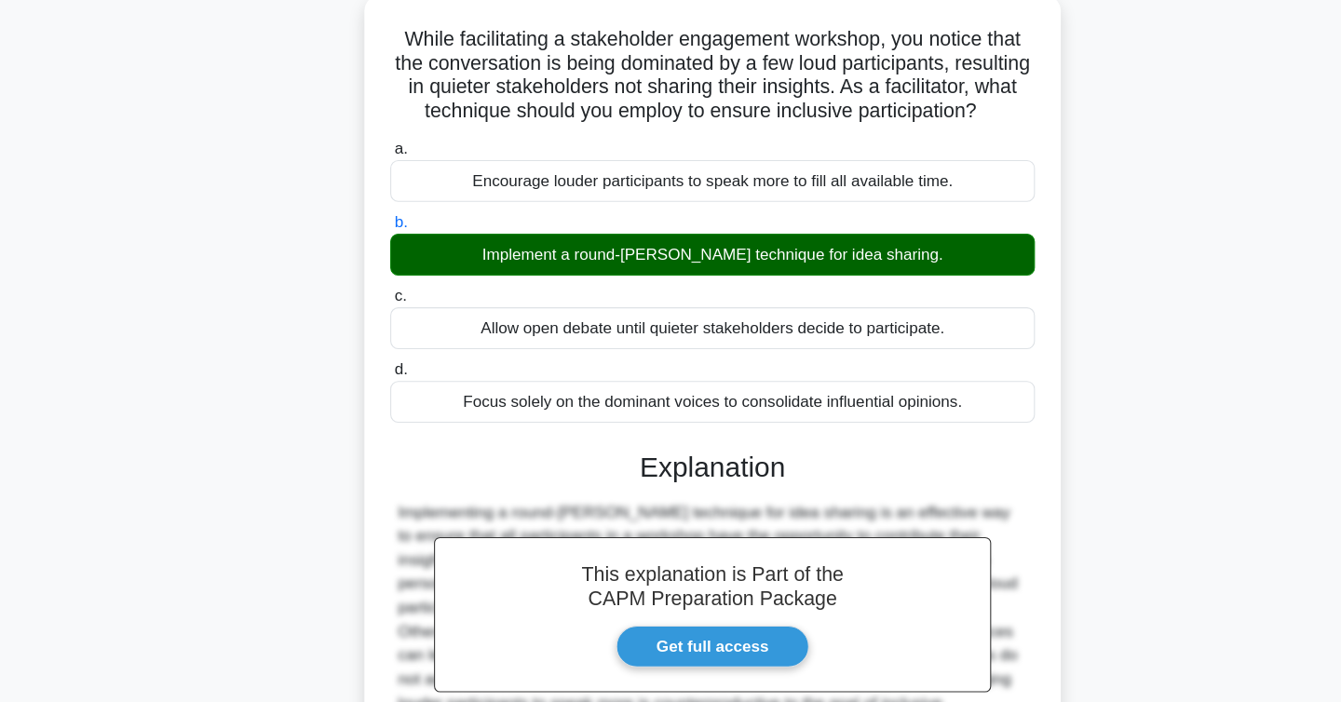
scroll to position [304, 0]
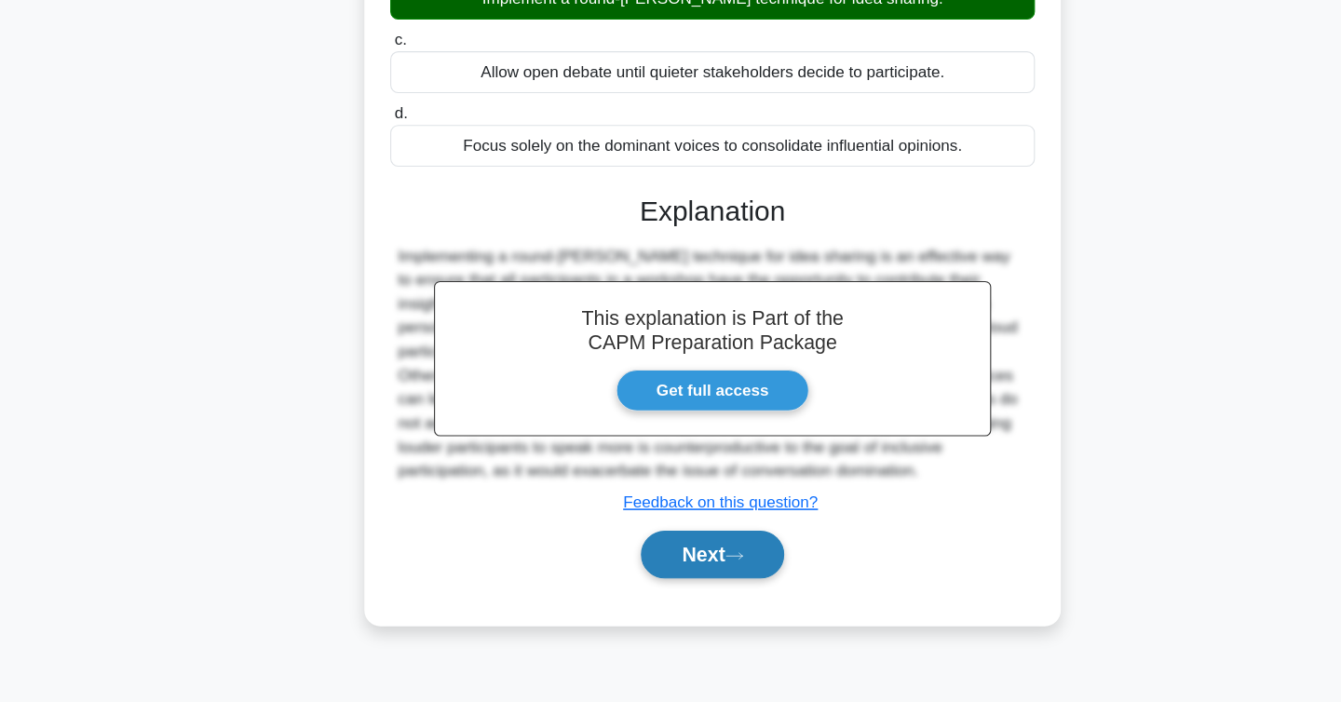
click at [679, 566] on button "Next" at bounding box center [670, 564] width 133 height 45
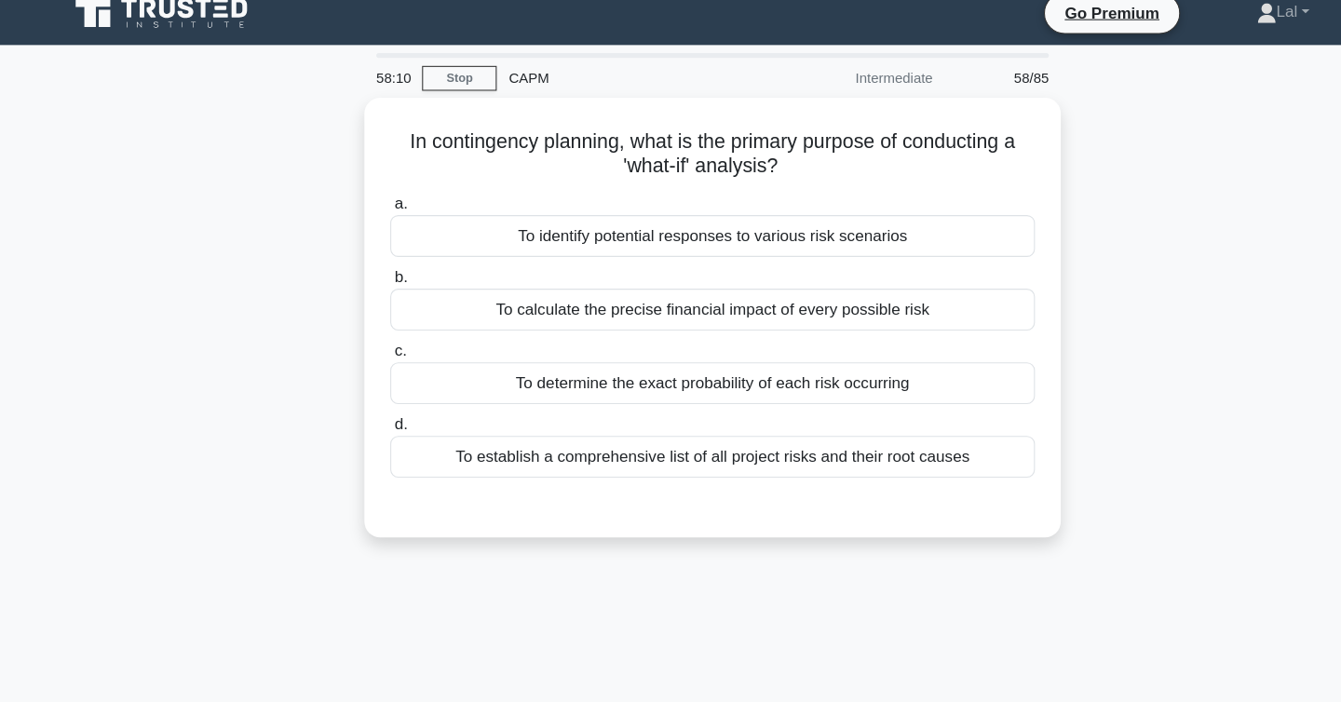
scroll to position [0, 0]
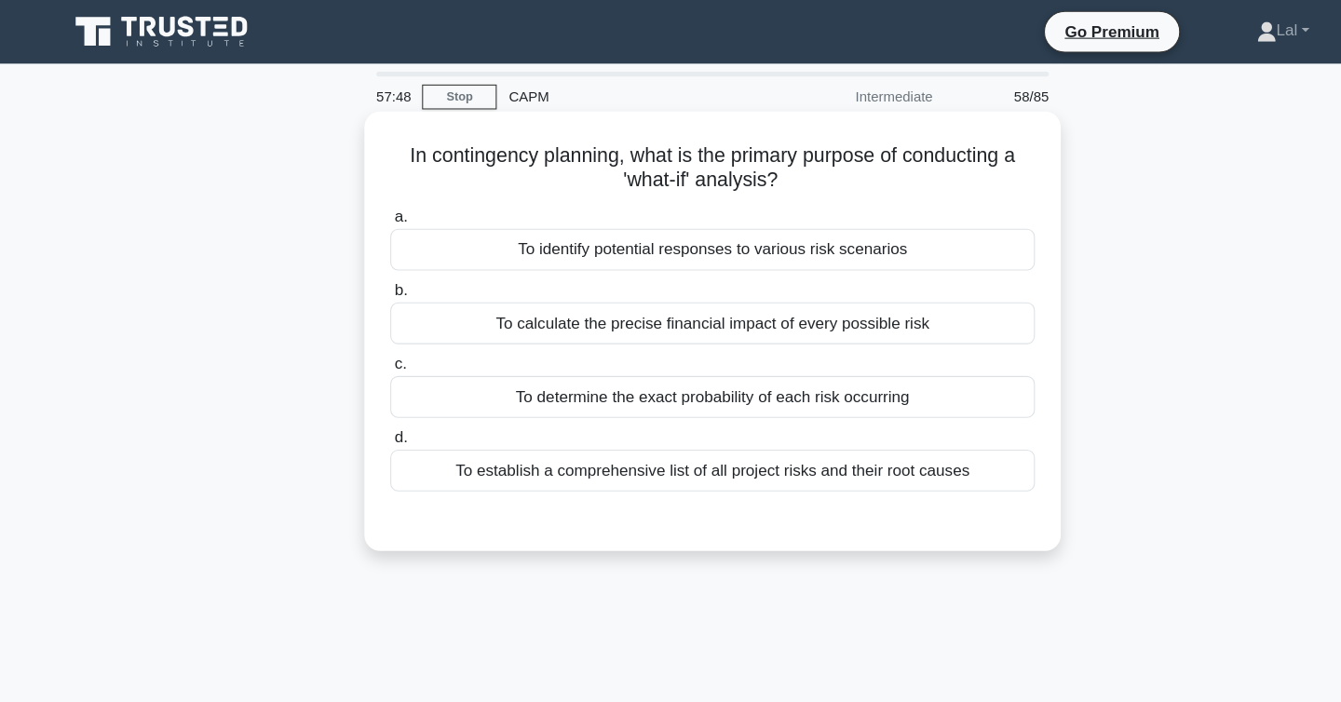
click at [644, 245] on div "To identify potential responses to various risk scenarios" at bounding box center [671, 233] width 604 height 39
click at [369, 210] on input "a. To identify potential responses to various risk scenarios" at bounding box center [369, 203] width 0 height 12
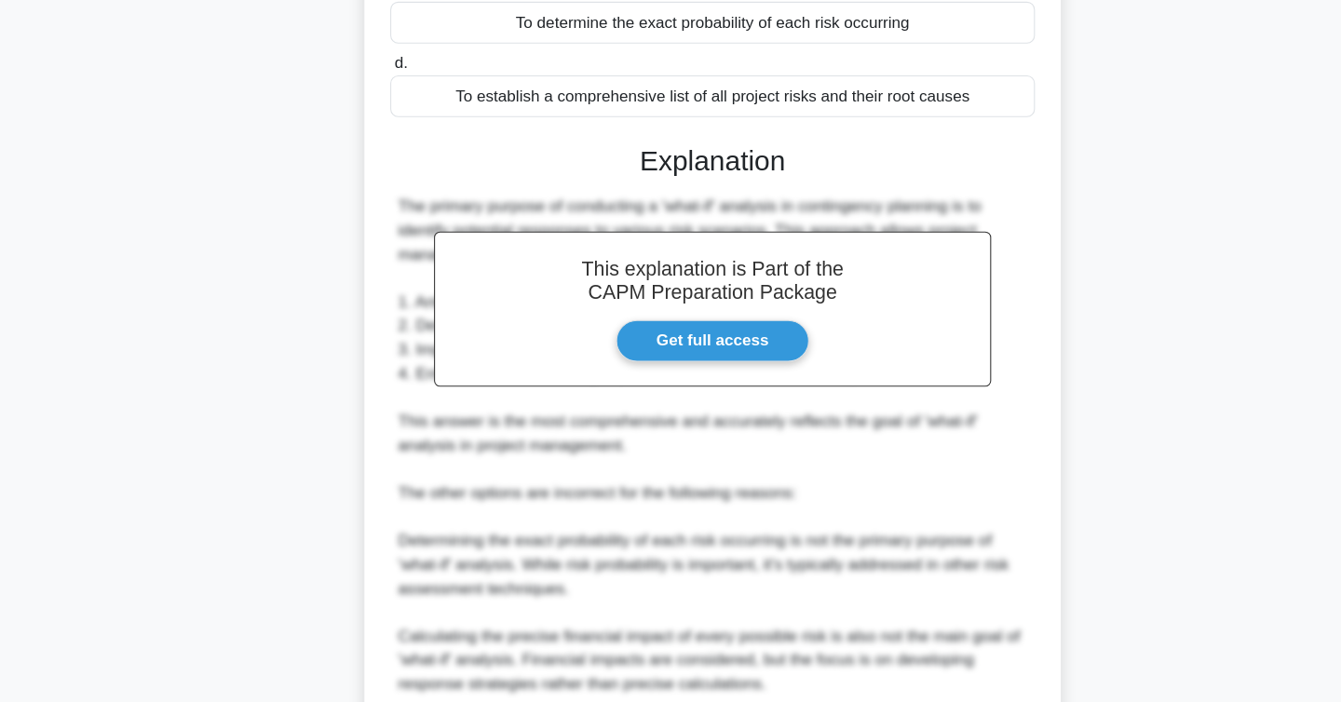
scroll to position [558, 0]
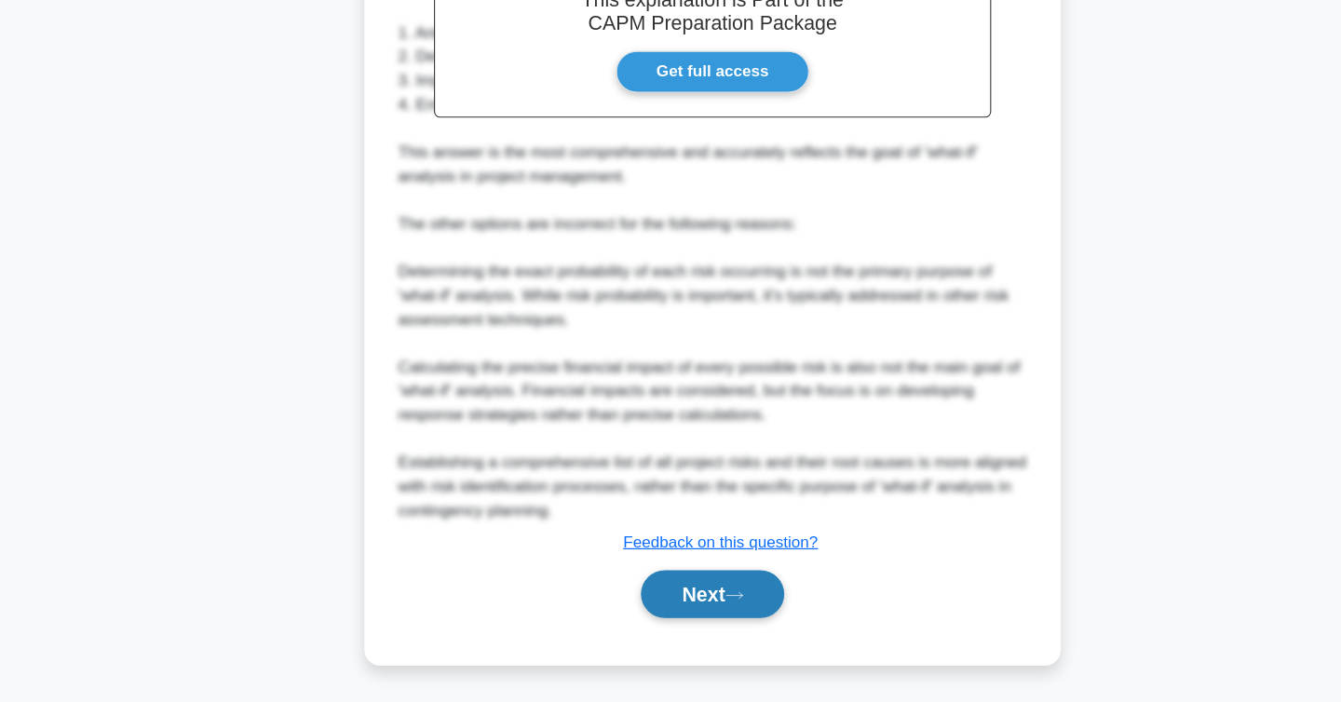
click at [655, 595] on button "Next" at bounding box center [670, 600] width 133 height 45
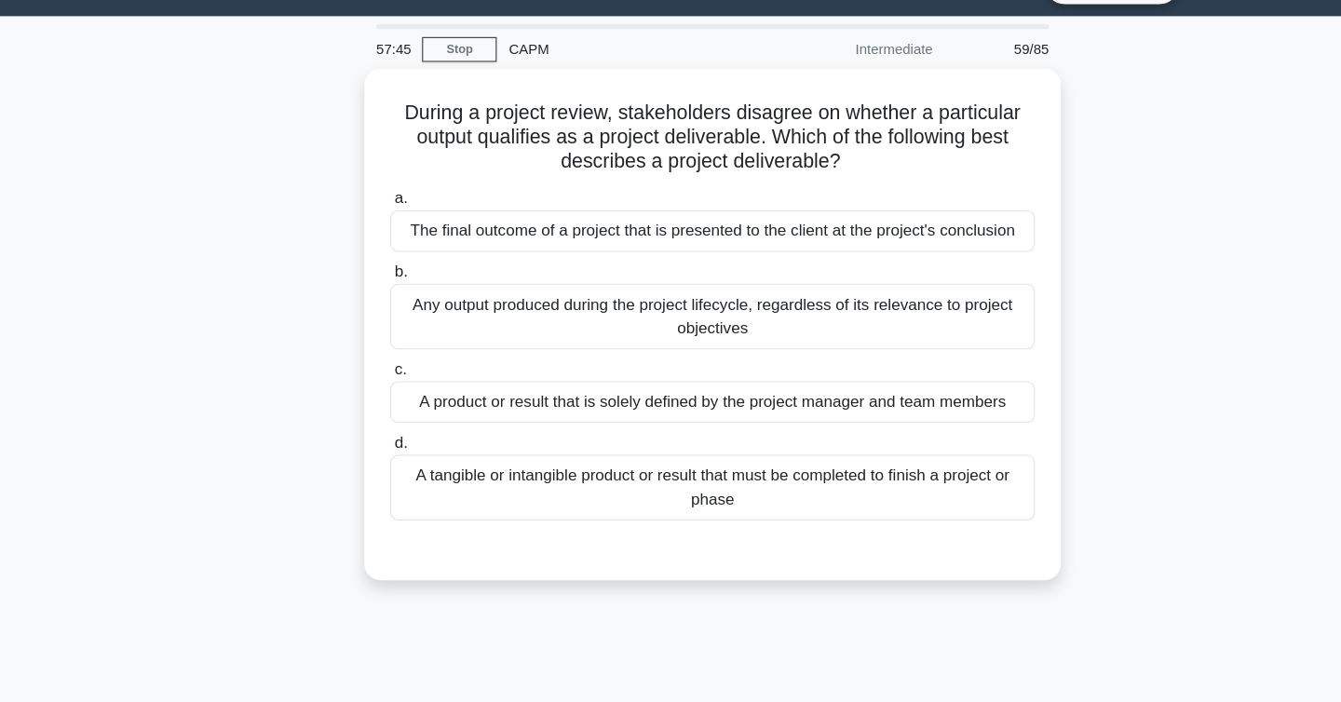
scroll to position [0, 0]
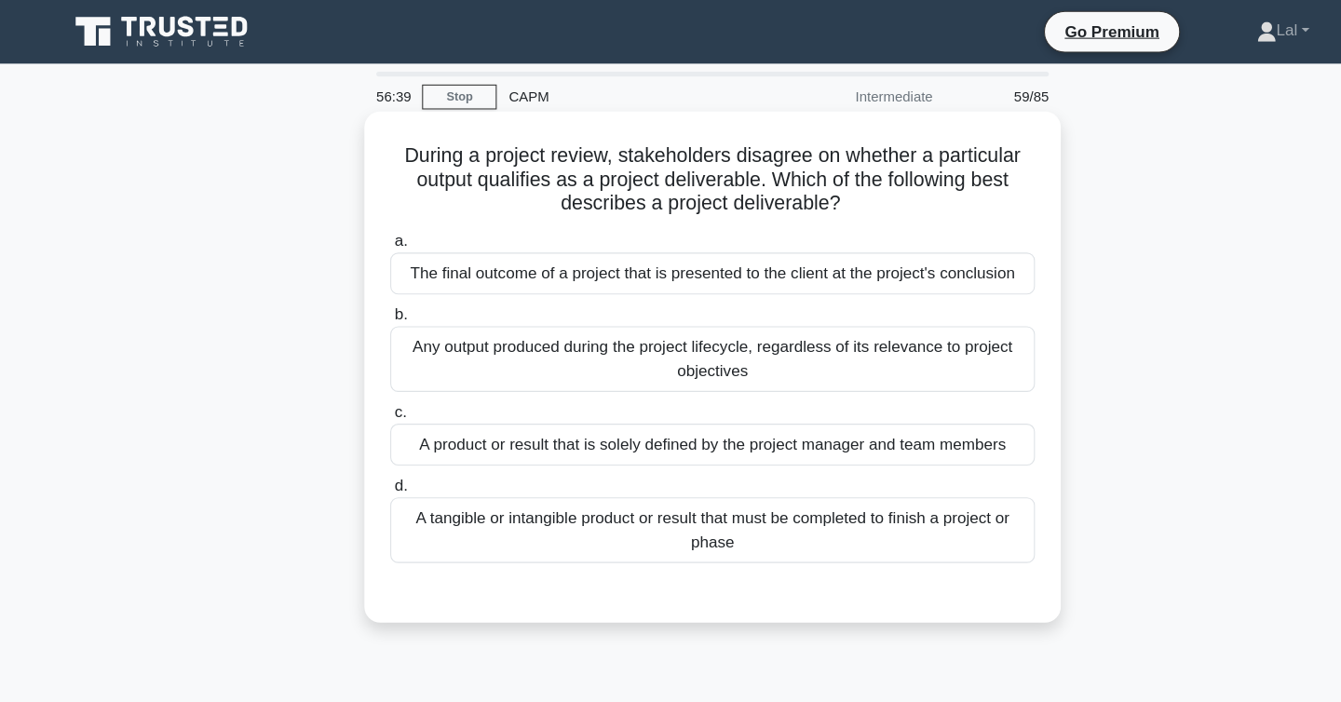
click at [501, 514] on div "A tangible or intangible product or result that must be completed to finish a p…" at bounding box center [671, 496] width 604 height 61
click at [369, 461] on input "d. A tangible or intangible product or result that must be completed to finish …" at bounding box center [369, 455] width 0 height 12
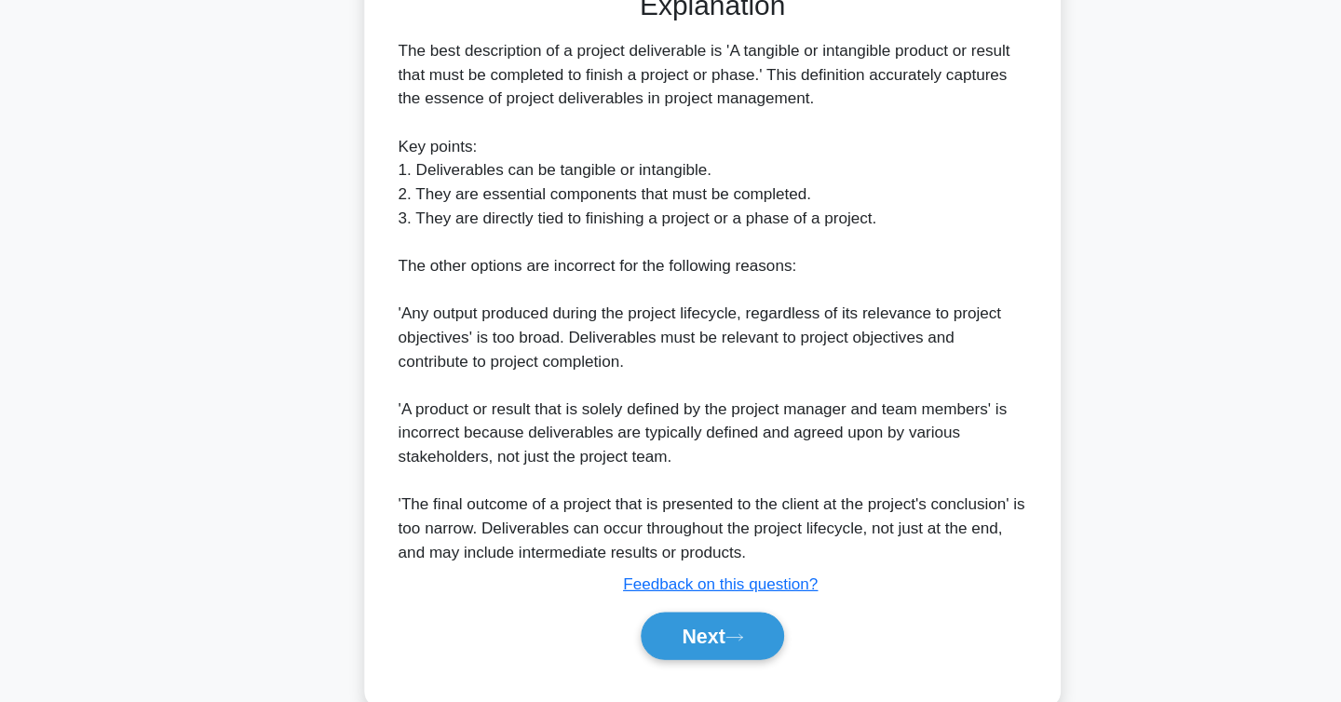
scroll to position [558, 0]
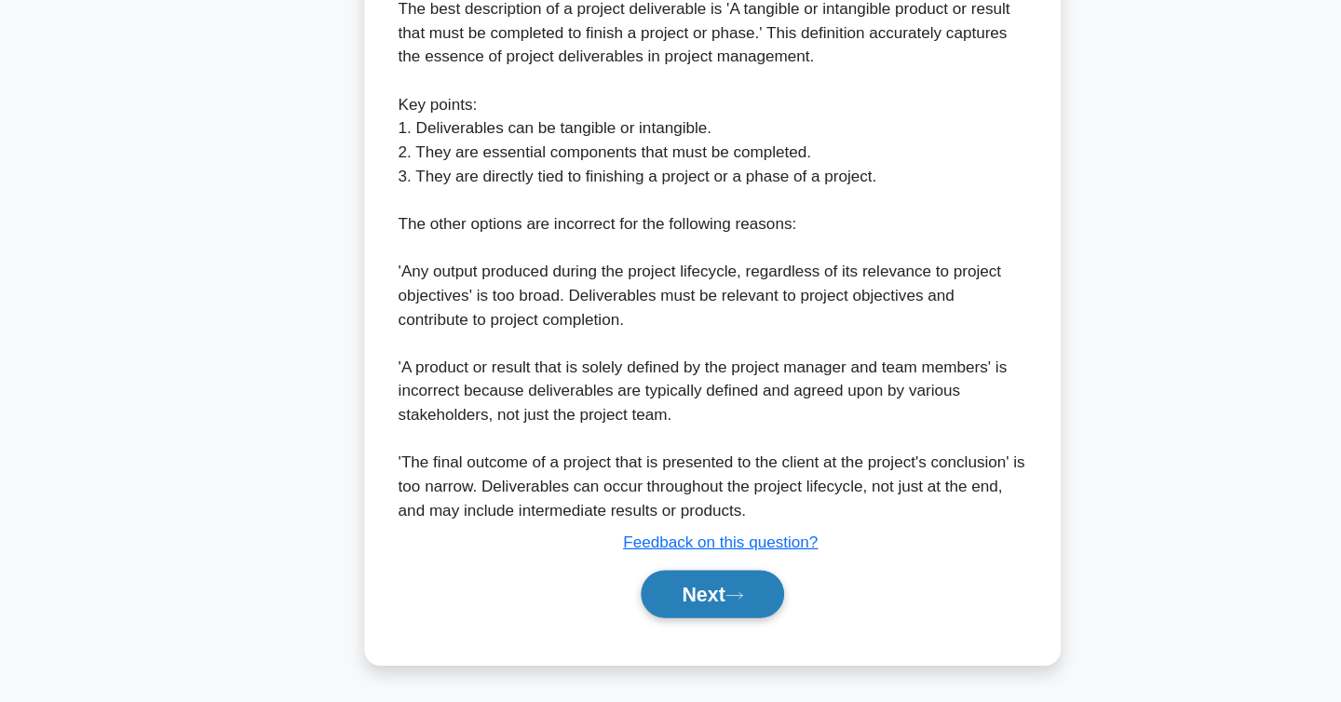
click at [634, 605] on button "Next" at bounding box center [670, 600] width 133 height 45
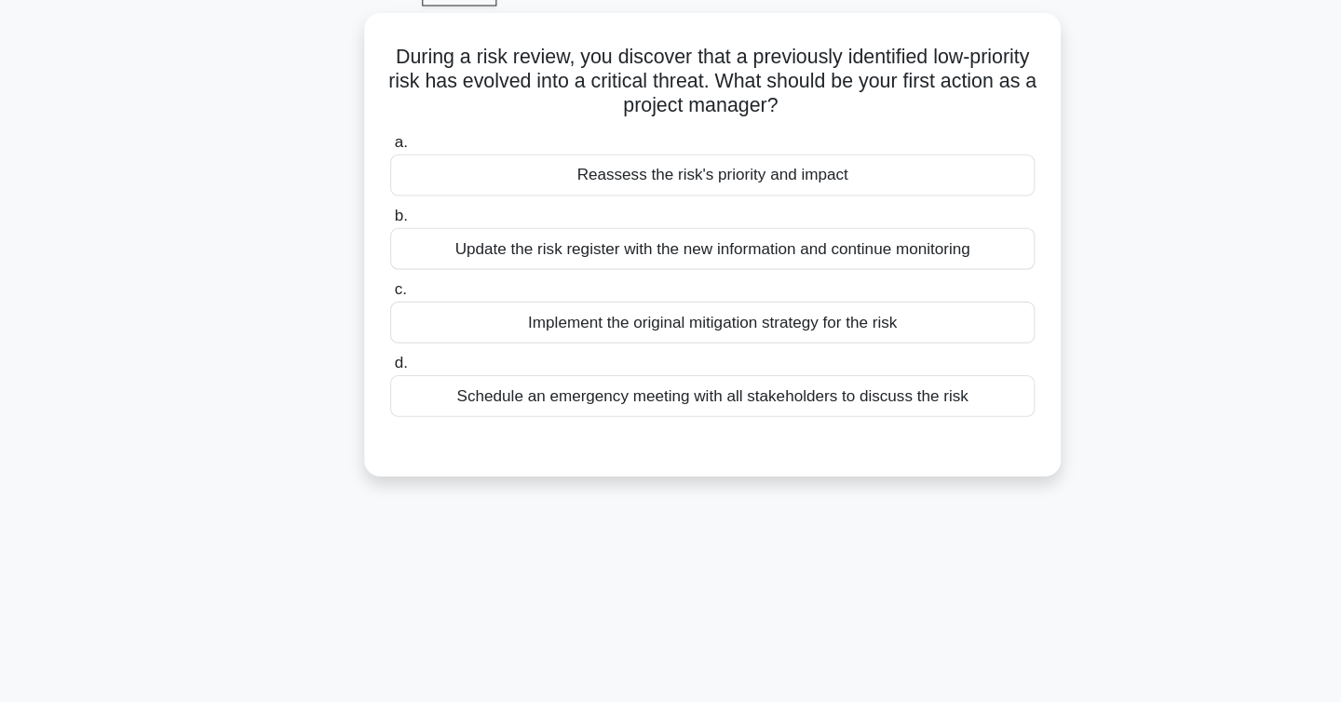
scroll to position [0, 0]
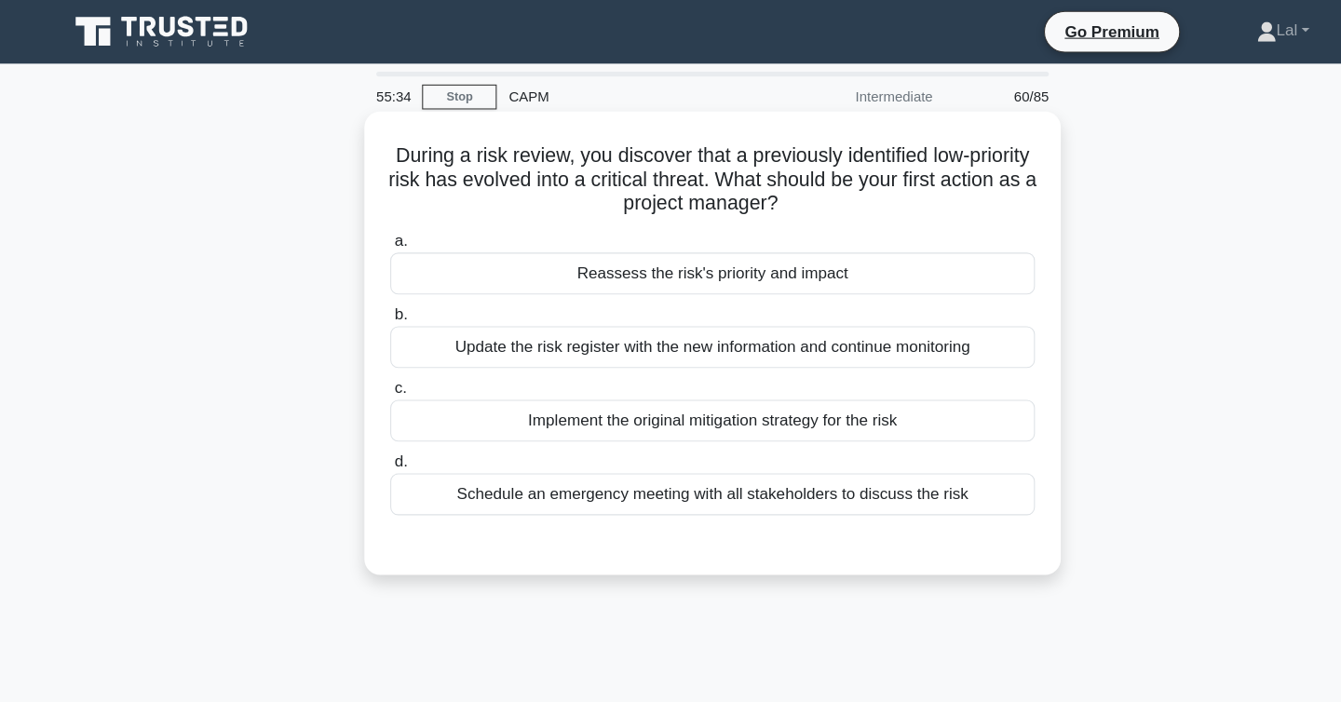
click at [666, 269] on div "Reassess the risk's priority and impact" at bounding box center [671, 256] width 604 height 39
click at [369, 232] on input "a. Reassess the risk's priority and impact" at bounding box center [369, 226] width 0 height 12
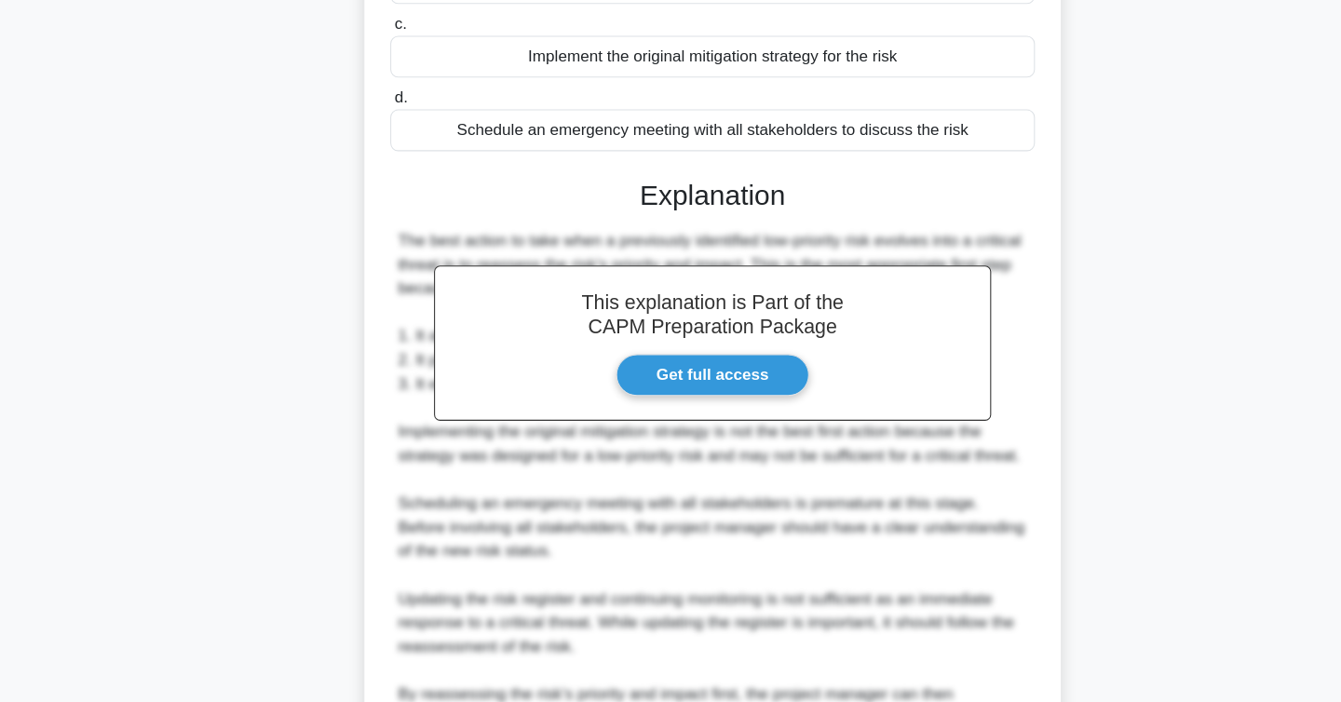
scroll to position [536, 0]
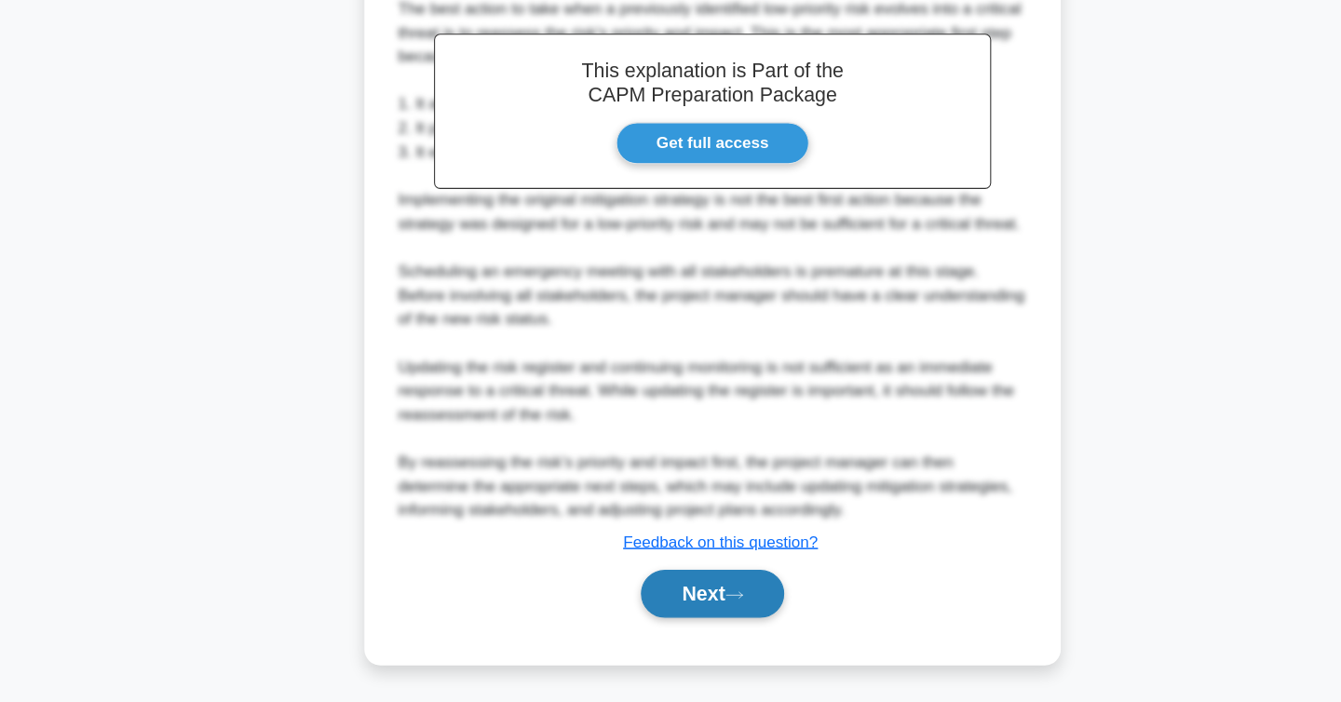
click at [658, 608] on button "Next" at bounding box center [670, 600] width 133 height 45
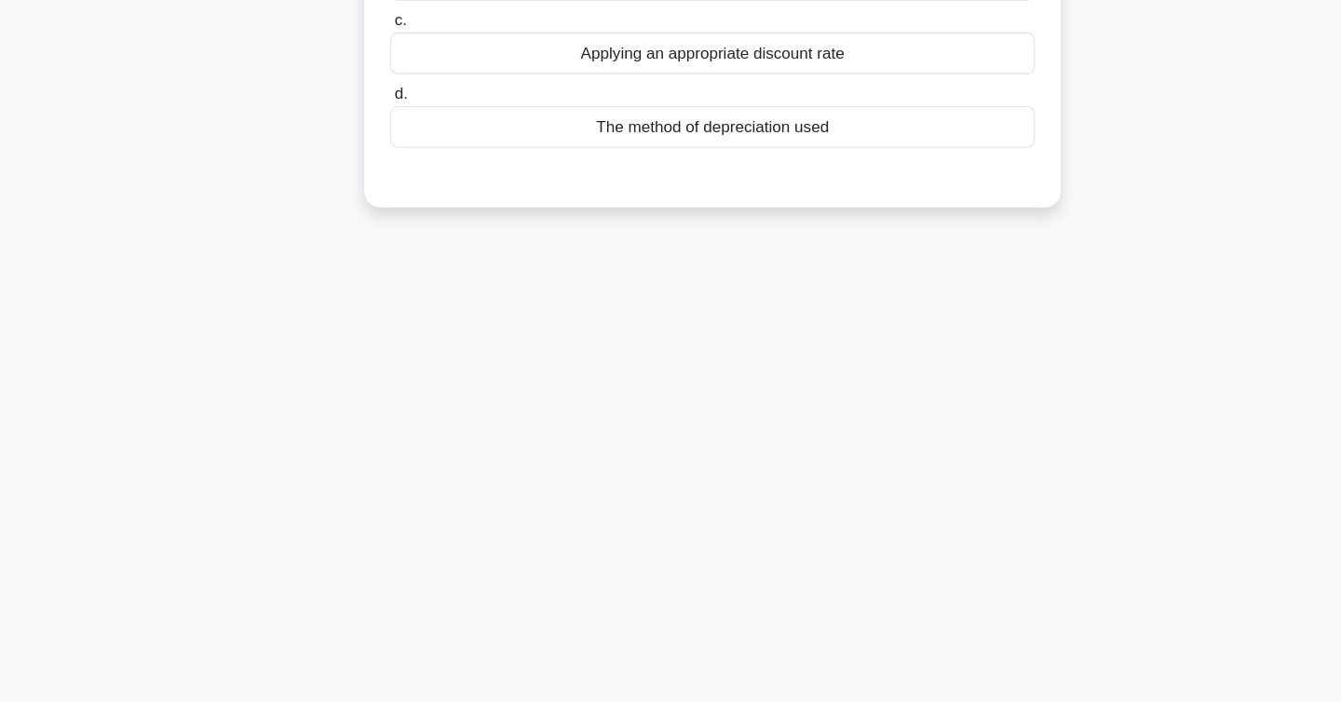
scroll to position [0, 0]
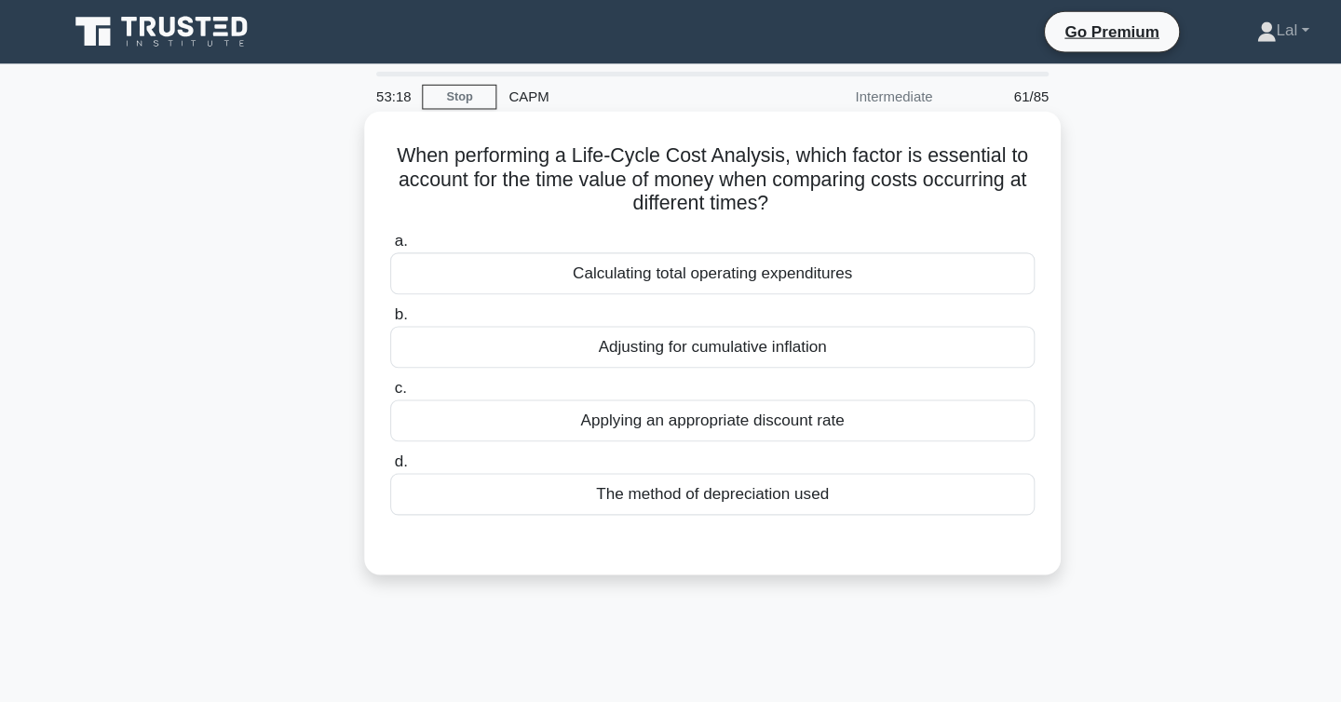
click at [741, 396] on div "Applying an appropriate discount rate" at bounding box center [671, 393] width 604 height 39
click at [369, 370] on input "c. Applying an appropriate discount rate" at bounding box center [369, 364] width 0 height 12
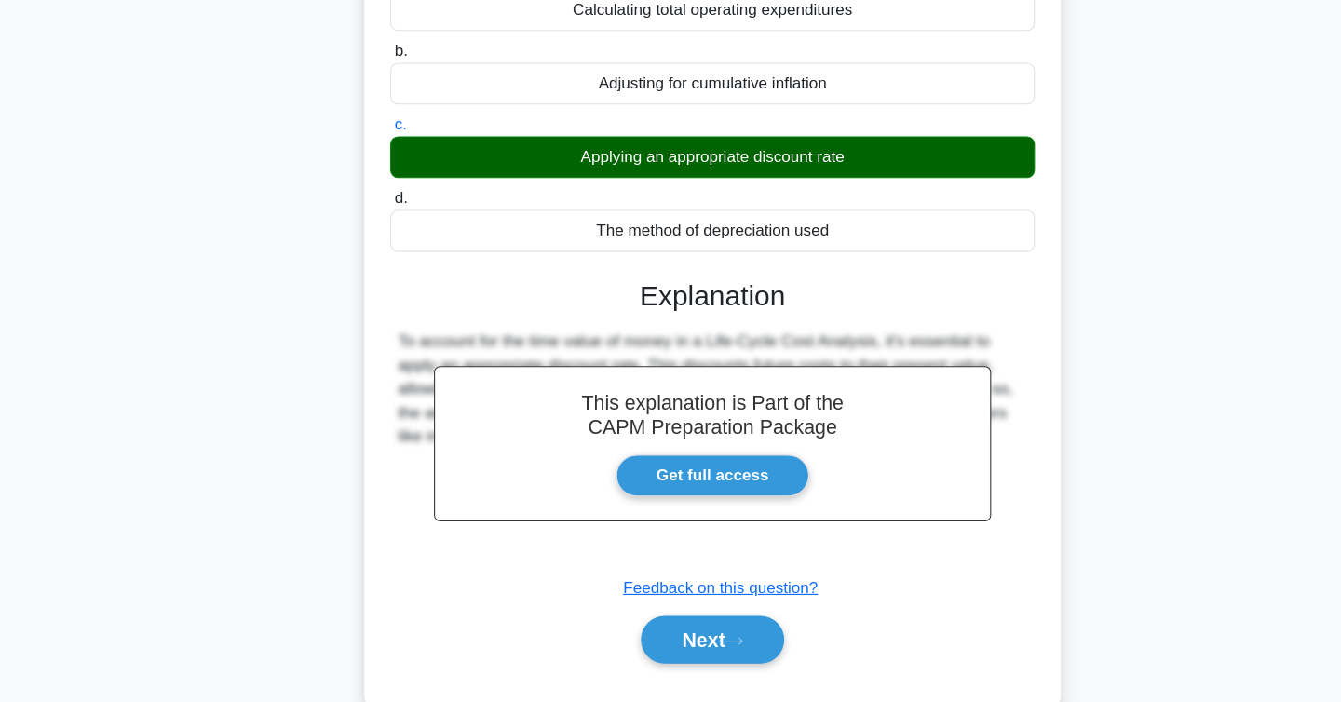
scroll to position [304, 0]
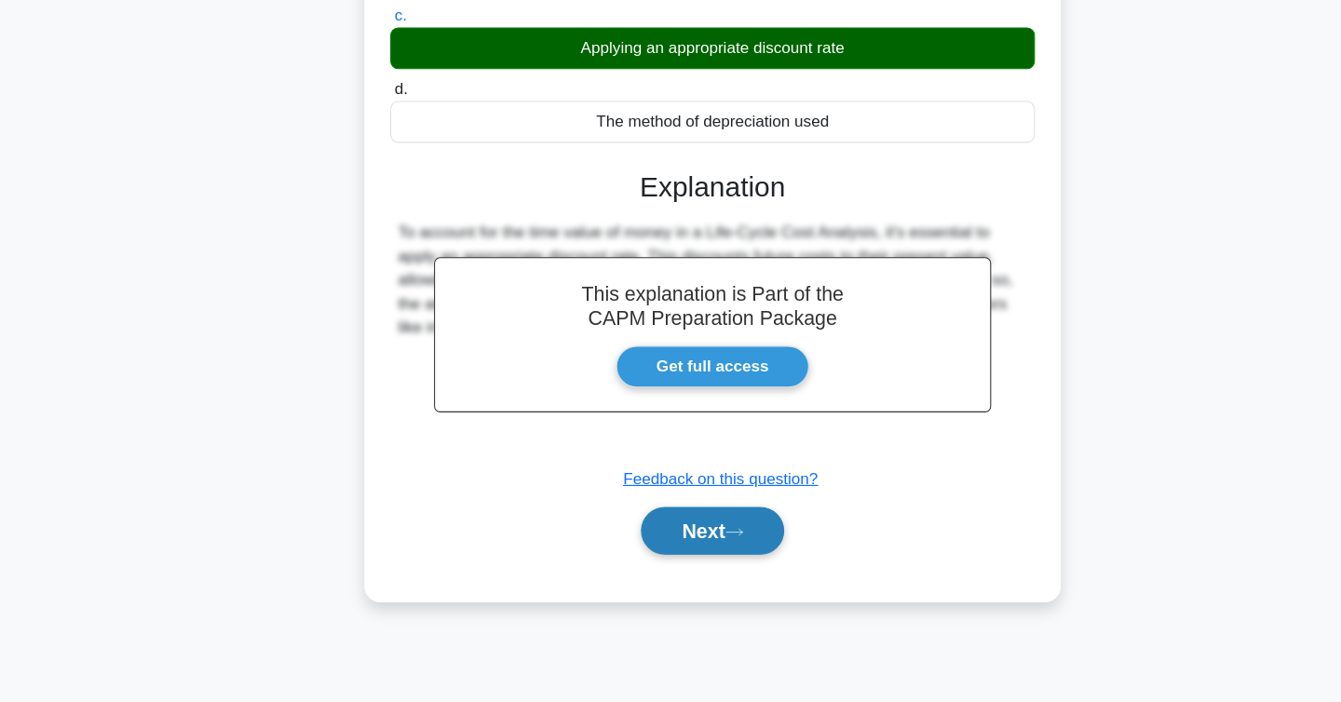
click at [699, 548] on icon at bounding box center [691, 543] width 17 height 10
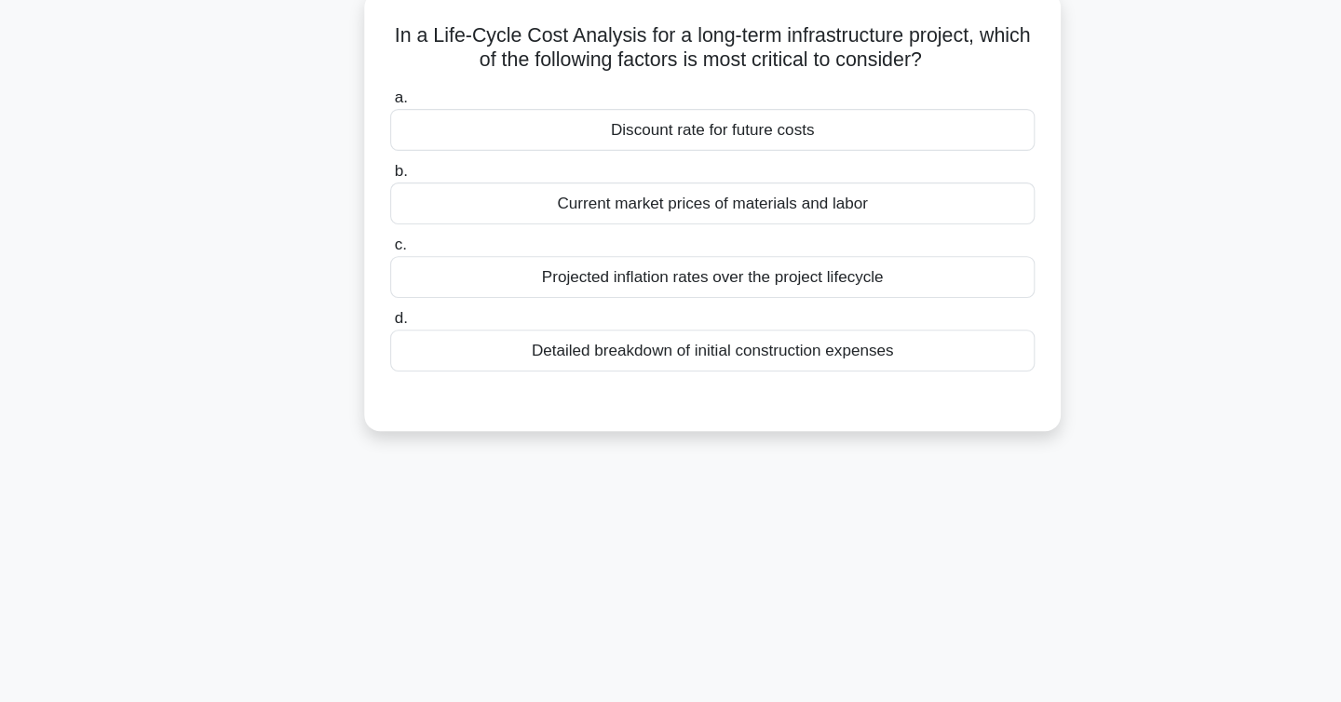
scroll to position [0, 0]
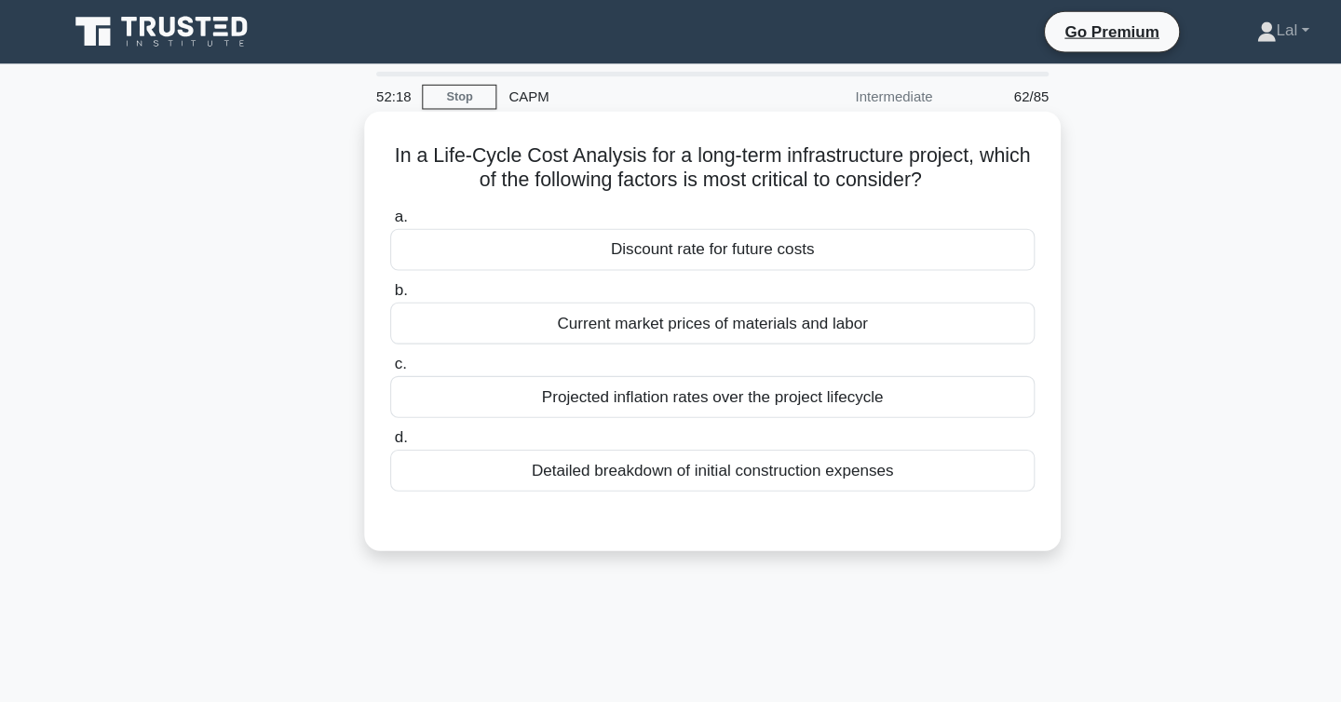
click at [878, 304] on div "Current market prices of materials and labor" at bounding box center [671, 302] width 604 height 39
click at [369, 278] on input "b. Current market prices of materials and labor" at bounding box center [369, 272] width 0 height 12
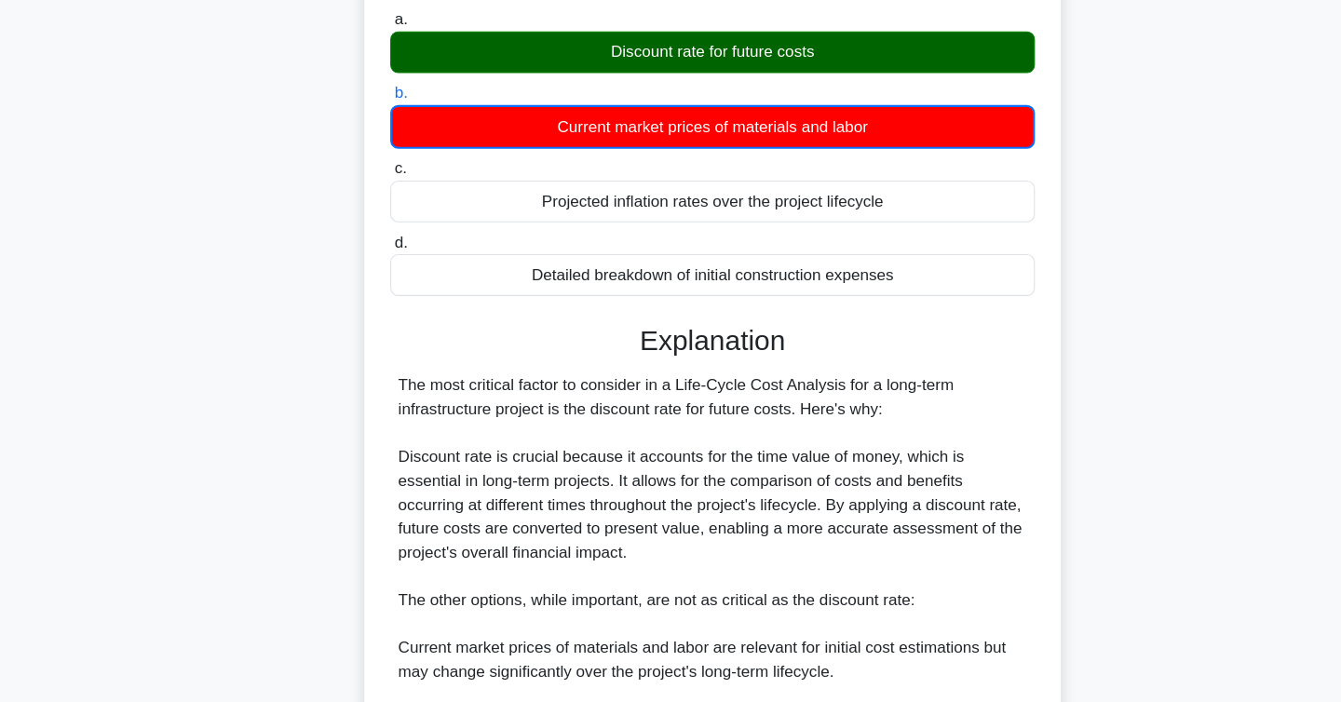
scroll to position [537, 0]
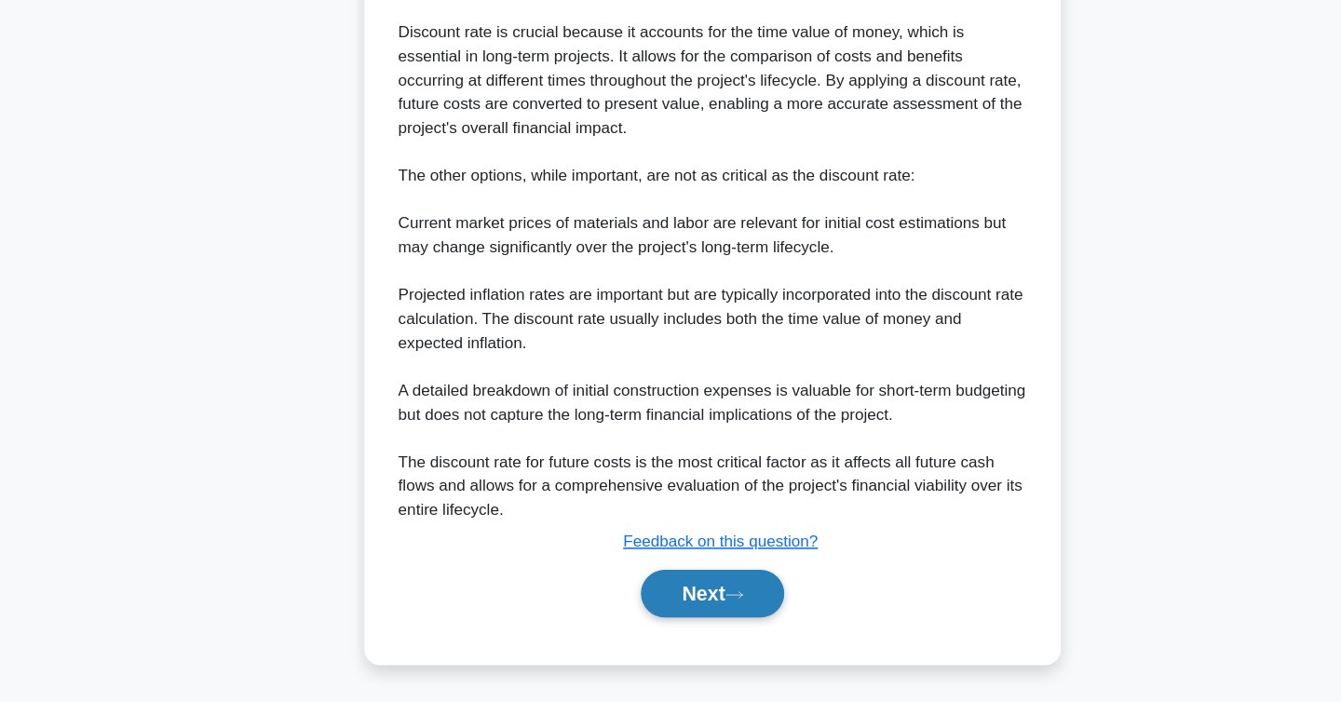
click at [688, 590] on button "Next" at bounding box center [670, 600] width 133 height 45
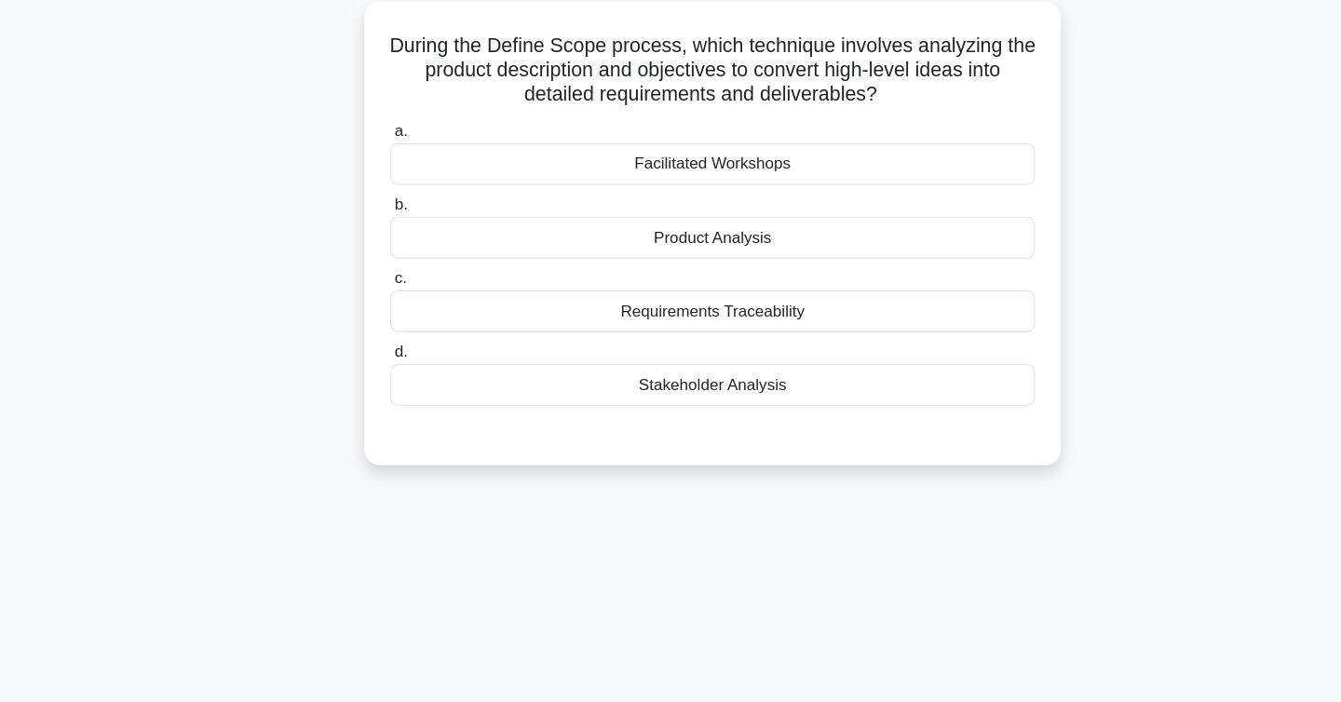
scroll to position [0, 0]
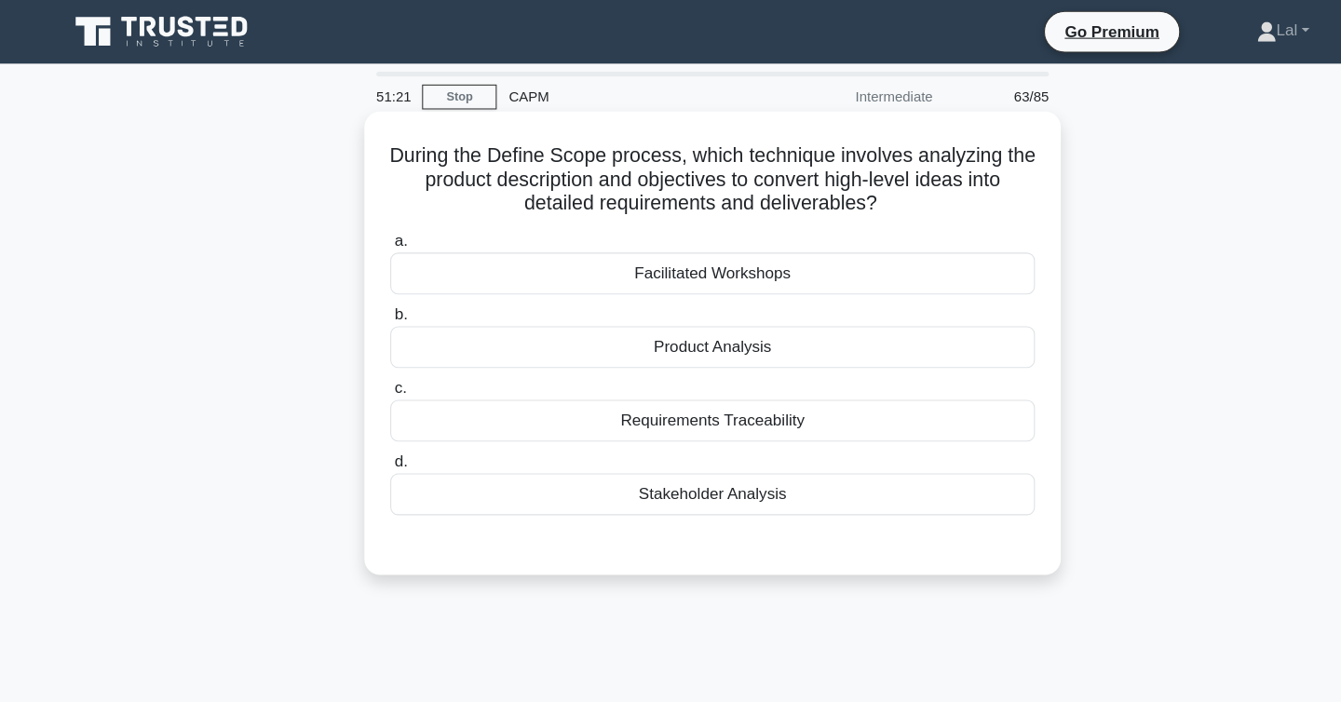
click at [773, 405] on div "Requirements Traceability" at bounding box center [671, 393] width 604 height 39
click at [369, 370] on input "c. Requirements Traceability" at bounding box center [369, 364] width 0 height 12
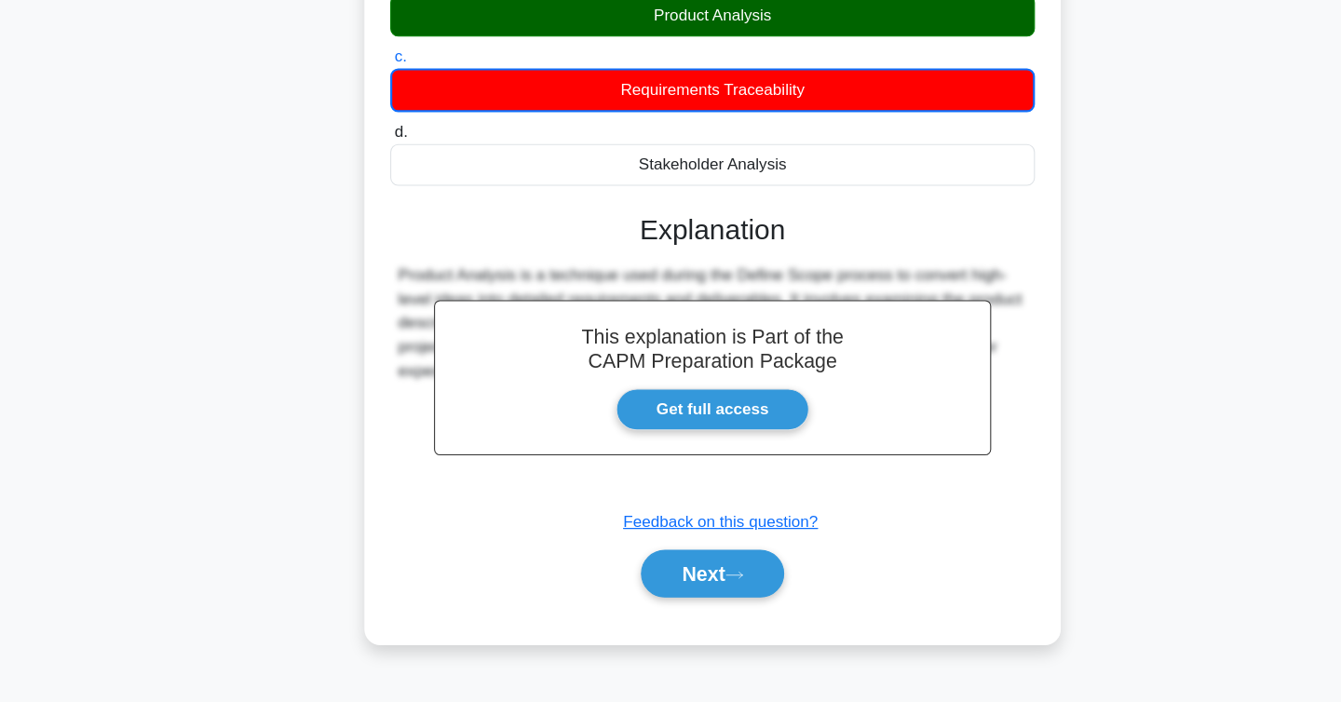
scroll to position [304, 0]
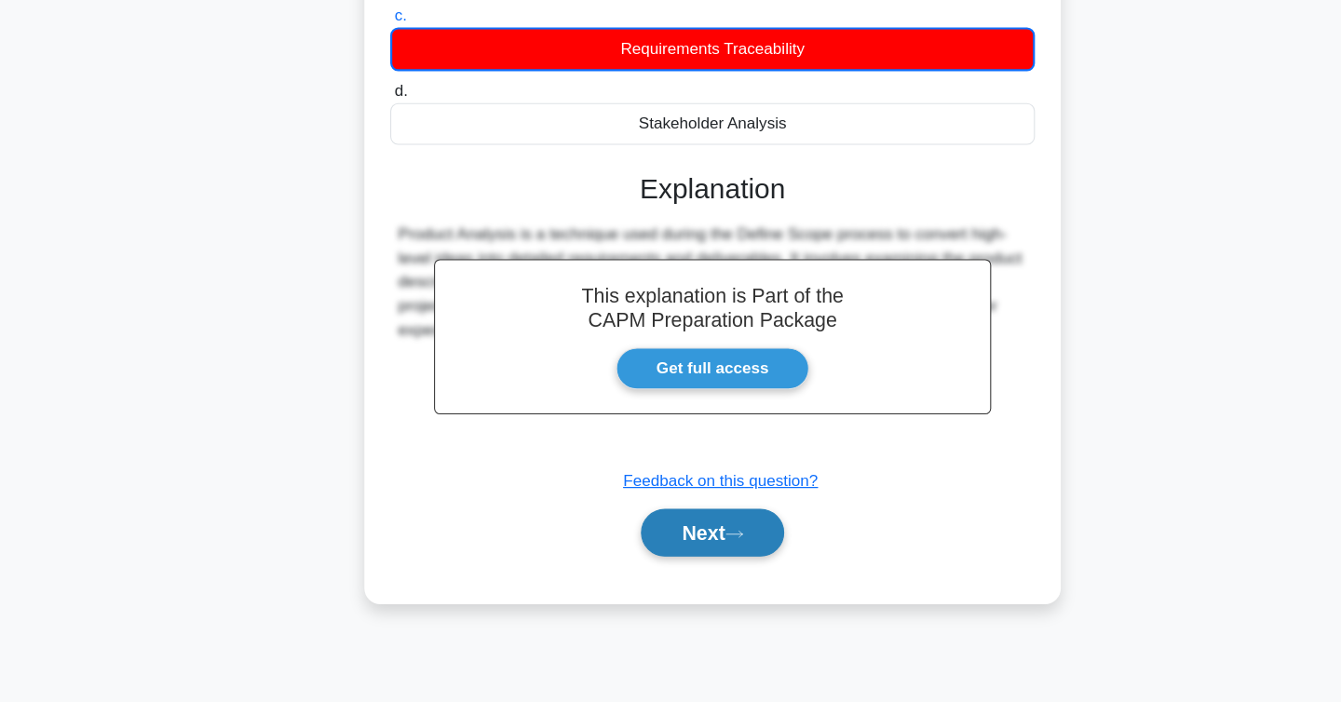
click at [720, 550] on button "Next" at bounding box center [670, 544] width 133 height 45
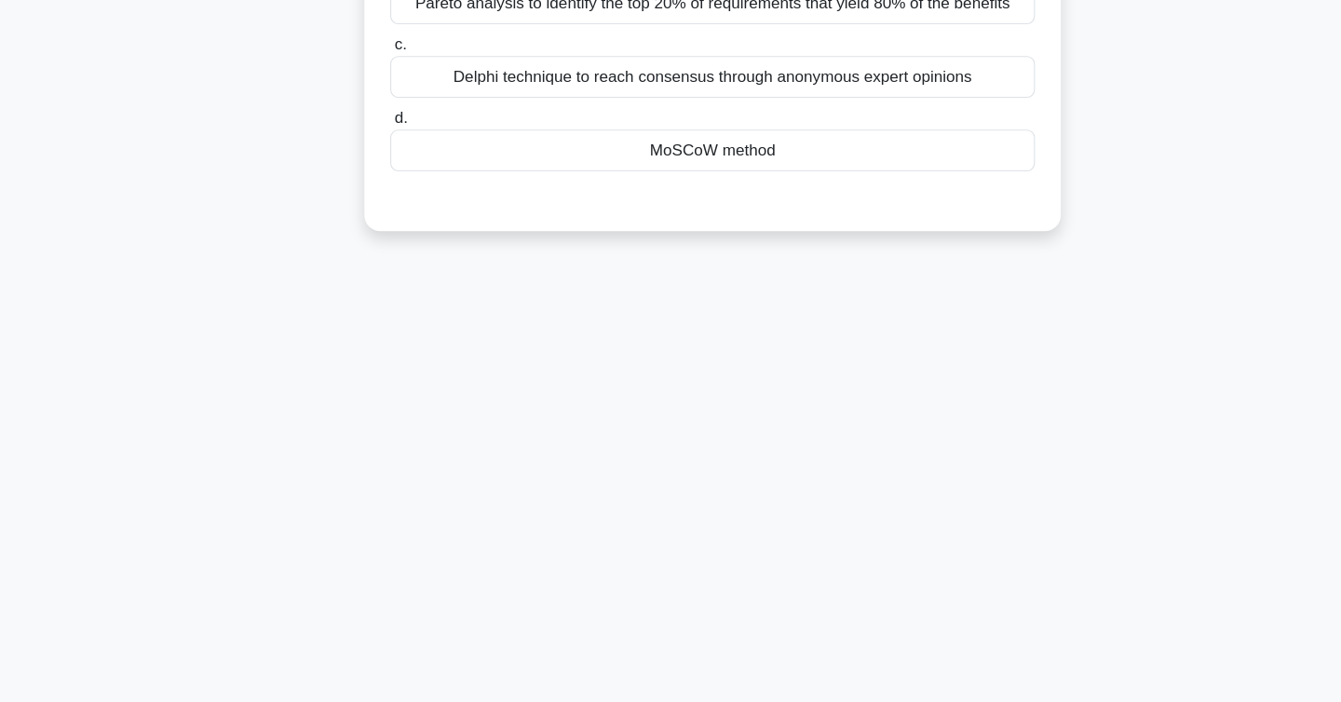
scroll to position [0, 0]
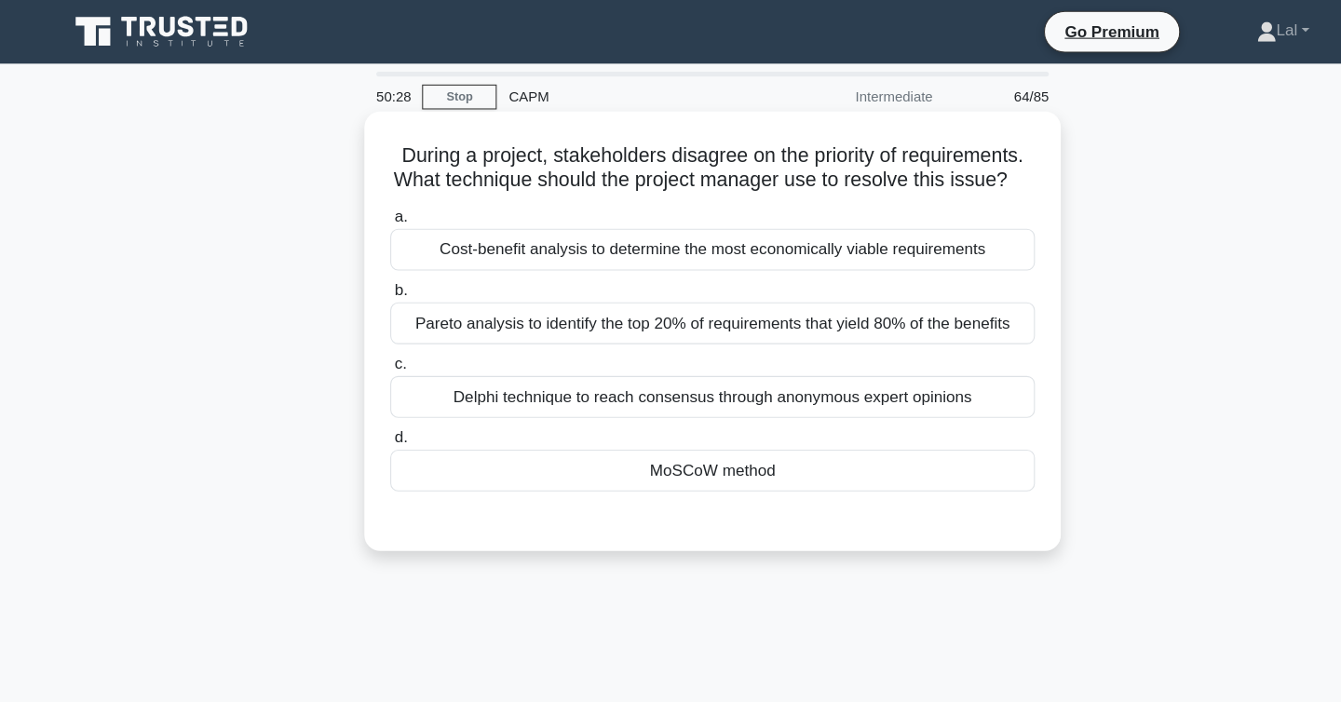
click at [914, 370] on div "Delphi technique to reach consensus through anonymous expert opinions" at bounding box center [671, 371] width 604 height 39
click at [369, 347] on input "c. Delphi technique to reach consensus through anonymous expert opinions" at bounding box center [369, 341] width 0 height 12
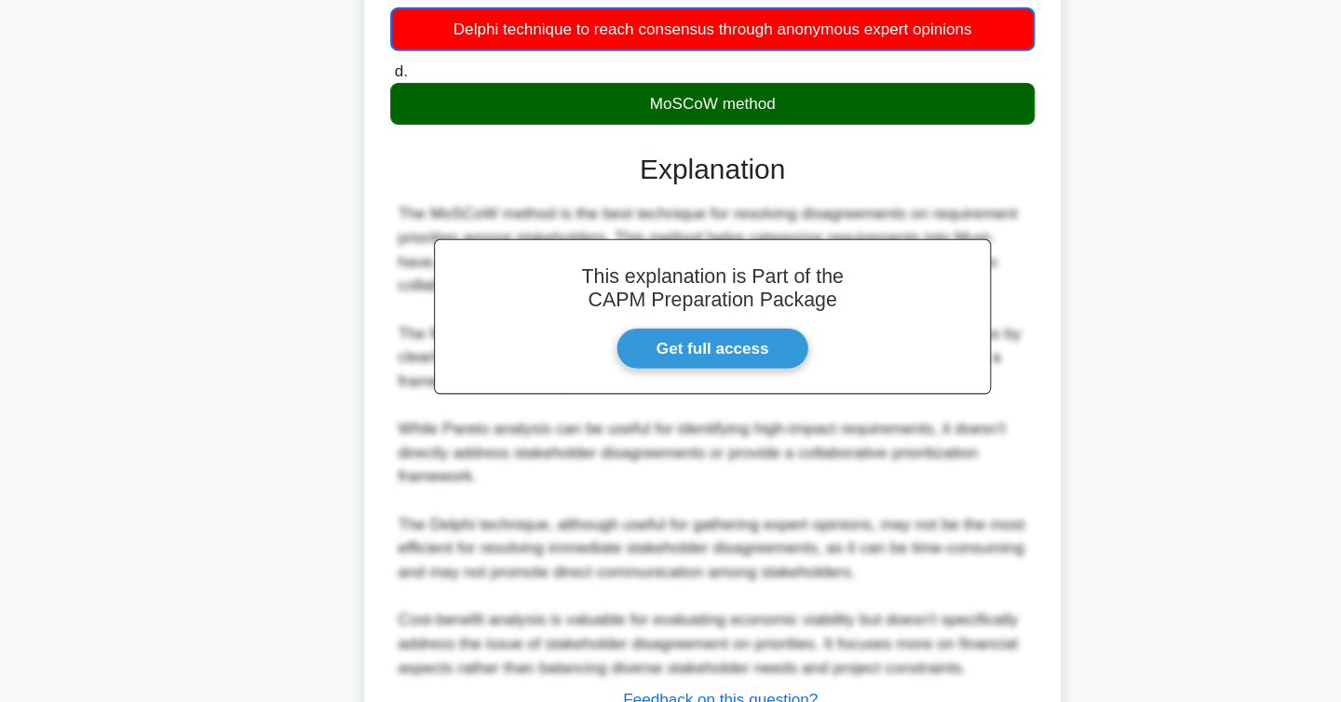
scroll to position [448, 0]
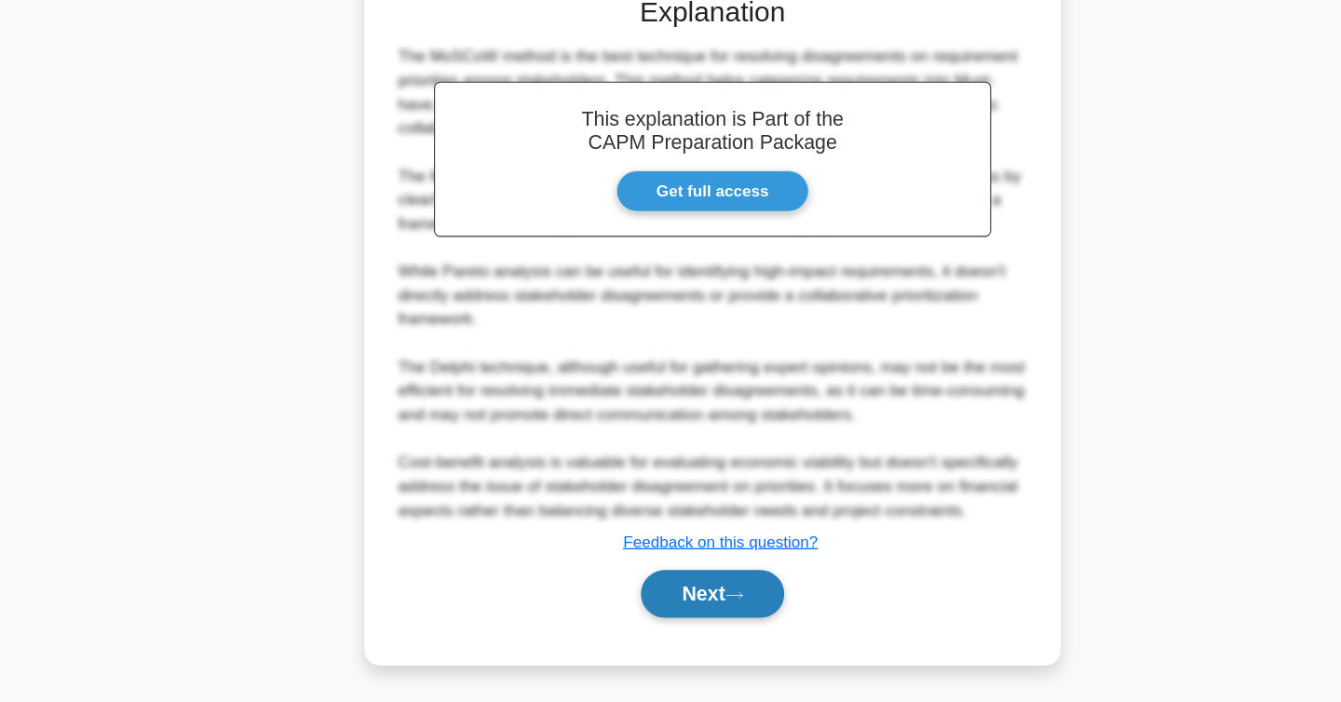
click at [686, 609] on button "Next" at bounding box center [670, 600] width 133 height 45
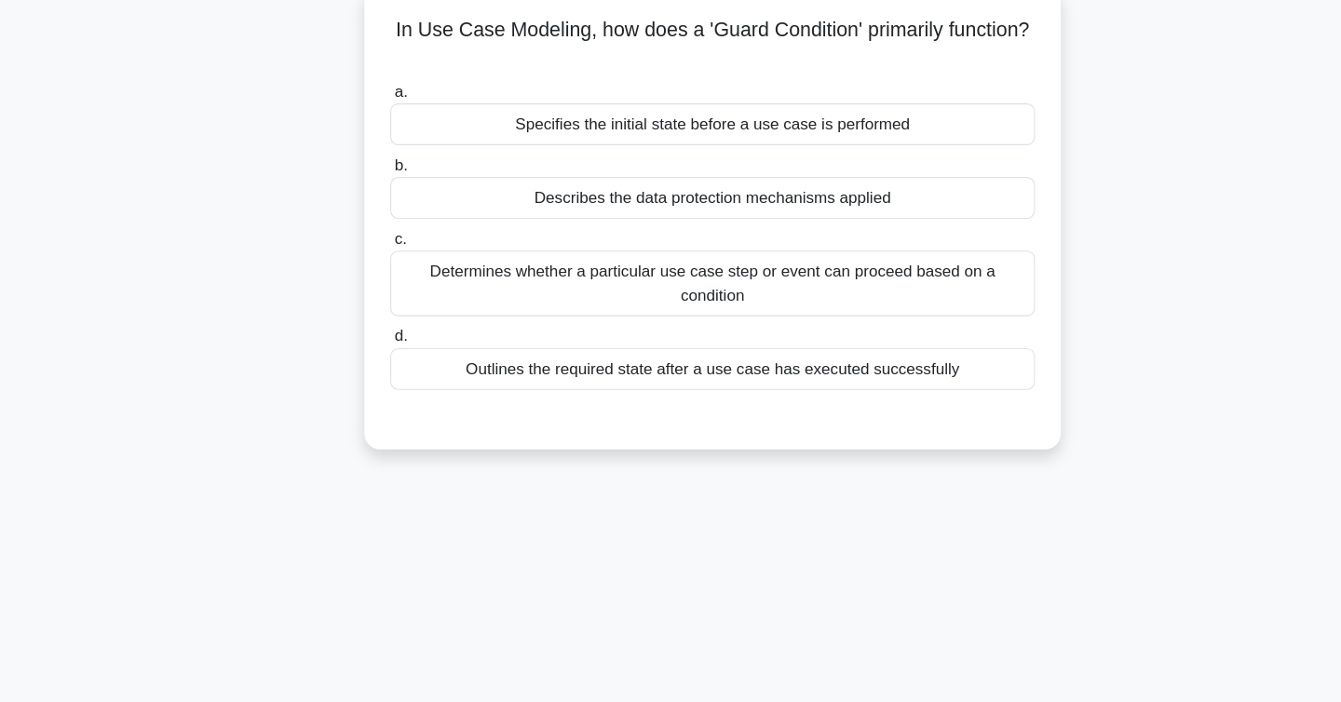
scroll to position [0, 0]
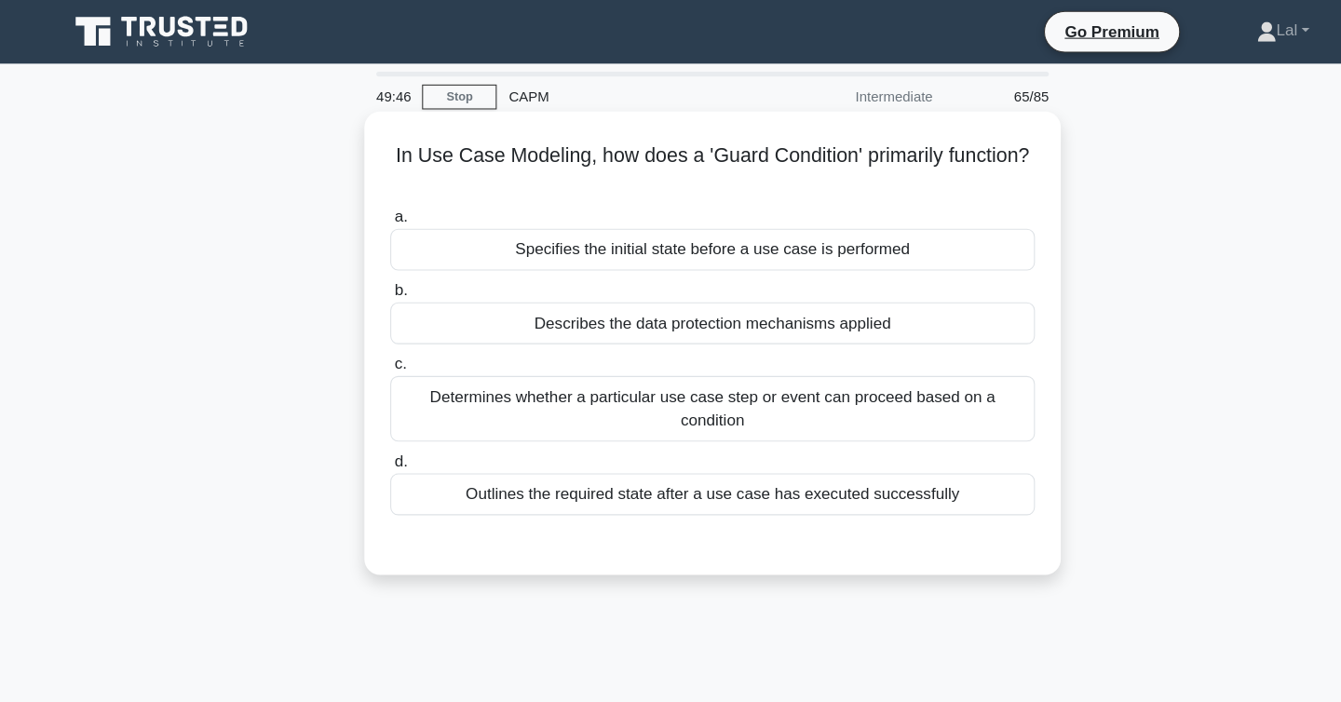
click at [414, 396] on div "Determines whether a particular use case step or event can proceed based on a c…" at bounding box center [671, 382] width 604 height 61
click at [369, 347] on input "c. Determines whether a particular use case step or event can proceed based on …" at bounding box center [369, 341] width 0 height 12
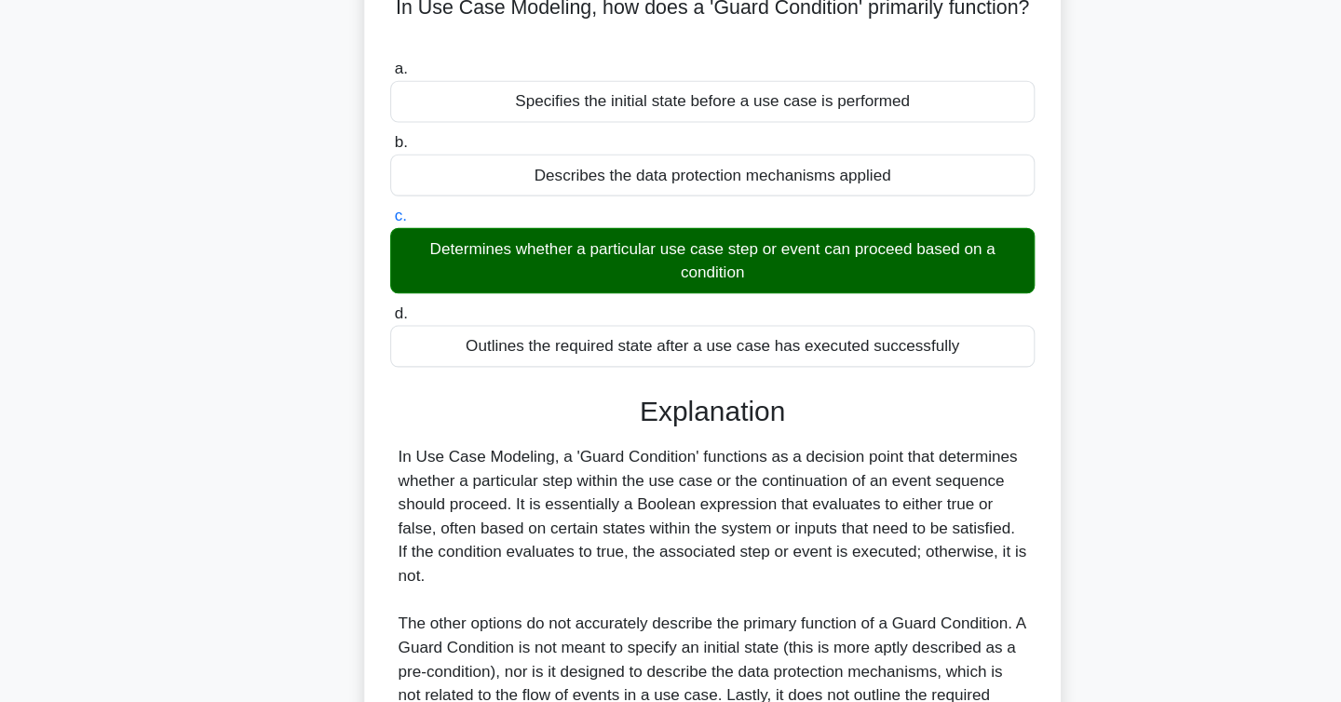
scroll to position [312, 0]
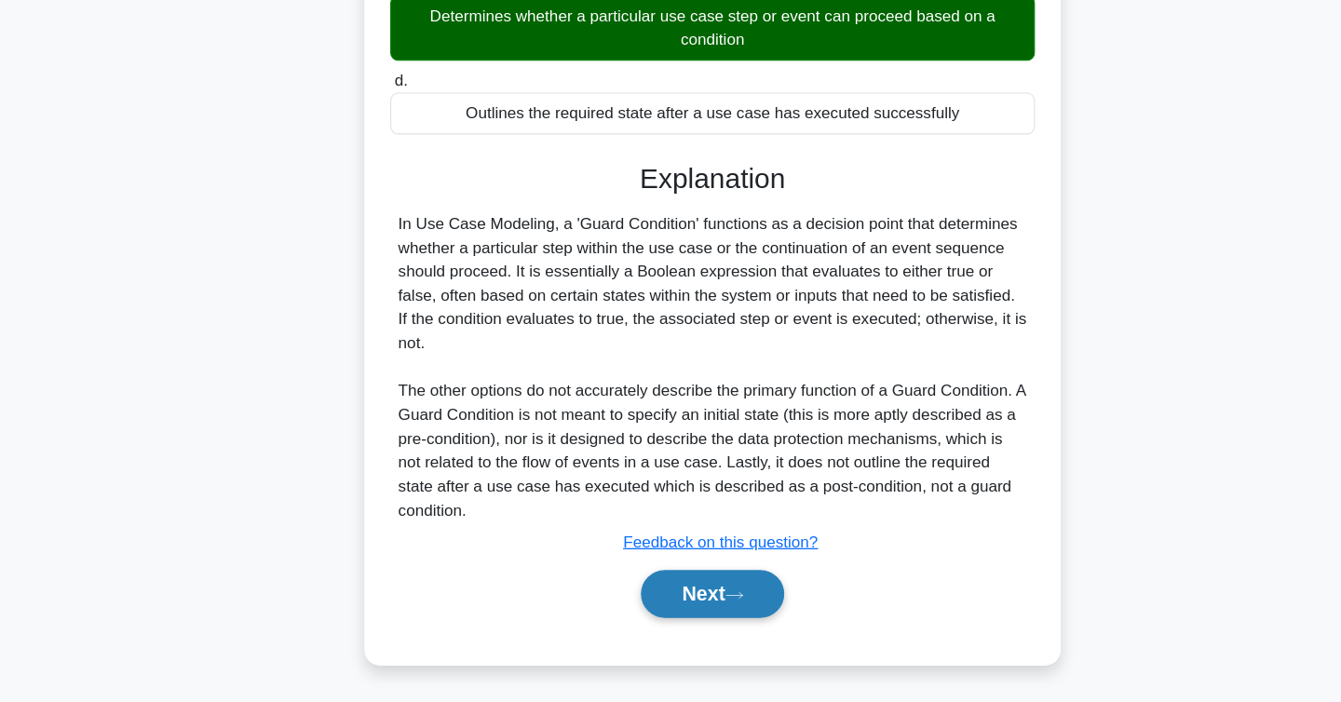
click at [623, 590] on button "Next" at bounding box center [670, 600] width 133 height 45
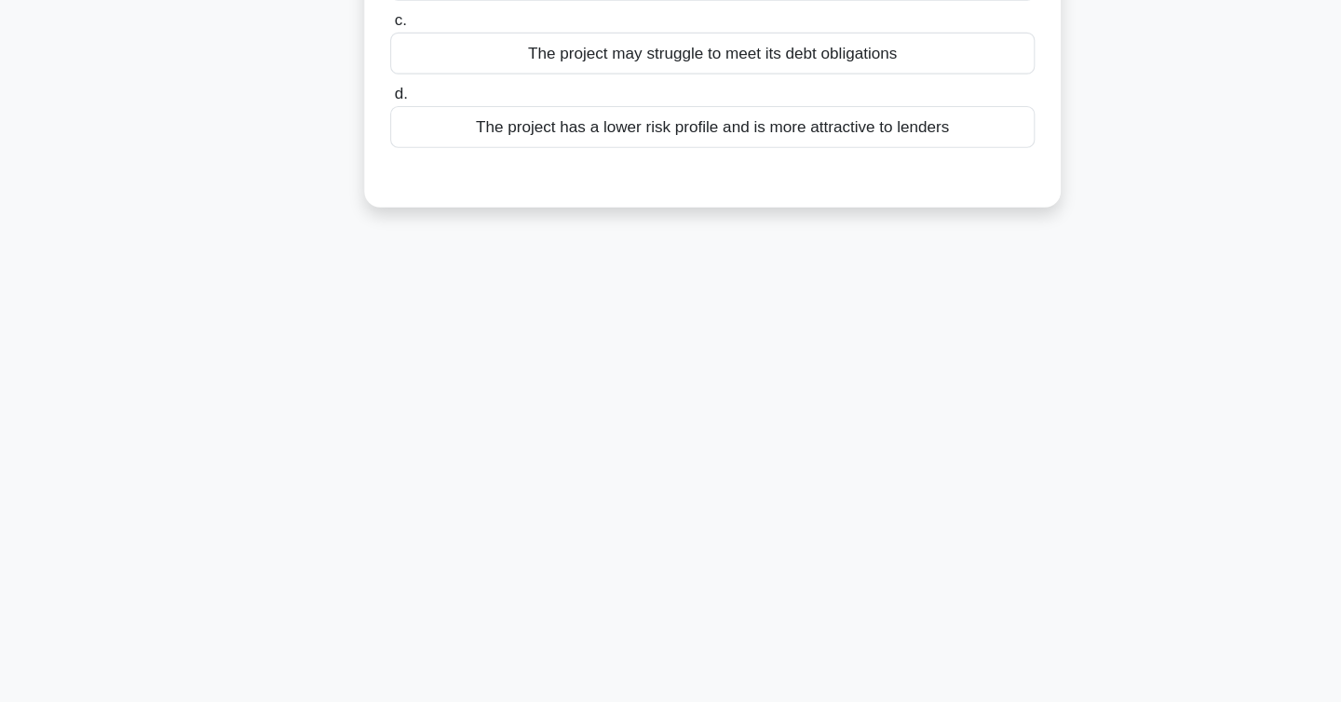
scroll to position [0, 0]
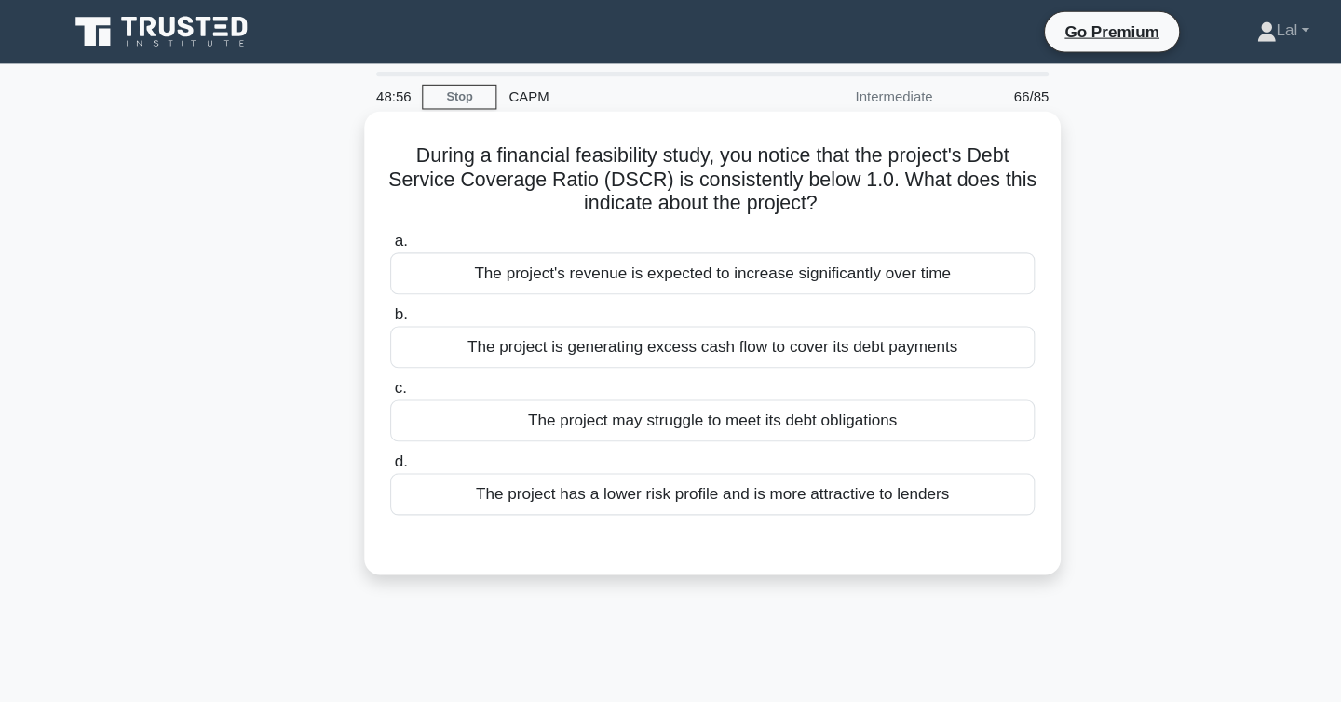
click at [461, 391] on div "The project may struggle to meet its debt obligations" at bounding box center [671, 393] width 604 height 39
click at [369, 370] on input "c. The project may struggle to meet its debt obligations" at bounding box center [369, 364] width 0 height 12
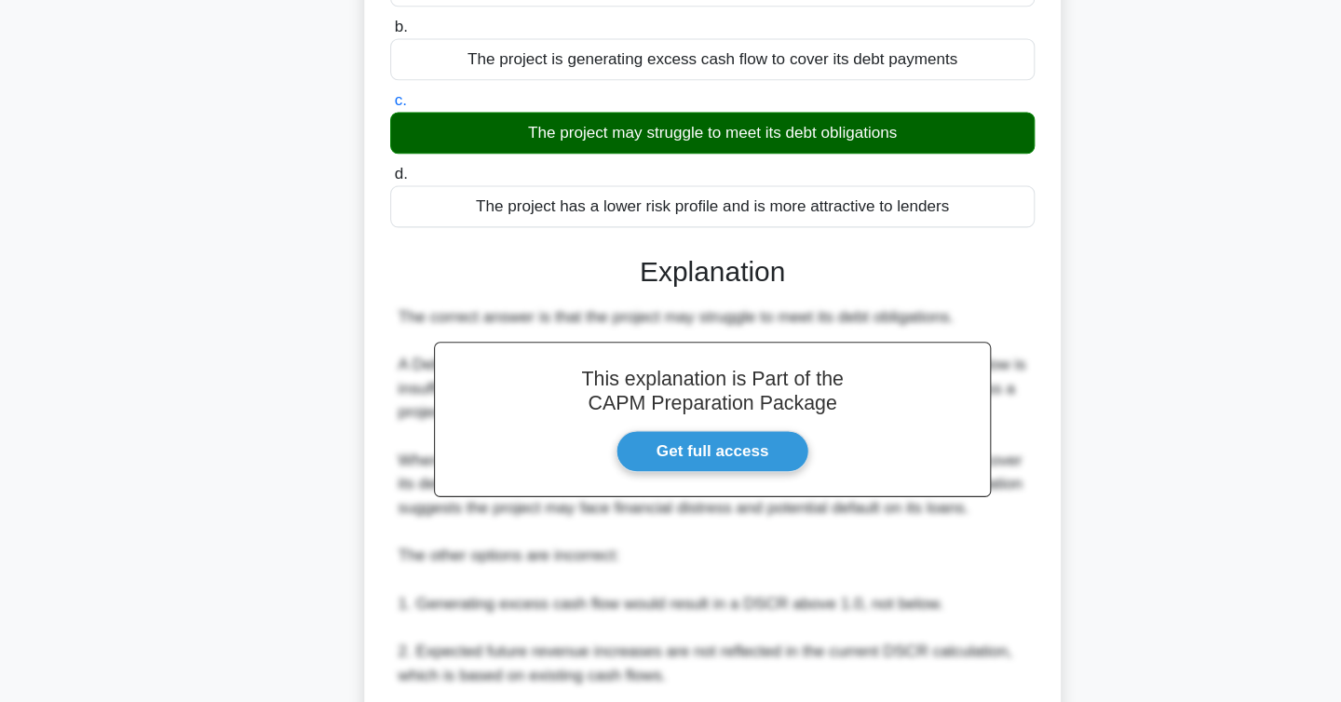
scroll to position [558, 0]
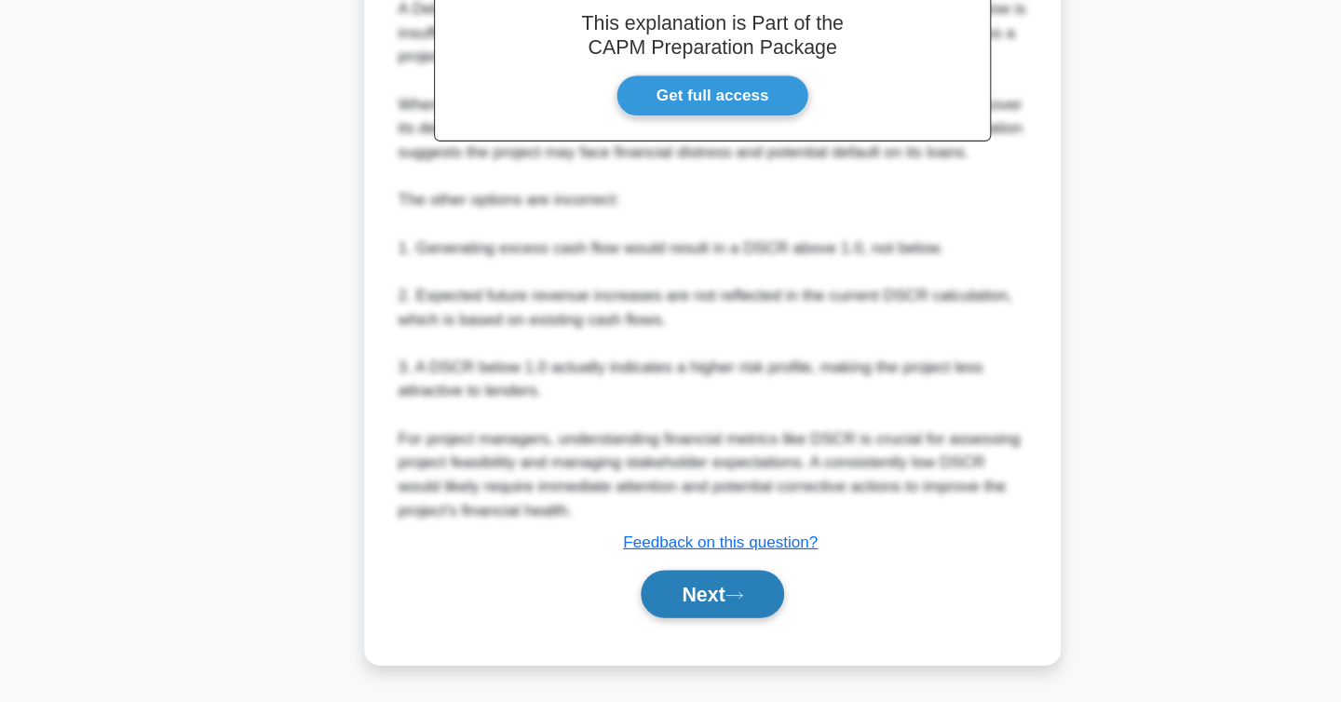
click at [620, 604] on button "Next" at bounding box center [670, 600] width 133 height 45
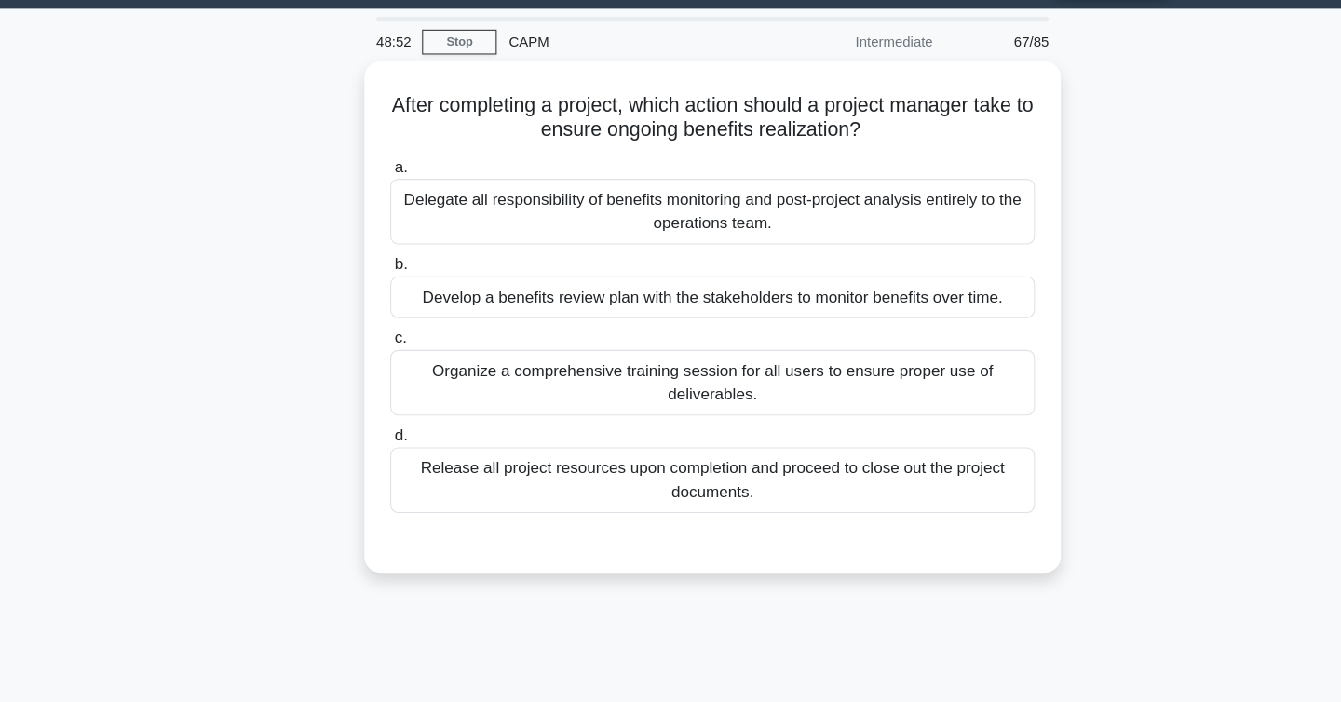
scroll to position [0, 0]
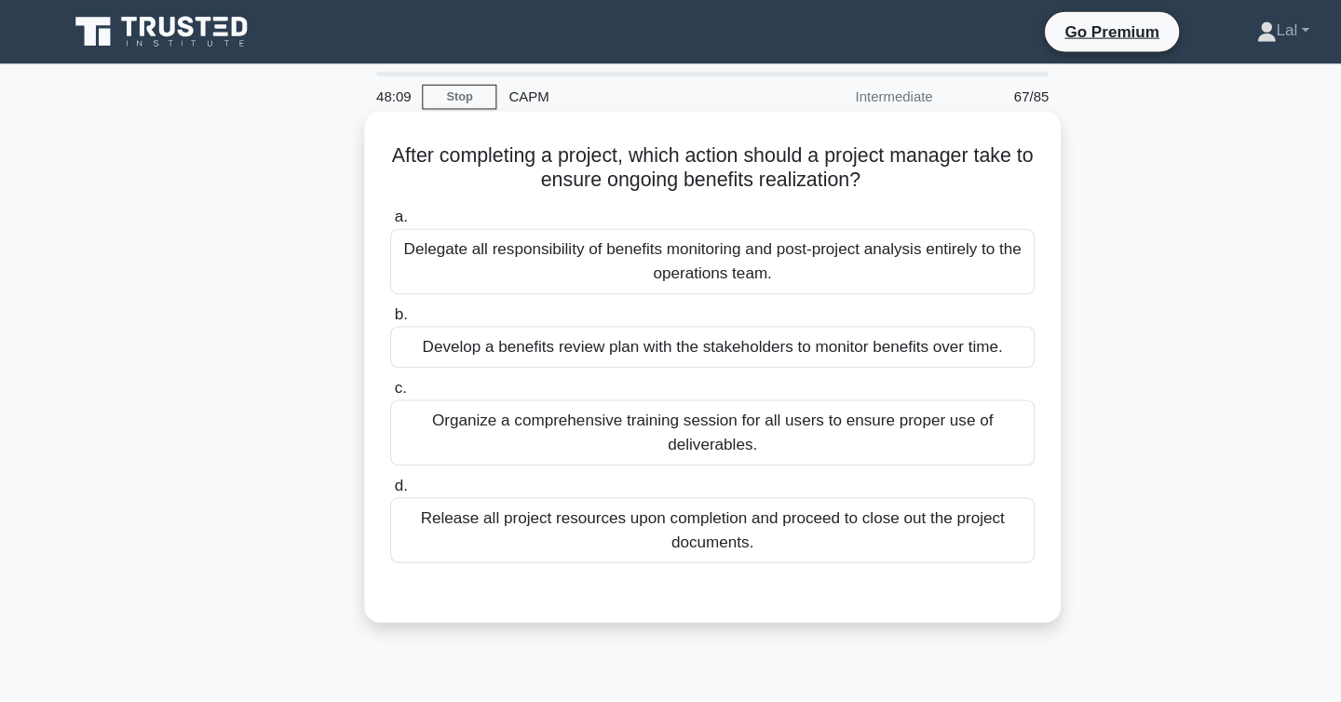
click at [646, 324] on div "Develop a benefits review plan with the stakeholders to monitor benefits over t…" at bounding box center [671, 325] width 604 height 39
click at [369, 301] on input "b. Develop a benefits review plan with the stakeholders to monitor benefits ove…" at bounding box center [369, 295] width 0 height 12
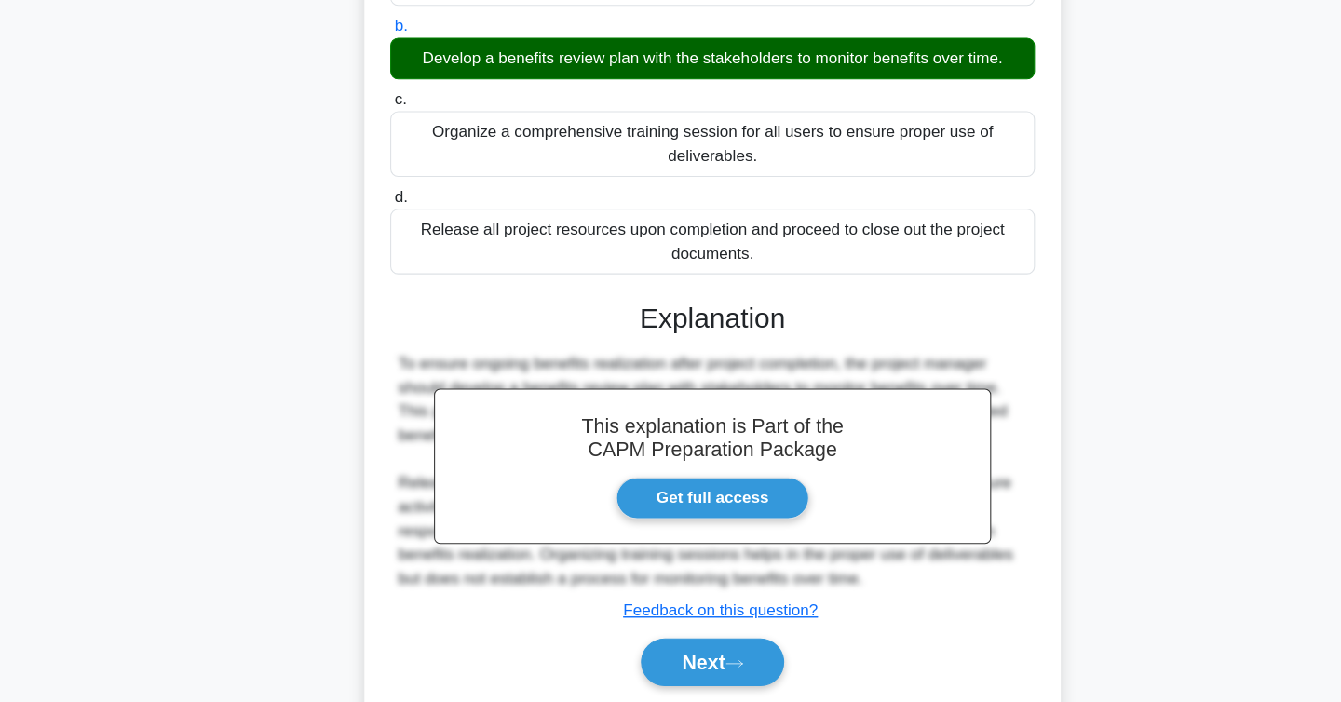
scroll to position [304, 0]
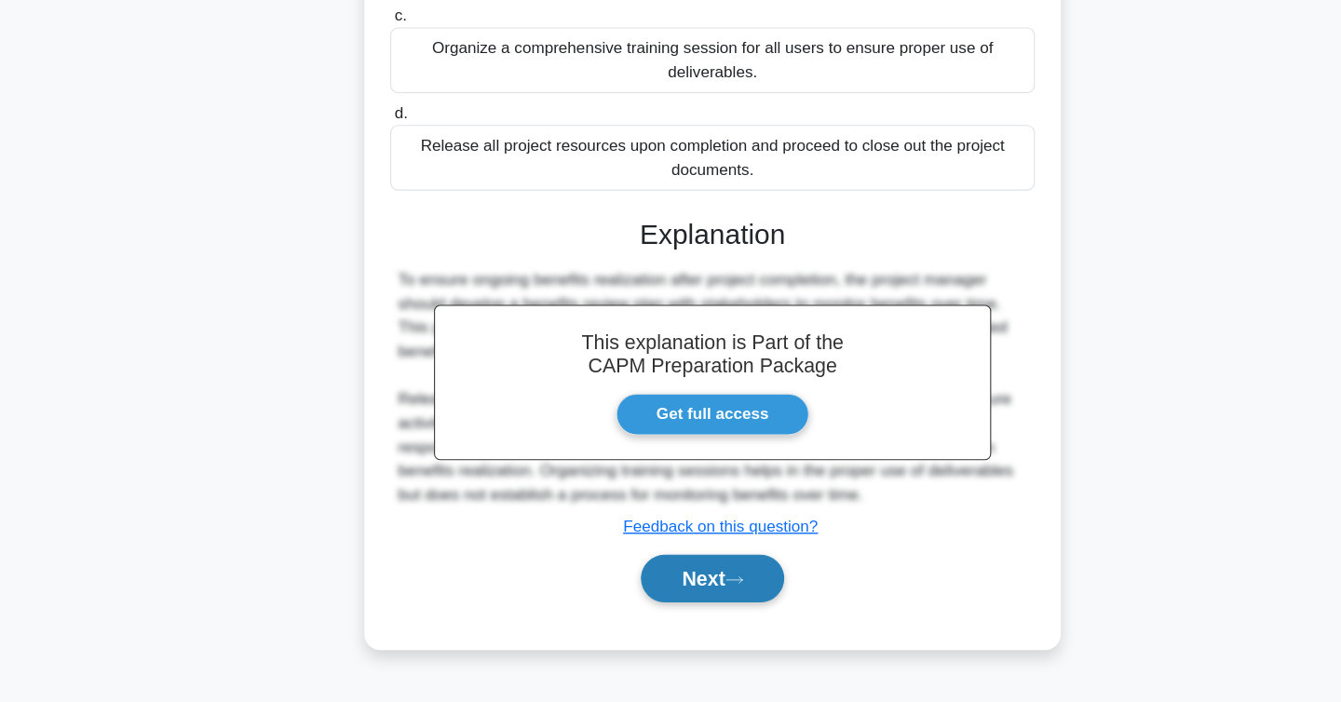
click at [615, 589] on button "Next" at bounding box center [670, 586] width 133 height 45
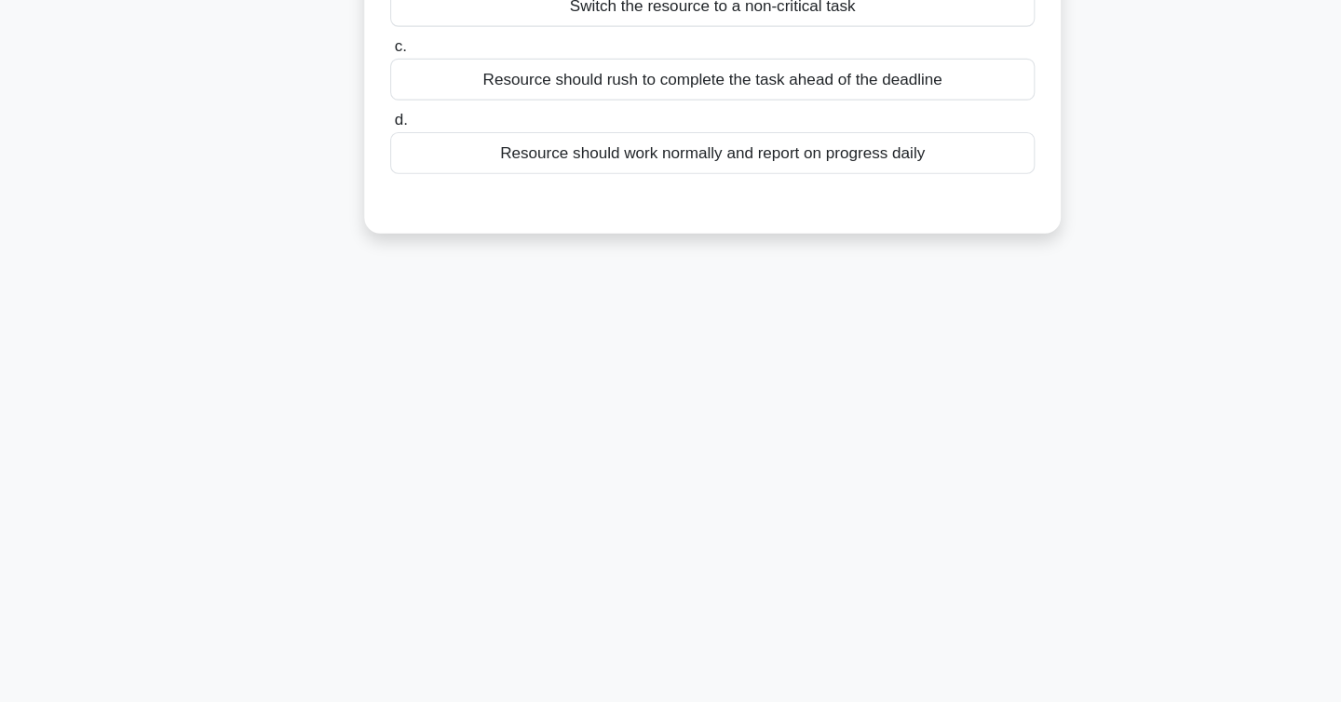
scroll to position [0, 0]
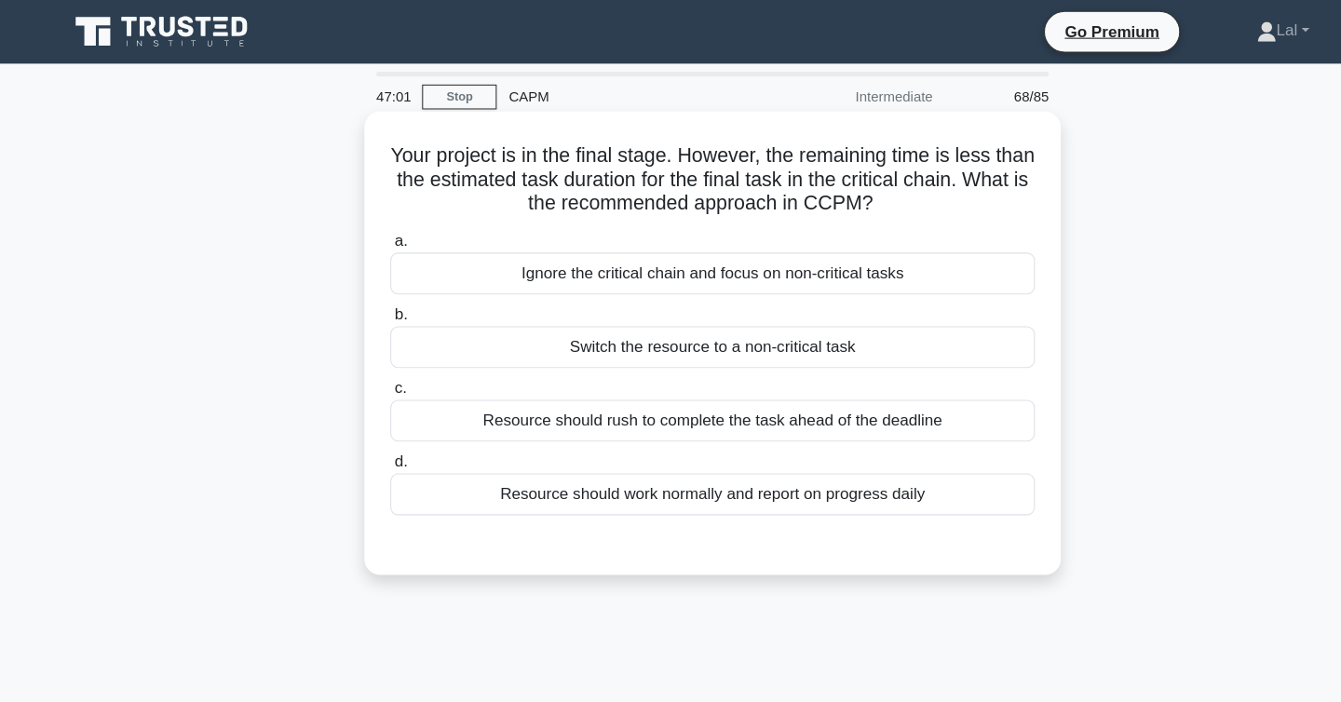
click at [501, 477] on div "Resource should work normally and report on progress daily" at bounding box center [671, 462] width 604 height 39
click at [369, 439] on input "d. Resource should work normally and report on progress daily" at bounding box center [369, 433] width 0 height 12
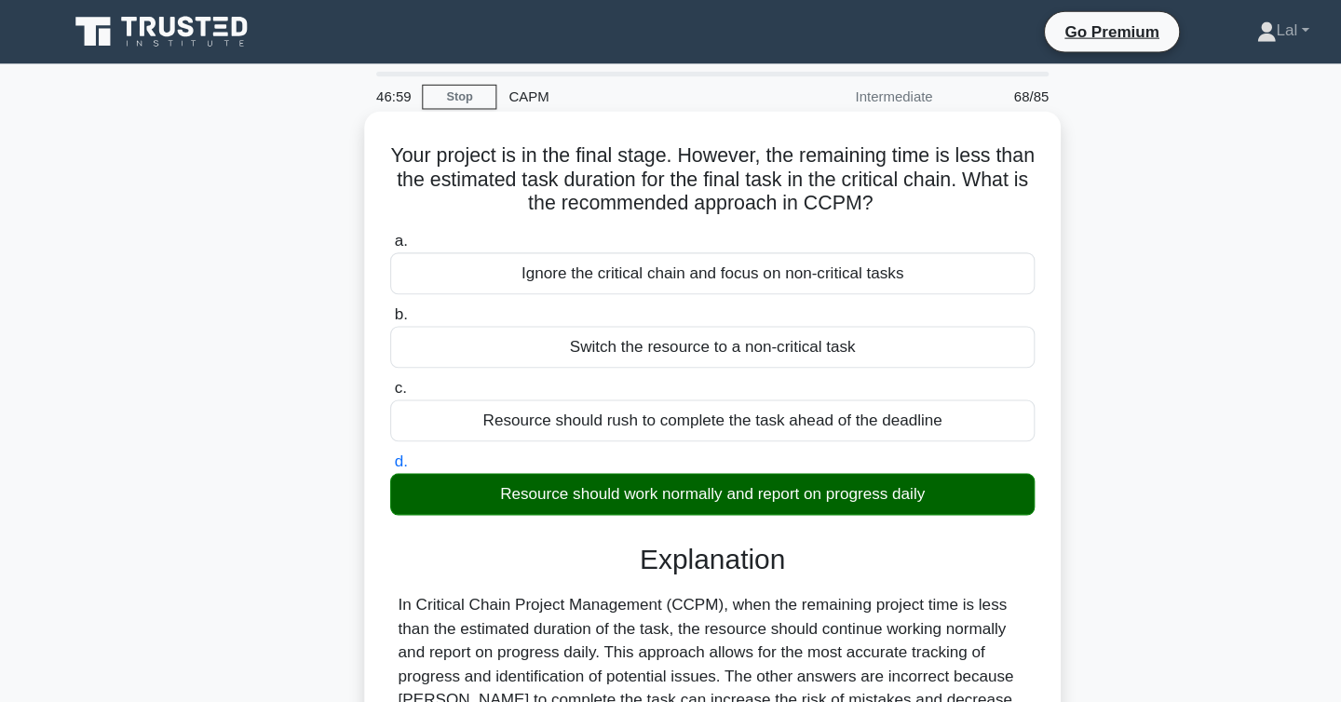
scroll to position [304, 0]
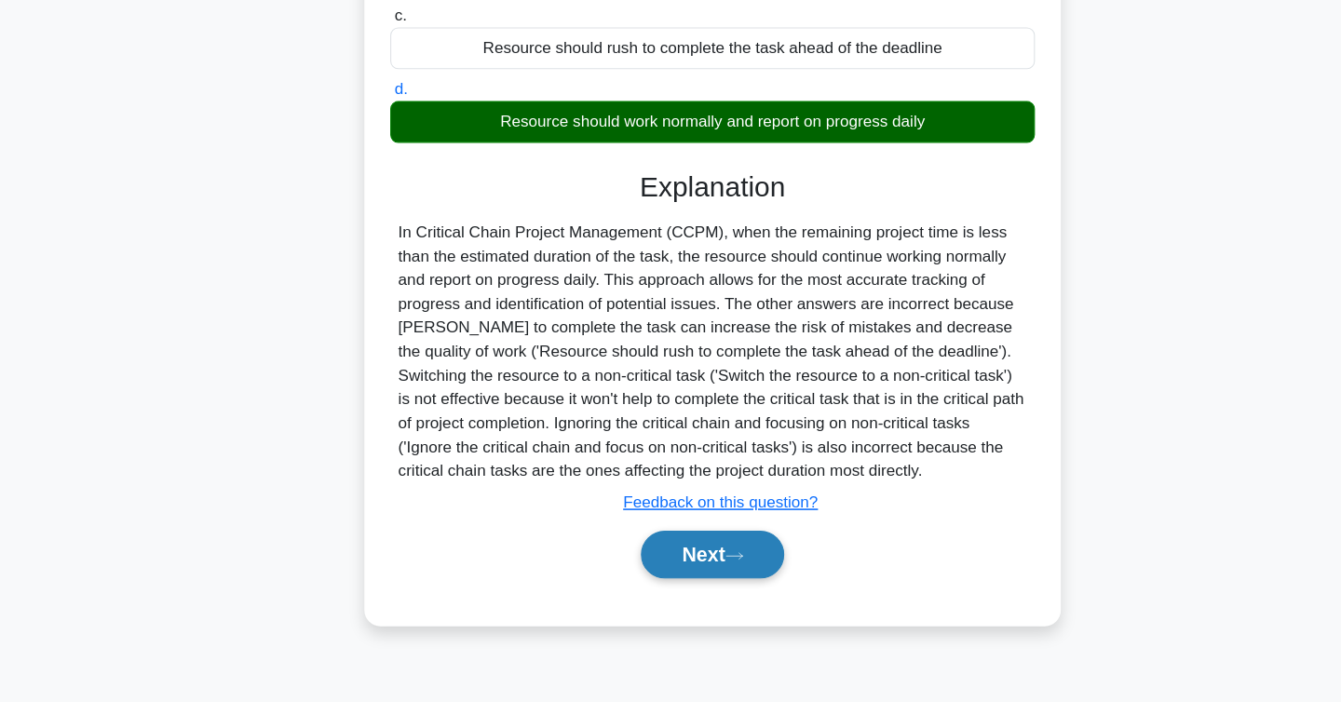
click at [655, 563] on button "Next" at bounding box center [670, 564] width 133 height 45
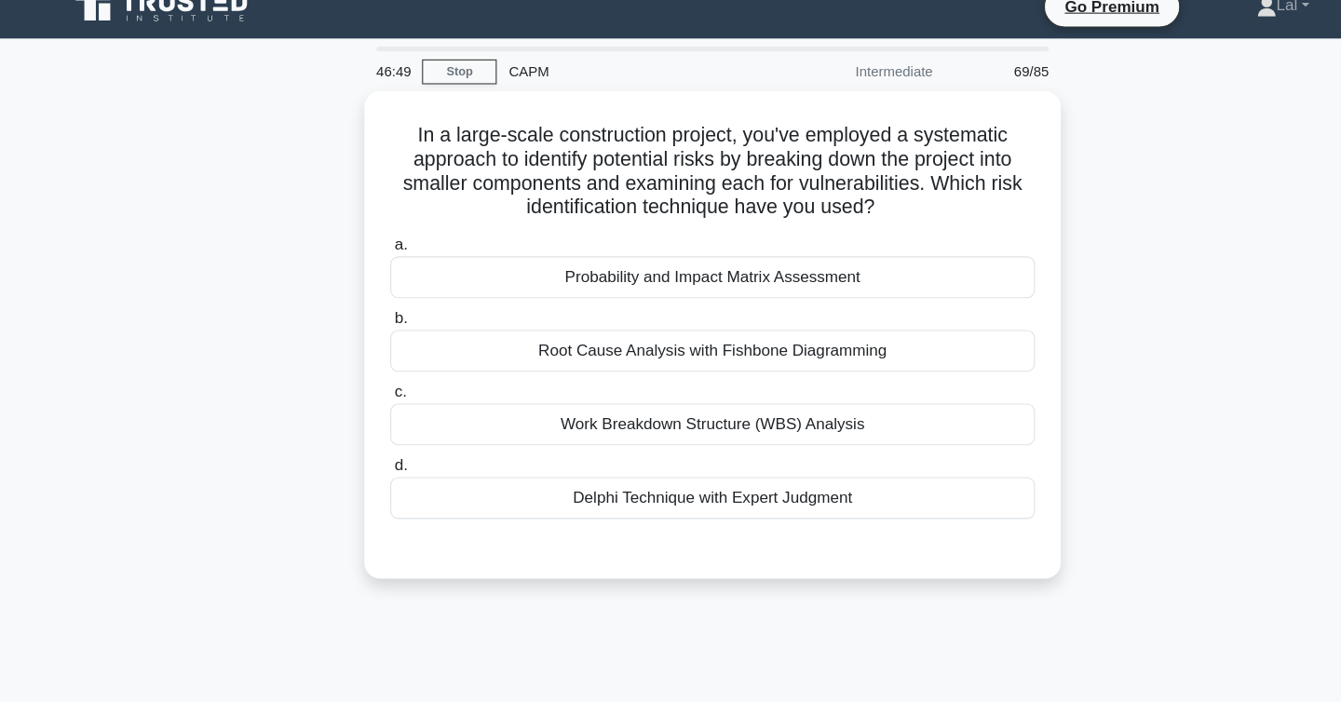
scroll to position [0, 0]
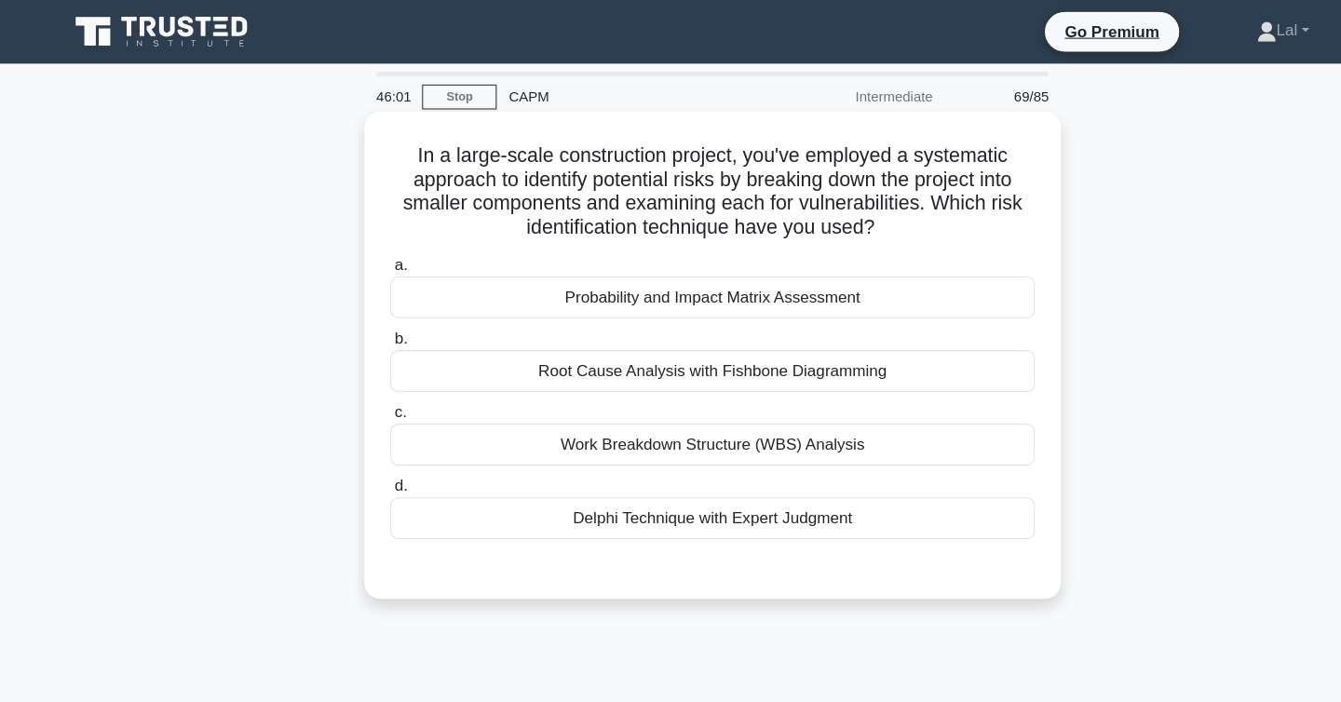
click at [579, 424] on div "Work Breakdown Structure (WBS) Analysis" at bounding box center [671, 416] width 604 height 39
click at [369, 392] on input "c. Work Breakdown Structure (WBS) Analysis" at bounding box center [369, 386] width 0 height 12
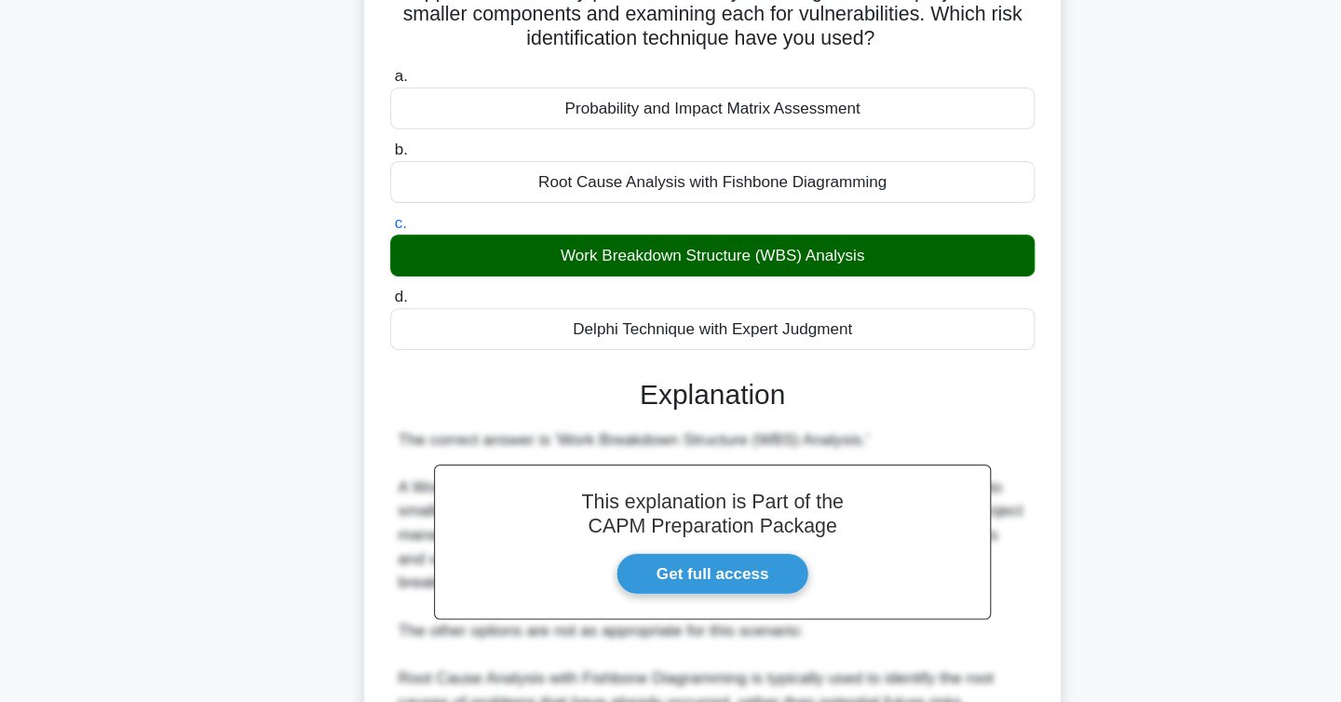
scroll to position [580, 0]
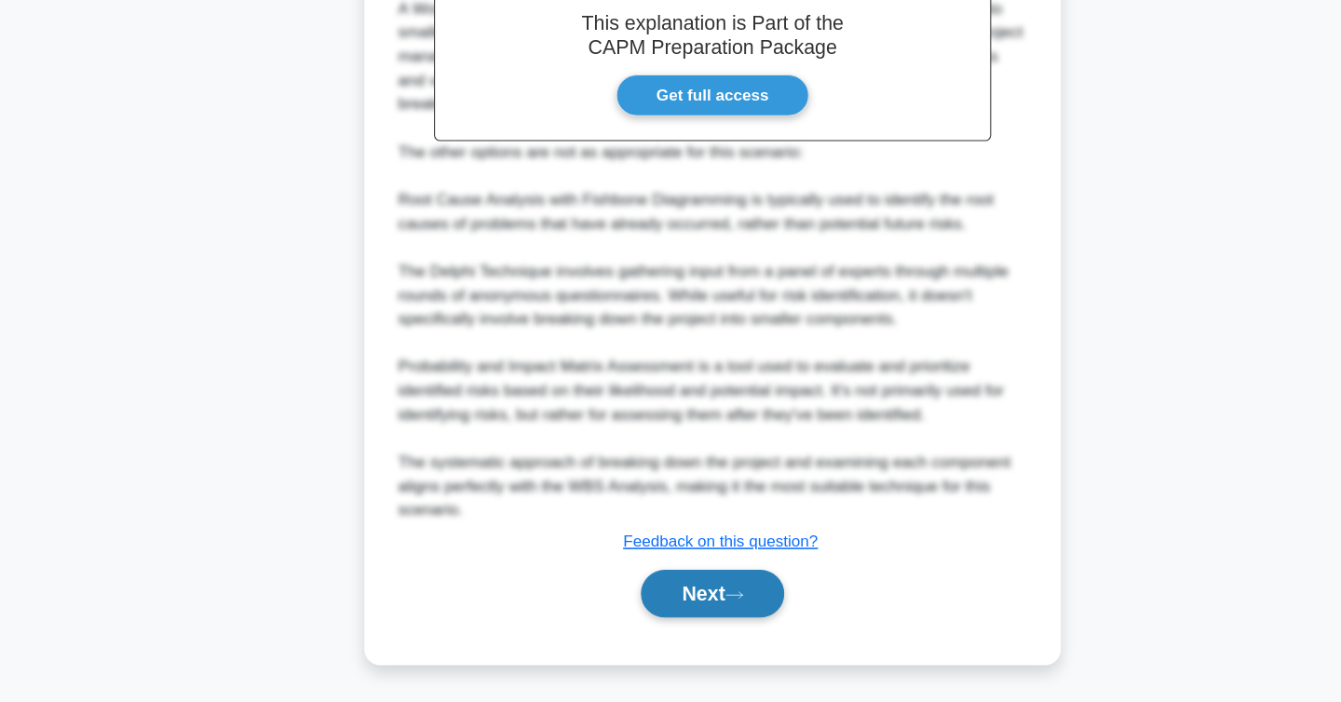
click at [667, 595] on button "Next" at bounding box center [670, 600] width 133 height 45
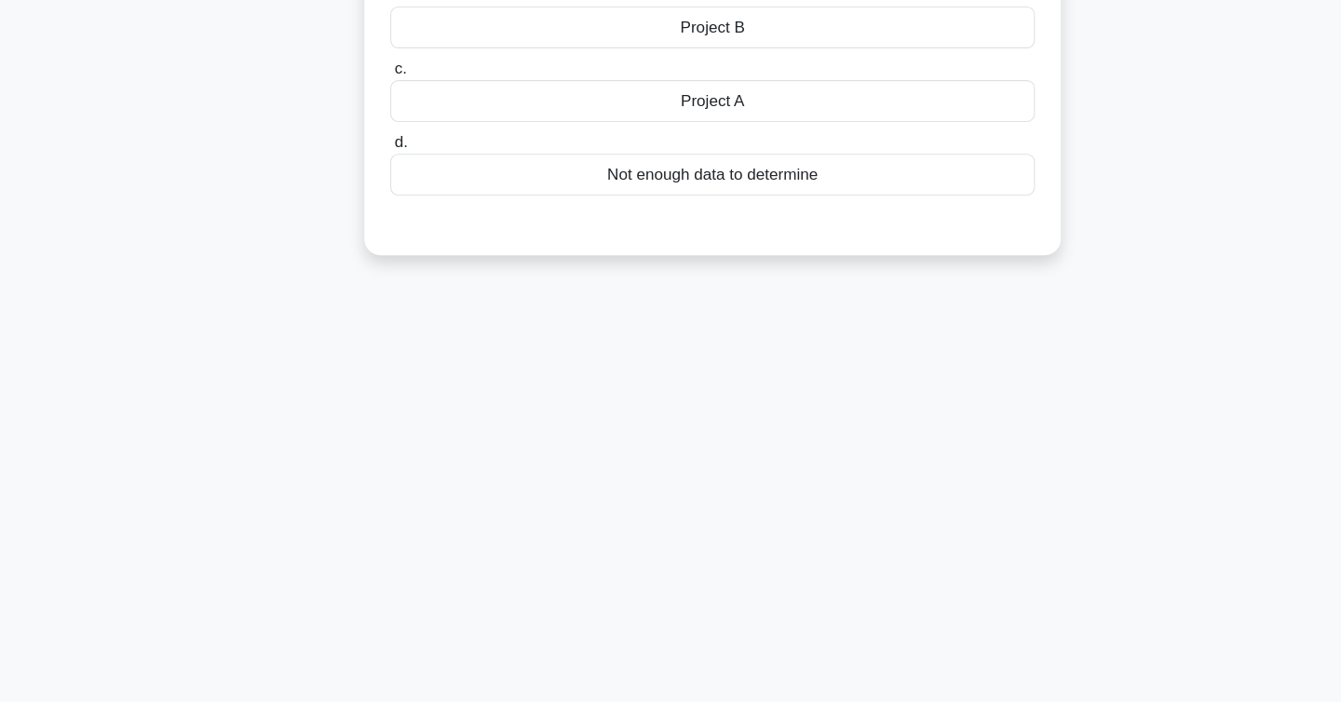
scroll to position [0, 0]
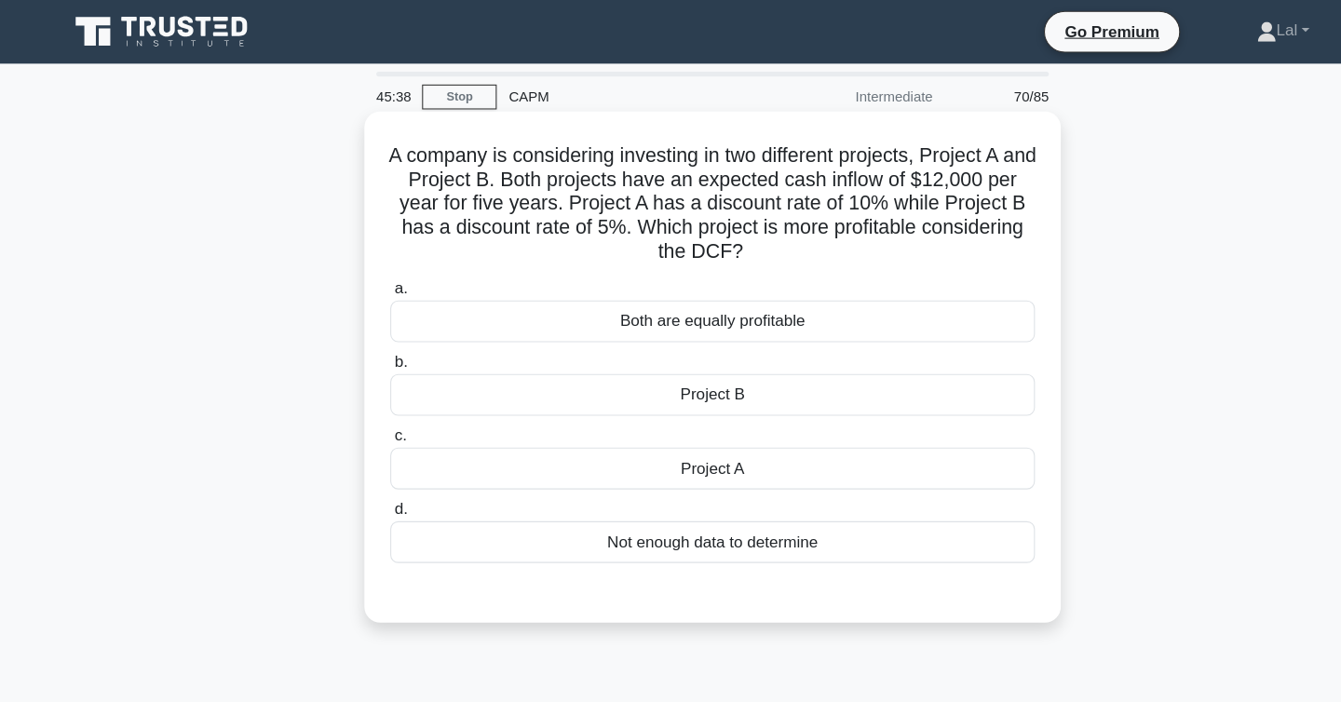
click at [632, 369] on div "Project B" at bounding box center [671, 369] width 604 height 39
click at [369, 346] on input "b. Project B" at bounding box center [369, 339] width 0 height 12
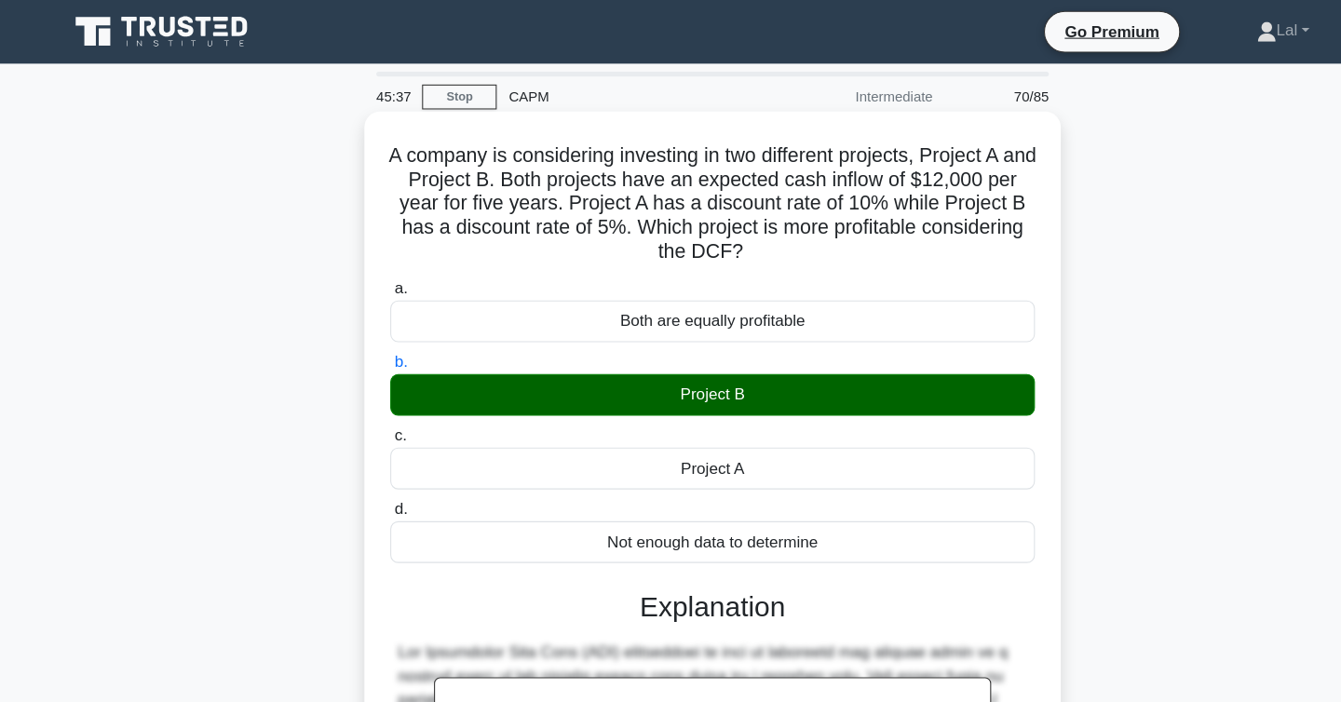
scroll to position [357, 0]
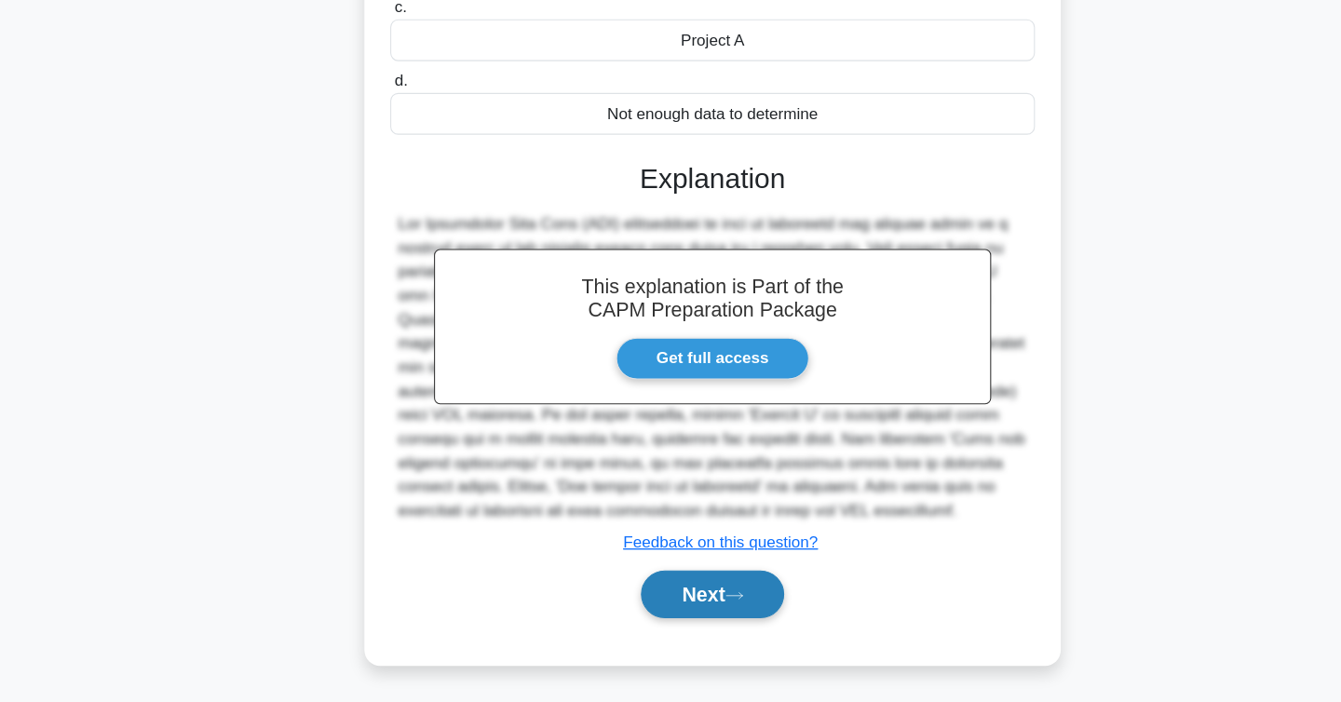
click at [643, 601] on button "Next" at bounding box center [670, 600] width 133 height 45
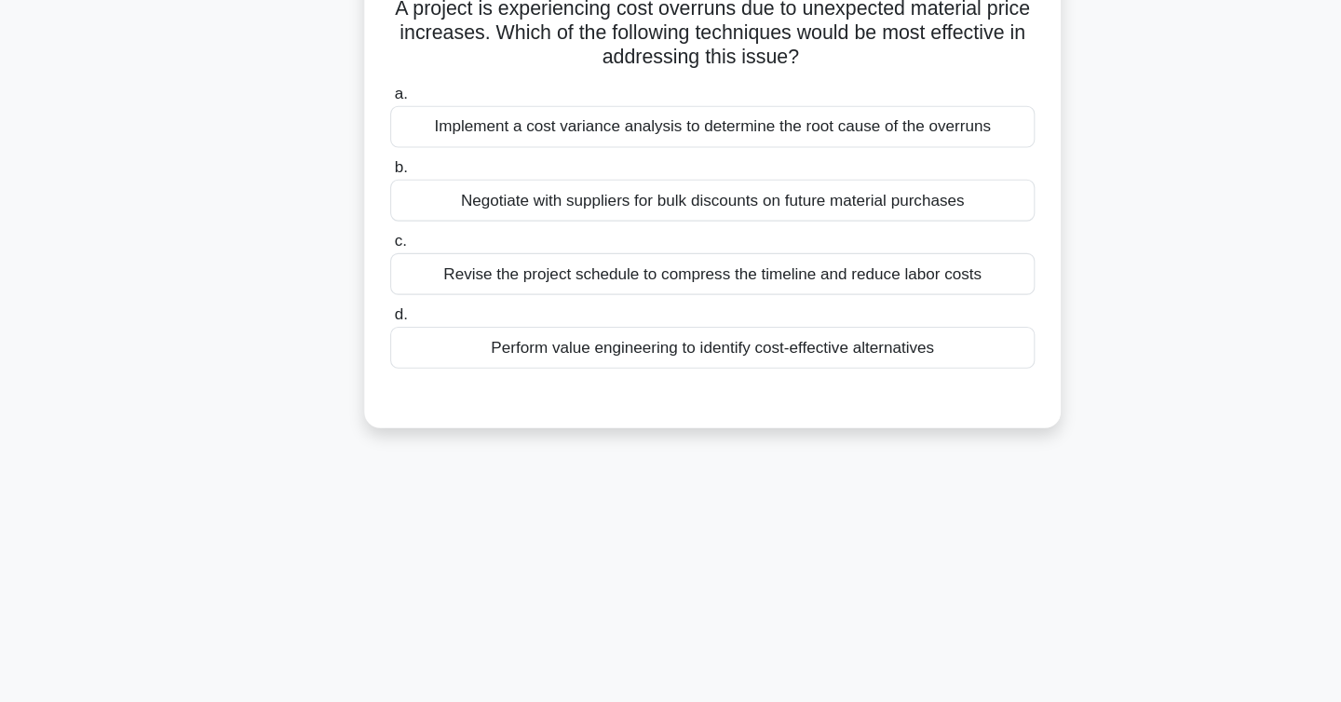
scroll to position [0, 0]
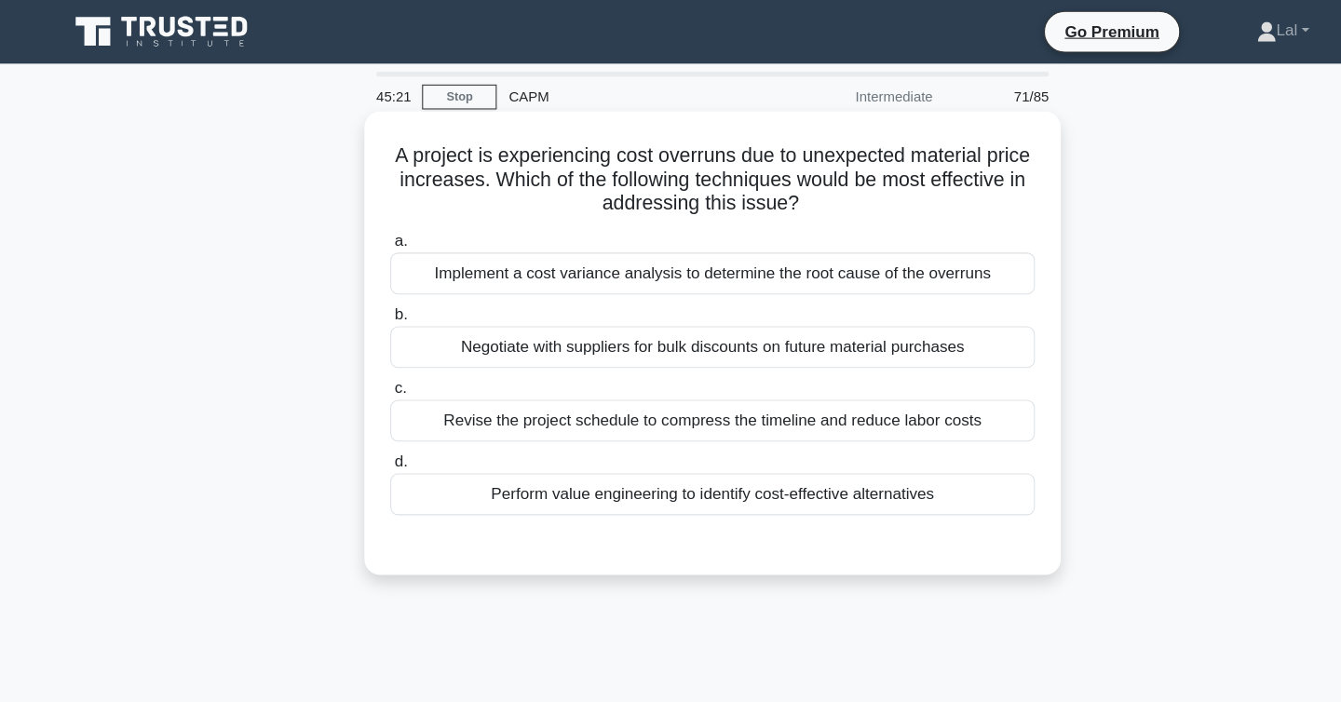
click at [523, 330] on div "Negotiate with suppliers for bulk discounts on future material purchases" at bounding box center [671, 325] width 604 height 39
click at [369, 301] on input "b. Negotiate with suppliers for bulk discounts on future material purchases" at bounding box center [369, 295] width 0 height 12
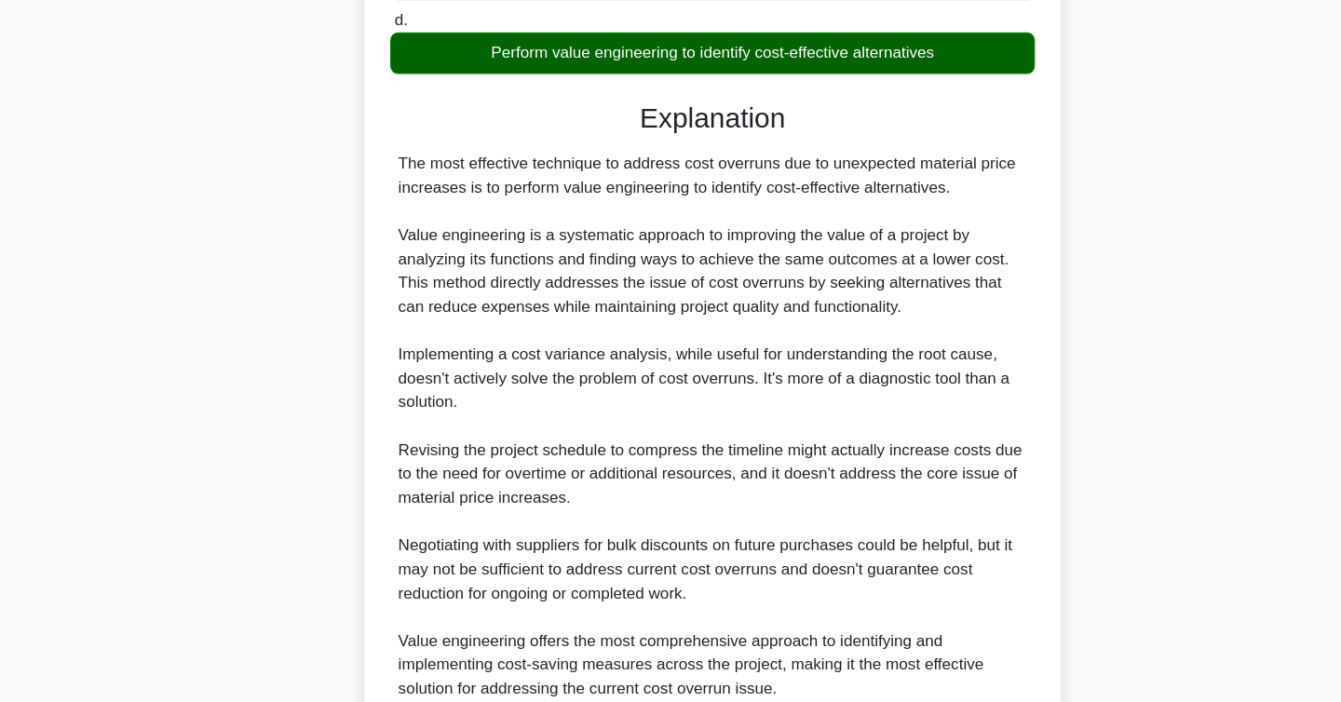
scroll to position [537, 0]
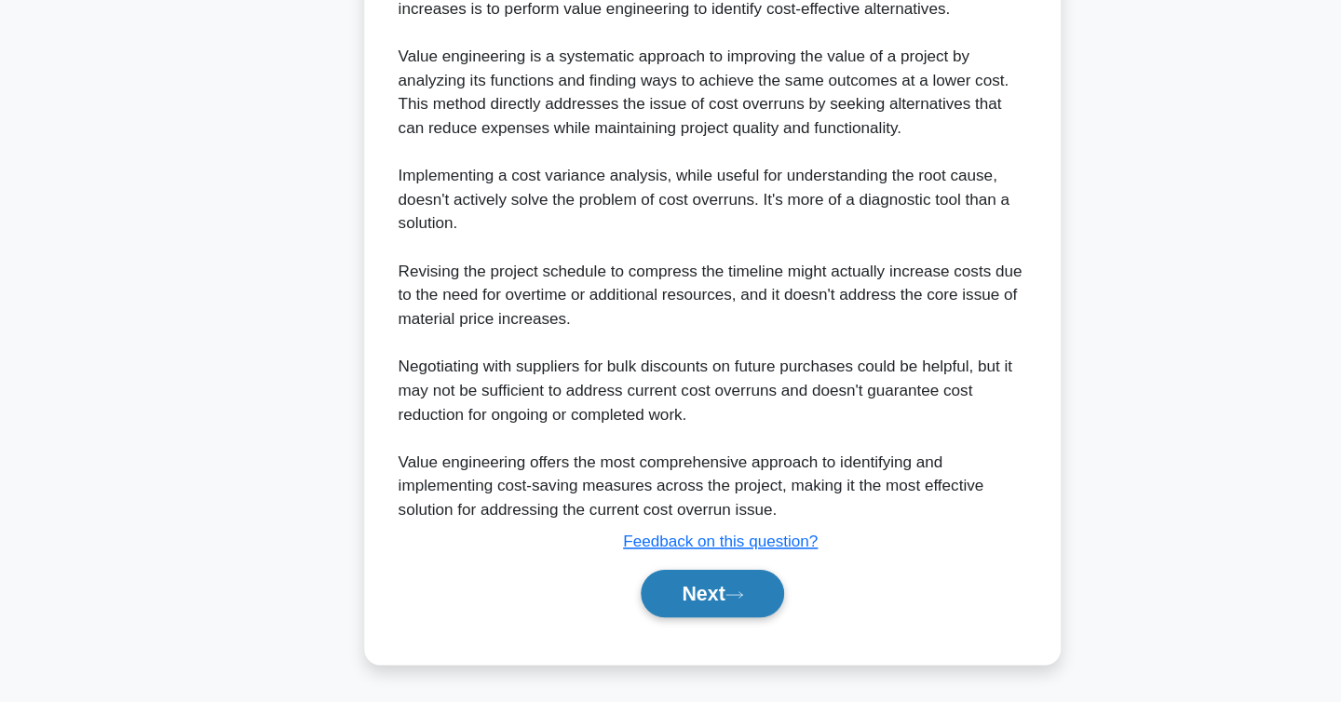
click at [695, 589] on button "Next" at bounding box center [670, 600] width 133 height 45
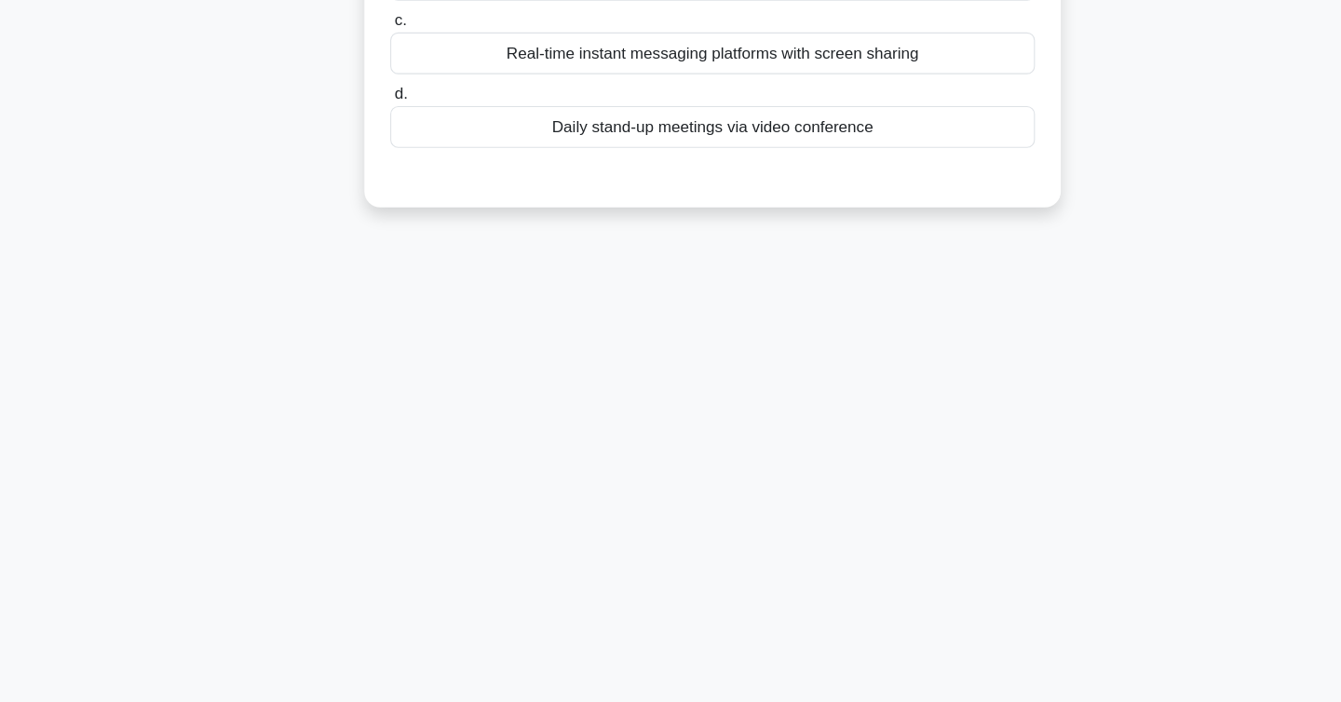
scroll to position [0, 0]
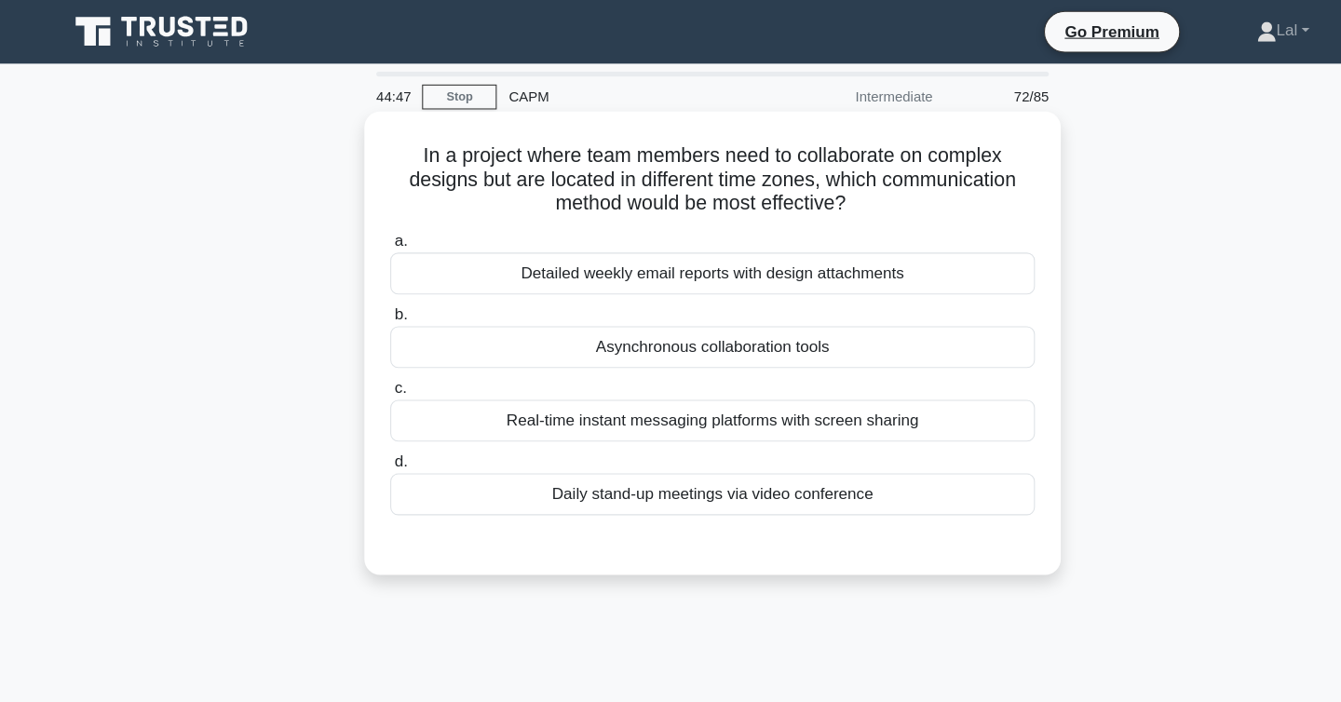
click at [625, 336] on div "Asynchronous collaboration tools" at bounding box center [671, 325] width 604 height 39
click at [369, 301] on input "b. Asynchronous collaboration tools" at bounding box center [369, 295] width 0 height 12
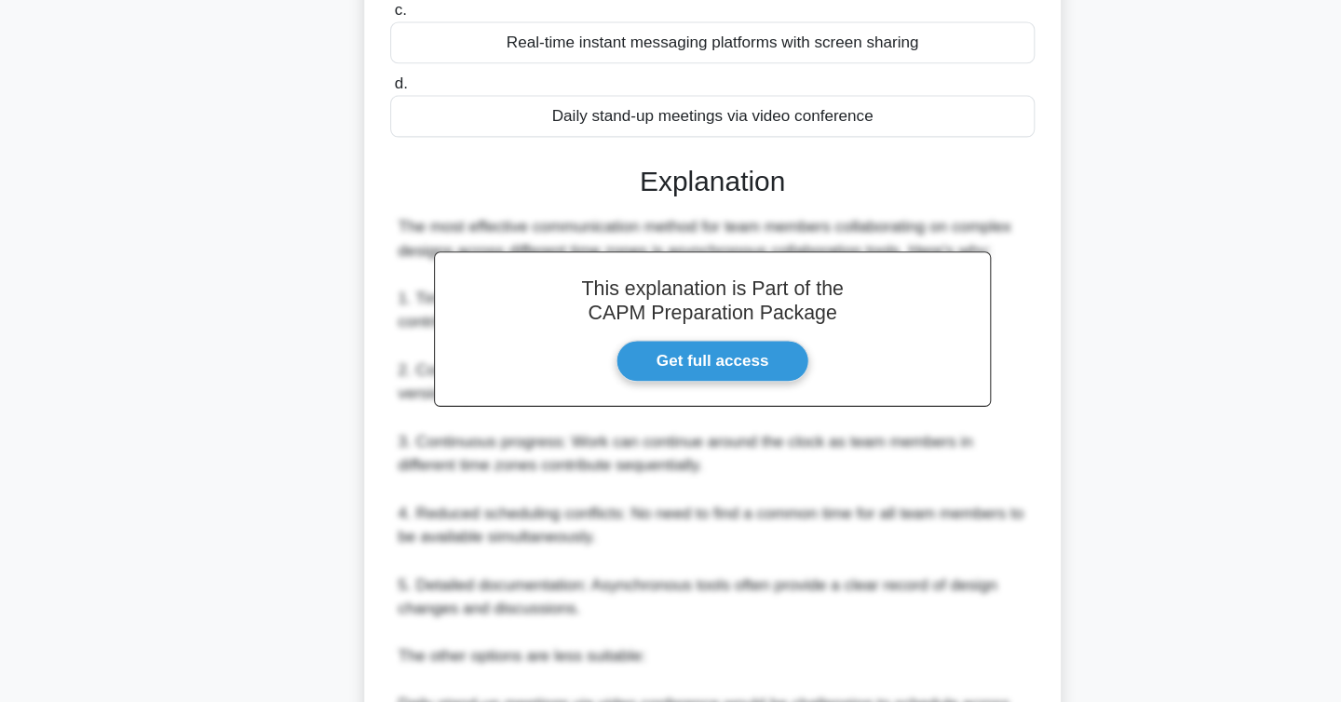
scroll to position [670, 0]
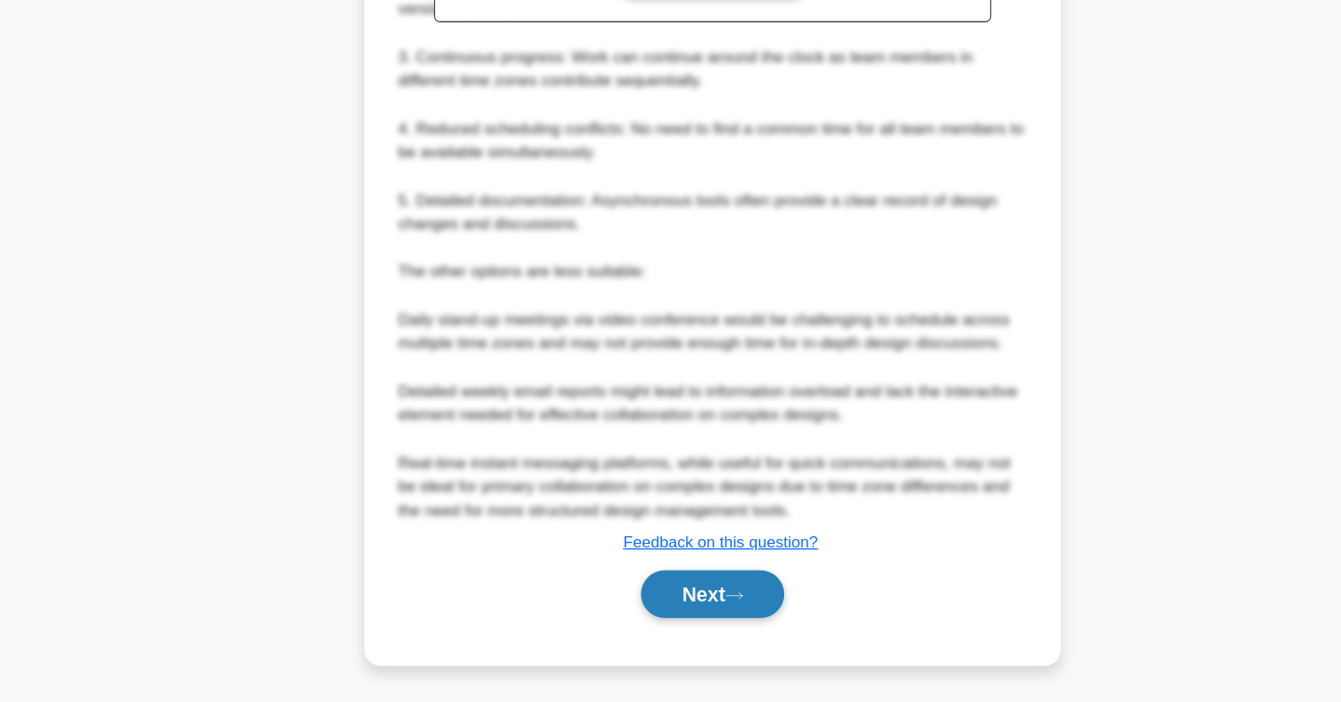
click at [678, 618] on button "Next" at bounding box center [670, 600] width 133 height 45
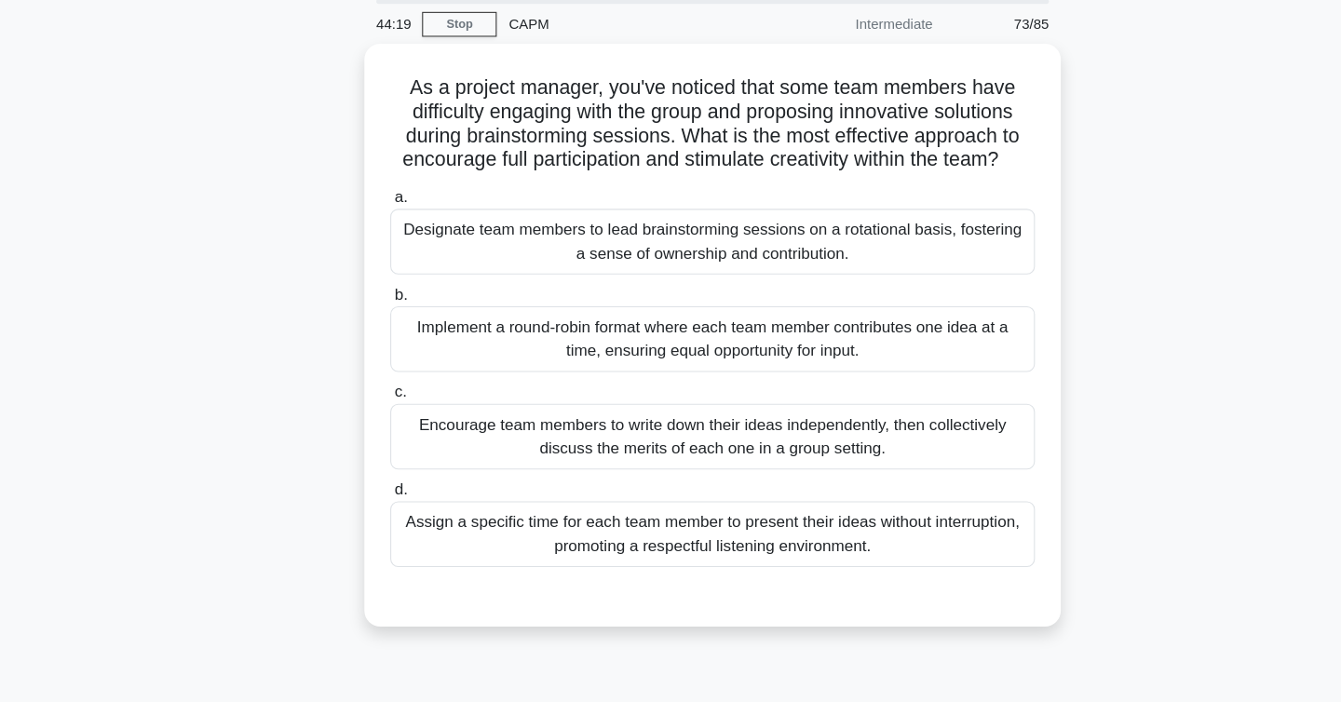
scroll to position [33, 0]
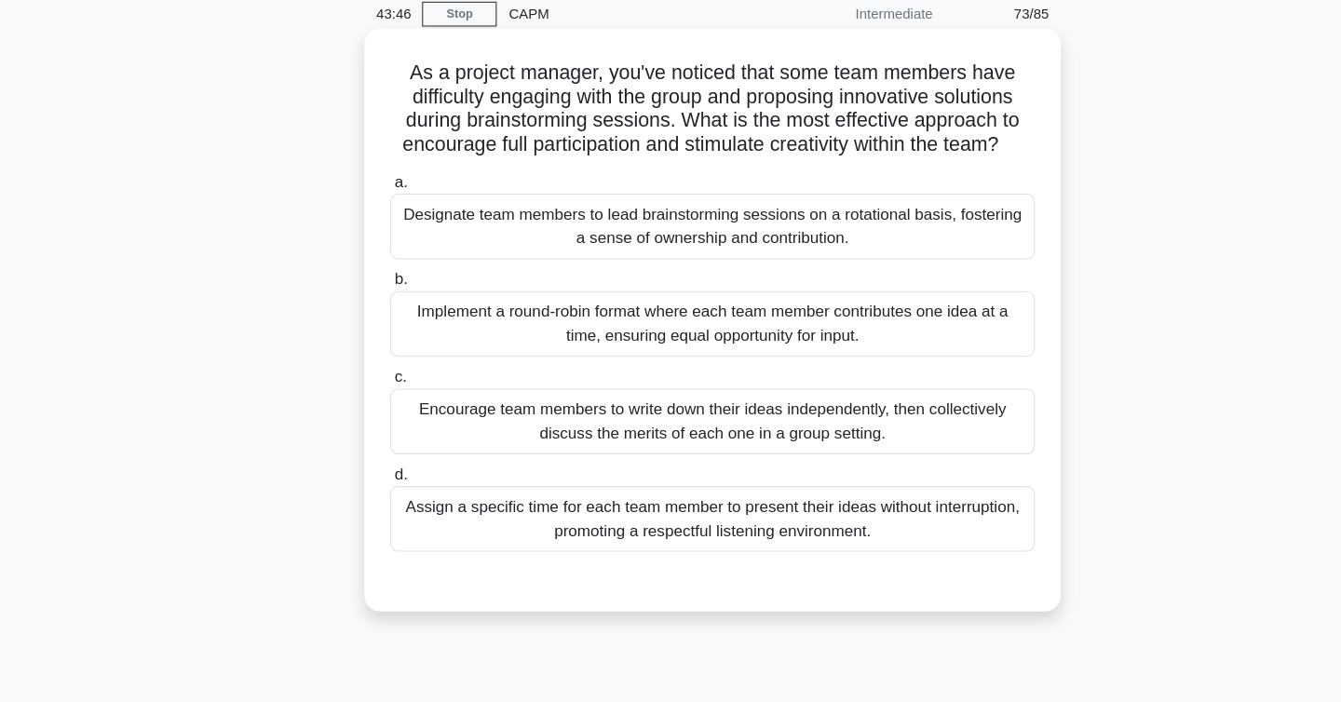
click at [451, 452] on div "Encourage team members to write down their ideas independently, then collective…" at bounding box center [671, 439] width 604 height 61
click at [369, 404] on input "c. Encourage team members to write down their ideas independently, then collect…" at bounding box center [369, 398] width 0 height 12
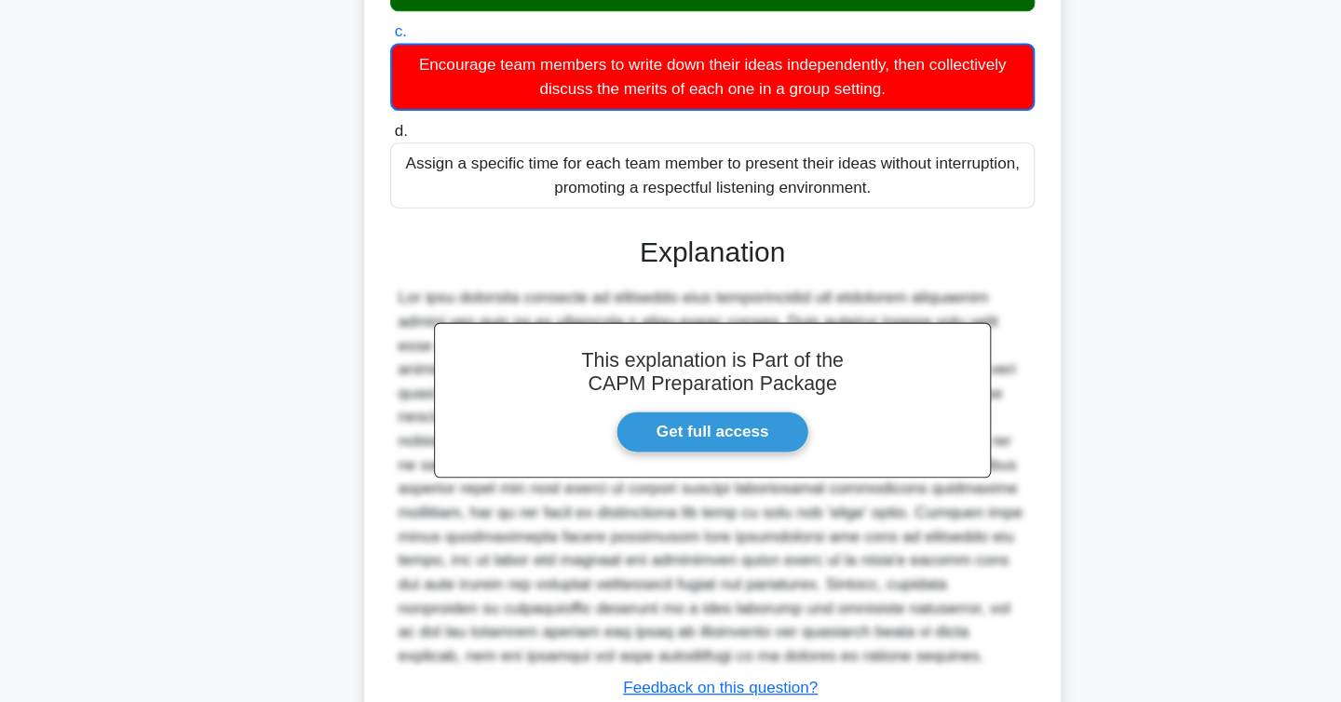
scroll to position [493, 0]
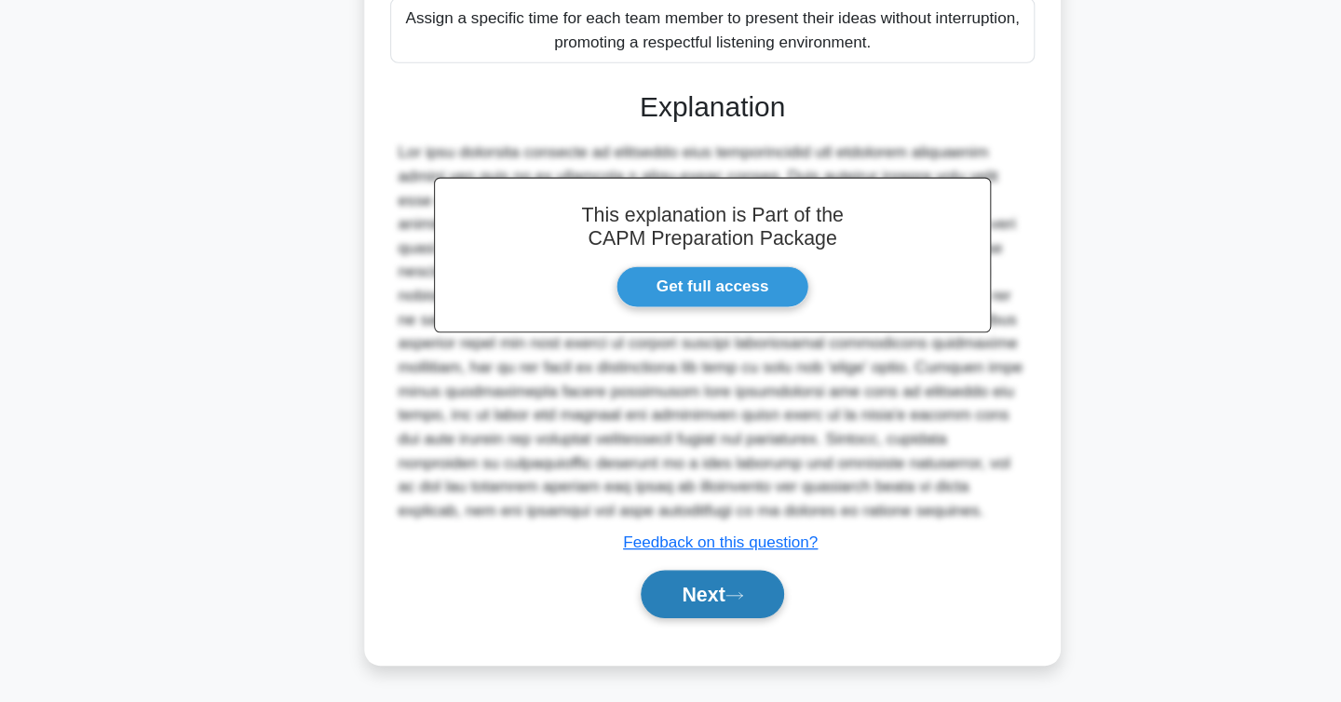
click at [657, 604] on button "Next" at bounding box center [670, 600] width 133 height 45
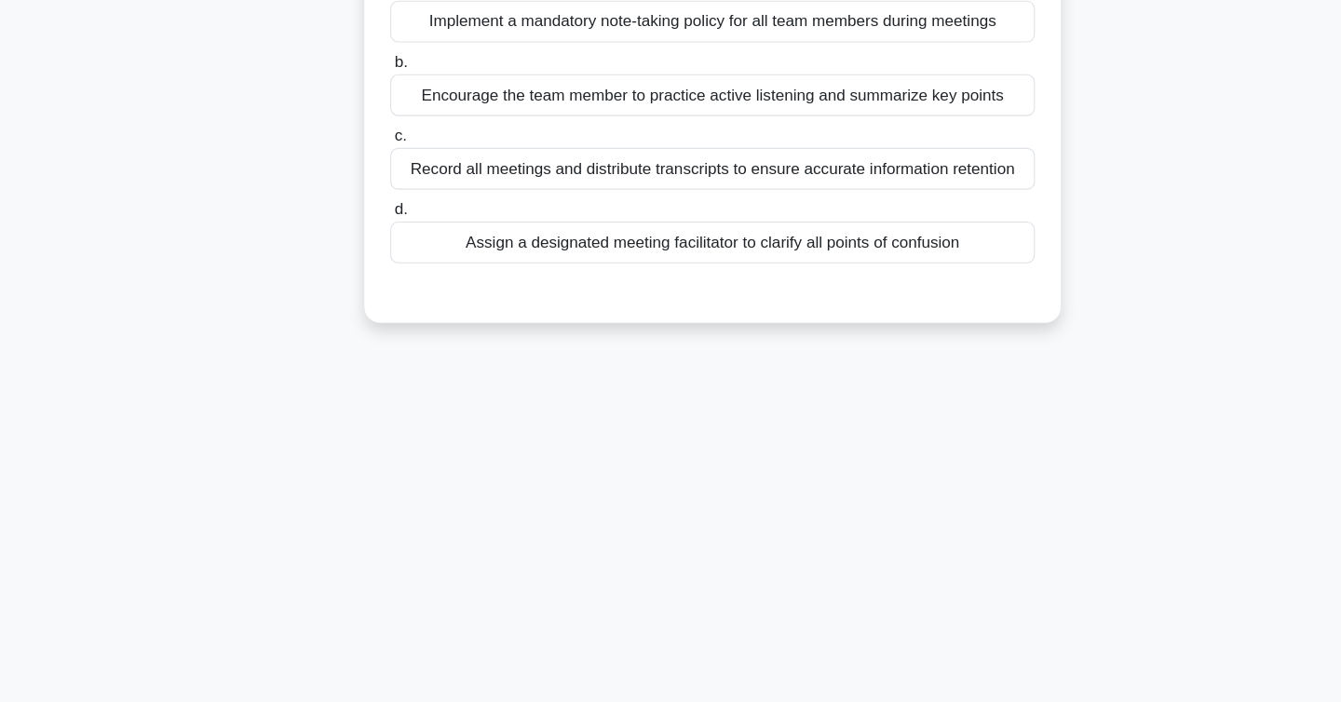
scroll to position [0, 0]
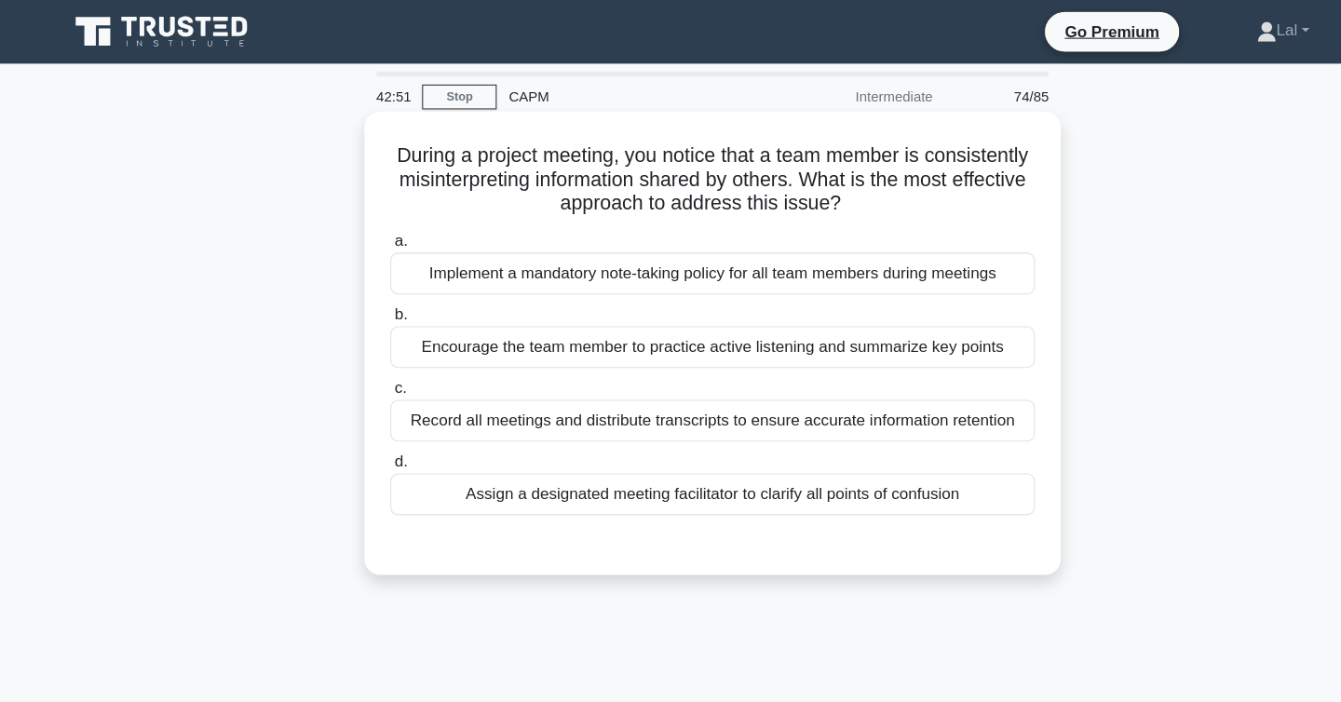
click at [539, 470] on div "Assign a designated meeting facilitator to clarify all points of confusion" at bounding box center [671, 462] width 604 height 39
click at [369, 439] on input "d. Assign a designated meeting facilitator to clarify all points of confusion" at bounding box center [369, 433] width 0 height 12
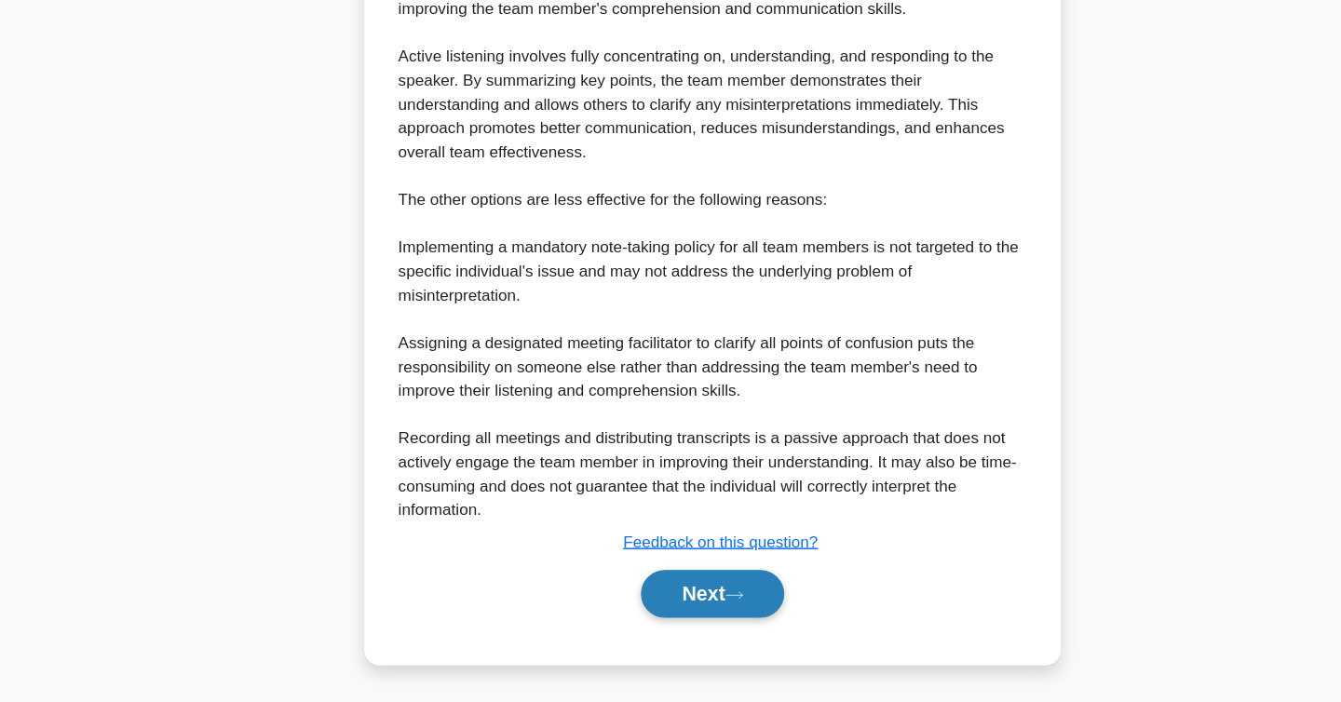
click at [697, 601] on icon at bounding box center [691, 602] width 17 height 10
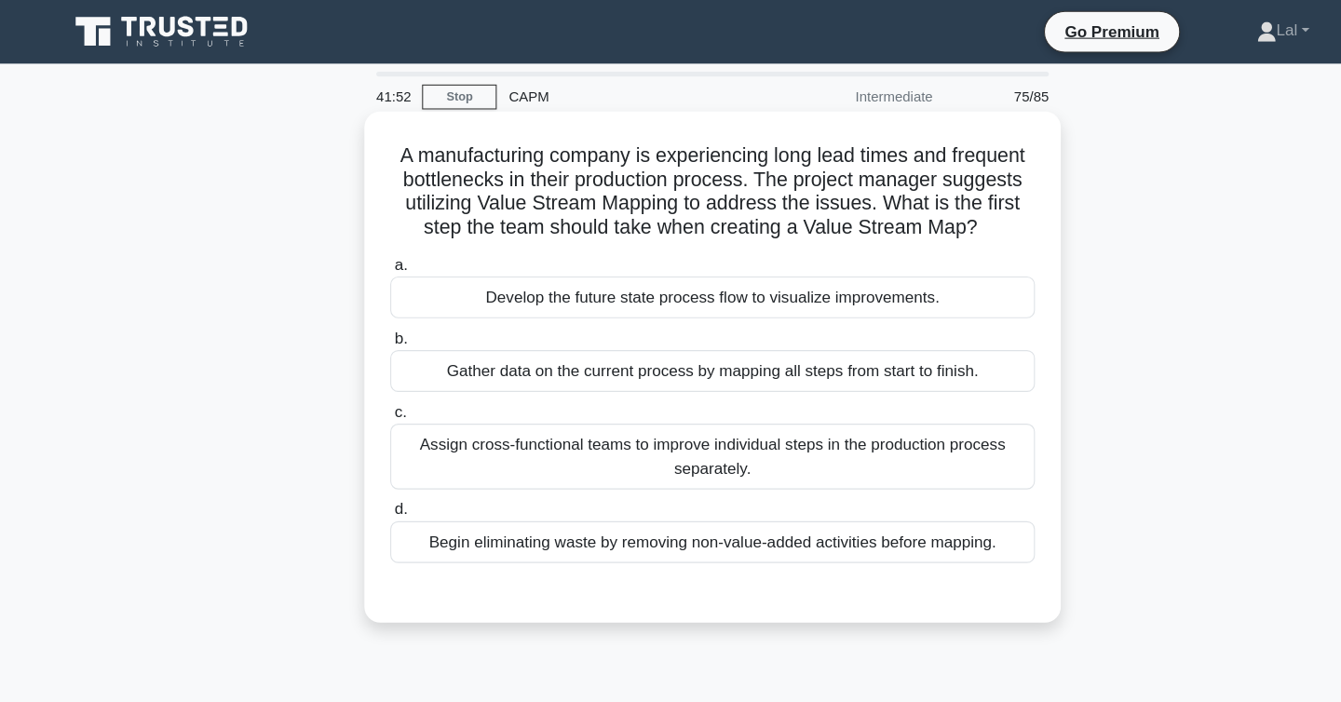
click at [486, 279] on div "Develop the future state process flow to visualize improvements." at bounding box center [671, 278] width 604 height 39
click at [369, 254] on input "a. Develop the future state process flow to visualize improvements." at bounding box center [369, 248] width 0 height 12
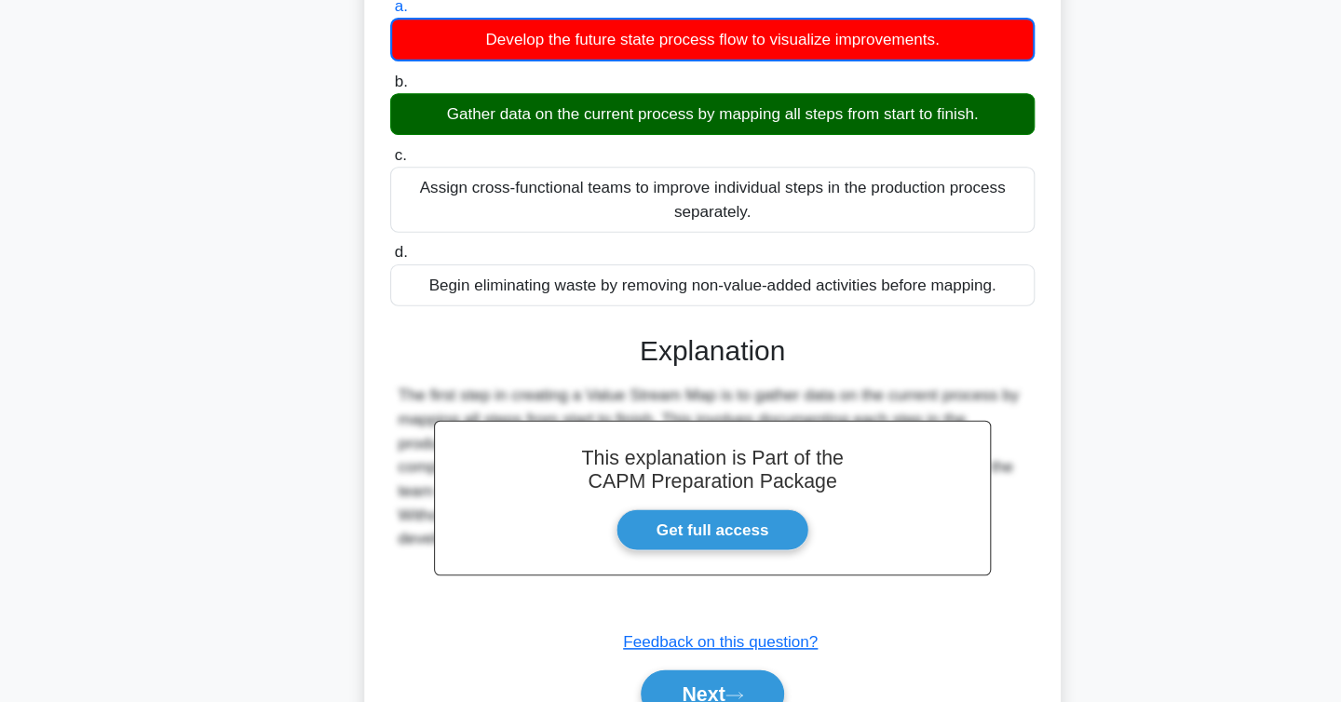
scroll to position [304, 0]
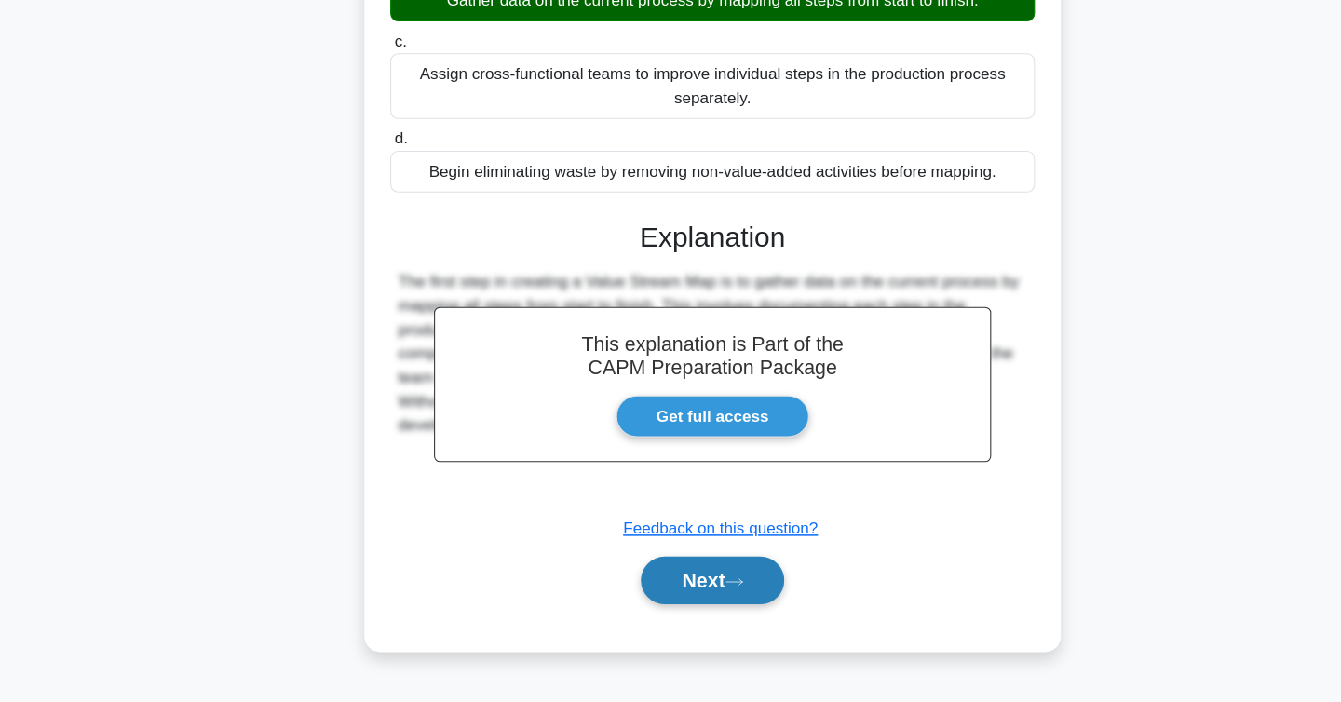
click at [680, 606] on button "Next" at bounding box center [670, 588] width 133 height 45
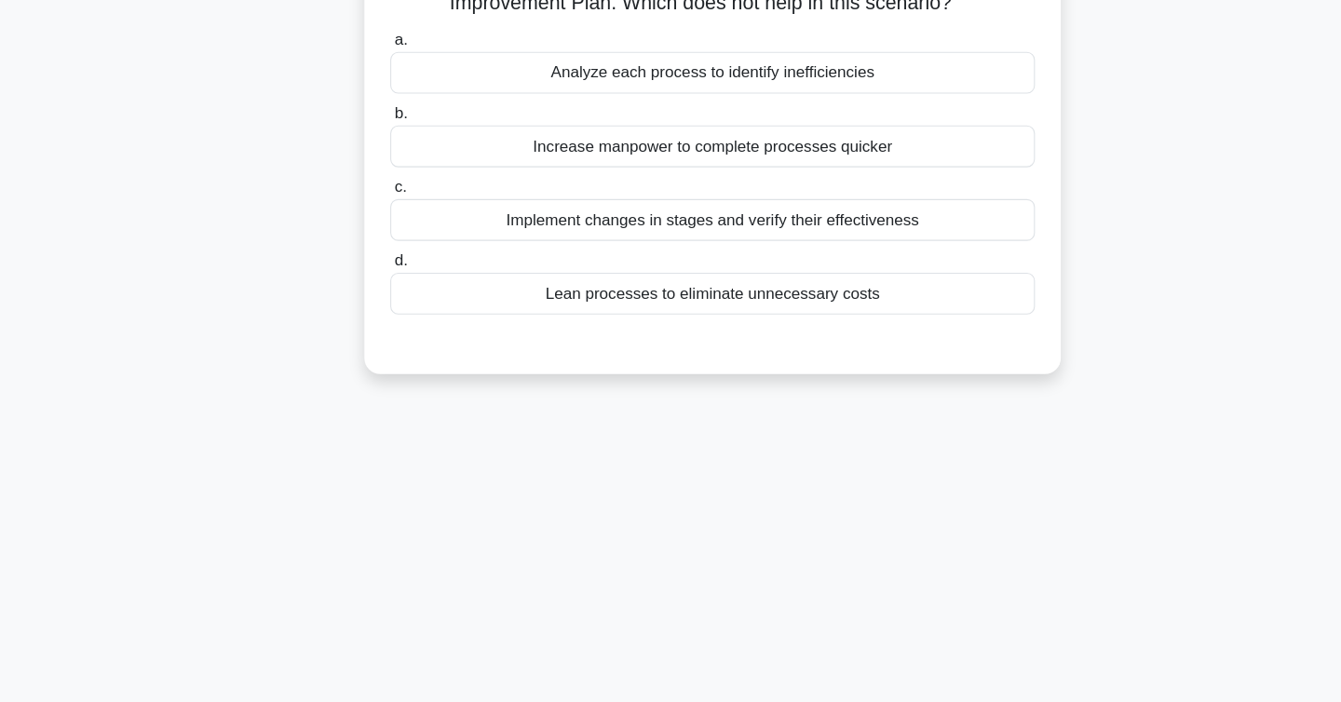
scroll to position [0, 0]
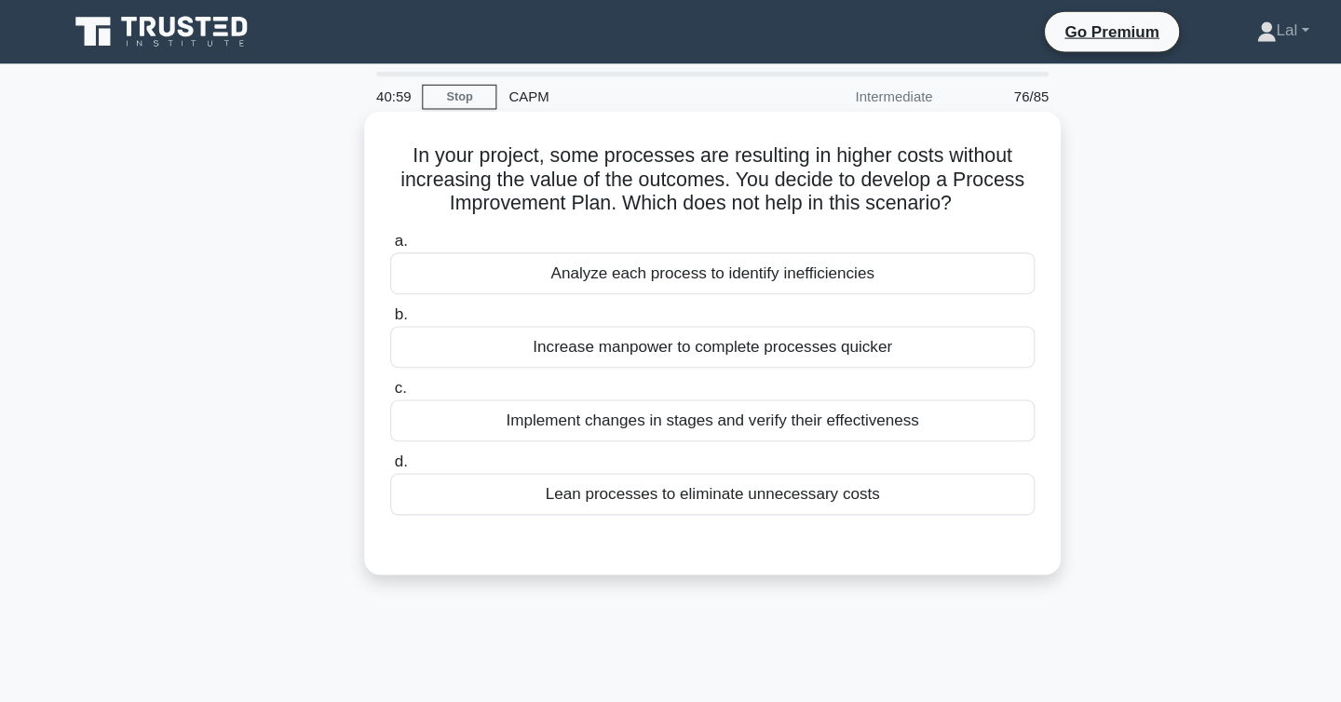
click at [553, 330] on div "Increase manpower to complete processes quicker" at bounding box center [671, 325] width 604 height 39
click at [369, 301] on input "b. Increase manpower to complete processes quicker" at bounding box center [369, 295] width 0 height 12
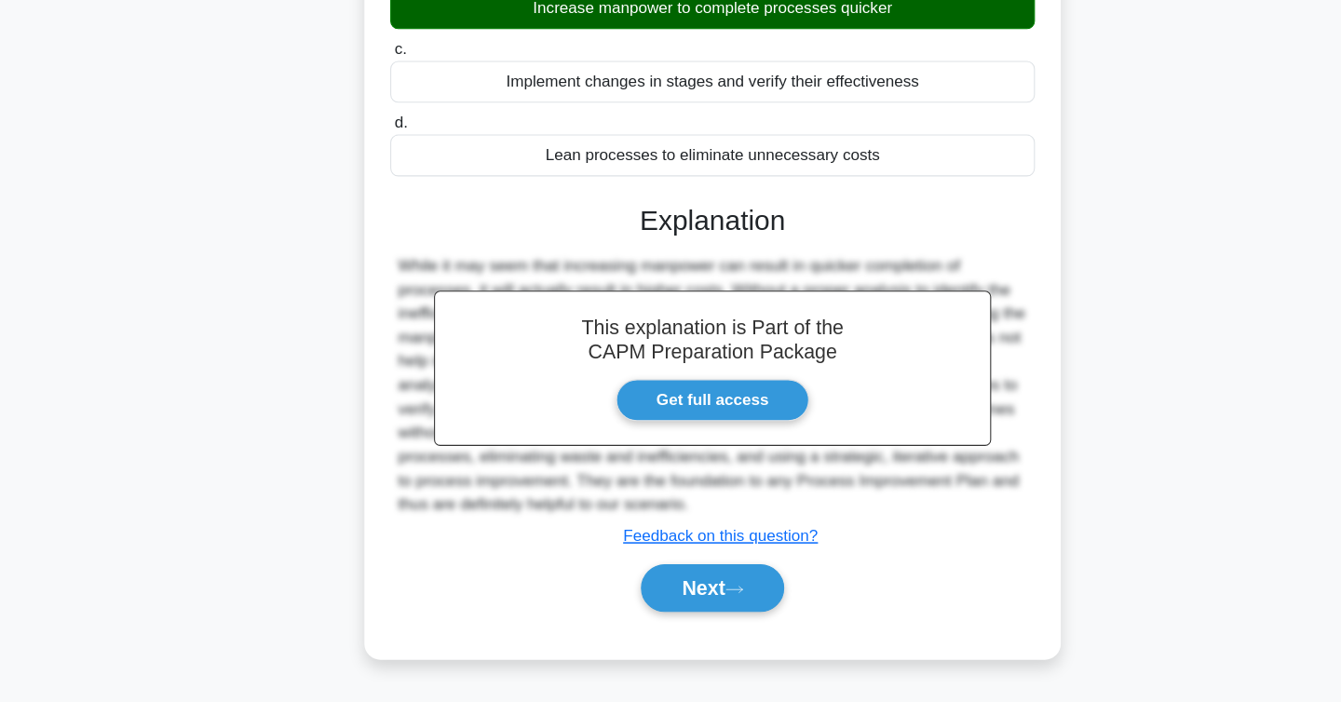
scroll to position [304, 0]
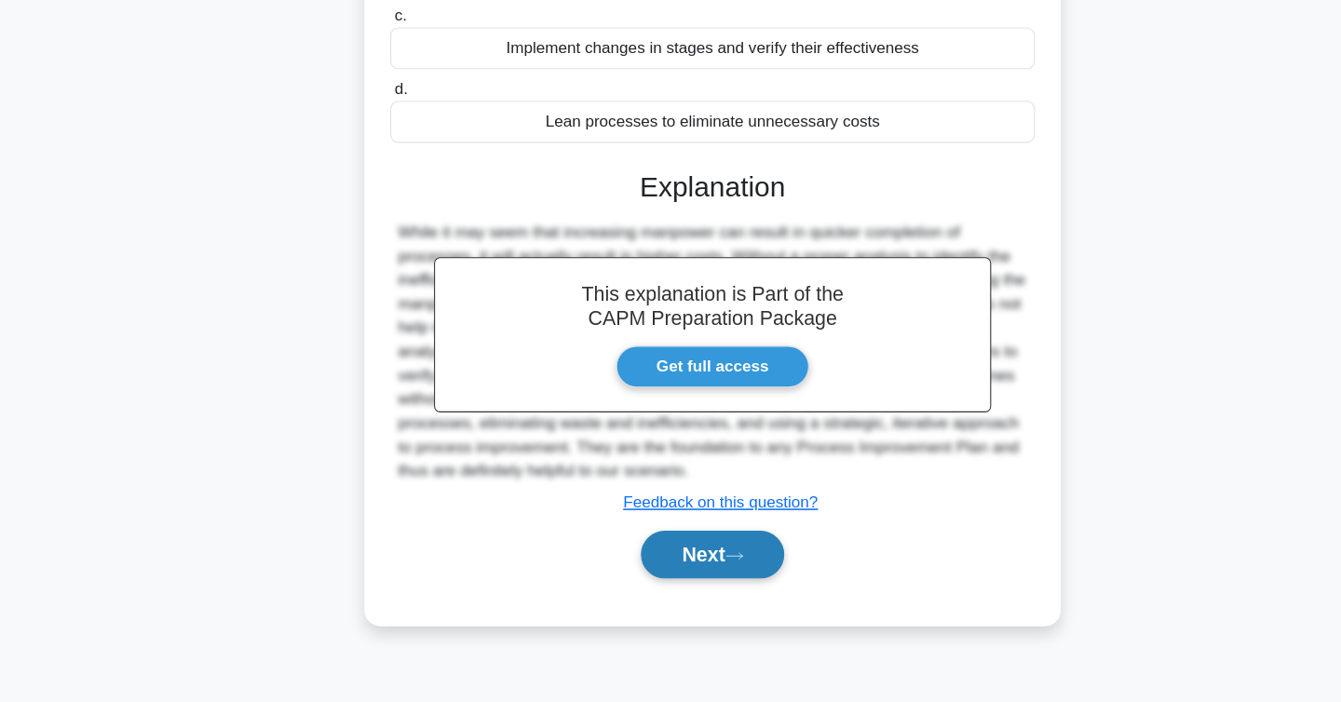
click at [641, 559] on button "Next" at bounding box center [670, 564] width 133 height 45
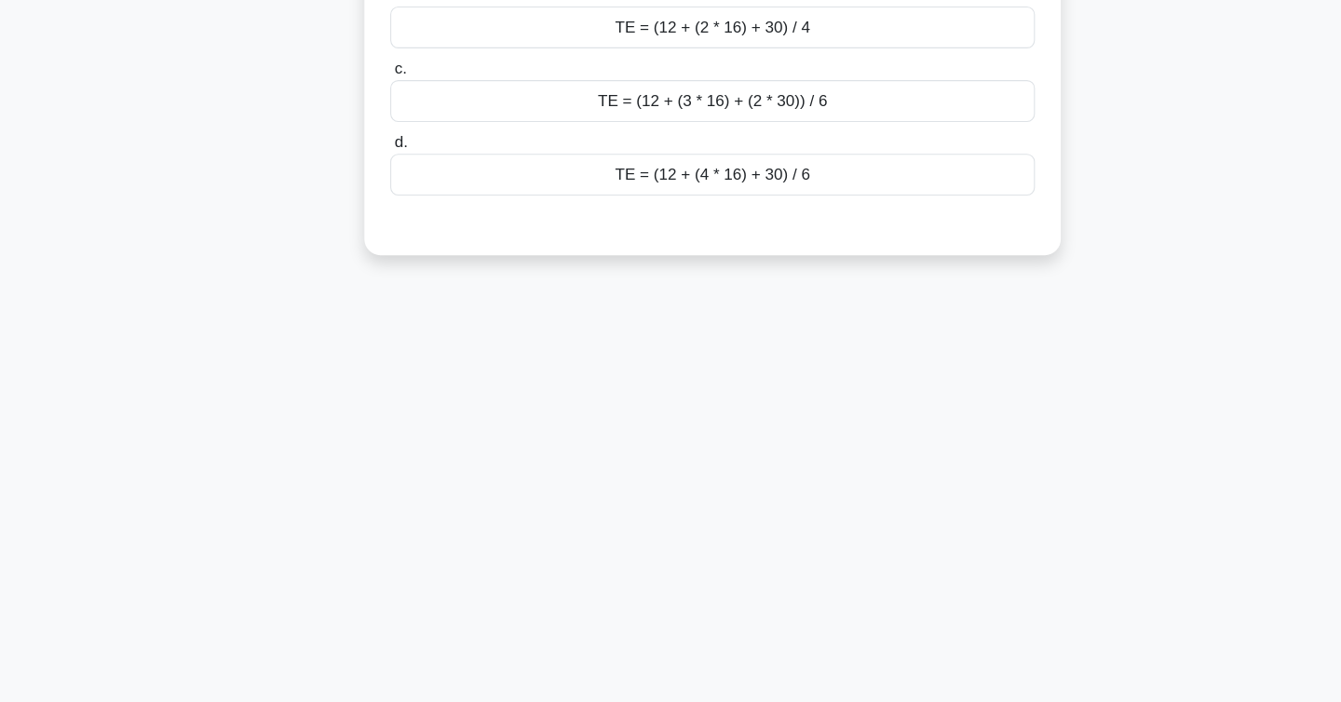
scroll to position [0, 0]
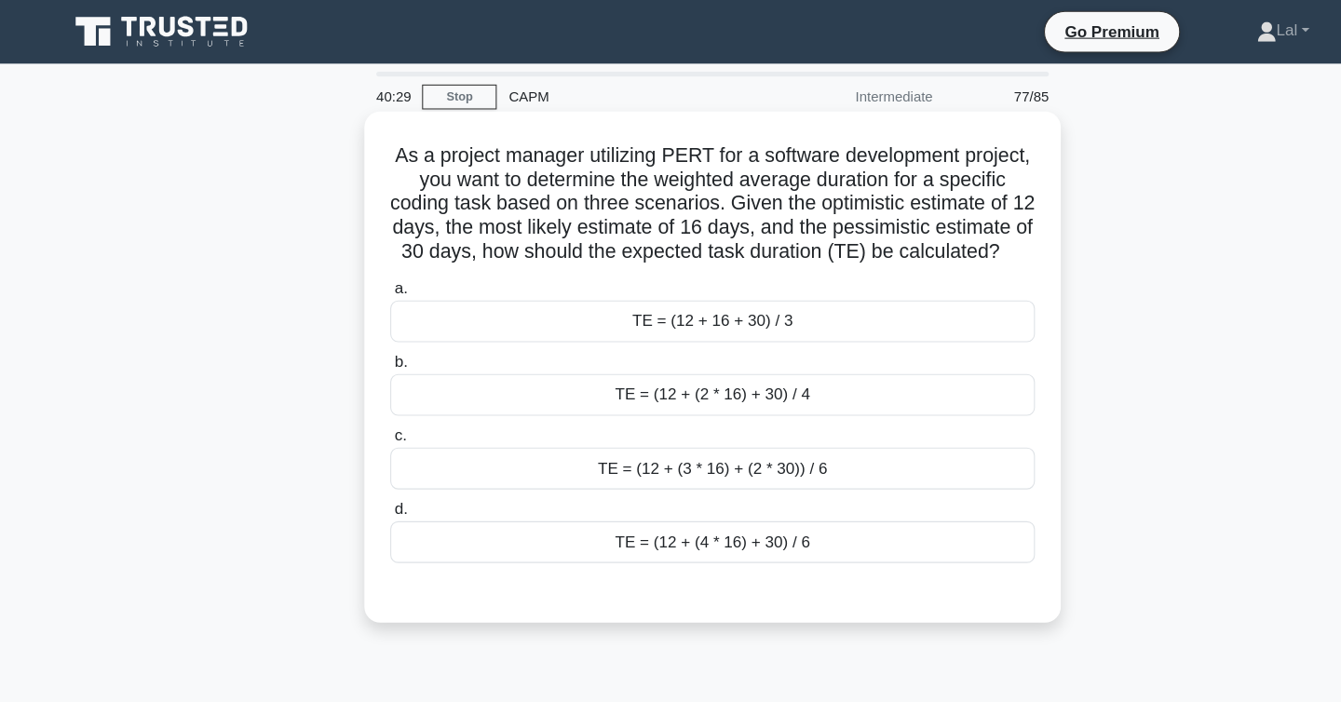
click at [635, 510] on div "TE = (12 + (4 * 16) + 30) / 6" at bounding box center [671, 507] width 604 height 39
click at [369, 483] on input "d. TE = (12 + (4 * 16) + 30) / 6" at bounding box center [369, 477] width 0 height 12
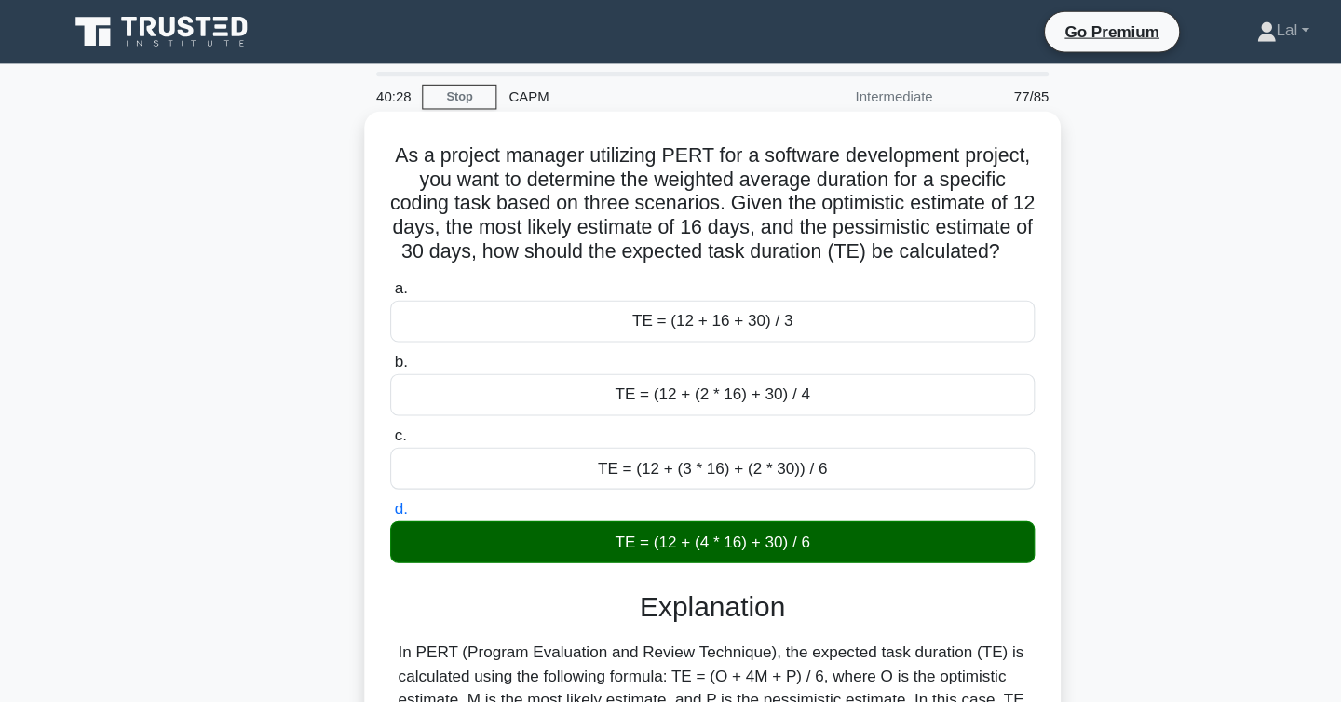
scroll to position [304, 0]
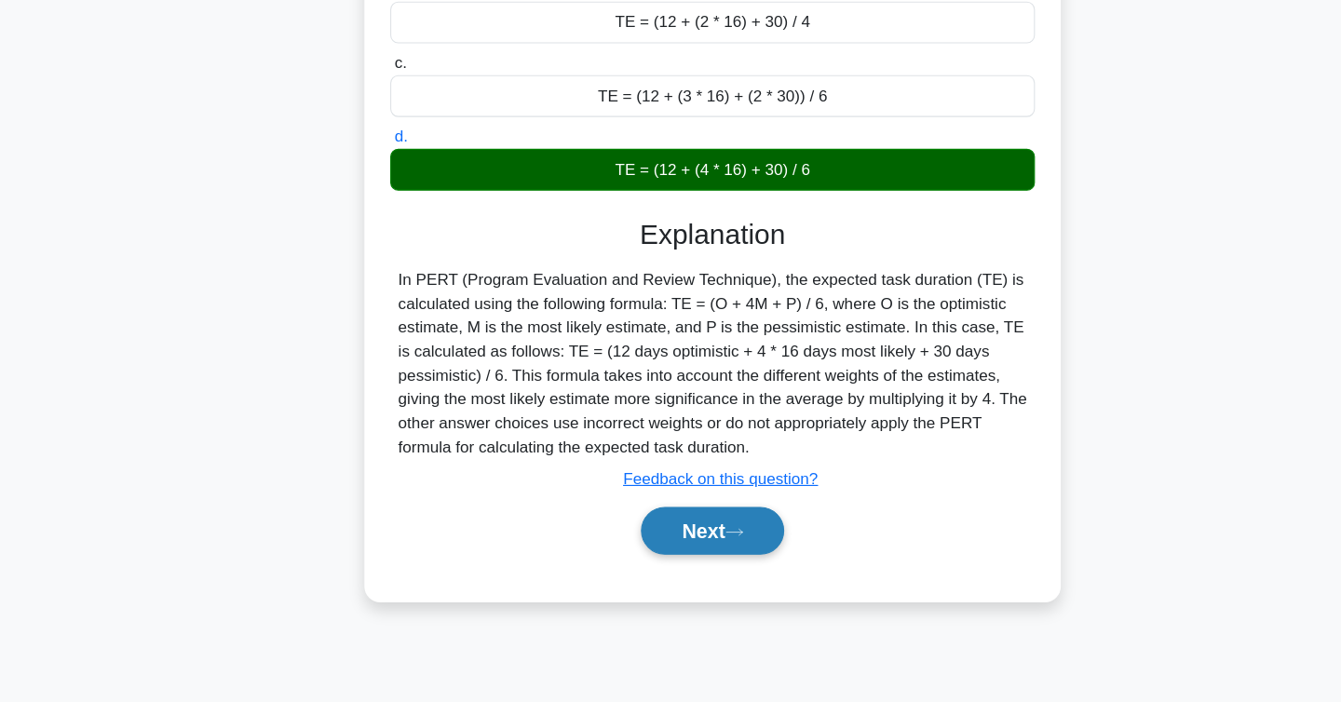
click at [667, 554] on button "Next" at bounding box center [670, 542] width 133 height 45
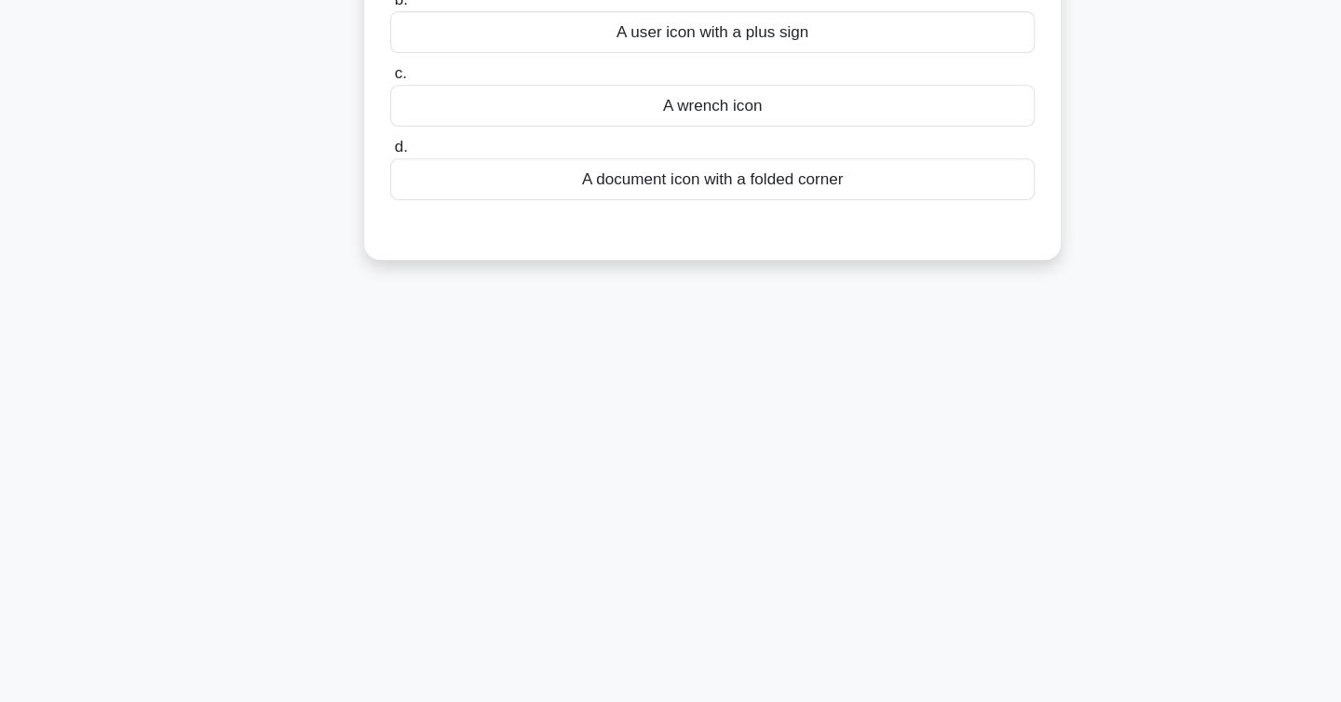
scroll to position [0, 0]
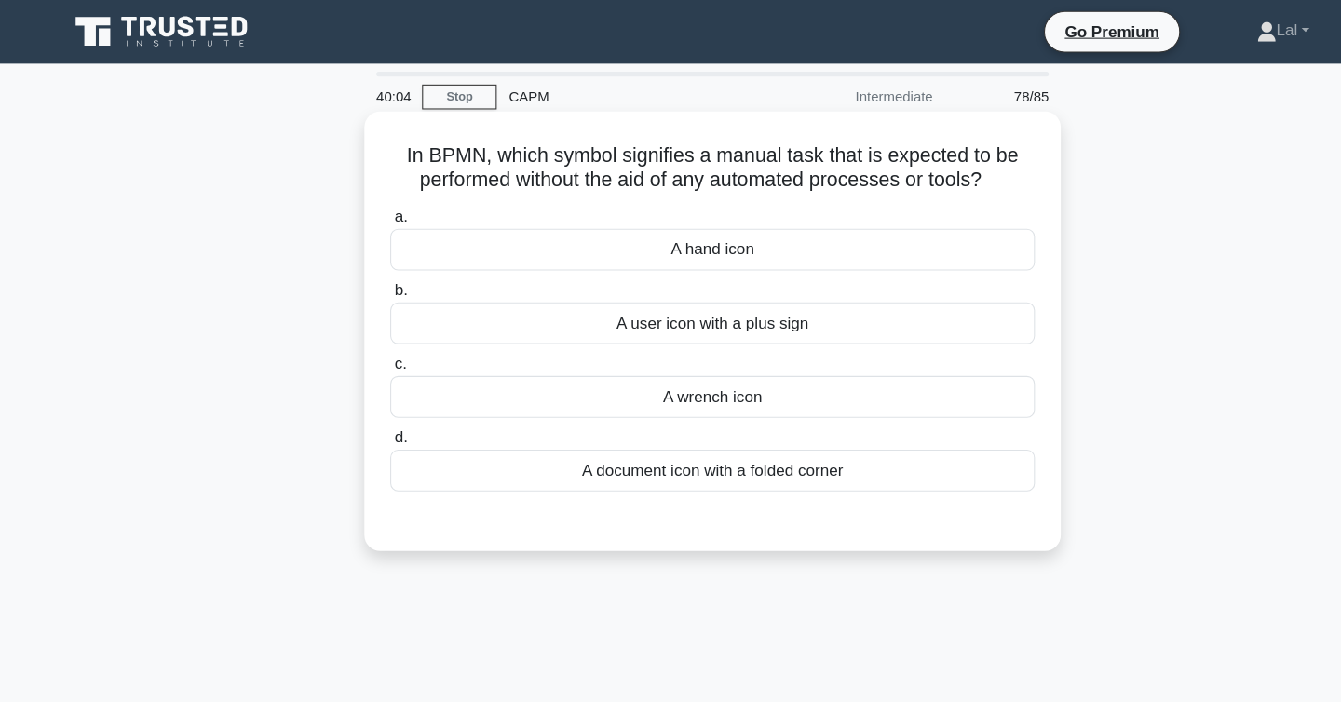
click at [605, 251] on div "A hand icon" at bounding box center [671, 233] width 604 height 39
click at [369, 210] on input "a. A hand icon" at bounding box center [369, 203] width 0 height 12
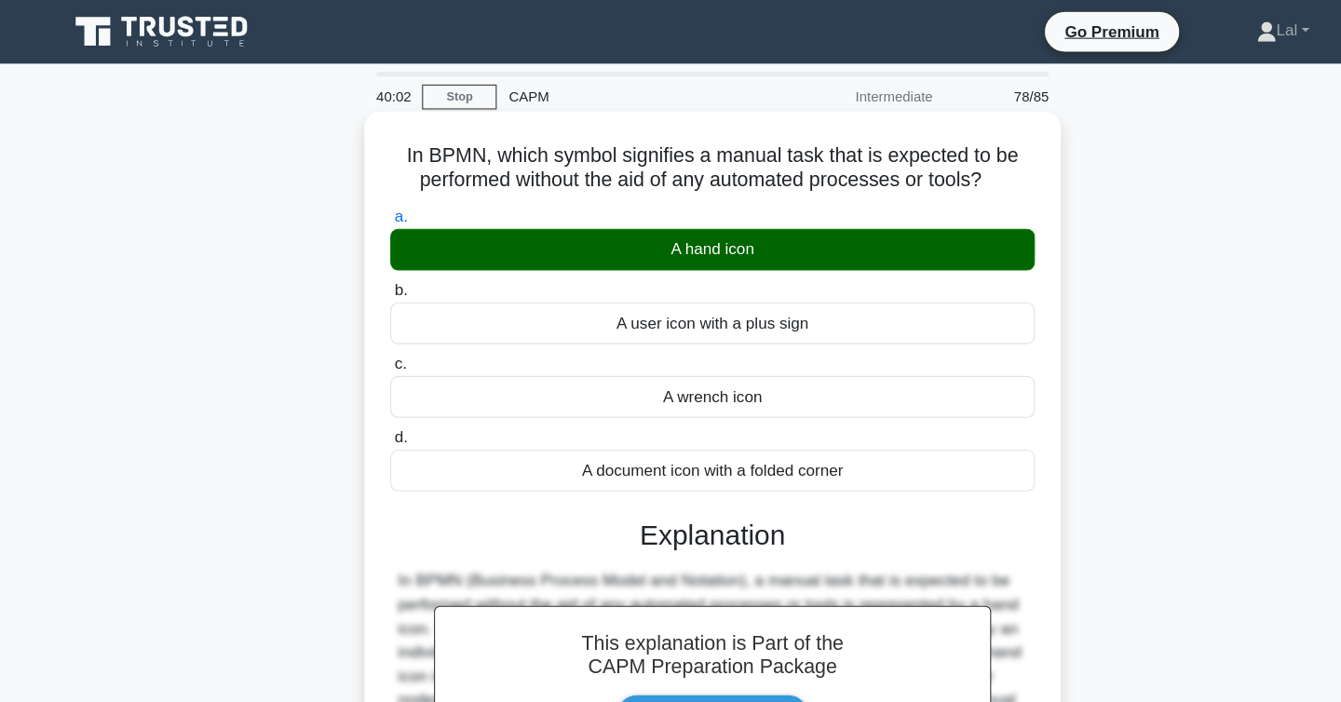
scroll to position [304, 0]
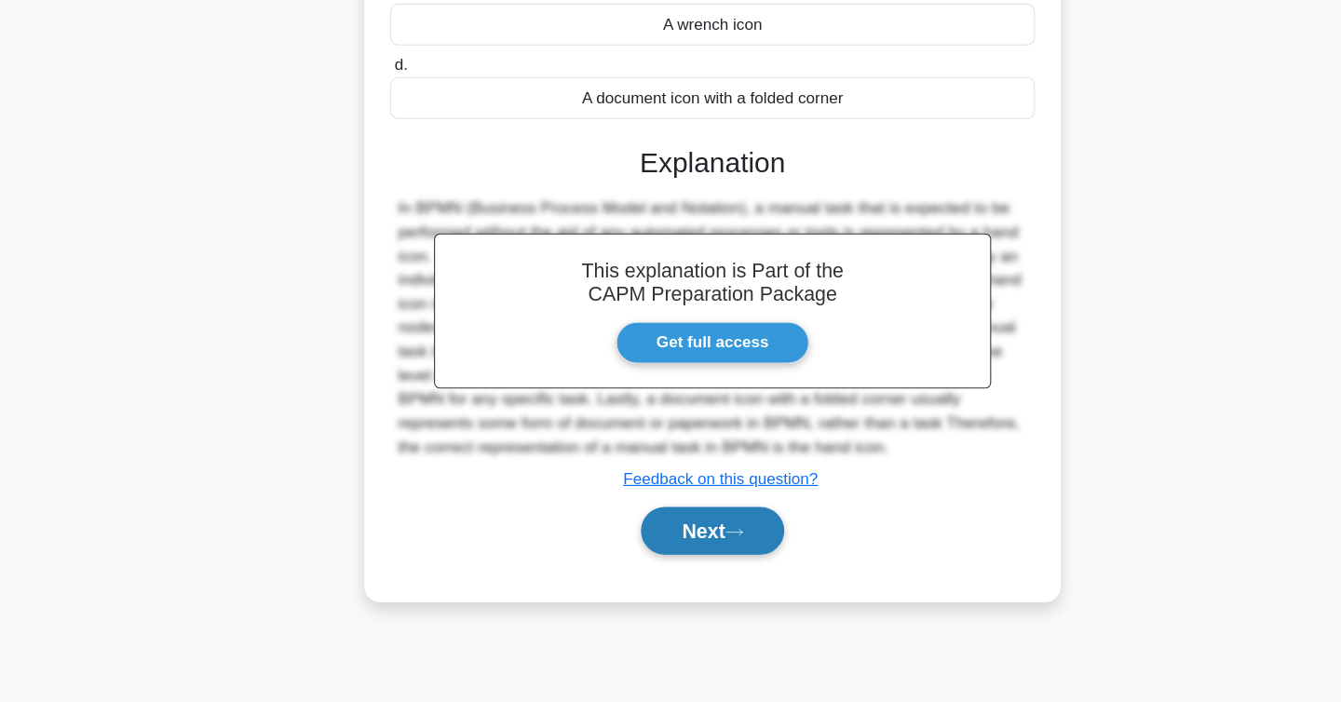
click at [712, 543] on button "Next" at bounding box center [670, 542] width 133 height 45
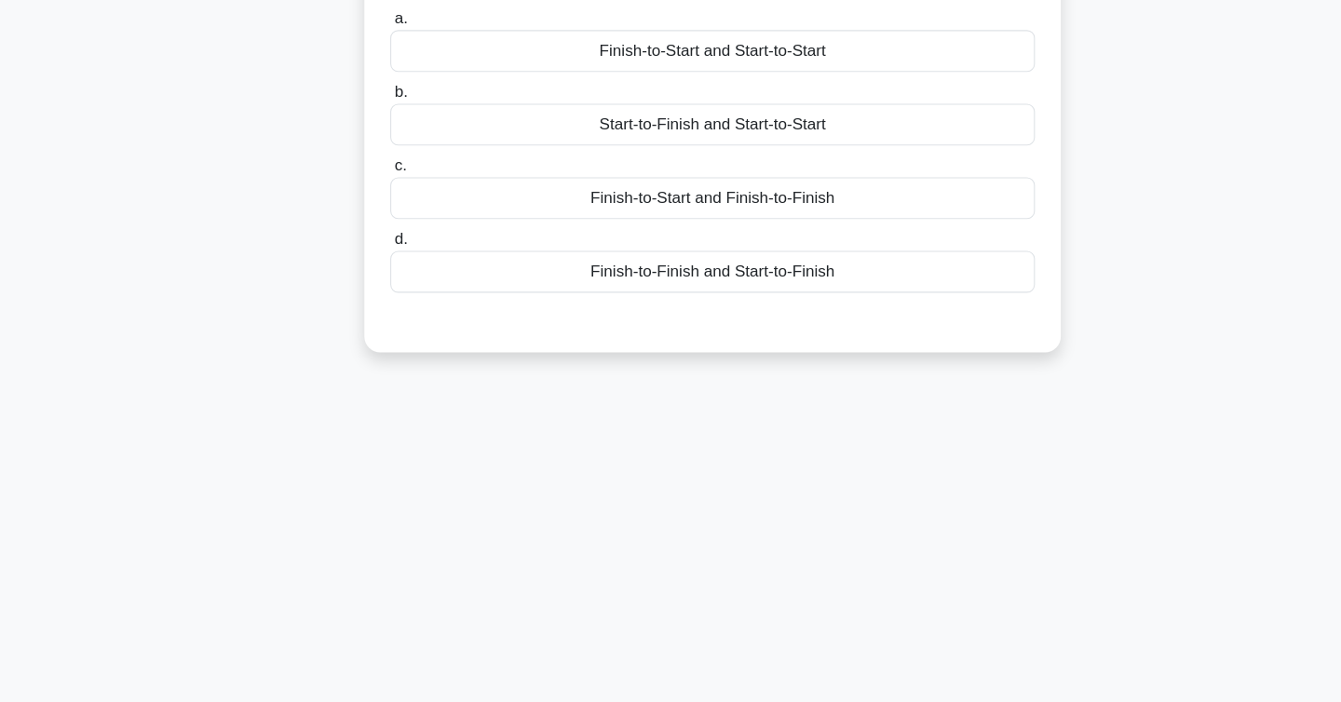
scroll to position [0, 0]
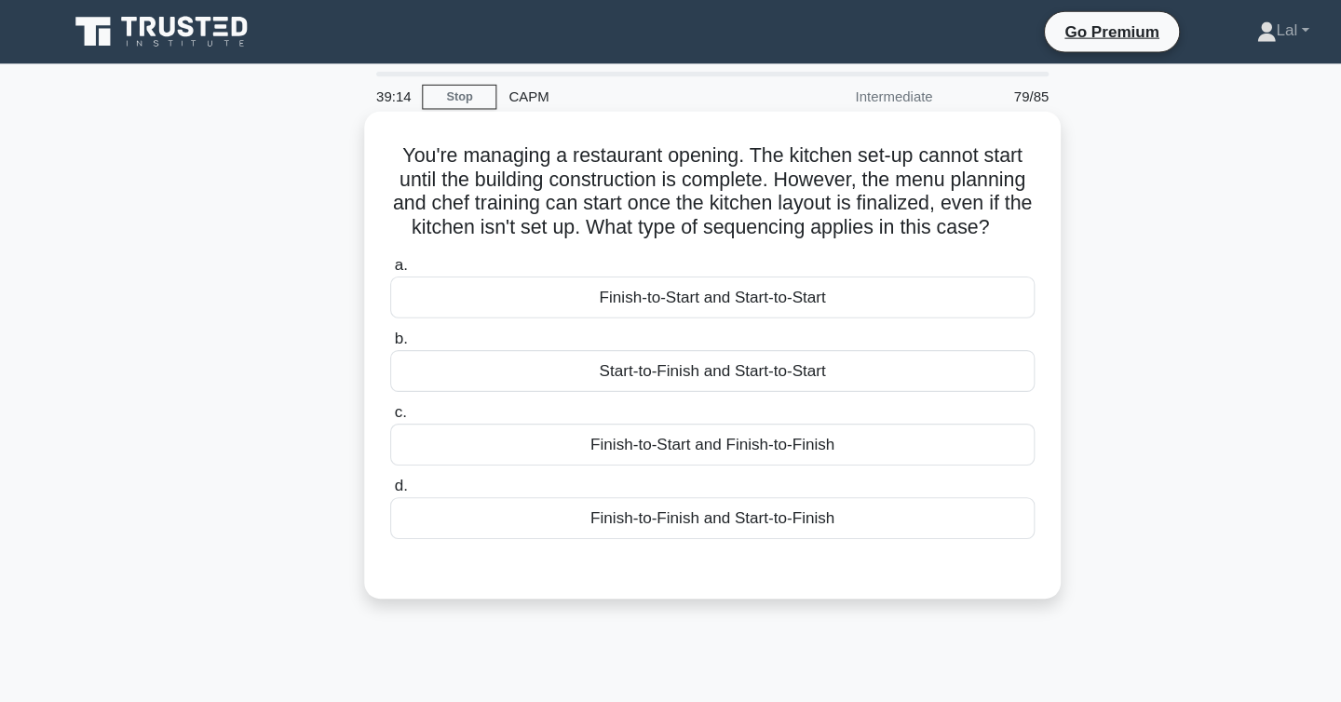
click at [818, 279] on div "Finish-to-Start and Start-to-Start" at bounding box center [671, 278] width 604 height 39
click at [369, 254] on input "a. Finish-to-Start and Start-to-Start" at bounding box center [369, 248] width 0 height 12
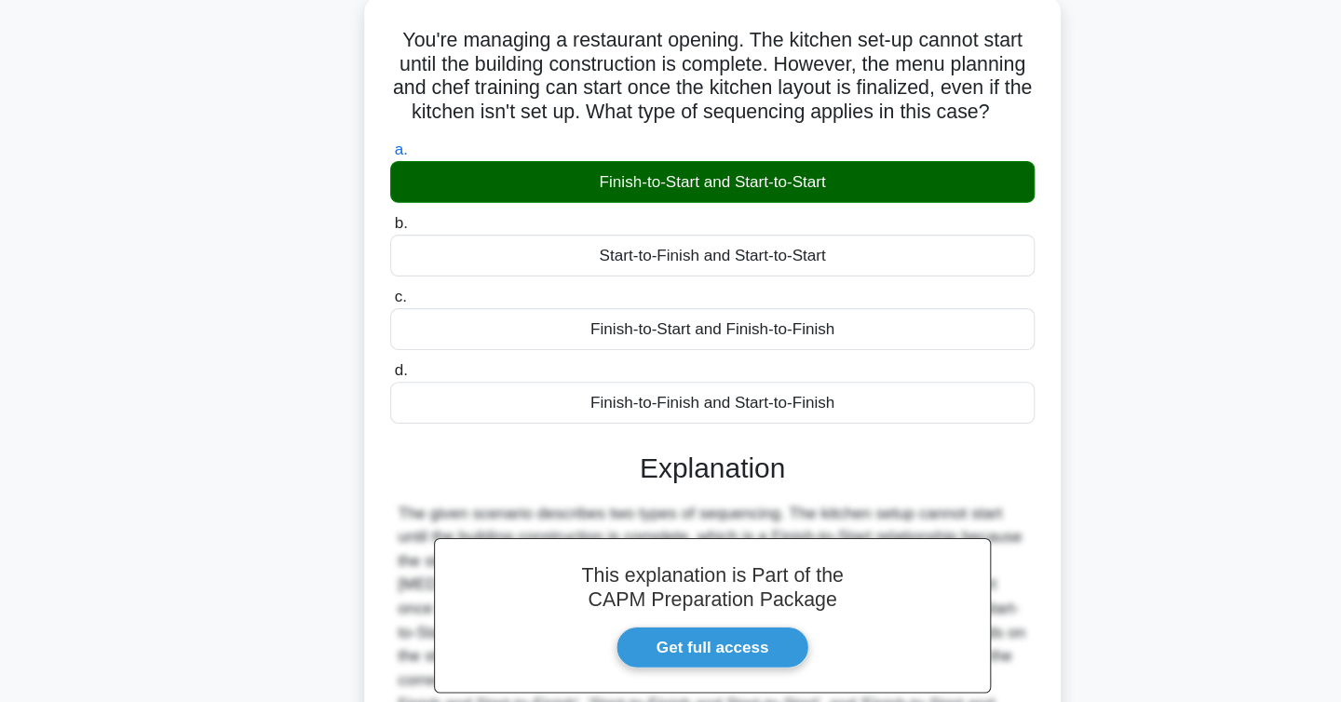
scroll to position [304, 0]
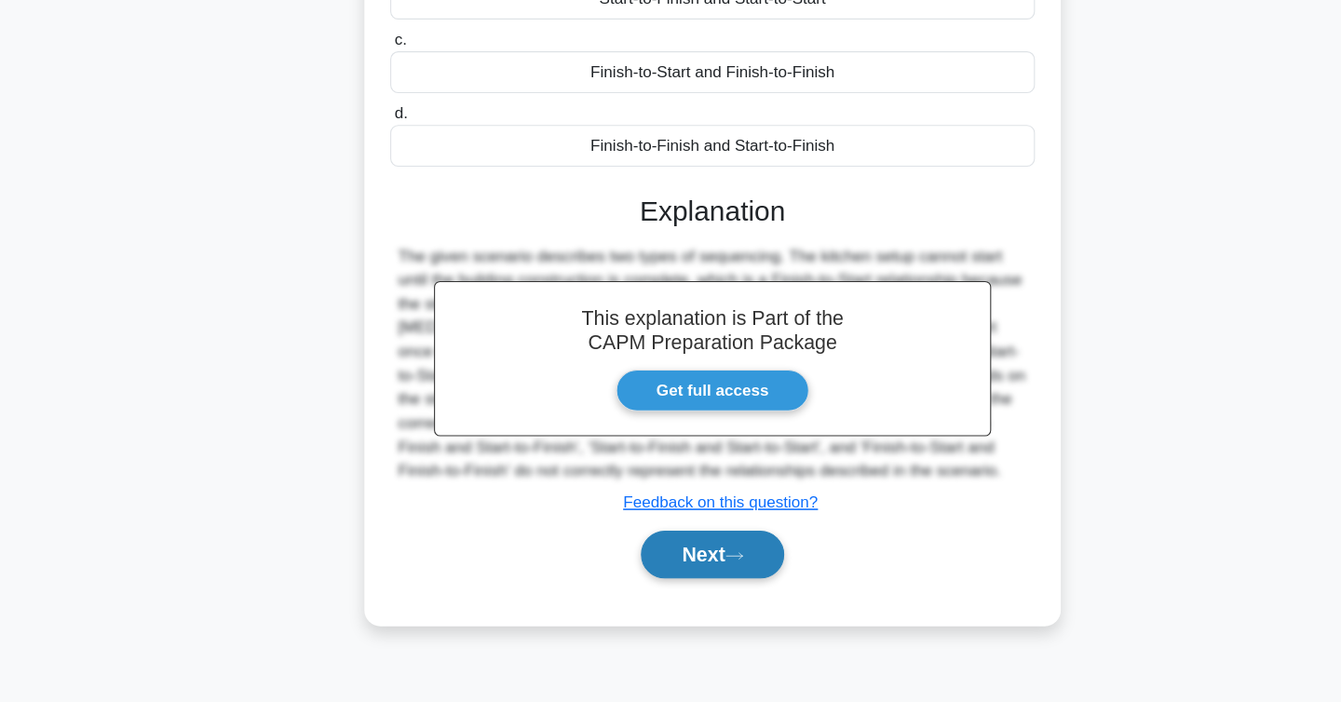
click at [708, 574] on button "Next" at bounding box center [670, 564] width 133 height 45
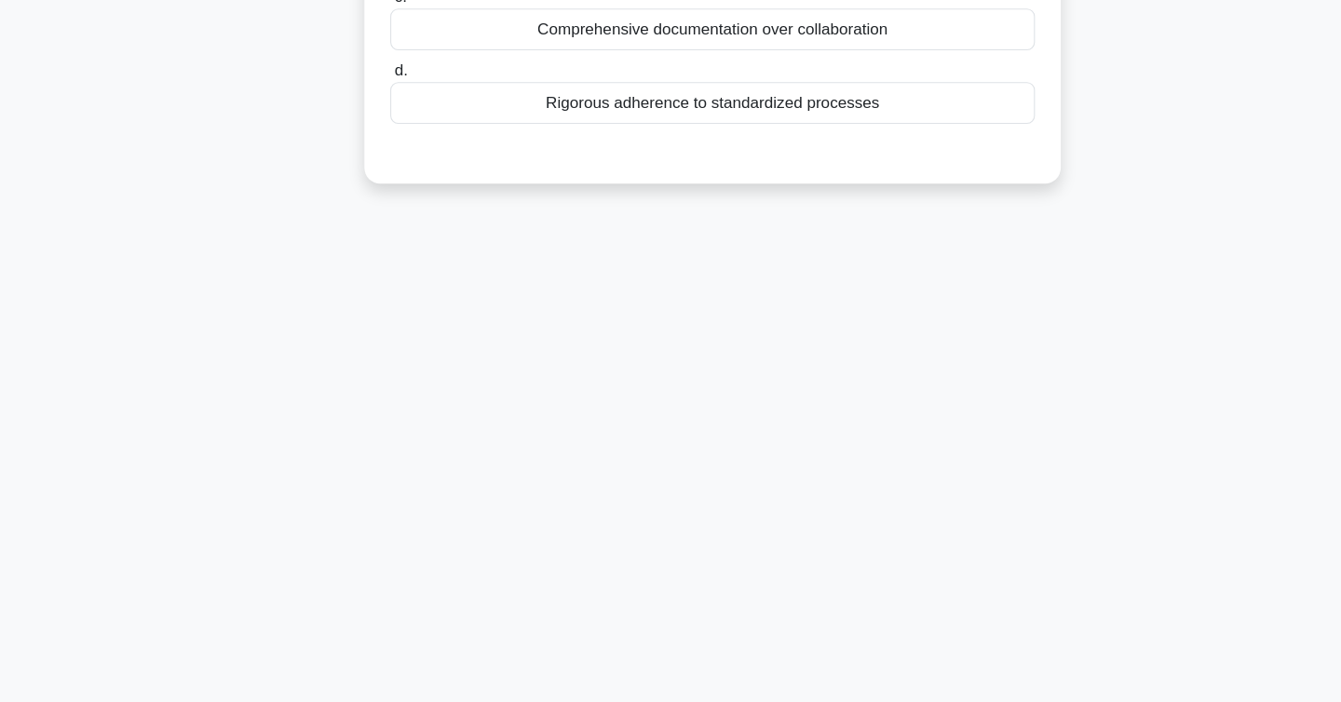
scroll to position [0, 0]
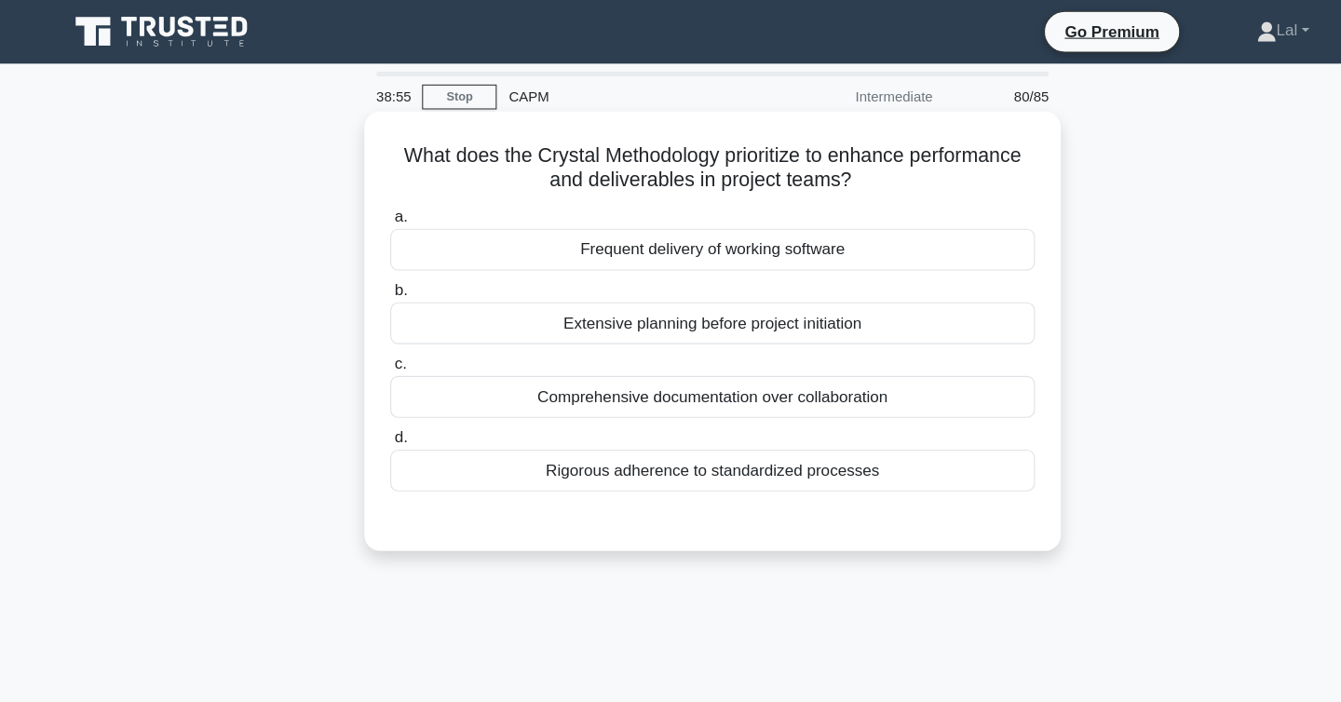
click at [822, 231] on div "Frequent delivery of working software" at bounding box center [671, 233] width 604 height 39
click at [369, 210] on input "a. Frequent delivery of working software" at bounding box center [369, 203] width 0 height 12
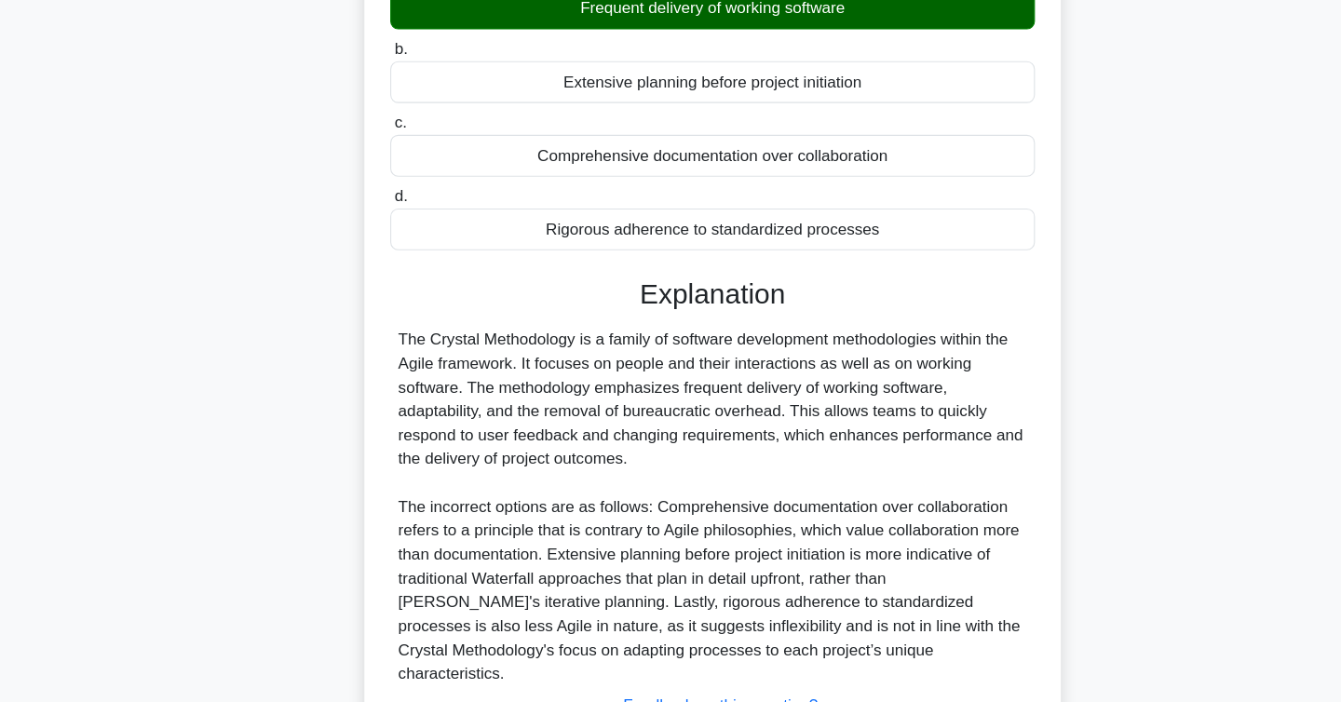
scroll to position [312, 0]
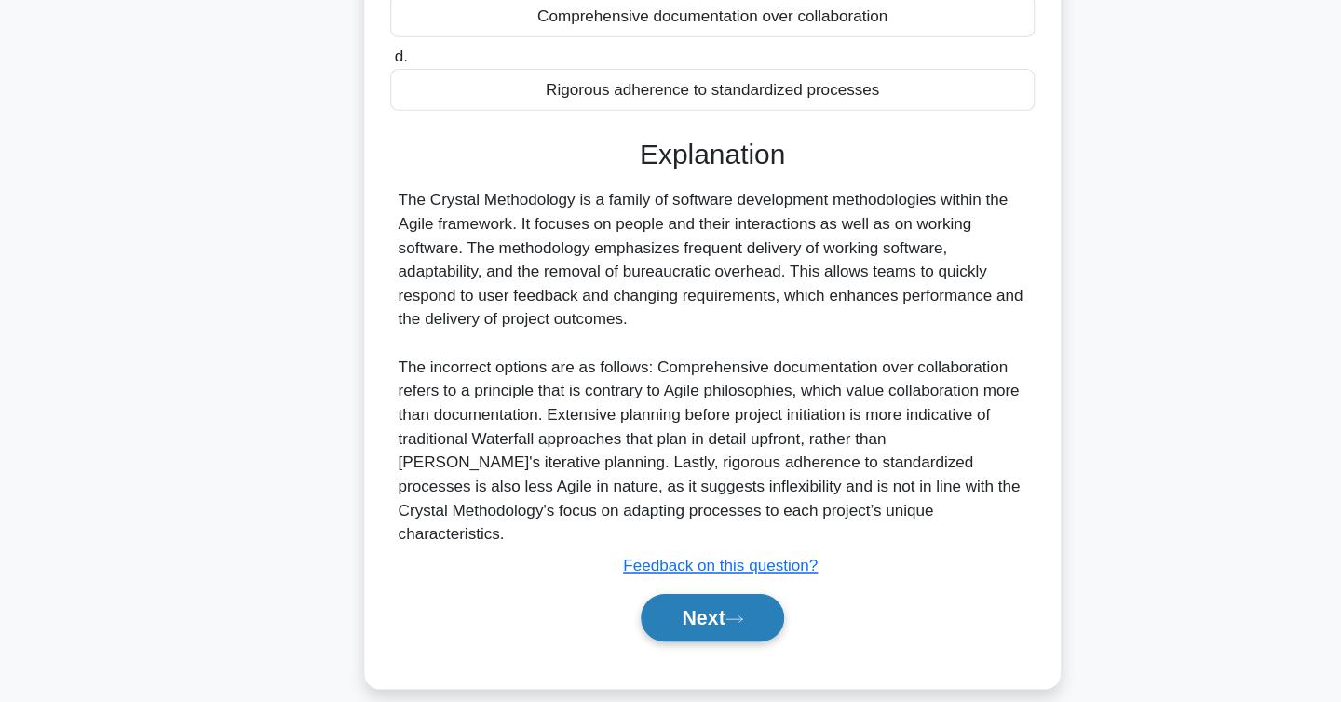
click at [693, 601] on button "Next" at bounding box center [670, 623] width 133 height 45
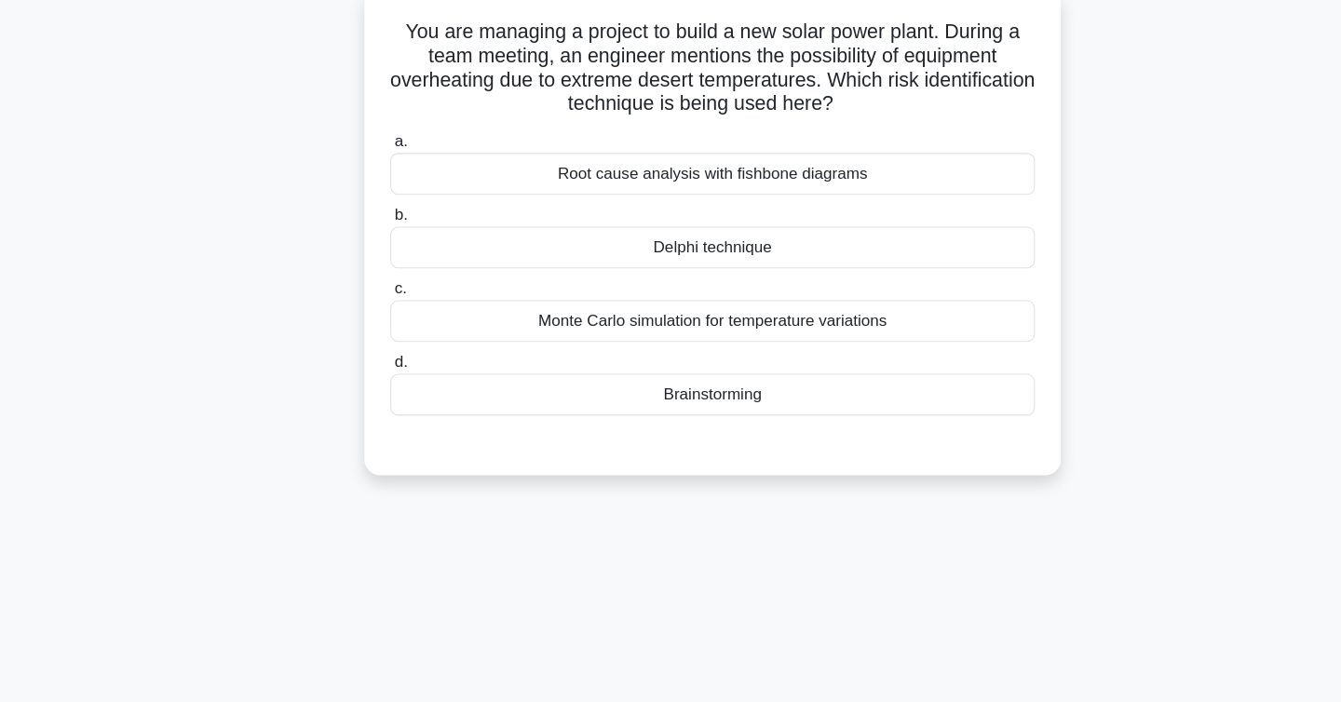
scroll to position [0, 0]
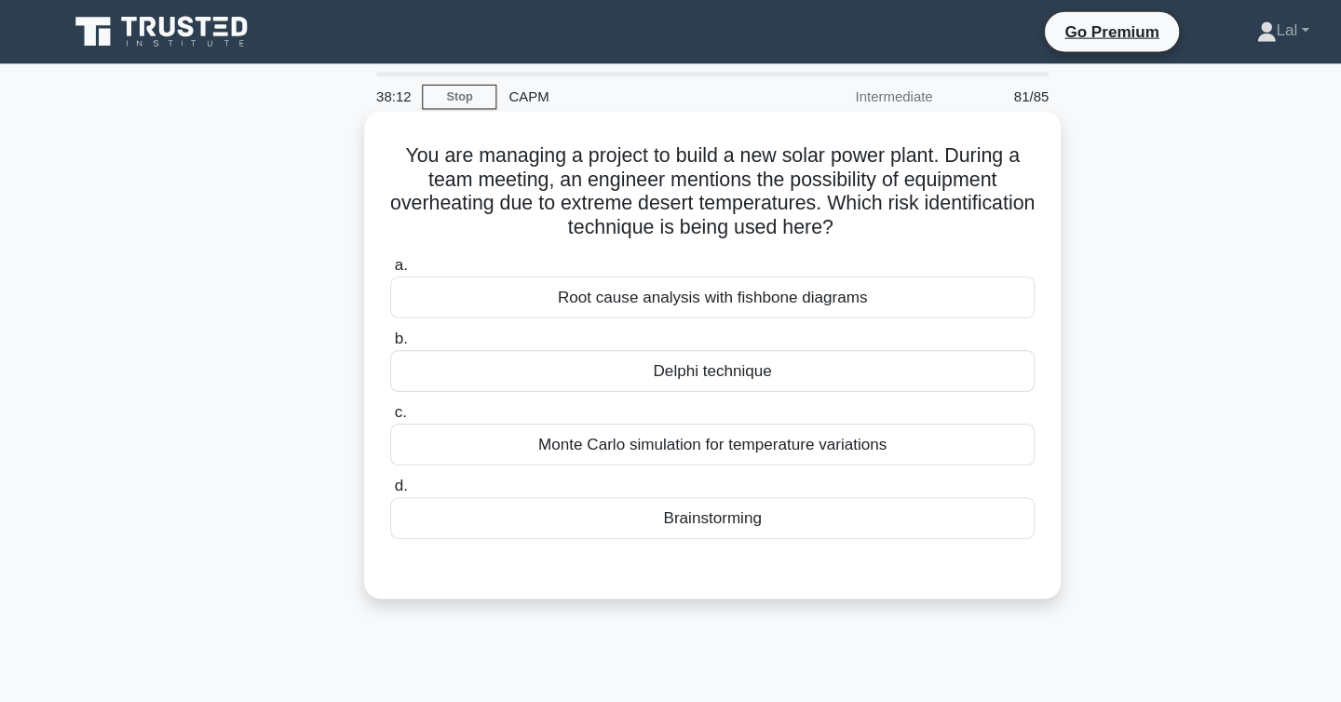
click at [762, 426] on div "Monte Carlo simulation for temperature variations" at bounding box center [671, 416] width 604 height 39
click at [369, 392] on input "c. Monte Carlo simulation for temperature variations" at bounding box center [369, 386] width 0 height 12
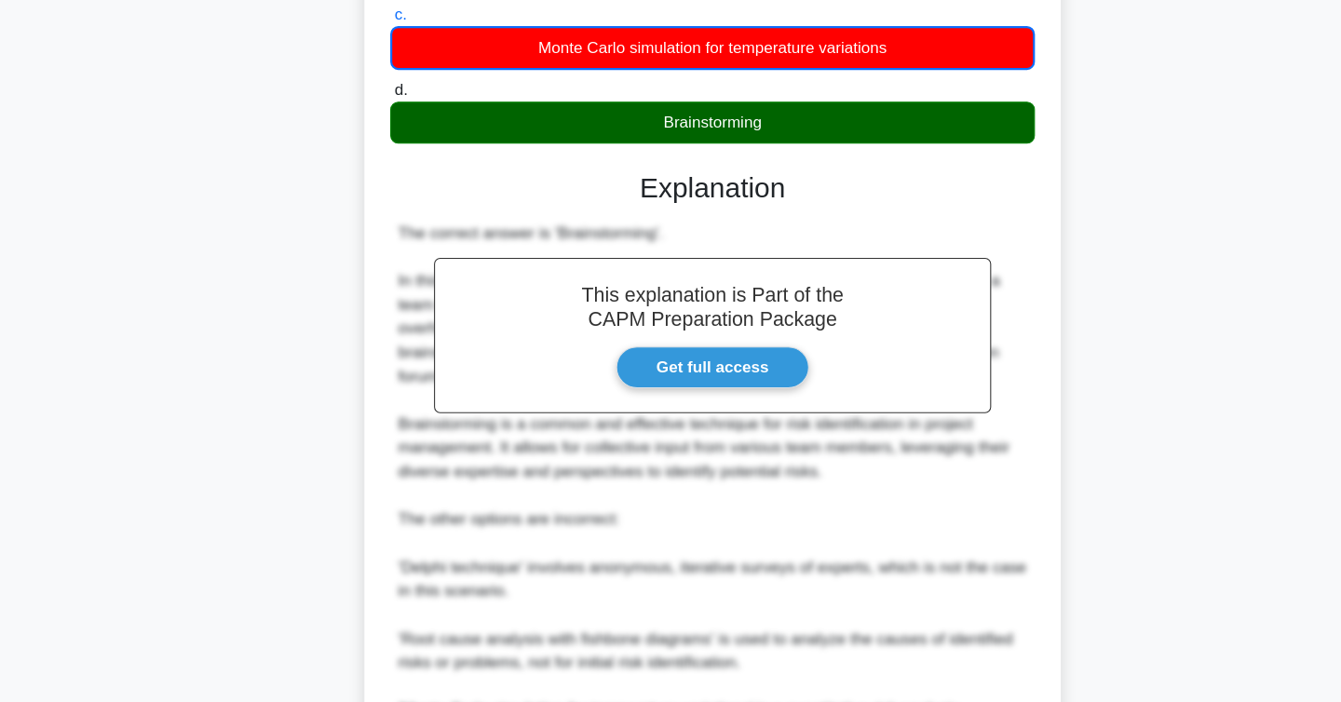
scroll to position [604, 0]
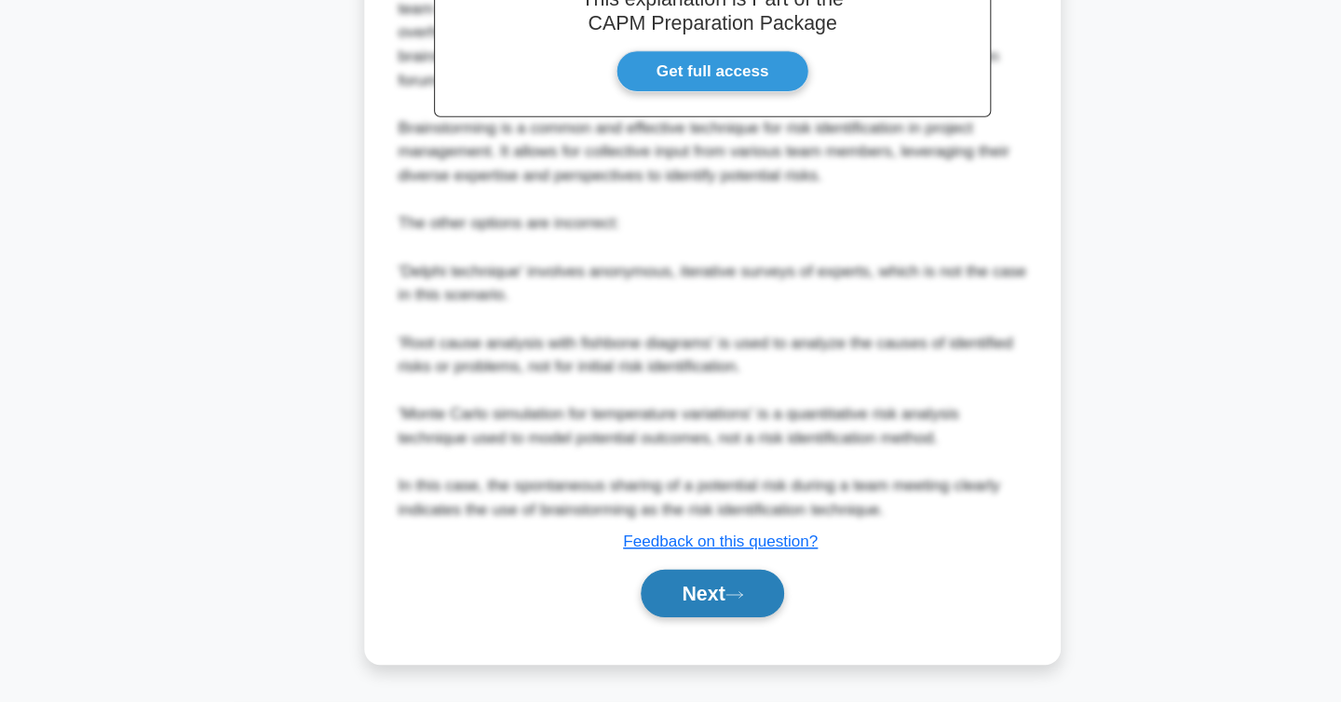
click at [692, 604] on icon at bounding box center [691, 602] width 17 height 10
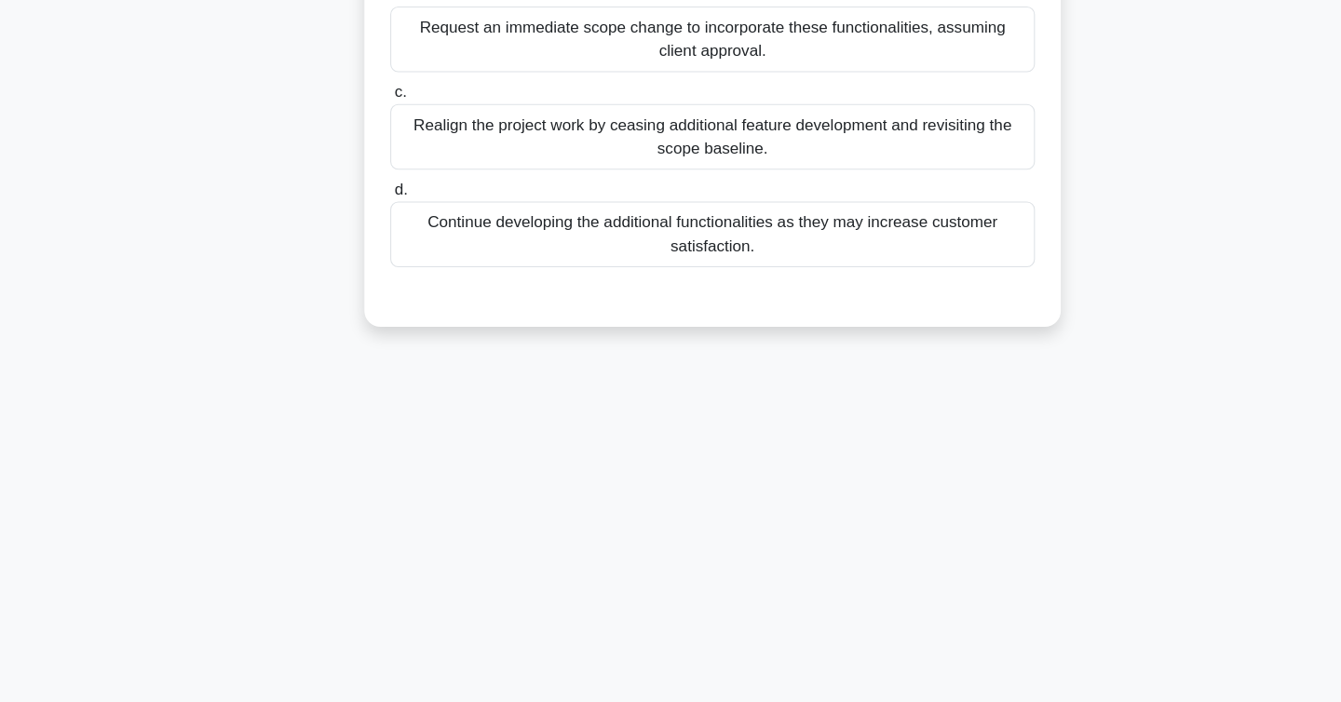
scroll to position [0, 0]
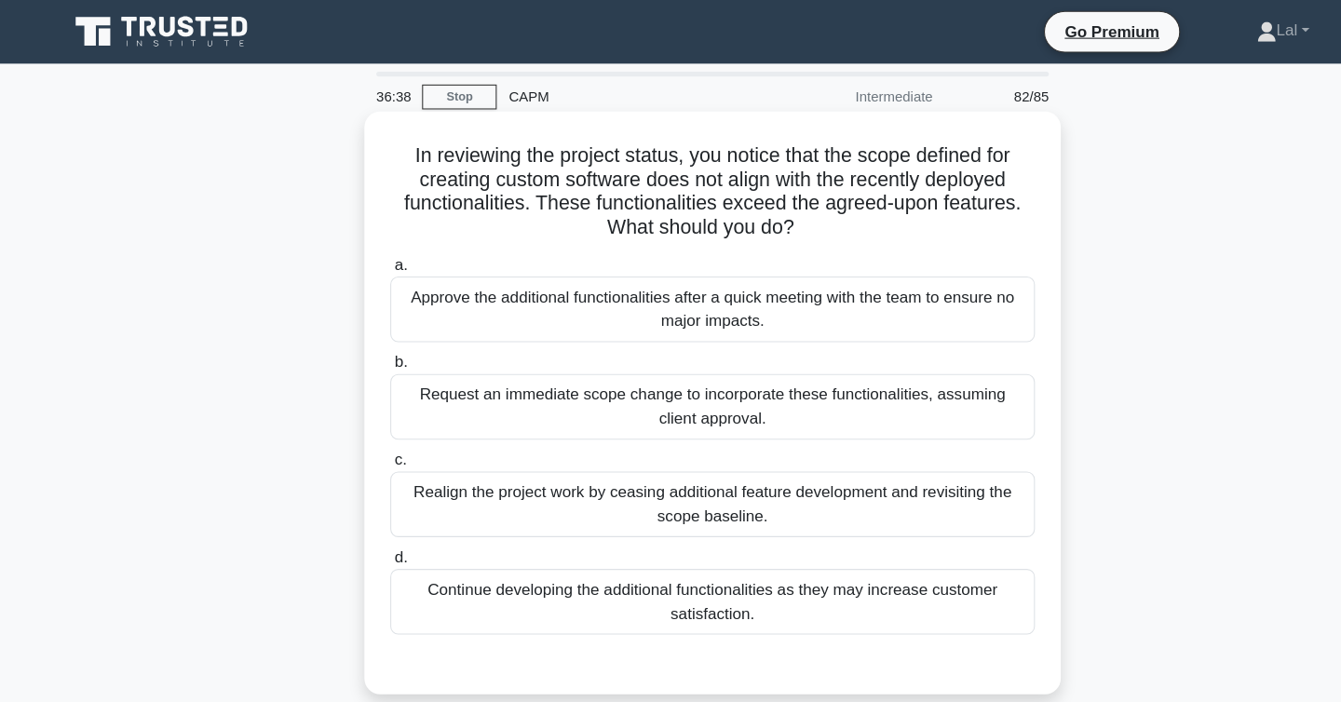
click at [762, 478] on div "Realign the project work by ceasing additional feature development and revisiti…" at bounding box center [671, 471] width 604 height 61
click at [369, 437] on input "c. Realign the project work by ceasing additional feature development and revis…" at bounding box center [369, 431] width 0 height 12
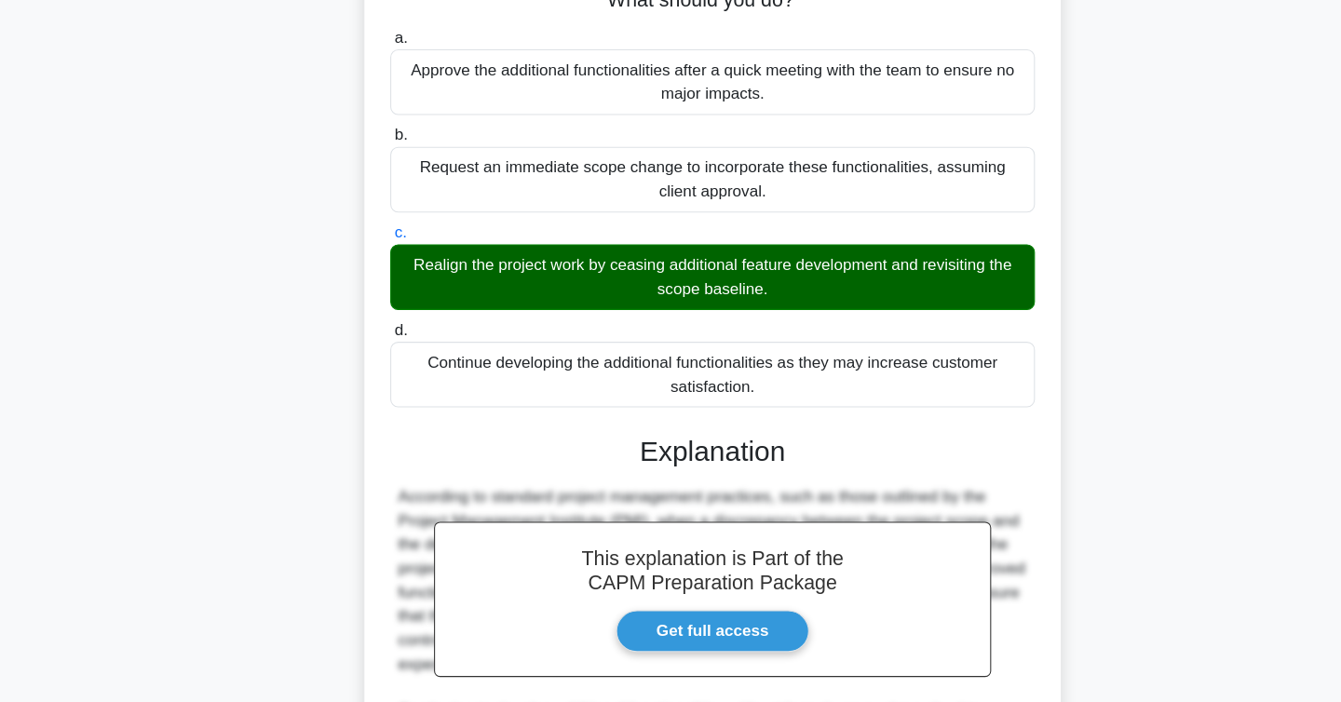
click at [762, 523] on div "According to standard project management practices, such as those outlined by t…" at bounding box center [670, 678] width 589 height 358
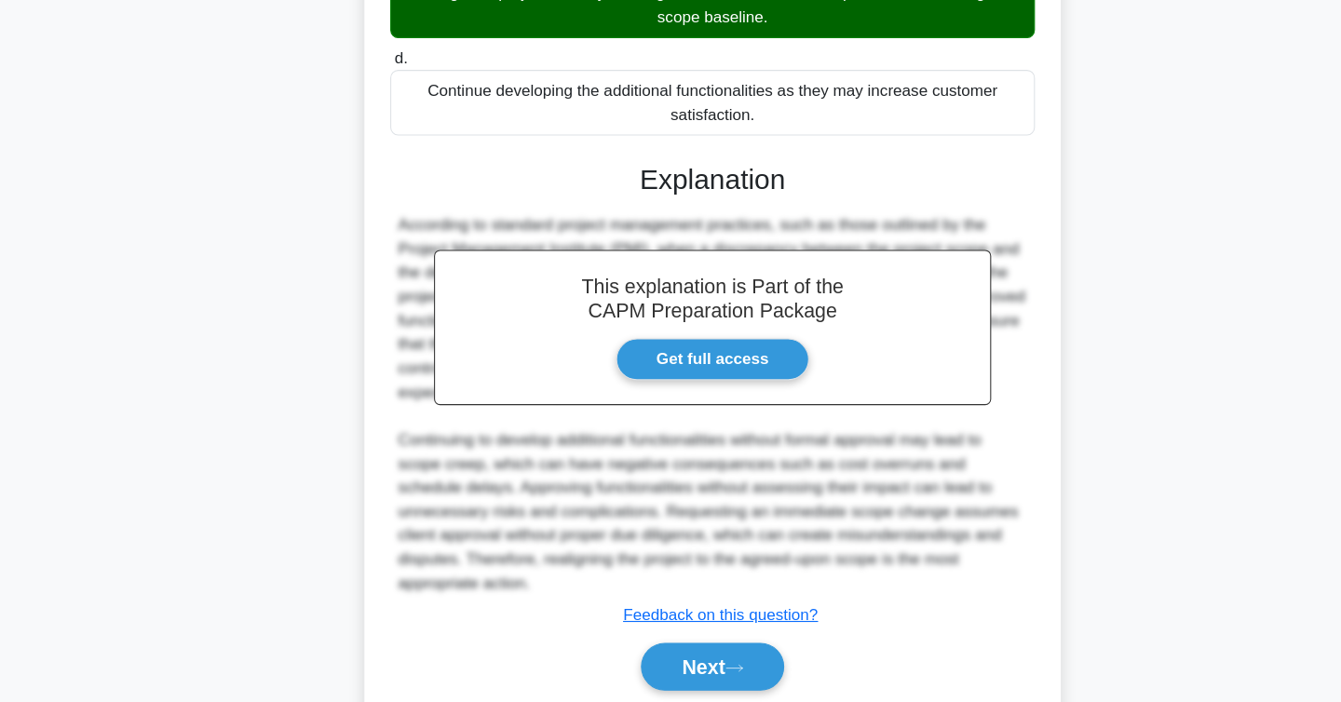
scroll to position [491, 0]
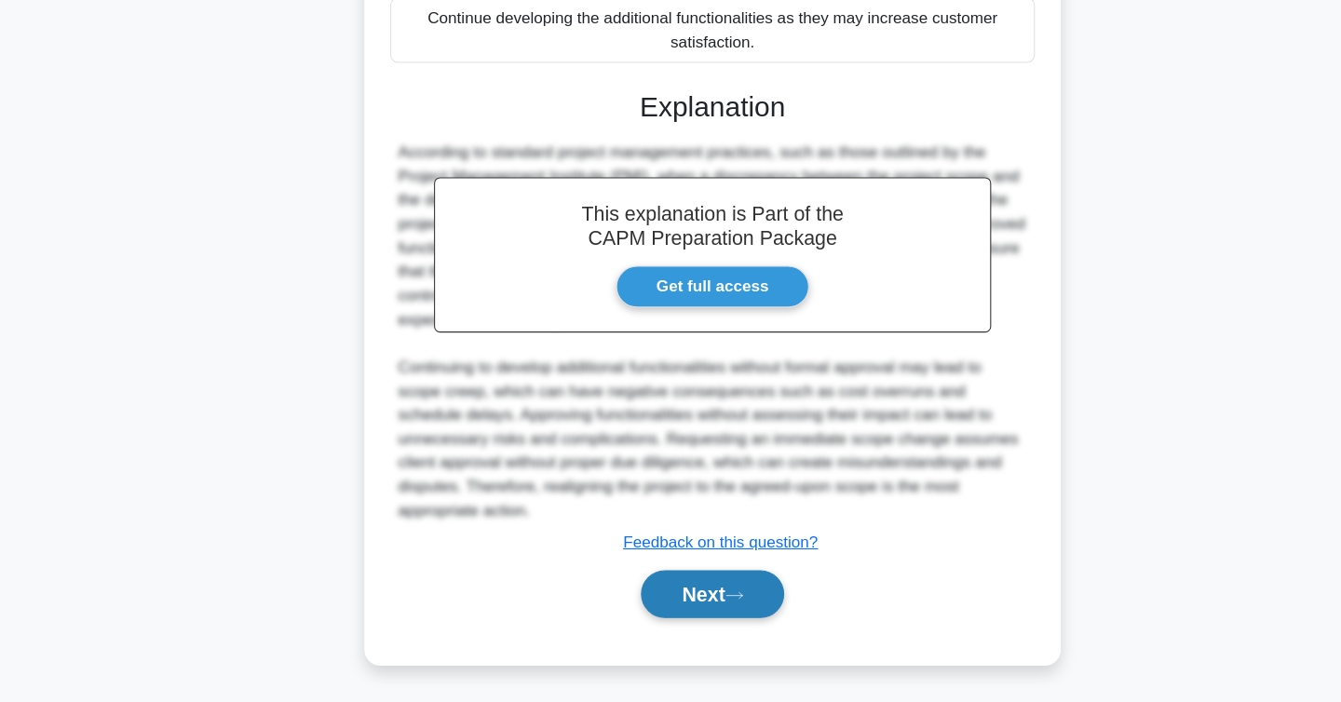
click at [673, 596] on button "Next" at bounding box center [670, 600] width 133 height 45
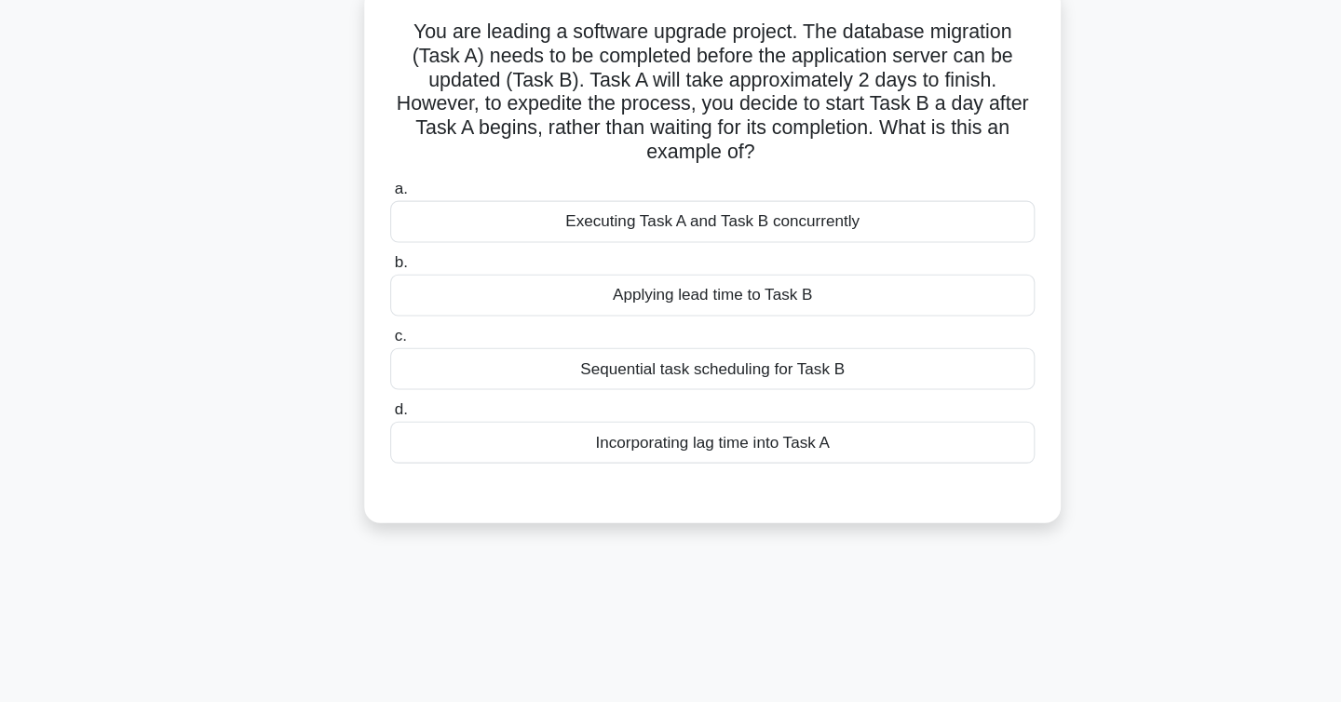
scroll to position [0, 0]
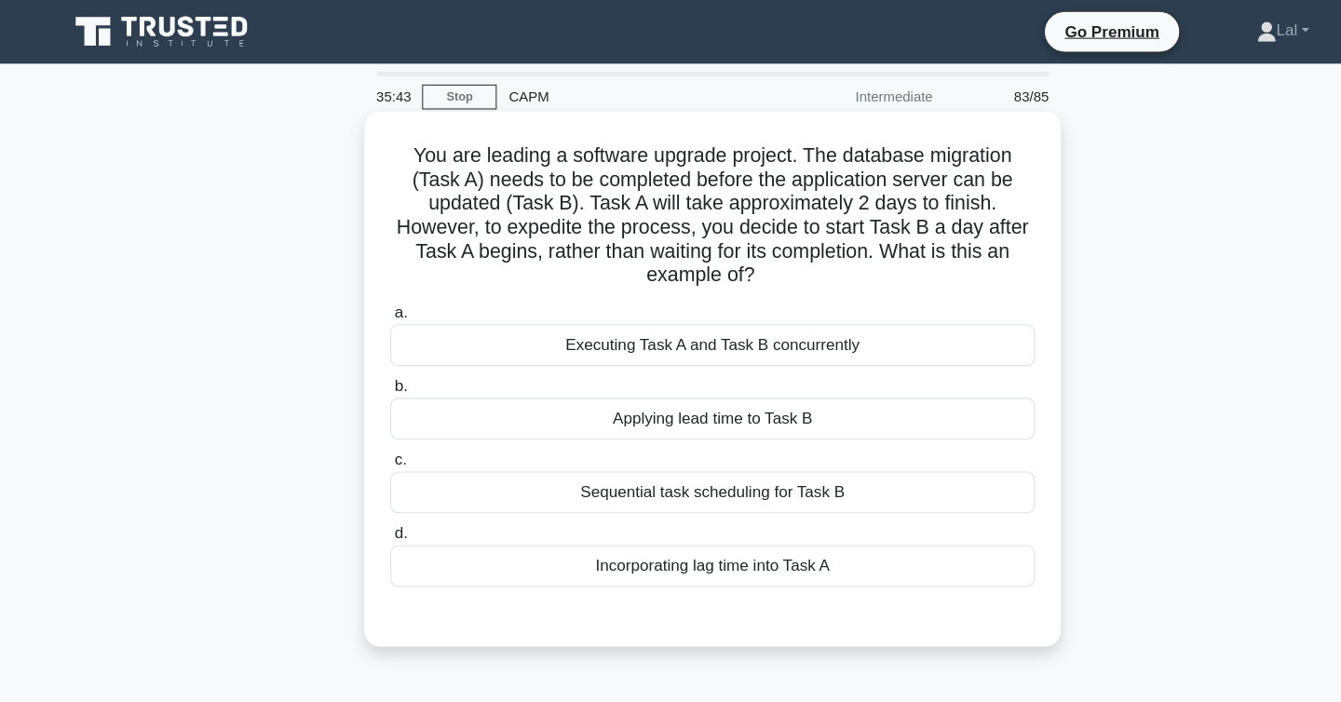
click at [825, 337] on div "Executing Task A and Task B concurrently" at bounding box center [671, 323] width 604 height 39
click at [369, 299] on input "a. Executing Task A and Task B concurrently" at bounding box center [369, 293] width 0 height 12
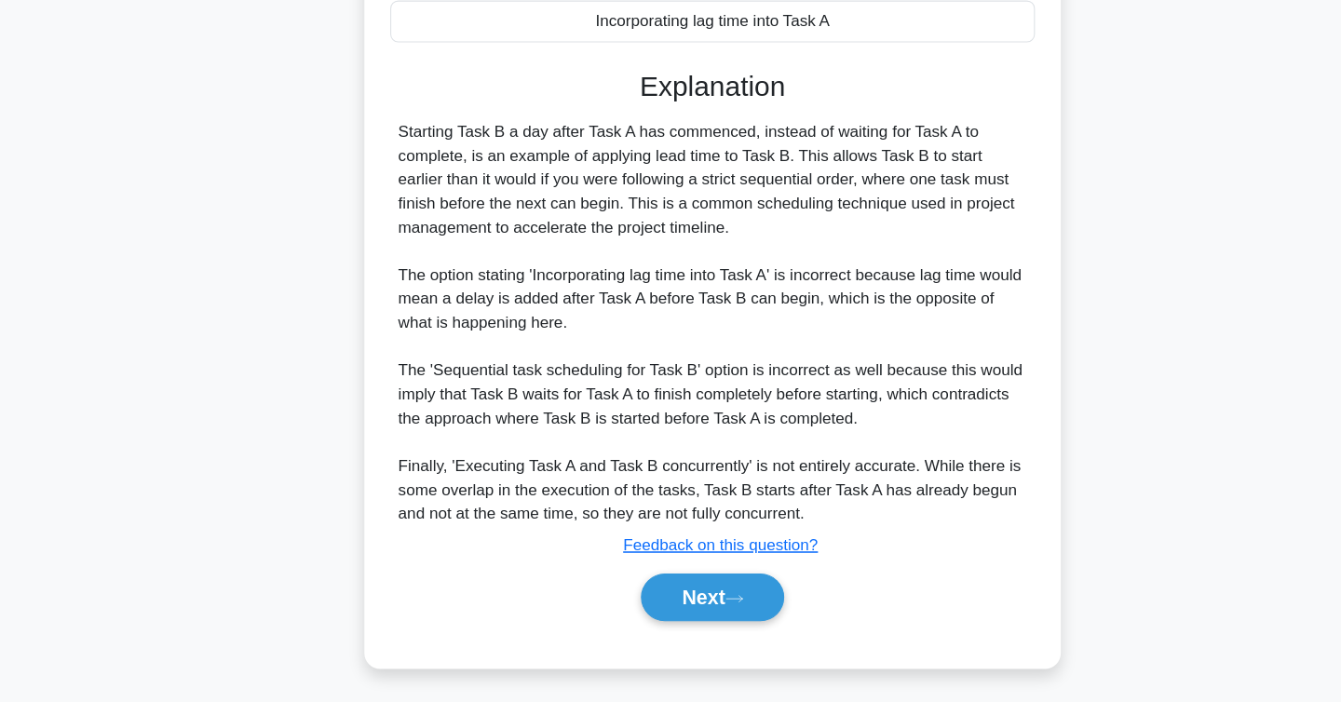
scroll to position [470, 0]
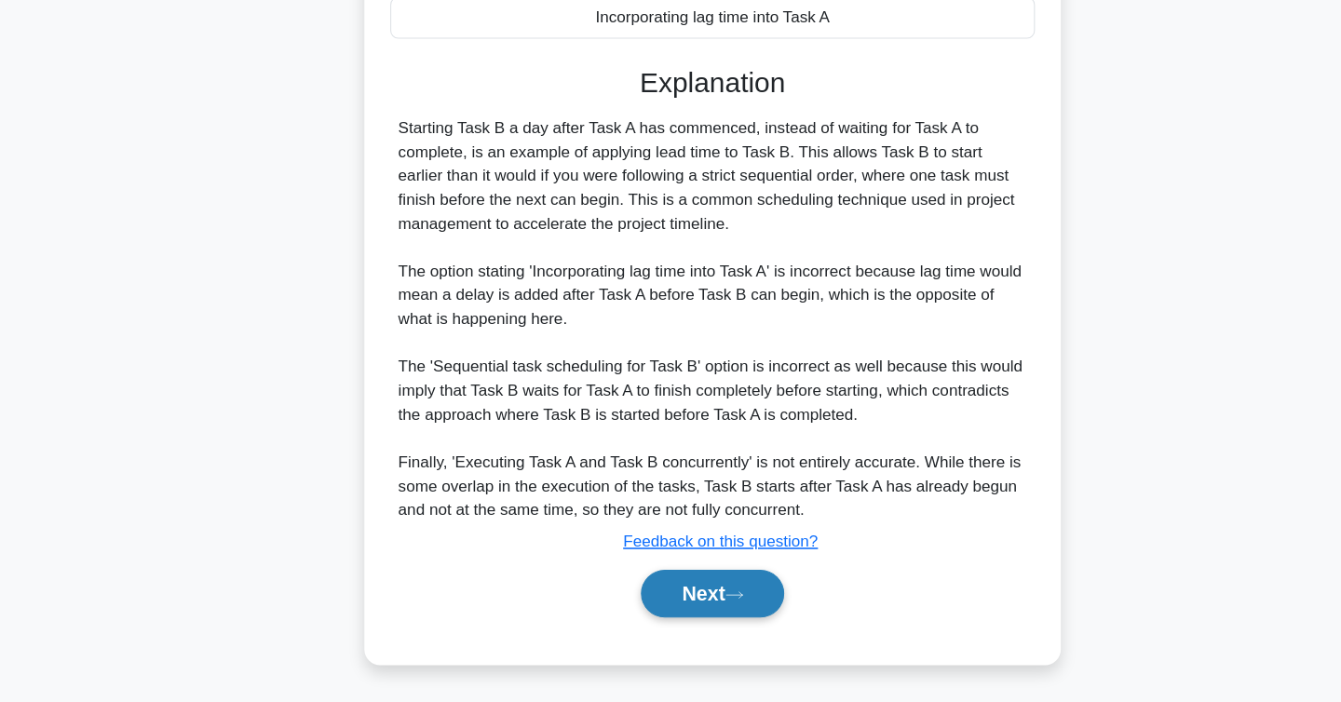
click at [661, 605] on button "Next" at bounding box center [670, 600] width 133 height 45
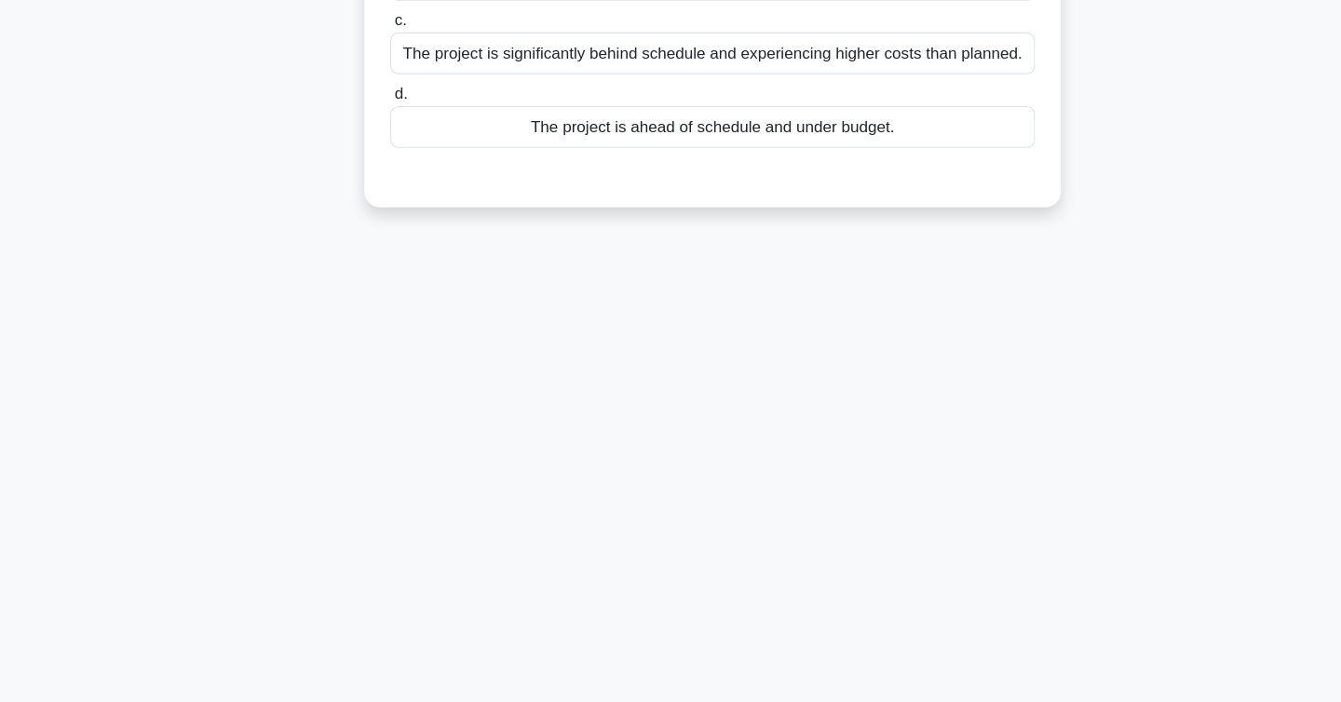
scroll to position [0, 0]
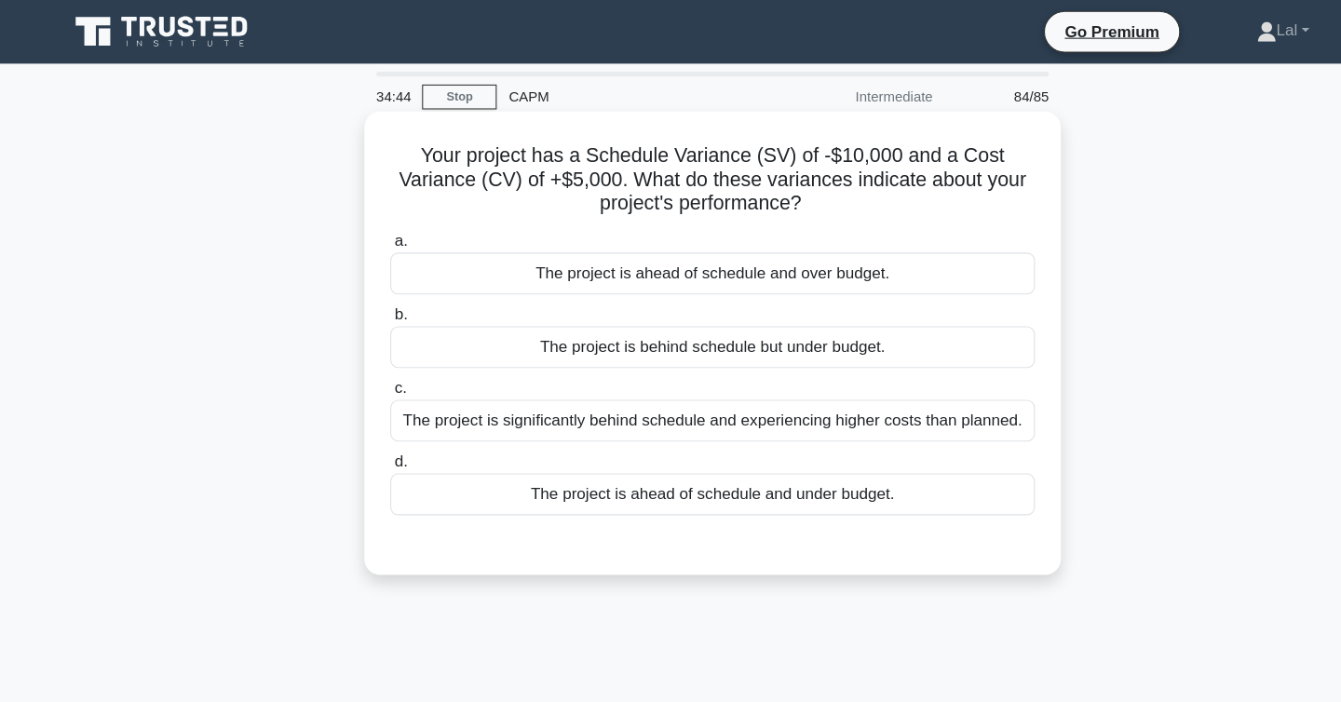
click at [818, 392] on div "The project is significantly behind schedule and experiencing higher costs than…" at bounding box center [671, 393] width 604 height 39
click at [369, 370] on input "c. The project is significantly behind schedule and experiencing higher costs t…" at bounding box center [369, 364] width 0 height 12
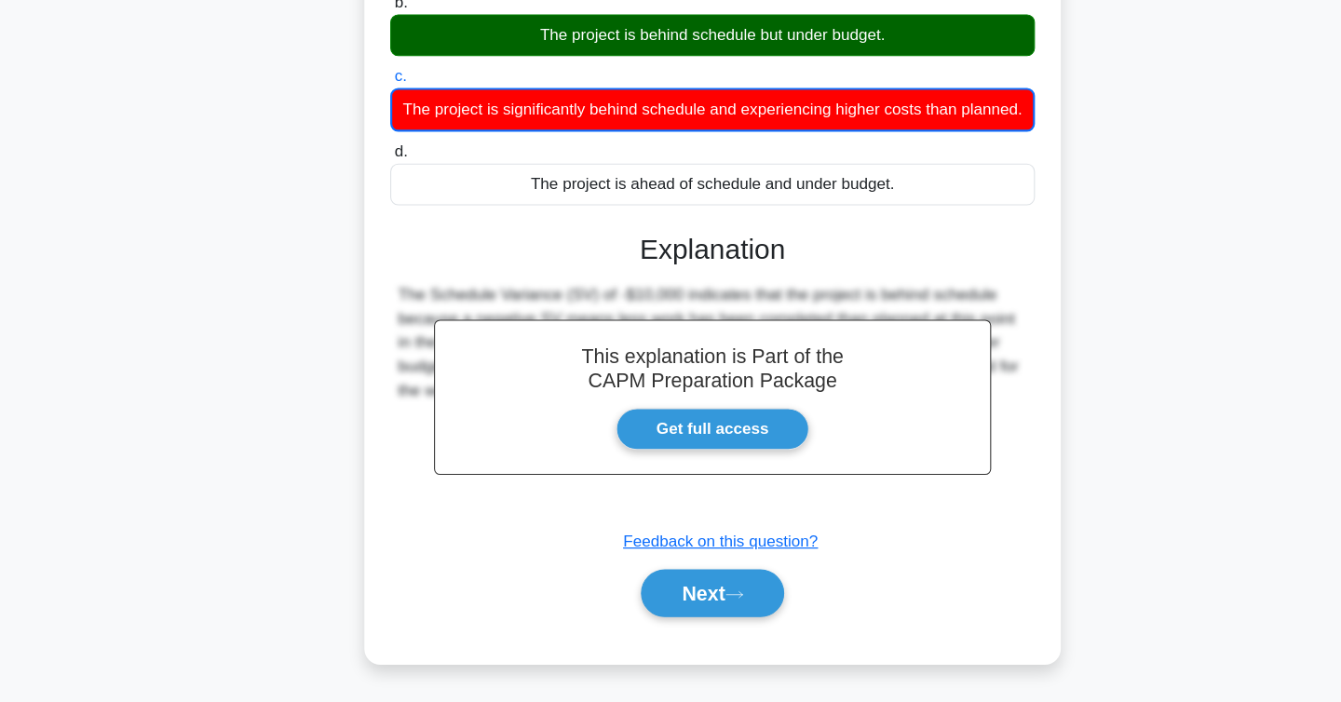
scroll to position [304, 0]
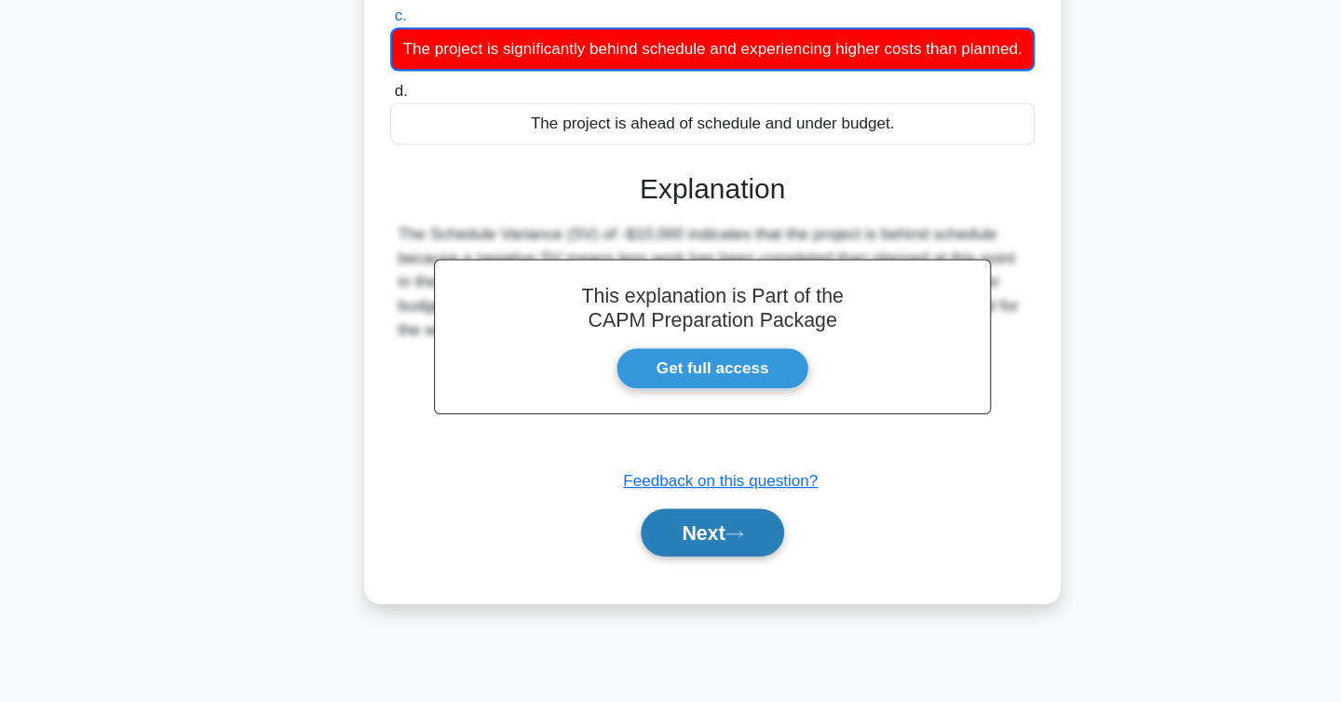
click at [659, 539] on button "Next" at bounding box center [670, 544] width 133 height 45
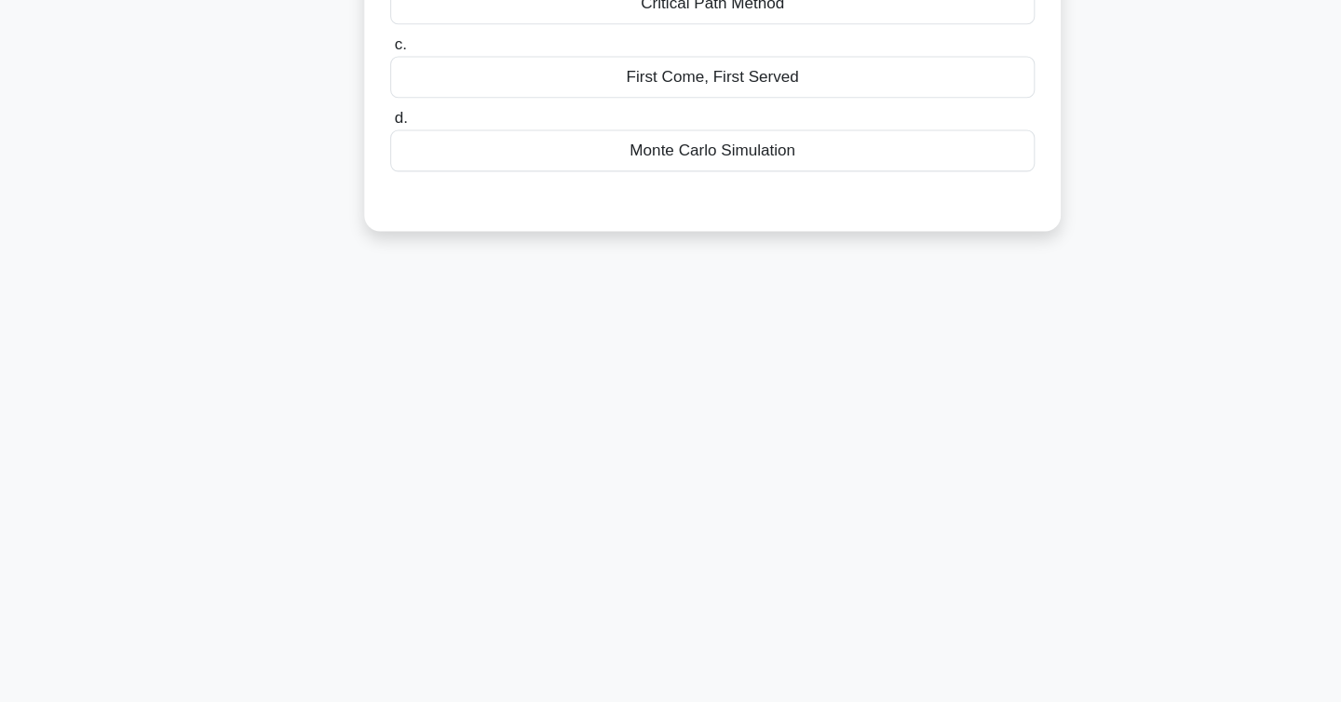
scroll to position [0, 0]
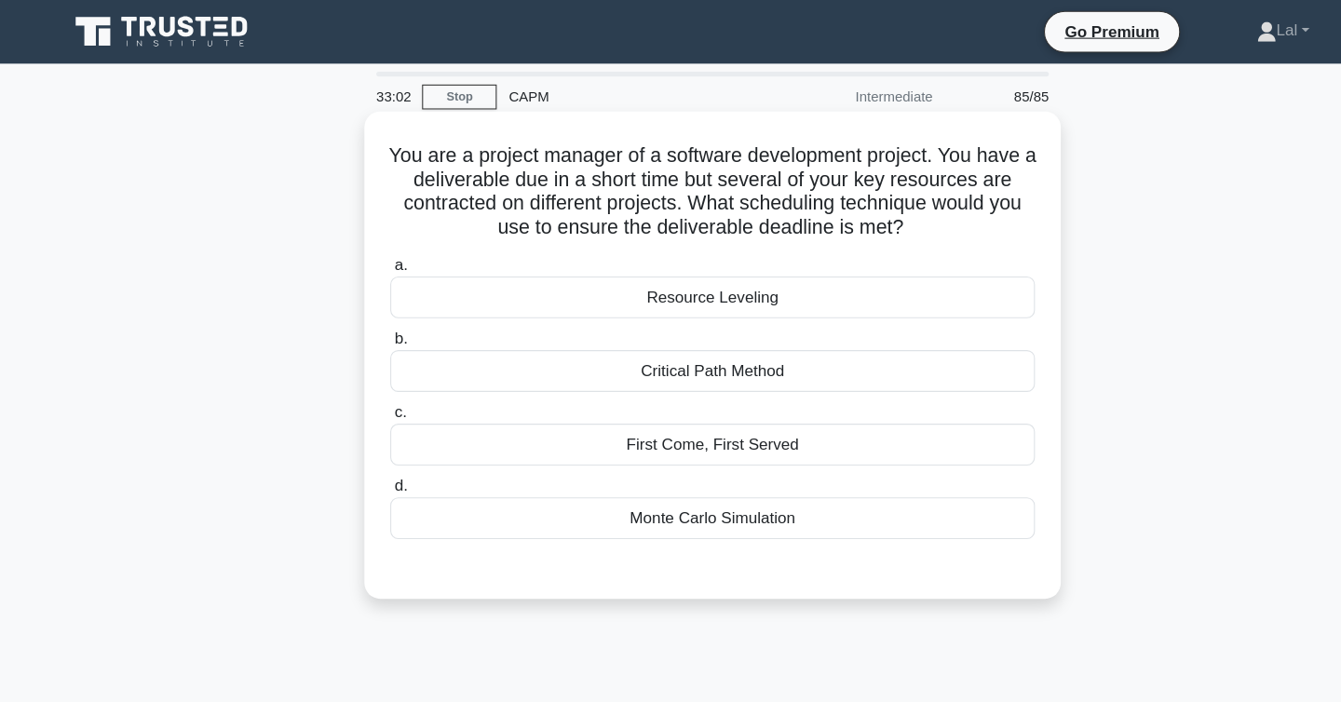
click at [912, 401] on div "First Come, First Served" at bounding box center [671, 416] width 604 height 39
click at [369, 392] on input "c. First Come, First Served" at bounding box center [369, 386] width 0 height 12
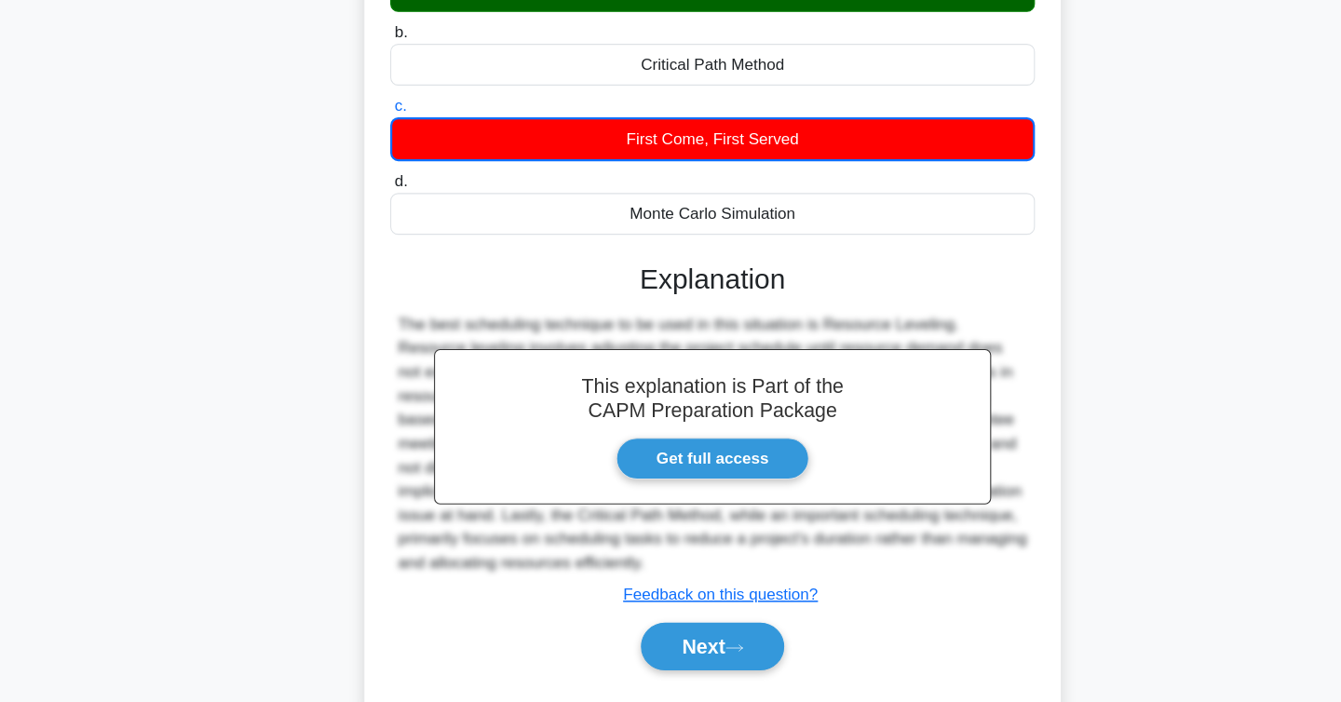
scroll to position [304, 0]
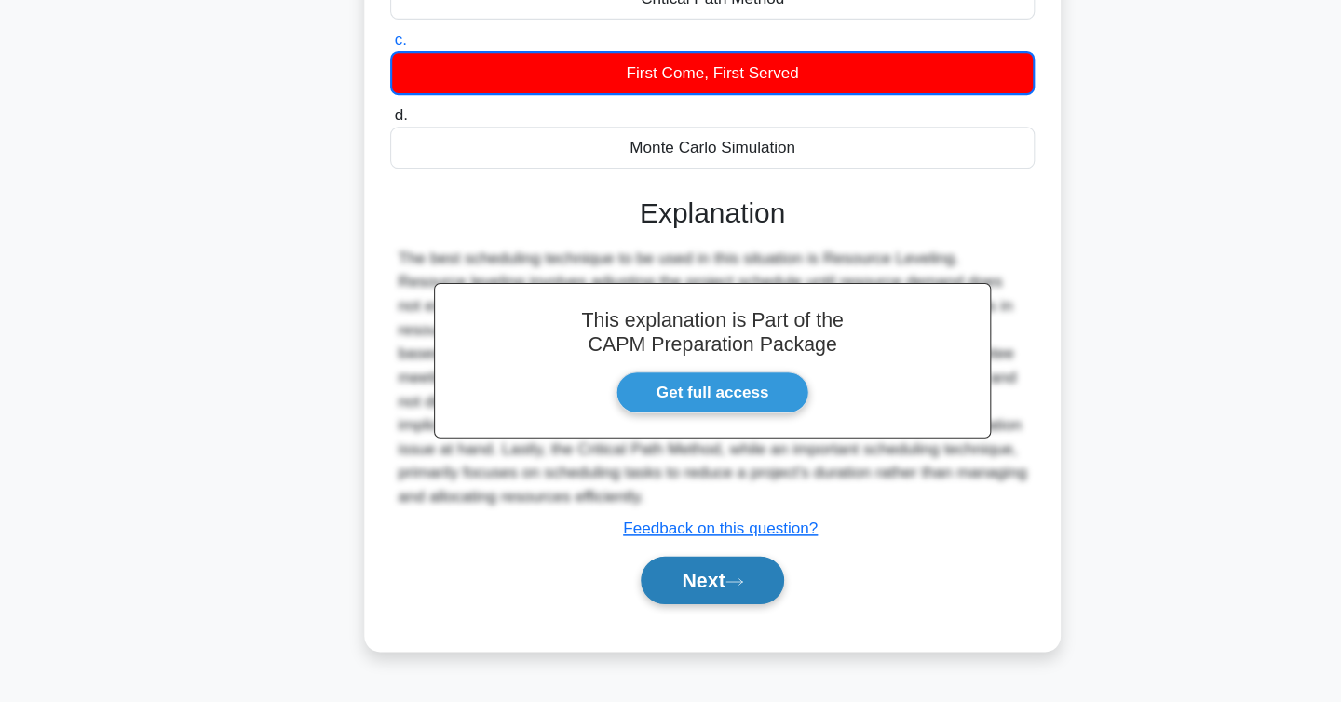
click at [719, 600] on button "Next" at bounding box center [670, 588] width 133 height 45
